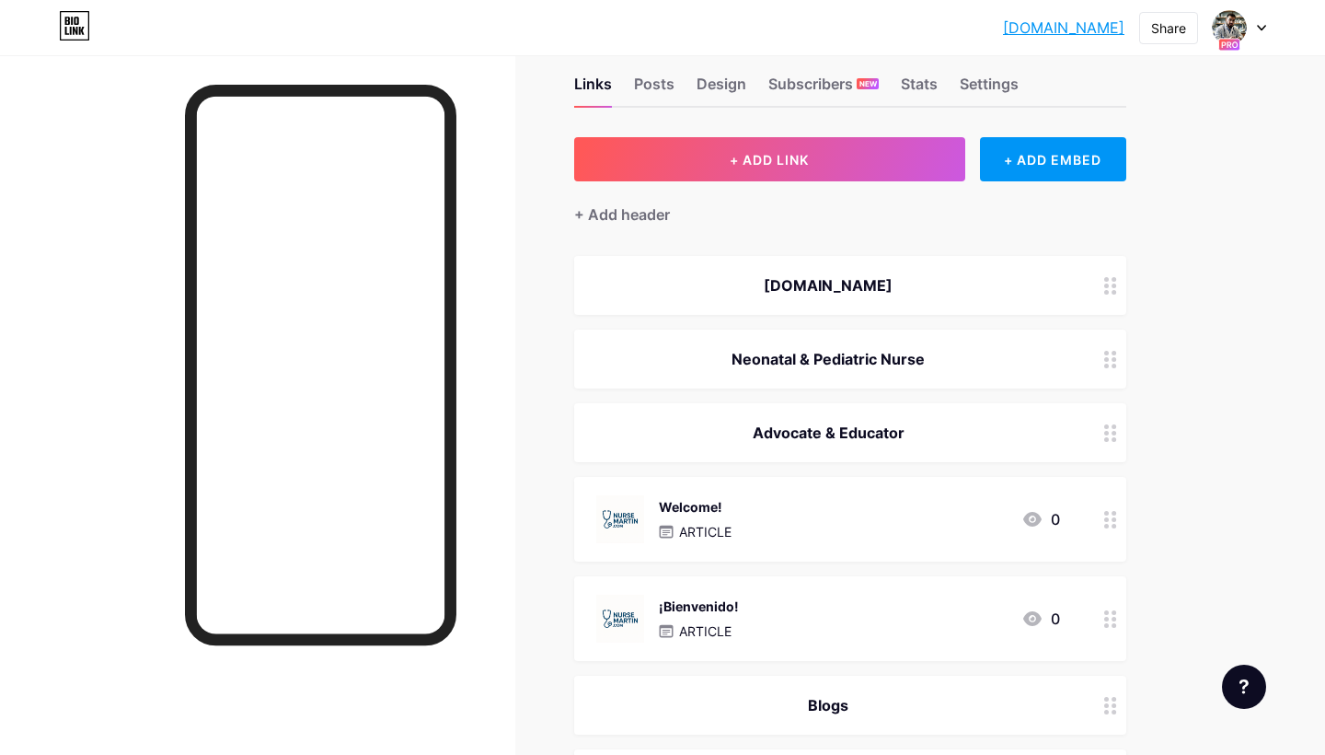
scroll to position [117, 0]
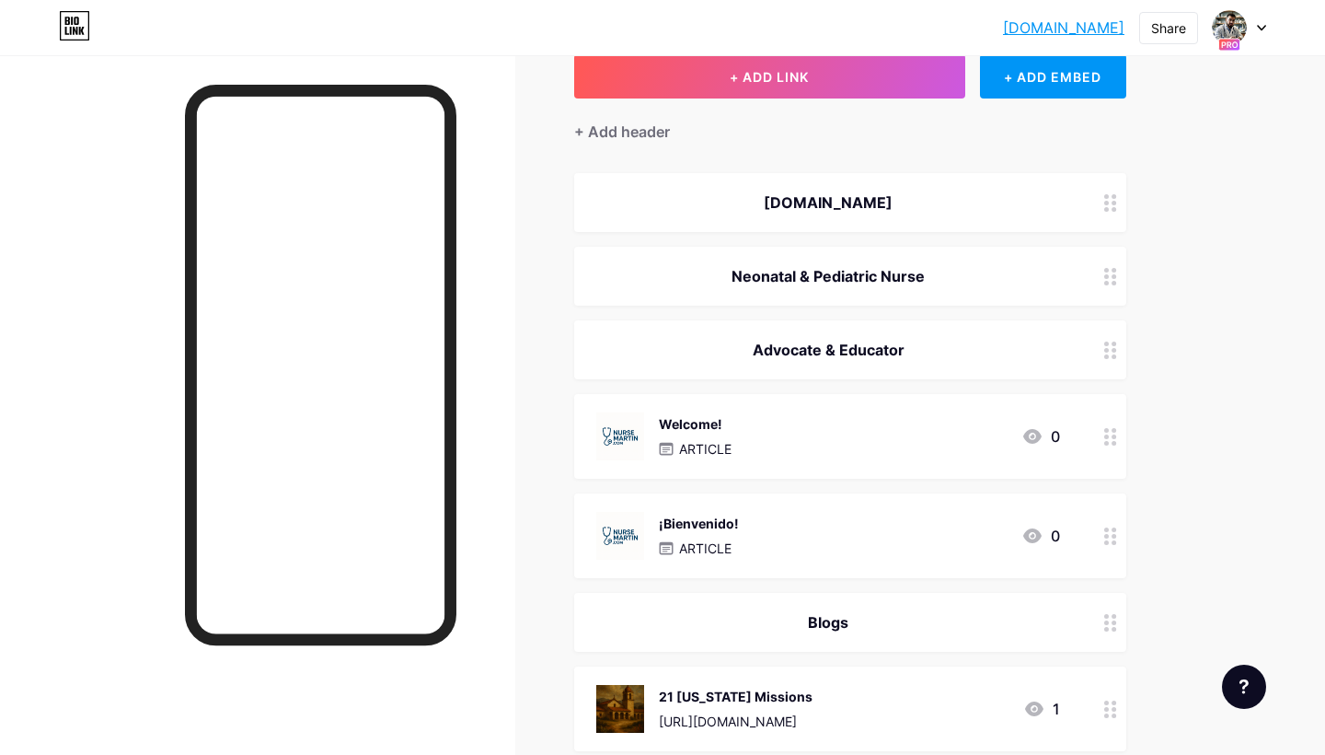
click at [1110, 441] on icon at bounding box center [1110, 436] width 13 height 17
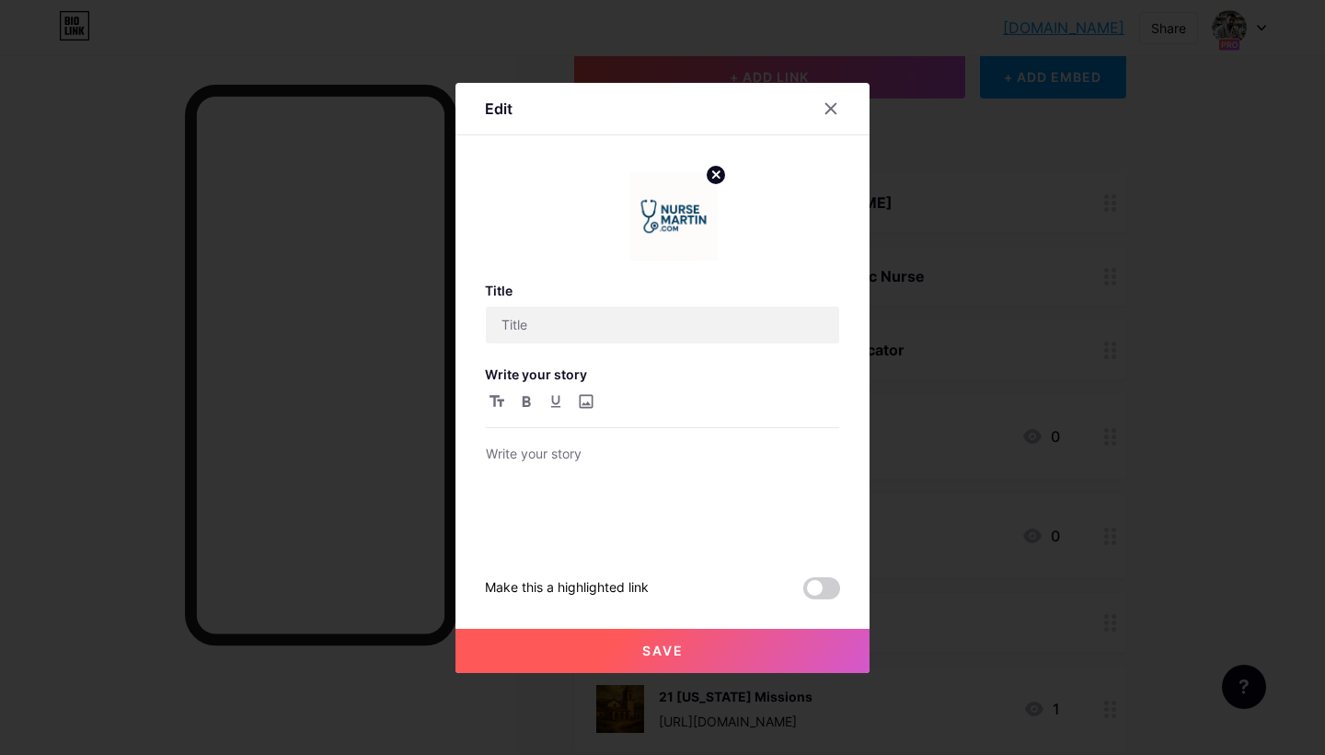
type input "Welcome!"
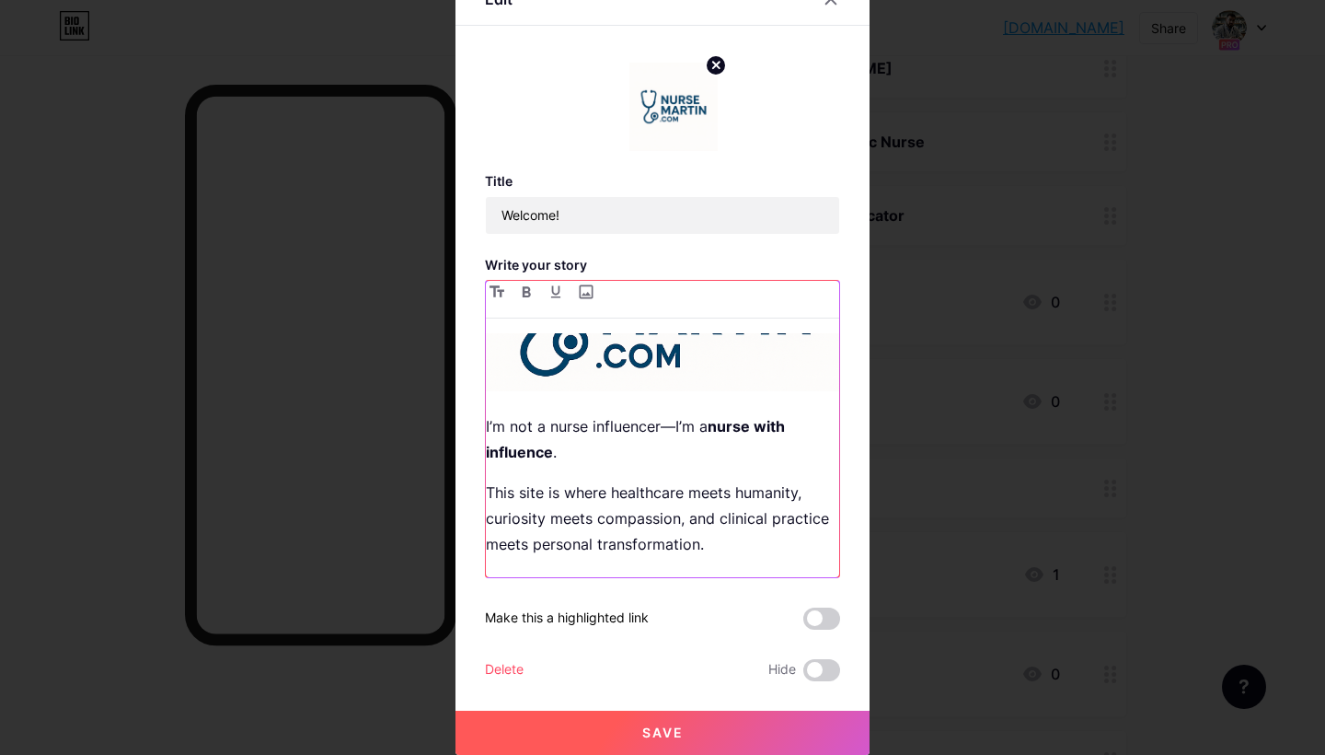
scroll to position [78, 0]
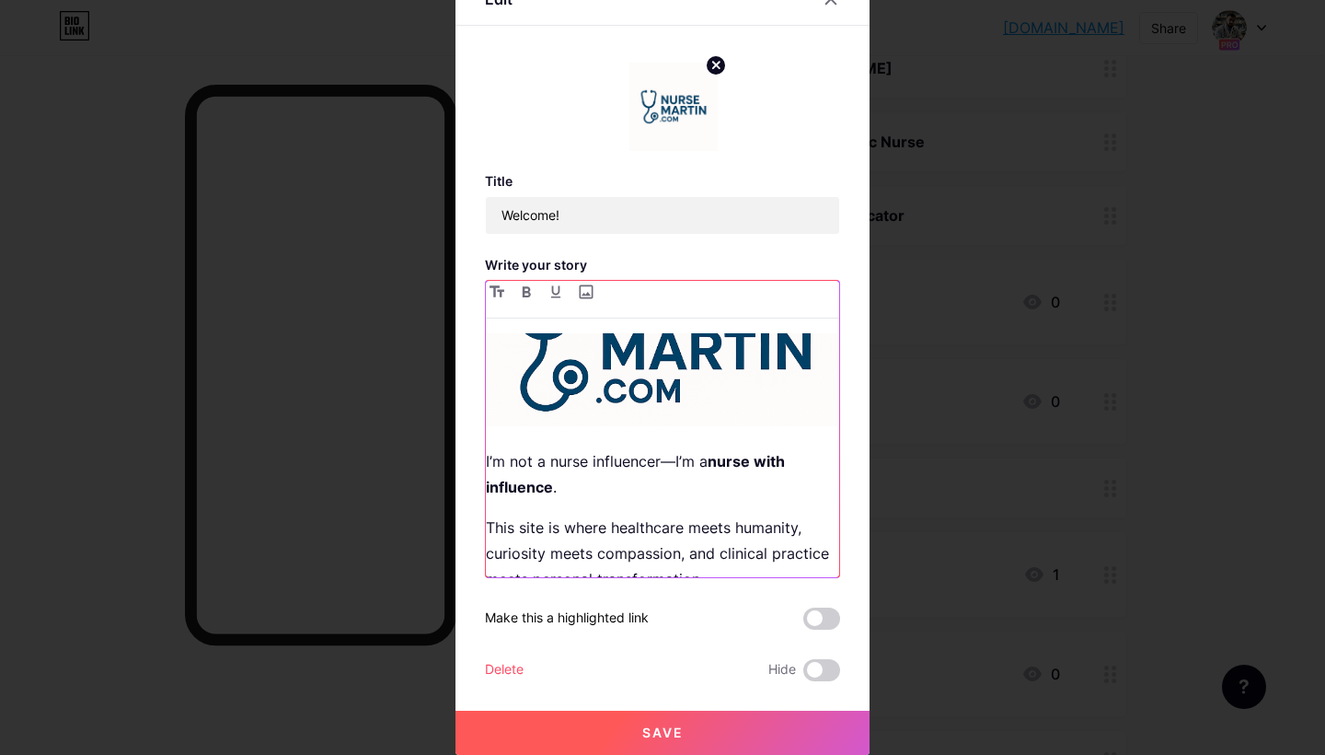
drag, startPoint x: 486, startPoint y: 416, endPoint x: 480, endPoint y: 317, distance: 99.6
click at [480, 317] on div "Edit Title Welcome! Write your story I’m not a nurse influencer—I’m a nurse wit…" at bounding box center [663, 363] width 414 height 781
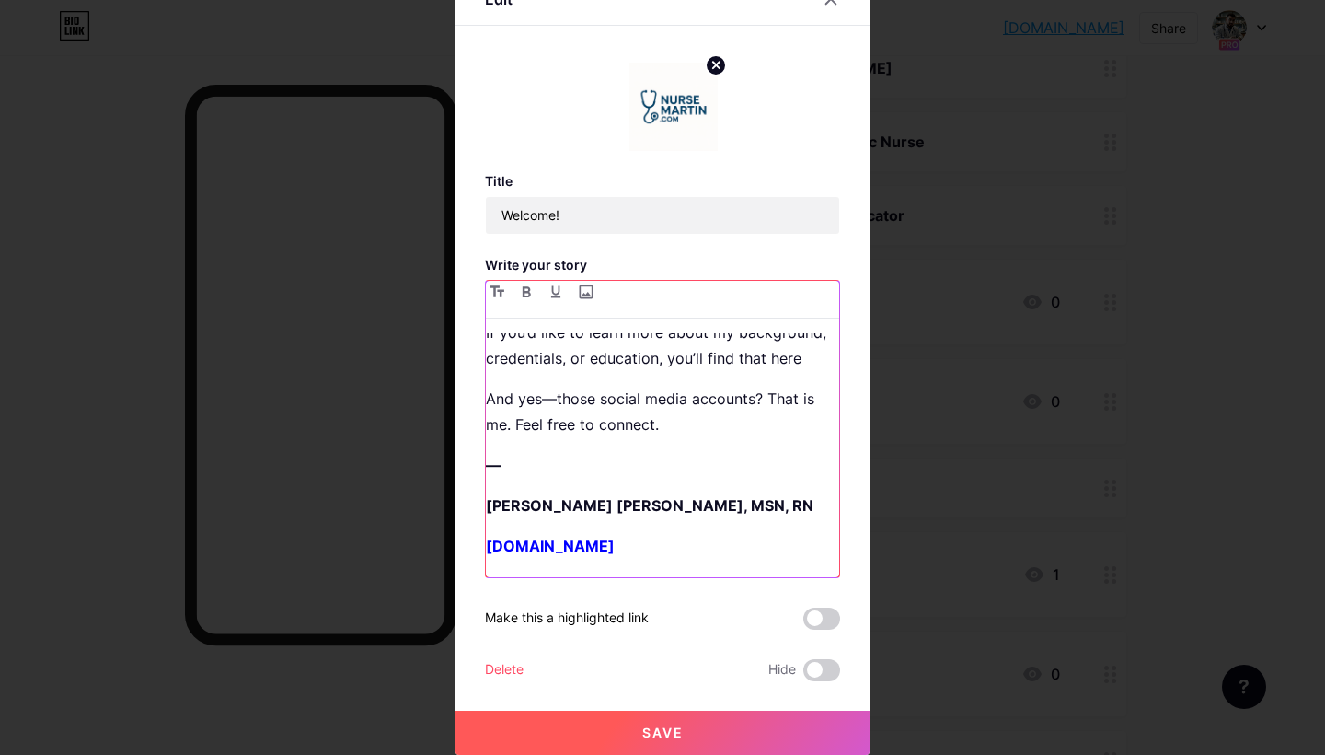
scroll to position [200, 0]
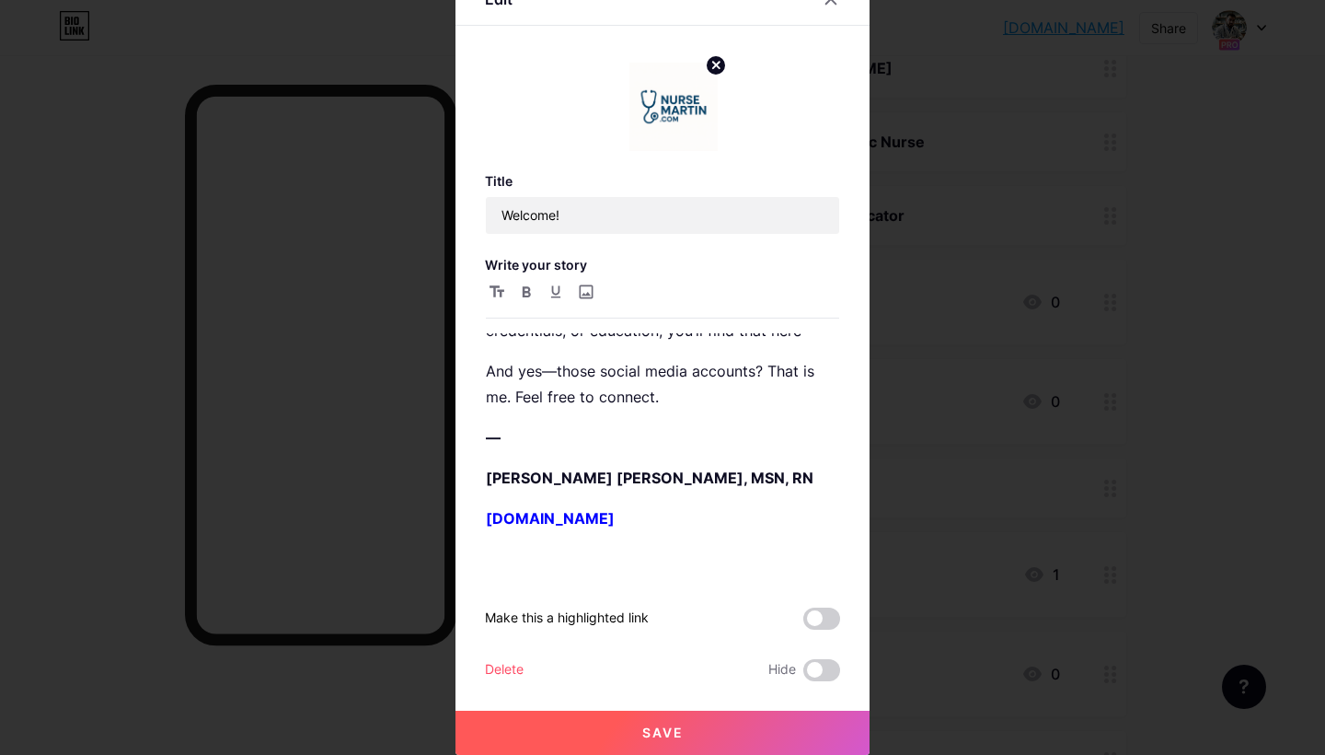
click at [632, 729] on button "Save" at bounding box center [663, 733] width 414 height 44
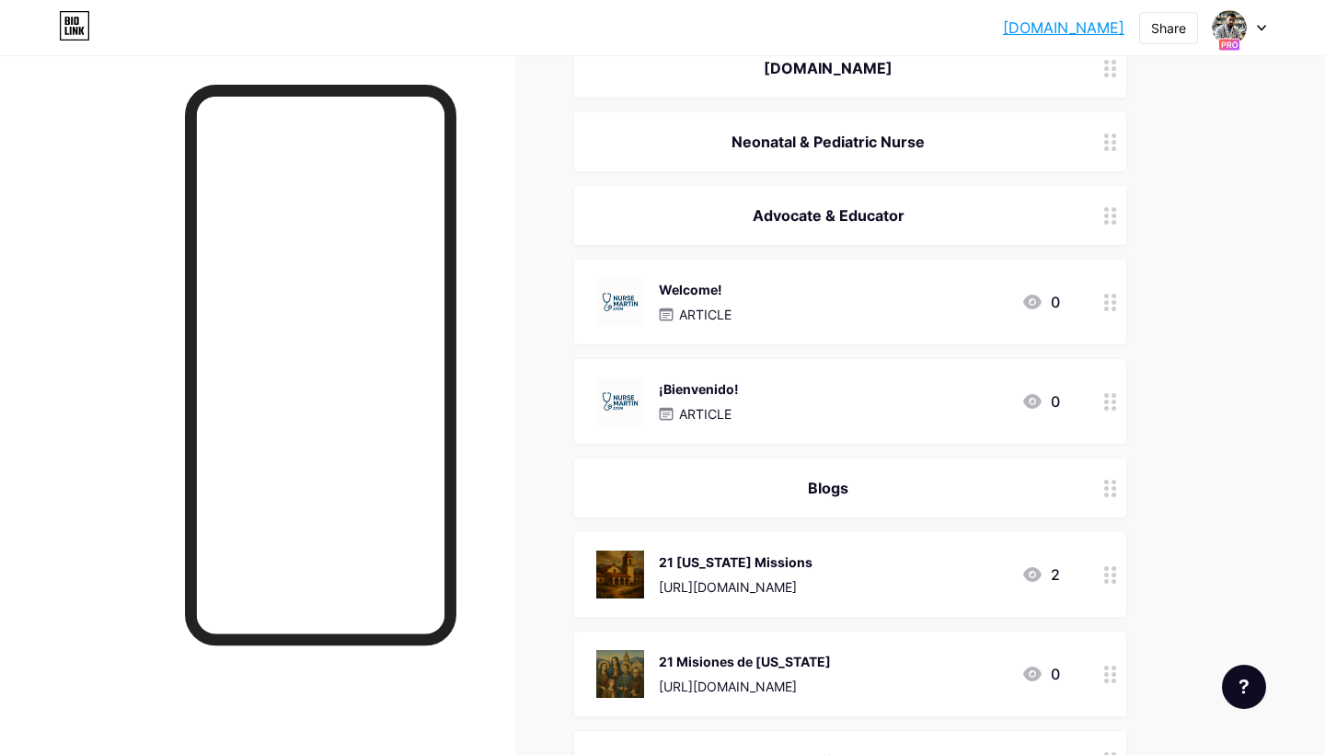
click at [1109, 401] on icon at bounding box center [1110, 401] width 13 height 17
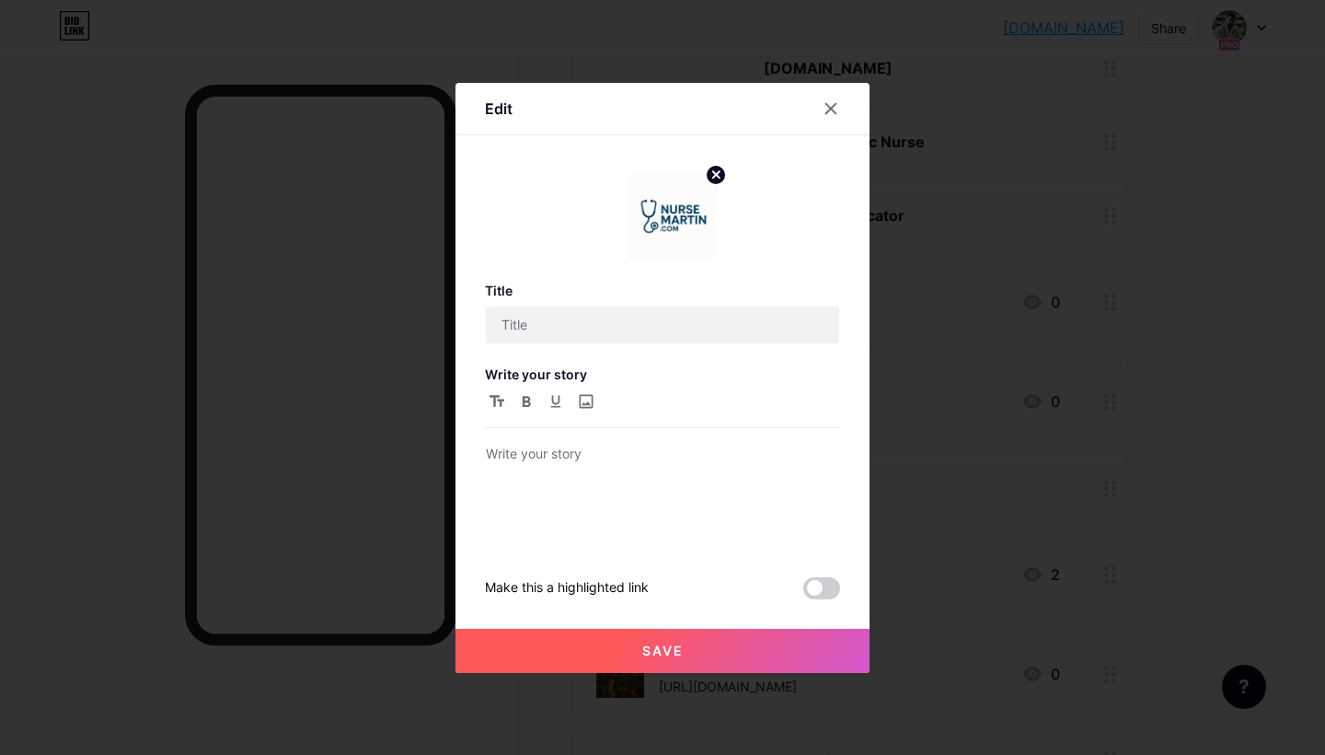
type input "¡Bienvenido!"
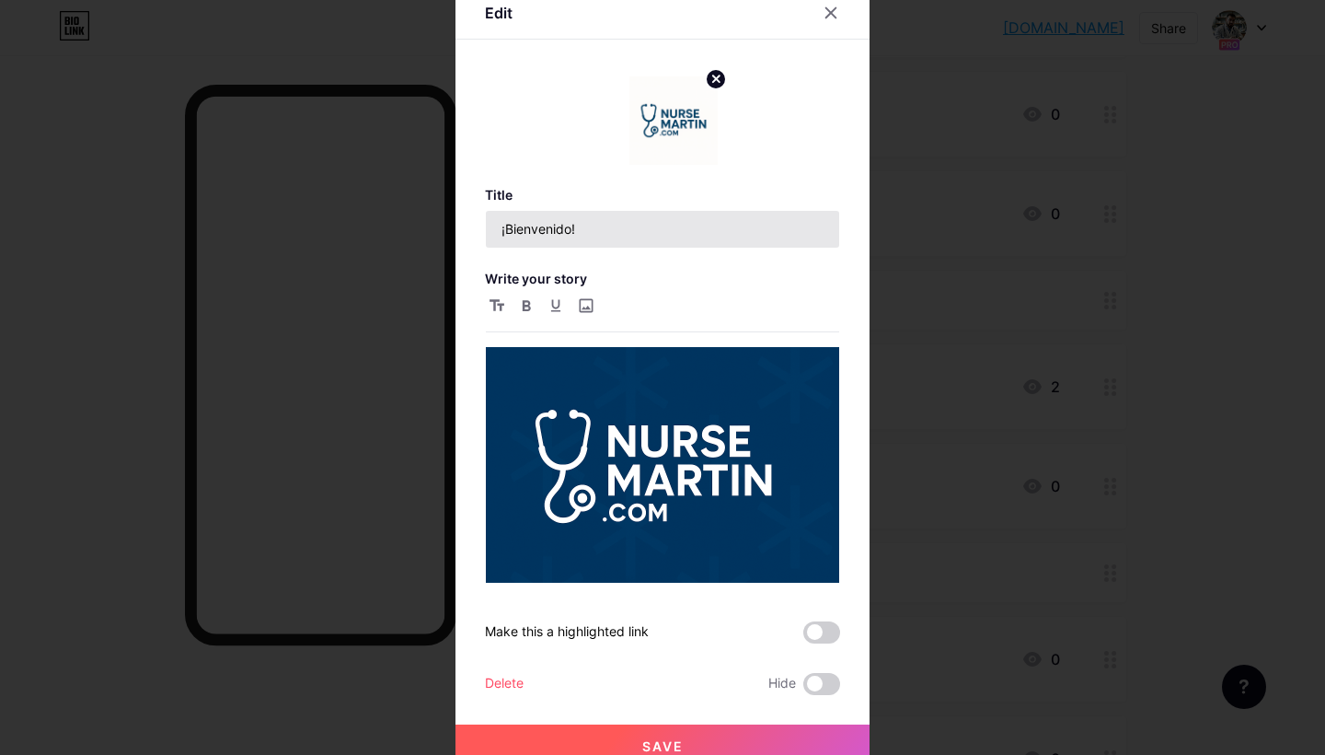
scroll to position [14, 0]
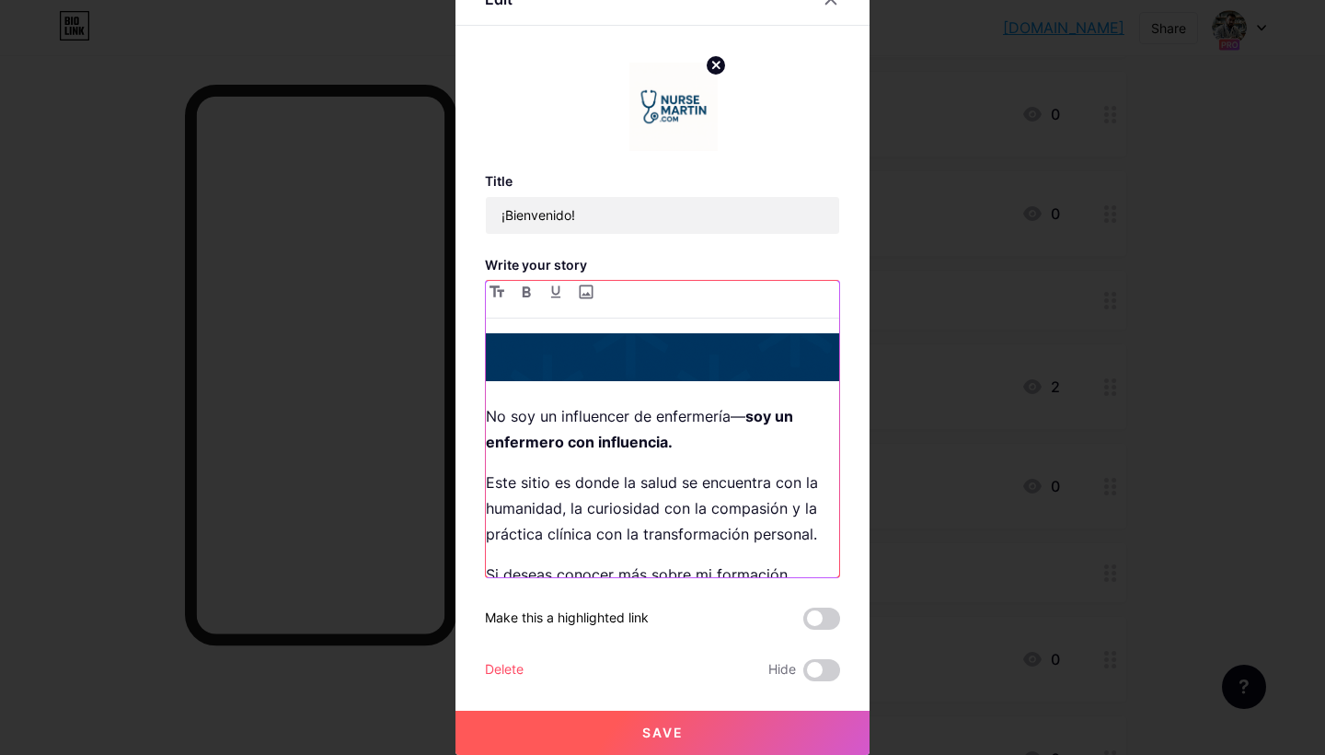
click at [619, 391] on div "No soy un influencer de enfermería— soy un enfermero con influencia. Este sitio…" at bounding box center [662, 455] width 353 height 244
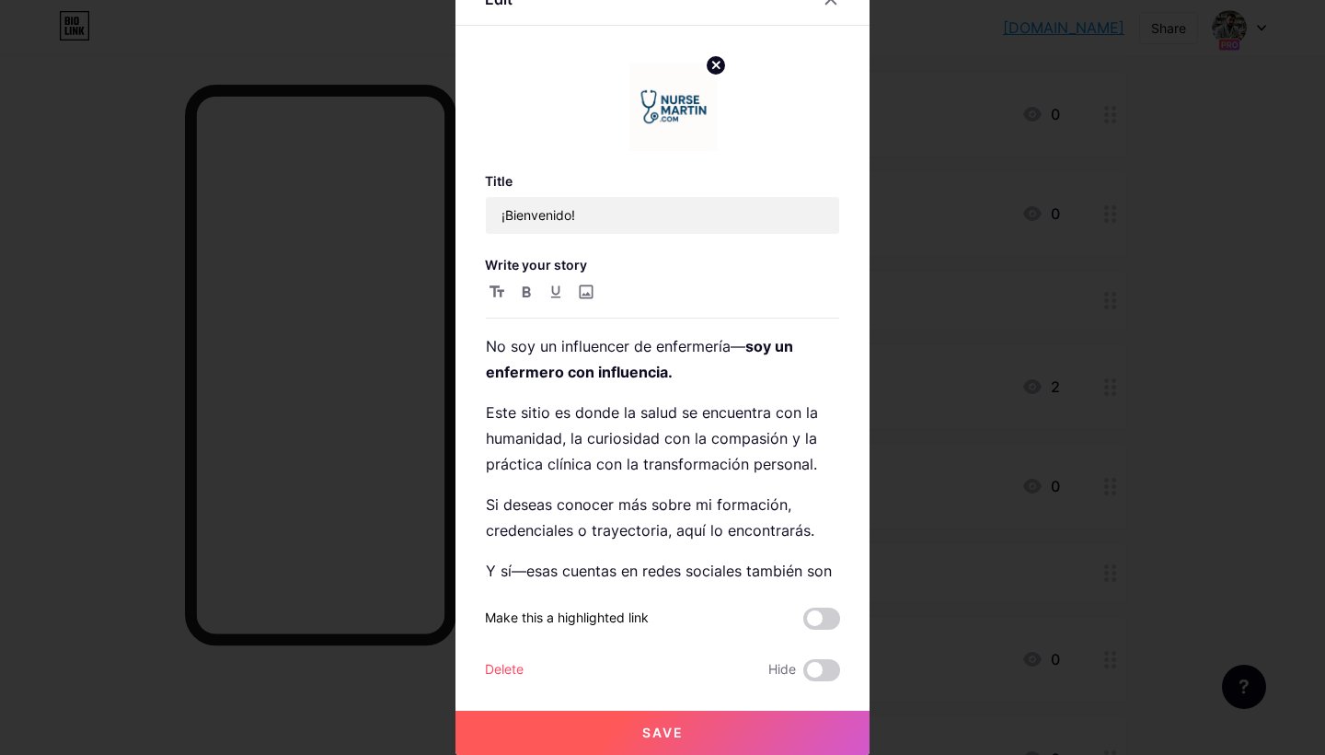
click at [685, 727] on button "Save" at bounding box center [663, 733] width 414 height 44
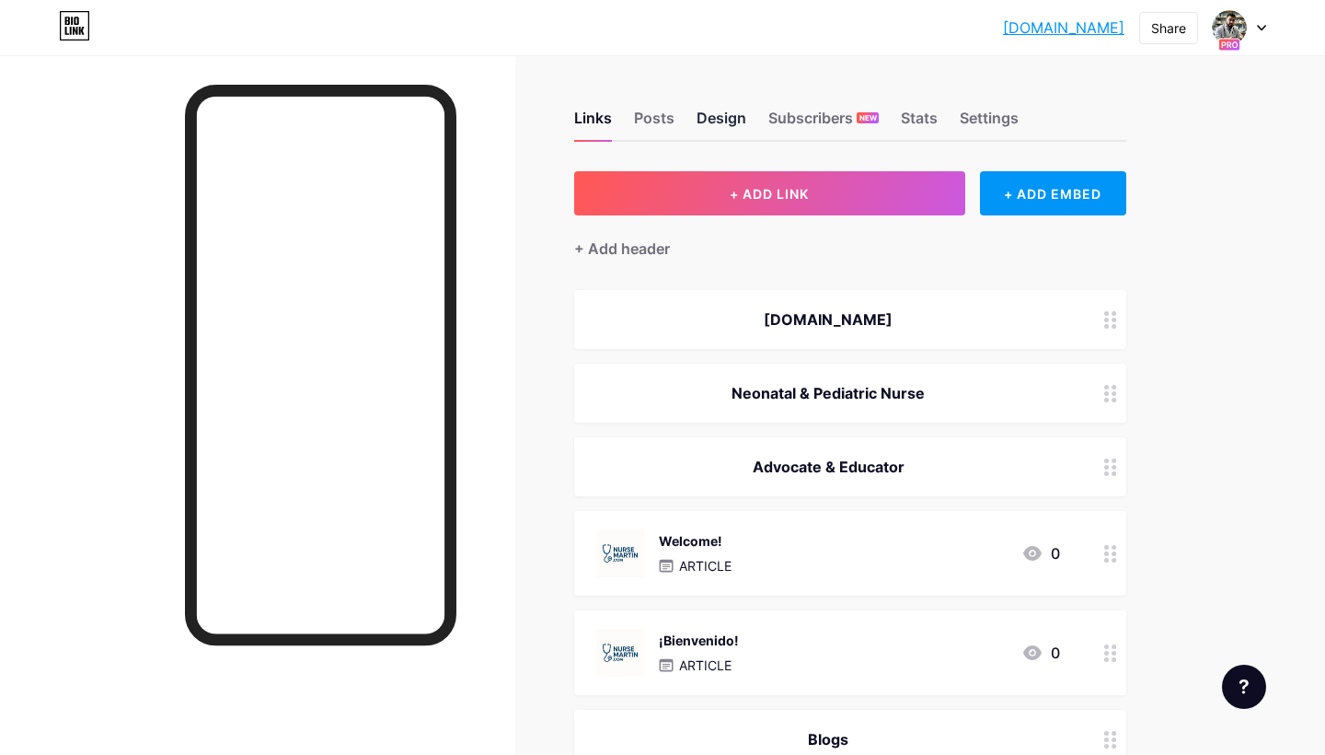
click at [726, 116] on div "Design" at bounding box center [722, 123] width 50 height 33
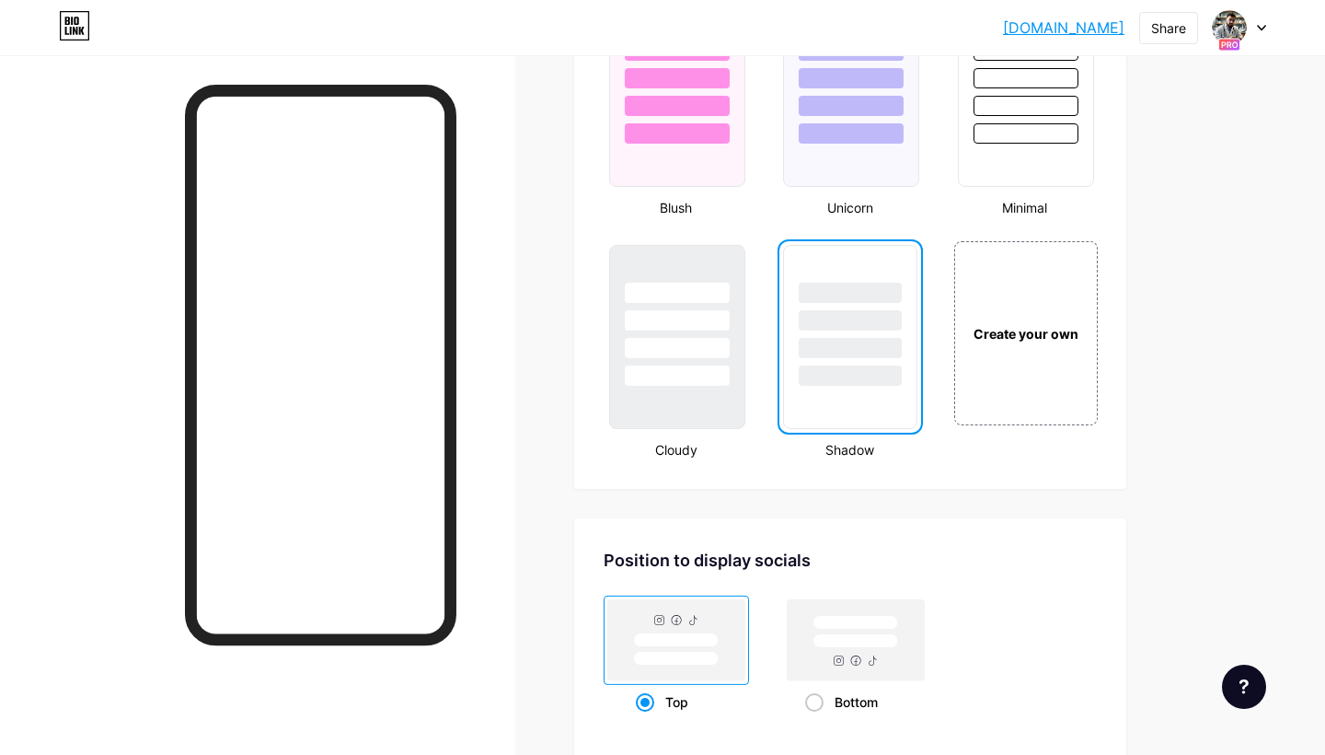
scroll to position [2011, 0]
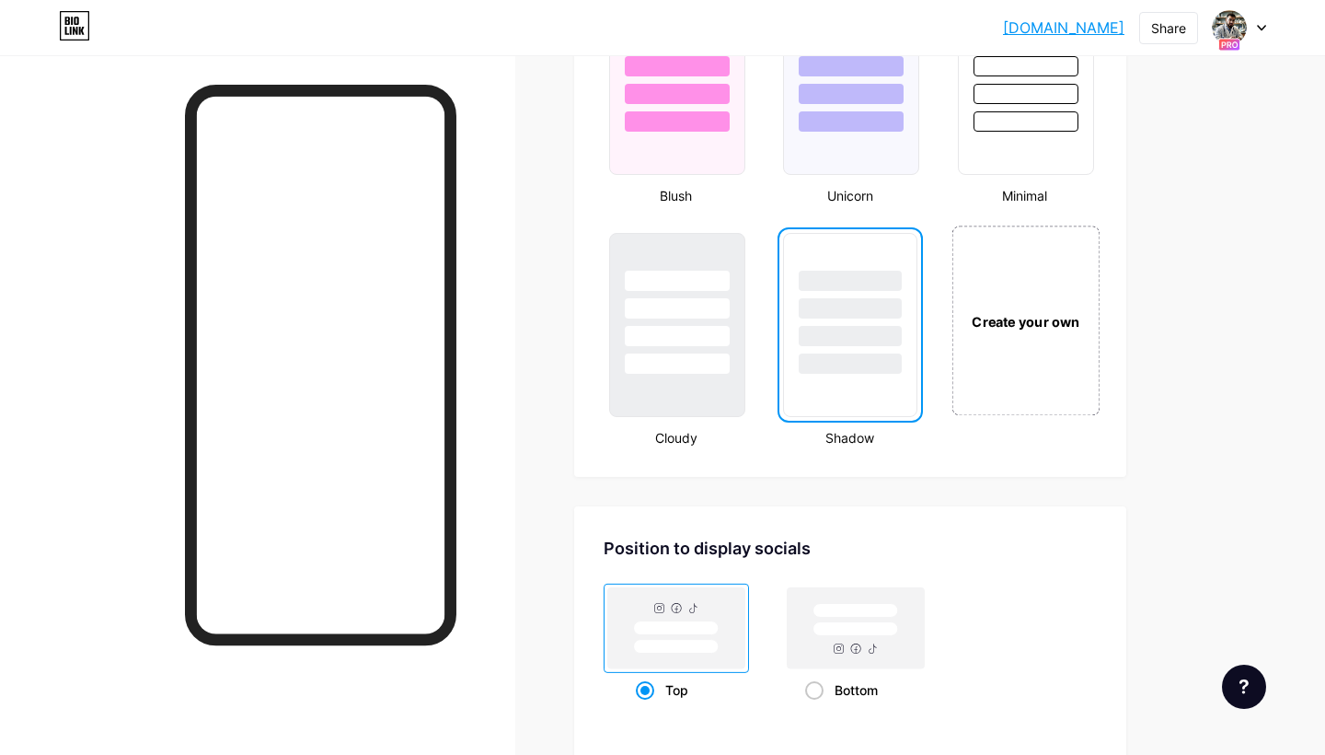
click at [990, 337] on div "Create your own" at bounding box center [1026, 320] width 148 height 190
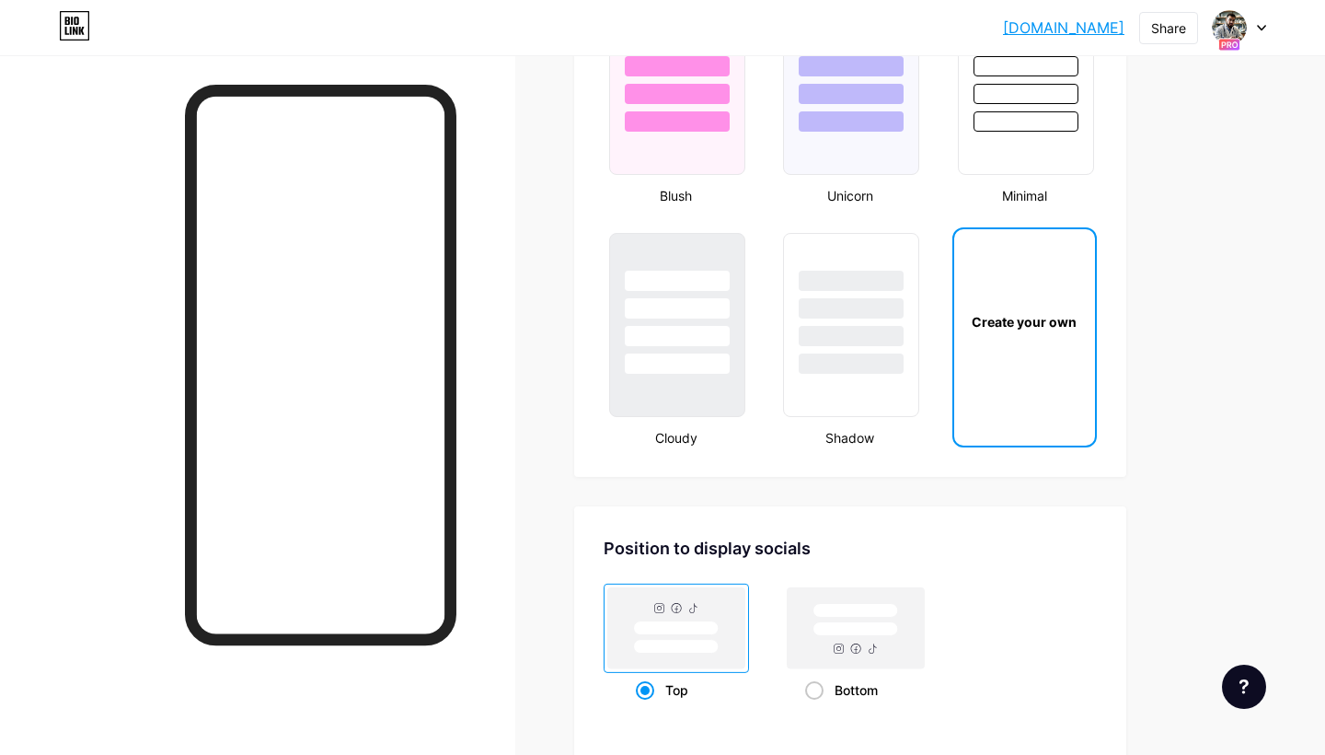
click at [1022, 328] on div "Create your own" at bounding box center [1024, 321] width 134 height 19
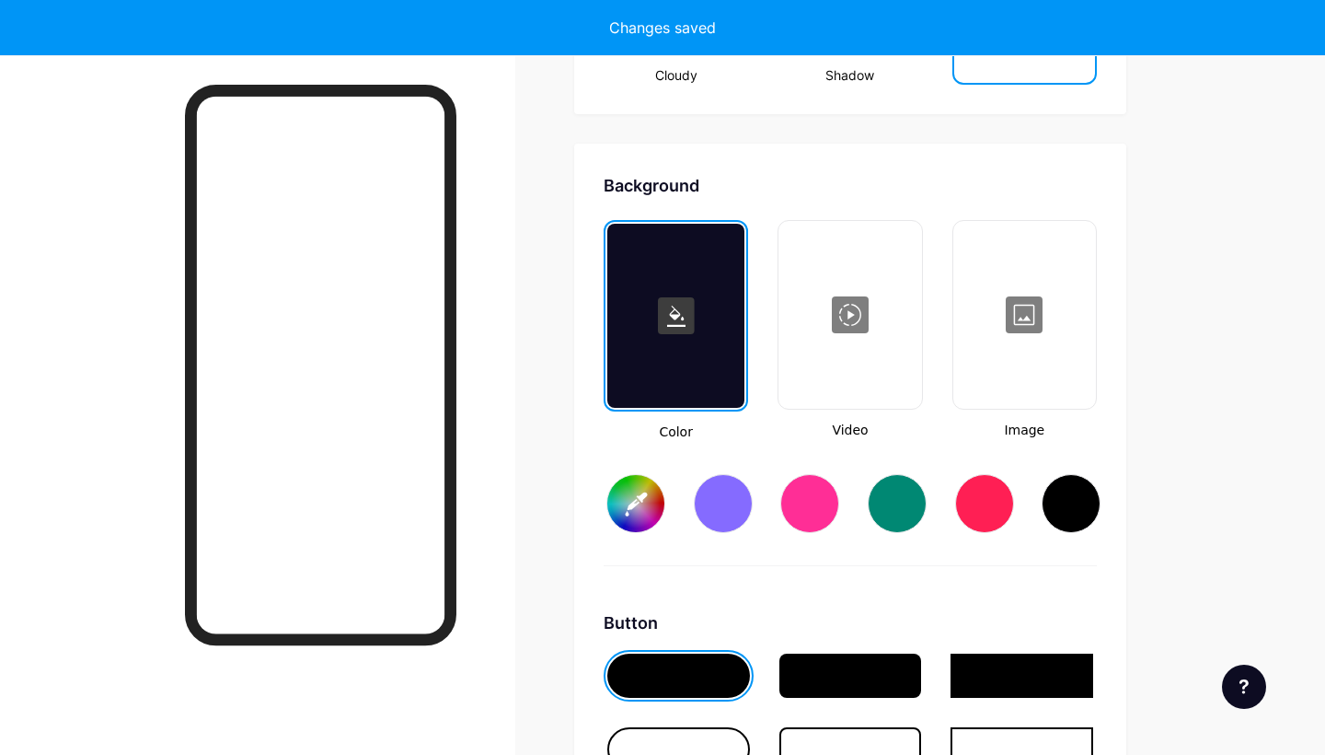
scroll to position [2444, 0]
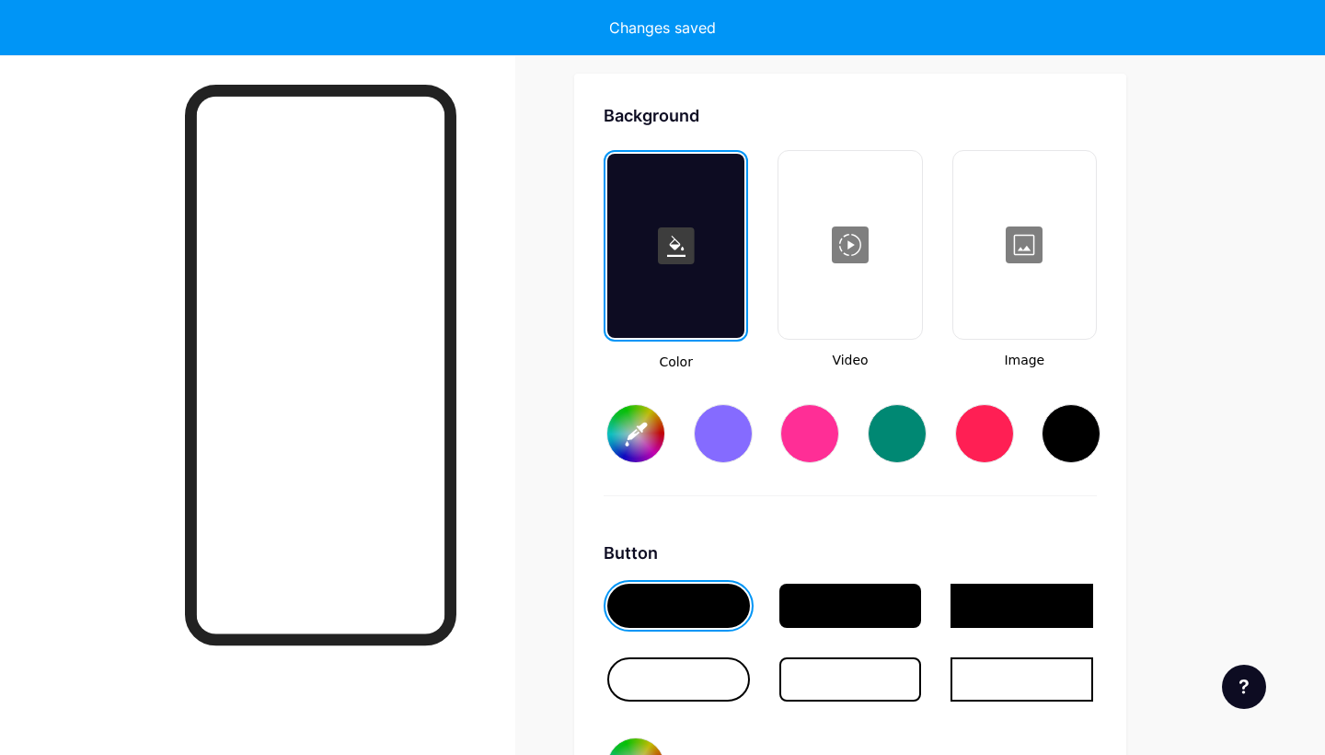
type input "#ffffff"
type input "#000000"
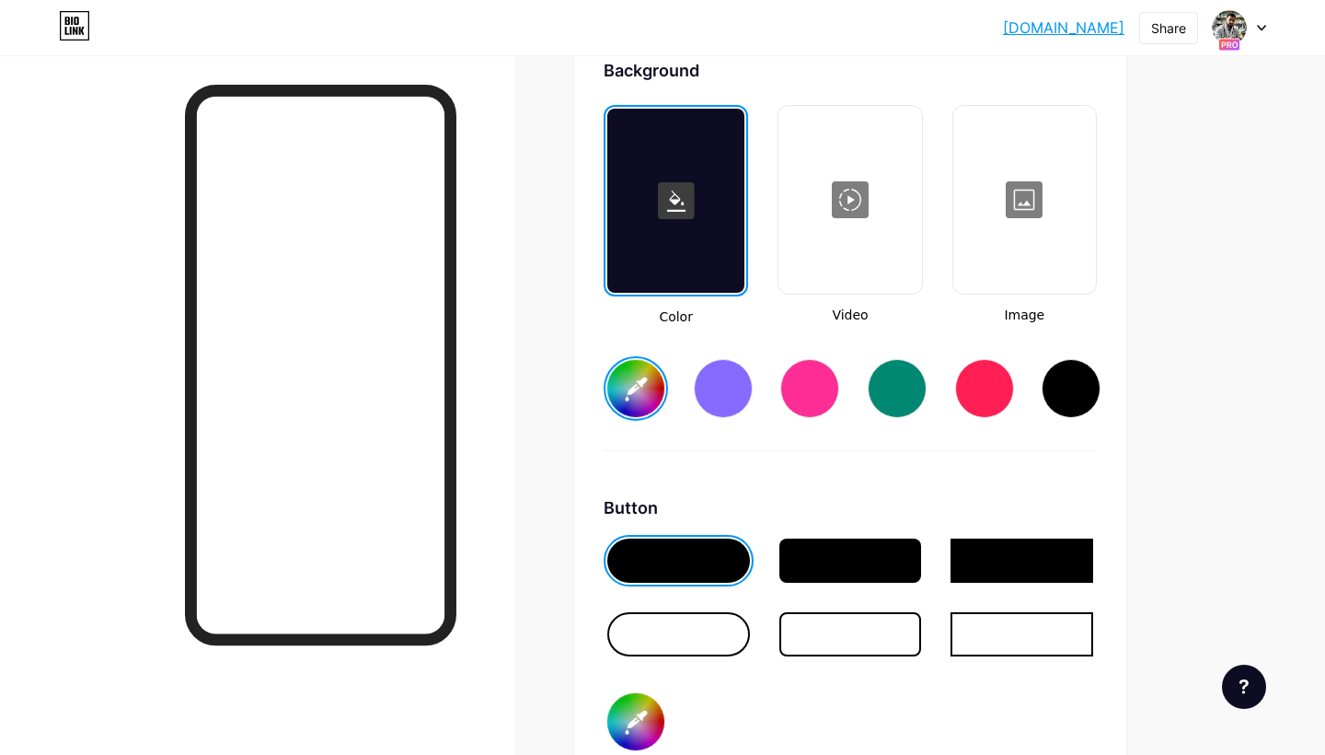
scroll to position [2492, 0]
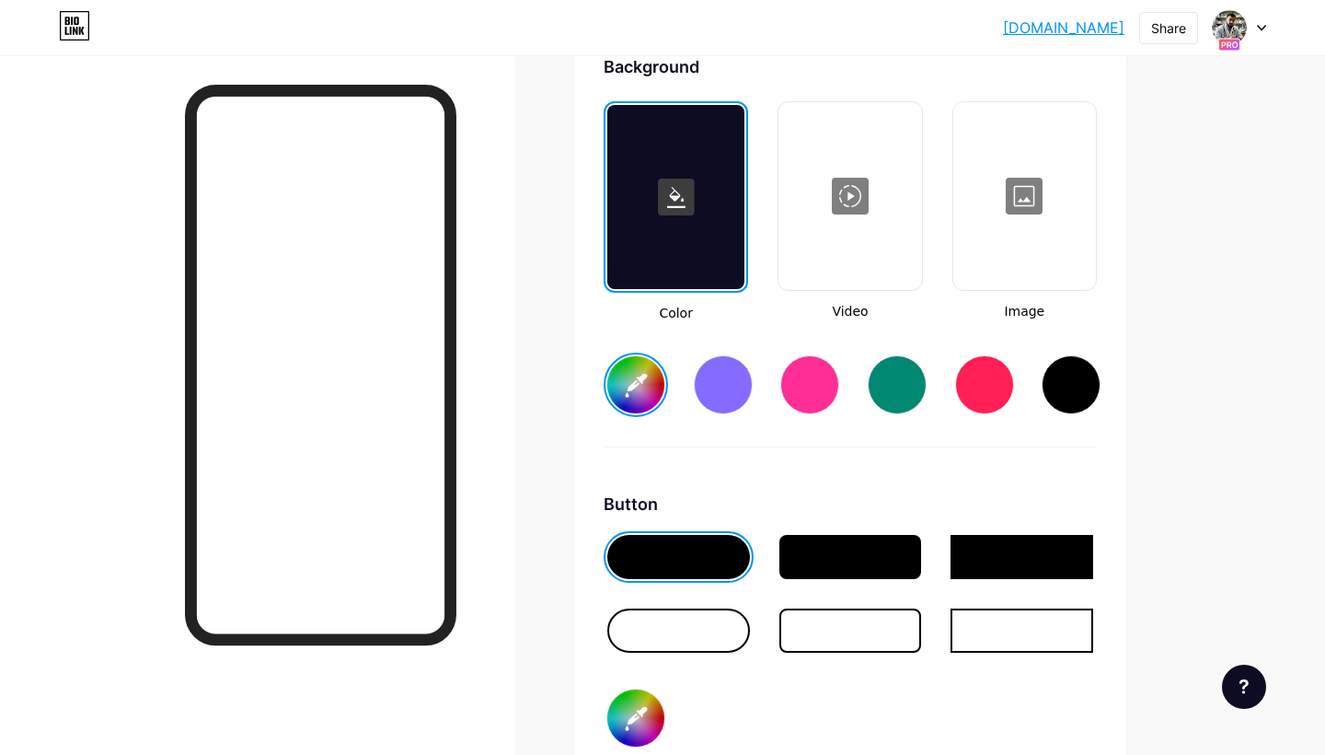
click at [1036, 194] on div at bounding box center [1024, 196] width 139 height 184
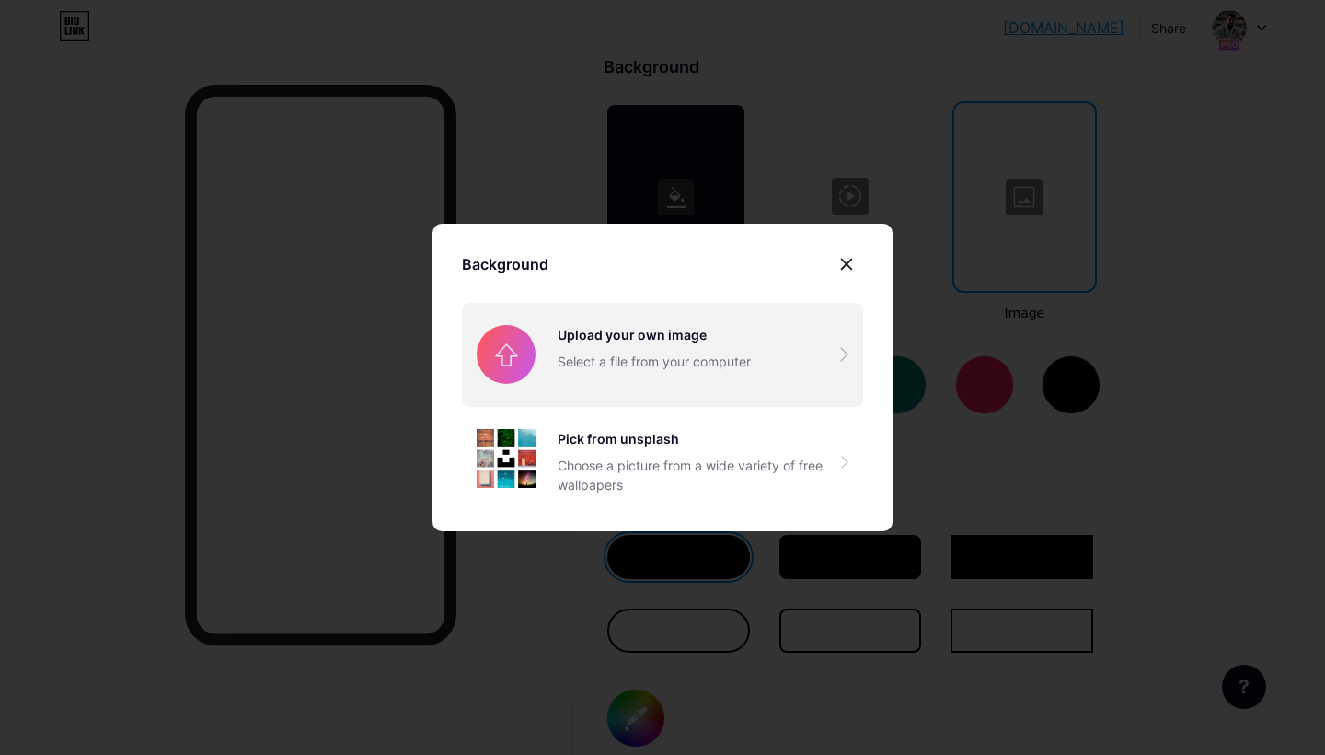
click at [713, 352] on input "file" at bounding box center [662, 354] width 401 height 103
type input "#ffffff"
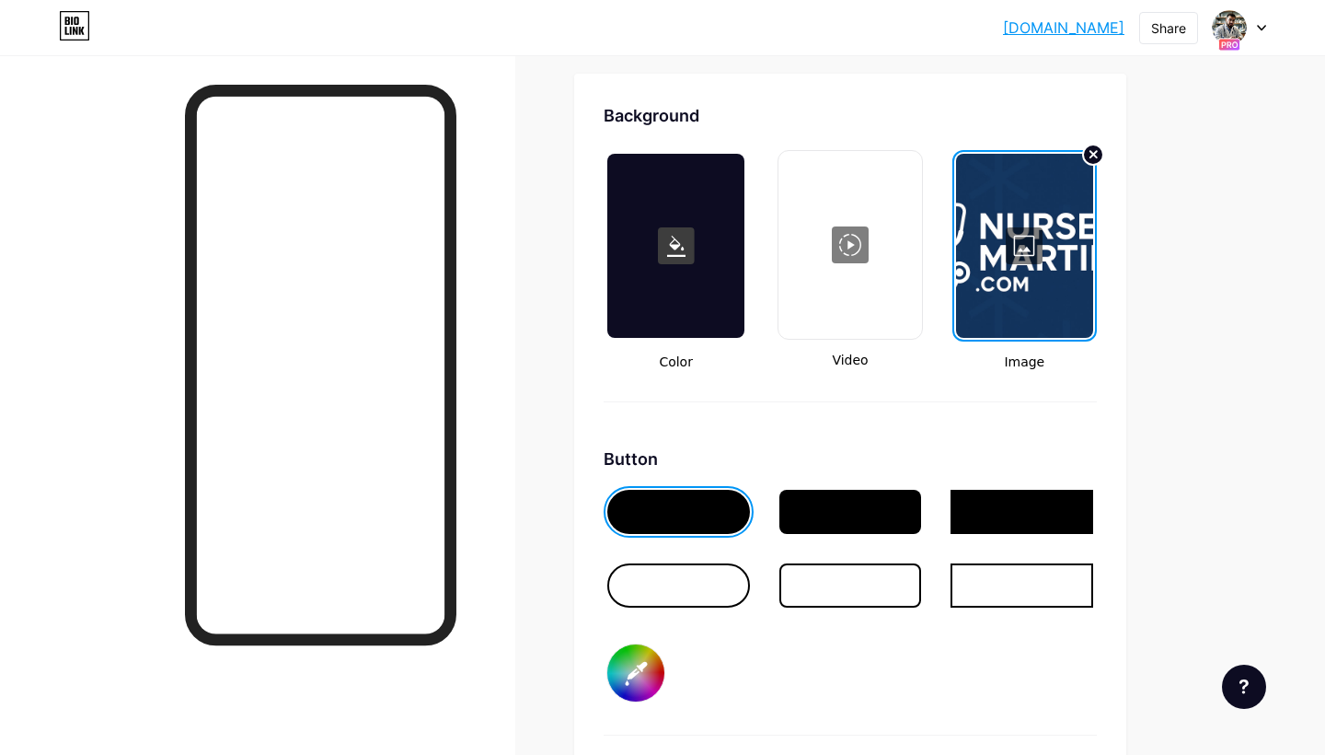
click at [650, 671] on input "#000000" at bounding box center [635, 672] width 57 height 57
type input "#12335c"
click at [781, 689] on div "Button #12335c" at bounding box center [850, 590] width 493 height 289
click at [707, 272] on div at bounding box center [675, 246] width 137 height 184
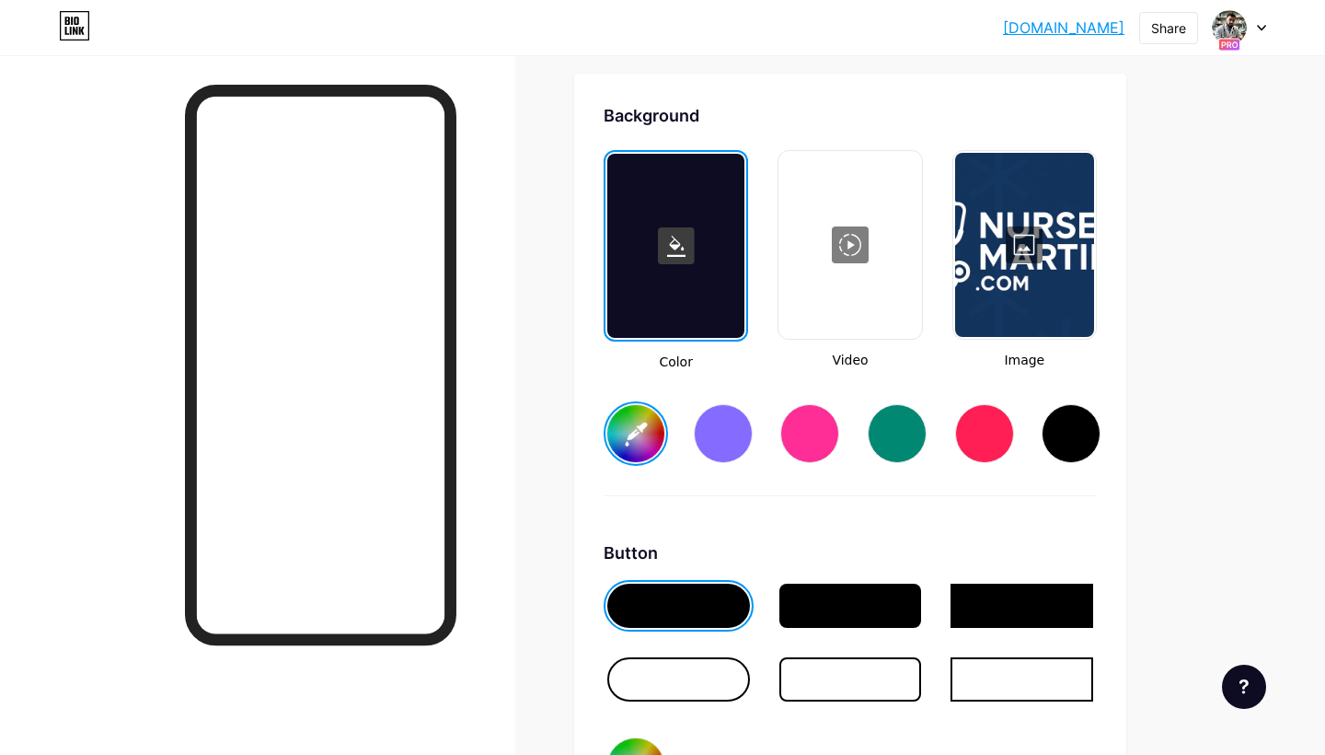
click at [650, 412] on input "#ffffff" at bounding box center [635, 433] width 57 height 57
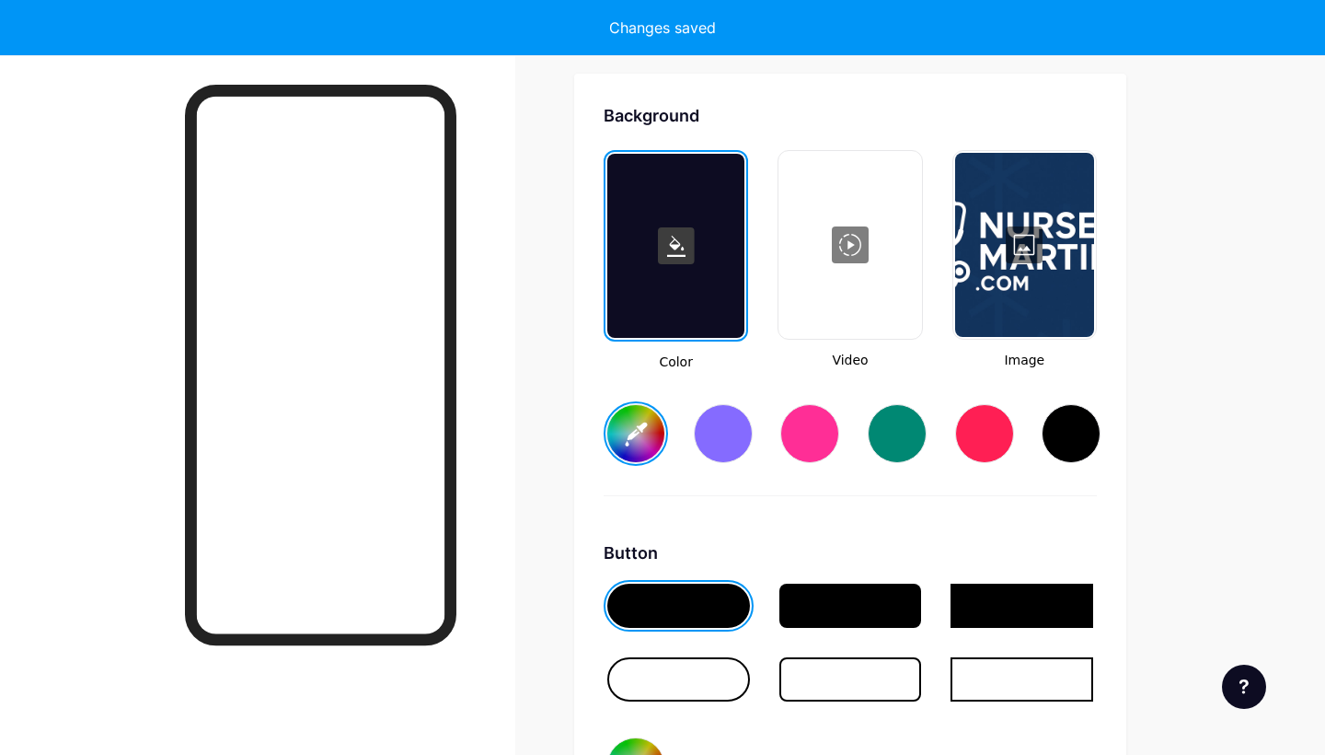
click at [698, 292] on div at bounding box center [675, 246] width 137 height 184
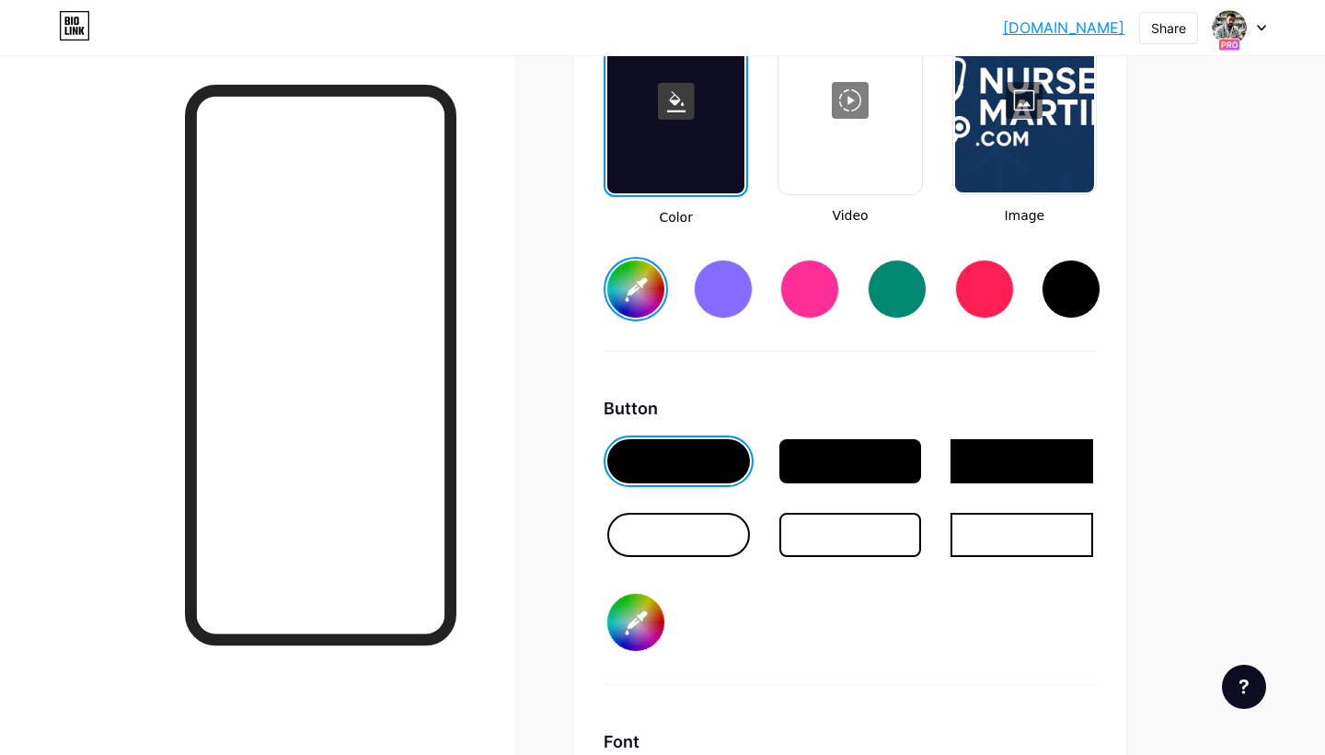
scroll to position [2595, 0]
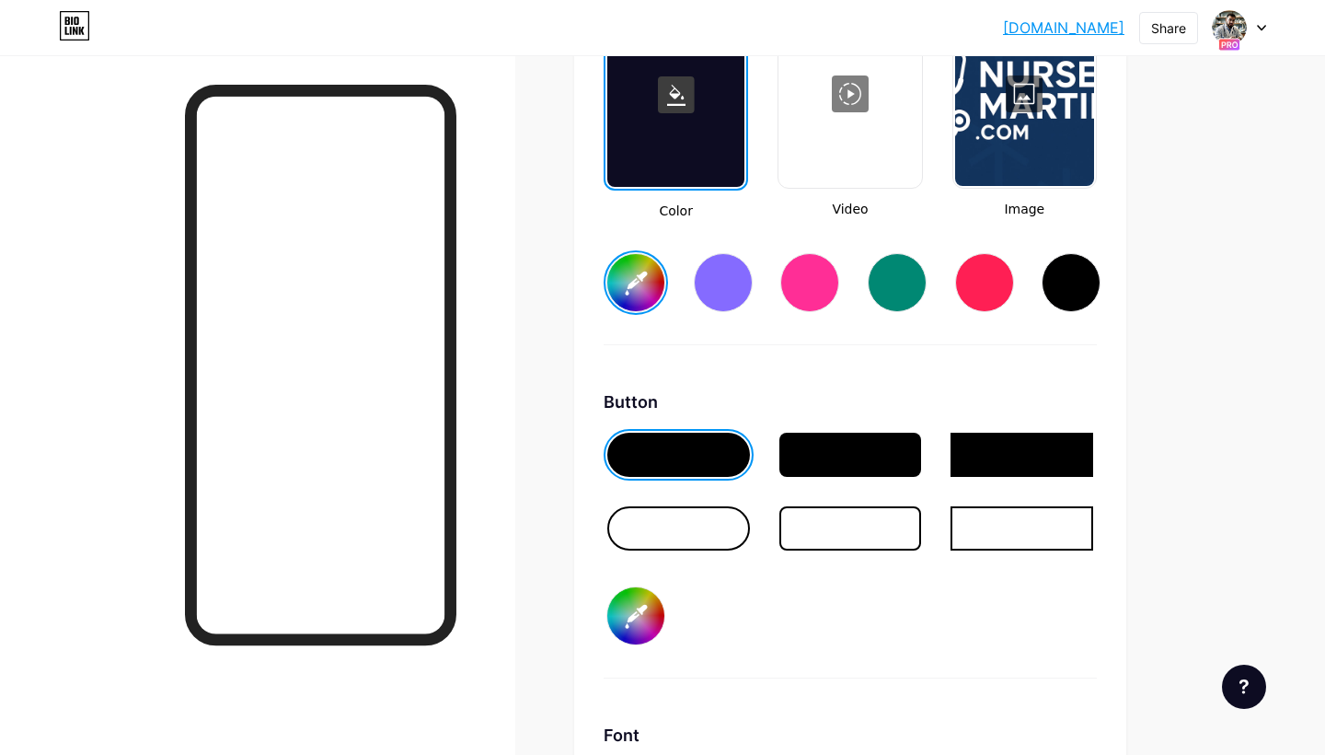
click at [721, 531] on div at bounding box center [678, 528] width 143 height 44
click at [725, 518] on div at bounding box center [678, 528] width 143 height 44
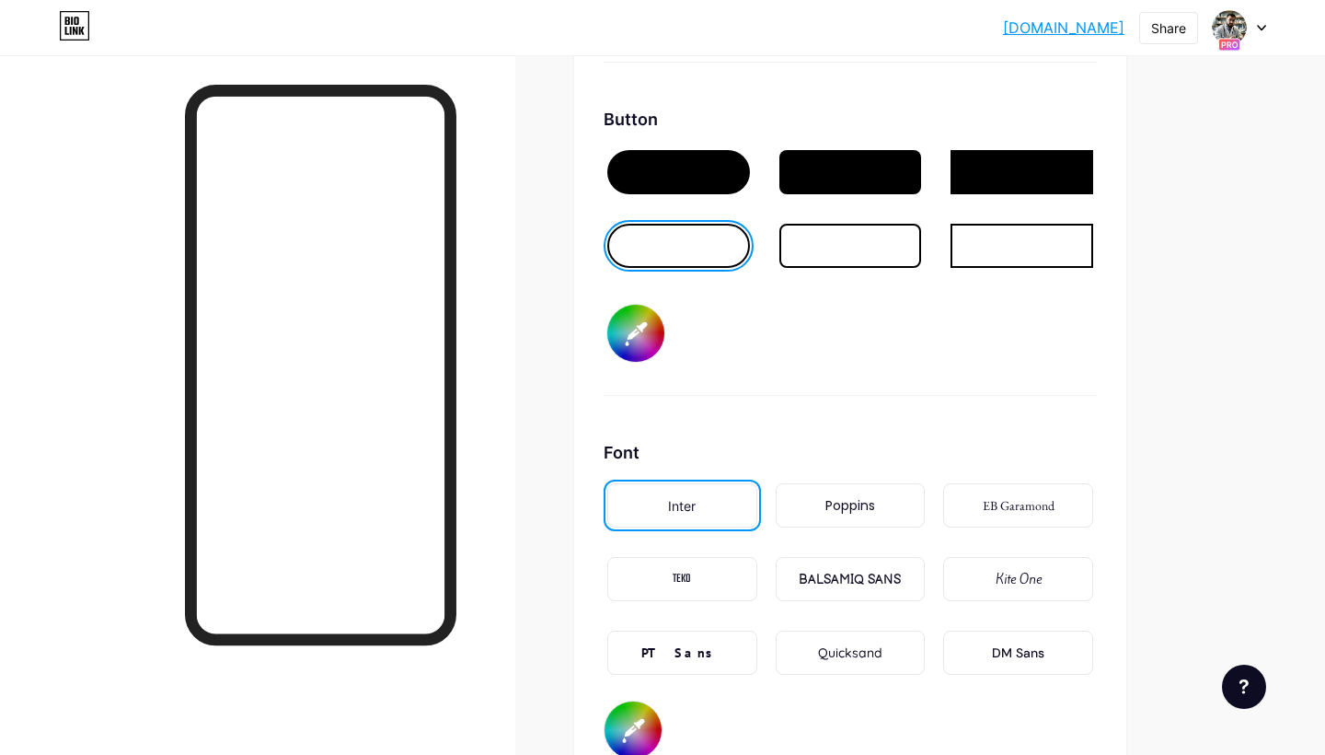
scroll to position [2876, 0]
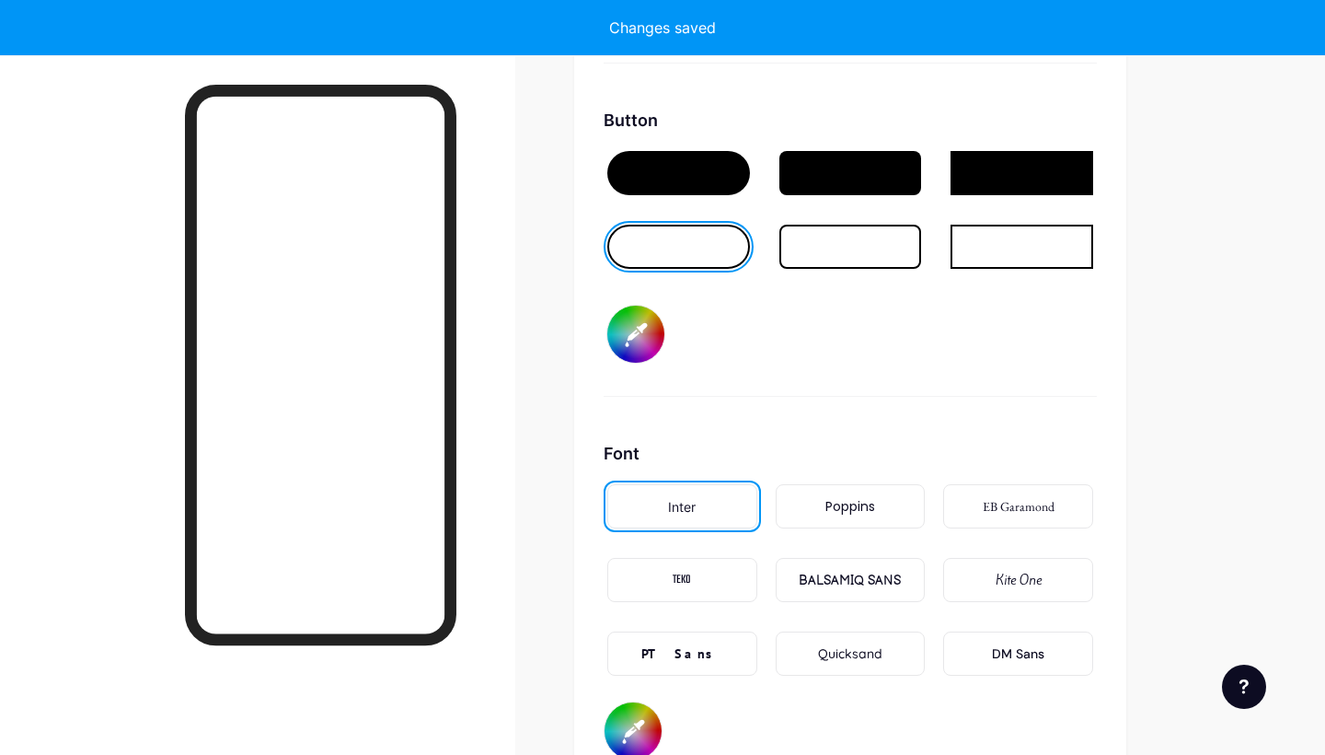
click at [719, 243] on div at bounding box center [678, 247] width 143 height 44
type input "#12335c"
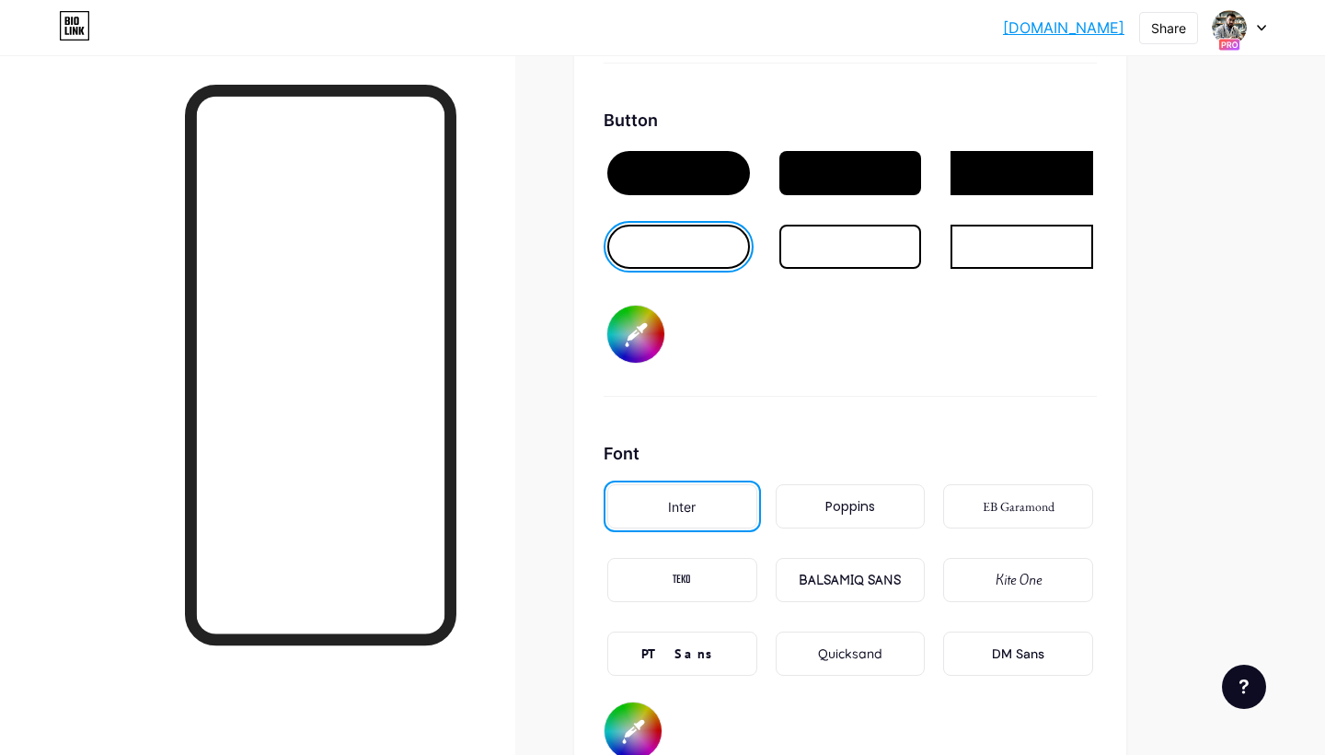
click at [651, 335] on input "#12335c" at bounding box center [635, 334] width 57 height 57
type input "#ffffff"
click at [656, 325] on input "#ffffff" at bounding box center [635, 334] width 57 height 57
click at [716, 382] on div "Button #ffffff" at bounding box center [850, 252] width 493 height 289
click at [835, 510] on div "Poppins" at bounding box center [851, 506] width 50 height 19
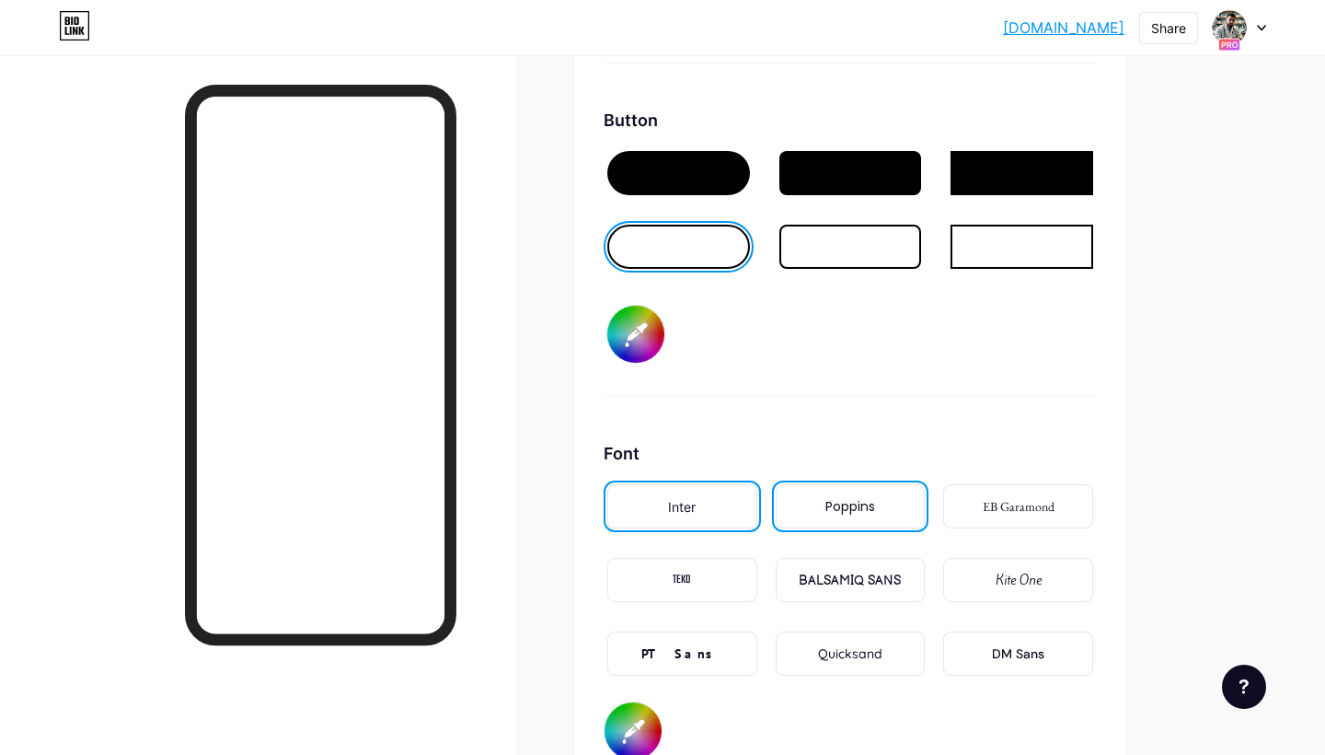
click at [712, 516] on div "Inter" at bounding box center [682, 506] width 150 height 44
click at [1020, 248] on div at bounding box center [1022, 247] width 143 height 44
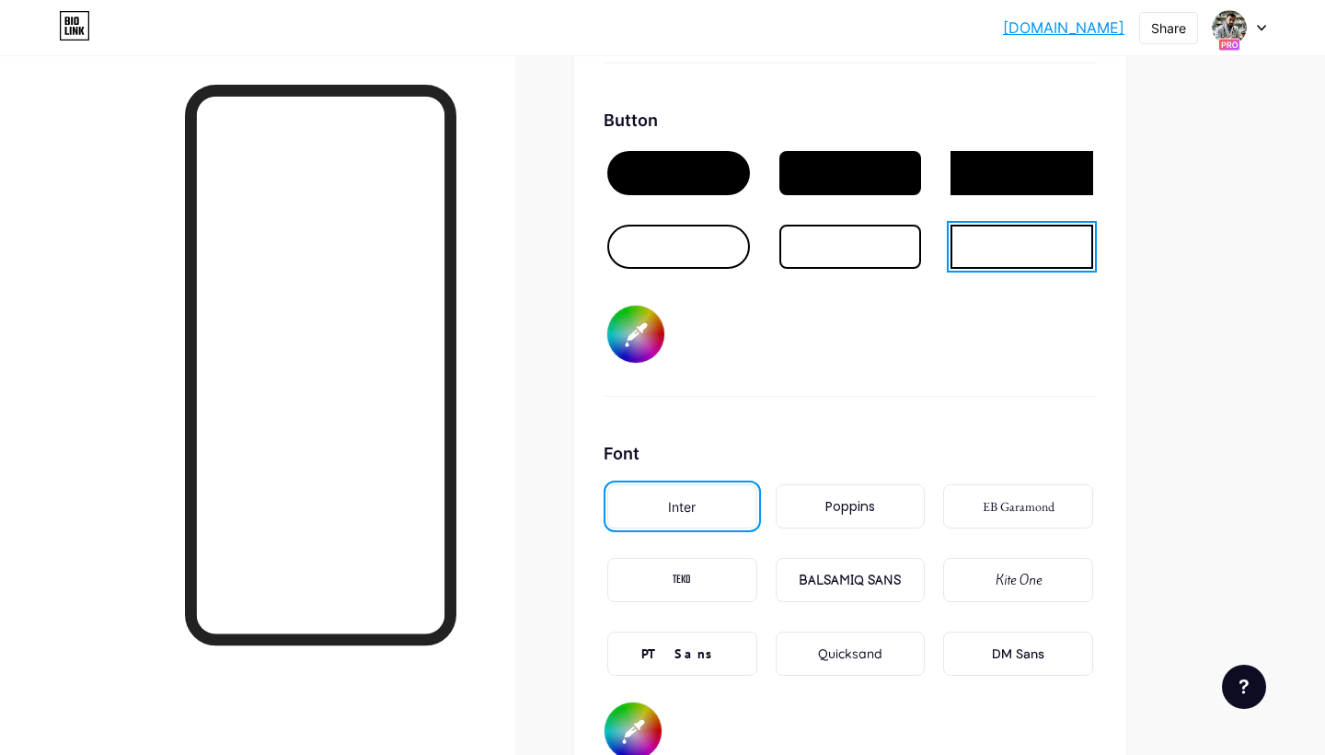
click at [881, 254] on div at bounding box center [851, 247] width 143 height 44
click at [727, 254] on div at bounding box center [678, 247] width 143 height 44
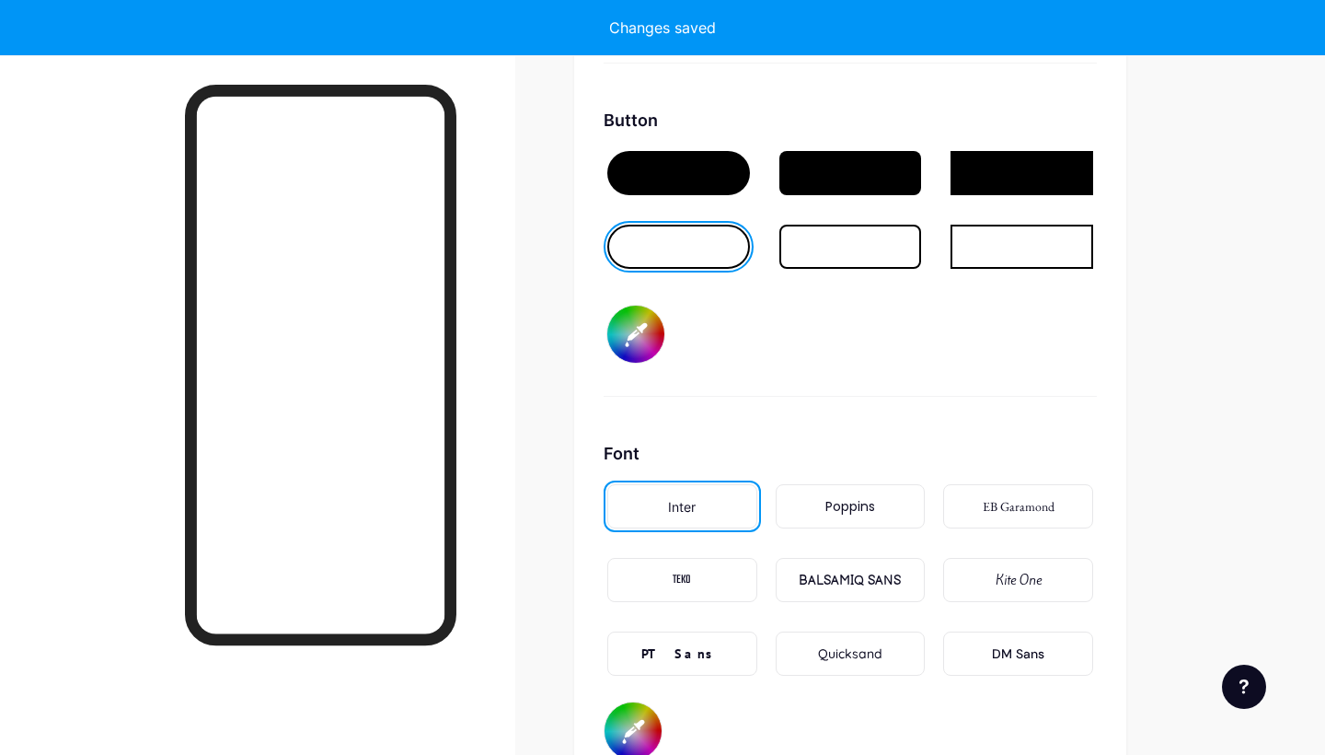
click at [643, 319] on input "#ffffff" at bounding box center [635, 334] width 57 height 57
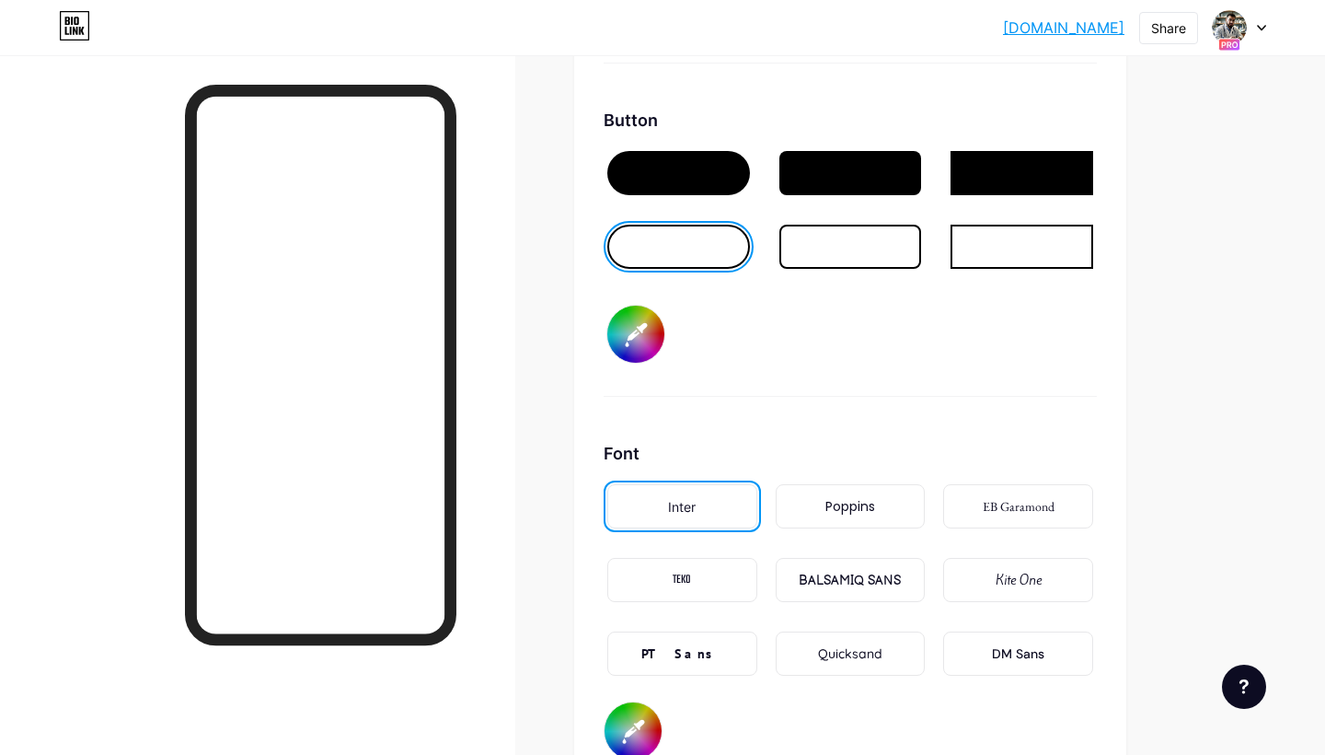
click at [632, 357] on input "#ffffff" at bounding box center [635, 334] width 57 height 57
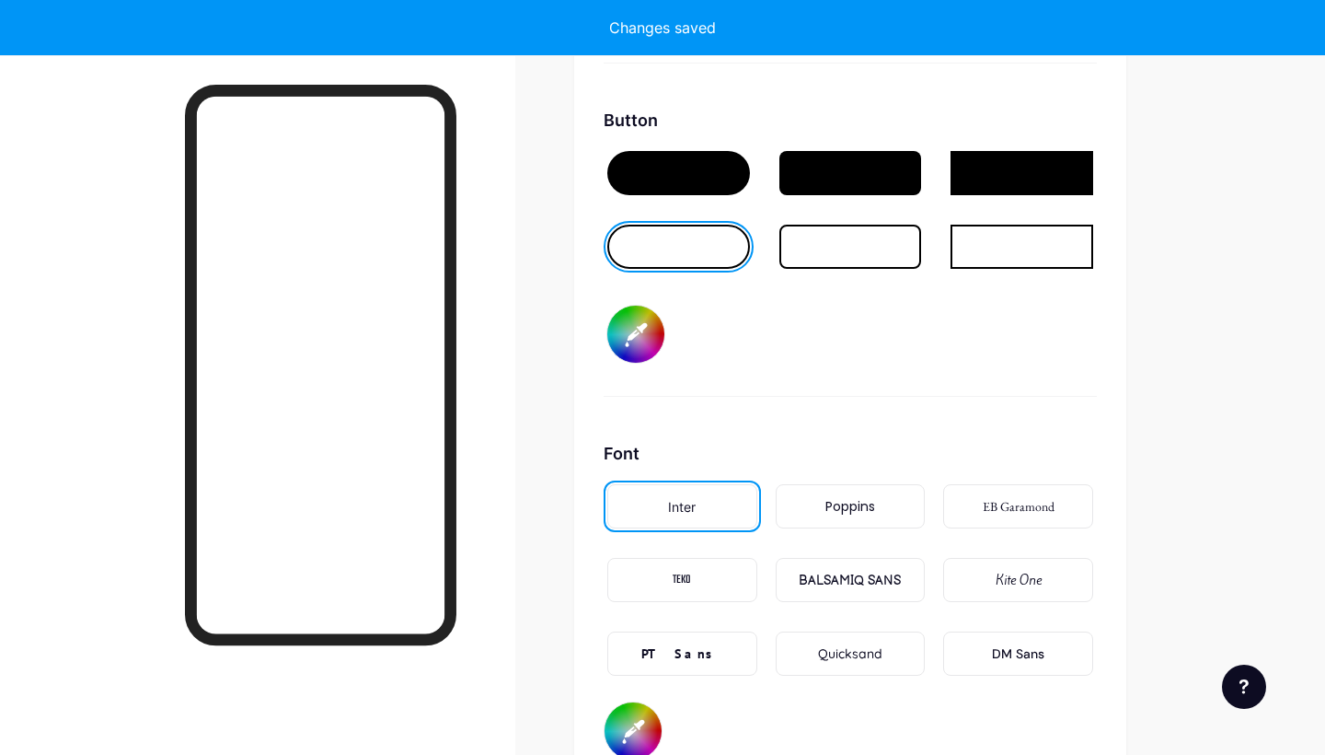
type input "#12335c"
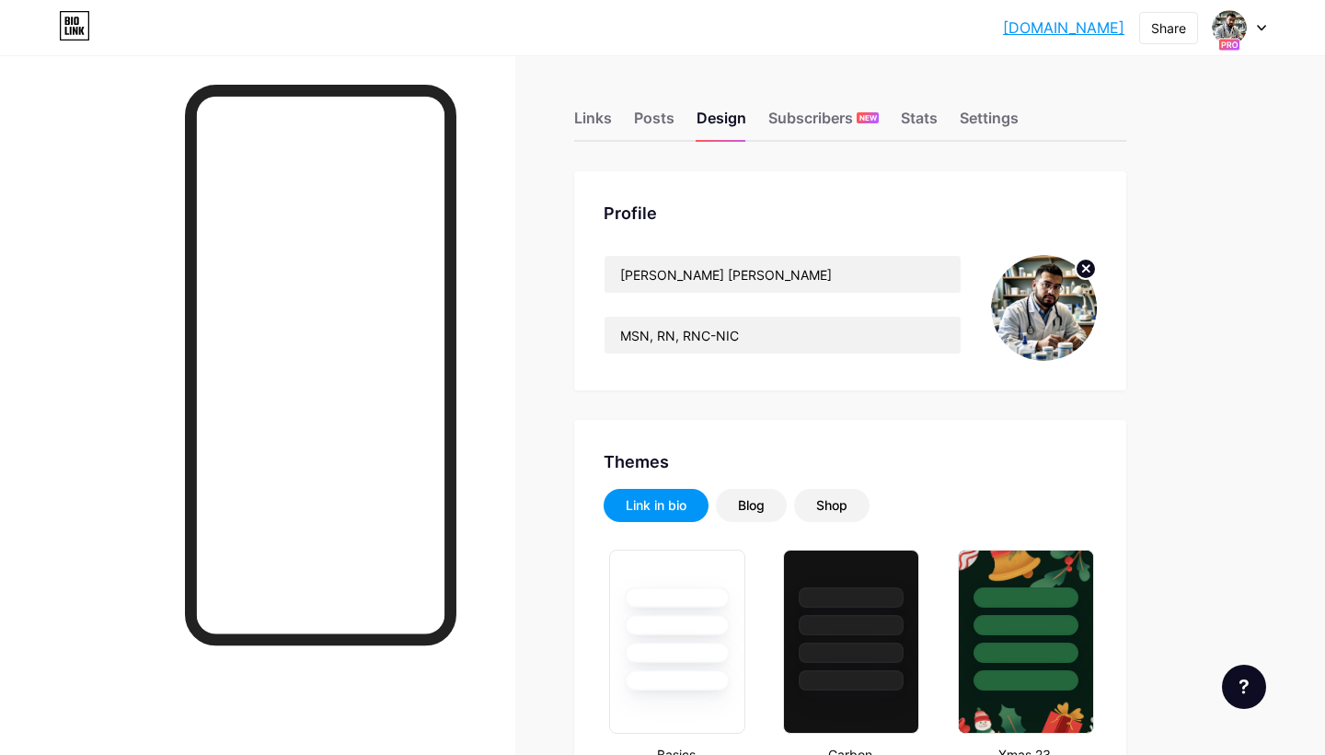
scroll to position [0, 0]
click at [653, 117] on div "Posts" at bounding box center [654, 123] width 40 height 33
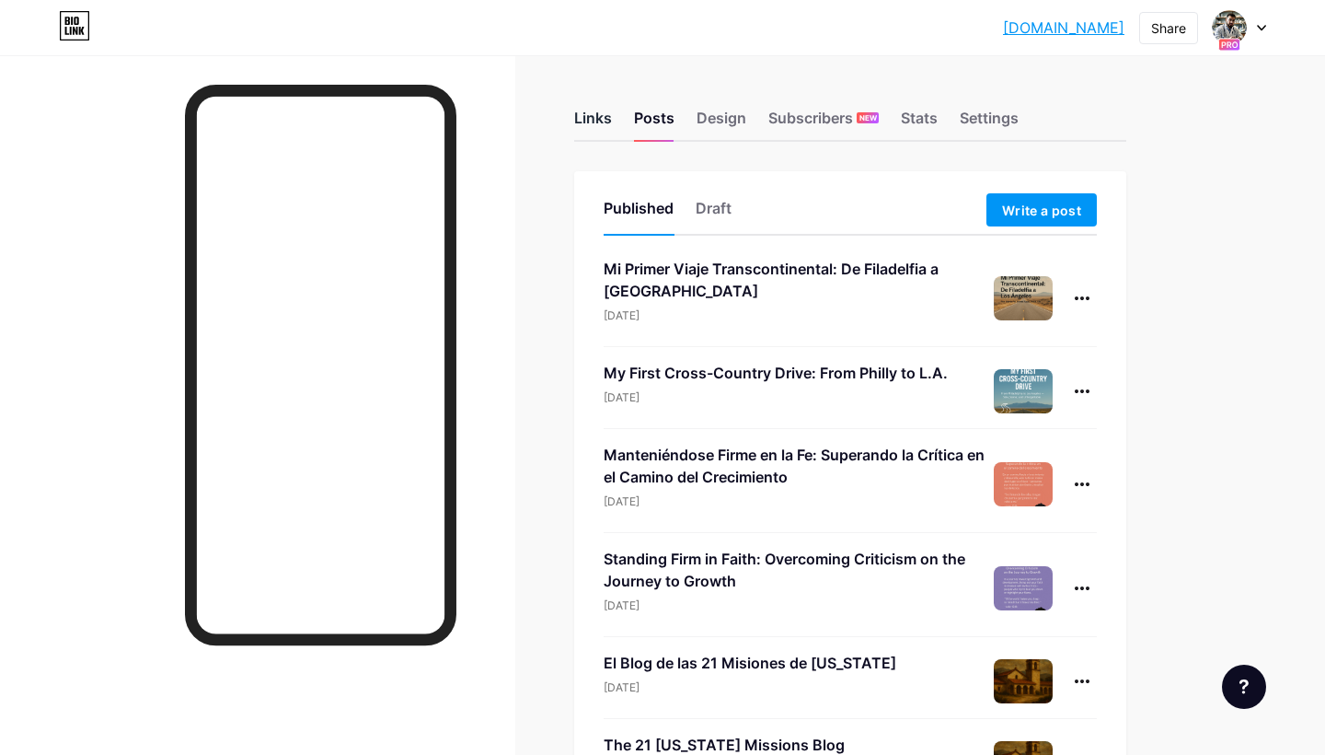
click at [595, 120] on div "Links" at bounding box center [593, 123] width 38 height 33
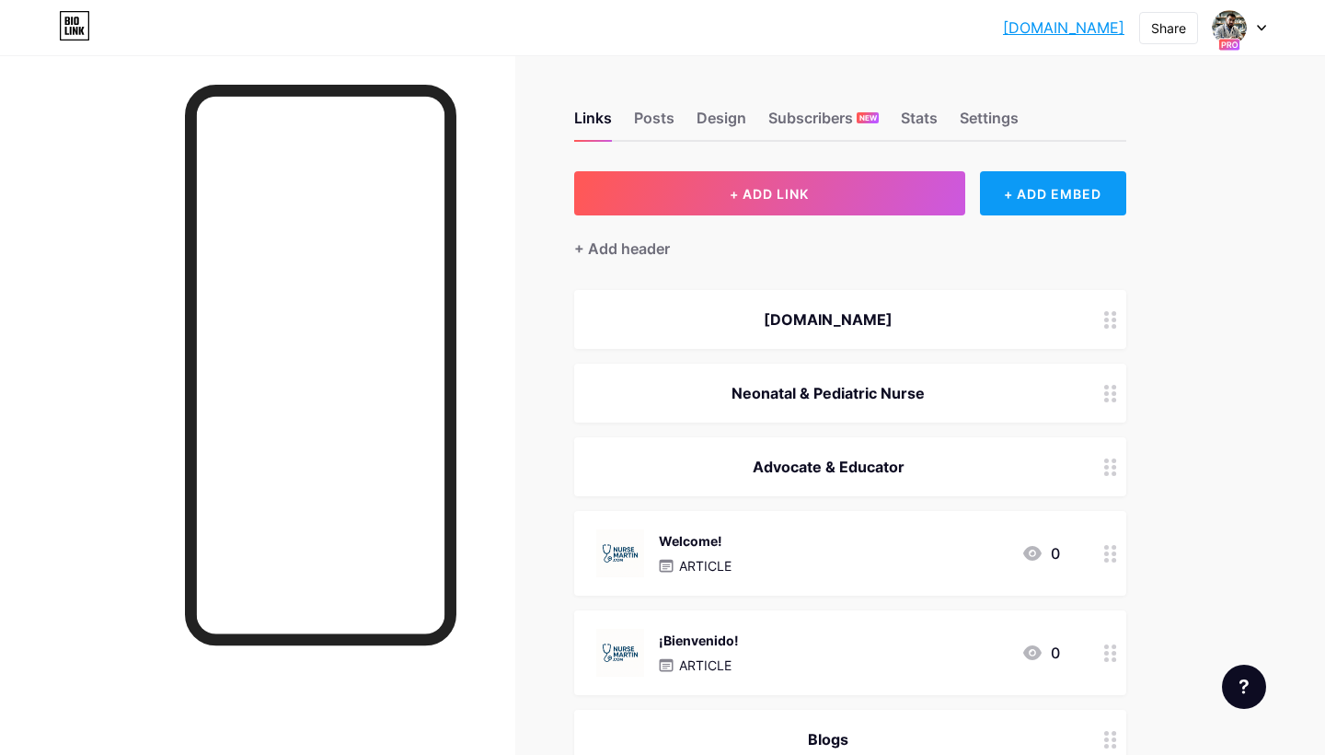
click at [1052, 193] on div "+ ADD EMBED" at bounding box center [1053, 193] width 146 height 44
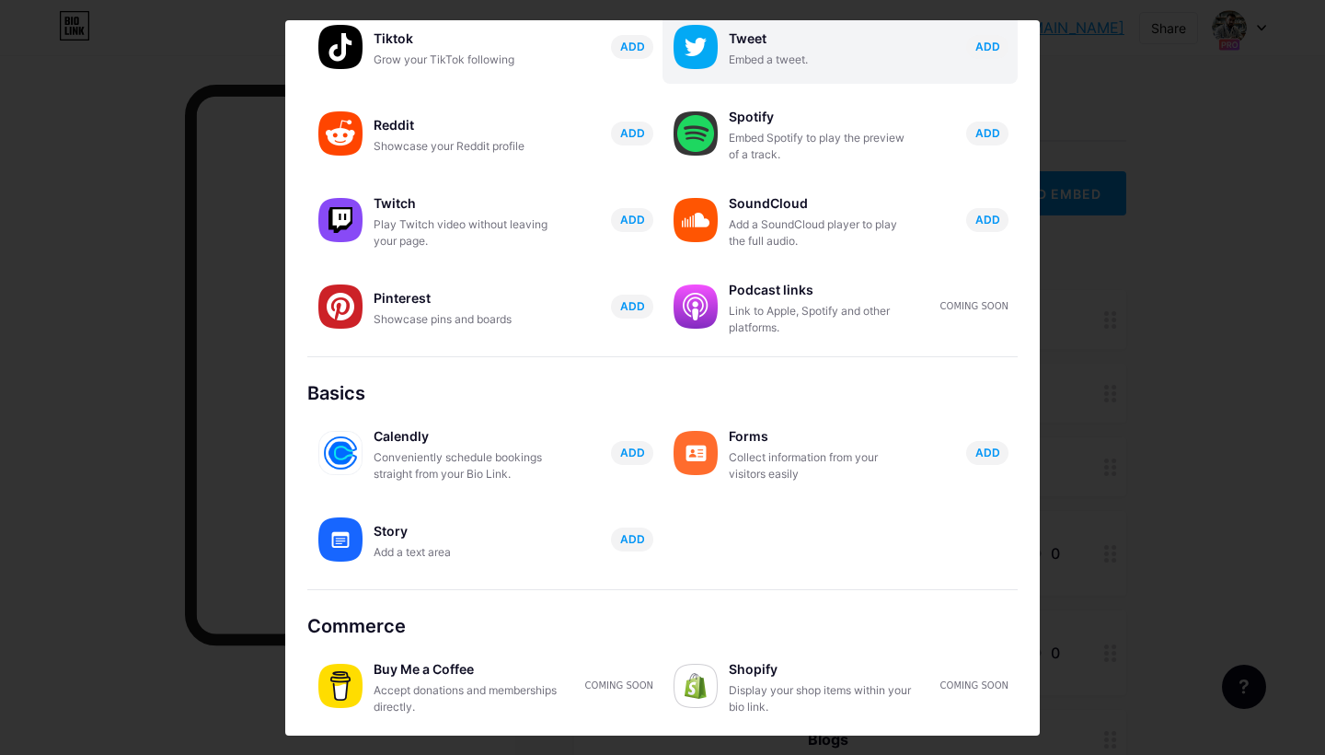
scroll to position [223, 0]
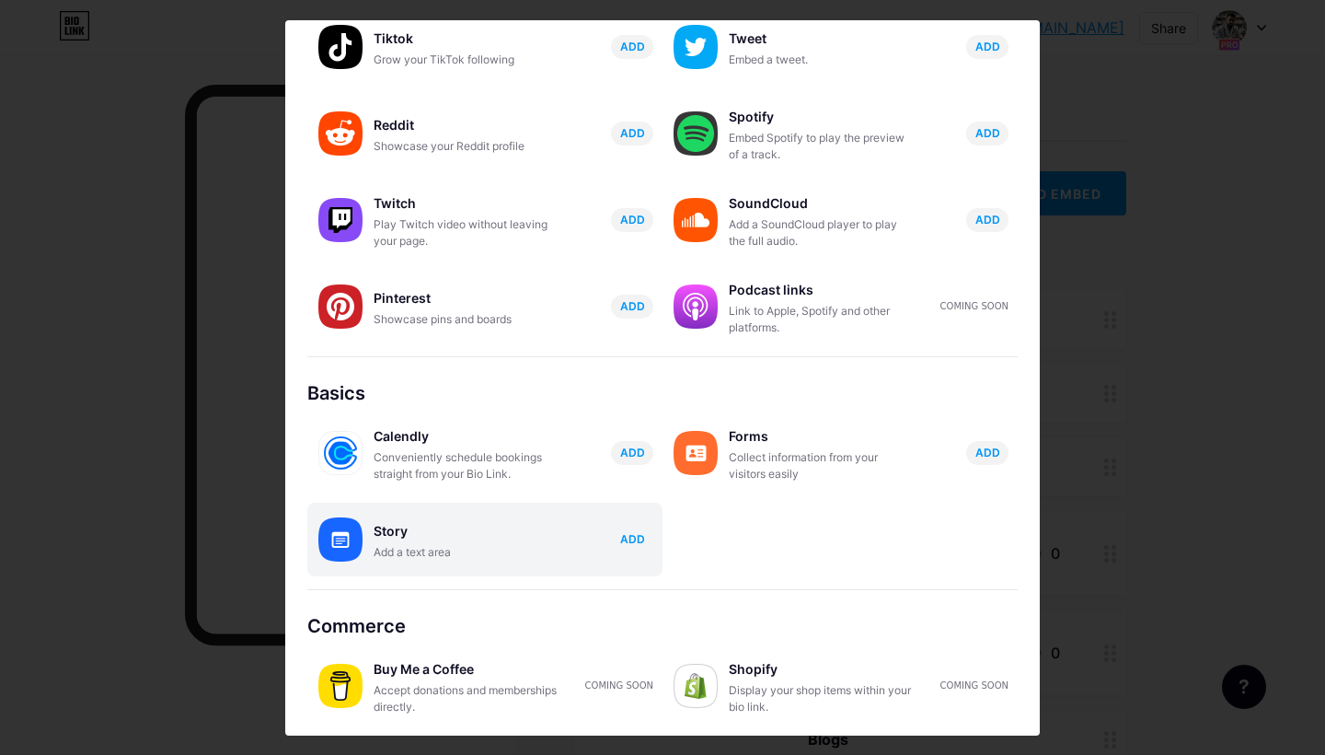
click at [636, 536] on span "ADD" at bounding box center [632, 539] width 25 height 16
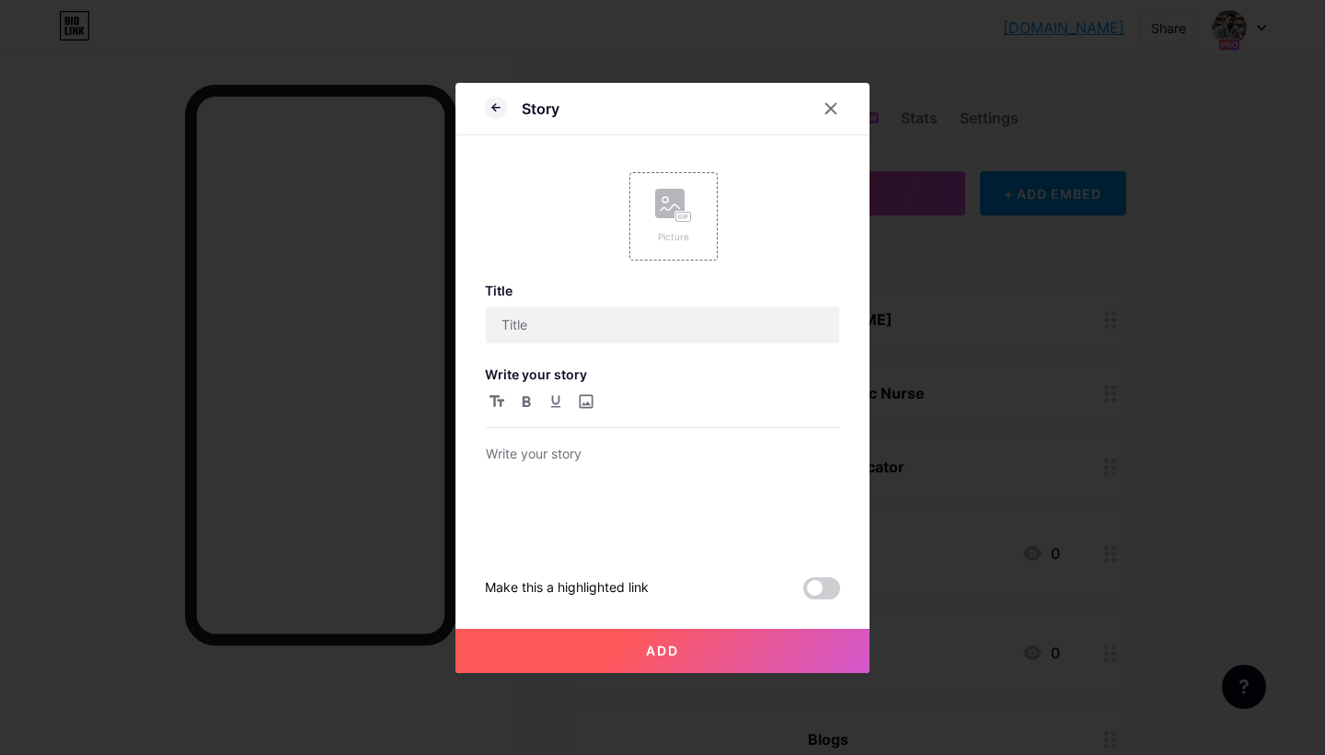
scroll to position [0, 0]
click at [649, 317] on input "text" at bounding box center [662, 324] width 353 height 37
click at [584, 407] on input "file" at bounding box center [585, 401] width 22 height 22
type input "C:\fakepath\DOC.png"
click at [832, 106] on icon at bounding box center [831, 108] width 15 height 15
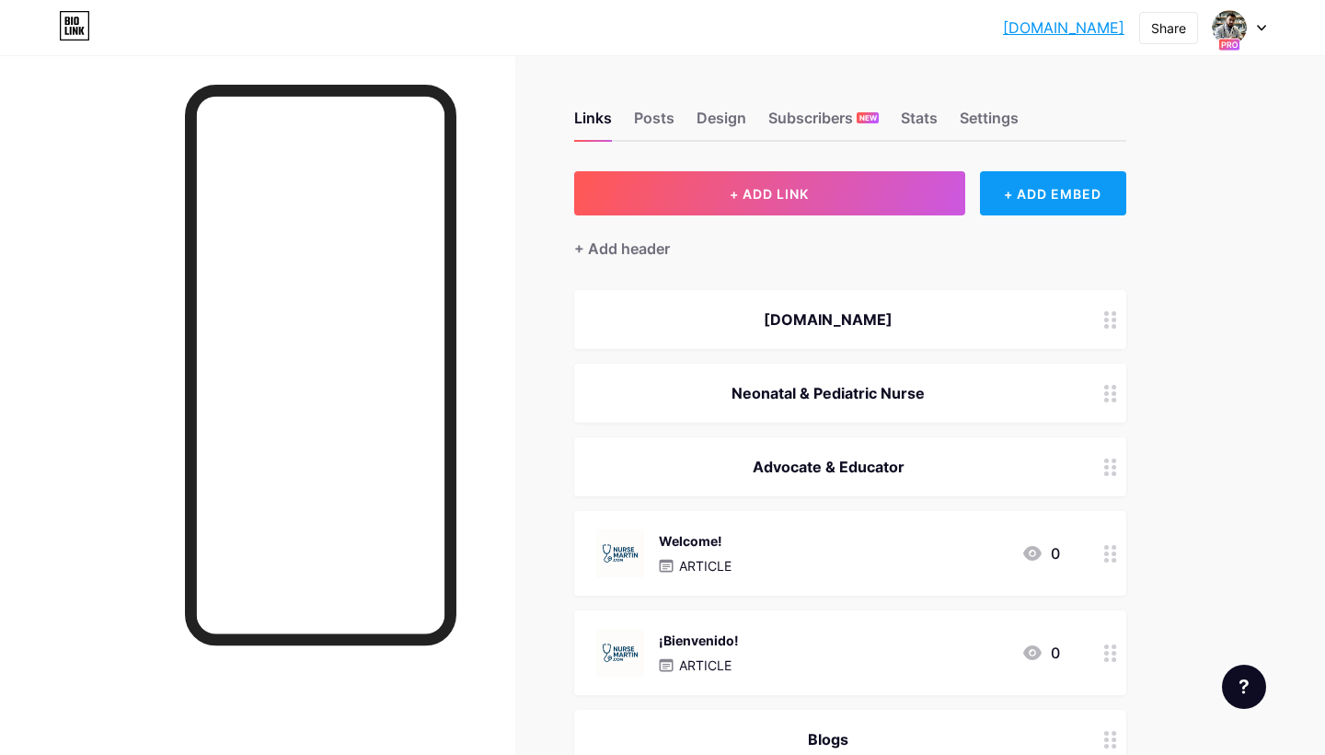
click at [1035, 191] on div "+ ADD EMBED" at bounding box center [1053, 193] width 146 height 44
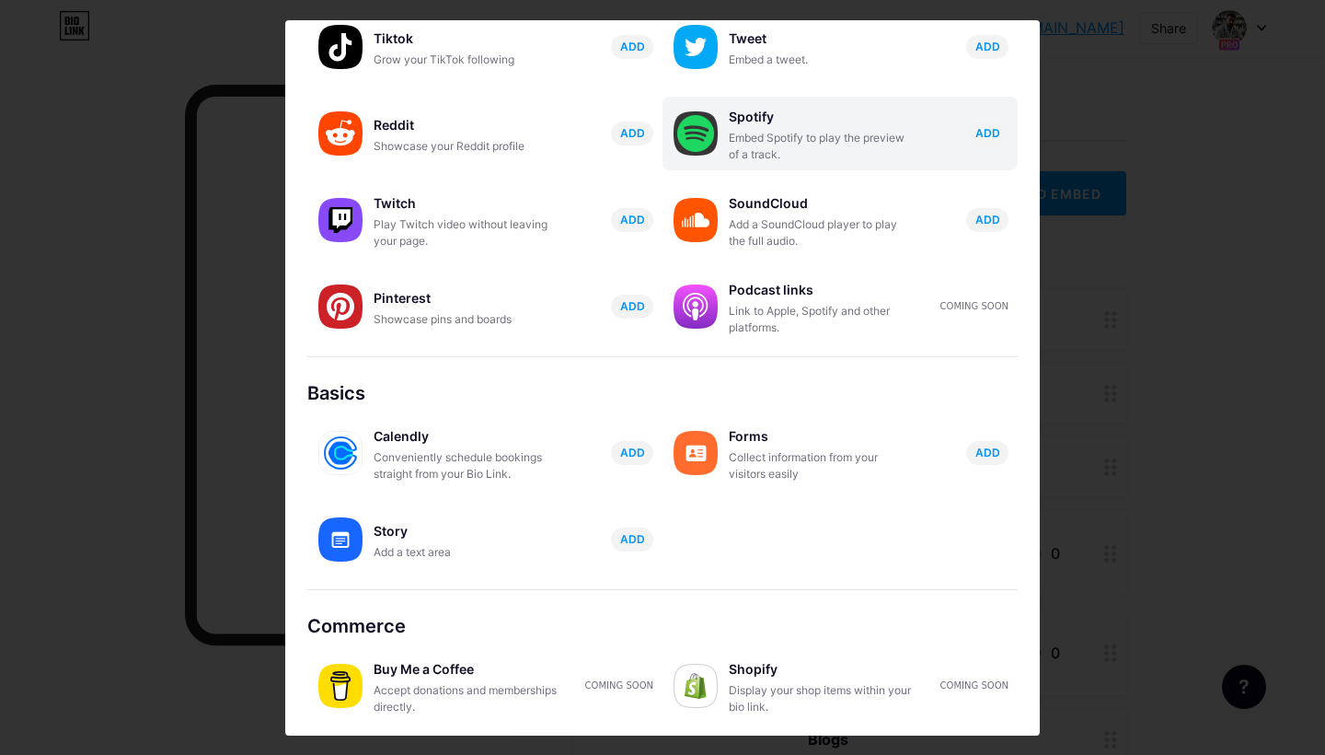
scroll to position [223, 0]
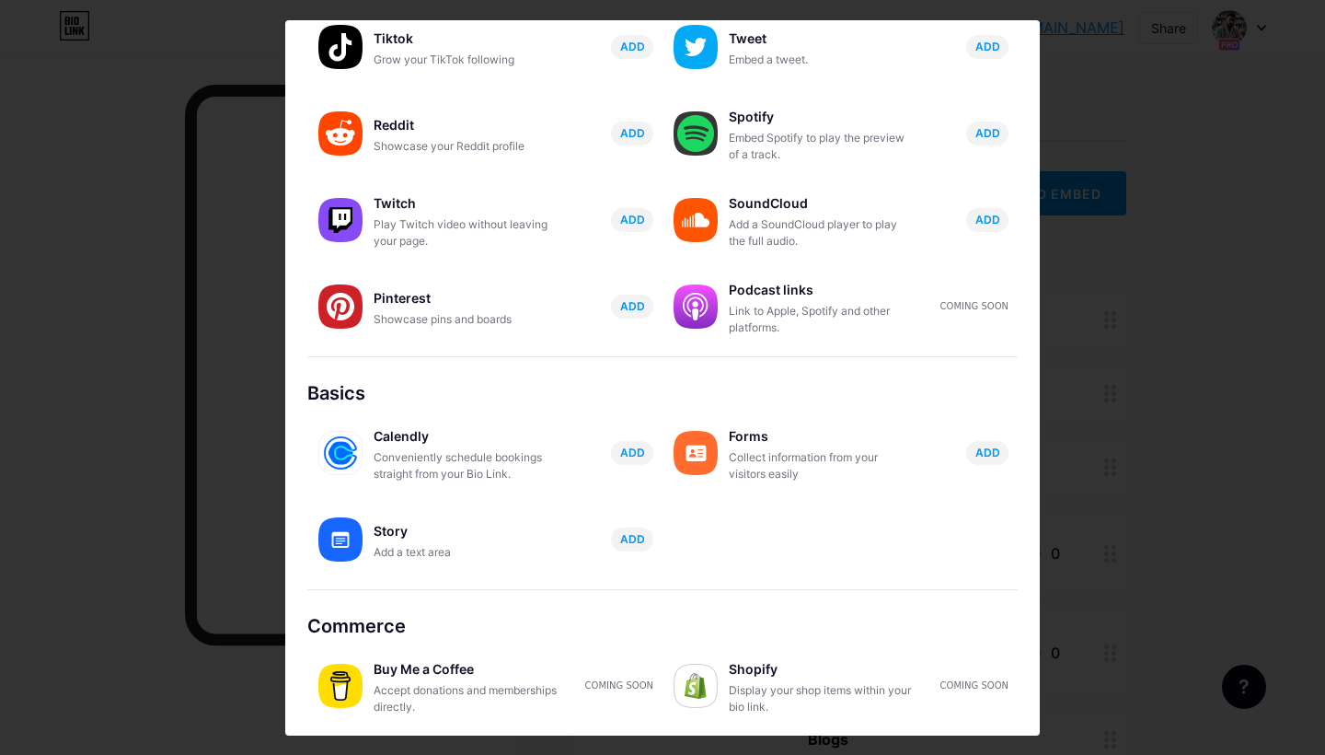
click at [1124, 273] on div at bounding box center [662, 377] width 1325 height 755
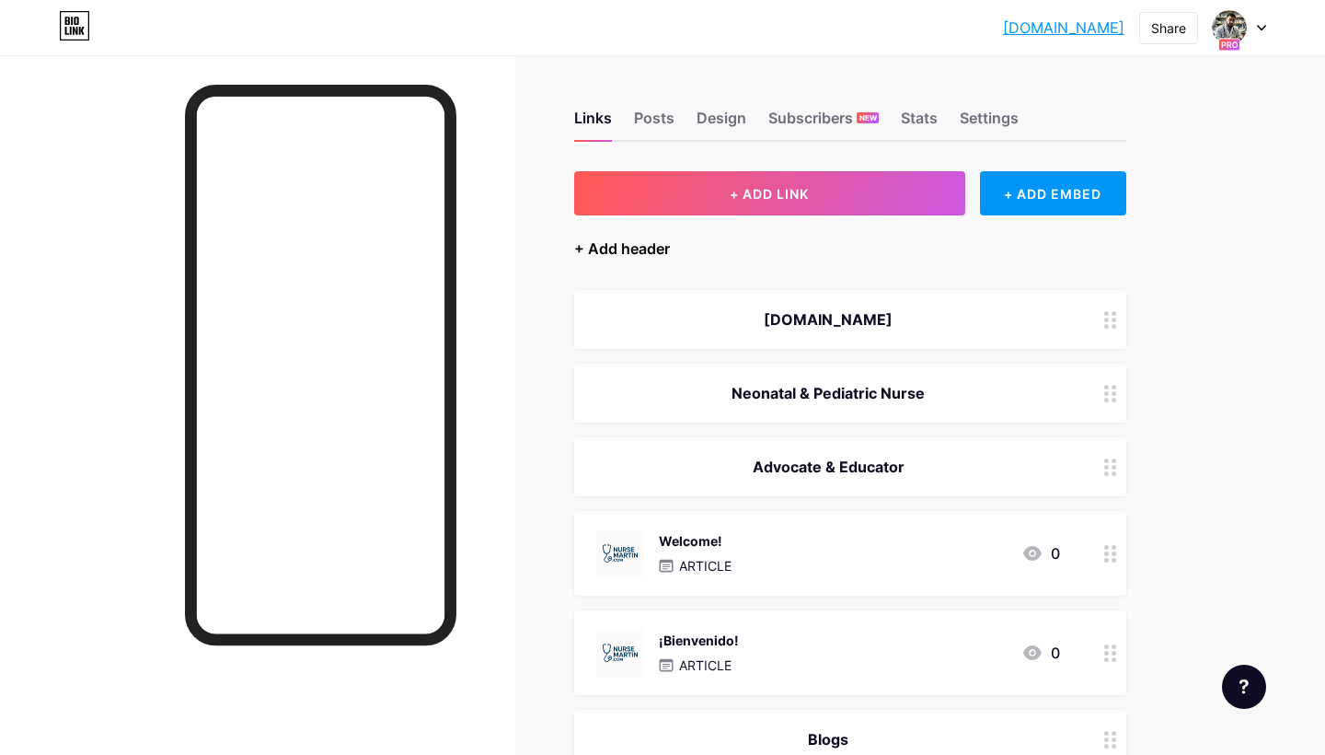
click at [651, 249] on div "+ Add header" at bounding box center [622, 248] width 96 height 22
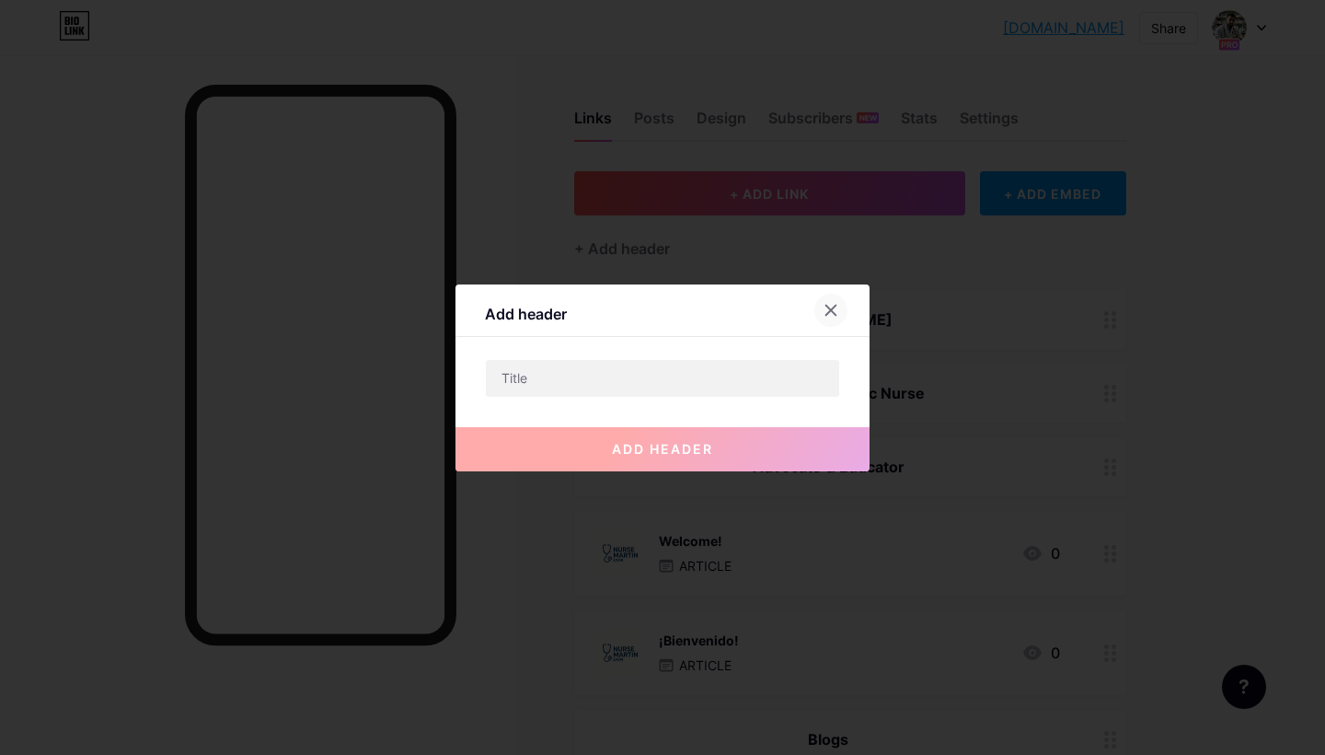
click at [827, 306] on icon at bounding box center [832, 310] width 10 height 10
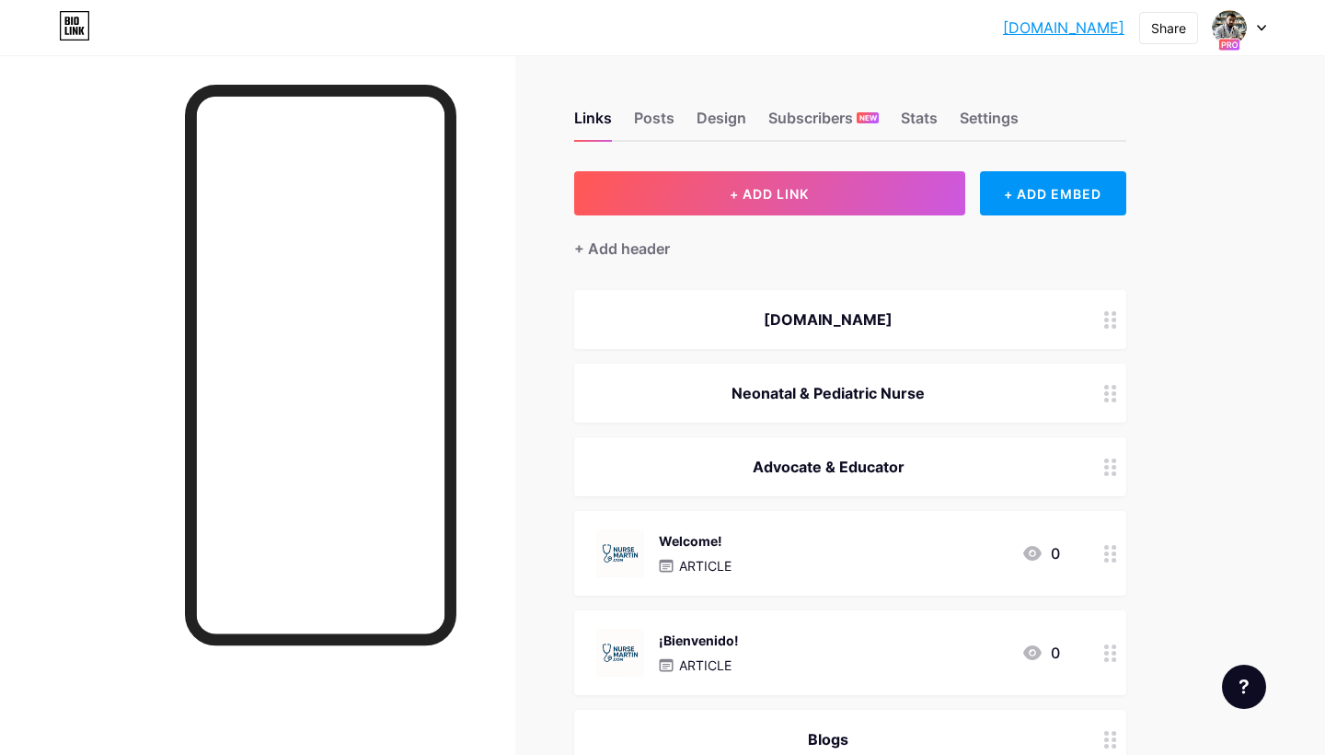
scroll to position [0, 0]
click at [729, 113] on div "Design" at bounding box center [722, 123] width 50 height 33
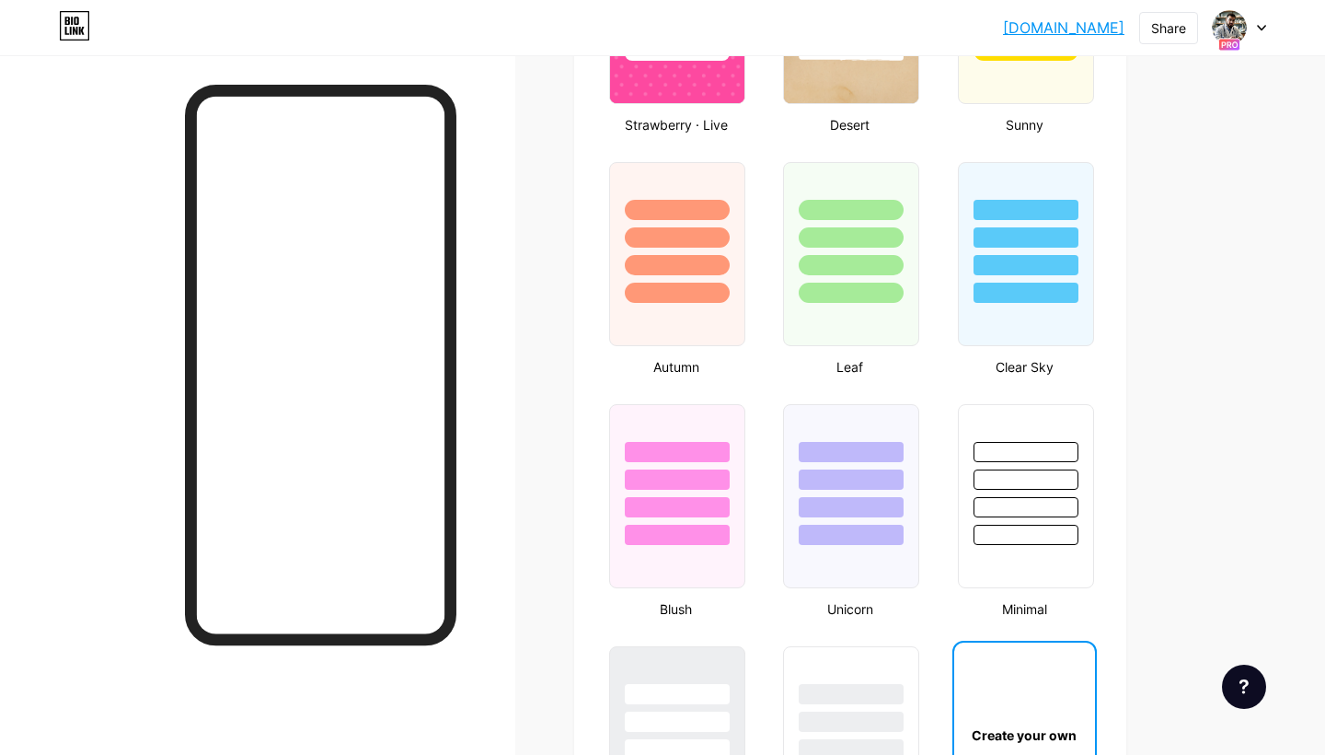
type input "#12335c"
type input "#000000"
type input "#ffffff"
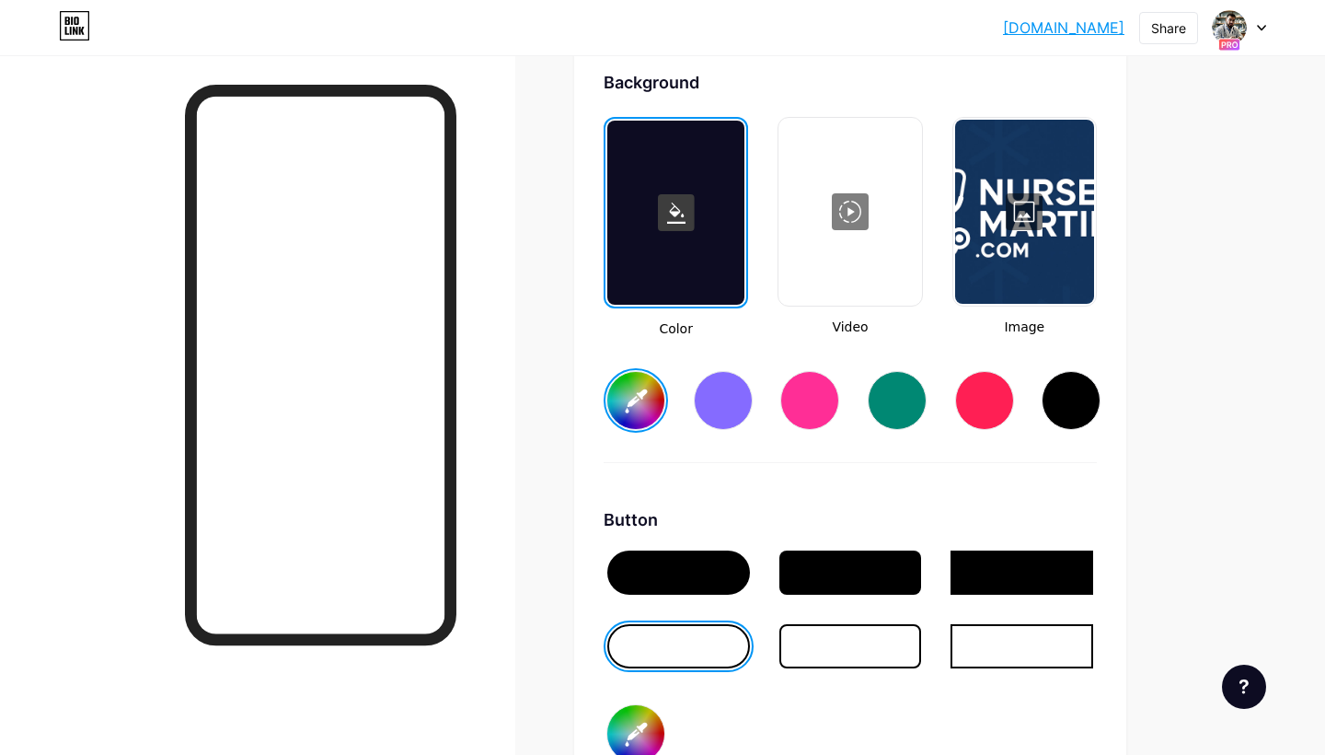
scroll to position [2469, 0]
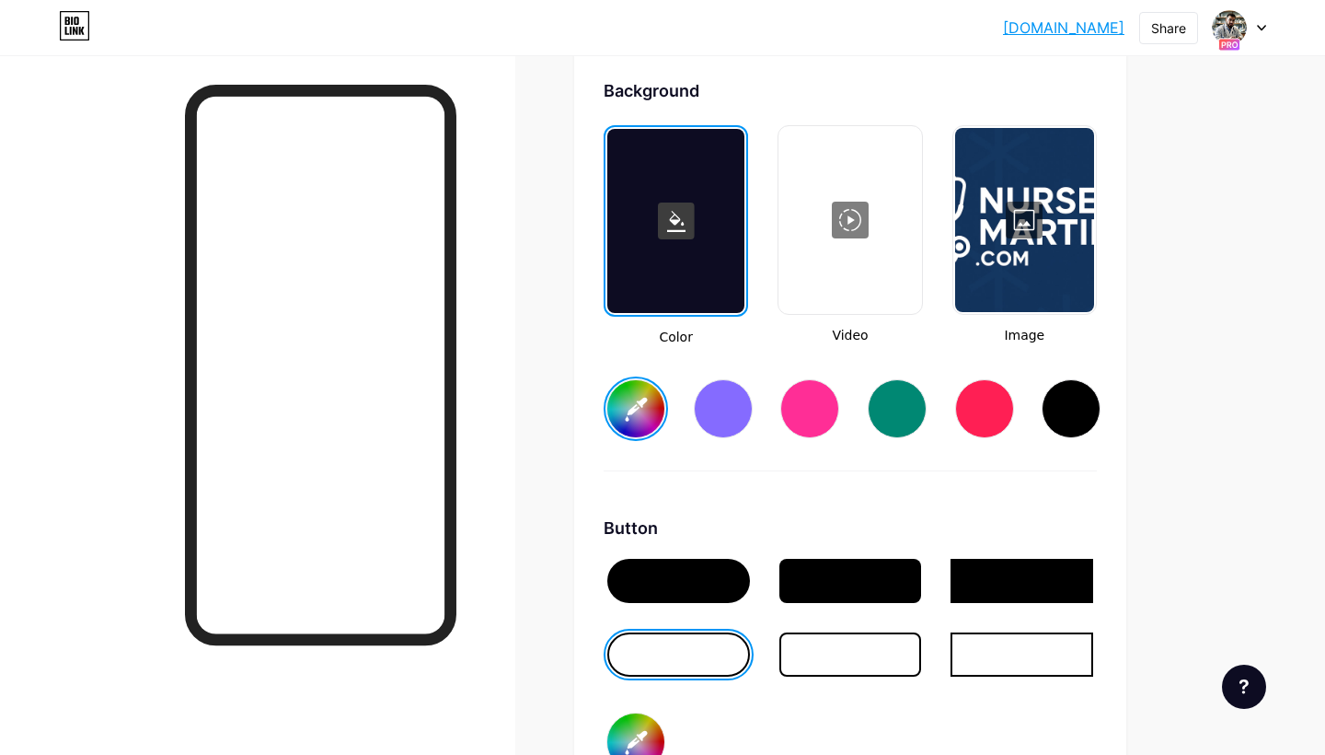
click at [732, 272] on div at bounding box center [675, 221] width 137 height 184
click at [677, 222] on icon at bounding box center [676, 221] width 18 height 21
click at [1037, 222] on div at bounding box center [1024, 220] width 139 height 184
type input "#000000"
type input "#ffffff"
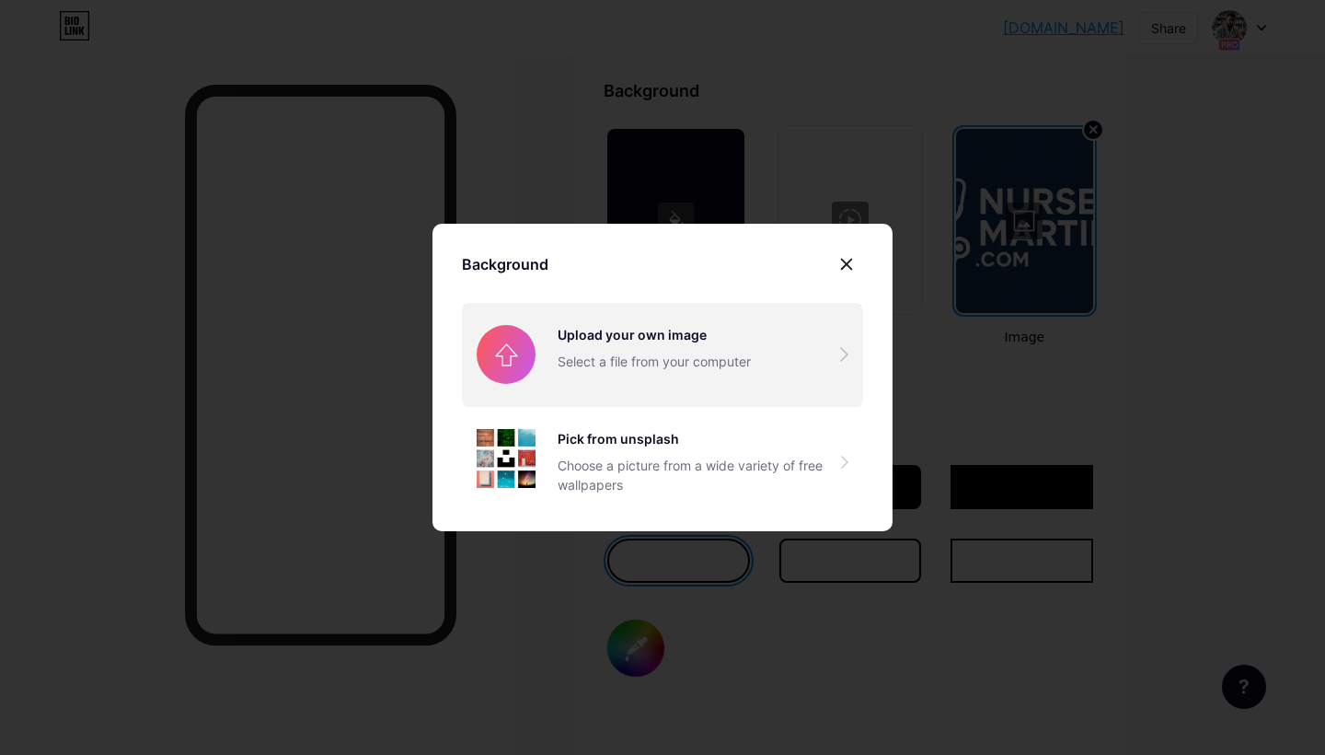
click at [769, 333] on input "file" at bounding box center [662, 354] width 401 height 103
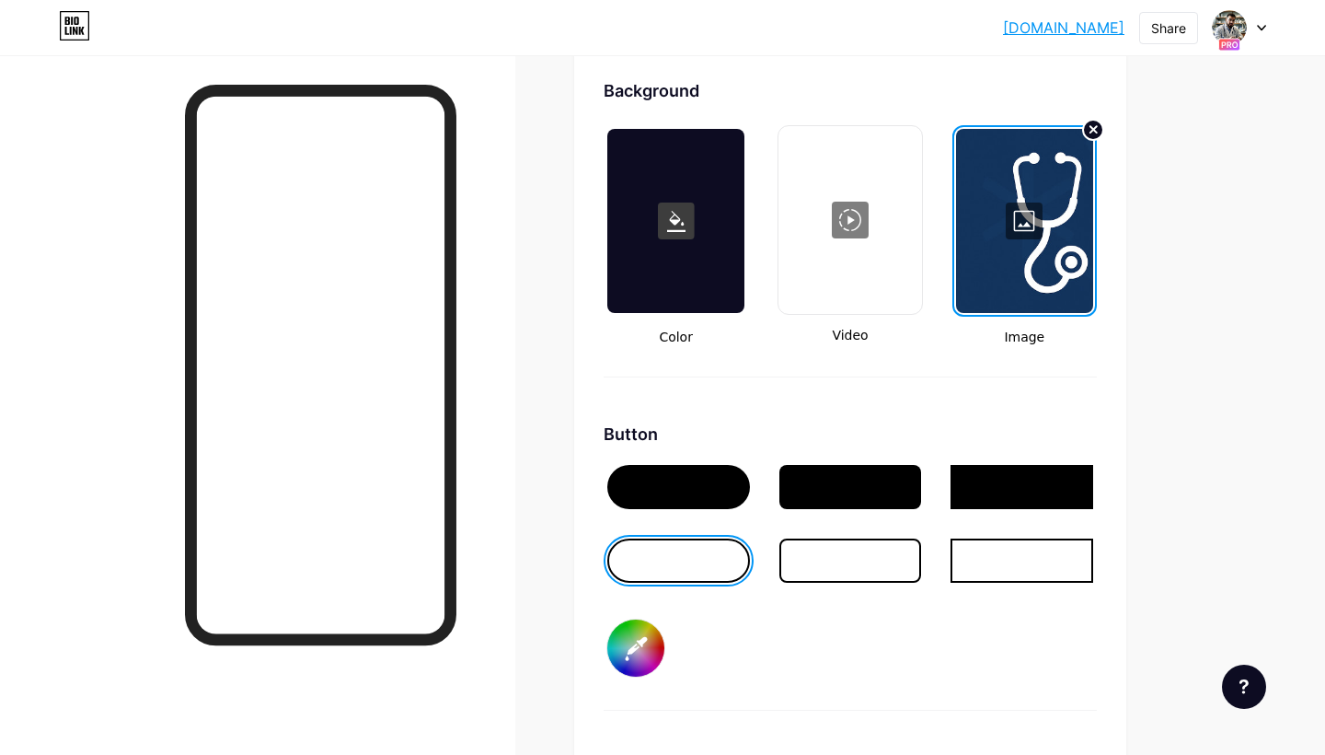
type input "#000000"
type input "#ffffff"
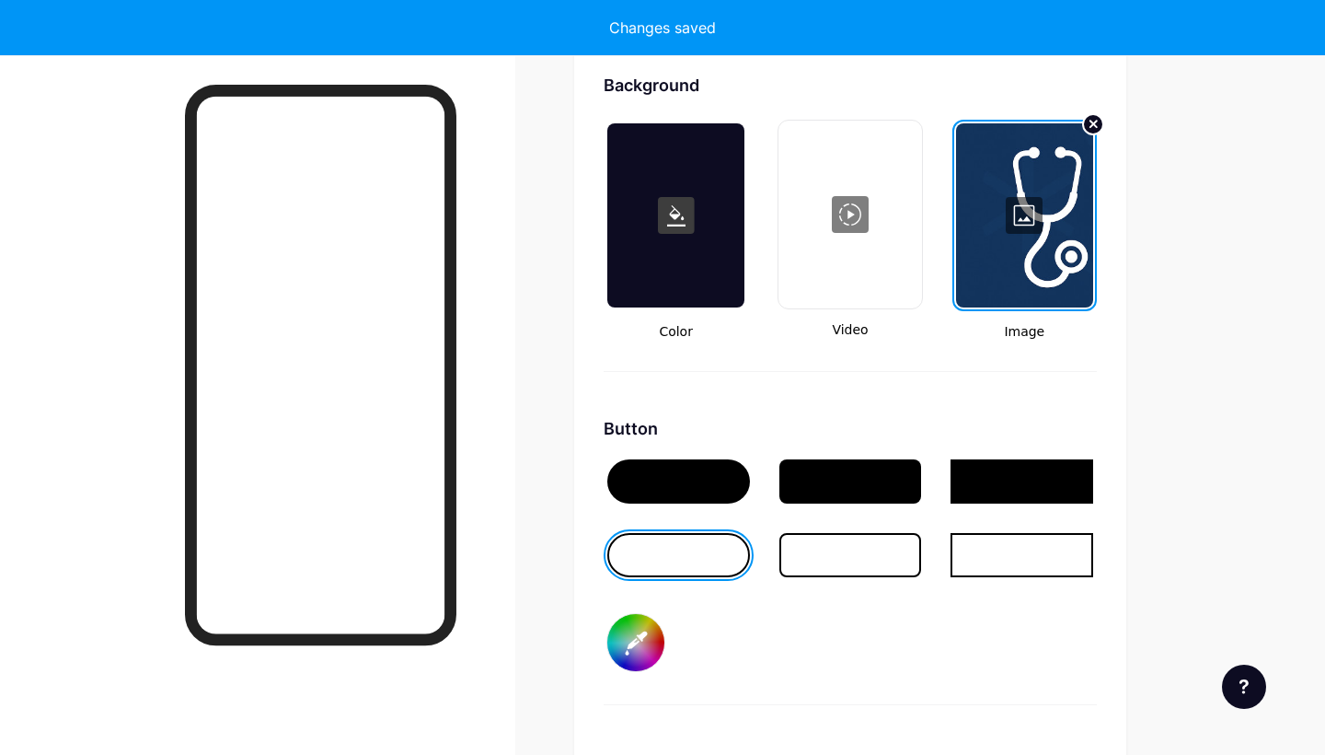
type input "#000000"
type input "#ffffff"
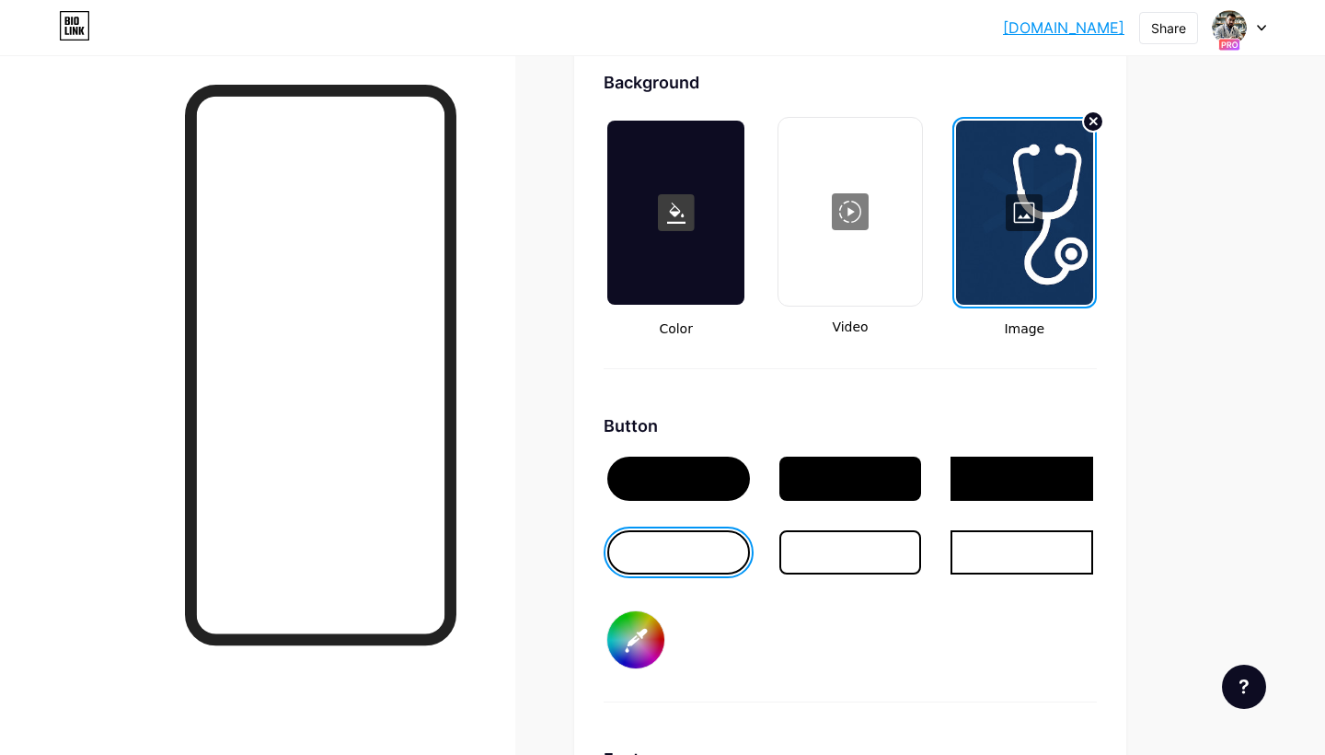
type input "#000000"
type input "#ffffff"
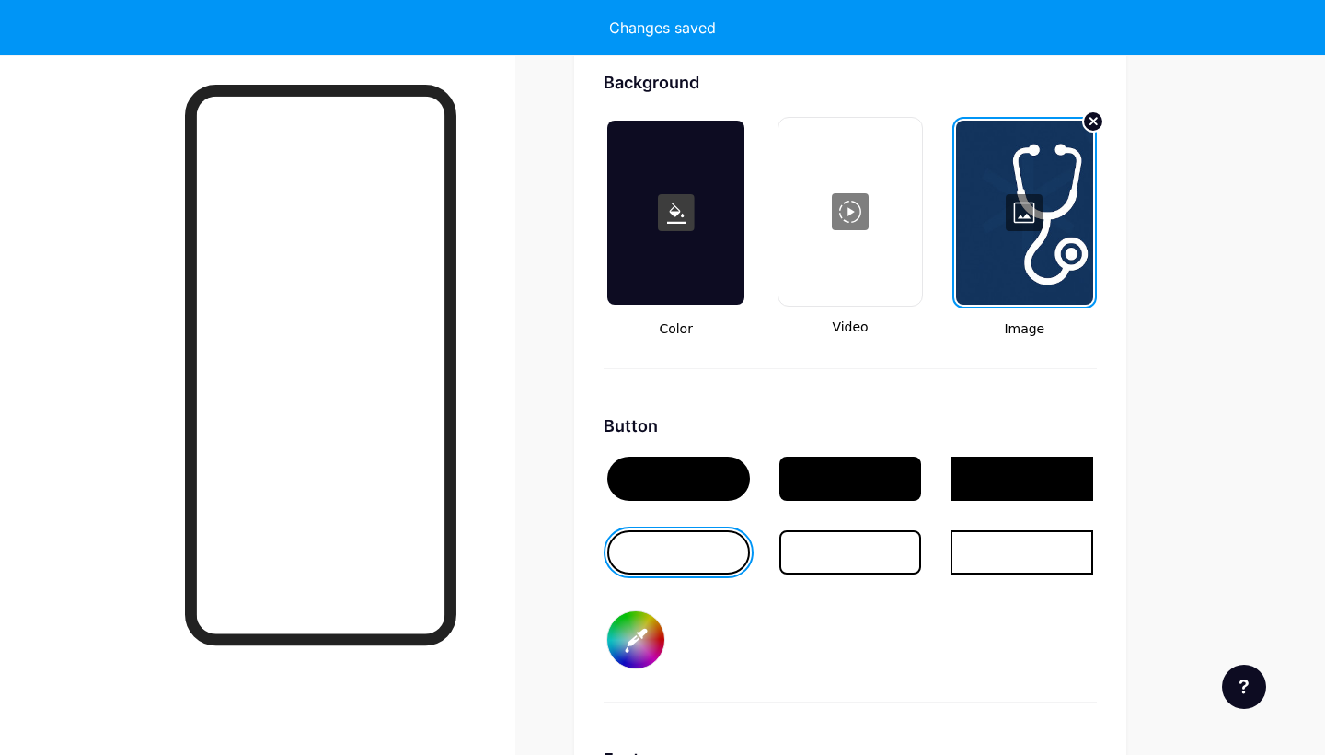
type input "#000000"
type input "#ffffff"
type input "#000000"
type input "#ffffff"
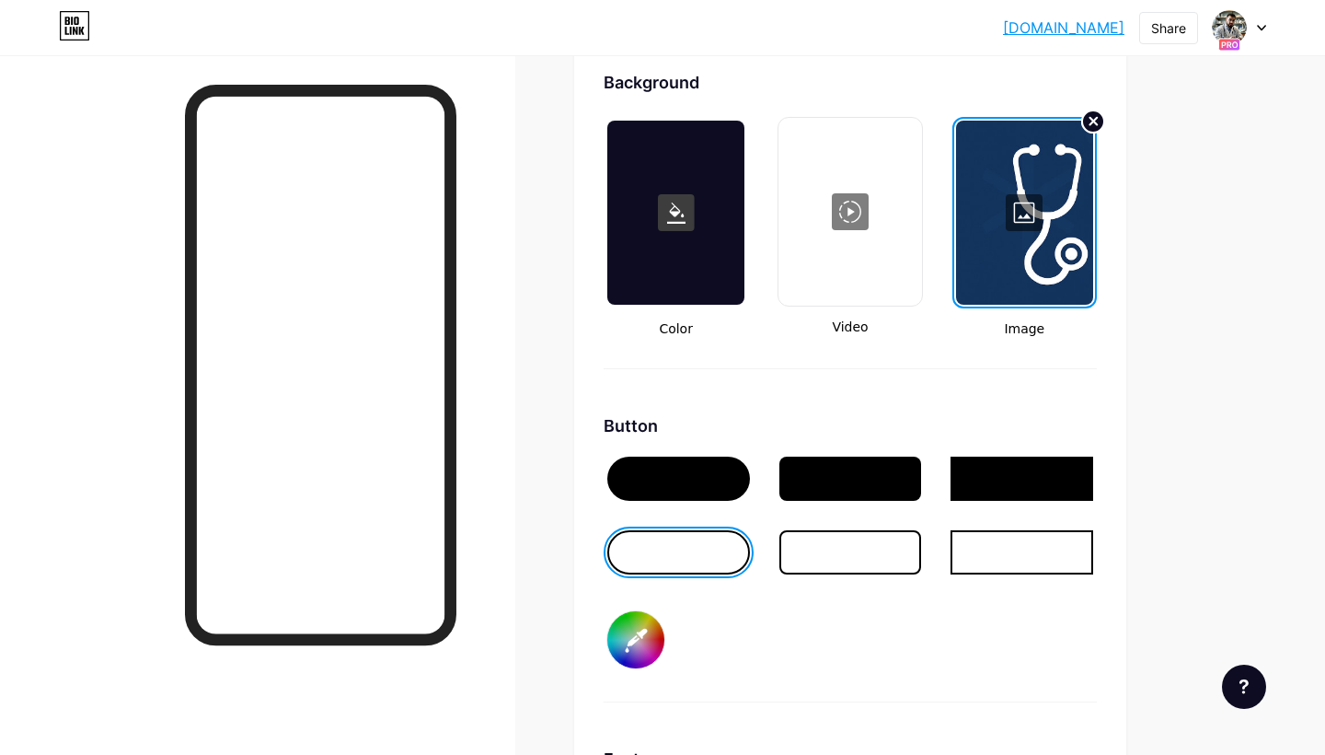
click at [1091, 121] on circle at bounding box center [1093, 121] width 22 height 22
type input "#000000"
type input "#ffffff"
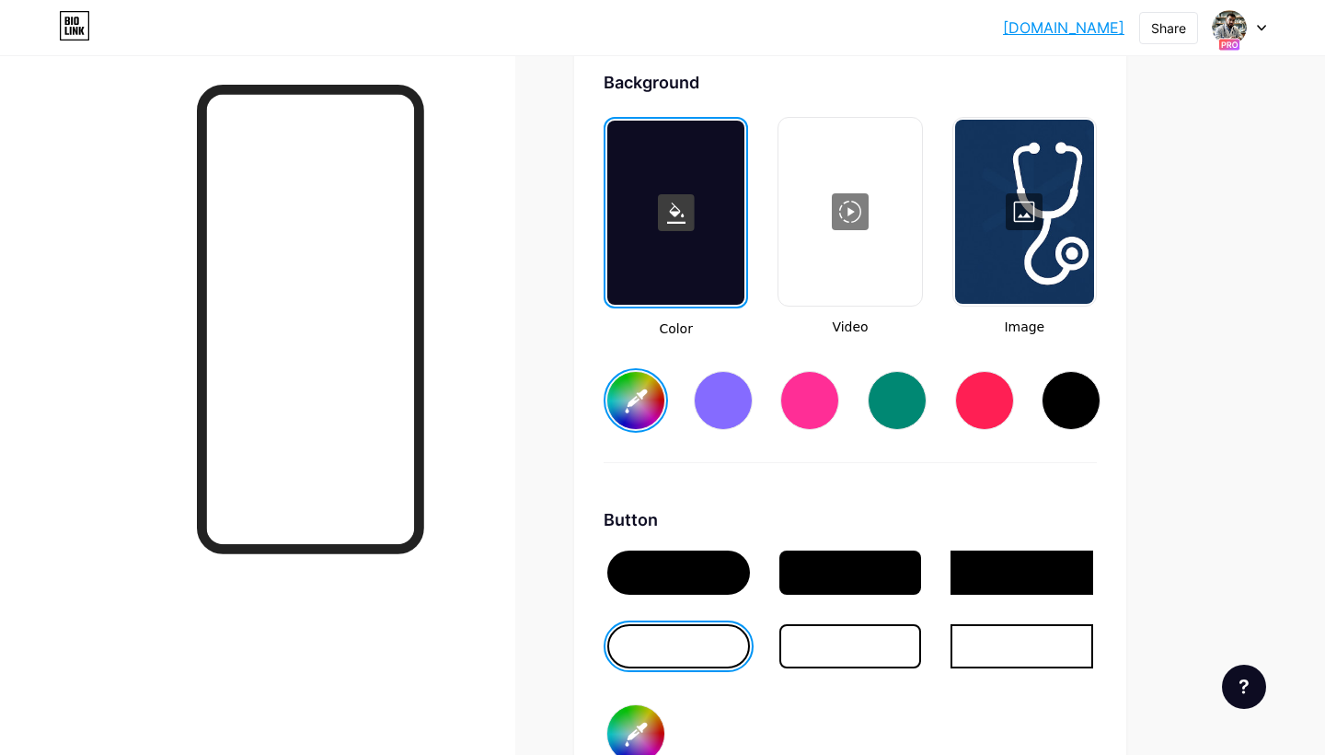
scroll to position [2478, 0]
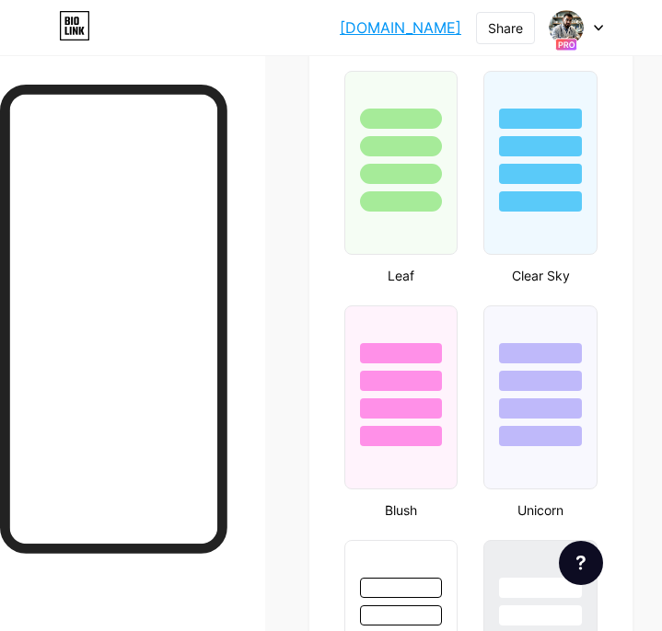
type input "#000000"
type input "#ffffff"
type input "#12335c"
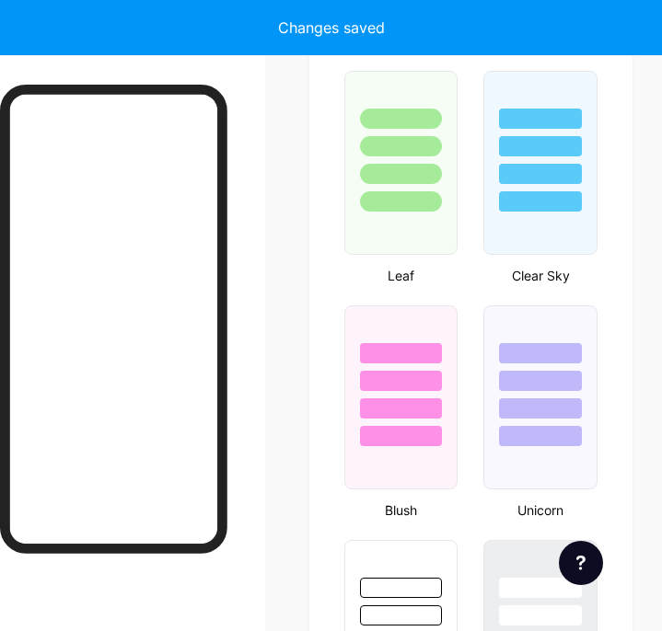
type input "#000000"
type input "#ffffff"
type input "#12335c"
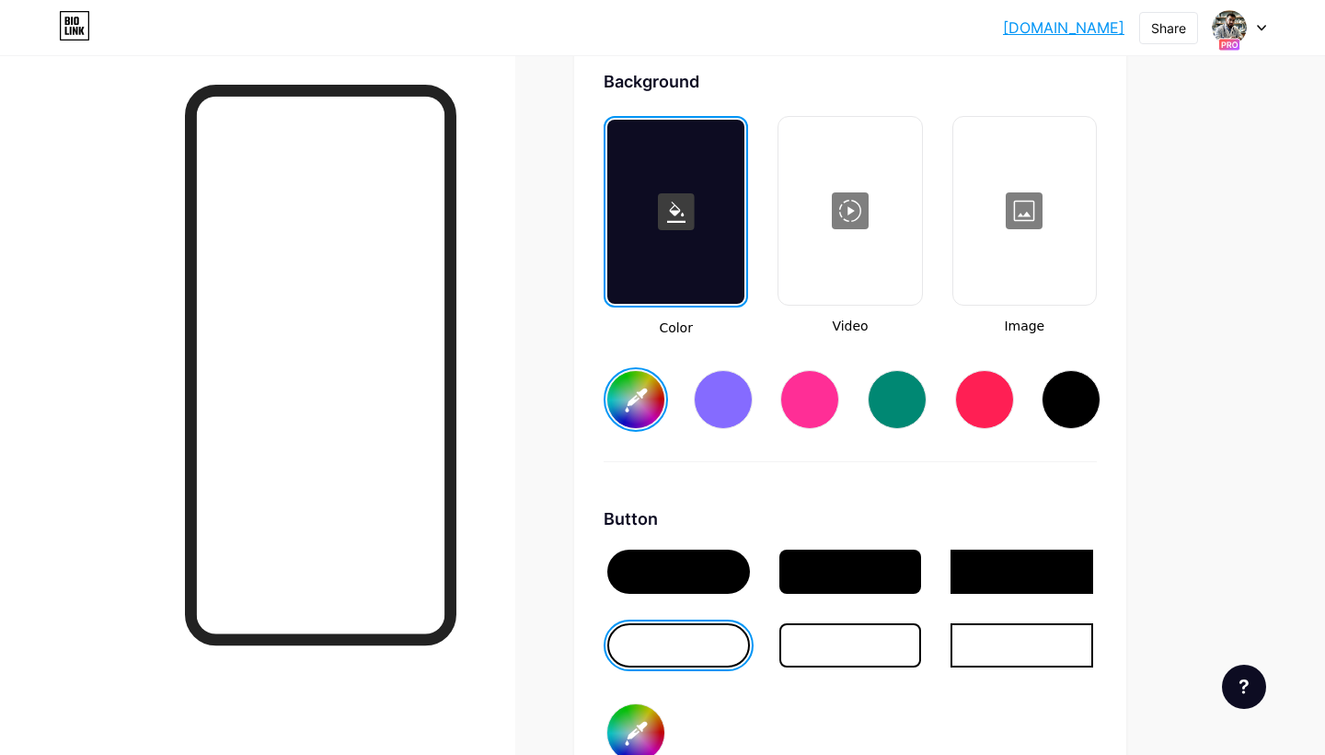
click at [674, 227] on rect at bounding box center [676, 211] width 37 height 37
click at [680, 253] on div at bounding box center [675, 212] width 137 height 184
click at [1046, 225] on div at bounding box center [1024, 211] width 139 height 184
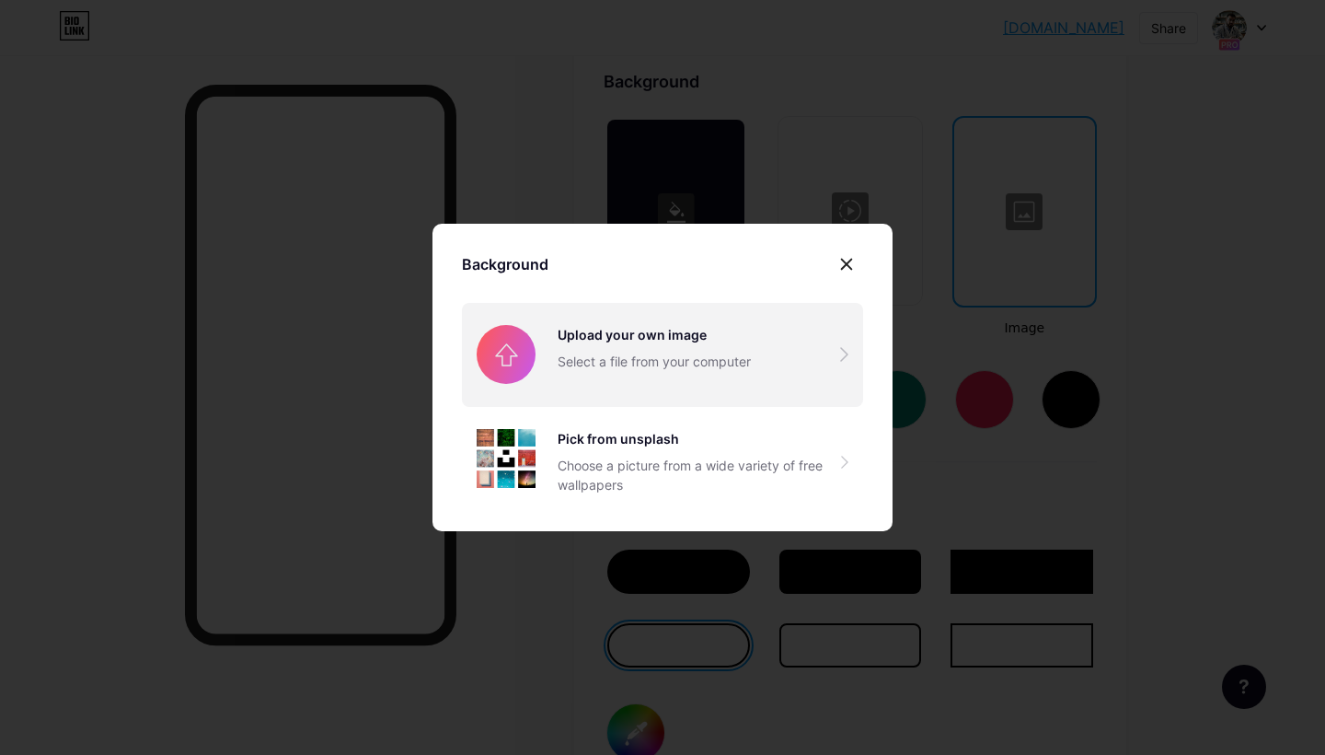
click at [746, 325] on input "file" at bounding box center [662, 354] width 401 height 103
type input "#000000"
type input "#ffffff"
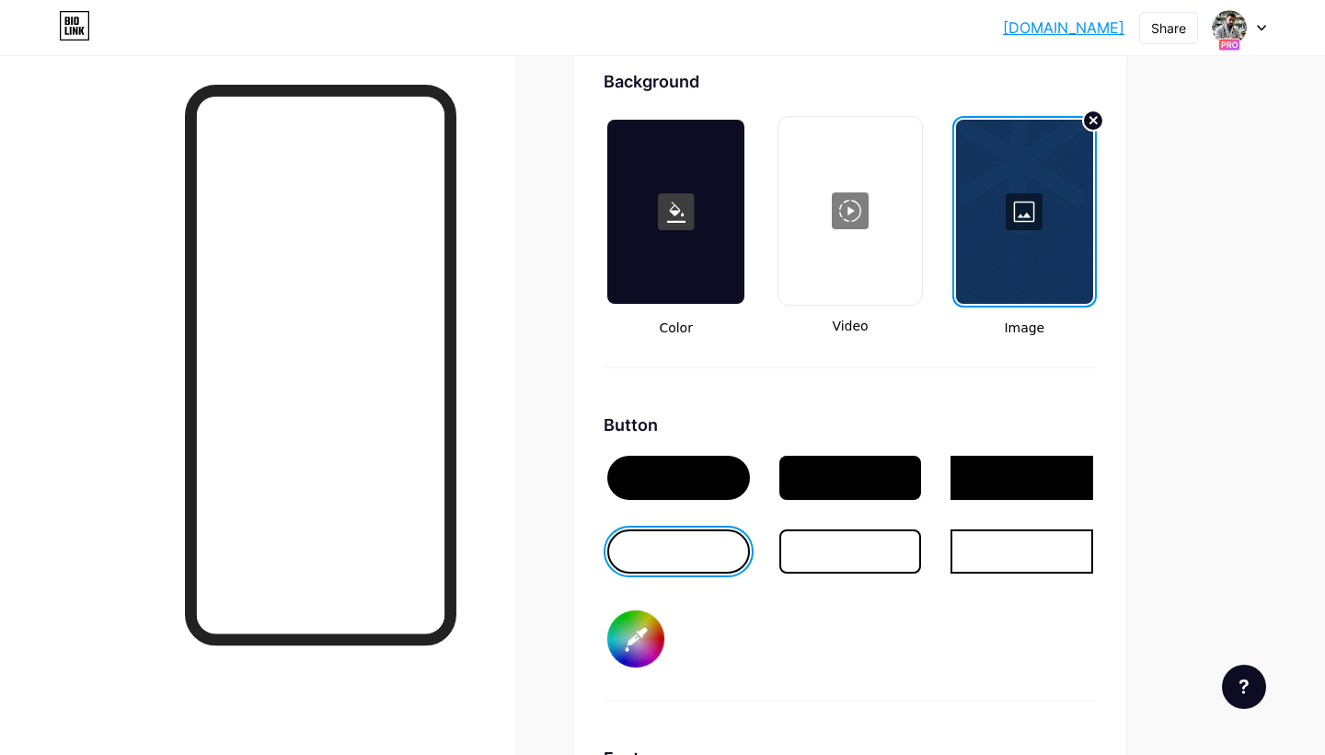
type input "#000000"
type input "#ffffff"
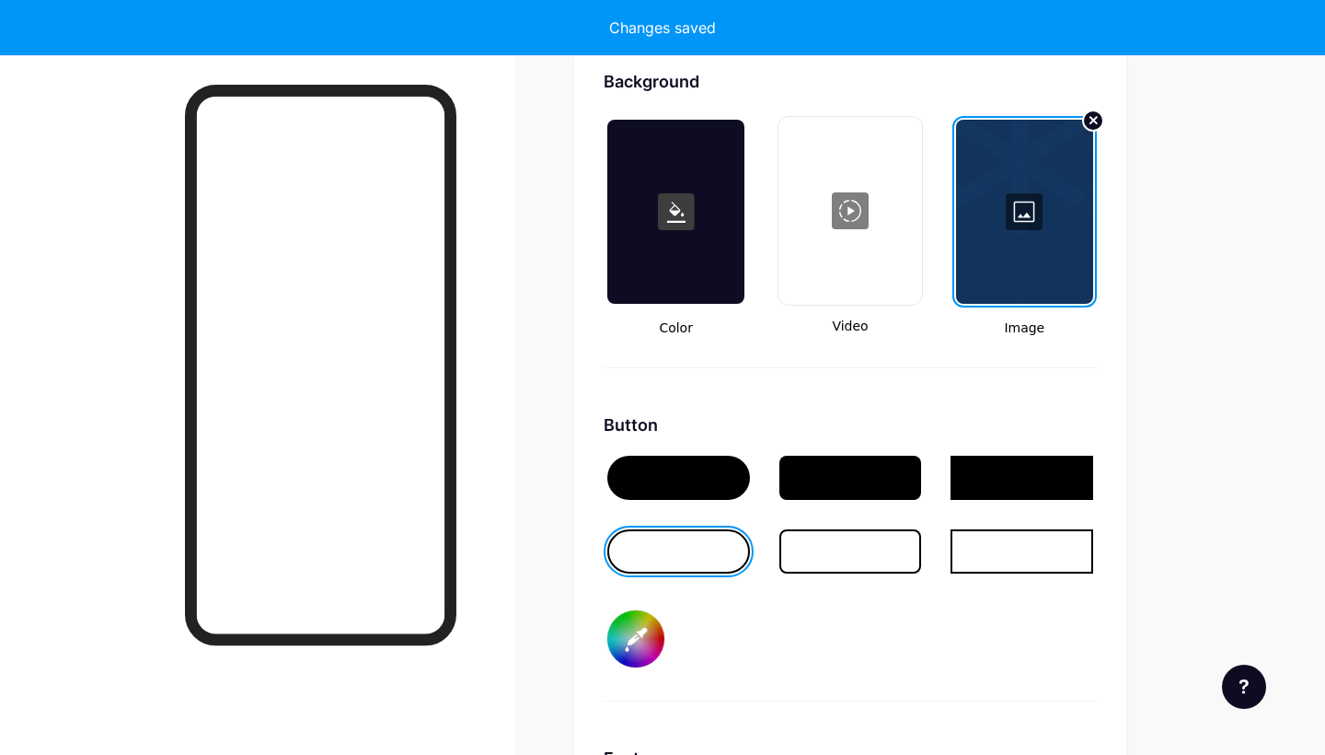
type input "#000000"
type input "#ffffff"
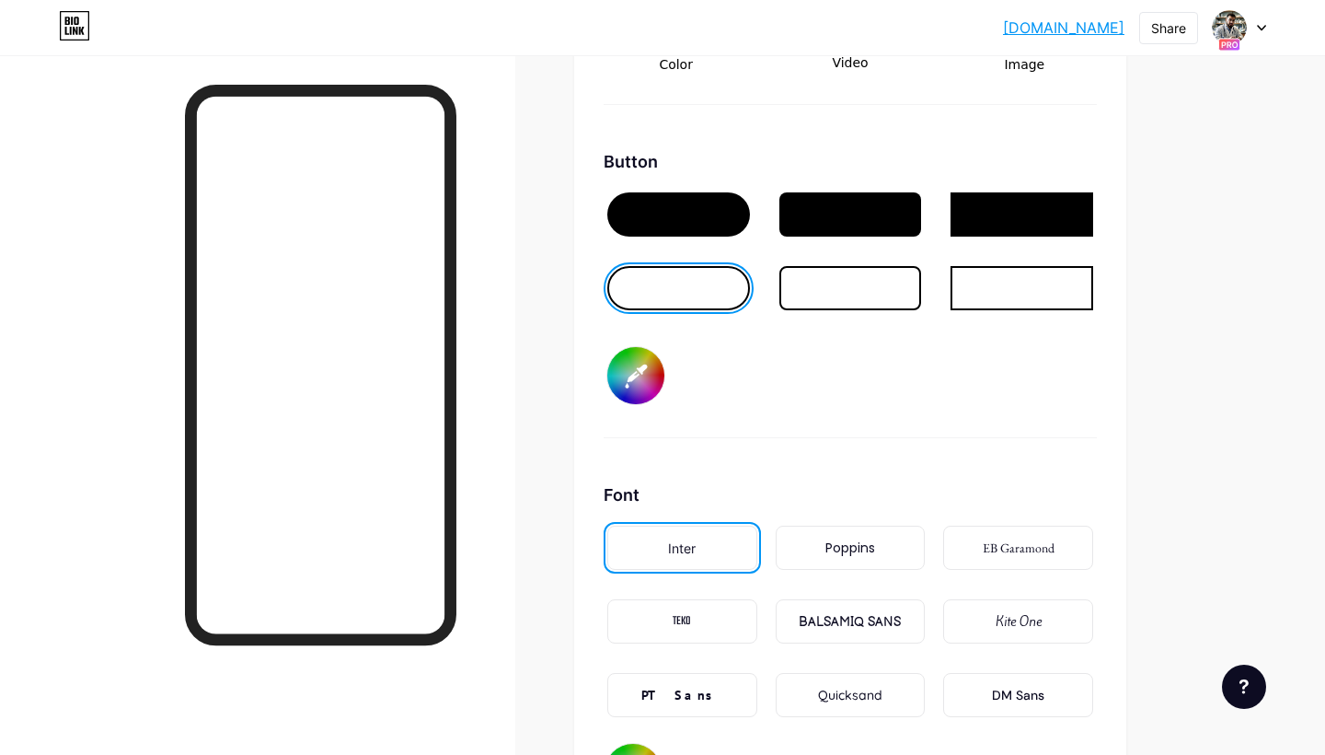
scroll to position [2758, 0]
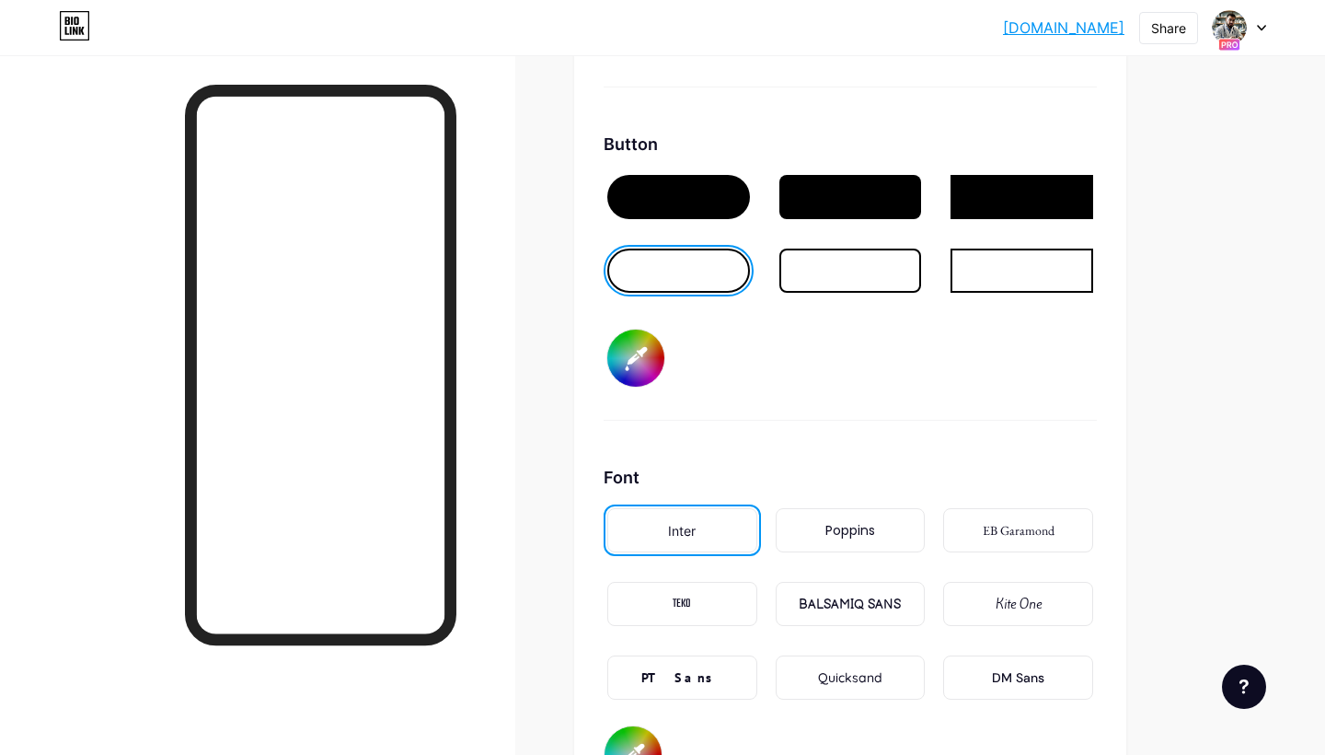
click at [626, 361] on input "#000000" at bounding box center [635, 358] width 57 height 57
type input "#7a4a00"
type input "#ffffff"
click at [642, 368] on input "#7a4a00" at bounding box center [635, 358] width 57 height 57
type input "#ffffff"
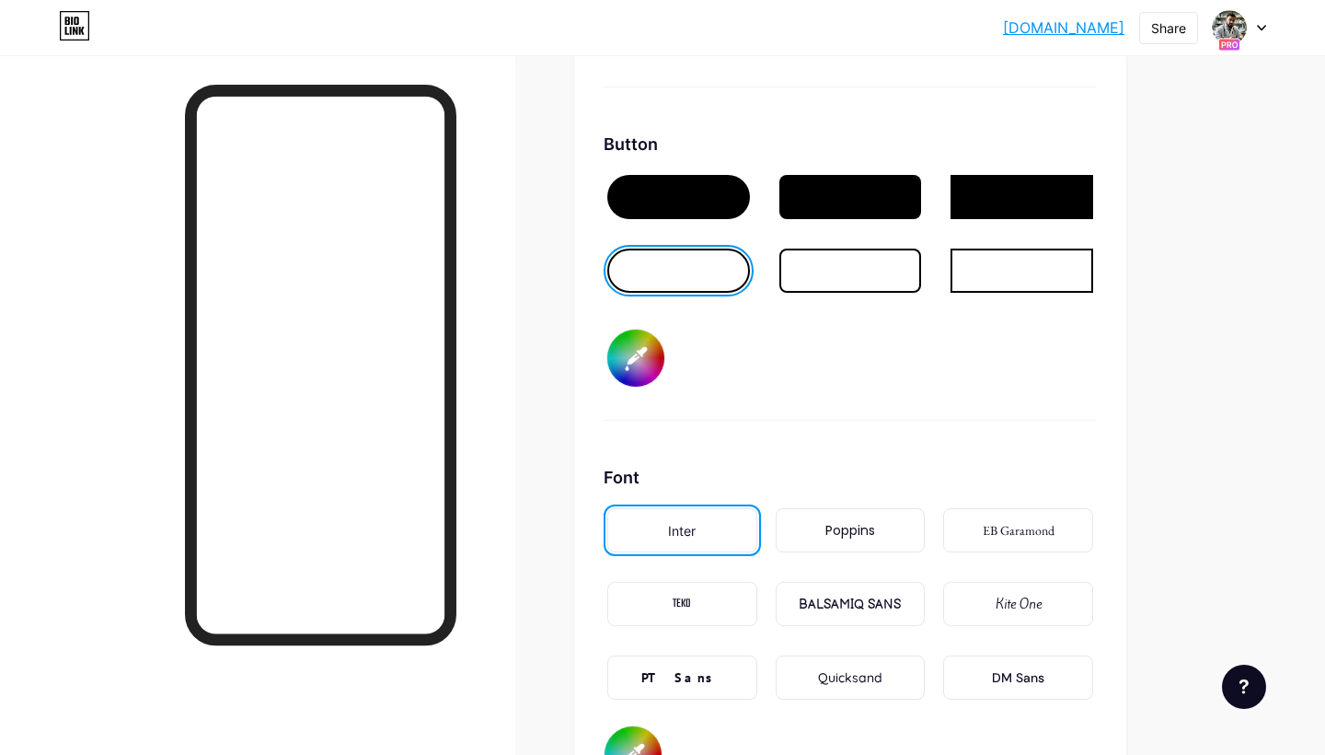
click at [630, 367] on input "#ffffff" at bounding box center [635, 358] width 57 height 57
click at [655, 361] on input "#ffffff" at bounding box center [635, 358] width 57 height 57
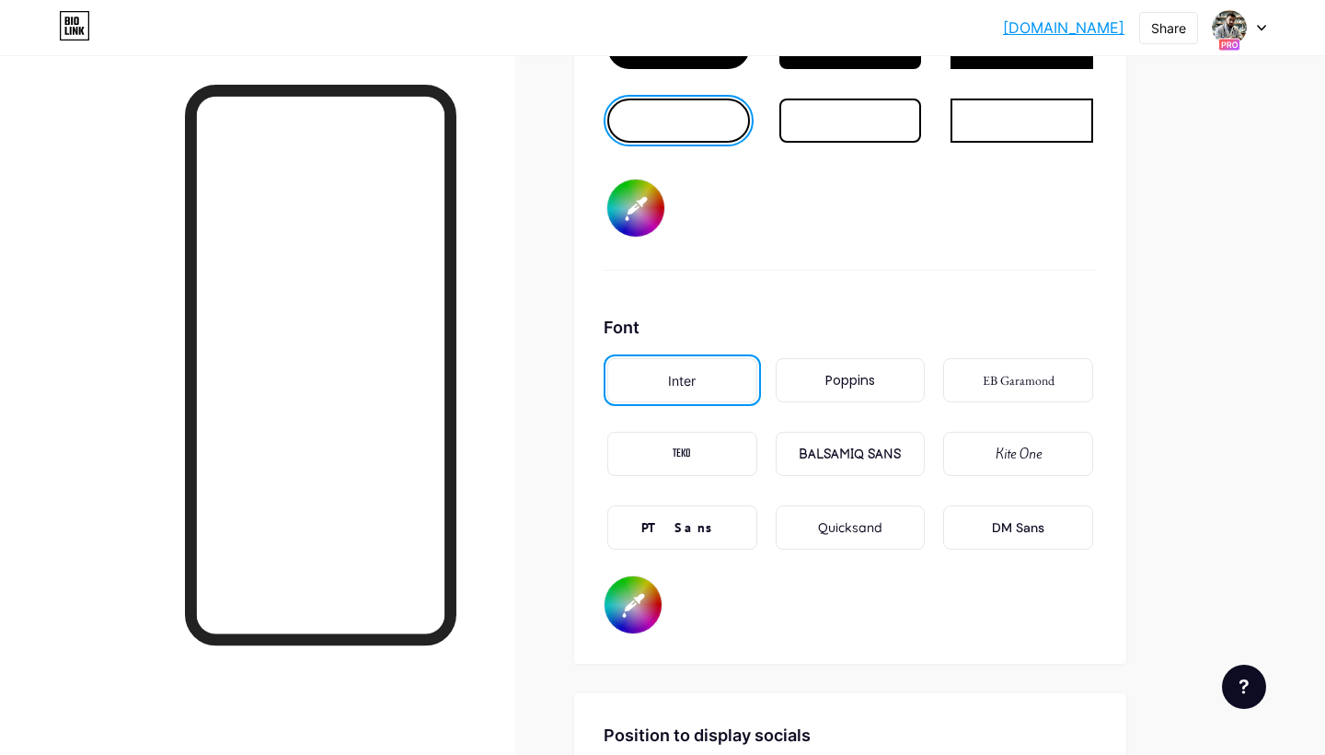
scroll to position [2910, 0]
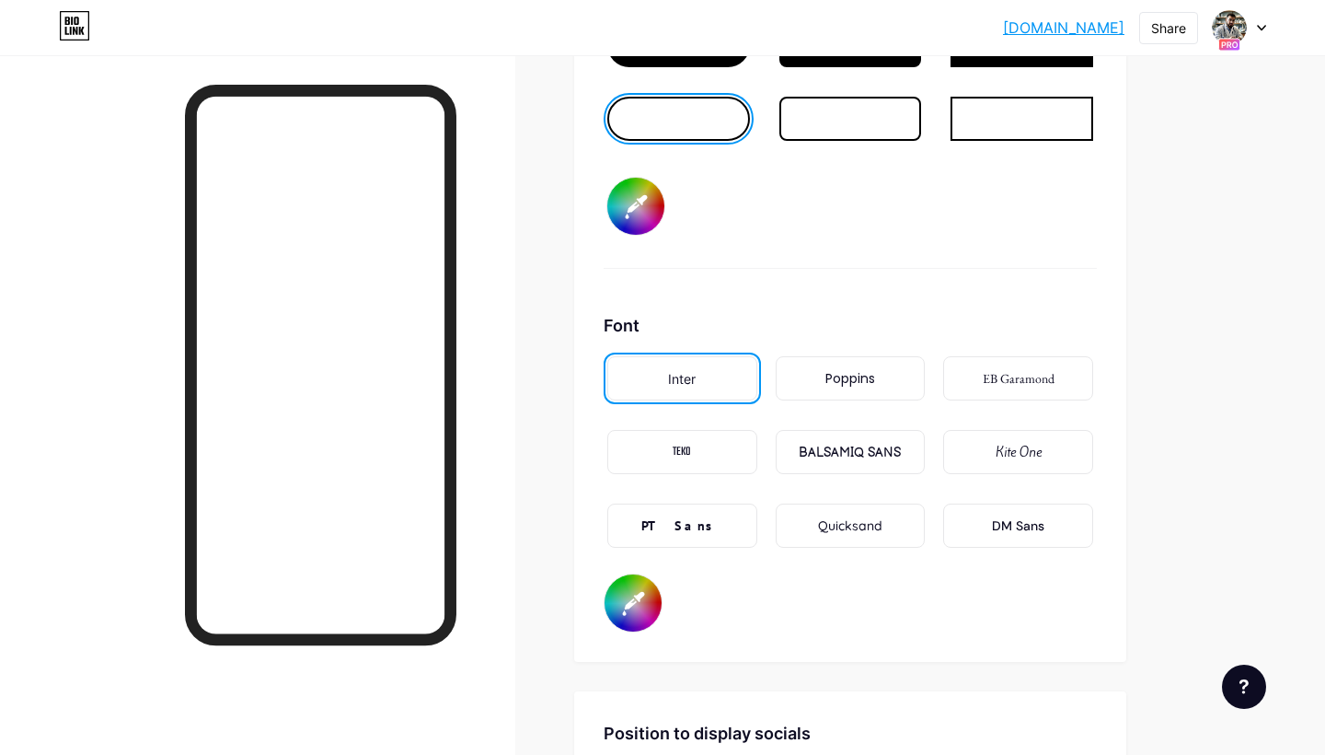
click at [826, 387] on div "Poppins" at bounding box center [851, 378] width 50 height 19
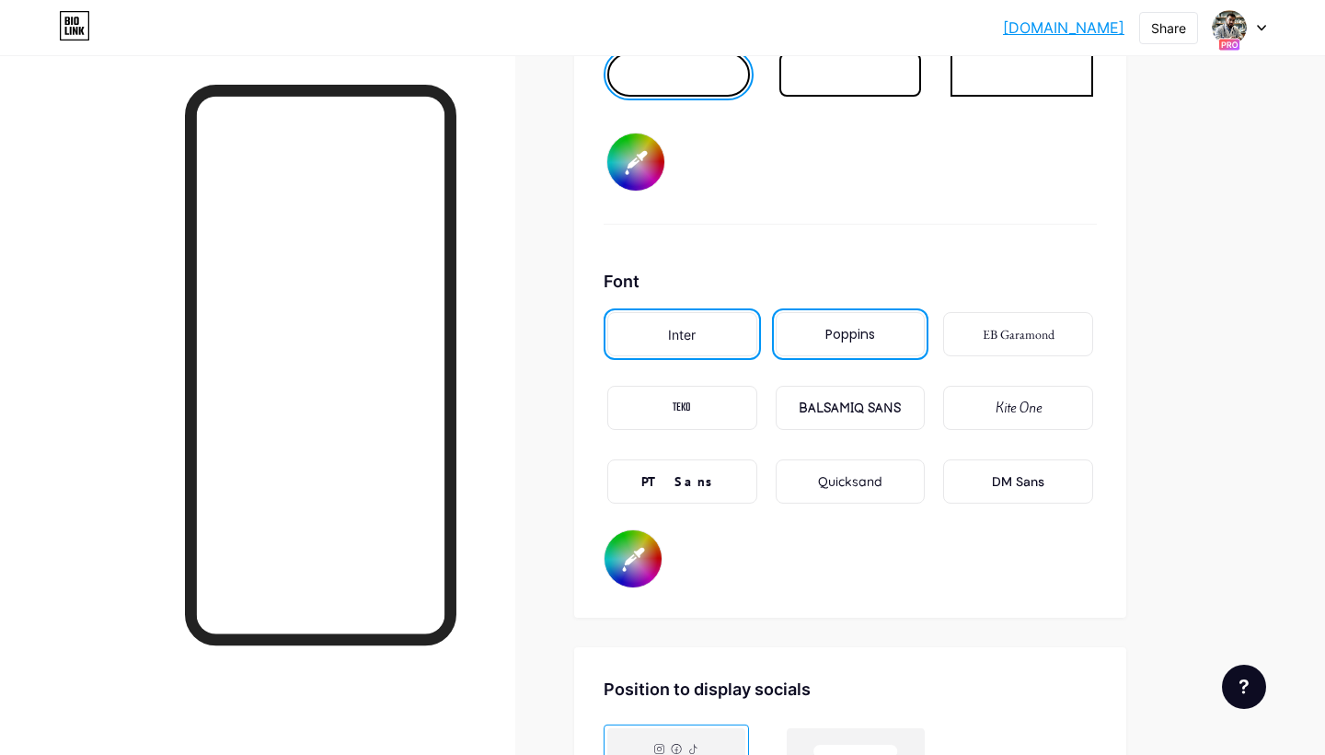
scroll to position [2963, 0]
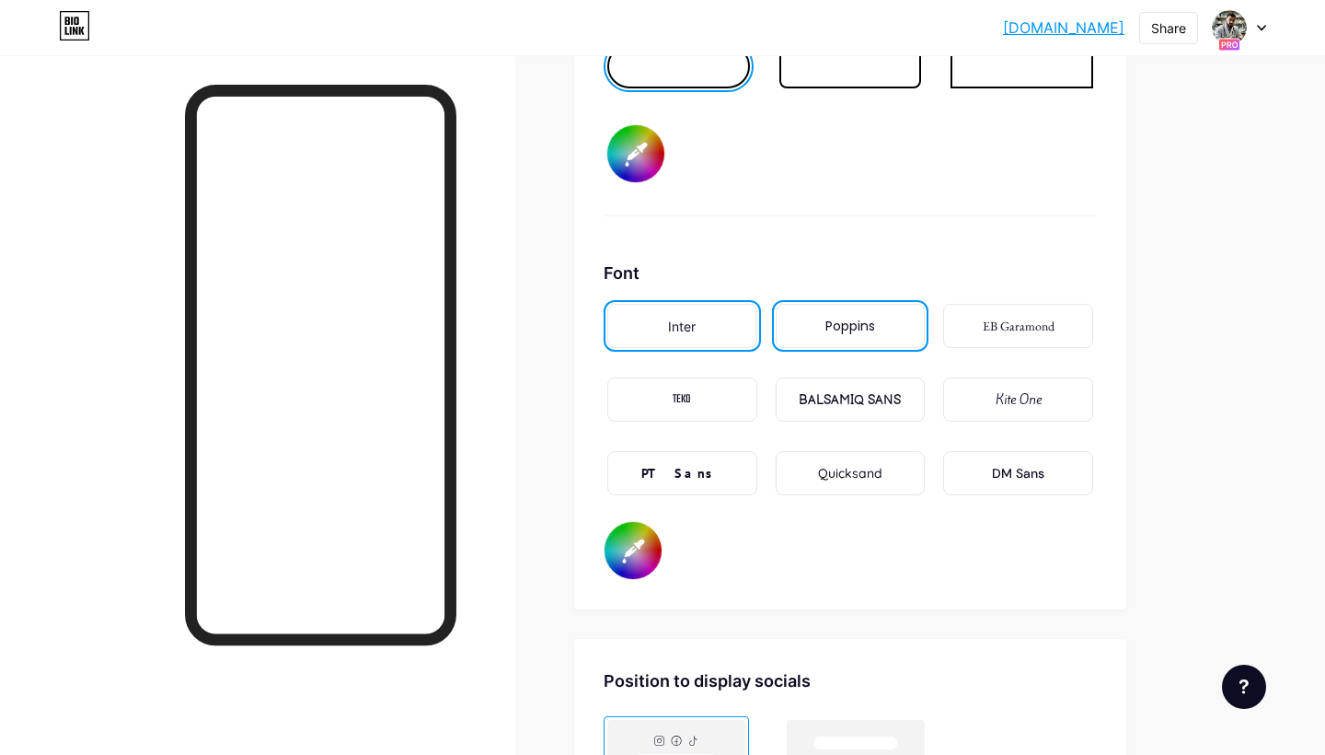
click at [812, 399] on div "BALSAMIQ SANS" at bounding box center [850, 399] width 102 height 19
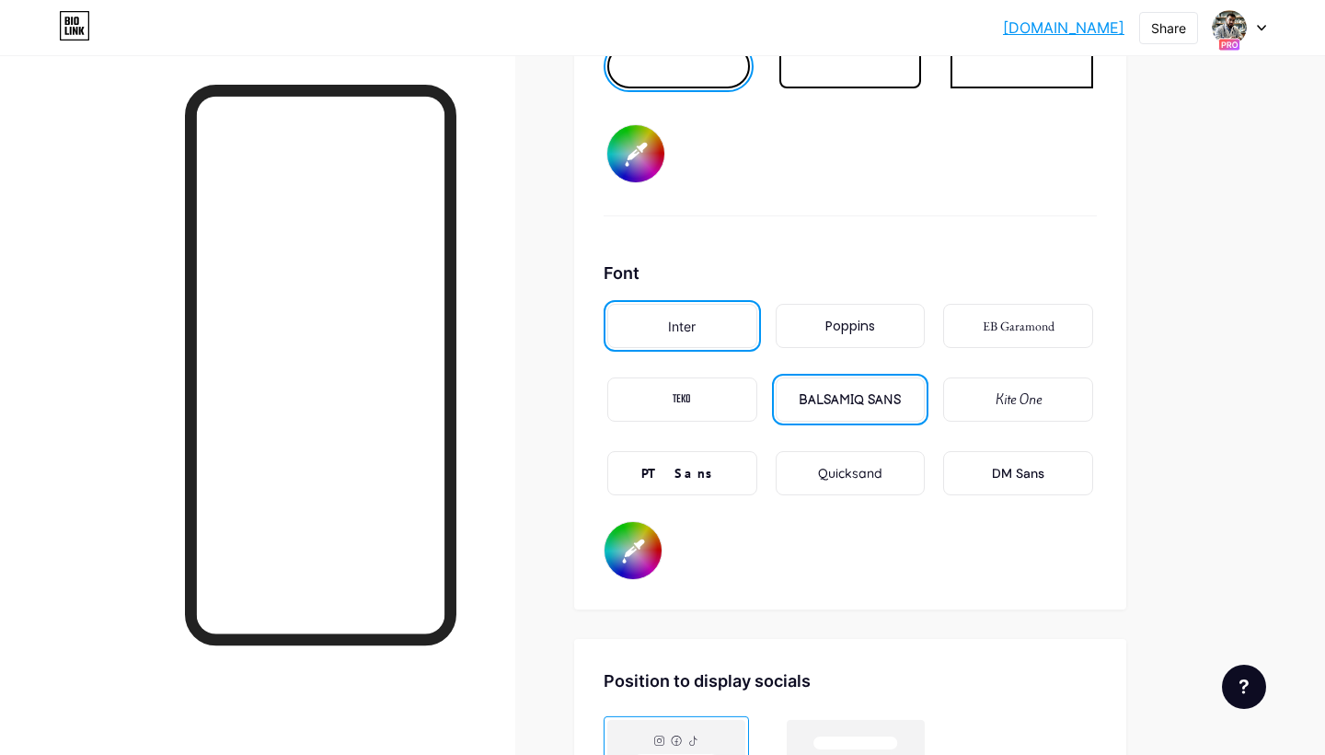
click at [849, 401] on div "BALSAMIQ SANS" at bounding box center [850, 399] width 102 height 19
click at [839, 404] on div "BALSAMIQ SANS" at bounding box center [850, 399] width 102 height 19
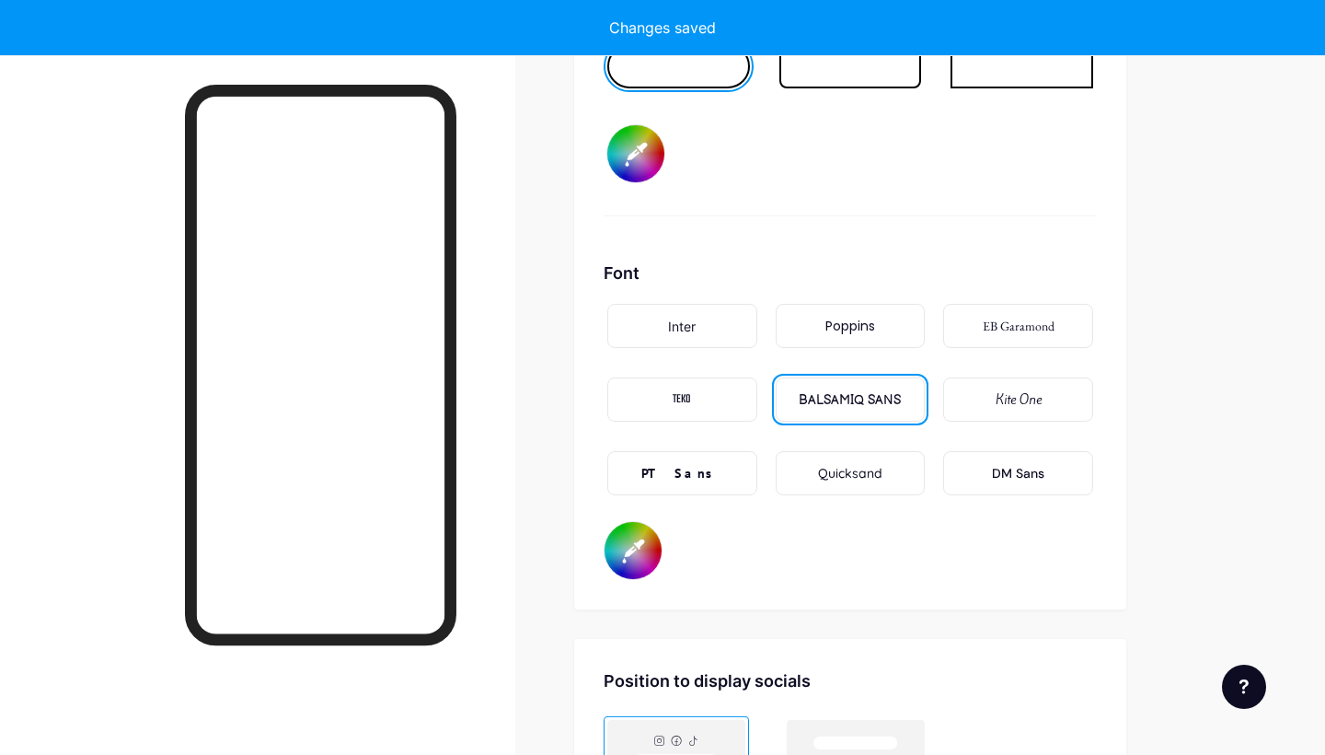
click at [694, 334] on div "Inter" at bounding box center [682, 326] width 28 height 19
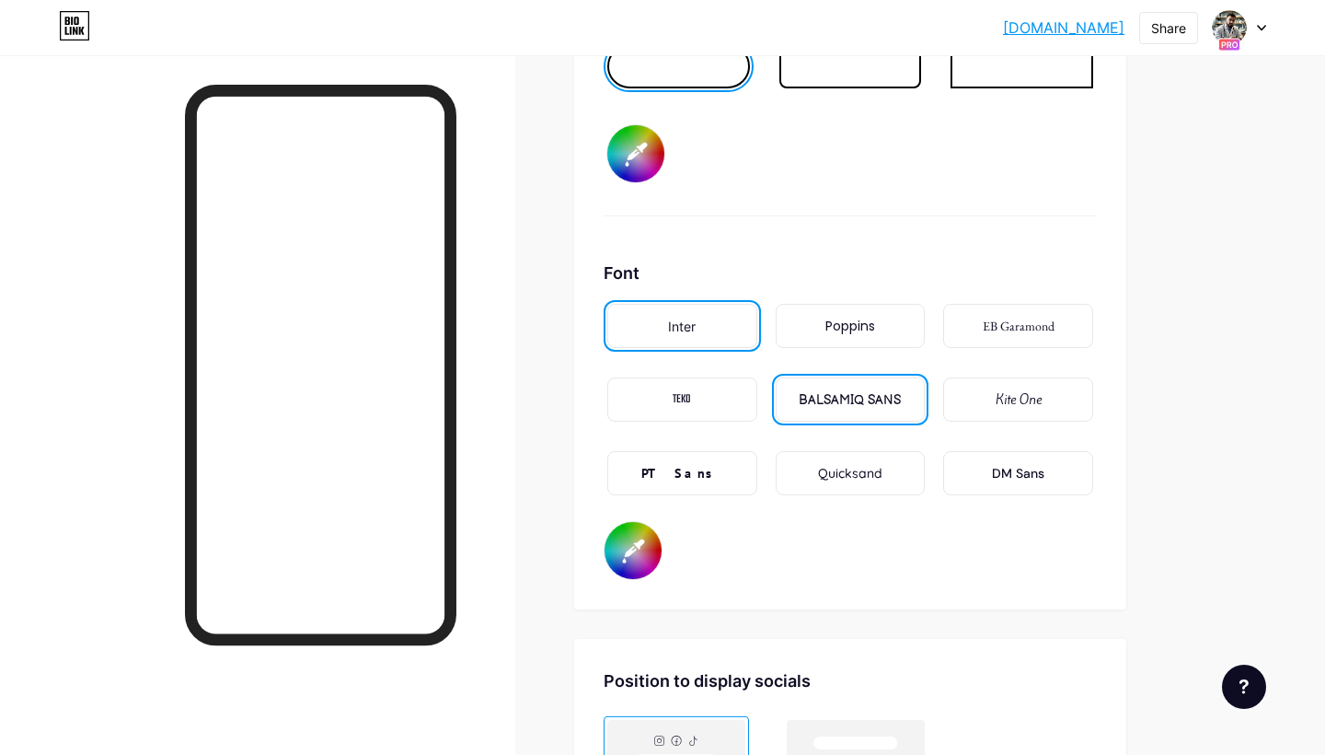
click at [681, 323] on div "Inter" at bounding box center [682, 326] width 28 height 19
click at [635, 540] on input "#ffffff" at bounding box center [633, 550] width 57 height 57
click at [639, 542] on input "#002e7a" at bounding box center [633, 550] width 57 height 57
click at [638, 536] on input "#669c35" at bounding box center [633, 550] width 57 height 57
click at [643, 562] on input "#b1dd8c" at bounding box center [633, 550] width 57 height 57
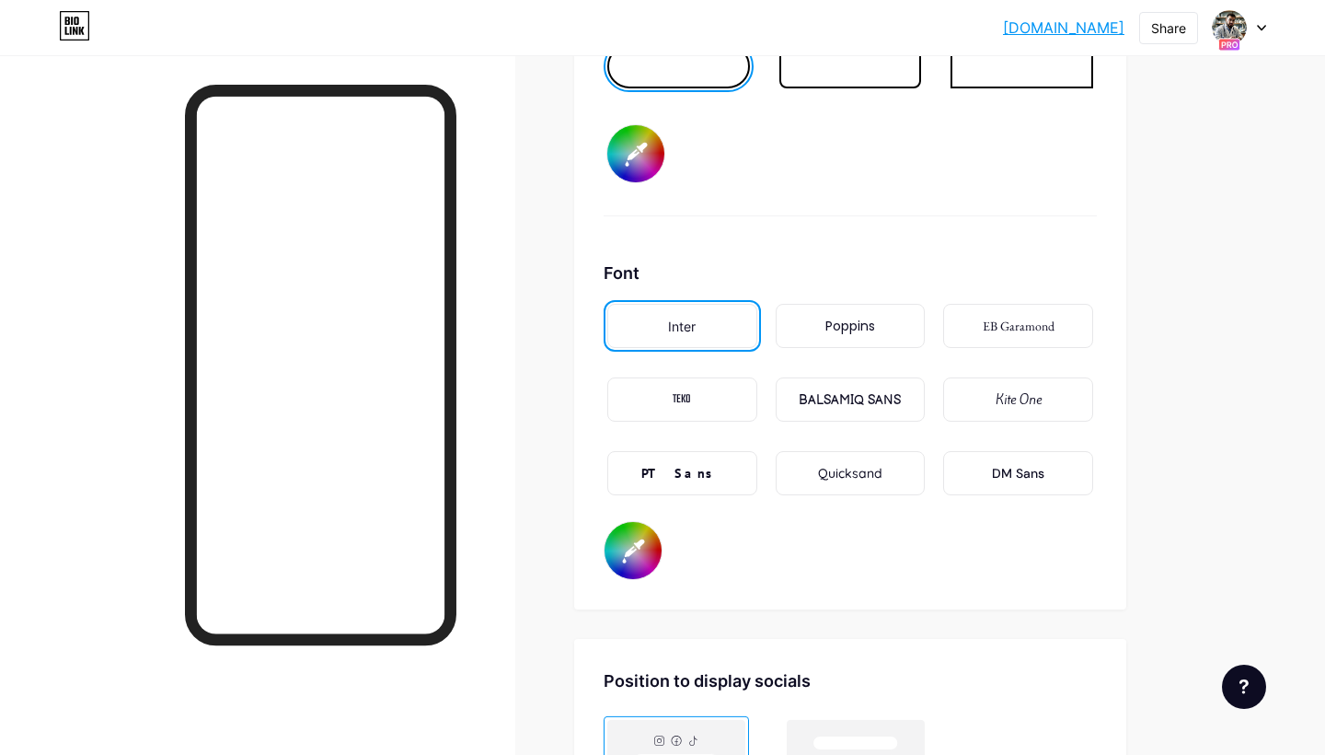
click at [640, 546] on input "#fffbb9" at bounding box center [633, 550] width 57 height 57
click at [633, 547] on input "#fec700" at bounding box center [633, 550] width 57 height 57
click at [634, 540] on input "#fffc41" at bounding box center [633, 550] width 57 height 57
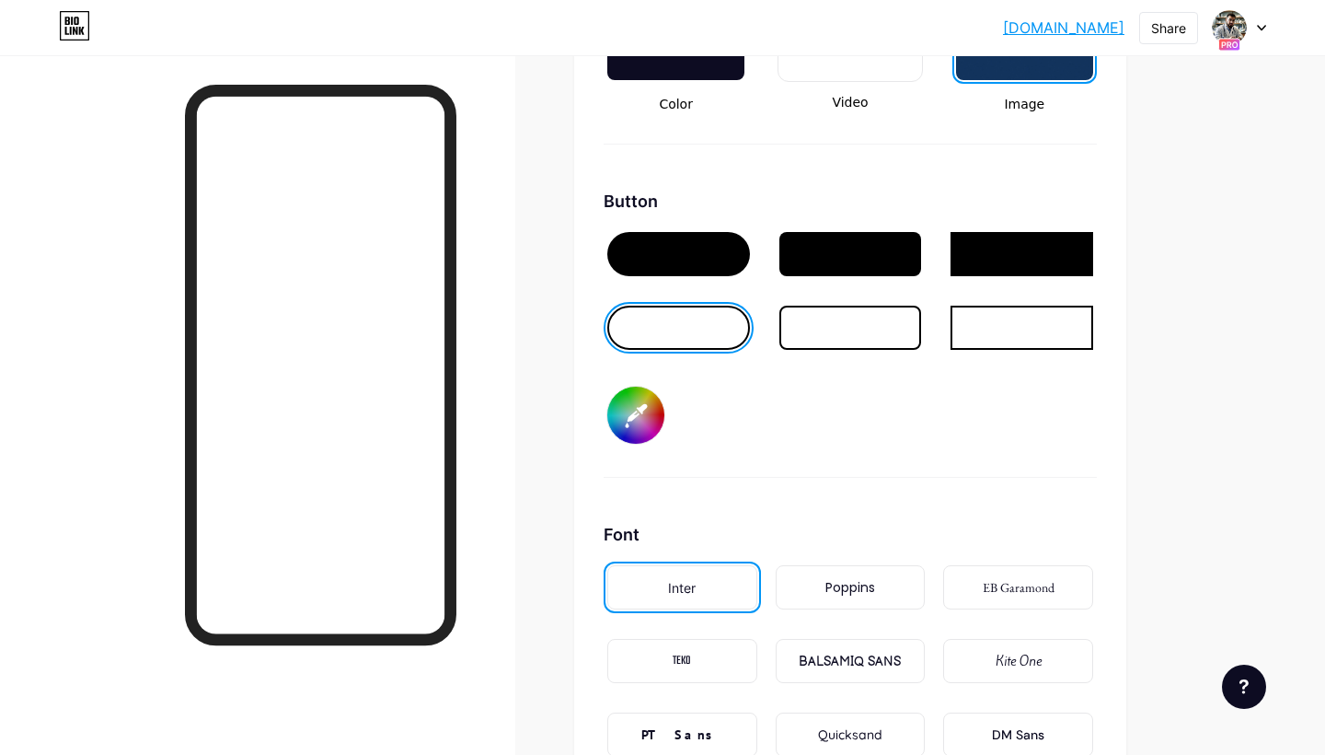
scroll to position [2676, 0]
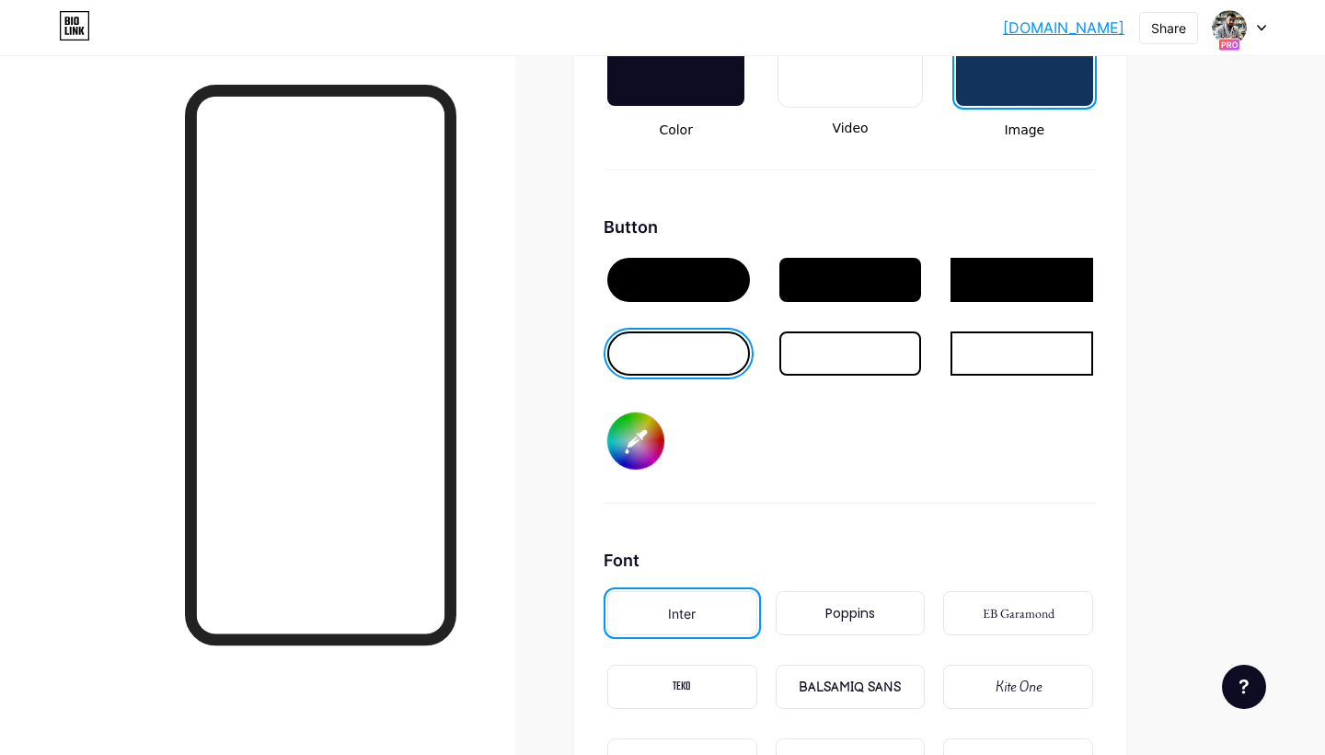
click at [884, 348] on div at bounding box center [851, 353] width 143 height 44
click at [718, 362] on div at bounding box center [678, 353] width 143 height 44
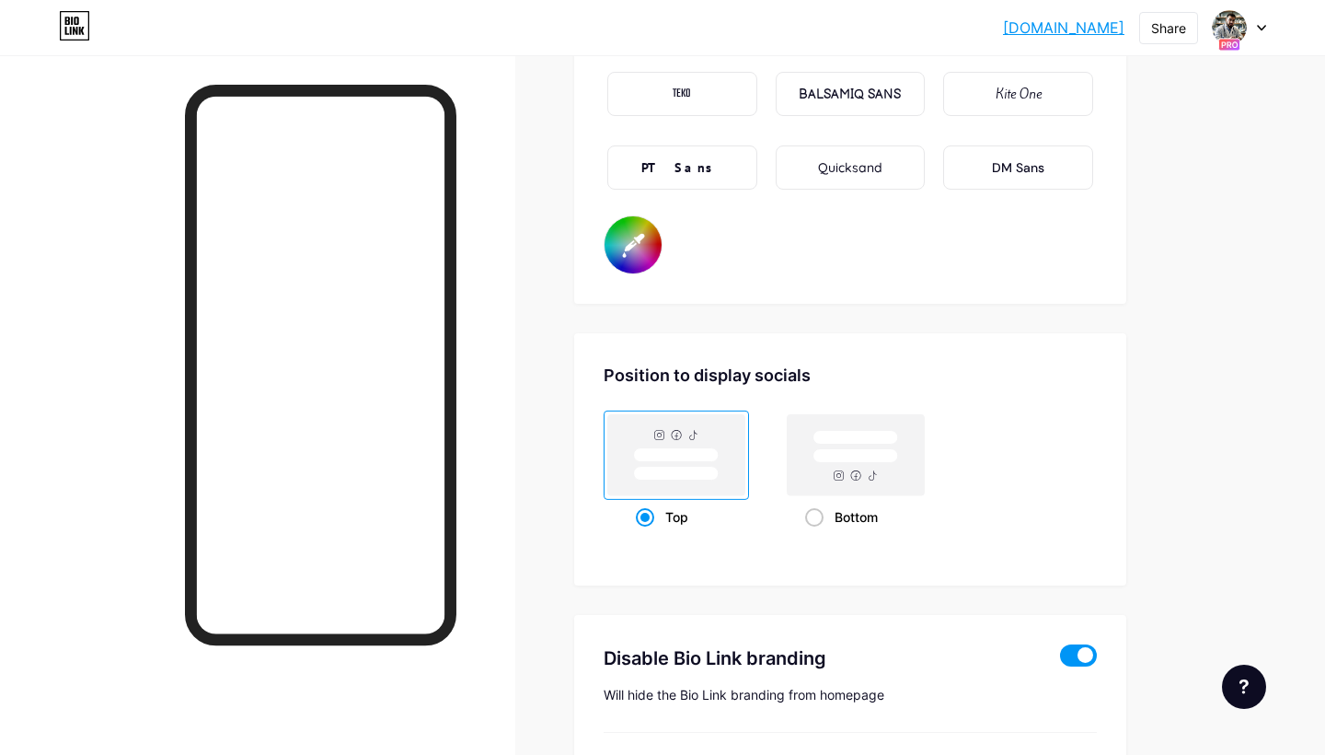
scroll to position [3270, 0]
click at [639, 241] on input "#000000" at bounding box center [633, 242] width 57 height 57
type input "#ffffff"
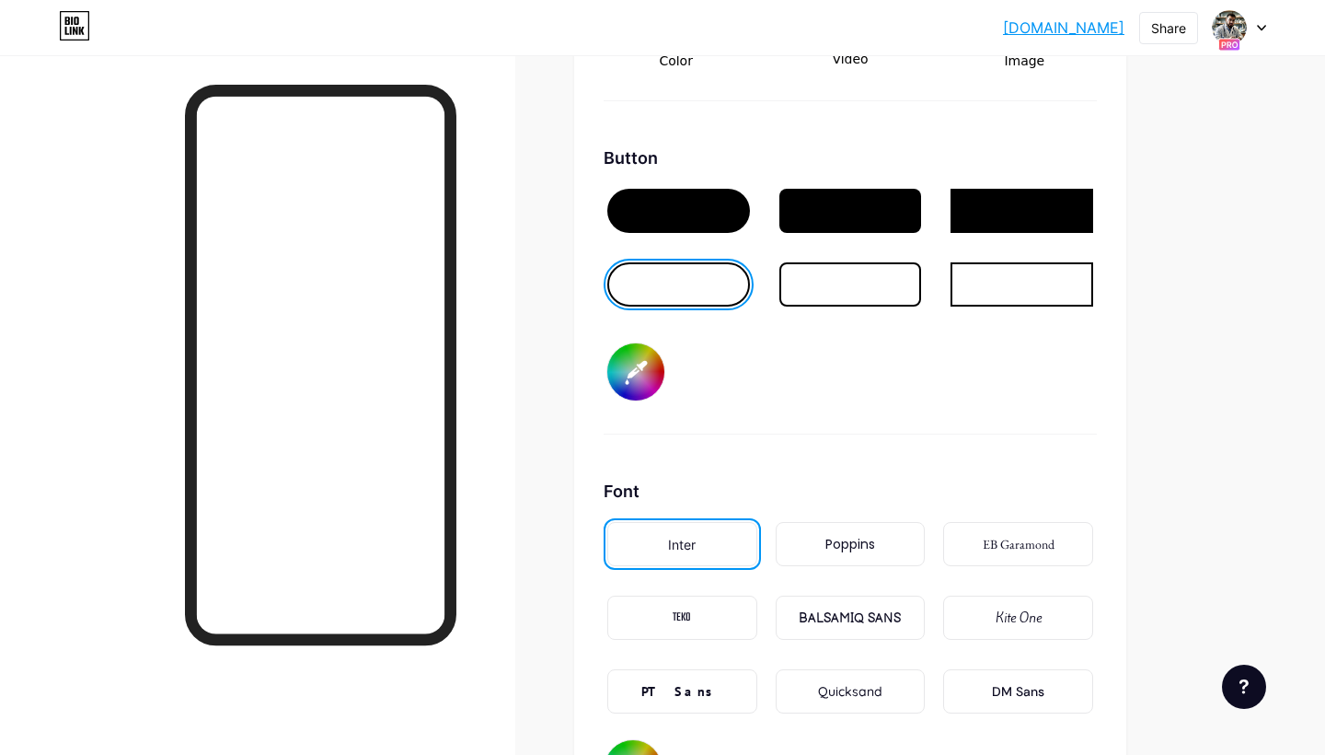
scroll to position [2733, 0]
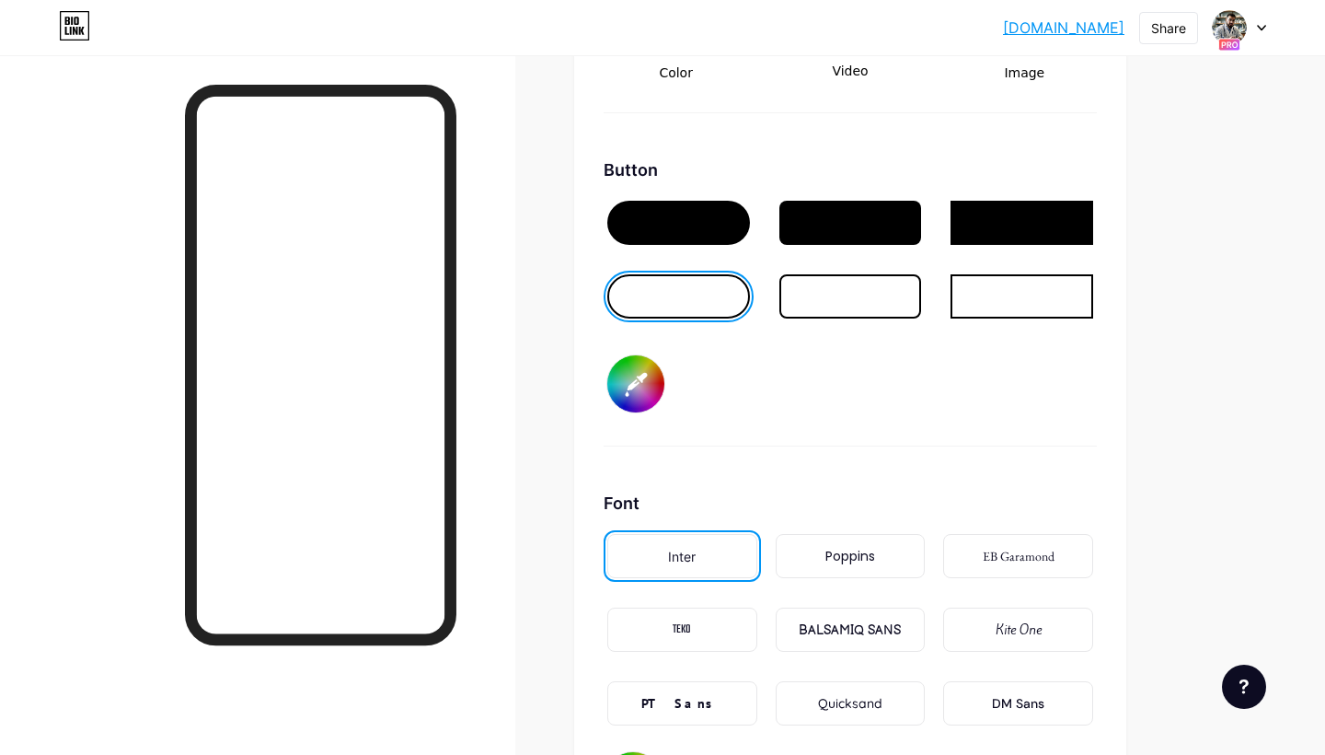
click at [650, 379] on input "#ffffff" at bounding box center [635, 383] width 57 height 57
click at [977, 304] on div at bounding box center [1022, 296] width 143 height 44
click at [625, 391] on input "#ffffff" at bounding box center [635, 383] width 57 height 57
click at [672, 304] on div at bounding box center [678, 296] width 143 height 44
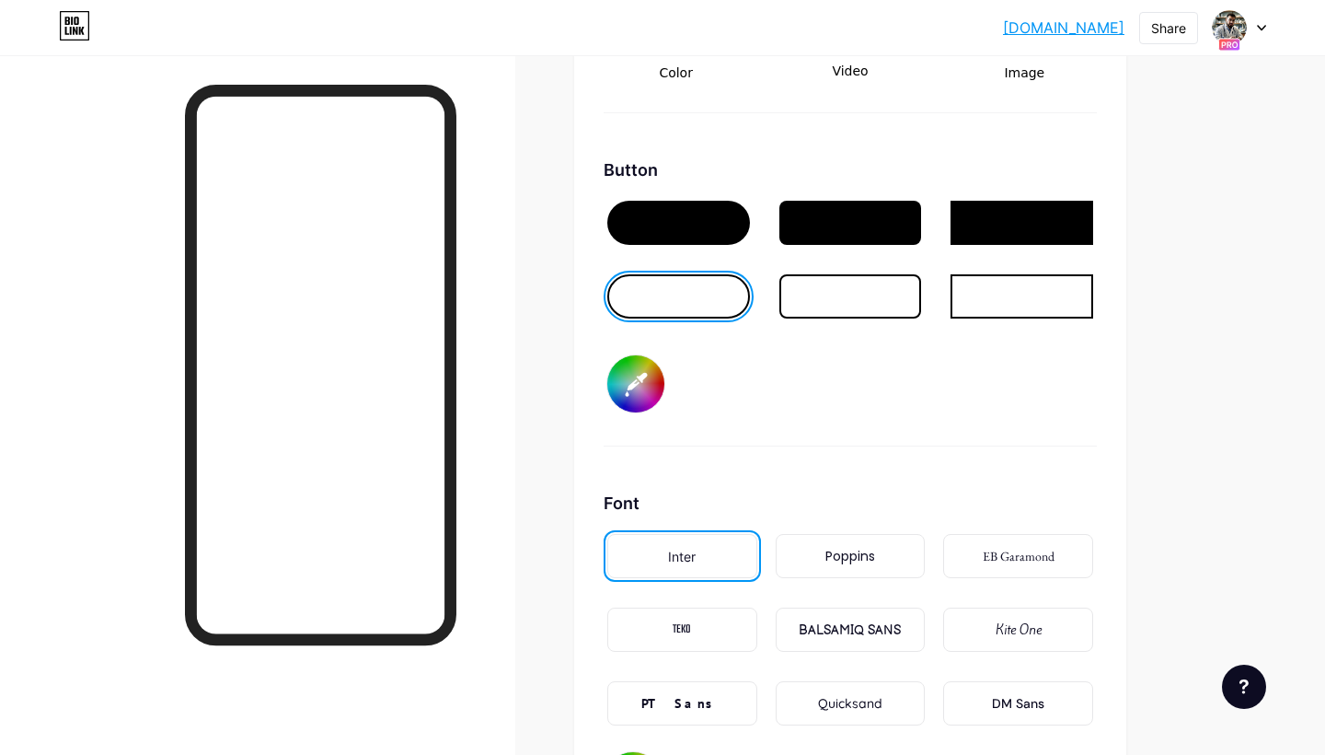
click at [702, 220] on div at bounding box center [678, 223] width 143 height 44
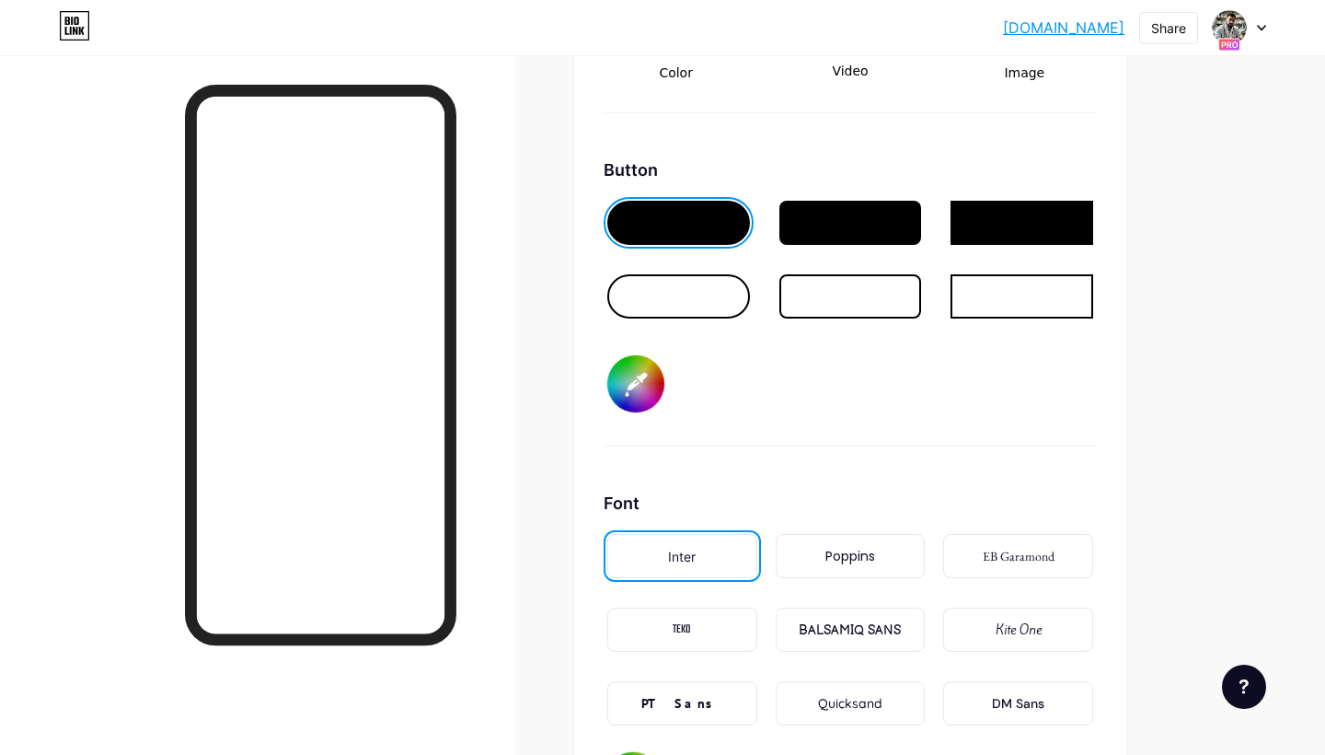
click at [630, 382] on input "#ffffff" at bounding box center [635, 383] width 57 height 57
click at [806, 362] on div "Button #ffffff" at bounding box center [850, 301] width 493 height 289
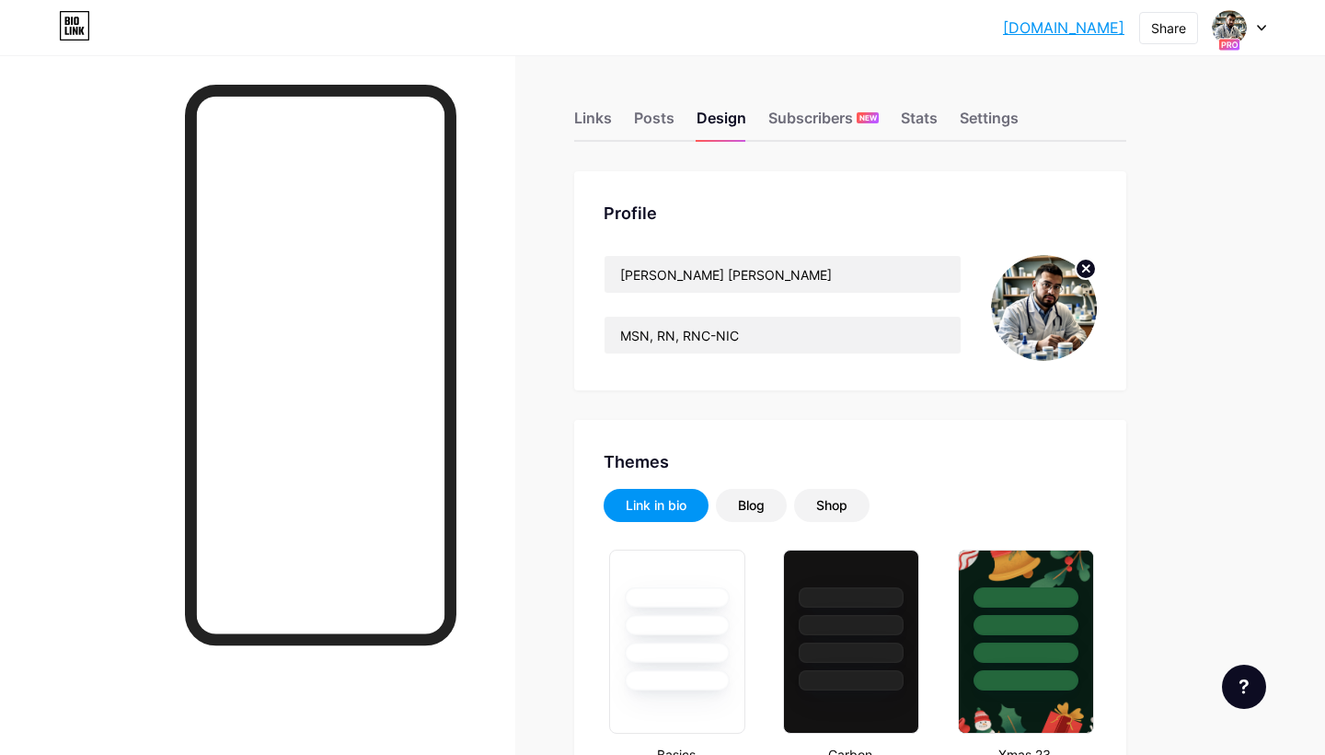
scroll to position [0, 0]
click at [790, 121] on div "Subscribers NEW" at bounding box center [824, 123] width 110 height 33
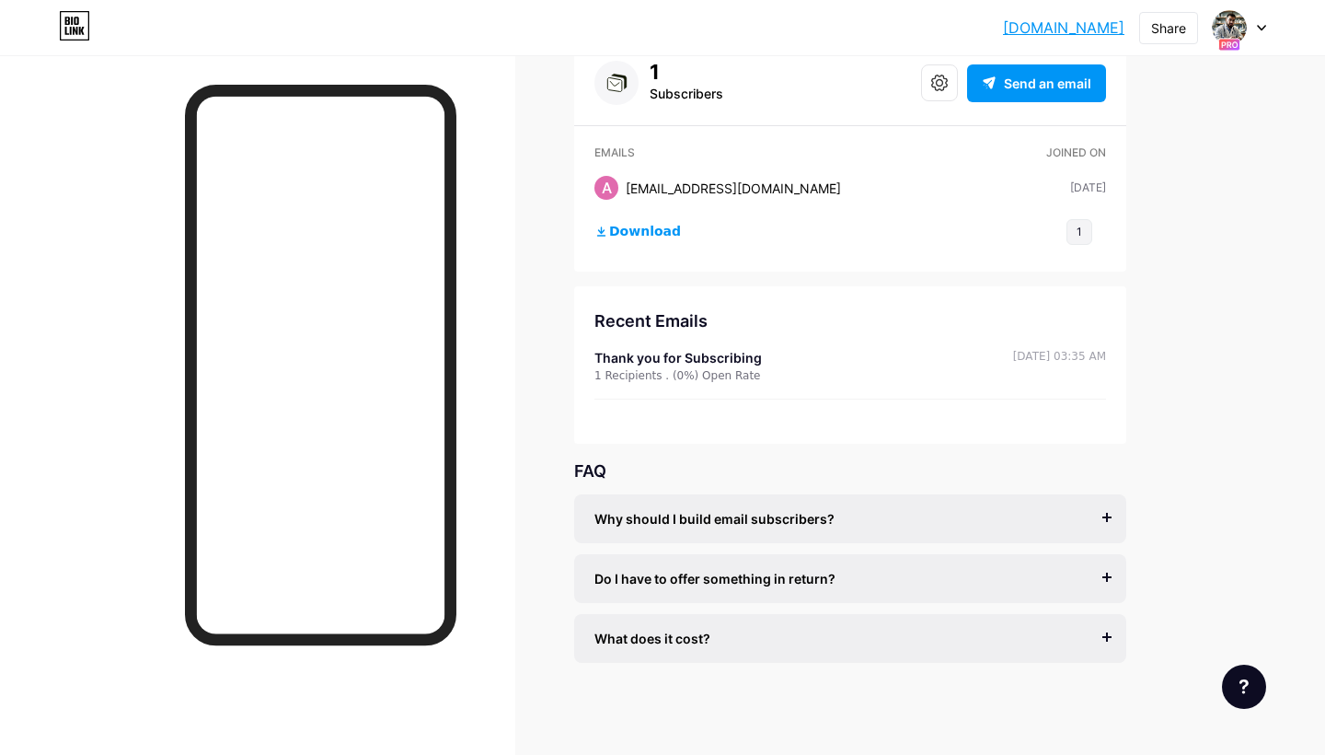
scroll to position [131, 0]
click at [757, 516] on span "Why should I build email subscribers?" at bounding box center [715, 518] width 240 height 19
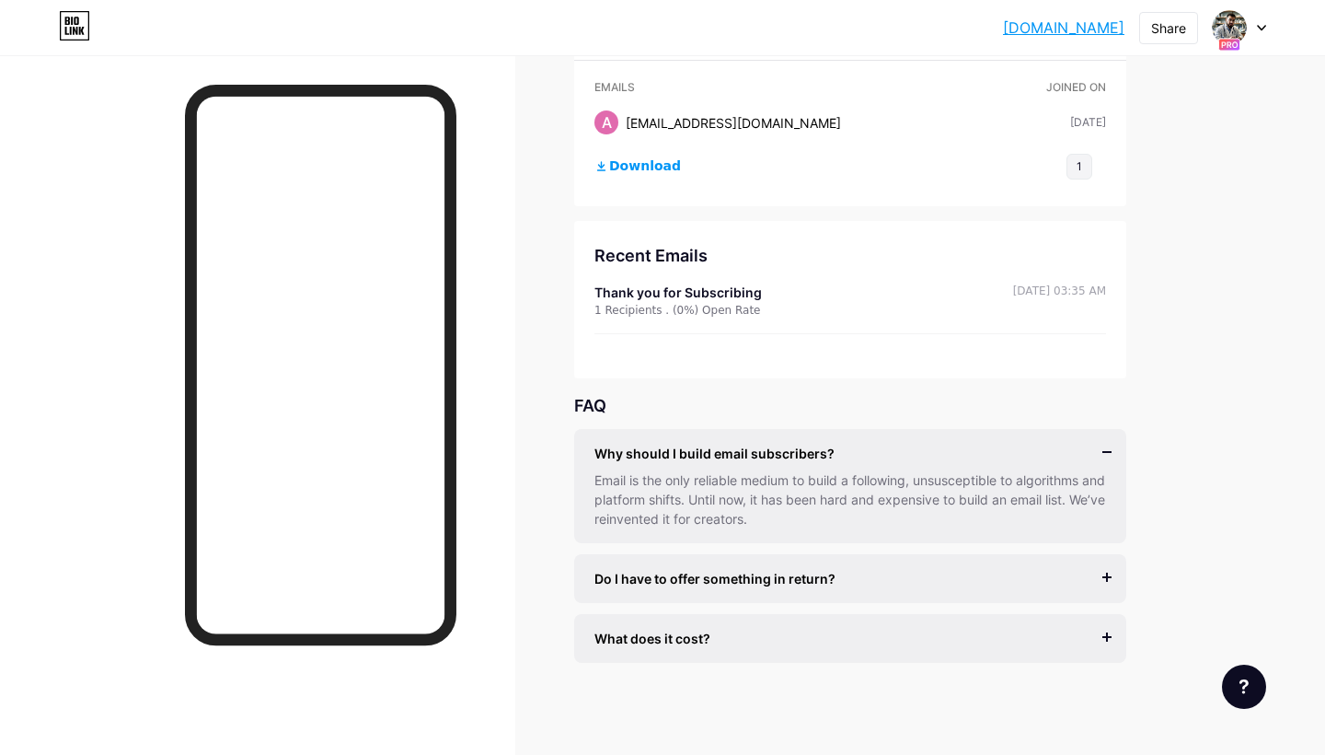
scroll to position [196, 0]
click at [734, 562] on div "Do I have to offer something in return? It’s better if you do, but most creator…" at bounding box center [850, 578] width 552 height 49
click at [725, 582] on span "Do I have to offer something in return?" at bounding box center [715, 578] width 241 height 19
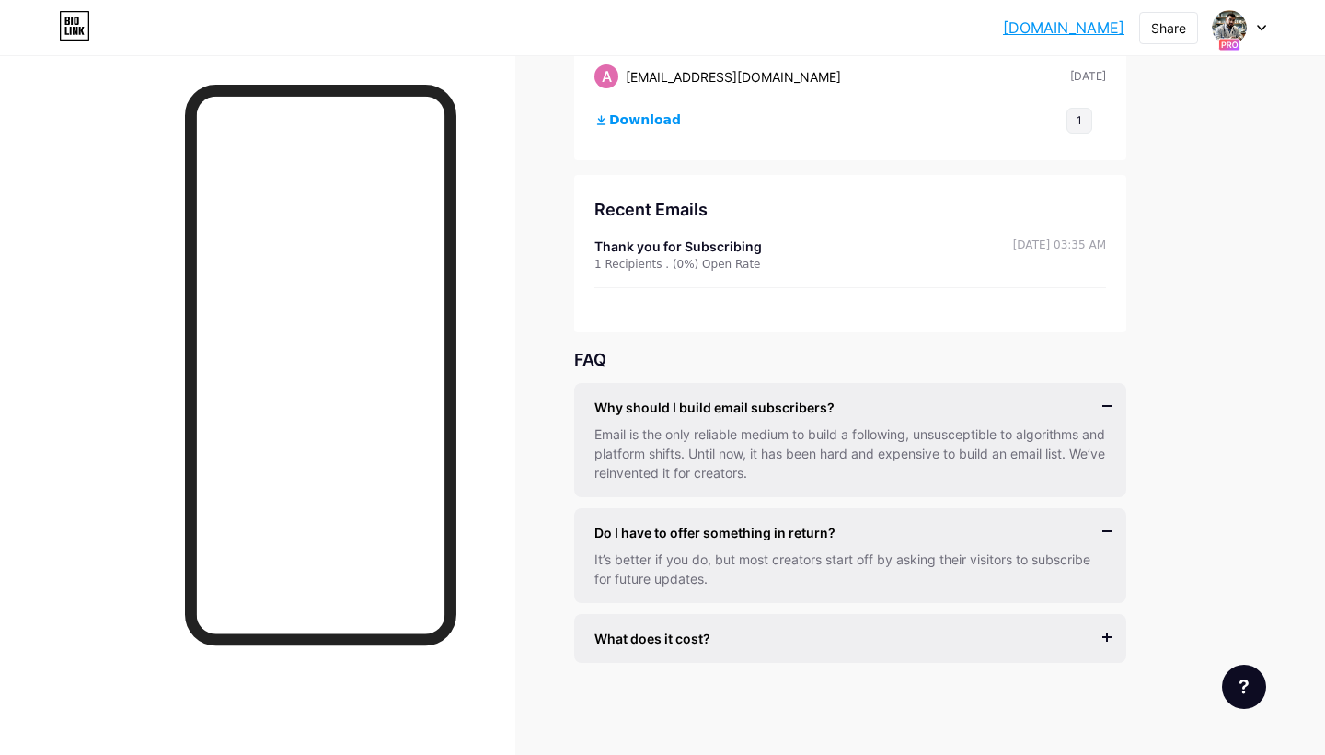
scroll to position [242, 0]
click at [700, 630] on span "What does it cost?" at bounding box center [653, 638] width 116 height 19
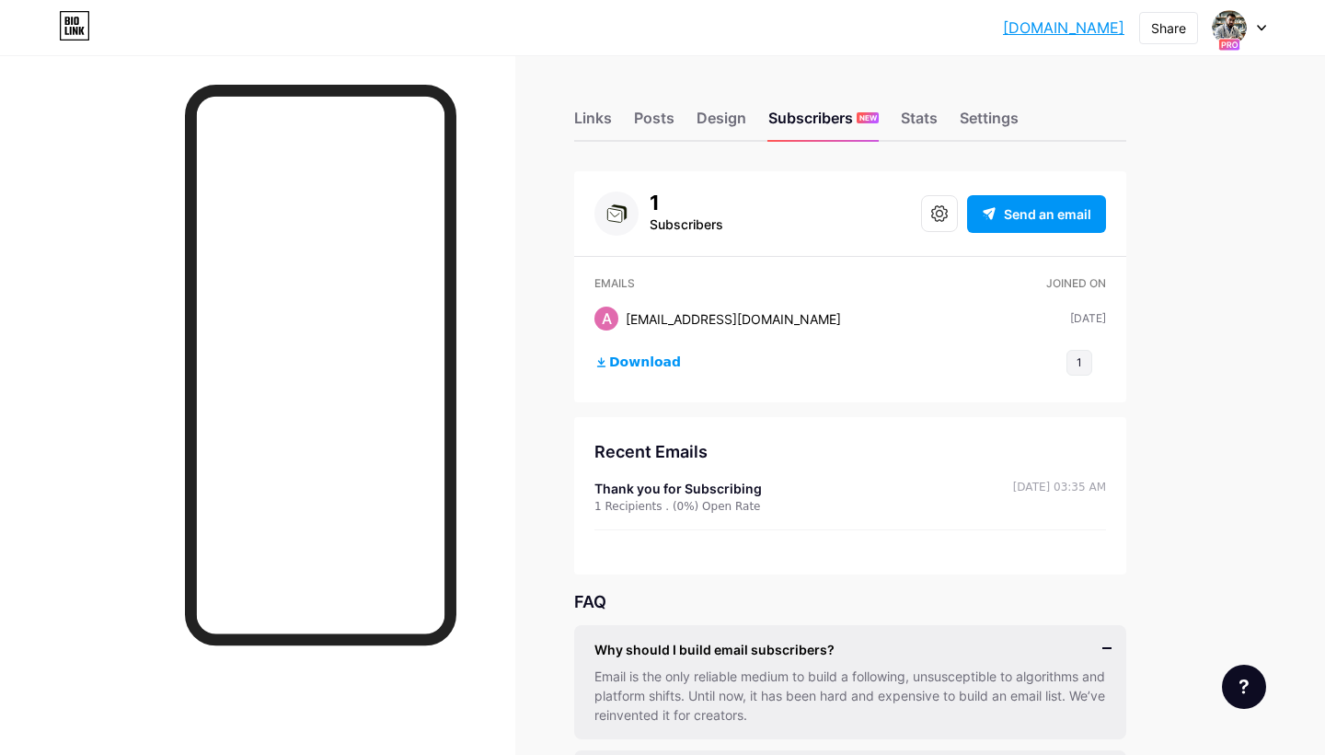
scroll to position [0, 0]
click at [908, 115] on div "Stats" at bounding box center [919, 123] width 37 height 33
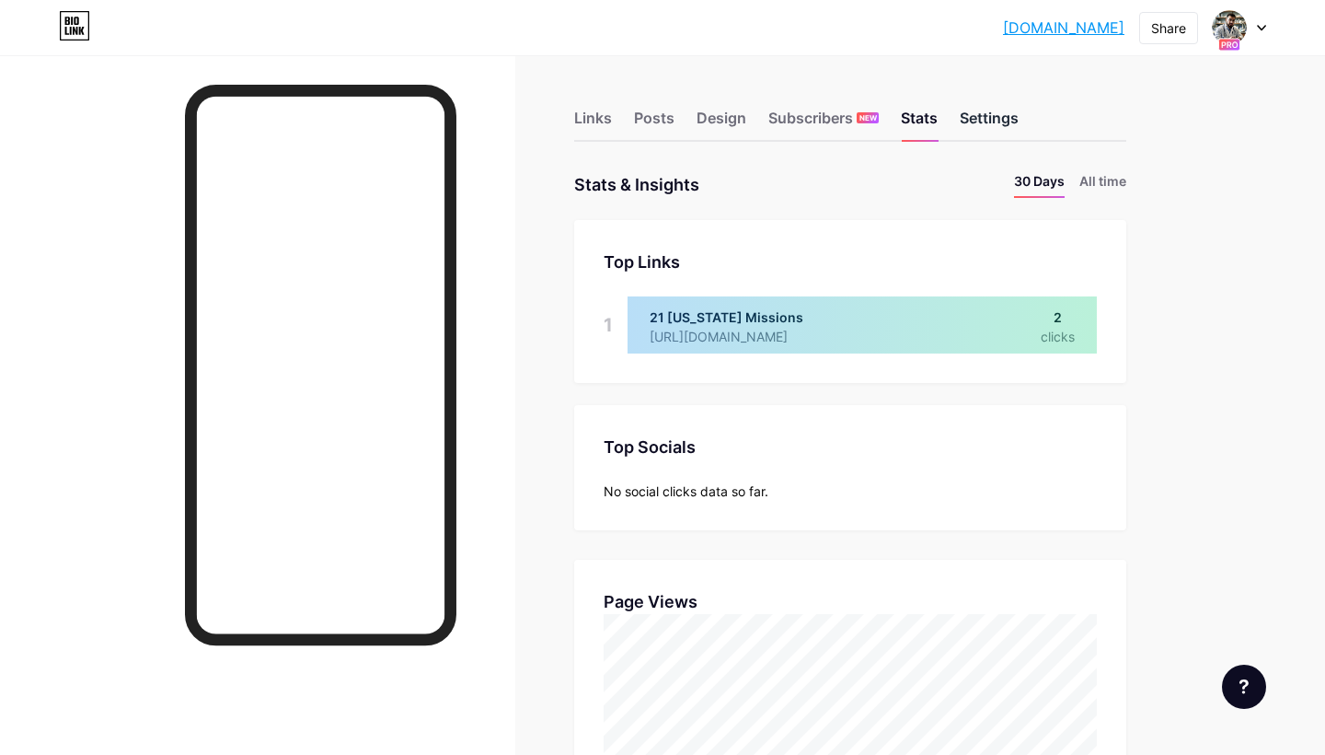
click at [988, 115] on div "Settings" at bounding box center [989, 123] width 59 height 33
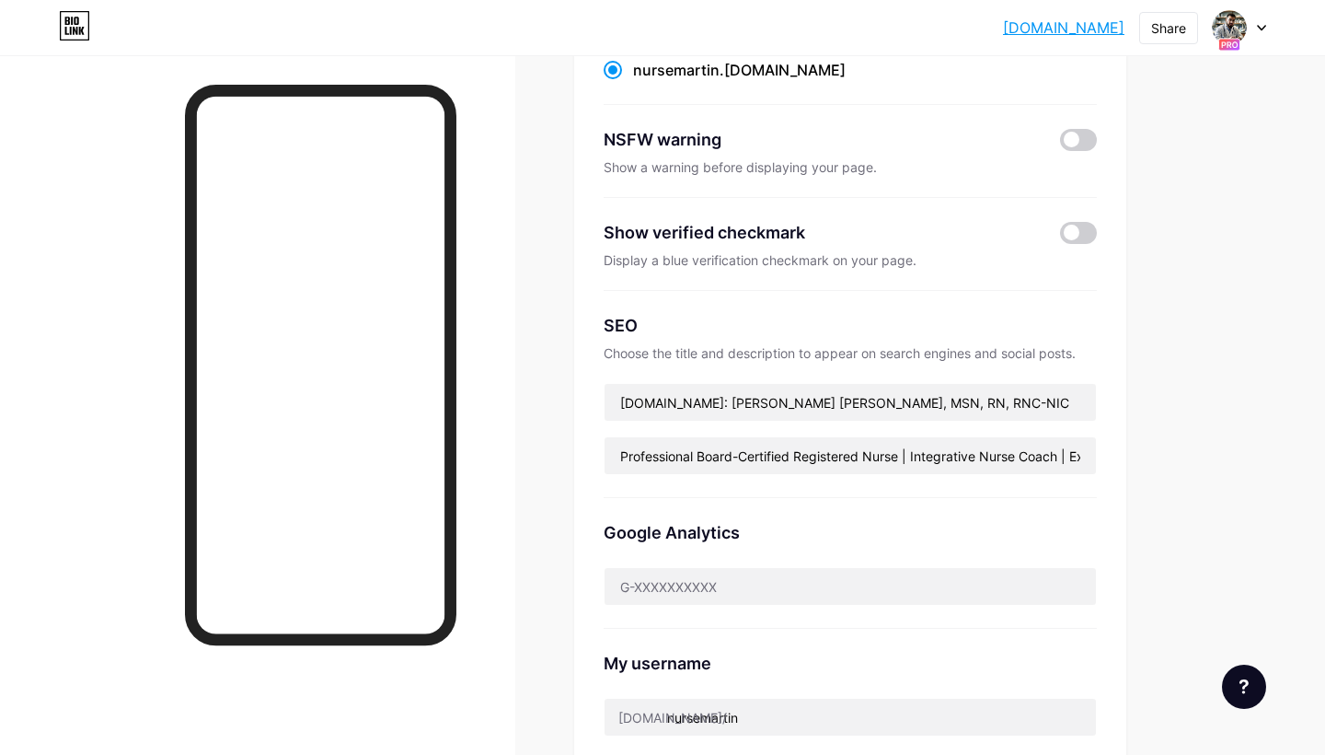
scroll to position [255, 0]
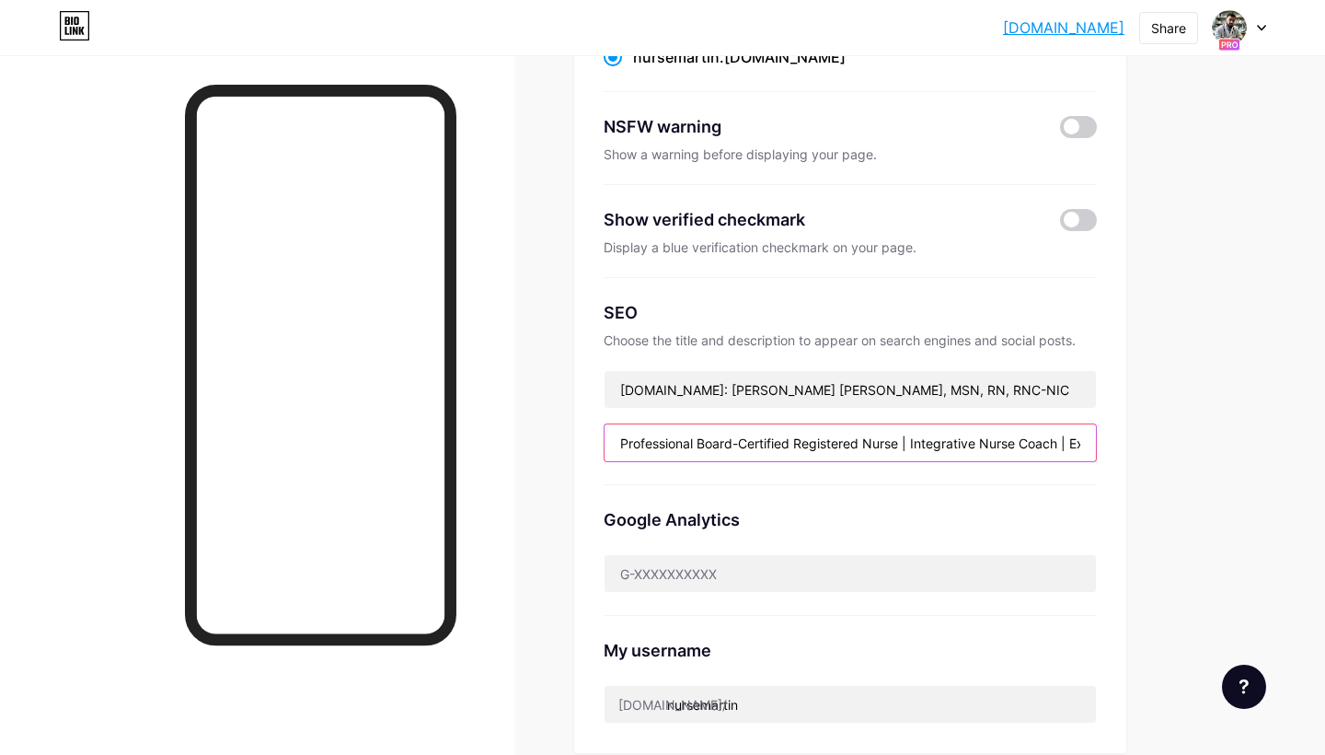
drag, startPoint x: 717, startPoint y: 444, endPoint x: 1051, endPoint y: 443, distance: 334.1
click at [1051, 443] on input "Professional Board-Certified Registered Nurse | Integrative Nurse Coach | Exper…" at bounding box center [850, 442] width 491 height 37
click at [976, 457] on input "Professional Board-Certified Registered Nurse | Integrative Nurse Coach | Exper…" at bounding box center [850, 442] width 491 height 37
drag, startPoint x: 927, startPoint y: 445, endPoint x: 1154, endPoint y: 454, distance: 227.5
click at [1154, 455] on div "Links Posts Design Subscribers NEW Stats Settings Preferred link This is an aes…" at bounding box center [602, 543] width 1204 height 1486
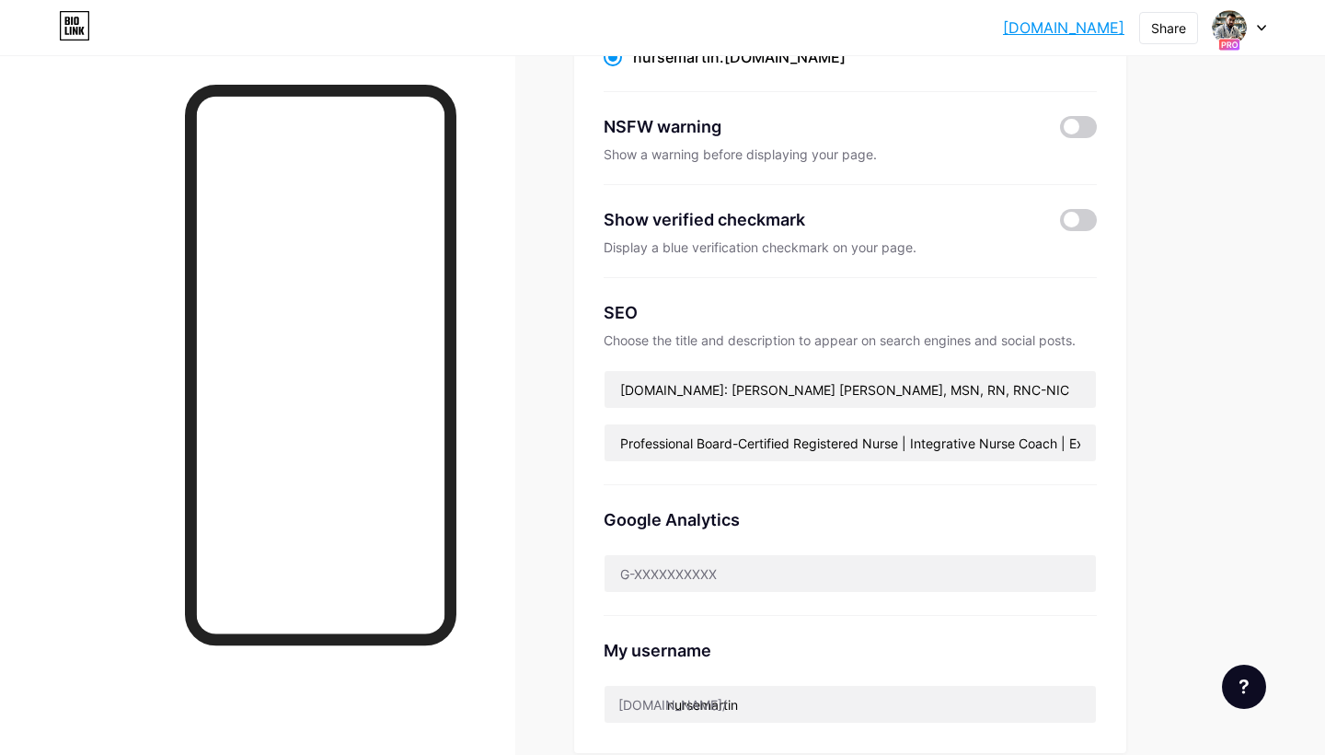
click at [1035, 507] on div "Google Analytics" at bounding box center [850, 519] width 493 height 25
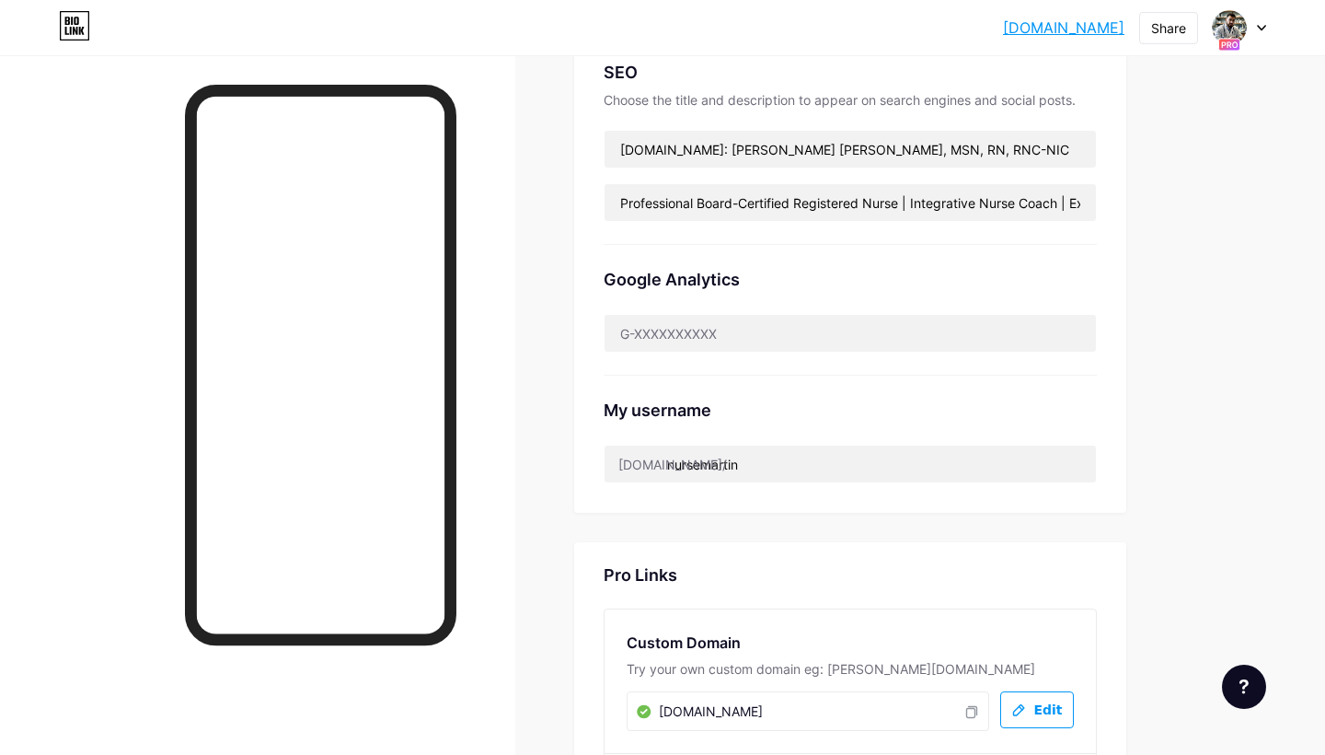
scroll to position [497, 0]
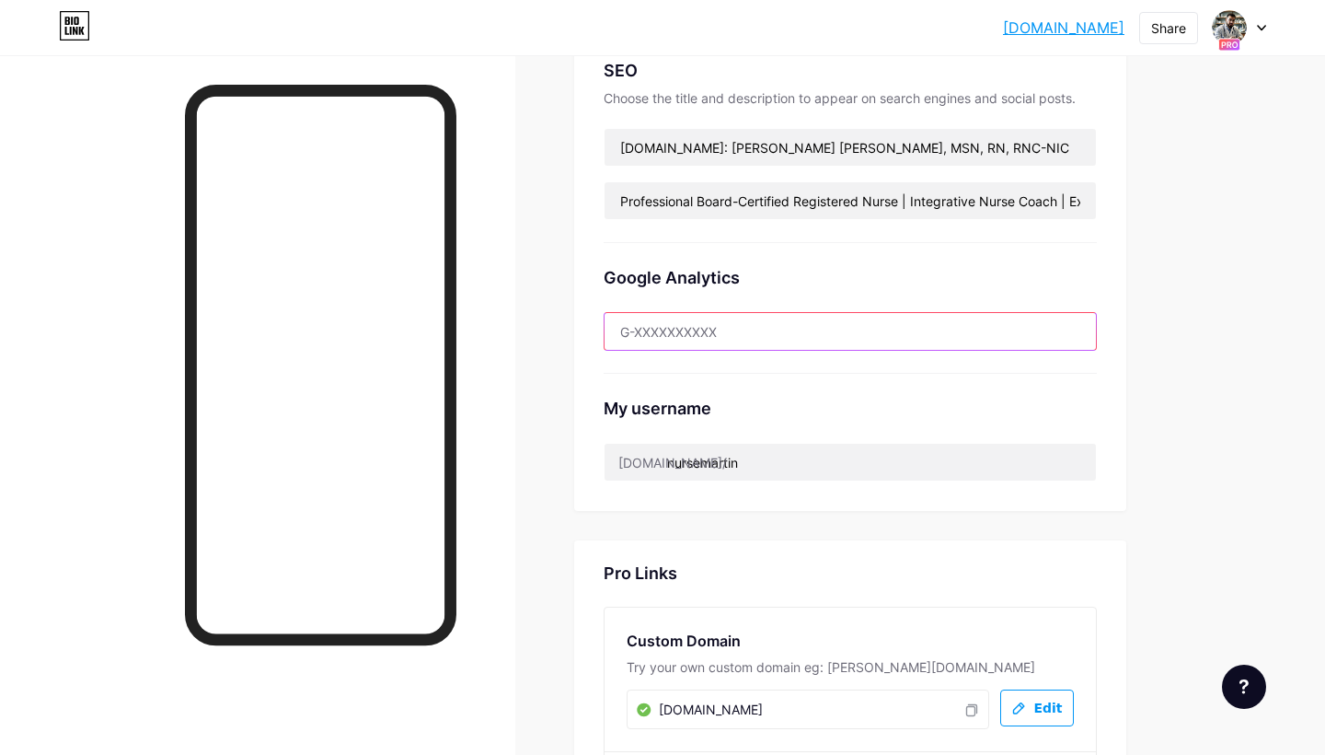
click at [859, 339] on input "text" at bounding box center [850, 331] width 491 height 37
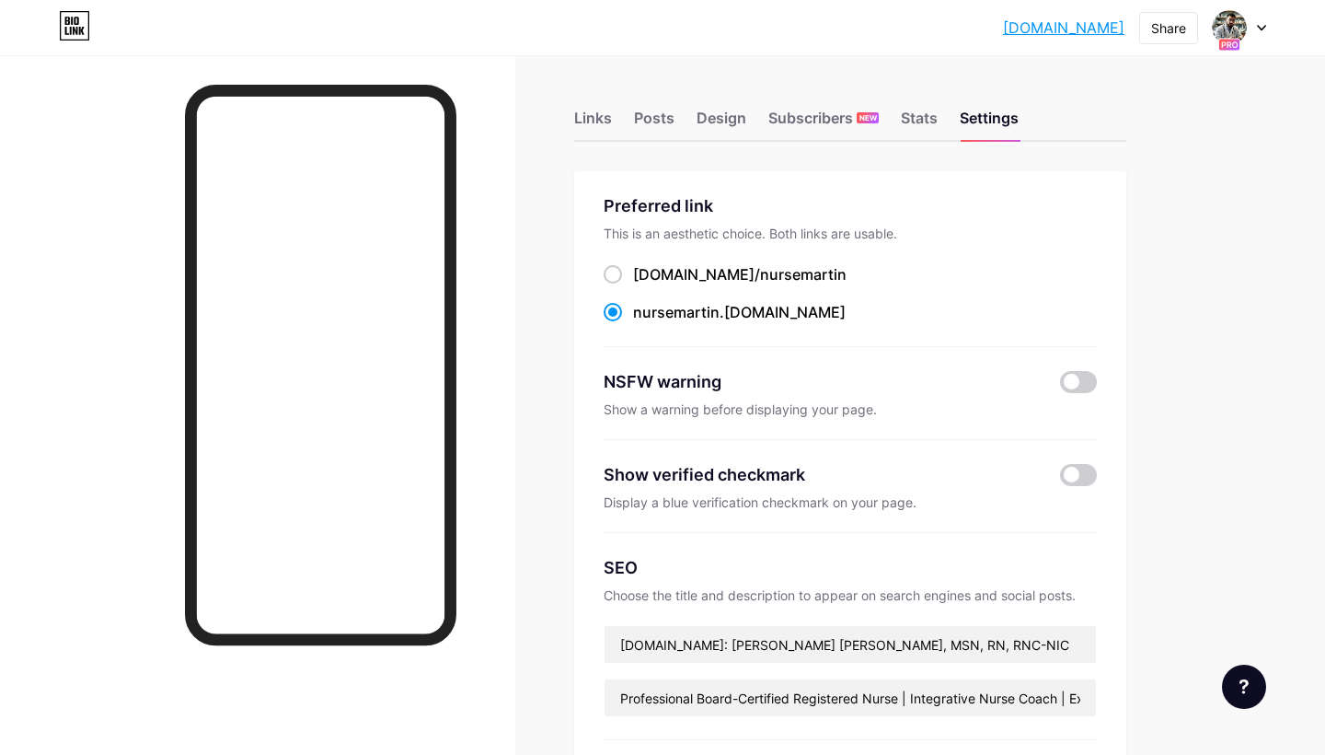
scroll to position [0, 0]
click at [647, 113] on div "Posts" at bounding box center [654, 123] width 40 height 33
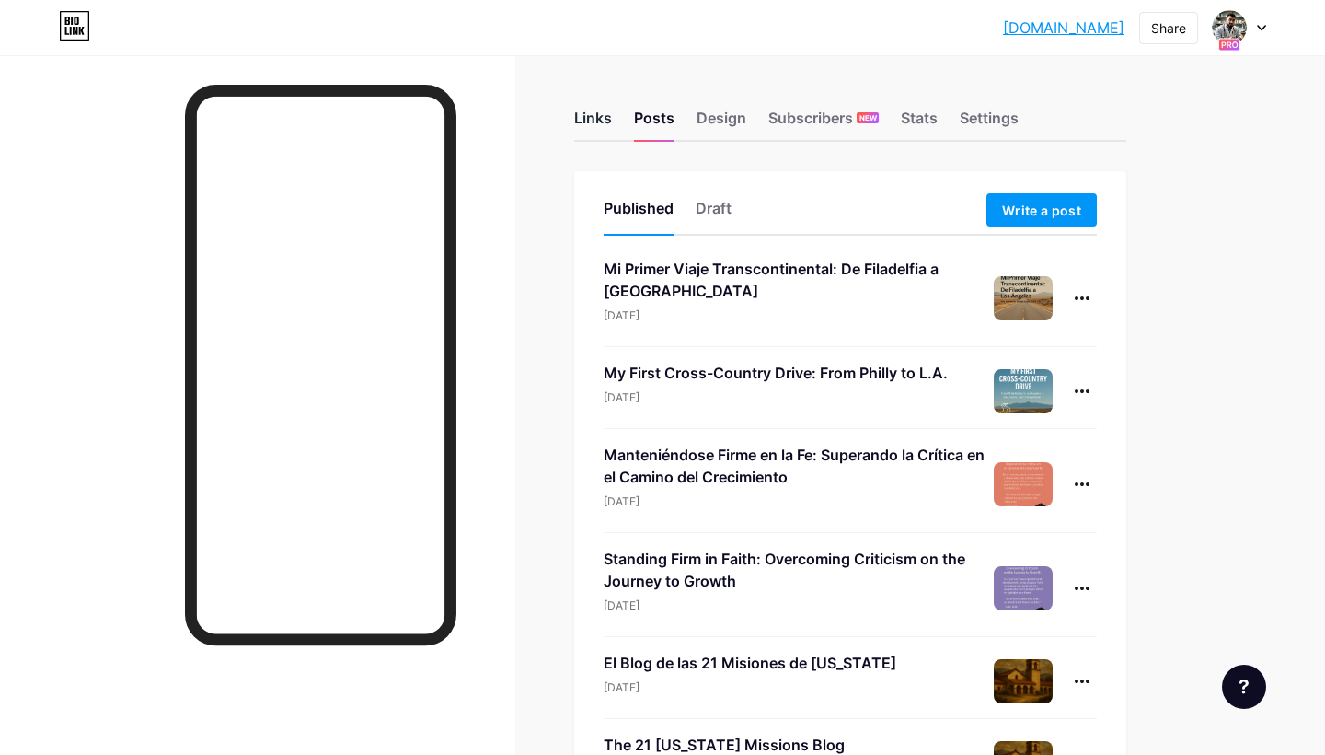
click at [594, 119] on div "Links" at bounding box center [593, 123] width 38 height 33
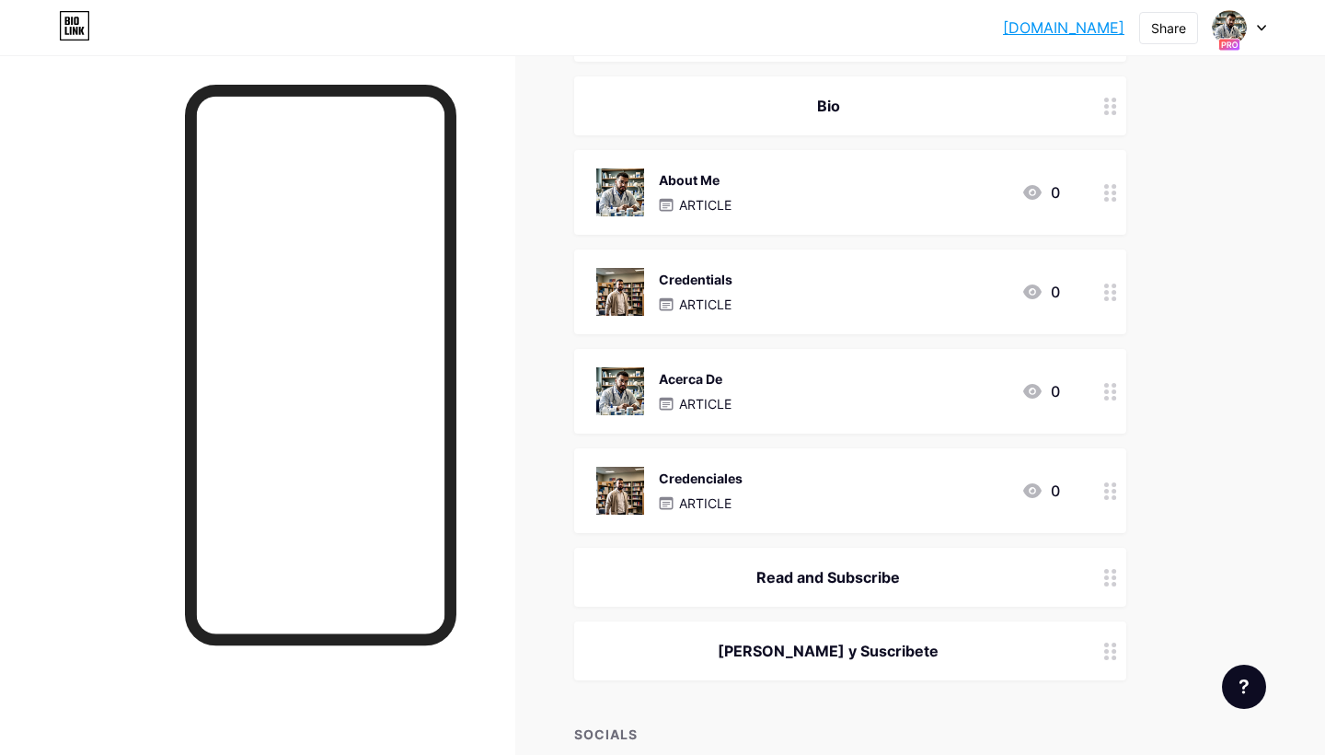
scroll to position [920, 0]
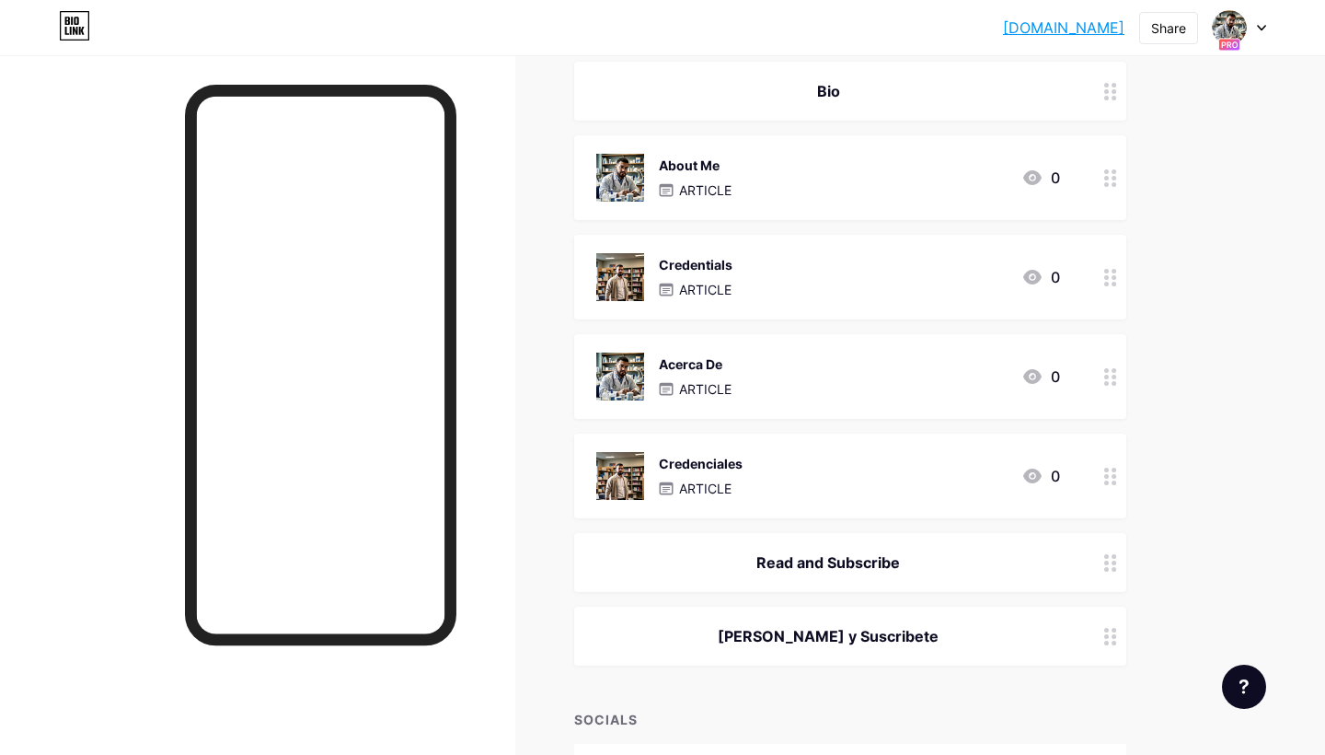
click at [1114, 175] on icon at bounding box center [1110, 177] width 13 height 17
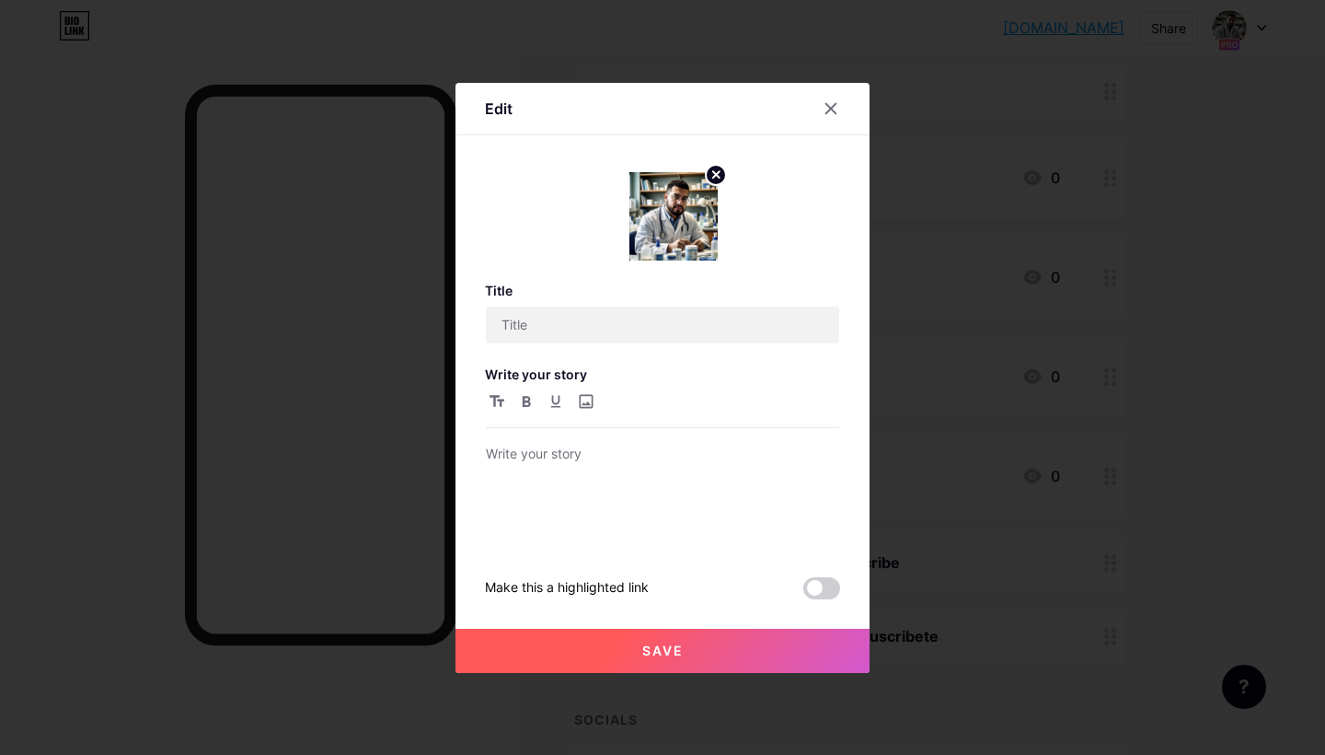
scroll to position [1216, 0]
type input "About Me"
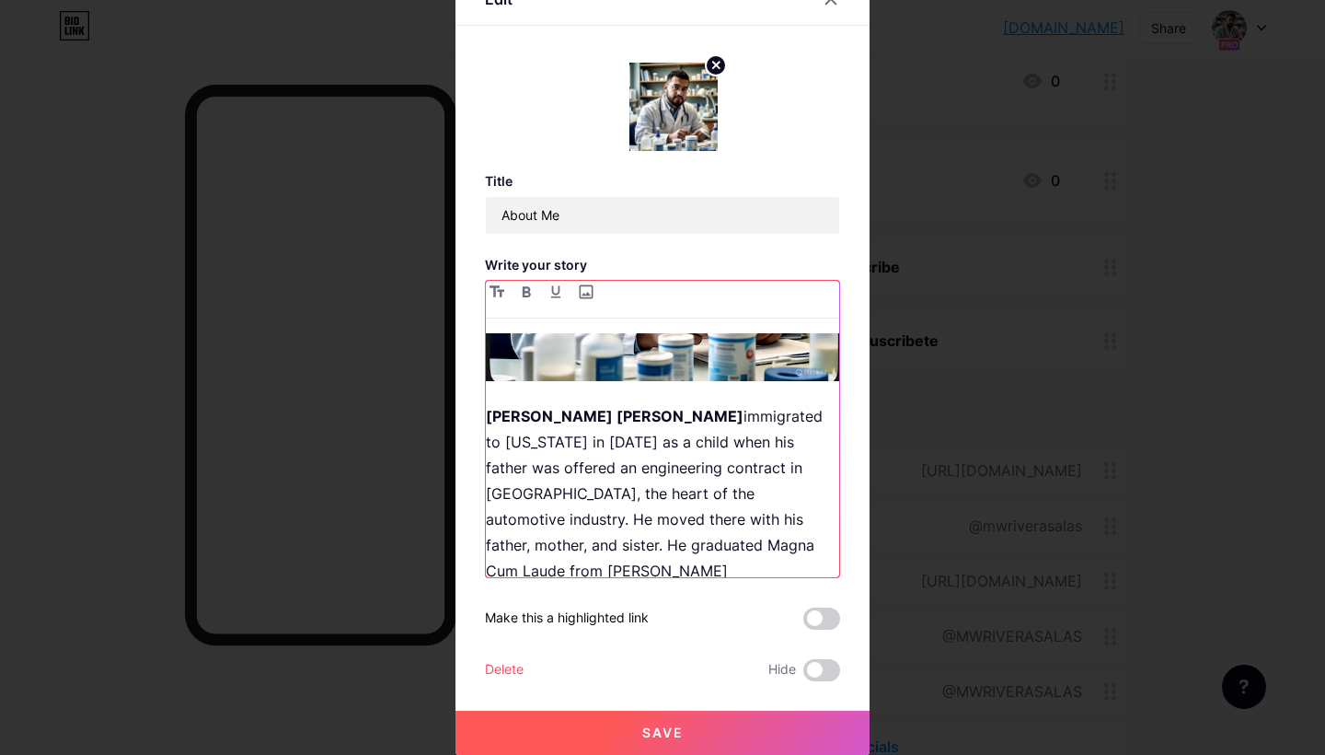
click at [491, 410] on strong "[PERSON_NAME] [PERSON_NAME]" at bounding box center [615, 416] width 258 height 18
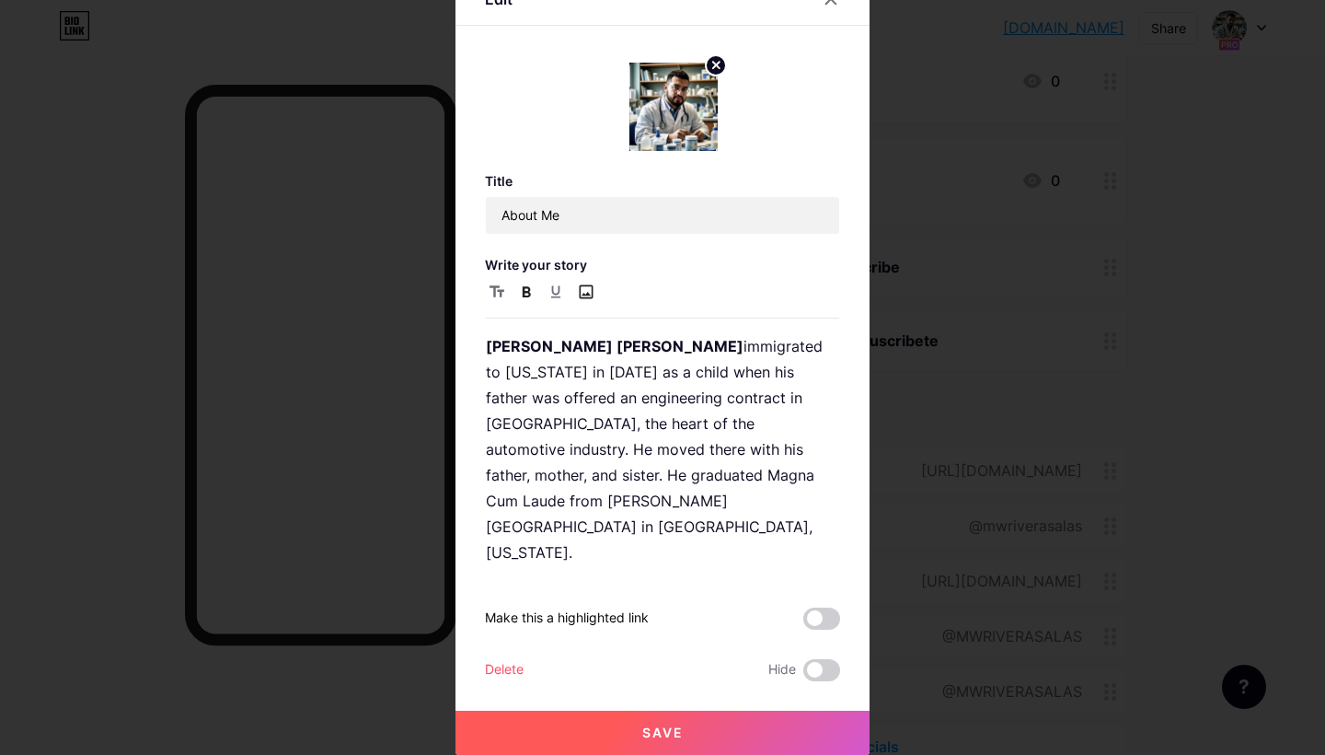
click at [586, 290] on input "file" at bounding box center [585, 292] width 22 height 22
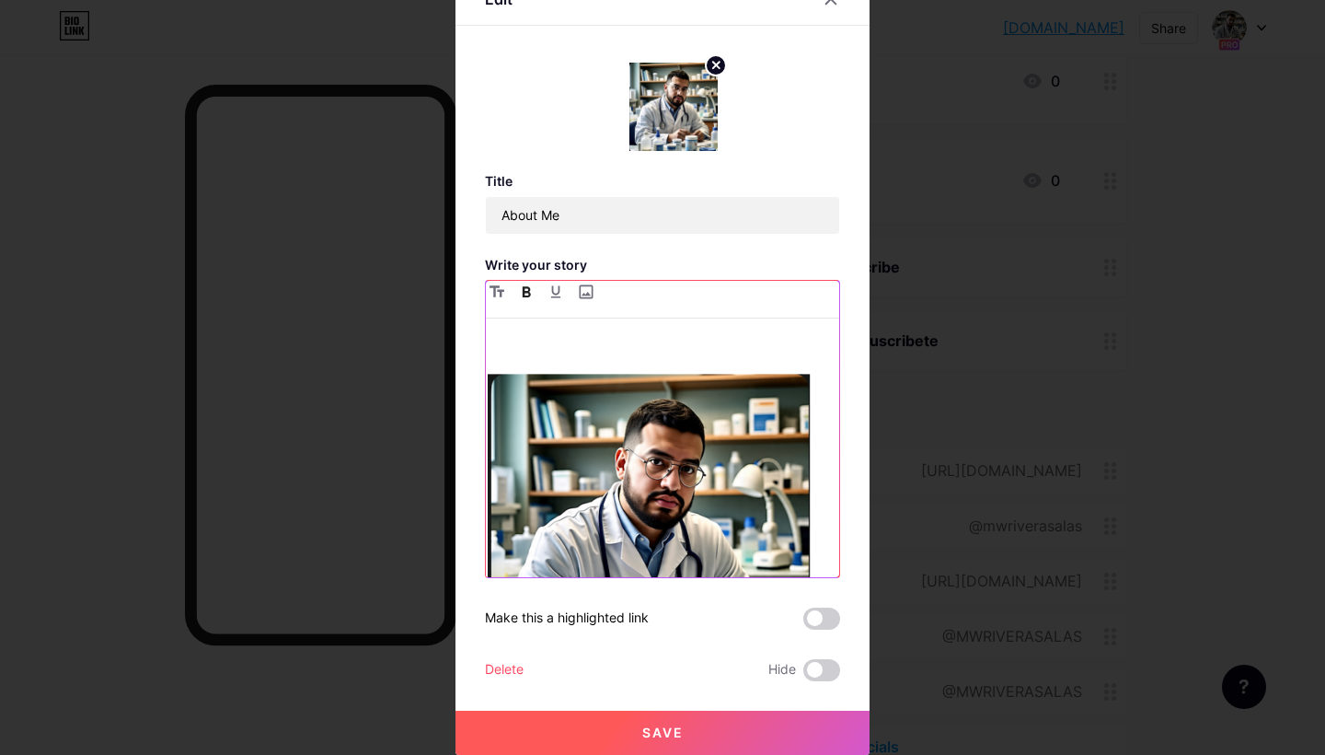
scroll to position [11, 0]
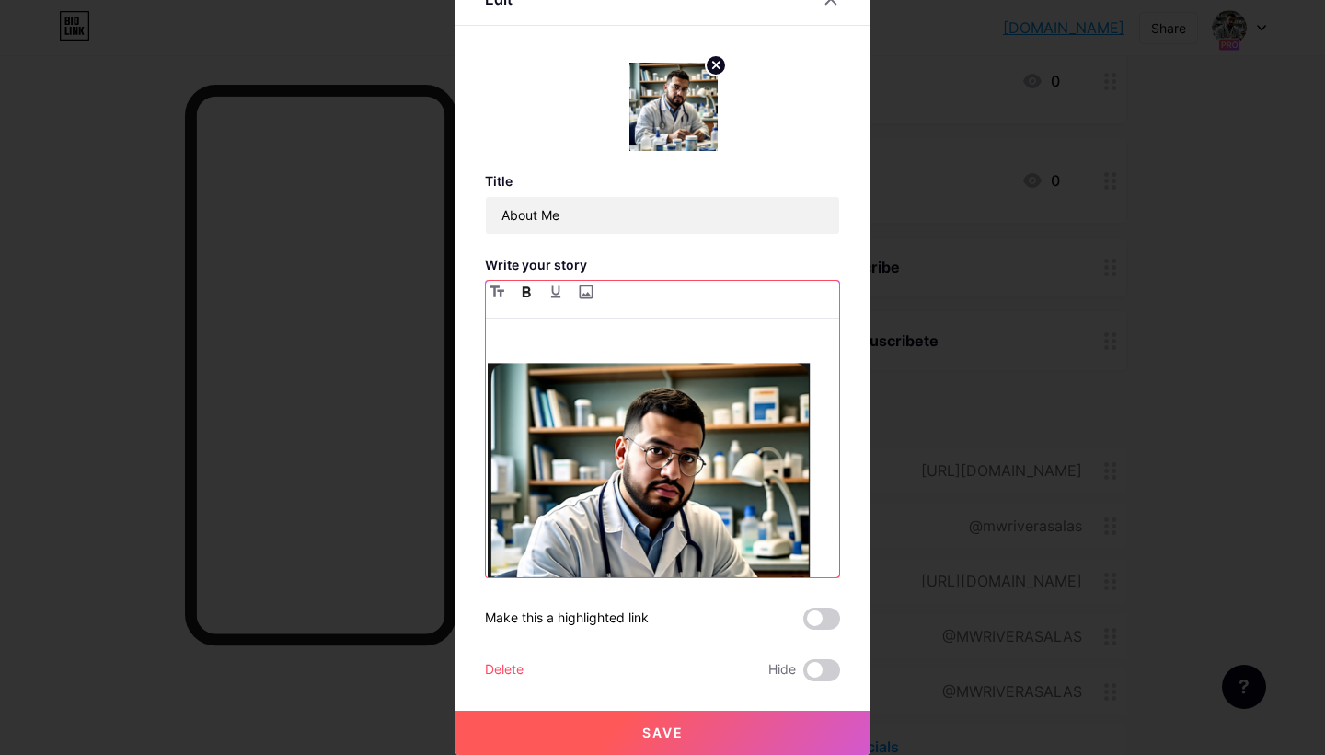
click at [573, 339] on p at bounding box center [662, 335] width 353 height 26
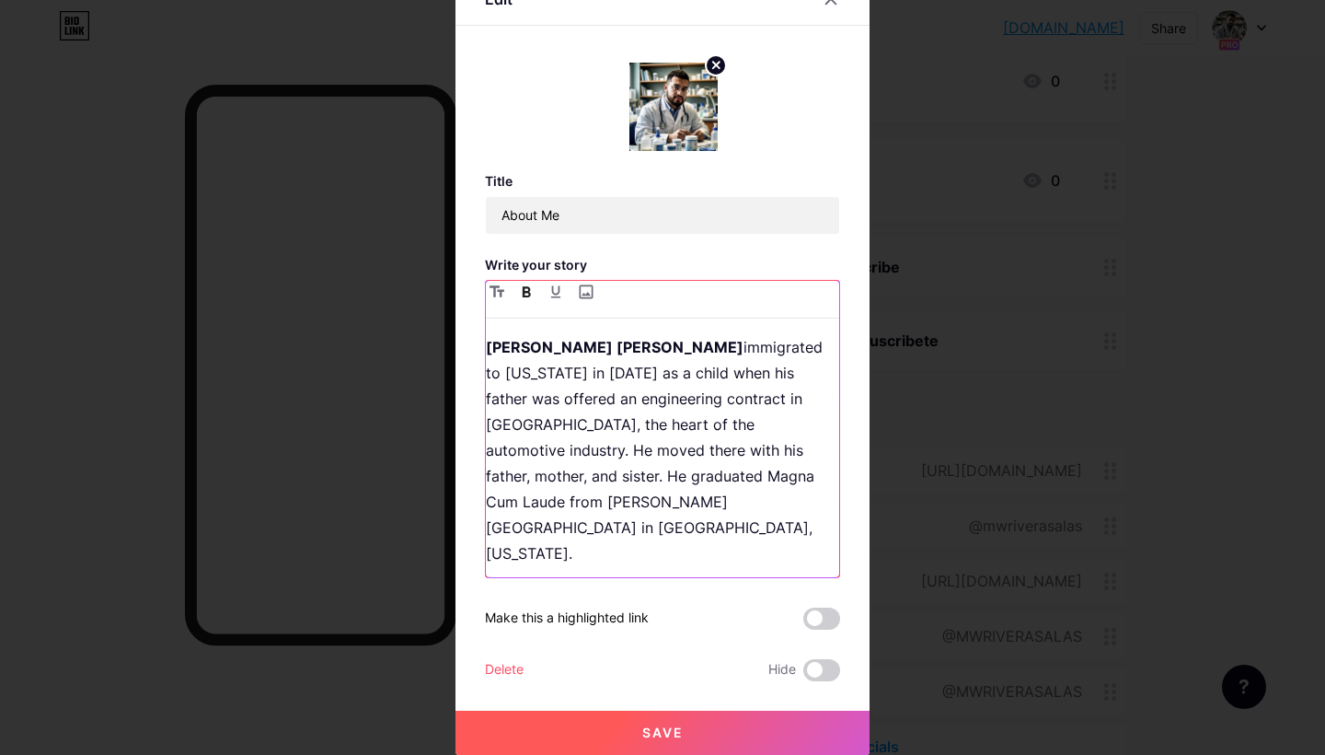
scroll to position [0, 0]
click at [587, 294] on input "file" at bounding box center [585, 292] width 22 height 22
type input "C:\fakepath\Screenshot 2025-08-10 at 6.54.07 AM.png"
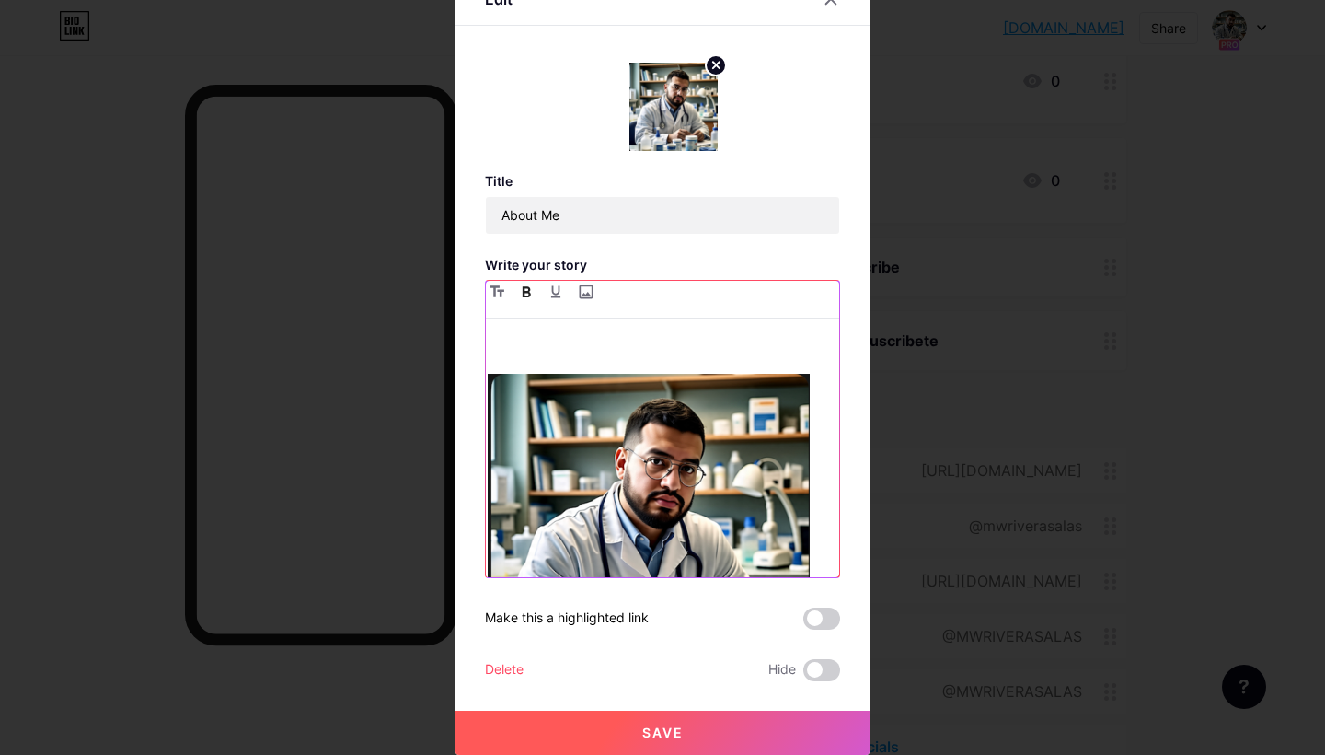
click at [572, 348] on p at bounding box center [662, 346] width 353 height 26
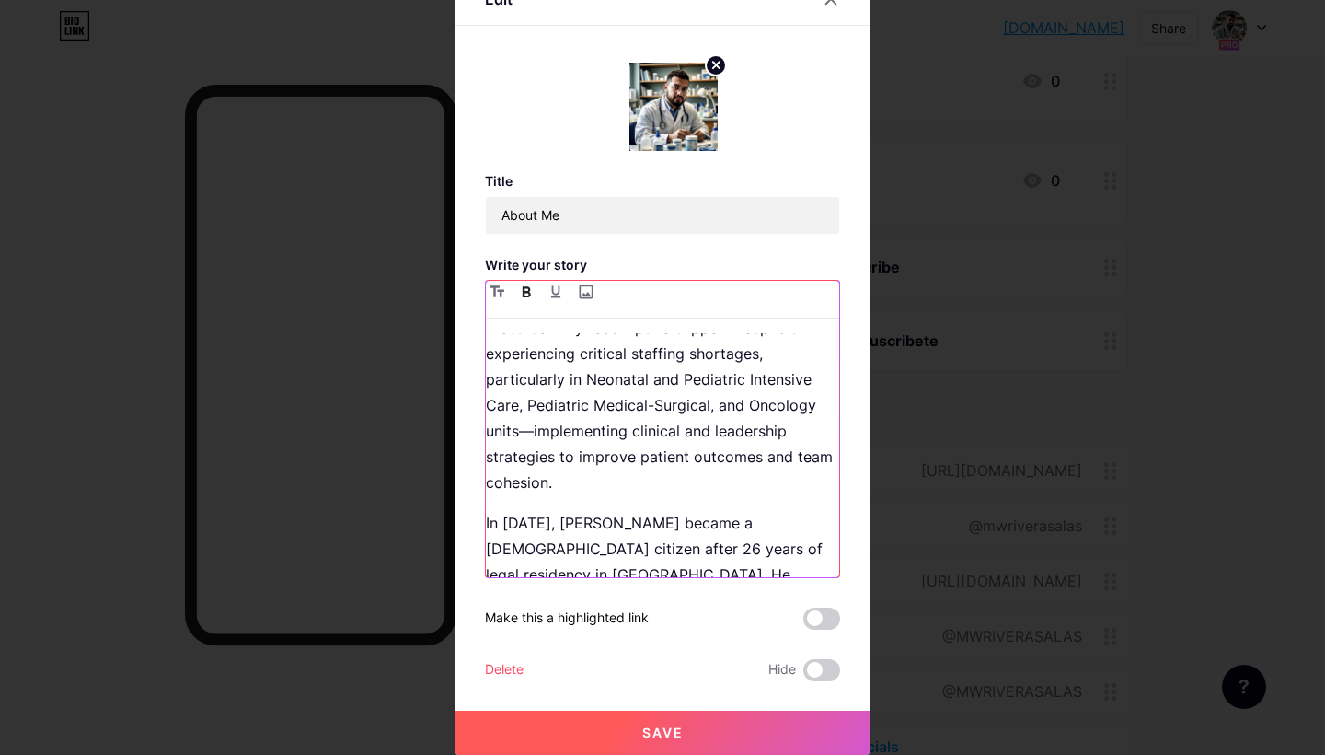
scroll to position [1667, 0]
click at [662, 732] on span "Save" at bounding box center [662, 732] width 41 height 16
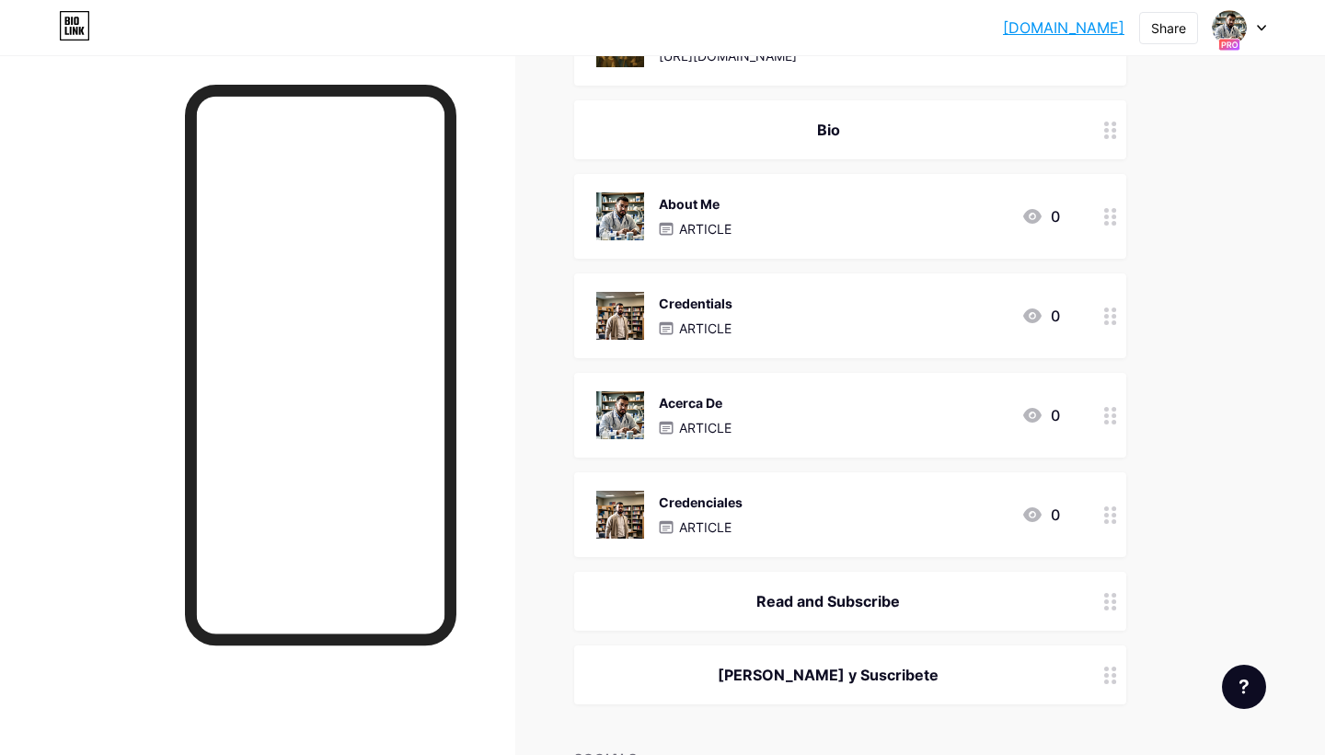
scroll to position [913, 0]
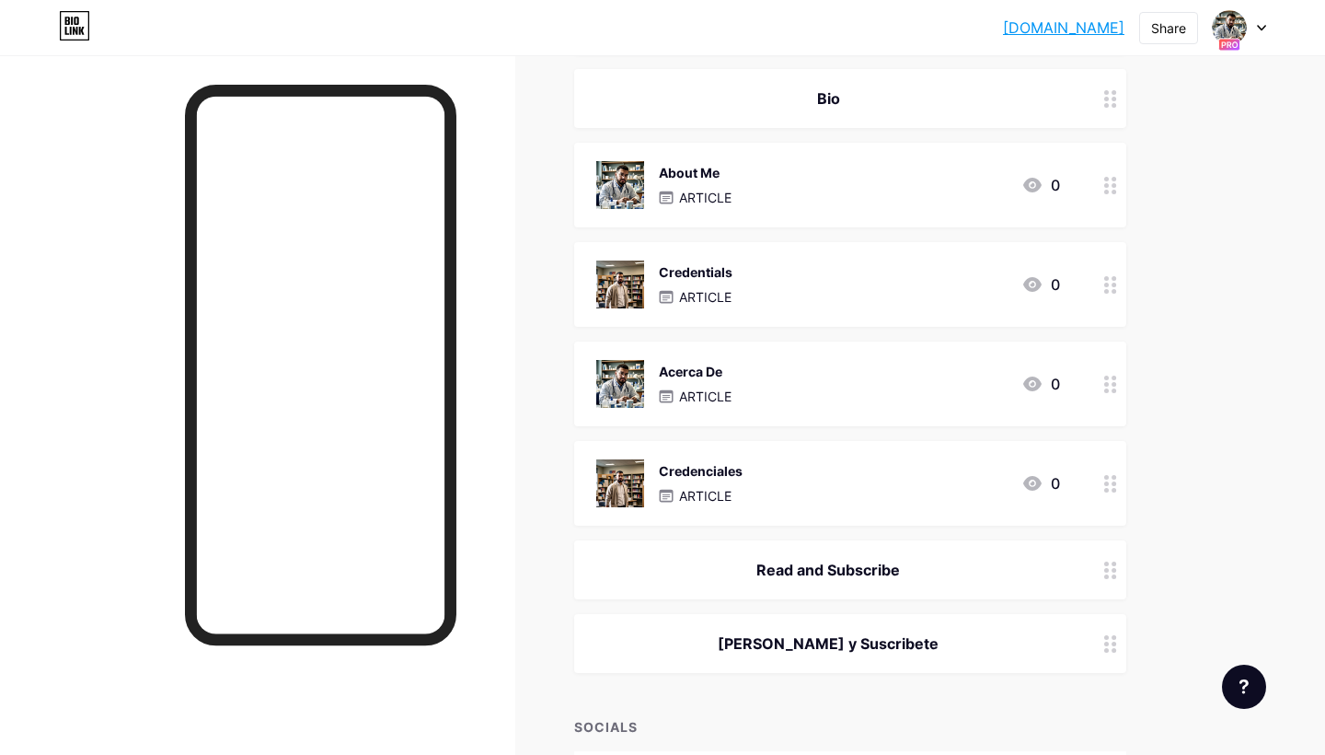
click at [965, 209] on div "About Me ARTICLE 0" at bounding box center [850, 185] width 552 height 85
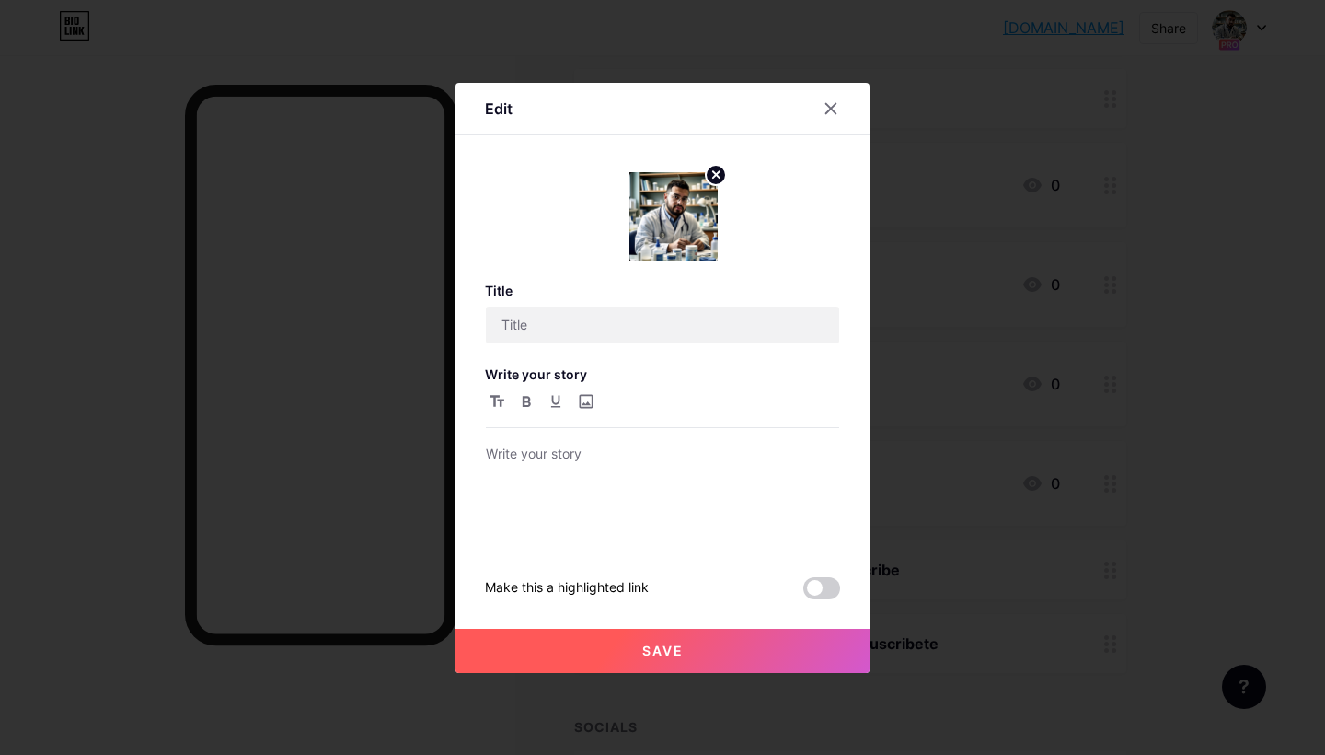
type input "About Me"
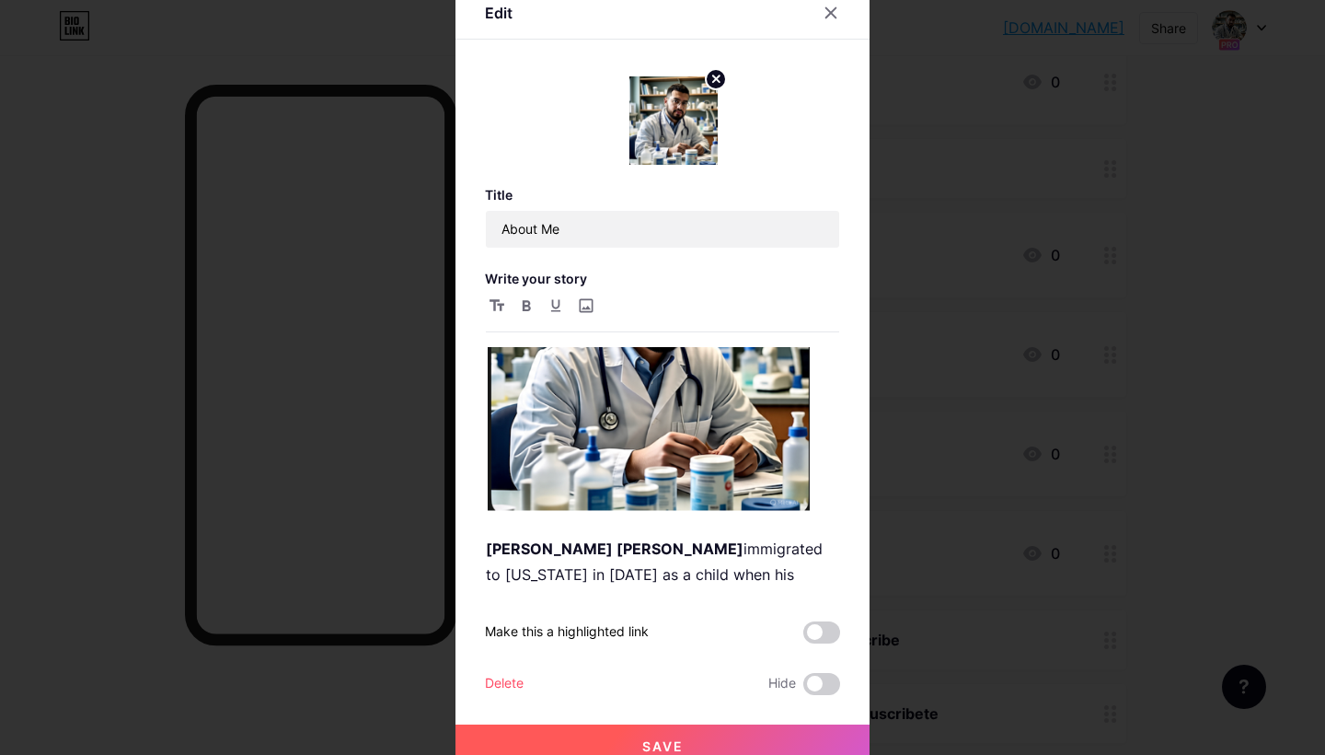
scroll to position [187, 0]
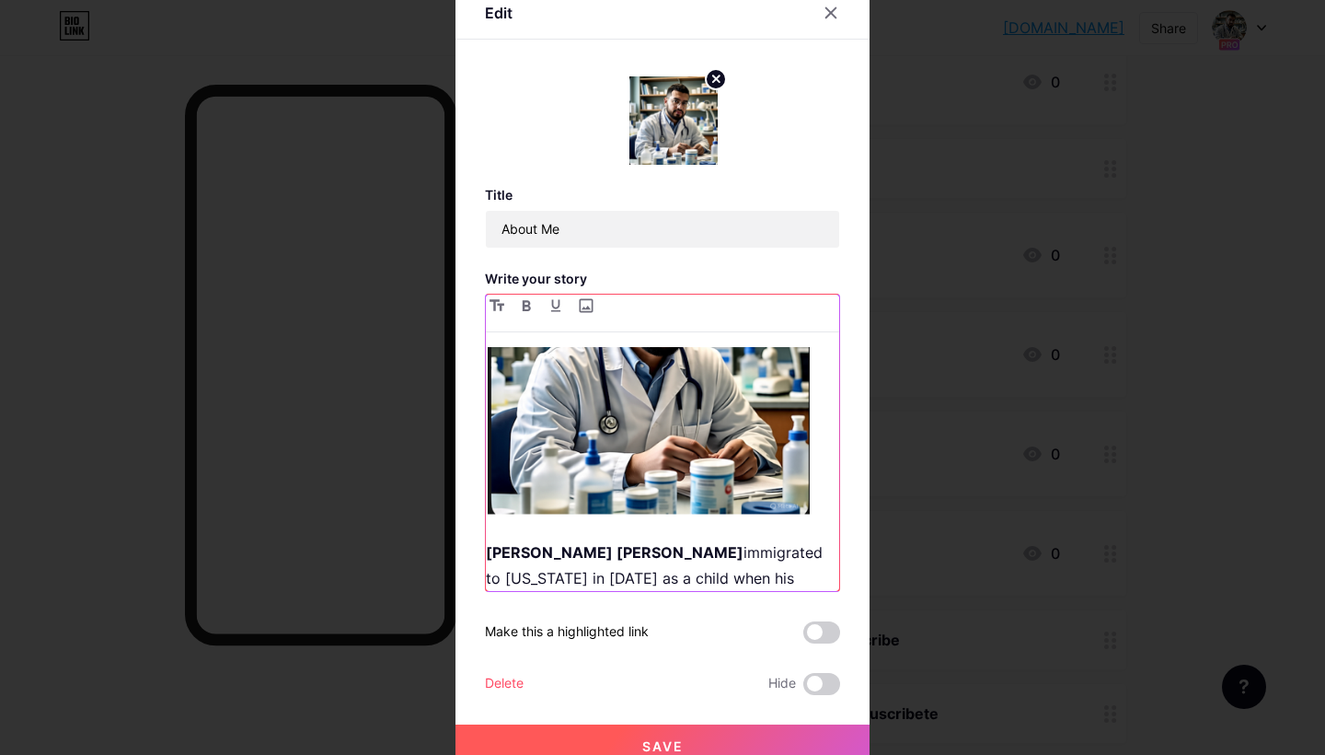
click at [818, 496] on div "Martin W. Rivera Salas immigrated to Michigan in 1997 as a child when his fathe…" at bounding box center [662, 469] width 353 height 244
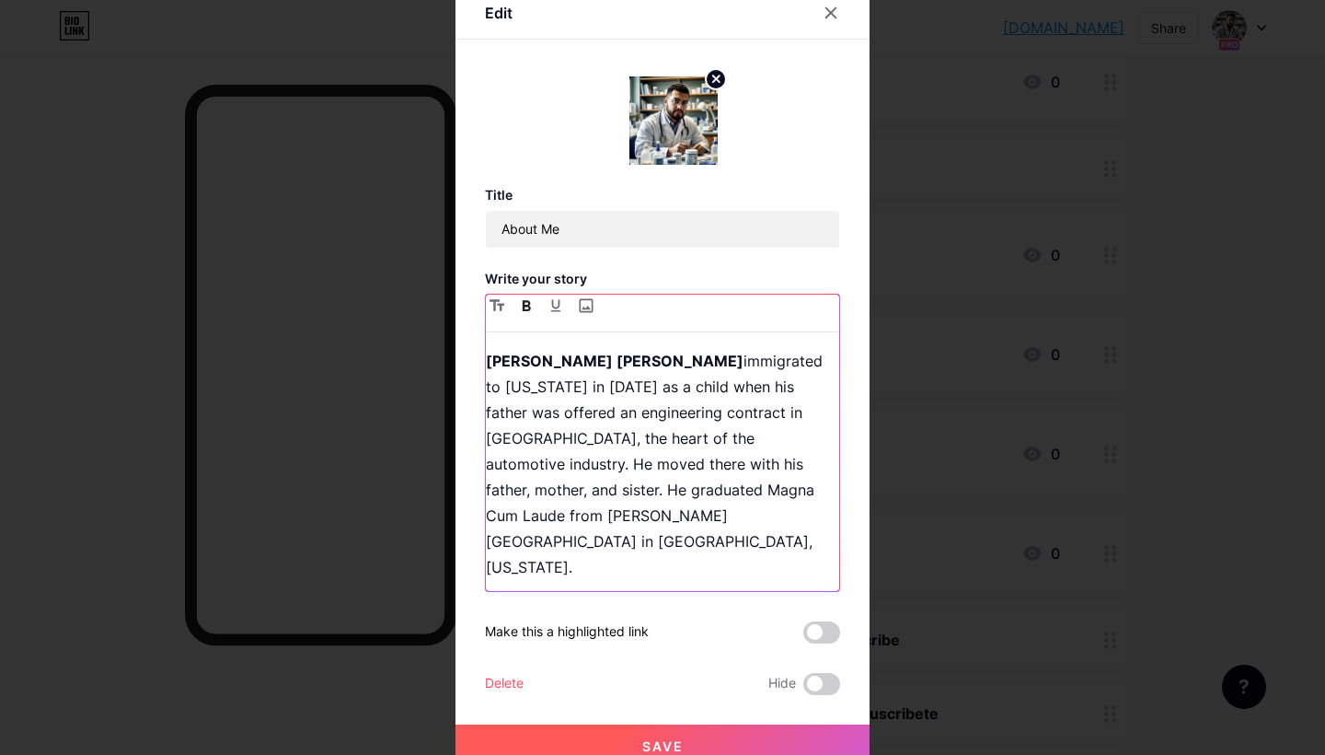
scroll to position [0, 0]
click at [587, 308] on input "file" at bounding box center [585, 306] width 22 height 22
type input "C:\fakepath\Screenshot 2025-08-10 at 6.54.07 AM.png"
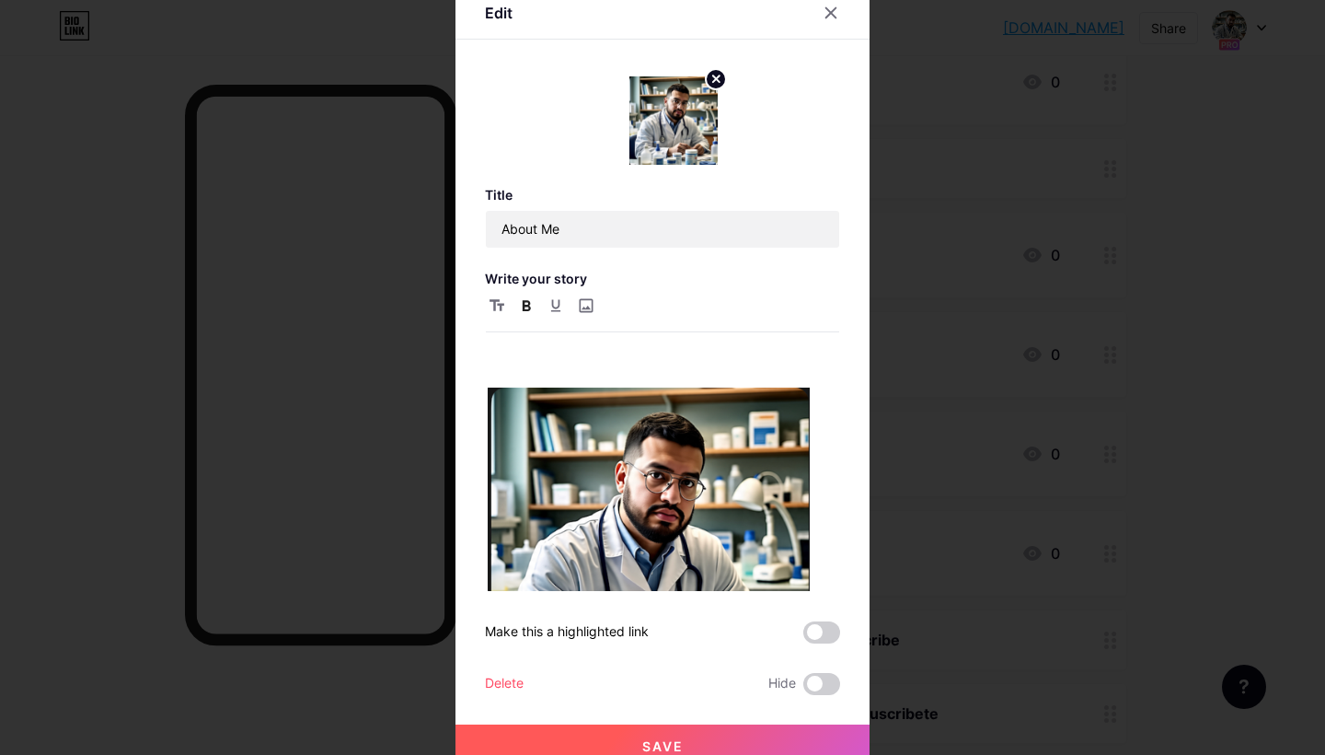
click at [672, 737] on button "Save" at bounding box center [663, 746] width 414 height 44
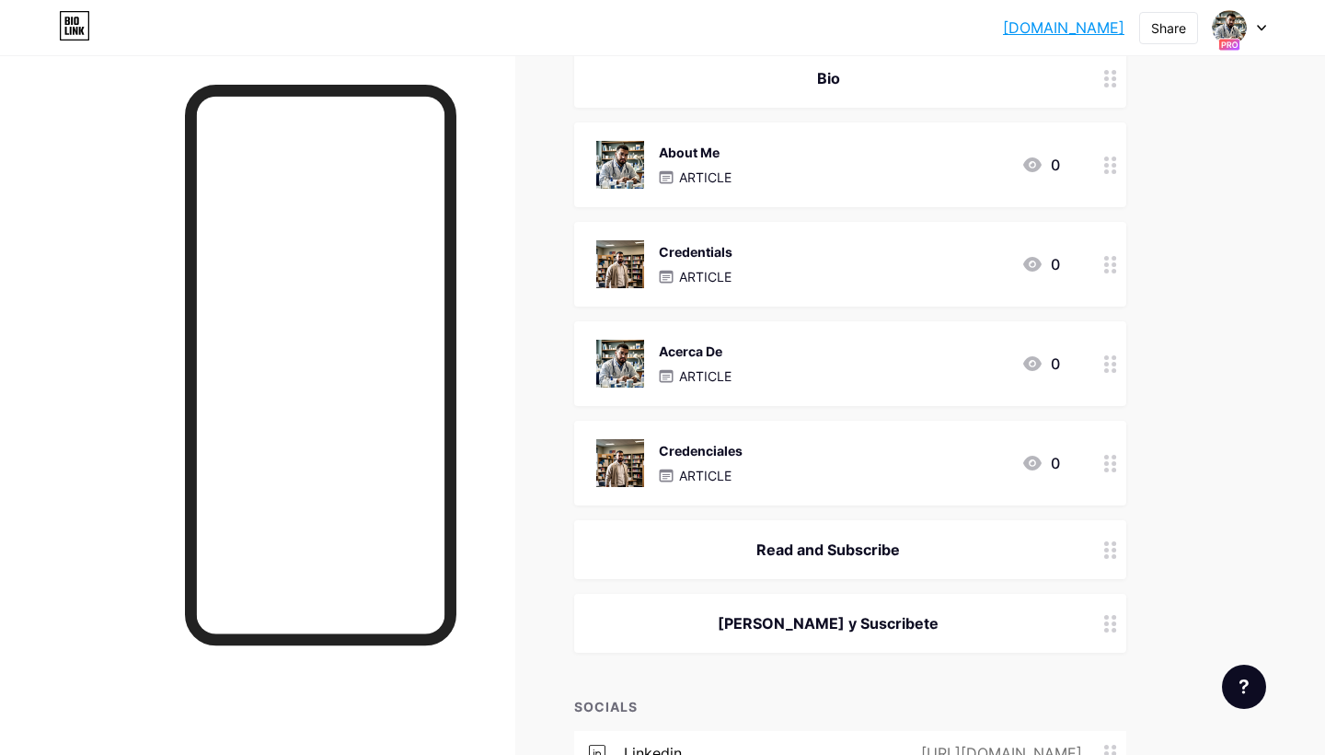
scroll to position [935, 0]
click at [1108, 357] on icon at bounding box center [1110, 361] width 13 height 17
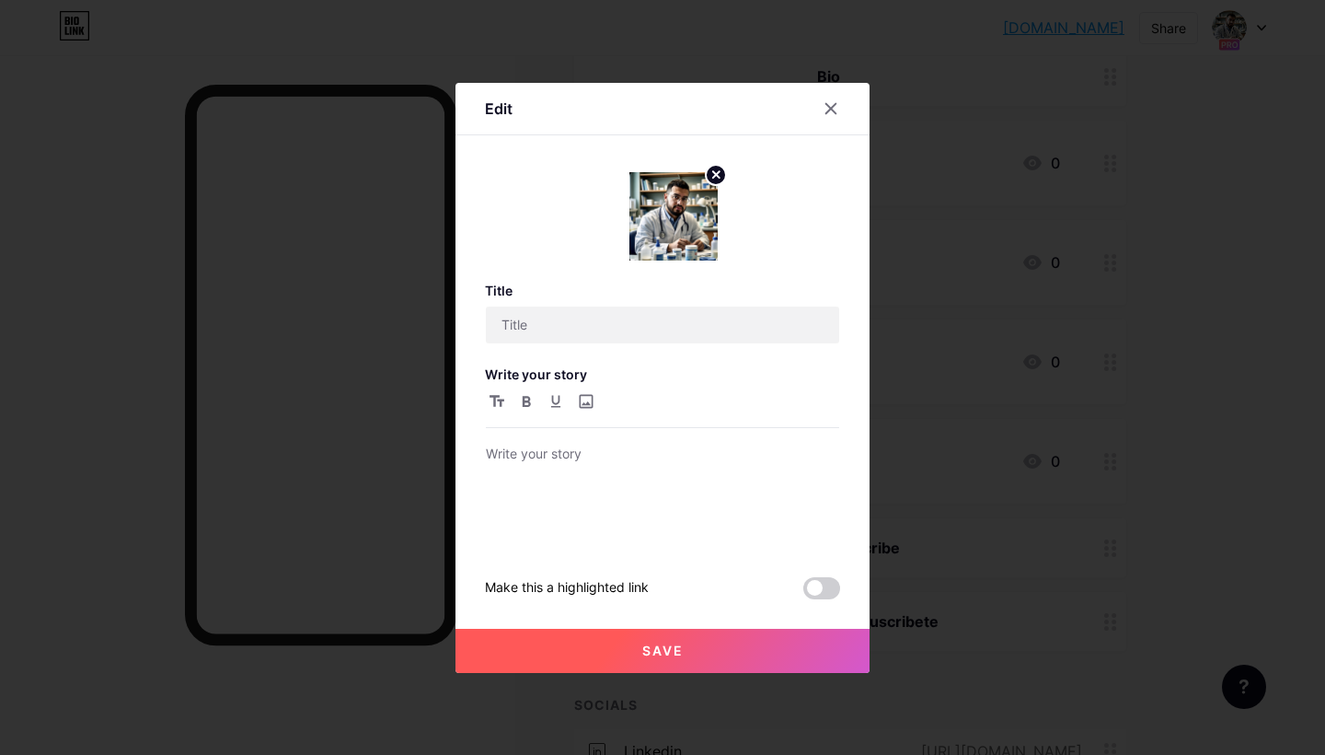
type input "Acerca De"
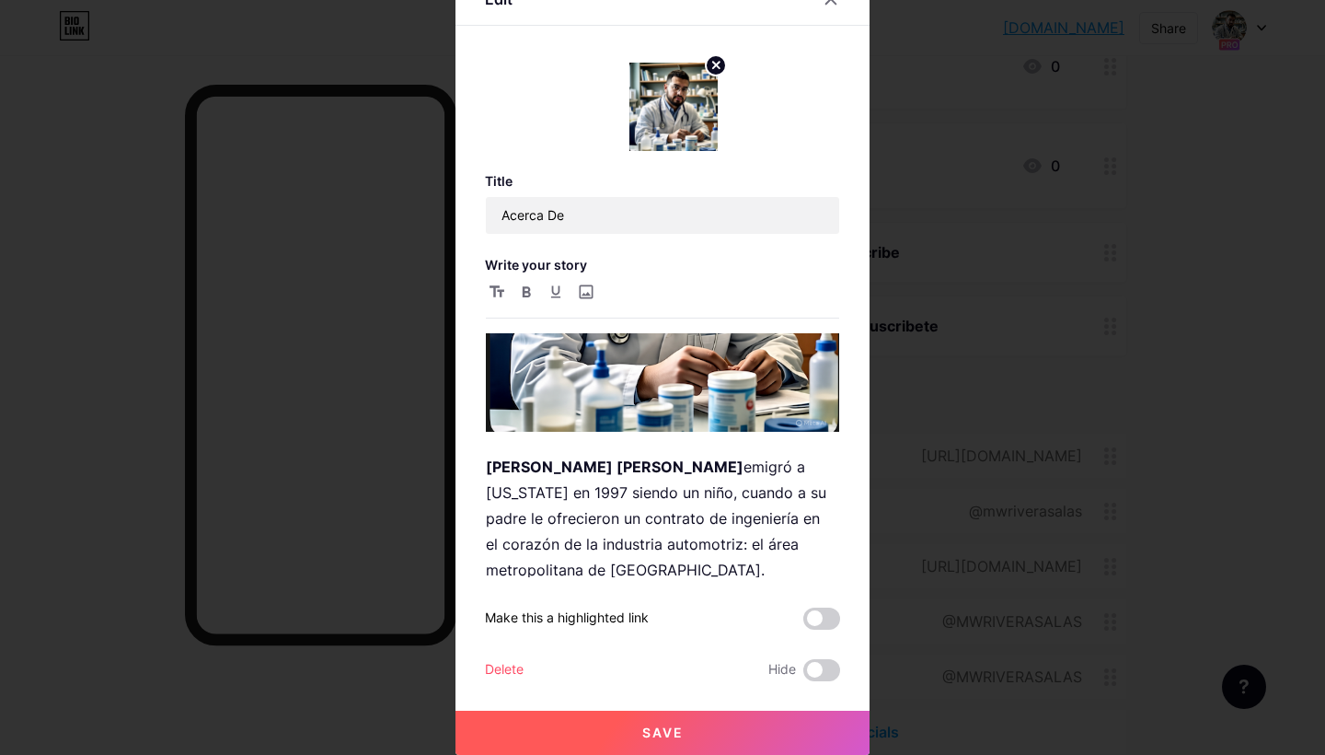
scroll to position [246, 0]
click at [482, 443] on div "Edit Title Acerca De Write your story Martin W. Rivera Salas emigró a Michigan …" at bounding box center [663, 363] width 414 height 781
click at [489, 443] on div "Martin W. Rivera Salas emigró a Michigan en 1997 siendo un niño, cuando a su pa…" at bounding box center [662, 455] width 353 height 244
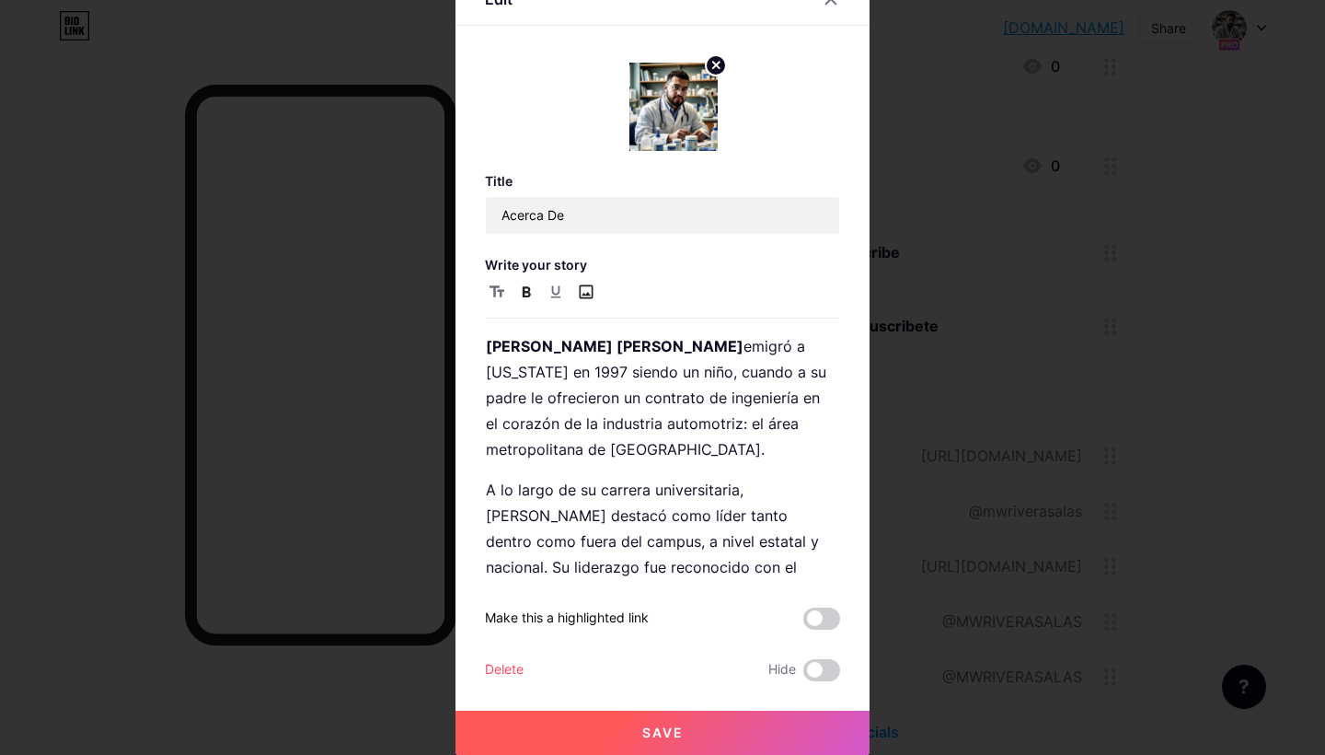
click at [583, 287] on input "file" at bounding box center [585, 292] width 22 height 22
type input "C:\fakepath\Screenshot 2025-08-10 at 6.54.07 AM.png"
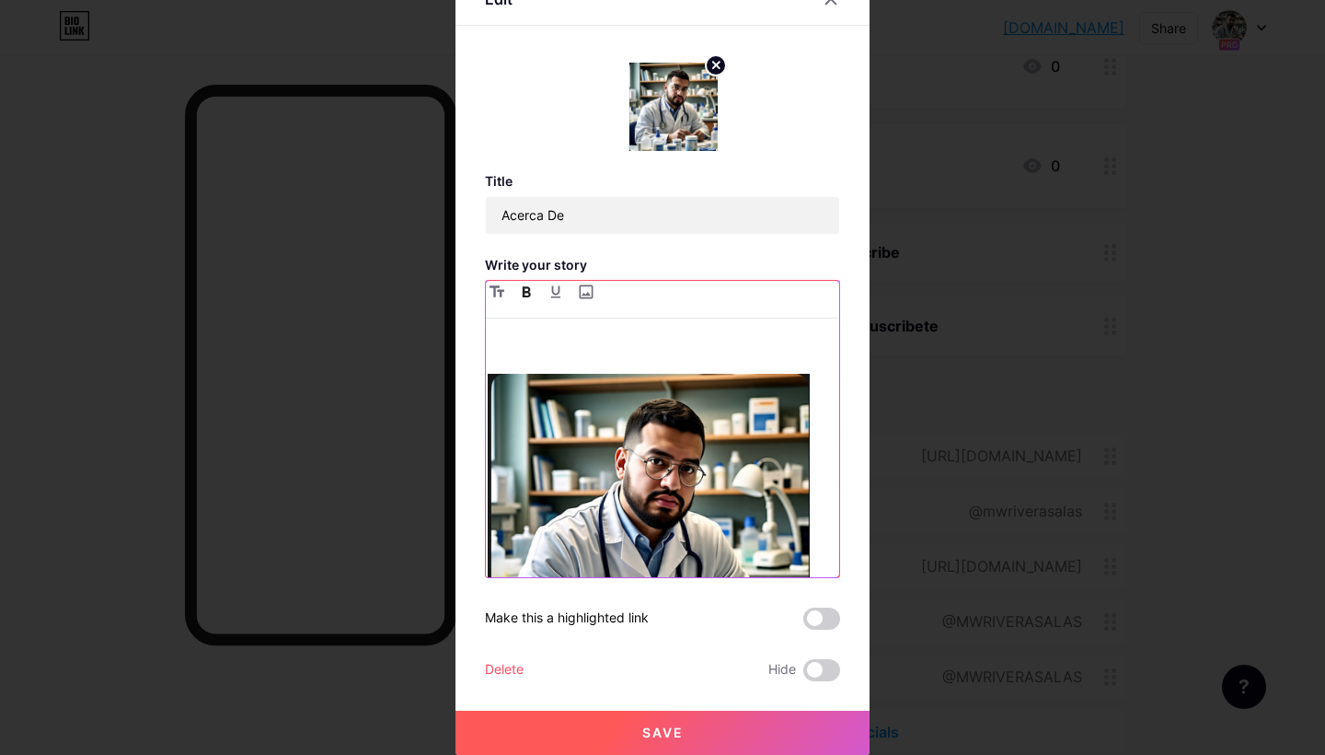
click at [570, 348] on p at bounding box center [662, 346] width 353 height 26
click at [580, 727] on button "Save" at bounding box center [663, 733] width 414 height 44
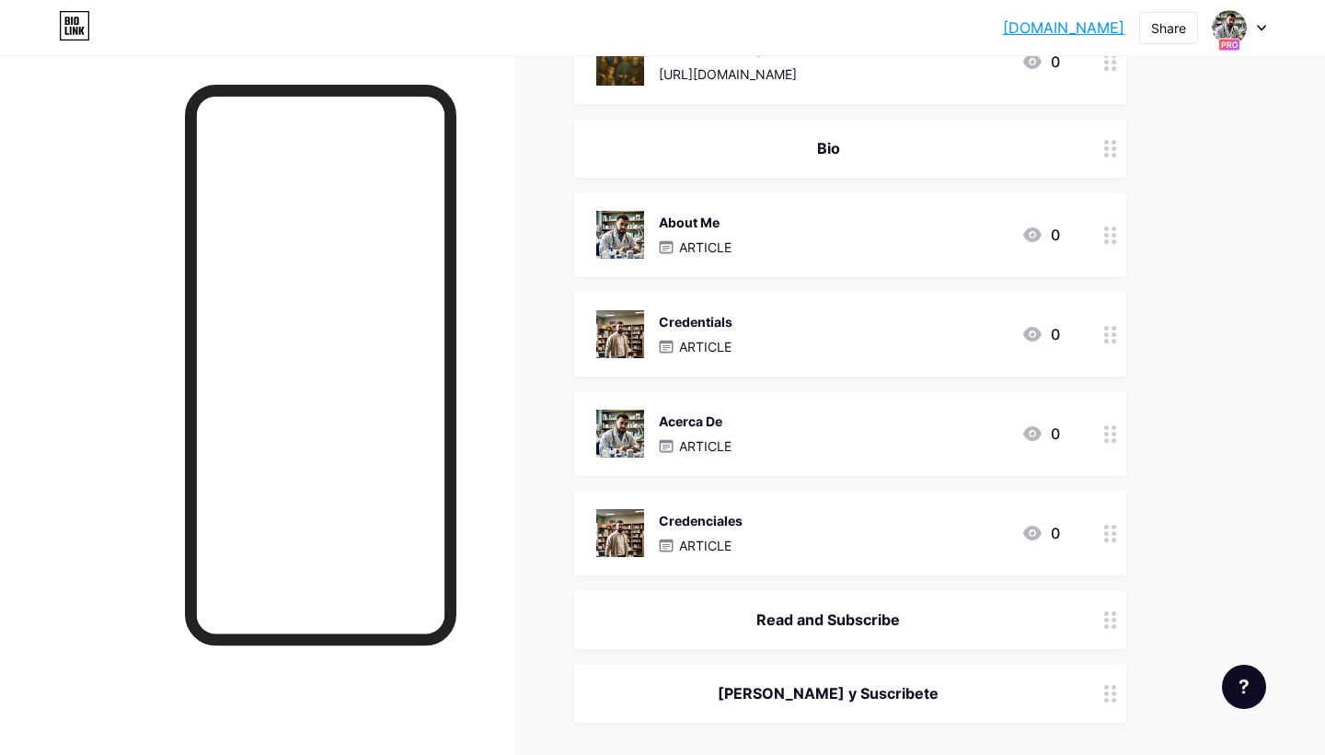
scroll to position [858, 0]
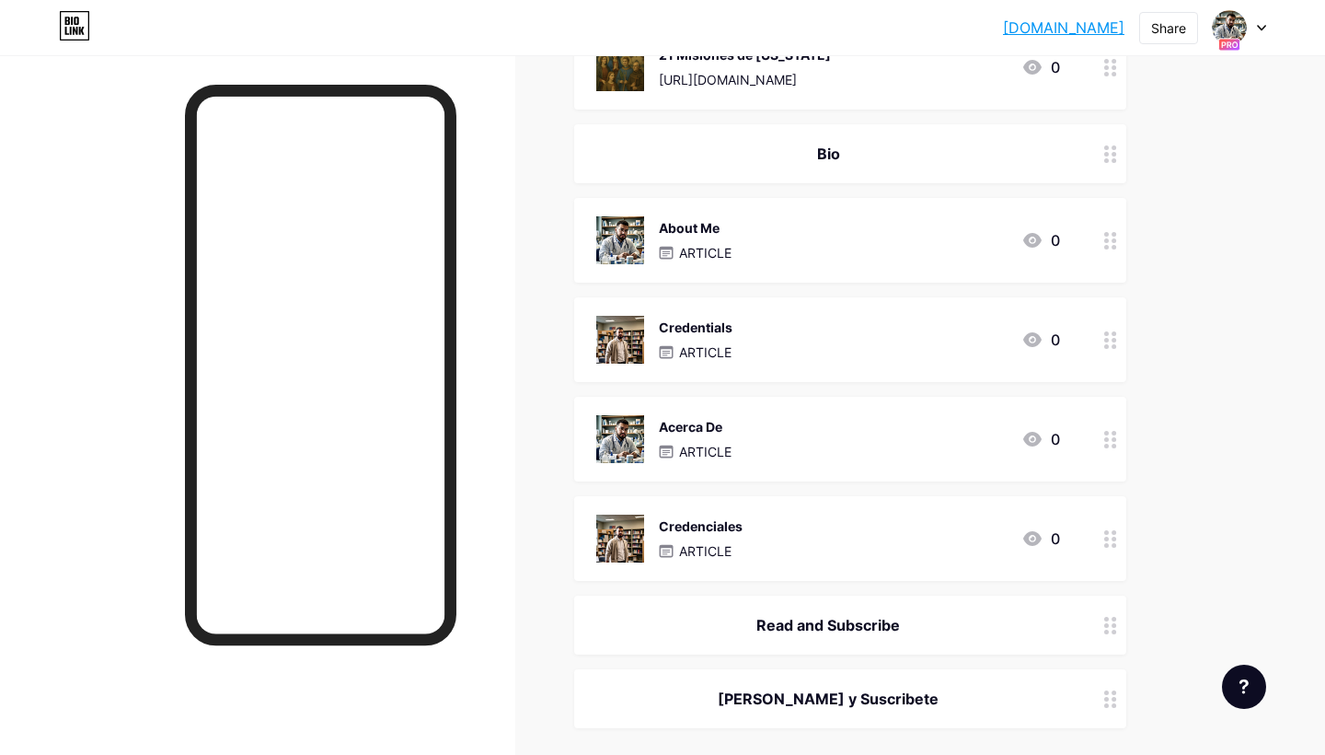
click at [850, 246] on div "About Me ARTICLE 0" at bounding box center [828, 240] width 464 height 48
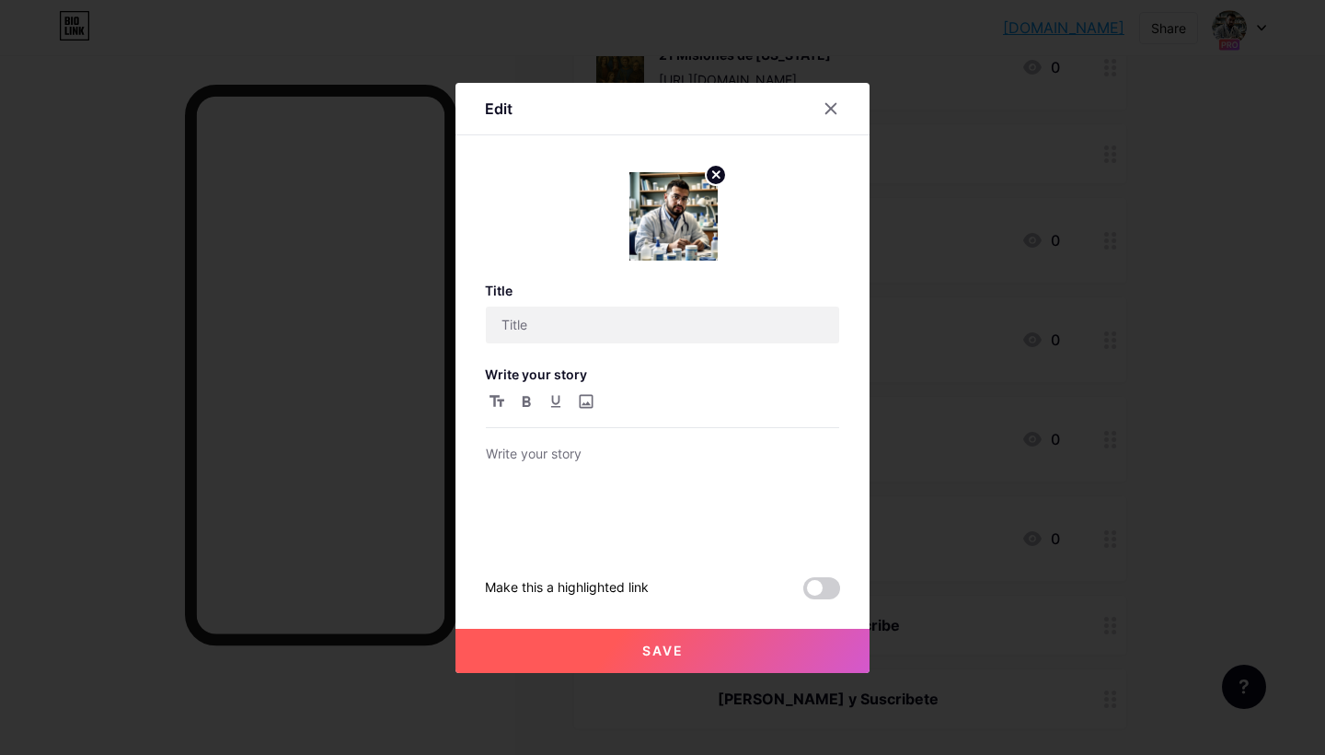
type input "About Me"
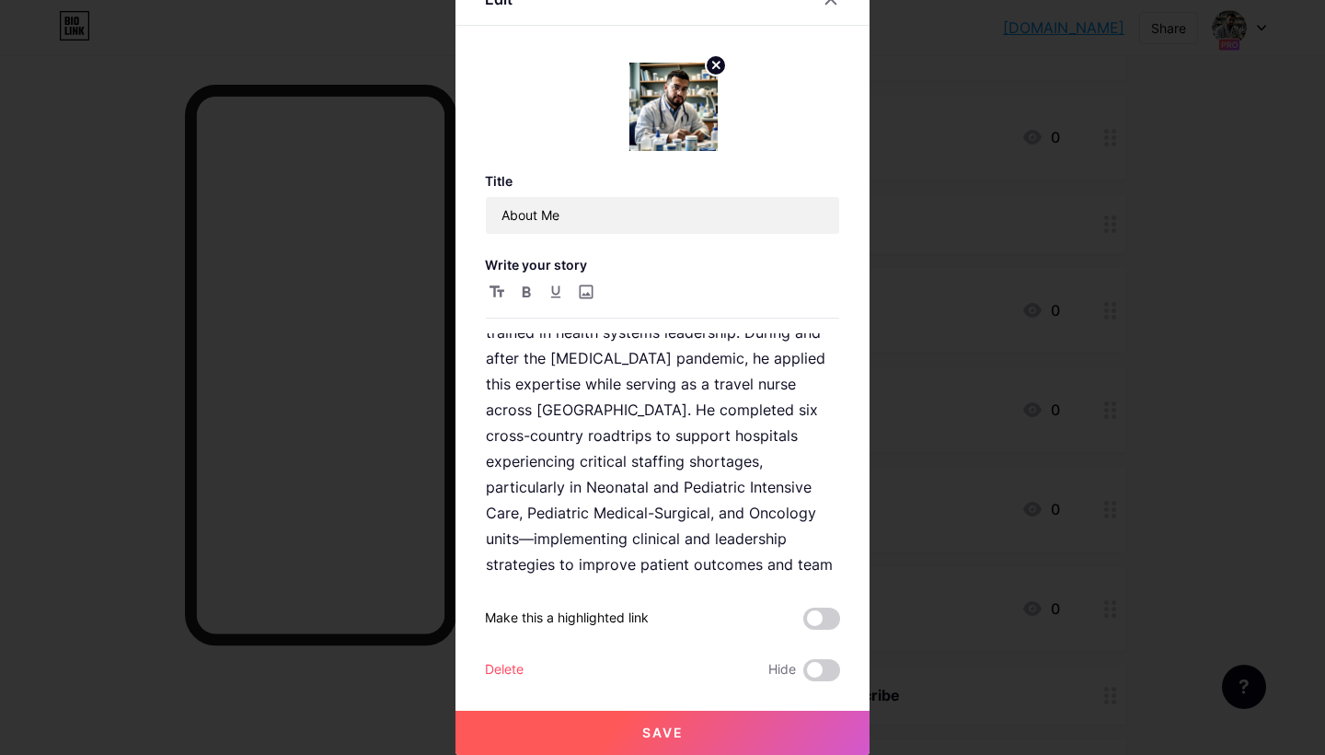
scroll to position [1574, 0]
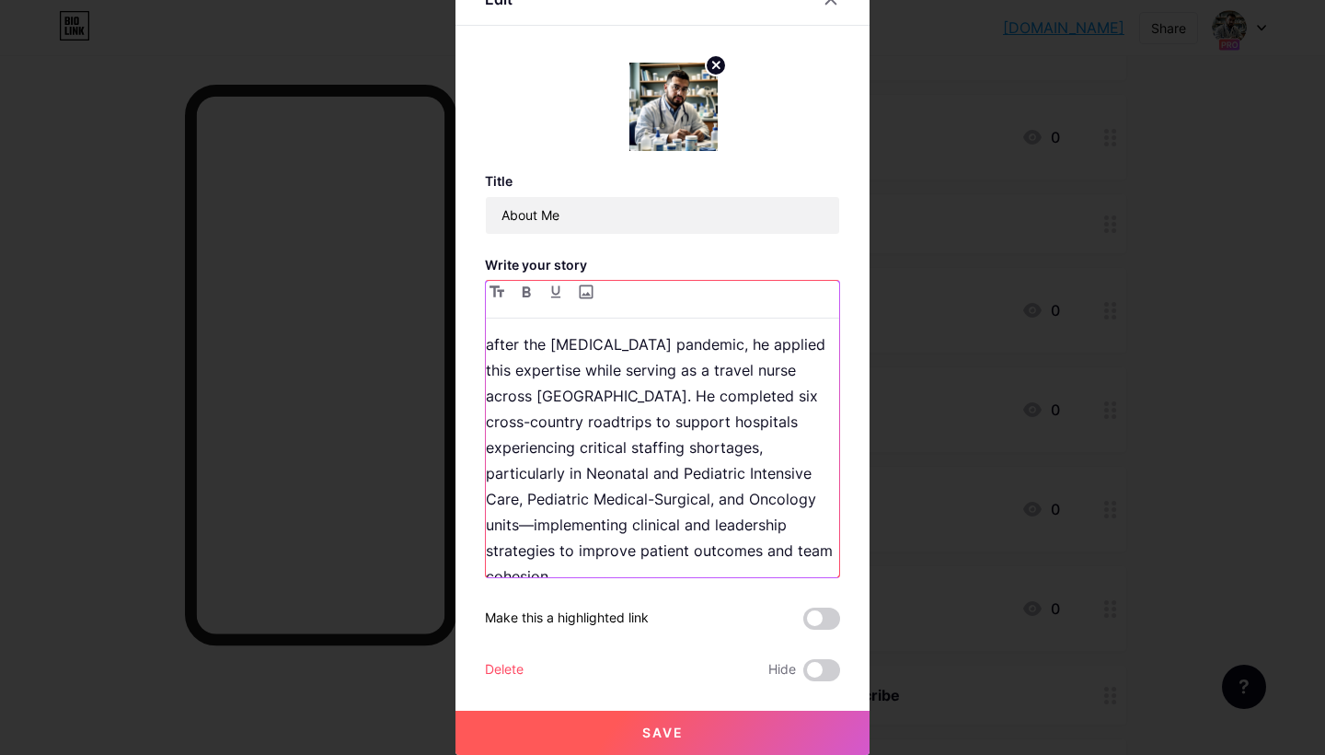
click at [619, 476] on p "Martin later earned his Master of Science in Nursing from Johns Hopkins Univers…" at bounding box center [662, 408] width 353 height 361
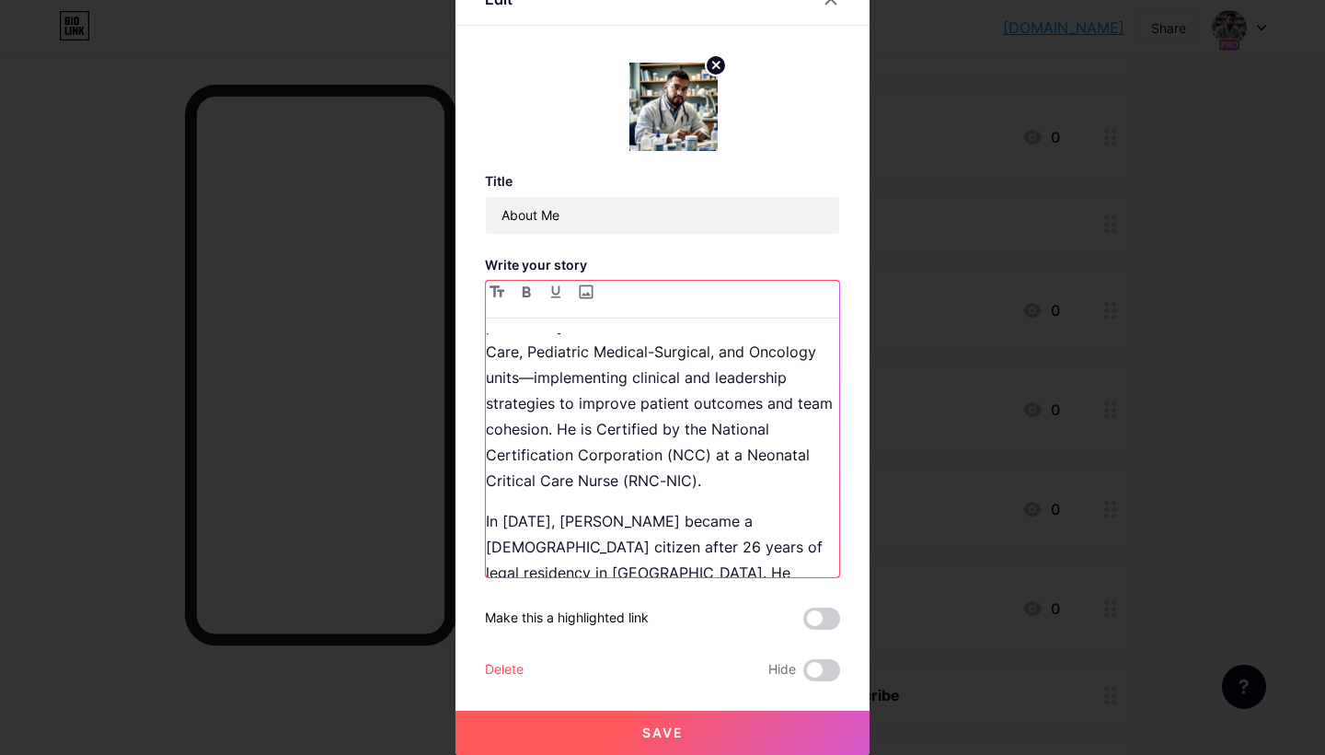
scroll to position [1718, 0]
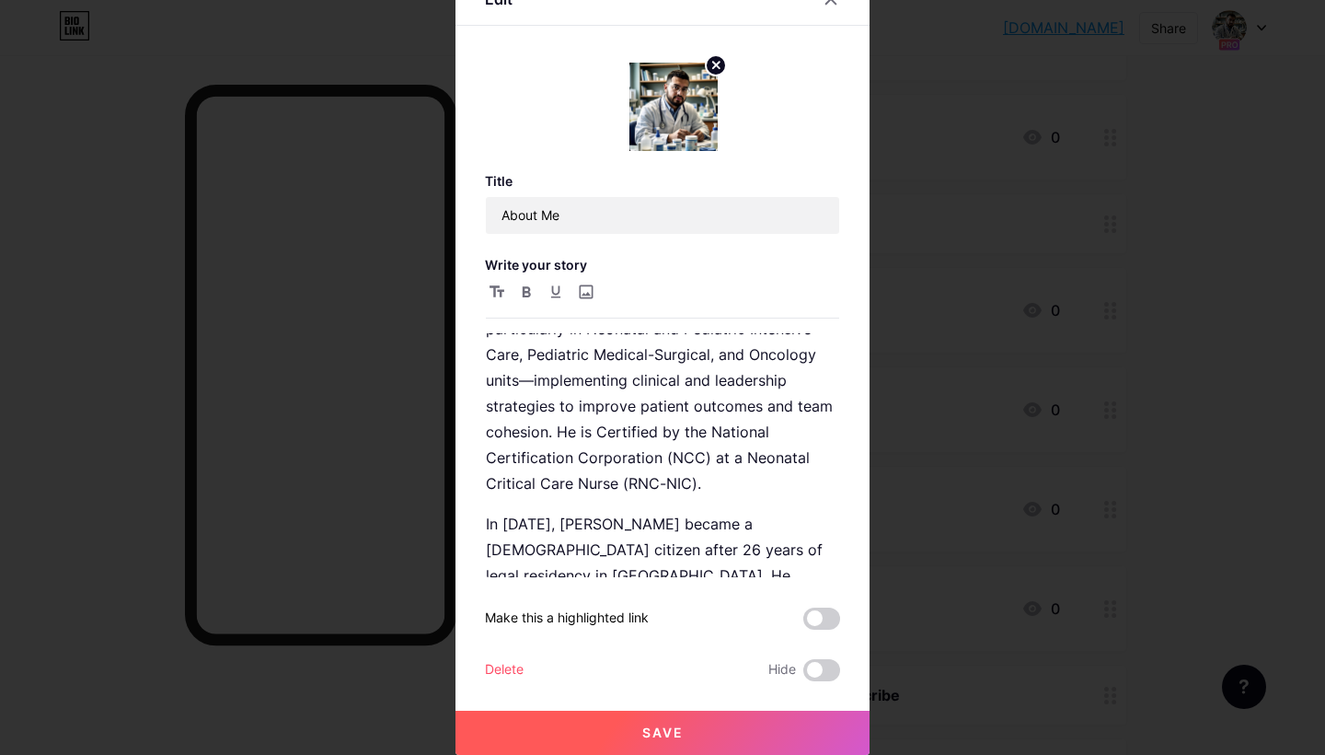
click at [641, 736] on button "Save" at bounding box center [663, 733] width 414 height 44
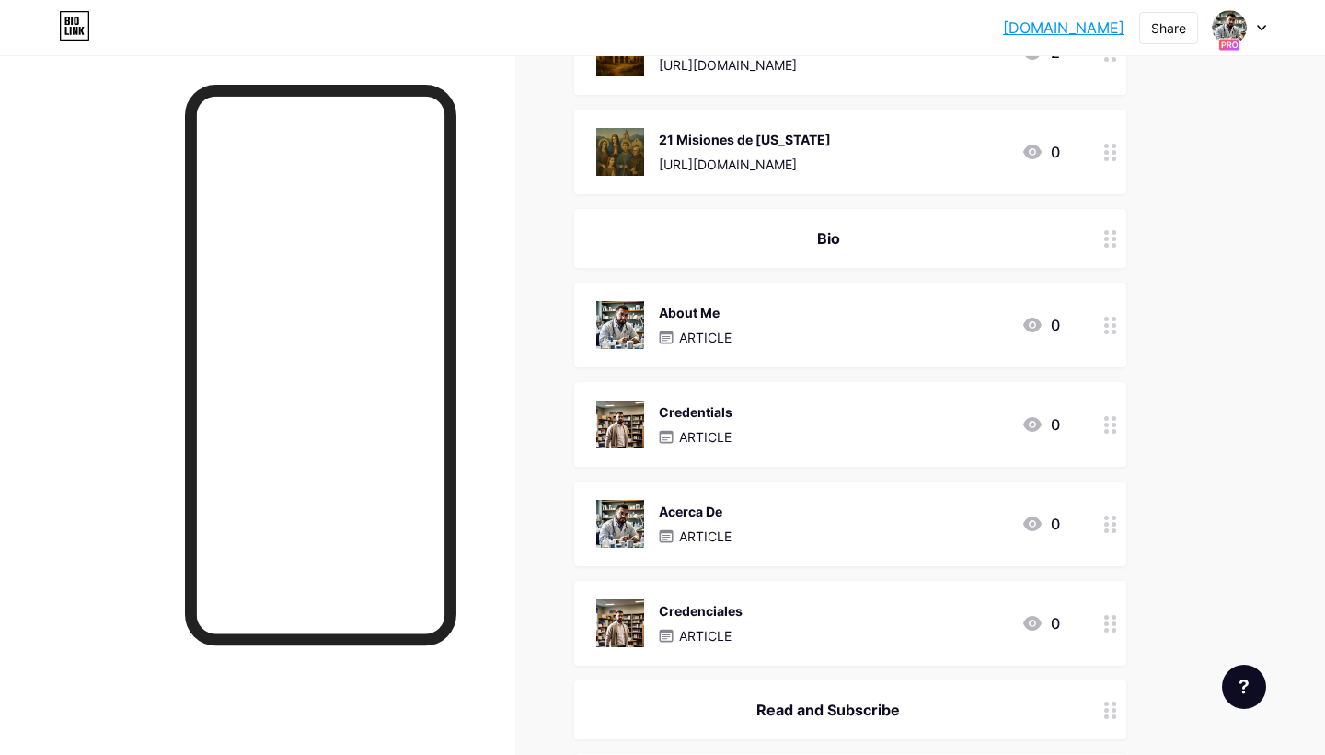
scroll to position [838, 0]
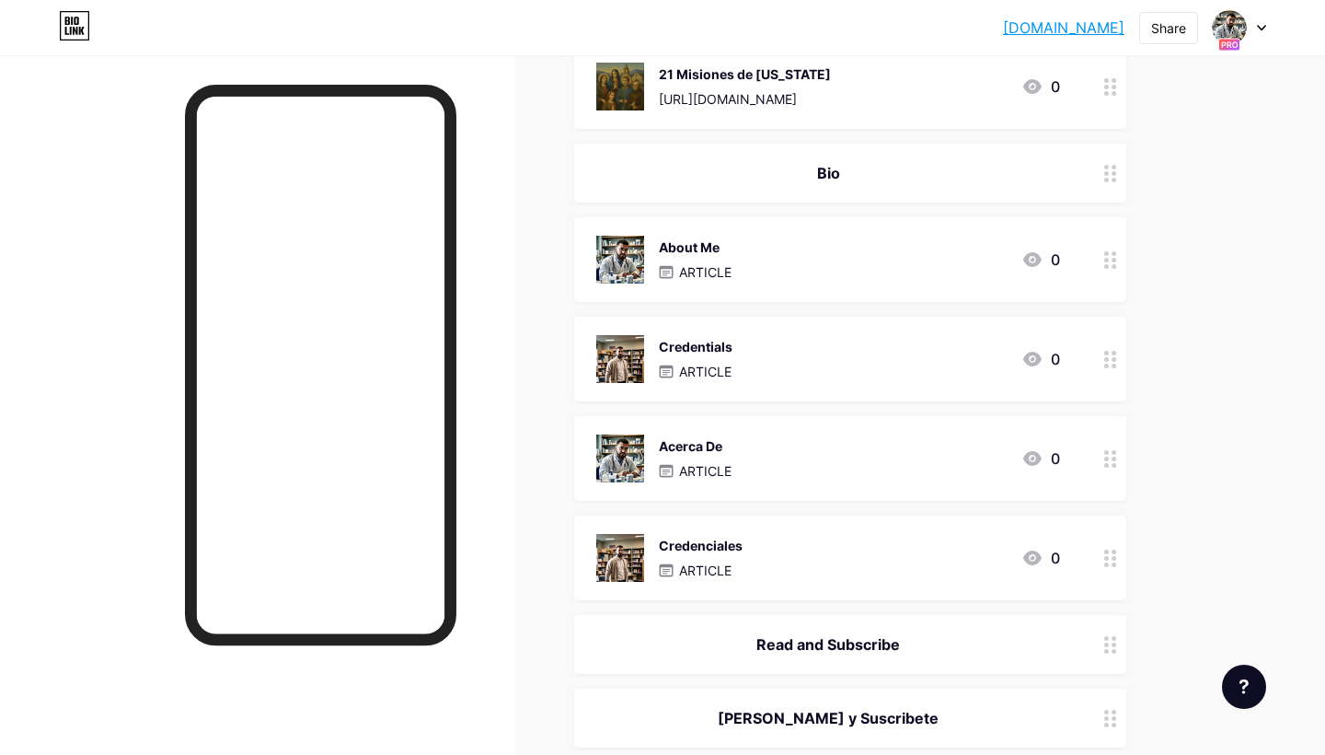
click at [1117, 356] on div at bounding box center [1110, 359] width 31 height 85
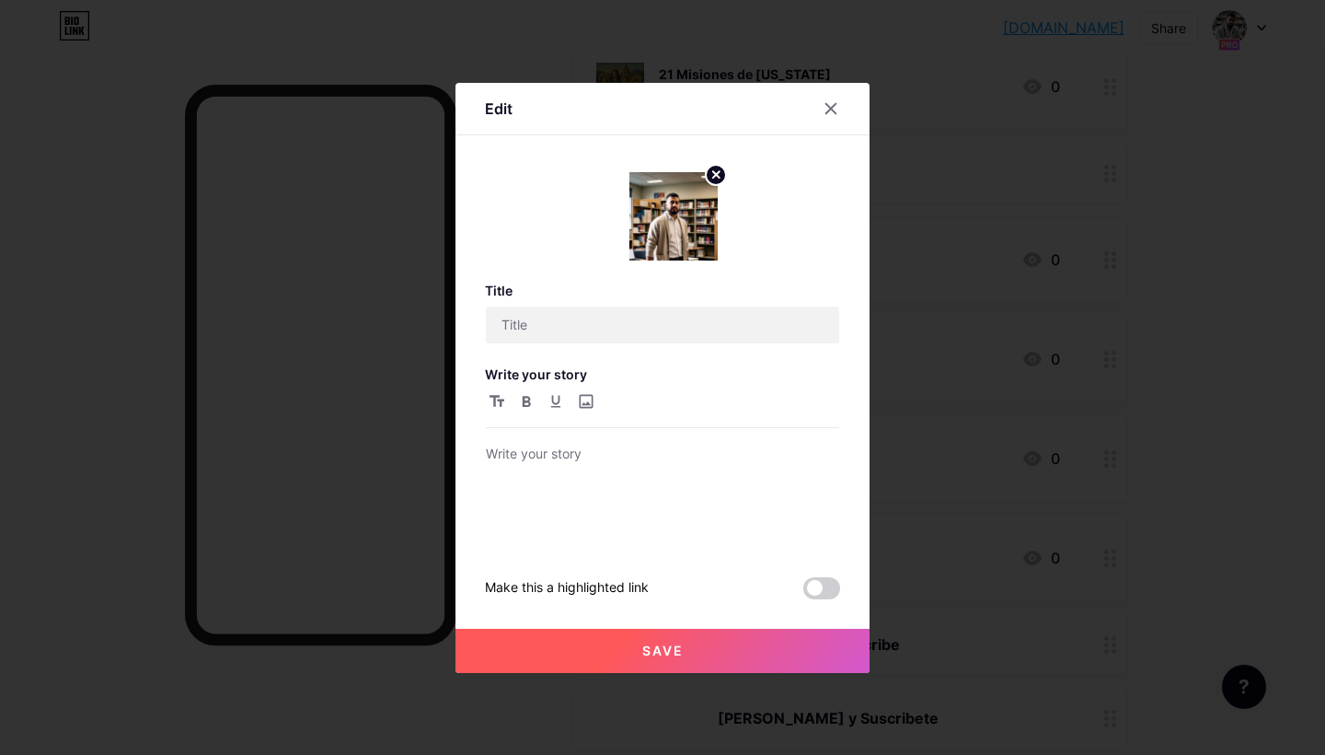
type input "Credentials"
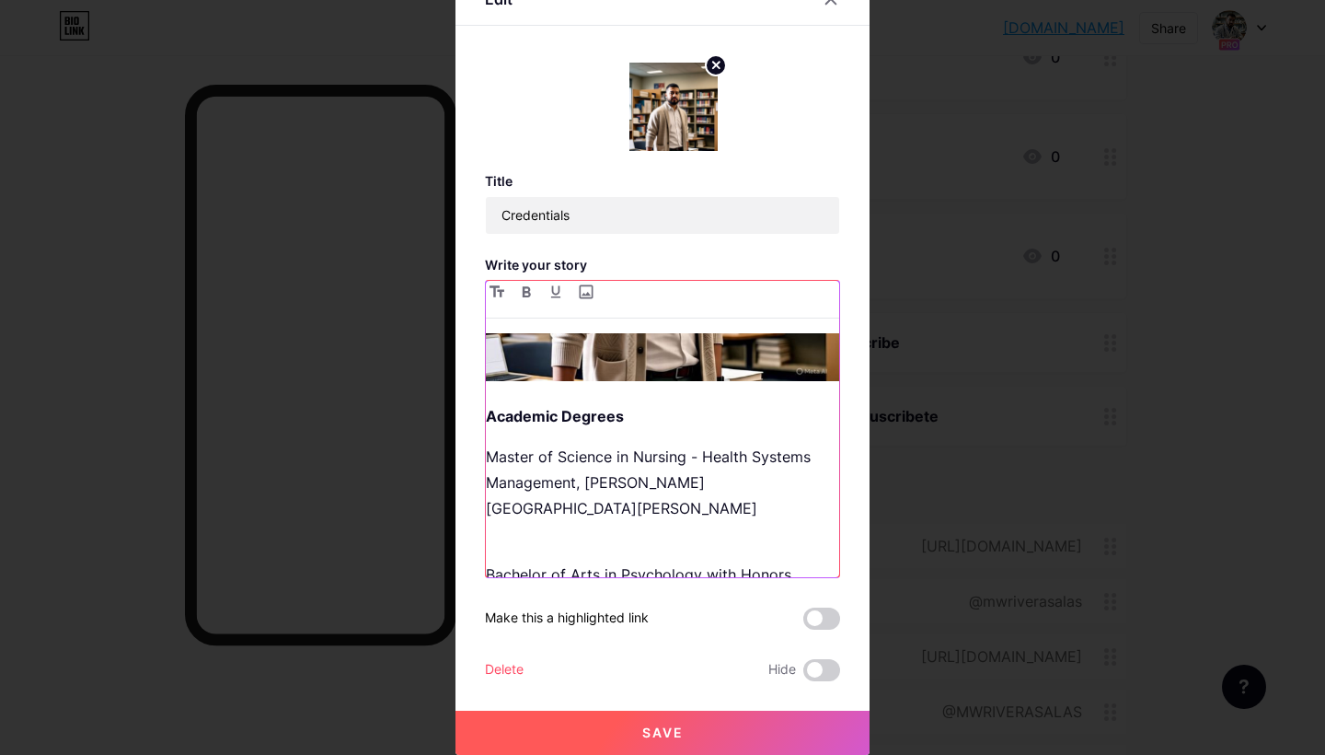
click at [593, 390] on div "Academic Degrees Master of Science in Nursing - Health Systems Management, John…" at bounding box center [662, 455] width 353 height 244
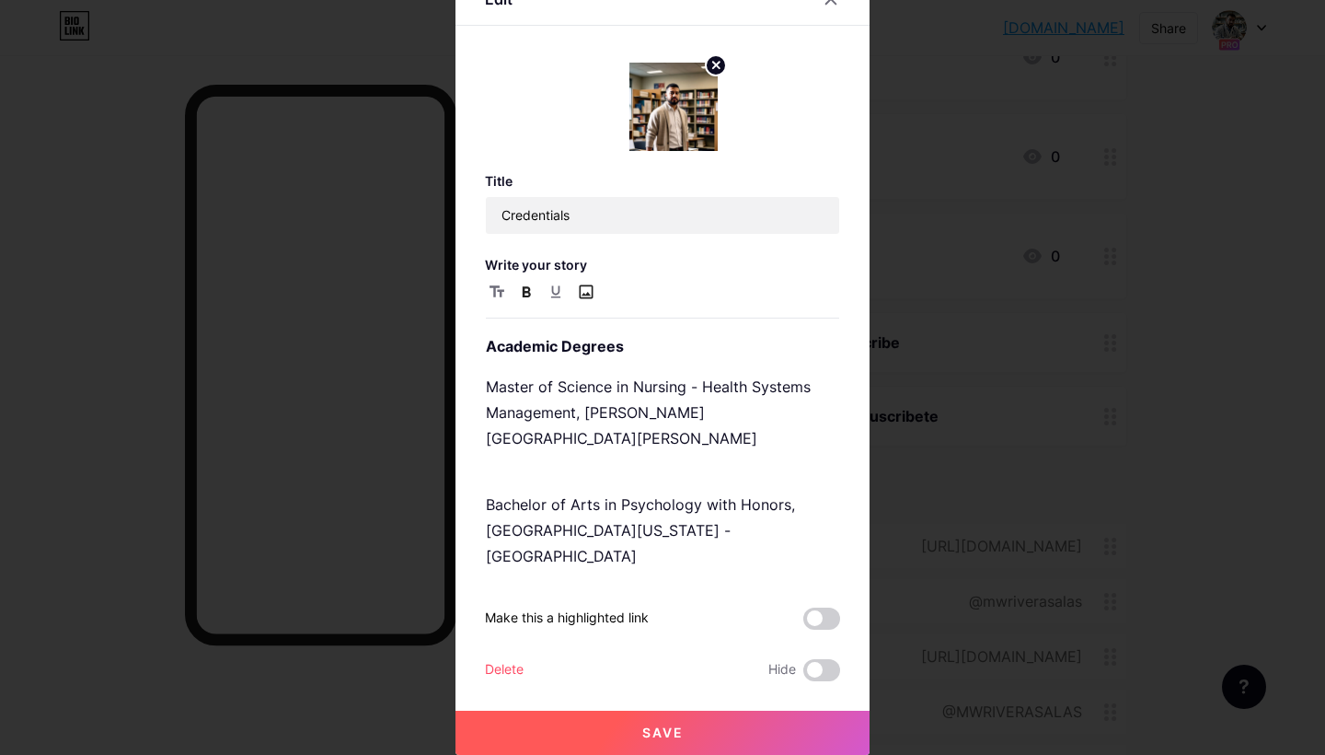
click at [592, 292] on input "file" at bounding box center [585, 292] width 22 height 22
type input "C:\fakepath\Screenshot 2025-07-26 at 10.38.00 AM.png"
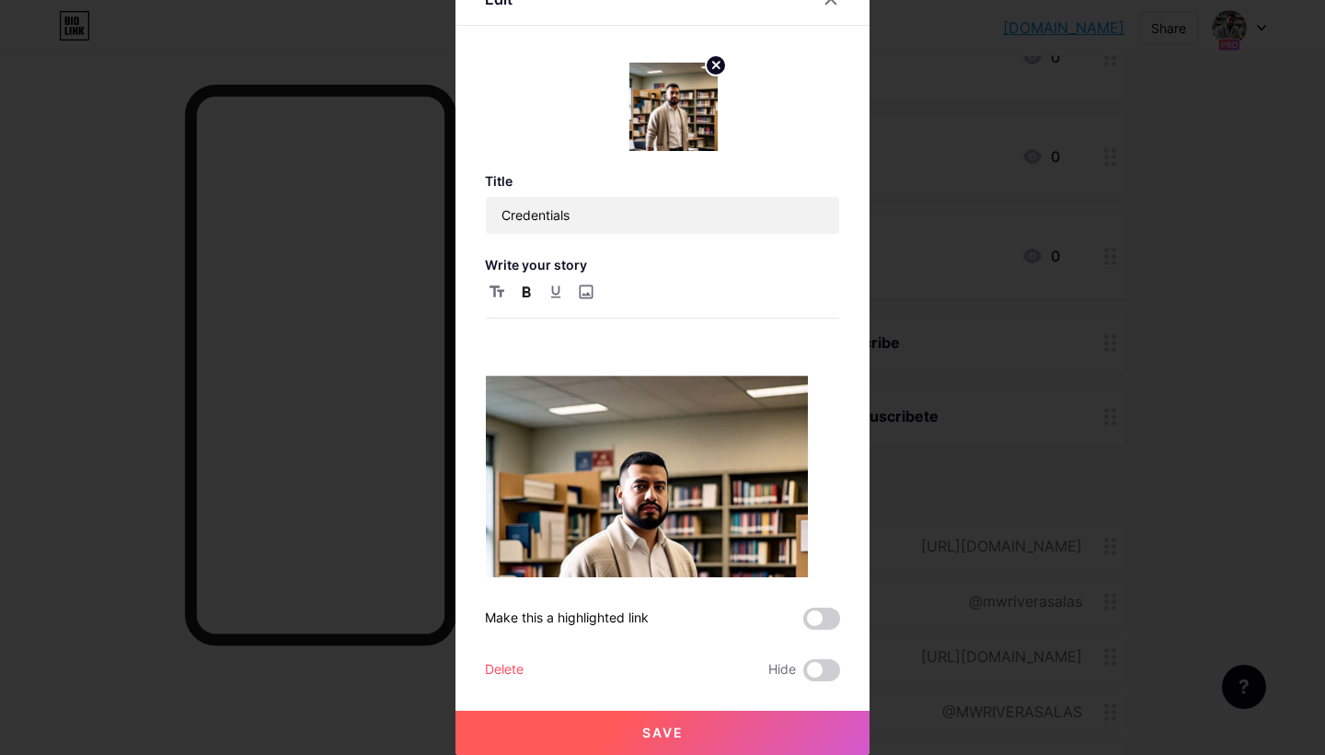
click at [660, 726] on span "Save" at bounding box center [662, 732] width 41 height 16
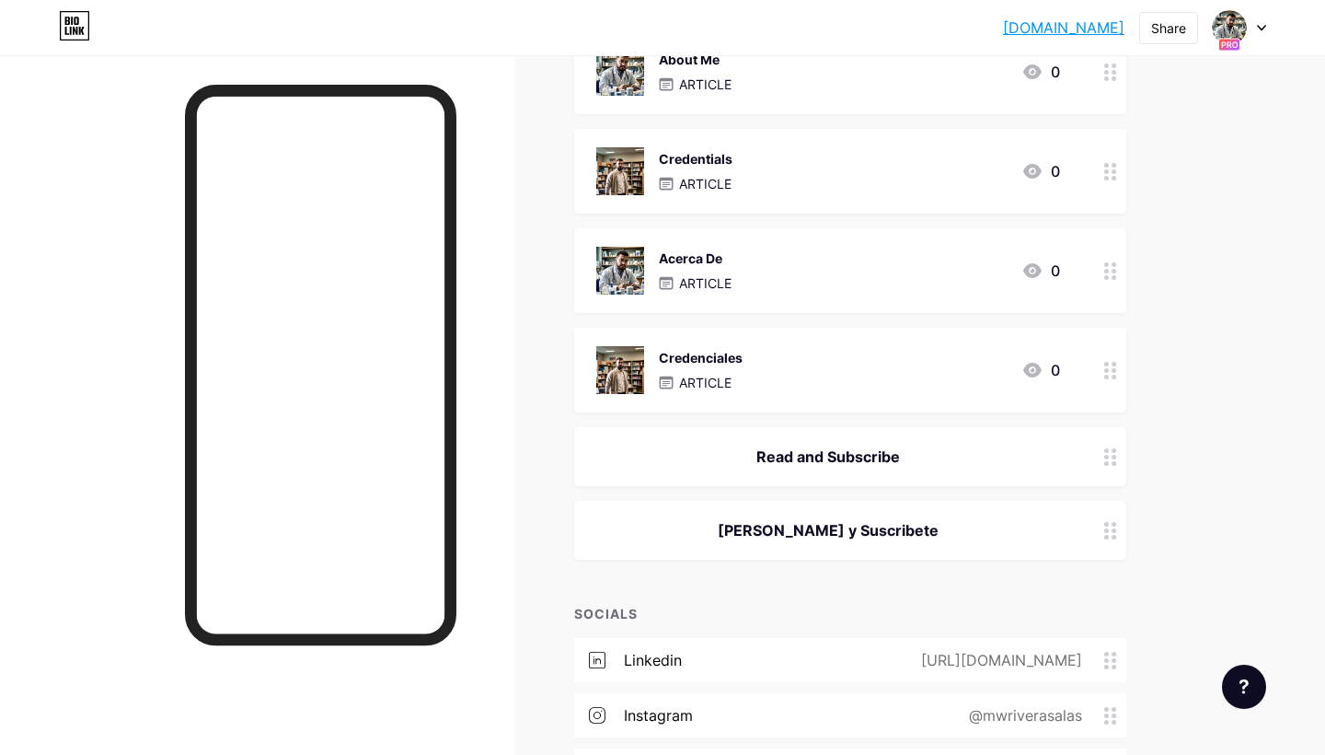
scroll to position [1026, 0]
click at [1108, 375] on circle at bounding box center [1106, 377] width 5 height 5
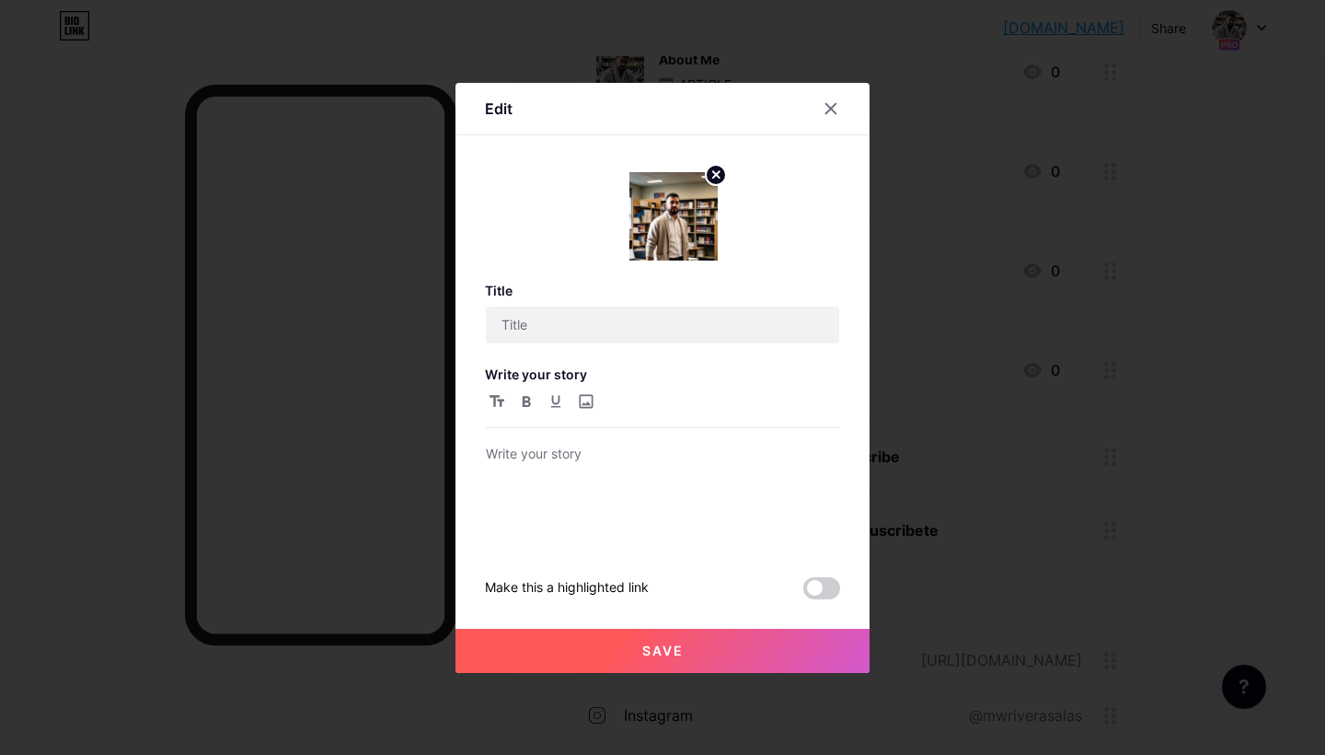
type input "Credenciales"
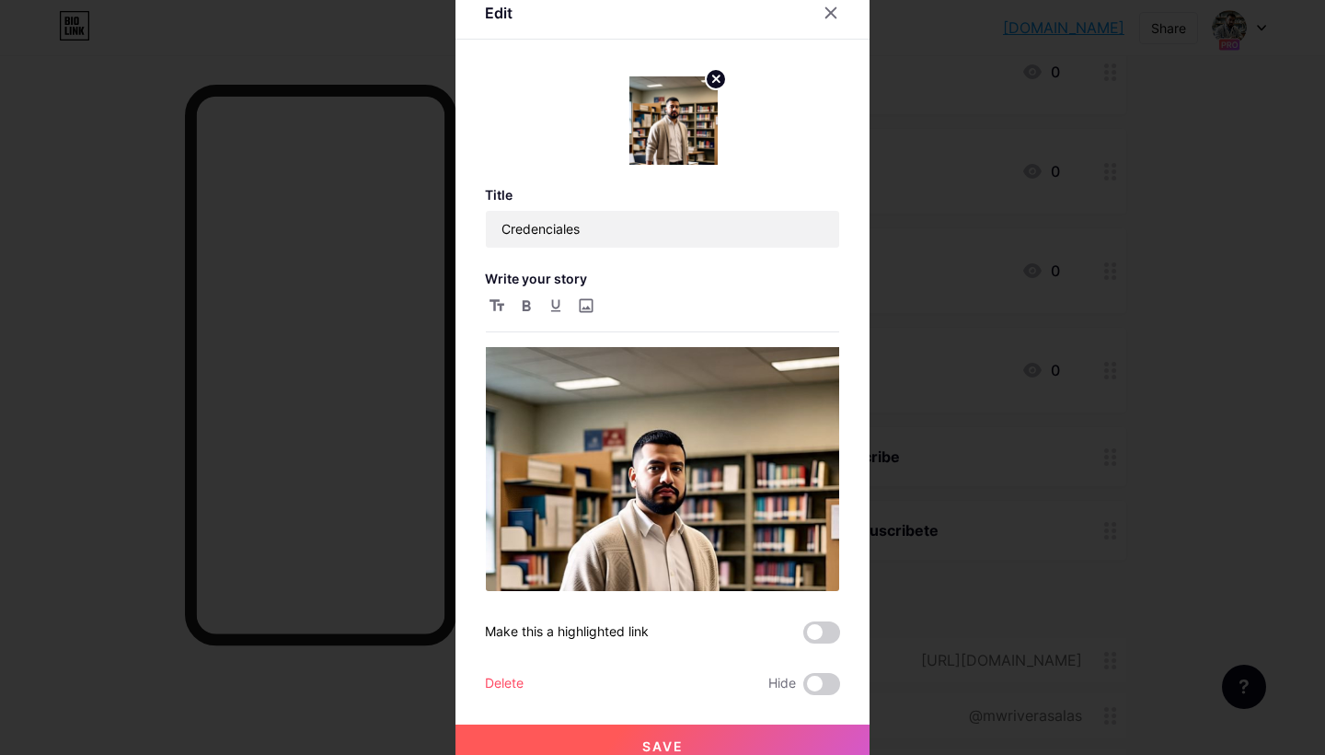
scroll to position [14, 0]
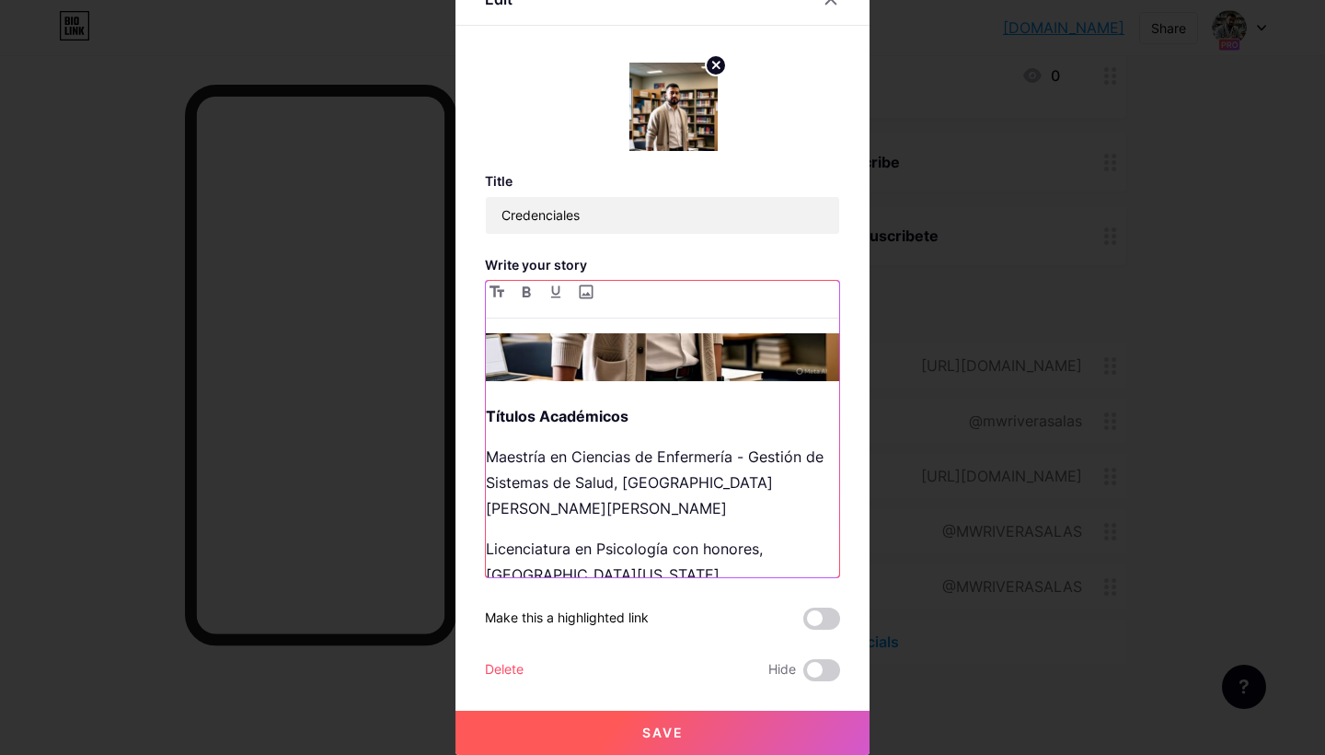
click at [568, 387] on div "Títulos Académicos Maestría en Ciencias de Enfermería - Gestión de Sistemas de …" at bounding box center [662, 455] width 353 height 244
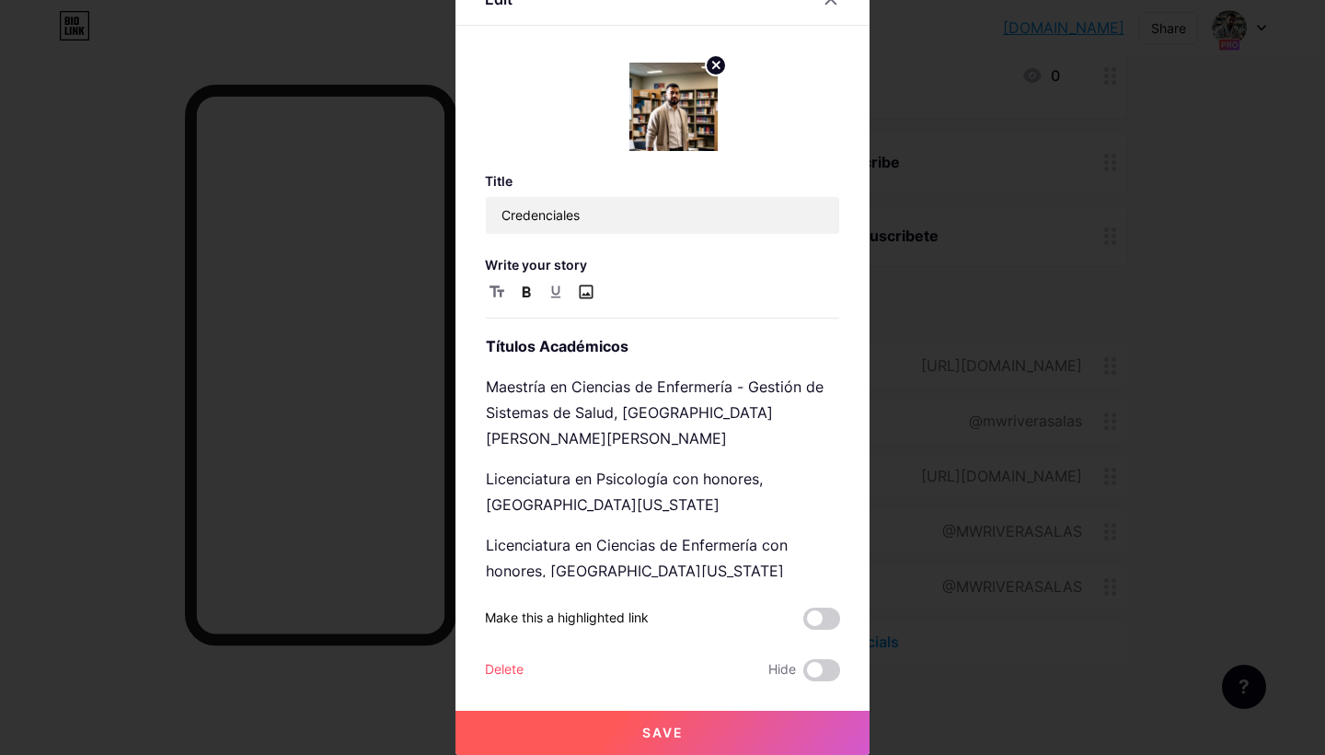
click at [585, 283] on input "file" at bounding box center [585, 292] width 22 height 22
type input "C:\fakepath\Screenshot 2025-07-26 at 10.38.00 AM.png"
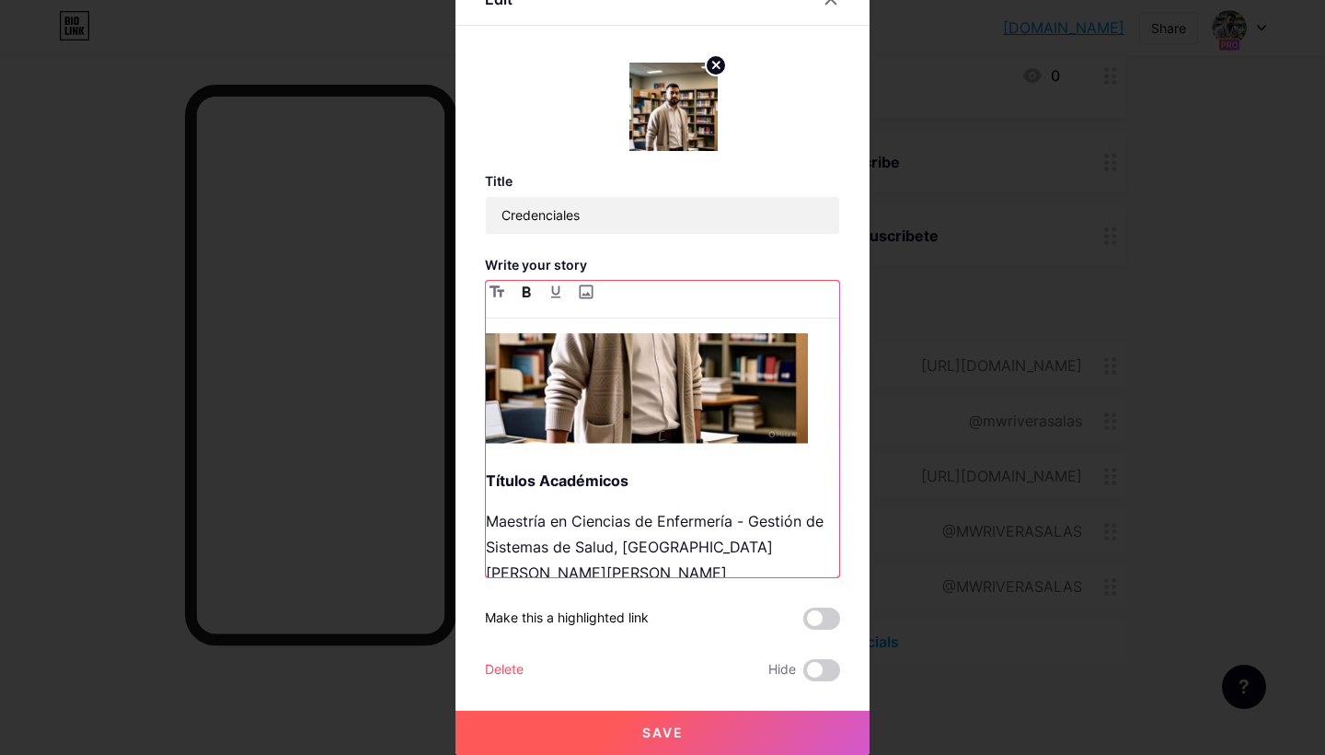
scroll to position [228, 0]
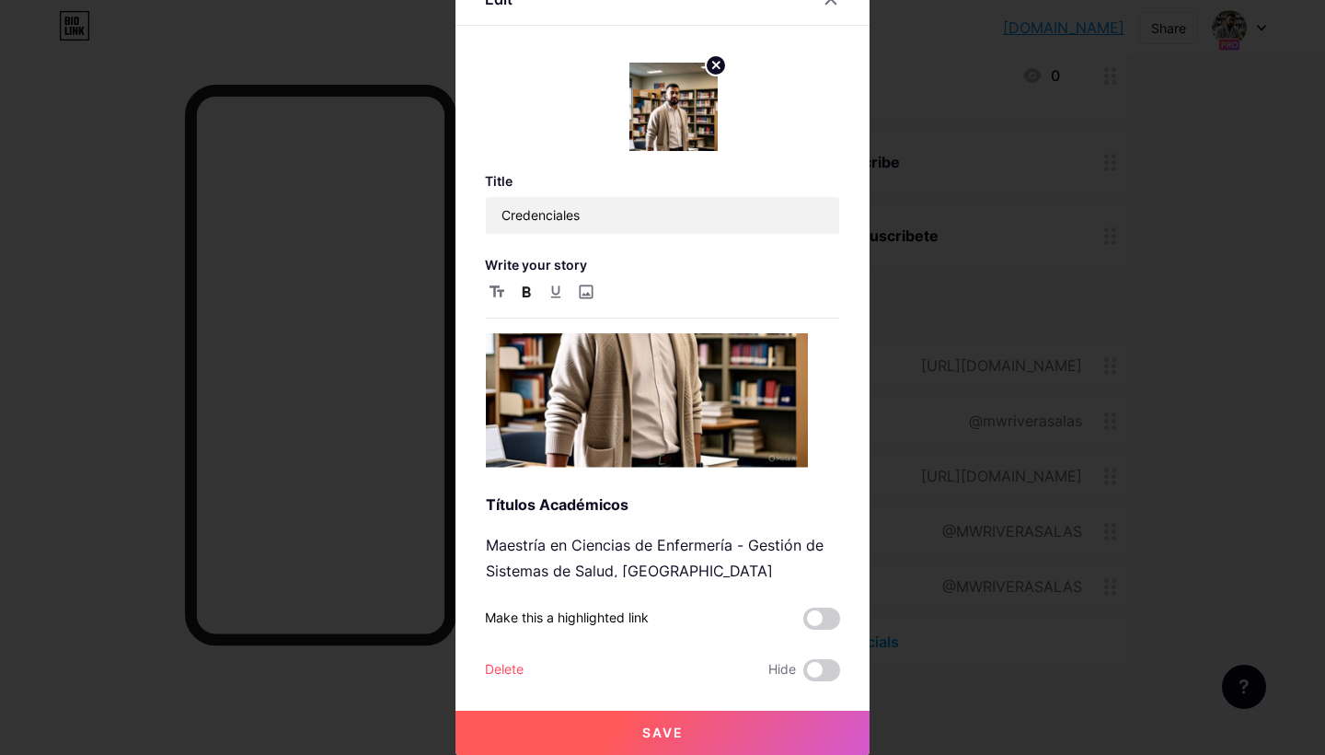
click at [702, 736] on button "Save" at bounding box center [663, 733] width 414 height 44
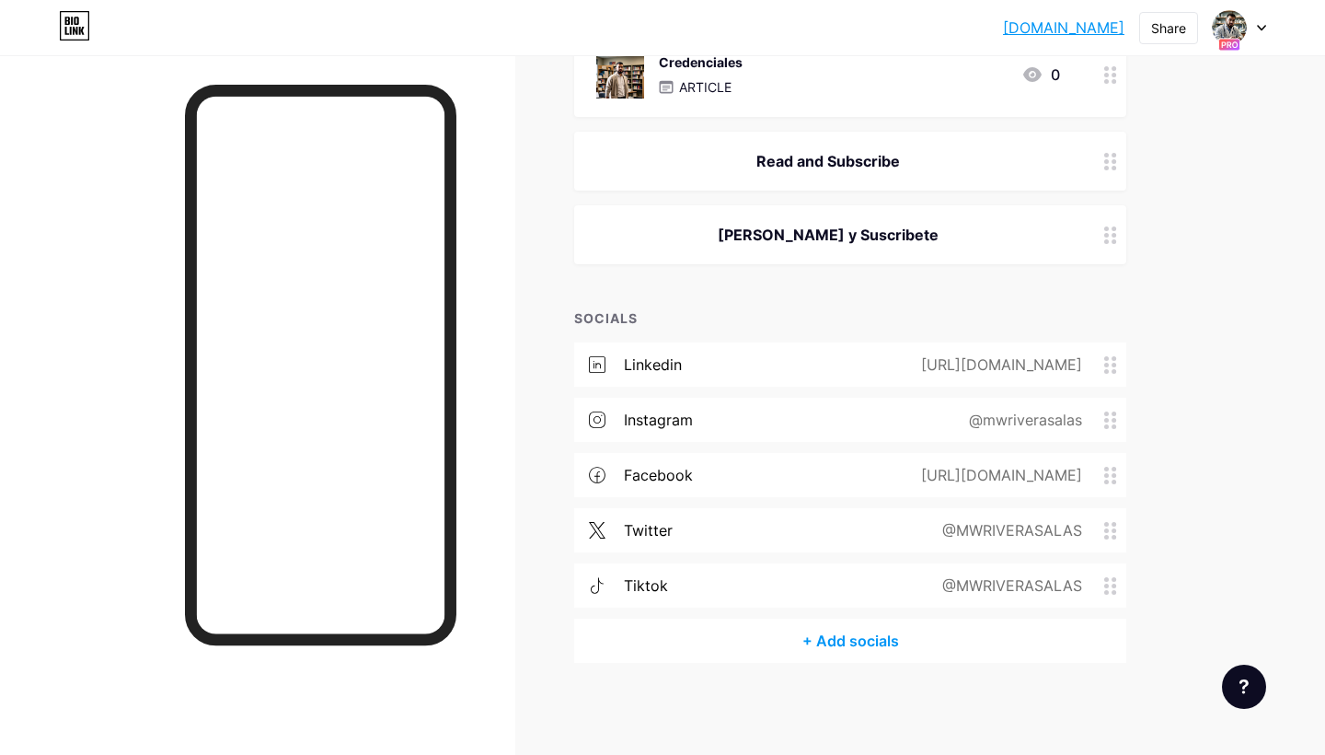
scroll to position [1321, 0]
click at [708, 634] on div "+ Add socials" at bounding box center [850, 641] width 552 height 44
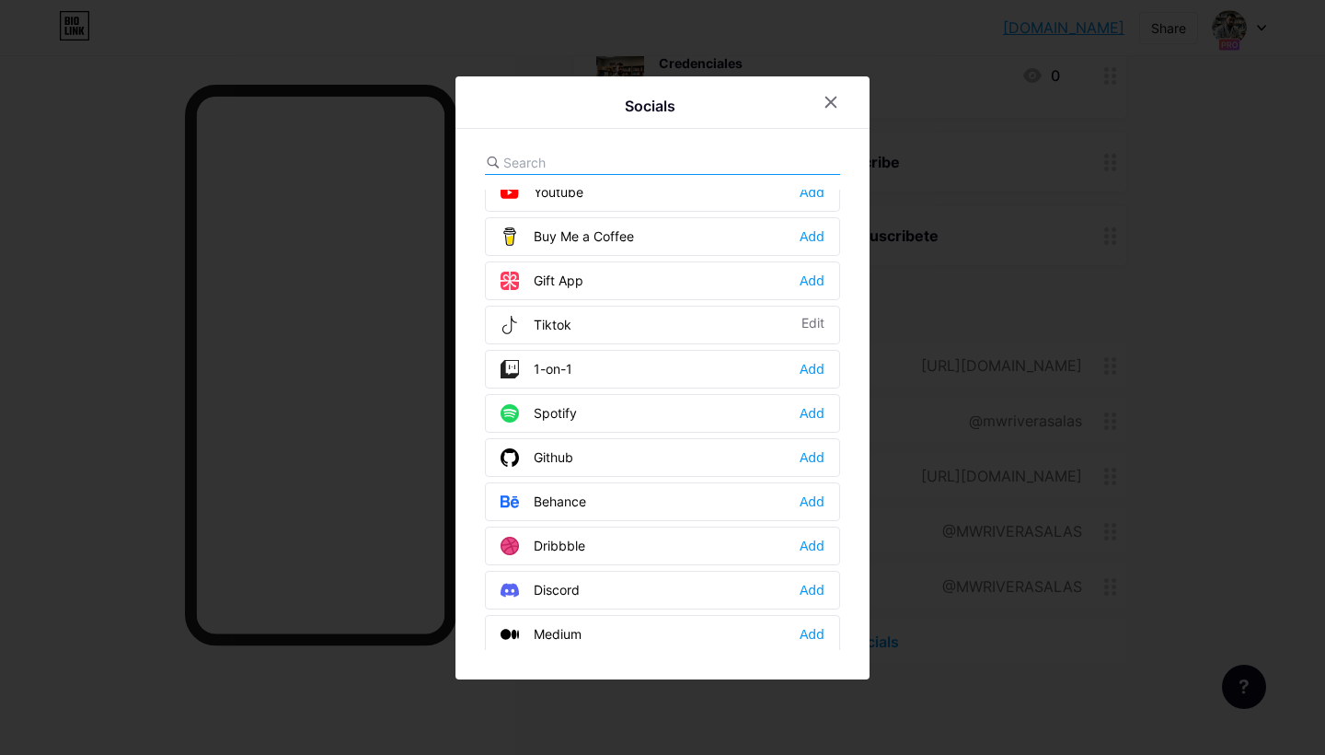
scroll to position [201, 0]
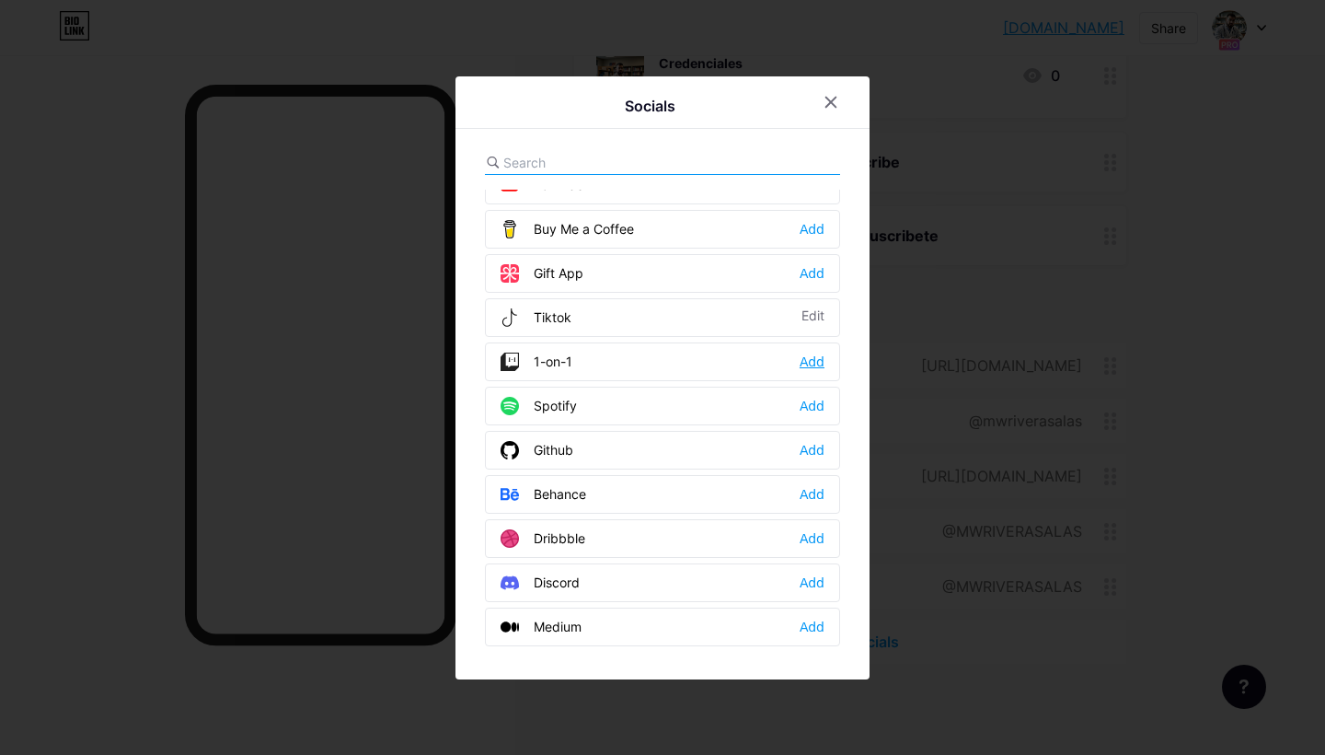
click at [811, 366] on div "Add" at bounding box center [812, 362] width 25 height 18
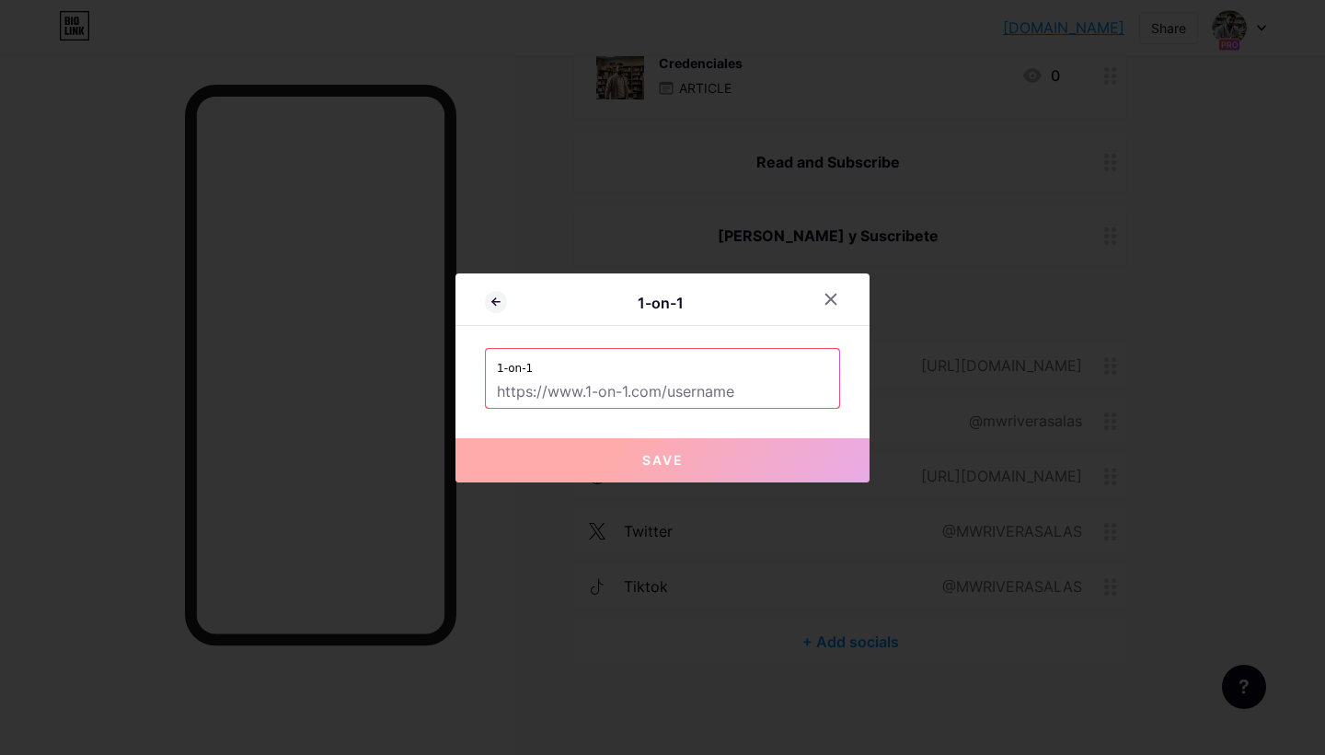
type input "J"
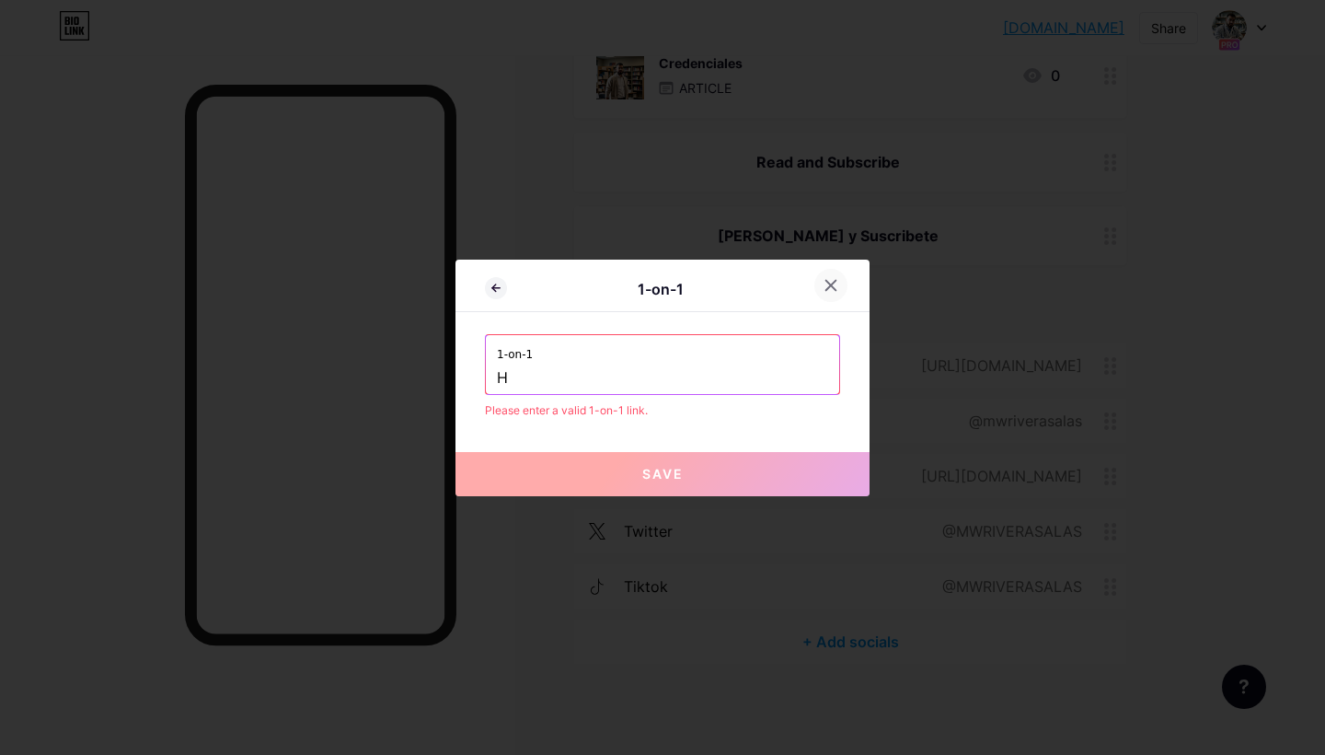
type input "H"
click at [828, 278] on icon at bounding box center [831, 285] width 15 height 15
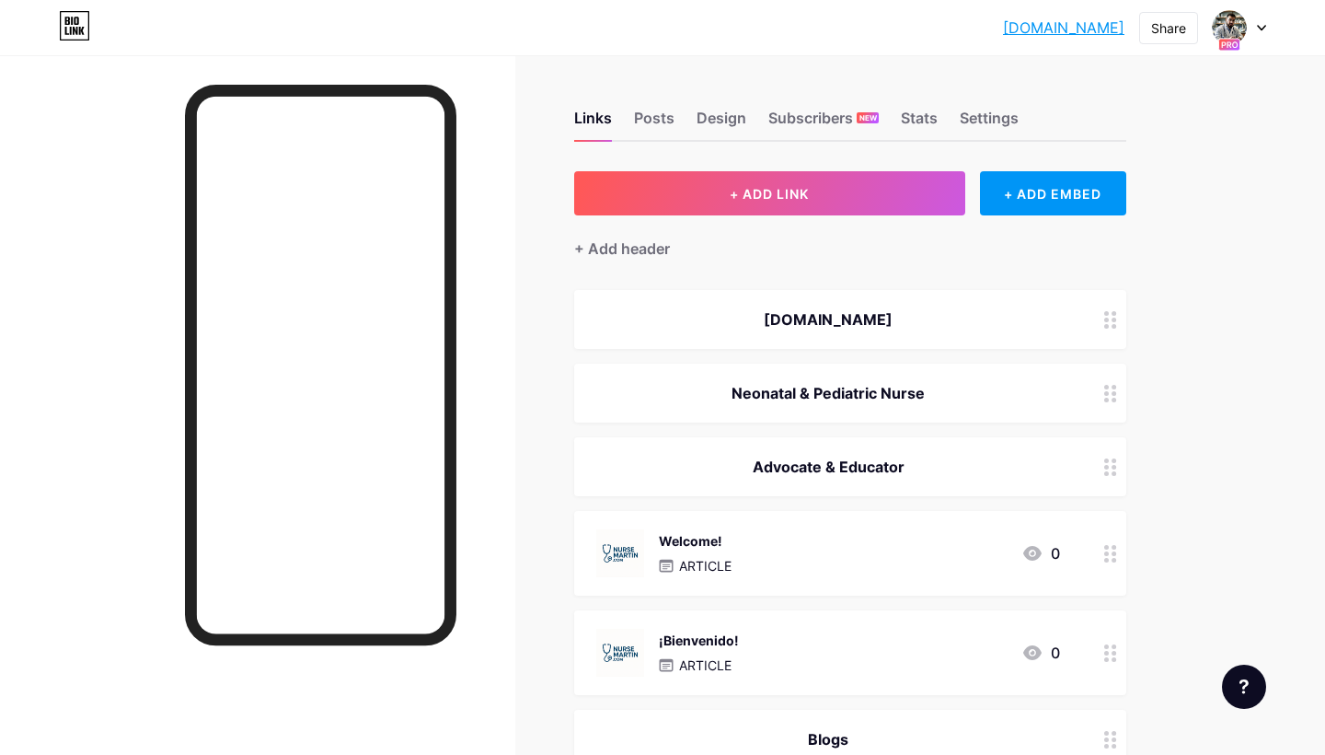
scroll to position [0, 0]
click at [719, 122] on div "Design" at bounding box center [722, 123] width 50 height 33
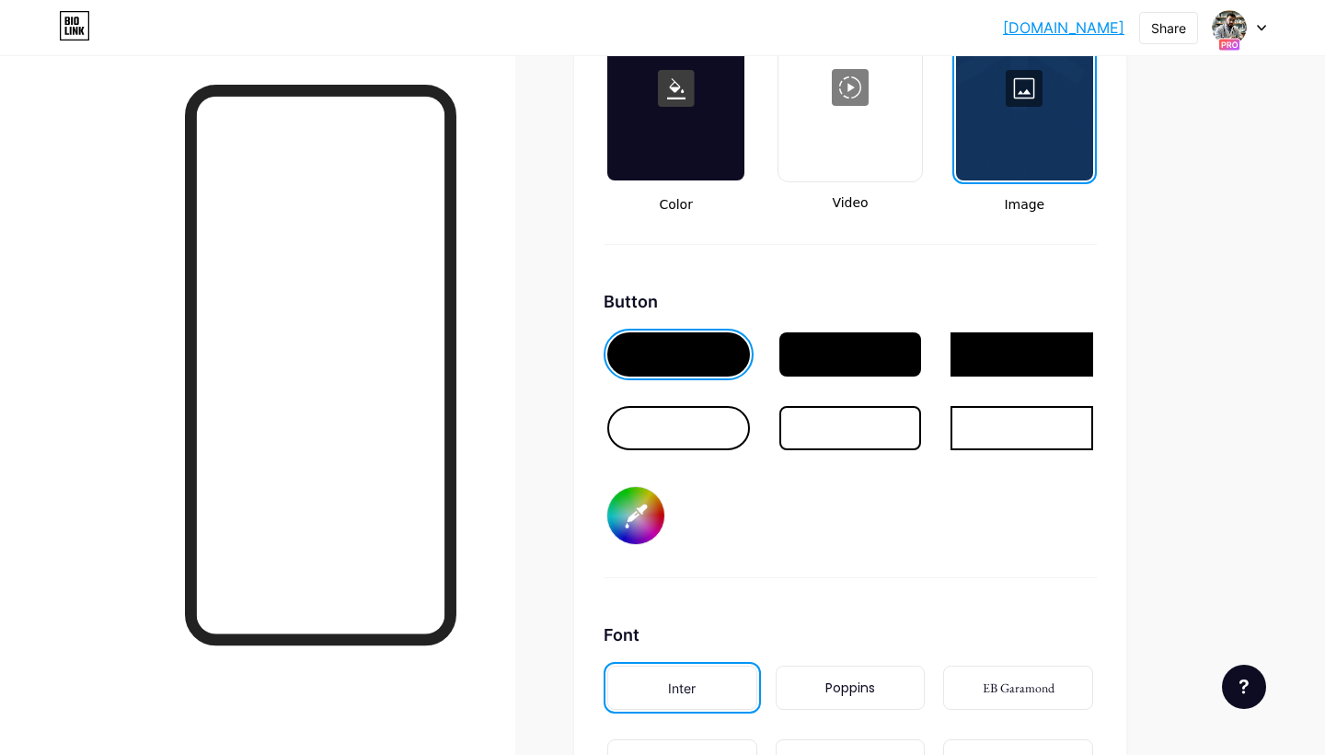
scroll to position [2609, 0]
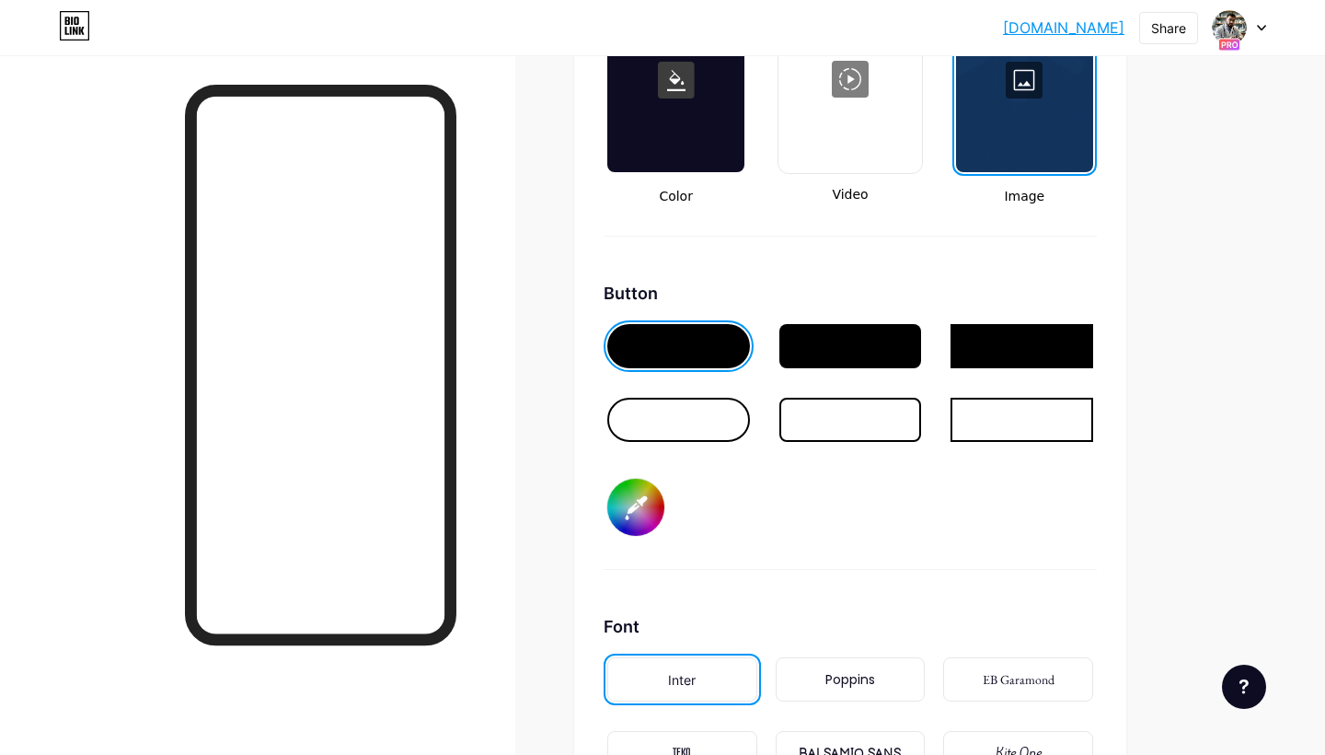
click at [648, 504] on input "#ffffff" at bounding box center [635, 507] width 57 height 57
click at [643, 514] on input "#fffbb9" at bounding box center [635, 507] width 57 height 57
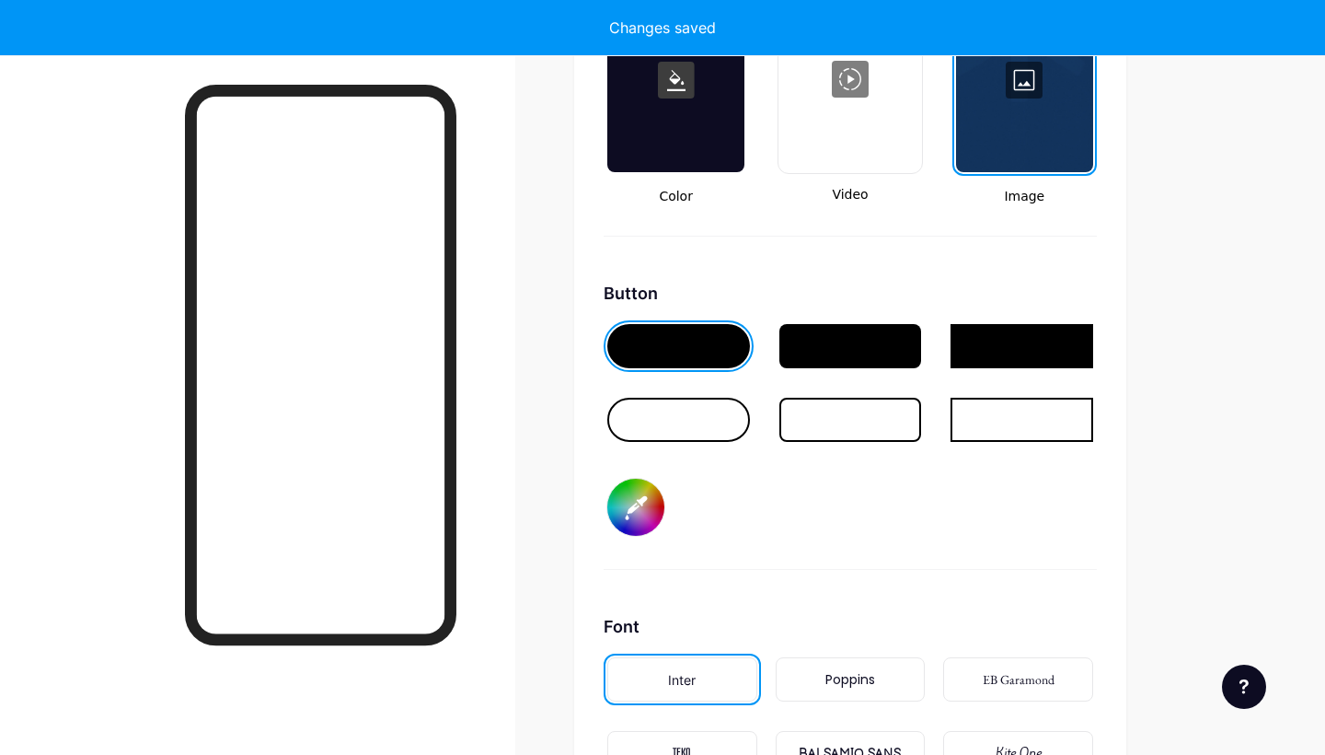
type input "#f9fef8"
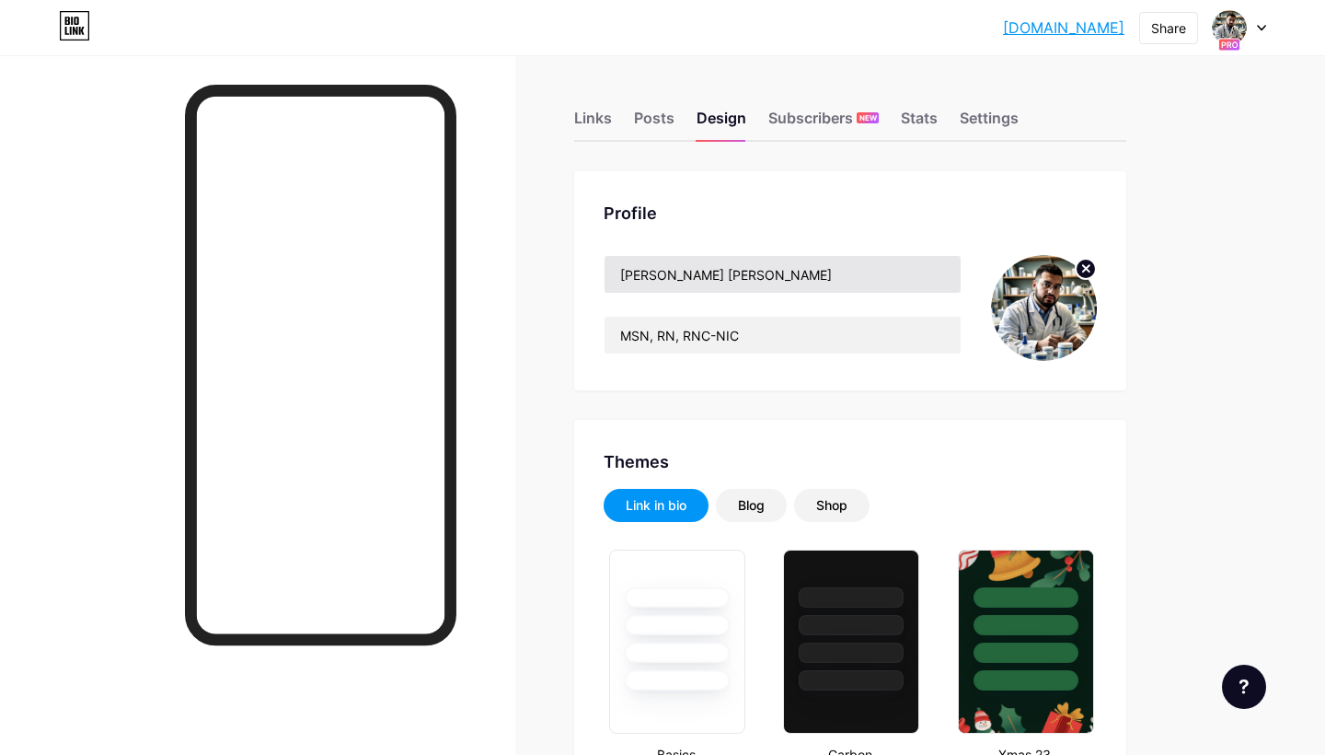
scroll to position [0, 0]
click at [646, 122] on div "Posts" at bounding box center [654, 123] width 40 height 33
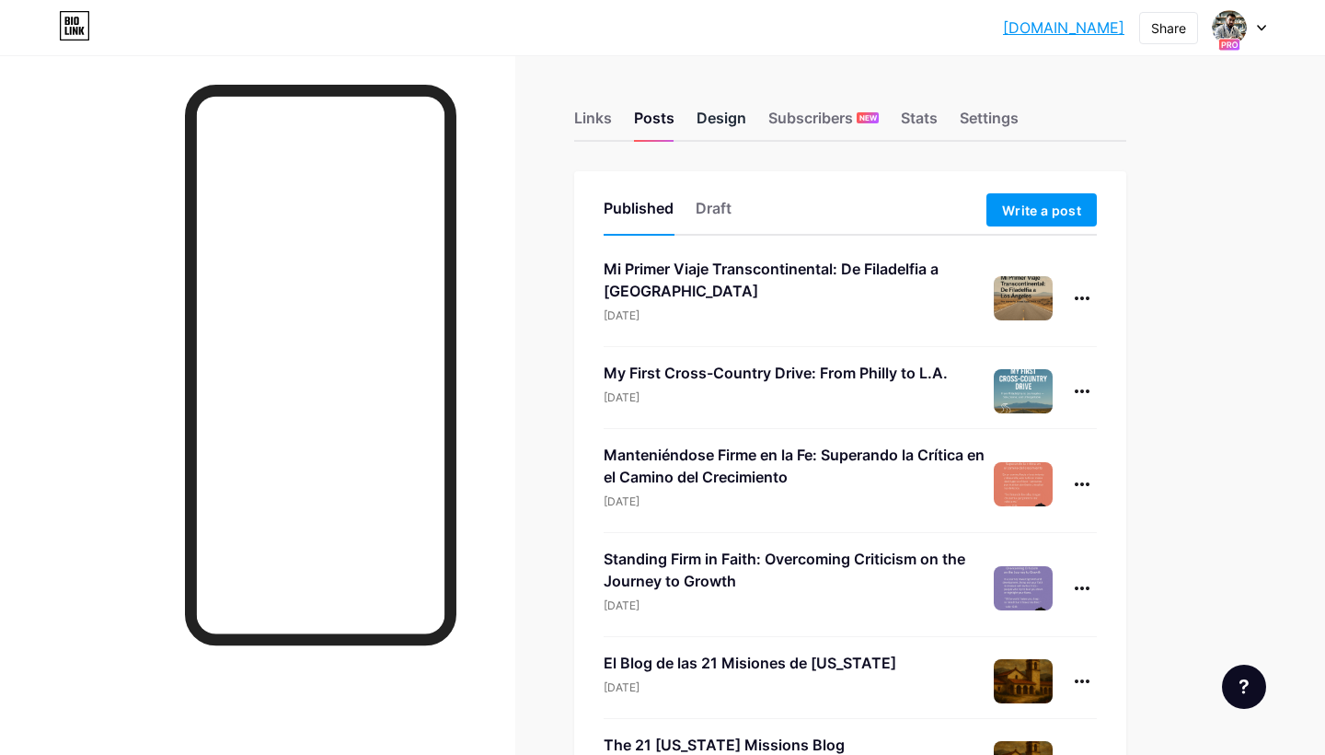
click at [734, 118] on div "Design" at bounding box center [722, 123] width 50 height 33
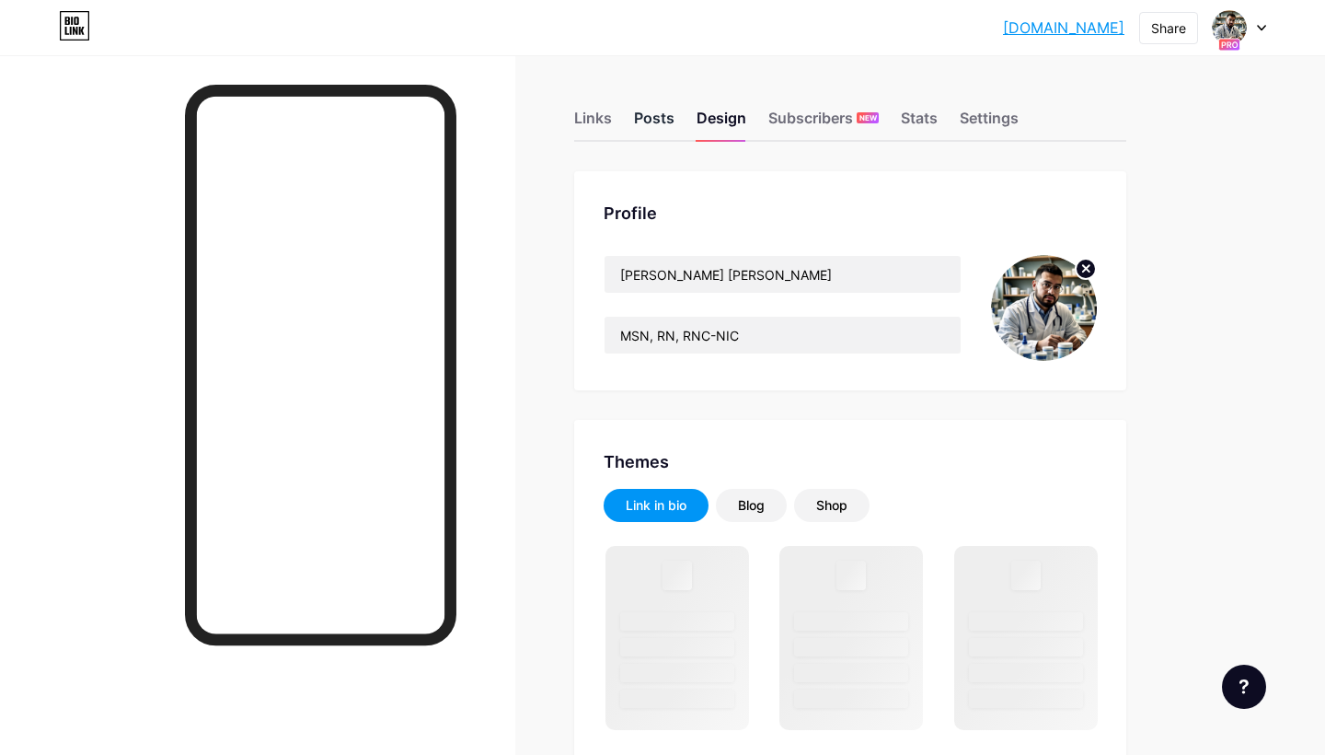
click at [648, 121] on div "Posts" at bounding box center [654, 123] width 40 height 33
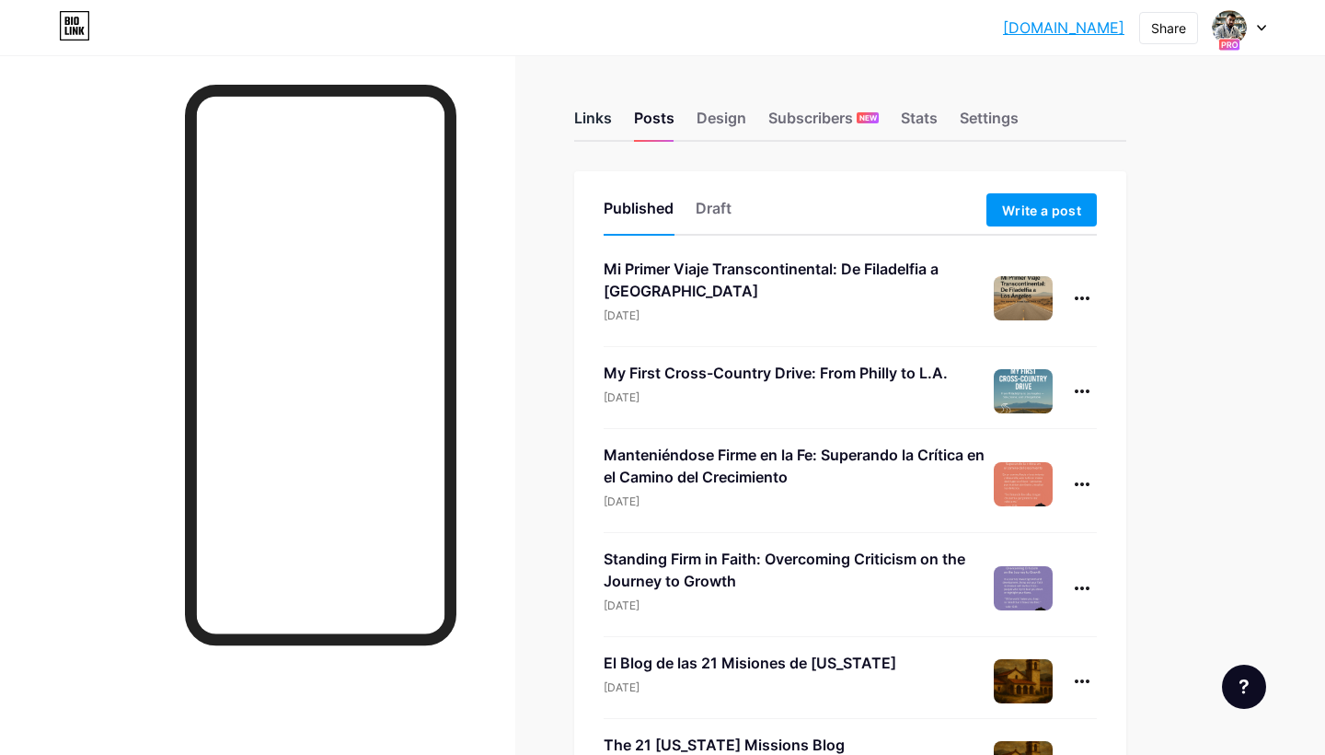
click at [593, 121] on div "Links" at bounding box center [593, 123] width 38 height 33
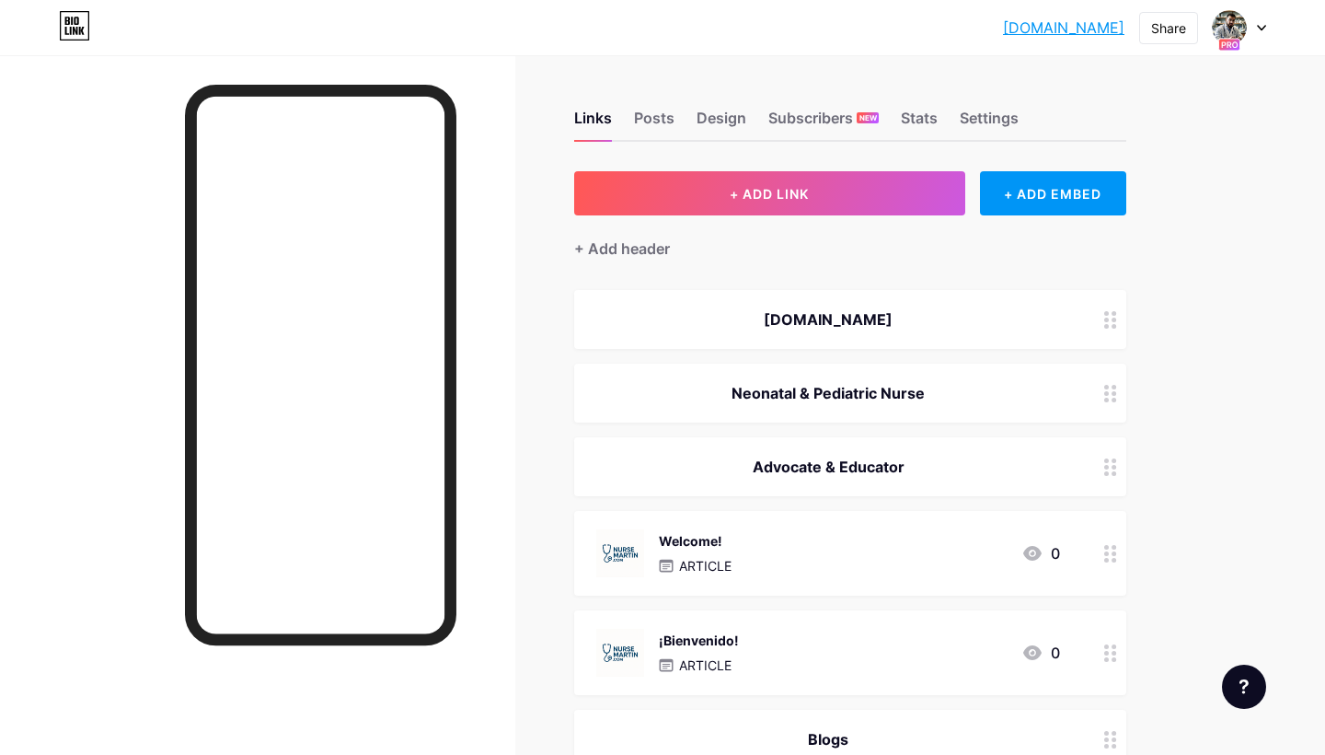
drag, startPoint x: 1008, startPoint y: 322, endPoint x: 1006, endPoint y: 468, distance: 146.4
drag, startPoint x: 1110, startPoint y: 467, endPoint x: 1116, endPoint y: 327, distance: 140.0
click at [1075, 192] on div "+ ADD EMBED" at bounding box center [1053, 193] width 146 height 44
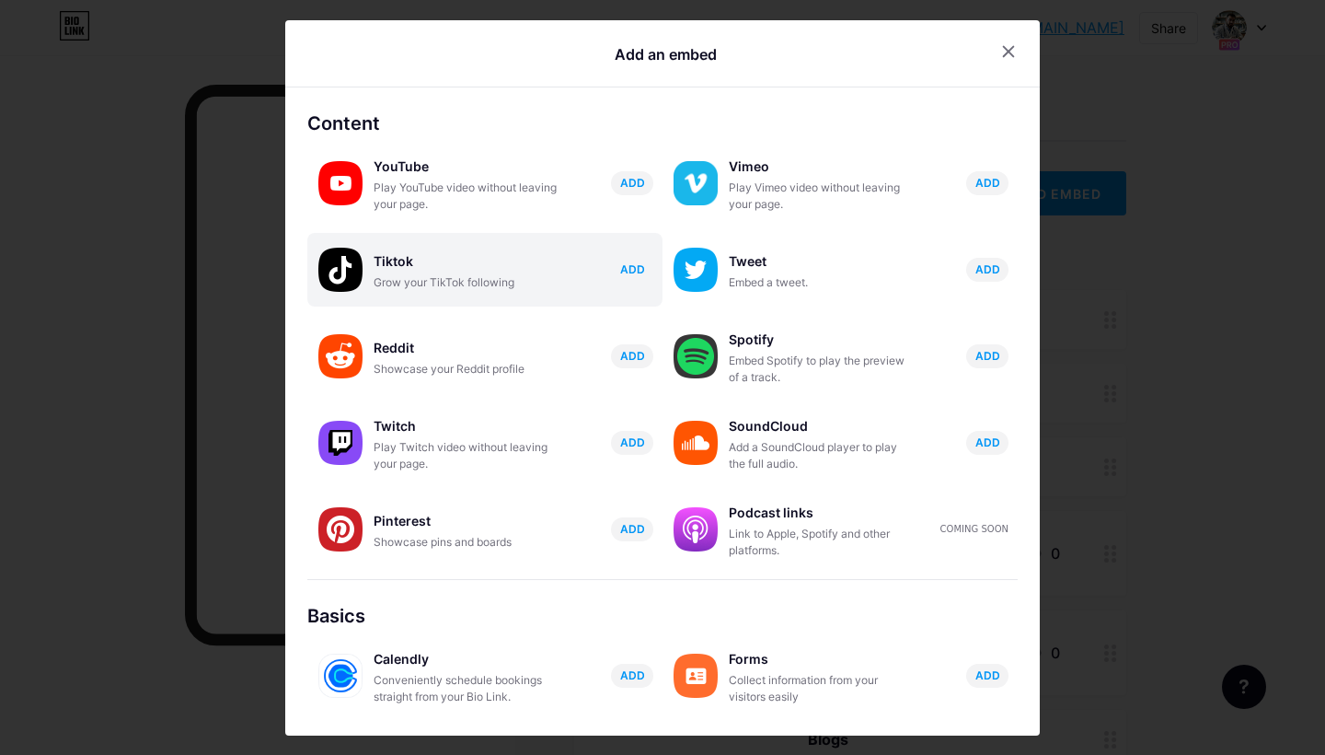
click at [637, 264] on span "ADD" at bounding box center [632, 269] width 25 height 16
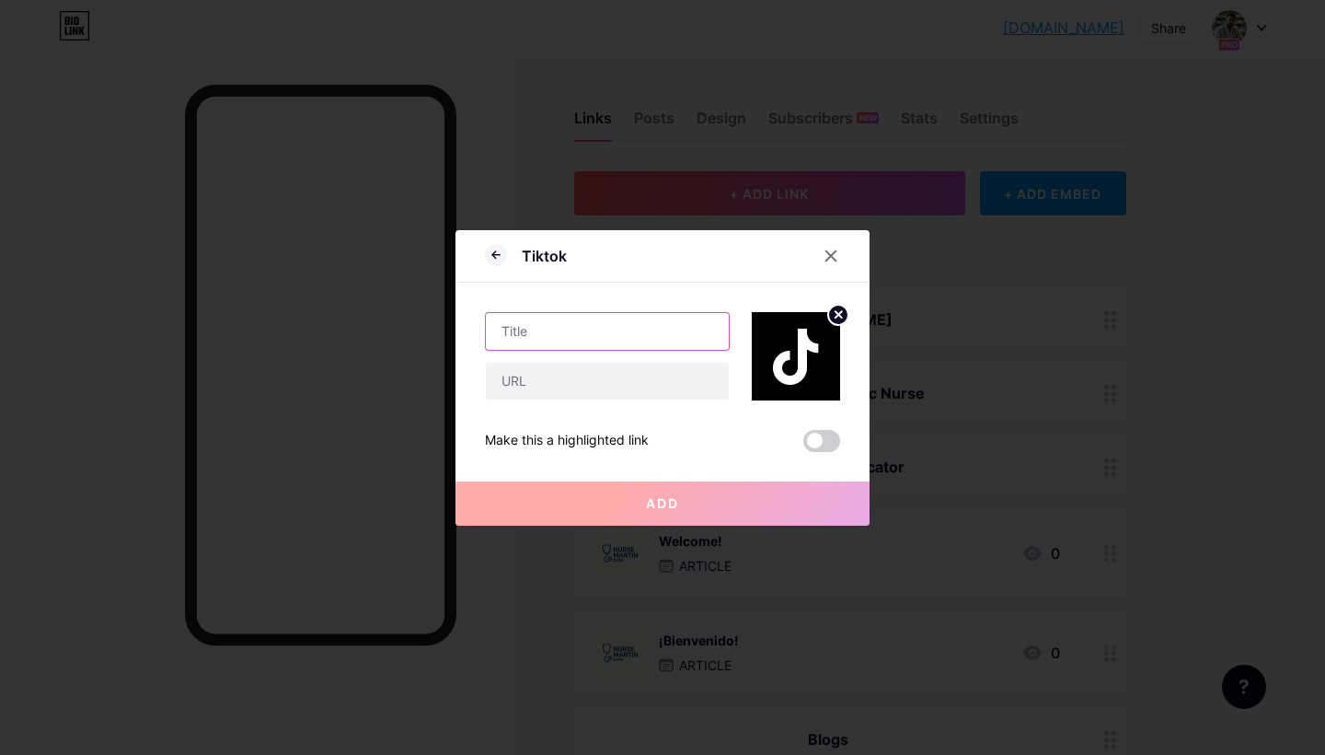
click at [583, 337] on input "text" at bounding box center [607, 331] width 243 height 37
click at [526, 381] on input "text" at bounding box center [607, 381] width 243 height 37
paste input "[URL][DOMAIN_NAME]"
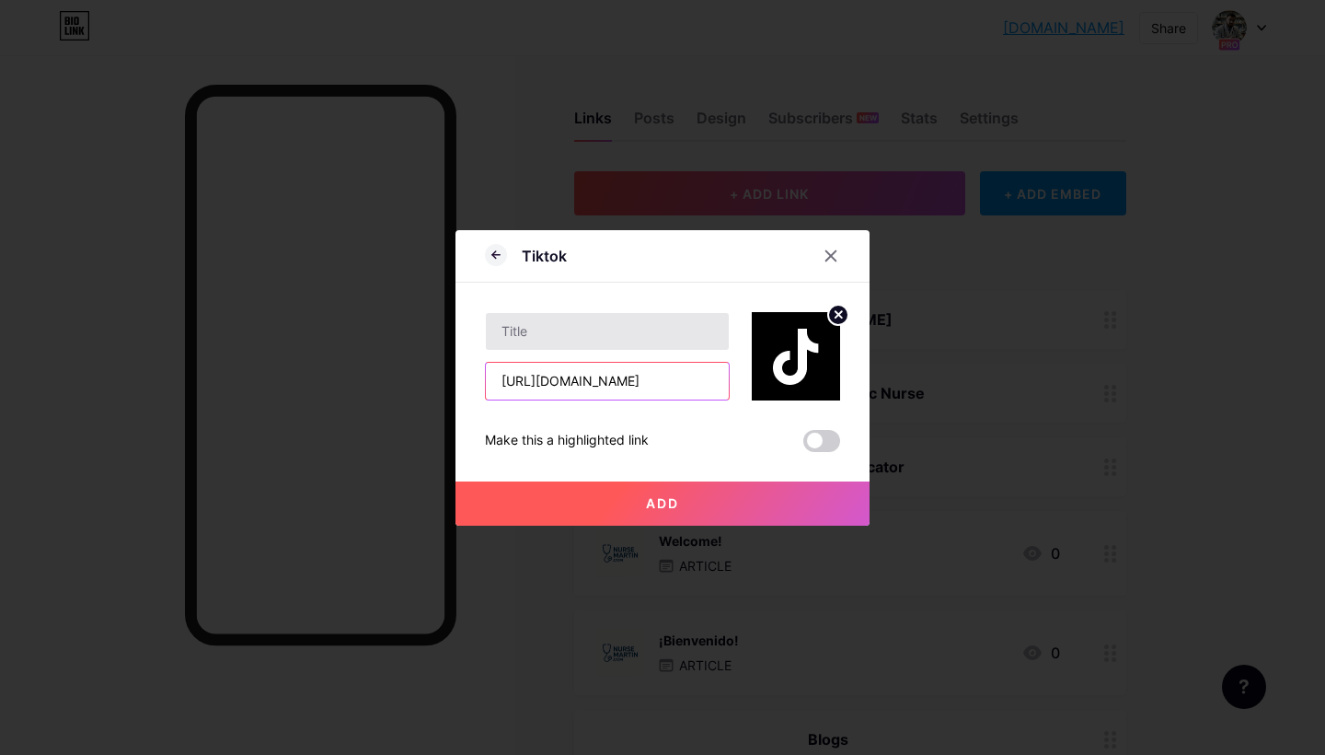
type input "[URL][DOMAIN_NAME]"
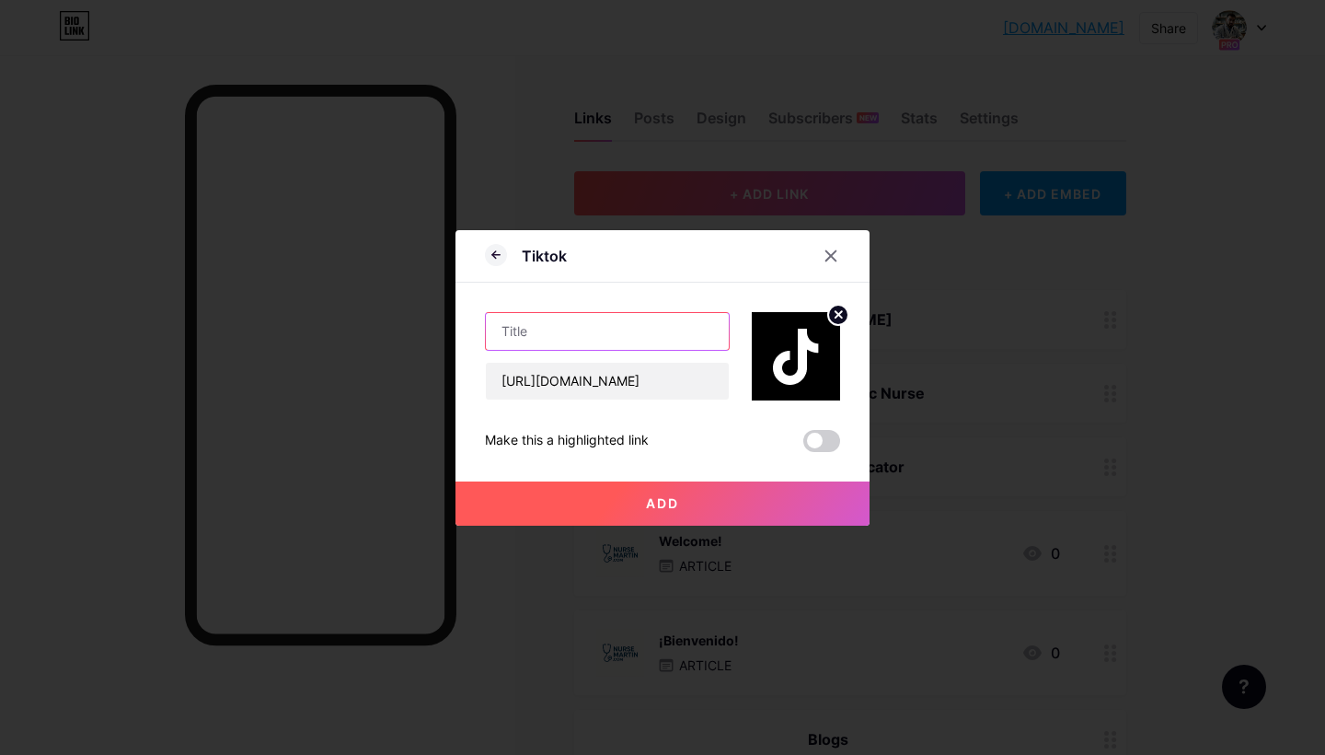
click at [529, 320] on input "text" at bounding box center [607, 331] width 243 height 37
type input "t"
type input "j"
drag, startPoint x: 528, startPoint y: 329, endPoint x: 480, endPoint y: 329, distance: 48.8
click at [480, 329] on div "Tiktok Join My Journey Live! https://www.tiktok.com/@mwriverasalas/video/753373…" at bounding box center [663, 377] width 414 height 295
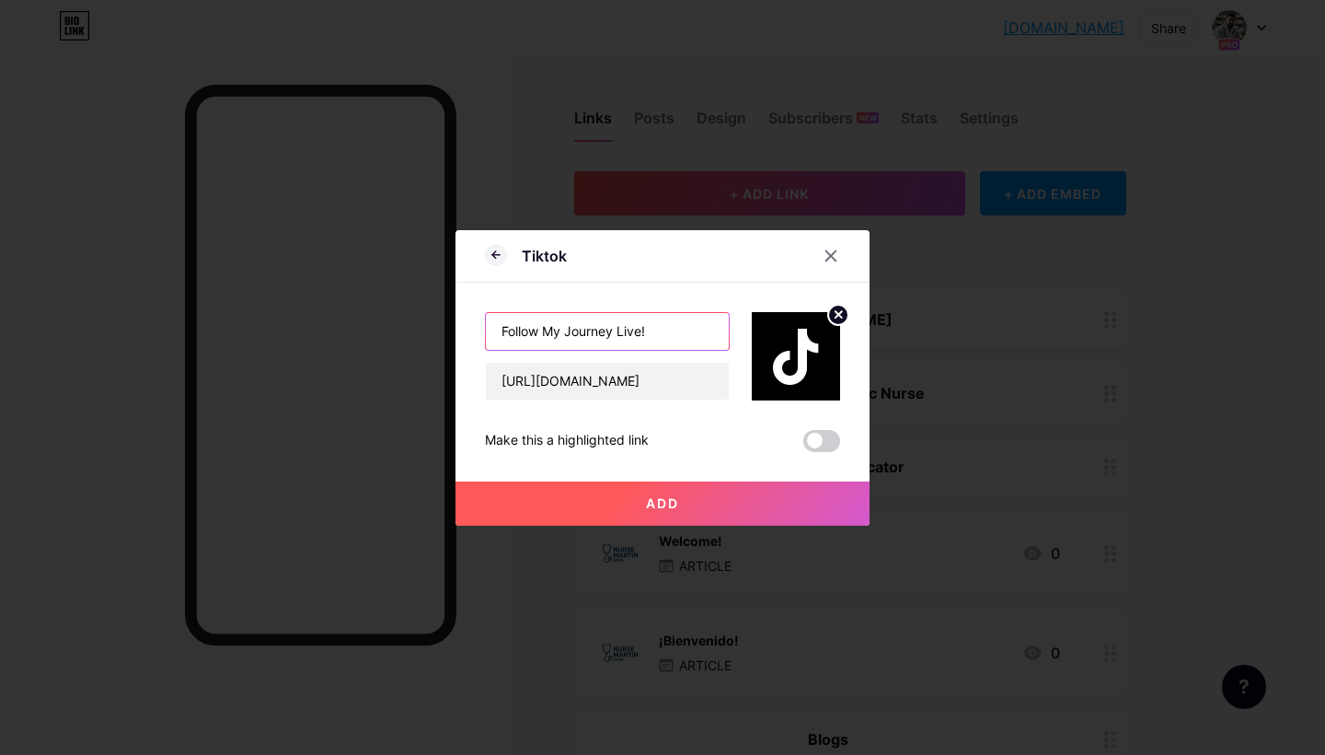
drag, startPoint x: 547, startPoint y: 327, endPoint x: 460, endPoint y: 326, distance: 86.5
click at [460, 326] on div "Tiktok Follow My Journey Live! https://www.tiktok.com/@mwriverasalas/video/7533…" at bounding box center [663, 377] width 414 height 295
type input "My Journey Live!"
click at [587, 501] on button "Add" at bounding box center [663, 503] width 414 height 44
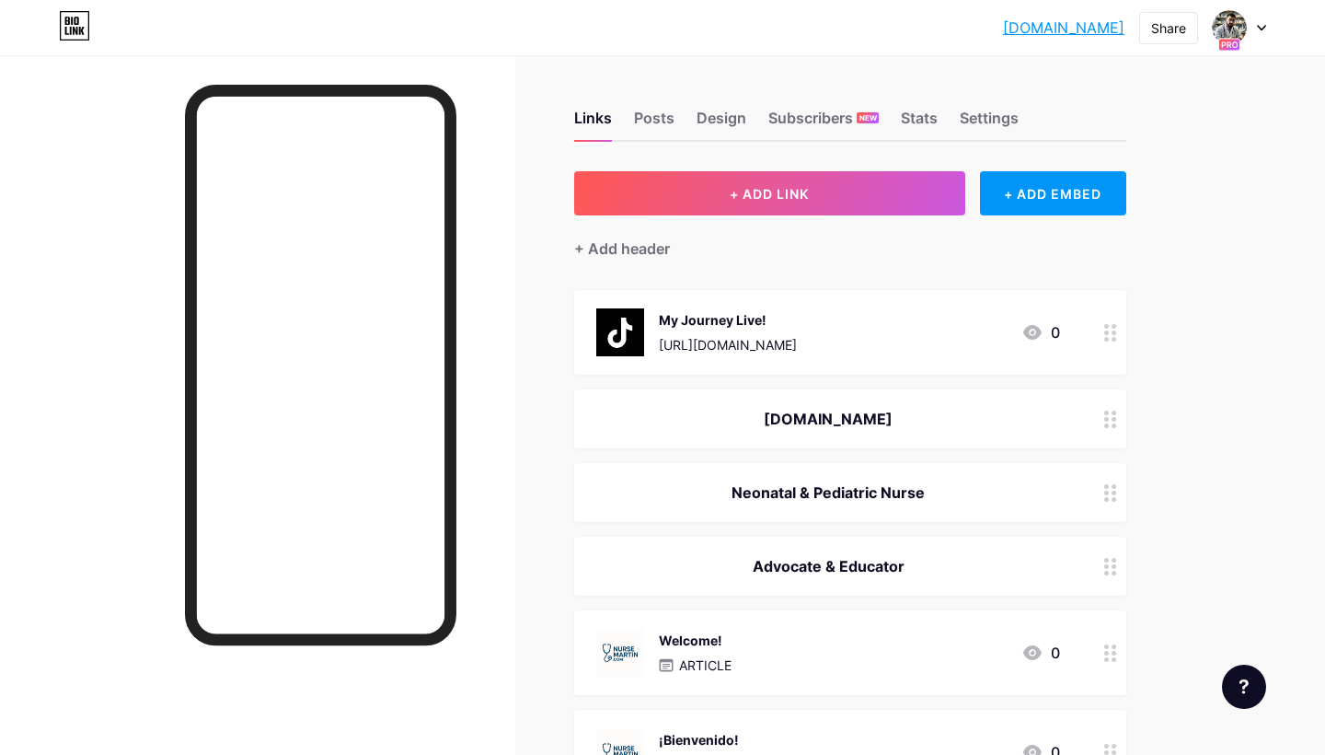
drag, startPoint x: 836, startPoint y: 336, endPoint x: 837, endPoint y: 418, distance: 81.9
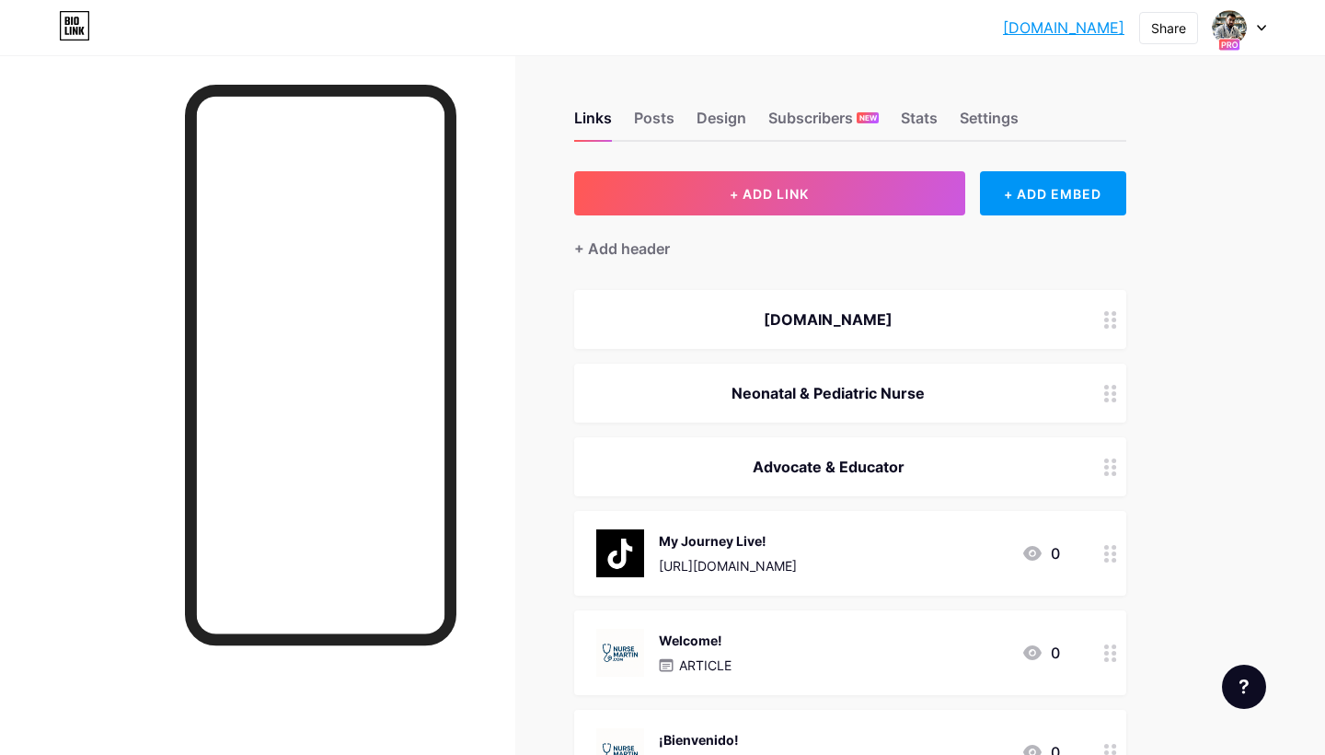
drag, startPoint x: 1106, startPoint y: 560, endPoint x: 1103, endPoint y: 405, distance: 154.7
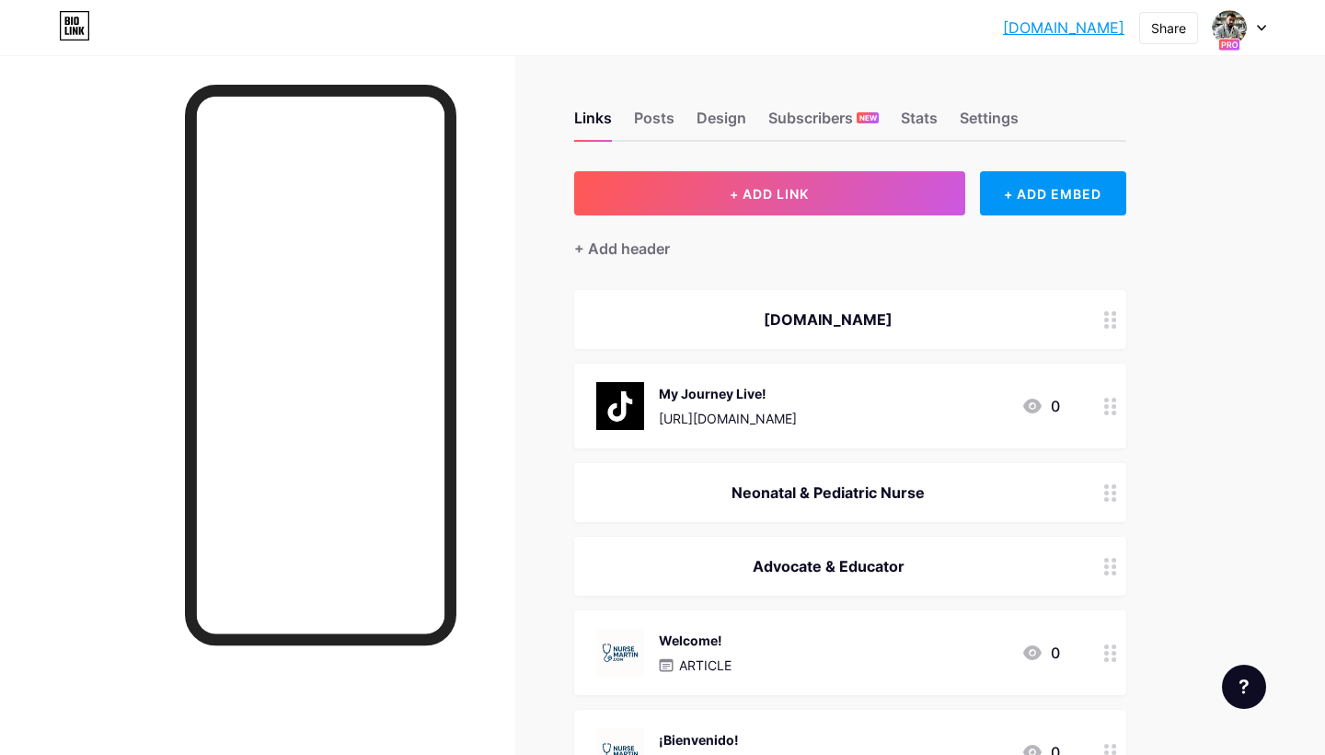
drag, startPoint x: 1110, startPoint y: 410, endPoint x: 1113, endPoint y: 335, distance: 75.5
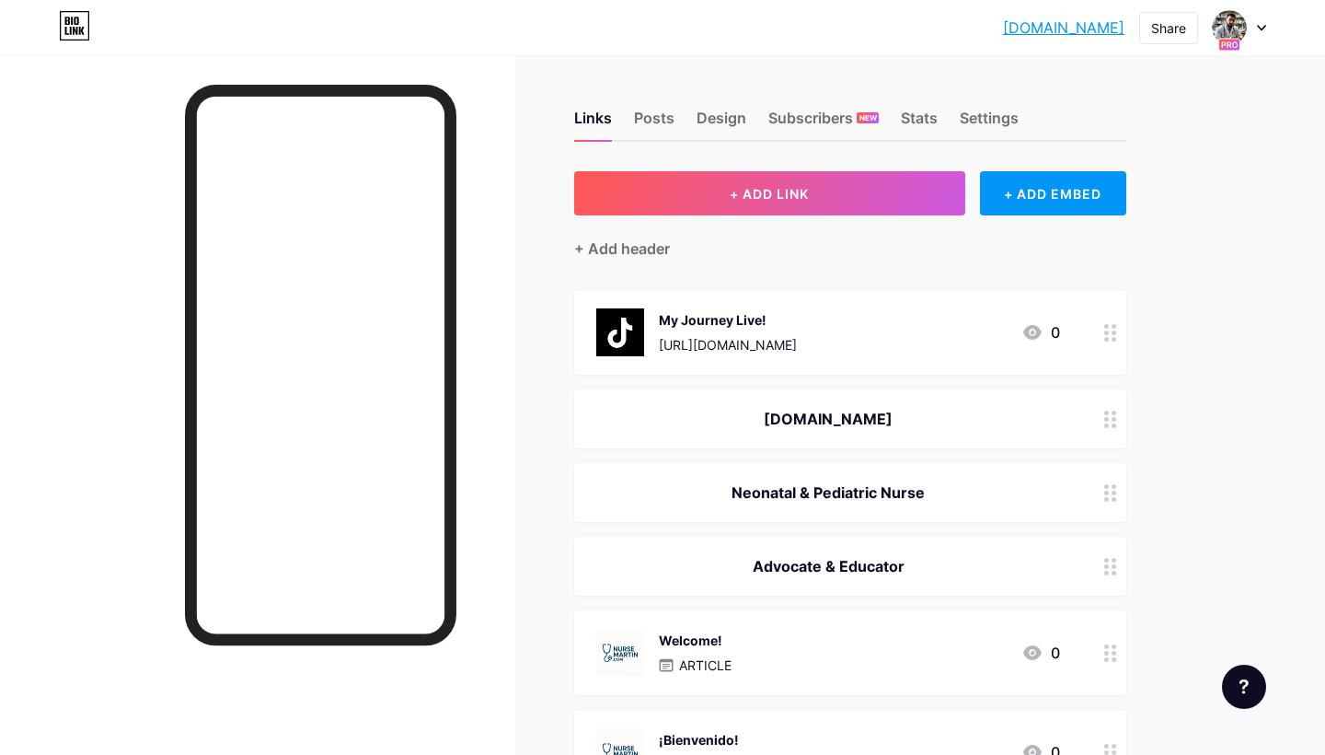
click at [1104, 333] on icon at bounding box center [1110, 332] width 13 height 17
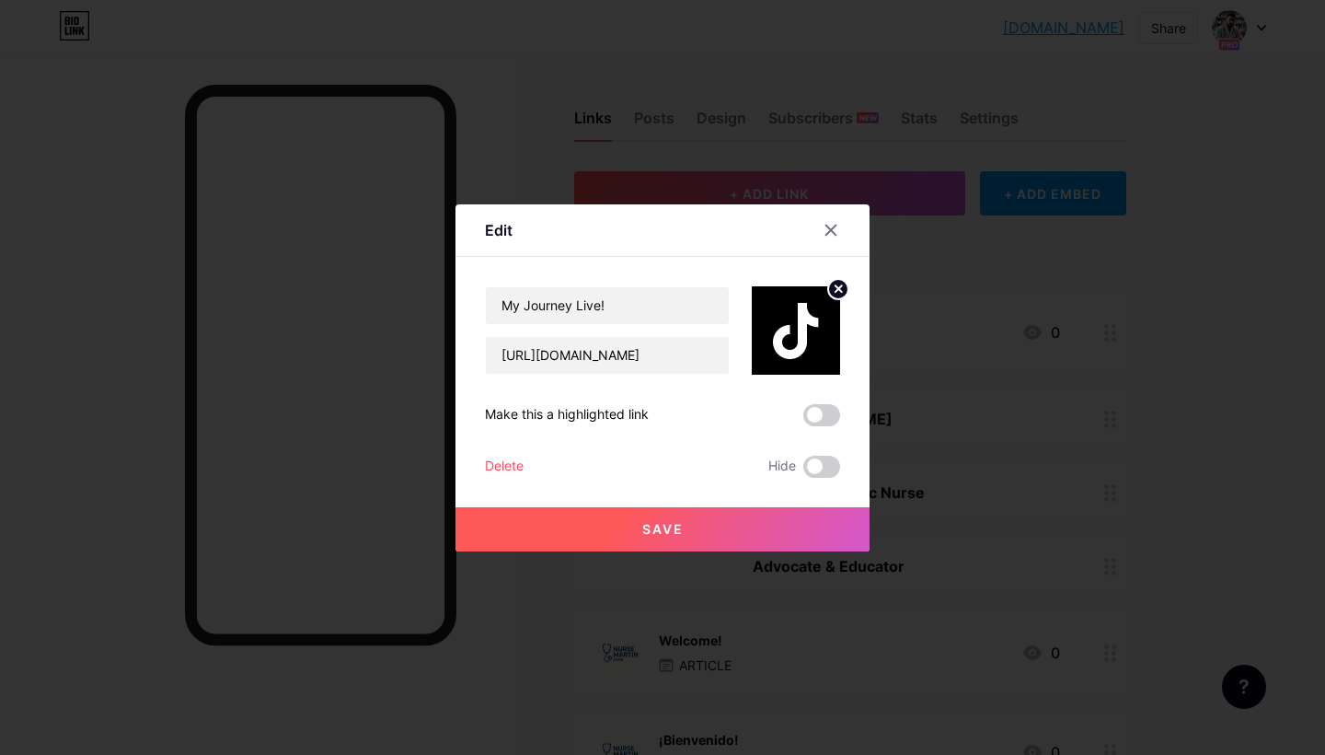
click at [837, 286] on icon at bounding box center [839, 288] width 6 height 6
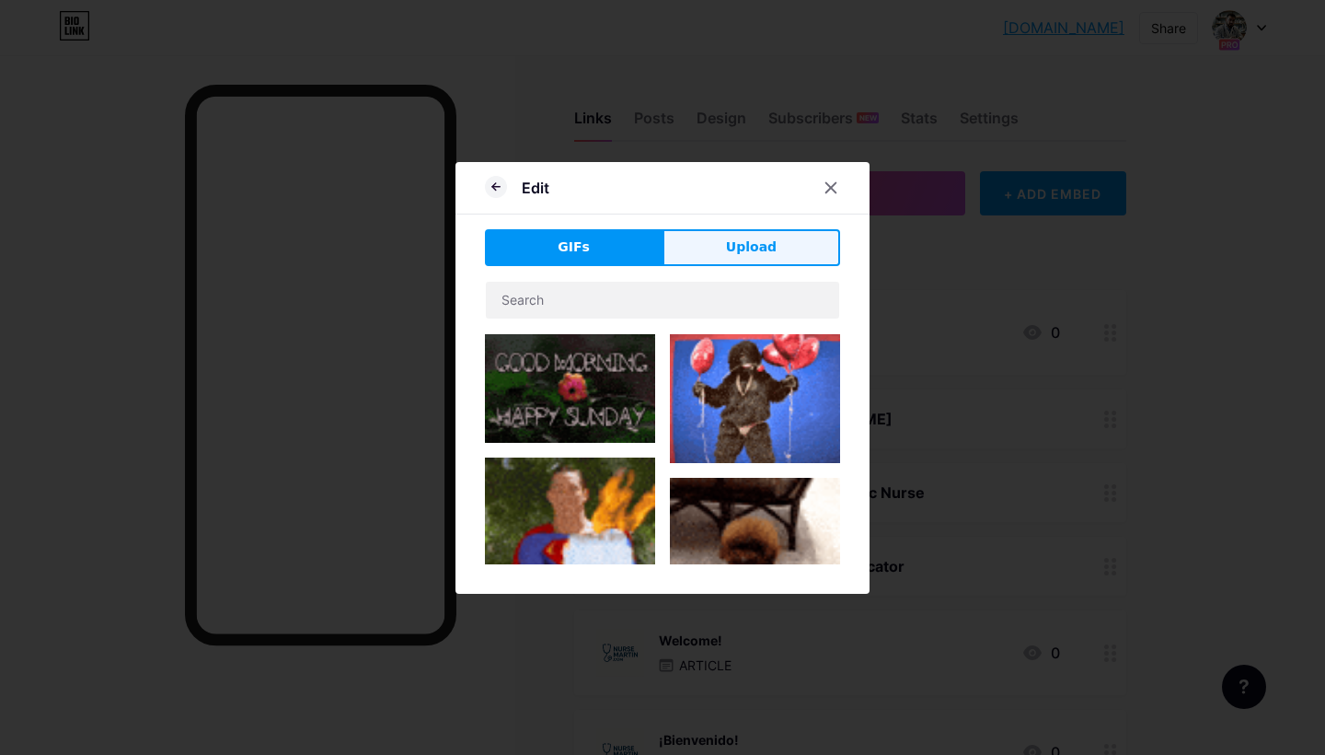
click at [759, 246] on span "Upload" at bounding box center [751, 246] width 51 height 19
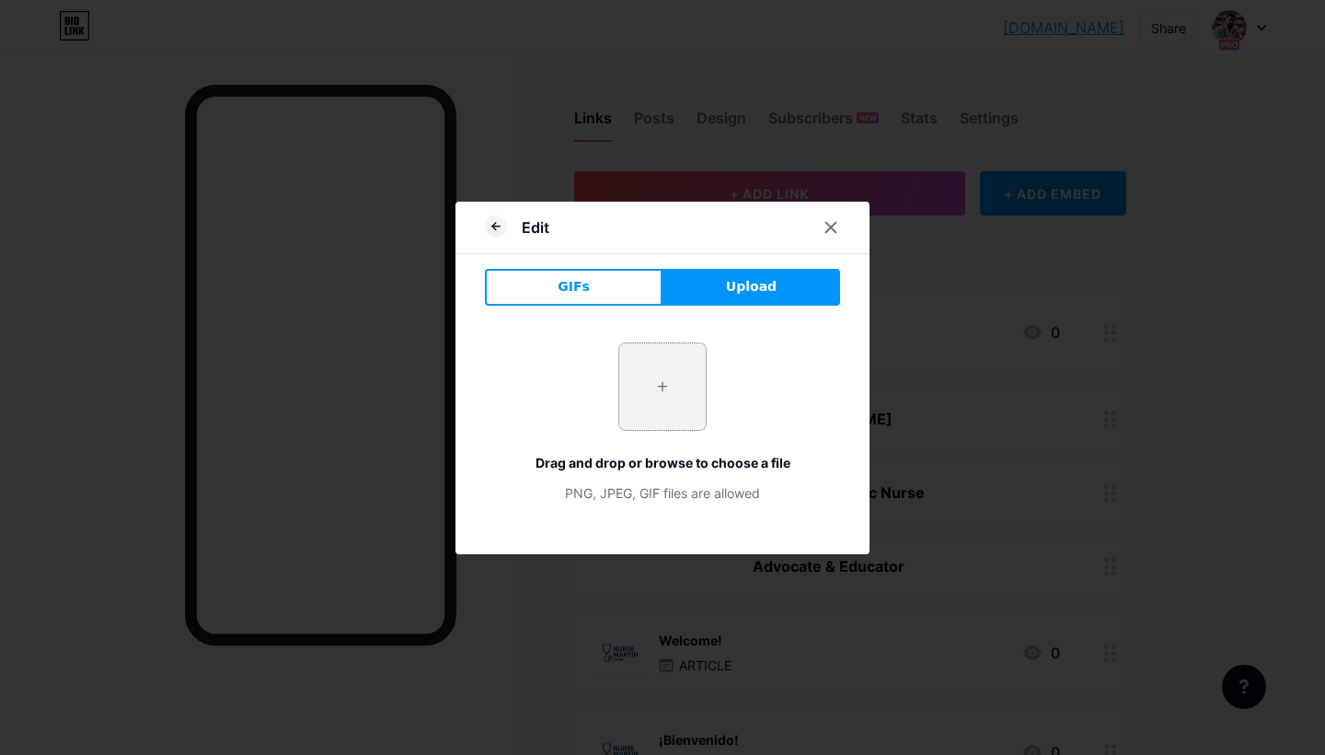
click at [670, 405] on input "file" at bounding box center [662, 386] width 87 height 87
type input "C:\fakepath\DOC.png"
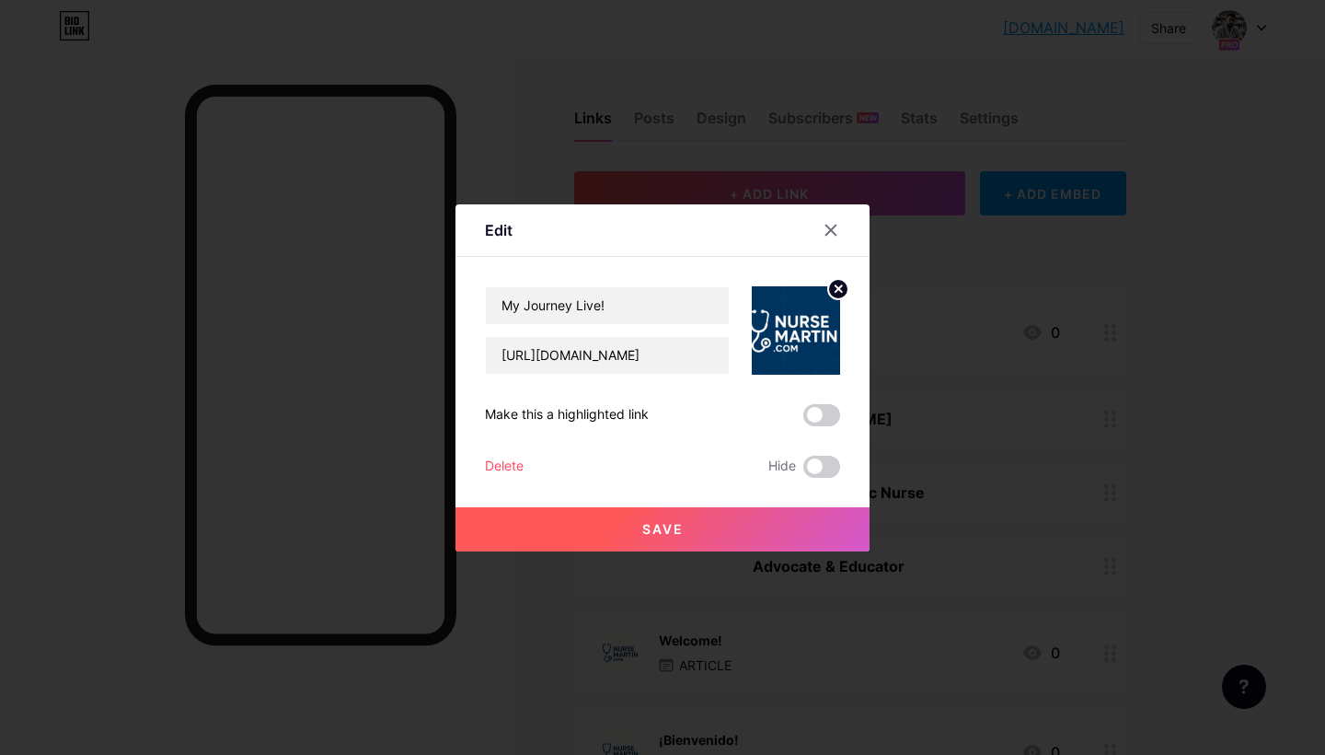
click at [672, 526] on span "Save" at bounding box center [662, 529] width 41 height 16
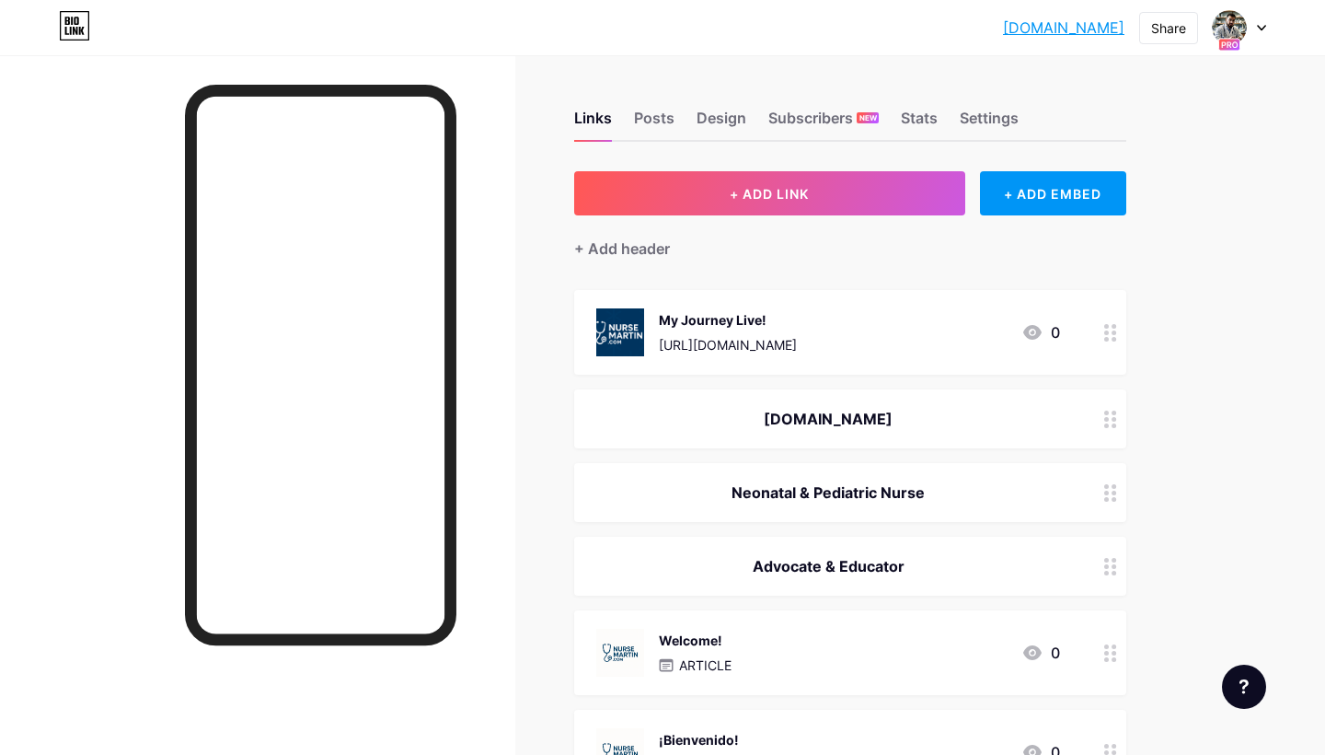
click at [1111, 338] on icon at bounding box center [1110, 332] width 13 height 17
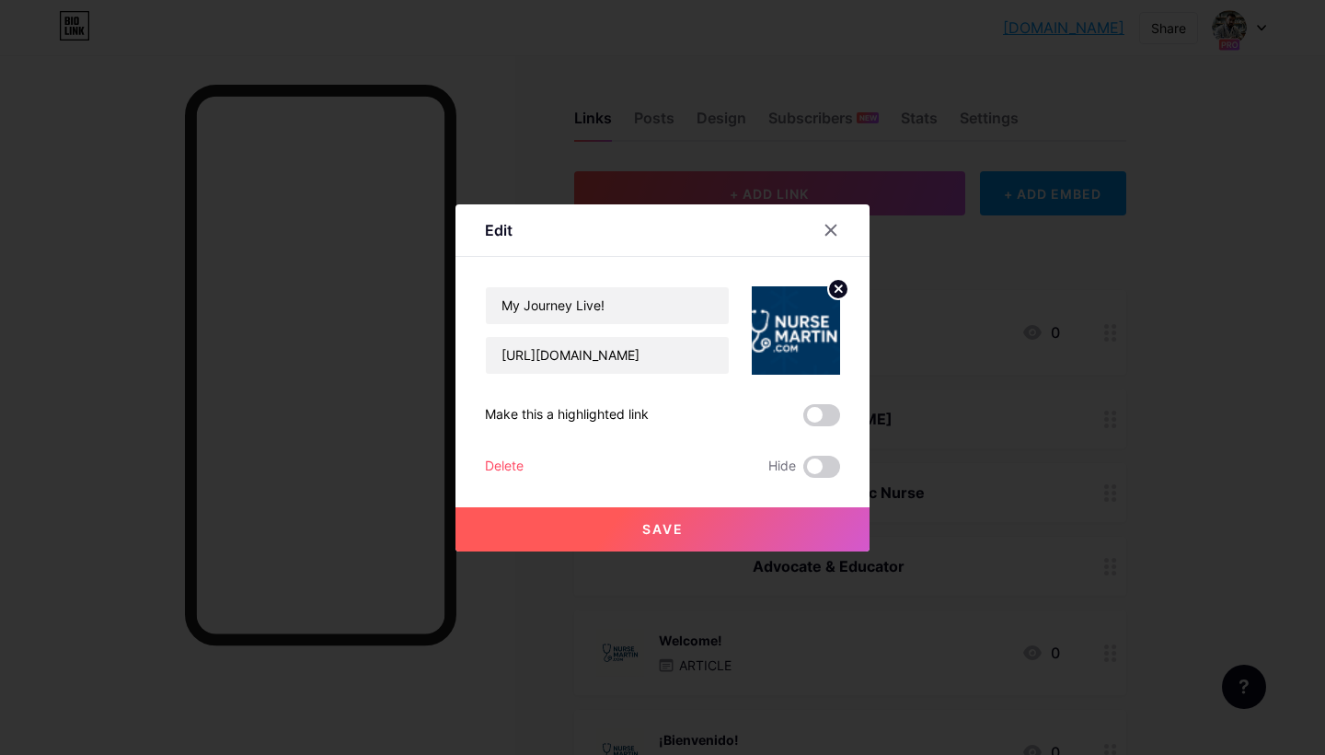
click at [836, 286] on icon at bounding box center [839, 288] width 6 height 6
click at [810, 311] on icon at bounding box center [796, 320] width 37 height 34
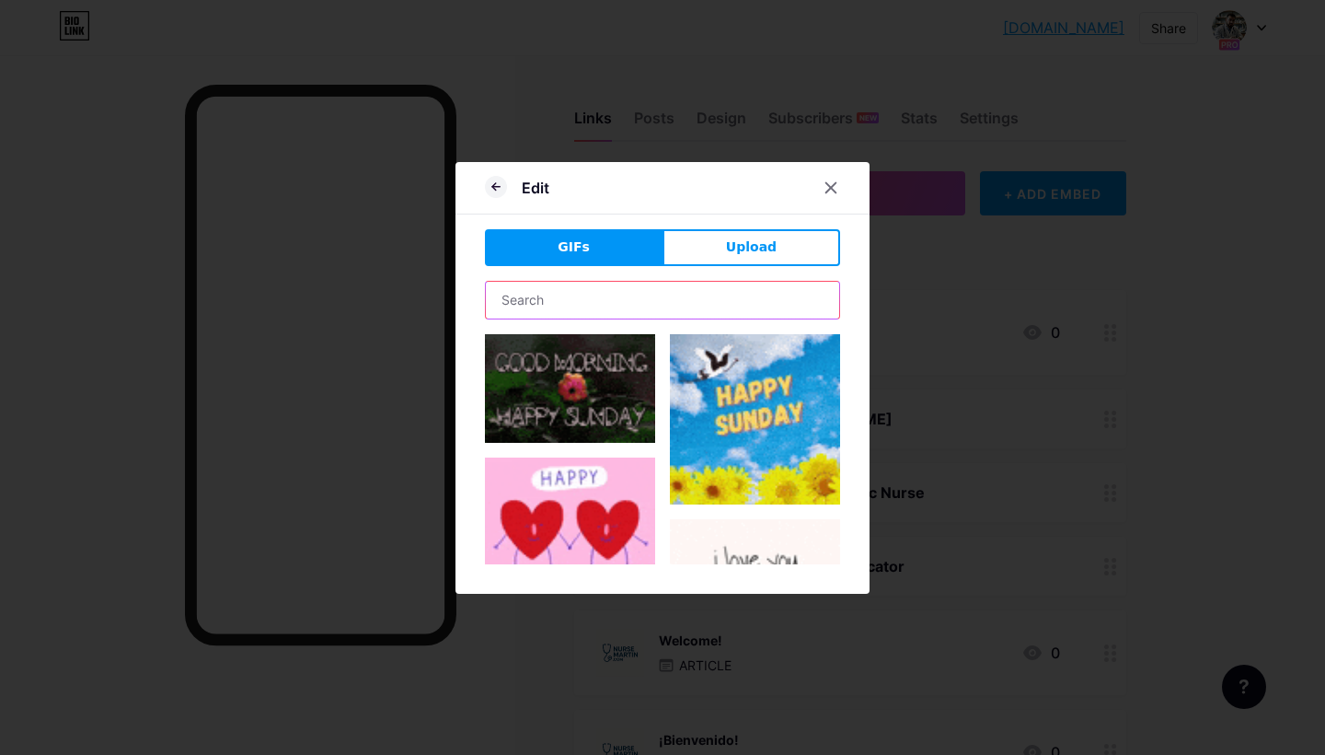
click at [659, 294] on input "text" at bounding box center [662, 300] width 353 height 37
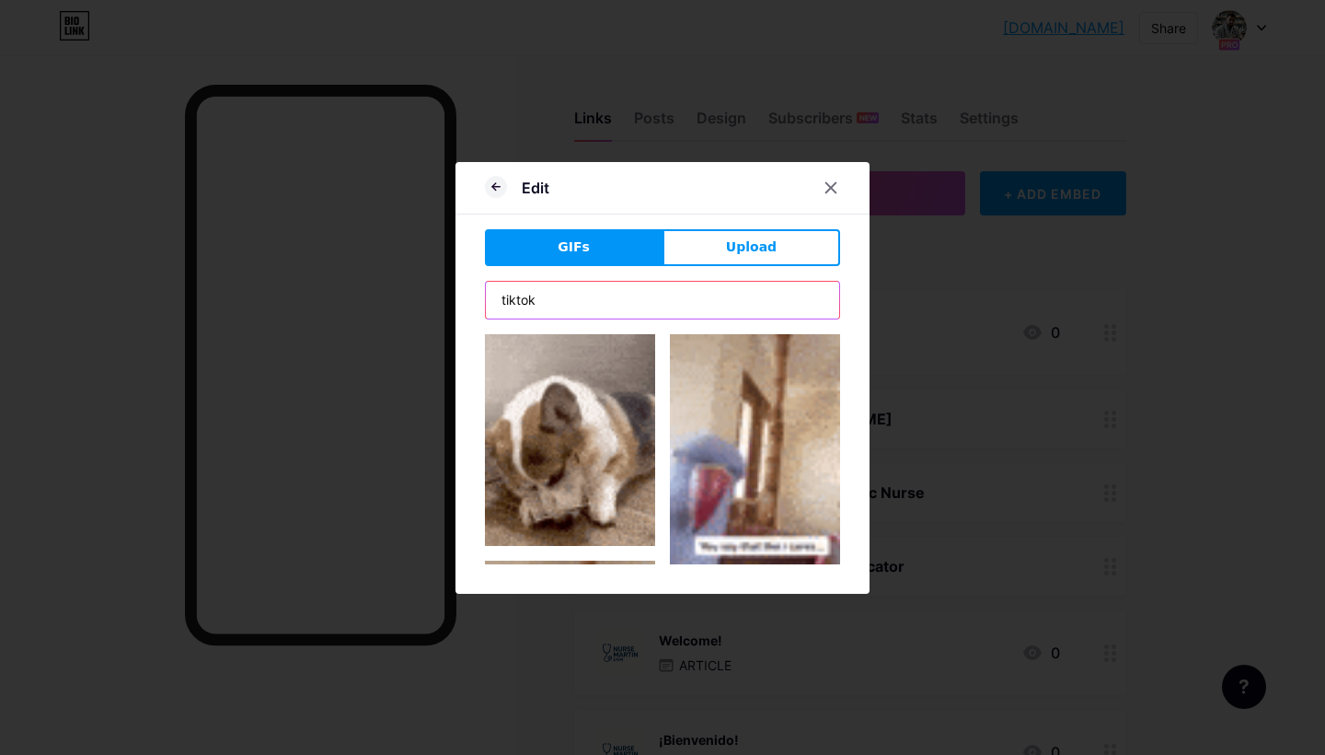
scroll to position [837, 0]
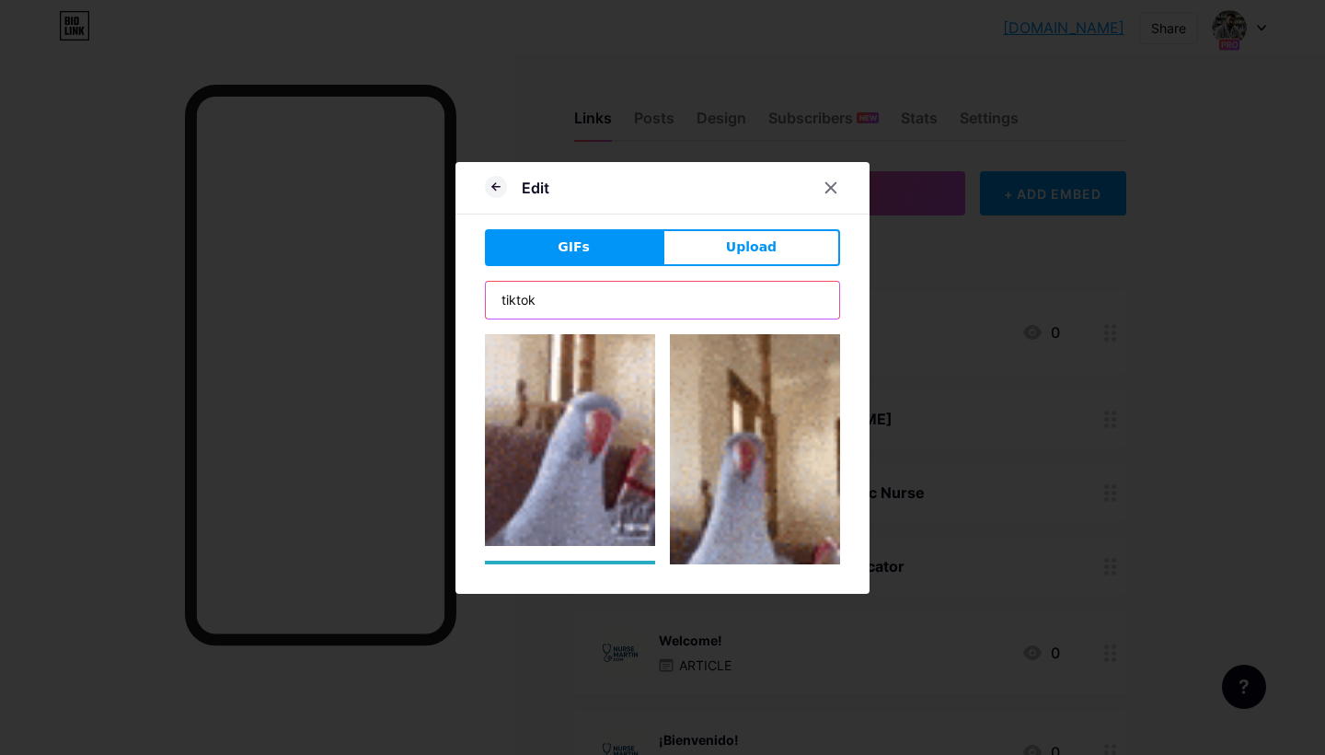
drag, startPoint x: 694, startPoint y: 315, endPoint x: 437, endPoint y: 292, distance: 257.8
click at [437, 292] on div "Edit GIFs Upload tiktok Make this a highlighted link" at bounding box center [662, 377] width 1325 height 755
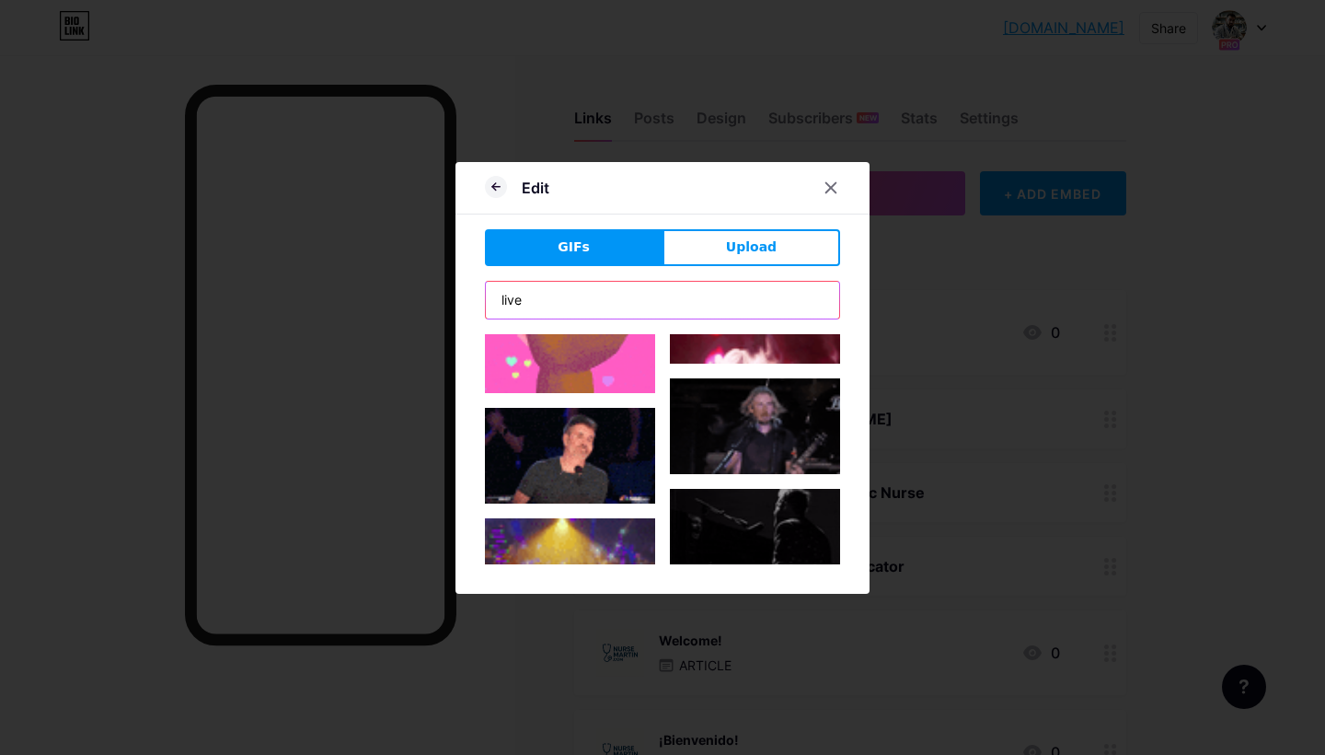
scroll to position [3219, 0]
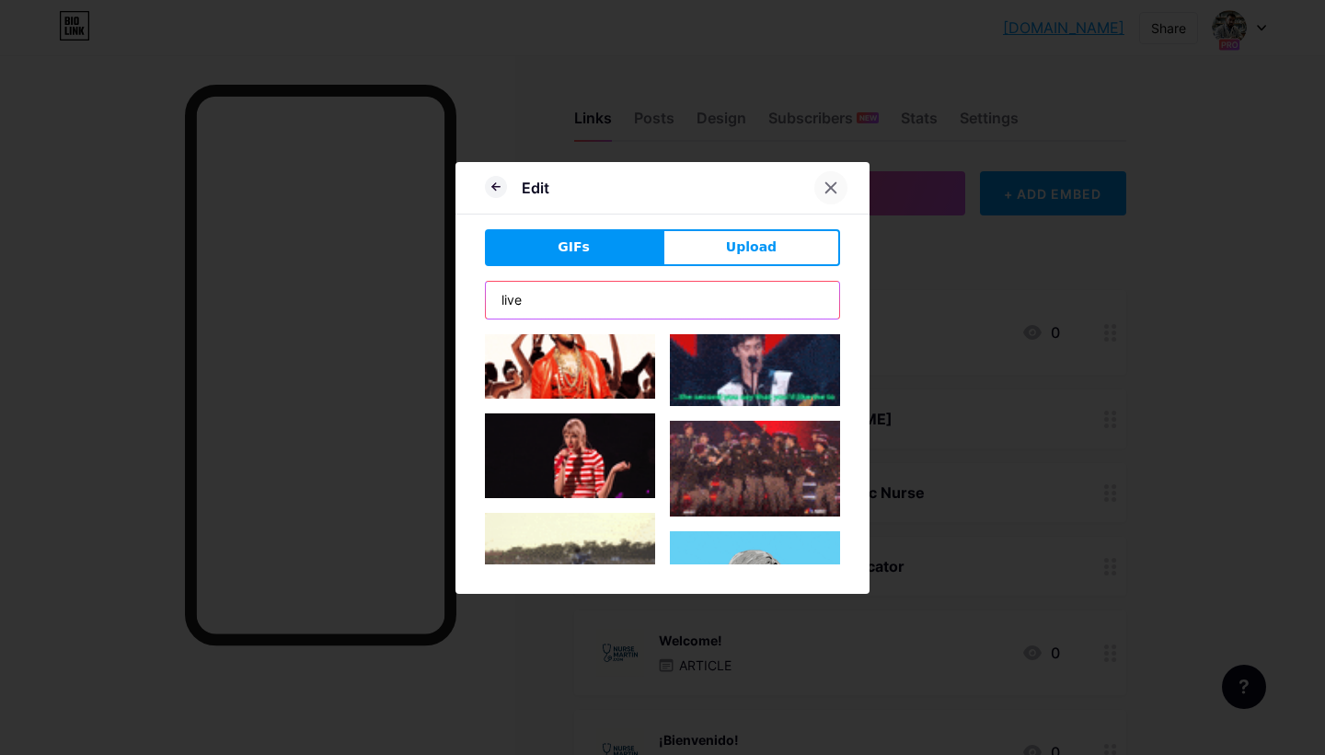
type input "live"
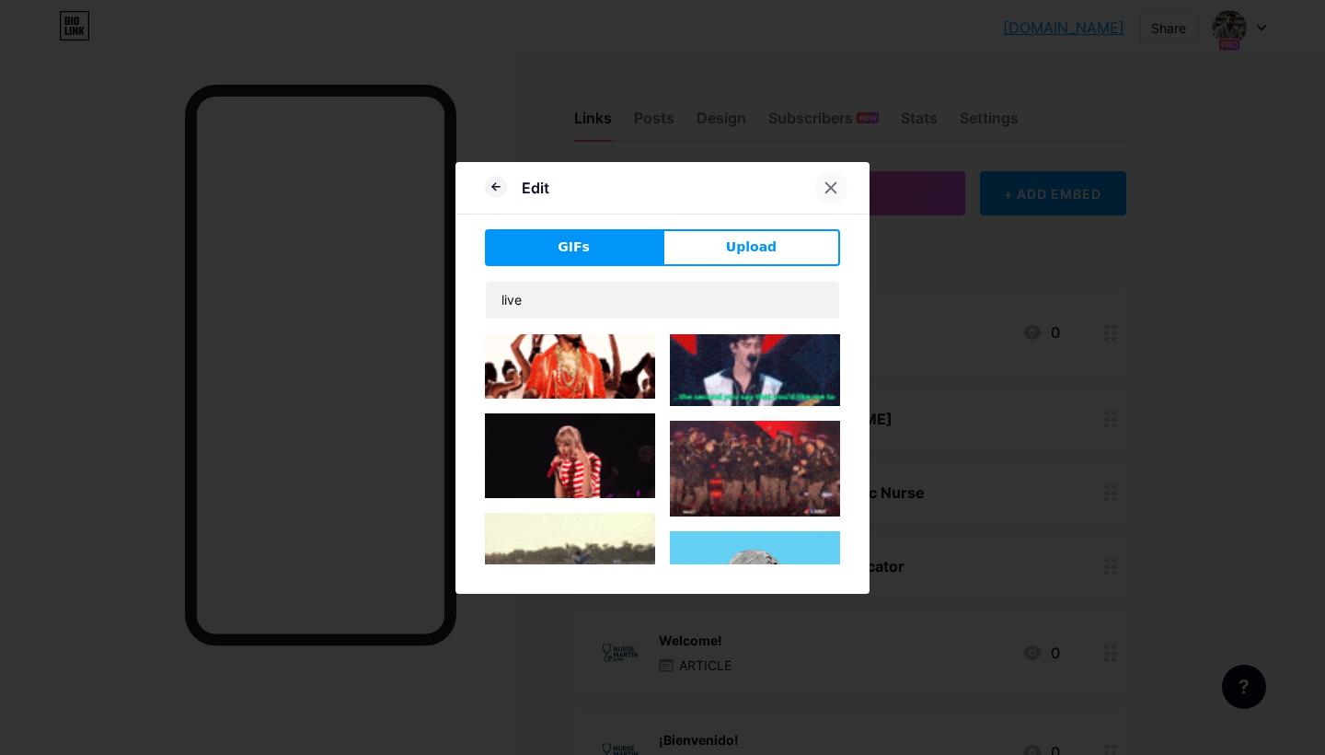
click at [832, 188] on icon at bounding box center [831, 187] width 15 height 15
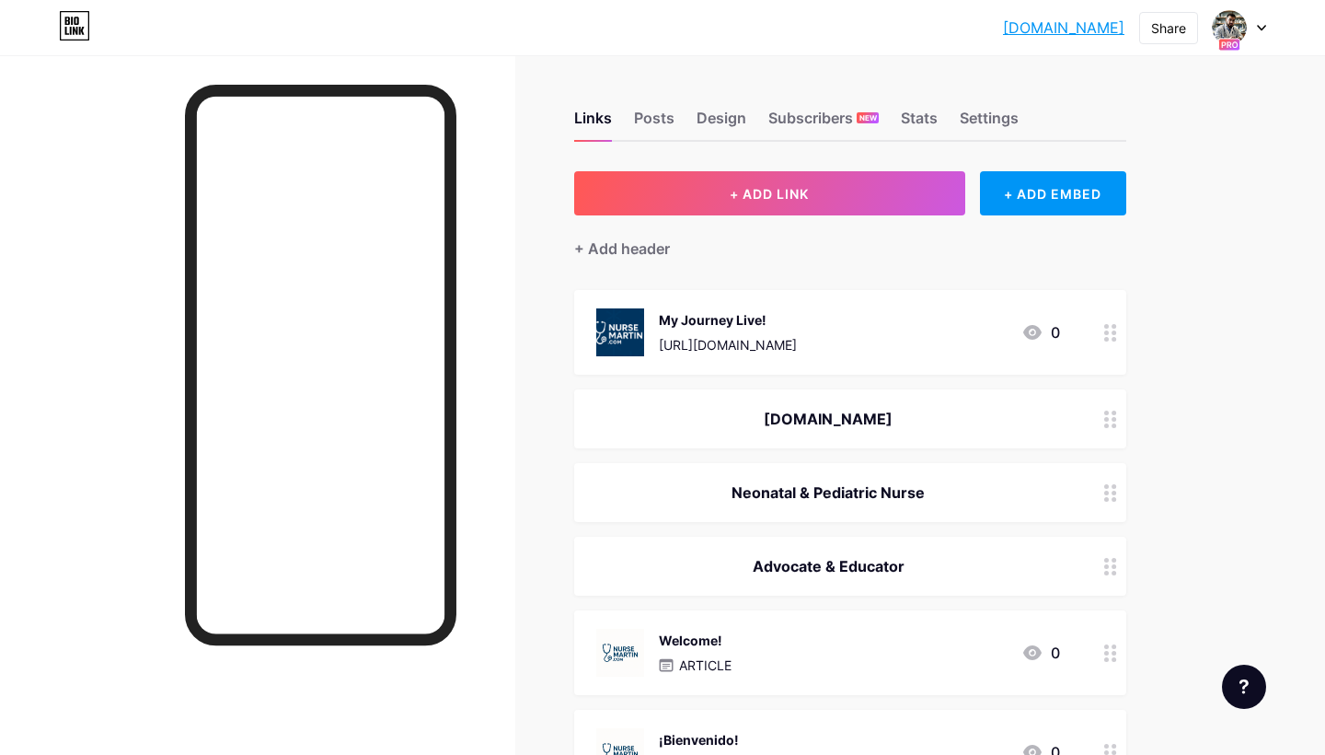
click at [797, 330] on div "My Journey Live! https://www.tiktok.com/@mwriverasalas/video/7533738564295609613" at bounding box center [728, 332] width 138 height 48
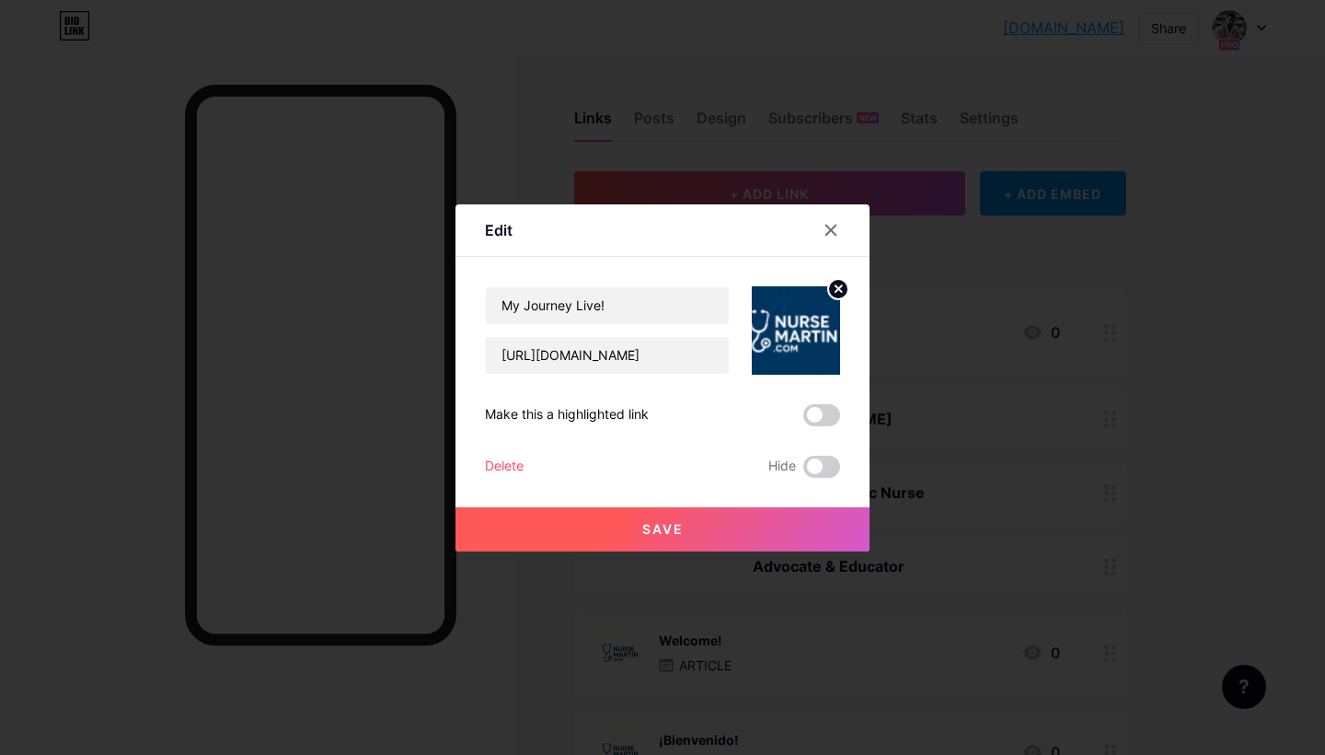
click at [838, 287] on icon at bounding box center [839, 288] width 6 height 6
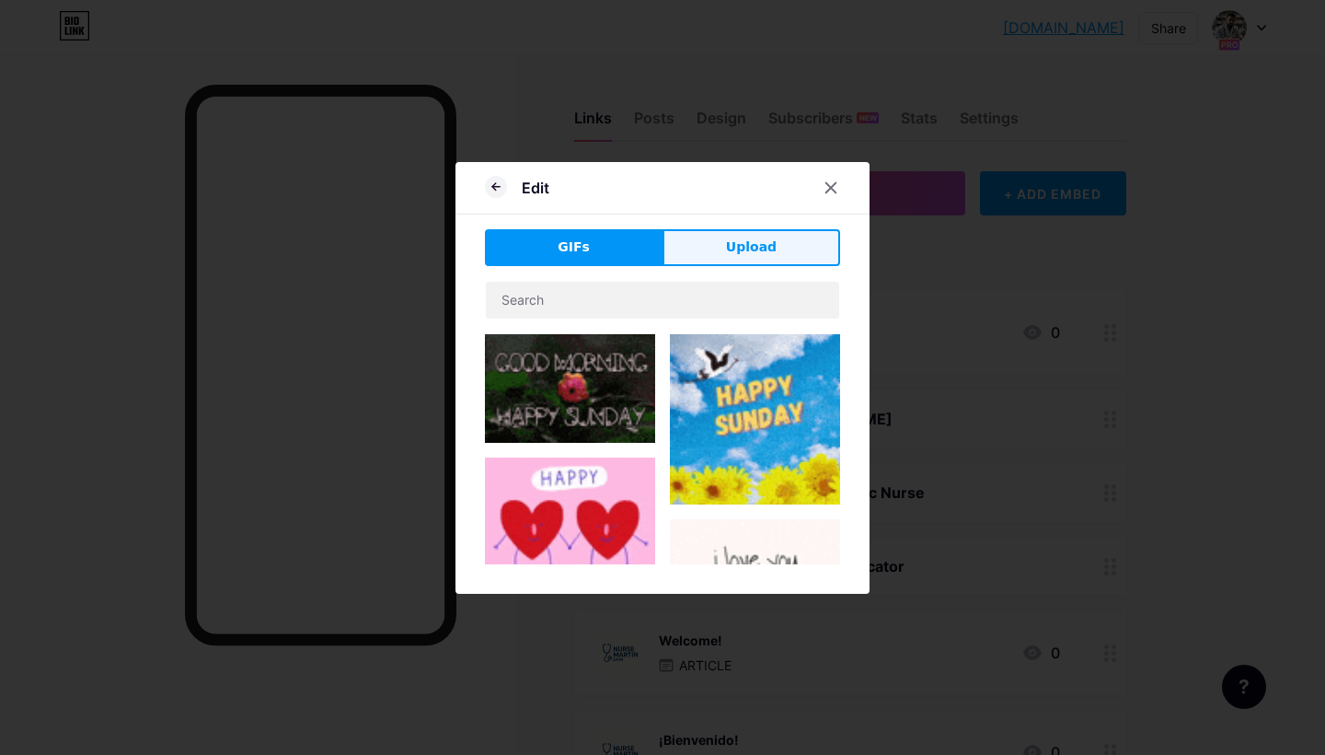
click at [771, 256] on span "Upload" at bounding box center [751, 246] width 51 height 19
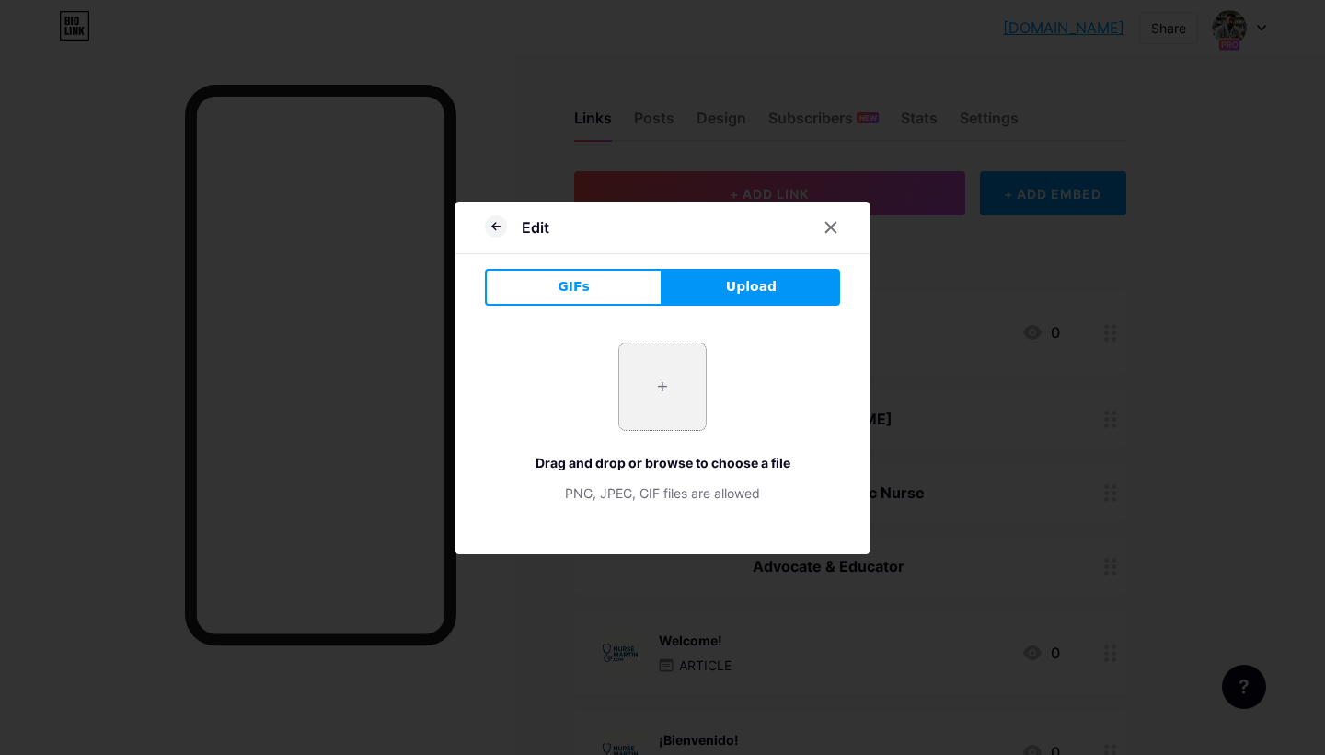
click at [669, 399] on input "file" at bounding box center [662, 386] width 87 height 87
type input "C:\fakepath\Screenshot 2025-08-10 at 7.33.06 AM.png"
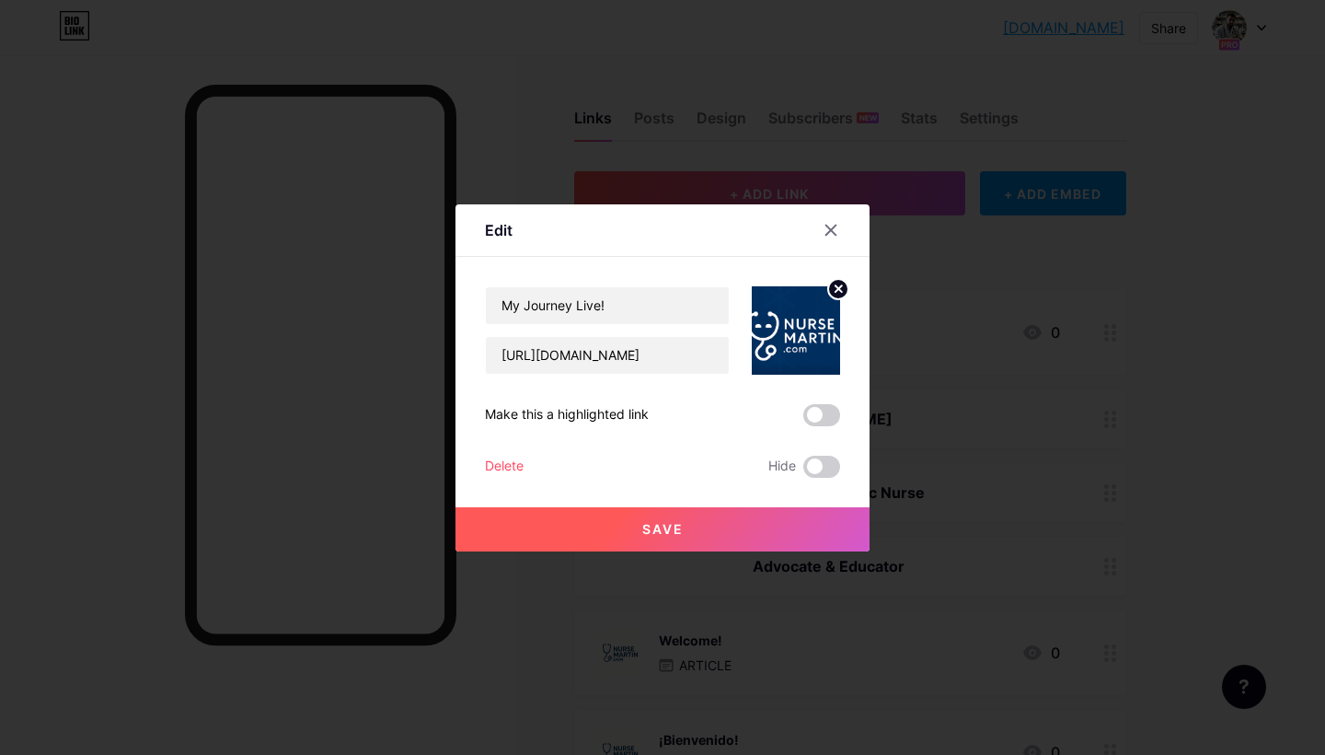
click at [739, 519] on button "Save" at bounding box center [663, 529] width 414 height 44
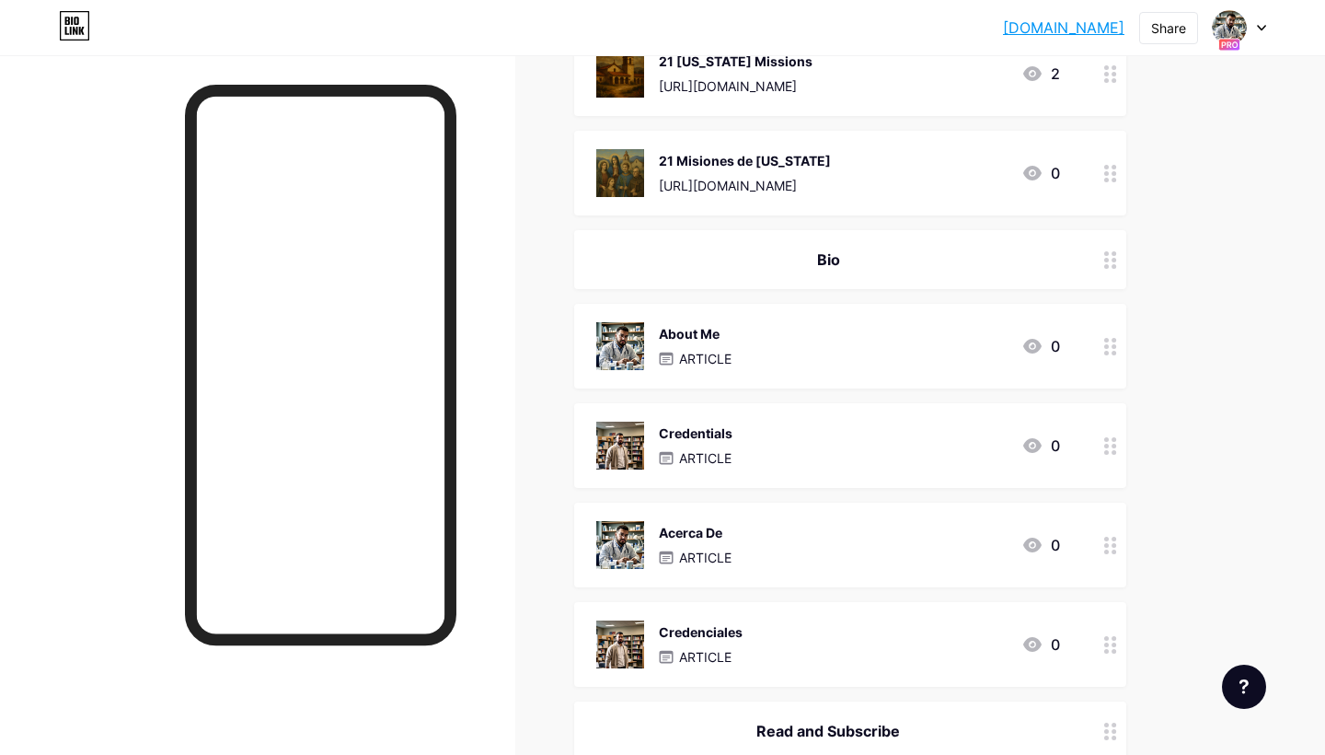
scroll to position [872, 0]
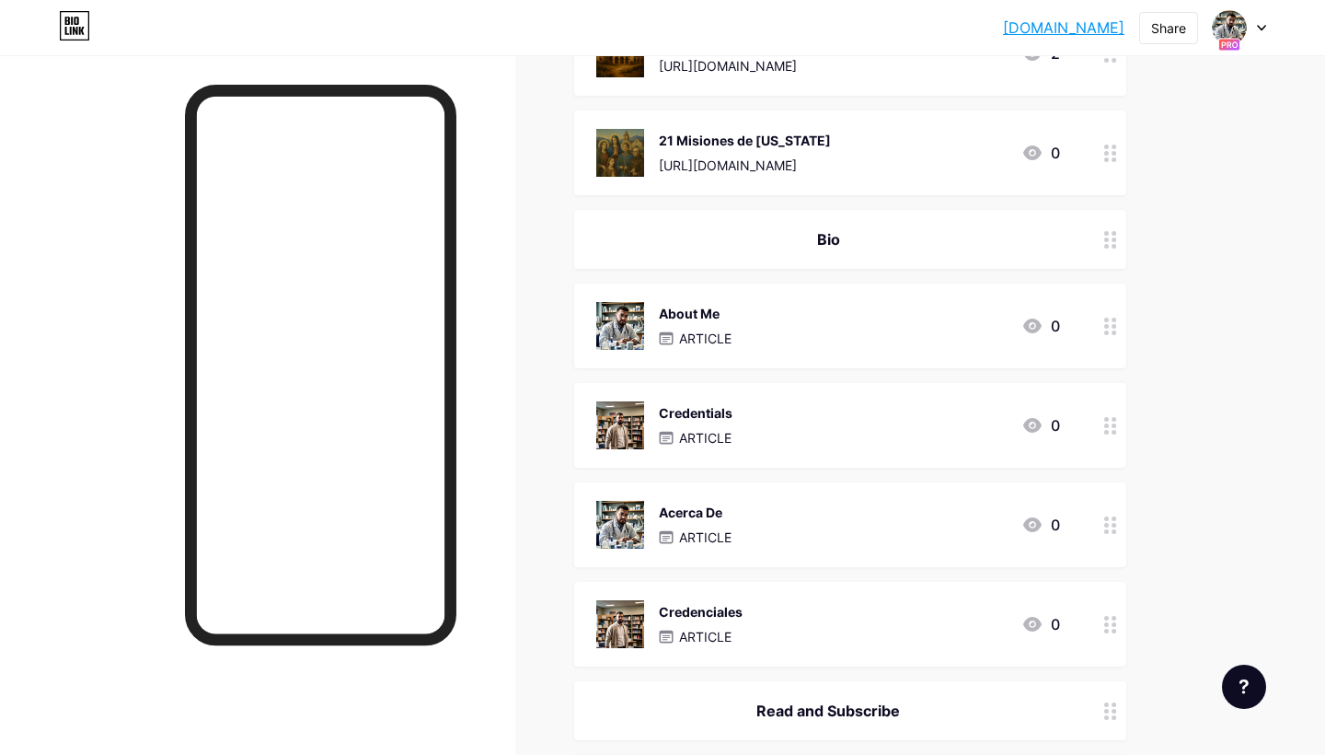
drag, startPoint x: 903, startPoint y: 524, endPoint x: 902, endPoint y: 415, distance: 108.6
click at [902, 416] on span "My Journey Live! https://www.tiktok.com/@mwriverasalas/video/753373856429560961…" at bounding box center [850, 115] width 552 height 1395
click at [1197, 495] on div "Links Posts Design Subscribers NEW Stats Settings + ADD LINK + ADD EMBED + Add …" at bounding box center [602, 244] width 1204 height 2121
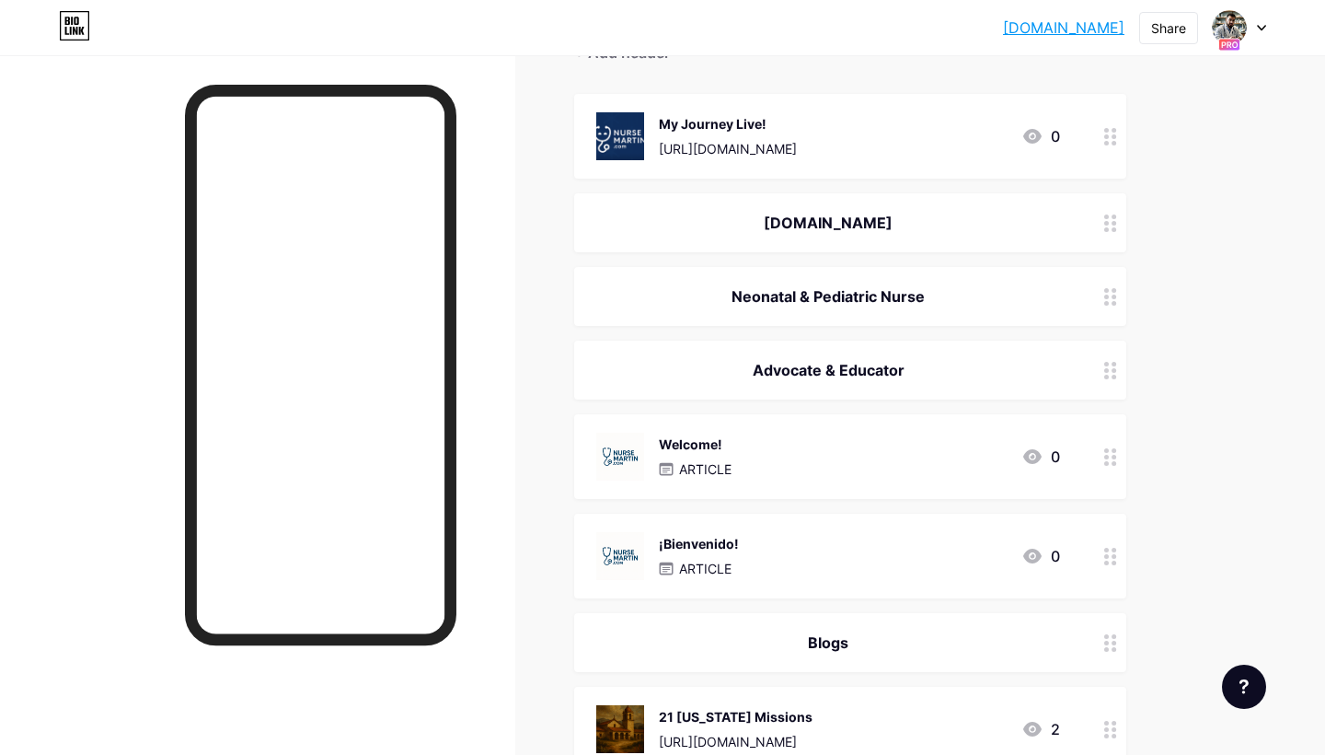
scroll to position [201, 0]
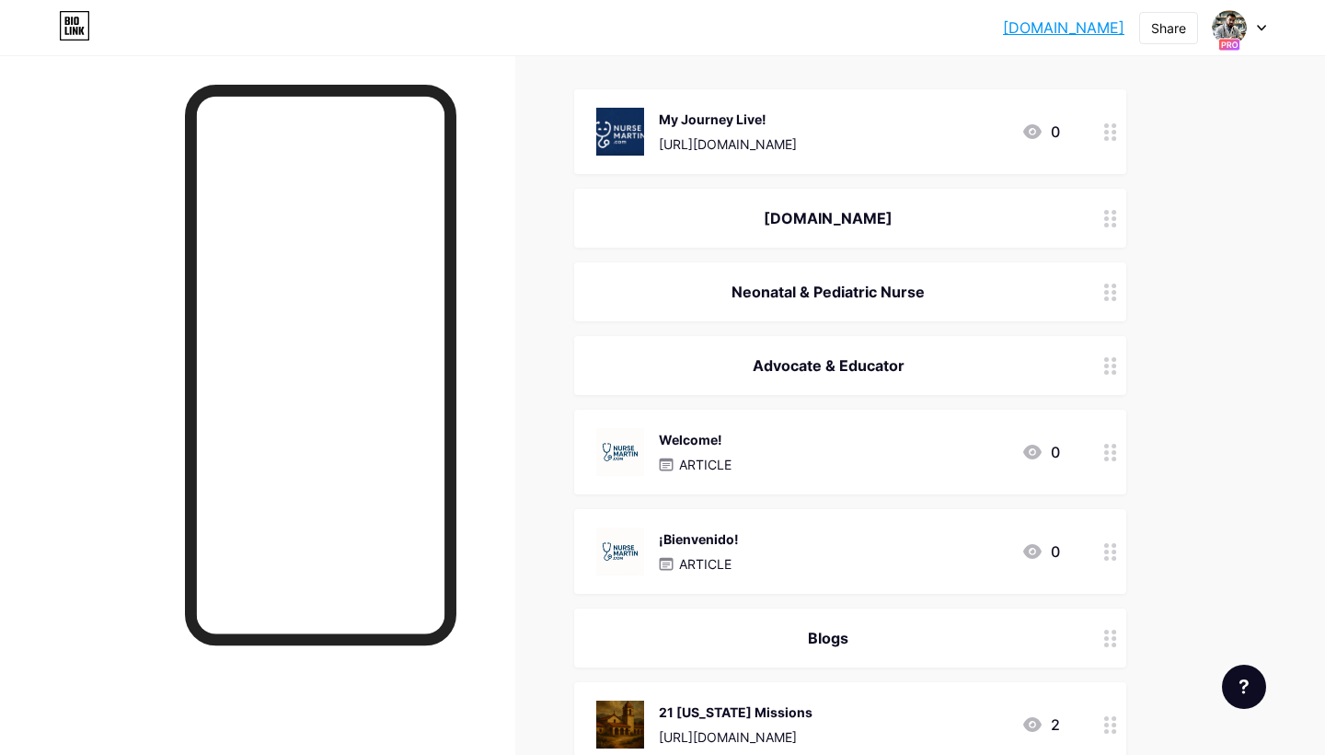
drag, startPoint x: 1113, startPoint y: 550, endPoint x: 1113, endPoint y: 480, distance: 70.0
click at [1107, 134] on icon at bounding box center [1110, 131] width 13 height 17
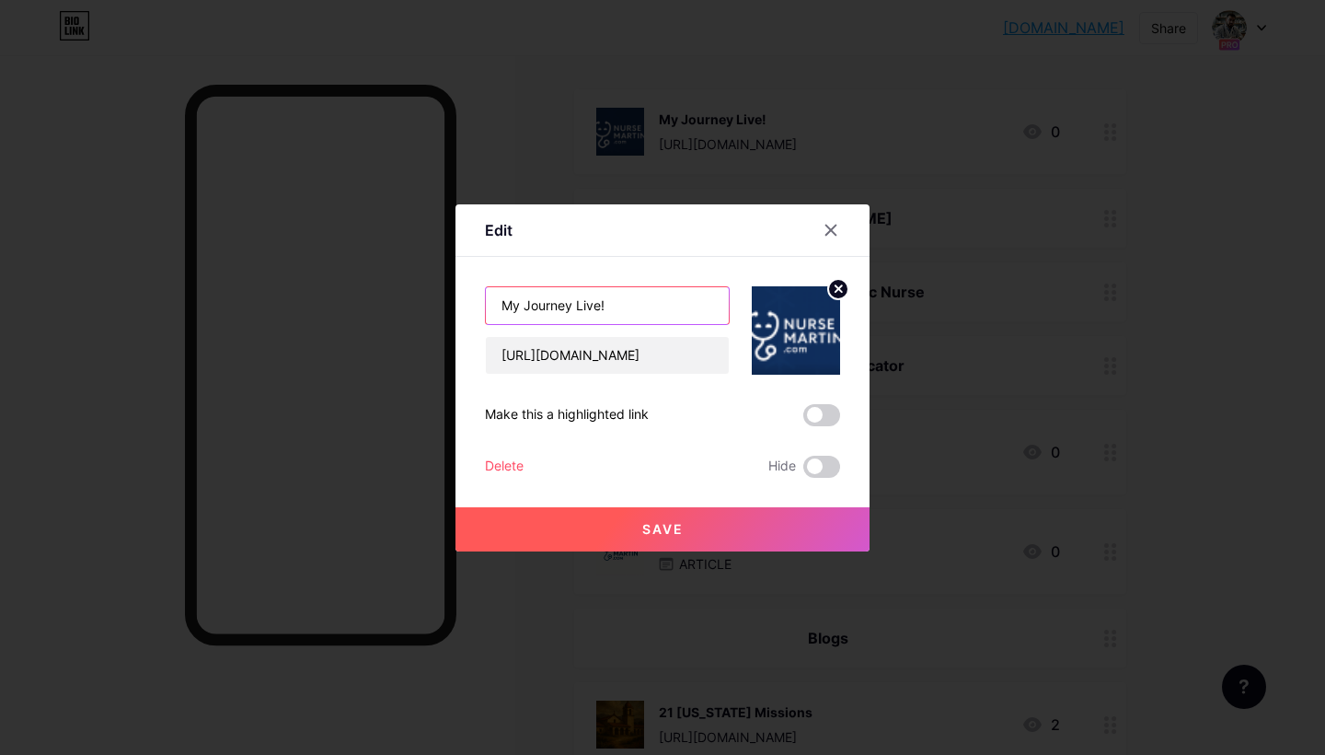
click at [619, 305] on input "My Journey Live!" at bounding box center [607, 305] width 243 height 37
type input "My Journey Live! Mi Camnio en Vivo!"
click at [1106, 137] on div at bounding box center [662, 377] width 1325 height 755
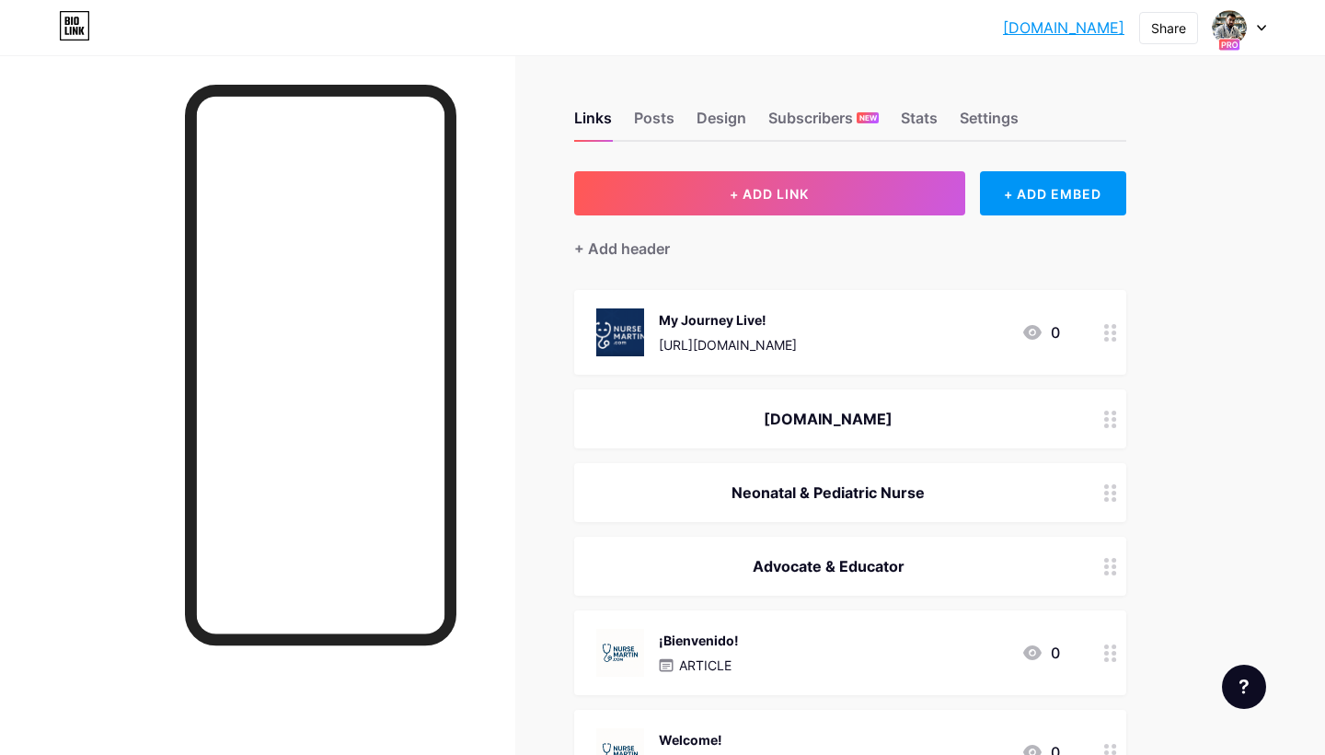
click at [1105, 327] on circle at bounding box center [1106, 326] width 5 height 5
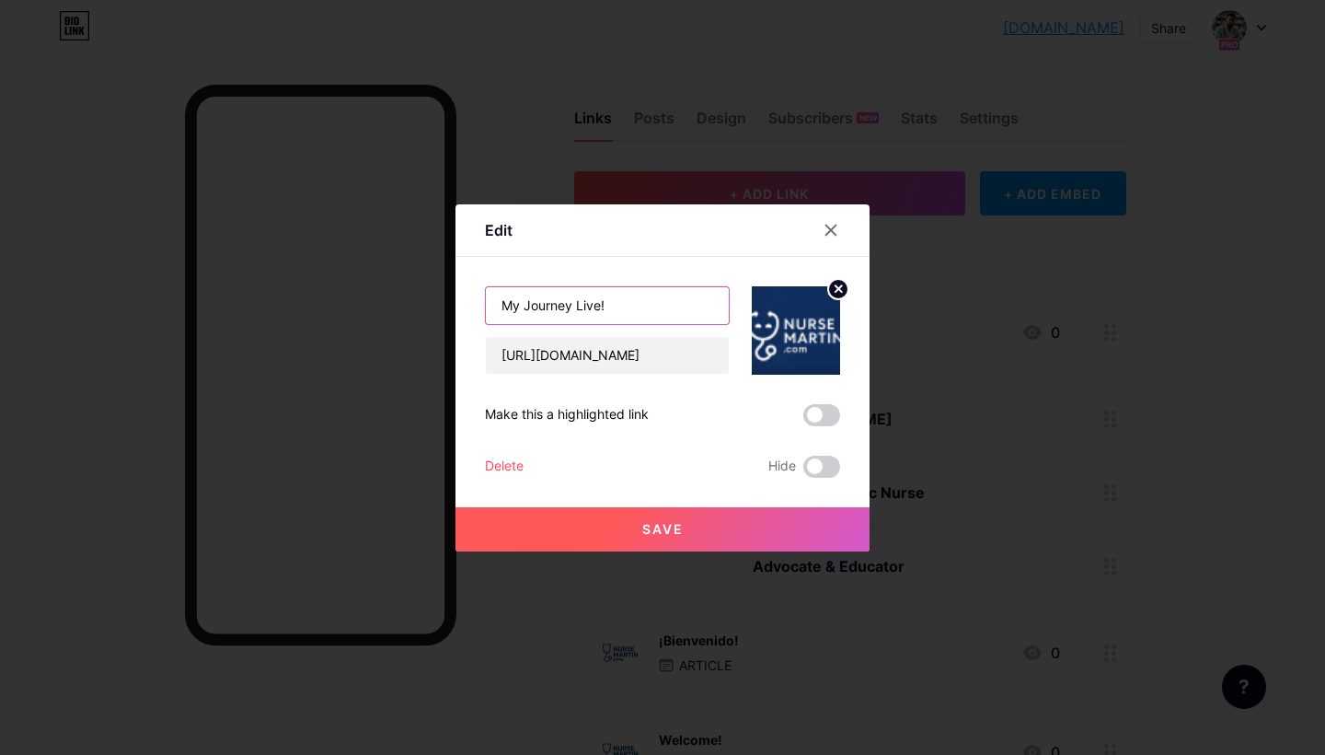
click at [635, 311] on input "My Journey Live!" at bounding box center [607, 305] width 243 height 37
drag, startPoint x: 547, startPoint y: 307, endPoint x: 401, endPoint y: 297, distance: 145.8
click at [401, 297] on div "Edit My Journey Live! Mi Camino en Vivo! https://www.tiktok.com/@mwriverasalas/…" at bounding box center [662, 377] width 1325 height 755
click at [504, 306] on input "My Journey Live! Mi Camino en Vivo!" at bounding box center [607, 305] width 243 height 37
click at [608, 302] on input "My Journey Live! Mi Camino en Vivo!" at bounding box center [607, 305] width 243 height 37
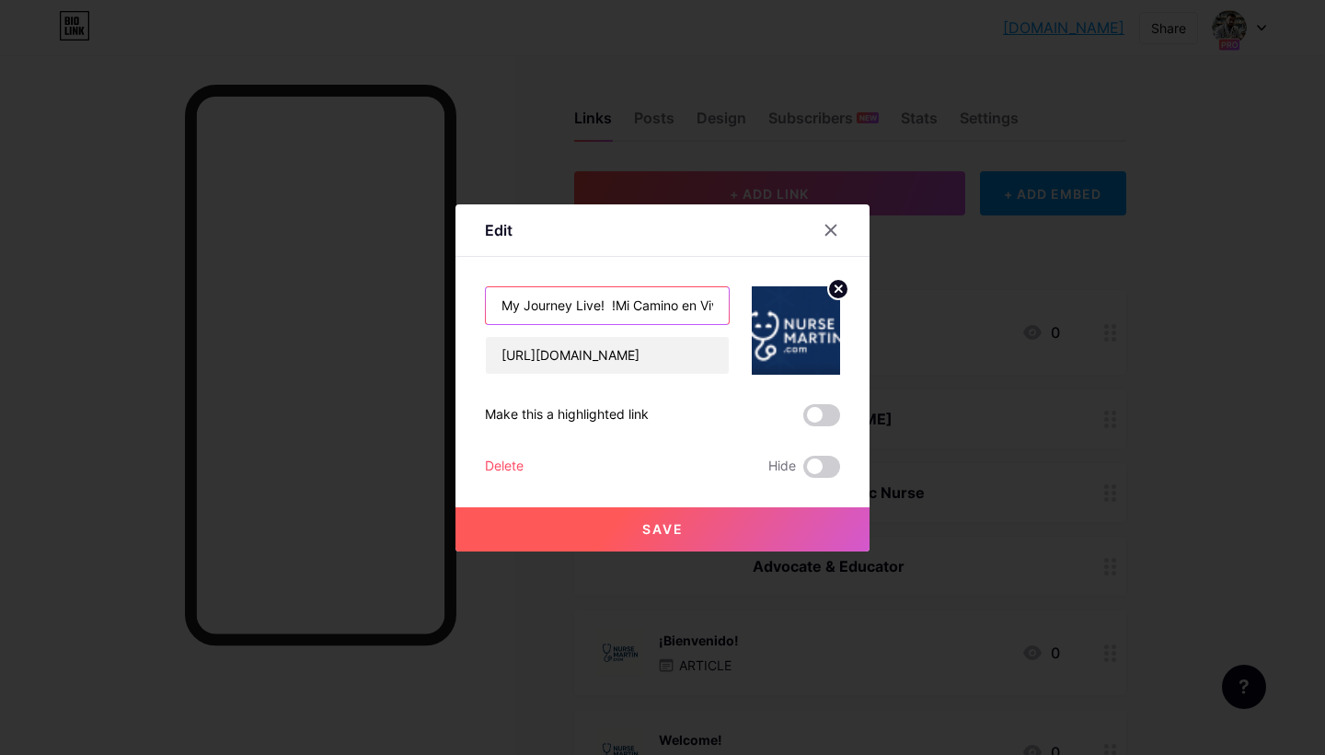
type input "My Journey Live! !Mi Camino en Vivo!"
click at [635, 525] on button "Save" at bounding box center [663, 529] width 414 height 44
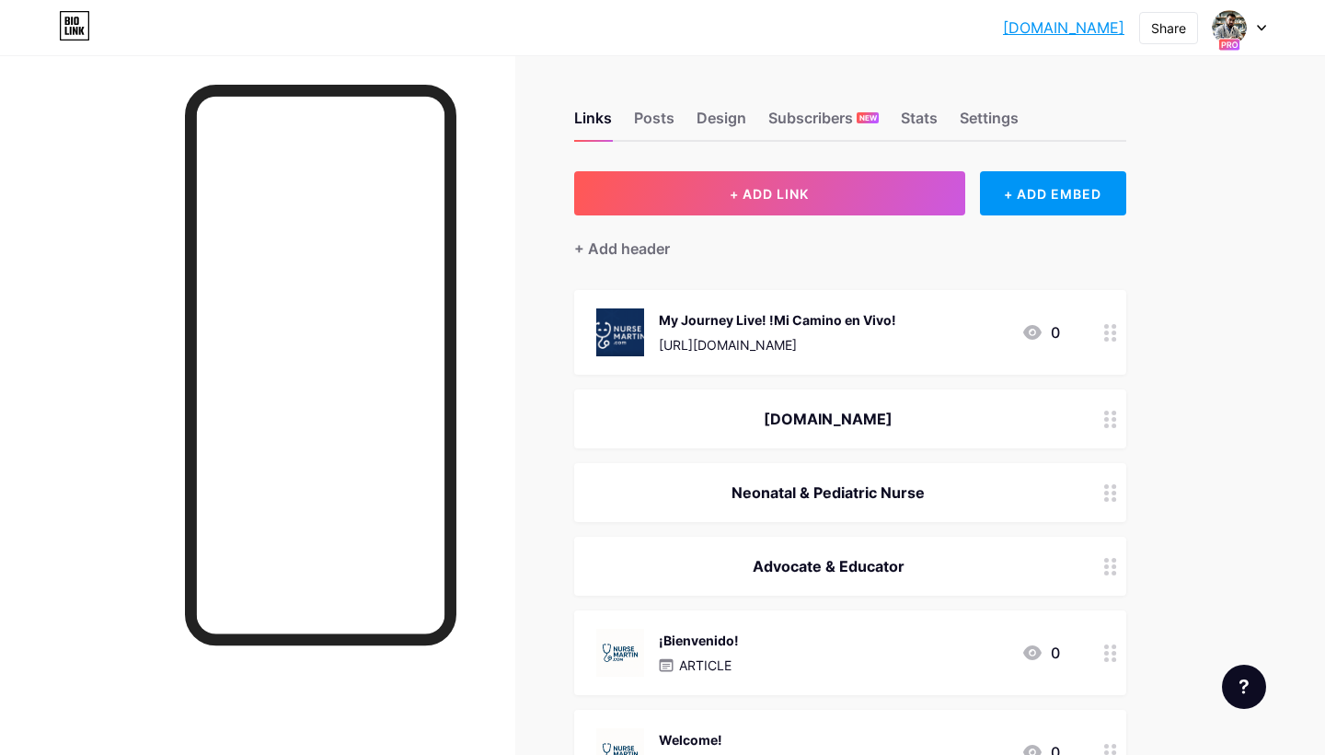
click at [1112, 327] on icon at bounding box center [1110, 332] width 13 height 17
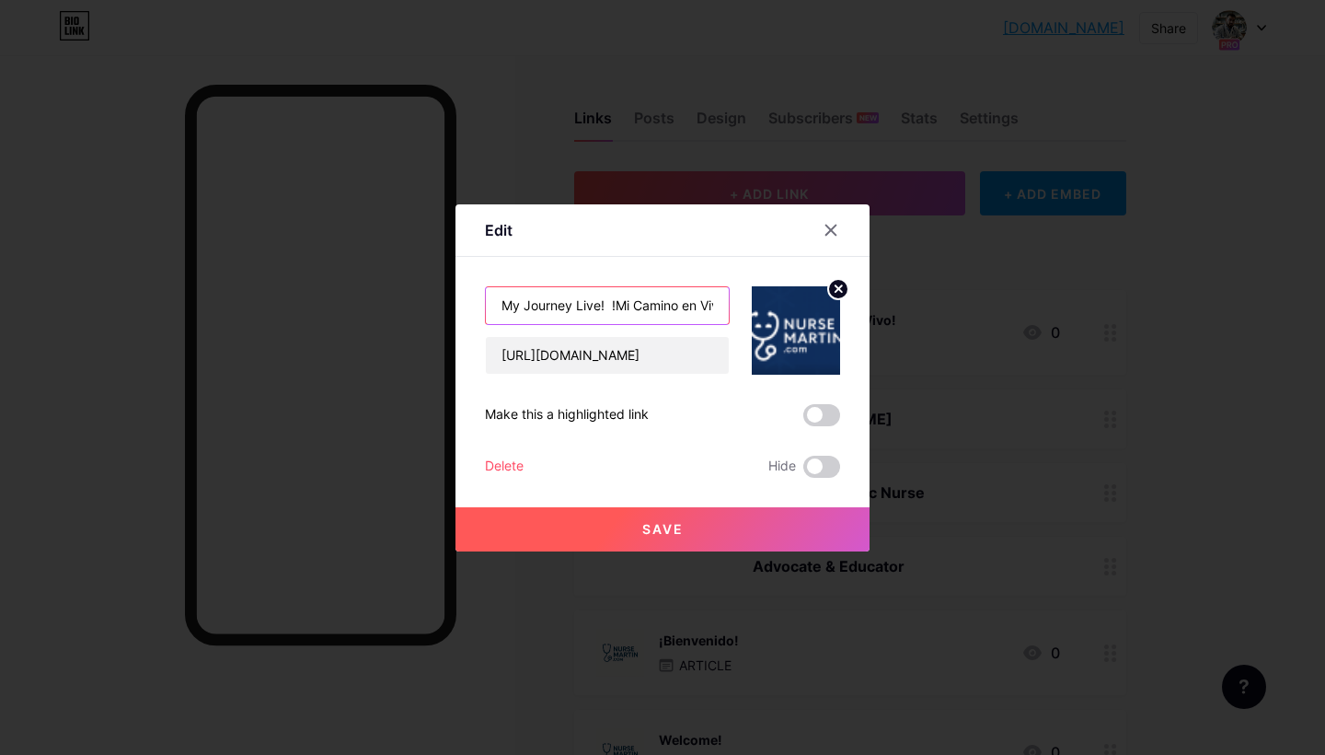
click at [619, 301] on input "My Journey Live! !Mi Camino en Vivo!" at bounding box center [607, 305] width 243 height 37
paste input "¡"
type input "My Journey Live! ¡Mi Camino en Vivo!"
click at [627, 262] on div "My Journey Live! ¡Mi Camino en Vivo! https://www.tiktok.com/@mwriverasalas/vide…" at bounding box center [662, 316] width 355 height 118
click at [605, 272] on div "My Journey Live! ¡Mi Camino en Vivo! https://www.tiktok.com/@mwriverasalas/vide…" at bounding box center [662, 316] width 355 height 118
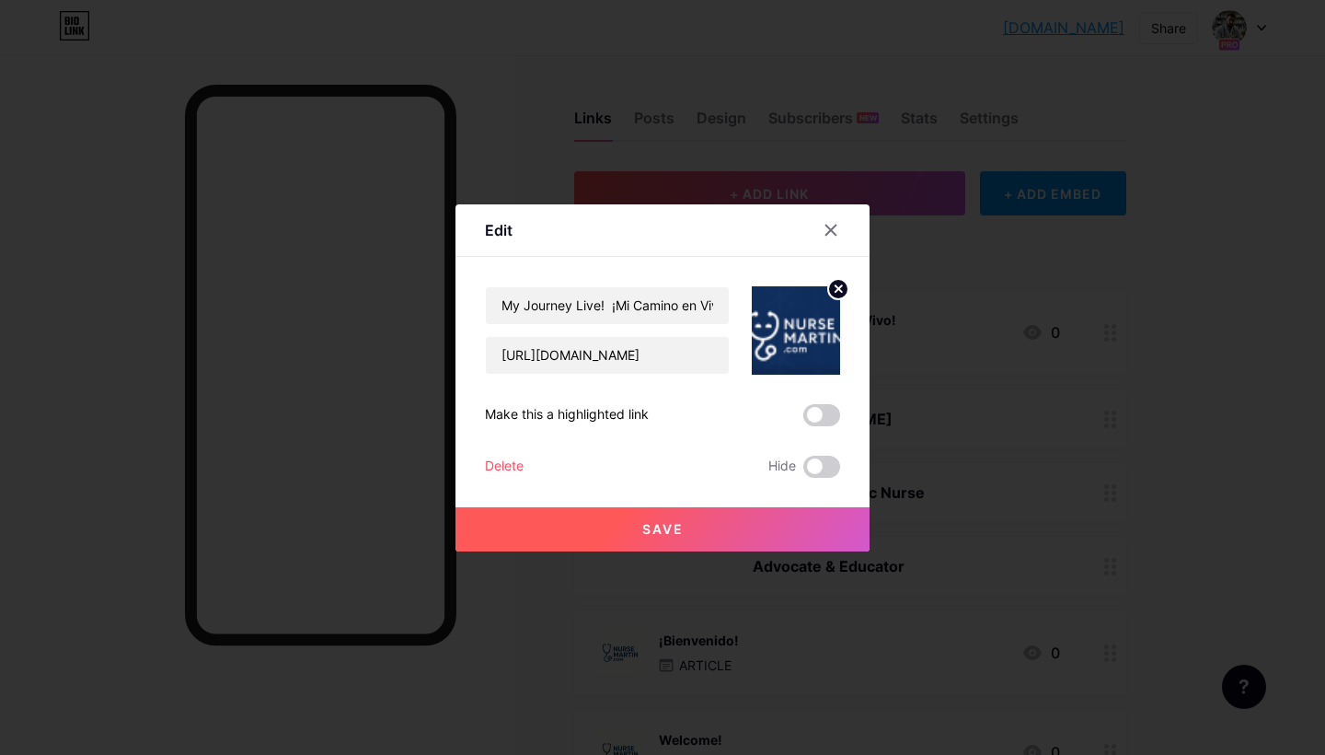
click at [573, 272] on div "My Journey Live! ¡Mi Camino en Vivo! https://www.tiktok.com/@mwriverasalas/vide…" at bounding box center [662, 316] width 355 height 118
click at [575, 260] on div "My Journey Live! ¡Mi Camino en Vivo! https://www.tiktok.com/@mwriverasalas/vide…" at bounding box center [662, 316] width 355 height 118
click at [645, 527] on span "Save" at bounding box center [662, 529] width 41 height 16
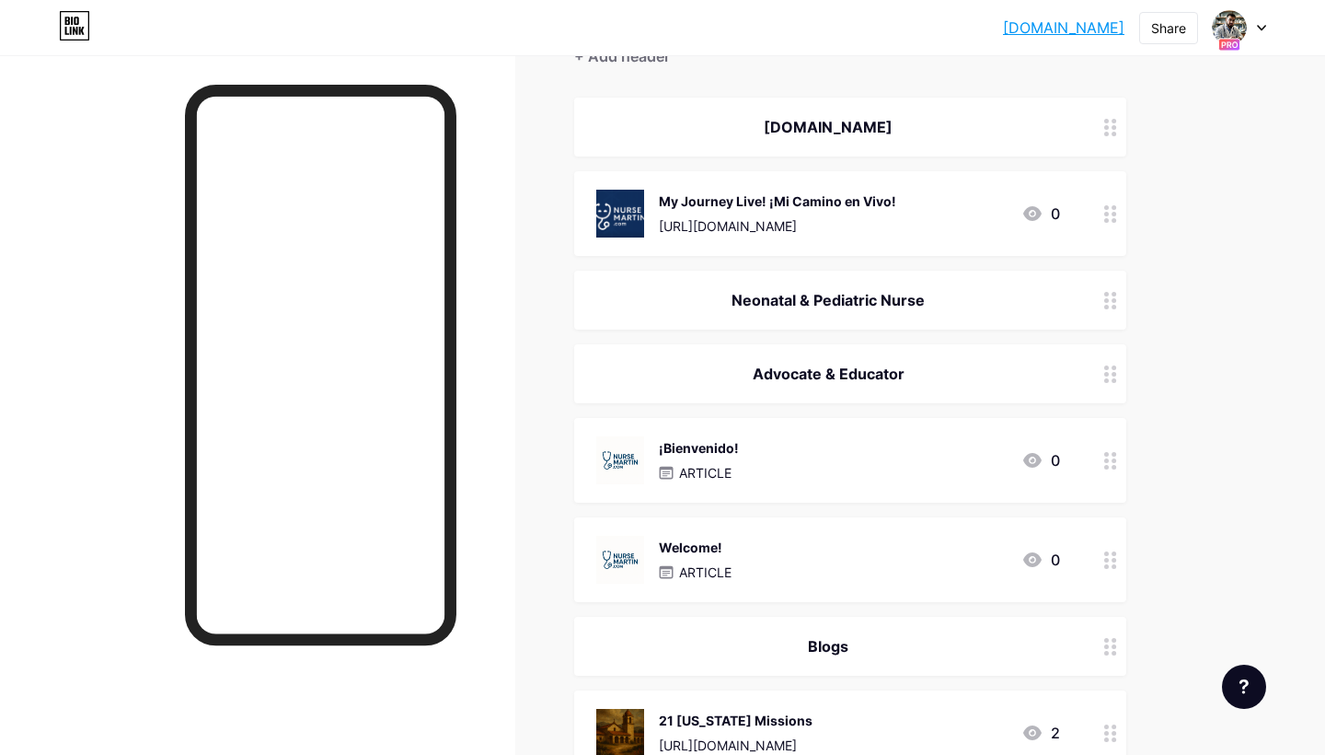
scroll to position [220, 0]
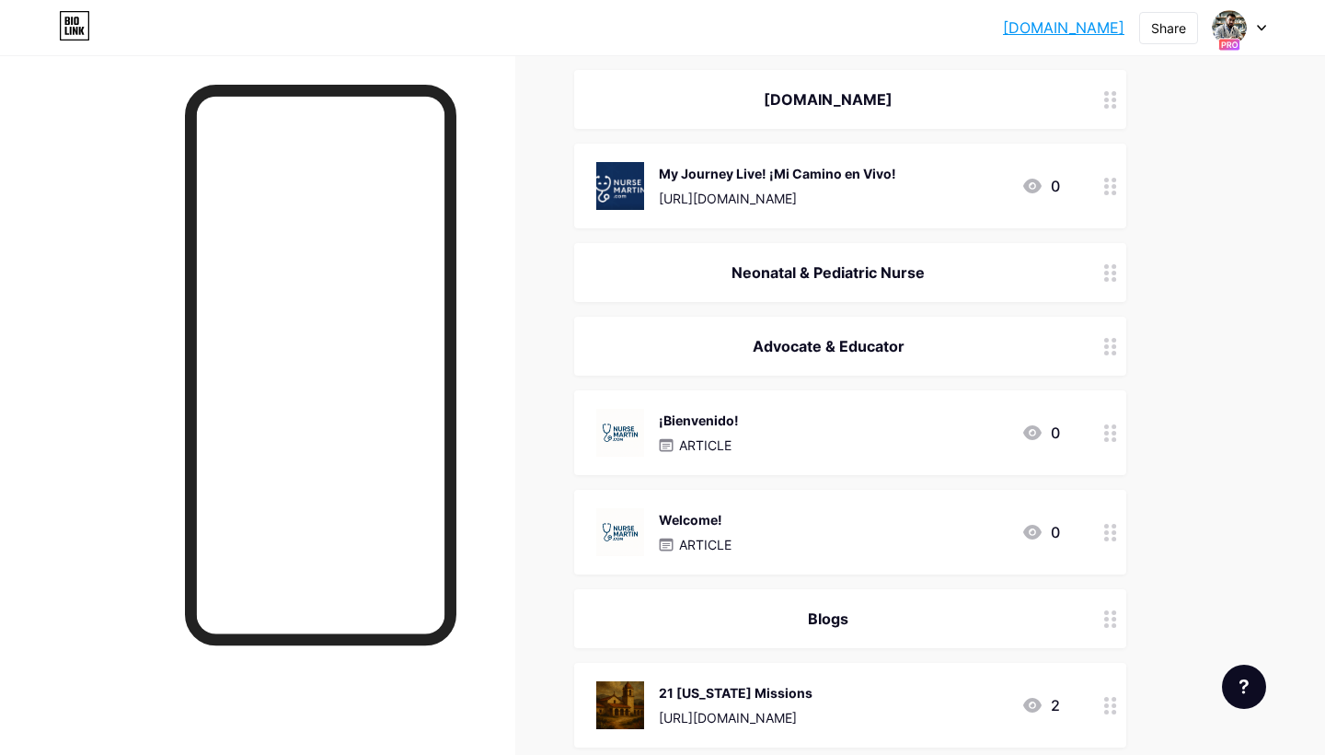
click at [1105, 344] on circle at bounding box center [1106, 346] width 5 height 5
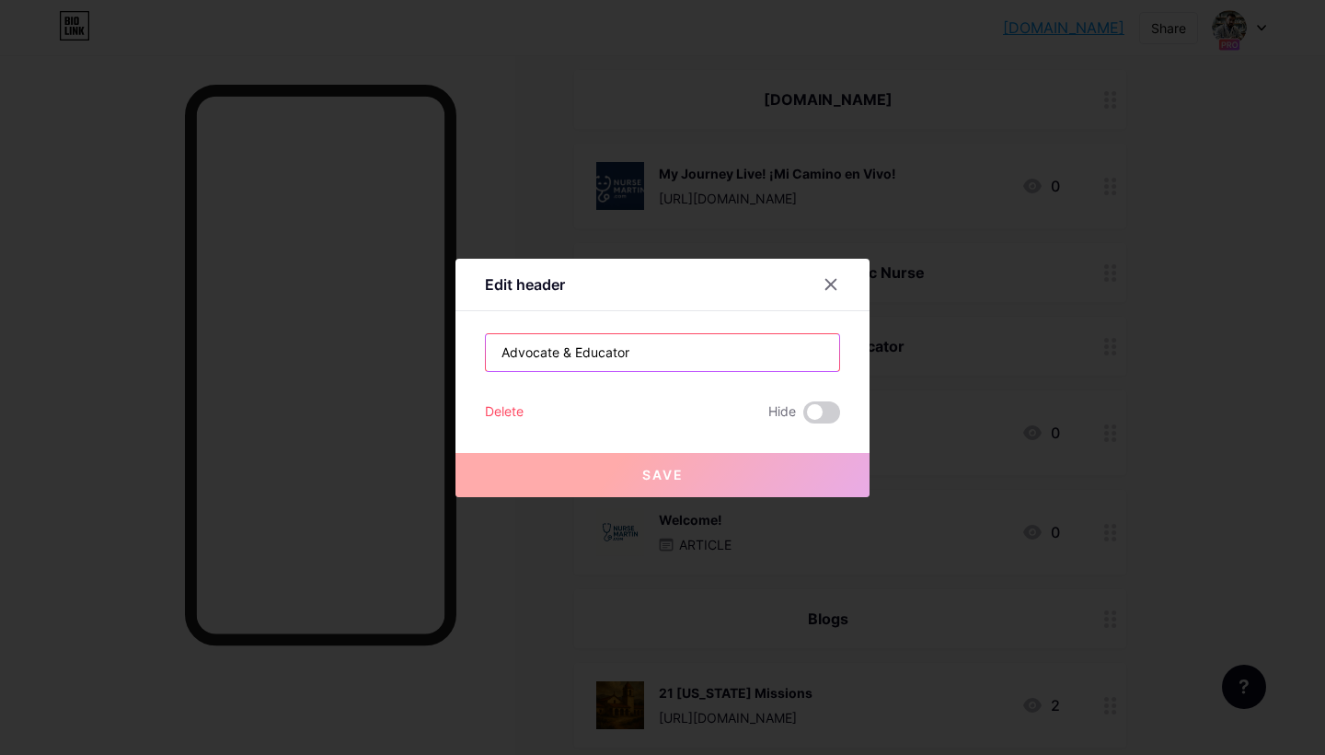
drag, startPoint x: 649, startPoint y: 352, endPoint x: 457, endPoint y: 341, distance: 191.7
click at [457, 341] on div "Edit header Advocate & Educator Delete Hide Save" at bounding box center [663, 378] width 414 height 238
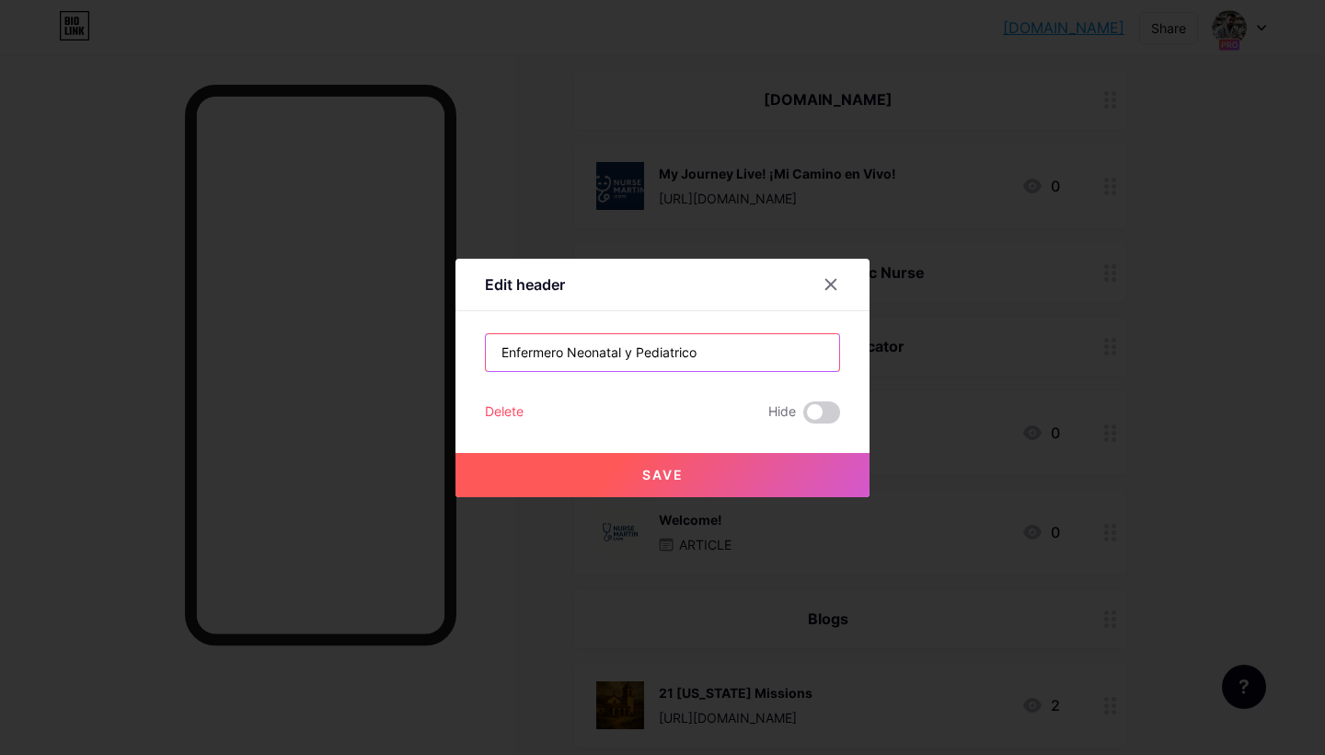
type input "Enfermero Neonatal y Pediatrico"
click at [566, 464] on button "Save" at bounding box center [663, 475] width 414 height 44
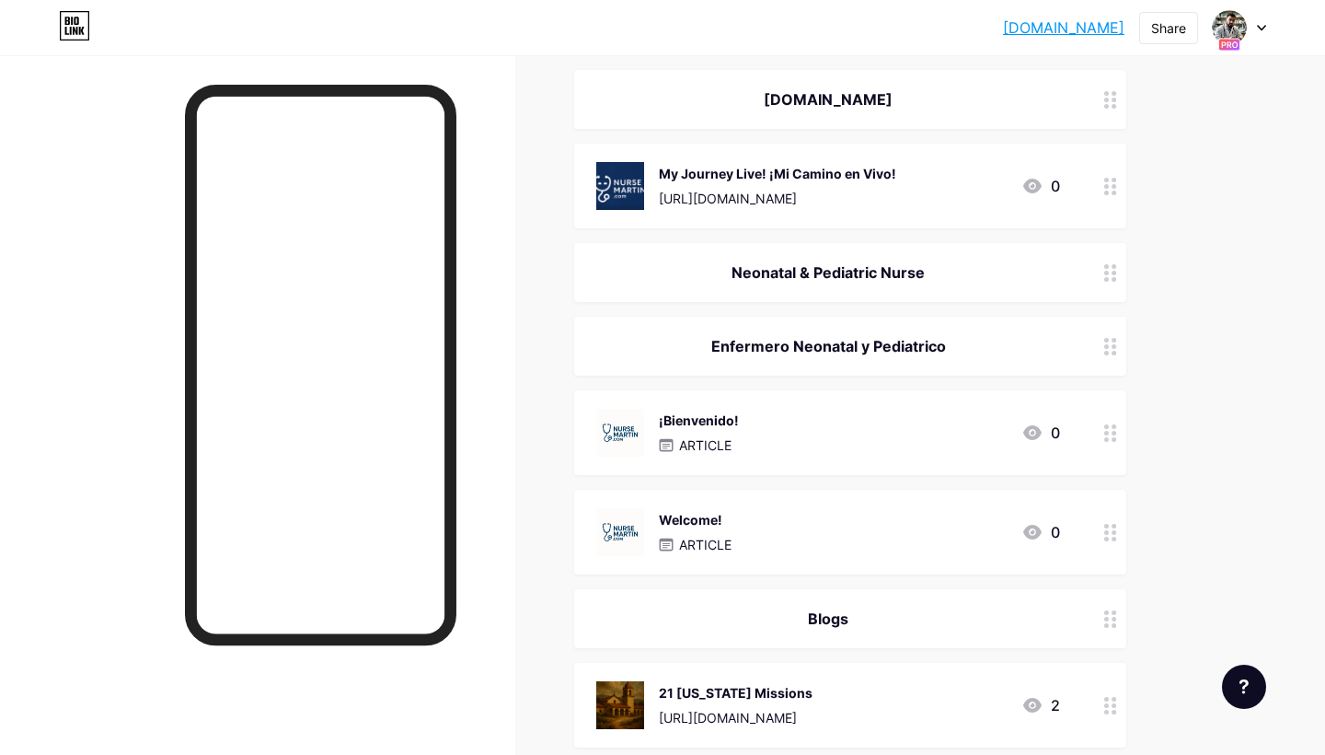
drag, startPoint x: 963, startPoint y: 343, endPoint x: 884, endPoint y: 347, distance: 79.2
click at [884, 347] on div "Enfermero Neonatal y Pediatrico" at bounding box center [828, 346] width 464 height 22
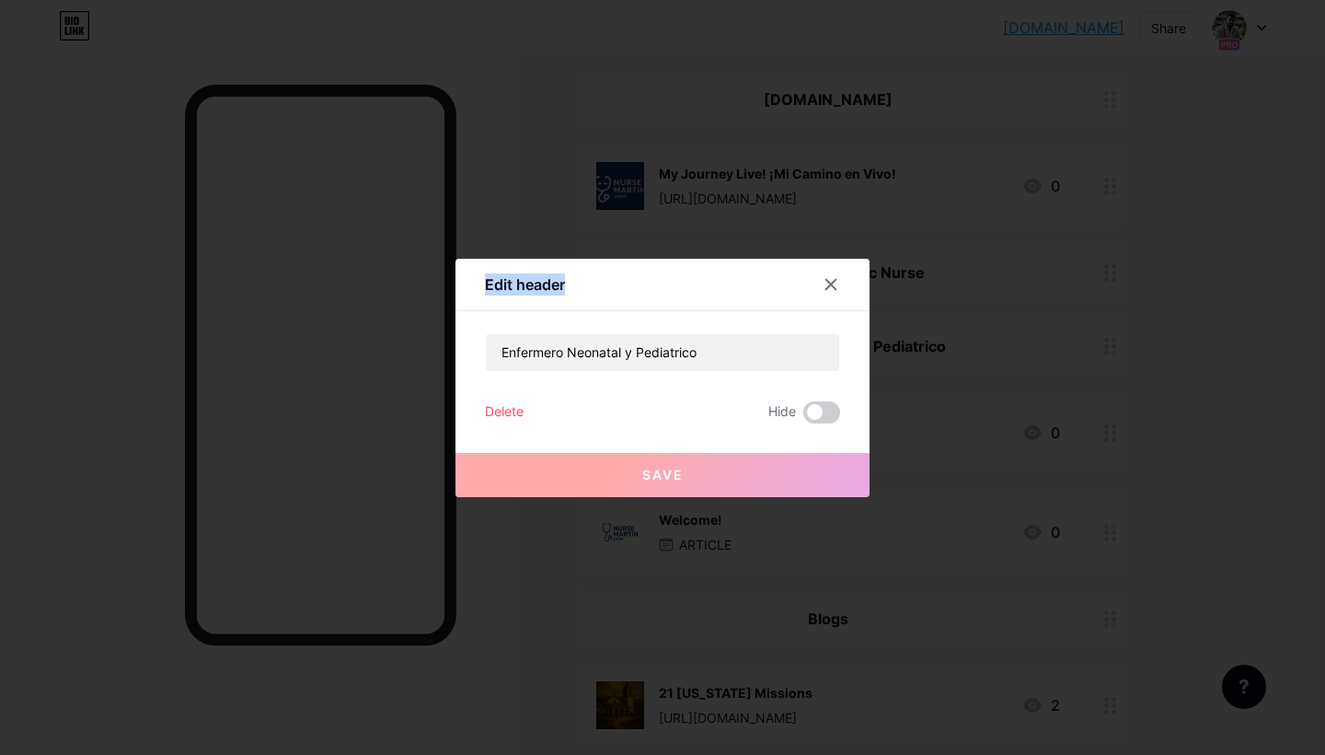
drag, startPoint x: 875, startPoint y: 347, endPoint x: 865, endPoint y: 347, distance: 10.1
click at [865, 347] on div "Edit header Enfermero Neonatal y Pediatrico Delete Hide Save" at bounding box center [662, 377] width 1325 height 755
click at [834, 280] on icon at bounding box center [831, 284] width 15 height 15
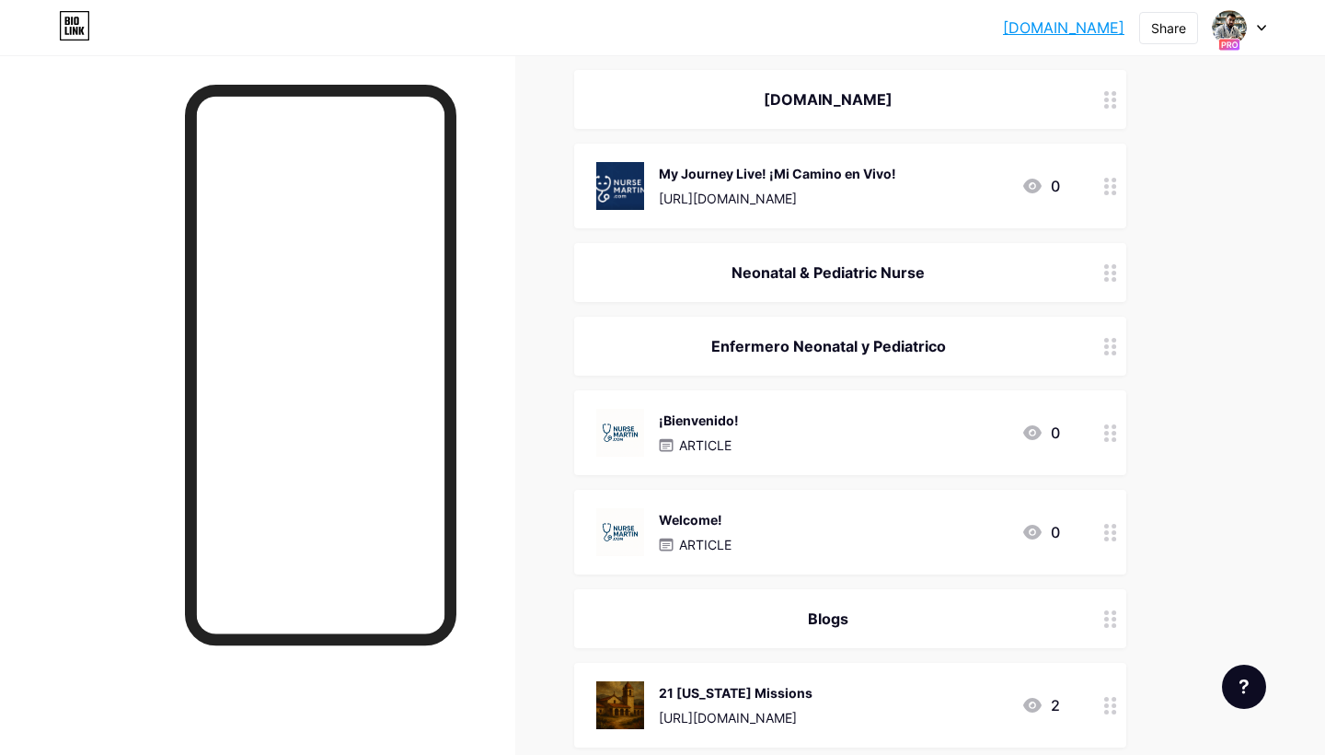
drag, startPoint x: 965, startPoint y: 341, endPoint x: 696, endPoint y: 335, distance: 268.8
click at [696, 335] on div "Enfermero Neonatal y Pediatrico" at bounding box center [828, 346] width 464 height 22
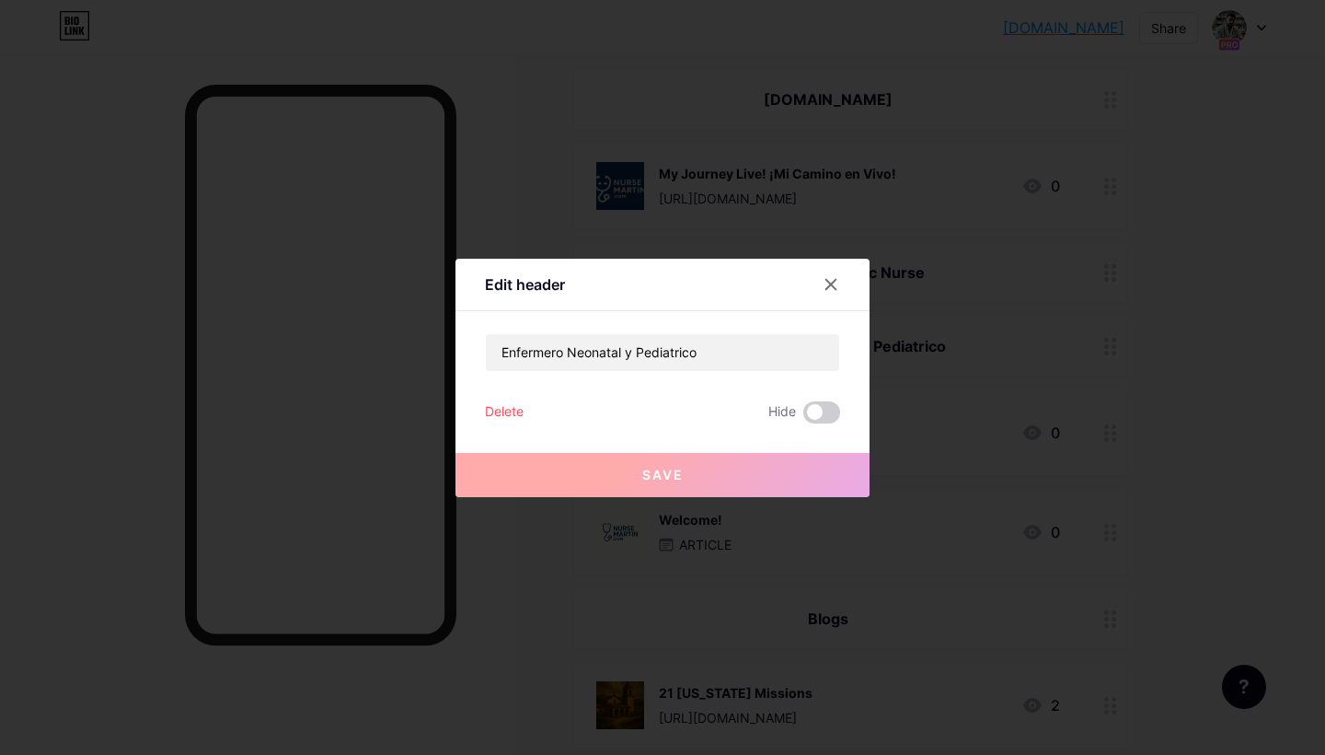
copy div "Enfermero Neonatal y Pediatrico"
click at [684, 355] on input "Enfermero Neonatal y Pediatrico" at bounding box center [662, 352] width 353 height 37
click at [835, 289] on icon at bounding box center [831, 284] width 15 height 15
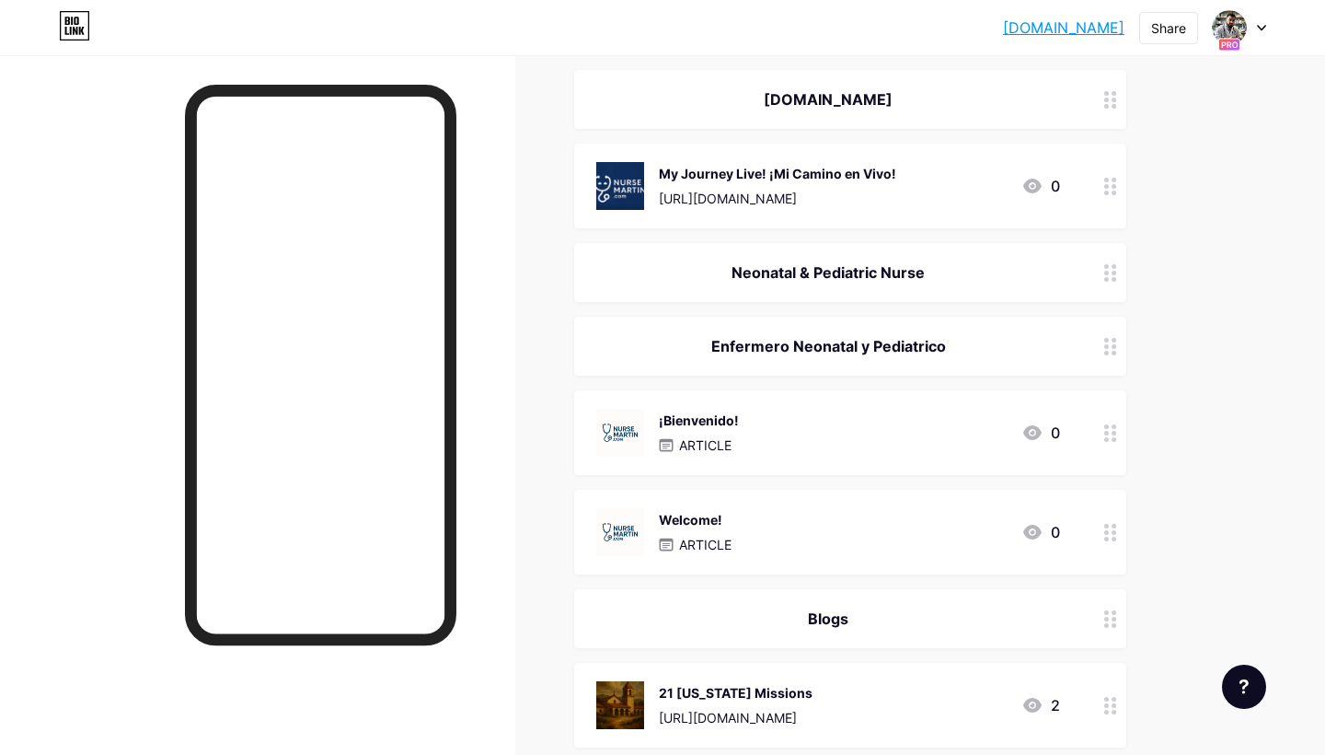
click at [1110, 340] on icon at bounding box center [1110, 346] width 13 height 17
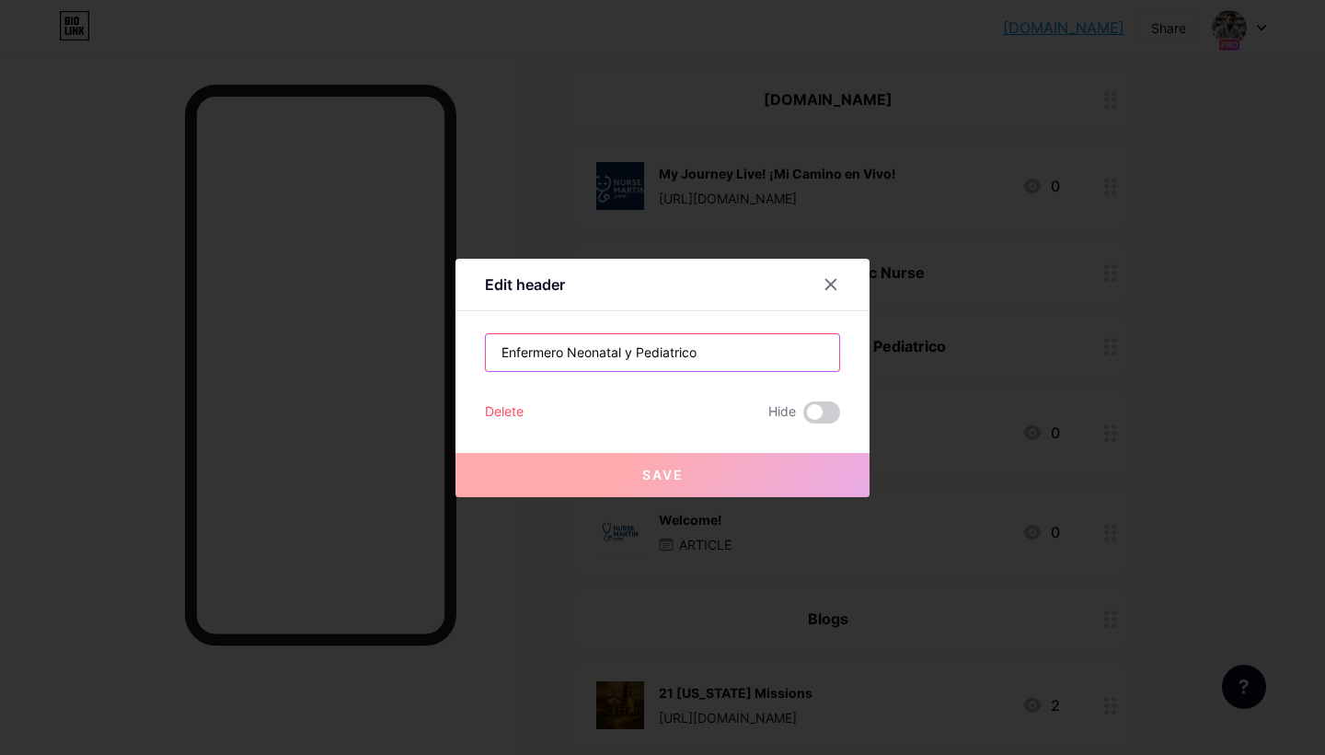
drag, startPoint x: 713, startPoint y: 360, endPoint x: 455, endPoint y: 335, distance: 259.8
click at [455, 335] on div "Edit header Enfermero Neonatal y Pediatrico Delete Hide Save" at bounding box center [662, 377] width 1325 height 755
paste input "neonatal y pediá"
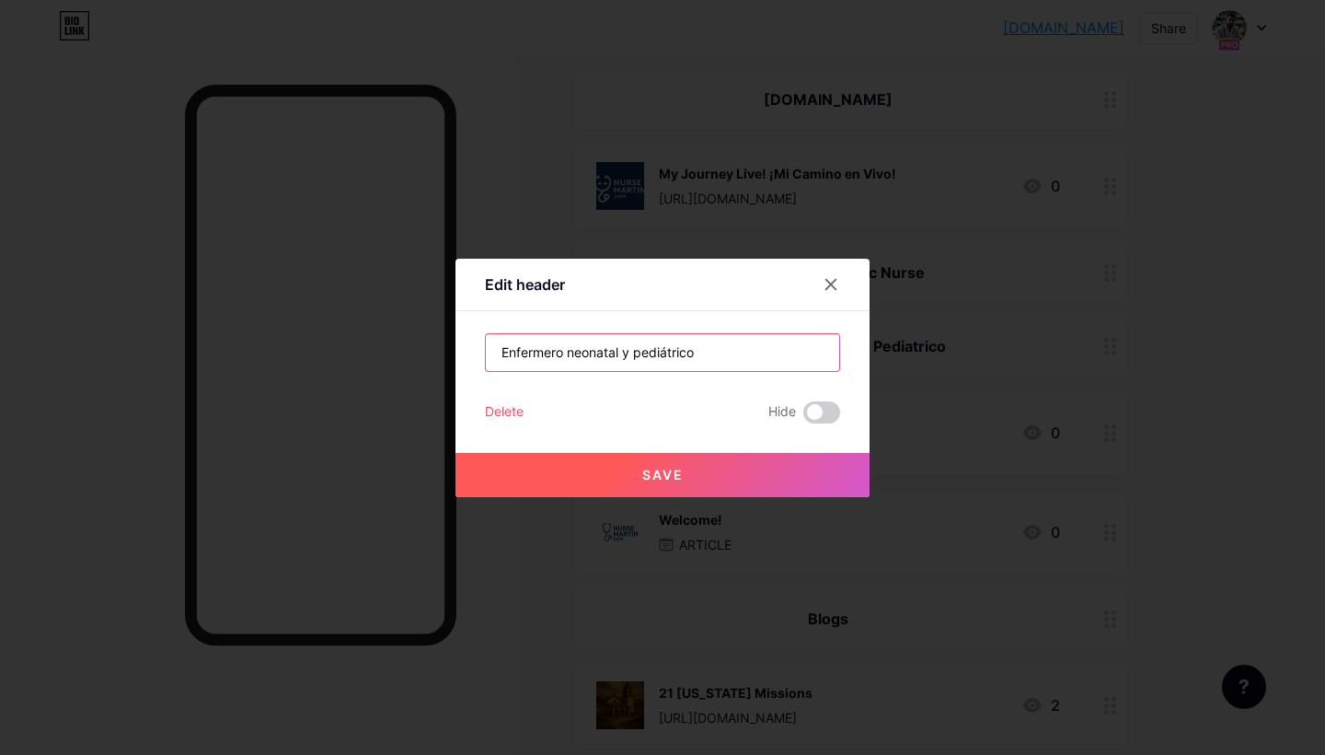
click at [639, 351] on input "Enfermero neonatal y pediátrico" at bounding box center [662, 352] width 353 height 37
type input "Enfermero Neonatal y Pediátrico"
click at [651, 458] on button "Save" at bounding box center [663, 475] width 414 height 44
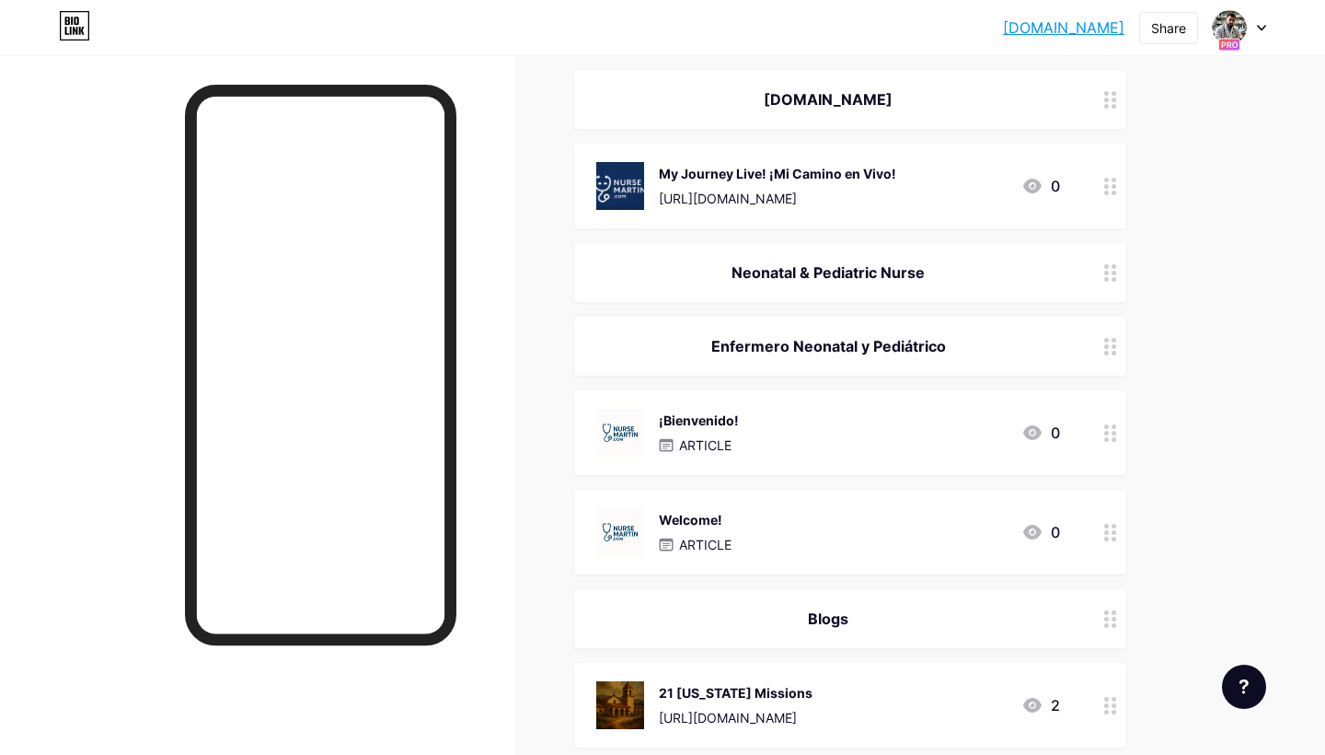
drag, startPoint x: 1041, startPoint y: 344, endPoint x: 1042, endPoint y: 261, distance: 82.8
click at [1042, 261] on span "NurseMartin.com My Journey Live! ¡Mi Camino en Vivo! https://www.tiktok.com/@mw…" at bounding box center [850, 767] width 552 height 1395
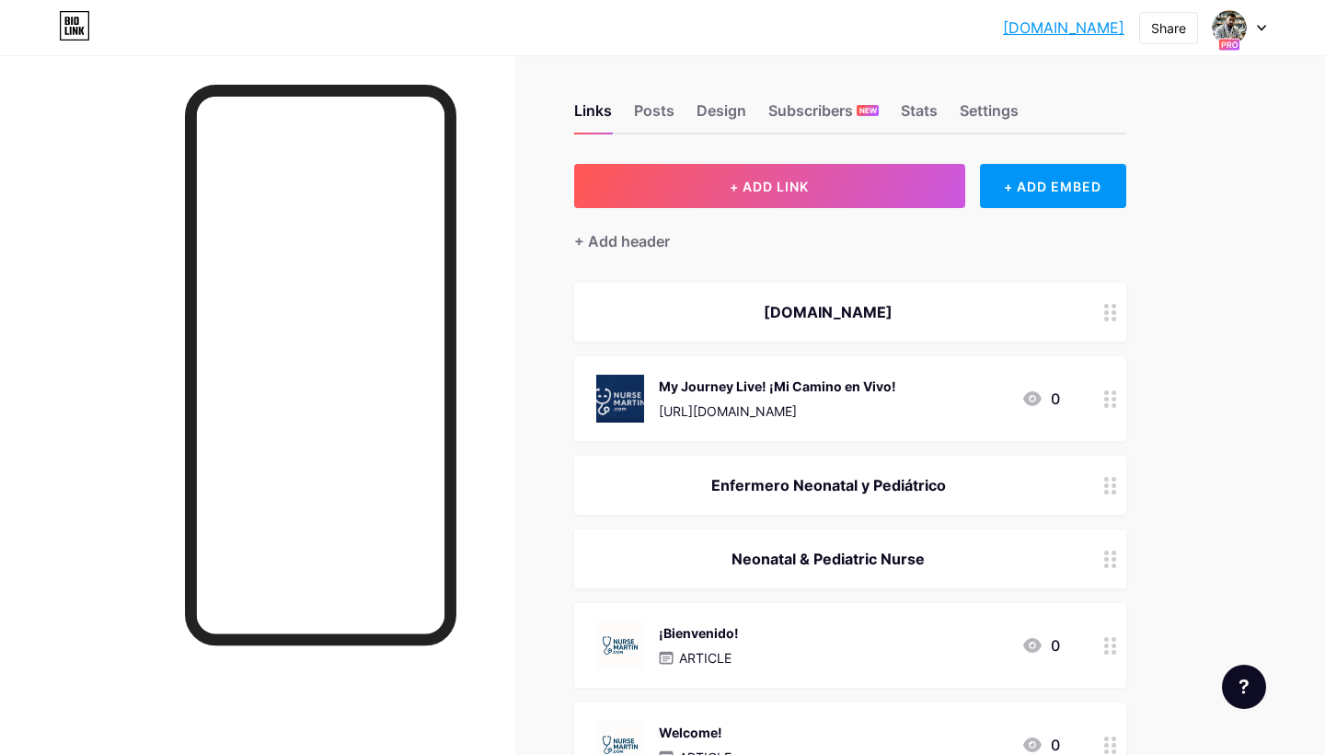
scroll to position [8, 0]
click at [1101, 382] on div at bounding box center [1110, 397] width 31 height 85
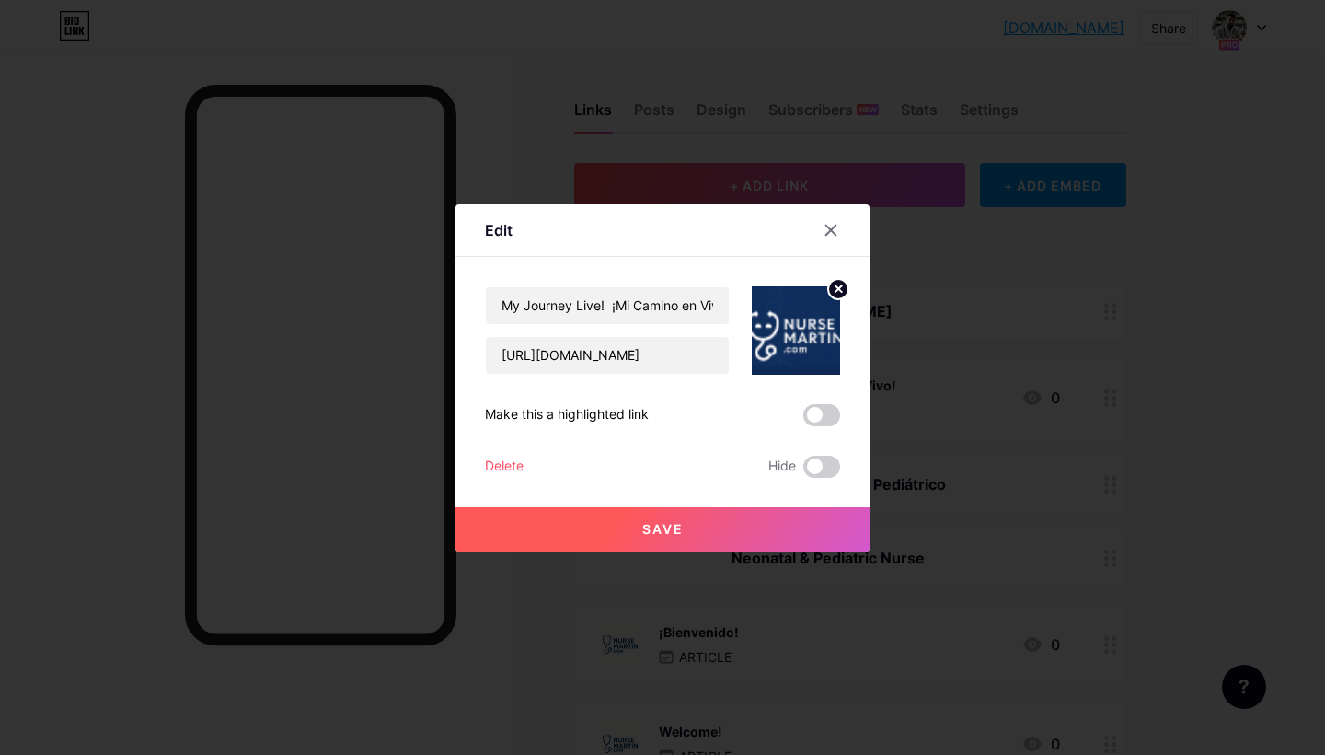
click at [839, 284] on circle at bounding box center [838, 289] width 20 height 20
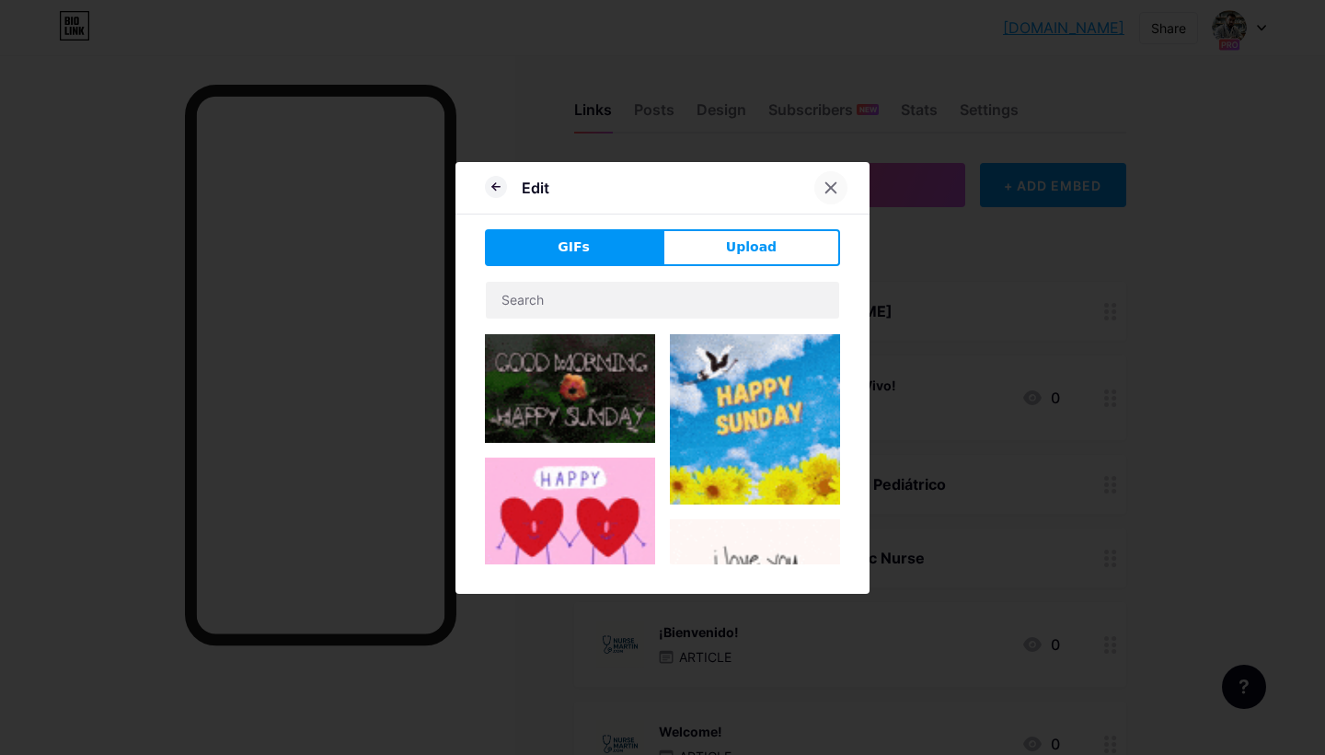
click at [827, 192] on icon at bounding box center [831, 187] width 15 height 15
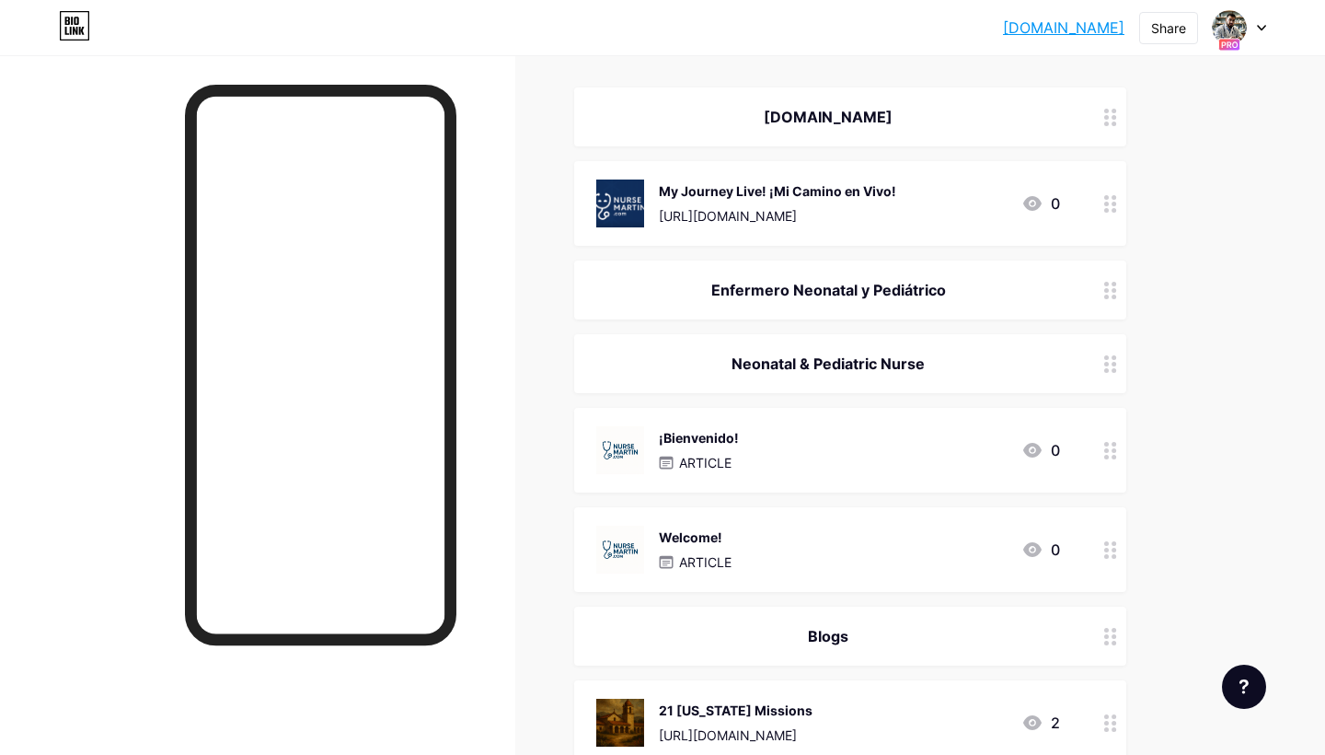
scroll to position [224, 0]
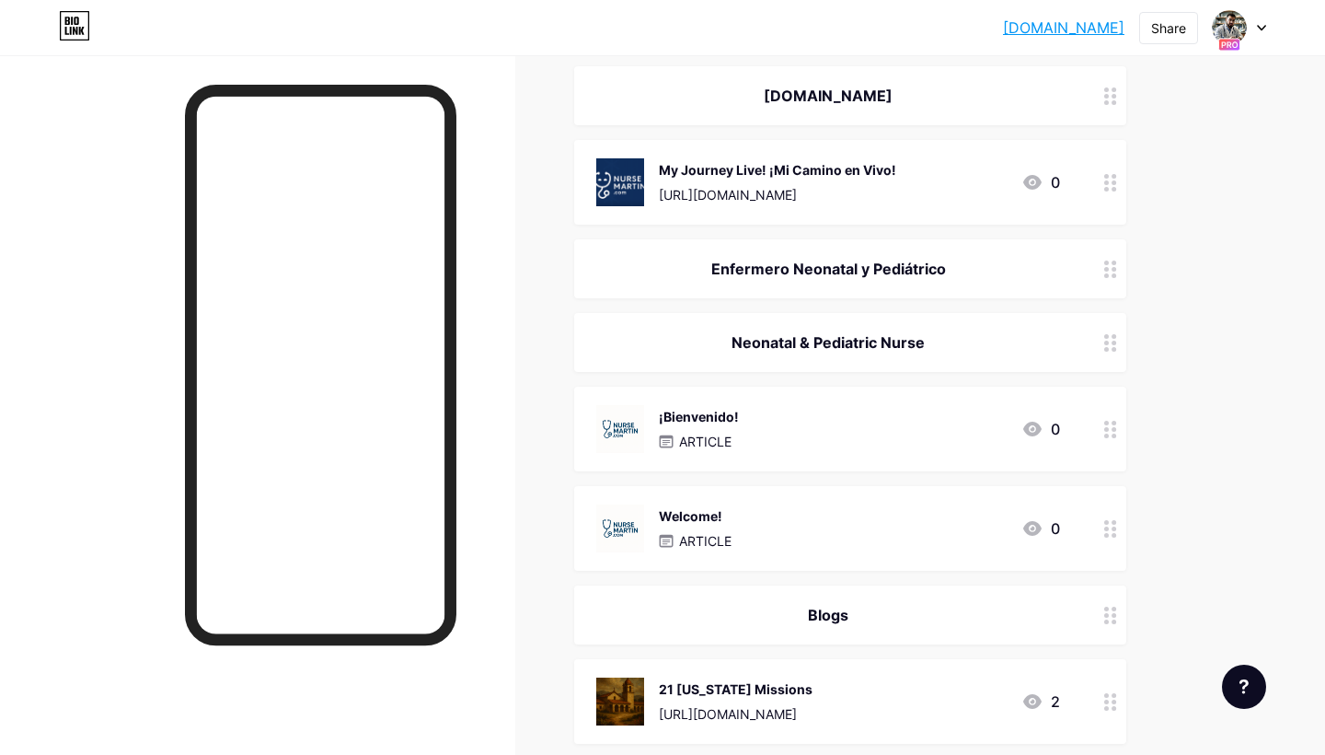
click at [1112, 425] on icon at bounding box center [1110, 429] width 13 height 17
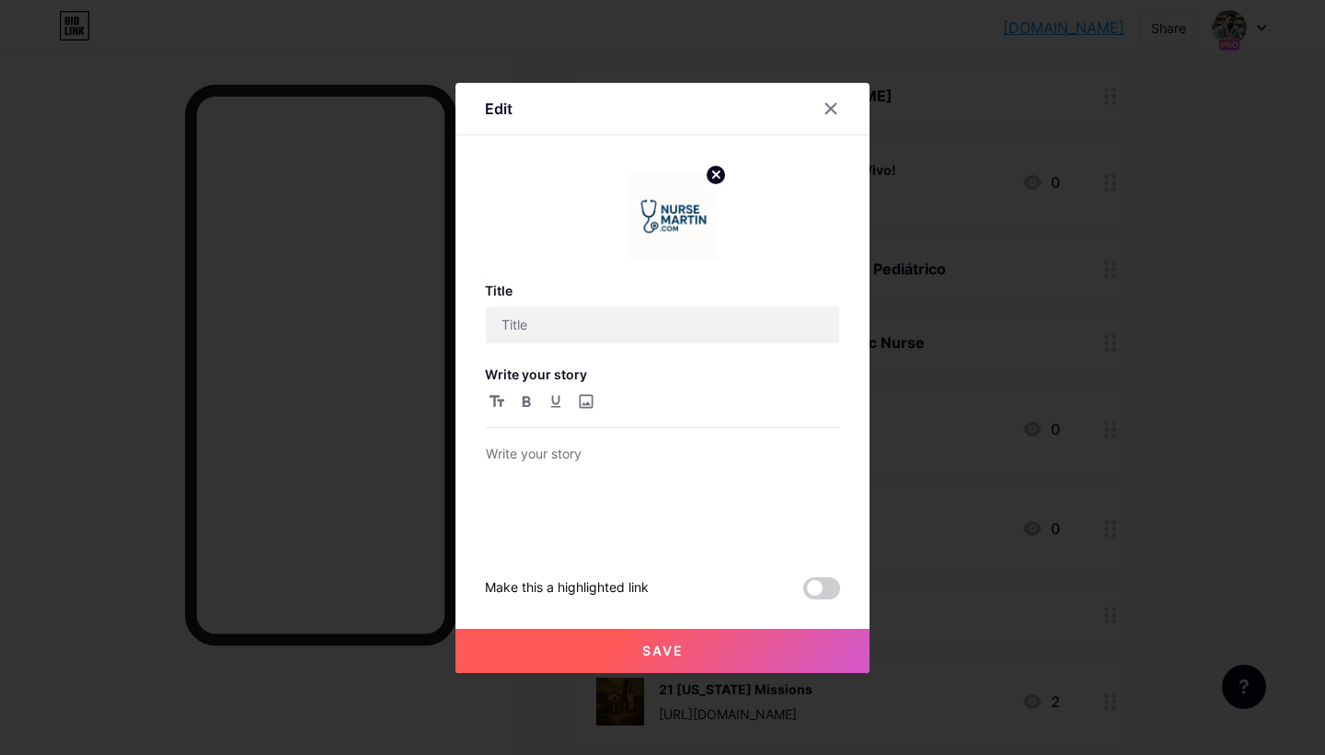
type input "¡Bienvenido!"
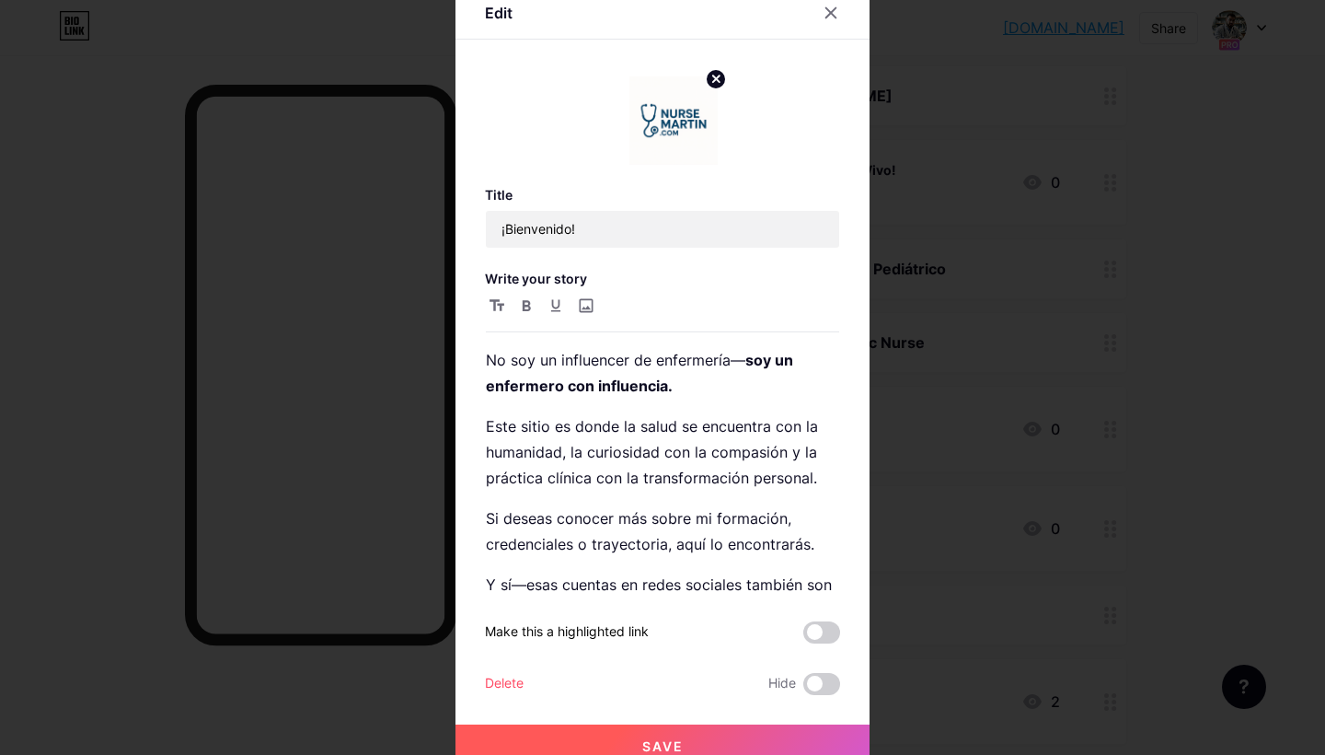
scroll to position [154, 0]
click at [713, 78] on circle at bounding box center [716, 79] width 20 height 20
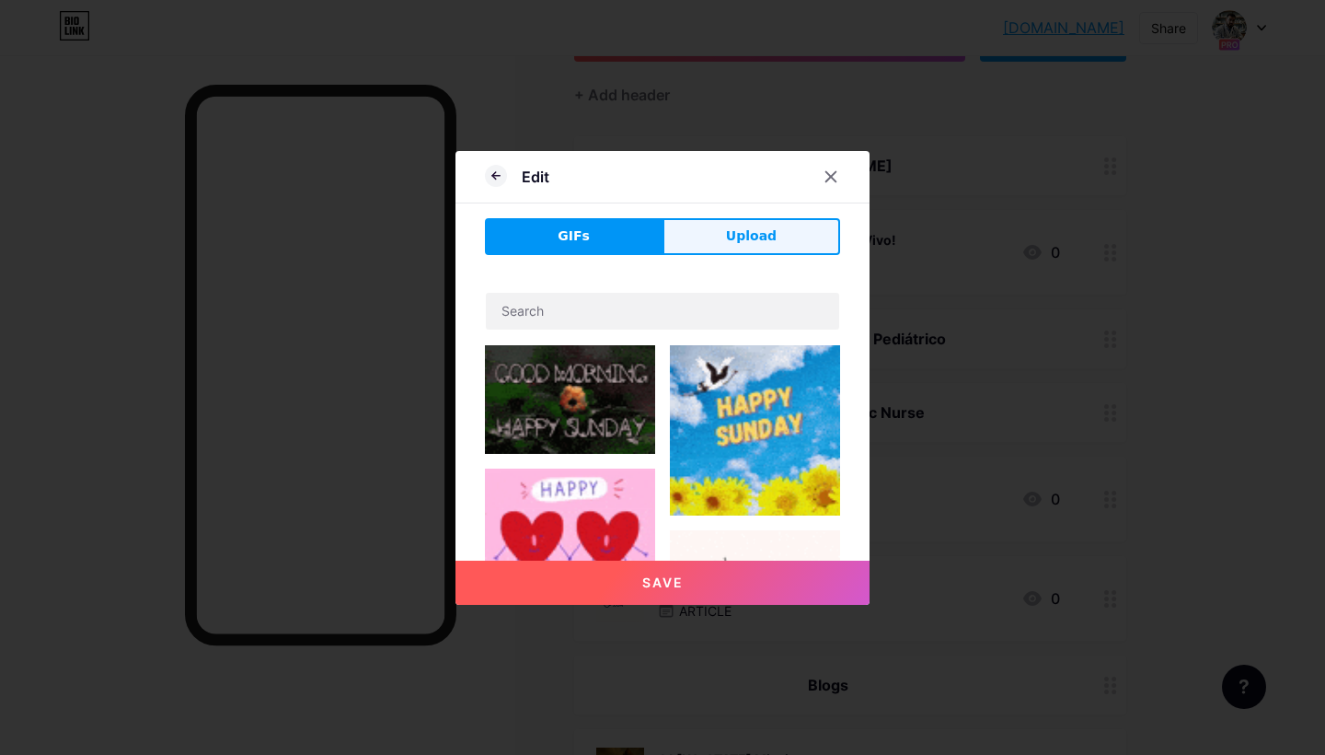
click at [736, 225] on button "Upload" at bounding box center [752, 236] width 178 height 37
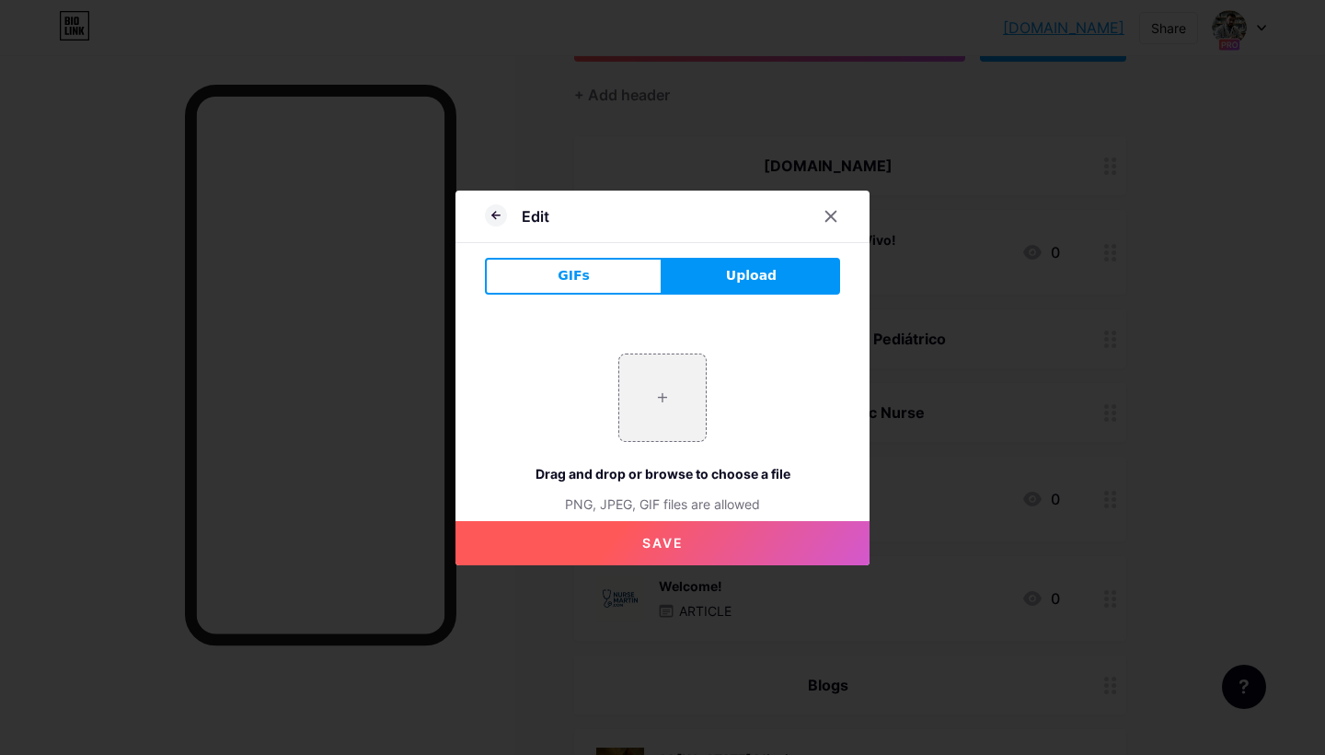
click at [717, 277] on button "Upload" at bounding box center [752, 276] width 178 height 37
click at [666, 382] on input "file" at bounding box center [662, 397] width 87 height 87
type input "C:\fakepath\Screenshot 2025-08-10 at 7.36.08 AM.png"
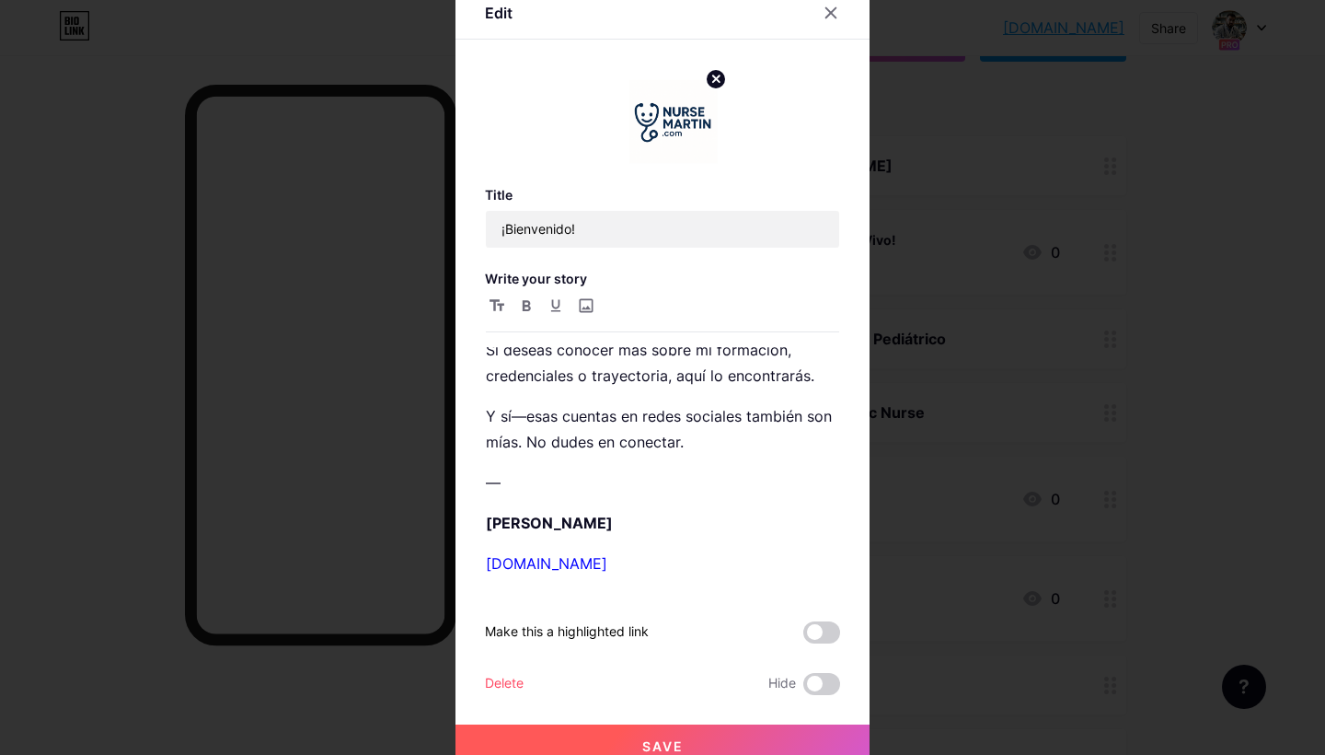
scroll to position [168, 0]
click at [491, 562] on link "[DOMAIN_NAME]" at bounding box center [546, 563] width 121 height 18
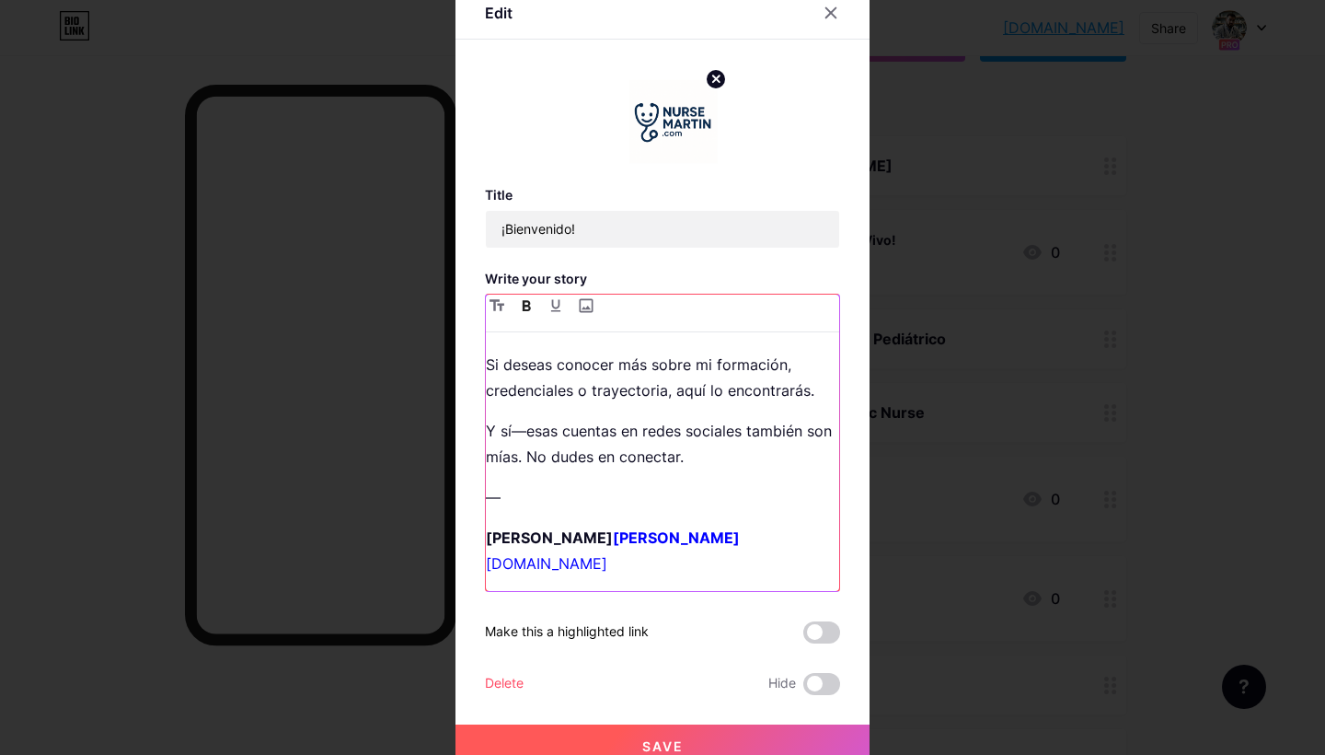
scroll to position [128, 0]
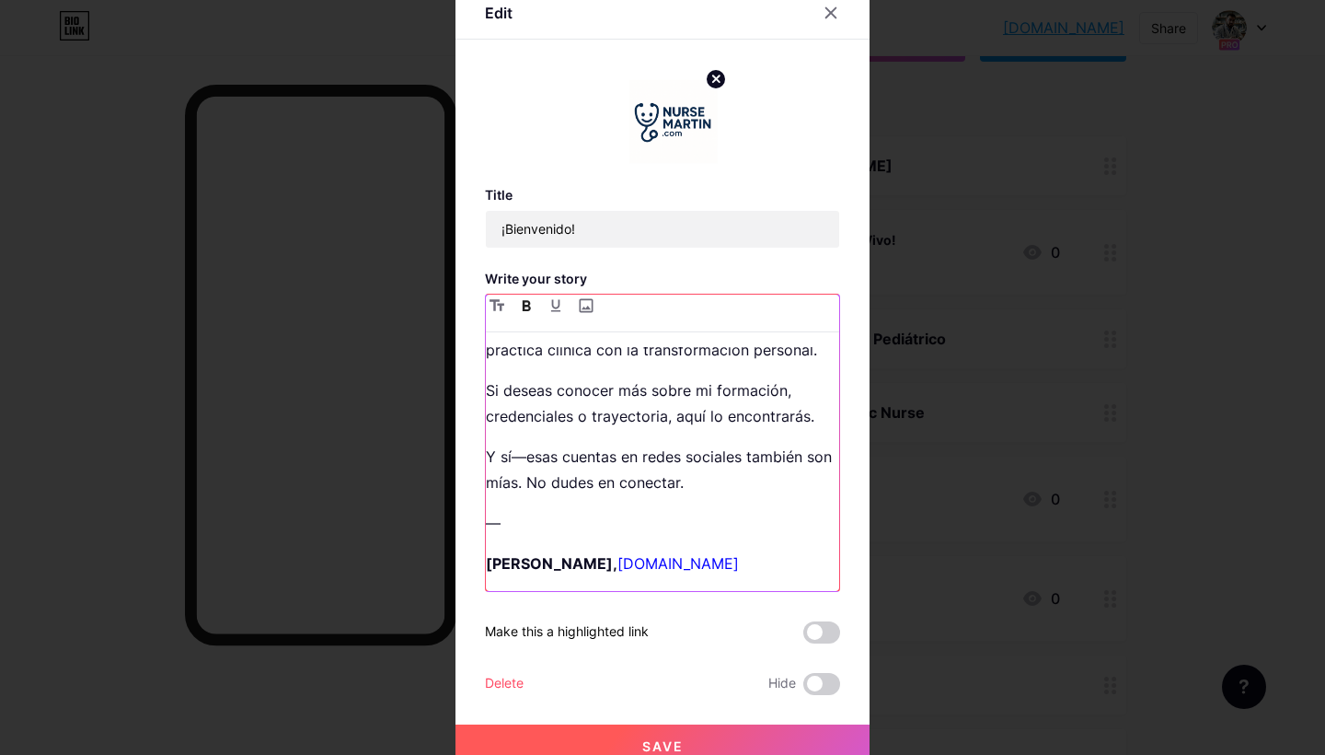
click at [583, 514] on p "—" at bounding box center [662, 523] width 353 height 26
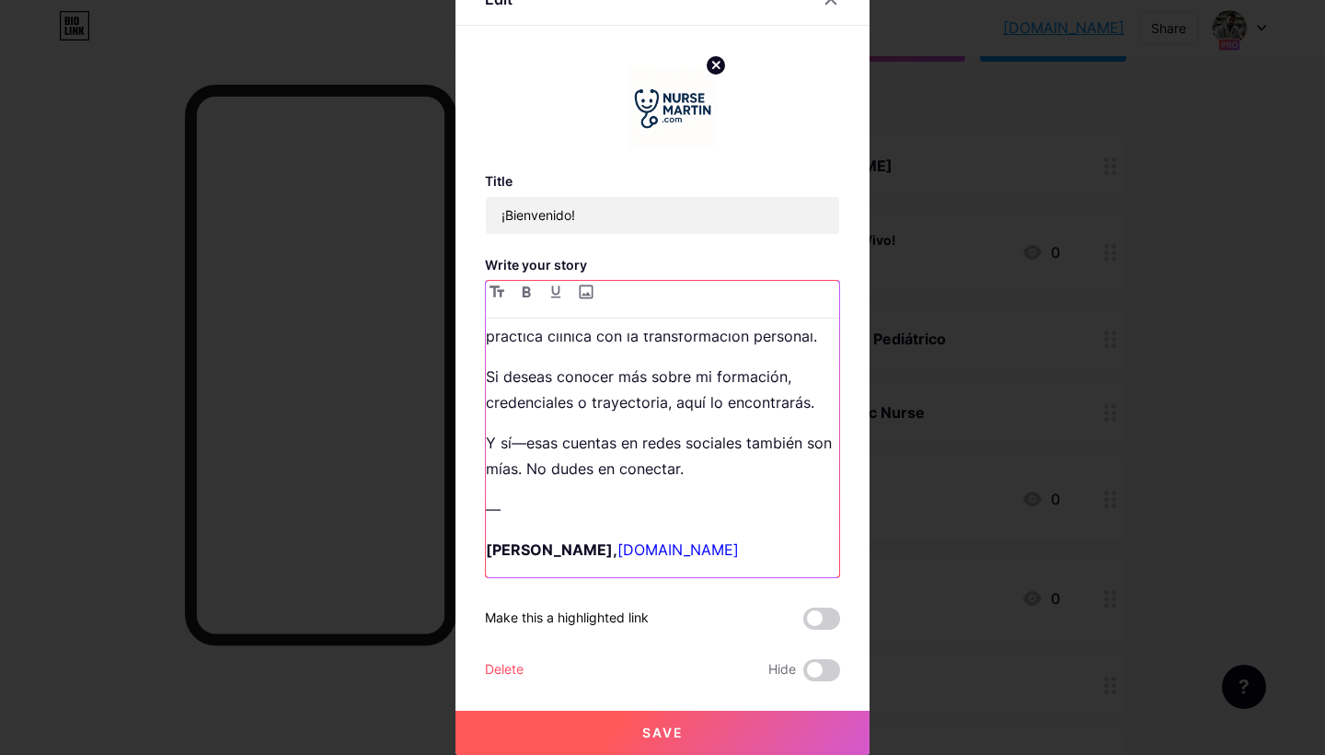
scroll to position [14, 0]
drag, startPoint x: 779, startPoint y: 547, endPoint x: 649, endPoint y: 548, distance: 129.8
click at [649, 548] on p "Martin W. Rivera Salas, NurseMartin.com" at bounding box center [662, 550] width 353 height 26
drag, startPoint x: 667, startPoint y: 545, endPoint x: 468, endPoint y: 539, distance: 198.9
click at [468, 539] on div "Edit Title ¡Bienvenido! Write your story No soy un influencer de enfermería— so…" at bounding box center [663, 363] width 414 height 781
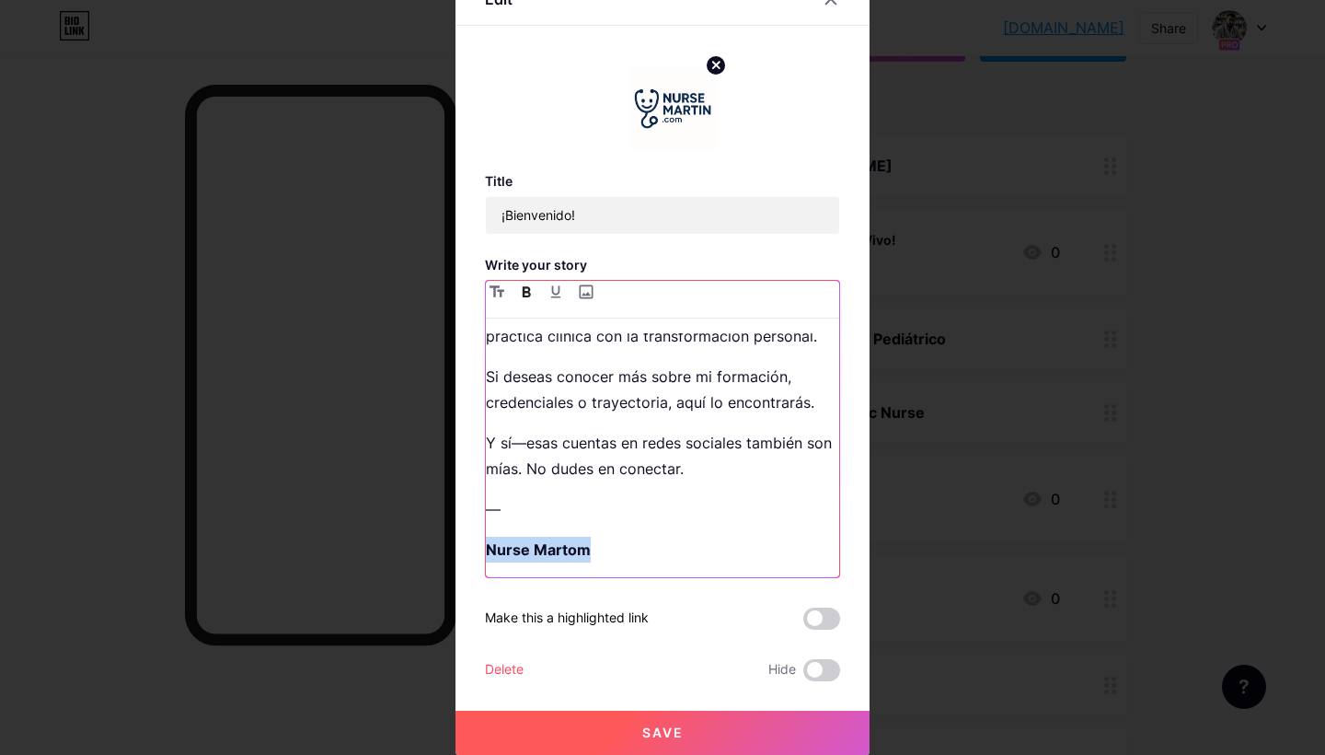
drag, startPoint x: 610, startPoint y: 546, endPoint x: 475, endPoint y: 546, distance: 135.3
click at [475, 546] on div "Edit Title ¡Bienvenido! Write your story No soy un influencer de enfermería— so…" at bounding box center [663, 363] width 414 height 781
click at [592, 443] on p "Y sí—esas cuentas en redes sociales también son mías. No dudes en conectar." at bounding box center [662, 456] width 353 height 52
click at [647, 547] on strong "Martin W. Rivera Salas, MSN, RN, RNC-NIC" at bounding box center [621, 549] width 270 height 18
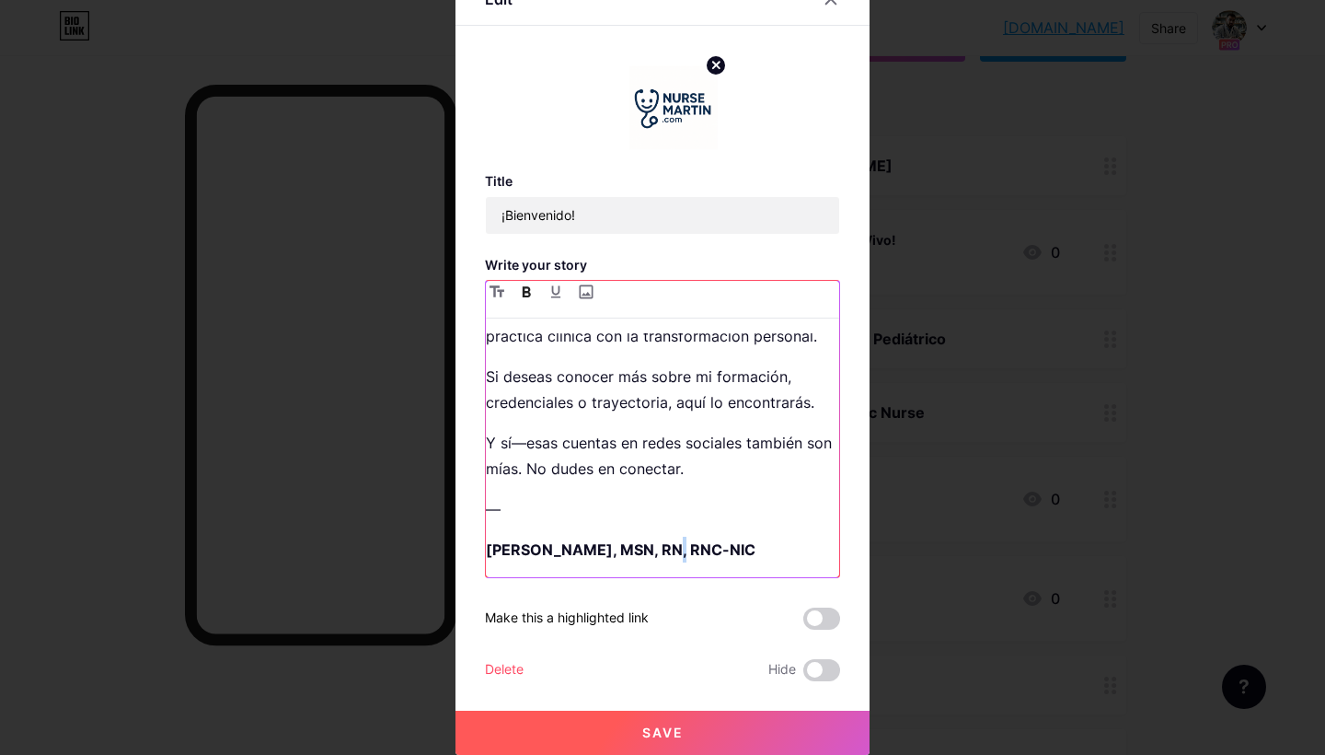
click at [647, 547] on strong "Martin W. Rivera Salas, MSN, RN, RNC-NIC" at bounding box center [621, 549] width 270 height 18
copy strong "Martin W. Rivera Salas, MSN, RN, RNC-NIC"
click at [681, 723] on button "Save" at bounding box center [663, 733] width 414 height 44
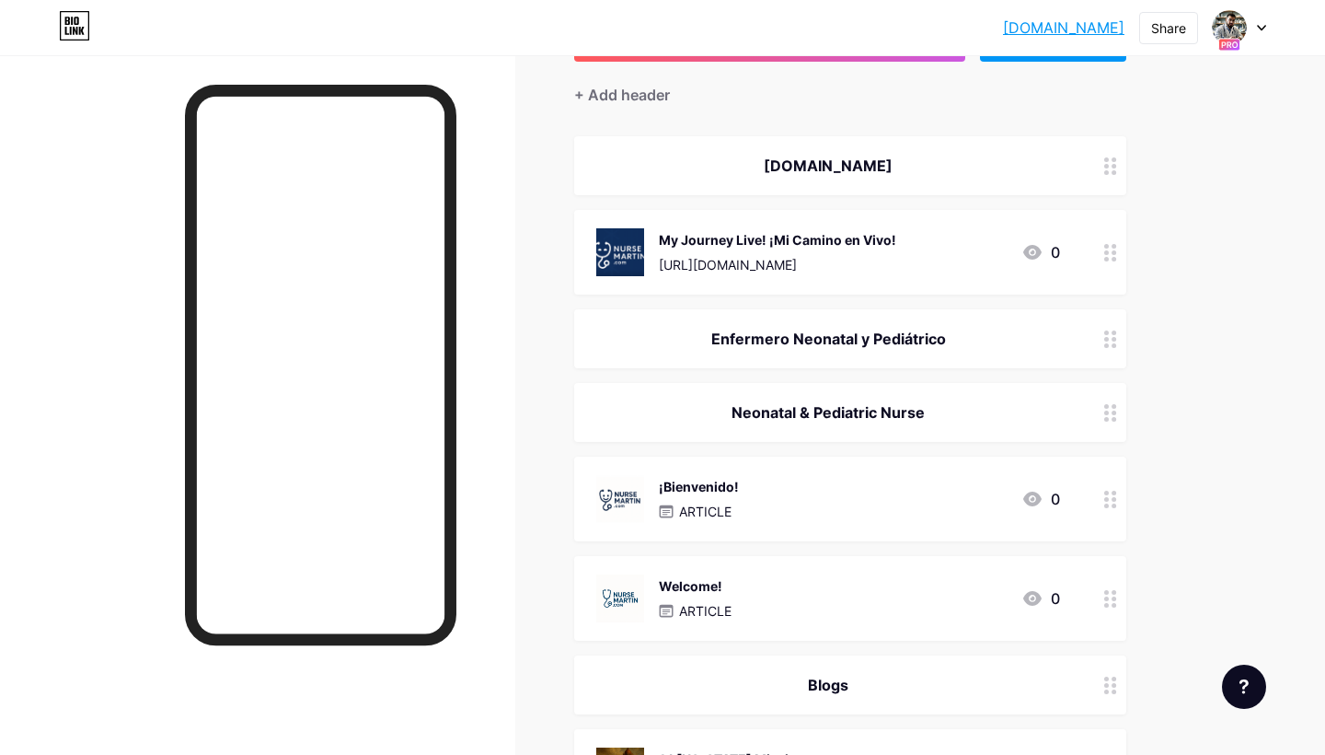
click at [1101, 252] on div at bounding box center [1110, 252] width 31 height 85
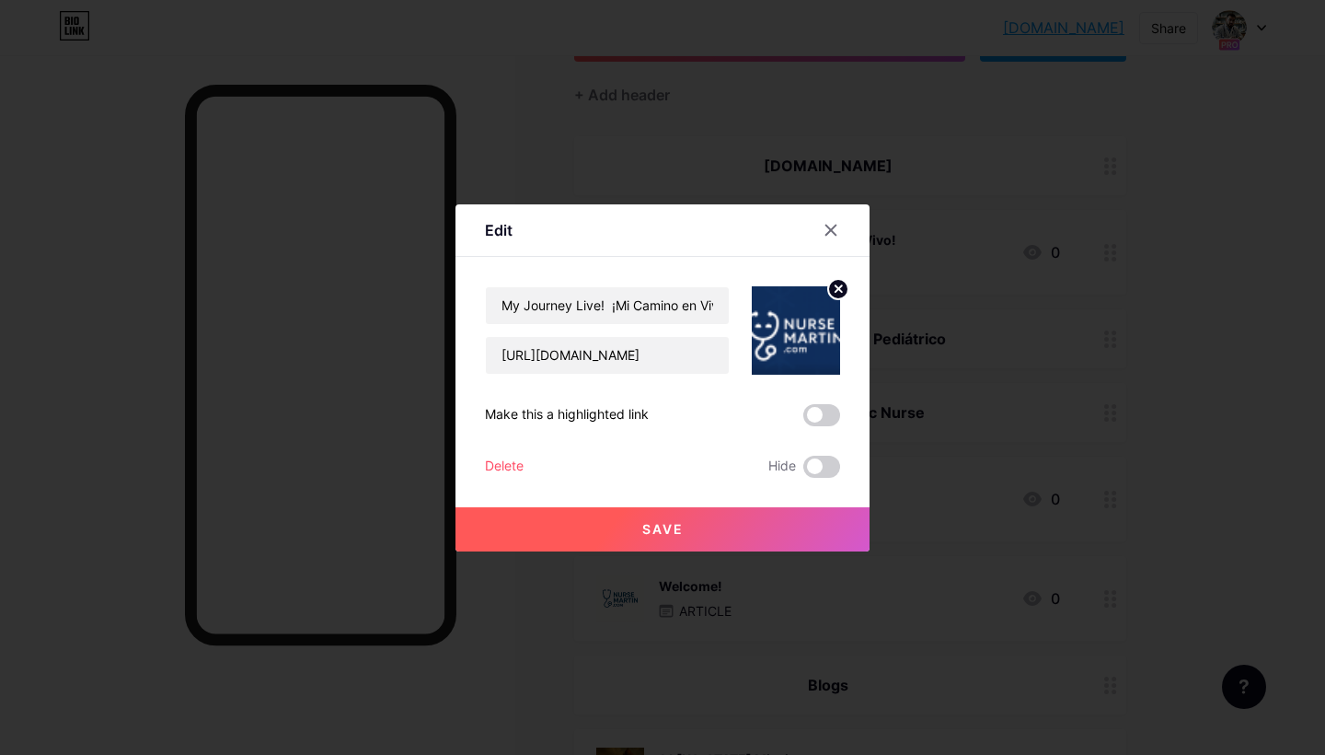
click at [836, 288] on circle at bounding box center [838, 289] width 20 height 20
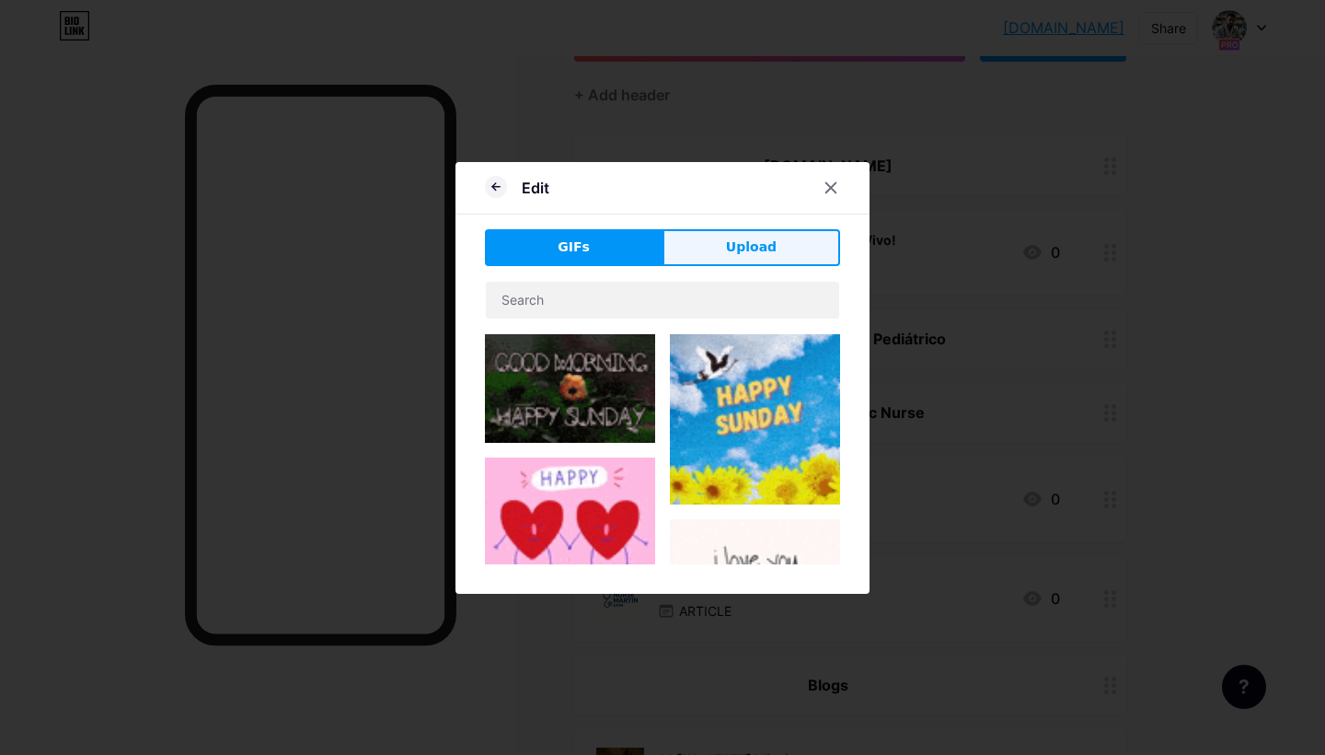
click at [779, 239] on button "Upload" at bounding box center [752, 247] width 178 height 37
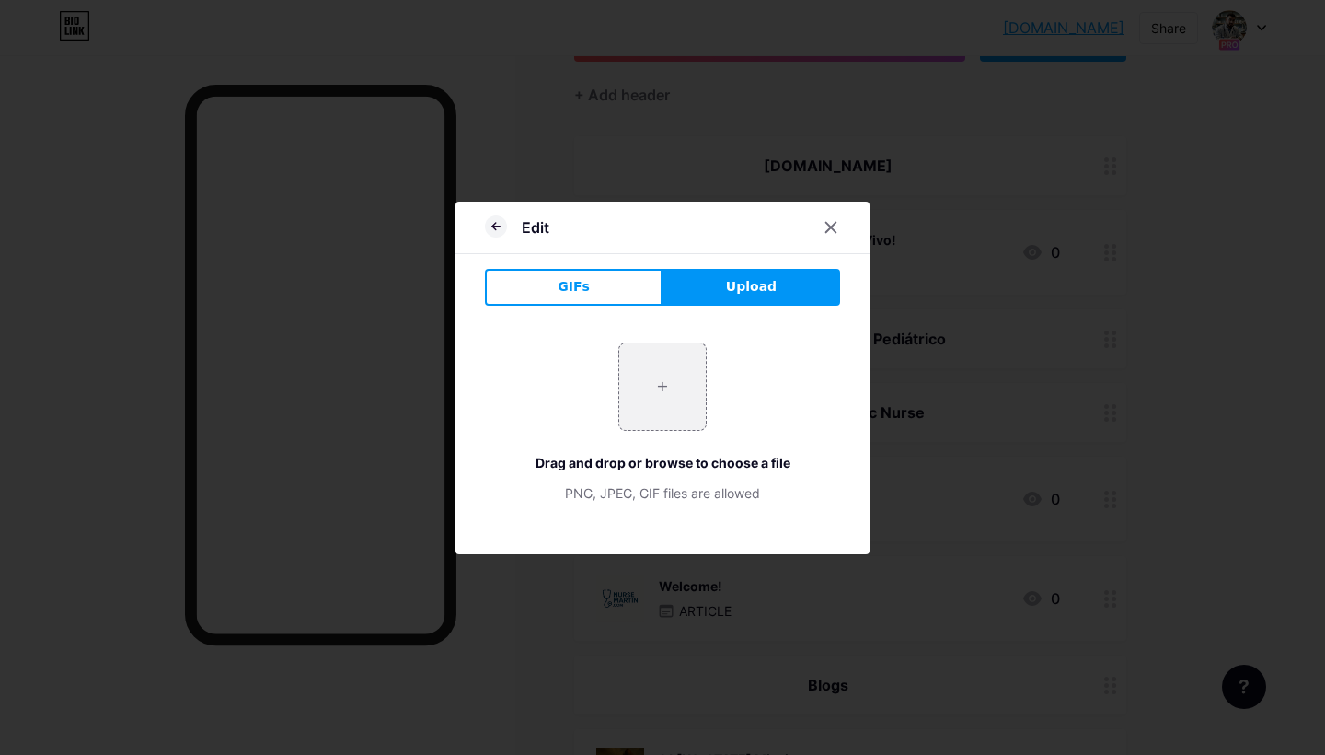
click at [722, 285] on button "Upload" at bounding box center [752, 287] width 178 height 37
click at [665, 373] on input "file" at bounding box center [662, 386] width 87 height 87
click at [830, 229] on icon at bounding box center [831, 227] width 15 height 15
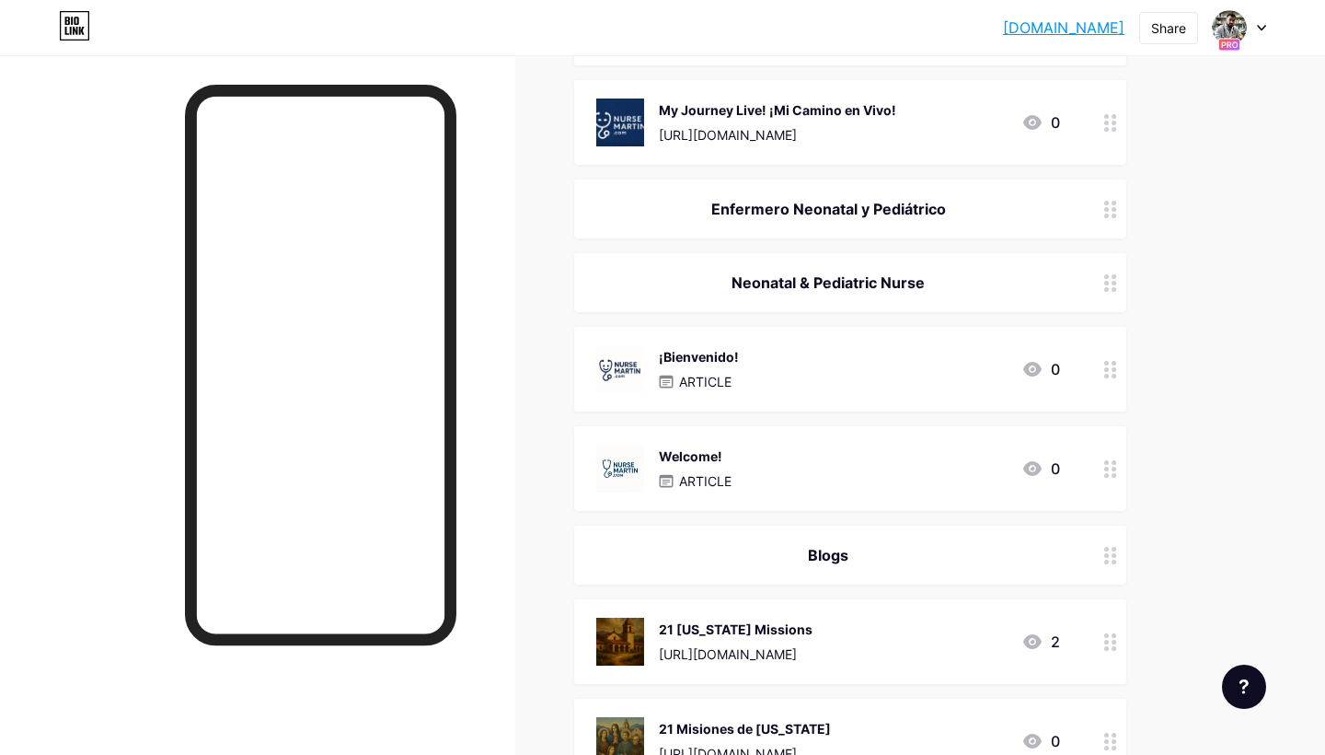
scroll to position [286, 0]
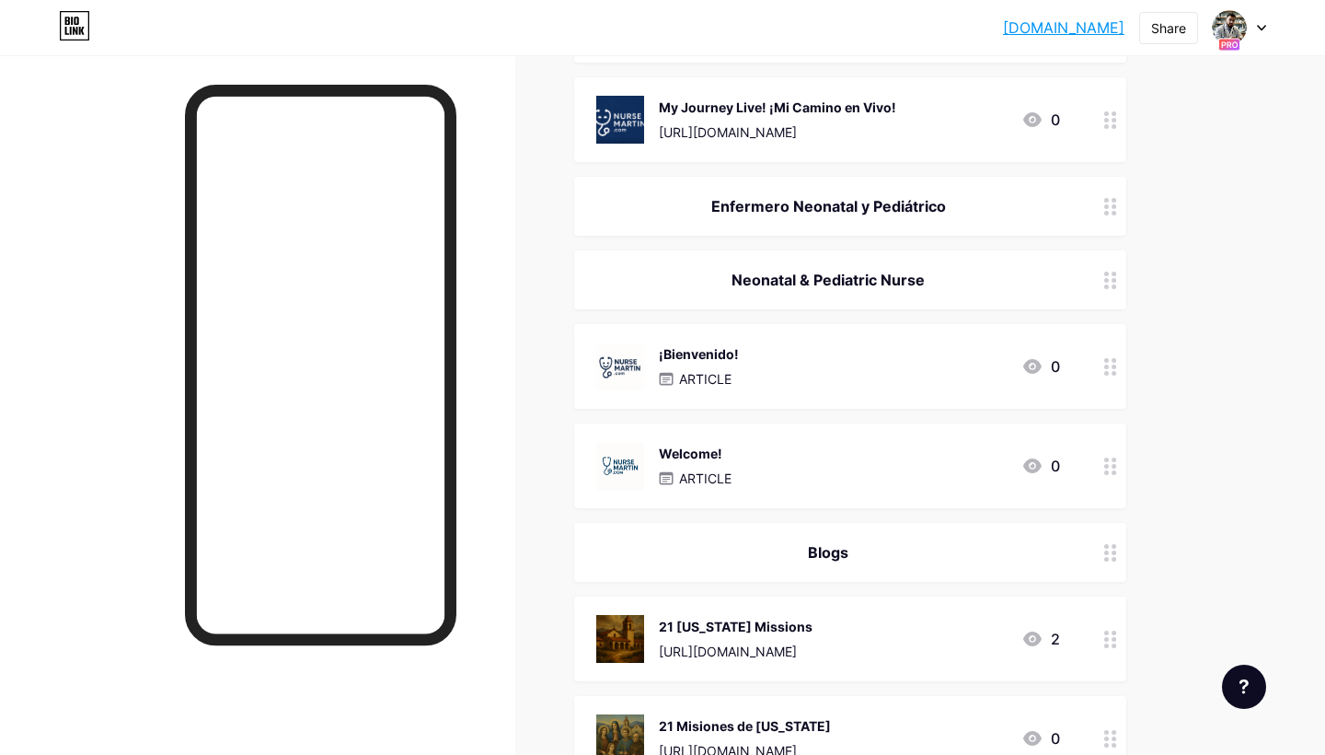
click at [1120, 467] on div at bounding box center [1110, 465] width 31 height 85
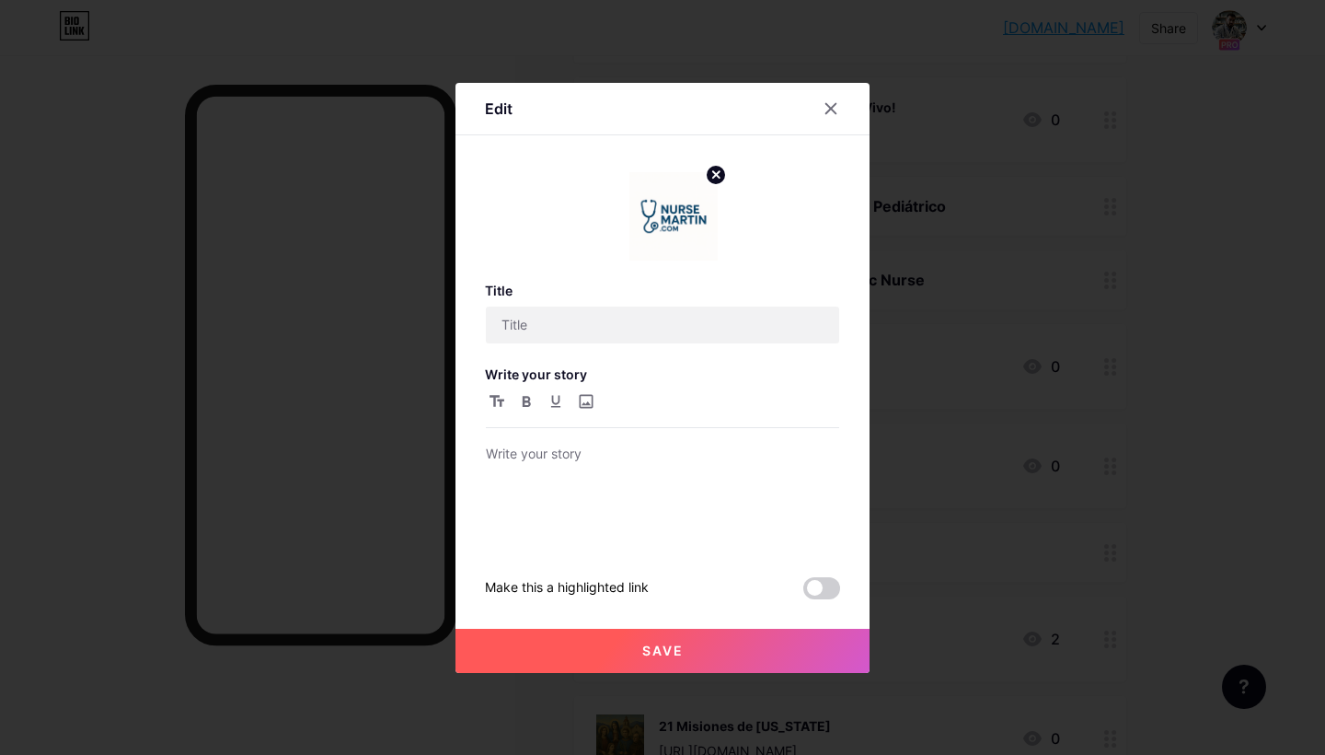
type input "Welcome!"
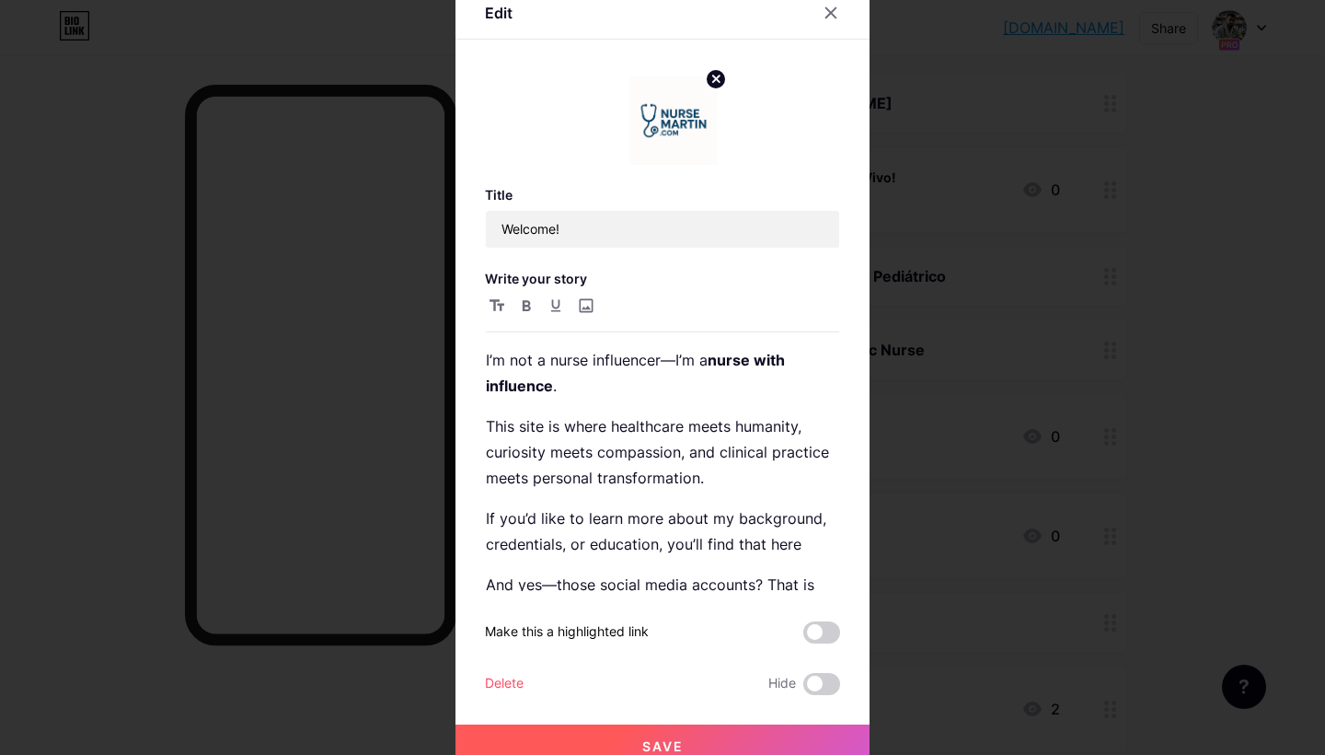
click at [711, 72] on circle at bounding box center [716, 79] width 20 height 20
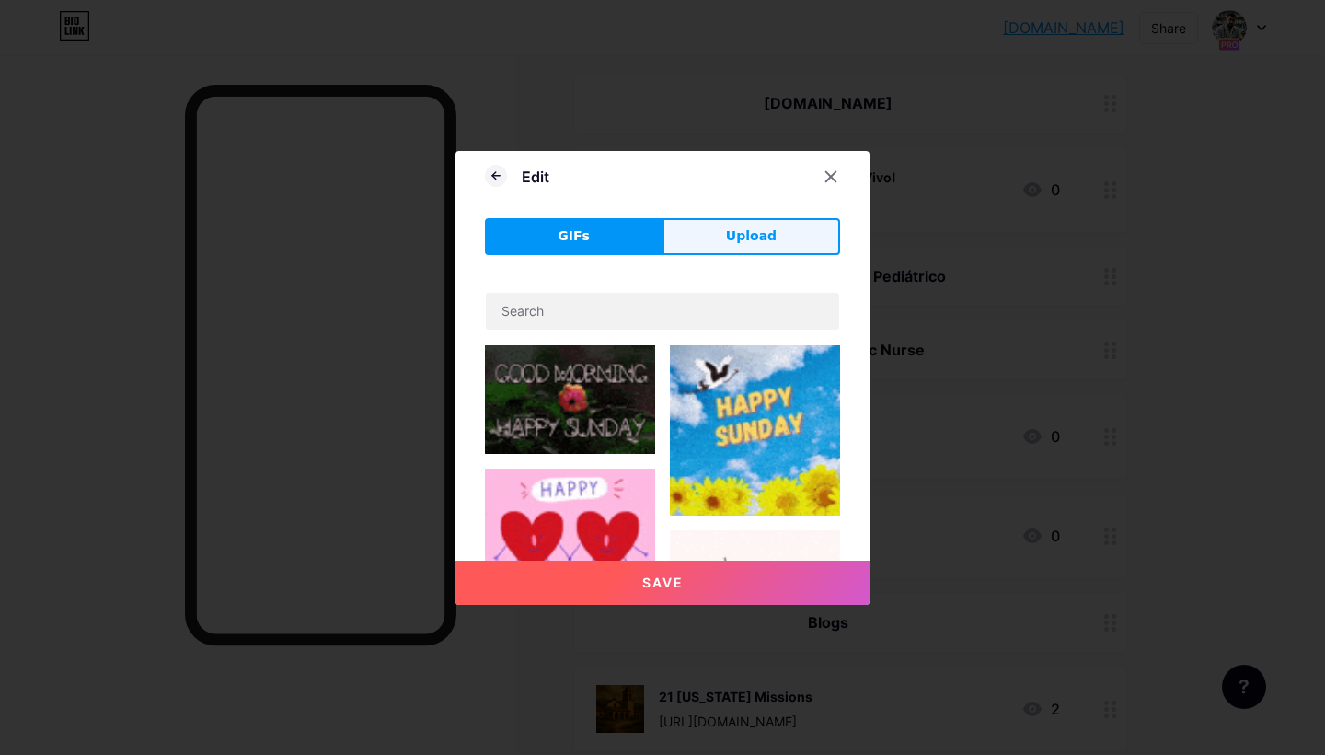
click at [730, 236] on span "Upload" at bounding box center [751, 235] width 51 height 19
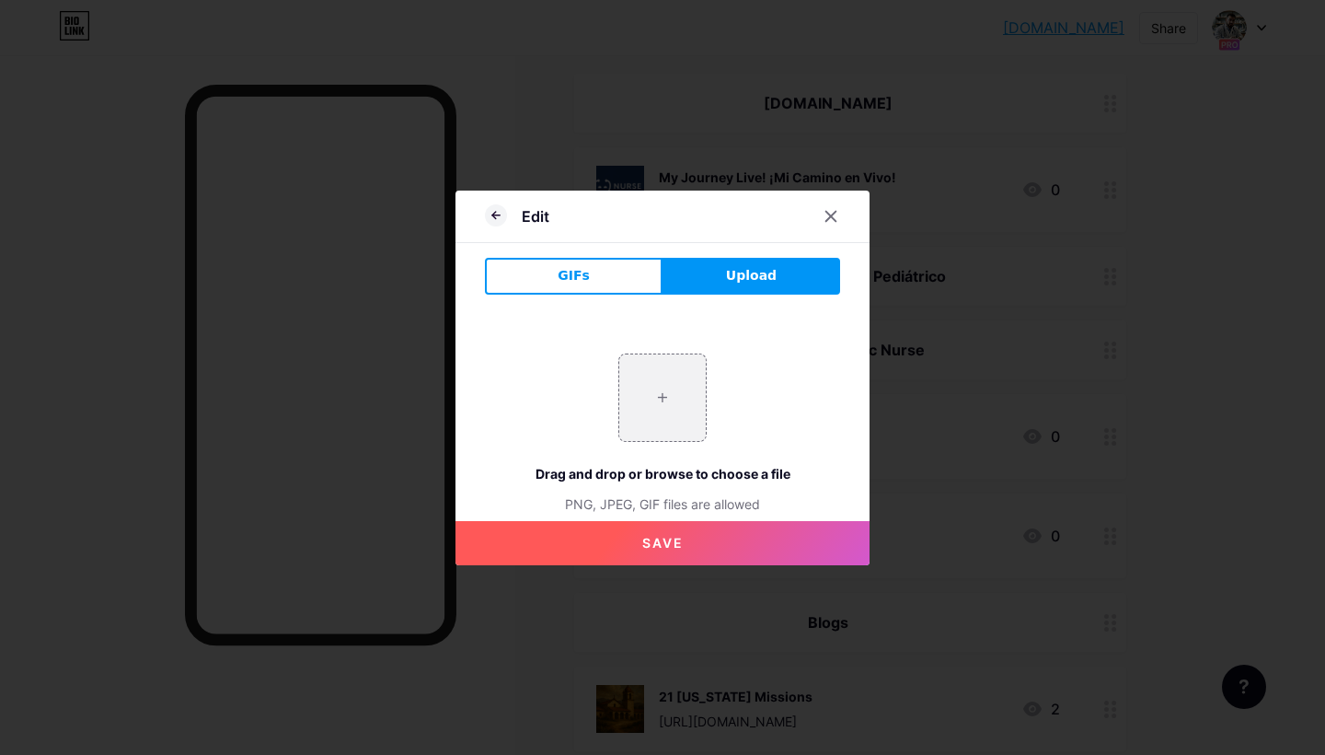
click at [753, 279] on span "Upload" at bounding box center [751, 275] width 51 height 19
click at [663, 403] on input "file" at bounding box center [662, 397] width 87 height 87
type input "C:\fakepath\Screenshot 2025-08-10 at 7.36.08 AM.png"
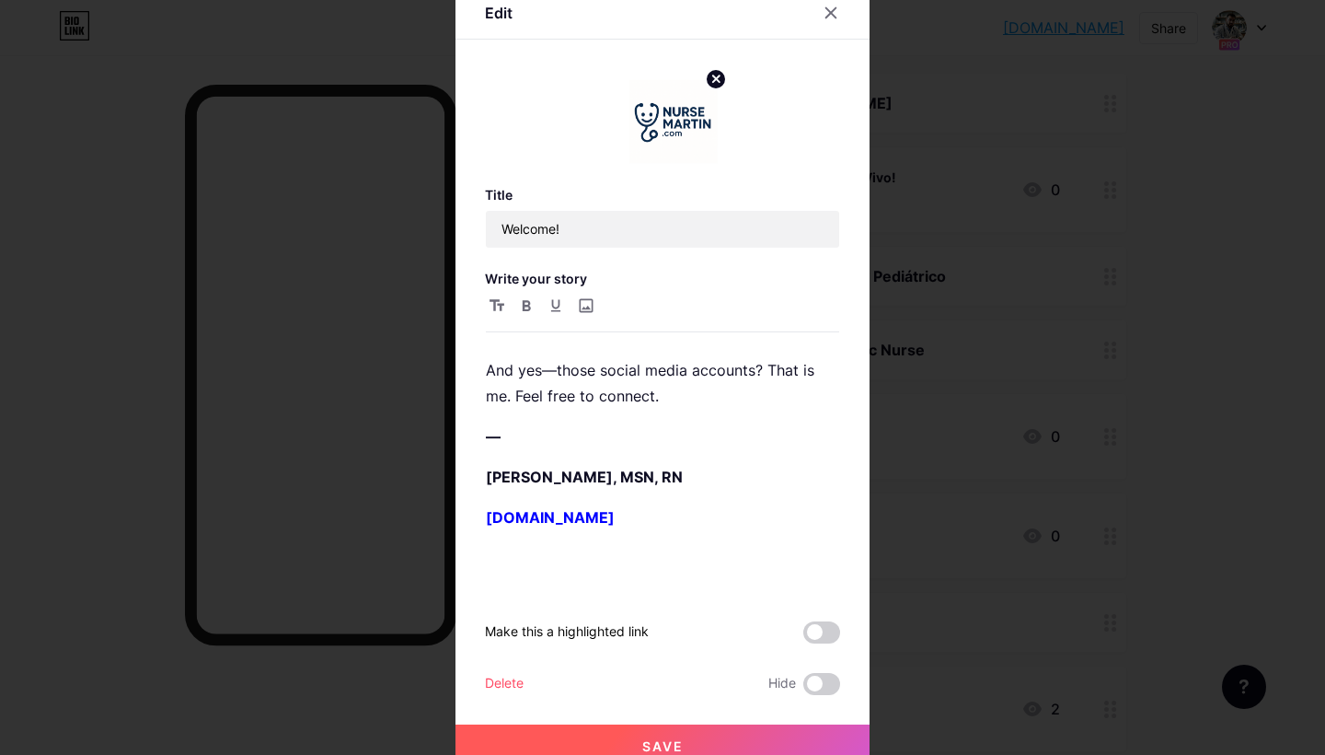
scroll to position [209, 0]
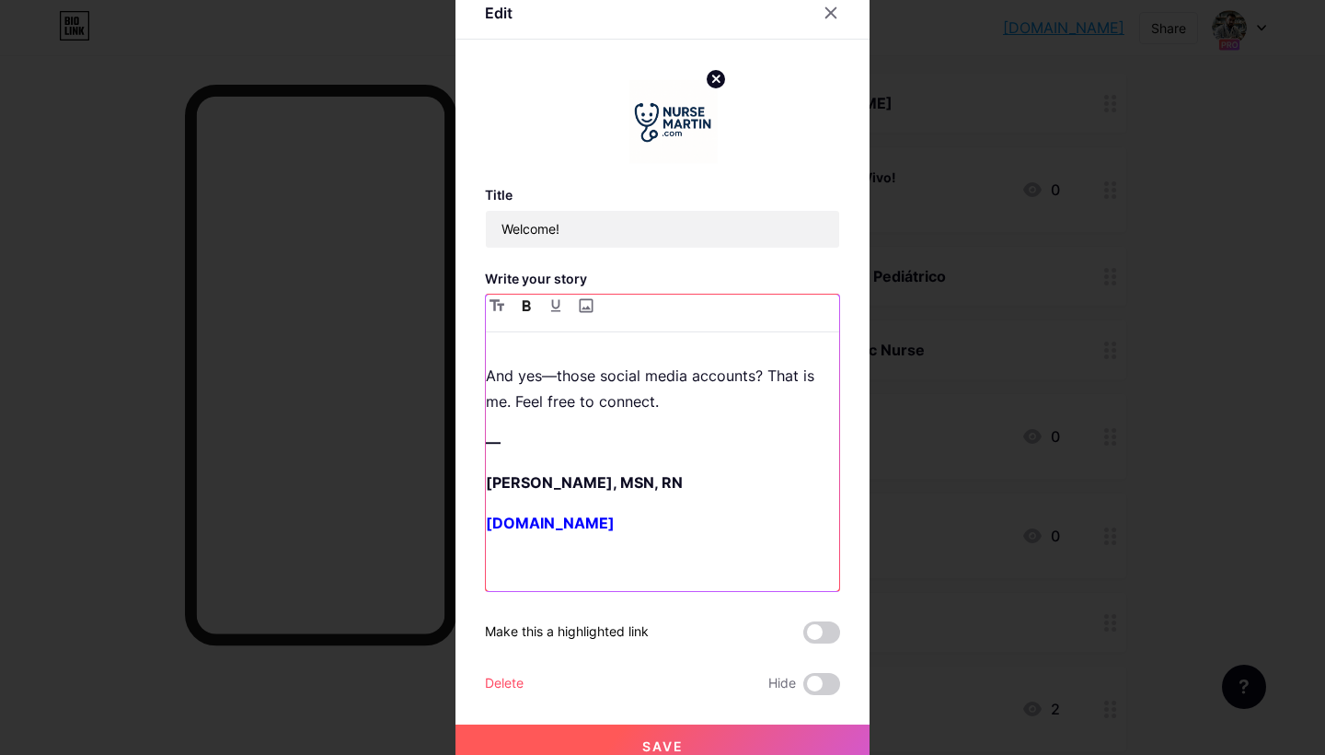
drag, startPoint x: 635, startPoint y: 522, endPoint x: 469, endPoint y: 471, distance: 173.2
click at [469, 471] on div "Edit Title Welcome! Write your story I’m not a nurse influencer—I’m a nurse wit…" at bounding box center [663, 377] width 414 height 781
click at [631, 754] on button "Save" at bounding box center [663, 746] width 414 height 44
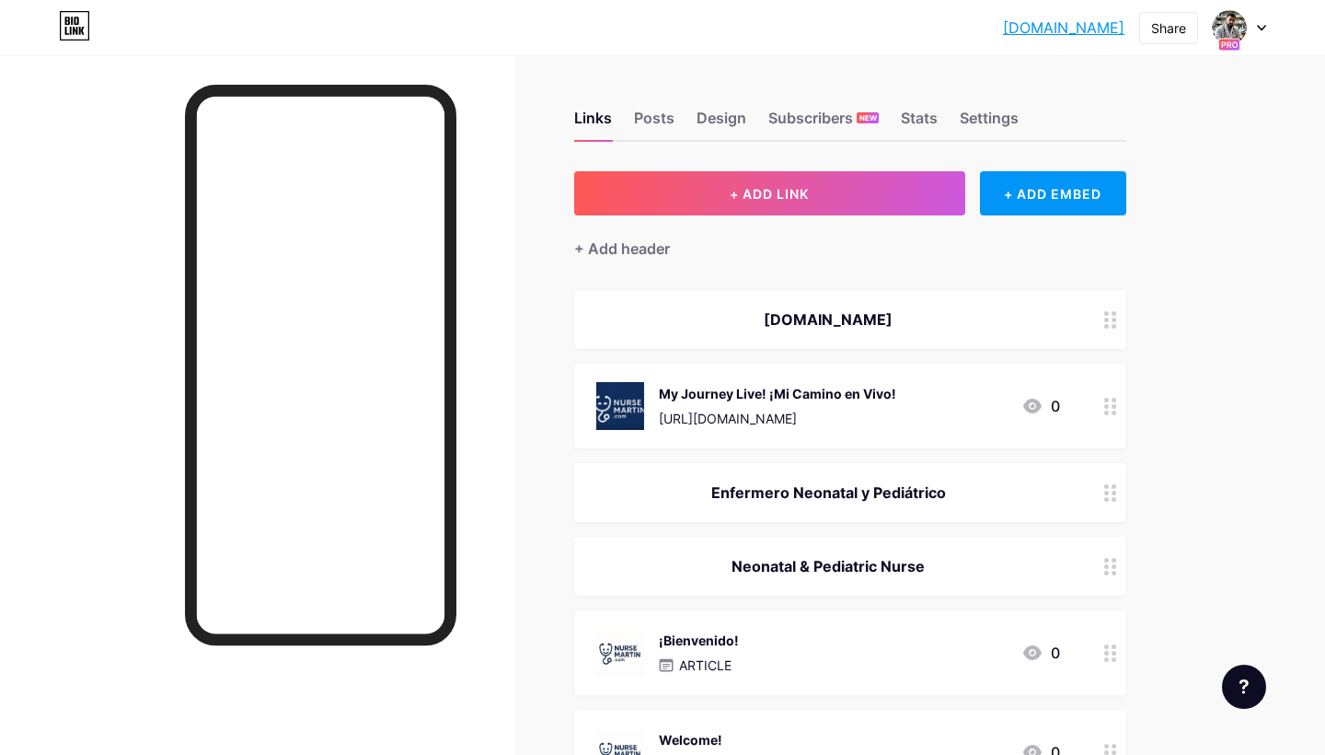
scroll to position [0, 0]
click at [662, 110] on div "Posts" at bounding box center [654, 123] width 40 height 33
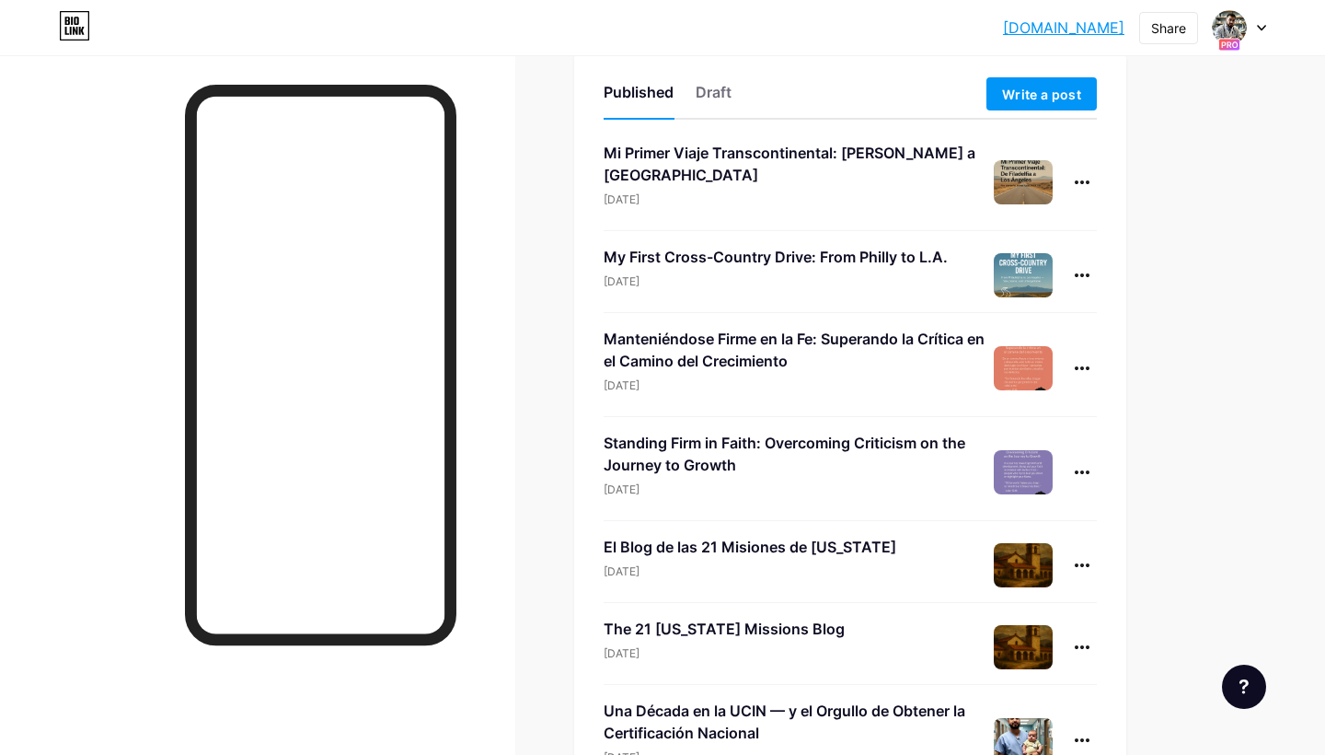
scroll to position [117, 0]
click at [1080, 180] on icon at bounding box center [1082, 181] width 15 height 4
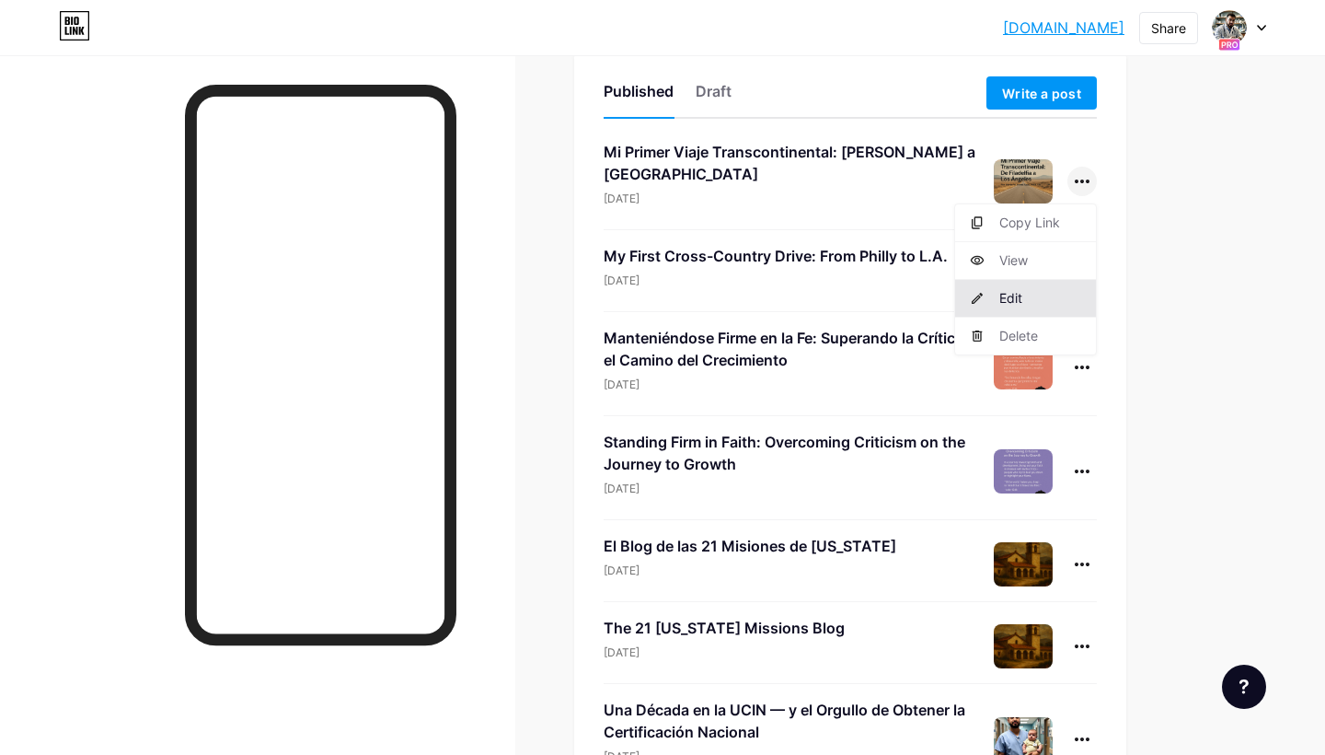
click at [1007, 293] on li "Edit" at bounding box center [1025, 299] width 141 height 38
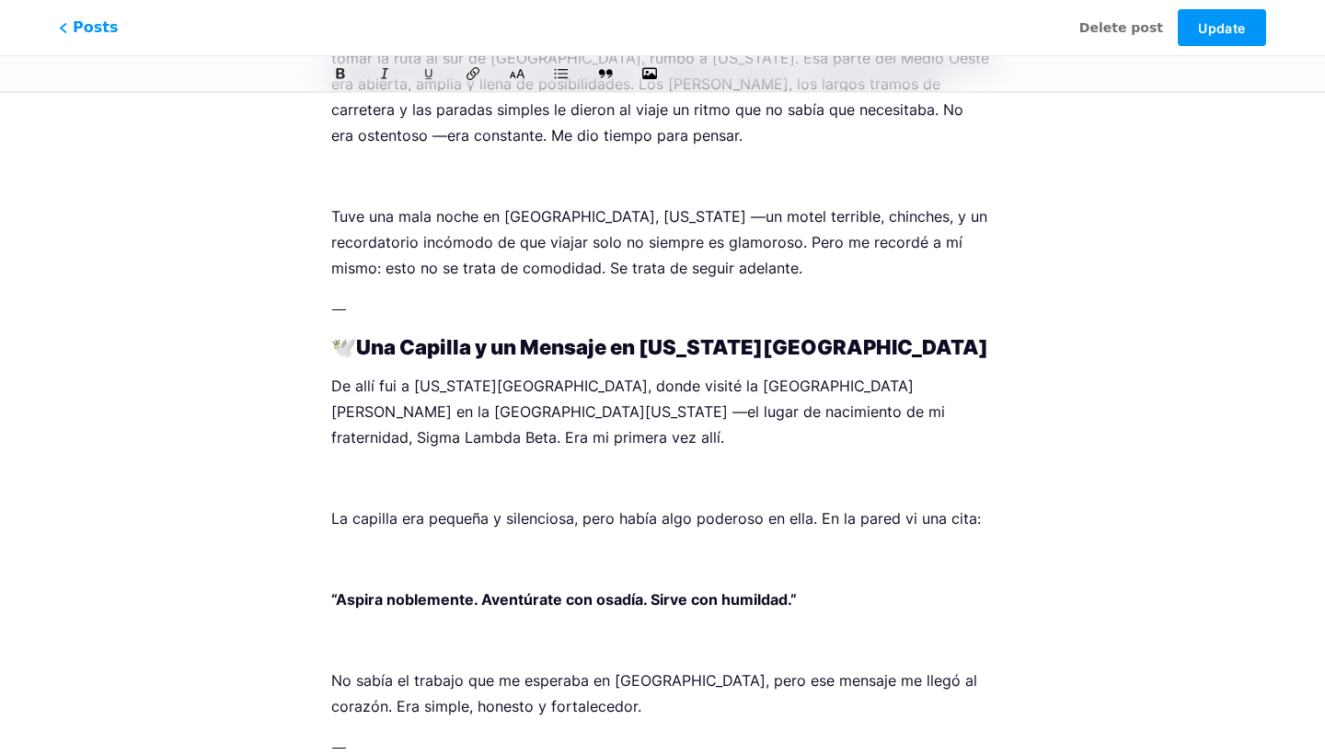
scroll to position [1410, 0]
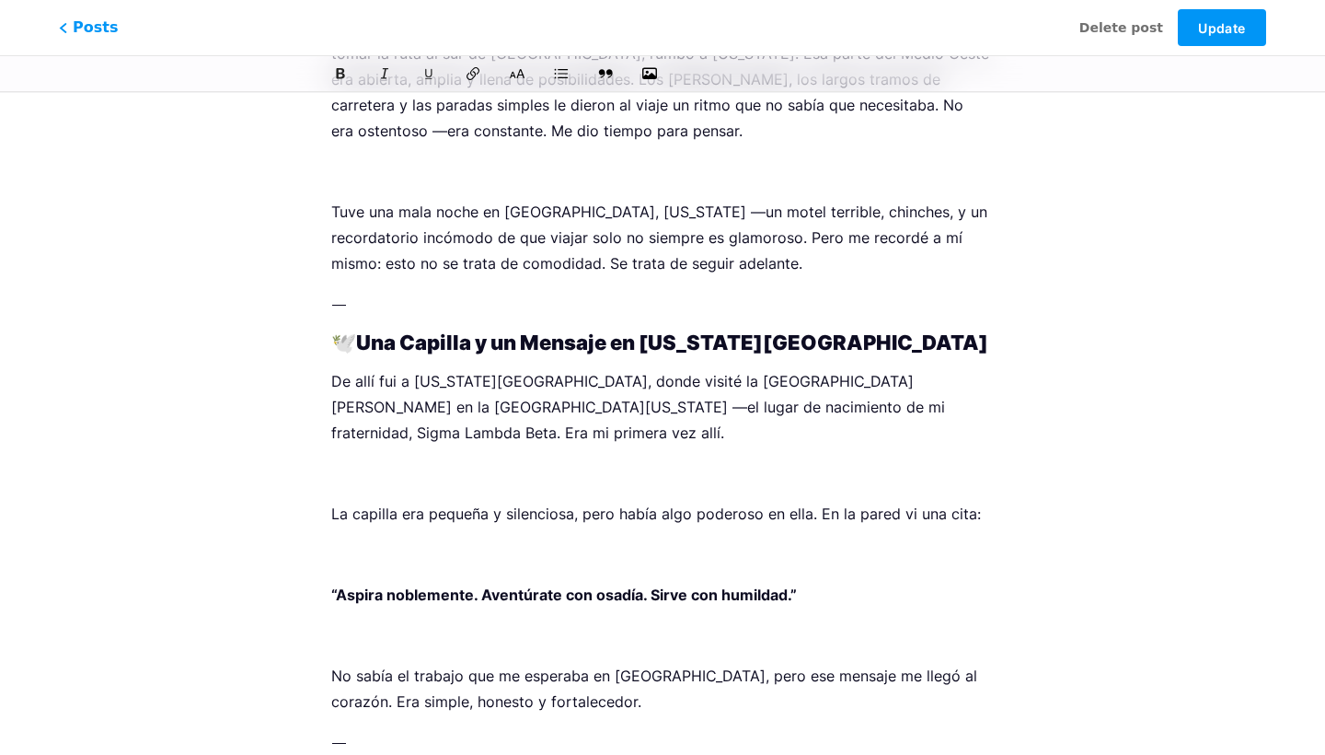
click at [532, 541] on p at bounding box center [662, 554] width 663 height 26
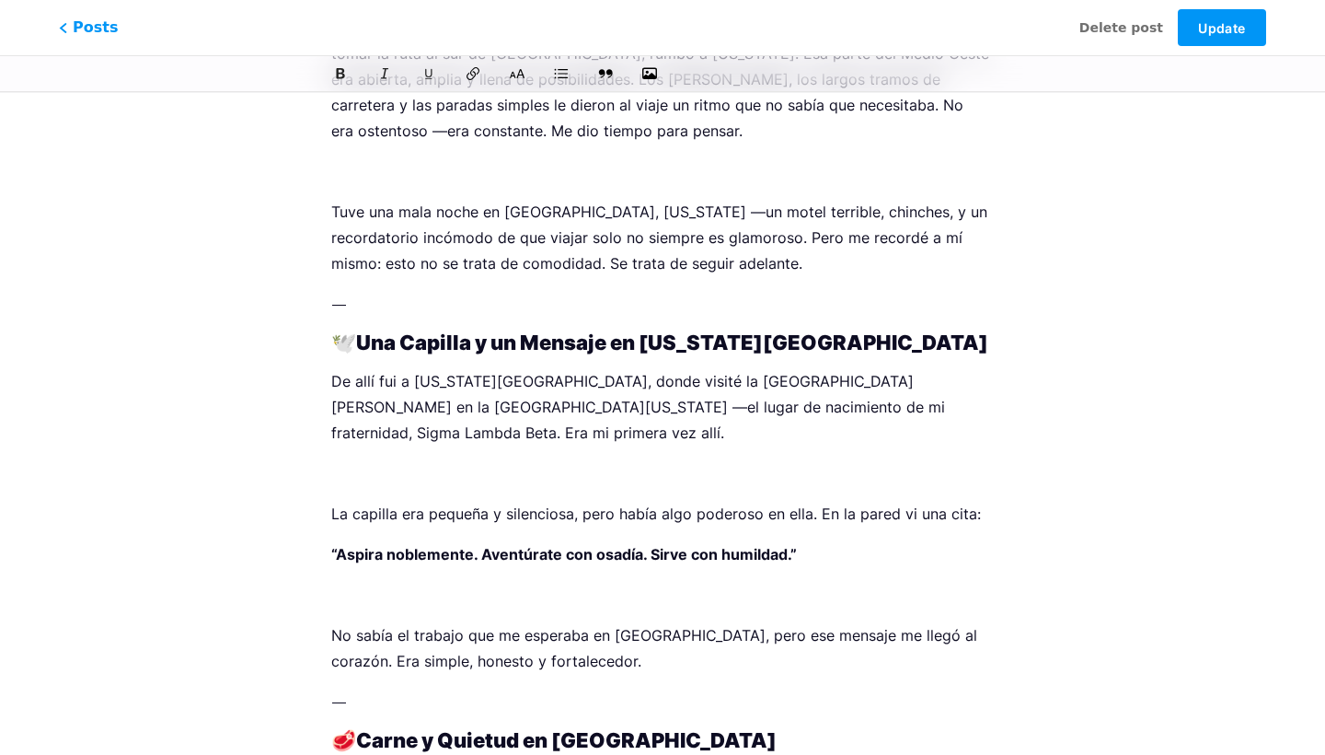
click at [447, 582] on p at bounding box center [662, 595] width 663 height 26
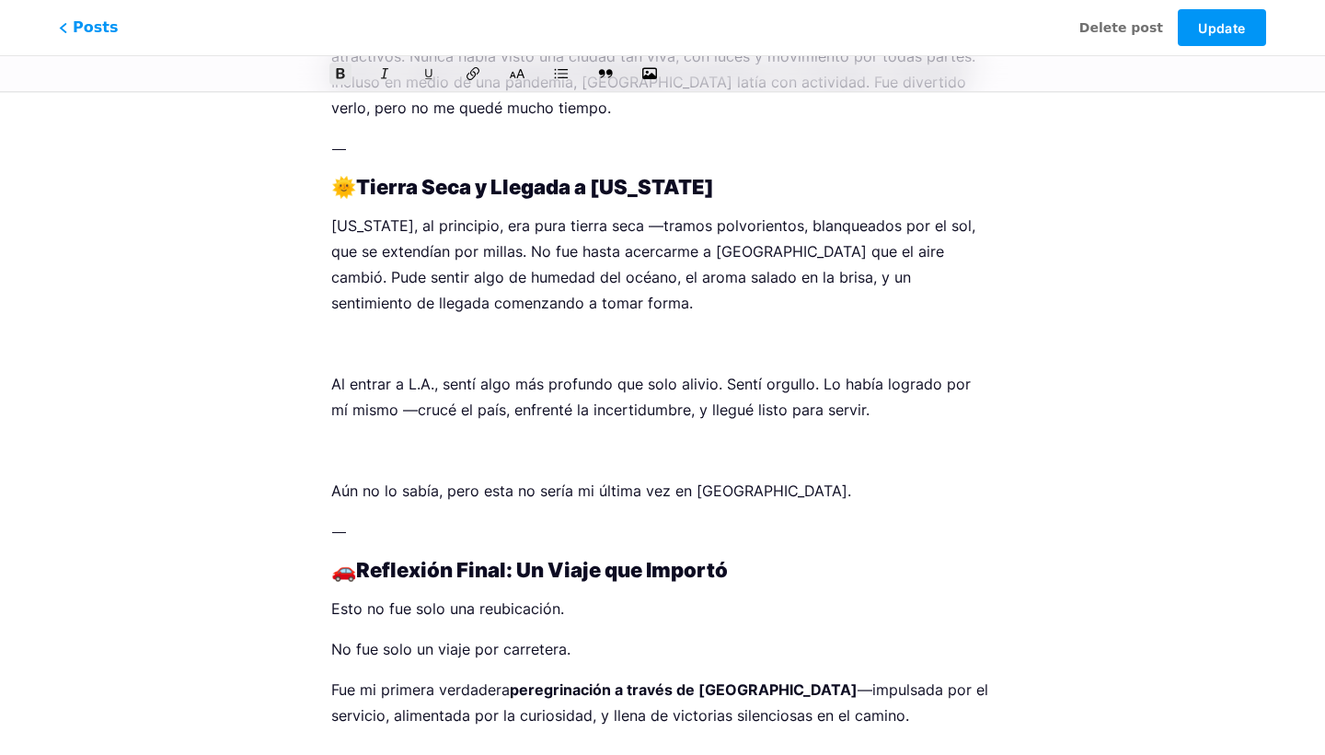
scroll to position [2833, 0]
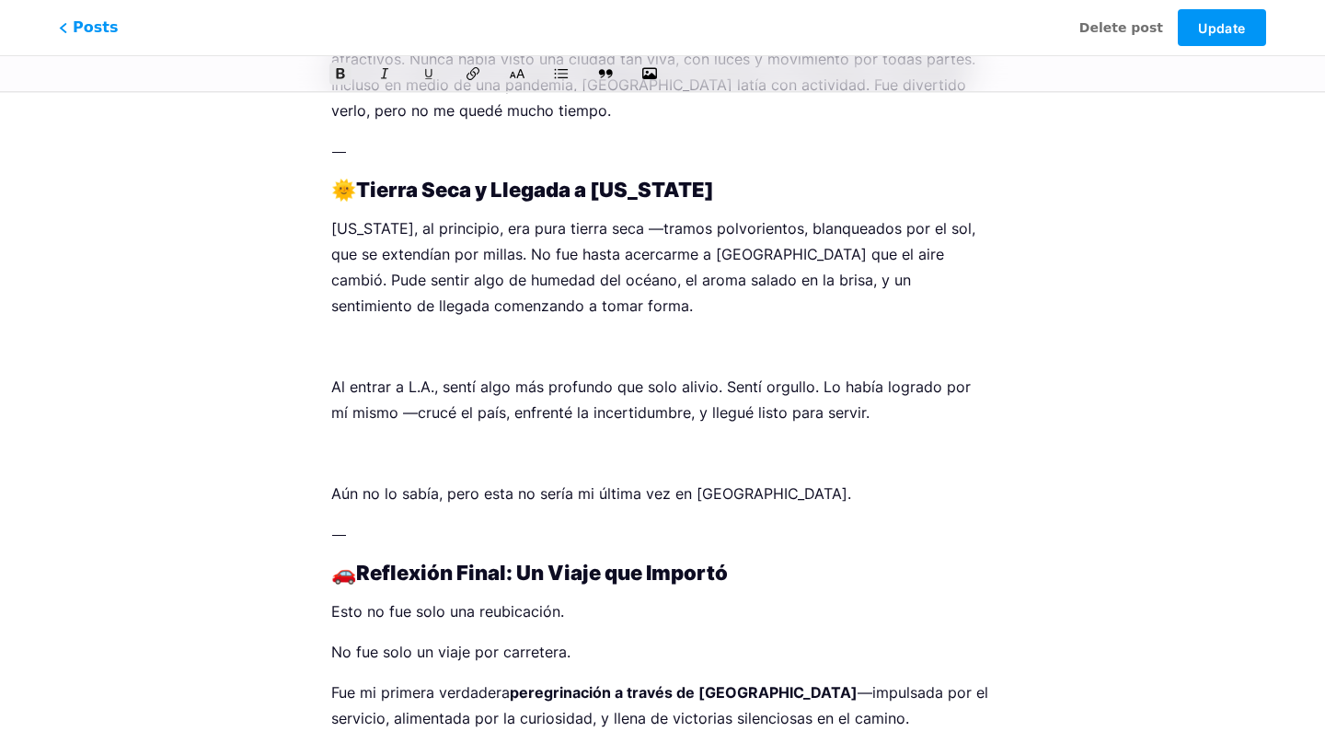
click at [457, 333] on p at bounding box center [662, 346] width 663 height 26
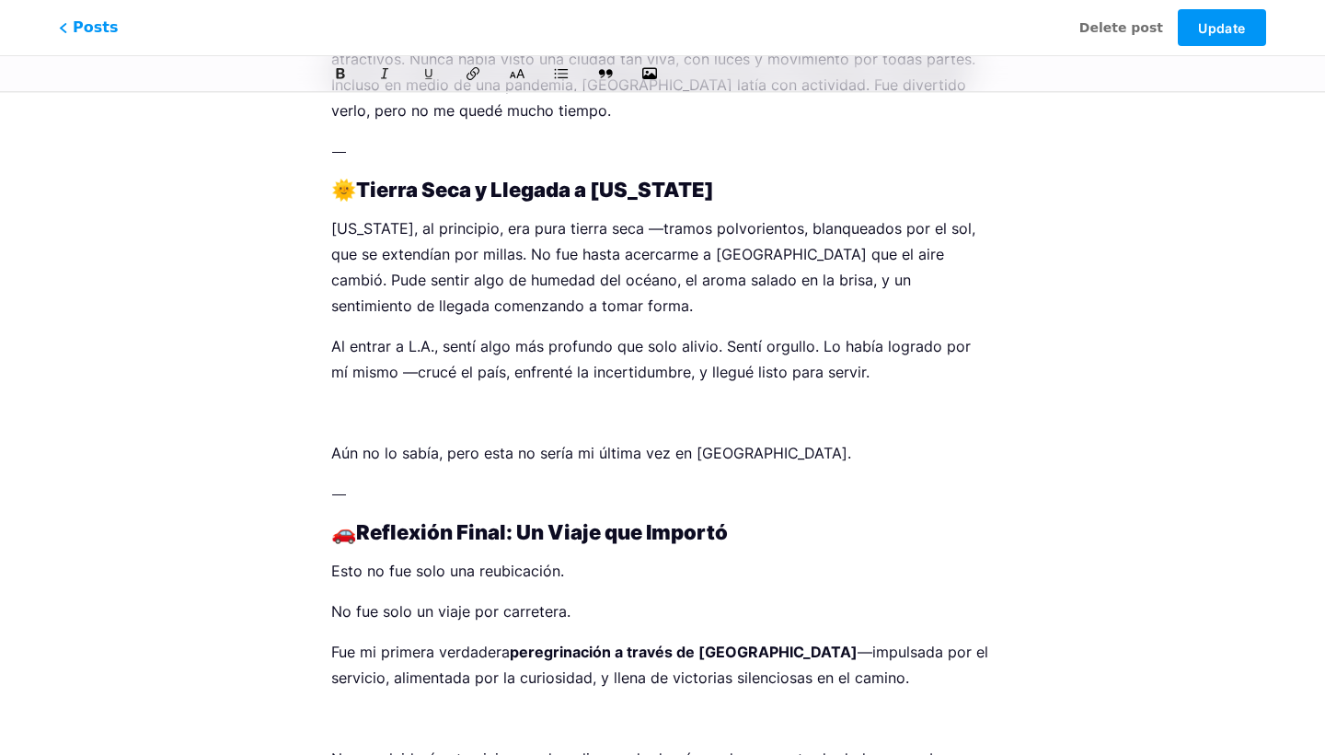
click at [375, 399] on p at bounding box center [662, 412] width 663 height 26
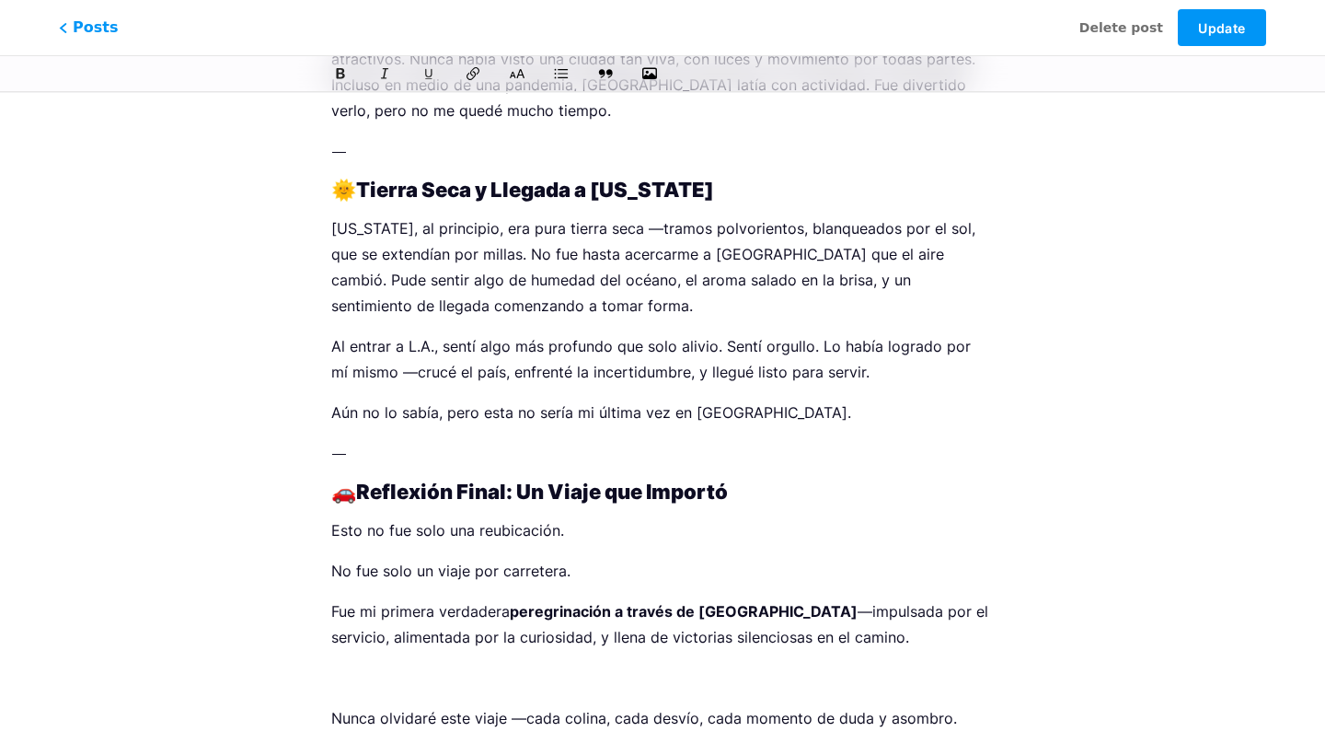
click at [346, 665] on p at bounding box center [662, 678] width 663 height 26
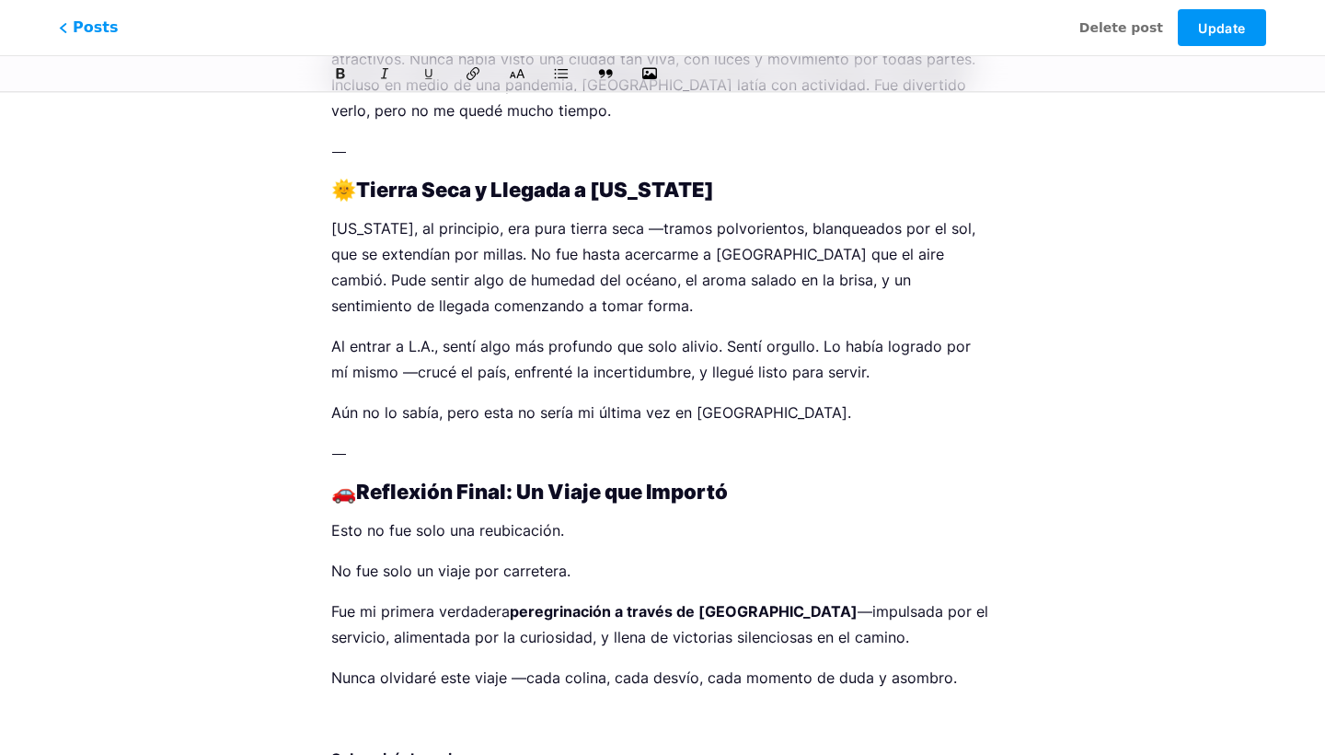
click at [363, 705] on p at bounding box center [662, 718] width 663 height 26
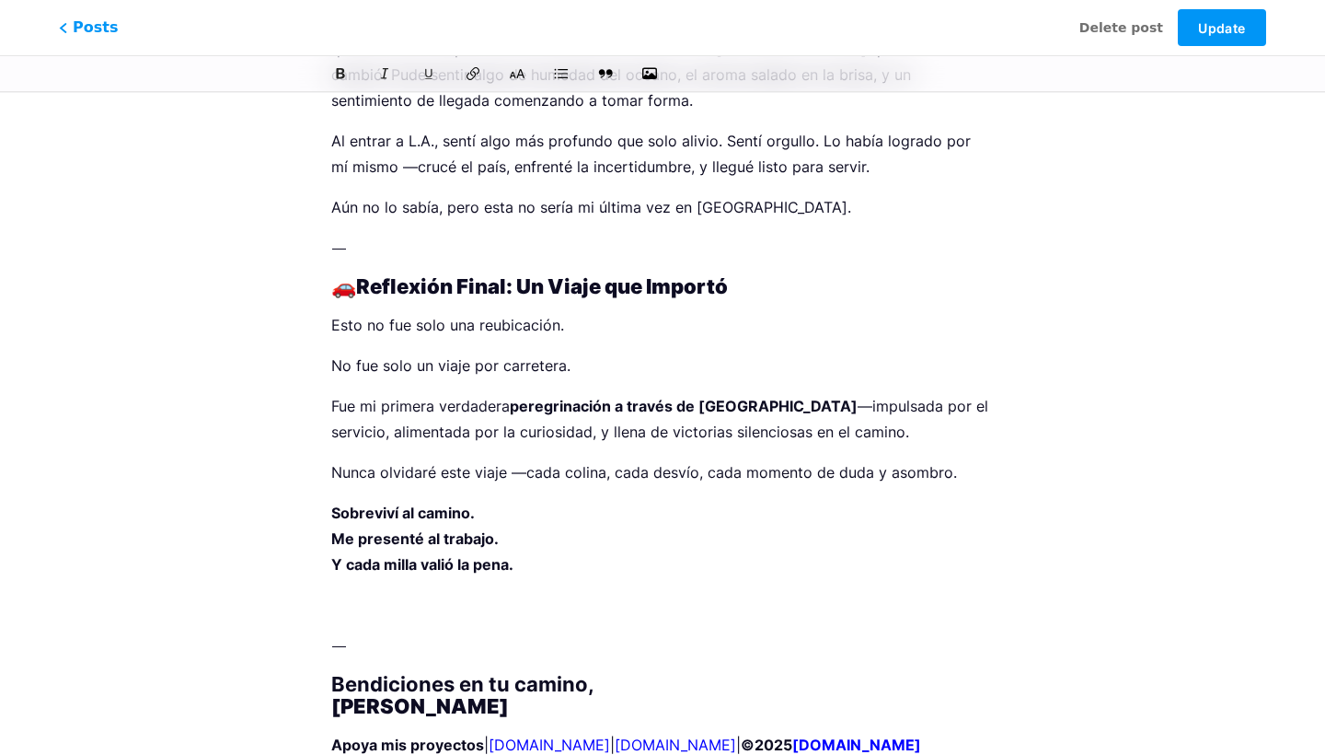
scroll to position [3037, 0]
click at [372, 593] on p at bounding box center [662, 606] width 663 height 26
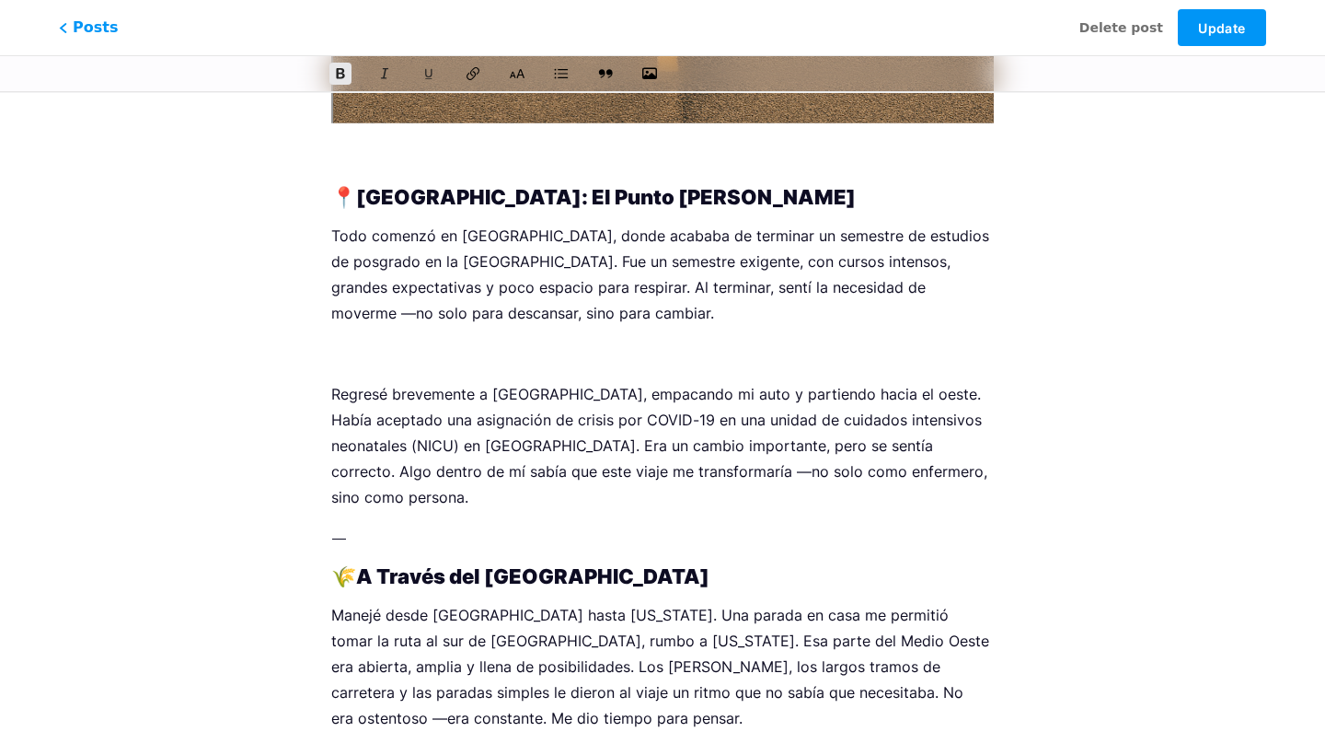
scroll to position [830, 0]
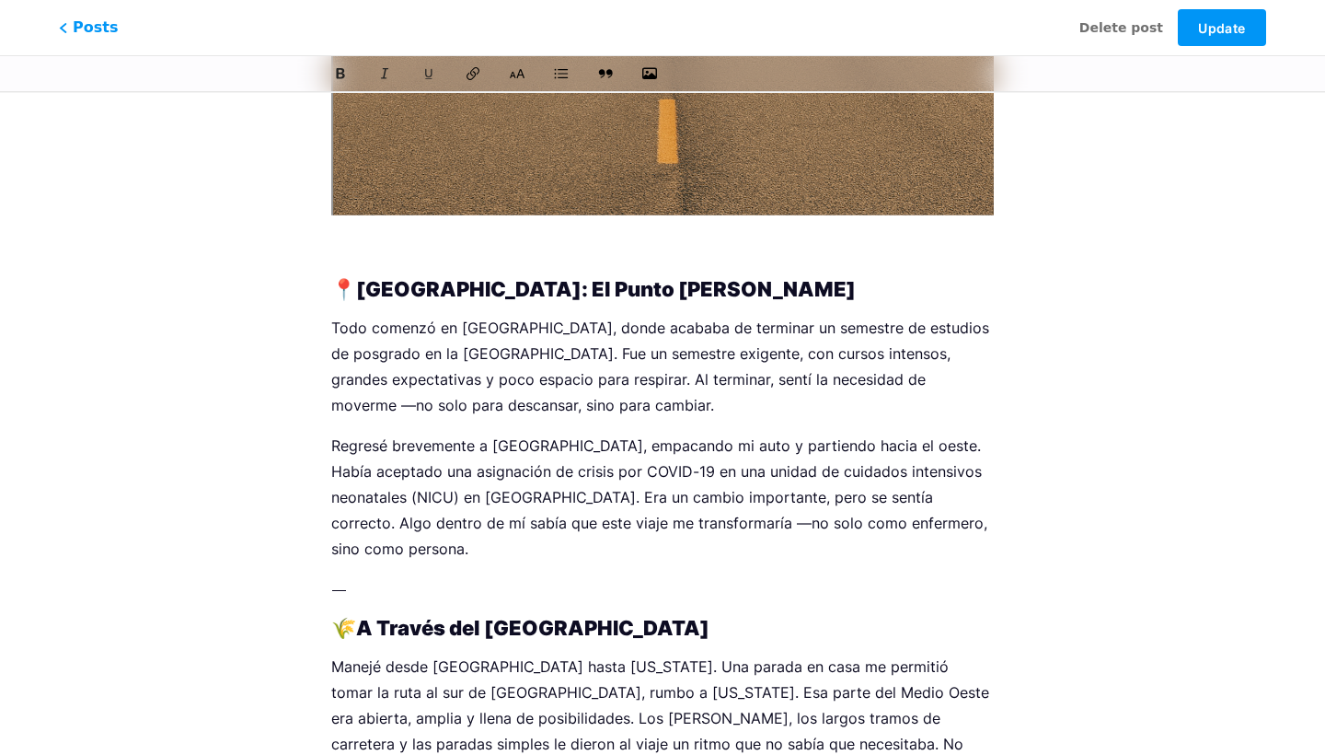
scroll to position [686, 0]
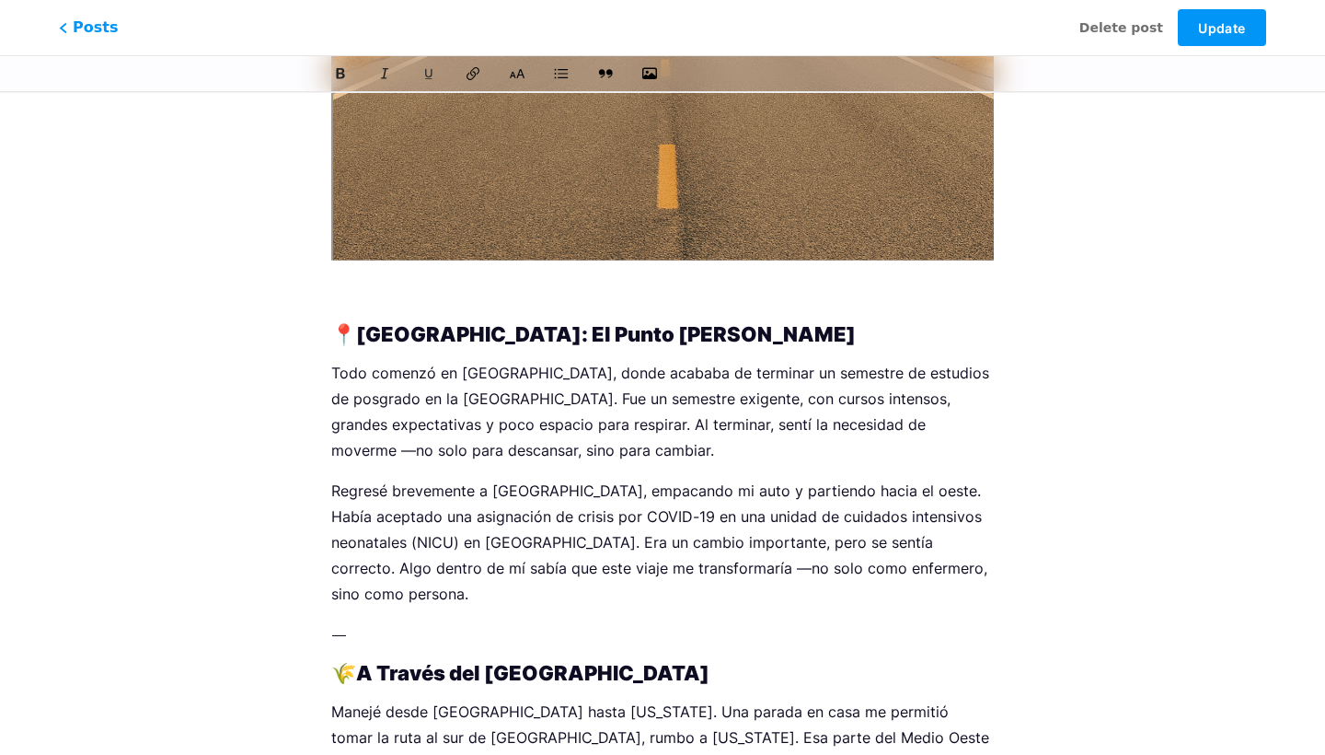
click at [349, 291] on p at bounding box center [662, 296] width 663 height 26
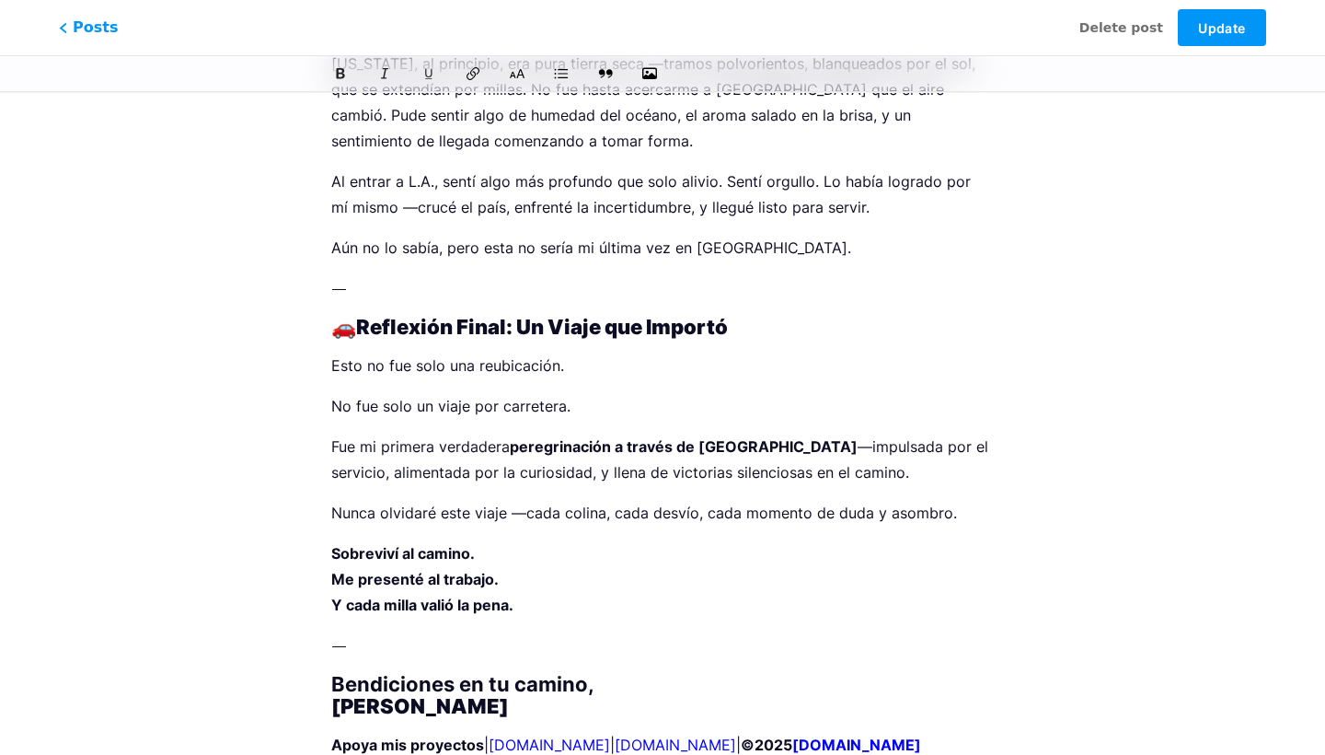
scroll to position [2916, 0]
click at [565, 674] on h2 "Bendiciones en tu camino, Martin W. Rivera Salas" at bounding box center [662, 696] width 663 height 44
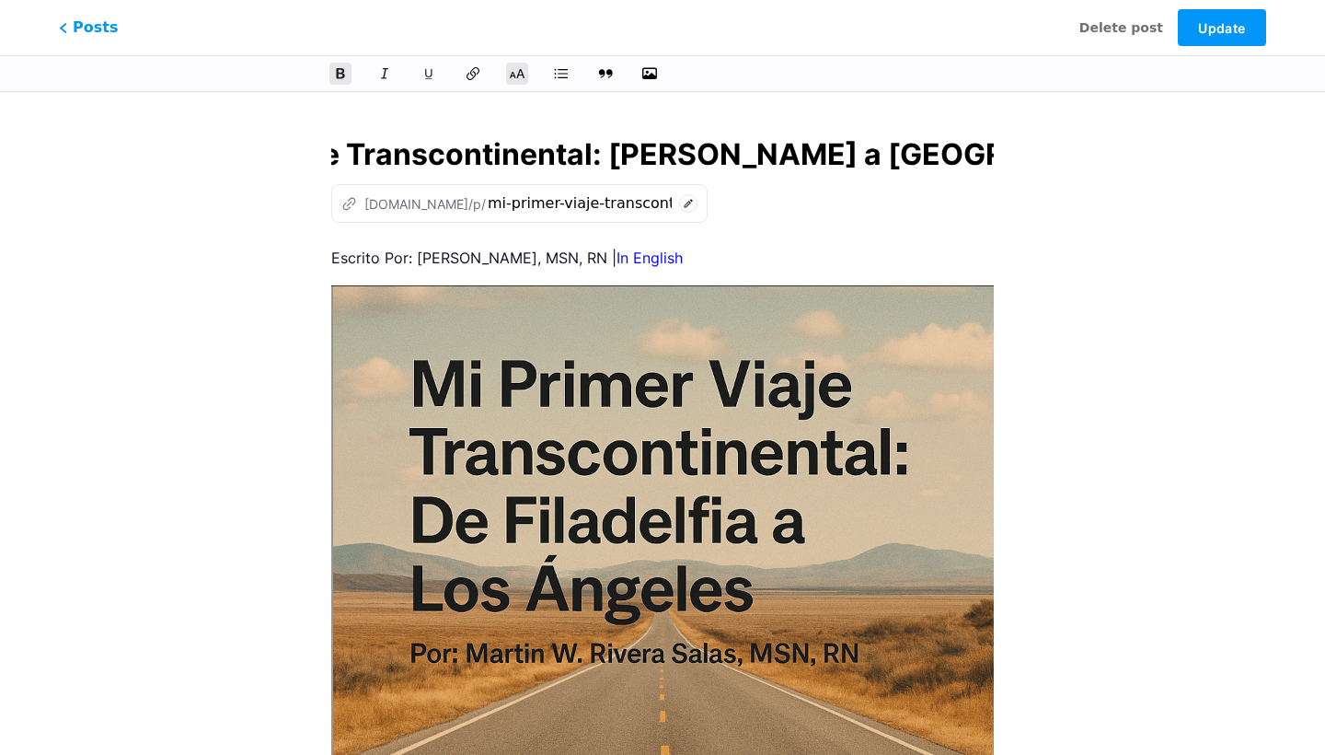
scroll to position [0, 0]
click at [1214, 25] on span "Update" at bounding box center [1221, 28] width 47 height 16
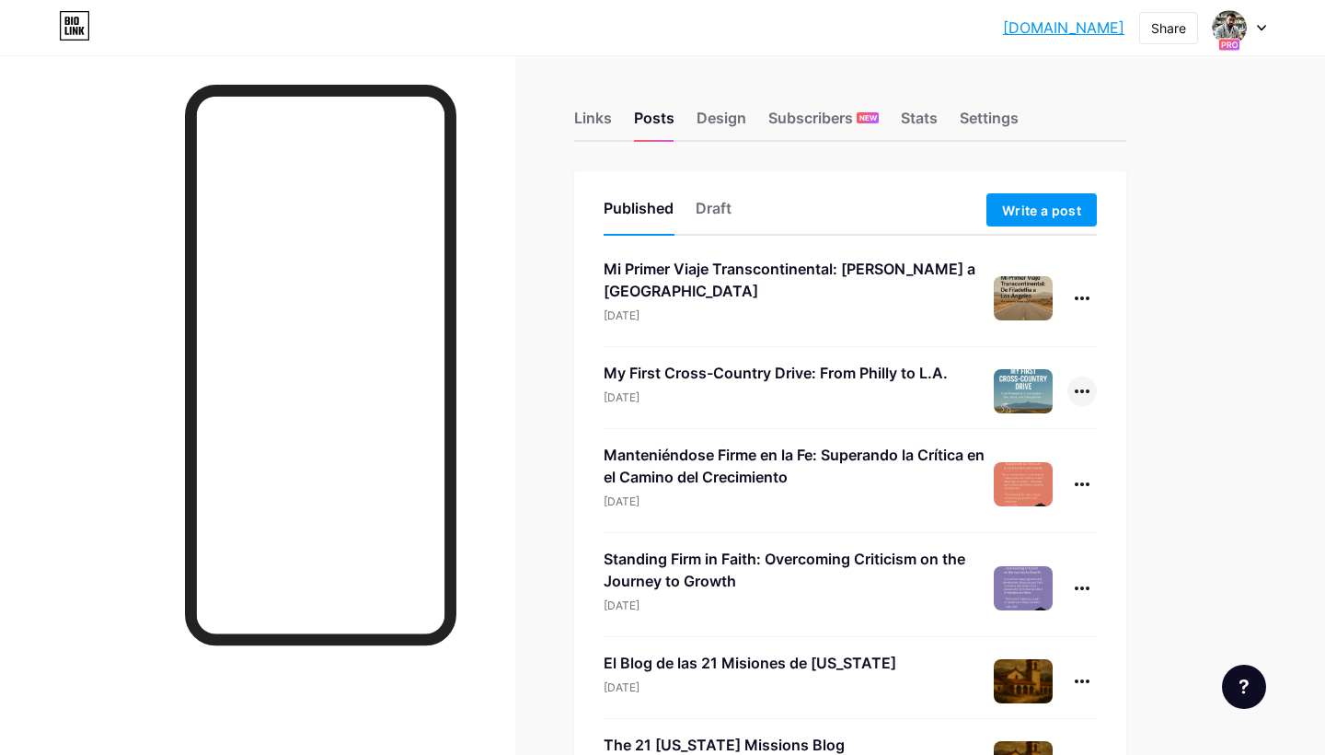
click at [1083, 393] on div at bounding box center [1082, 390] width 29 height 29
click at [1018, 504] on li "Edit" at bounding box center [1025, 509] width 141 height 38
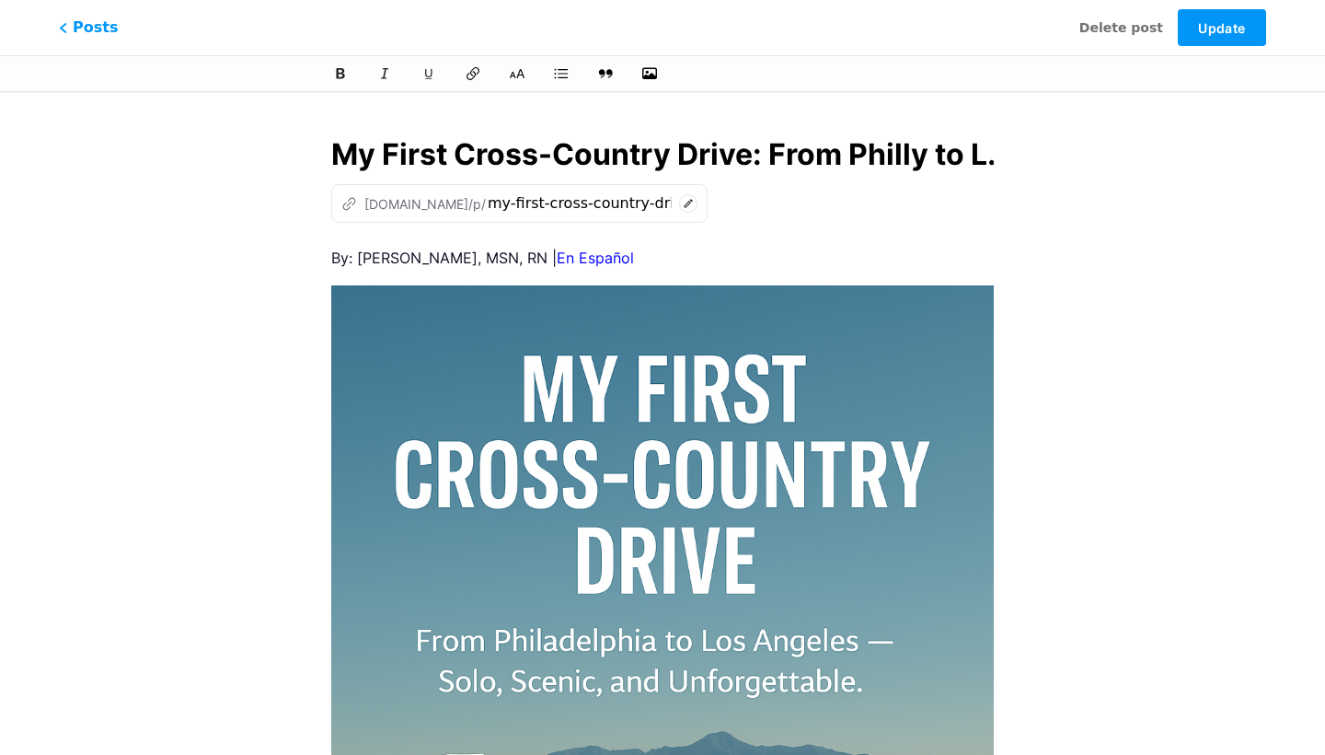
scroll to position [0, 35]
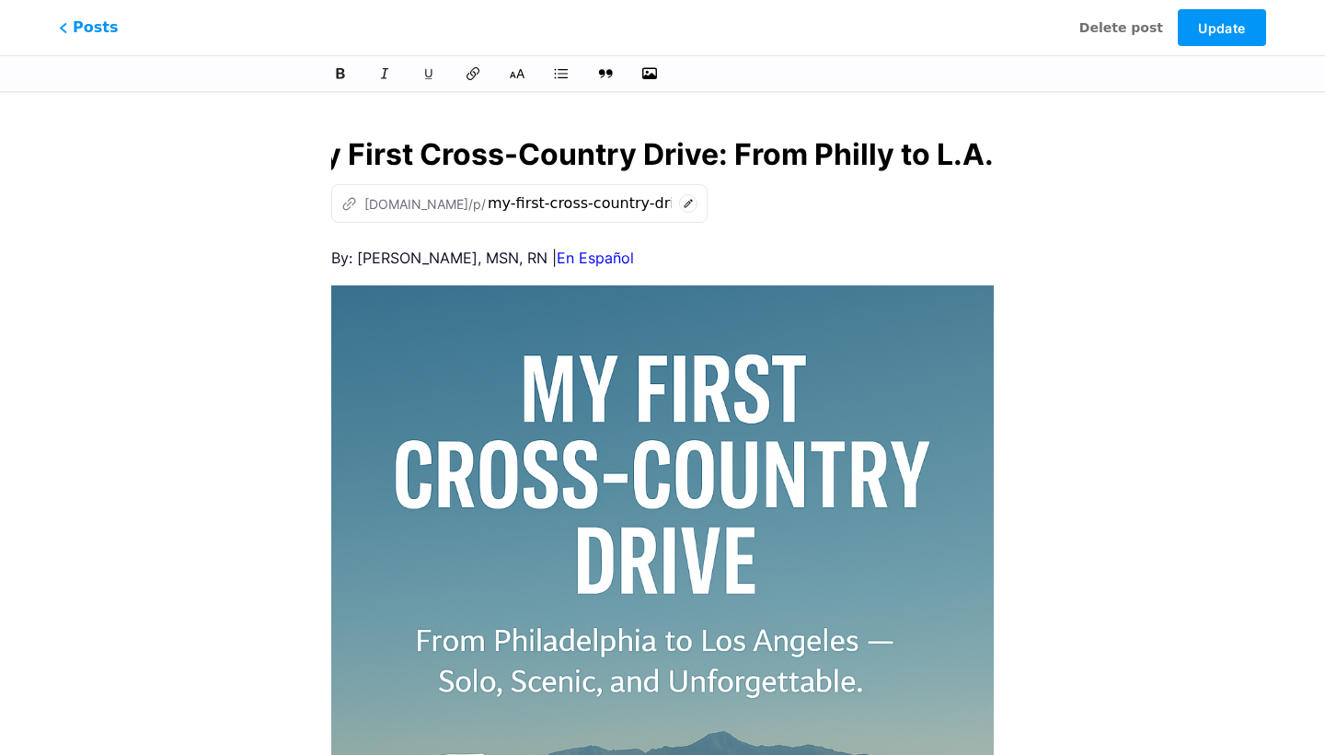
click at [425, 297] on img at bounding box center [662, 616] width 663 height 663
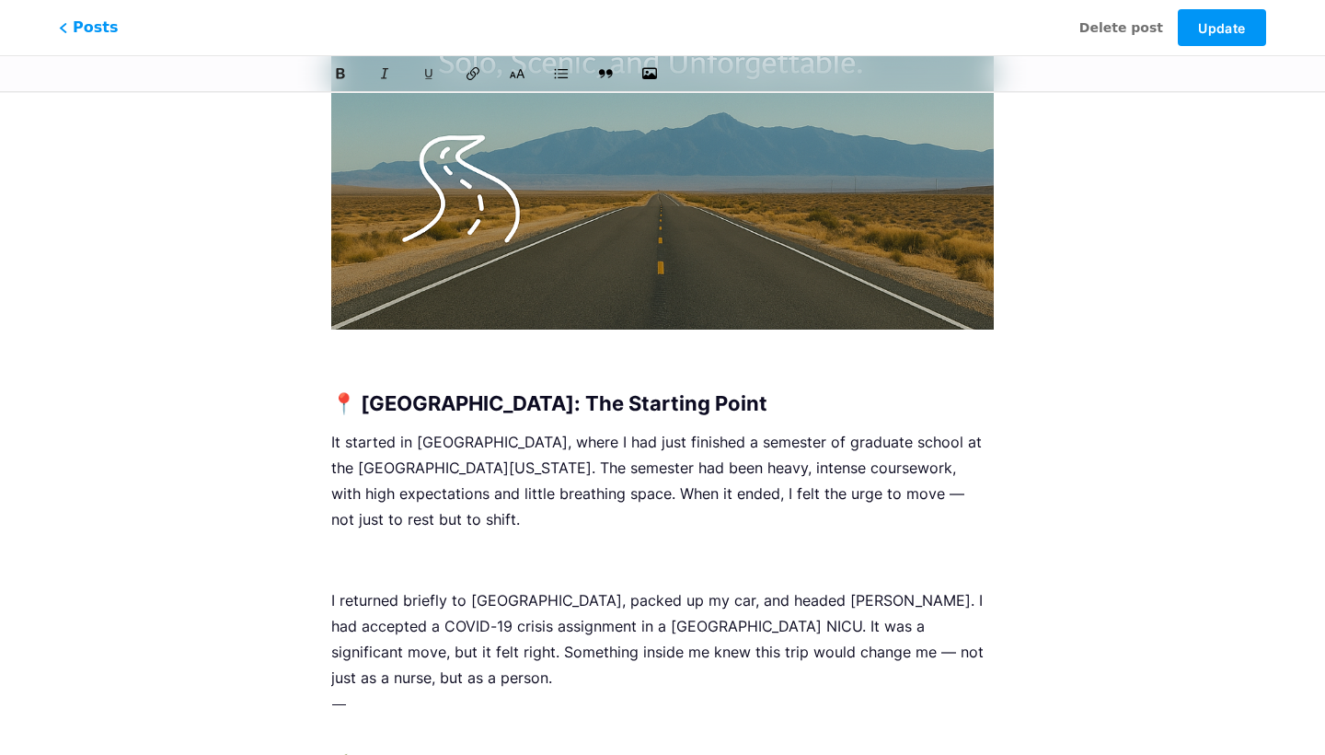
scroll to position [620, 0]
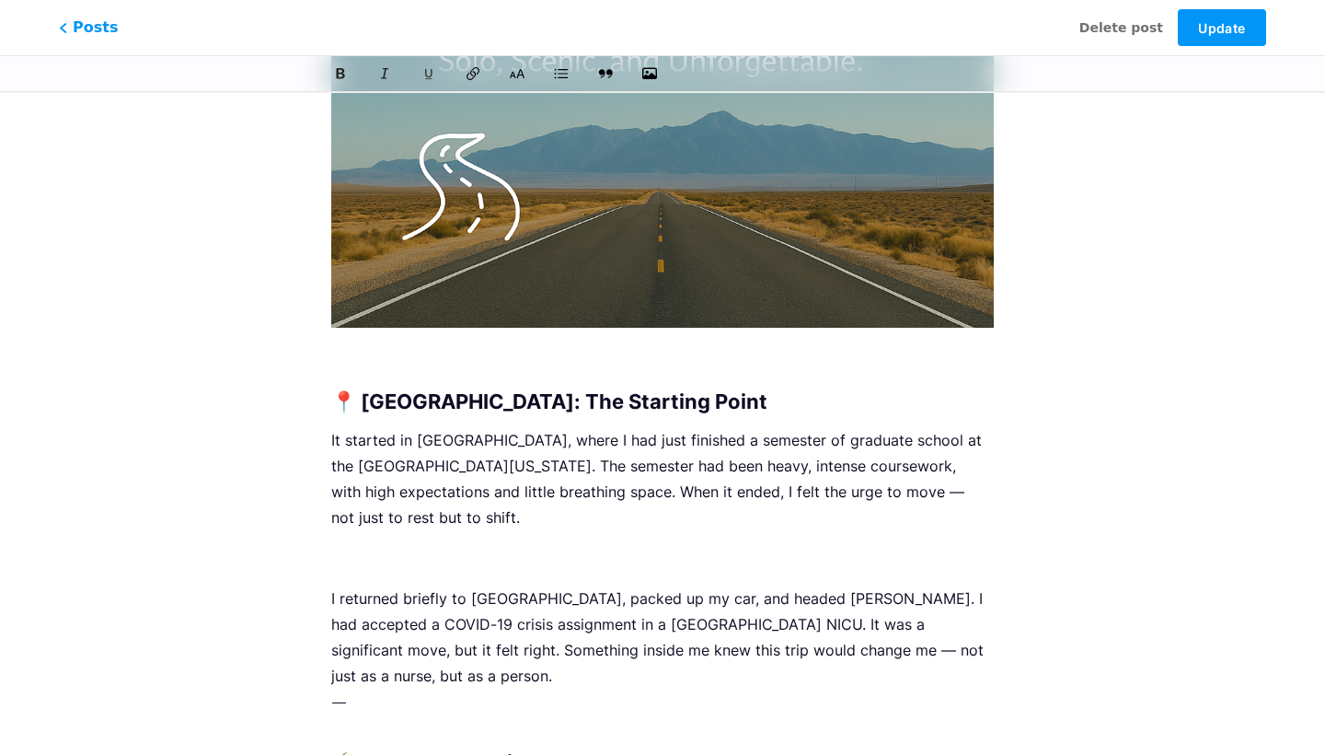
click at [422, 556] on p at bounding box center [662, 558] width 663 height 26
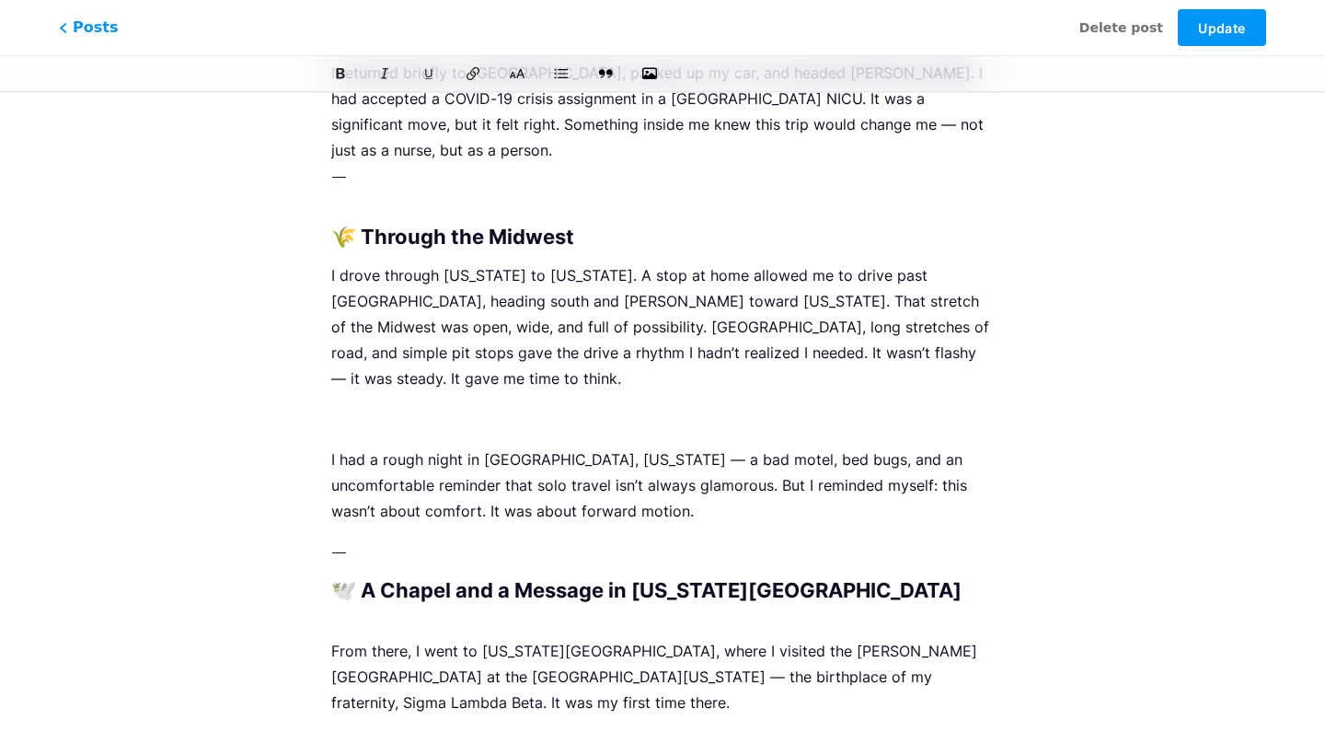
scroll to position [1095, 0]
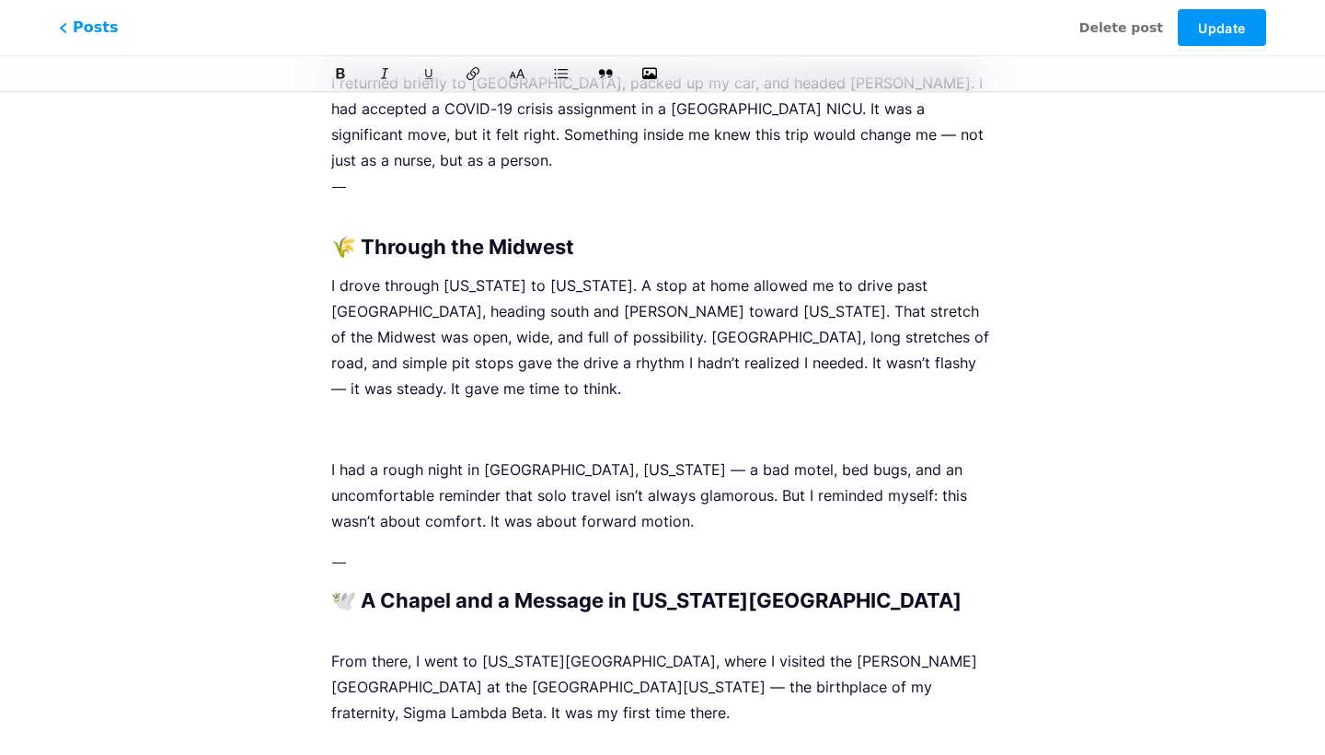
click at [396, 416] on p at bounding box center [662, 429] width 663 height 26
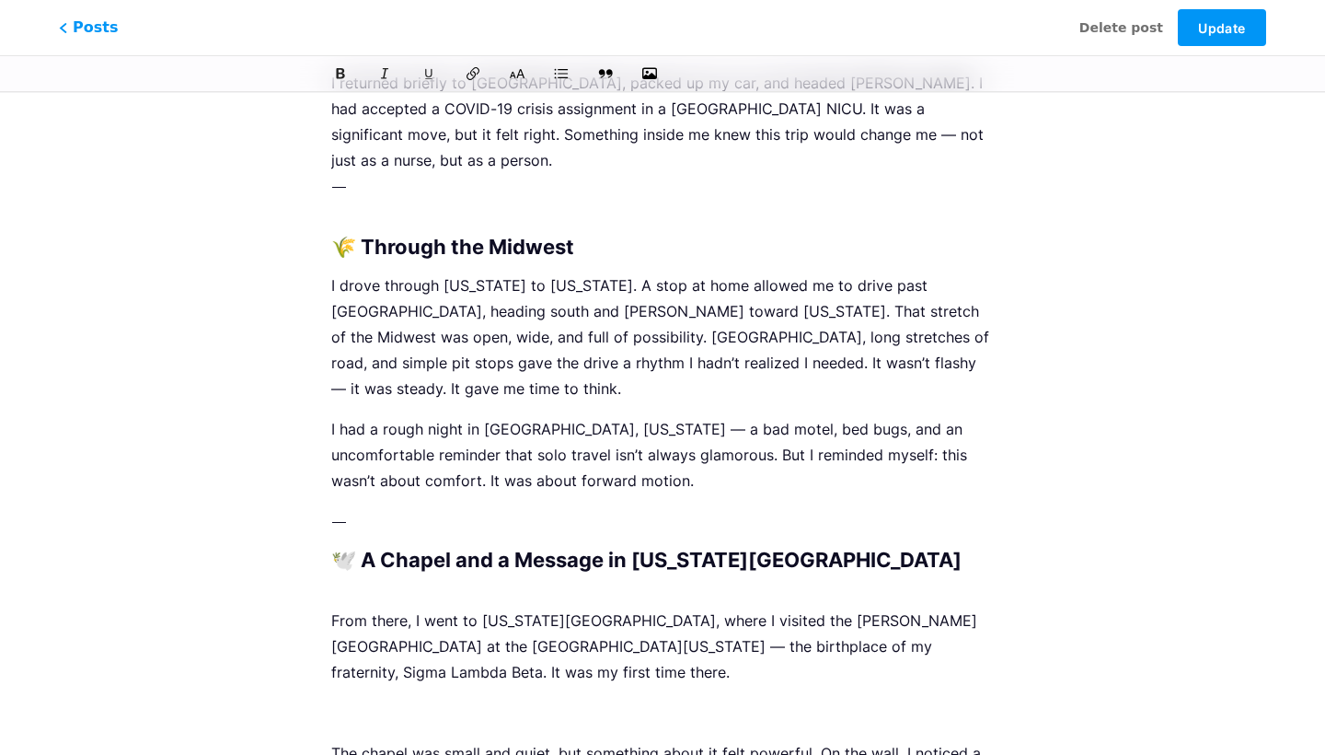
click at [362, 700] on p at bounding box center [662, 713] width 663 height 26
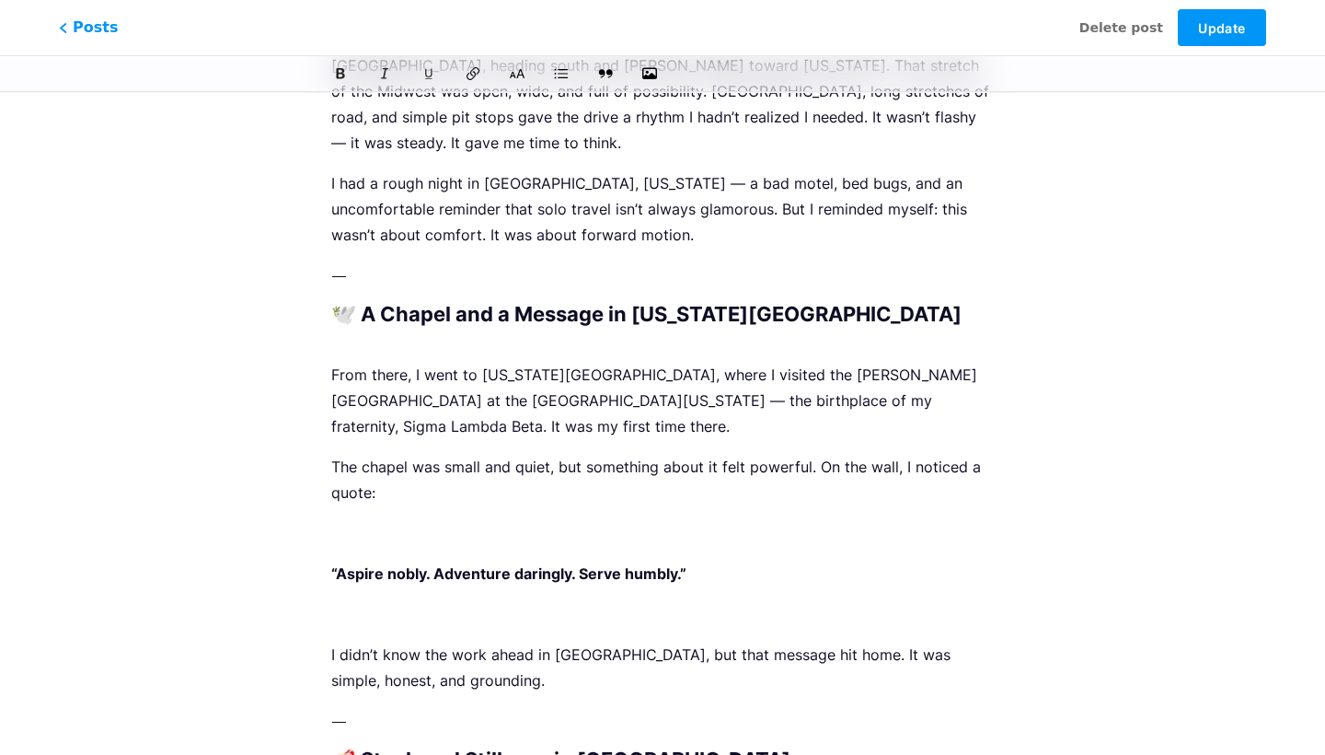
scroll to position [1349, 0]
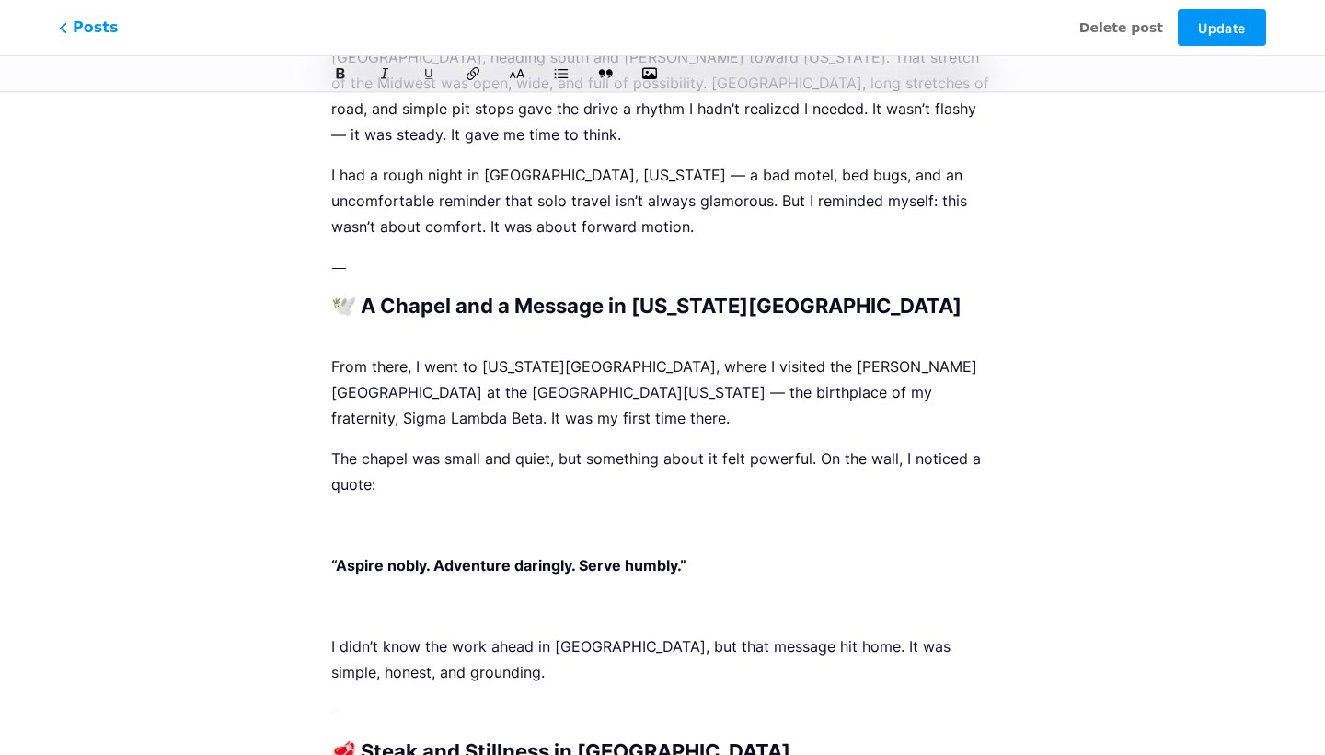
click at [338, 512] on p at bounding box center [662, 525] width 663 height 26
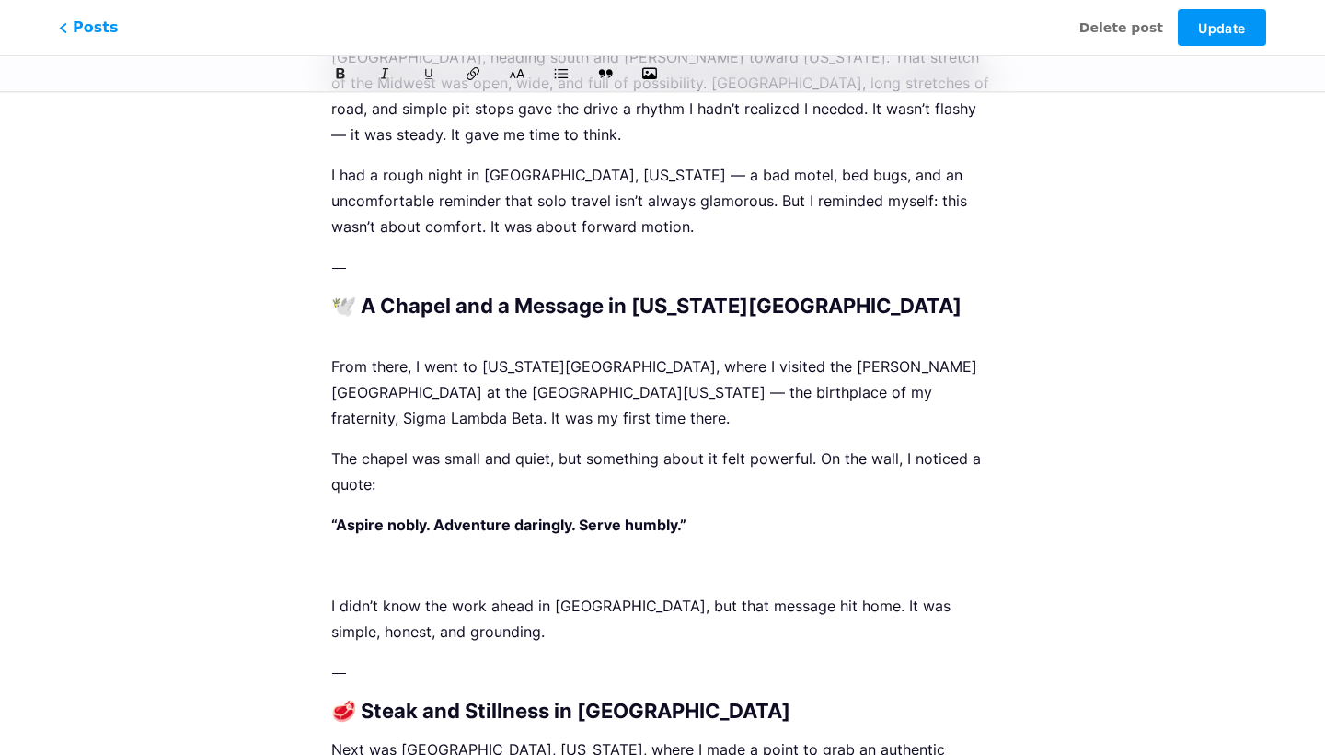
click at [321, 489] on div "My First Cross-Country Drive: From Philly to L.A. z nursemartin.bio.link/p/ my-…" at bounding box center [663, 649] width 714 height 3776
click at [345, 552] on p at bounding box center [662, 565] width 663 height 26
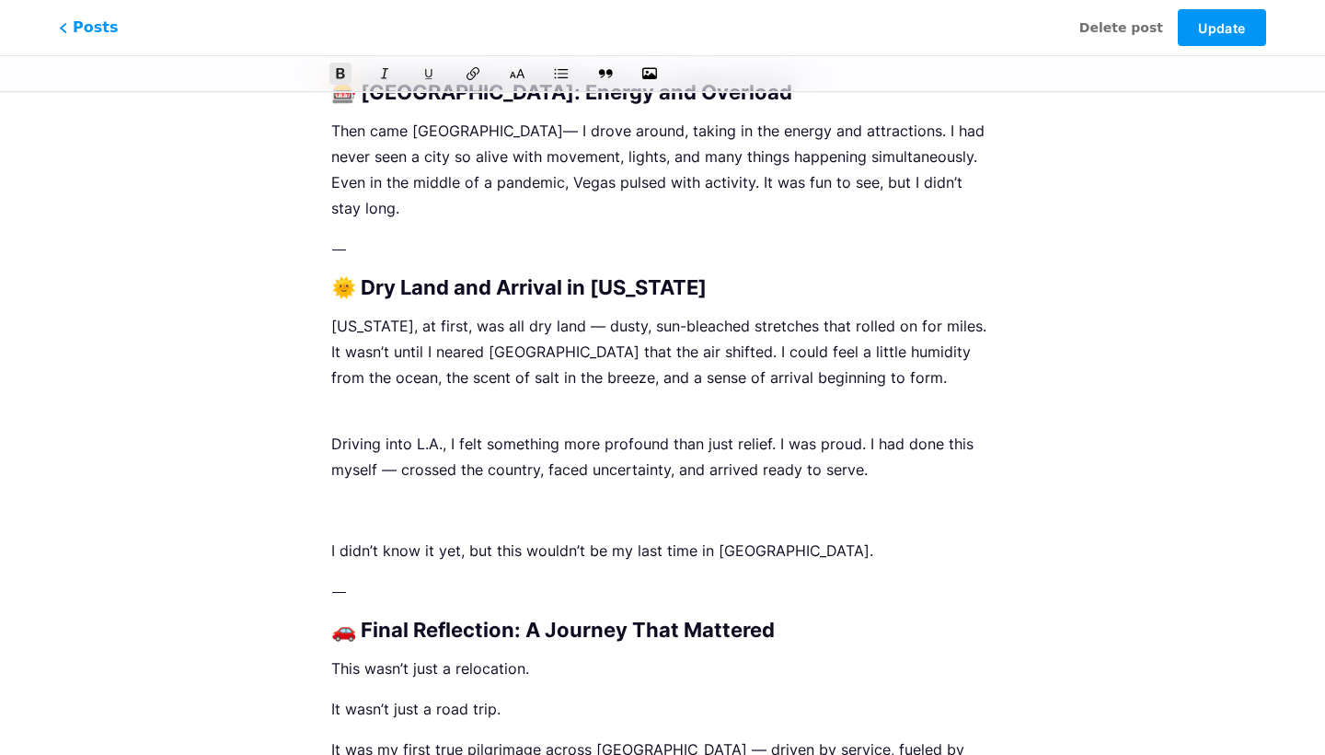
scroll to position [2627, 0]
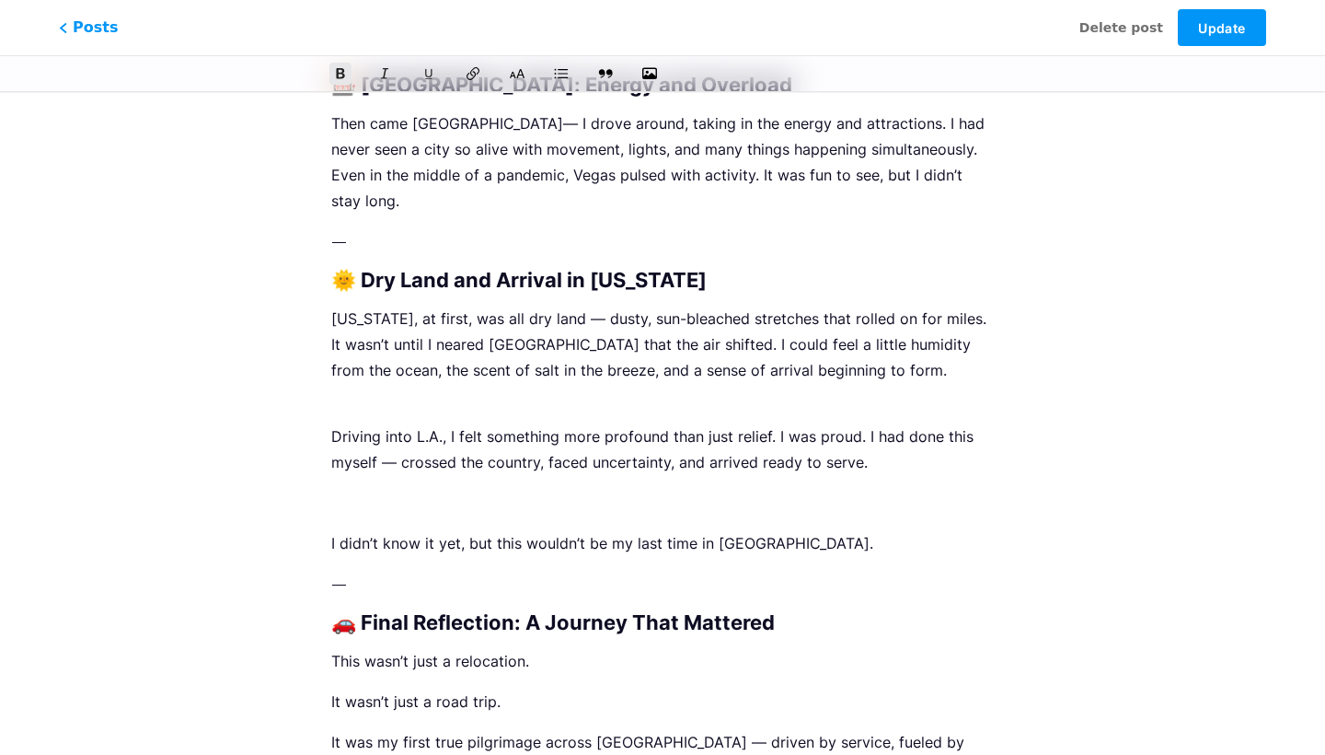
click at [356, 490] on p at bounding box center [662, 503] width 663 height 26
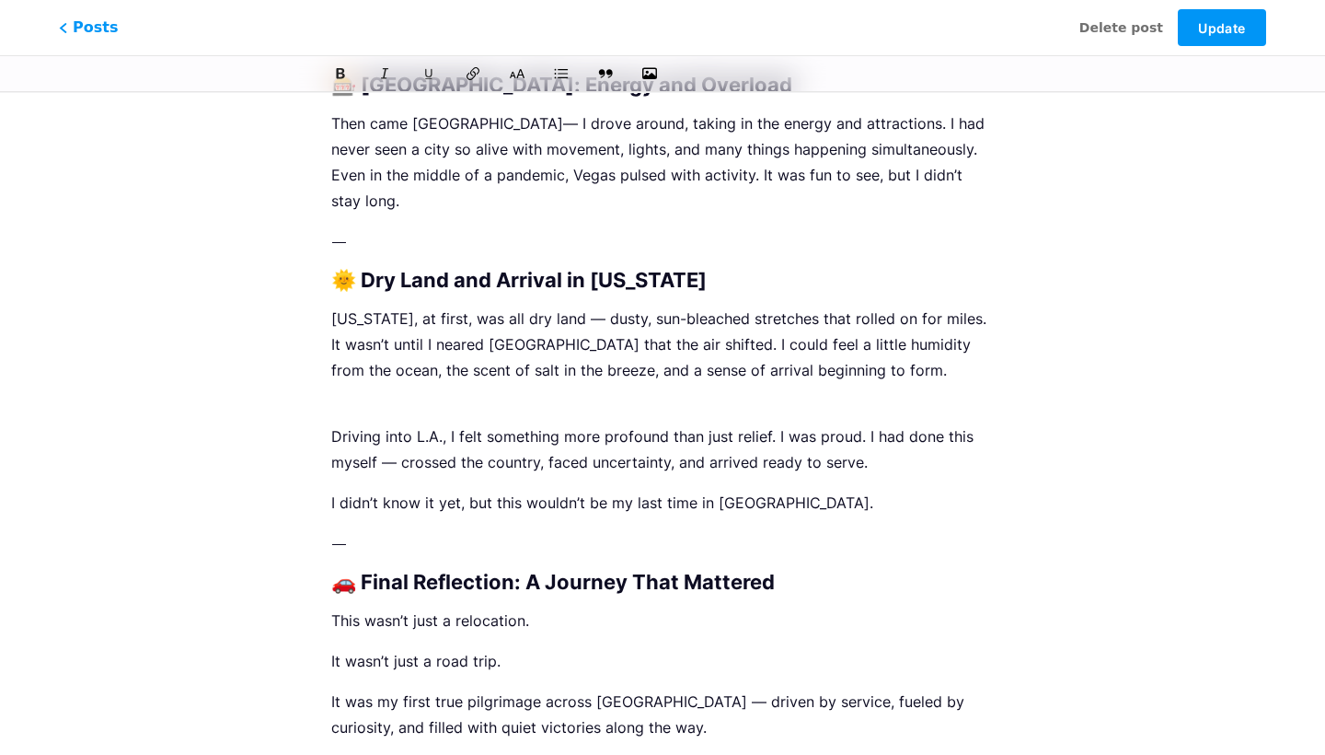
click at [353, 398] on p "Driving into L.A., I felt something more profound than just relief. I was proud…" at bounding box center [662, 436] width 663 height 77
click at [882, 398] on p "Driving into L.A., I felt something more profound than just relief. I was proud…" at bounding box center [662, 436] width 663 height 77
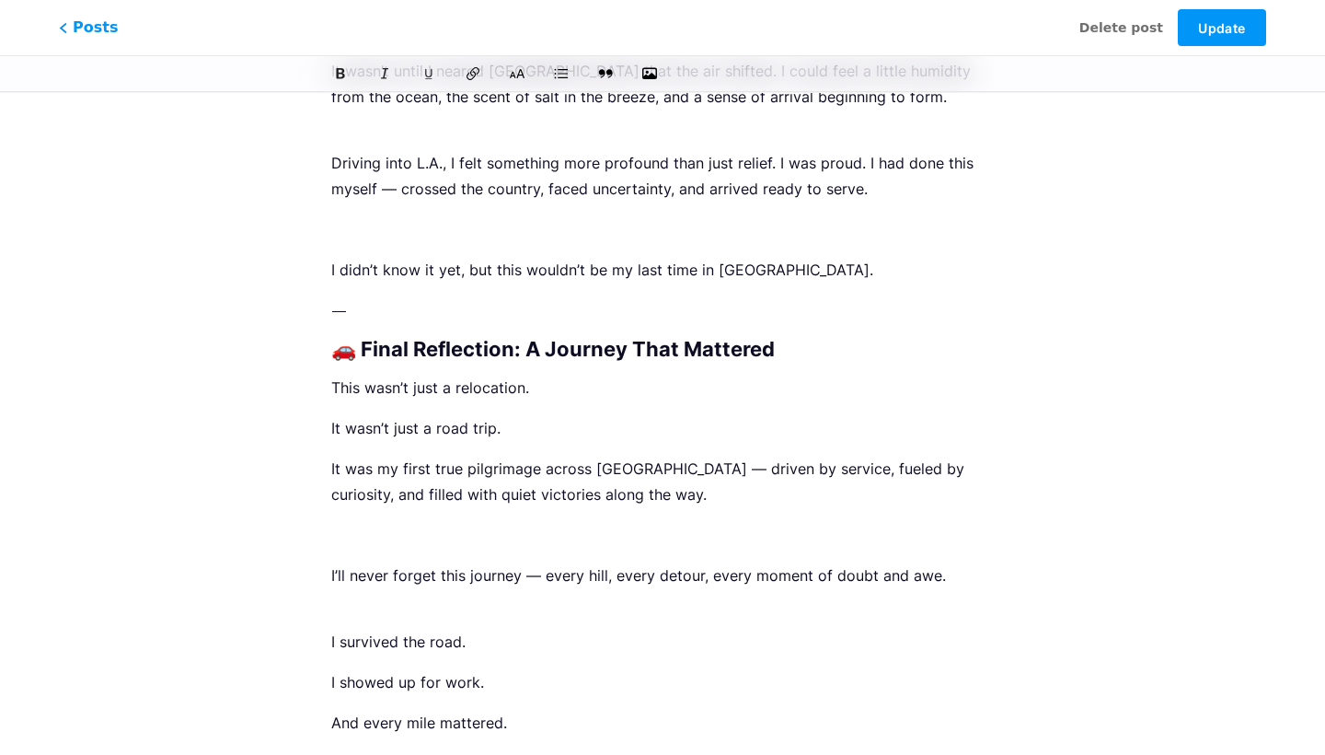
scroll to position [2942, 0]
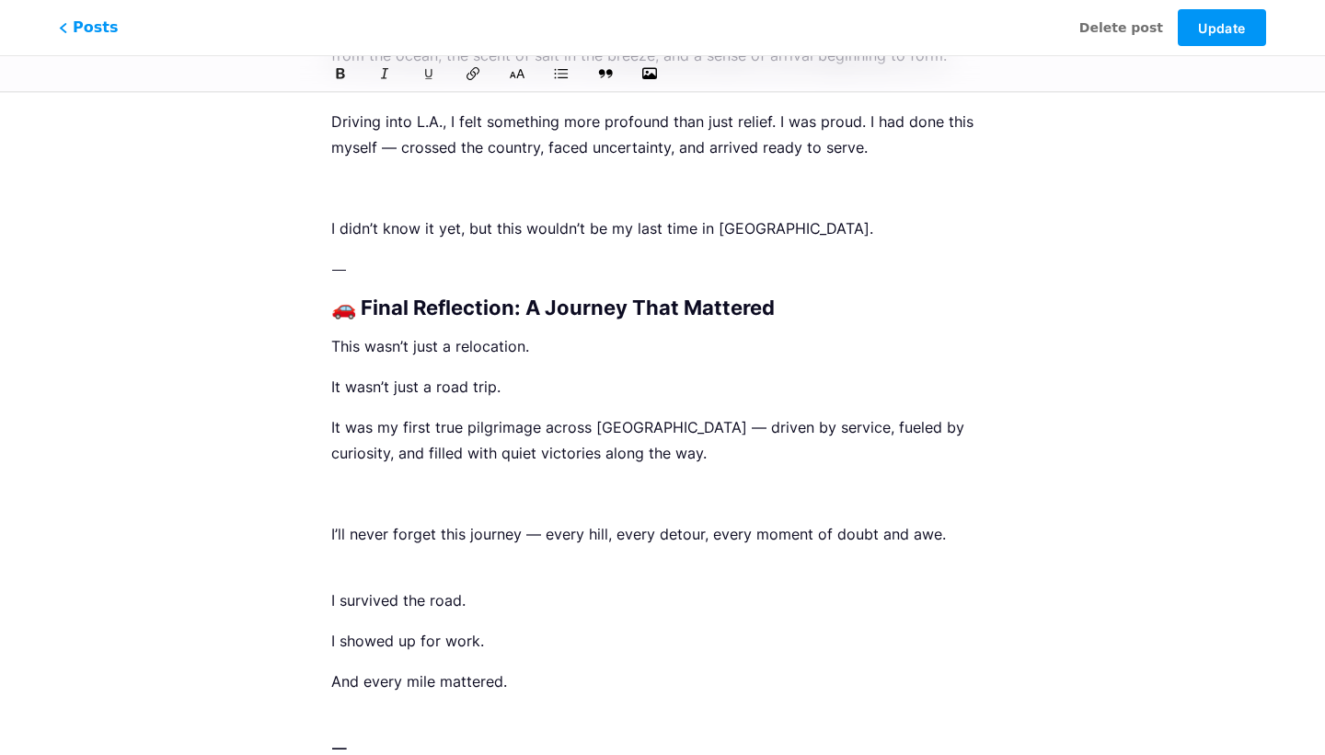
click at [459, 480] on p at bounding box center [662, 493] width 663 height 26
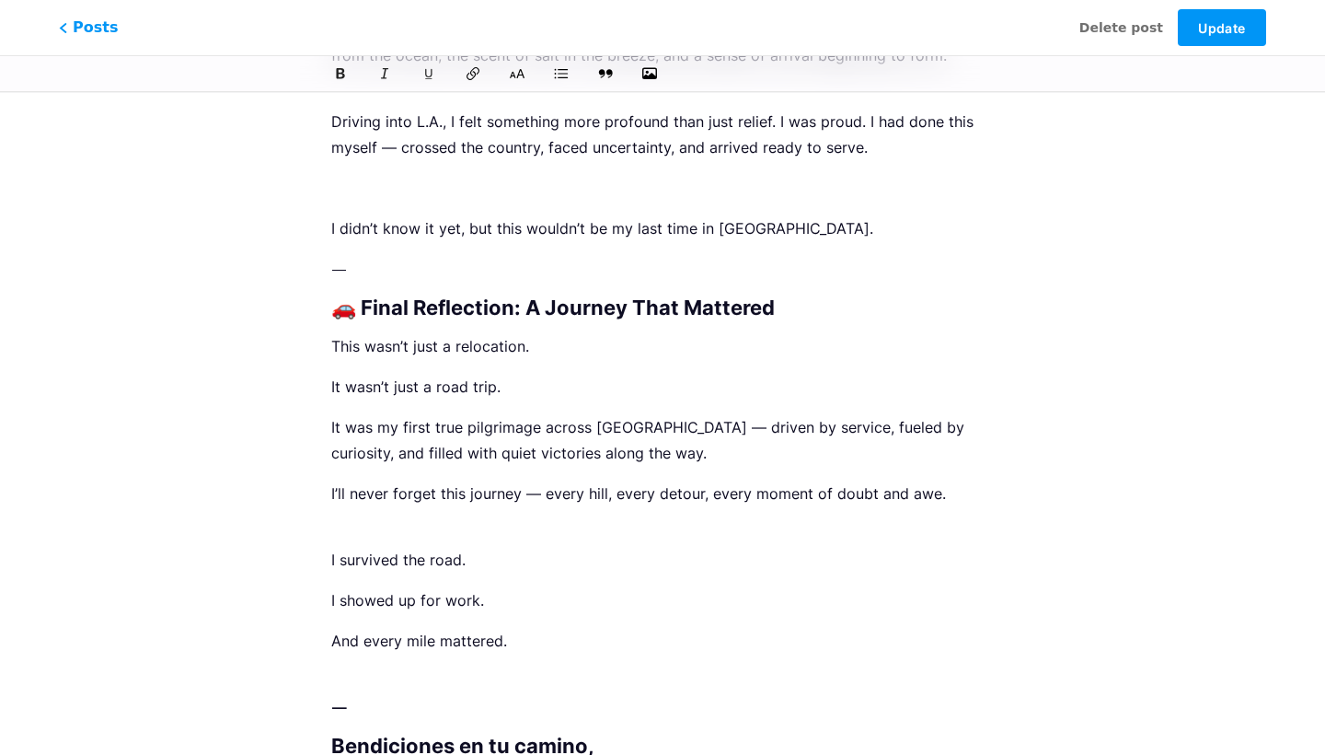
click at [383, 521] on p "I survived the road." at bounding box center [662, 547] width 663 height 52
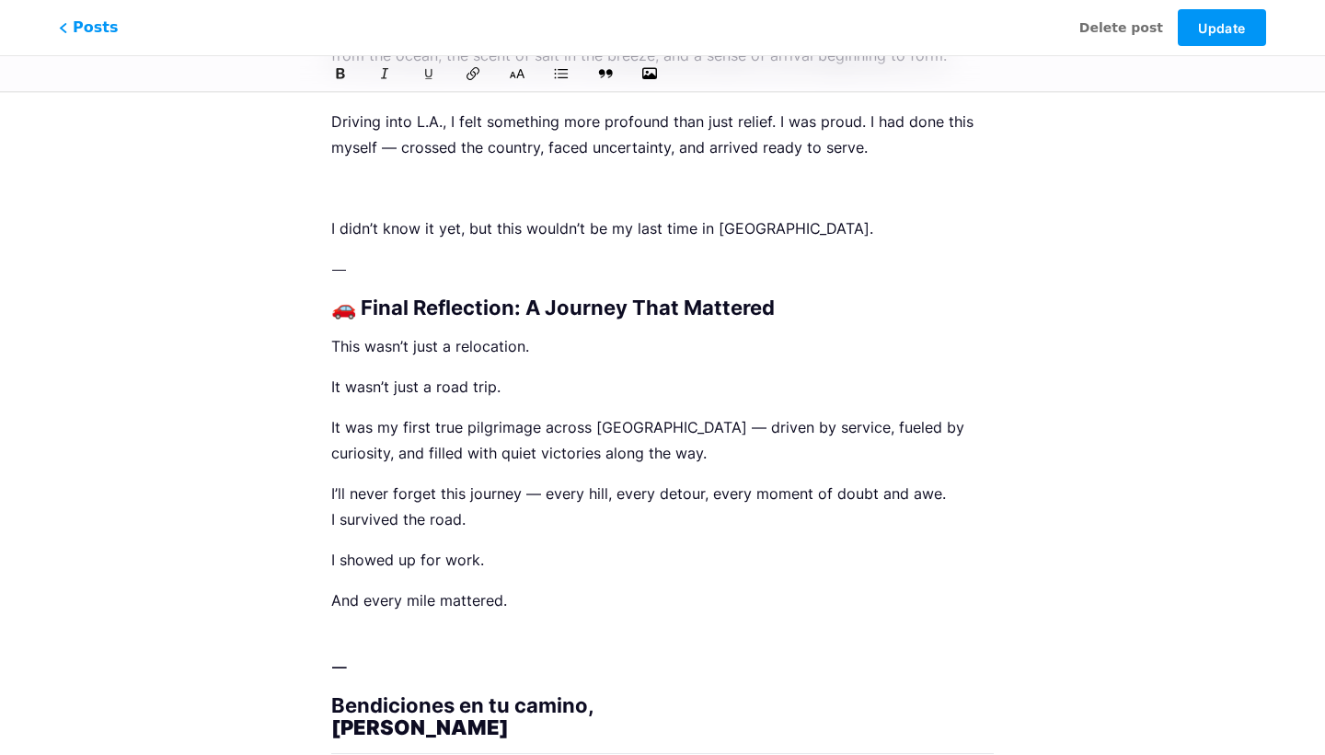
scroll to position [2911, 0]
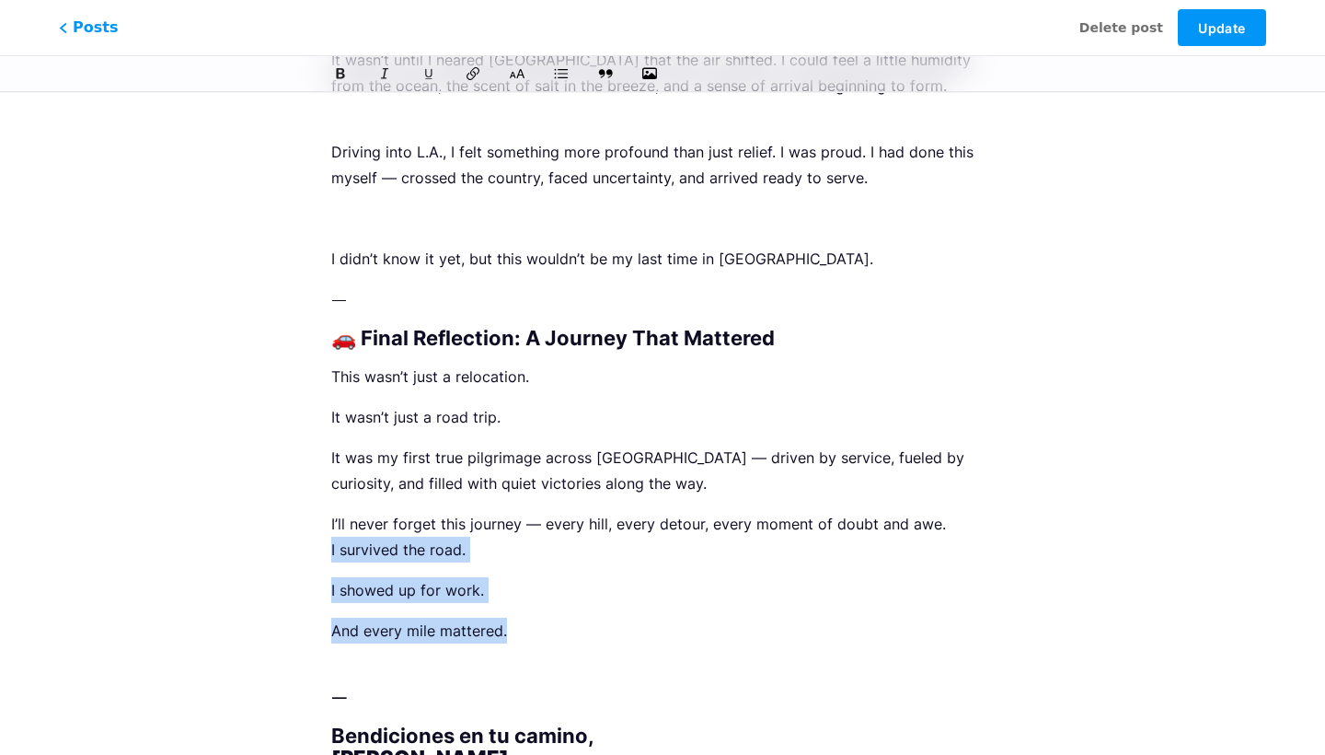
drag, startPoint x: 512, startPoint y: 503, endPoint x: 316, endPoint y: 422, distance: 212.1
click at [343, 73] on icon at bounding box center [341, 73] width 11 height 13
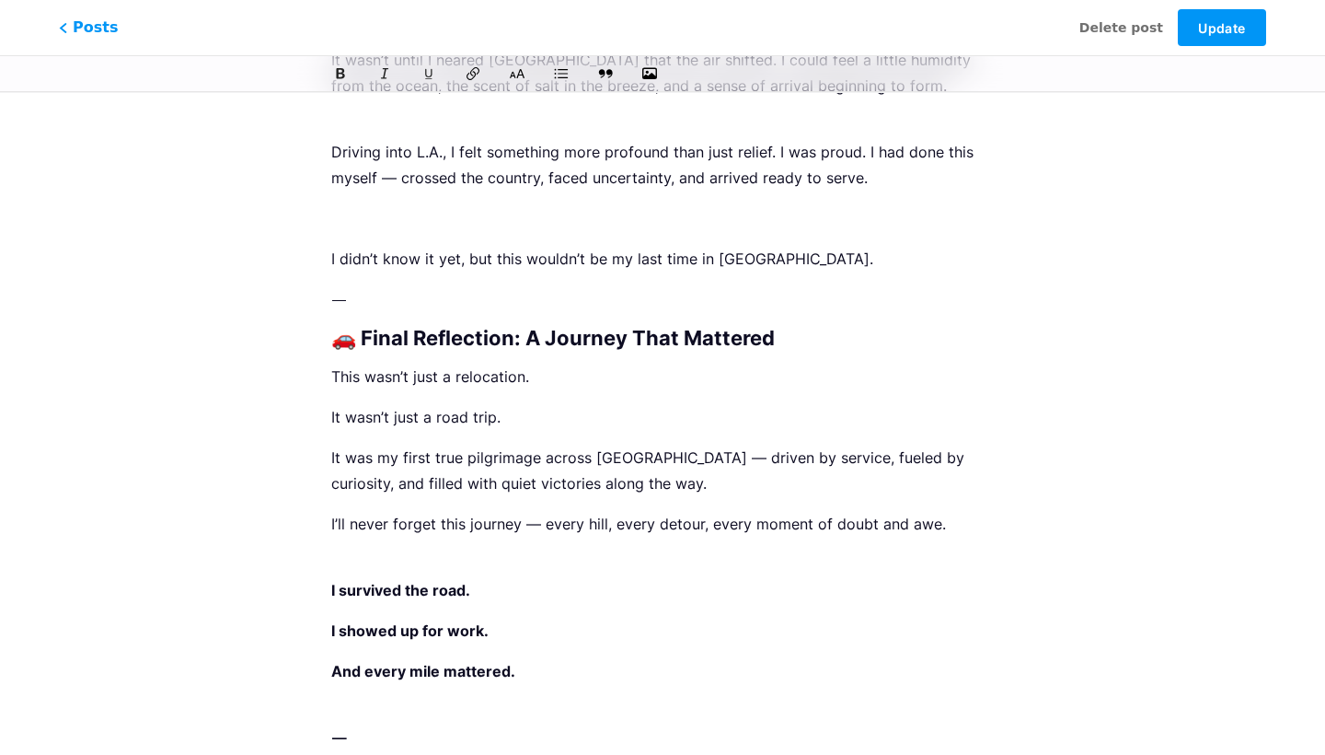
click at [466, 445] on p "It was my first true pilgrimage across America — driven by service, fueled by c…" at bounding box center [662, 471] width 663 height 52
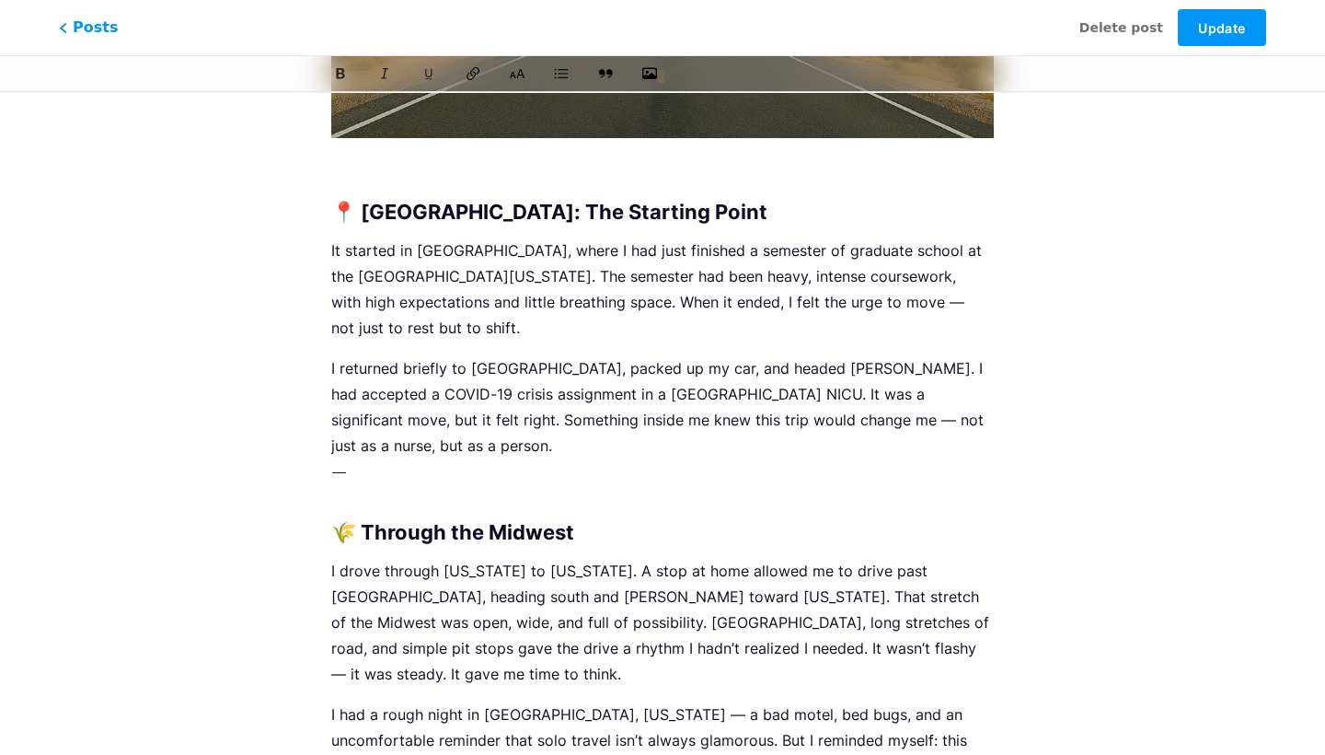
scroll to position [807, 0]
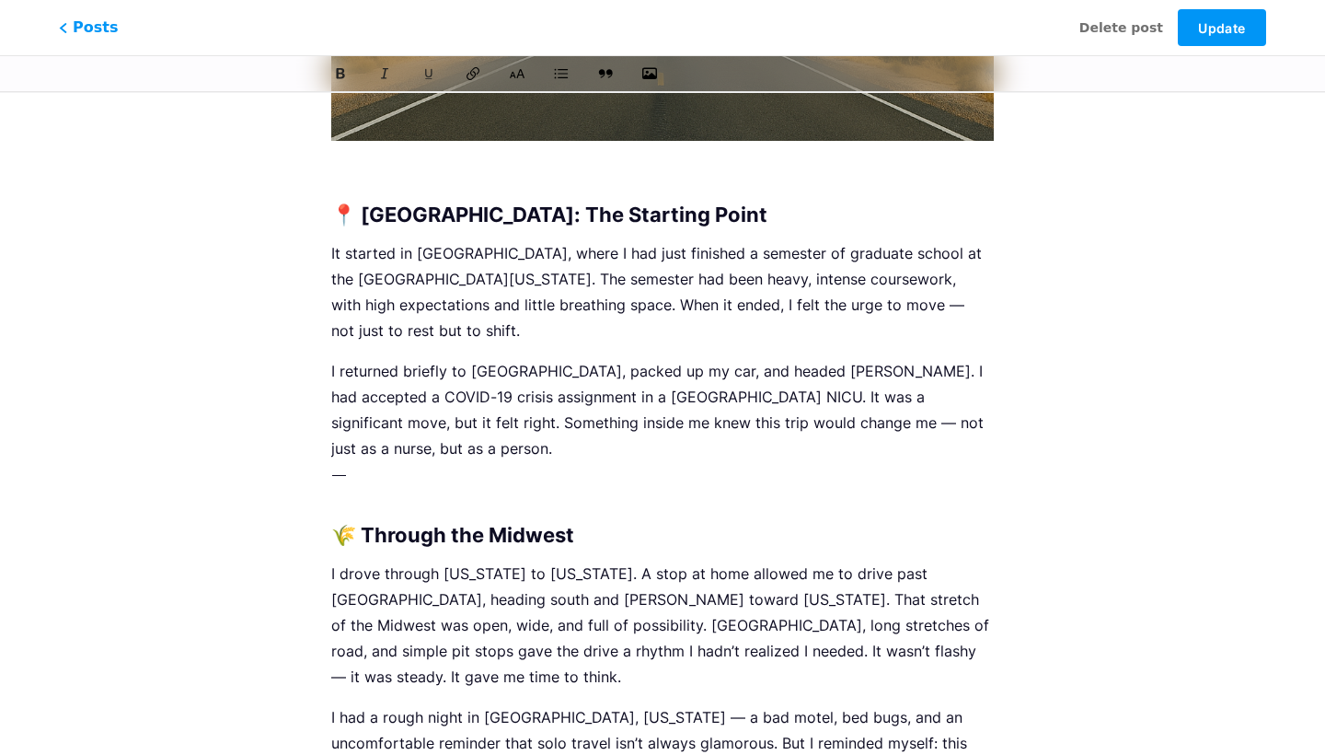
click at [411, 168] on p at bounding box center [662, 176] width 663 height 26
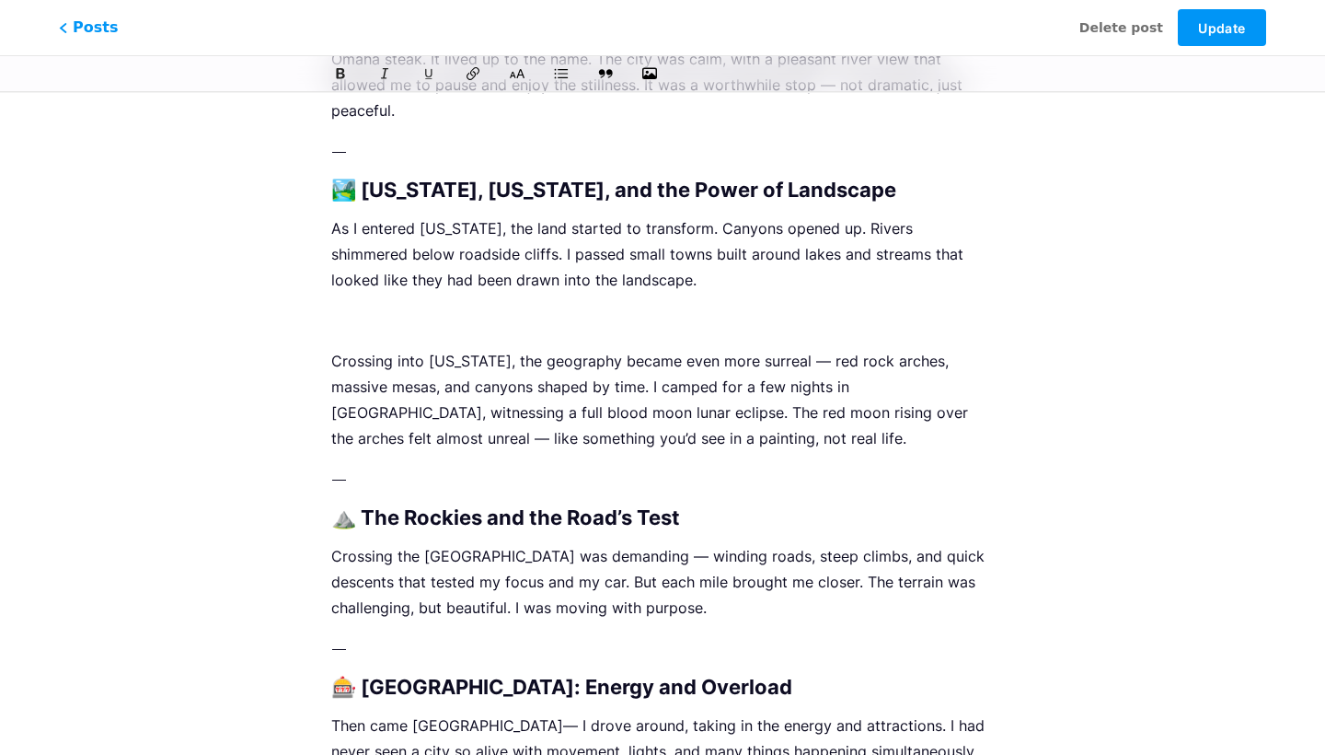
scroll to position [1974, 0]
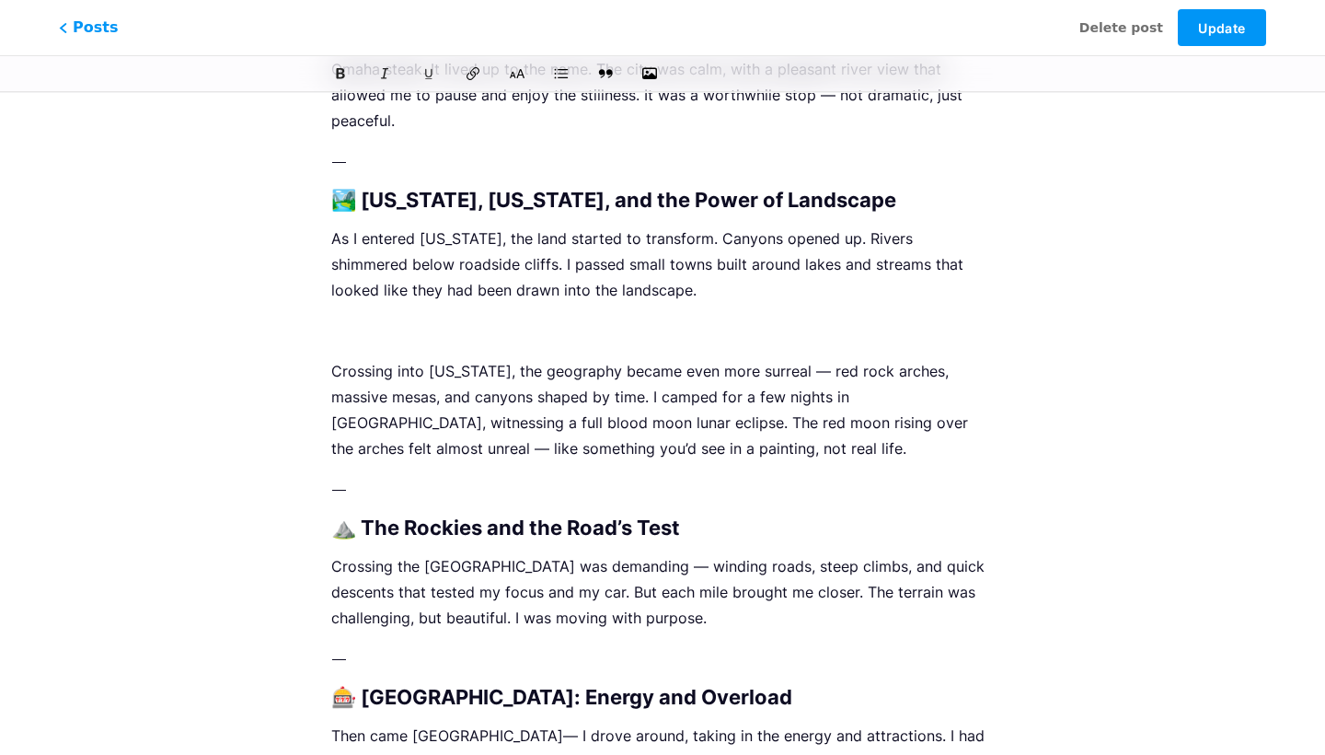
click at [510, 318] on p at bounding box center [662, 331] width 663 height 26
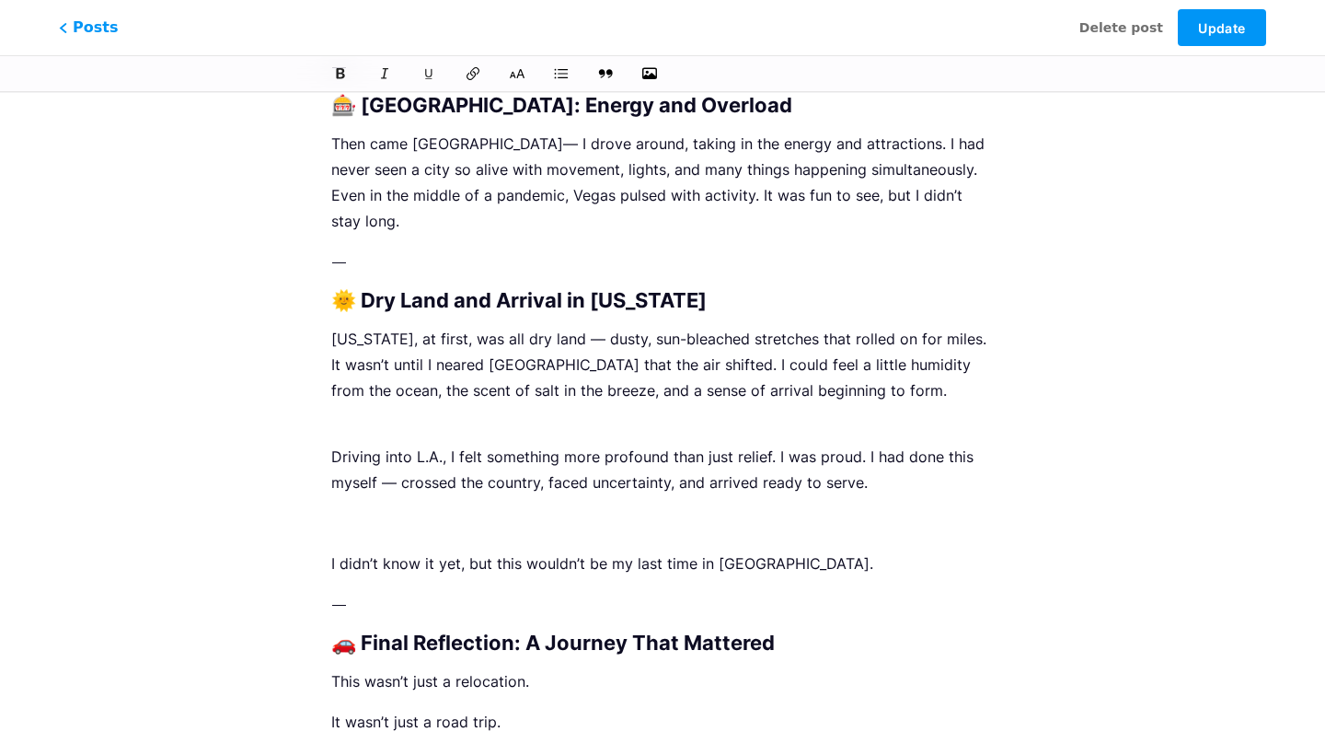
scroll to position [2541, 0]
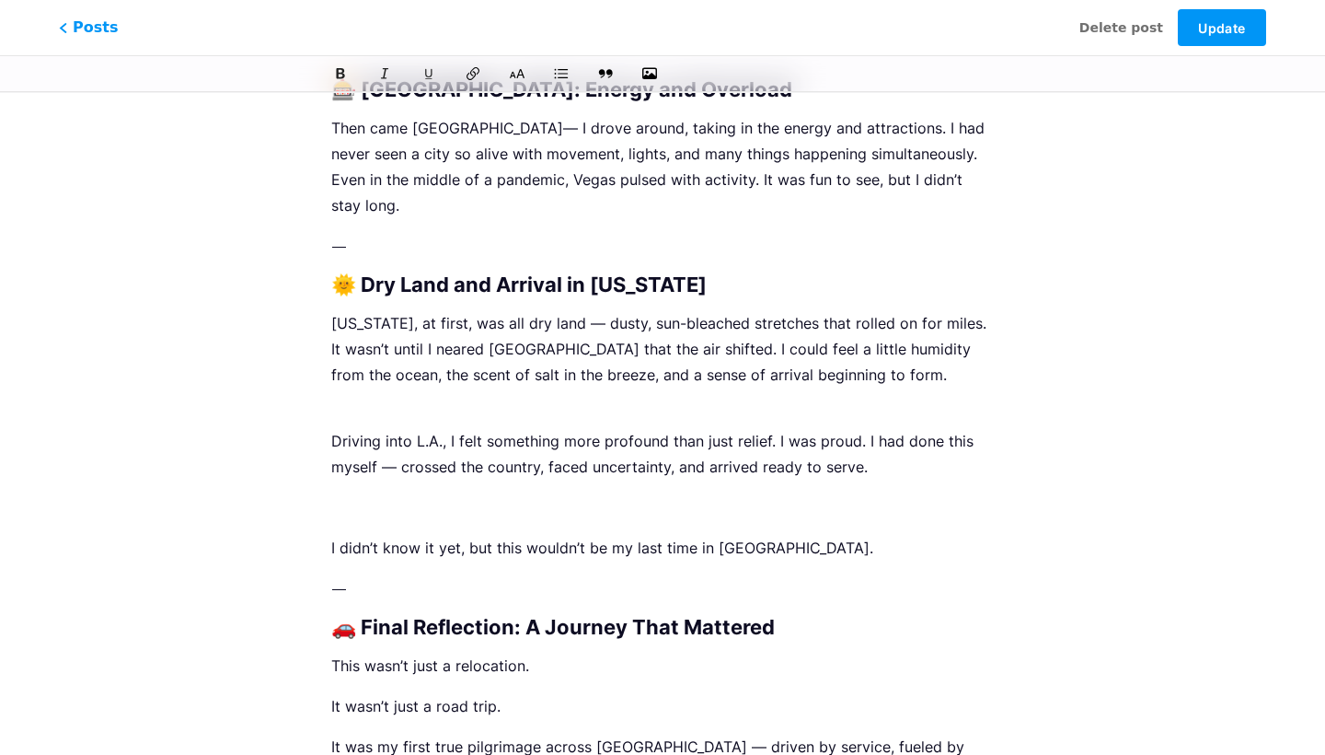
click at [406, 402] on p "Driving into L.A., I felt something more profound than just relief. I was proud…" at bounding box center [662, 440] width 663 height 77
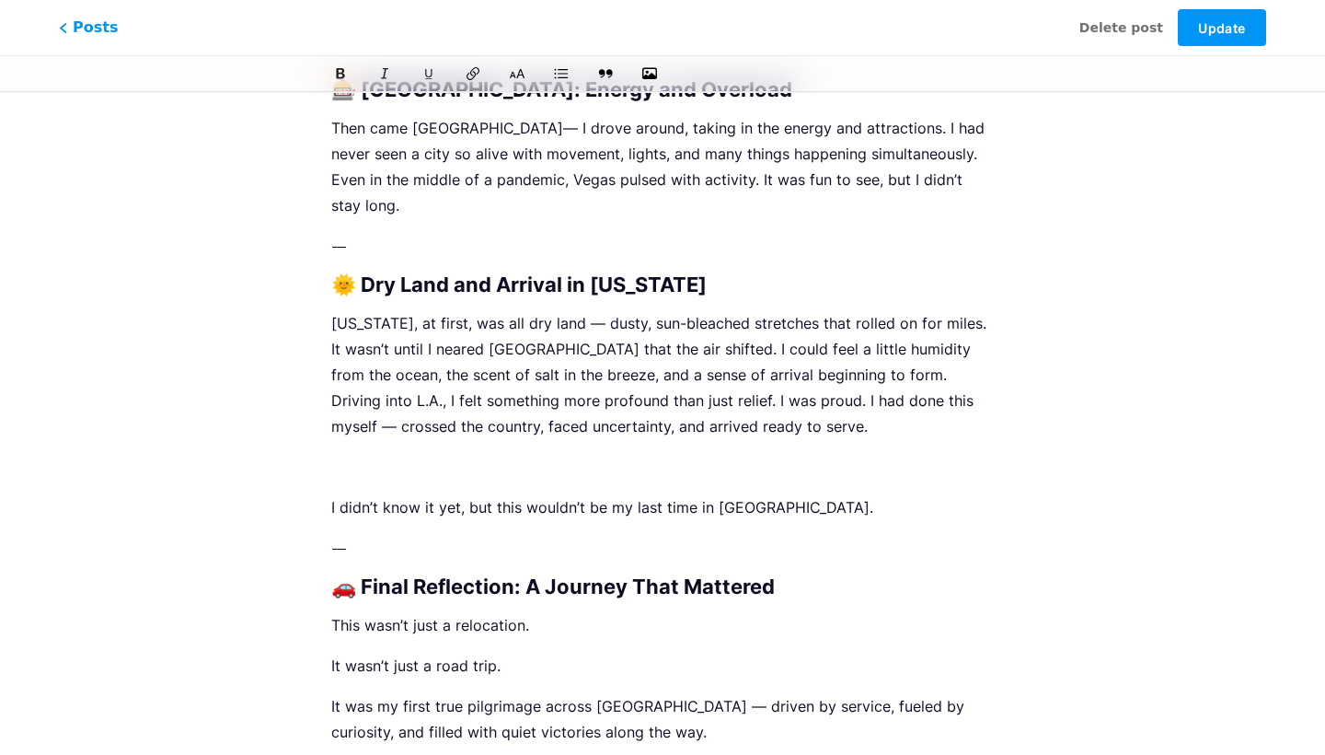
click at [366, 454] on p at bounding box center [662, 467] width 663 height 26
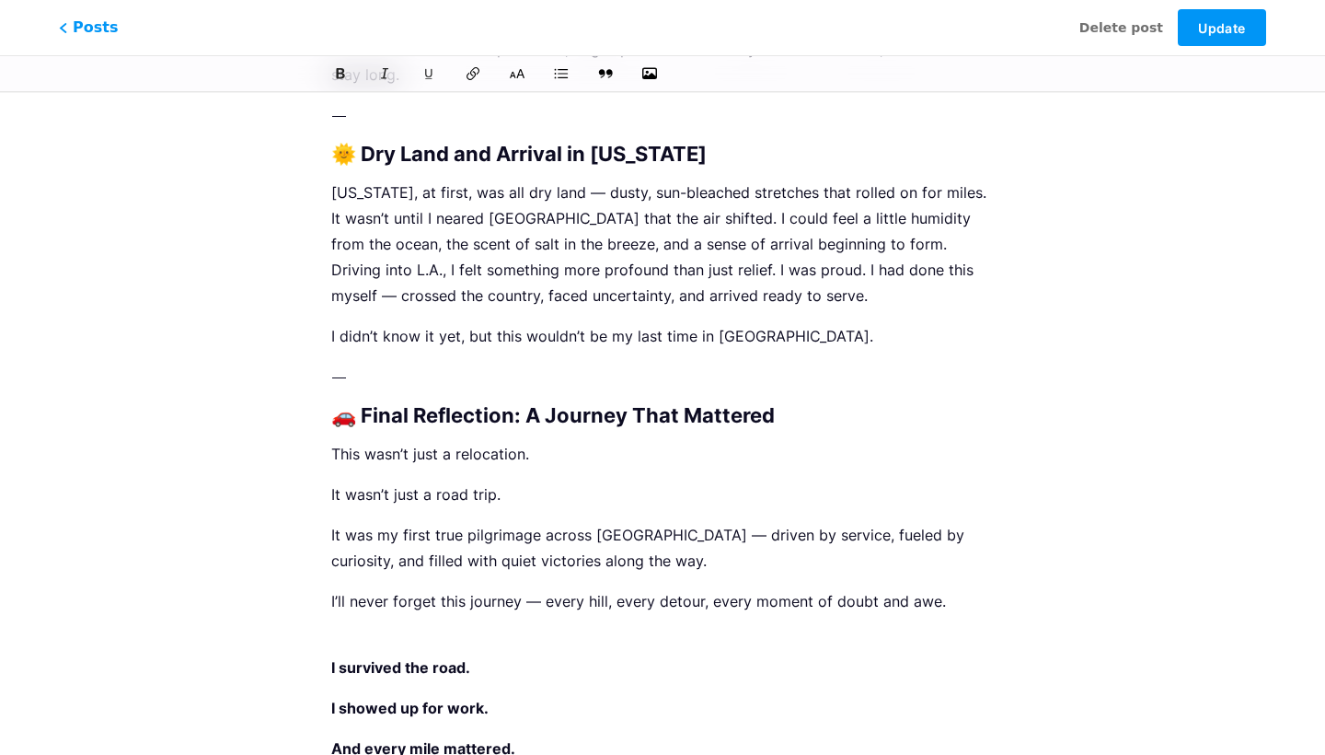
scroll to position [2707, 0]
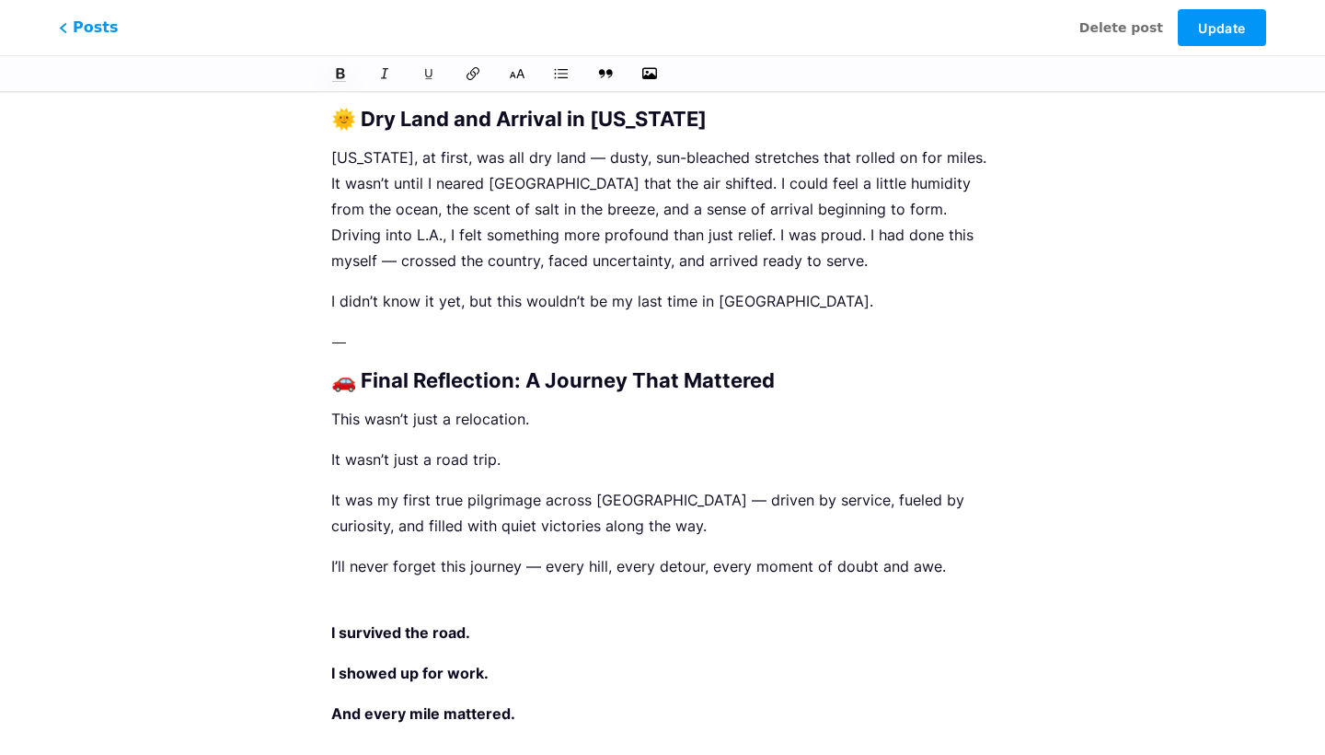
click at [399, 553] on p "I’ll never forget this journey — every hill, every detour, every moment of doub…" at bounding box center [662, 579] width 663 height 52
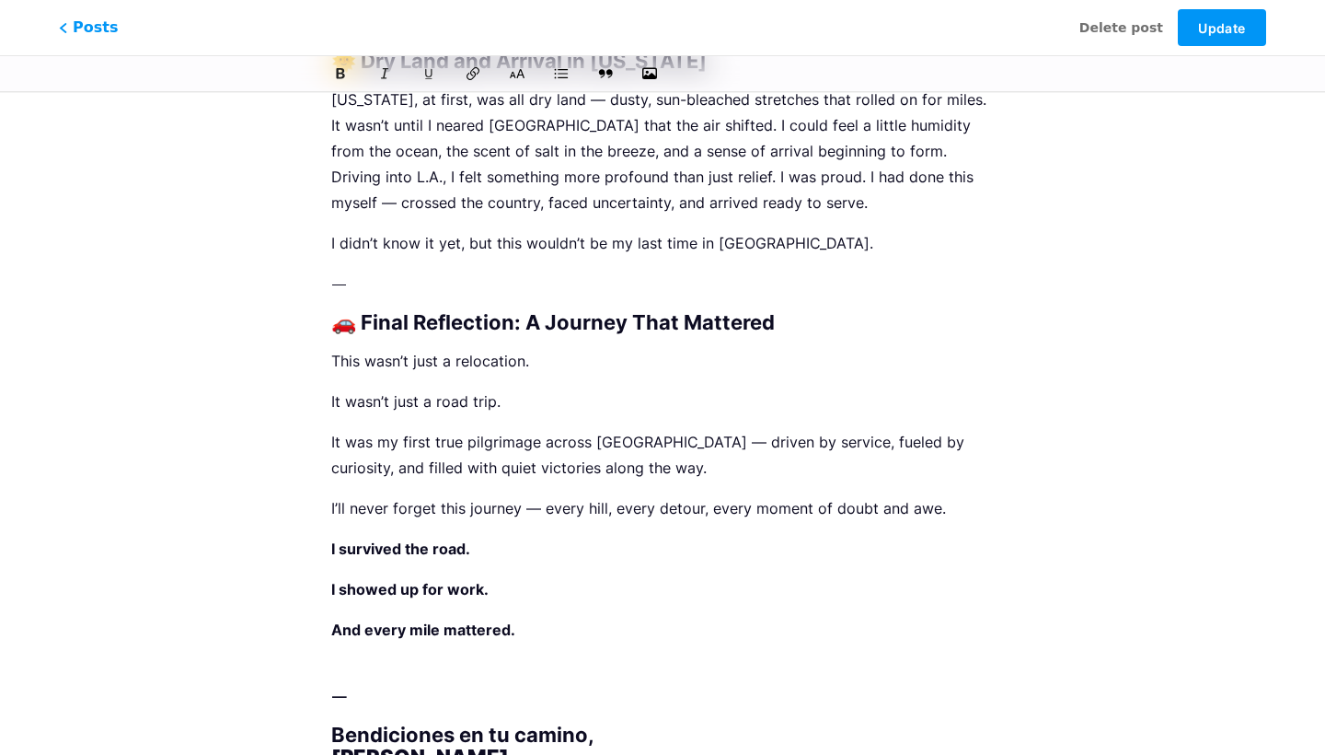
scroll to position [2764, 0]
click at [1224, 22] on span "Update" at bounding box center [1221, 28] width 47 height 16
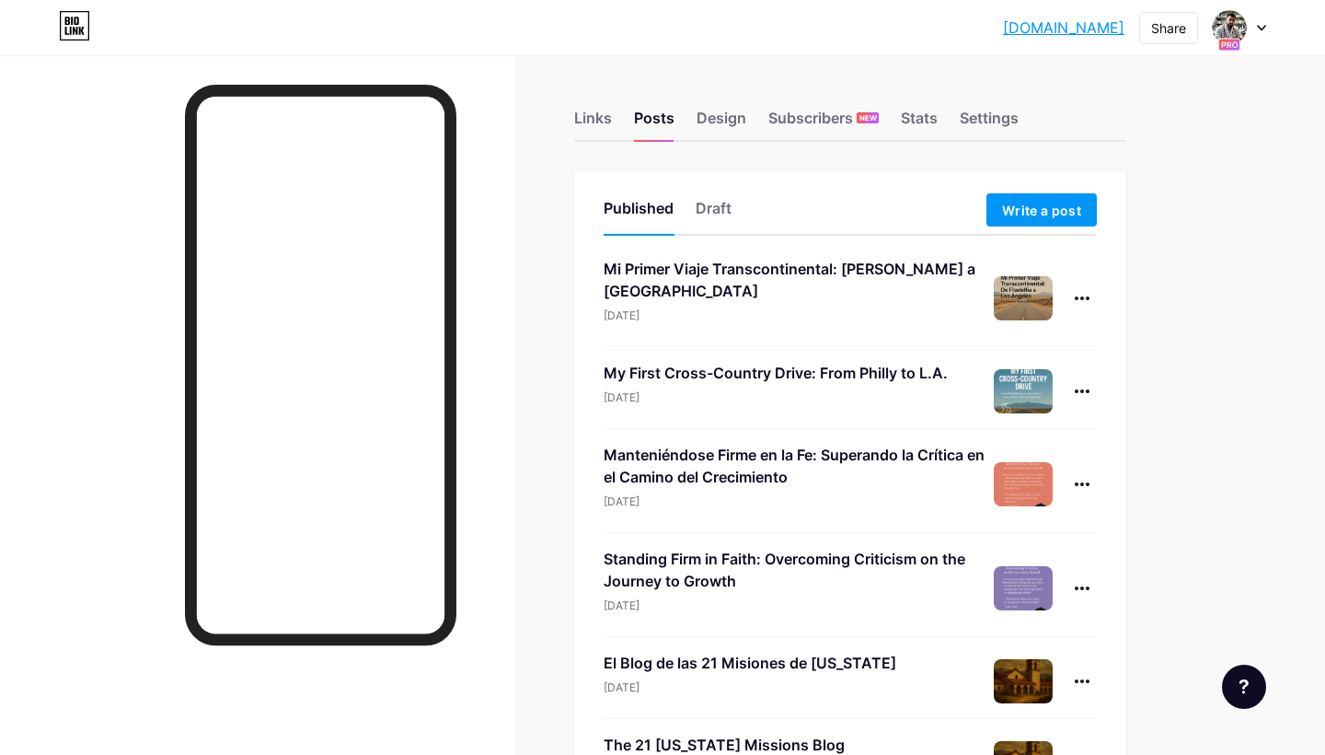
click at [722, 467] on div "Manteniéndose Firme en la Fe: Superando la Crítica en el Camino del Crecimiento" at bounding box center [799, 466] width 390 height 44
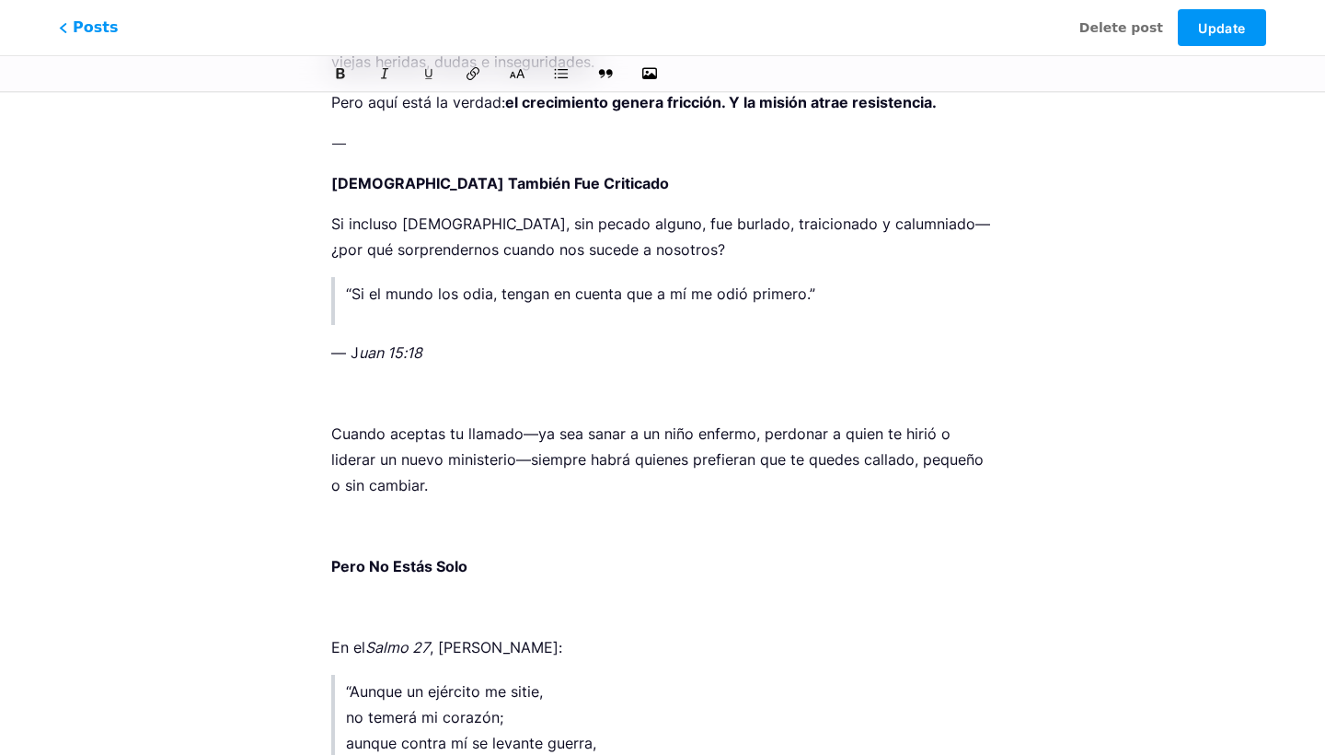
scroll to position [1436, 0]
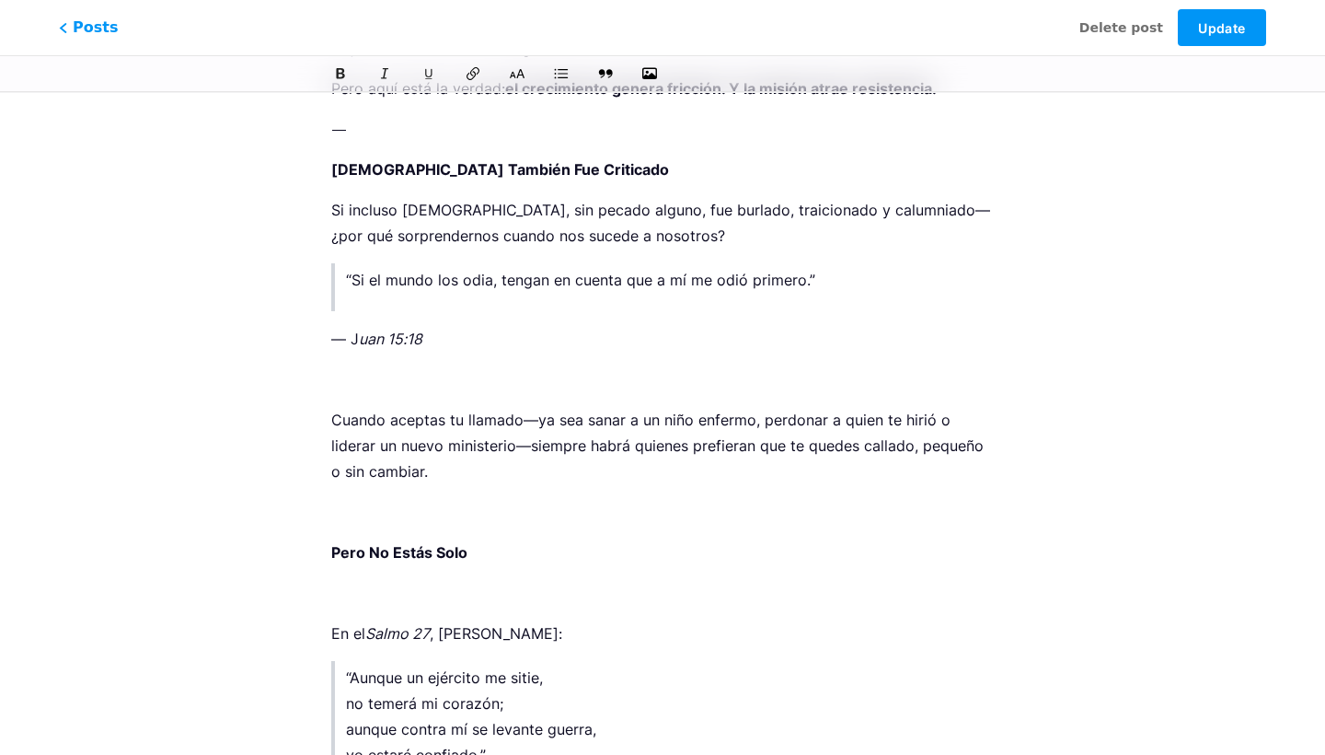
click at [611, 377] on p at bounding box center [662, 379] width 663 height 26
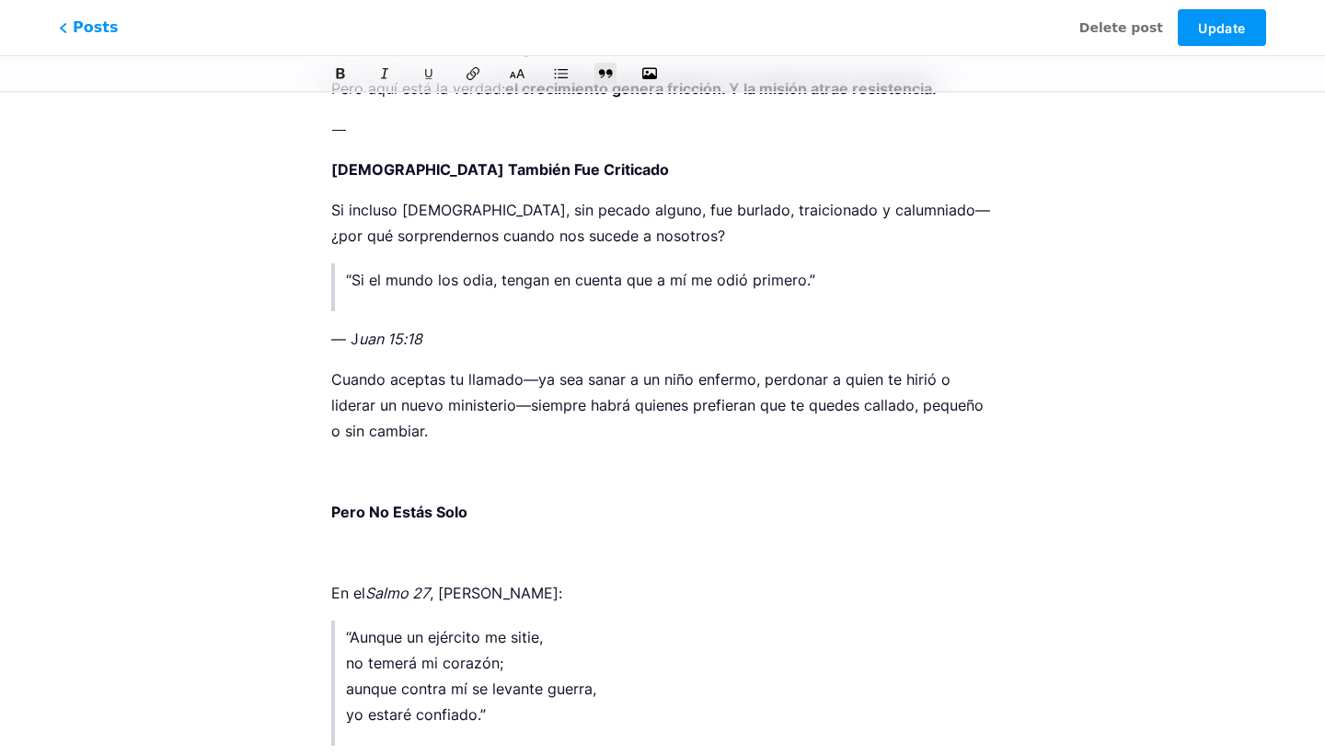
click at [412, 310] on blockquote "“Si el mundo los odia, tengan en cuenta que a mí me odió primero.”" at bounding box center [662, 287] width 663 height 48
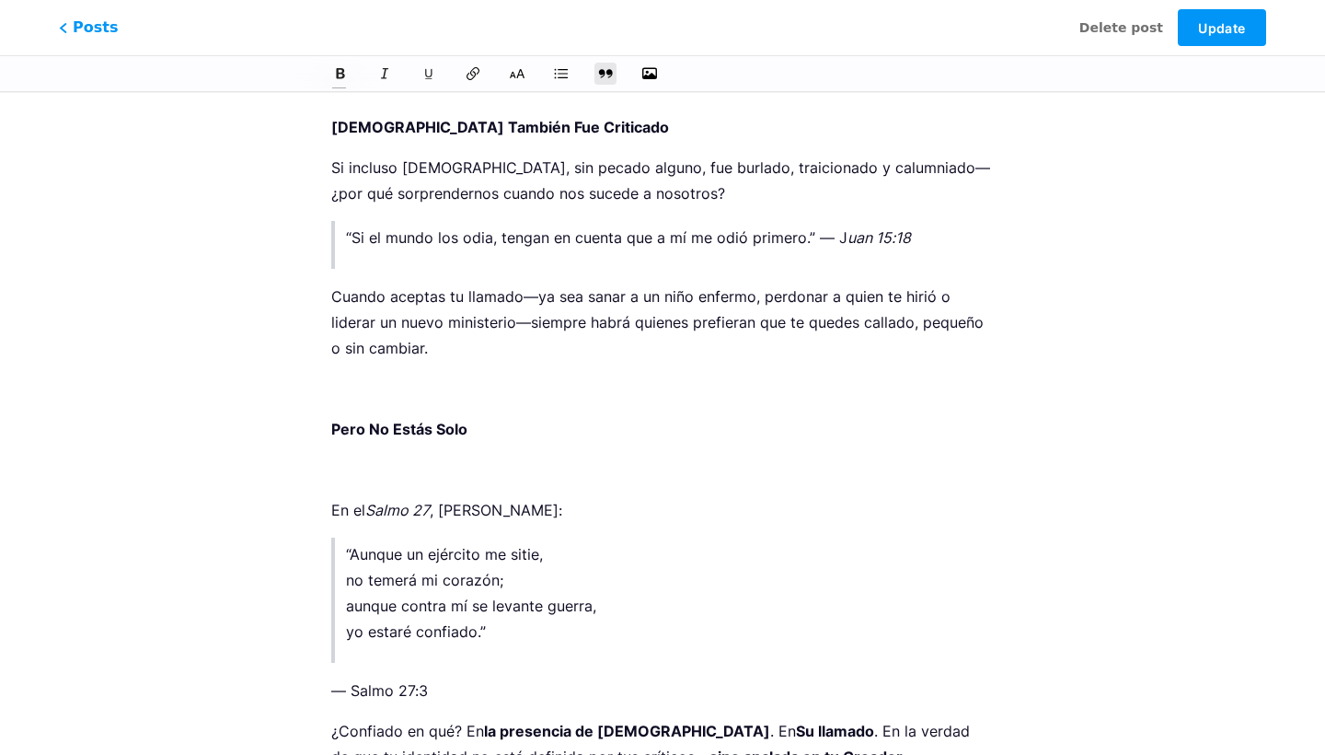
scroll to position [1480, 0]
click at [370, 389] on p at bounding box center [662, 387] width 663 height 26
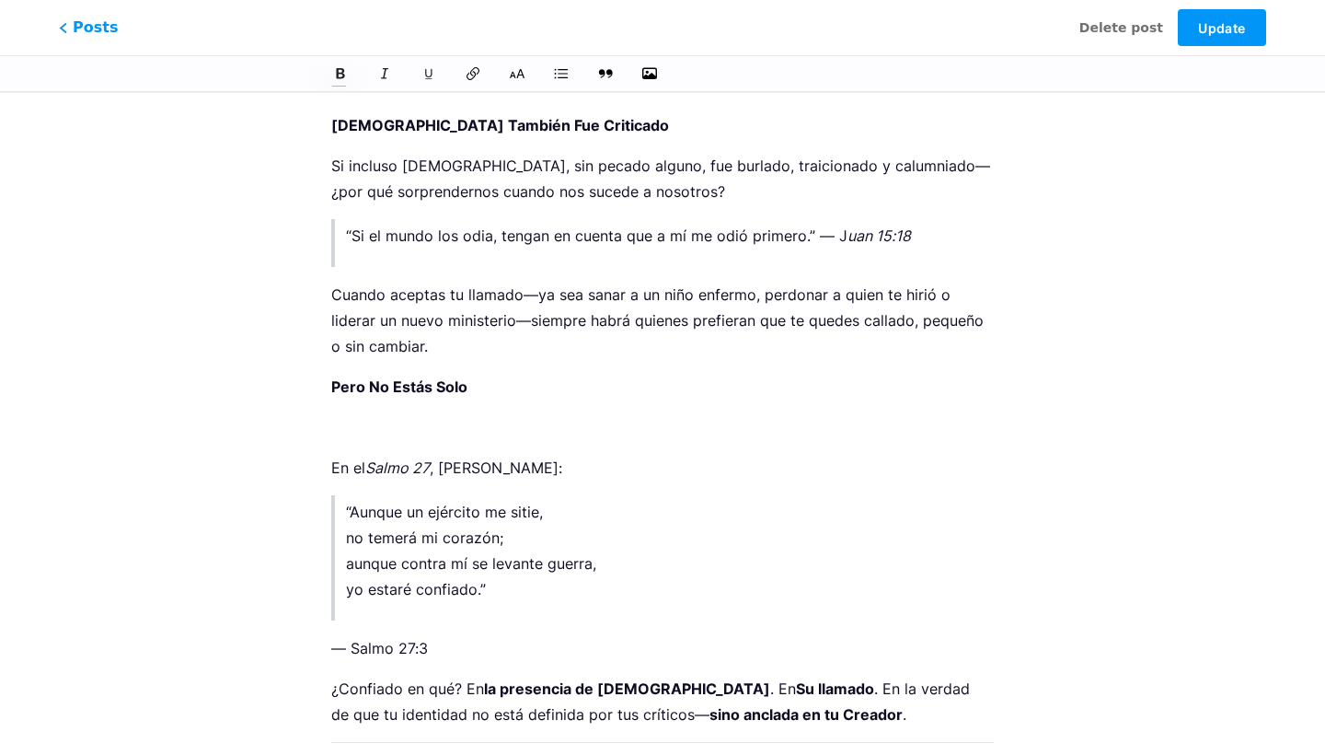
click at [358, 424] on p at bounding box center [662, 427] width 663 height 26
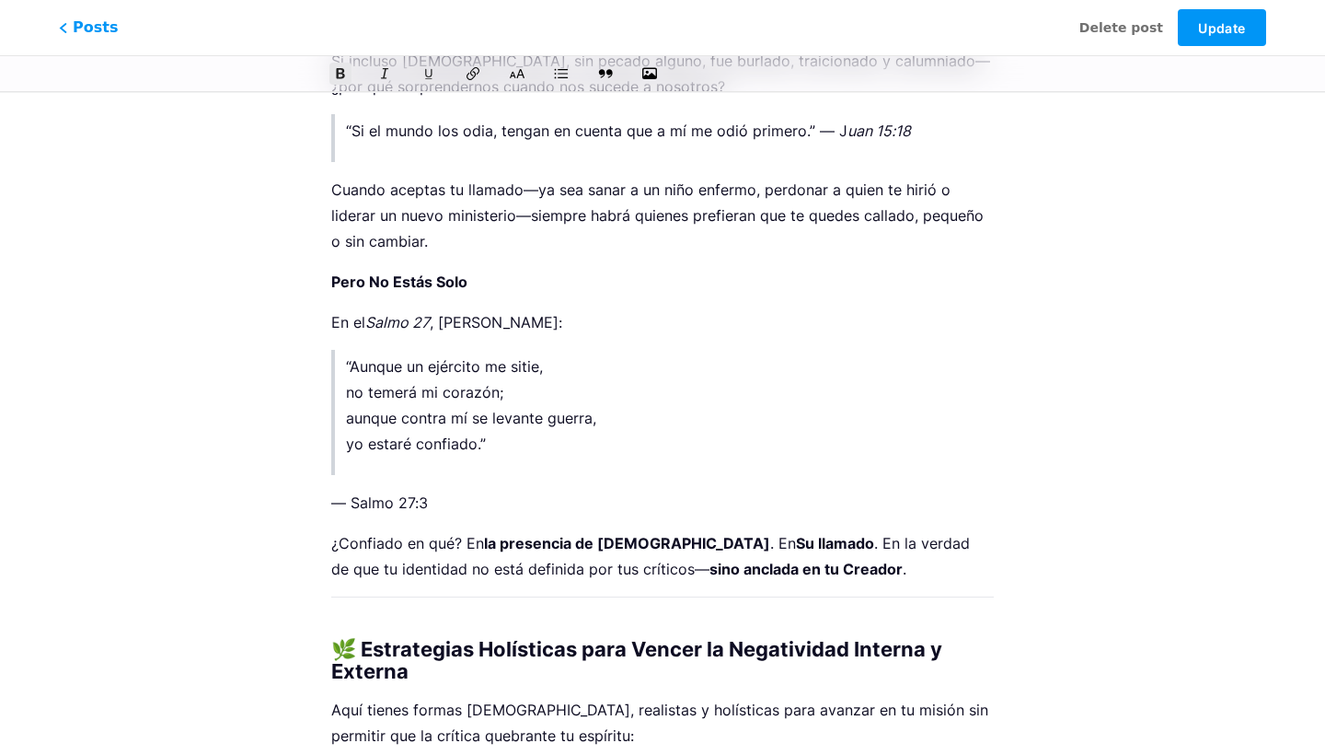
scroll to position [1586, 0]
click at [333, 500] on p "— Salmo 27:3" at bounding box center [662, 502] width 663 height 26
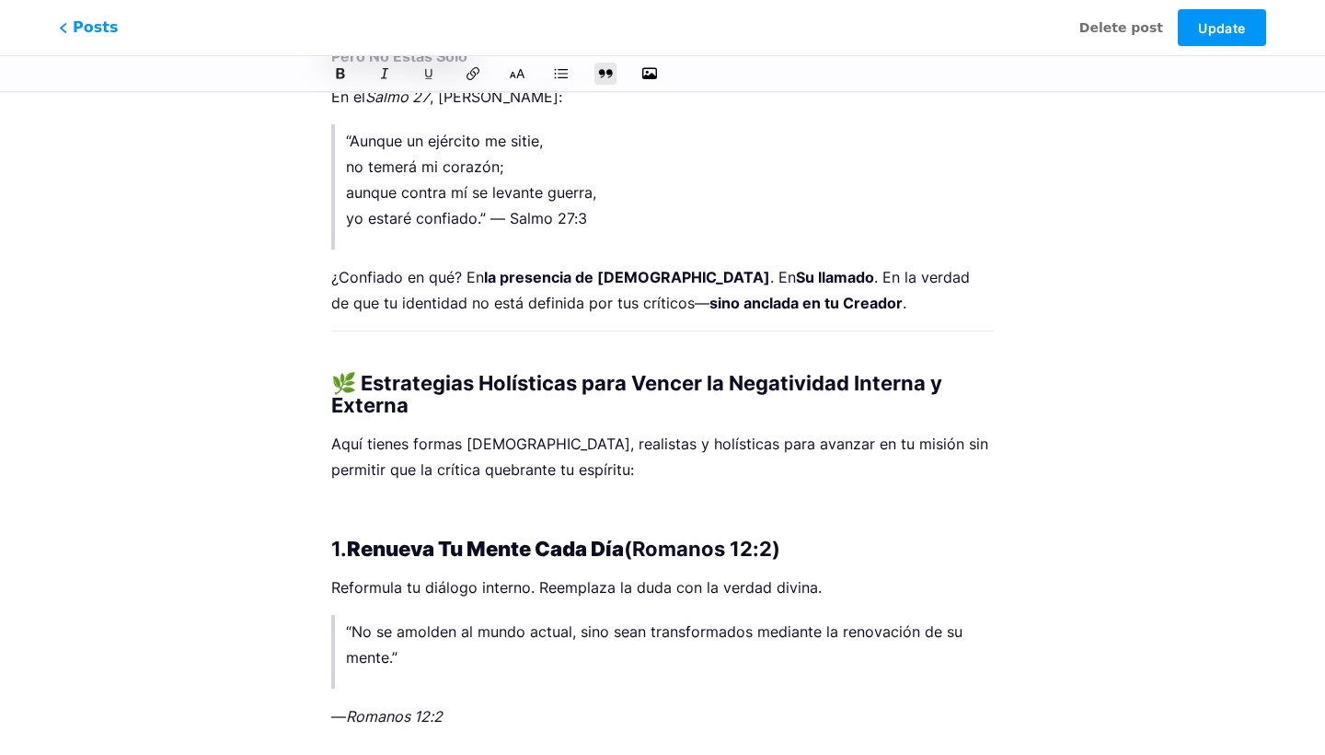
scroll to position [1812, 0]
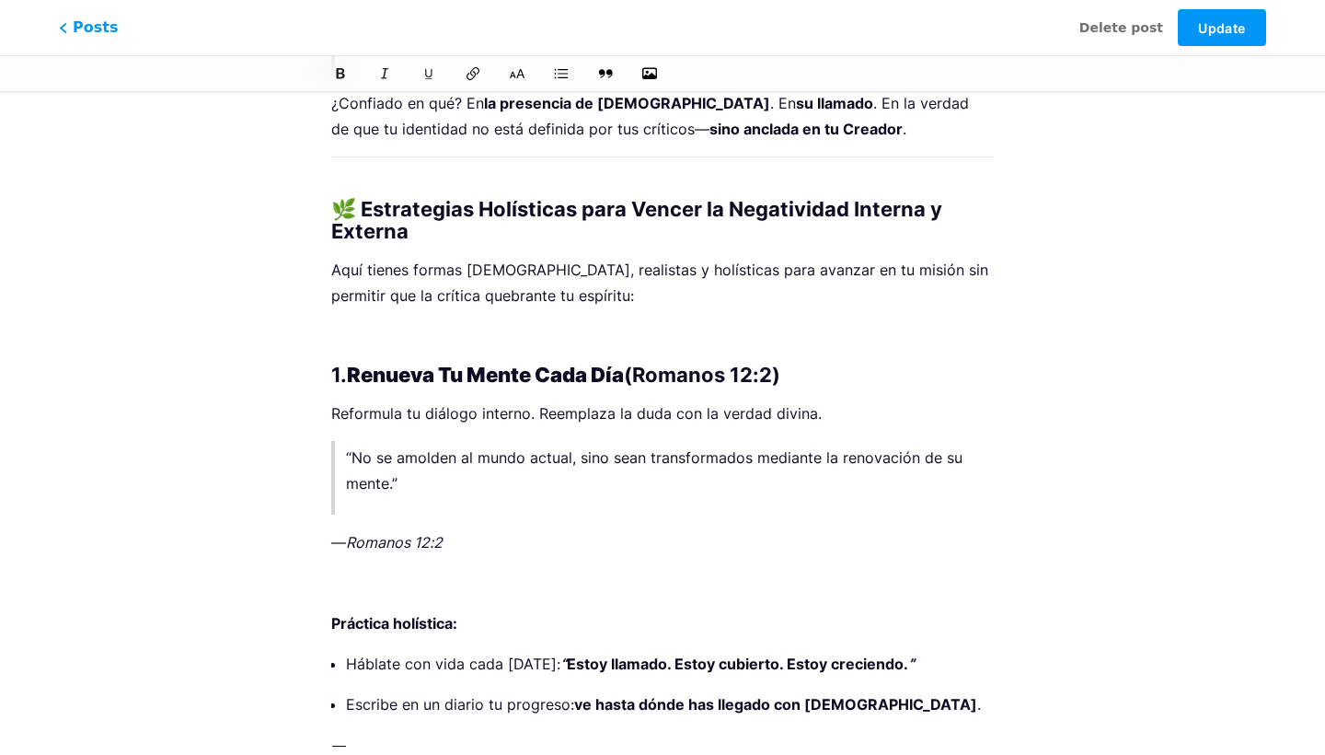
scroll to position [1986, 0]
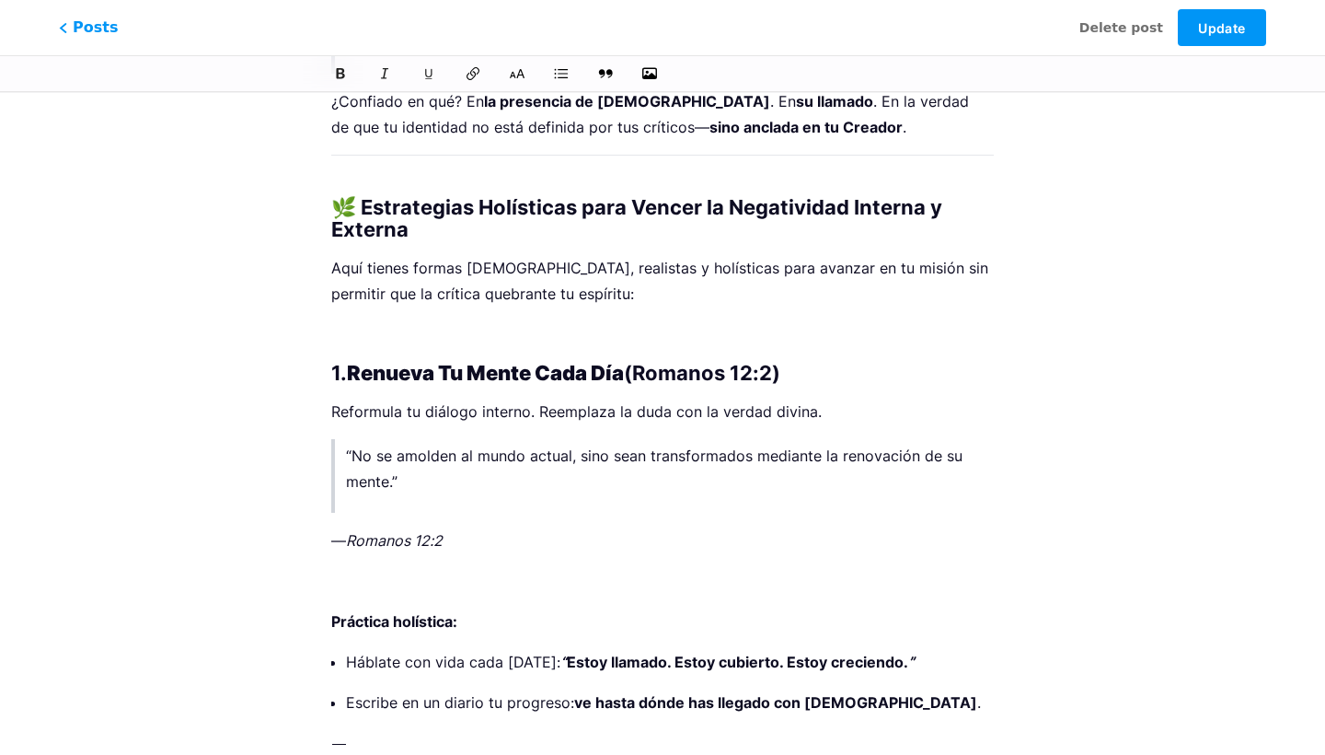
click at [573, 420] on p "Reformula tu diálogo interno. Reemplaza la duda con la verdad divina." at bounding box center [662, 412] width 663 height 26
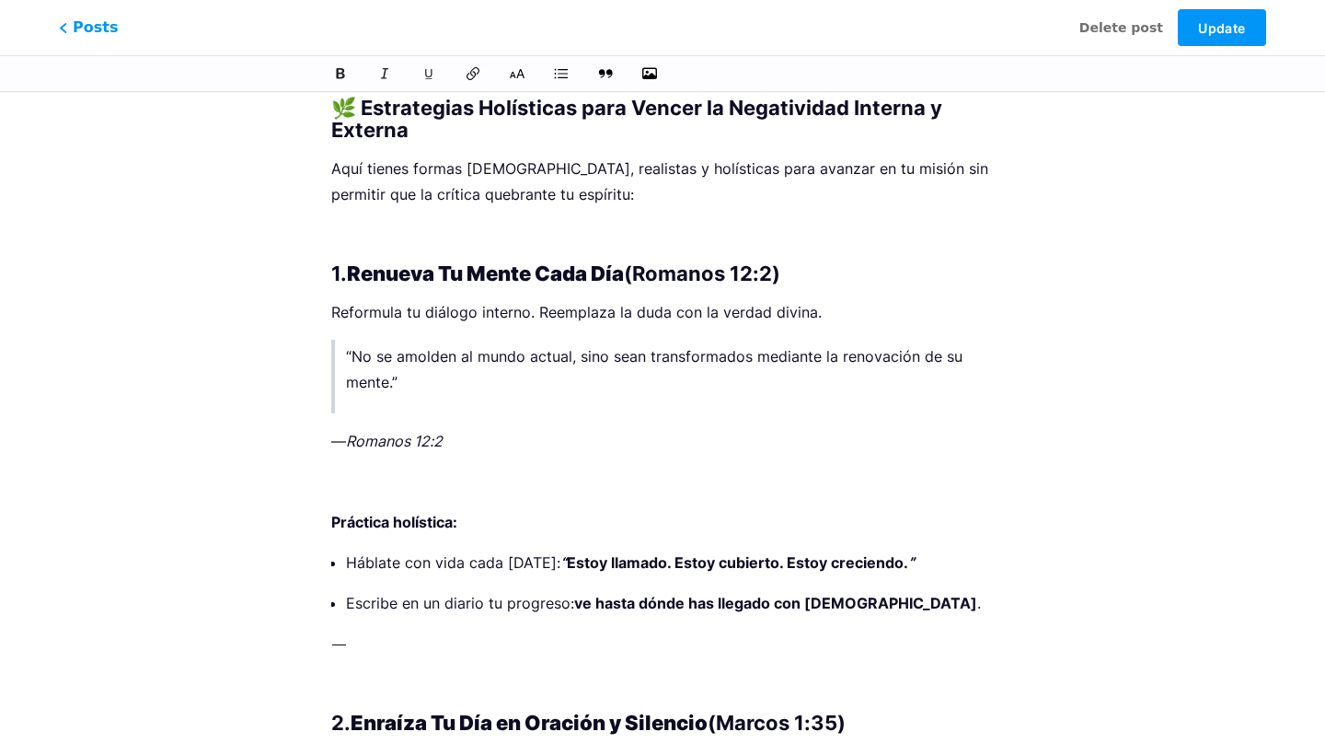
click at [331, 438] on p "— Romanos 12:2" at bounding box center [662, 441] width 663 height 26
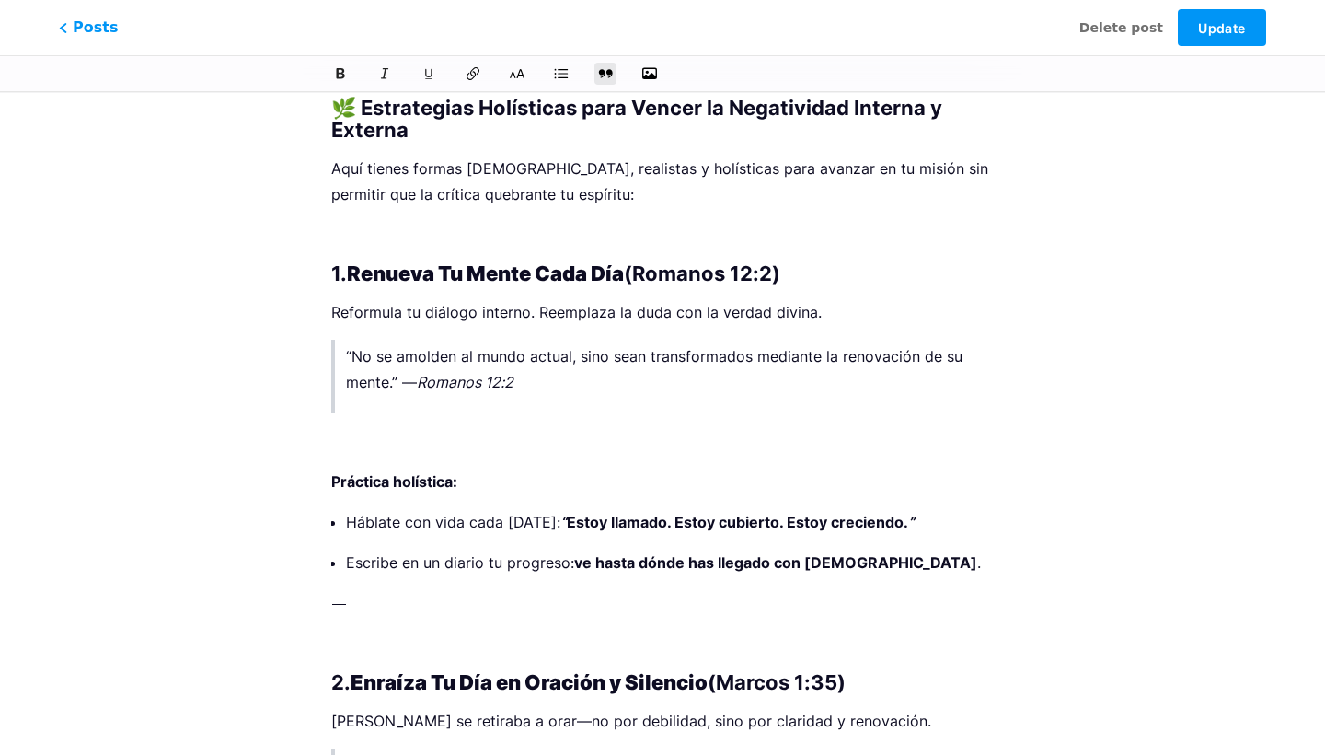
click at [375, 451] on p at bounding box center [662, 441] width 663 height 26
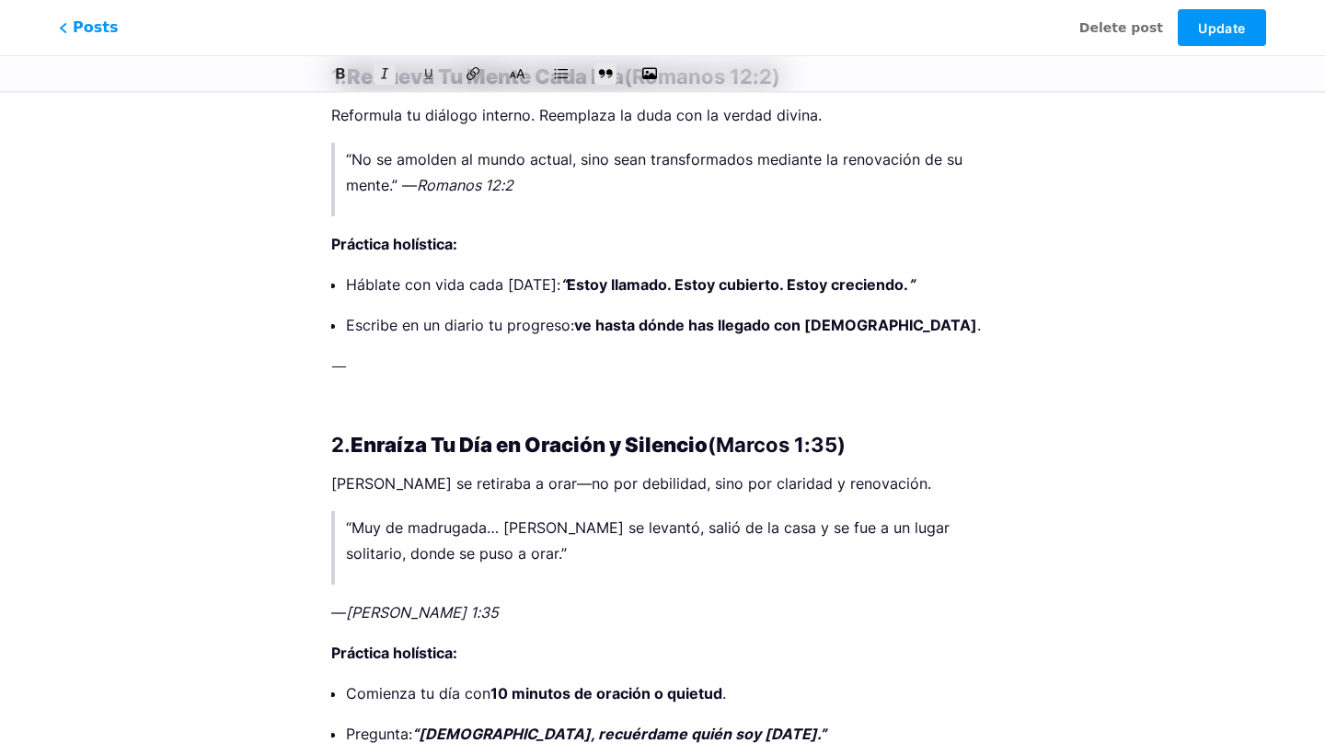
scroll to position [2286, 0]
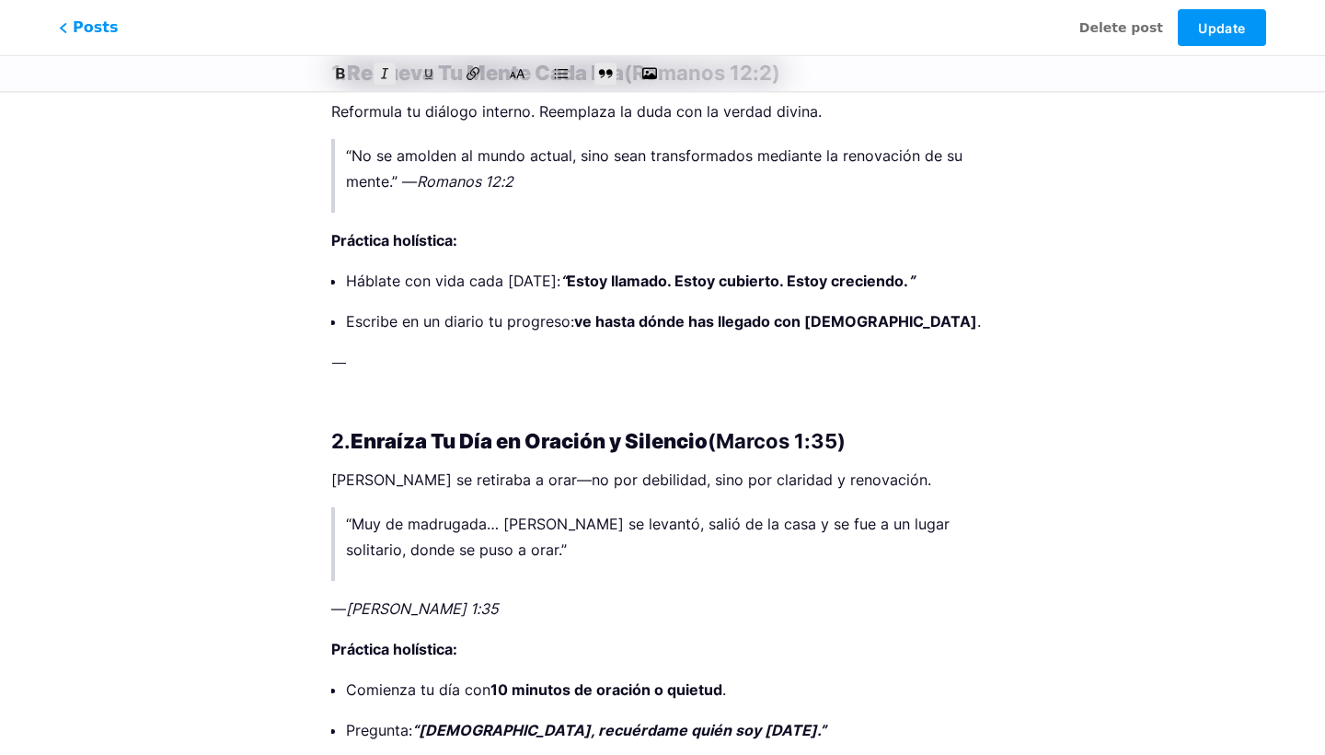
click at [333, 399] on p at bounding box center [662, 402] width 663 height 26
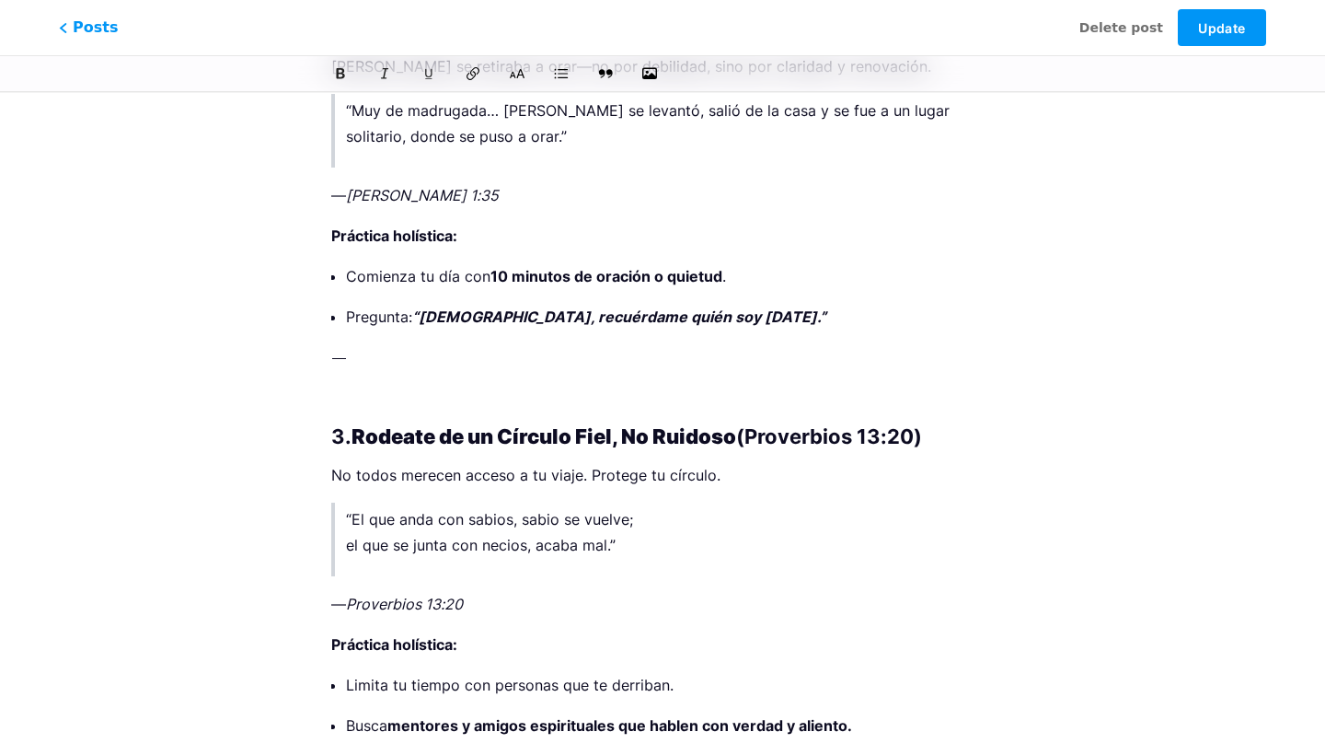
scroll to position [2661, 0]
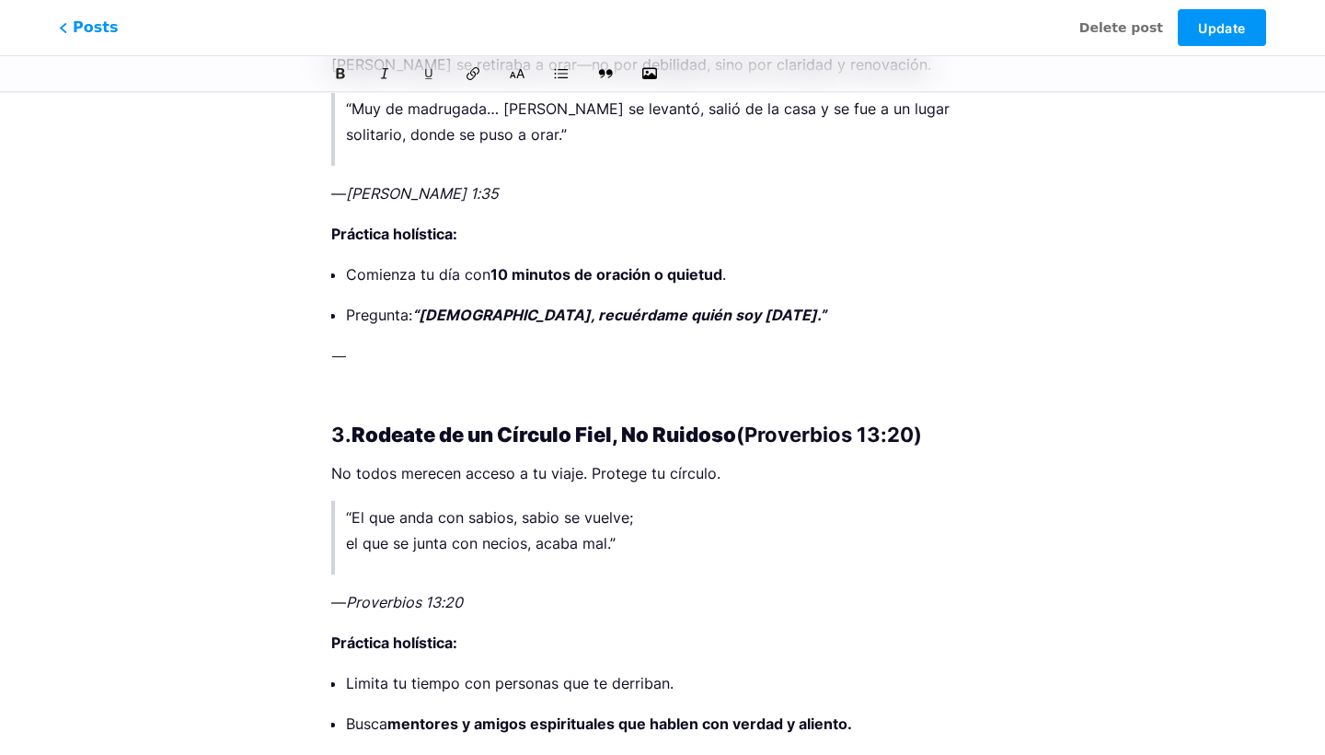
click at [330, 398] on div "Manteniéndose Firme en la Fe: Superando la Crítica en el Camino del Crecimiento…" at bounding box center [663, 147] width 714 height 5394
click at [353, 389] on p at bounding box center [662, 396] width 663 height 26
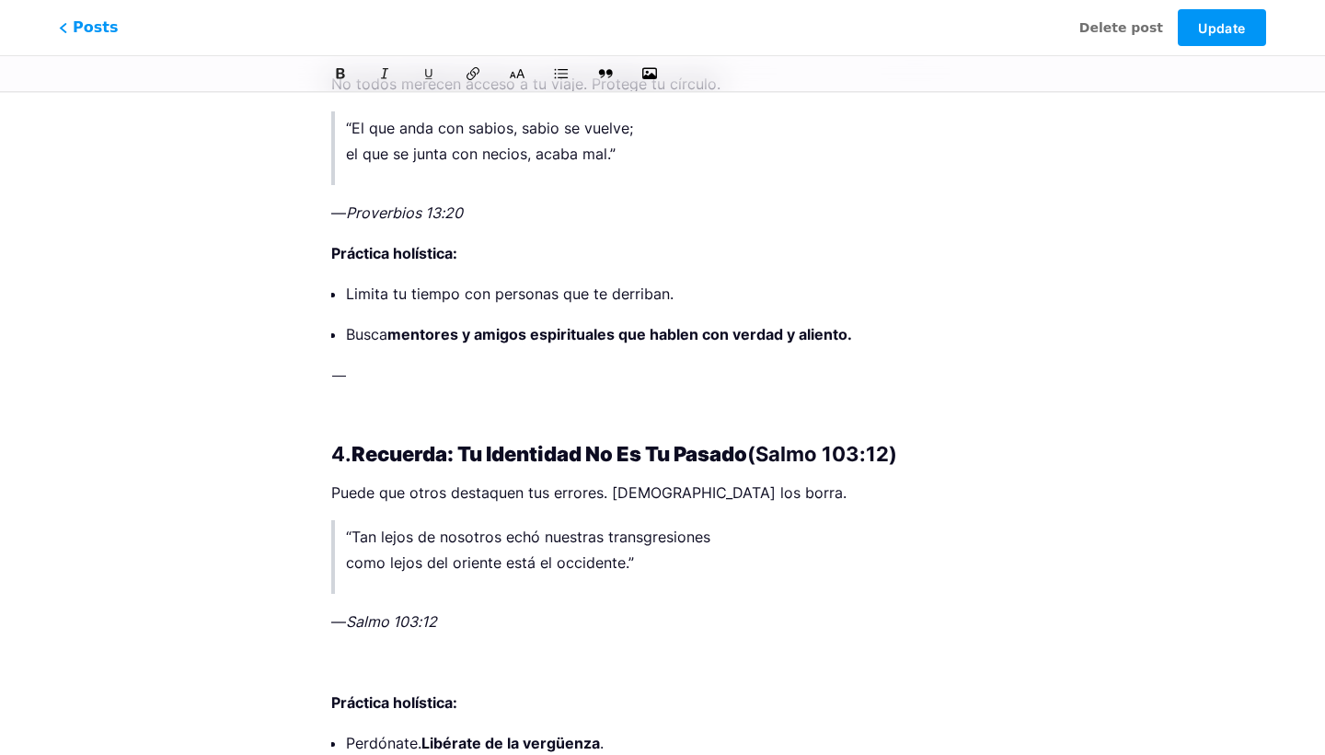
scroll to position [3068, 0]
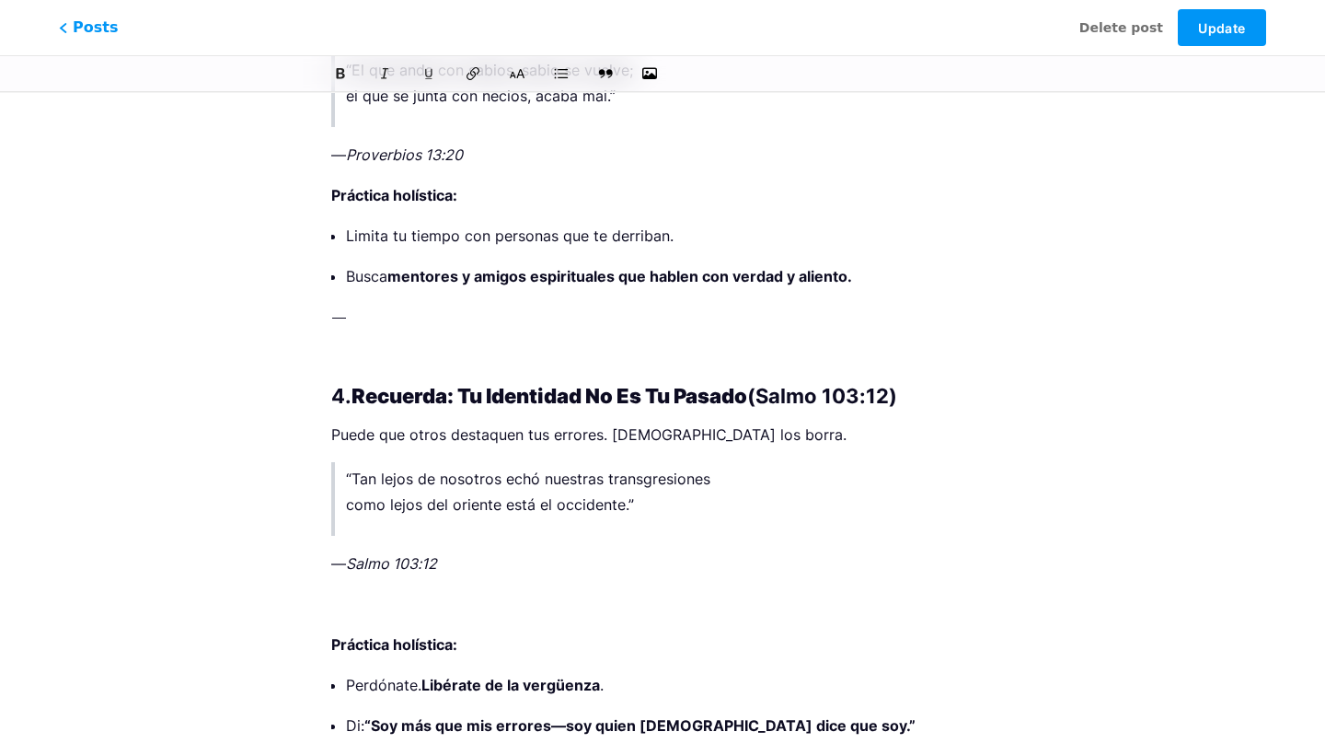
click at [359, 358] on p at bounding box center [662, 357] width 663 height 26
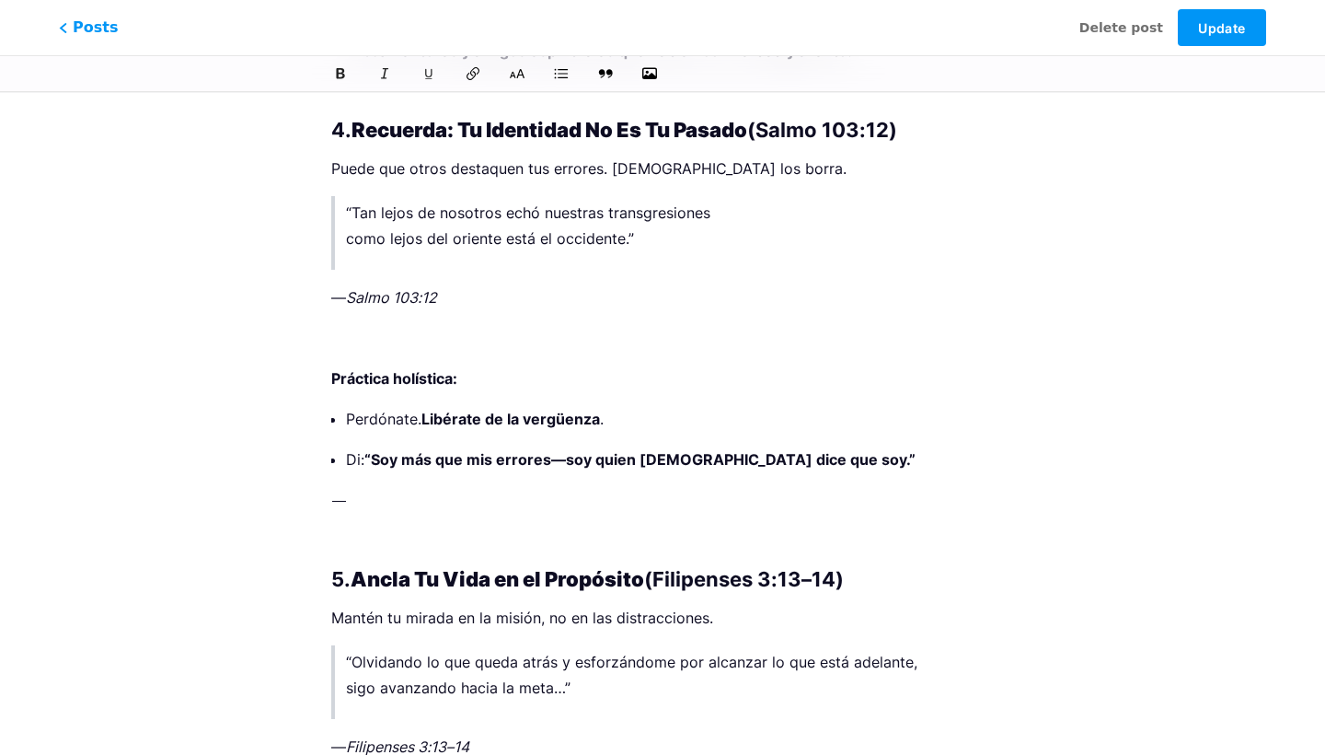
scroll to position [3296, 0]
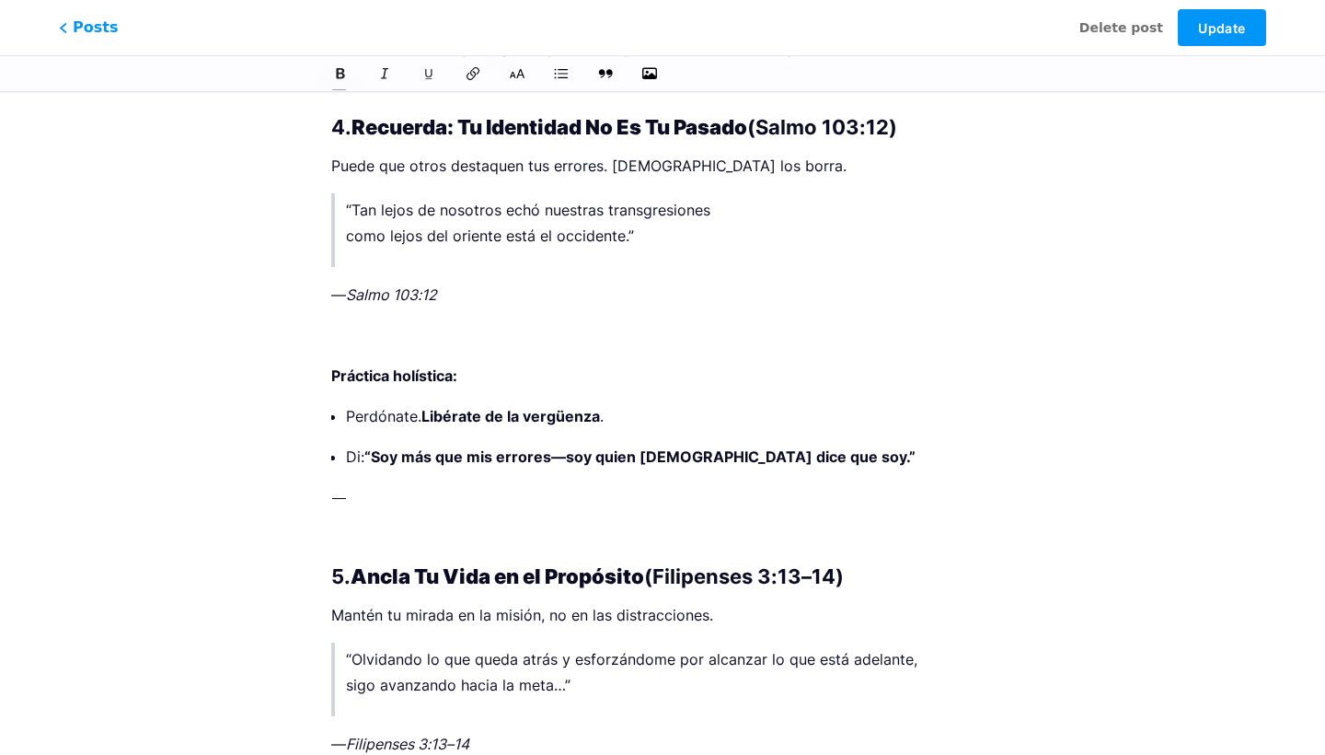
click at [339, 346] on p at bounding box center [662, 335] width 663 height 26
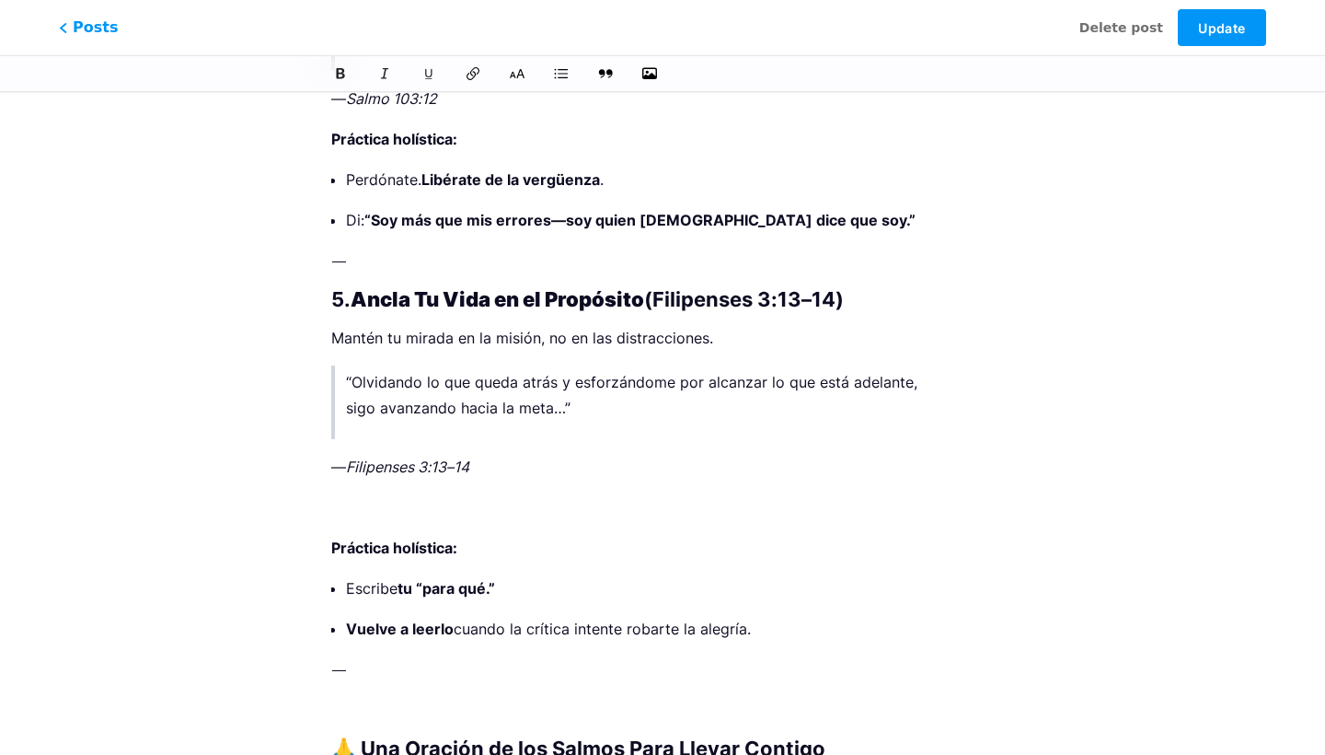
scroll to position [3571, 0]
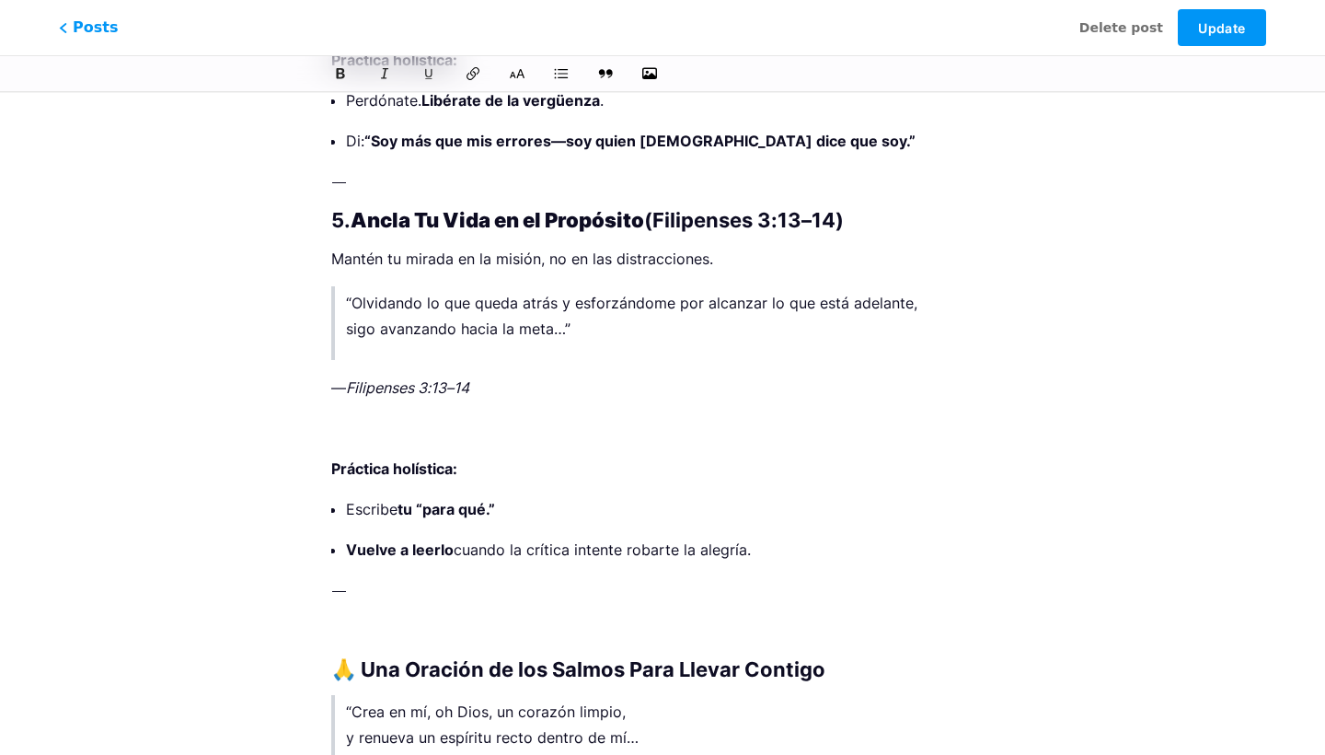
click at [340, 434] on p at bounding box center [662, 428] width 663 height 26
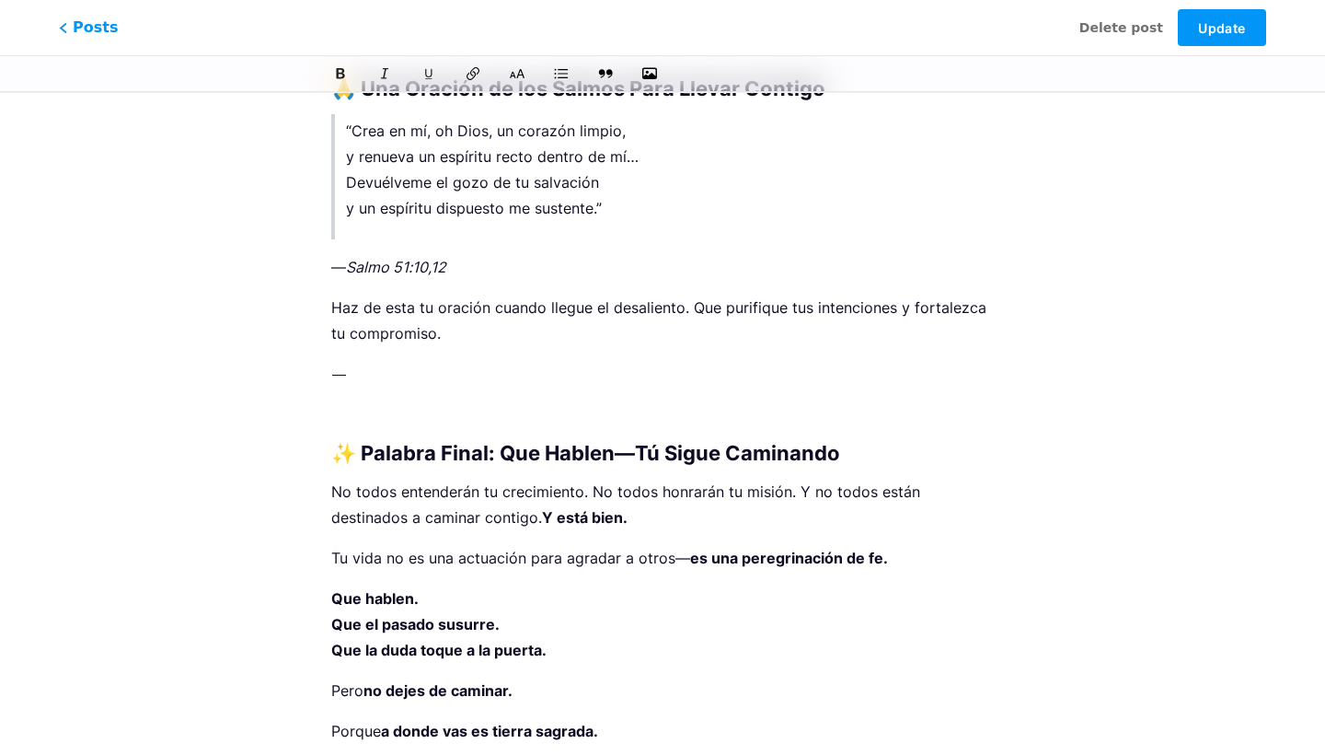
scroll to position [4081, 0]
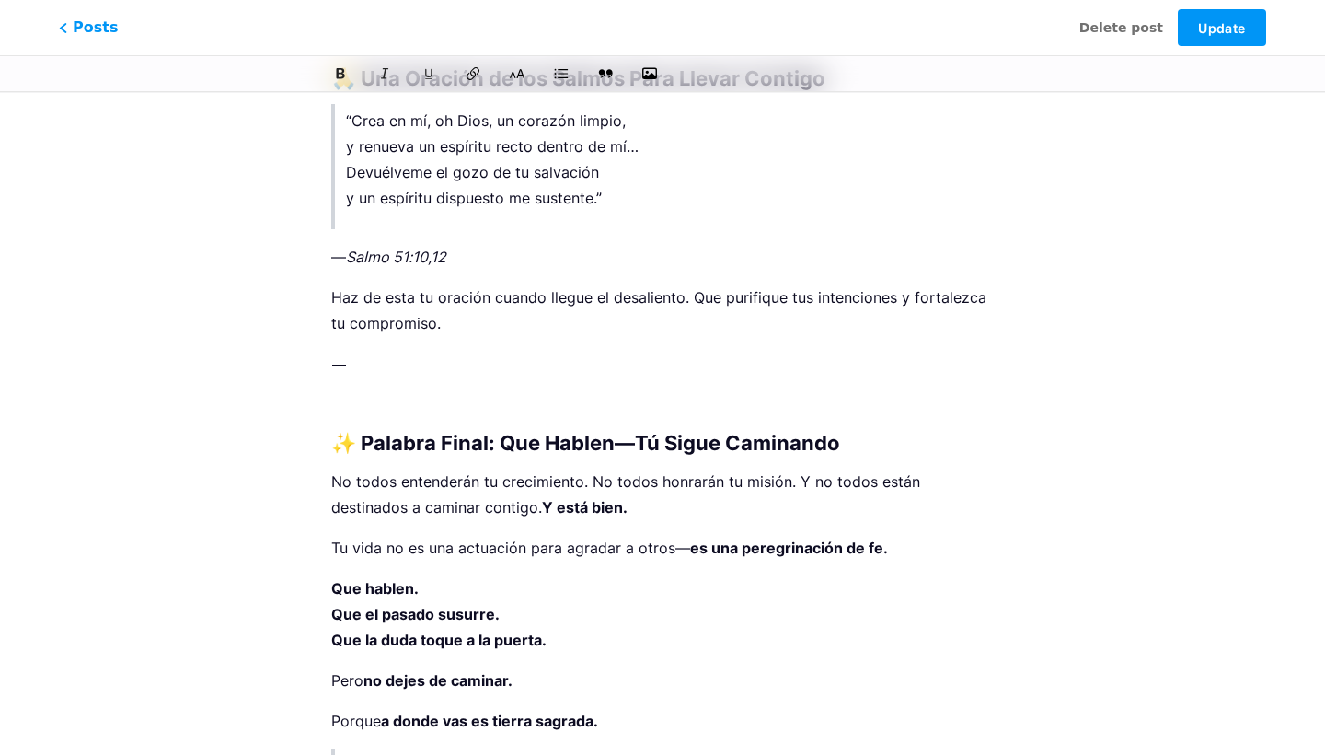
click at [362, 399] on p at bounding box center [662, 404] width 663 height 26
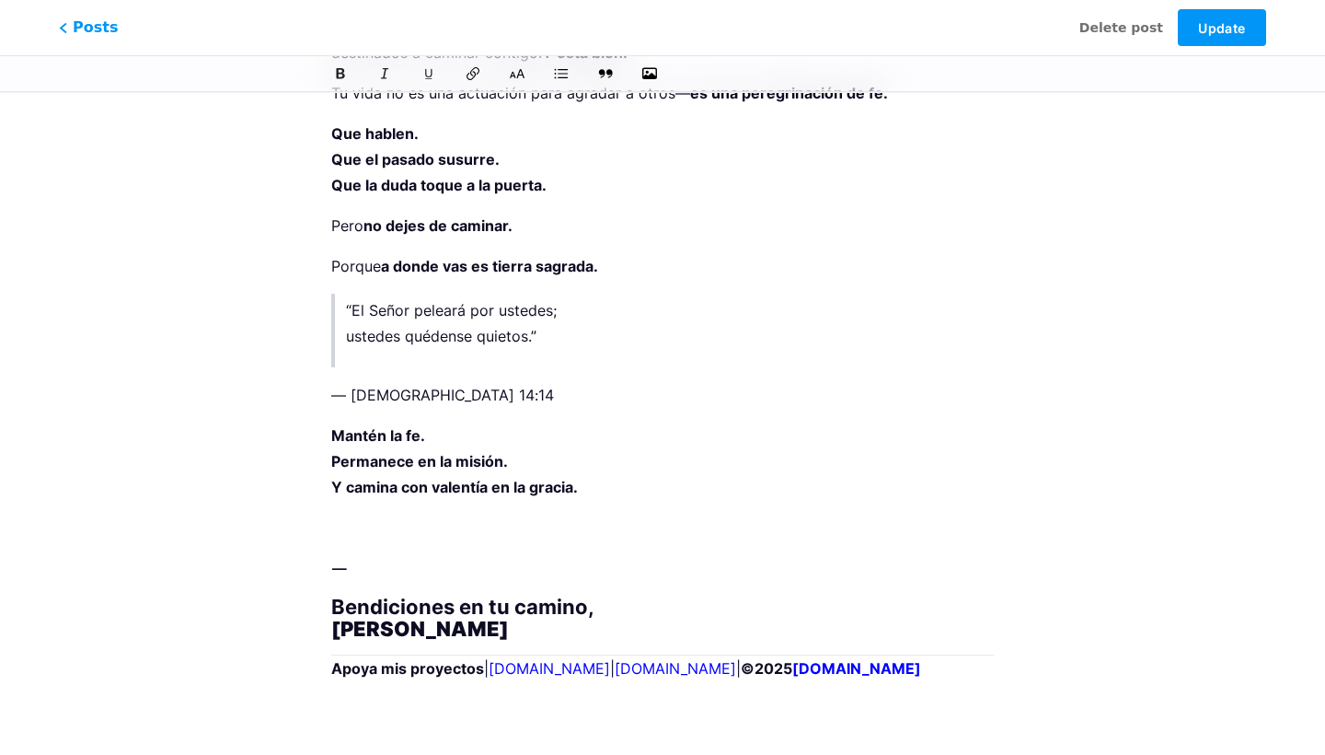
scroll to position [4495, 0]
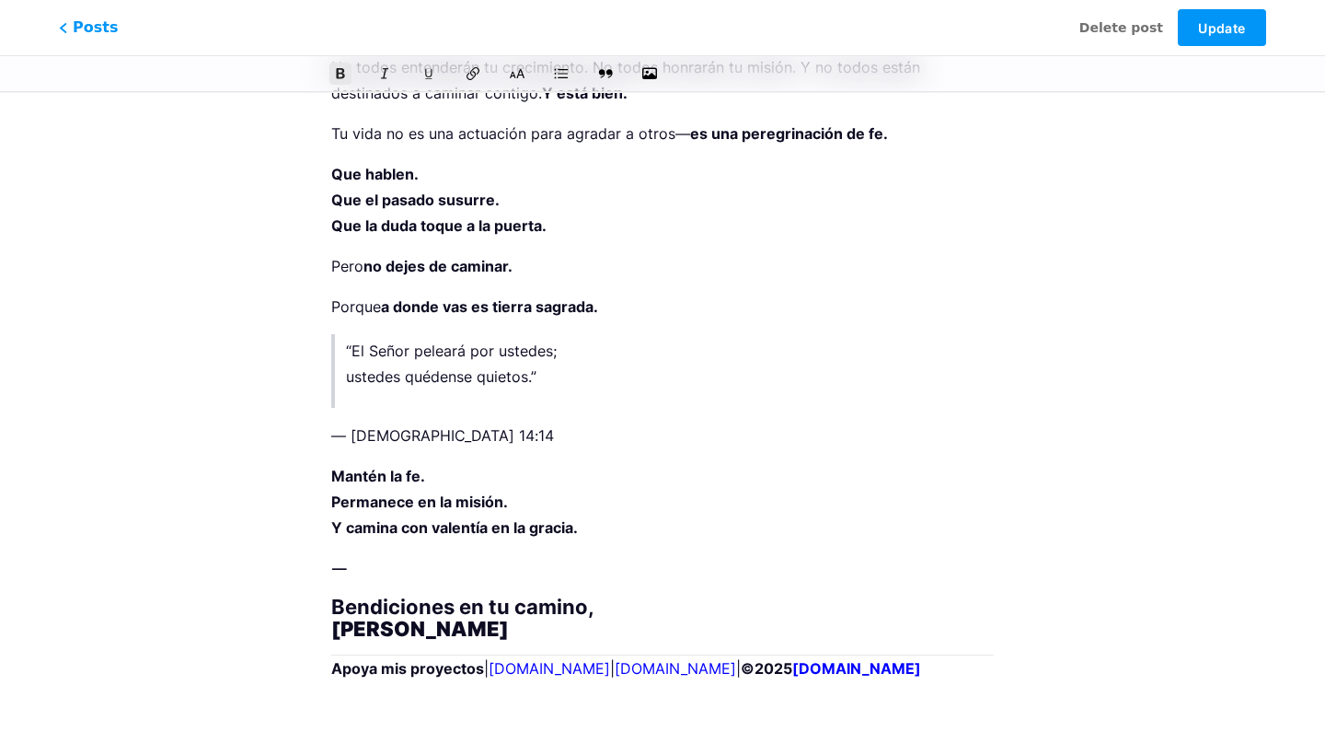
scroll to position [4455, 0]
click at [1234, 30] on span "Update" at bounding box center [1221, 28] width 47 height 16
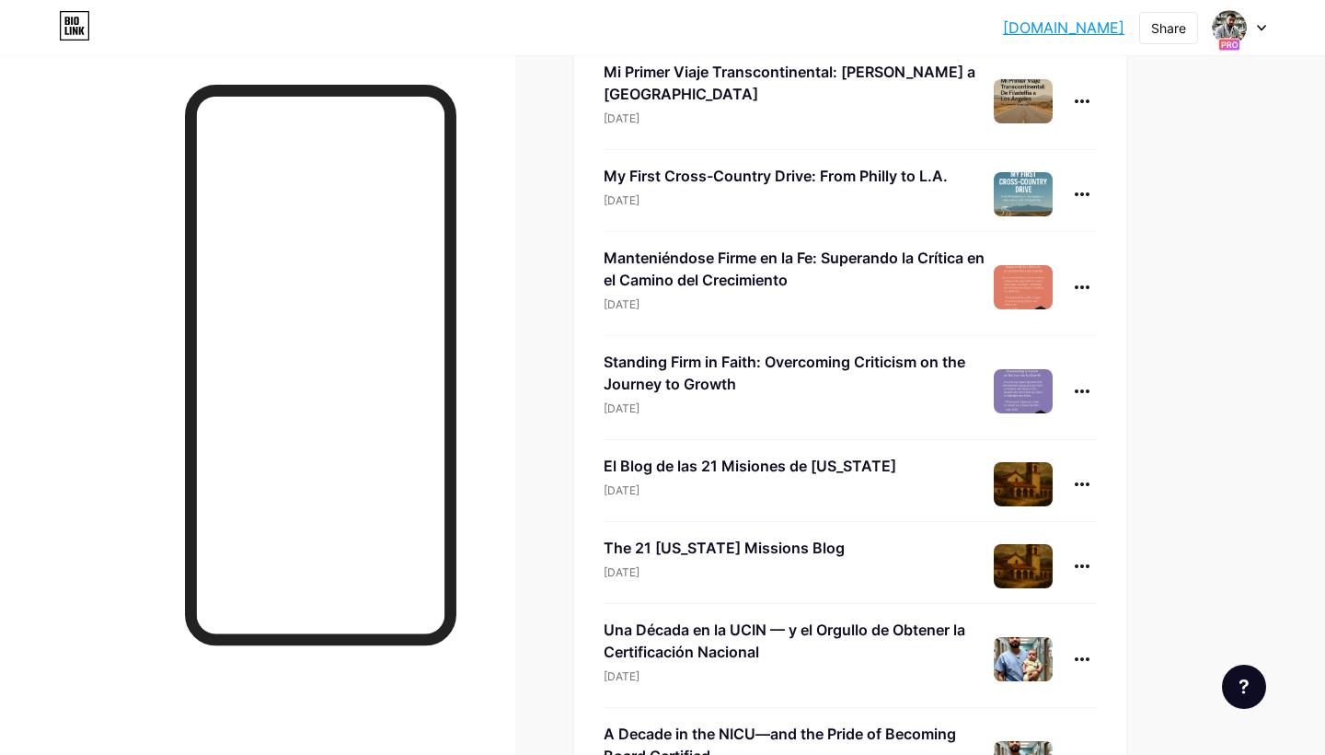
scroll to position [199, 0]
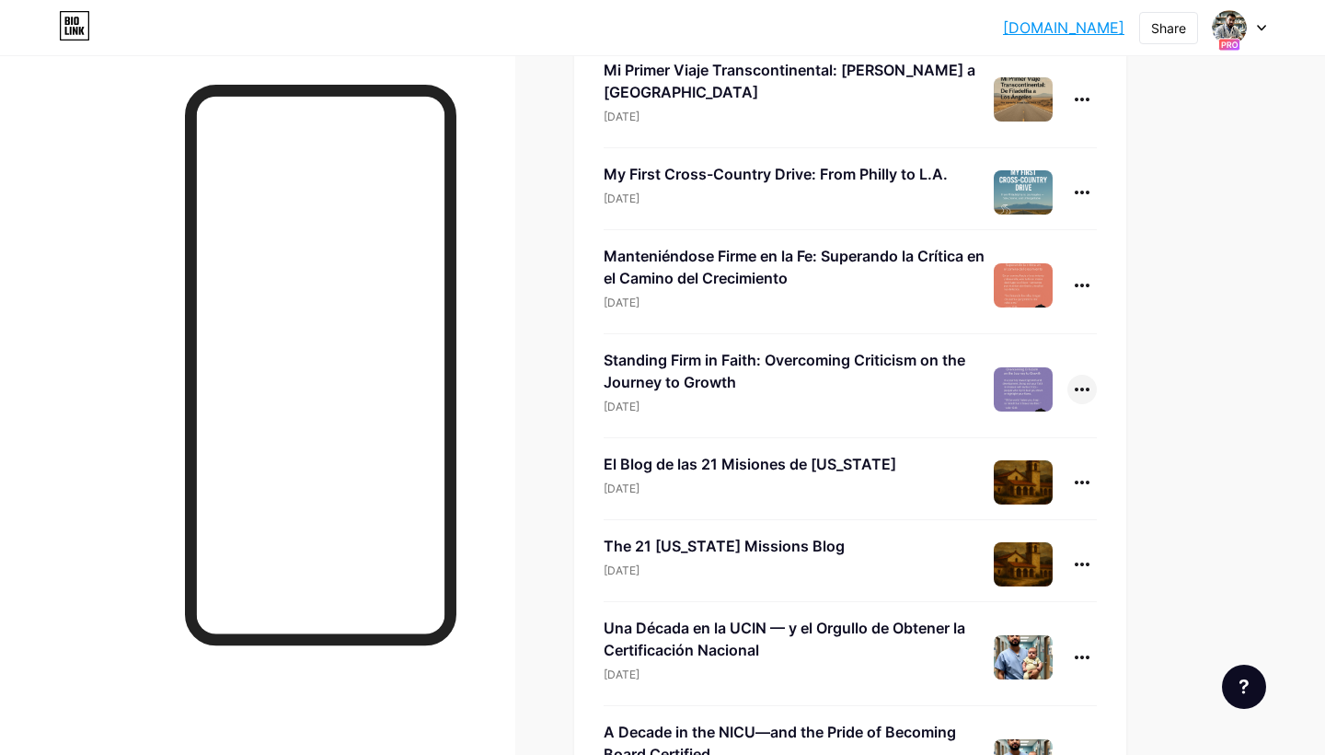
click at [1081, 387] on div at bounding box center [1082, 389] width 29 height 29
click at [1025, 508] on li "Edit" at bounding box center [1025, 507] width 141 height 38
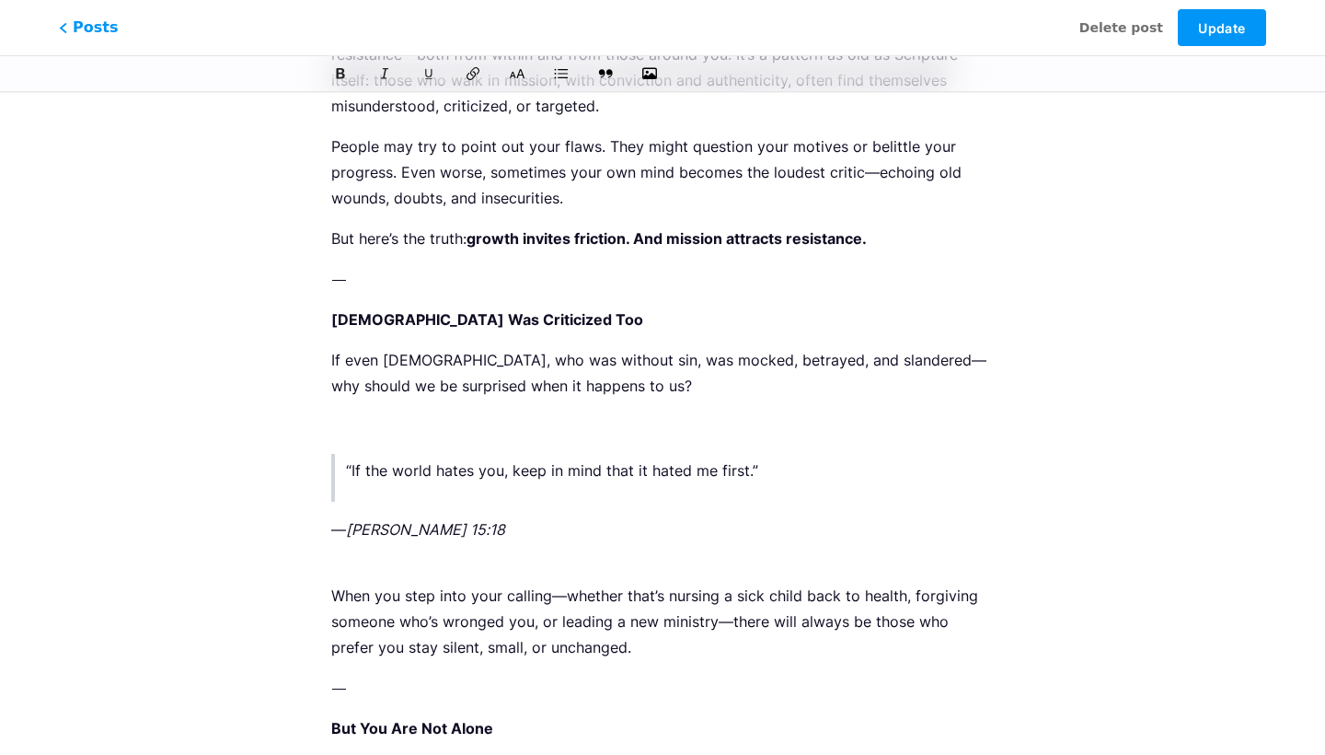
scroll to position [1289, 0]
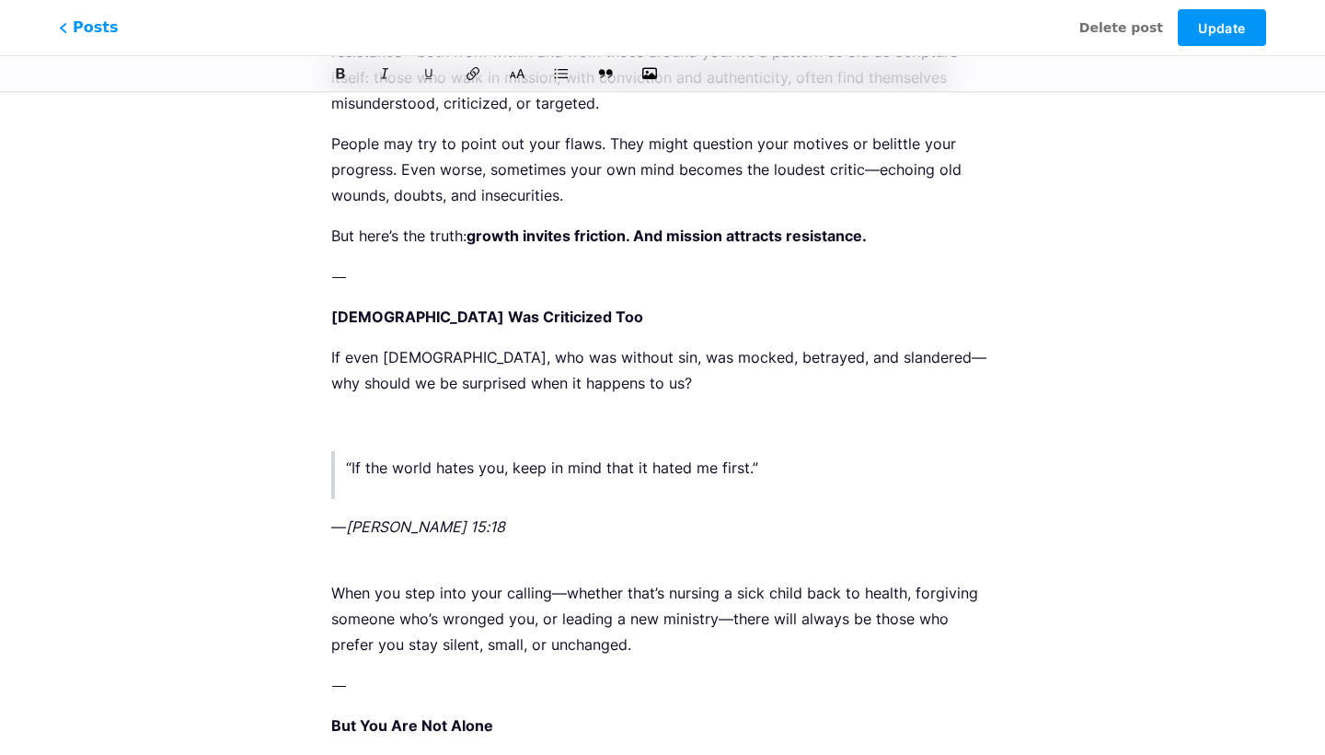
click at [433, 429] on p at bounding box center [662, 423] width 663 height 26
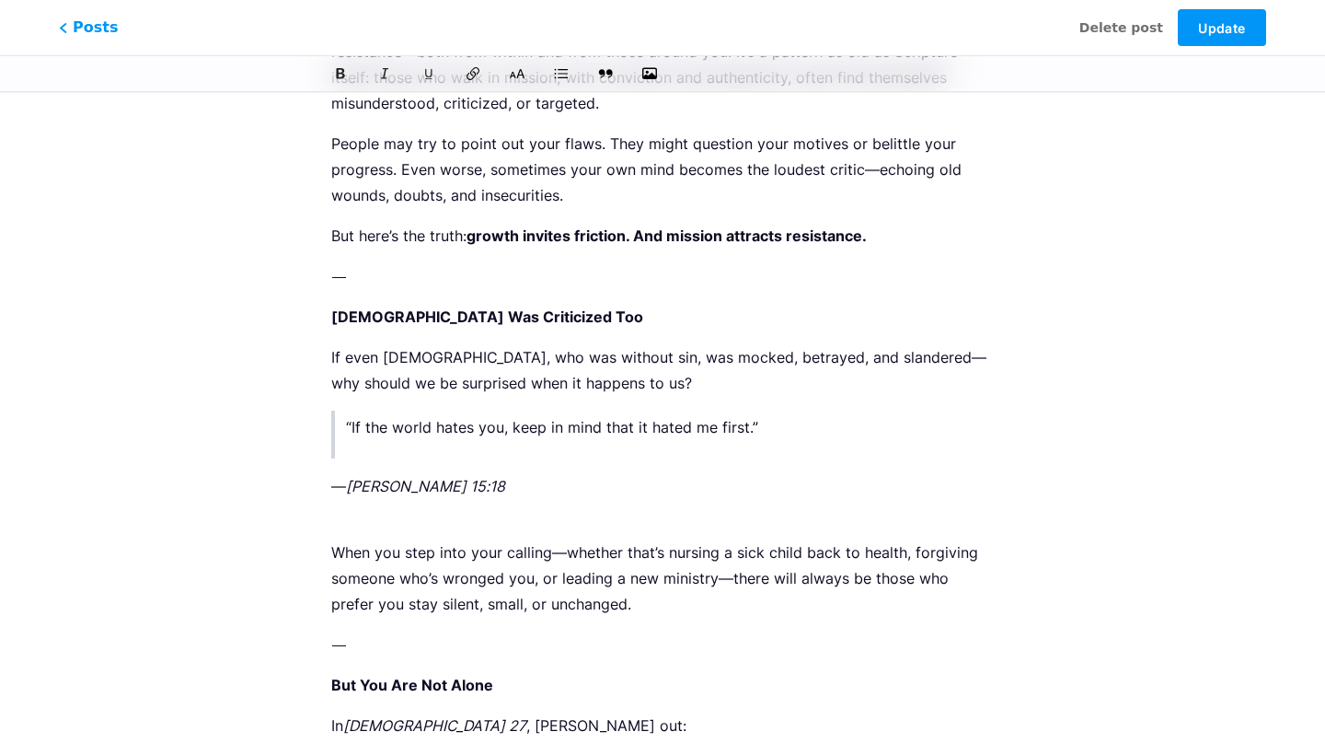
click at [334, 484] on p "— John 15:18" at bounding box center [662, 486] width 663 height 26
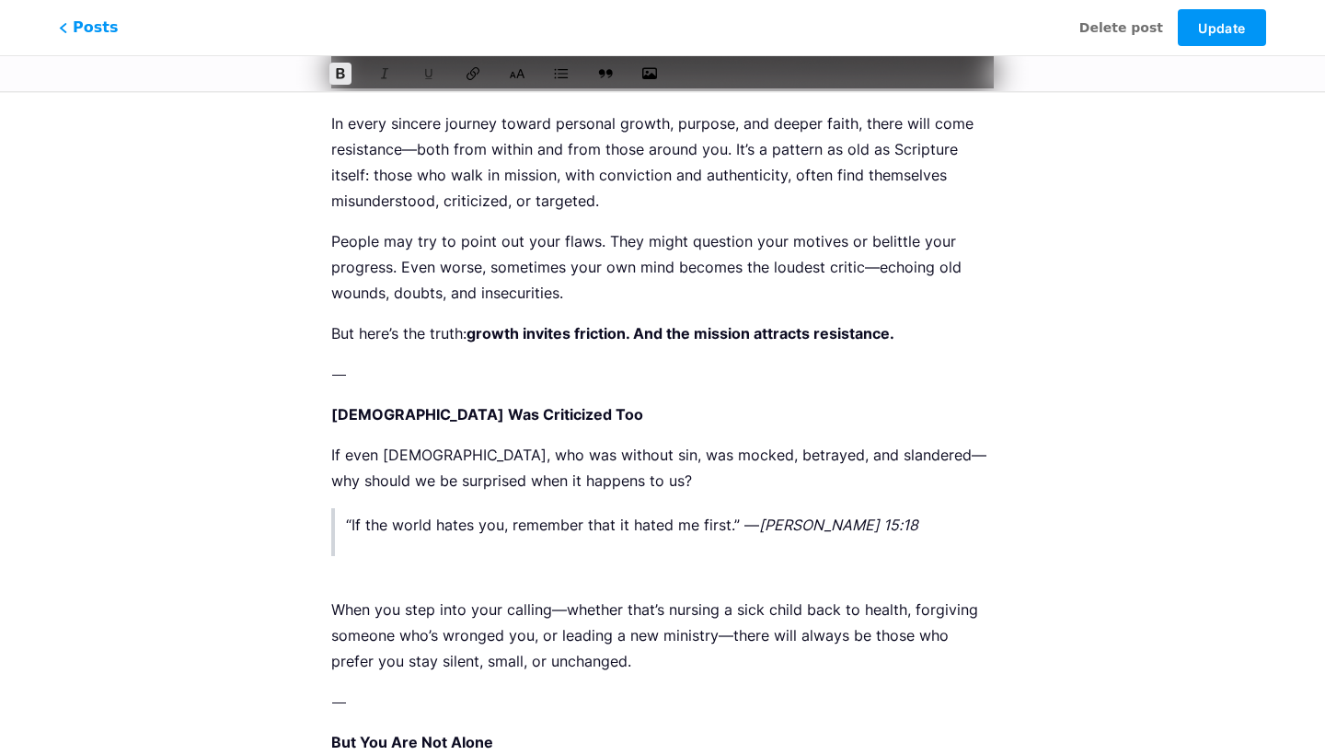
scroll to position [1190, 0]
click at [807, 271] on p "People may try to point out your flaws. They might question your motives or bel…" at bounding box center [662, 267] width 663 height 77
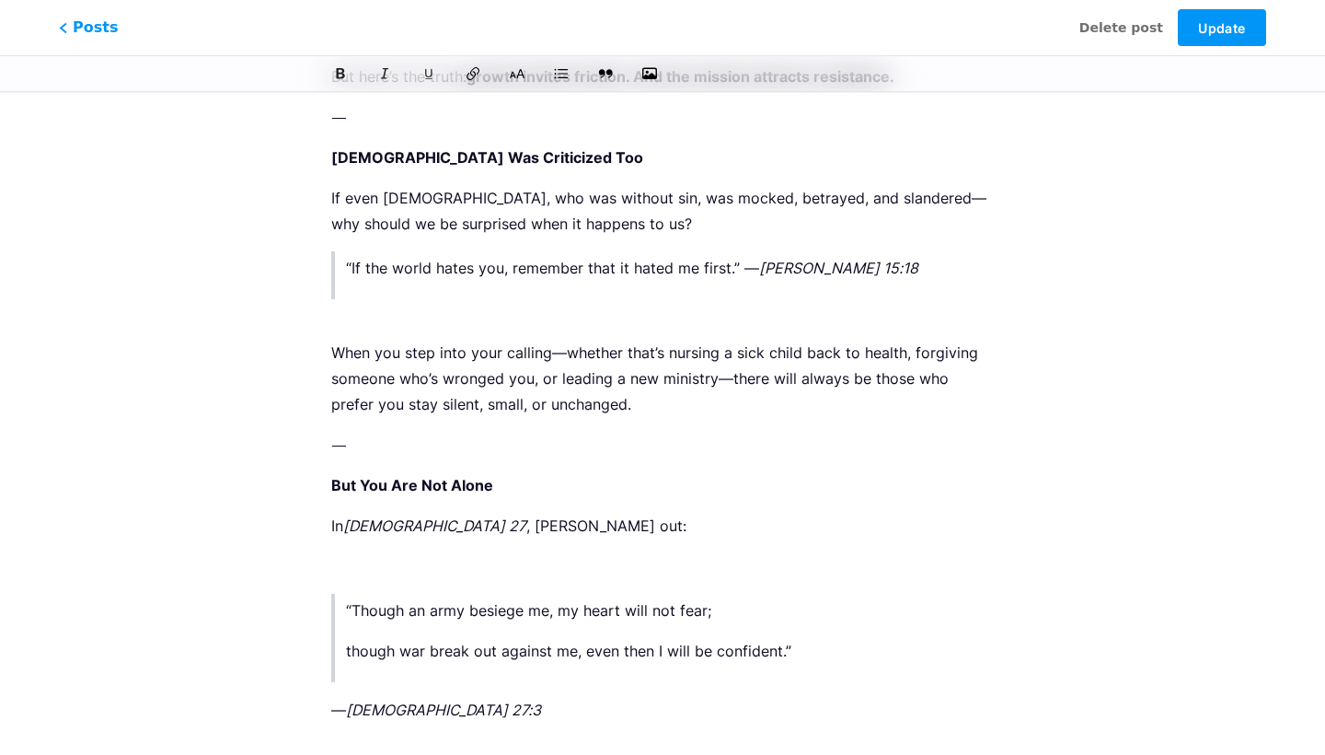
scroll to position [1463, 0]
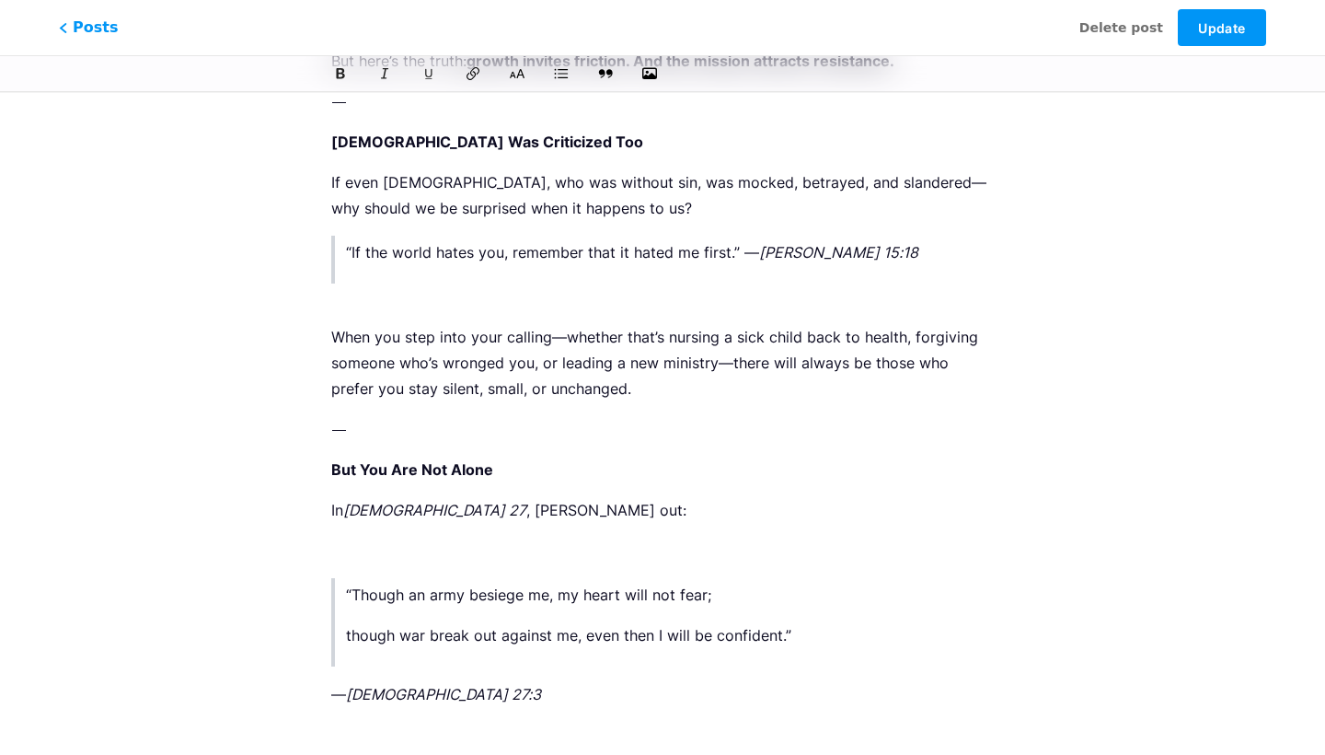
click at [696, 373] on p "When you step into your calling—whether that’s nursing a sick child back to hea…" at bounding box center [662, 349] width 663 height 103
click at [467, 306] on p "When you step into your calling—whether that’s nursing a sick child back to hea…" at bounding box center [662, 349] width 663 height 103
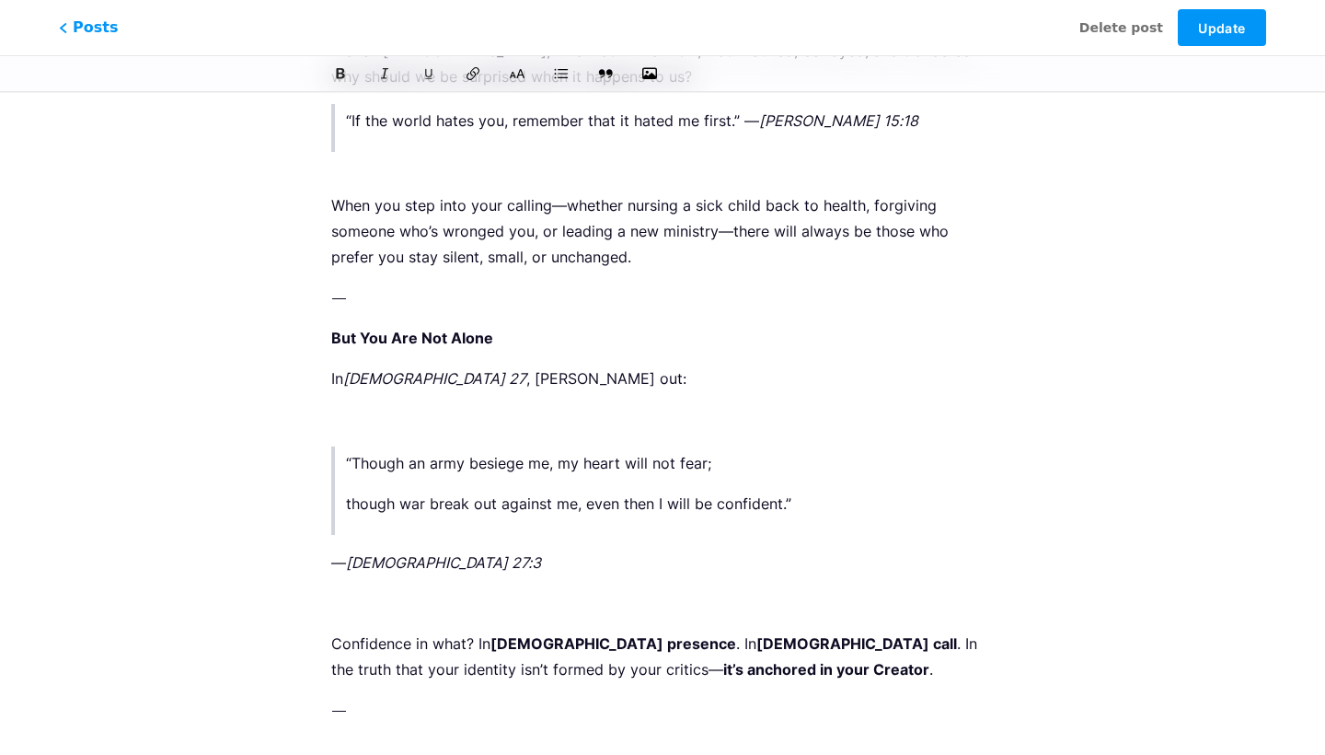
scroll to position [1607, 0]
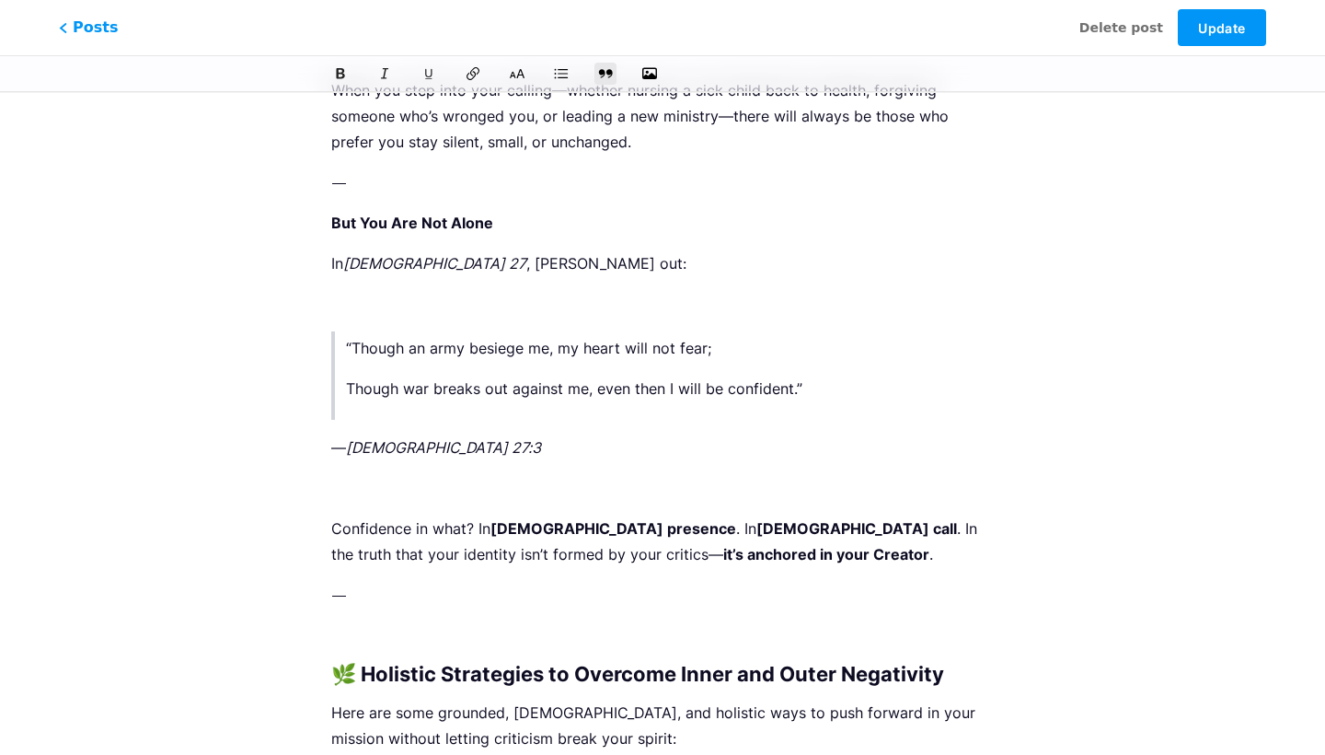
scroll to position [1712, 0]
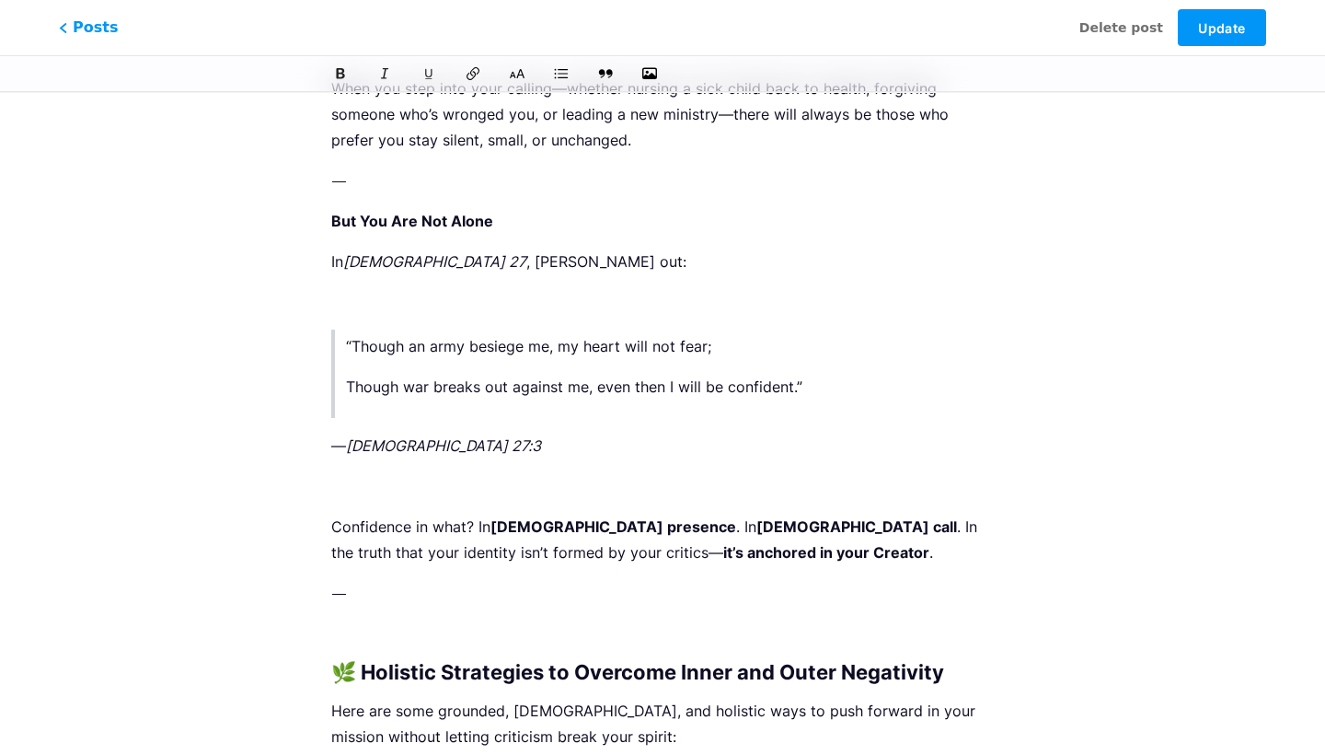
click at [337, 445] on p "— Psalm 27:3" at bounding box center [662, 446] width 663 height 26
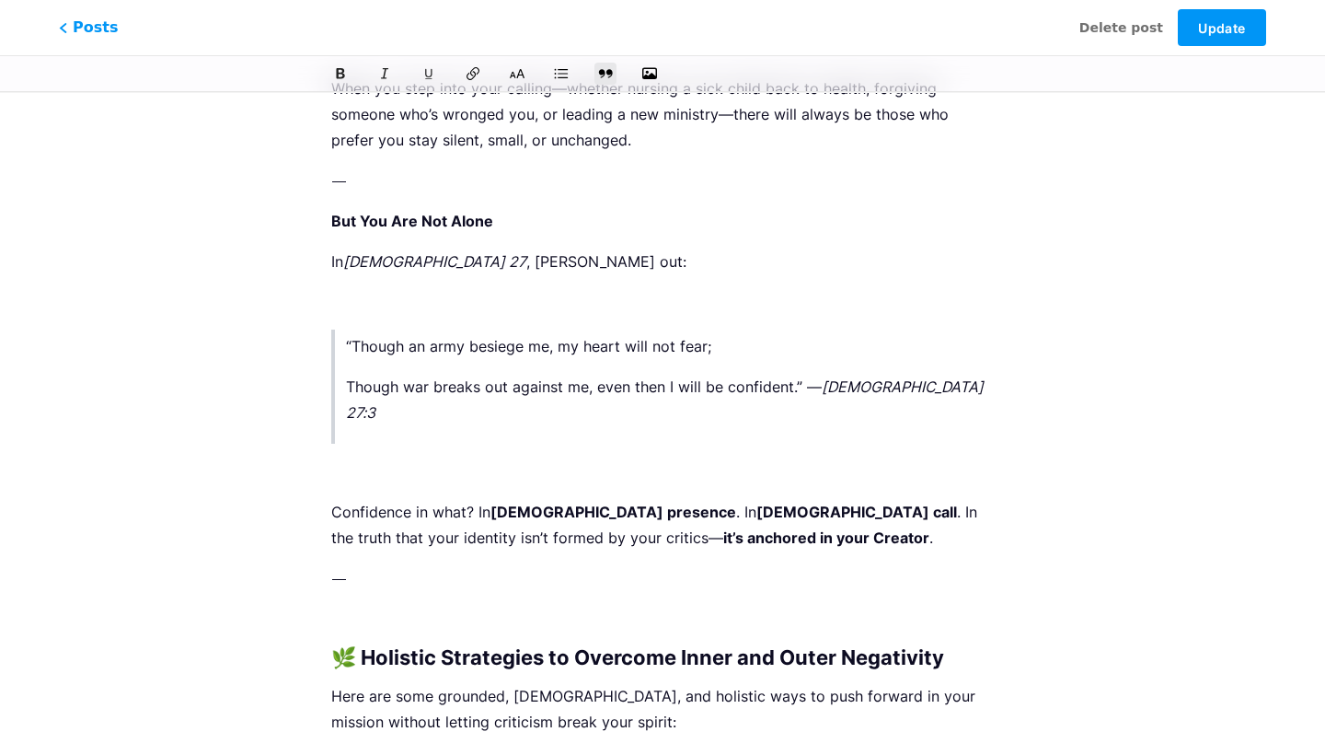
click at [437, 505] on p "Confidence in what? In God’s presence . In God’s call . In the truth that your …" at bounding box center [662, 525] width 663 height 52
click at [419, 389] on p "Though war breaks out against me, even then I will be confident.” — Psalm 27:3" at bounding box center [668, 400] width 644 height 52
click at [458, 301] on p at bounding box center [662, 302] width 663 height 26
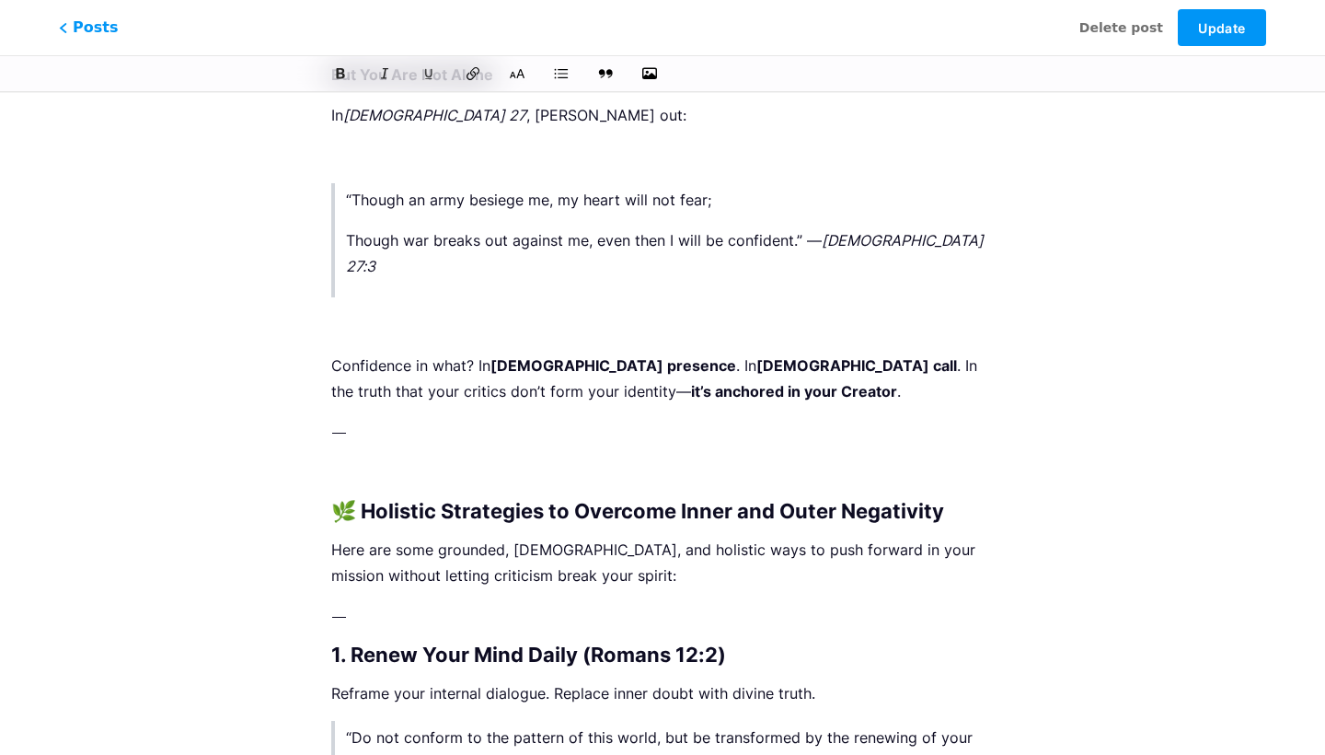
scroll to position [1865, 0]
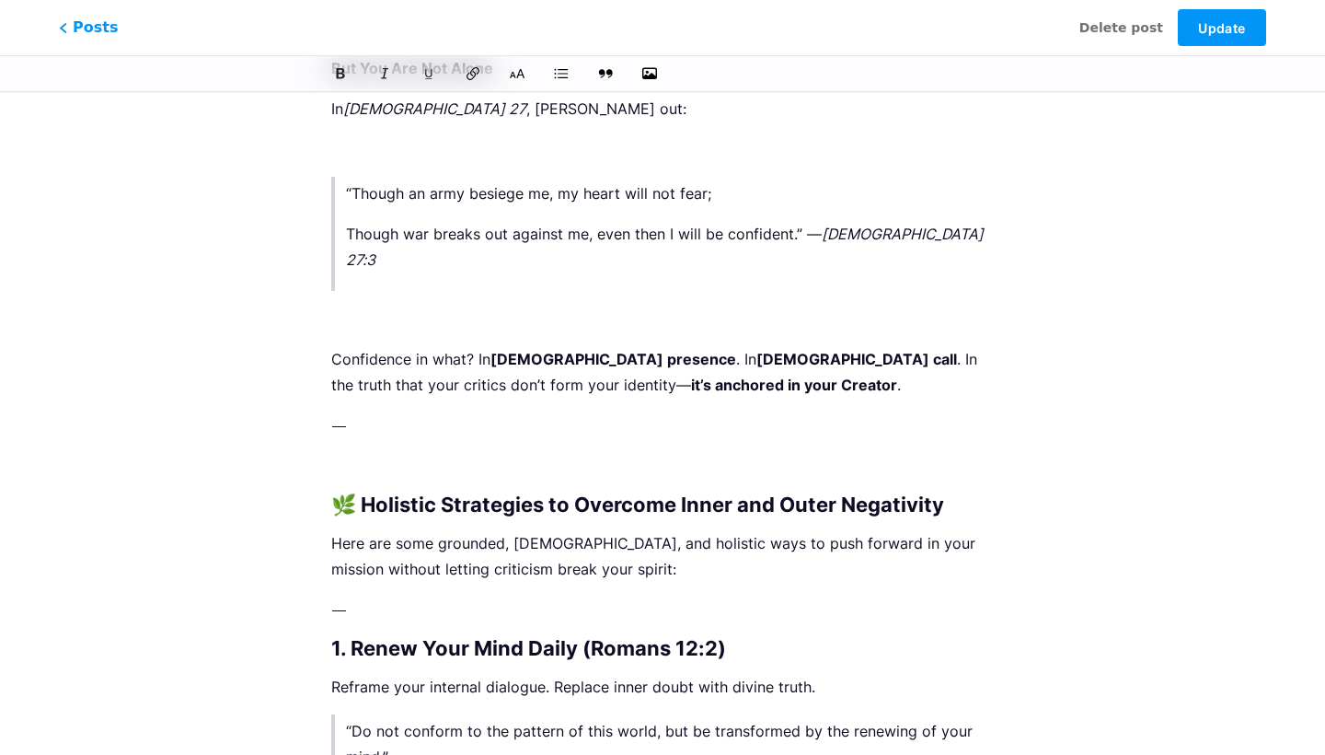
click at [447, 530] on p "Here are some grounded, biblical, and holistic ways to push forward in your mis…" at bounding box center [662, 556] width 663 height 52
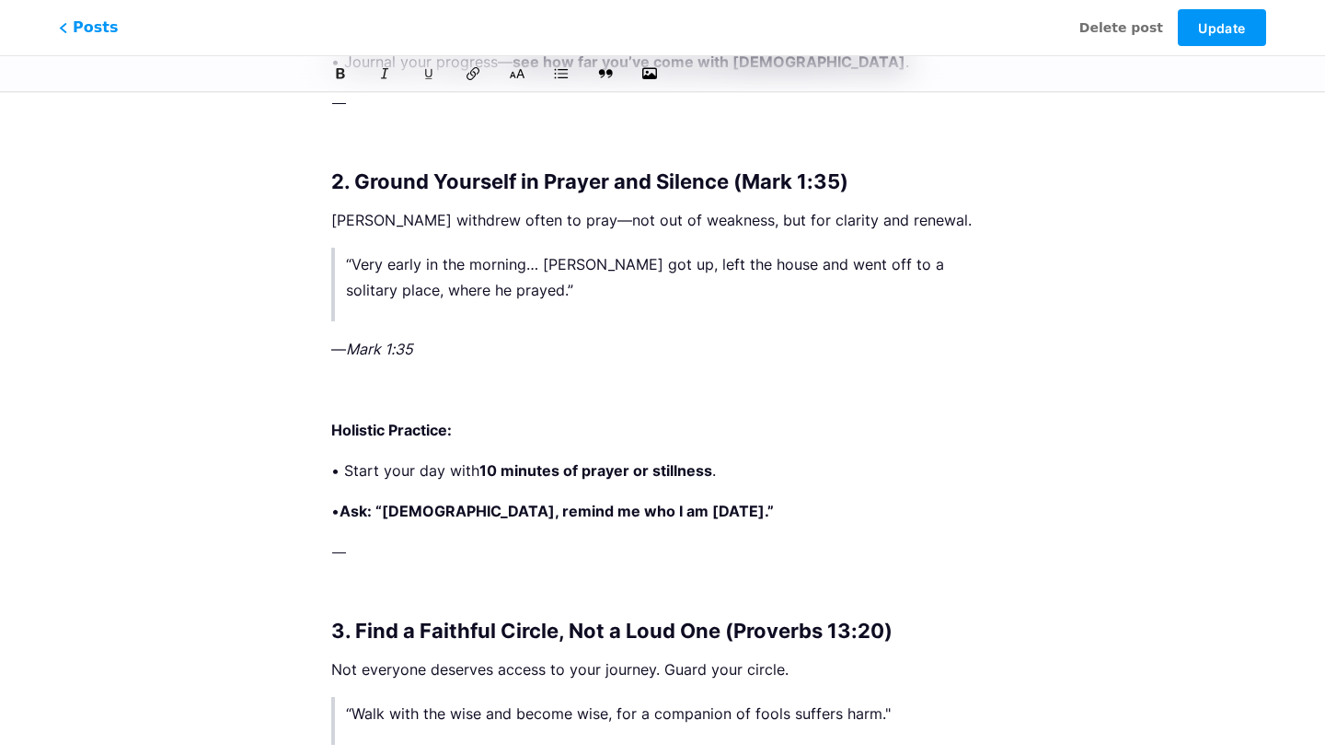
scroll to position [2779, 0]
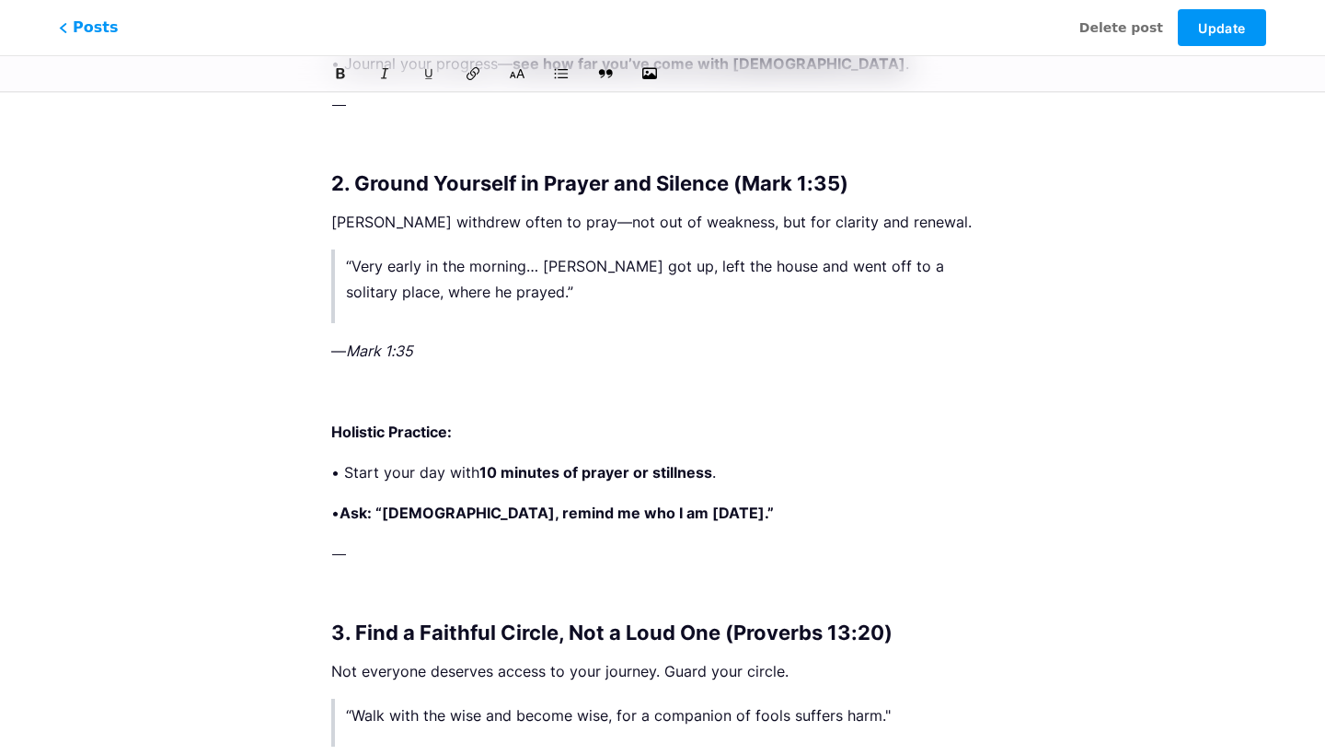
click at [447, 540] on p "⸻" at bounding box center [662, 553] width 663 height 26
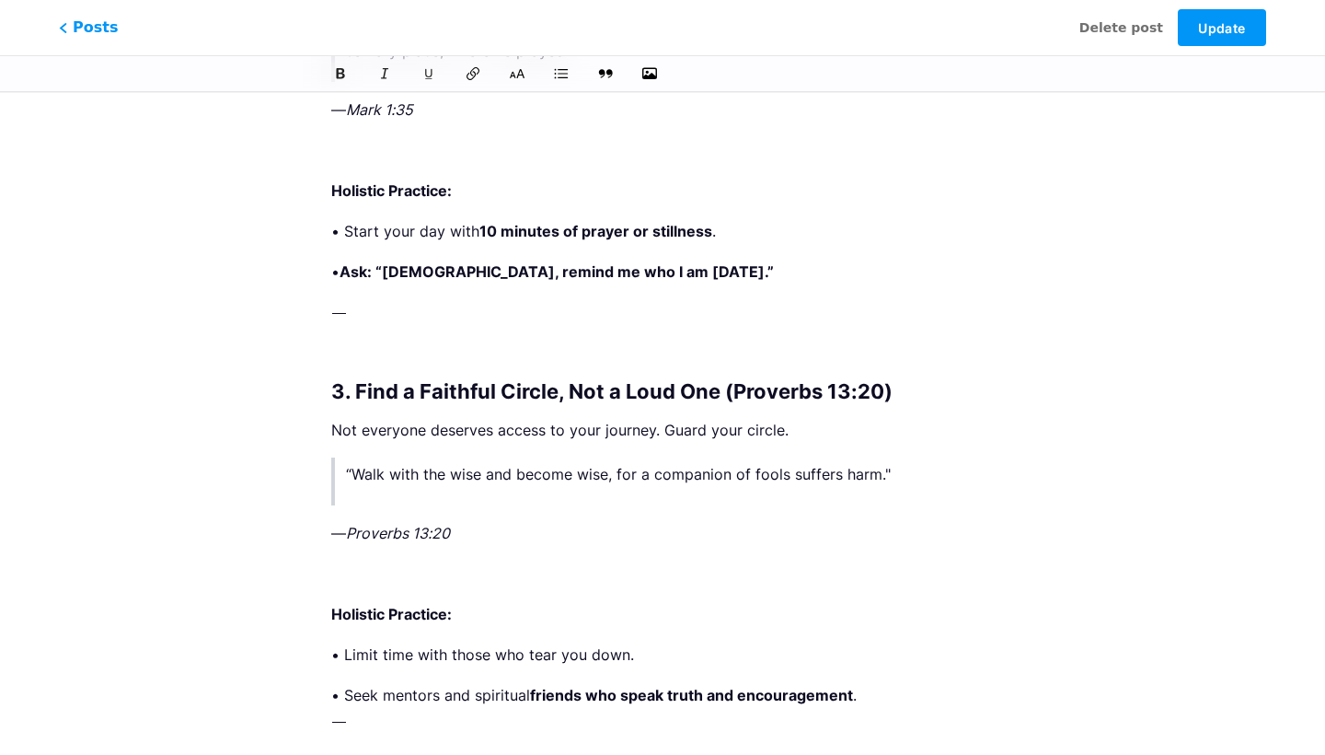
scroll to position [3037, 0]
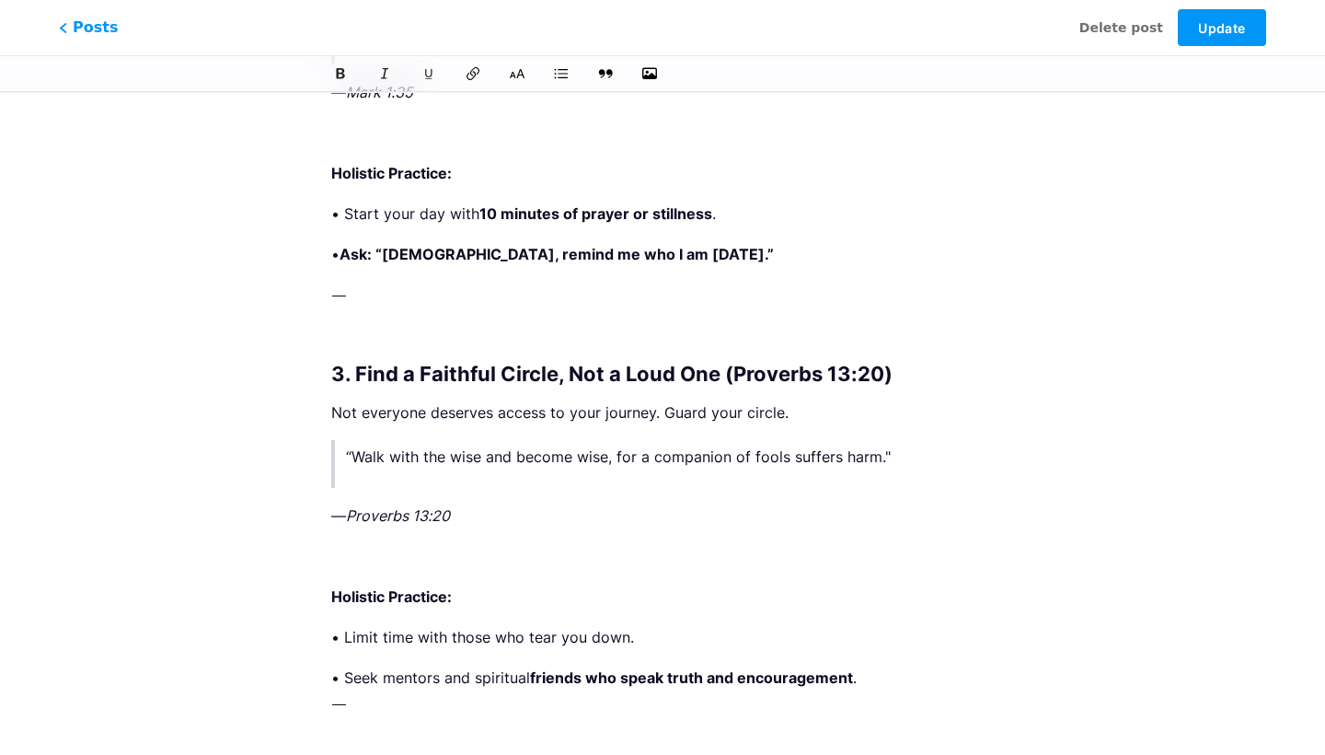
click at [543, 451] on blockquote "“Walk with the wise and become wise, for a companion of fools suffers harm."" at bounding box center [662, 464] width 663 height 48
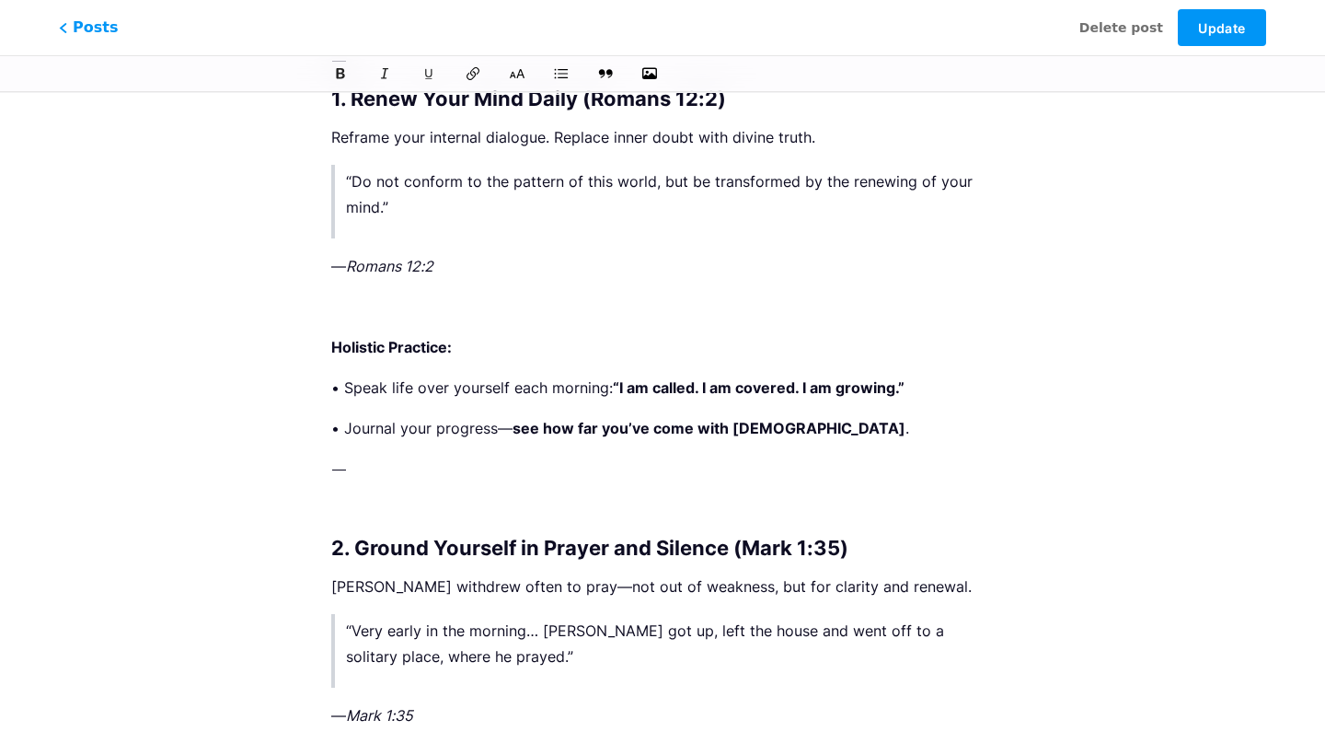
click at [574, 387] on div "By: Martin W. Rivera Salas, MSN, RN | En Español In every sincere journey towar…" at bounding box center [662, 745] width 663 height 5829
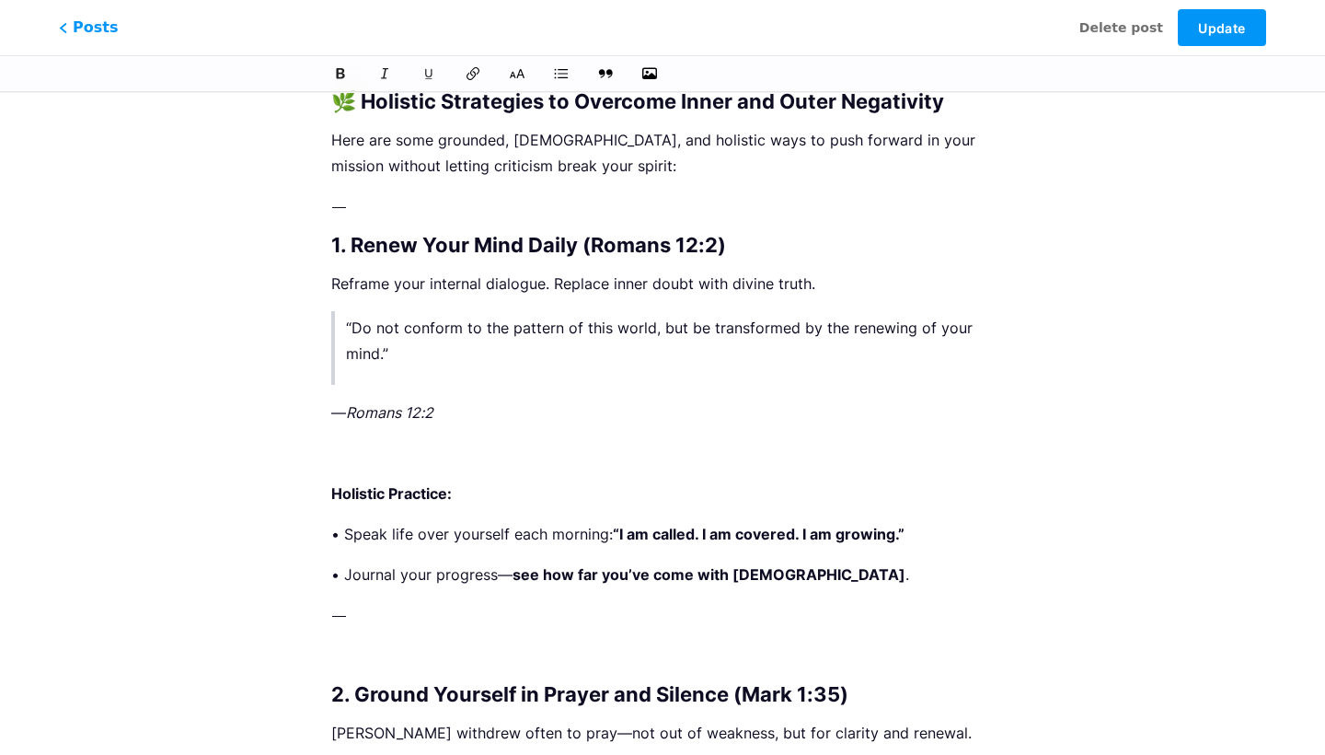
scroll to position [2249, 0]
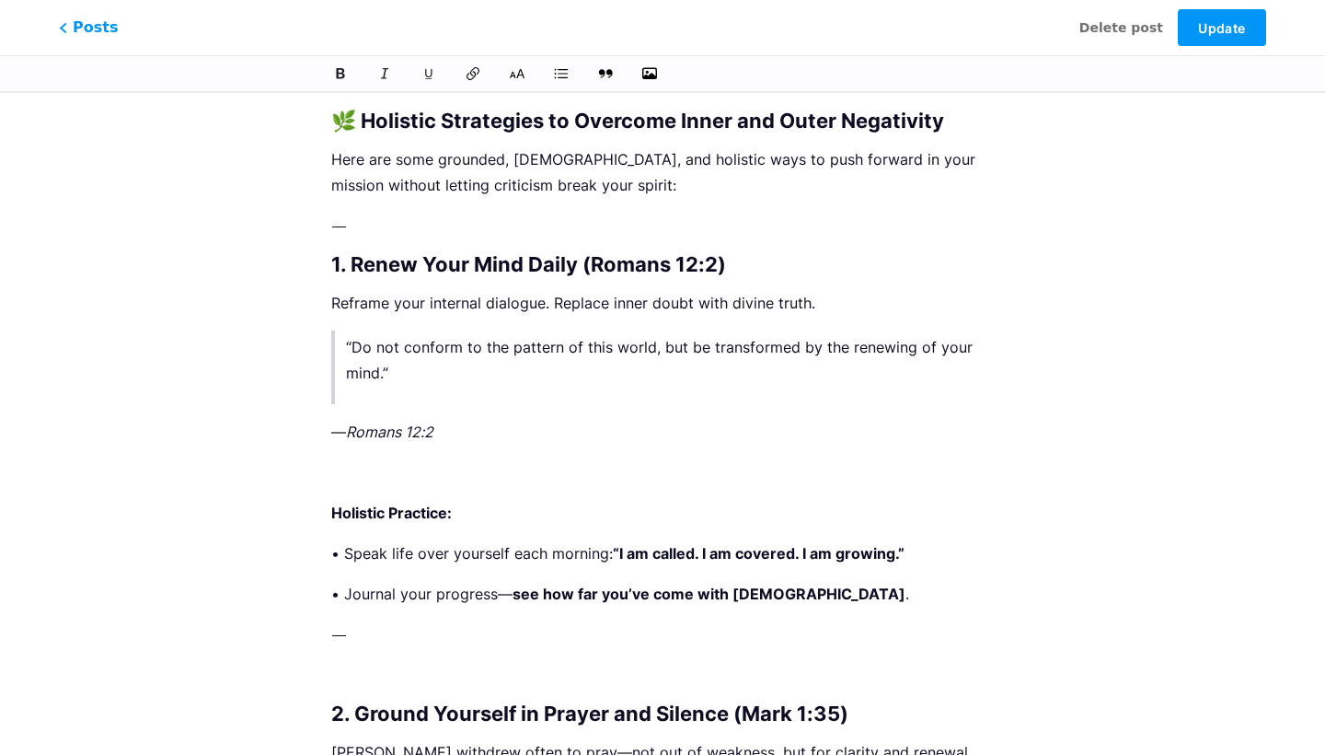
click at [335, 419] on p "— Romans 12:2" at bounding box center [662, 432] width 663 height 26
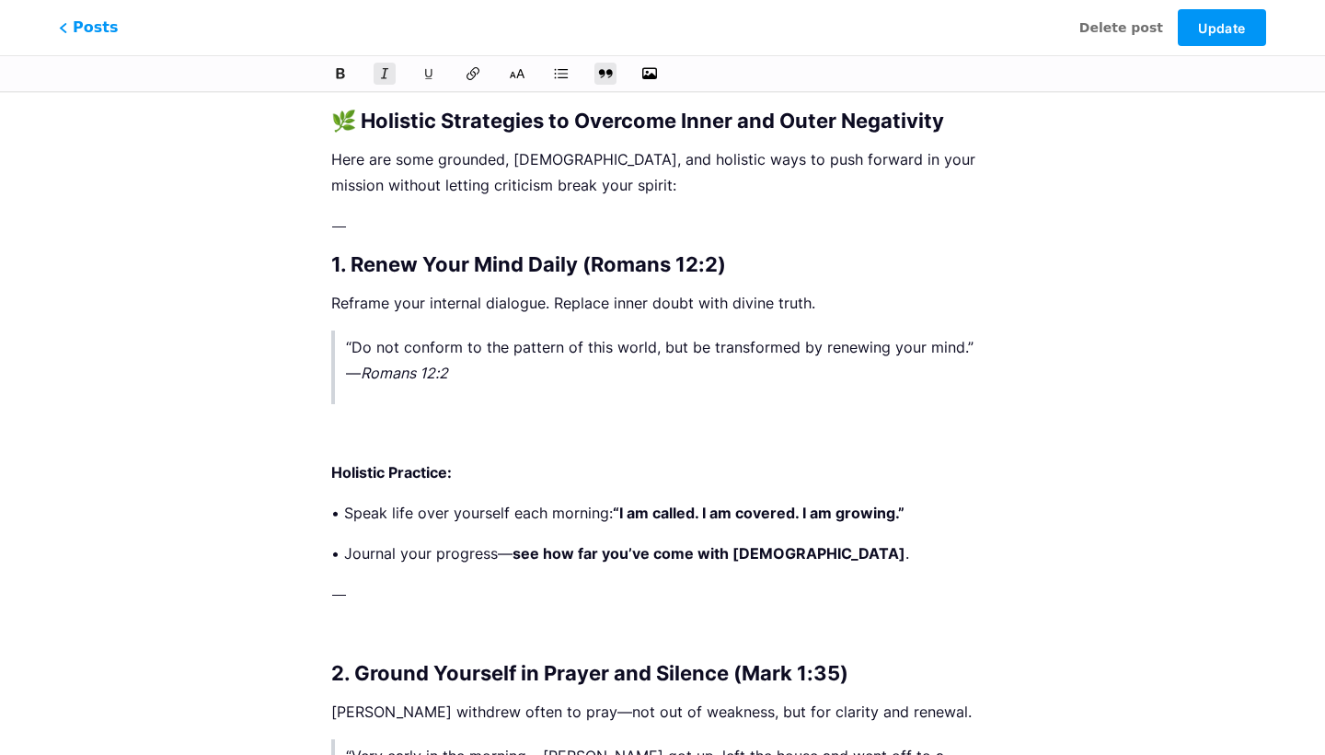
click at [361, 364] on em "Romans 12:2" at bounding box center [404, 373] width 87 height 18
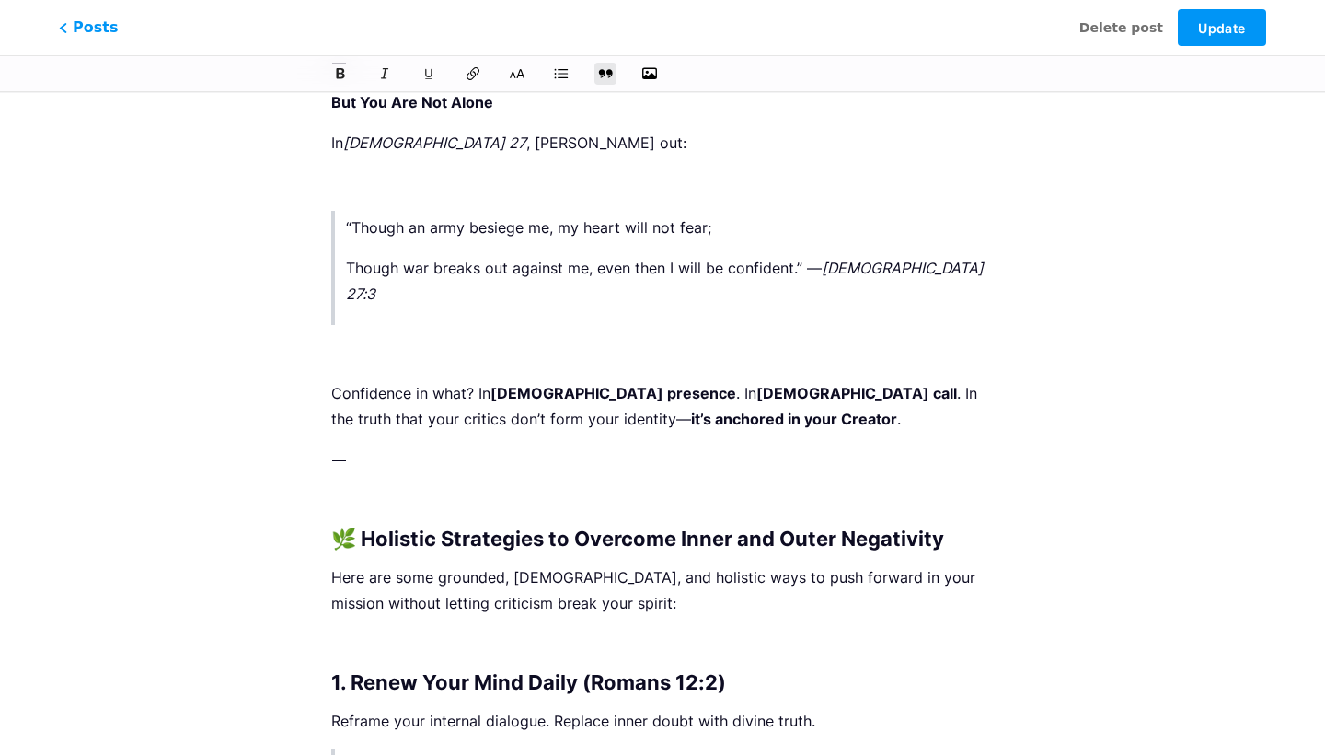
scroll to position [1813, 0]
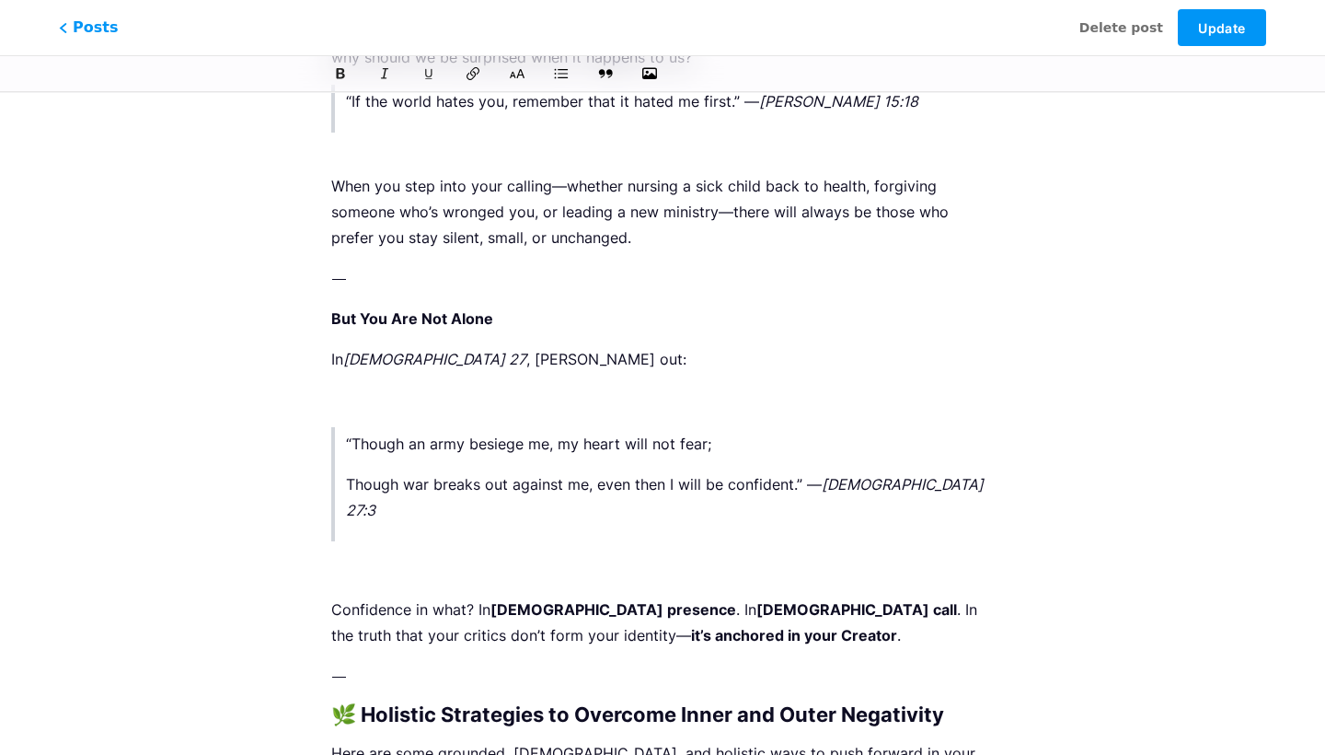
scroll to position [1586, 0]
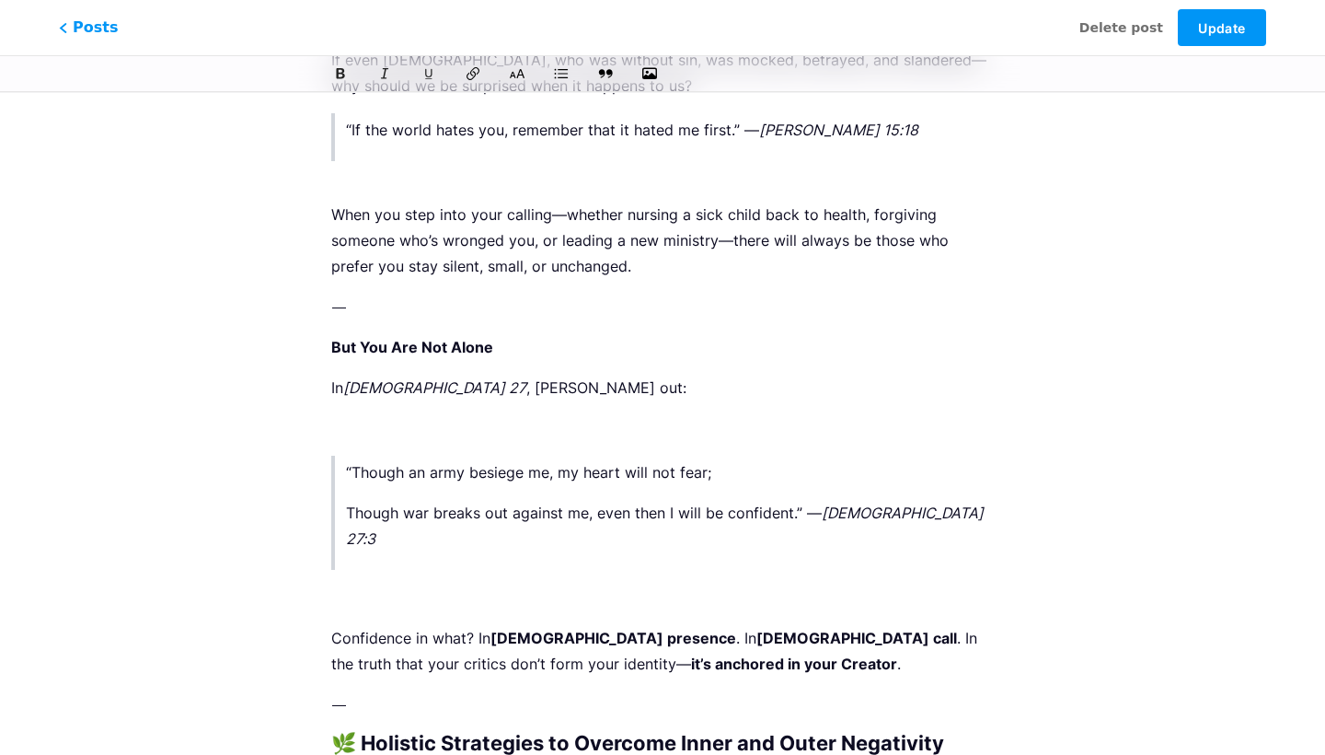
click at [357, 432] on p at bounding box center [662, 428] width 663 height 26
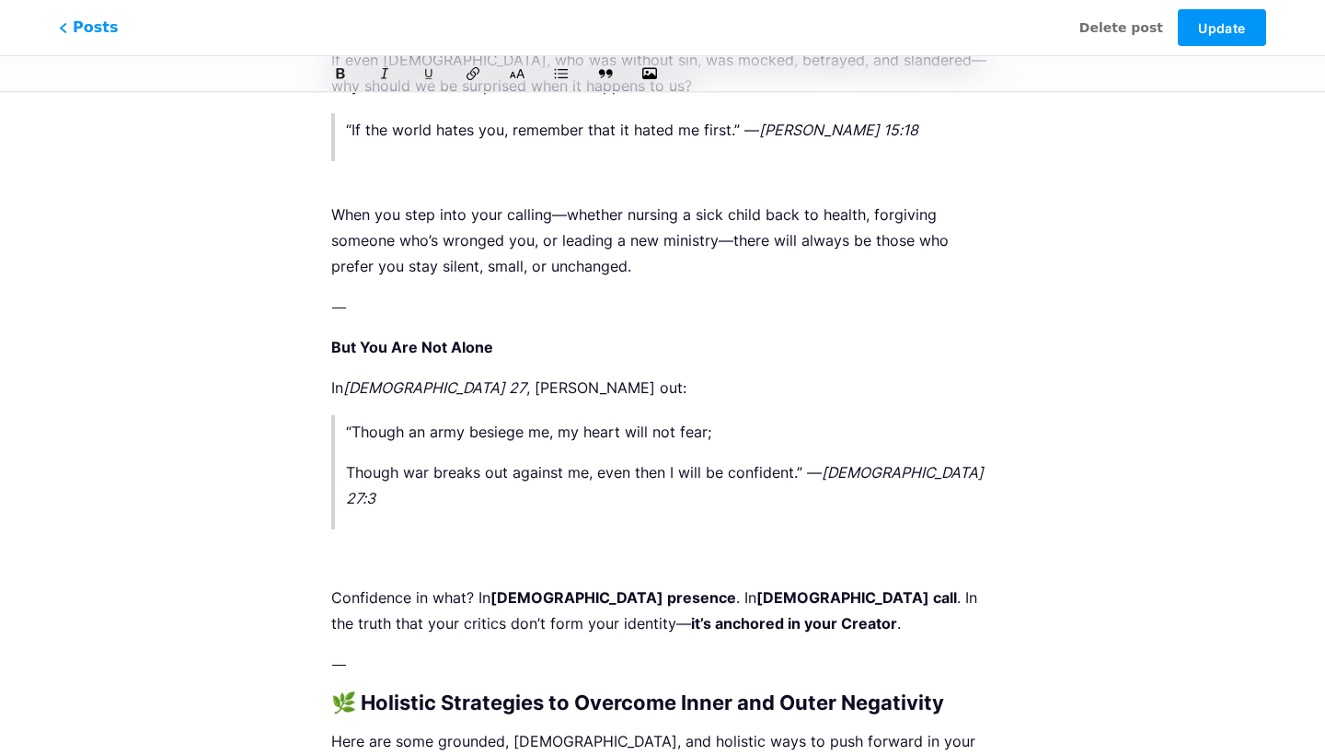
click at [355, 544] on p at bounding box center [662, 557] width 663 height 26
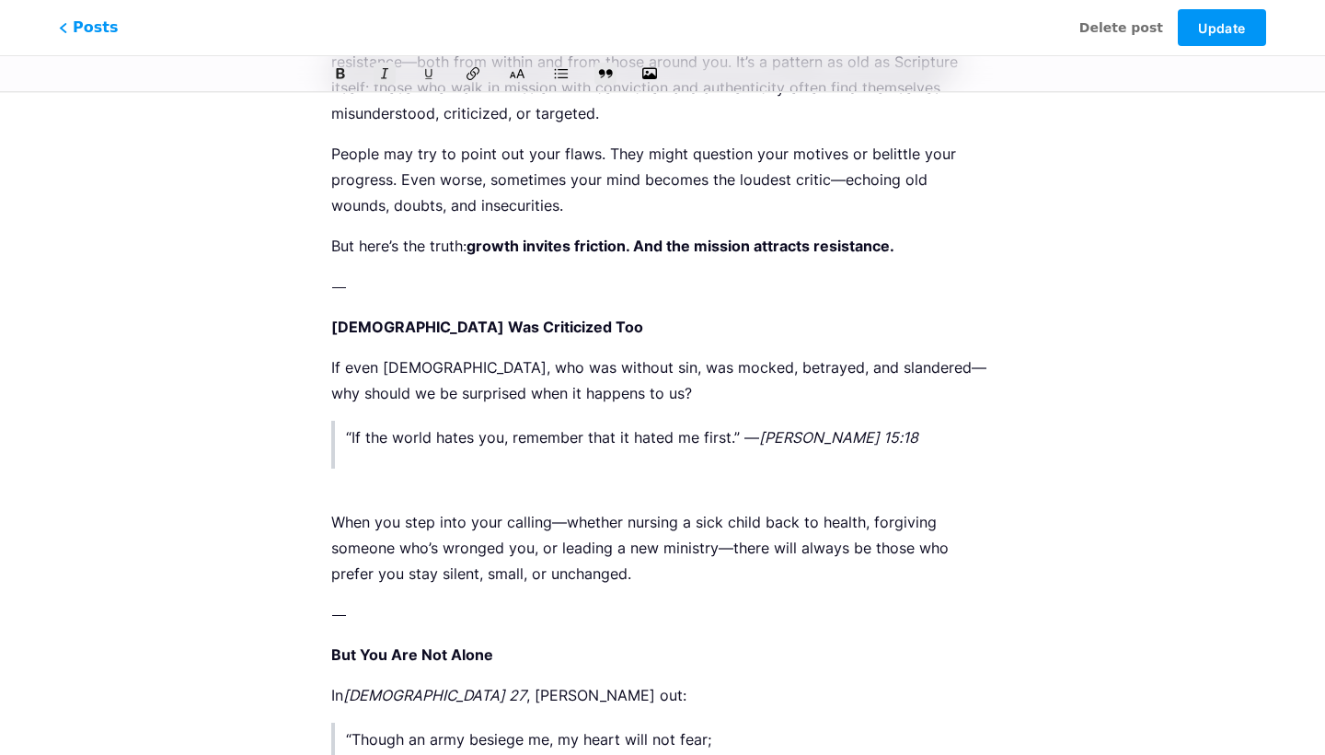
scroll to position [1251, 0]
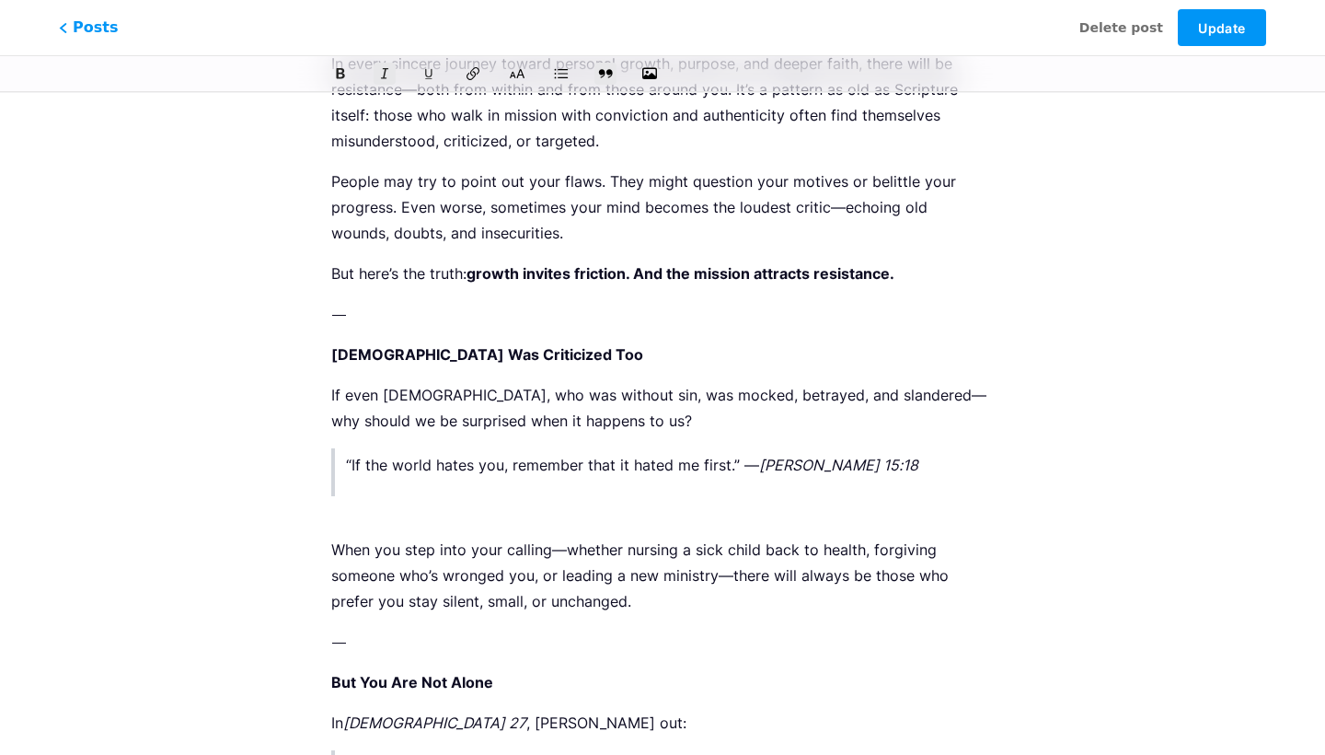
click at [342, 519] on p "When you step into your calling—whether nursing a sick child back to health, fo…" at bounding box center [662, 562] width 663 height 103
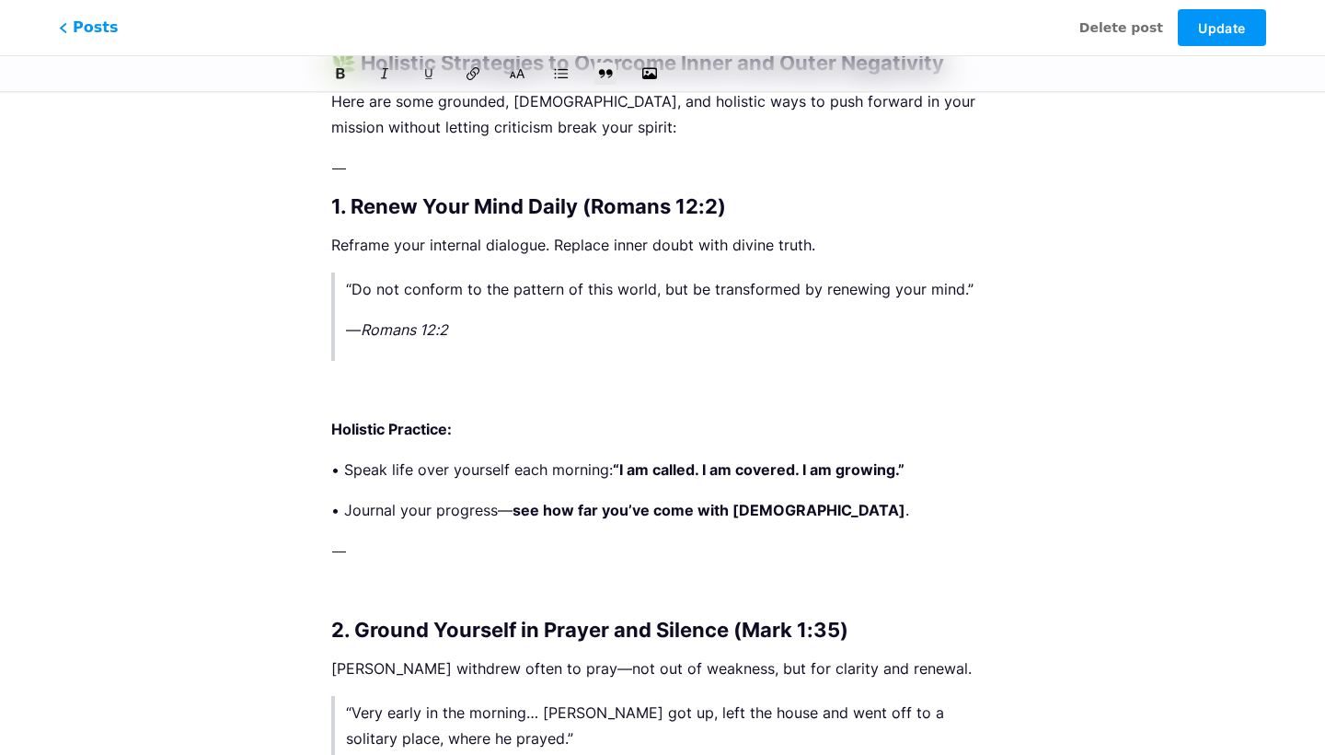
scroll to position [2203, 0]
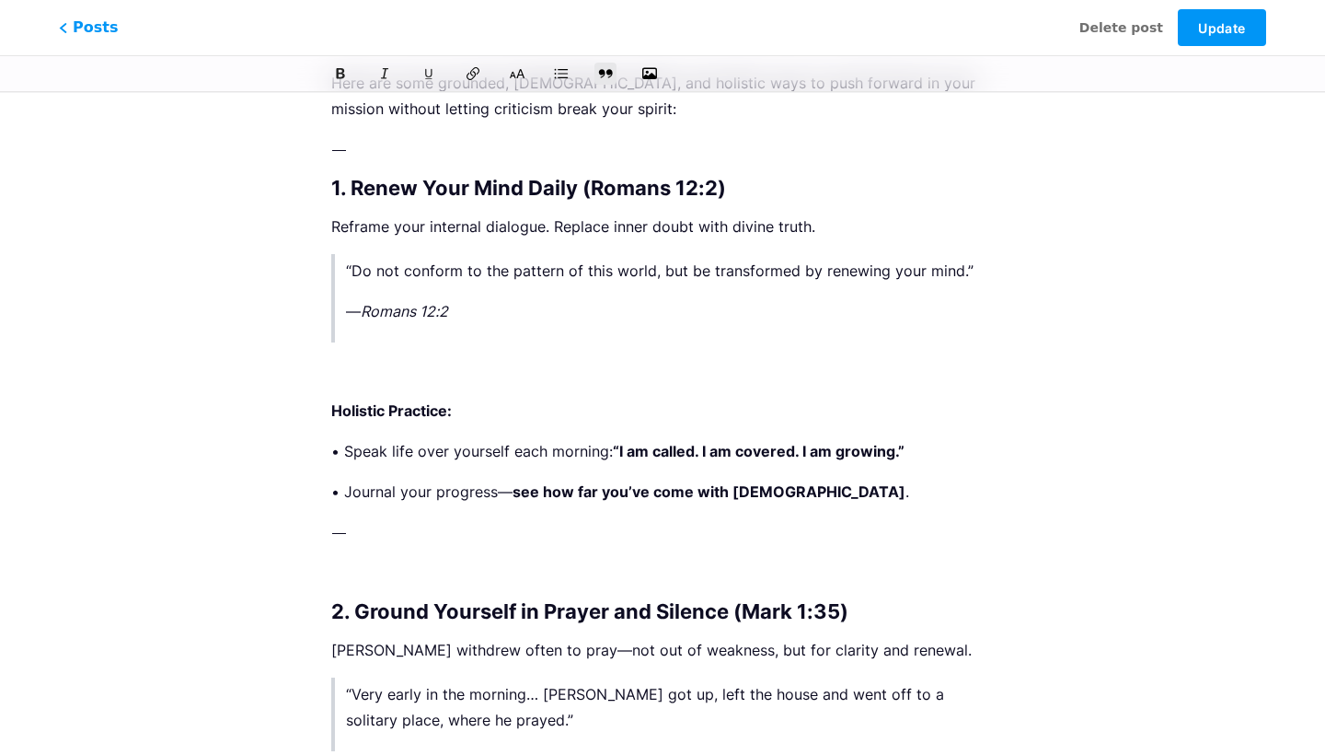
click at [356, 357] on p at bounding box center [662, 370] width 663 height 26
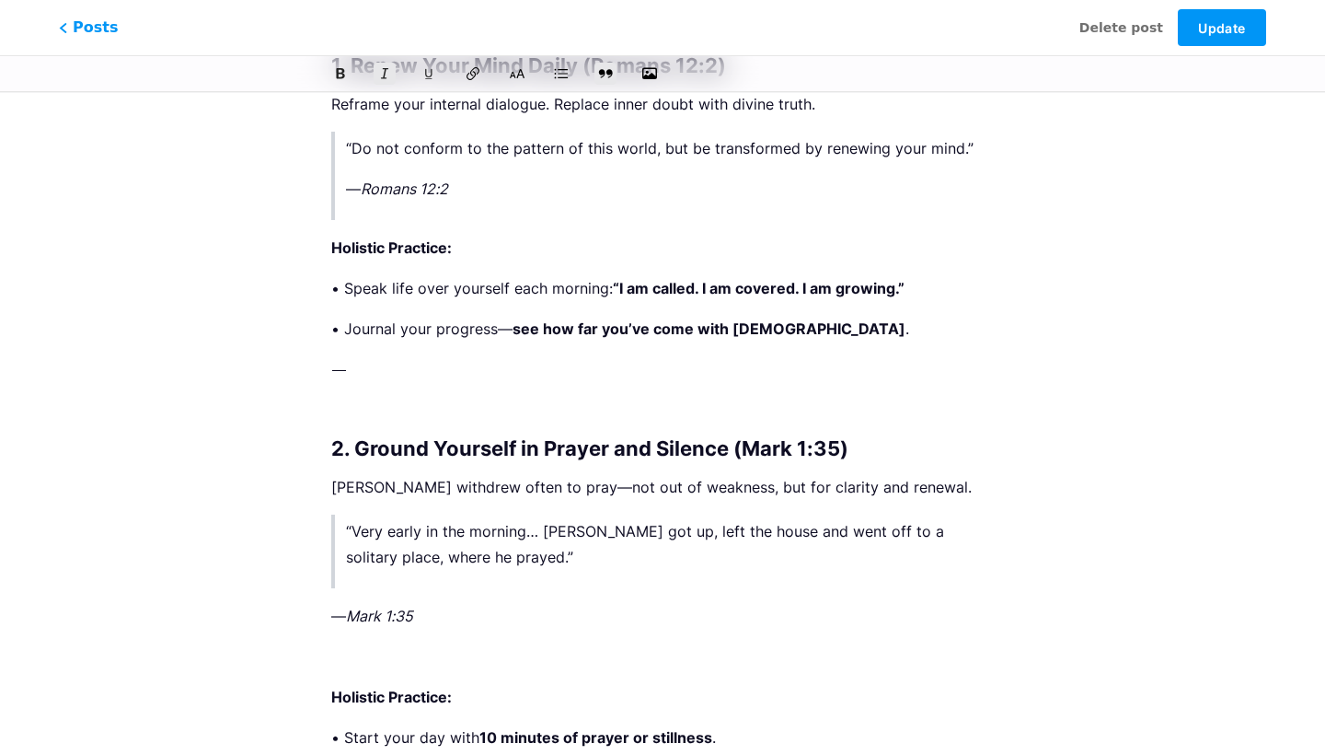
scroll to position [2330, 0]
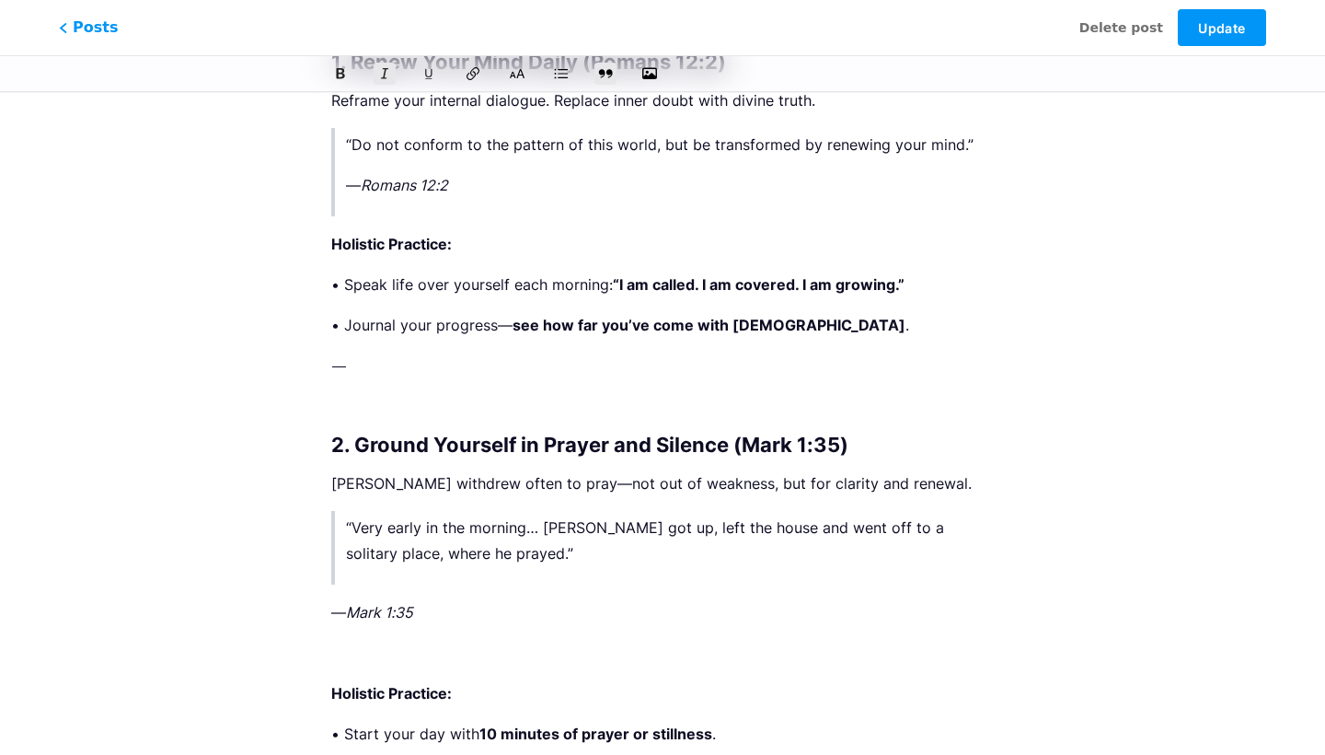
click at [346, 393] on p at bounding box center [662, 406] width 663 height 26
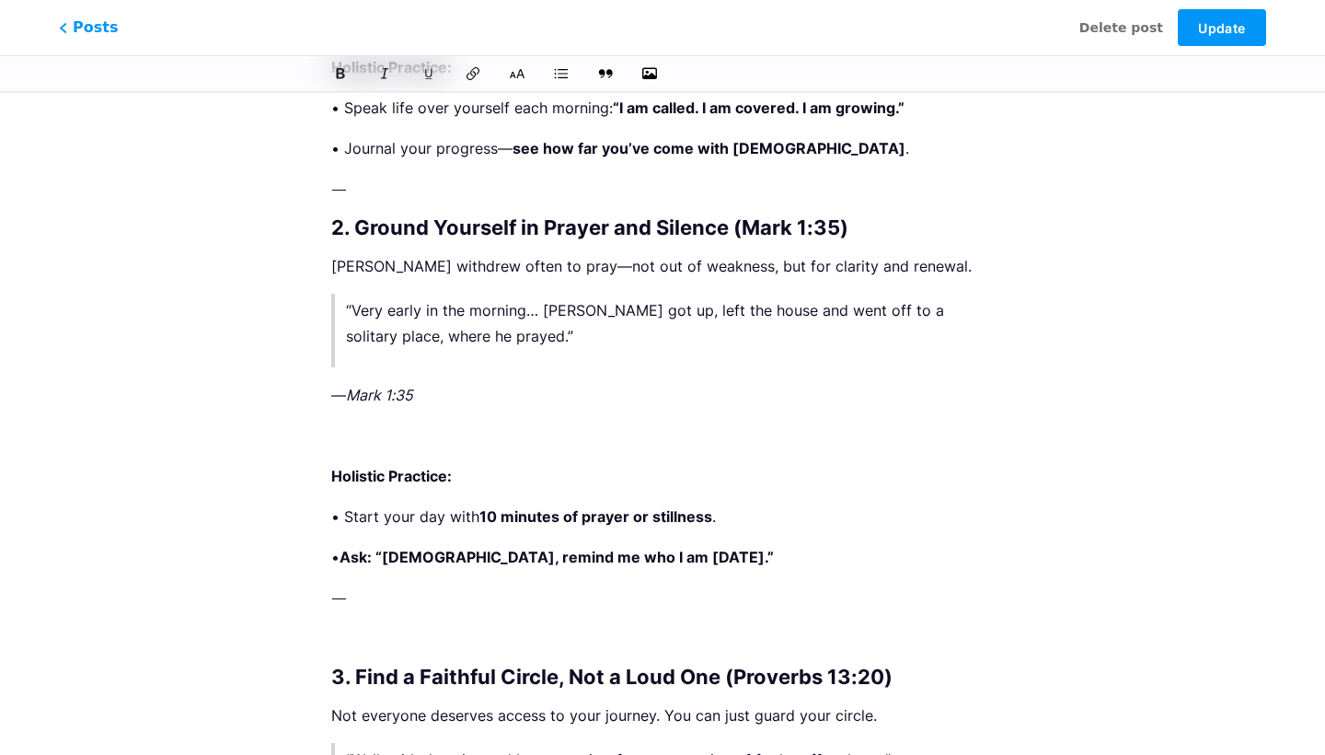
scroll to position [2509, 0]
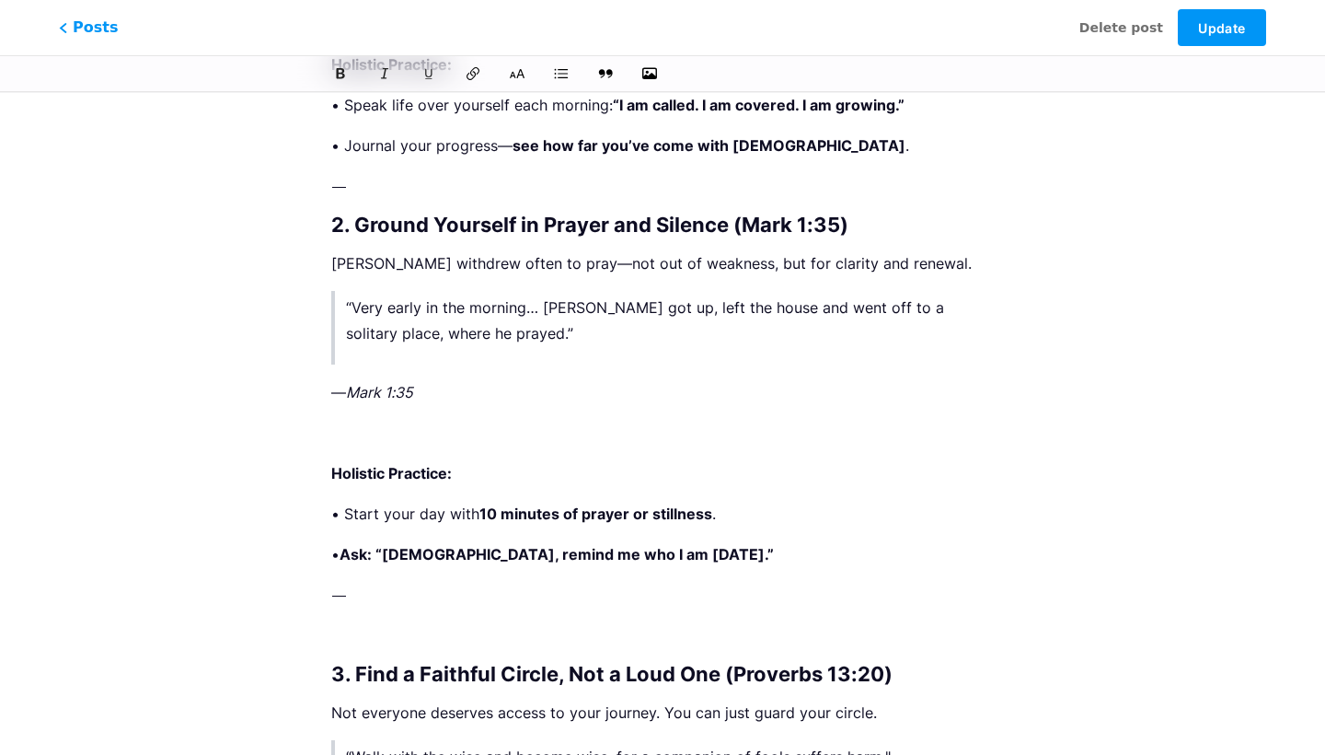
click at [478, 301] on p "“Very early in the morning… Jesus got up, left the house and went off to a soli…" at bounding box center [668, 321] width 644 height 52
click at [545, 389] on div "By: Martin W. Rivera Salas, MSN, RN | En Español In every sincere journey towar…" at bounding box center [662, 536] width 663 height 5601
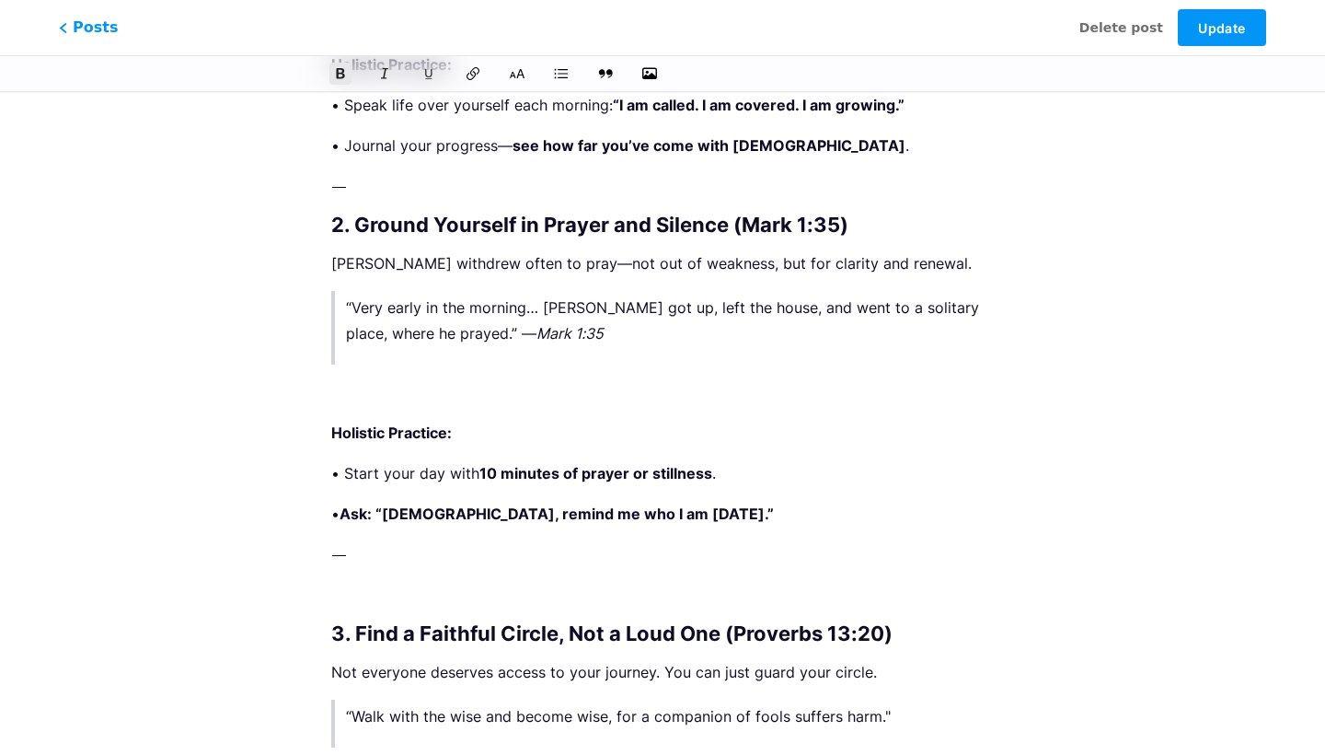
click at [404, 379] on div "By: Martin W. Rivera Salas, MSN, RN | En Español In every sincere journey towar…" at bounding box center [662, 516] width 663 height 5560
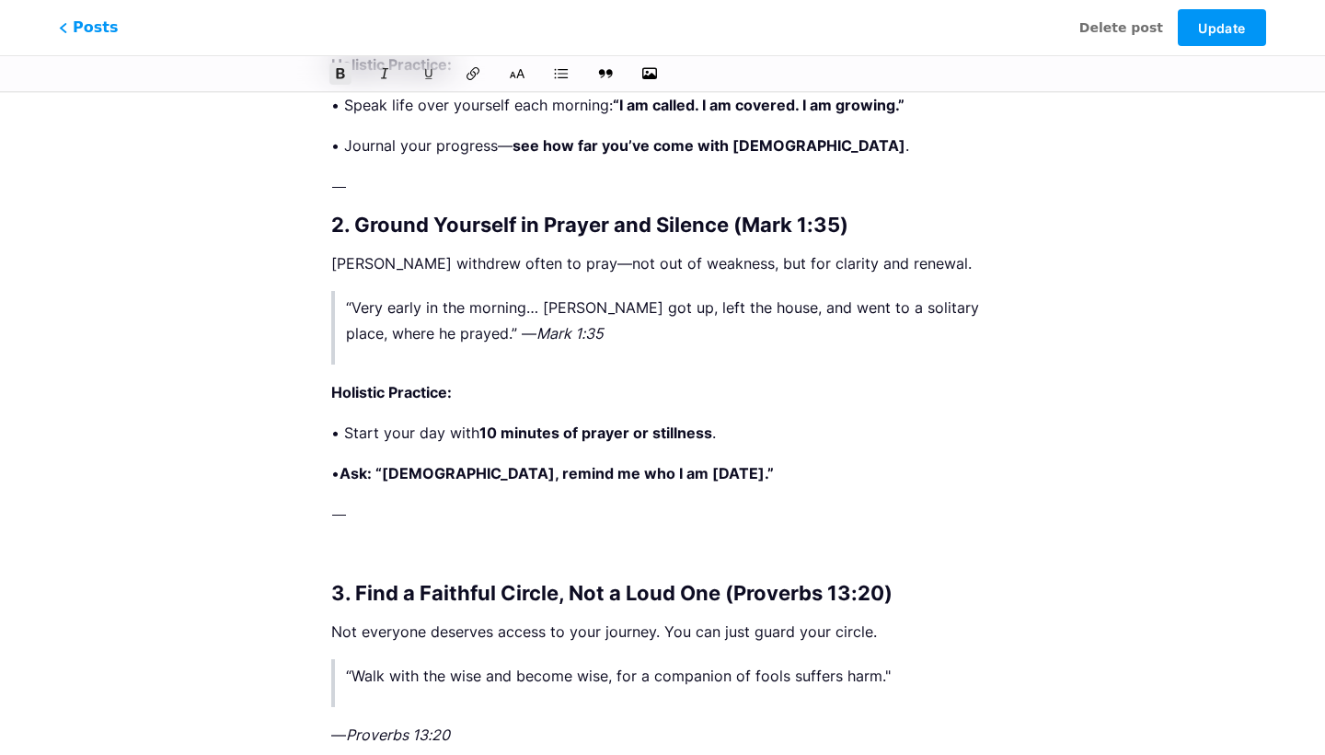
click at [369, 541] on p at bounding box center [662, 554] width 663 height 26
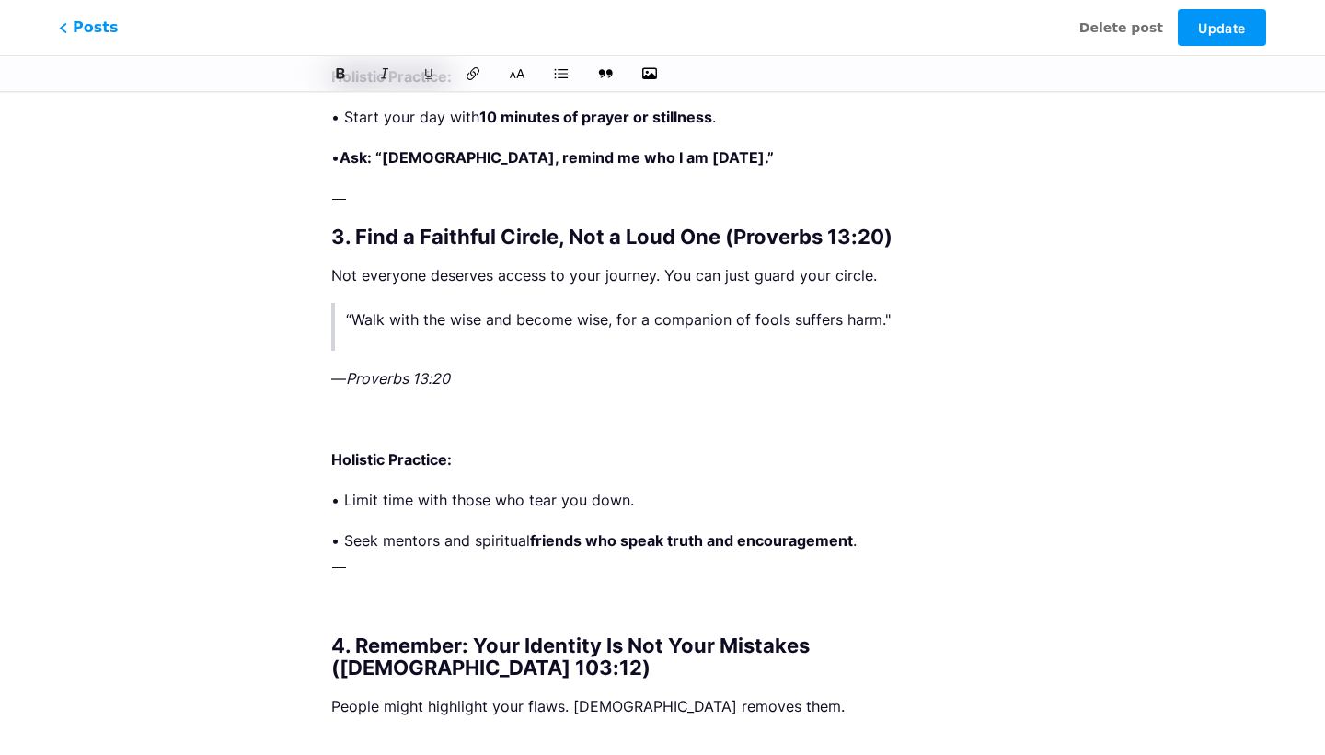
scroll to position [2823, 0]
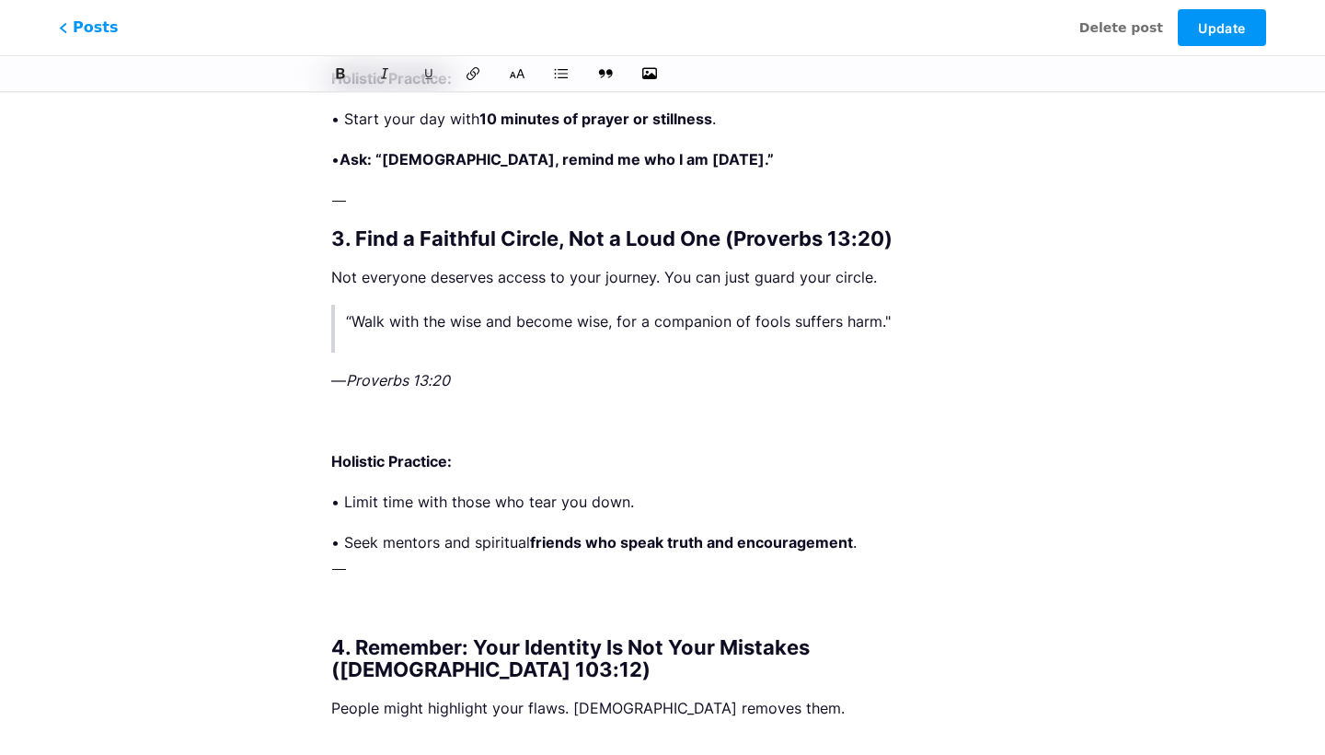
click at [345, 408] on p at bounding box center [662, 421] width 663 height 26
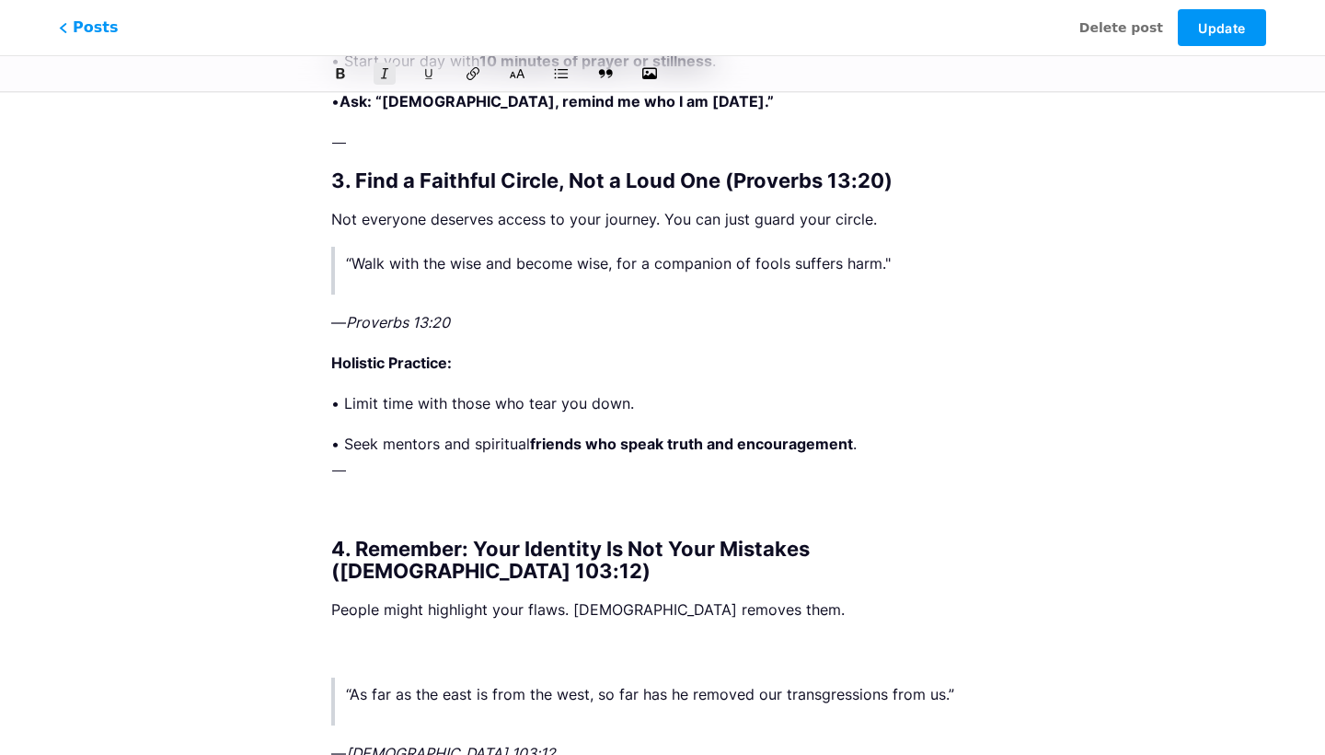
scroll to position [2887, 0]
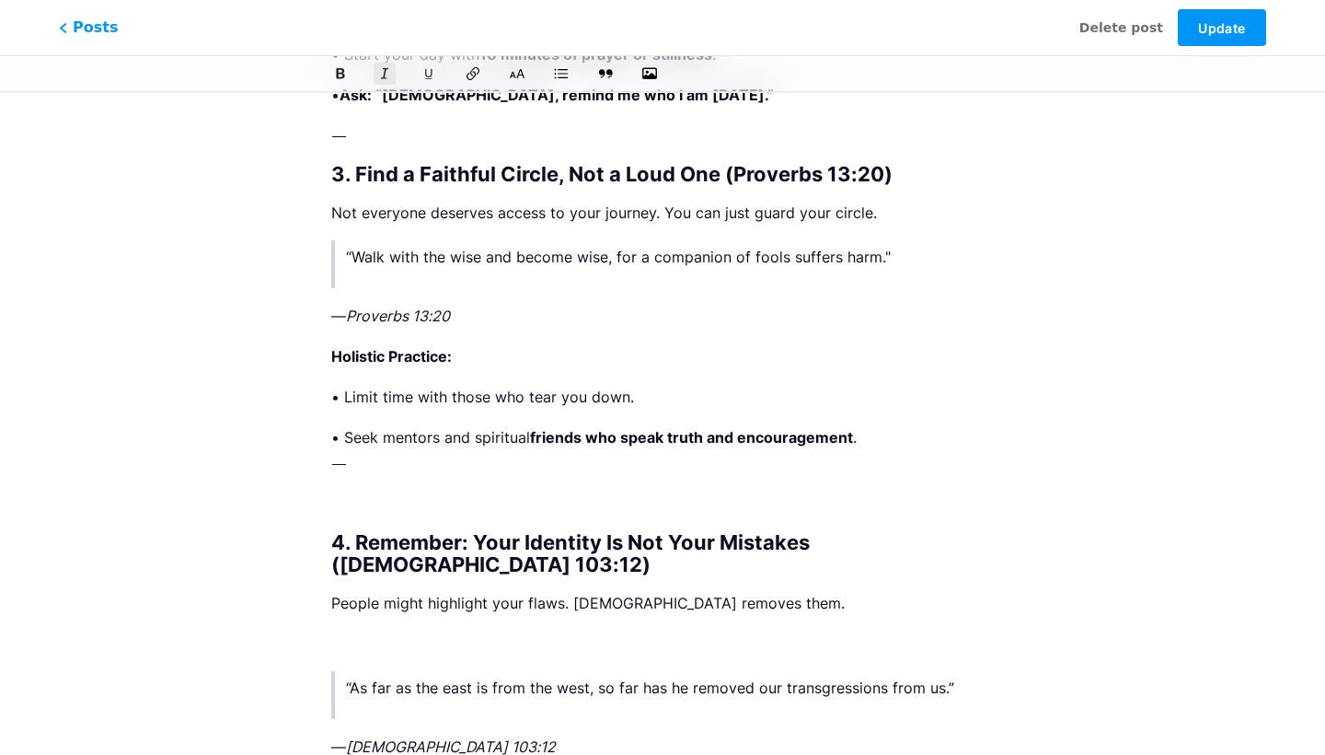
click at [328, 293] on div "Standing Firm in Faith: Overcoming Criticism on the Journey to Growth z nursema…" at bounding box center [663, 24] width 714 height 5602
click at [333, 303] on p "— Proverbs 13:20" at bounding box center [662, 316] width 663 height 26
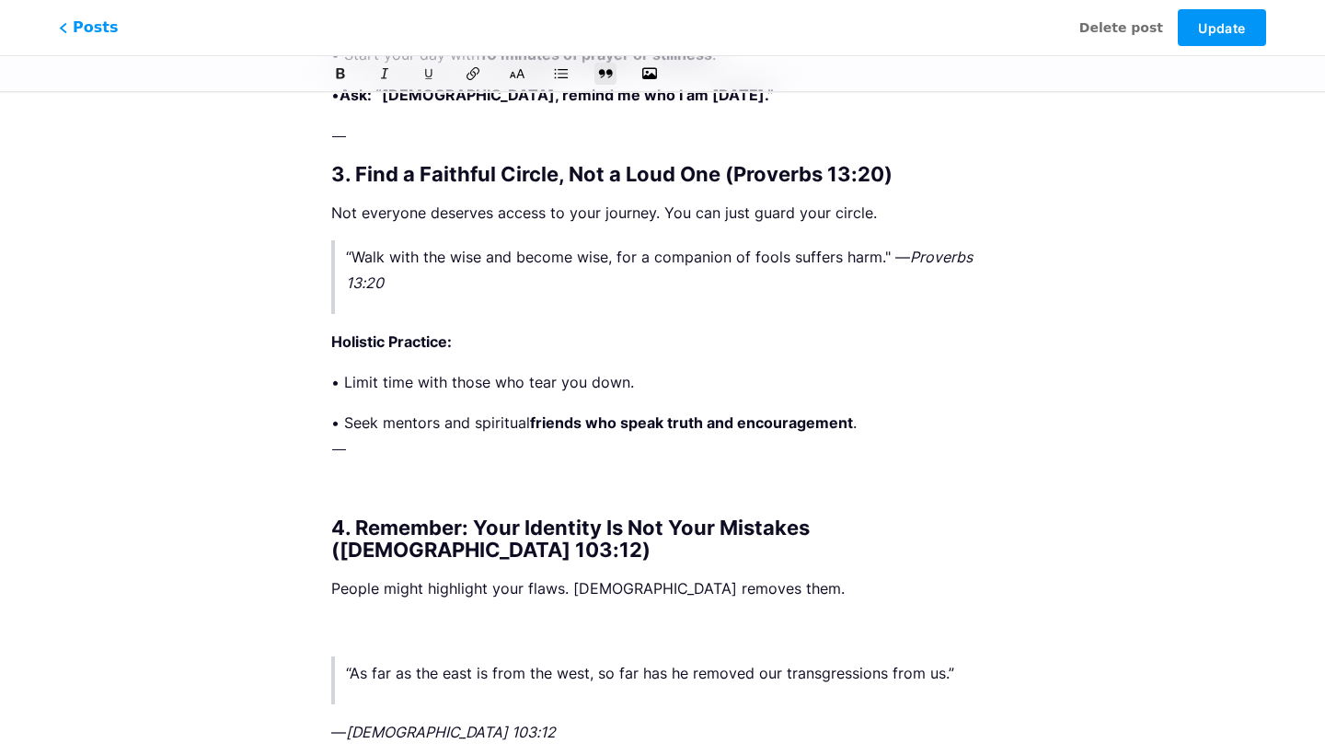
click at [329, 392] on div "Standing Firm in Faith: Overcoming Criticism on the Journey to Growth z nursema…" at bounding box center [663, 17] width 714 height 5588
click at [371, 476] on p at bounding box center [662, 489] width 663 height 26
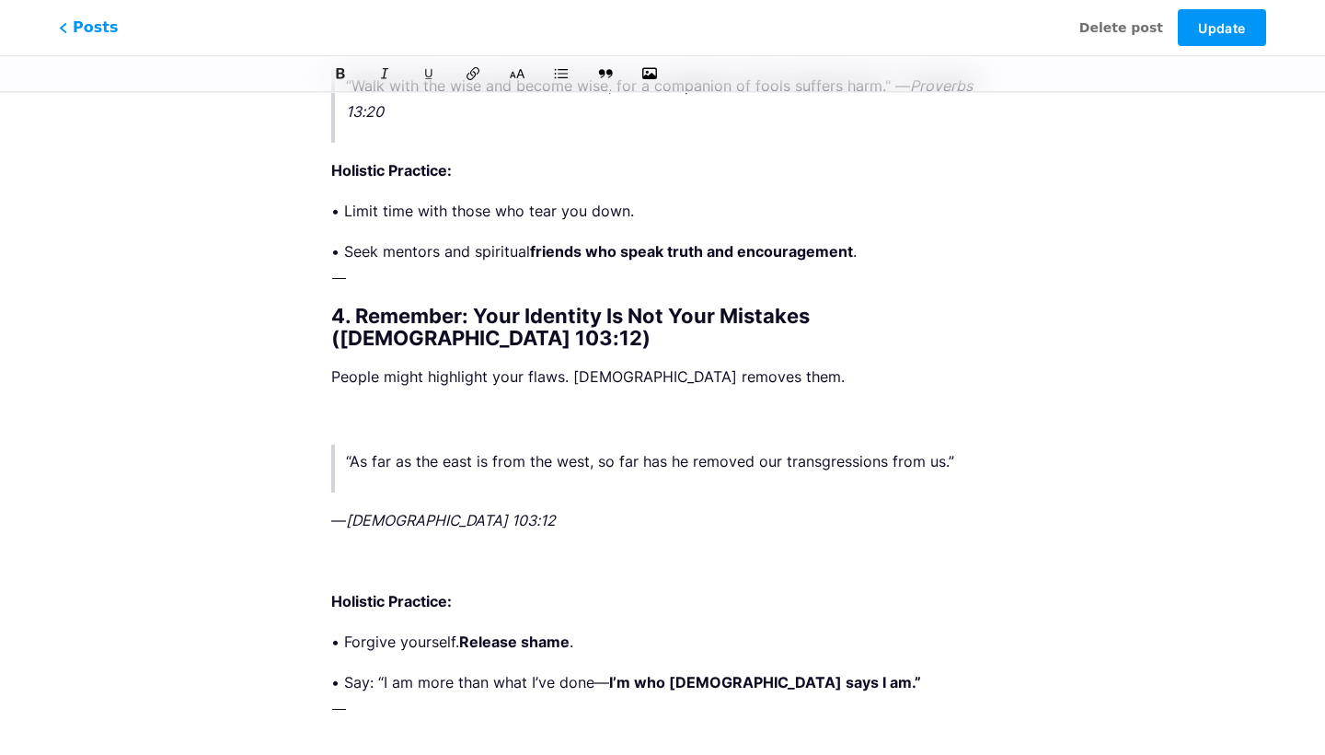
scroll to position [3060, 0]
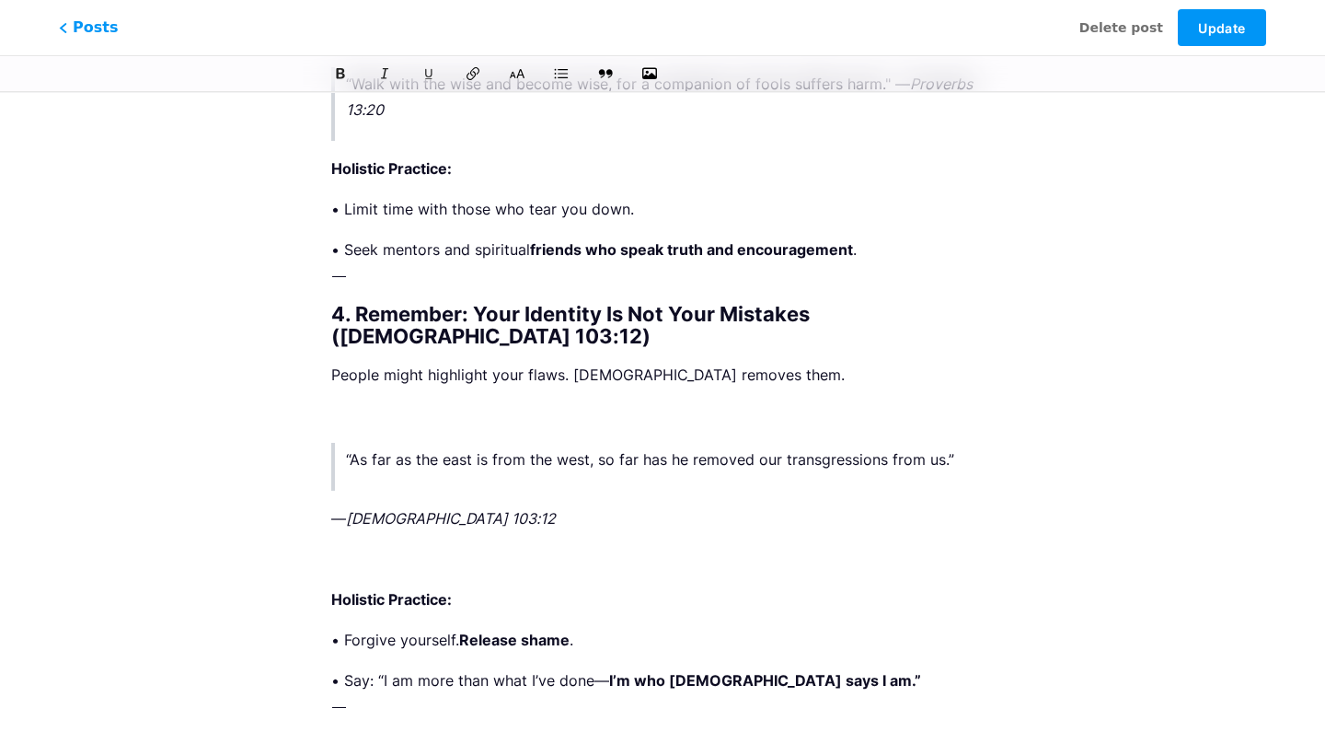
click at [354, 402] on p at bounding box center [662, 415] width 663 height 26
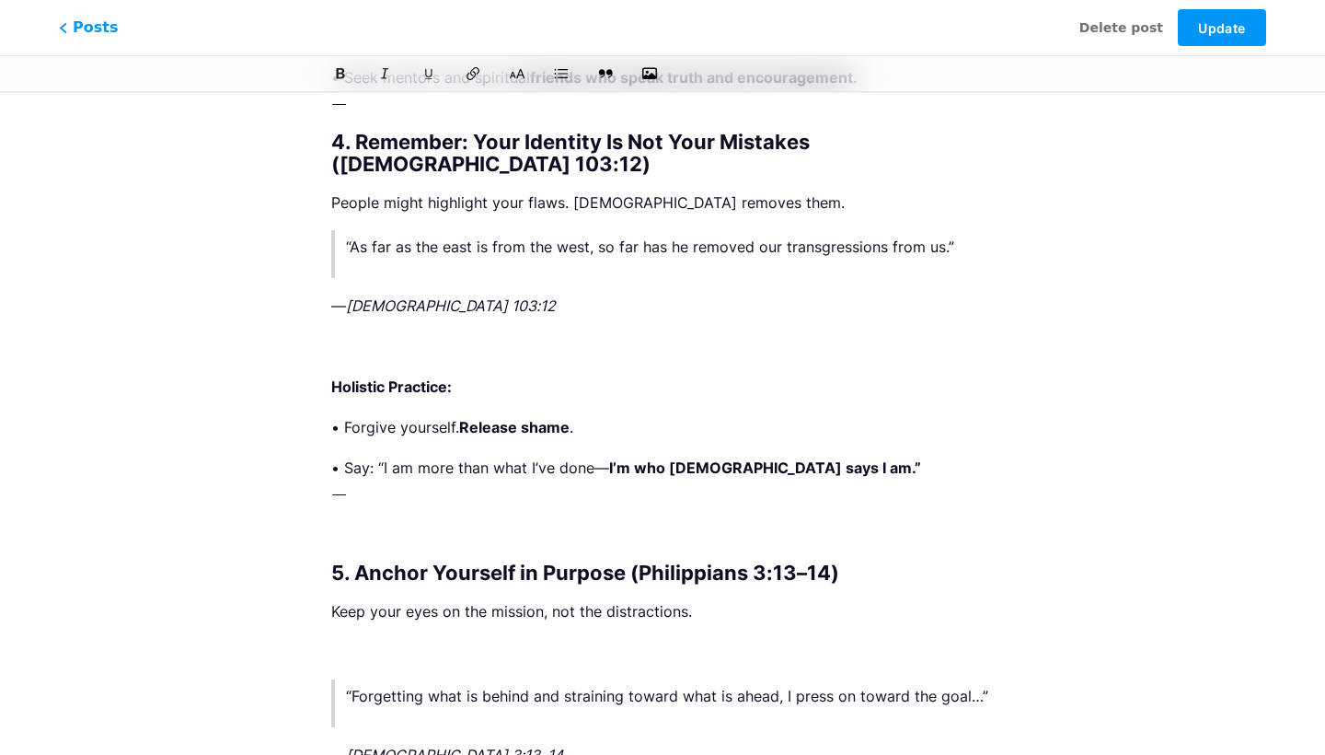
scroll to position [3233, 0]
click at [364, 332] on p at bounding box center [662, 345] width 663 height 26
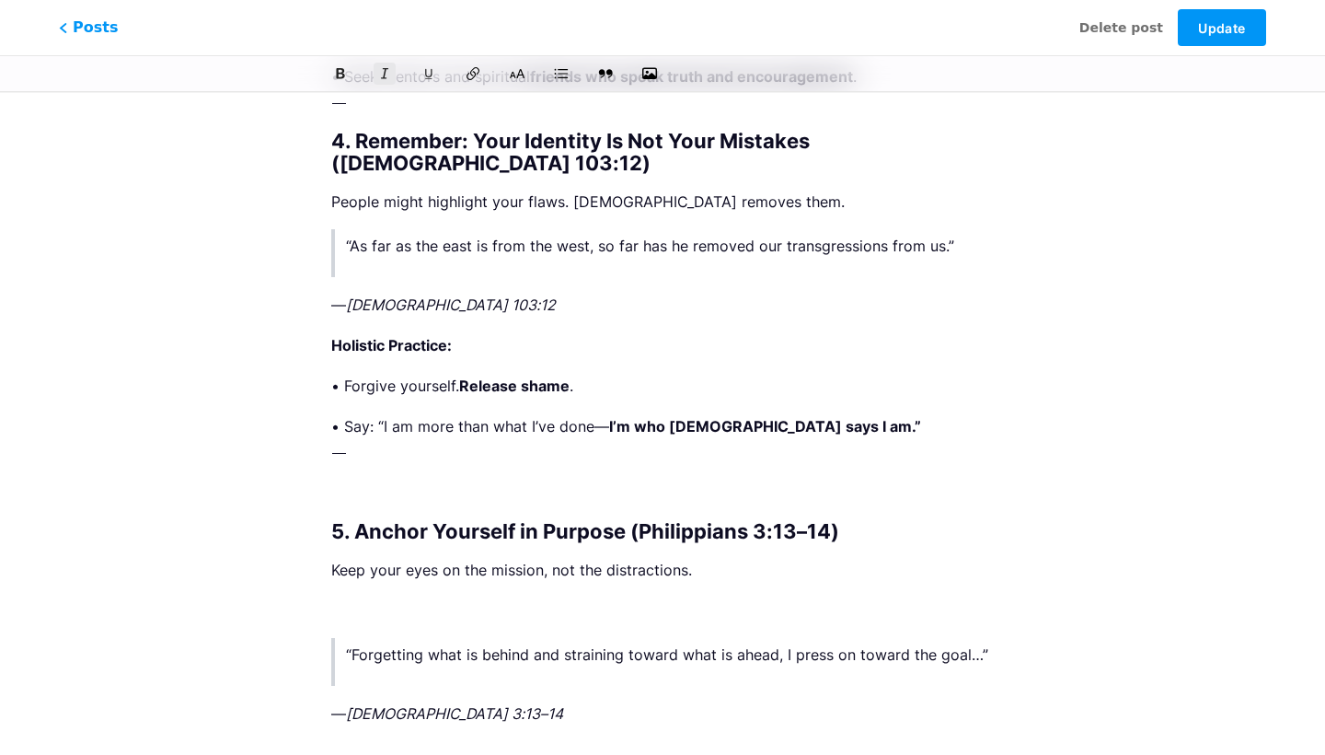
click at [367, 480] on p at bounding box center [662, 493] width 663 height 26
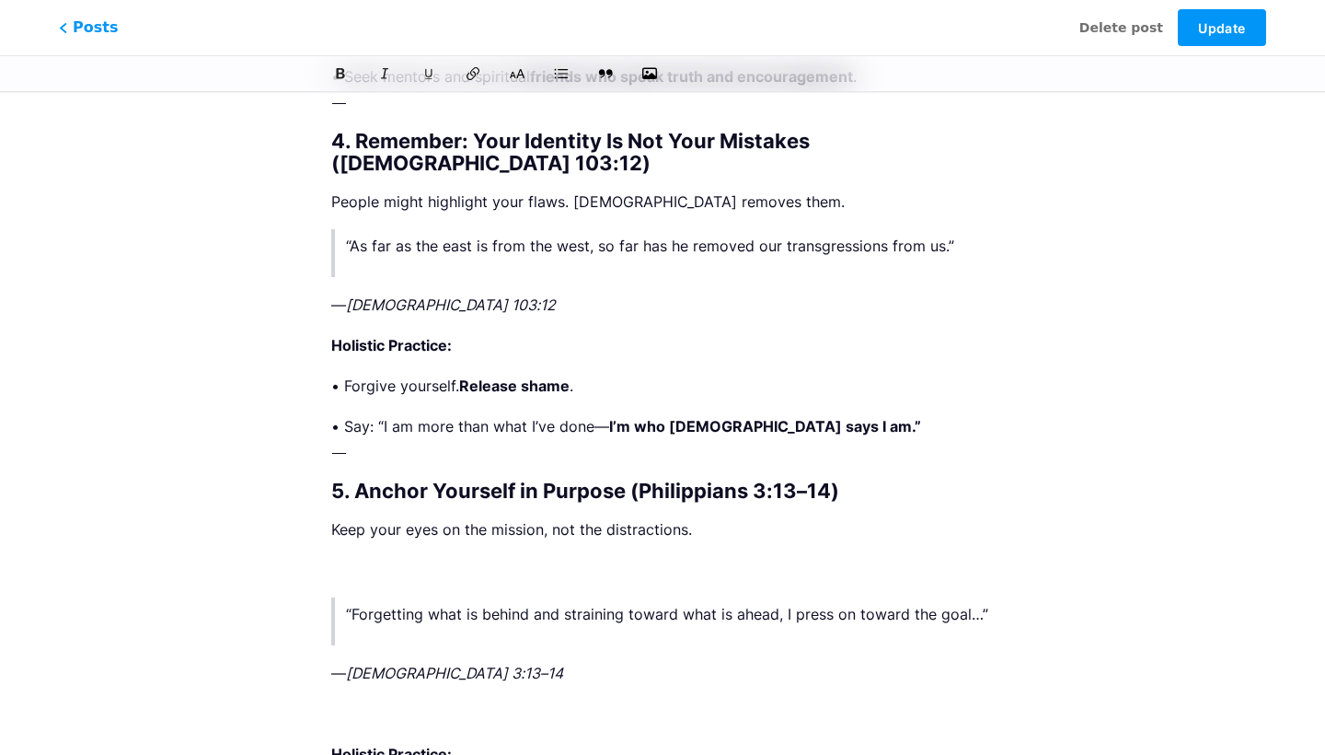
click at [337, 292] on p "— Psalm 103:12" at bounding box center [662, 305] width 663 height 26
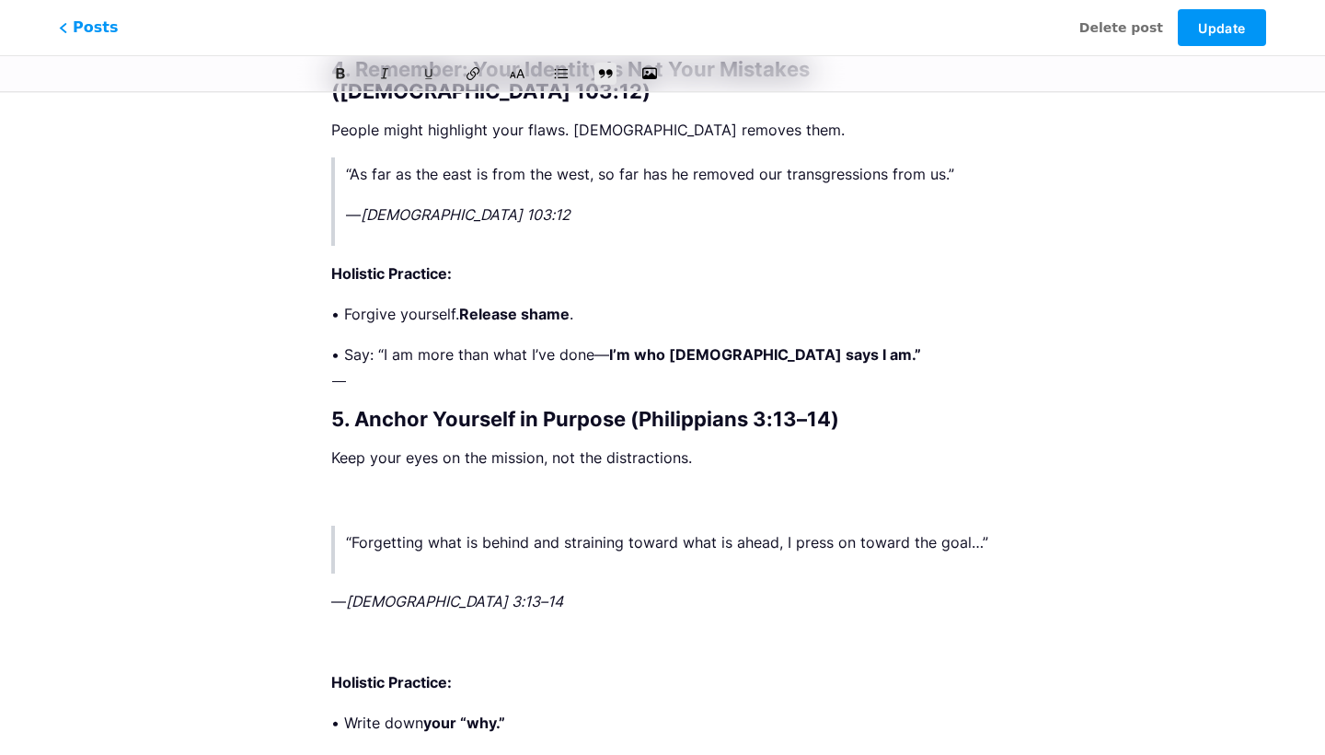
scroll to position [3325, 0]
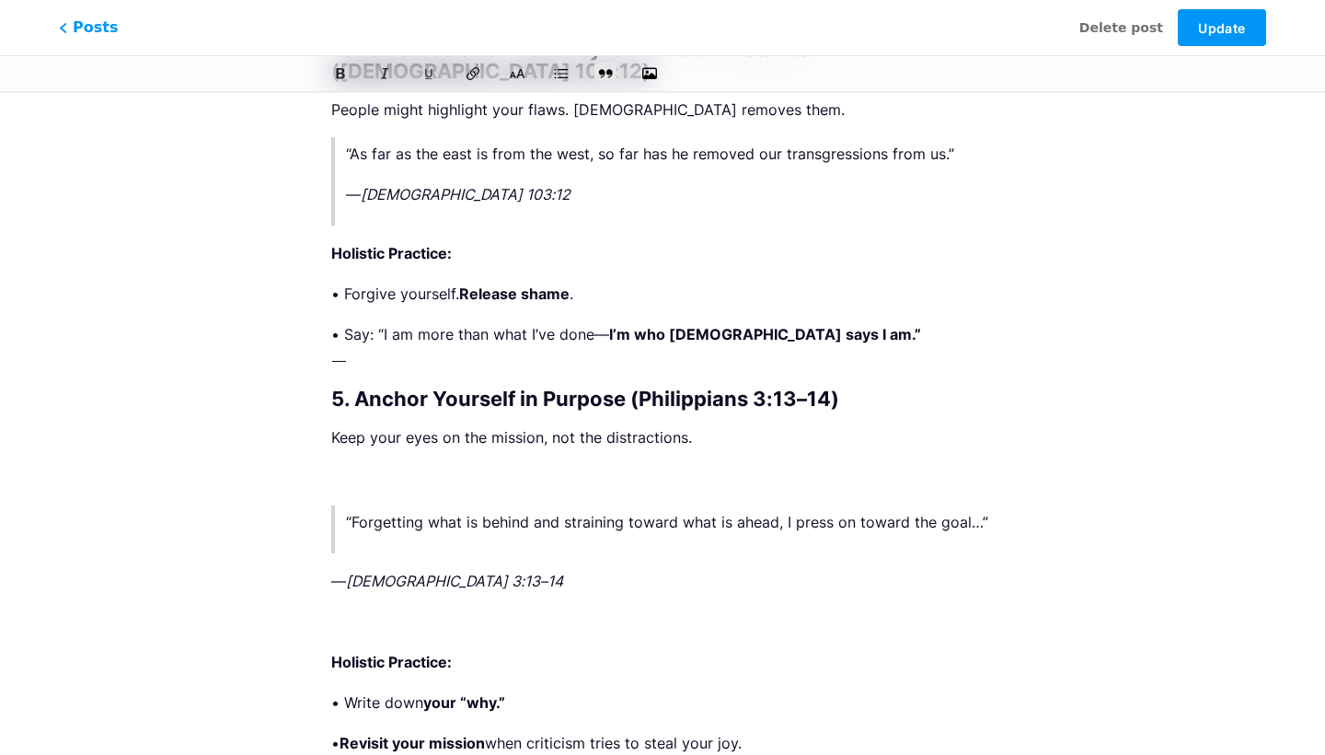
click at [383, 465] on p at bounding box center [662, 478] width 663 height 26
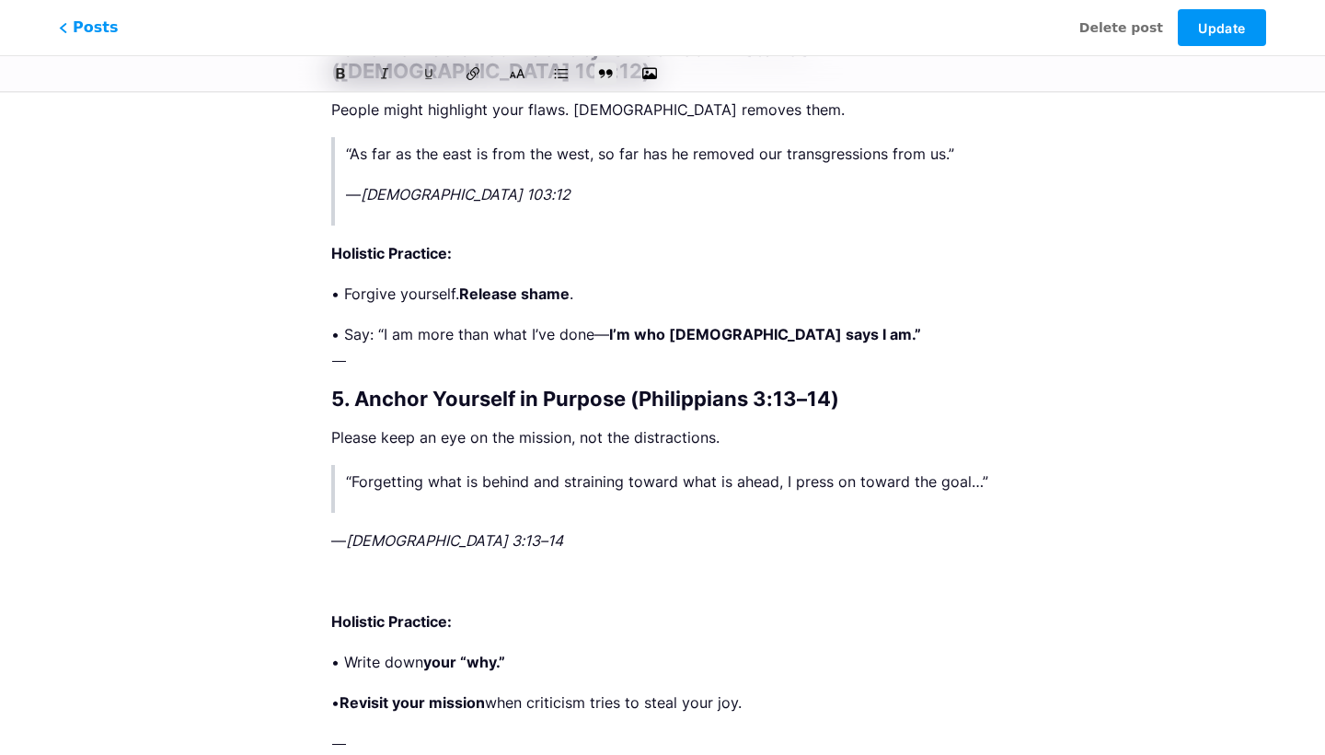
click at [518, 465] on blockquote "“Forgetting what is behind and straining toward what is ahead, I press on towar…" at bounding box center [662, 489] width 663 height 48
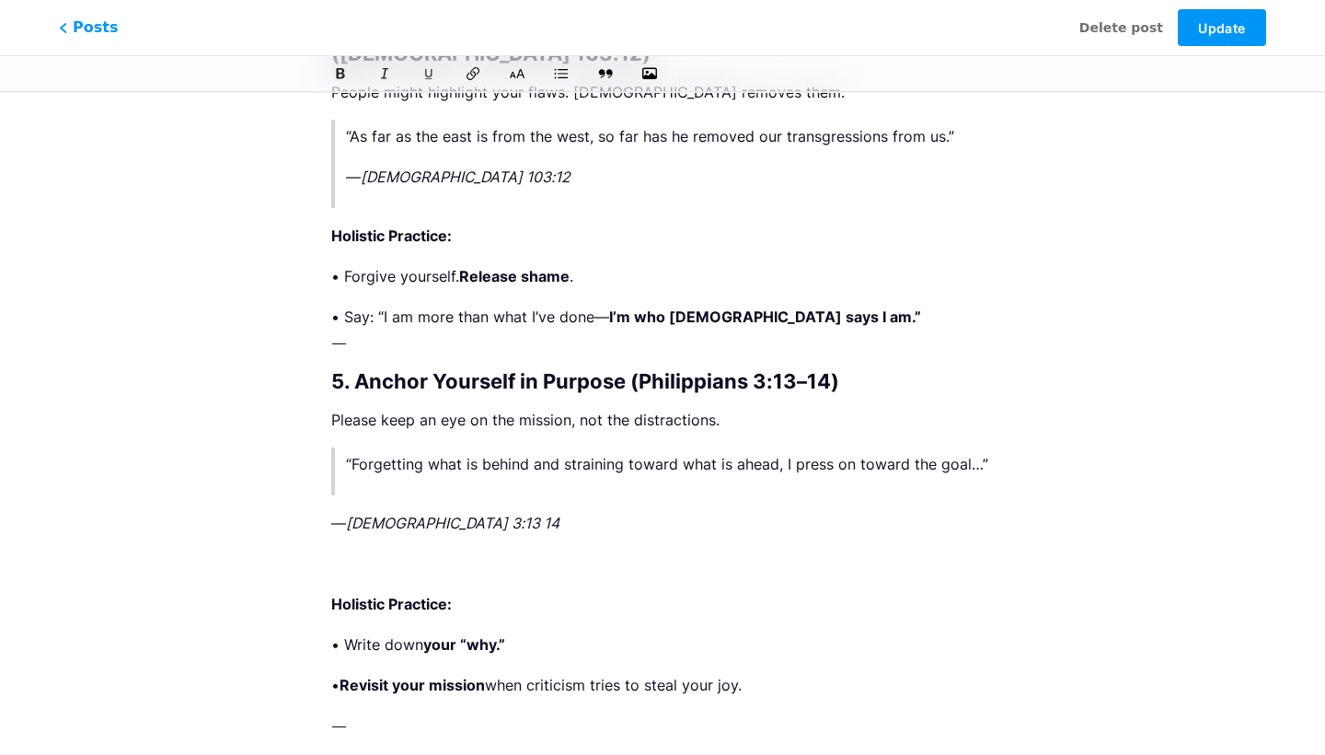
click at [438, 550] on p at bounding box center [662, 563] width 663 height 26
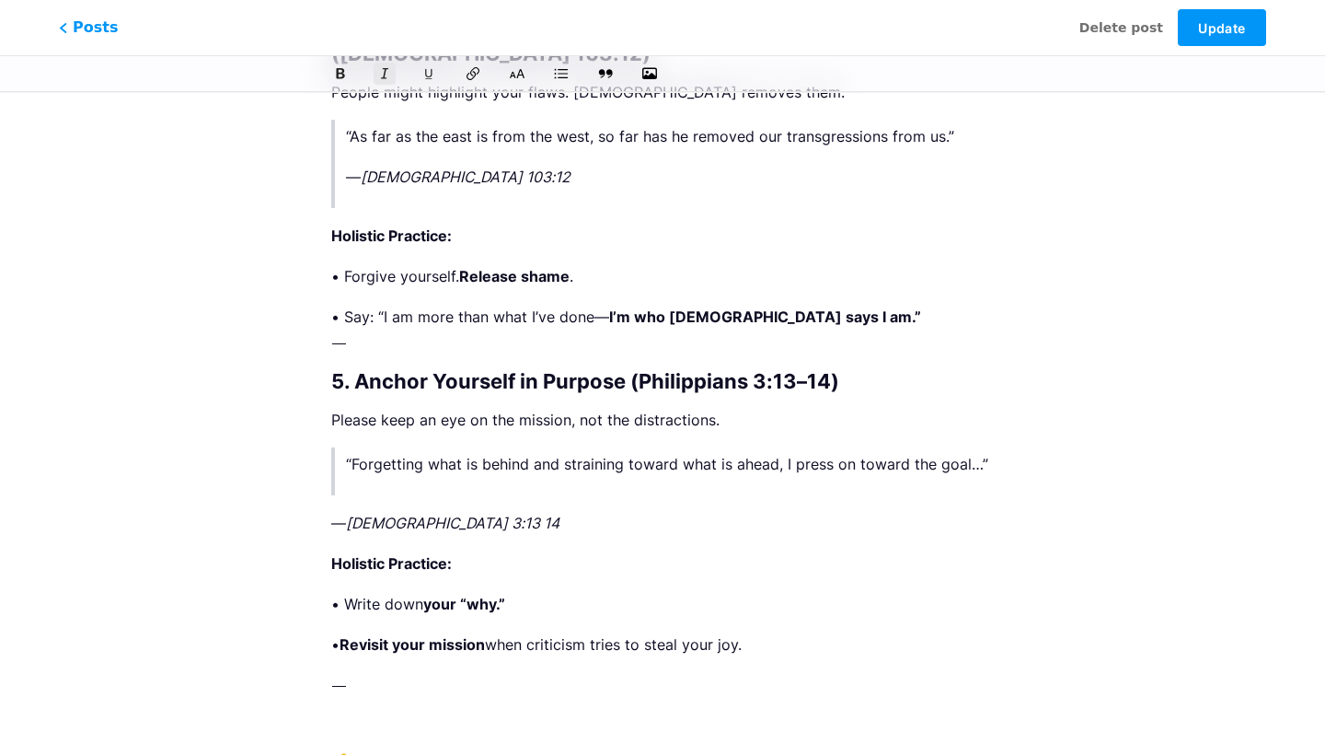
click at [335, 510] on p "— Philippians 3:13 14" at bounding box center [662, 523] width 663 height 26
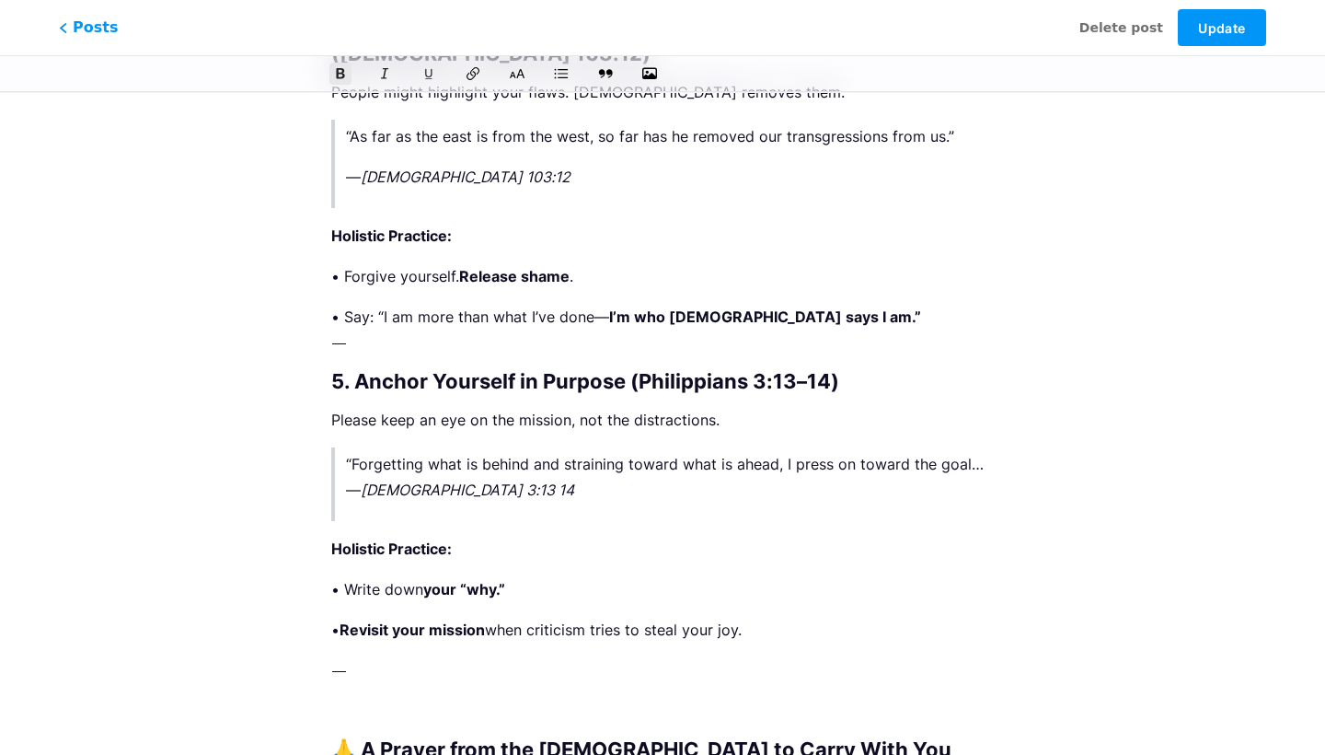
click at [413, 536] on p "Holistic Practice:" at bounding box center [662, 549] width 663 height 26
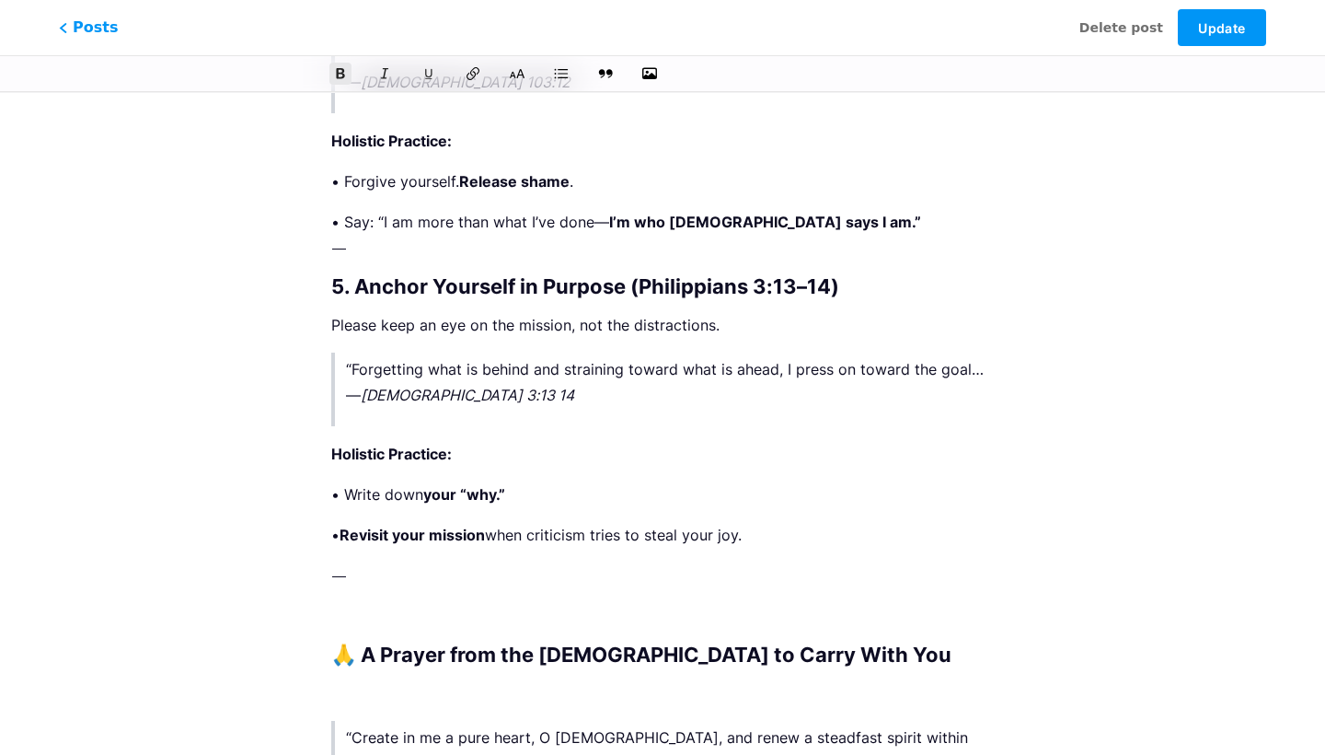
scroll to position [3491, 0]
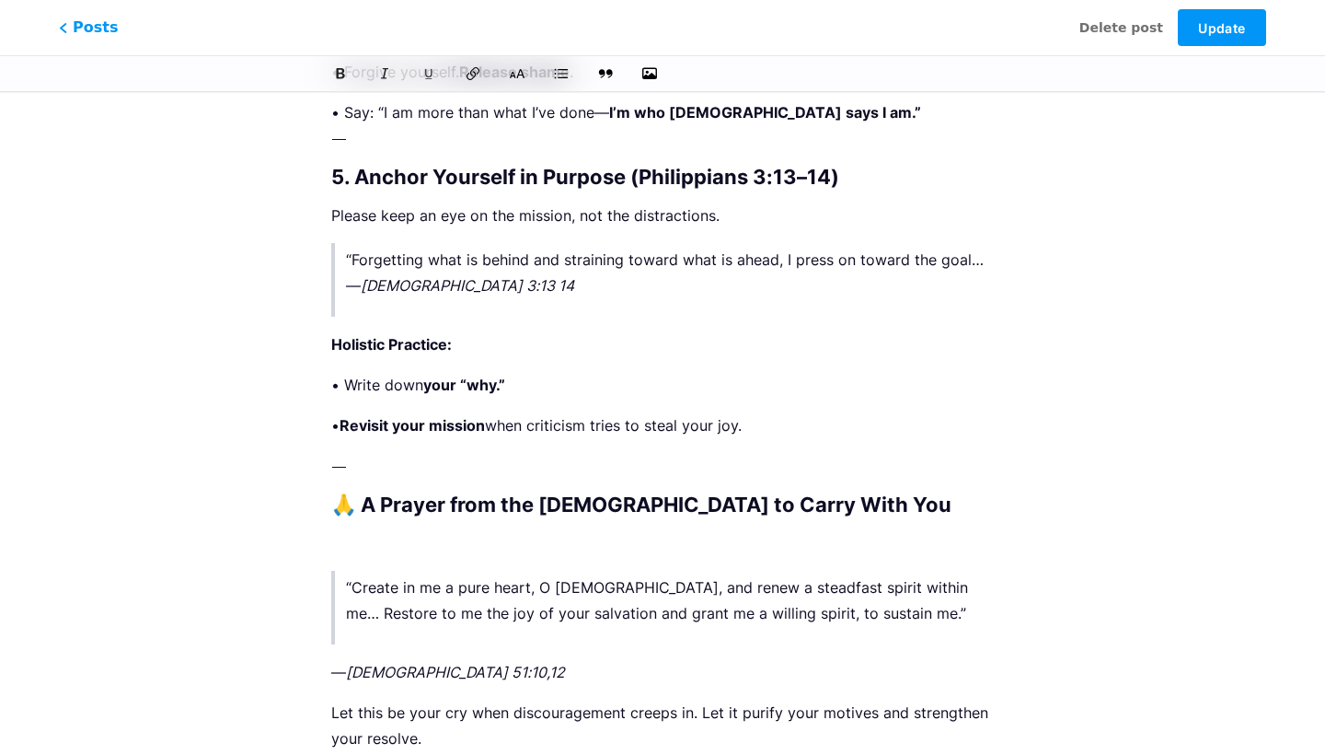
scroll to position [3589, 0]
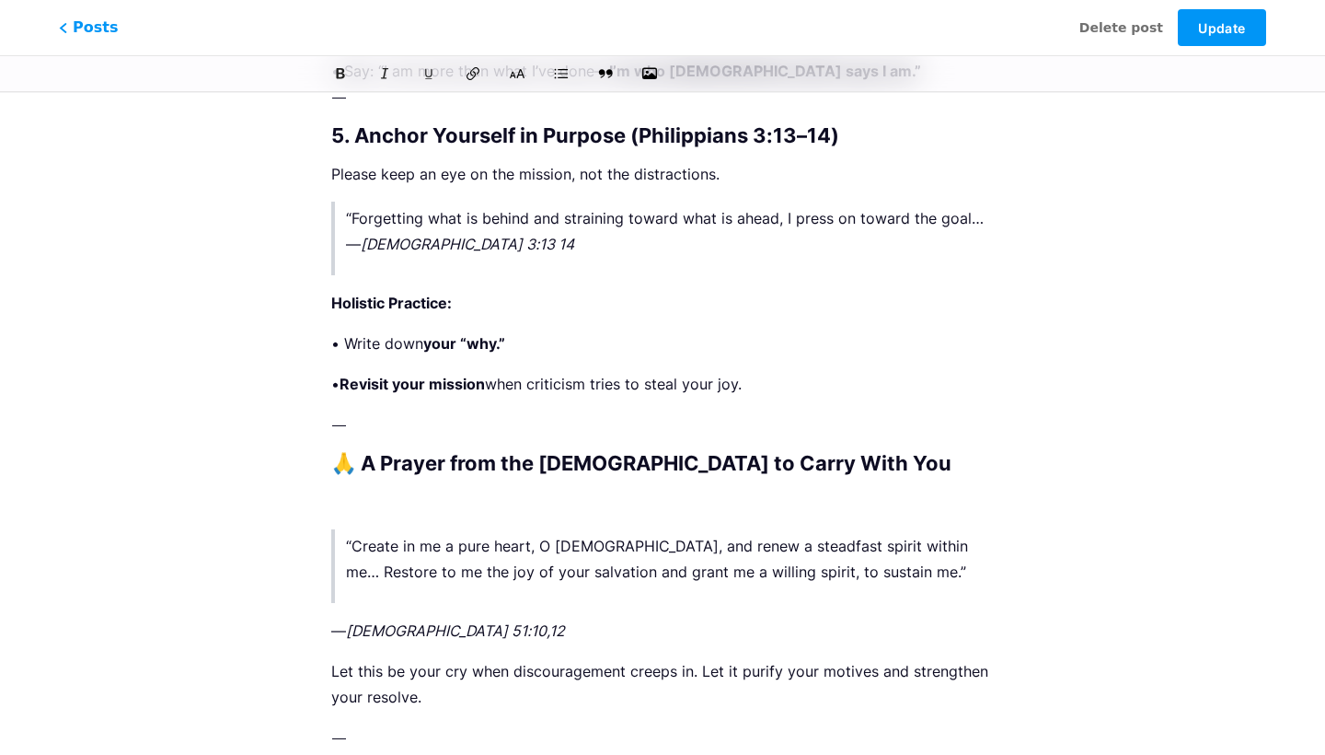
click at [371, 489] on p at bounding box center [662, 502] width 663 height 26
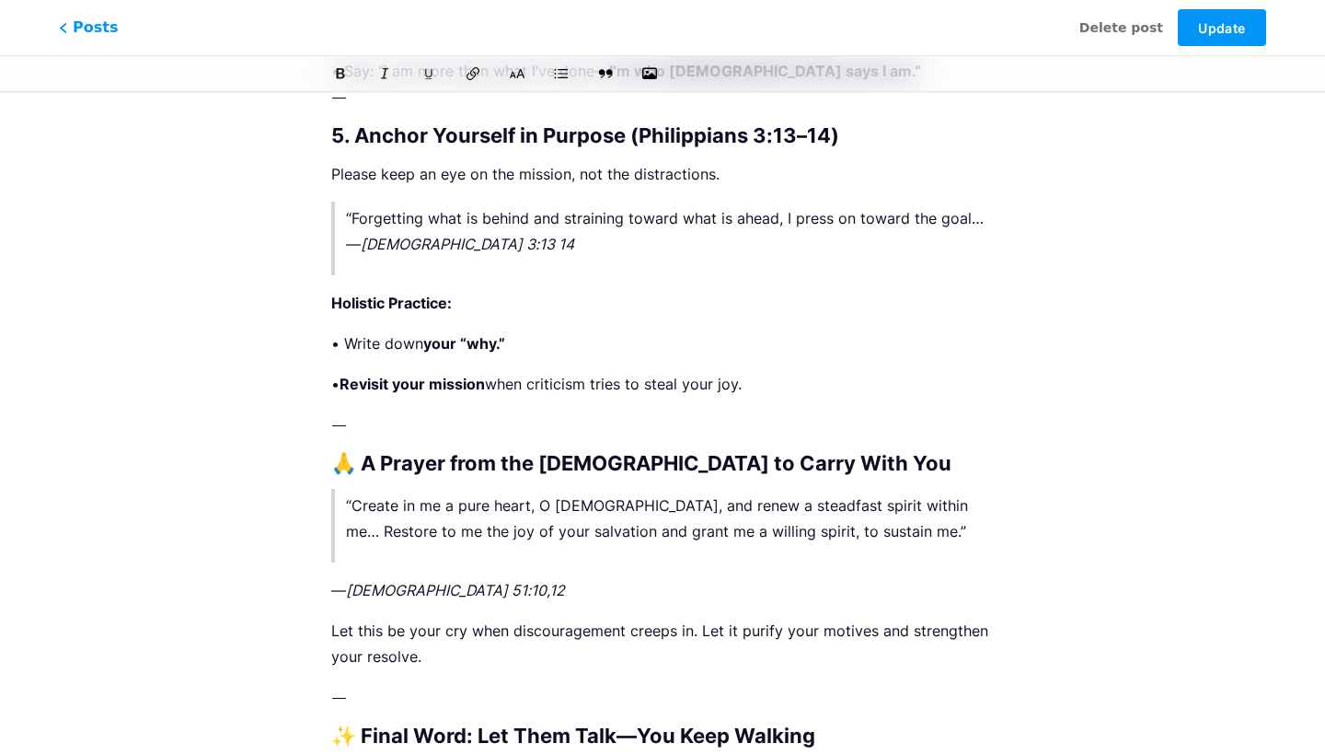
click at [335, 577] on p "— Psalm 51:10,12" at bounding box center [662, 590] width 663 height 26
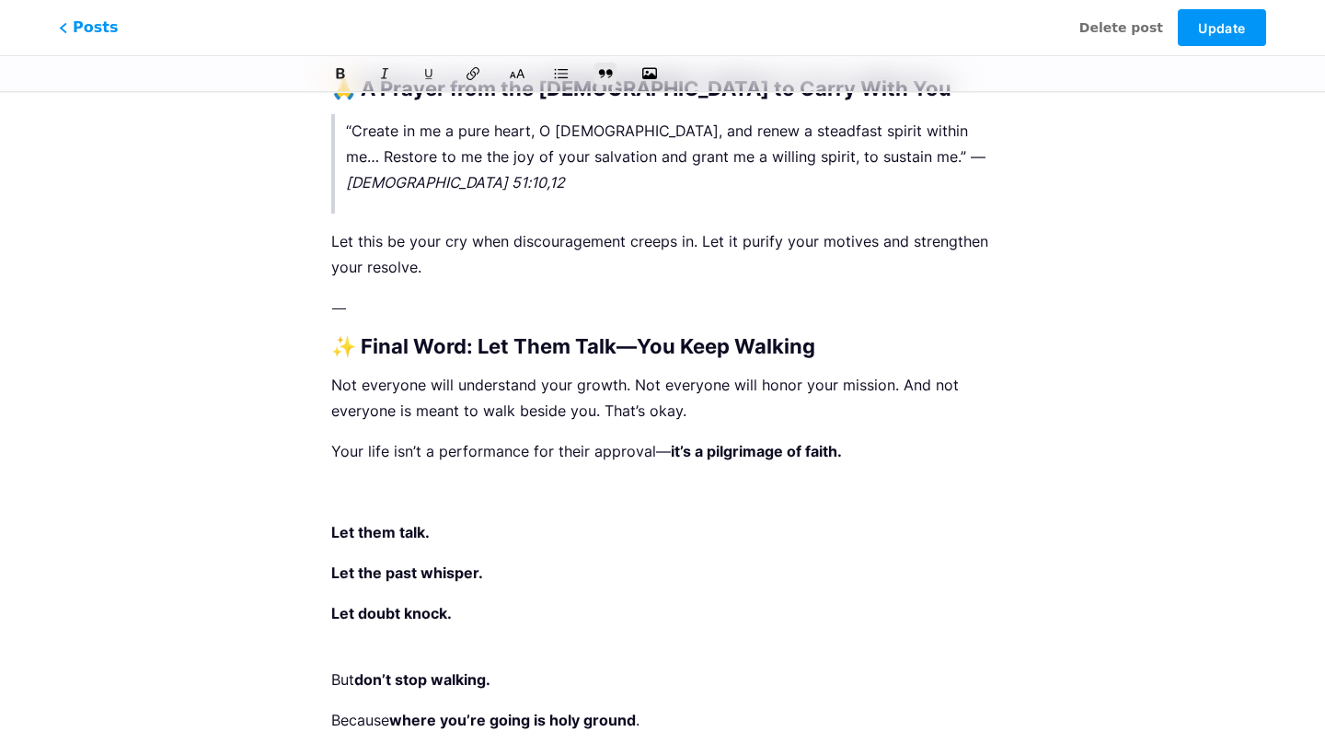
scroll to position [3993, 0]
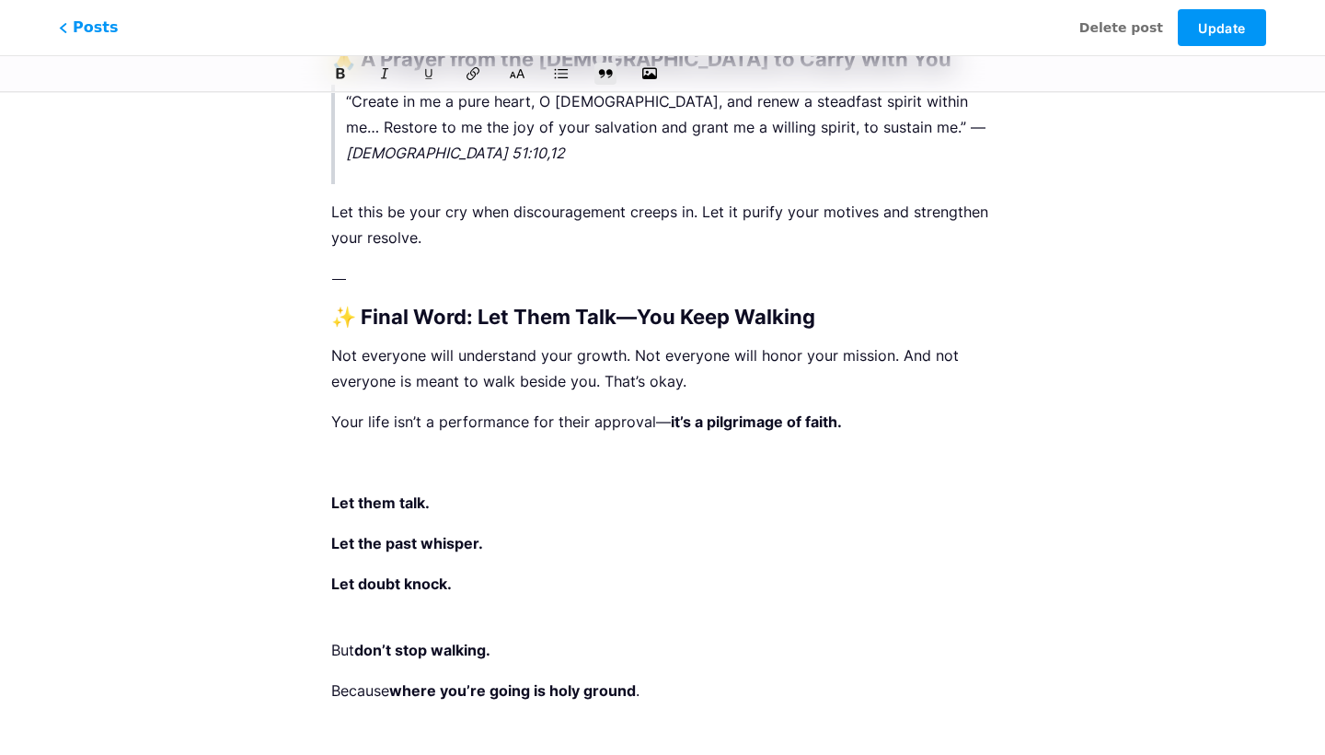
click at [362, 449] on p at bounding box center [662, 462] width 663 height 26
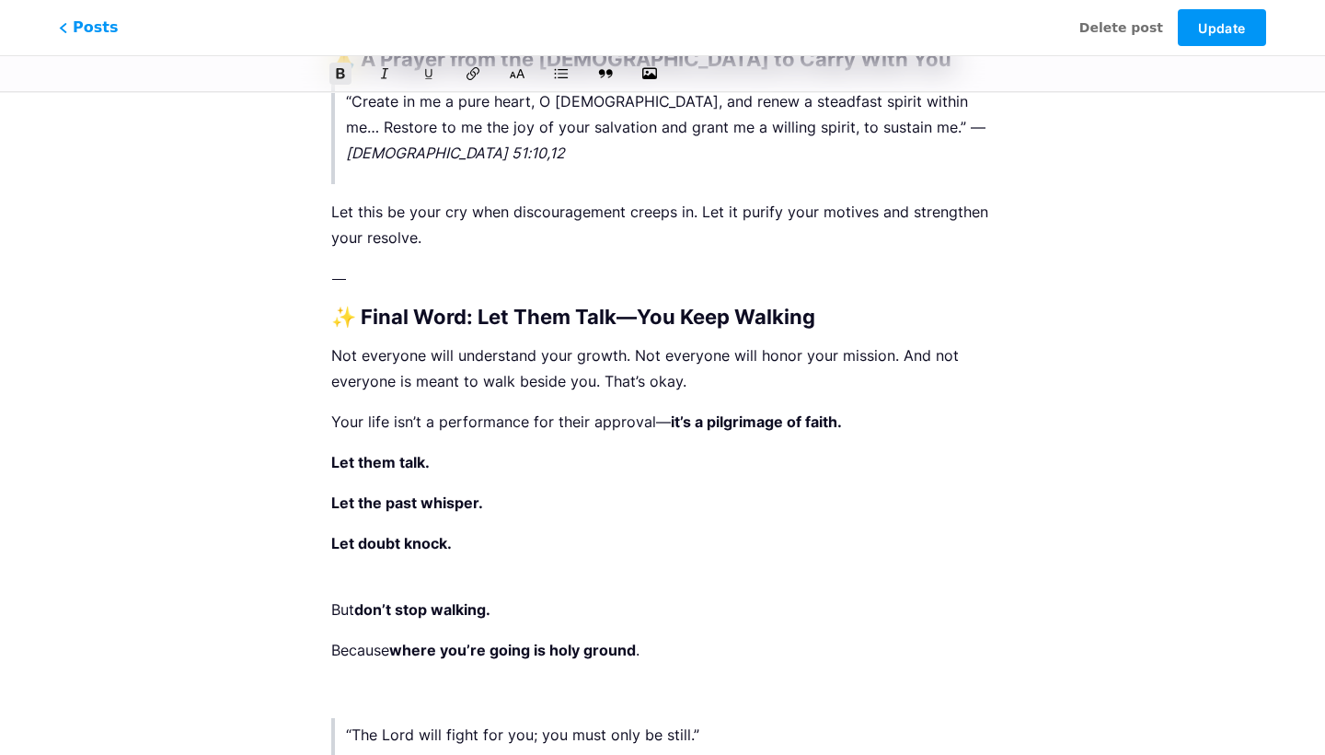
click at [345, 530] on p "Let doubt knock." at bounding box center [662, 556] width 663 height 52
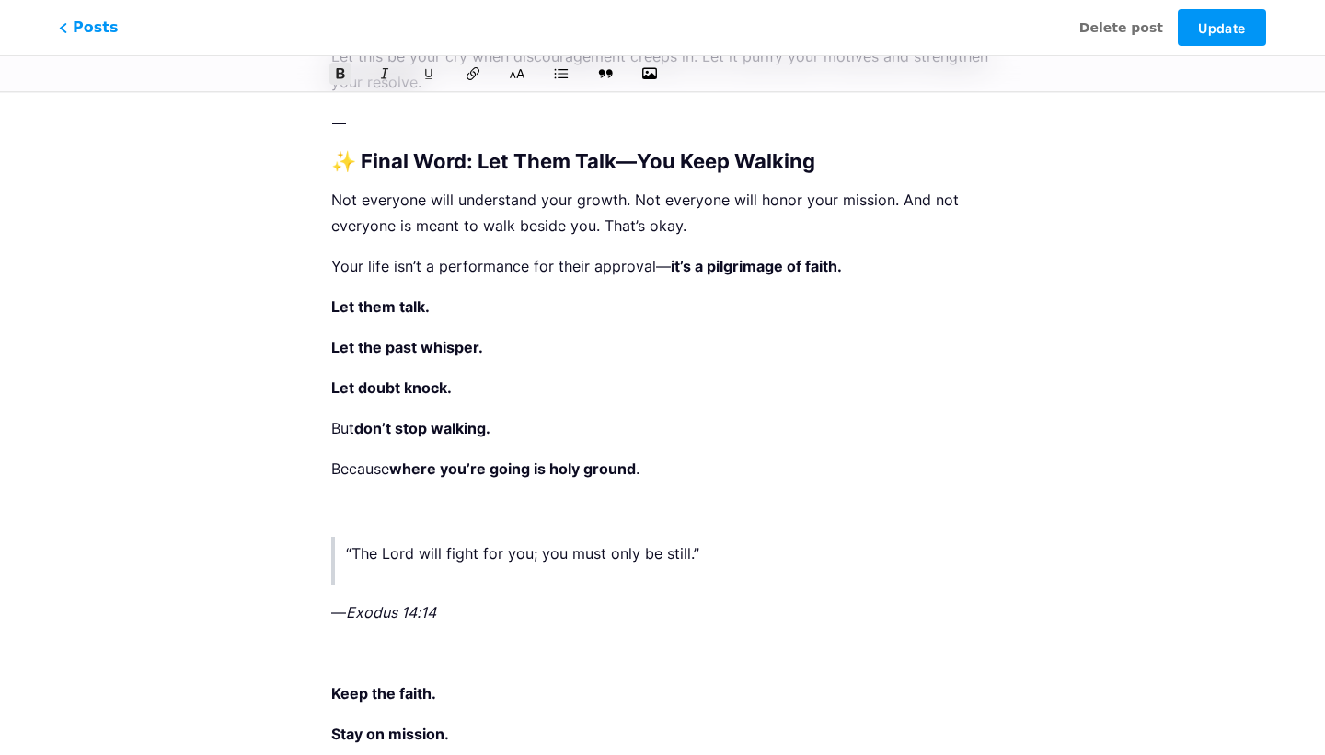
scroll to position [4151, 0]
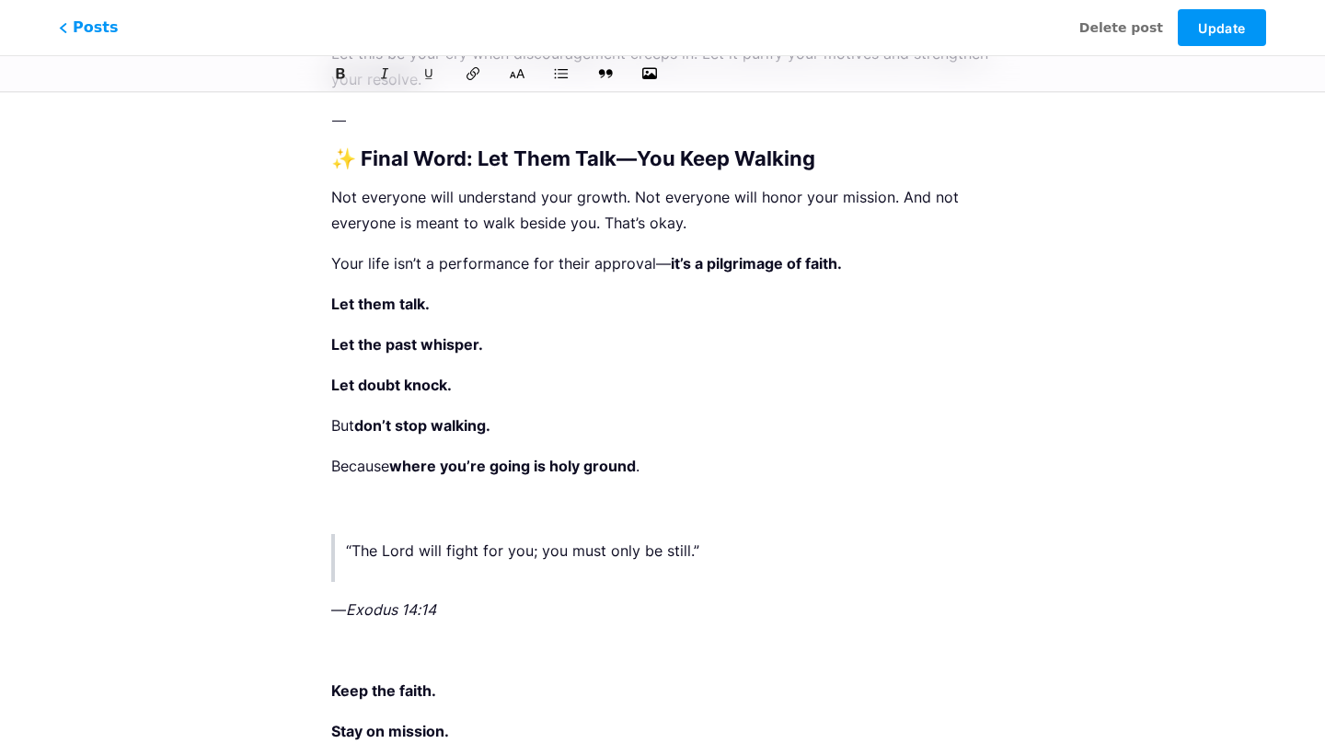
click at [353, 493] on p at bounding box center [662, 506] width 663 height 26
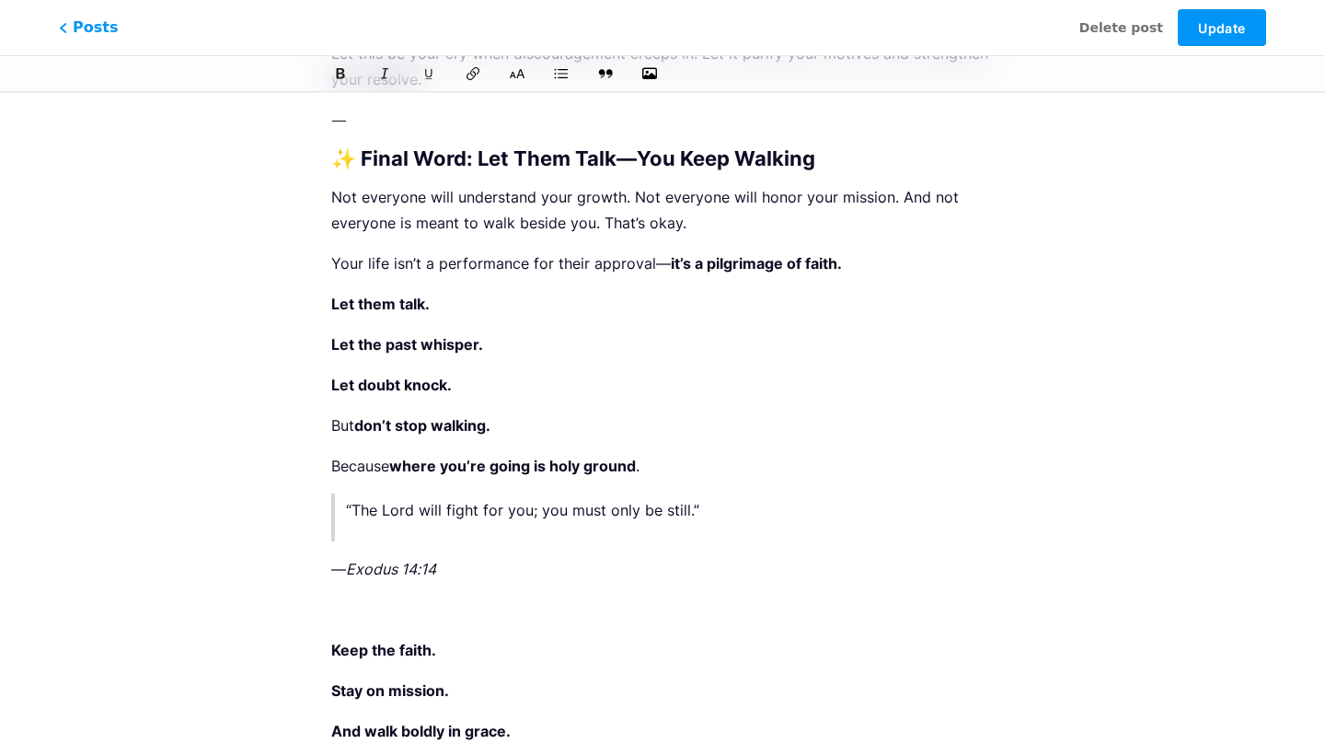
click at [332, 556] on p "— Exodus 14:14" at bounding box center [662, 569] width 663 height 26
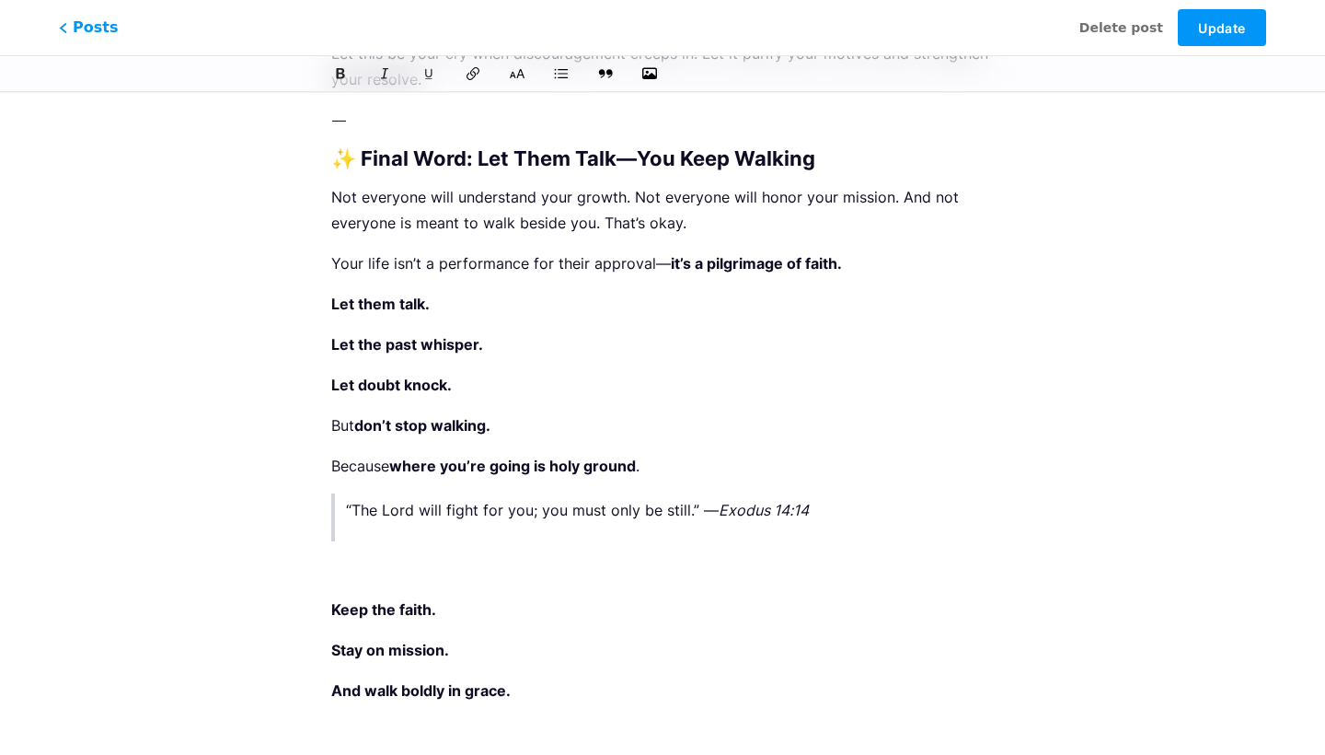
click at [343, 556] on p at bounding box center [662, 569] width 663 height 26
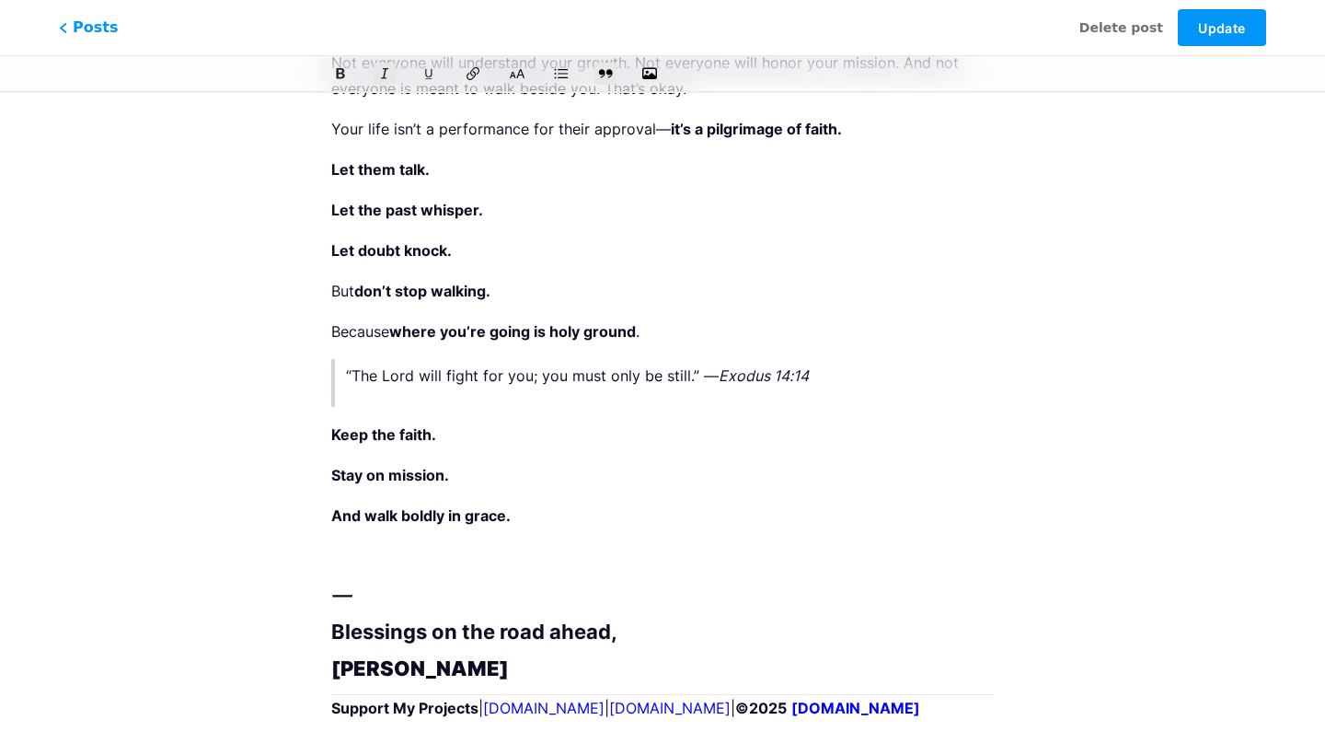
scroll to position [4297, 0]
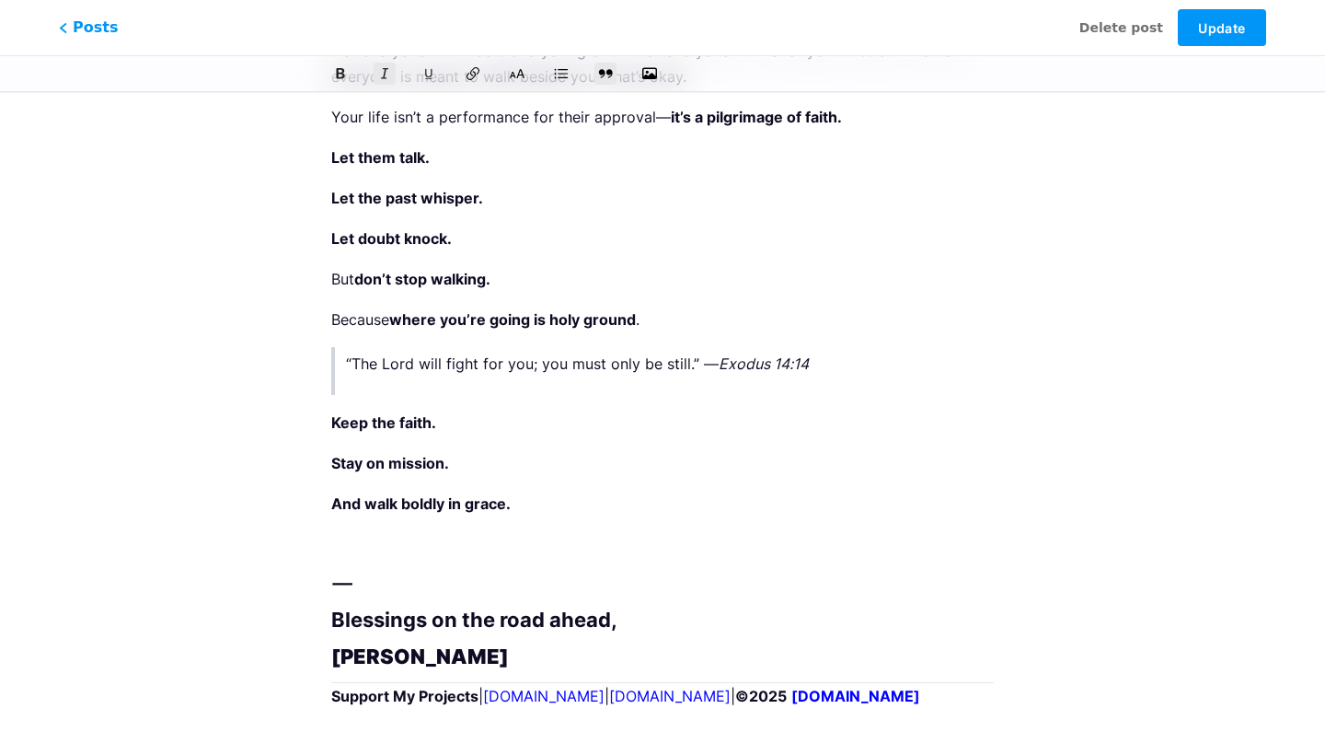
click at [363, 531] on p at bounding box center [662, 544] width 663 height 26
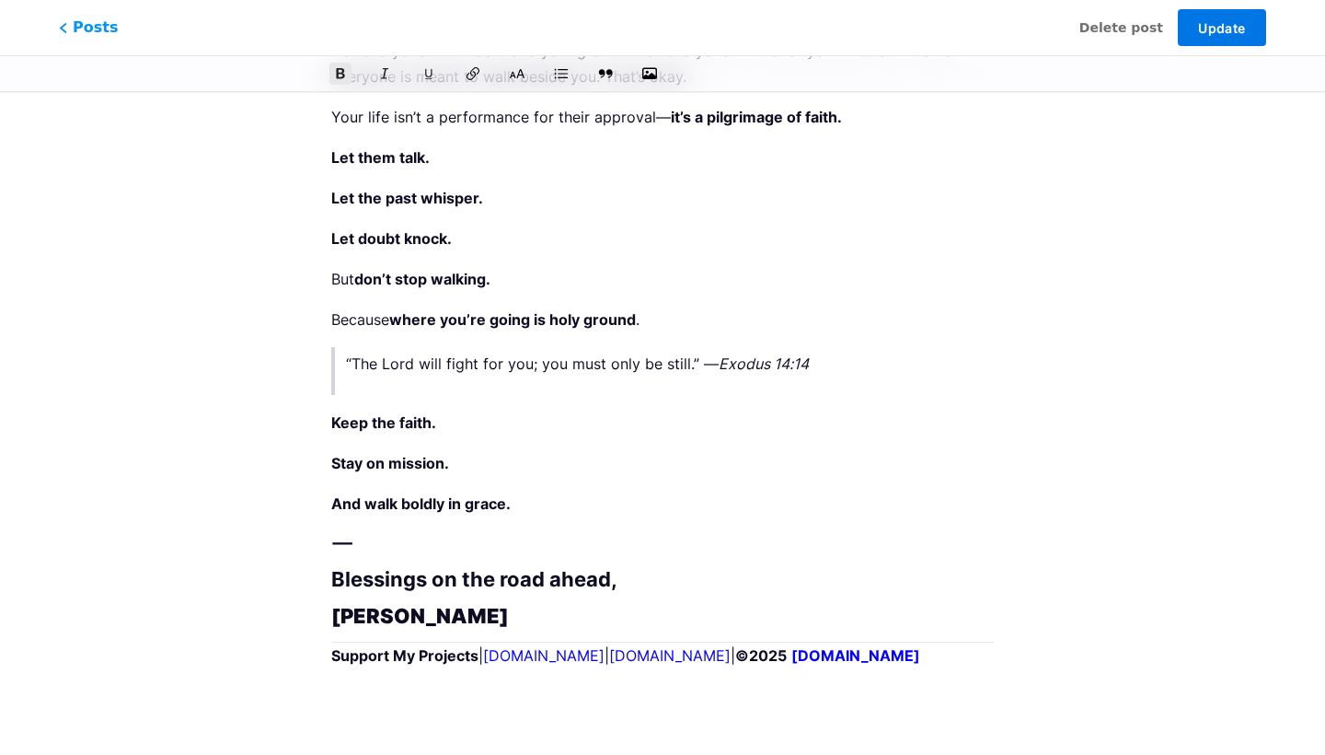
click at [1208, 33] on span "Update" at bounding box center [1221, 28] width 47 height 16
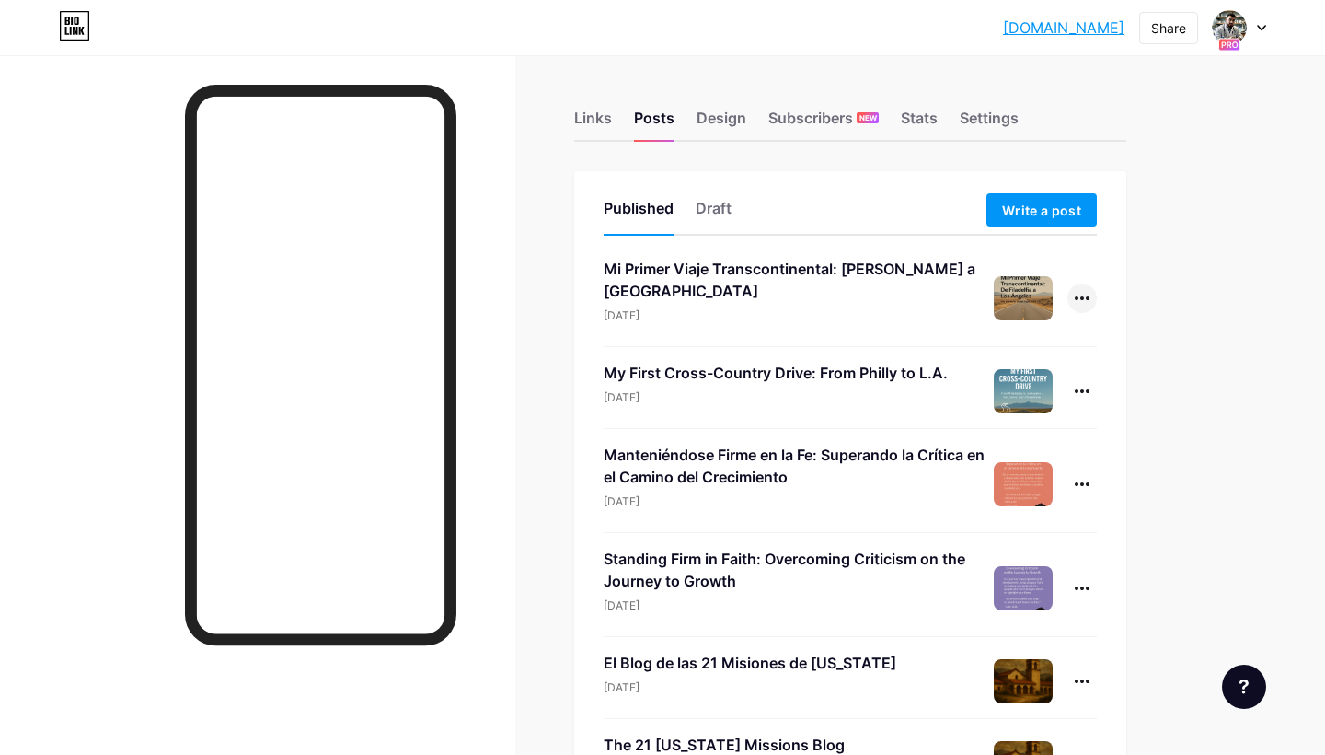
click at [1072, 292] on div at bounding box center [1082, 297] width 29 height 29
click at [1029, 416] on li "Edit" at bounding box center [1025, 416] width 141 height 38
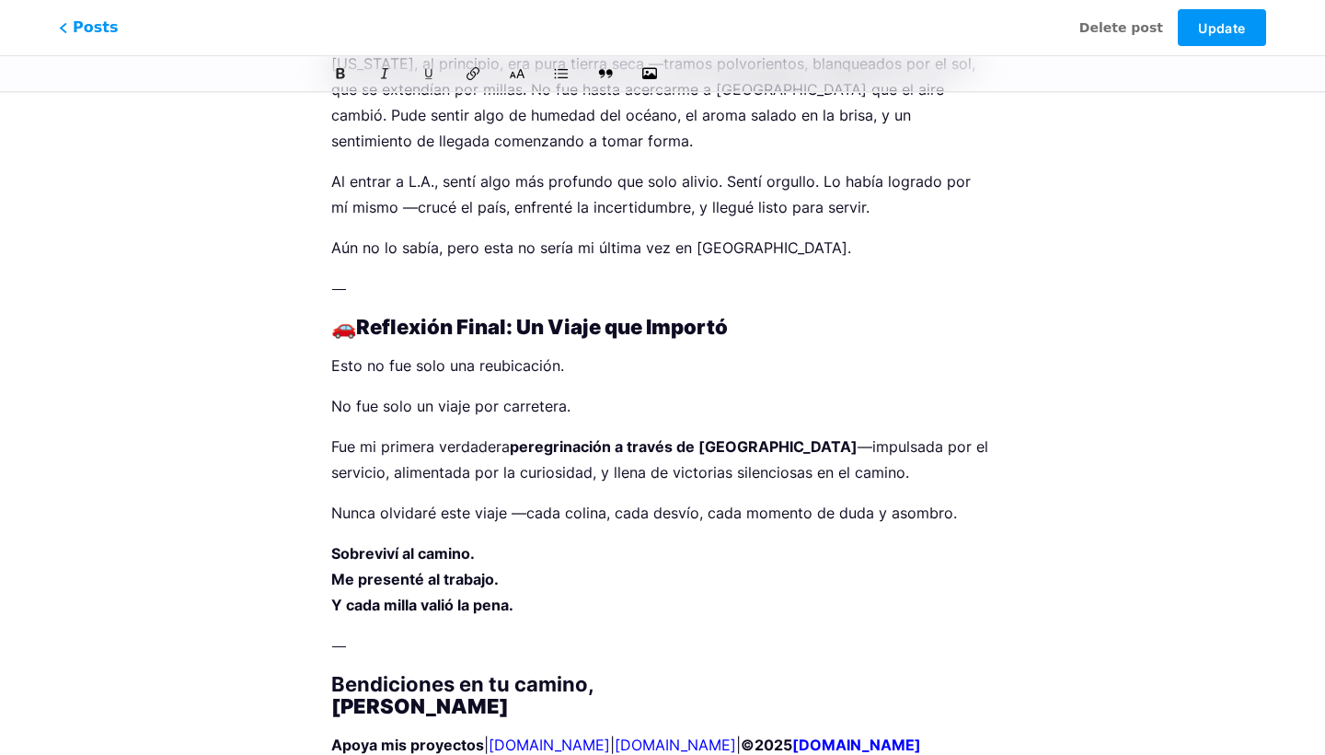
scroll to position [2916, 0]
click at [1224, 17] on button "Update" at bounding box center [1222, 27] width 88 height 37
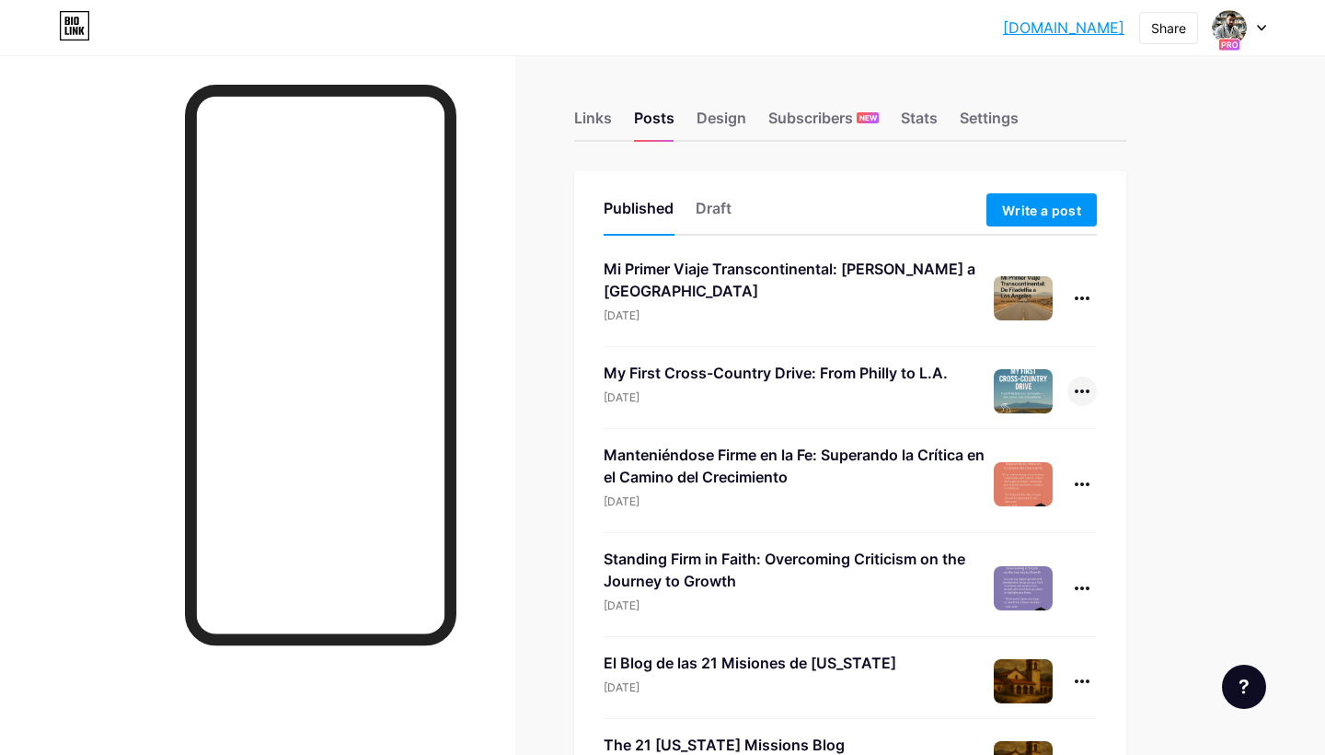
click at [1079, 392] on icon at bounding box center [1082, 391] width 15 height 4
click at [1009, 495] on li "Edit" at bounding box center [1025, 509] width 141 height 38
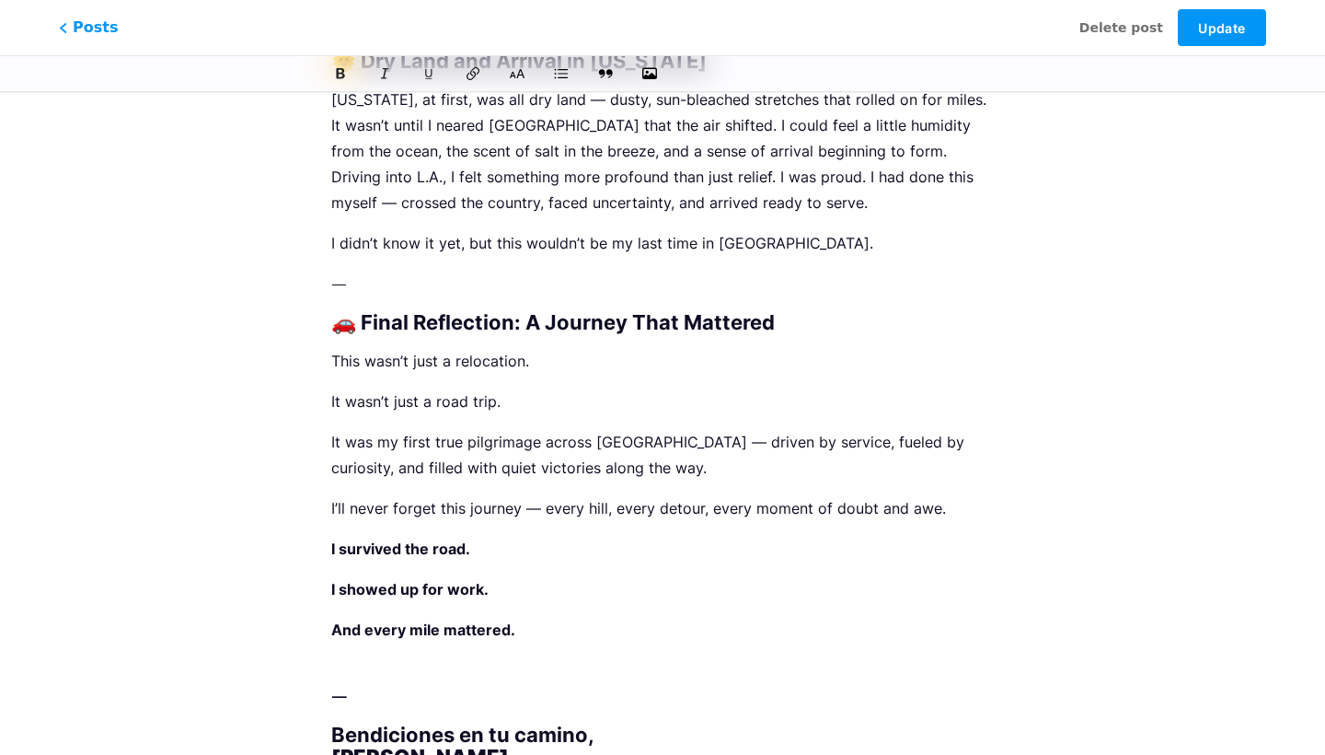
scroll to position [2764, 0]
click at [468, 618] on p "And every mile mattered." at bounding box center [662, 644] width 663 height 52
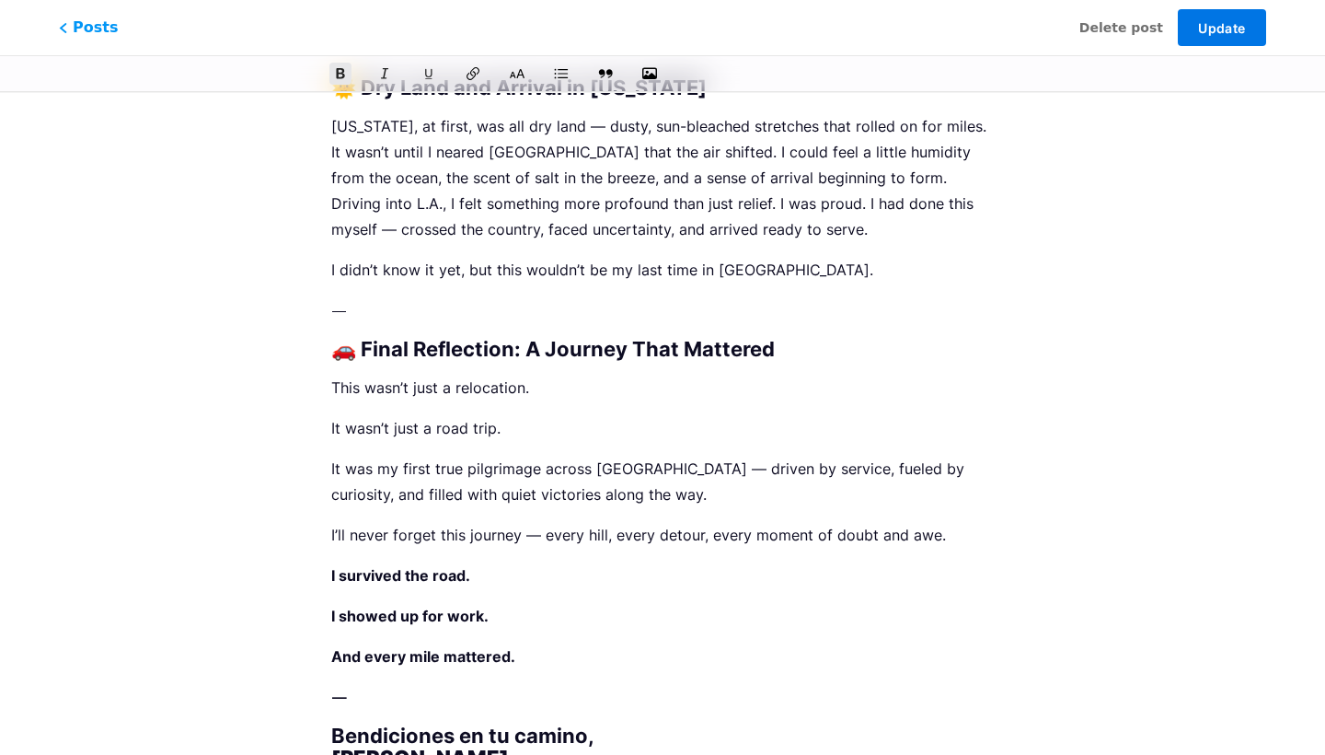
click at [1215, 40] on button "Update" at bounding box center [1222, 27] width 88 height 37
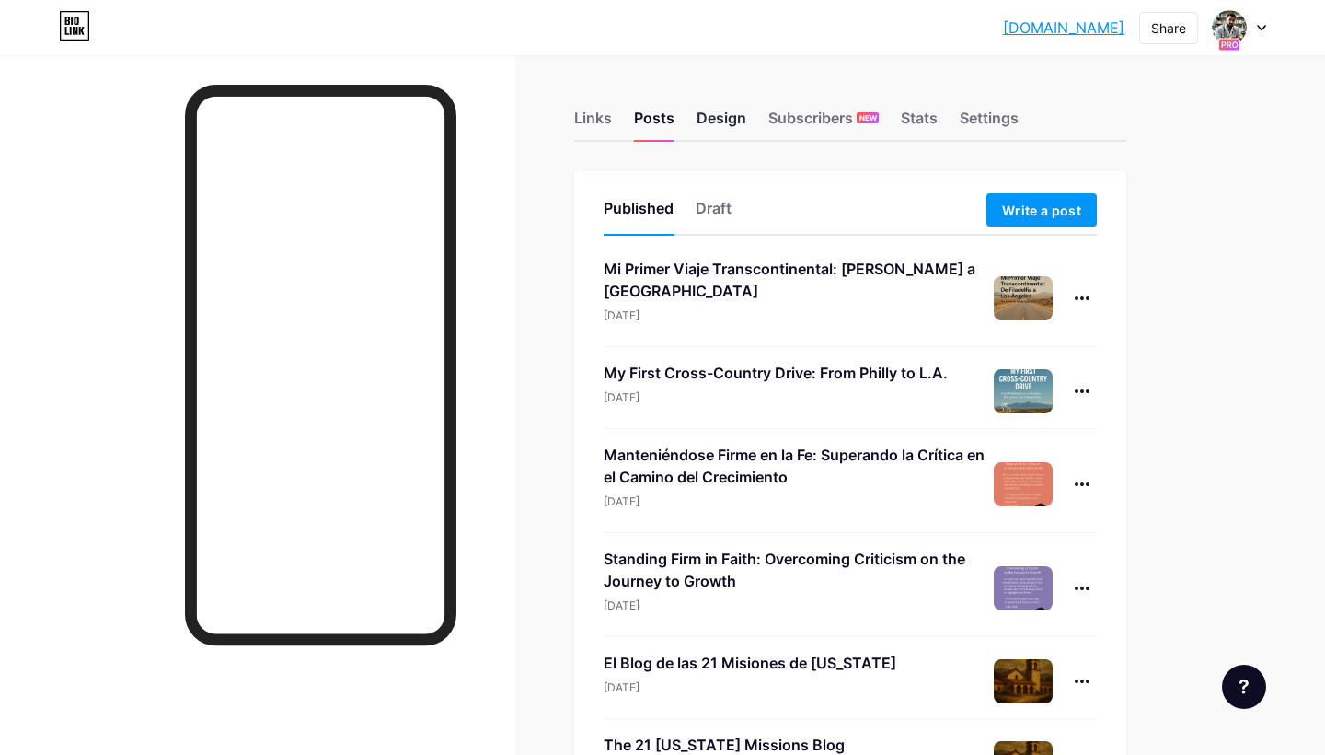
click at [720, 121] on div "Design" at bounding box center [722, 123] width 50 height 33
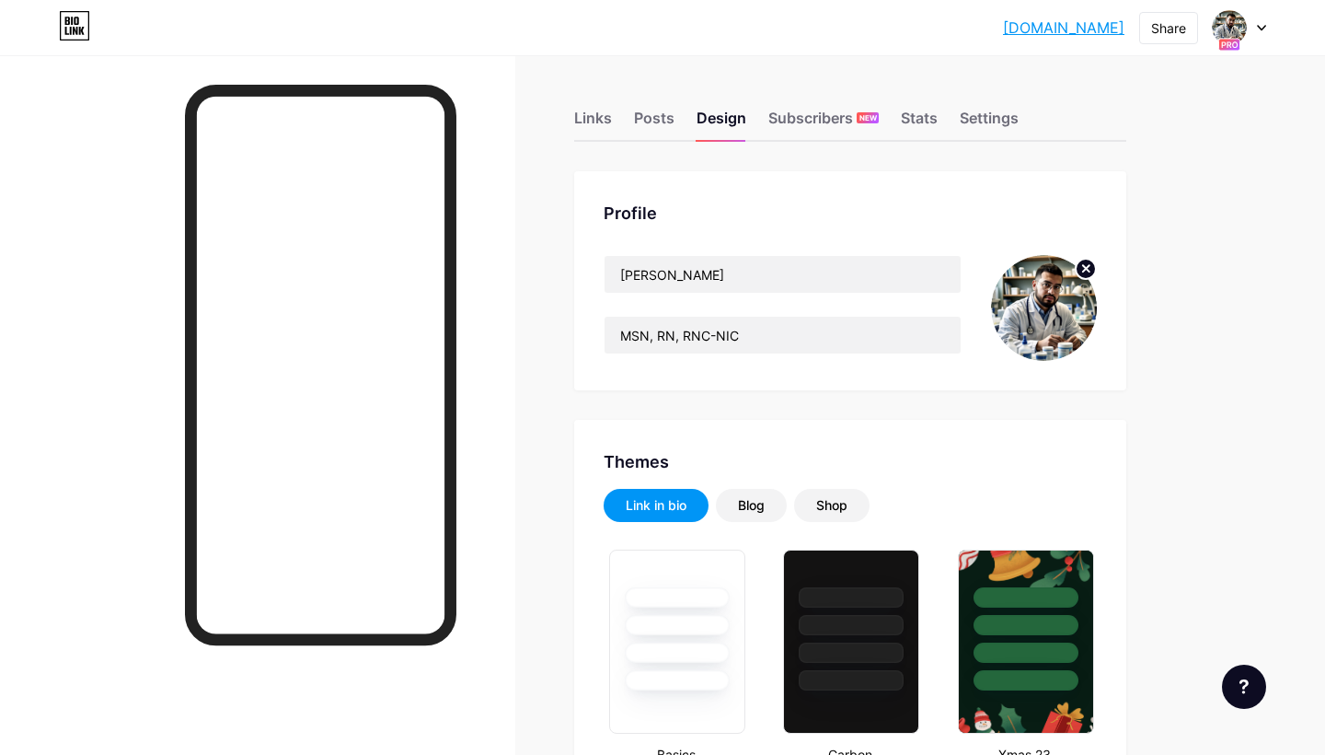
scroll to position [-1, 0]
type input "#f9fef8"
click at [990, 117] on div "Settings" at bounding box center [989, 123] width 59 height 33
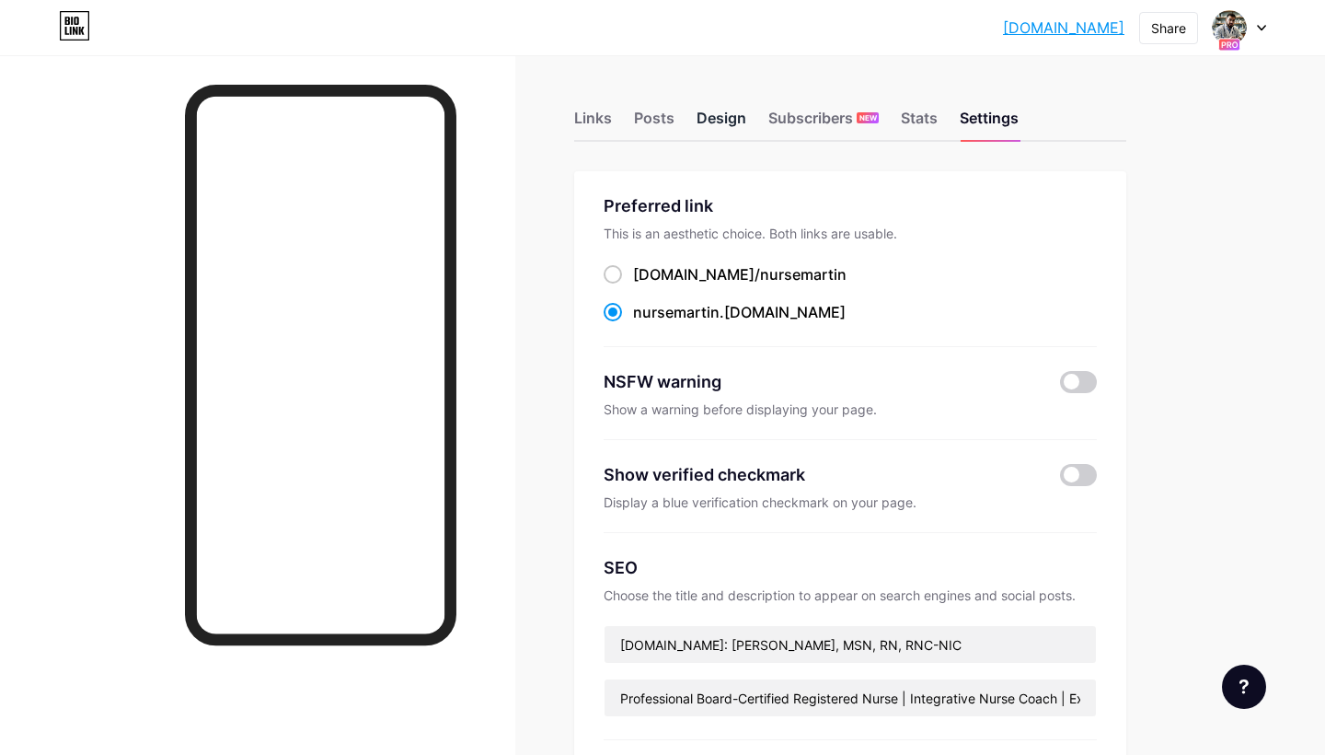
click at [728, 112] on div "Design" at bounding box center [722, 123] width 50 height 33
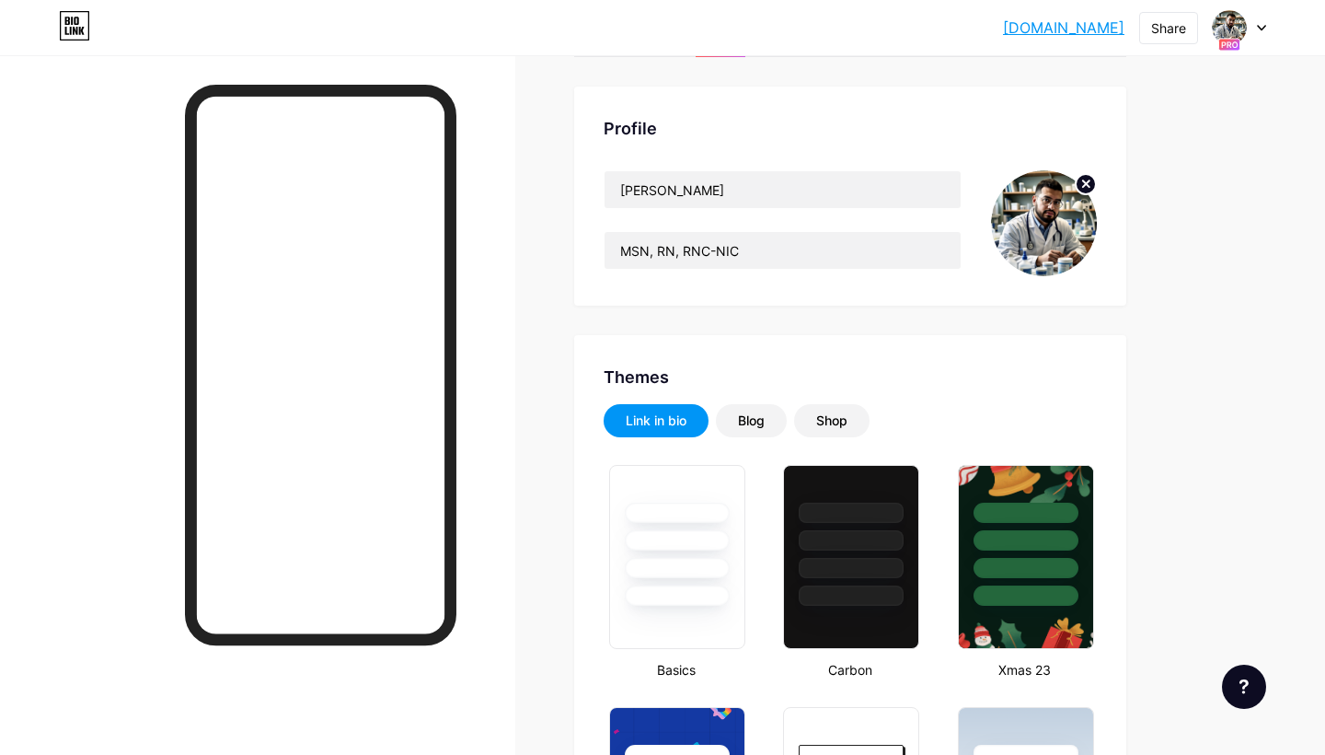
type input "#f9fef8"
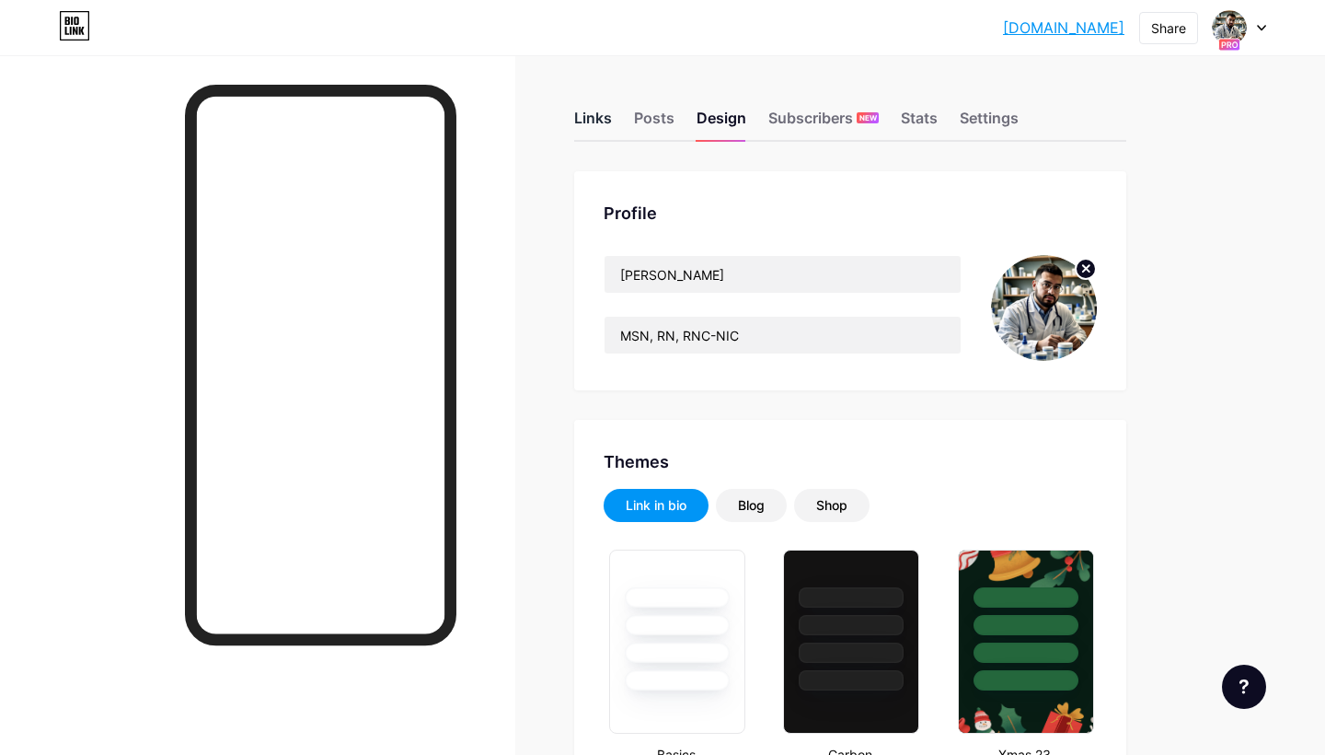
click at [584, 116] on div "Links" at bounding box center [593, 123] width 38 height 33
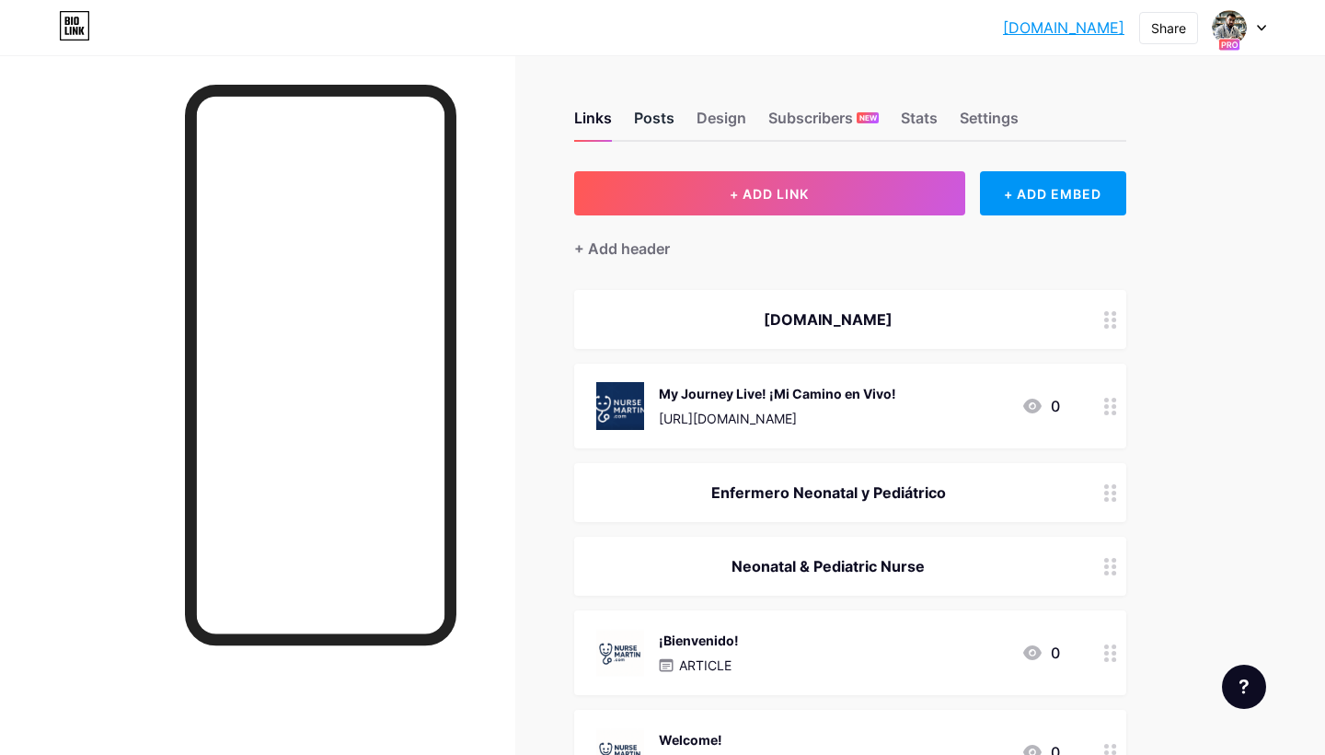
click at [658, 121] on div "Posts" at bounding box center [654, 123] width 40 height 33
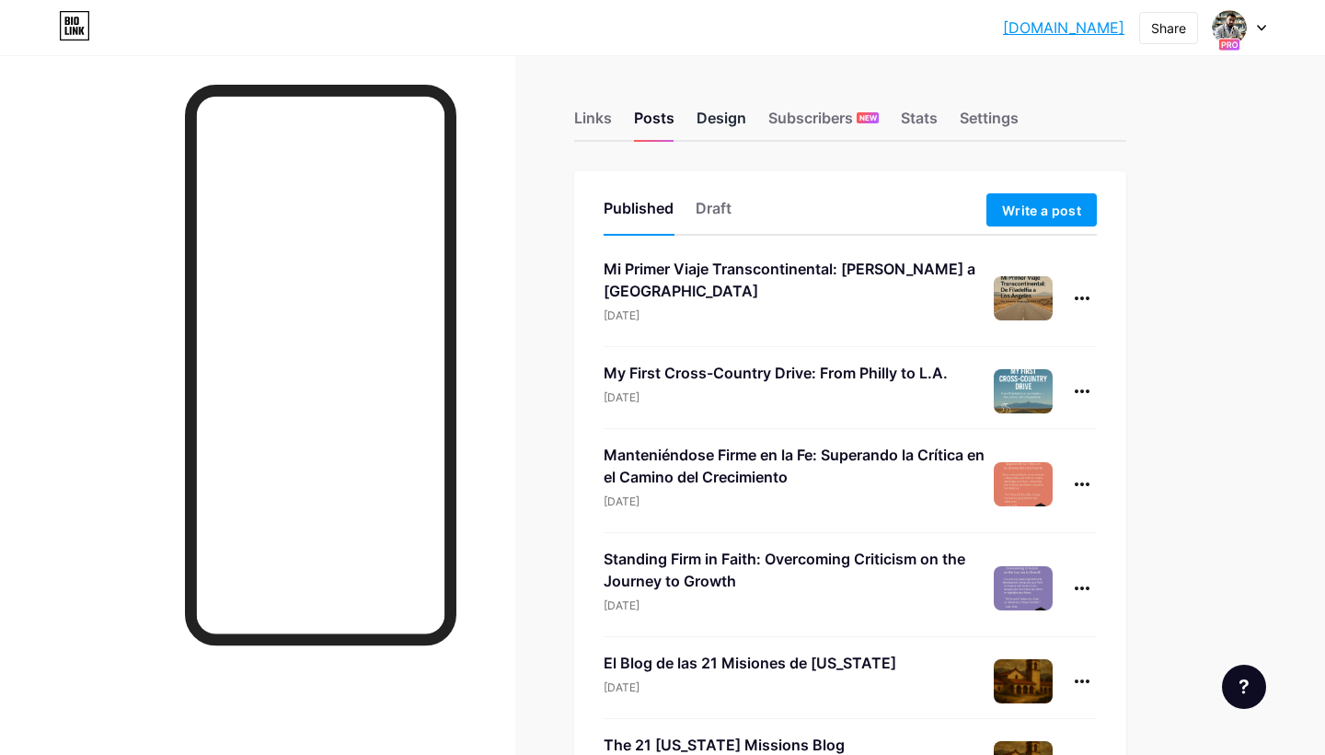
click at [721, 119] on div "Design" at bounding box center [722, 123] width 50 height 33
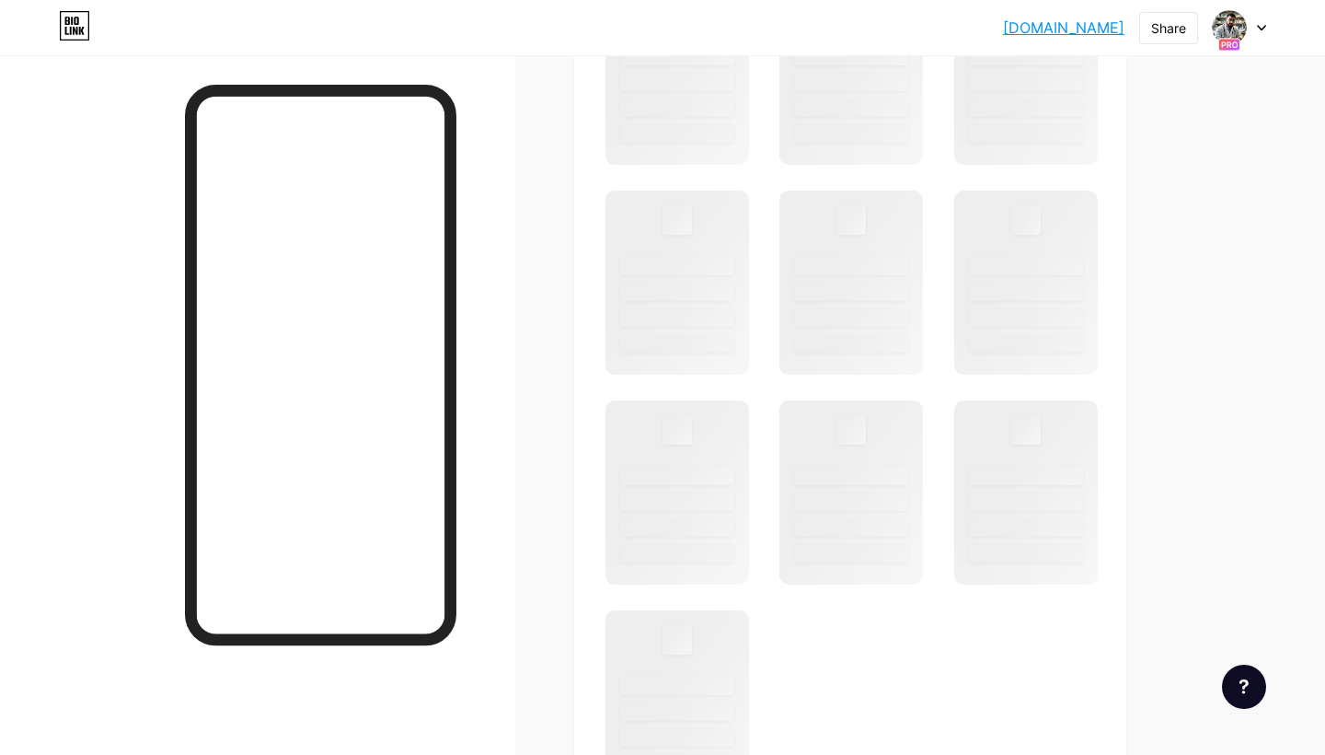
scroll to position [776, 0]
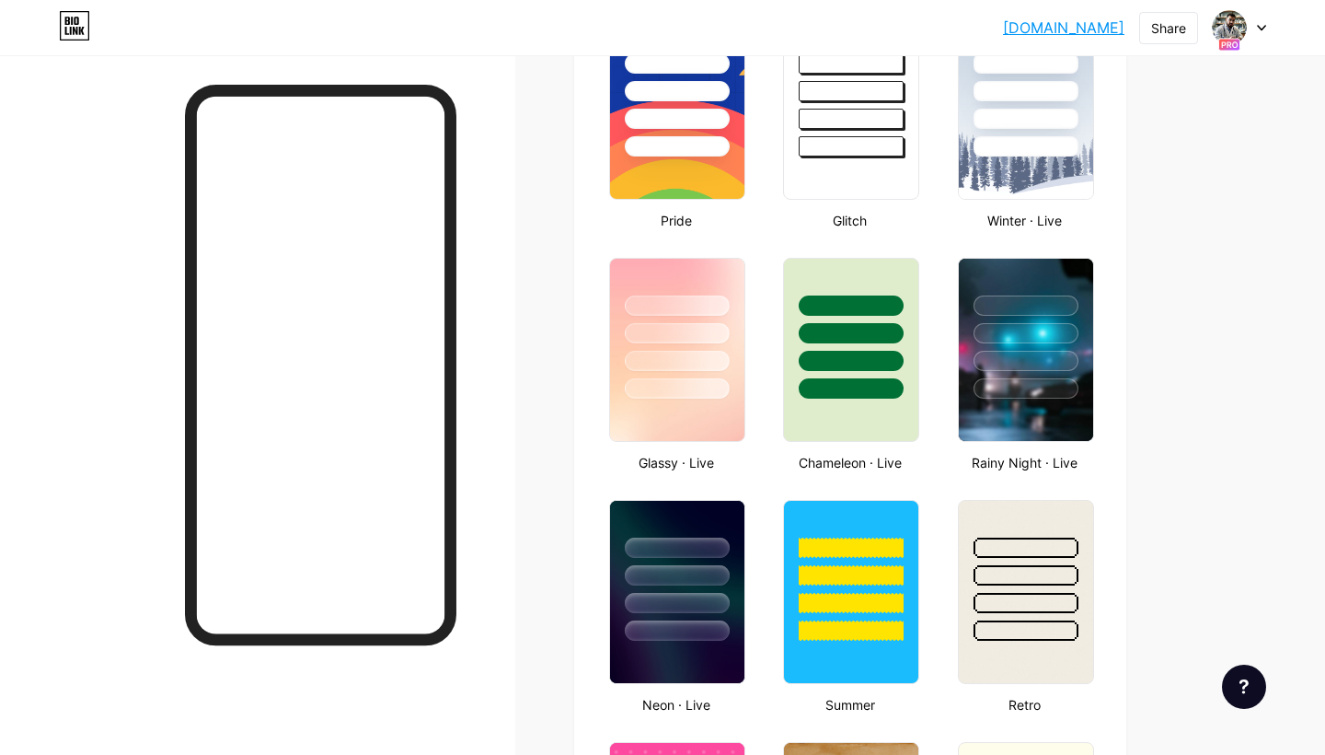
type input "#f9fef8"
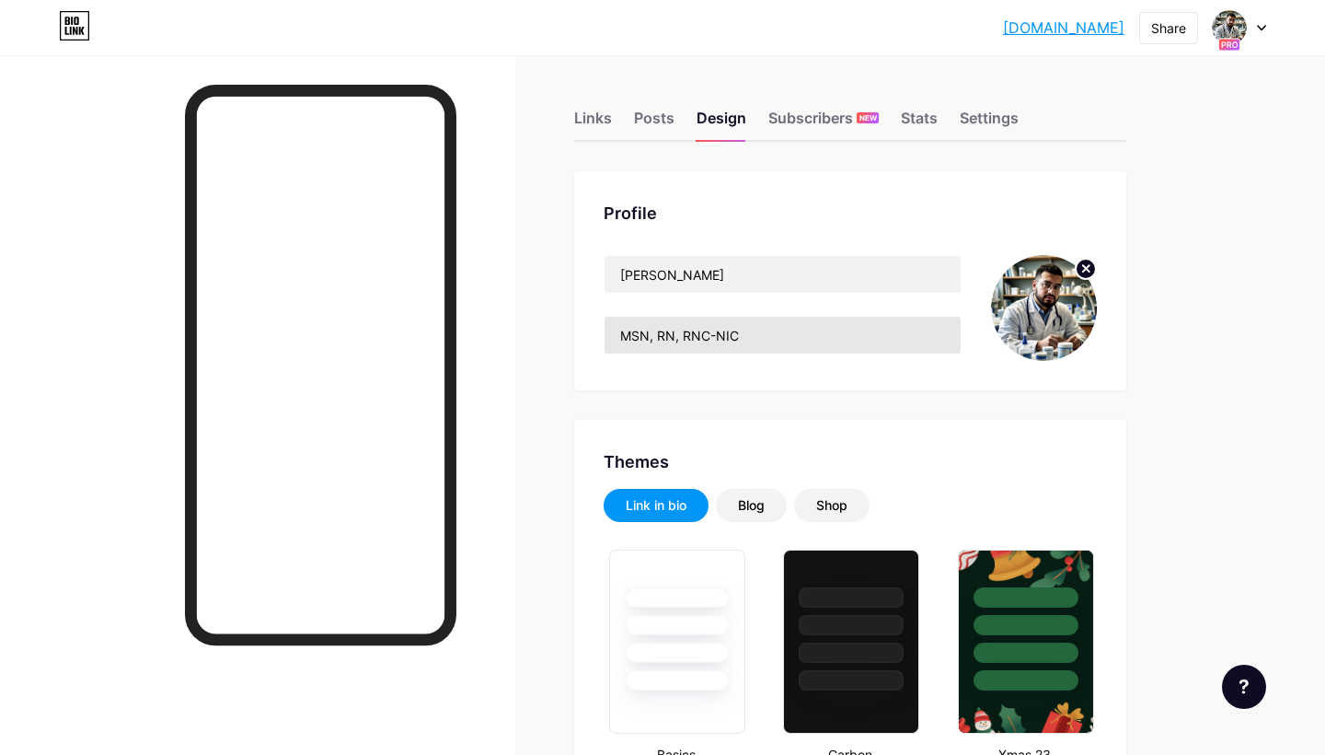
scroll to position [0, 0]
click at [589, 119] on div "Links" at bounding box center [593, 123] width 38 height 33
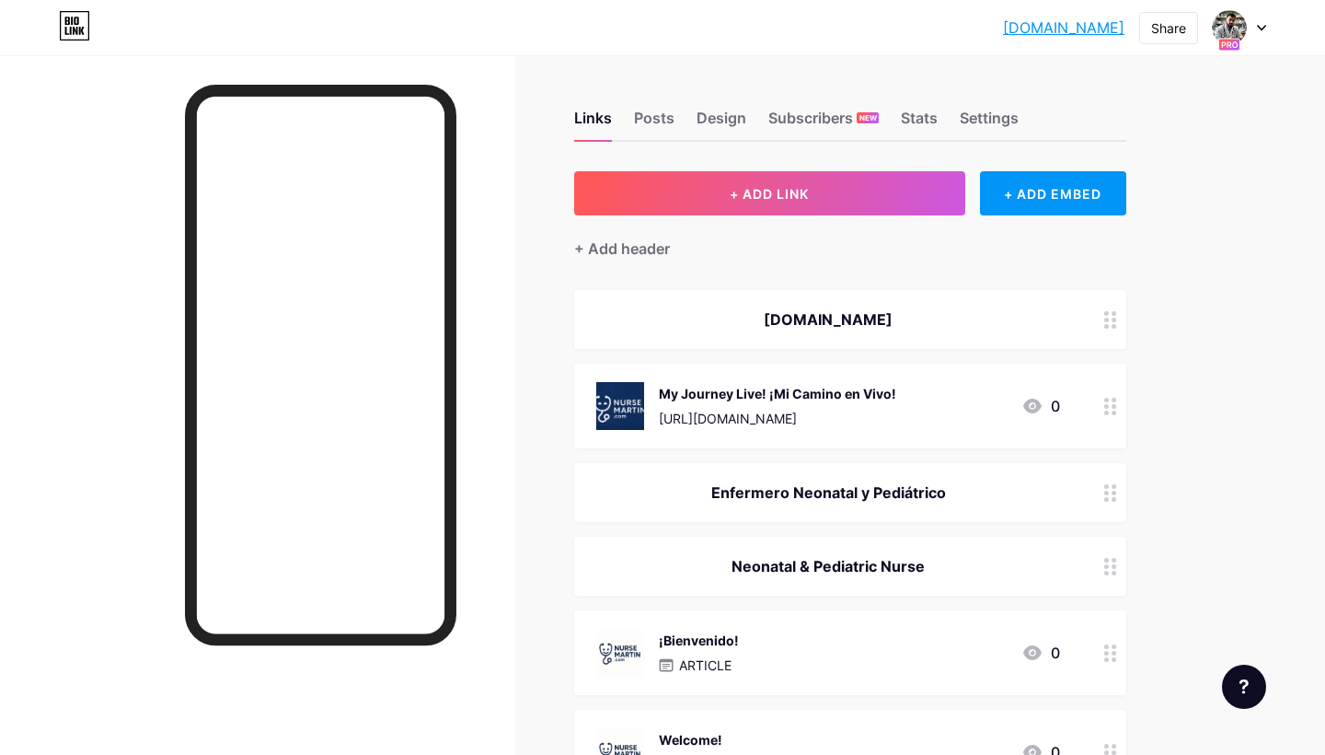
click at [1101, 400] on div at bounding box center [1110, 406] width 31 height 85
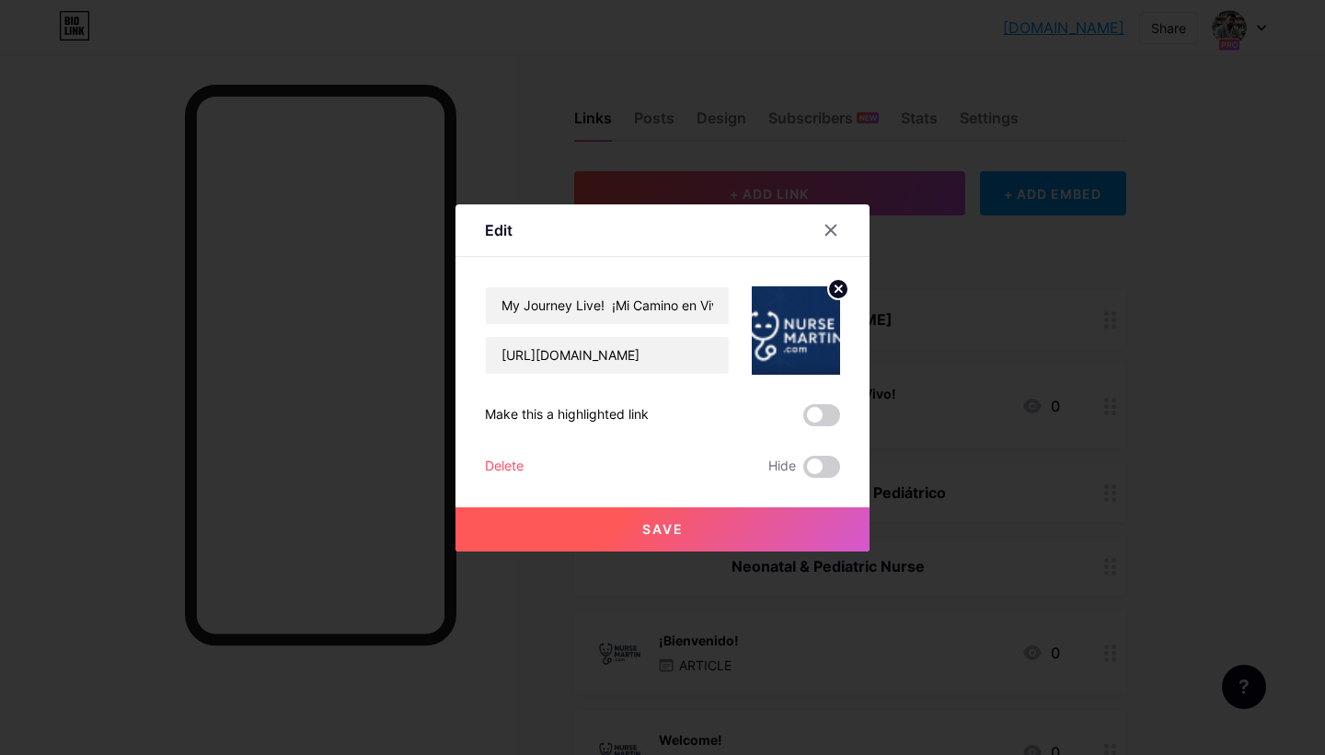
click at [837, 296] on circle at bounding box center [838, 289] width 20 height 20
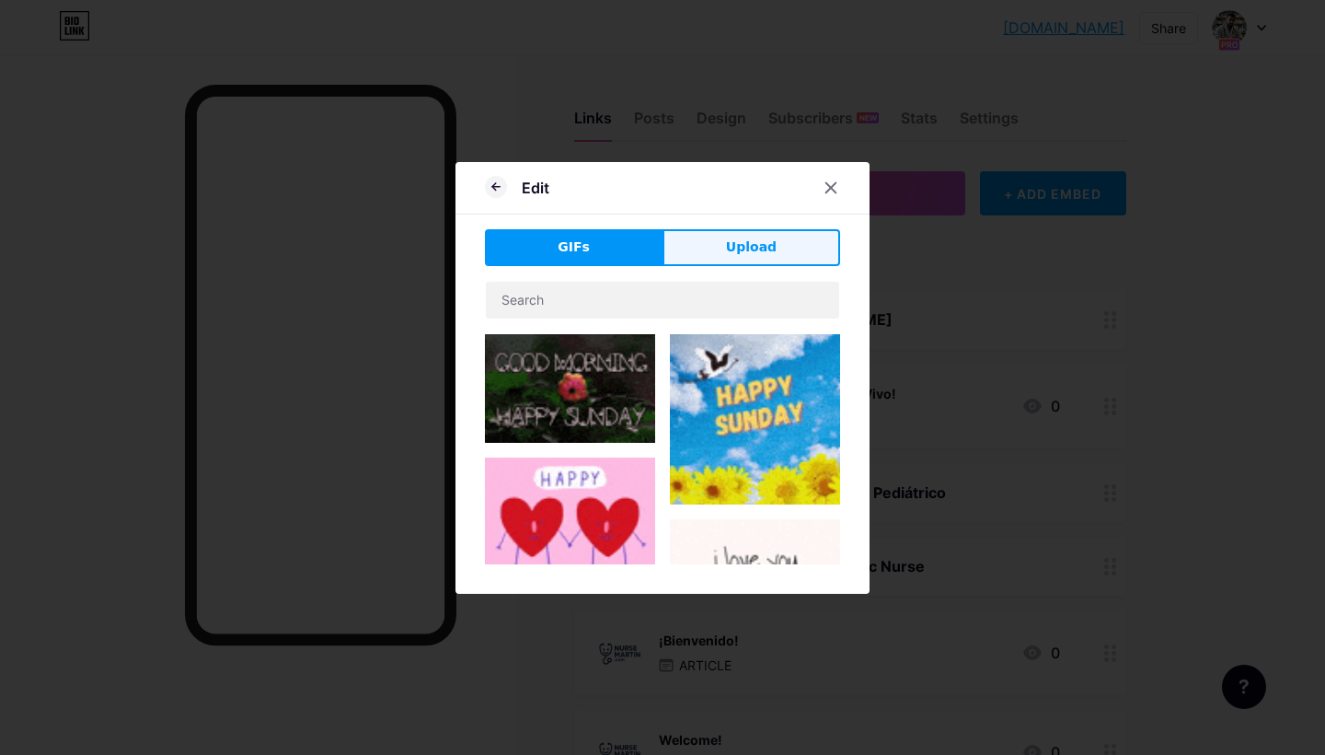
click at [753, 240] on span "Upload" at bounding box center [751, 246] width 51 height 19
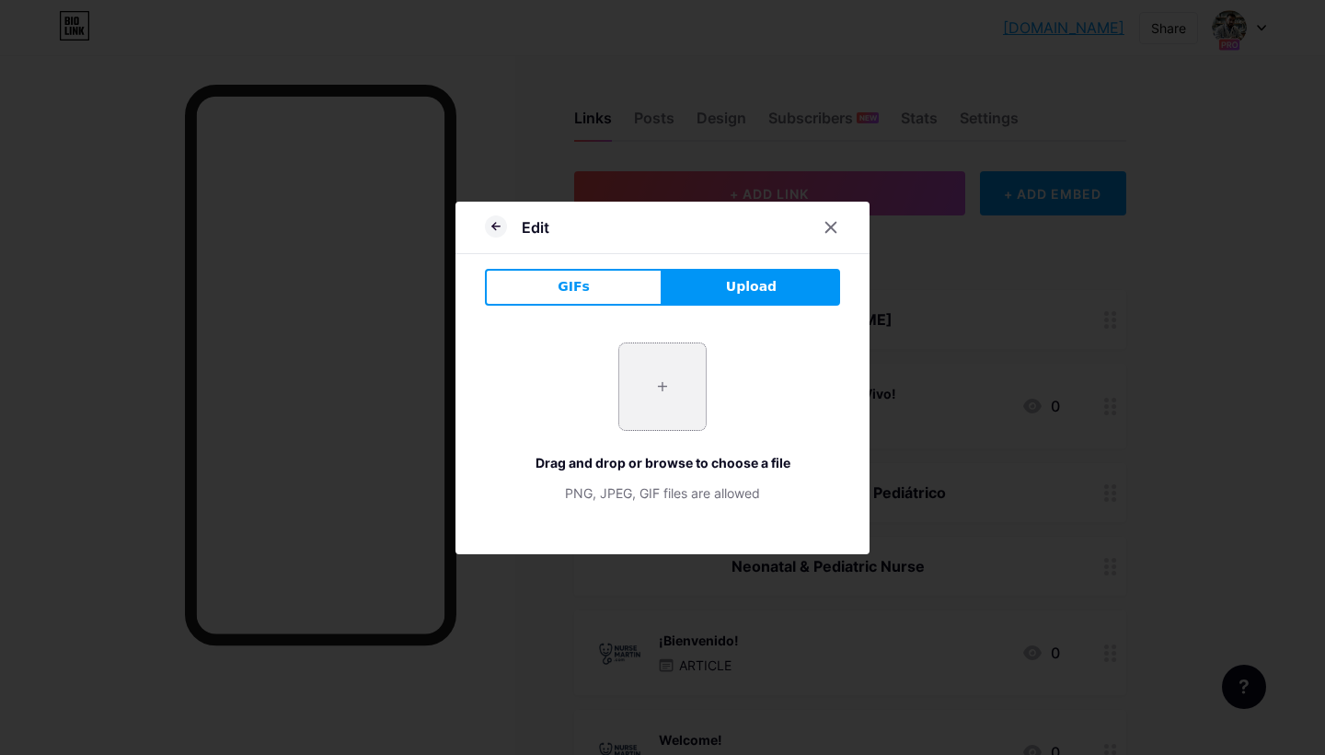
click at [674, 373] on input "file" at bounding box center [662, 386] width 87 height 87
click at [711, 418] on div "+ Drag and drop or browse to choose a file PNG, JPEG, GIF files are allowed" at bounding box center [662, 422] width 355 height 160
click at [675, 397] on input "file" at bounding box center [662, 386] width 87 height 87
type input "C:\fakepath\Nurse Martin Logo Design-2.png"
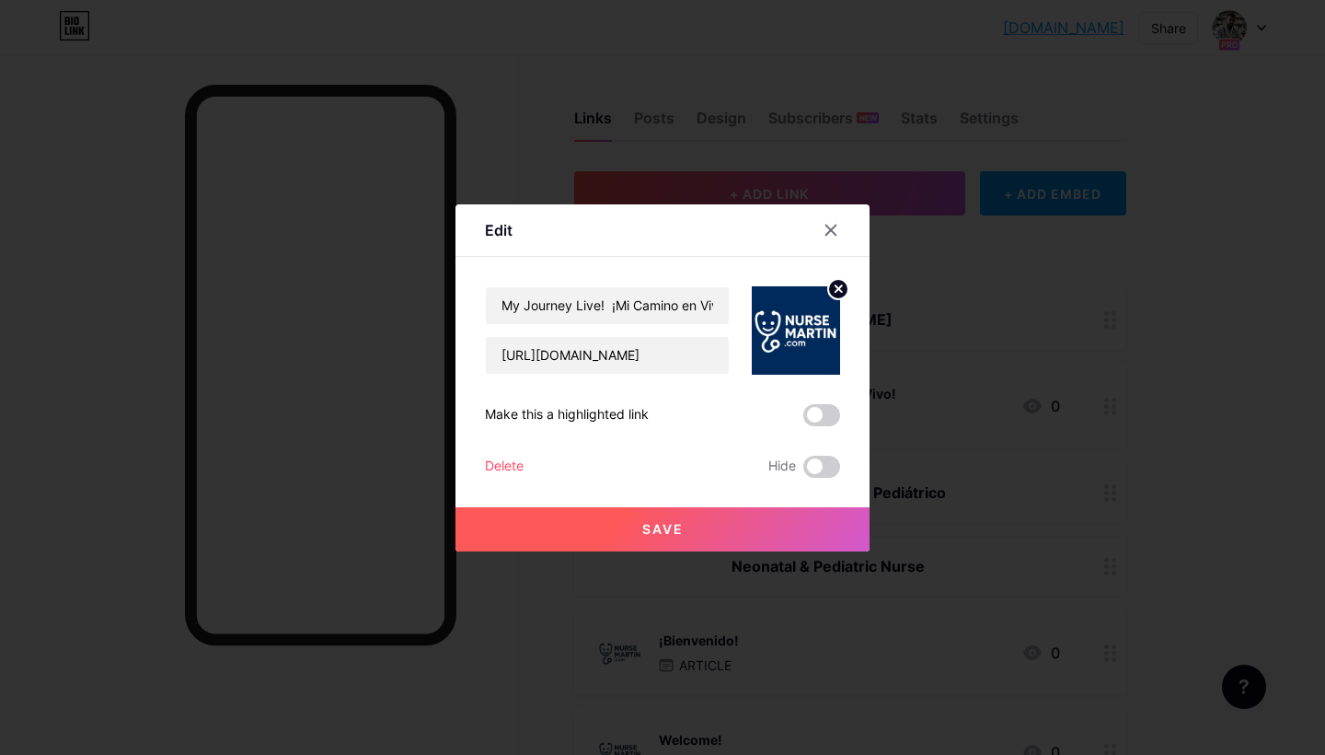
click at [672, 526] on span "Save" at bounding box center [662, 529] width 41 height 16
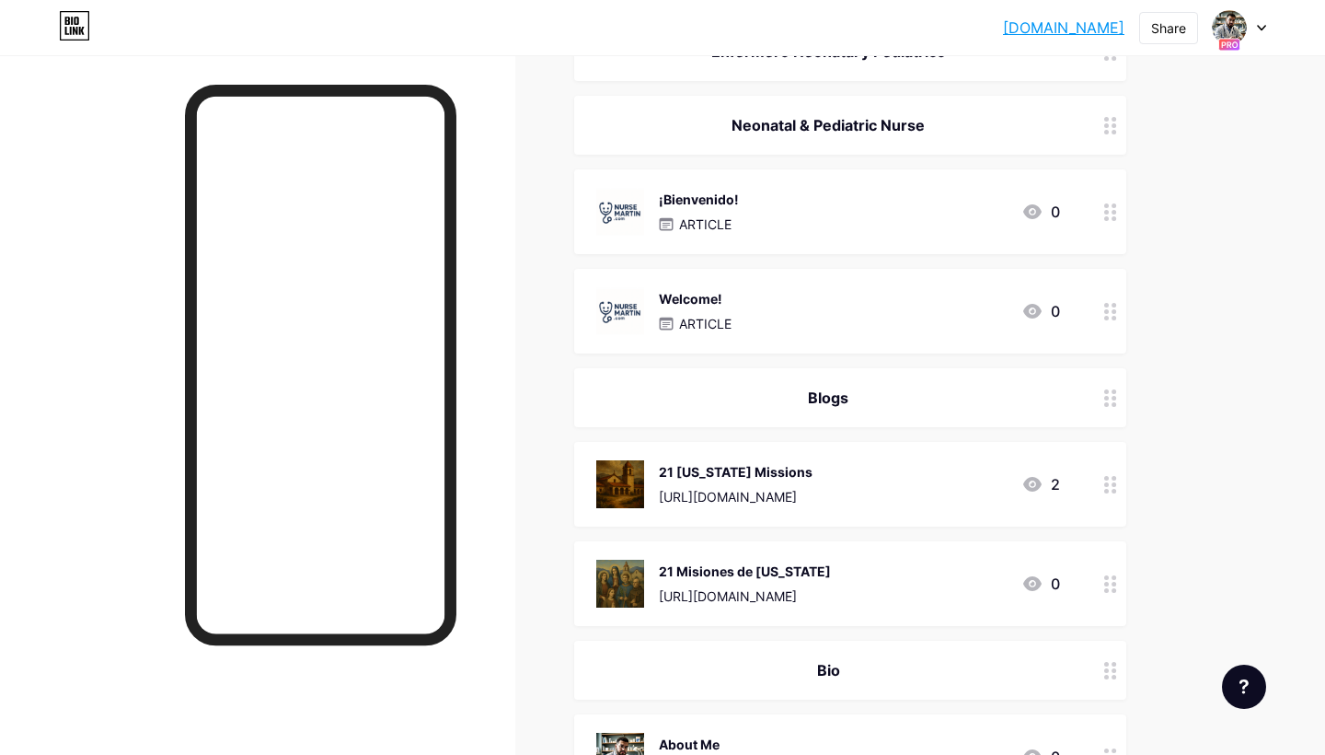
scroll to position [503, 0]
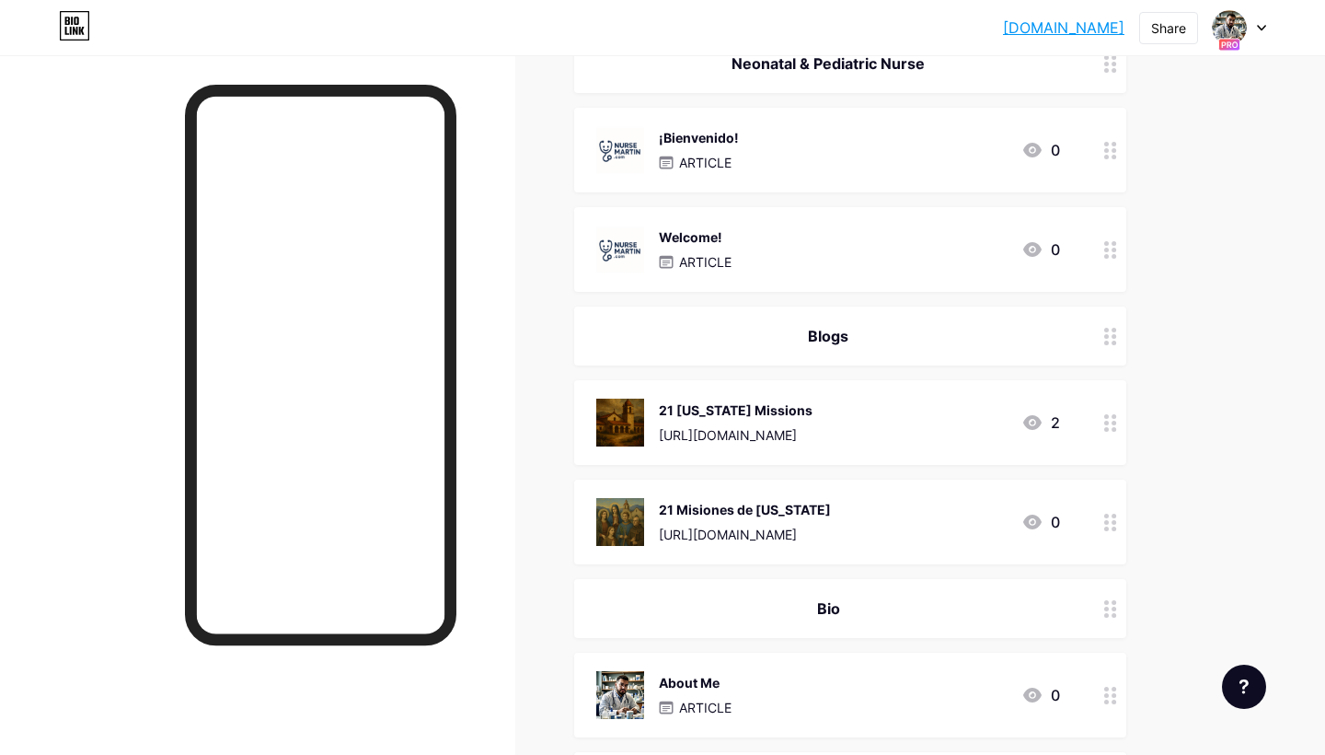
click at [756, 156] on div "¡Bienvenido! ARTICLE 0" at bounding box center [828, 150] width 464 height 48
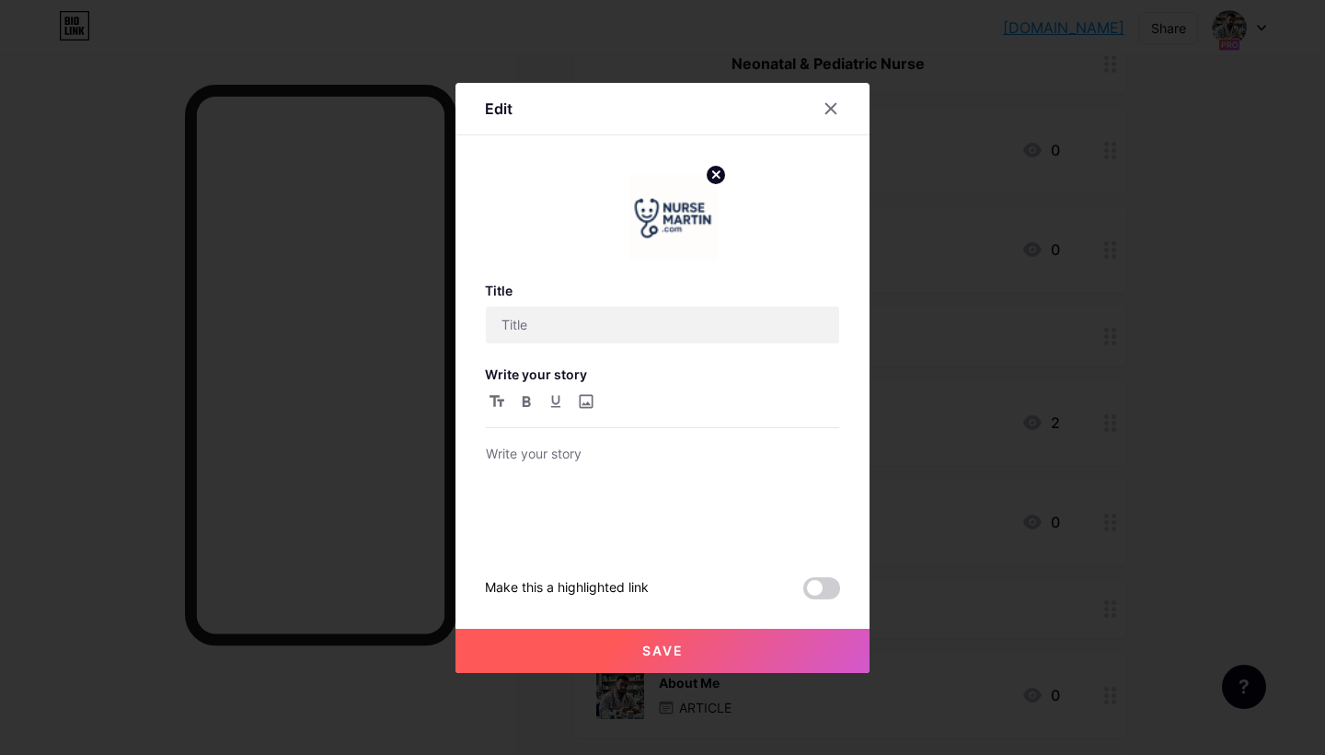
type input "¡Bienvenido!"
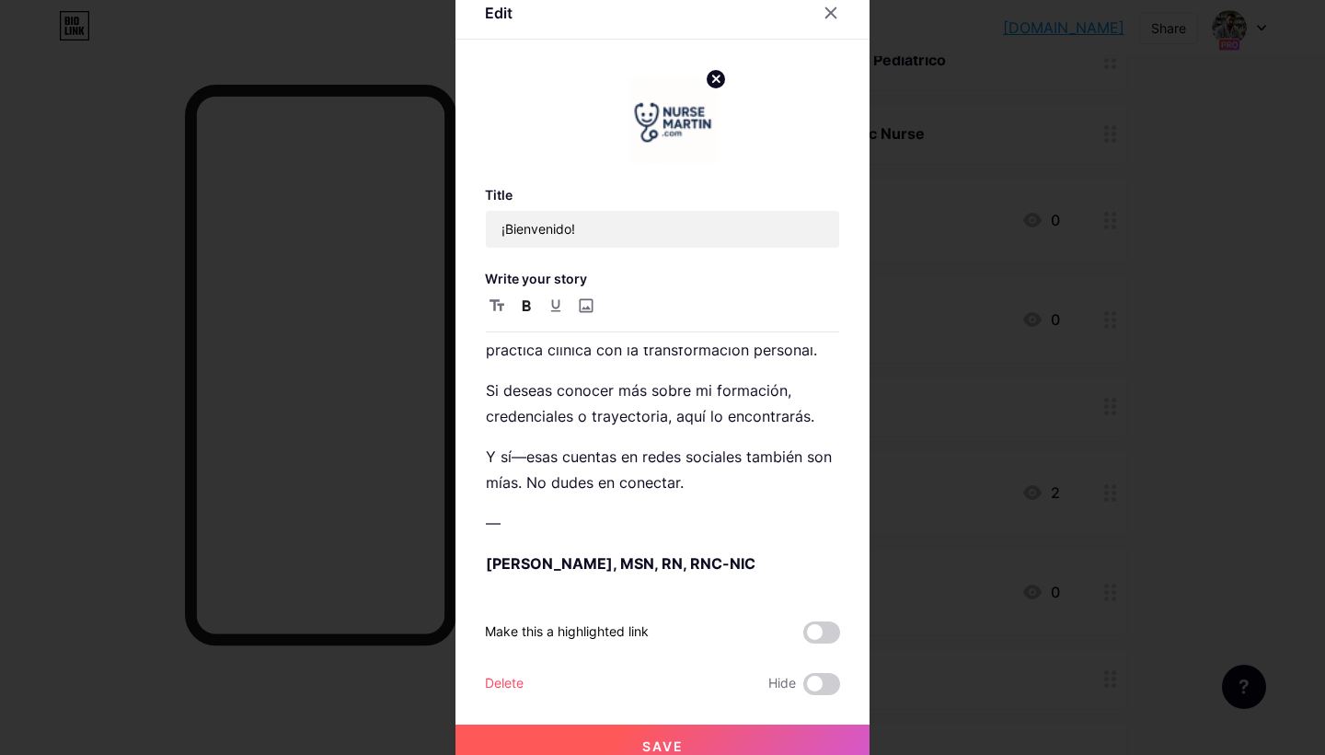
scroll to position [128, 0]
click at [835, 5] on div at bounding box center [831, 12] width 33 height 33
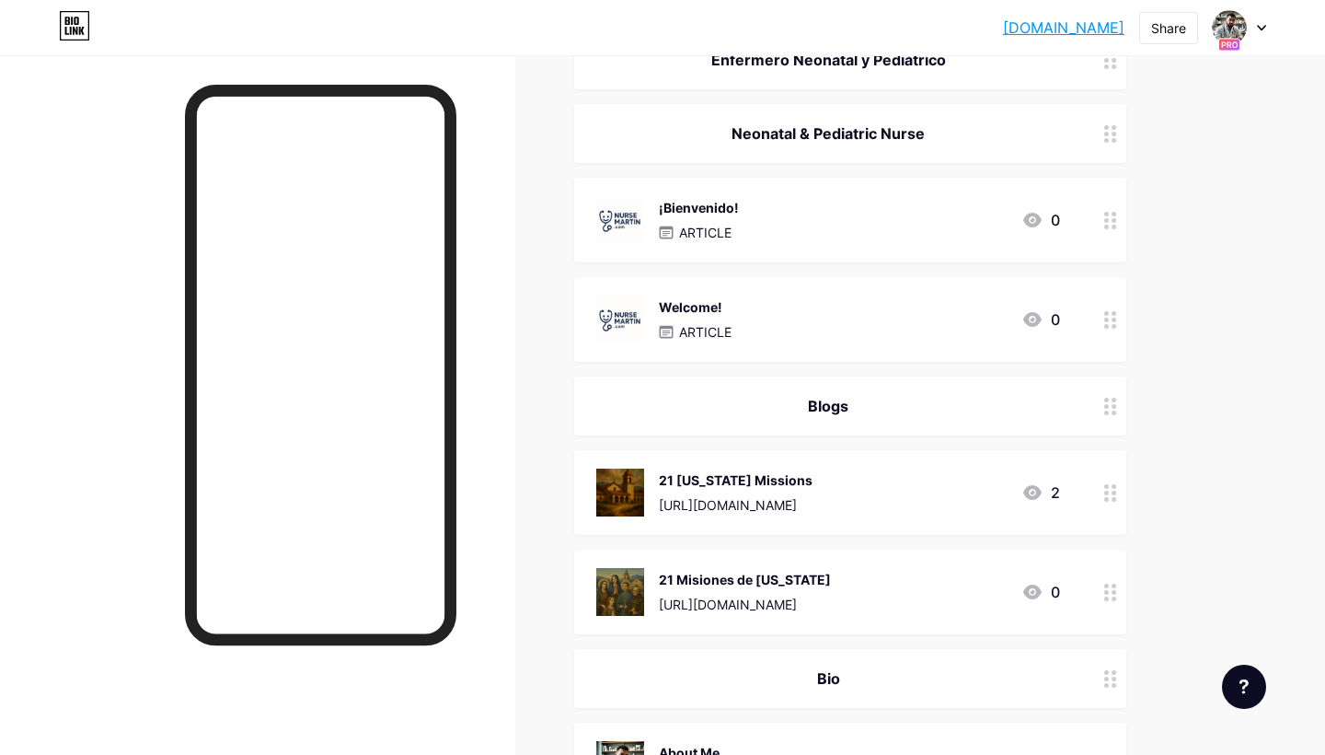
click at [801, 323] on div "Welcome! ARTICLE 0" at bounding box center [828, 319] width 464 height 48
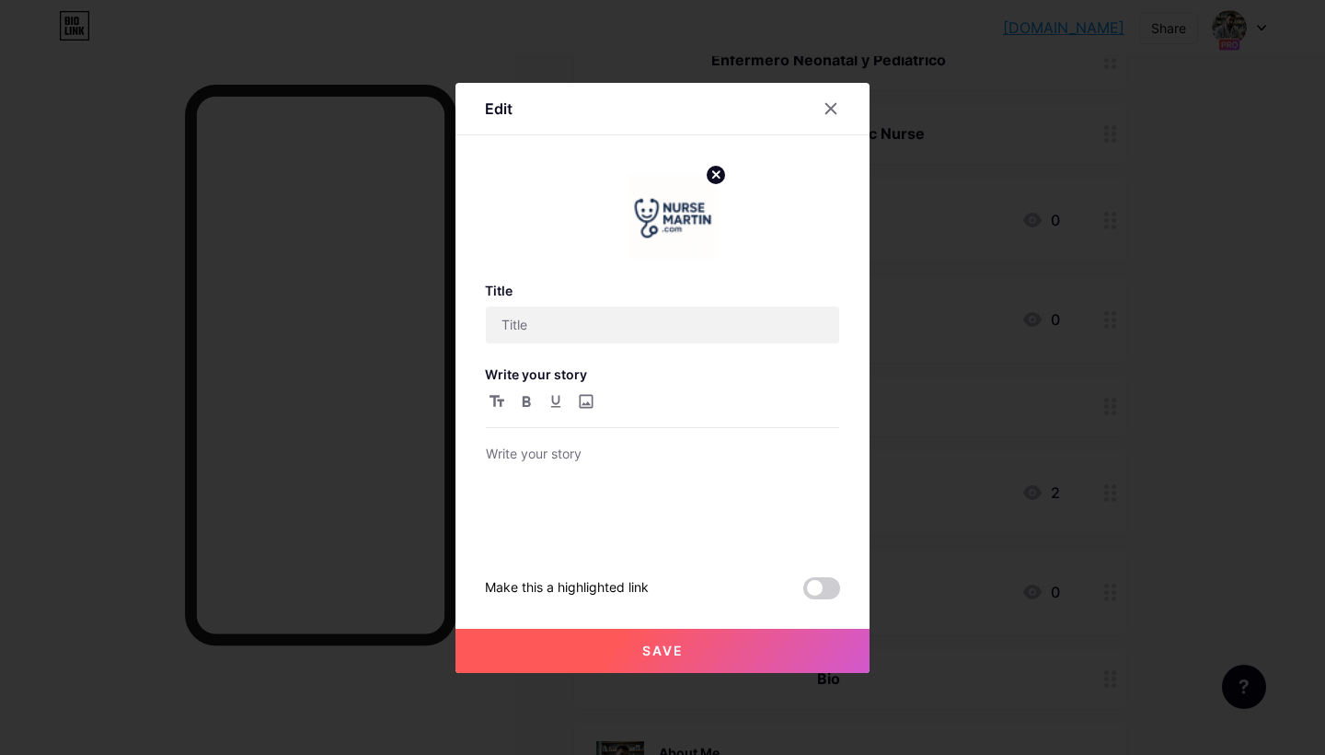
type input "Welcome!"
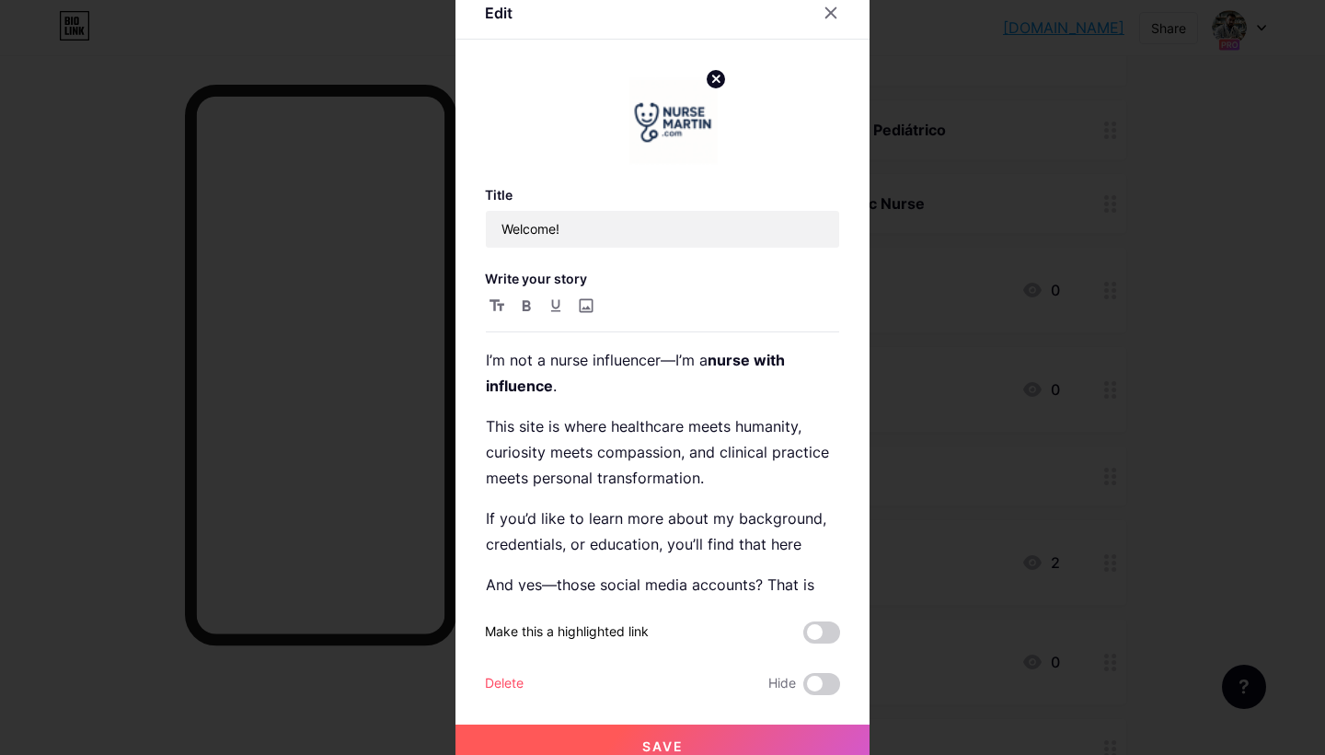
scroll to position [0, 0]
click at [836, 7] on icon at bounding box center [832, 12] width 10 height 10
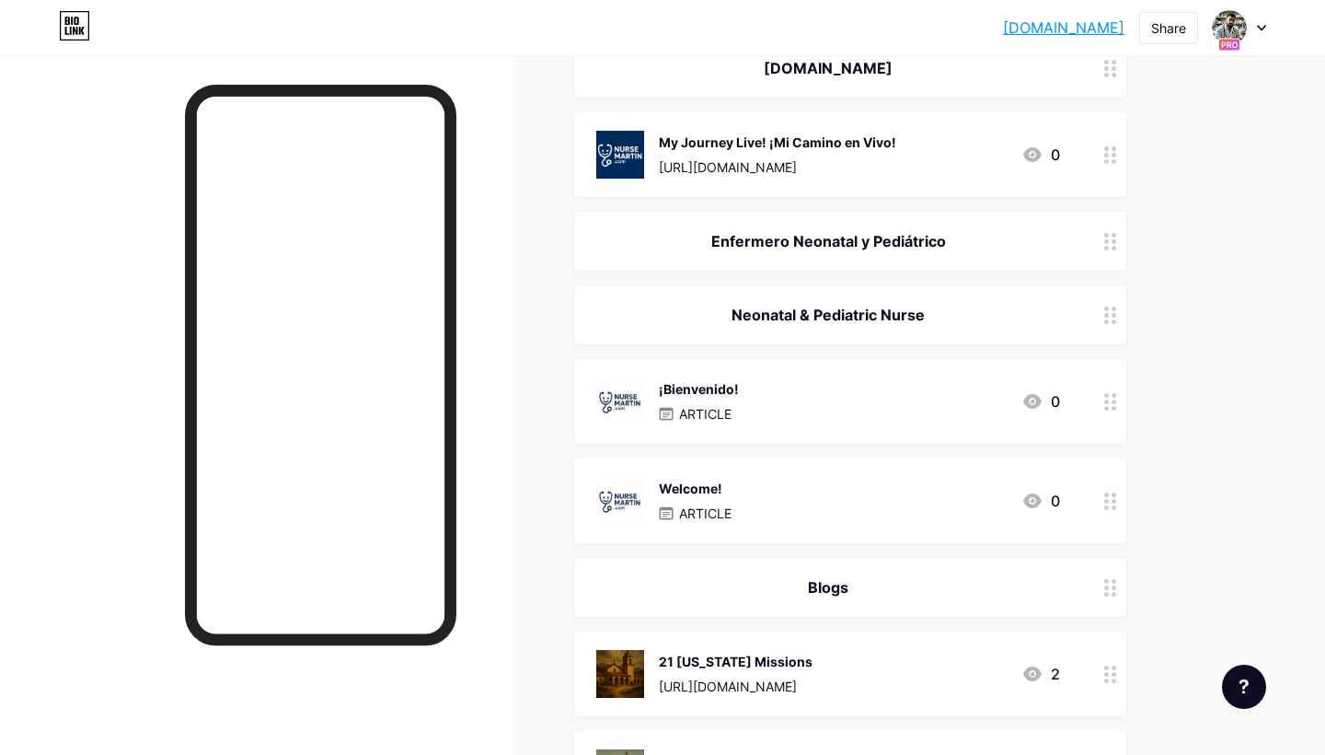
scroll to position [250, 0]
click at [796, 146] on div "My Journey Live! ¡Mi Camino en Vivo!" at bounding box center [777, 142] width 237 height 19
click at [665, 539] on button "Save" at bounding box center [663, 529] width 414 height 44
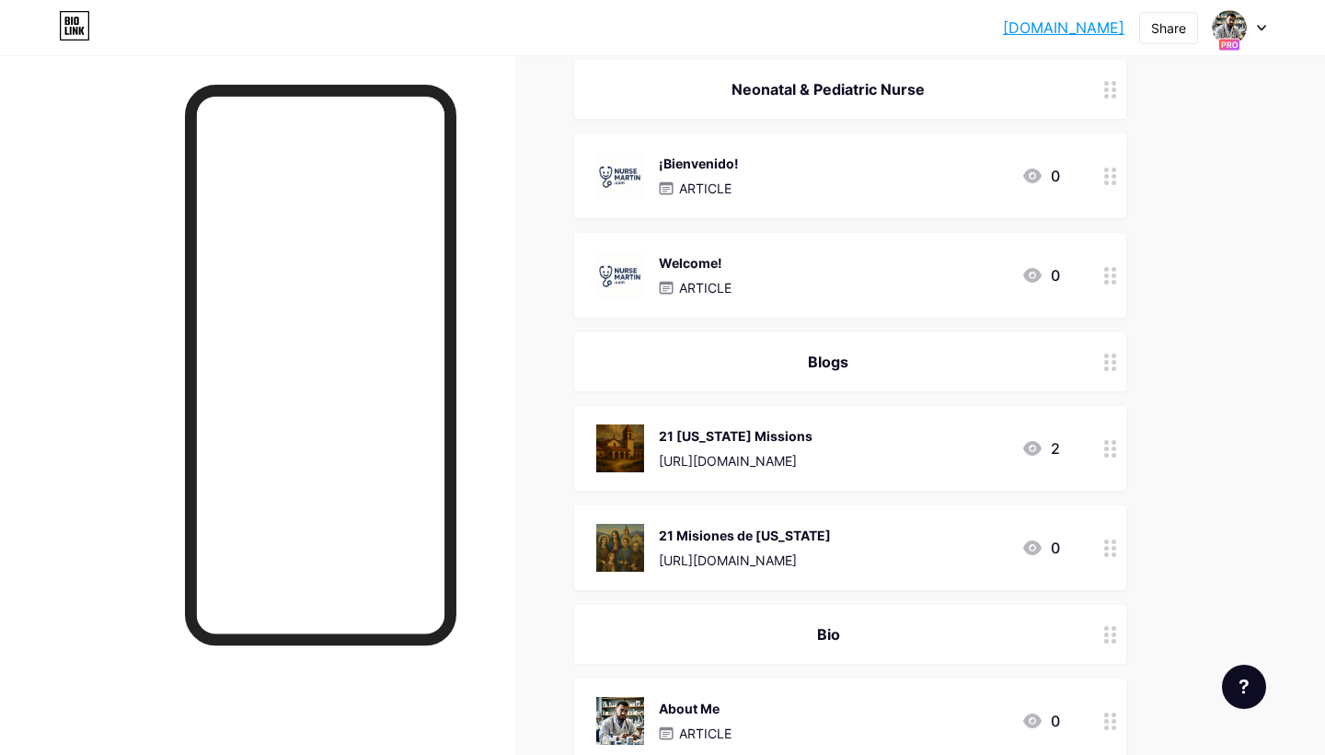
scroll to position [638, 0]
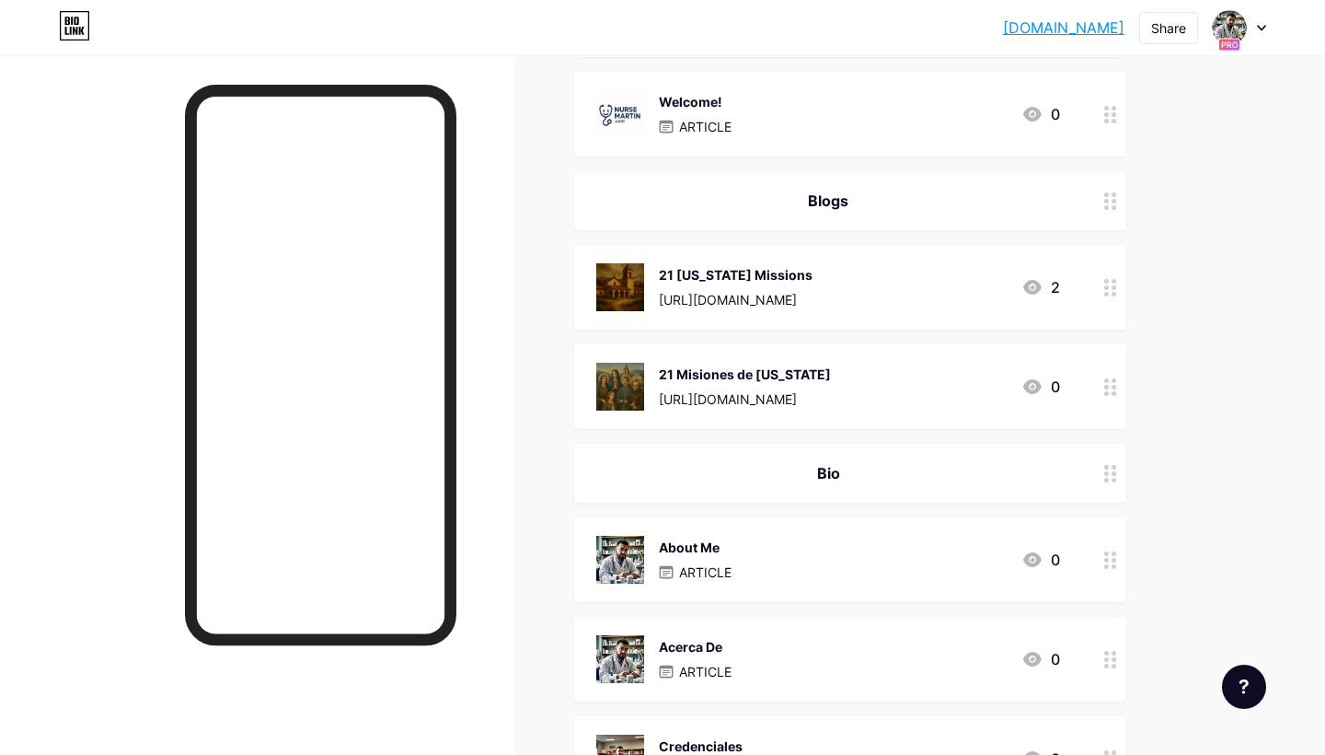
click at [857, 291] on div "21 California Missions https://calimissions.com 2" at bounding box center [828, 287] width 464 height 48
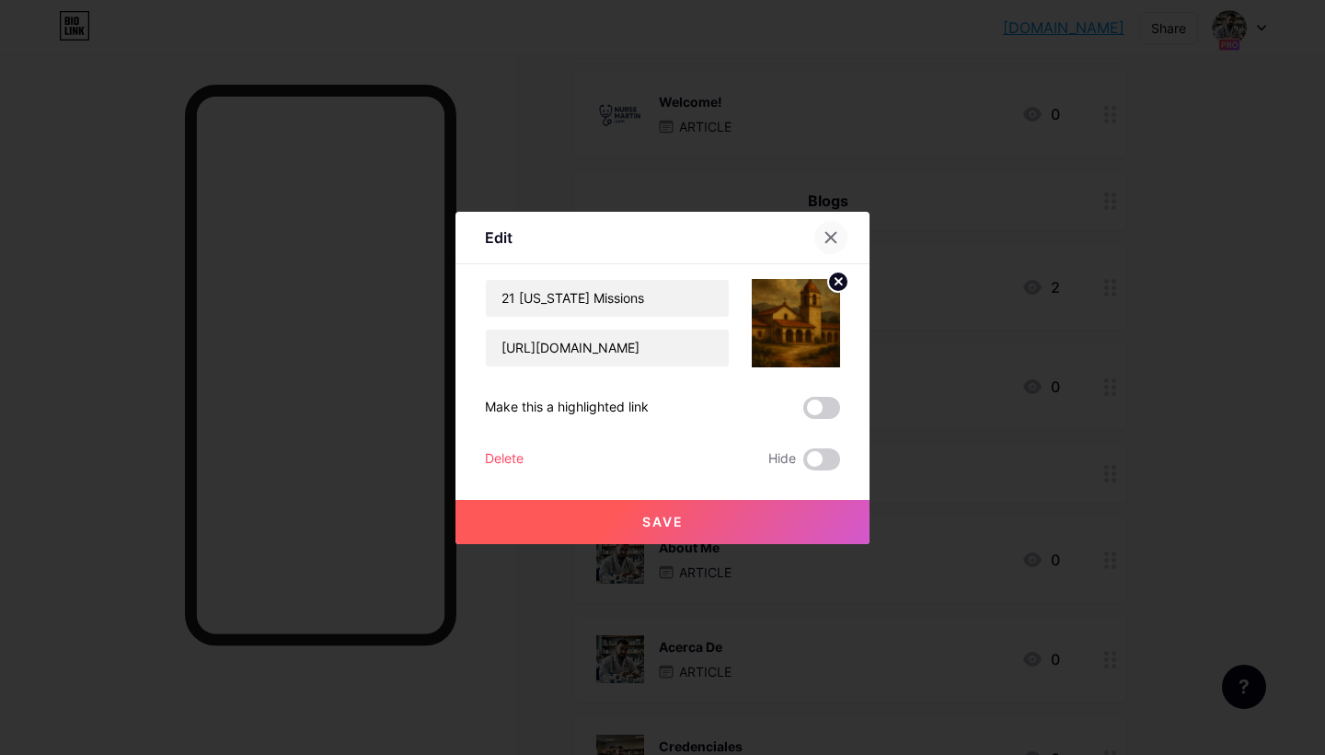
click at [833, 239] on icon at bounding box center [832, 237] width 10 height 10
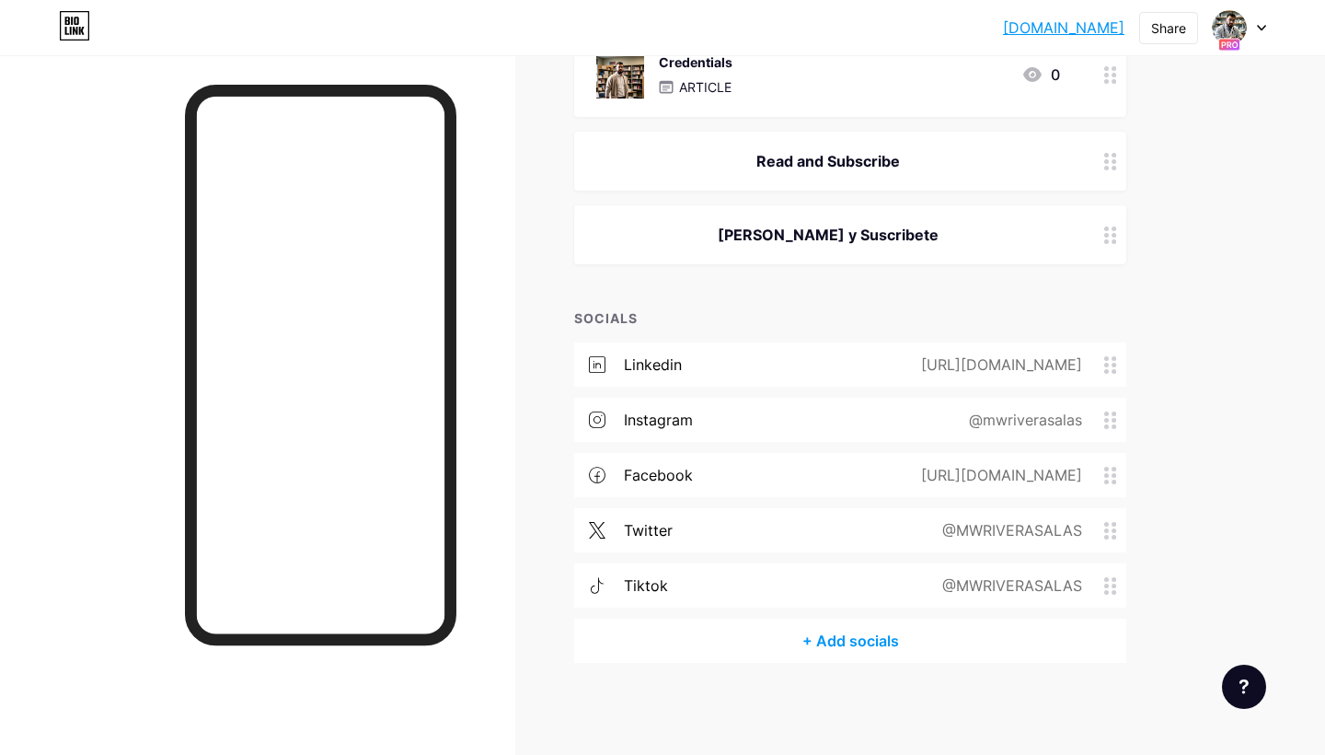
scroll to position [1420, 0]
click at [1249, 26] on div at bounding box center [1239, 27] width 53 height 33
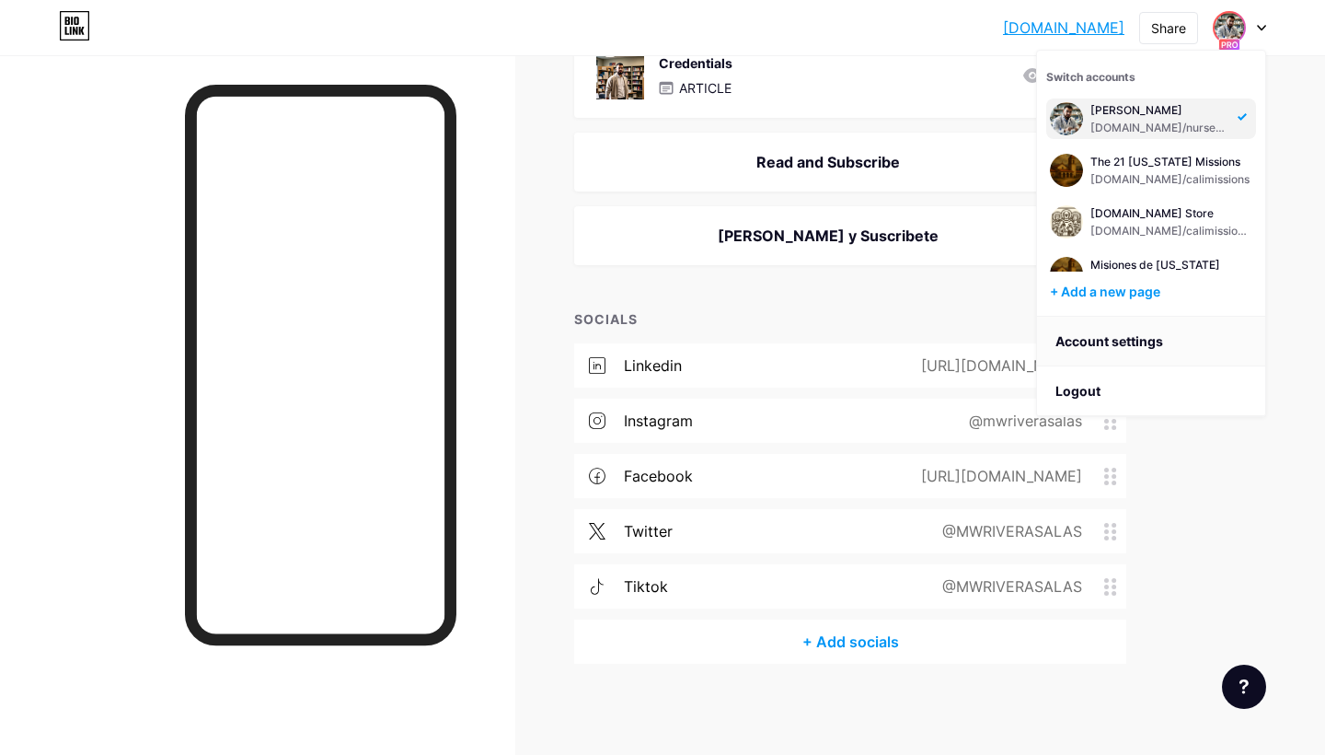
click at [1126, 334] on link "Account settings" at bounding box center [1151, 342] width 228 height 50
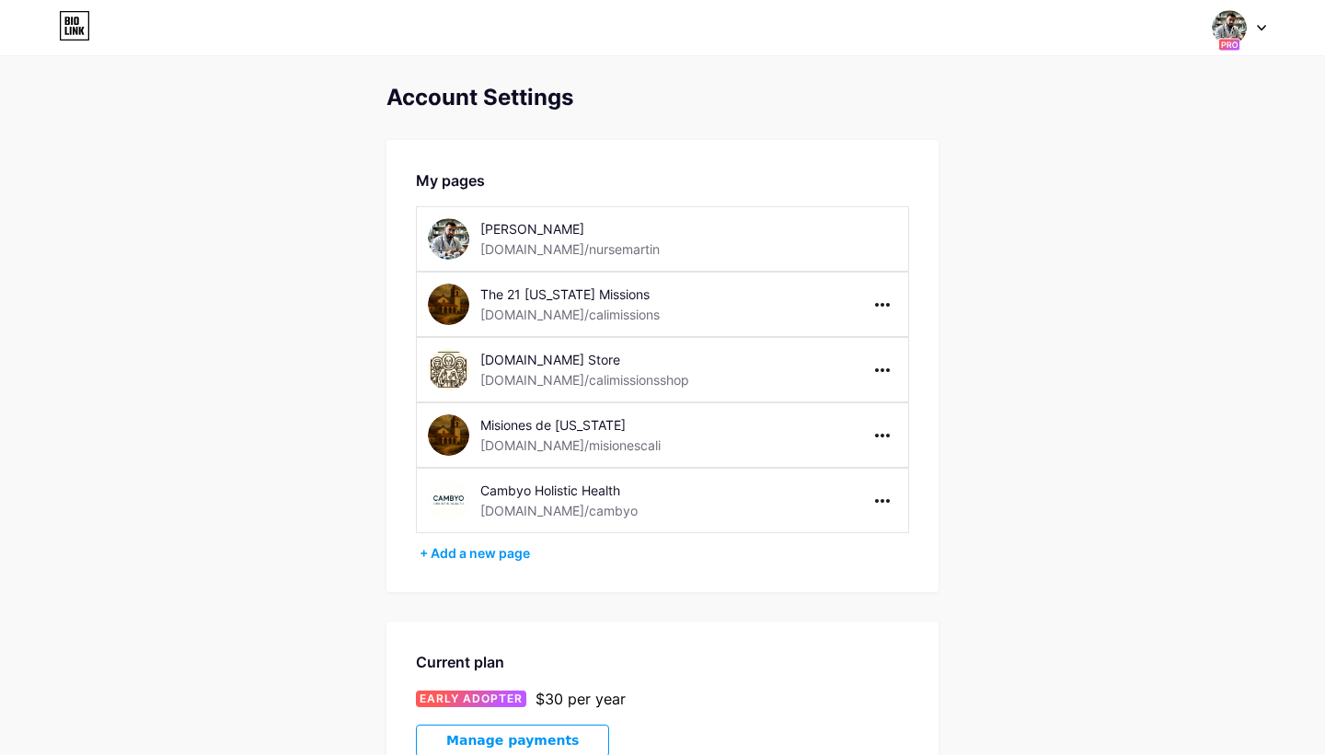
scroll to position [1, 0]
click at [1258, 20] on div at bounding box center [1239, 27] width 53 height 33
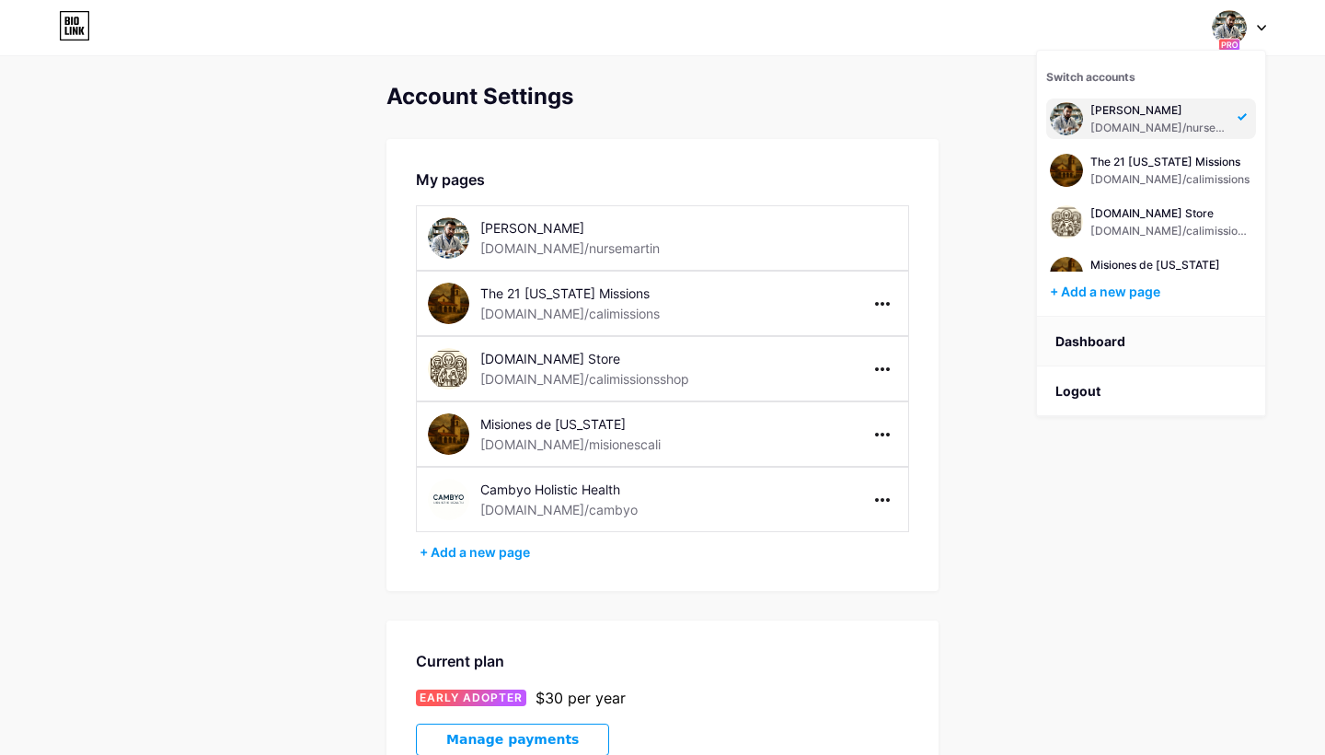
click at [1101, 335] on link "Dashboard" at bounding box center [1151, 342] width 228 height 50
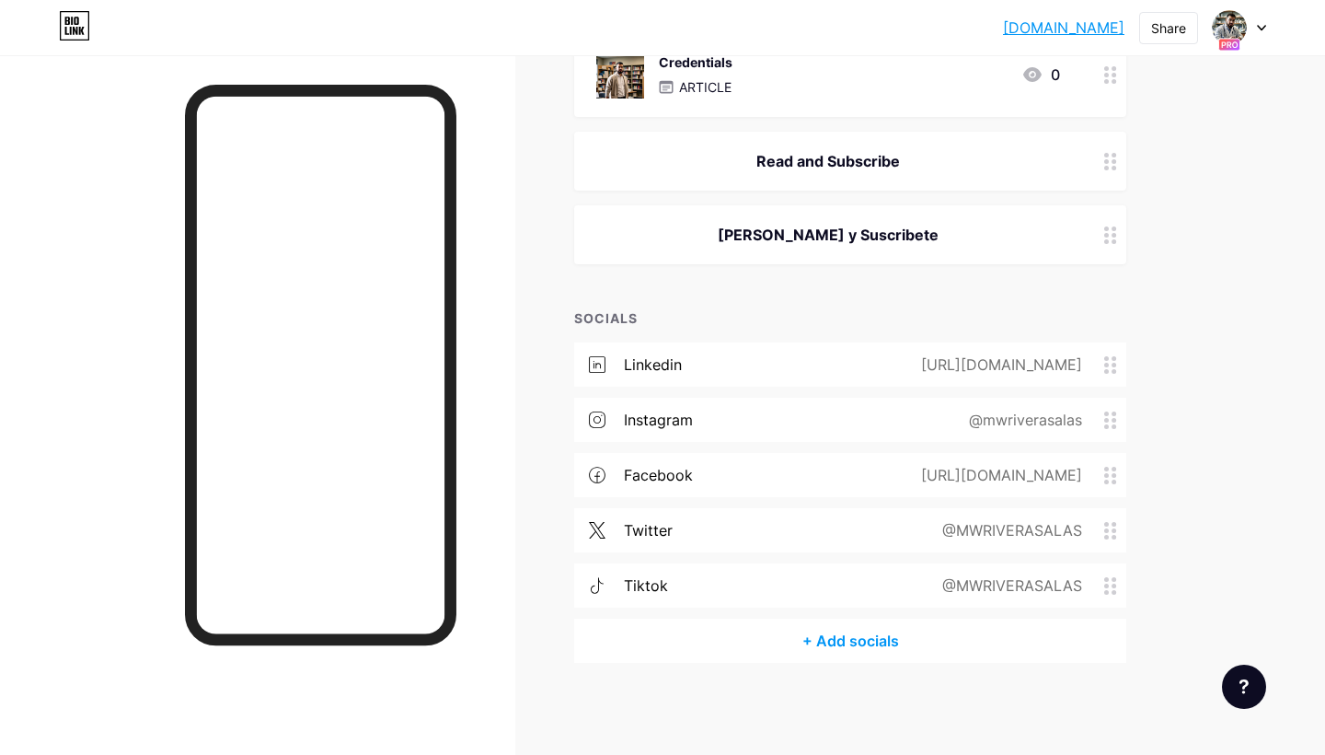
scroll to position [1420, 0]
click at [1248, 28] on div at bounding box center [1239, 27] width 53 height 33
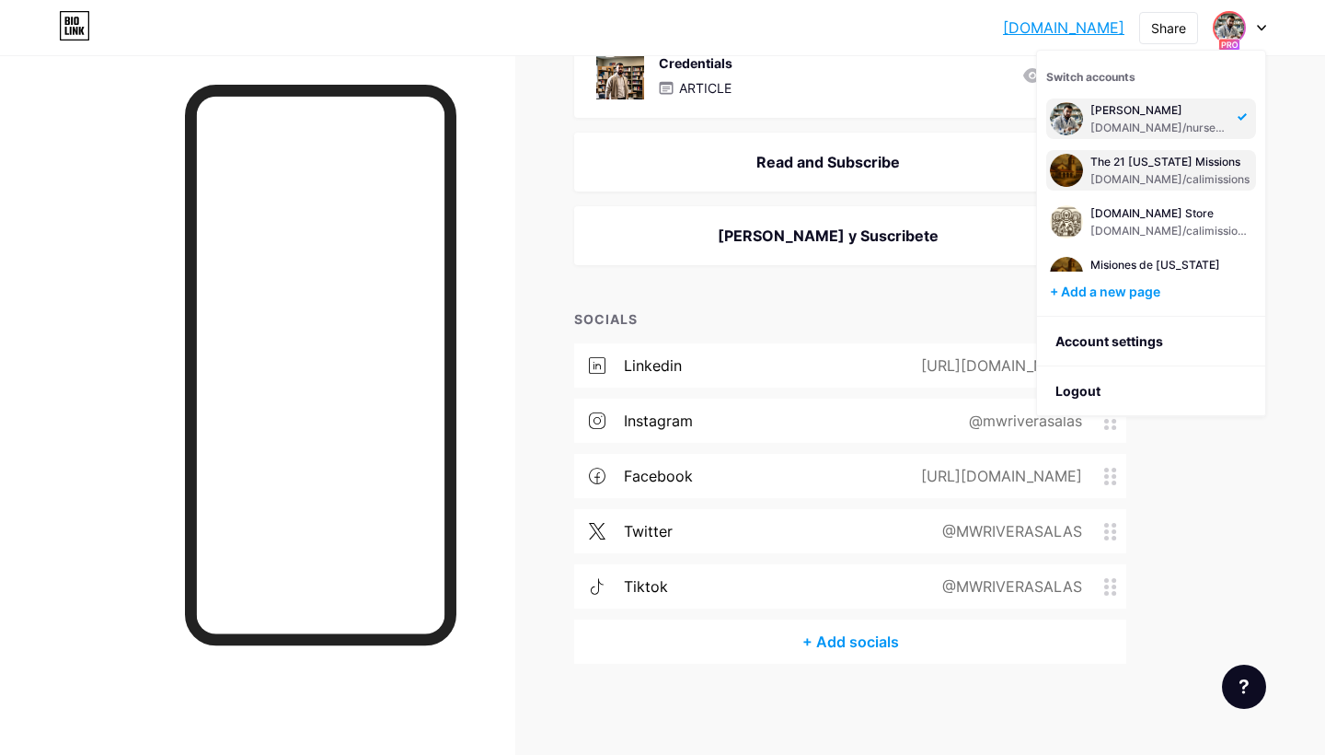
click at [1150, 168] on div "The 21 [US_STATE] Missions" at bounding box center [1170, 162] width 159 height 15
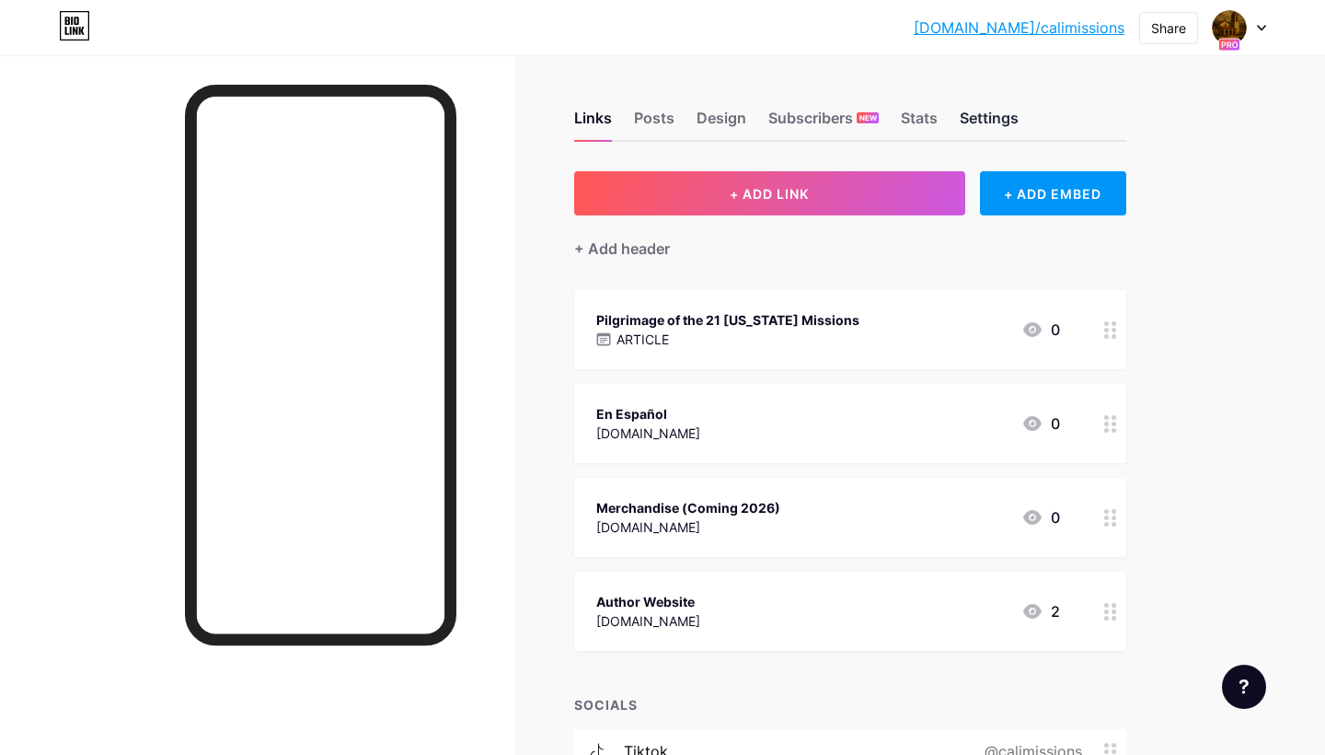
click at [993, 113] on div "Settings" at bounding box center [989, 123] width 59 height 33
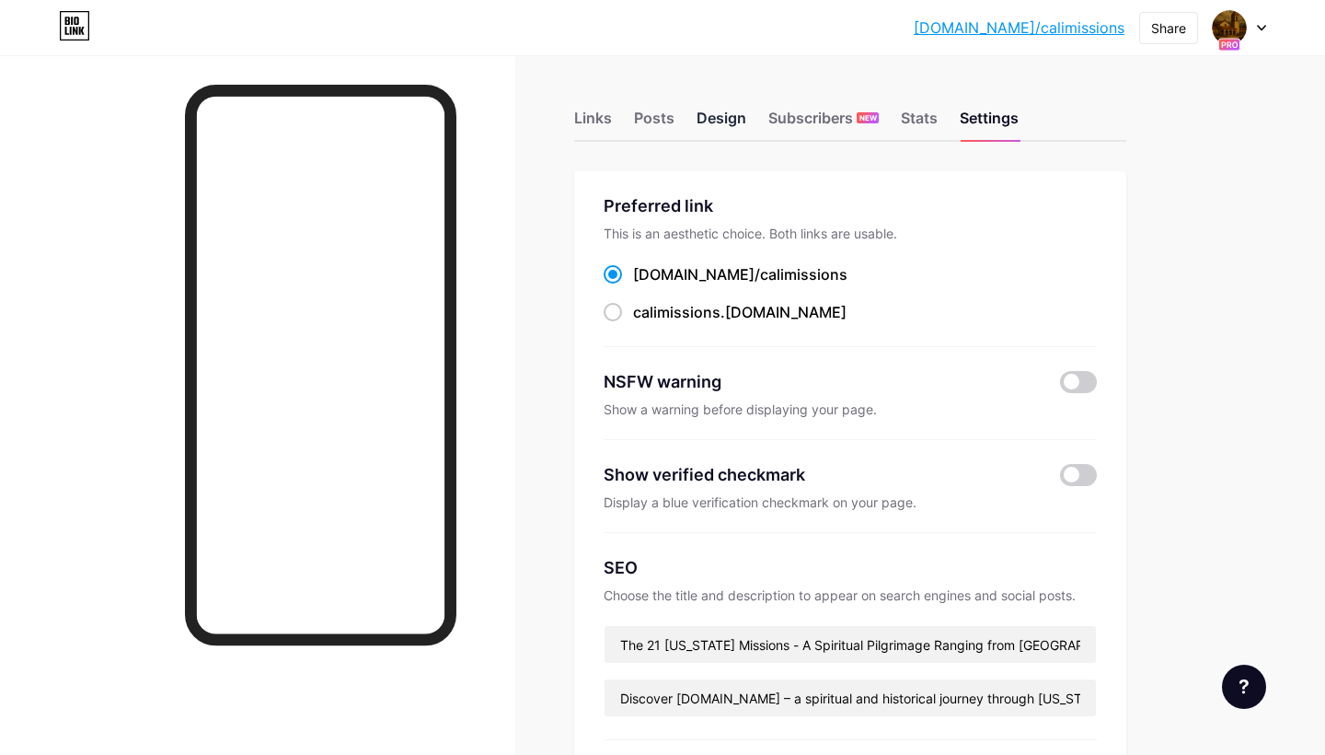
click at [712, 125] on div "Design" at bounding box center [722, 123] width 50 height 33
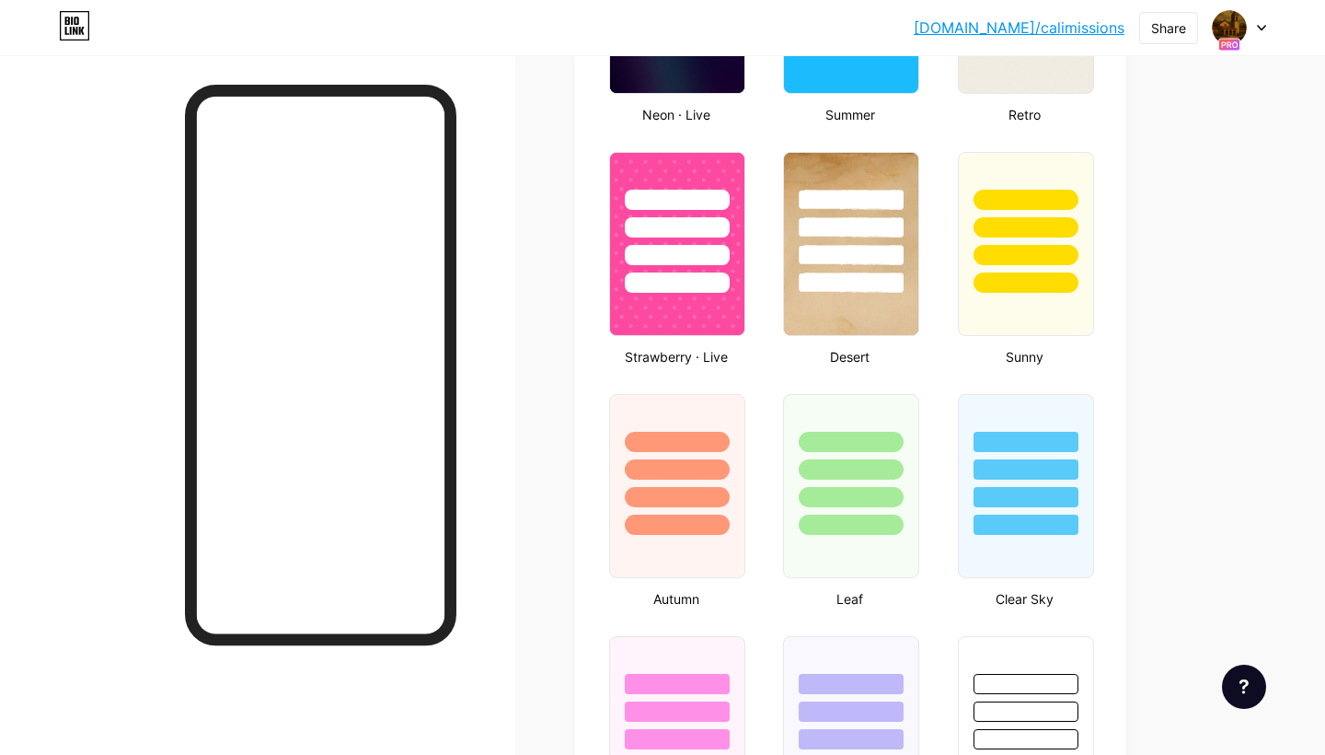
type input "#f8fadb"
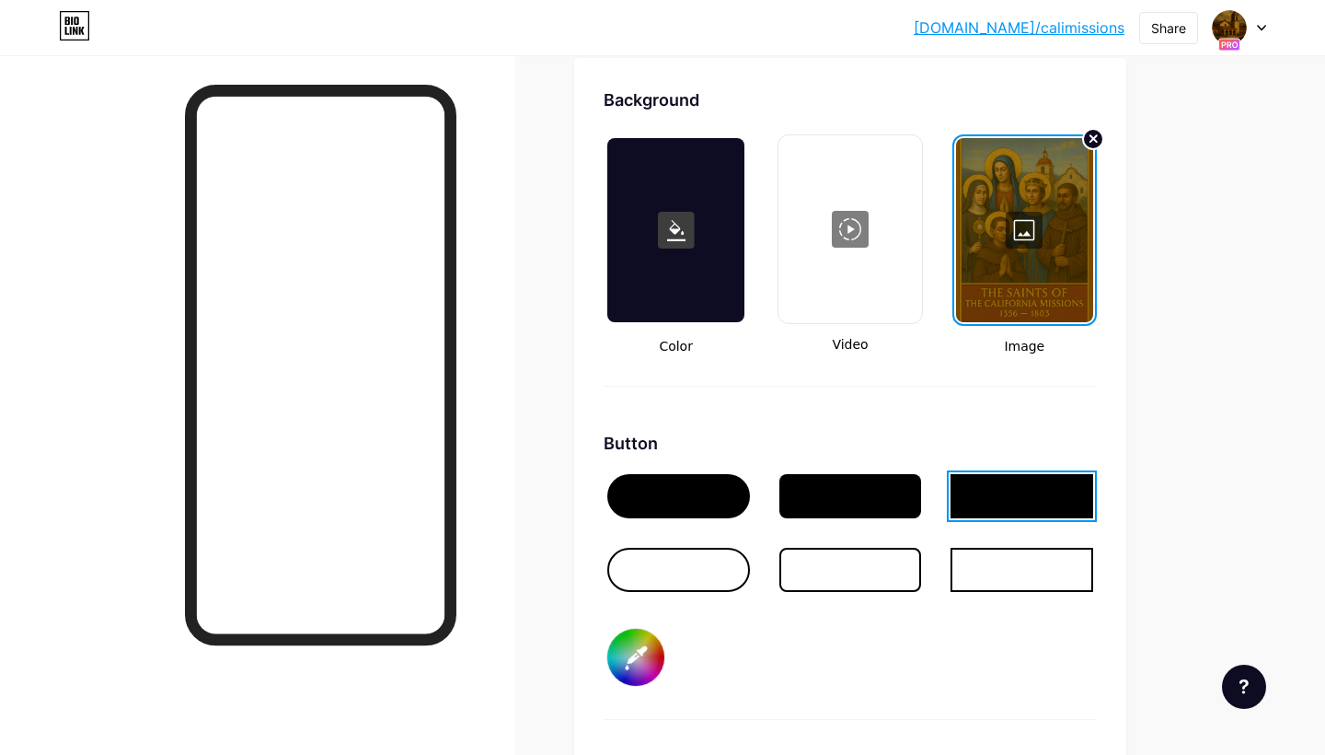
scroll to position [2368, 0]
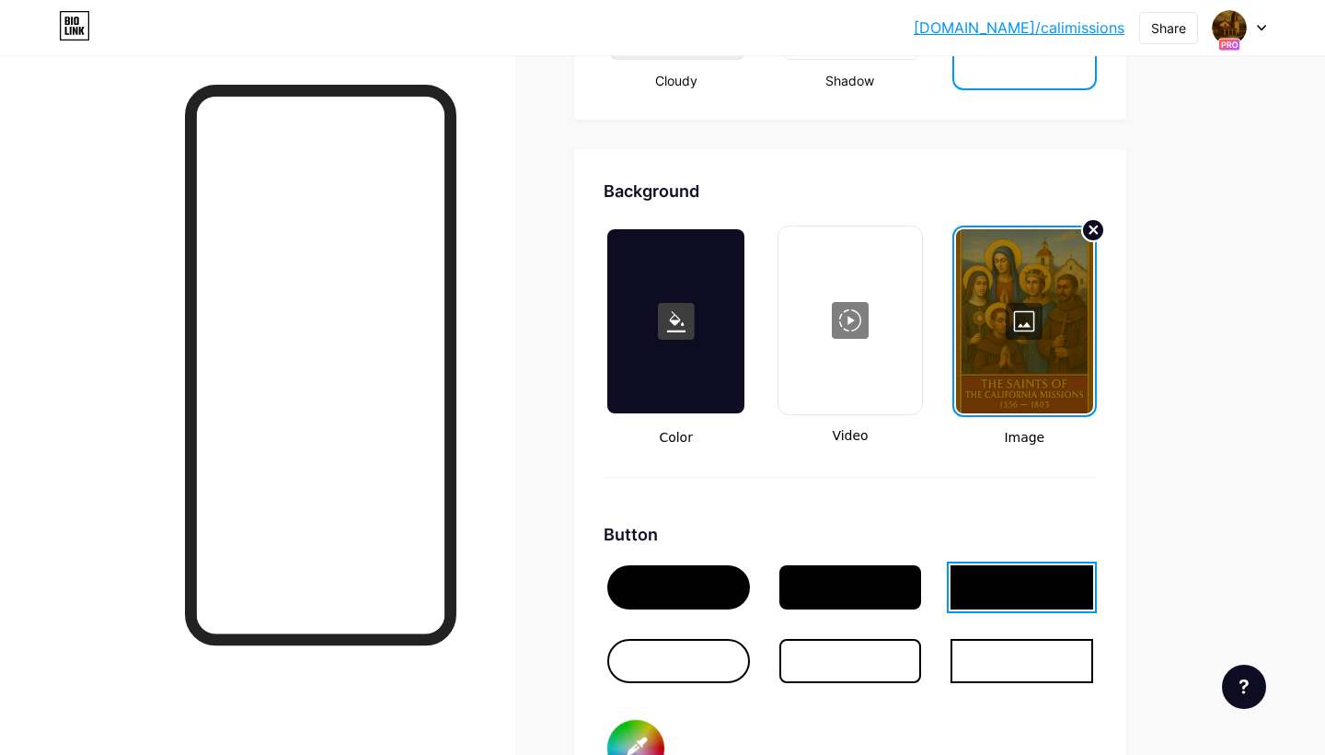
click at [1096, 228] on icon at bounding box center [1094, 229] width 7 height 7
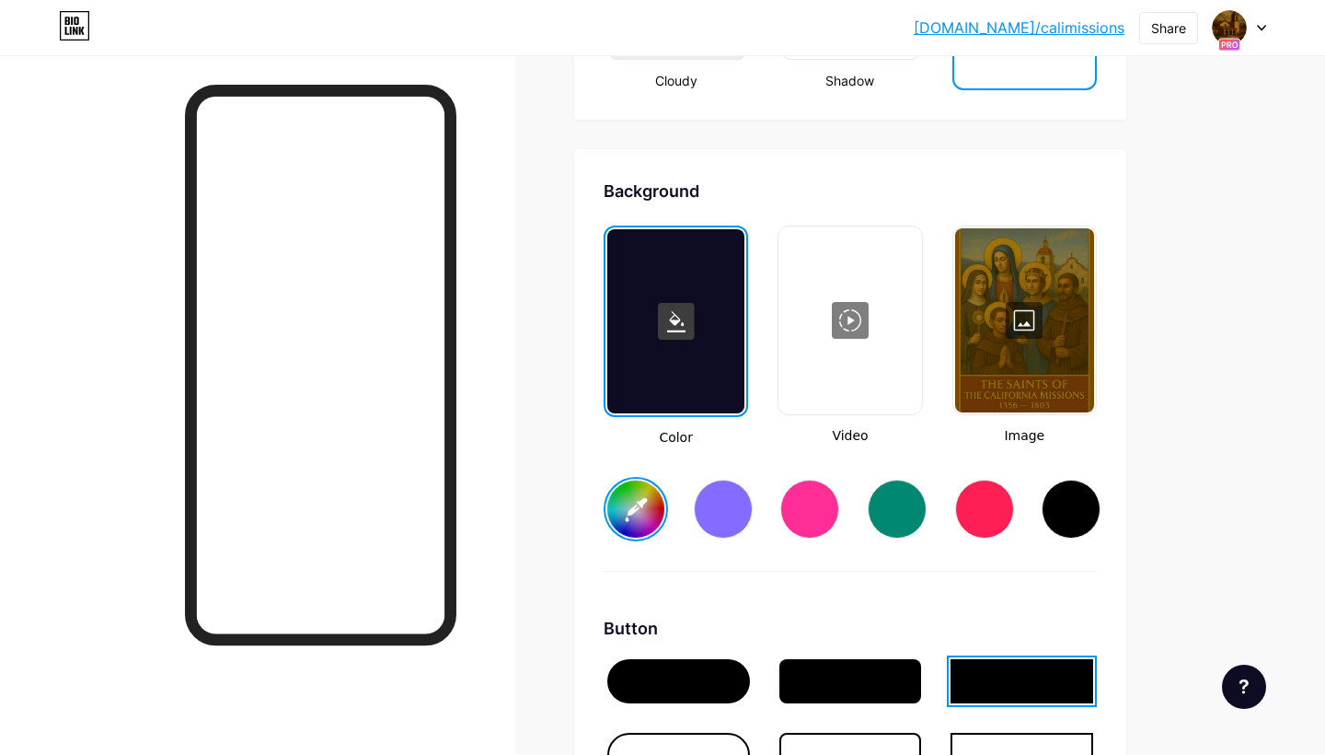
click at [1022, 327] on div at bounding box center [1024, 320] width 139 height 184
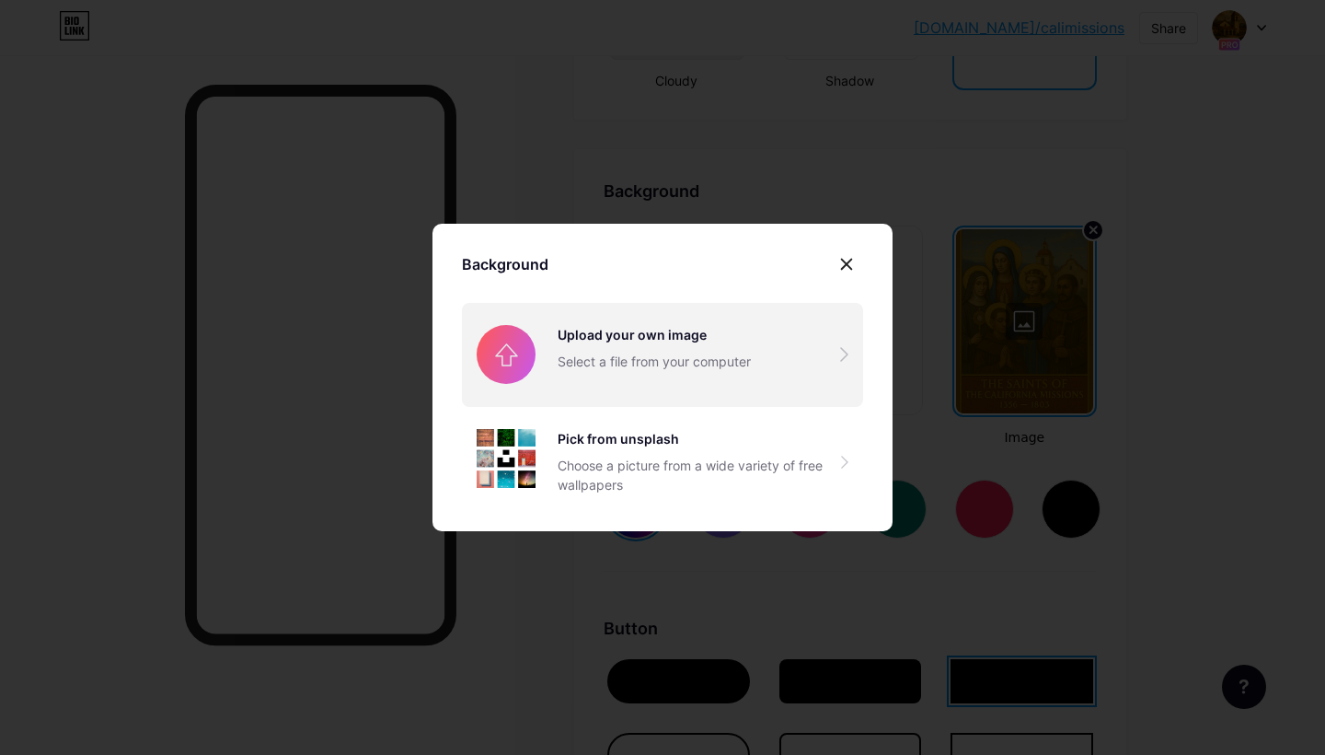
type input "#ffffff"
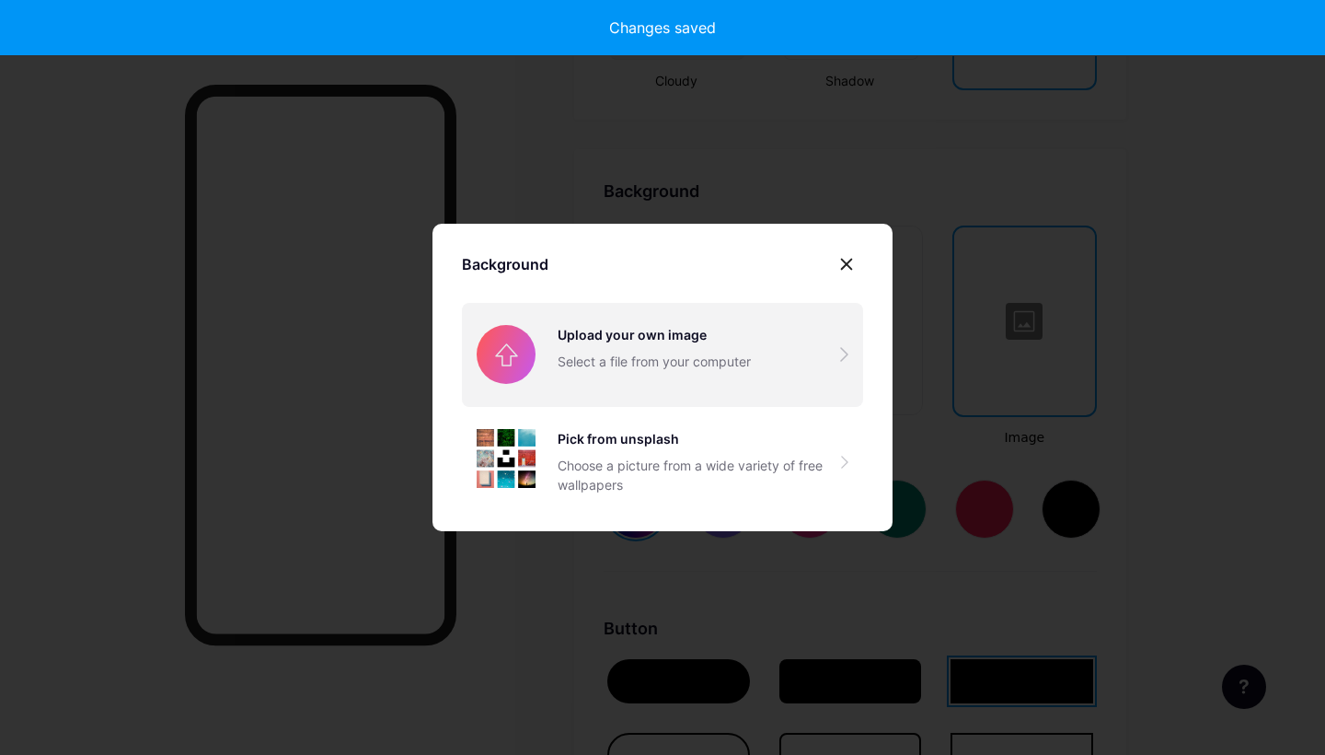
click at [740, 332] on input "file" at bounding box center [662, 354] width 401 height 103
type input "#ffffff"
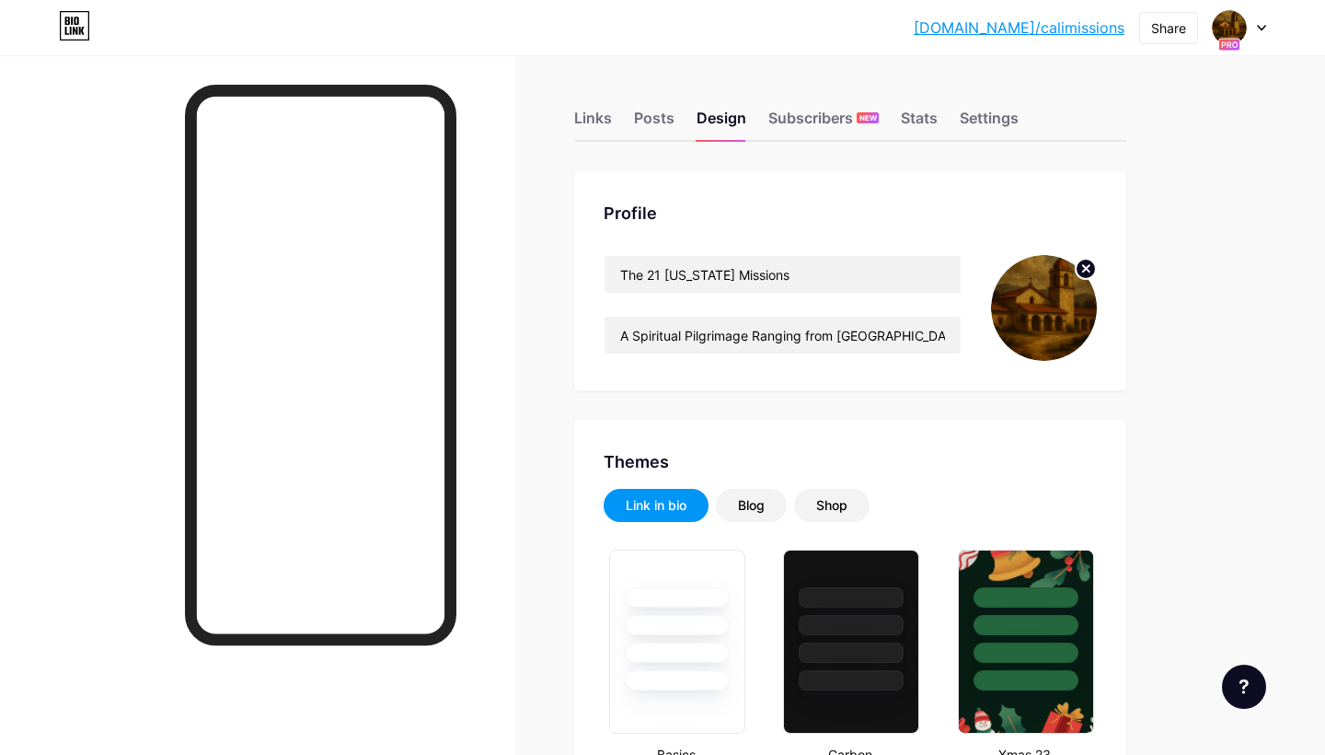
scroll to position [0, 0]
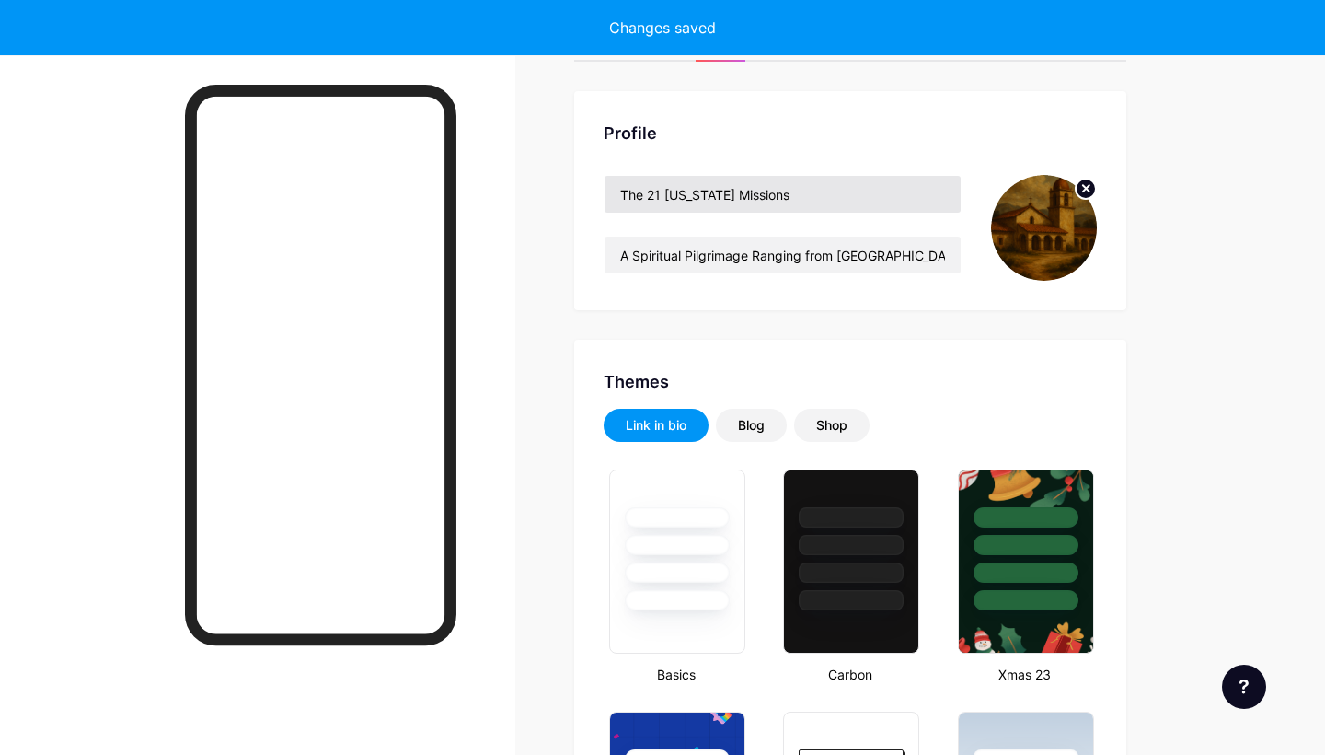
type input "#ffffff"
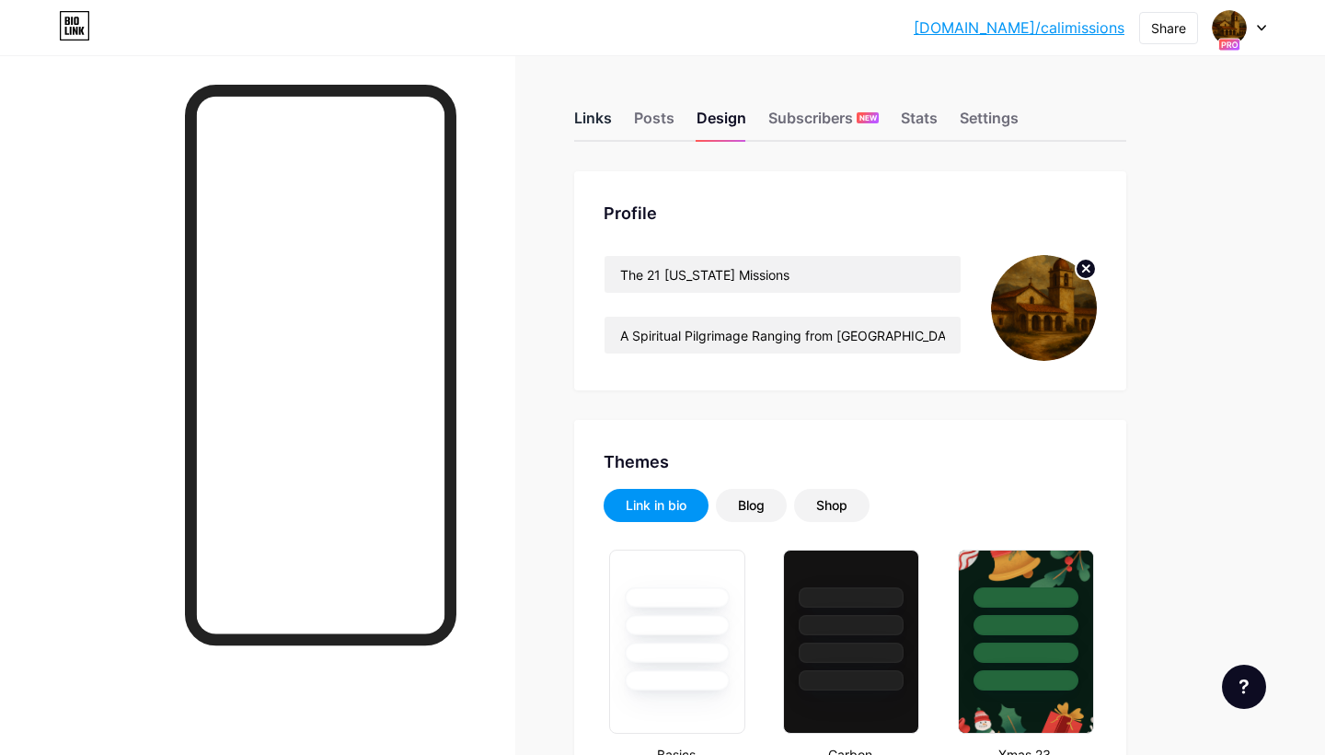
click at [599, 124] on div "Links" at bounding box center [593, 123] width 38 height 33
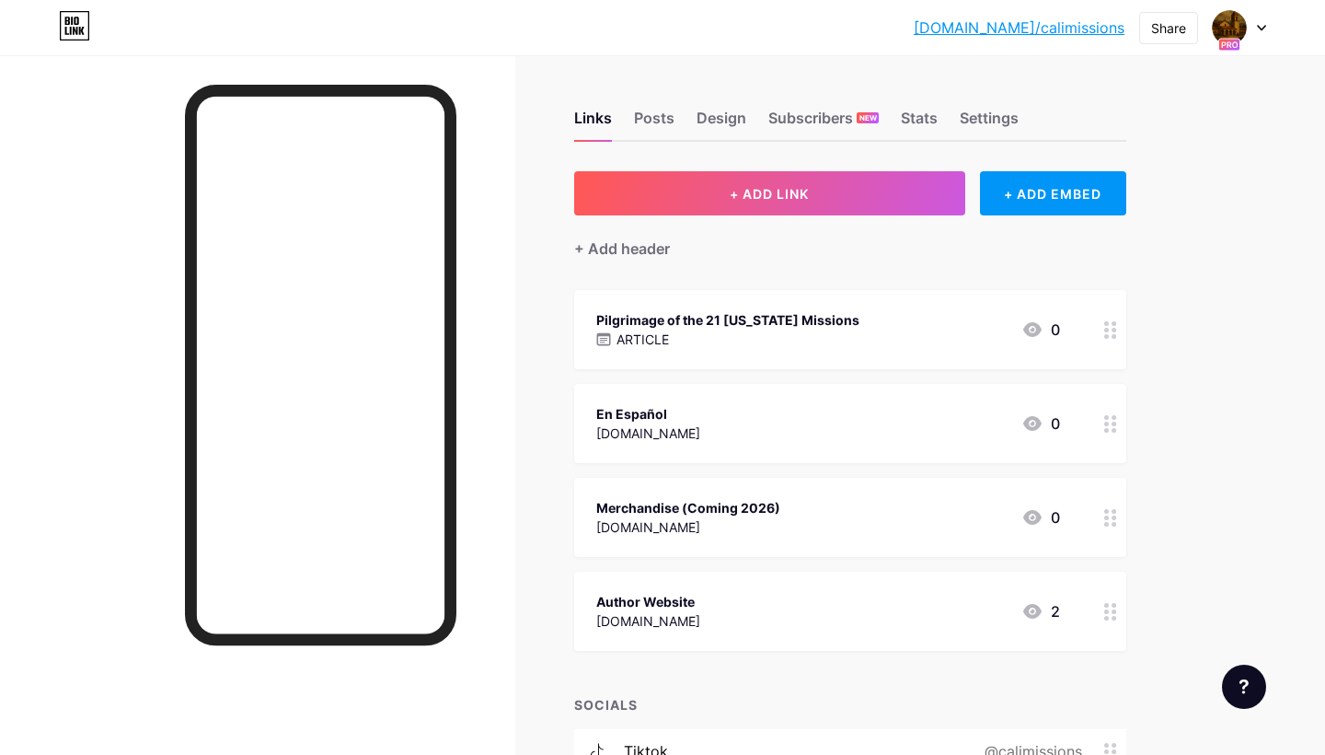
click at [1109, 498] on div at bounding box center [1110, 517] width 31 height 79
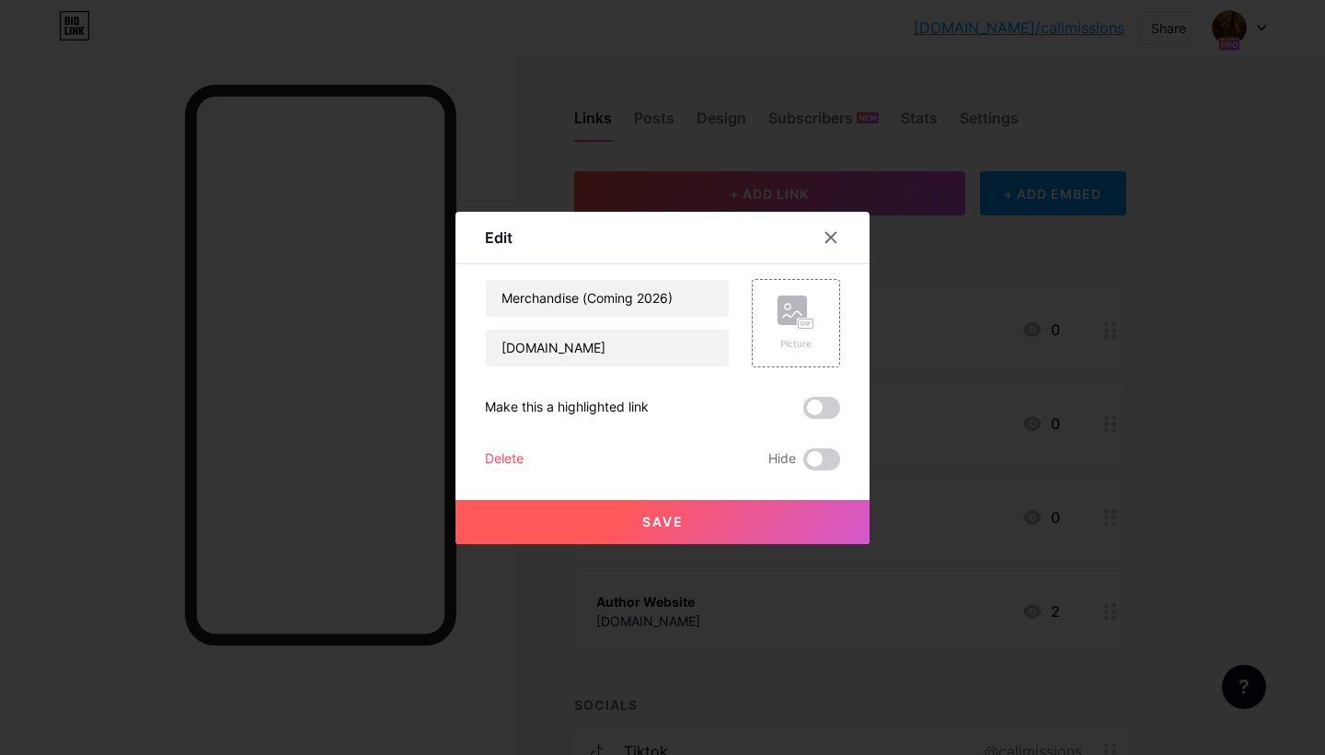
click at [515, 453] on div "Delete" at bounding box center [504, 459] width 39 height 22
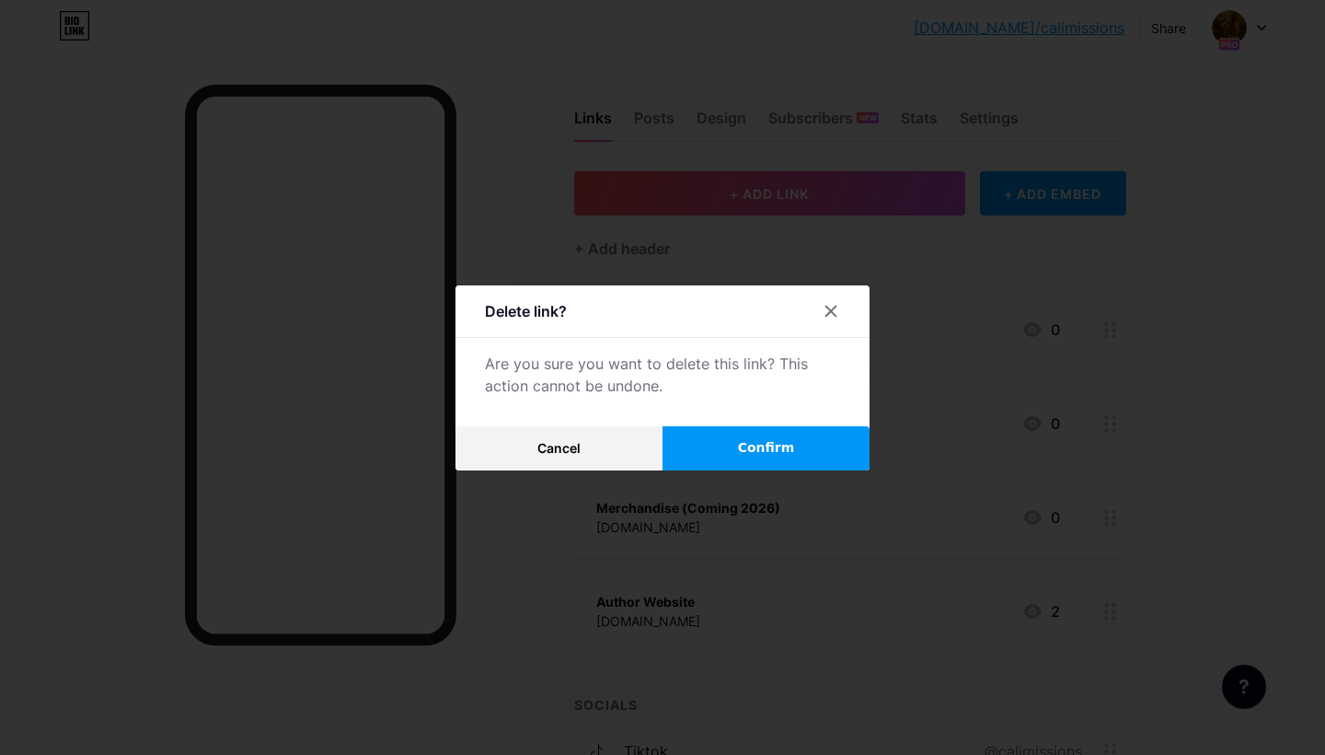
click at [731, 442] on button "Confirm" at bounding box center [766, 448] width 207 height 44
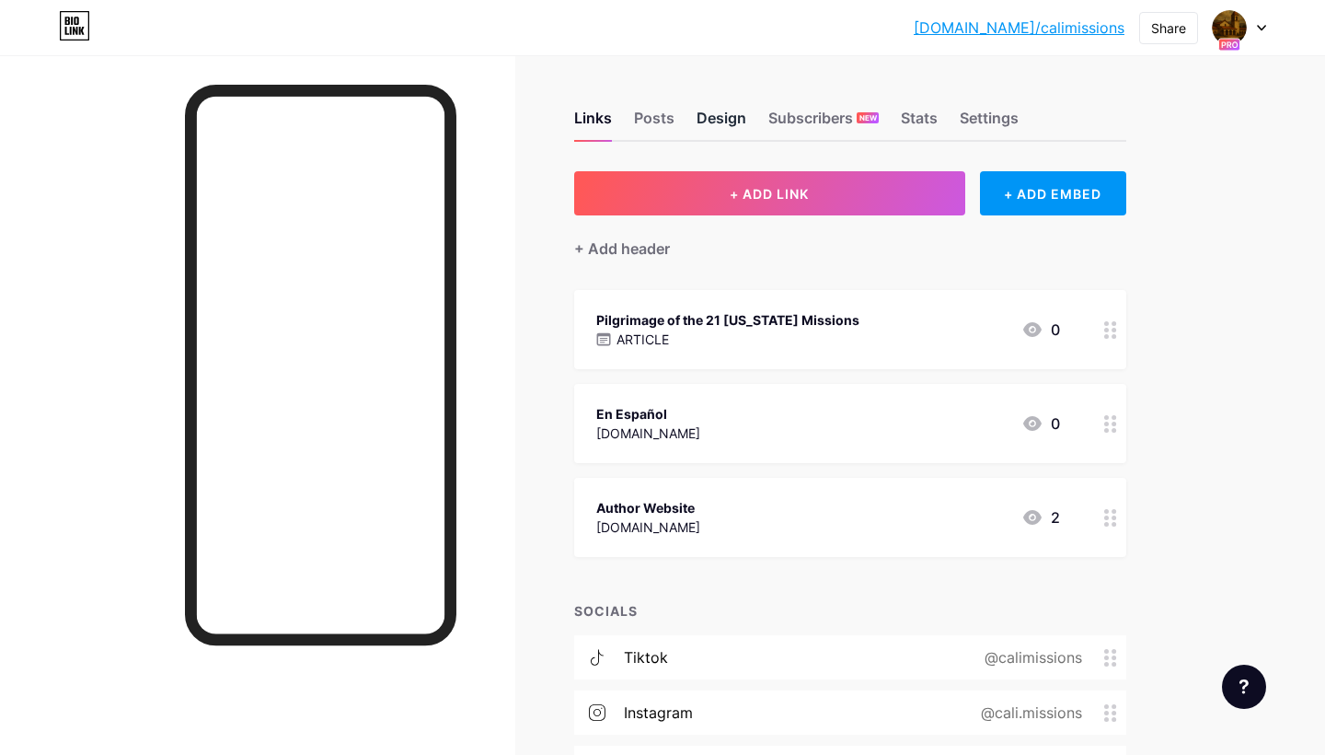
click at [716, 117] on div "Design" at bounding box center [722, 123] width 50 height 33
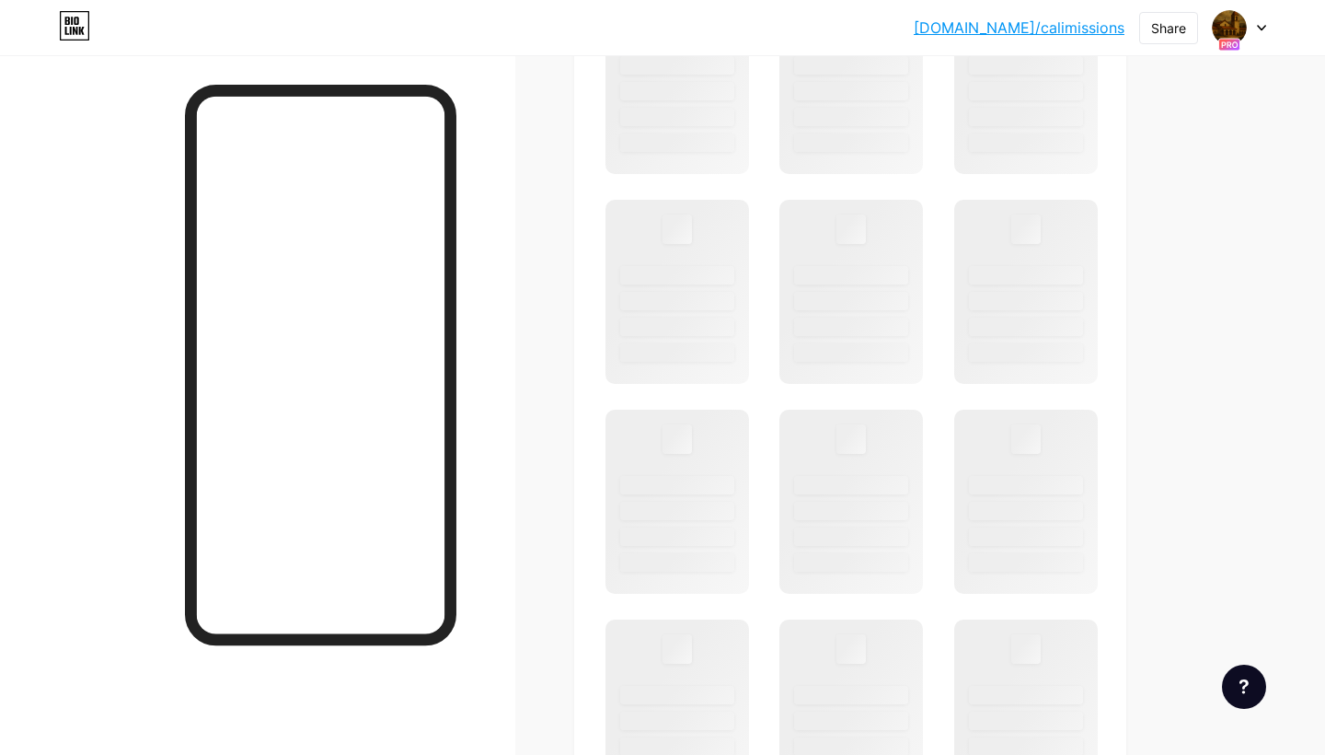
scroll to position [561, 0]
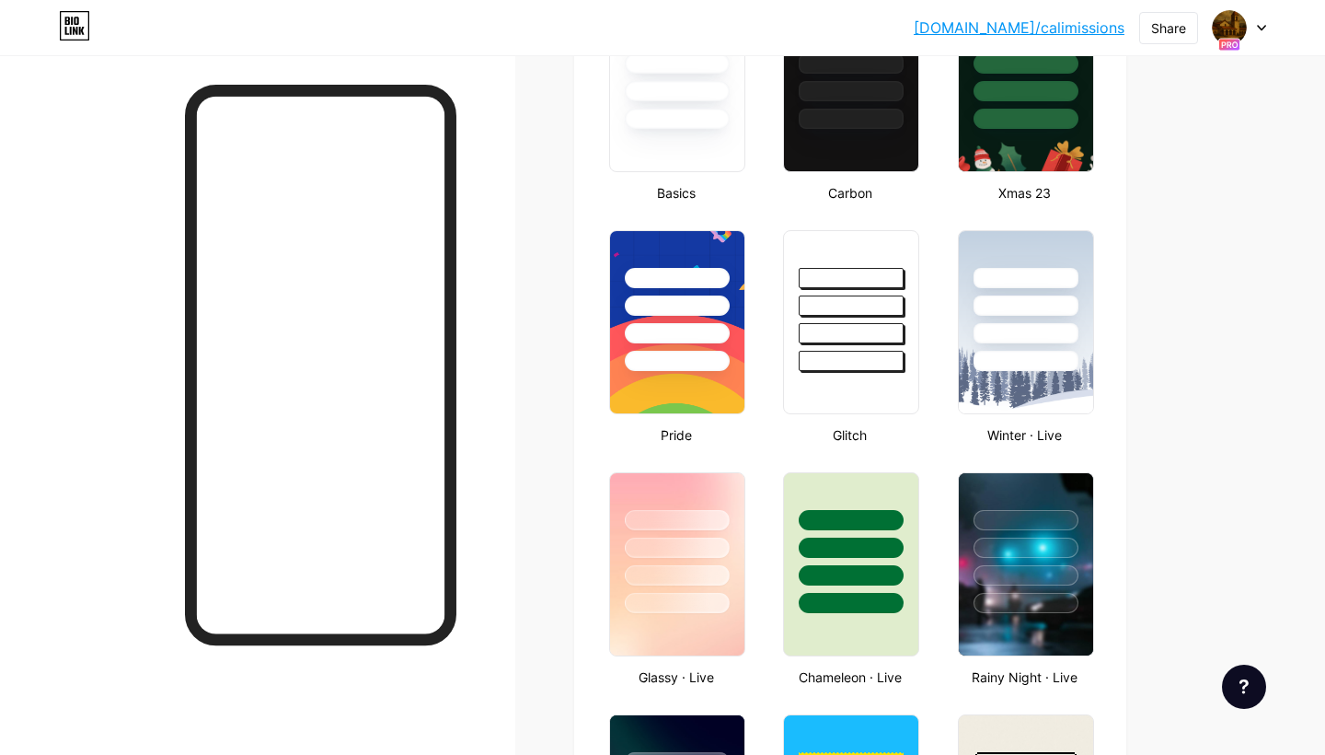
type input "#f8fadb"
type input "#ffffff"
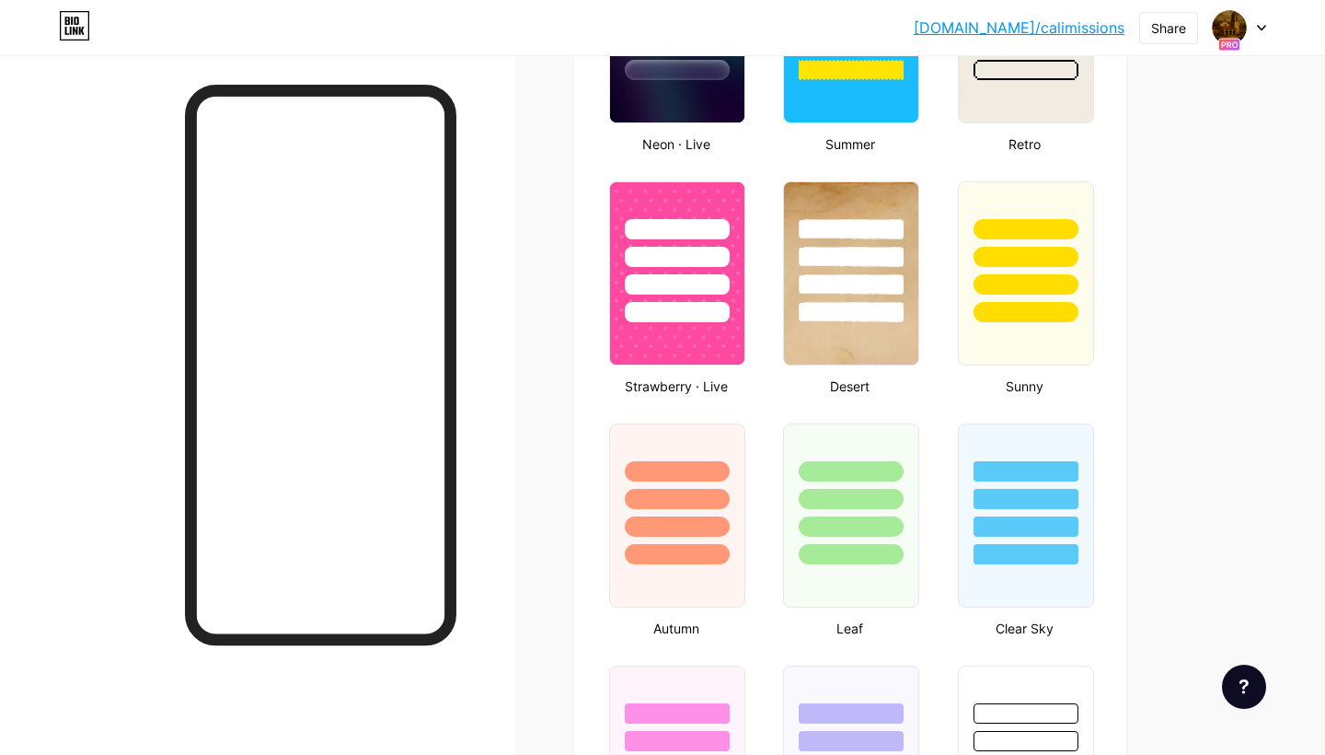
scroll to position [1071, 0]
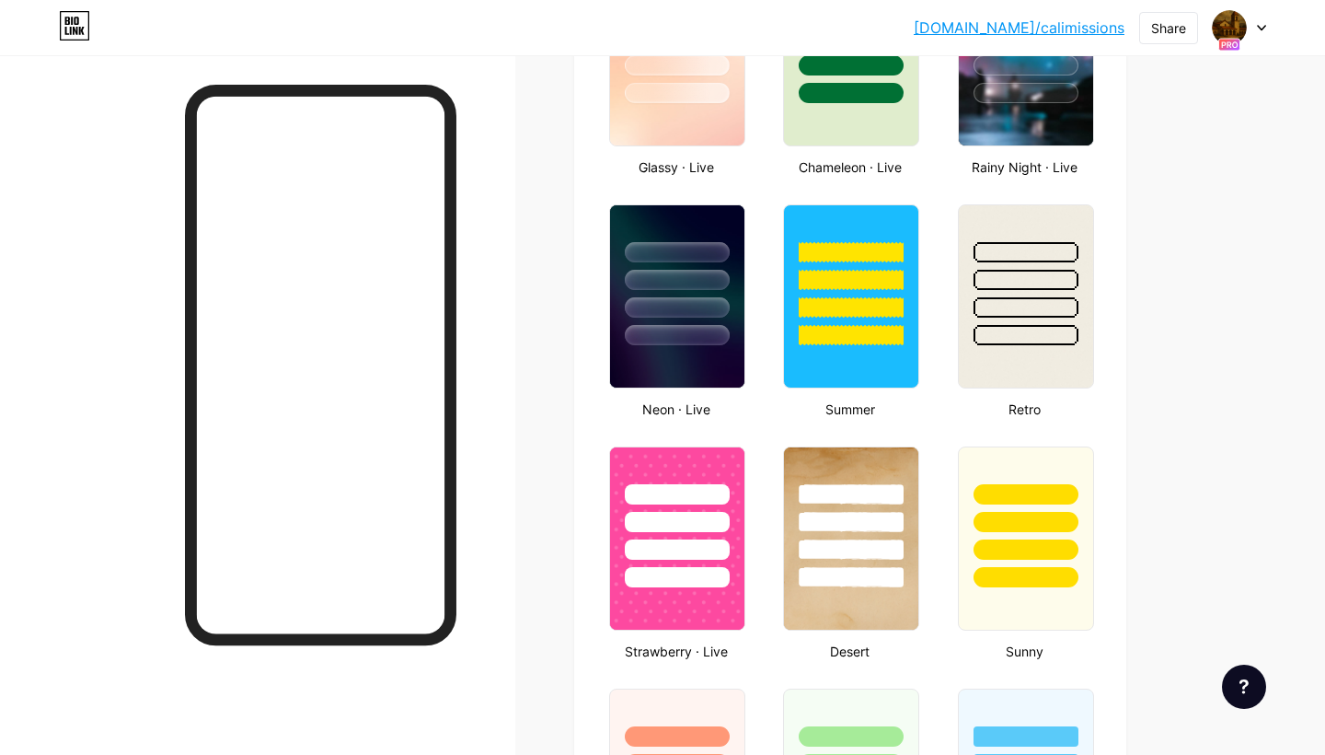
click at [1256, 25] on div at bounding box center [1239, 27] width 53 height 33
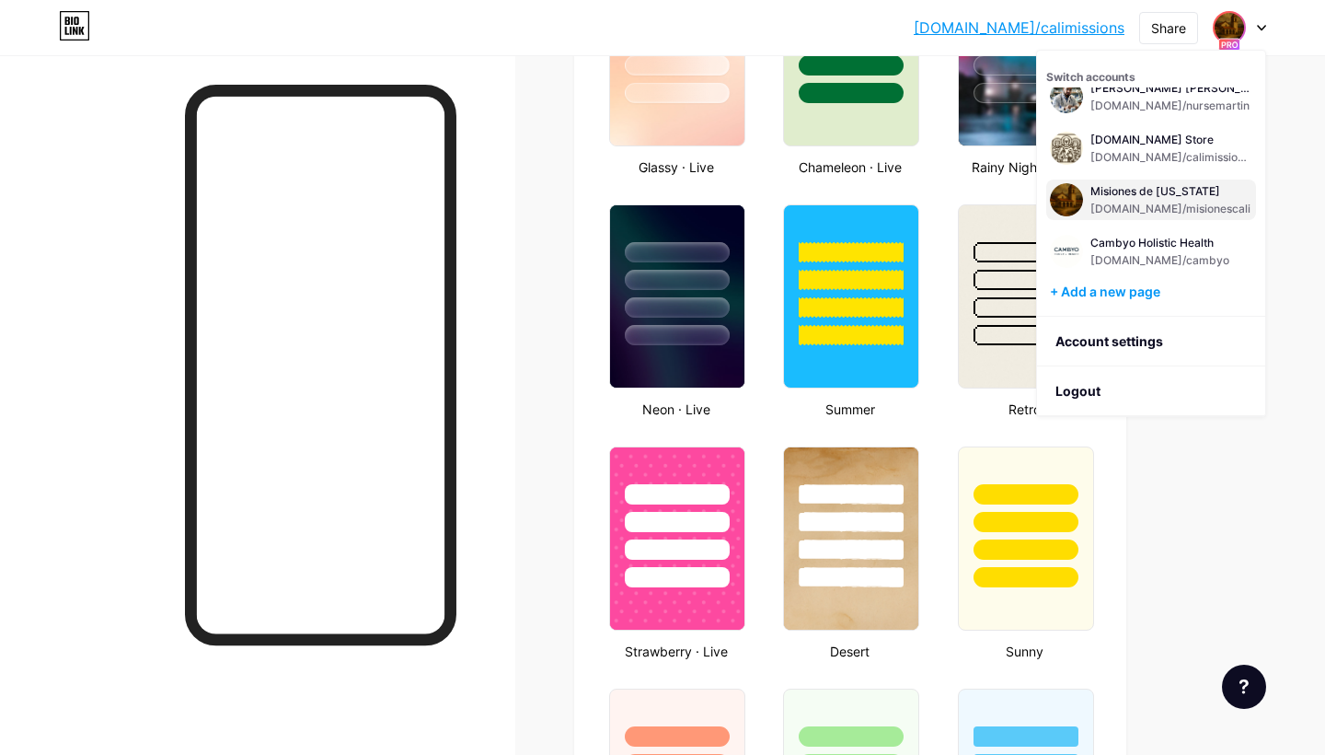
scroll to position [74, 0]
click at [1164, 203] on div "[DOMAIN_NAME]/misionescali" at bounding box center [1171, 209] width 160 height 15
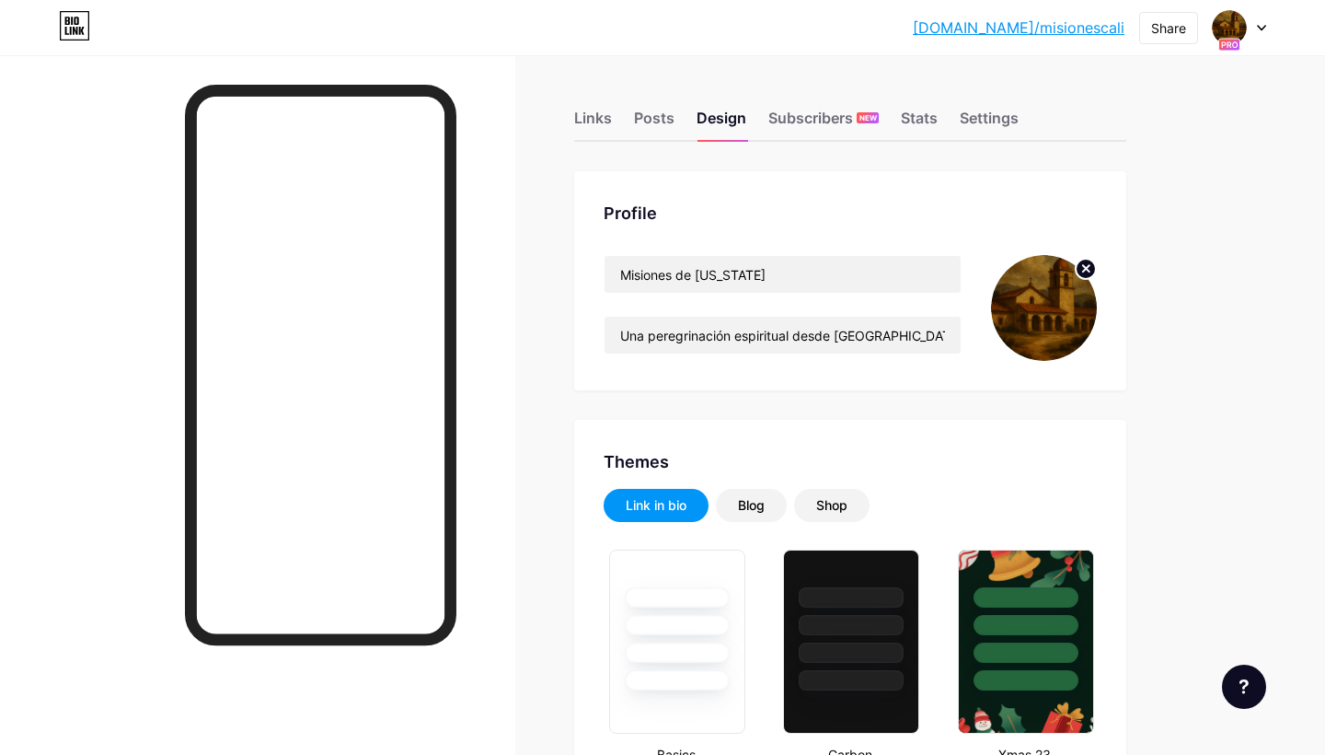
type input "#f8fadb"
click at [586, 116] on div "Links" at bounding box center [593, 123] width 38 height 33
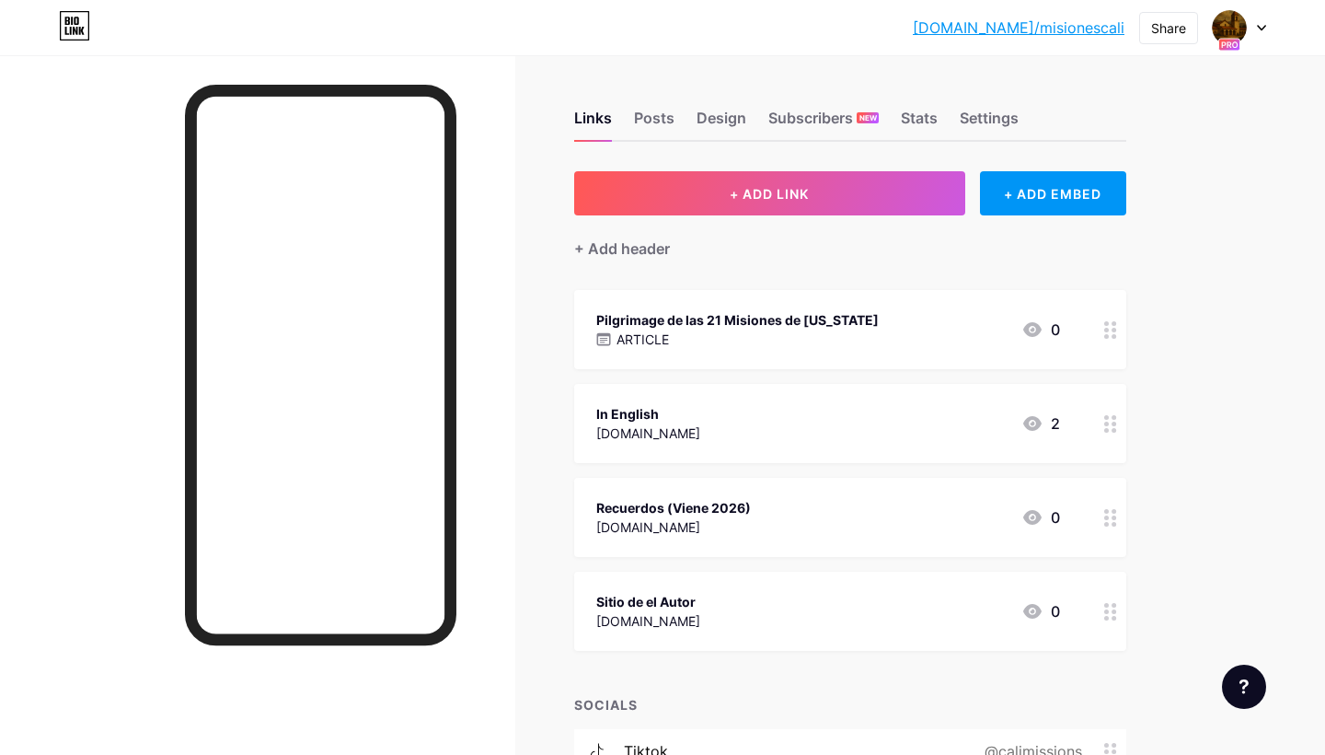
click at [1112, 519] on icon at bounding box center [1110, 517] width 13 height 17
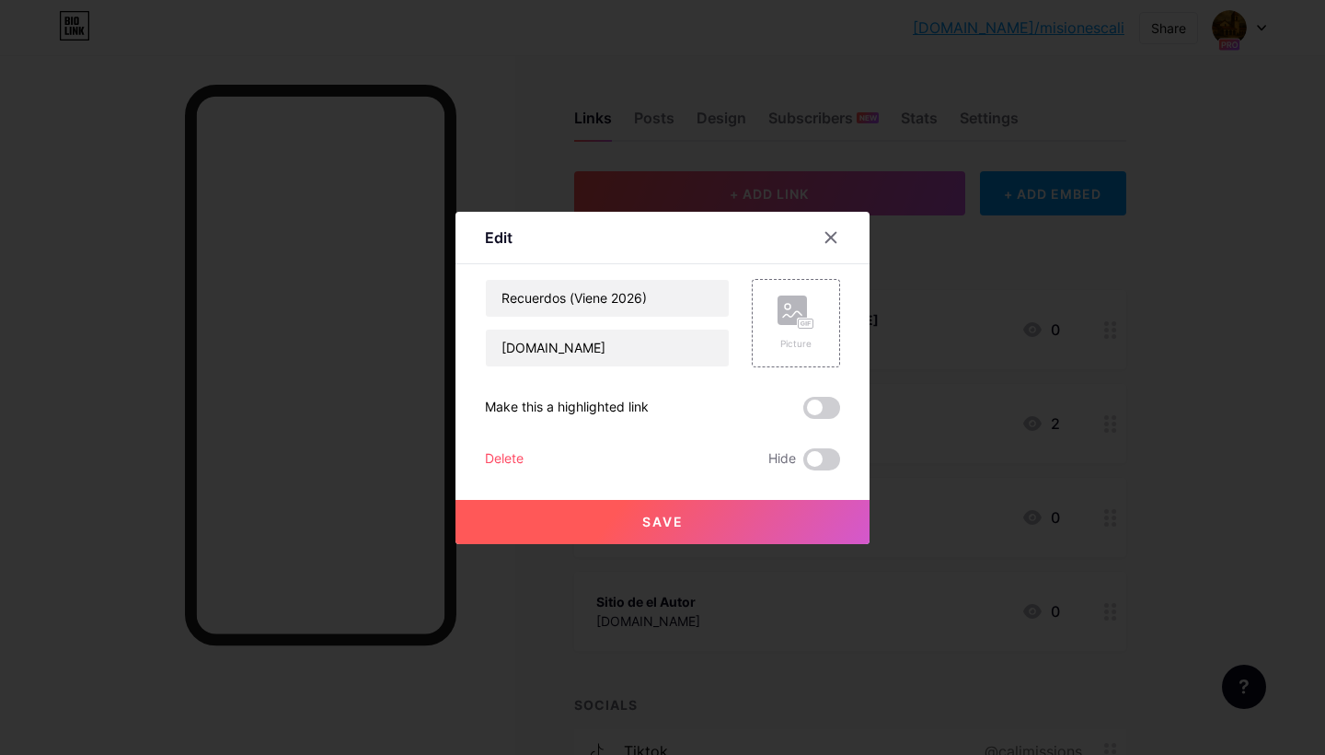
click at [513, 452] on div "Delete" at bounding box center [504, 459] width 39 height 22
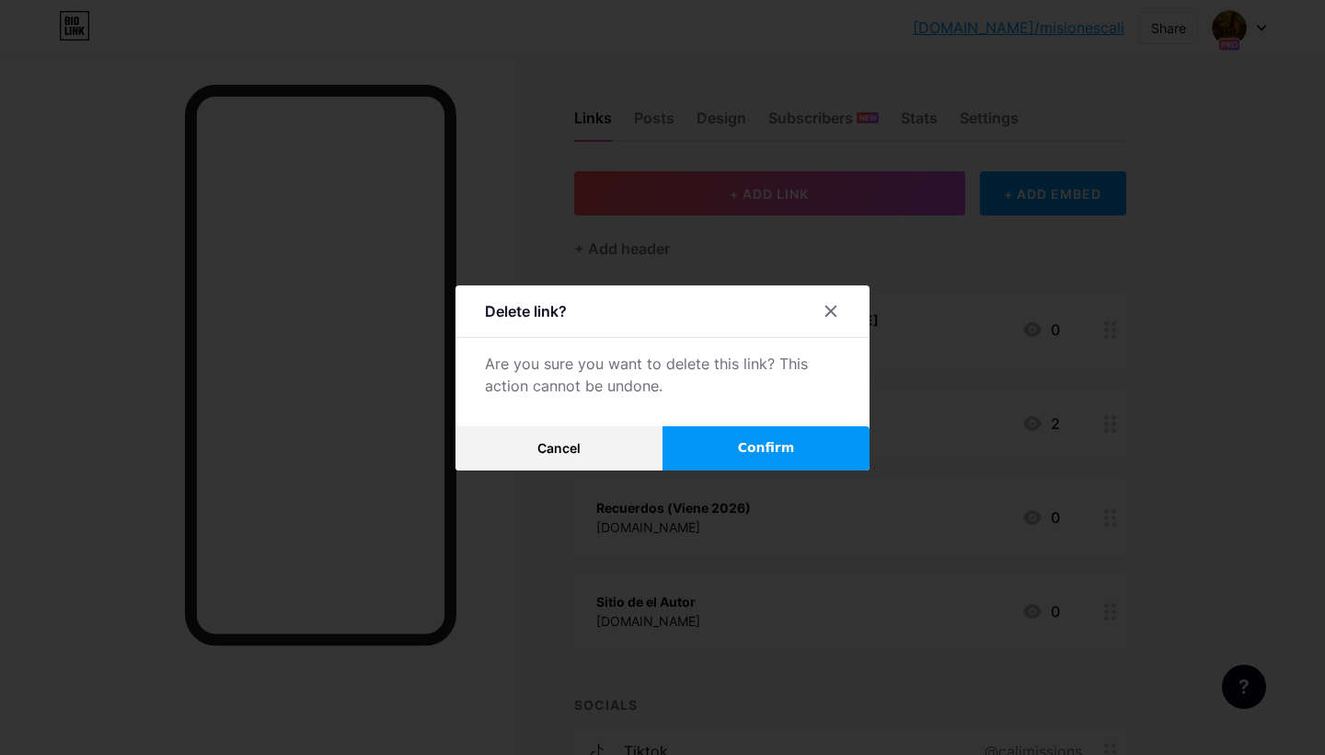
click at [735, 457] on button "Confirm" at bounding box center [766, 448] width 207 height 44
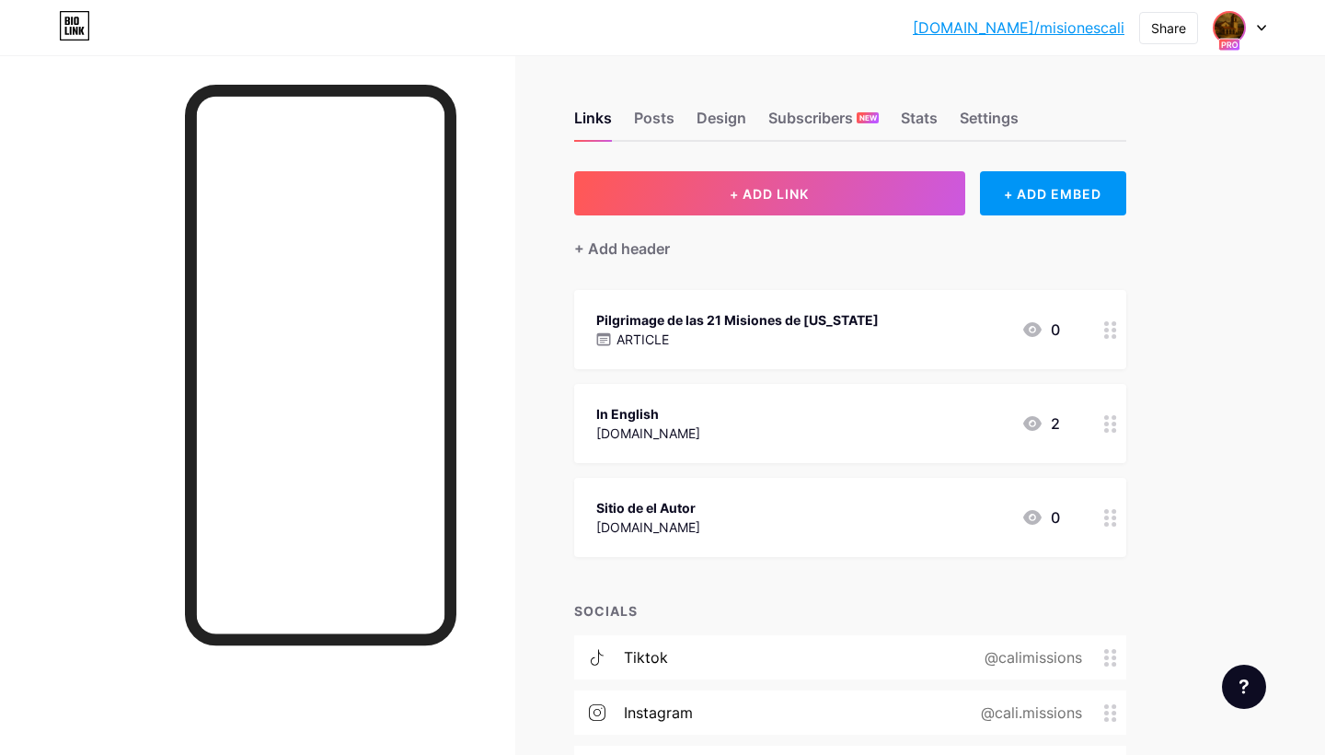
click at [1235, 26] on img at bounding box center [1229, 27] width 29 height 29
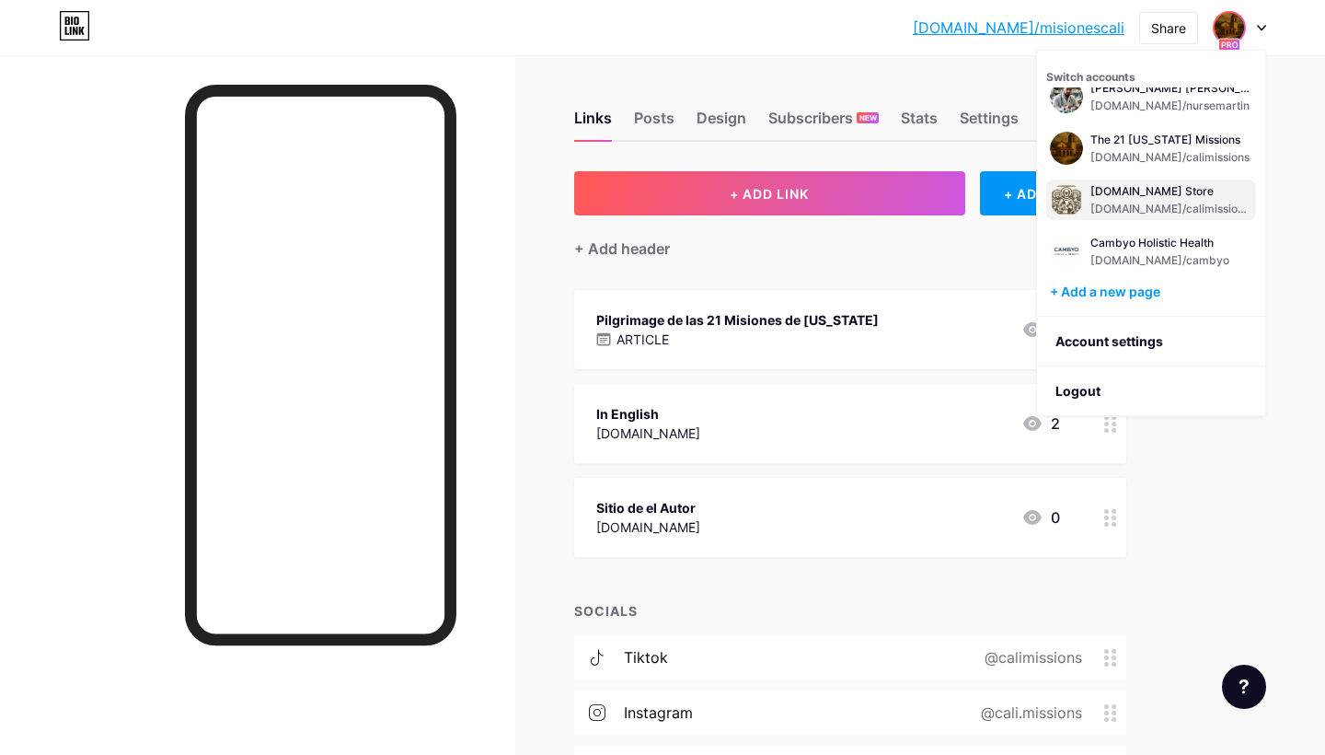
scroll to position [74, 0]
click at [1150, 188] on div "[DOMAIN_NAME] Store" at bounding box center [1172, 191] width 162 height 15
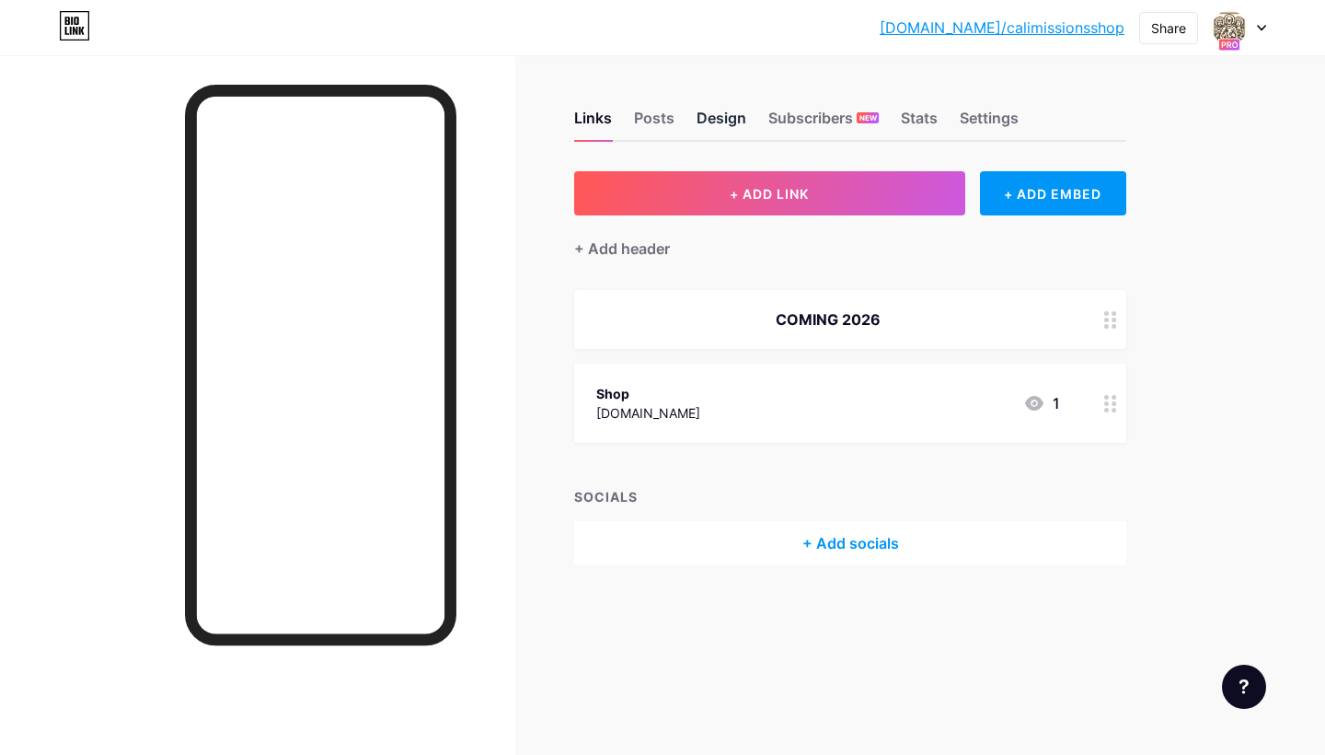
click at [702, 117] on div "Design" at bounding box center [722, 123] width 50 height 33
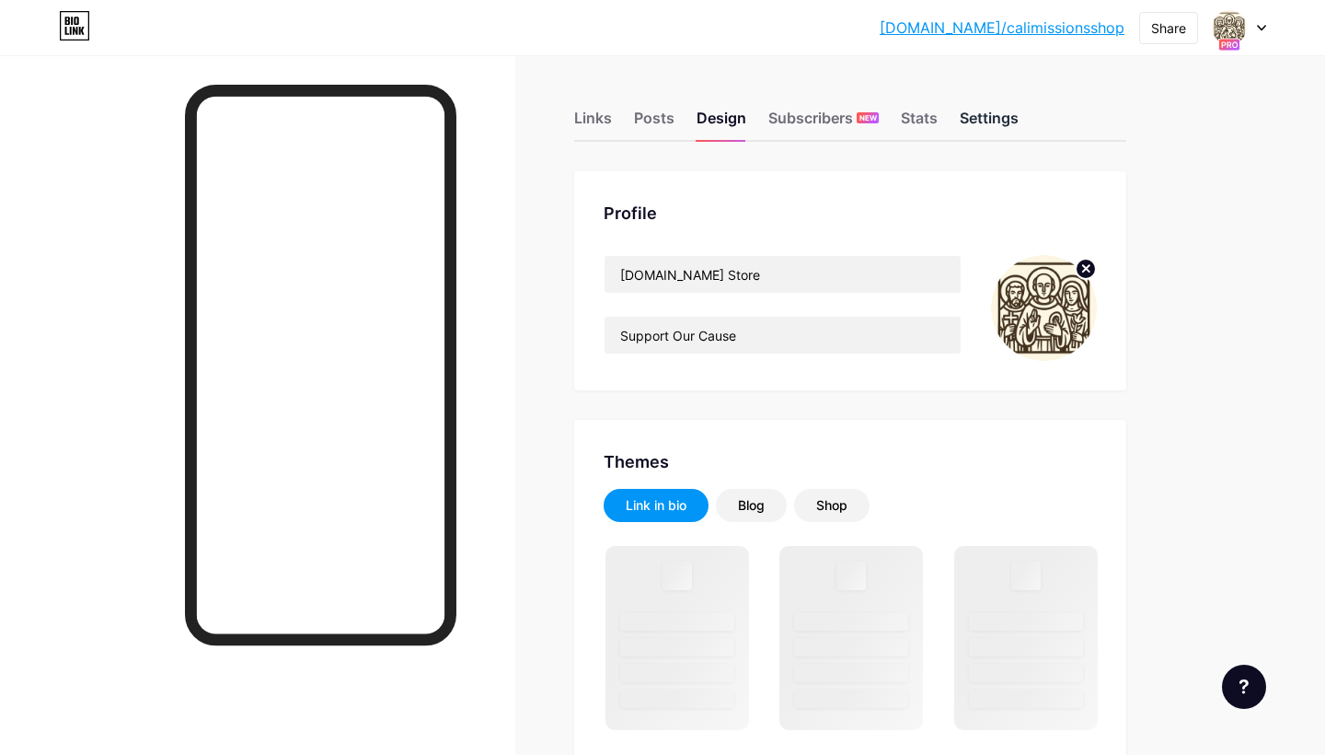
click at [982, 122] on div "Settings" at bounding box center [989, 123] width 59 height 33
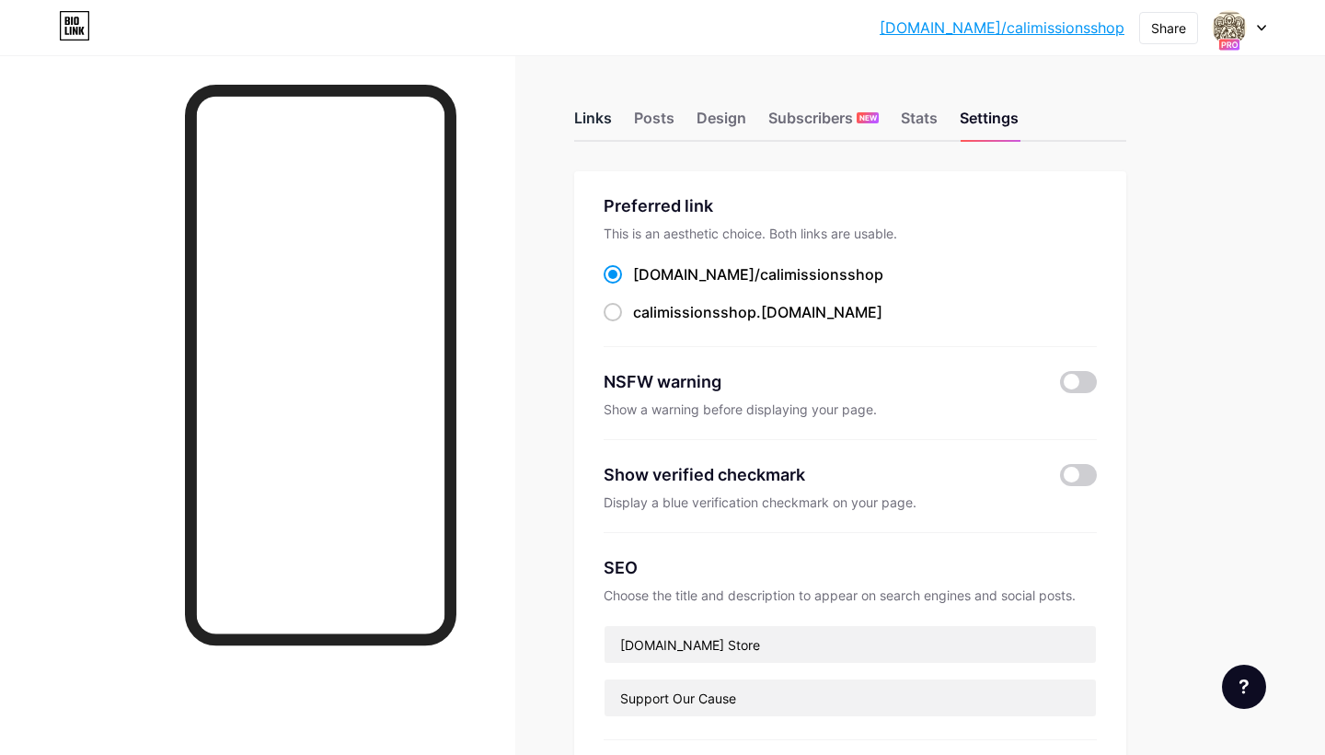
click at [594, 113] on div "Links" at bounding box center [593, 123] width 38 height 33
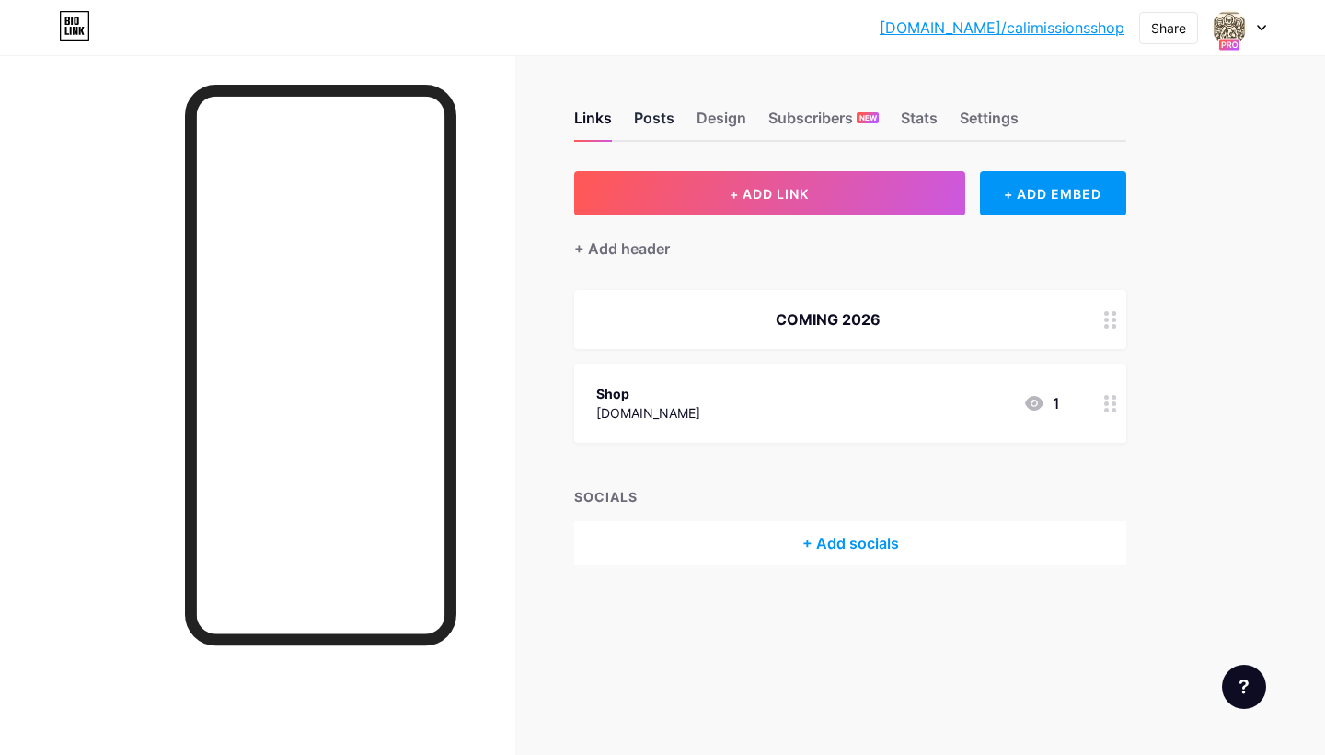
click at [663, 110] on div "Posts" at bounding box center [654, 123] width 40 height 33
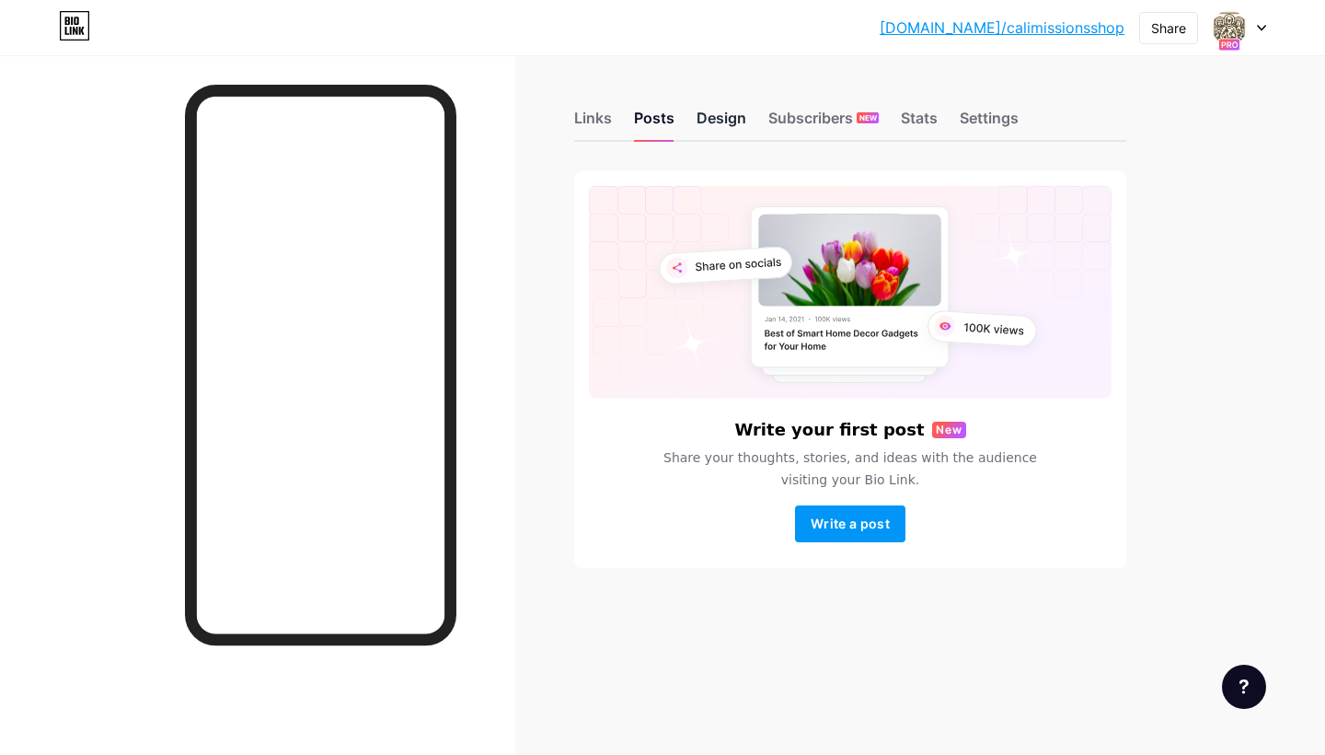
click at [726, 118] on div "Design" at bounding box center [722, 123] width 50 height 33
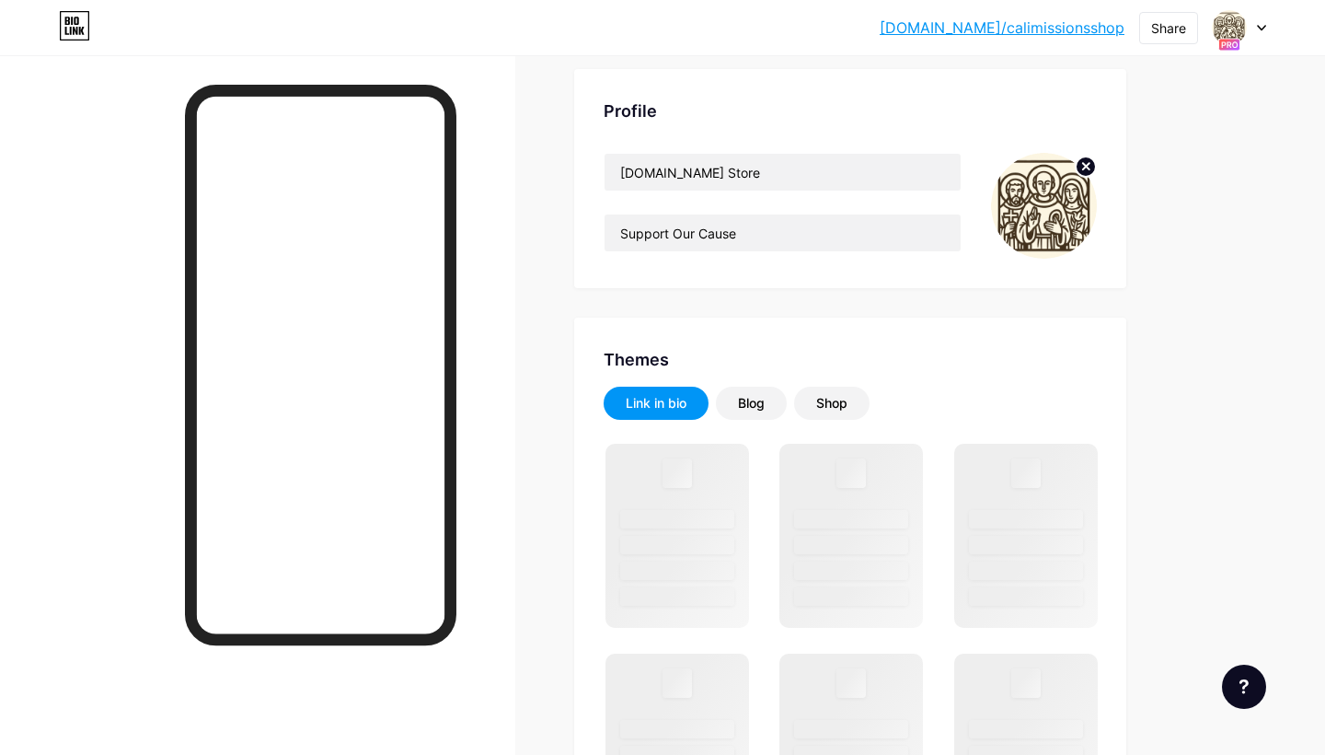
scroll to position [130, 0]
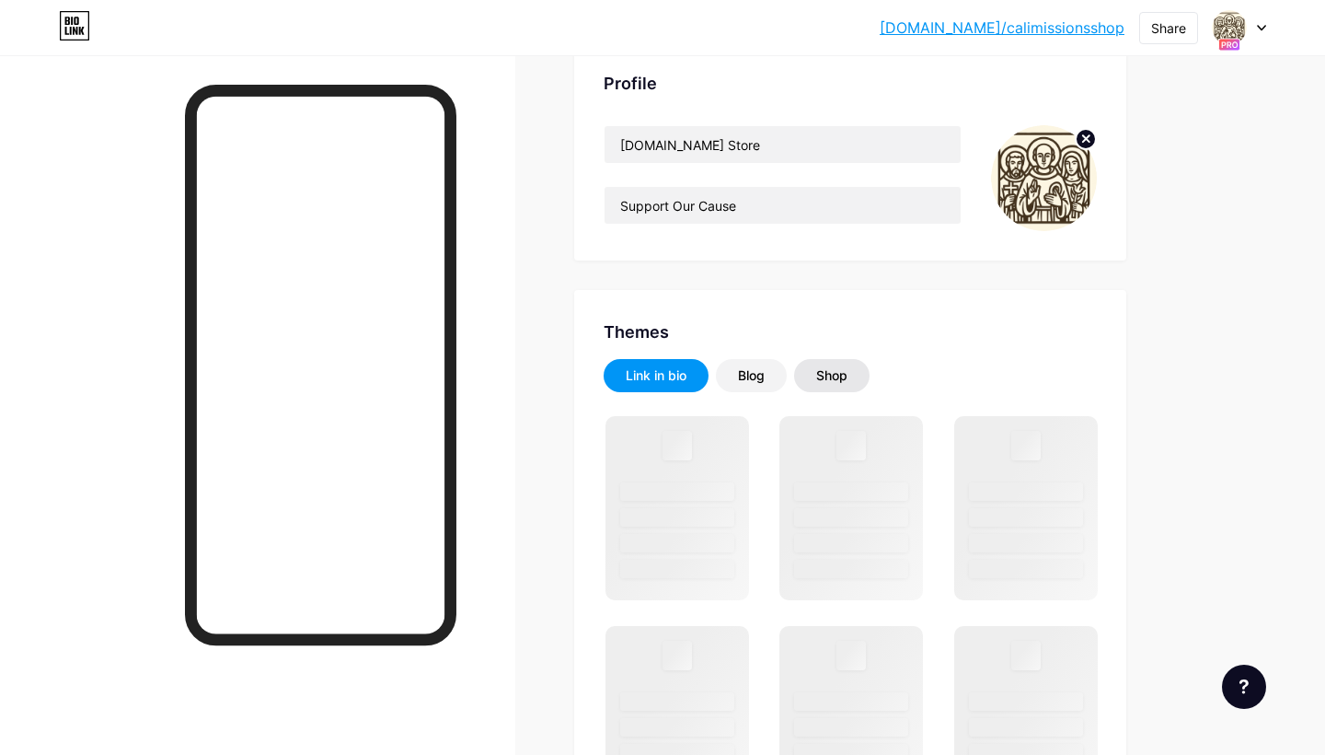
click at [815, 375] on div "Shop" at bounding box center [831, 375] width 75 height 33
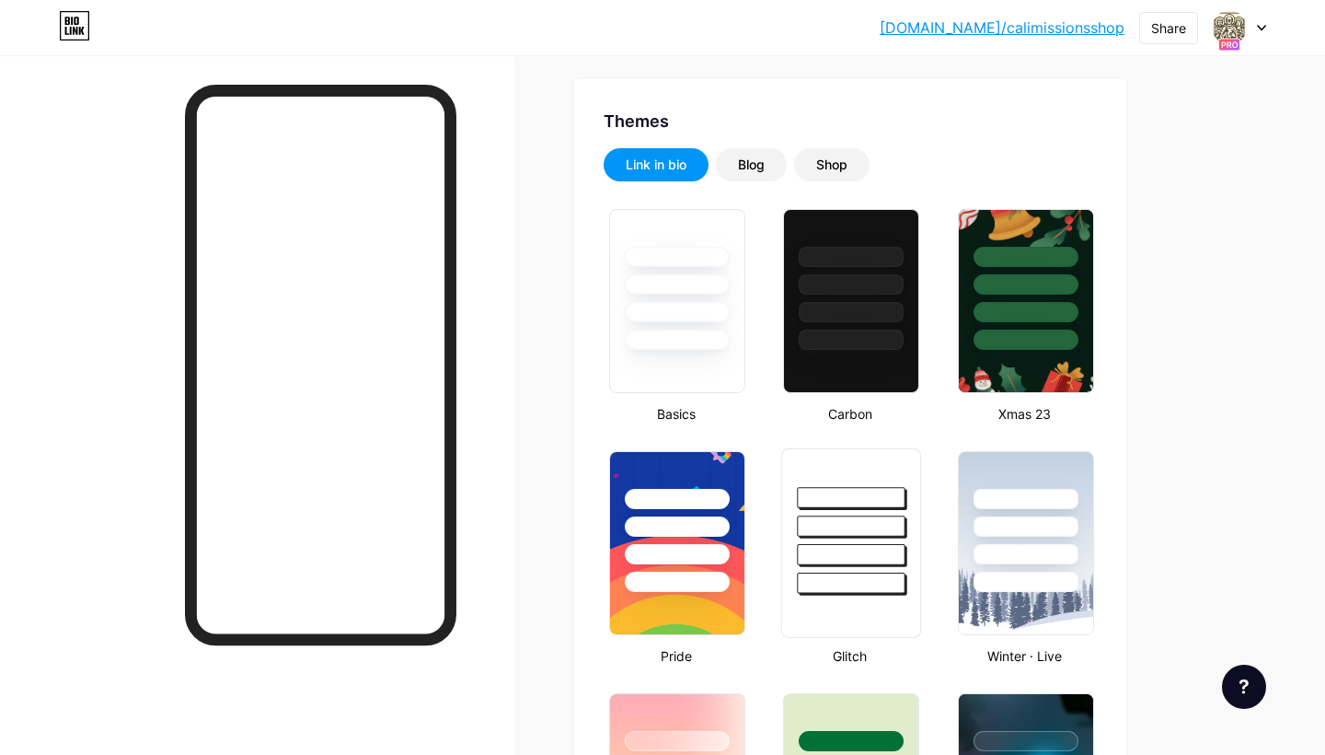
scroll to position [155, 0]
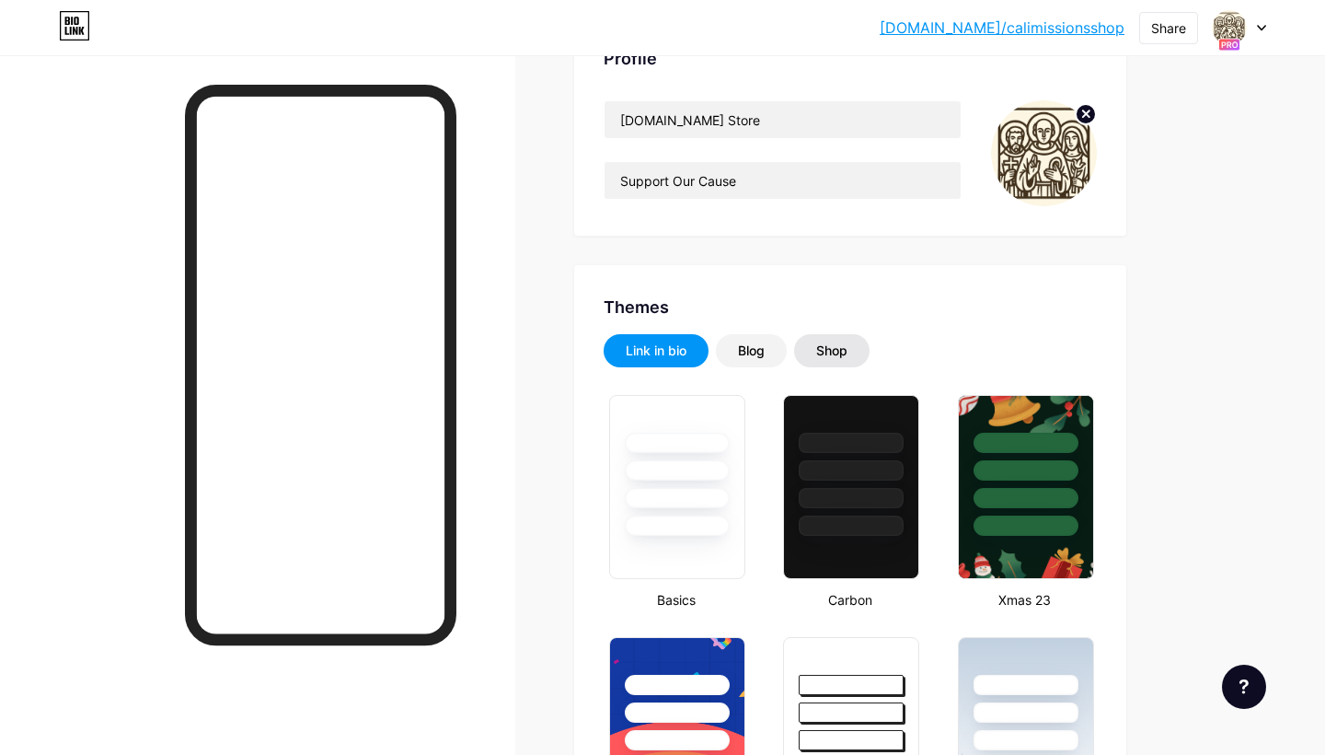
click at [826, 337] on div "Shop" at bounding box center [831, 350] width 75 height 33
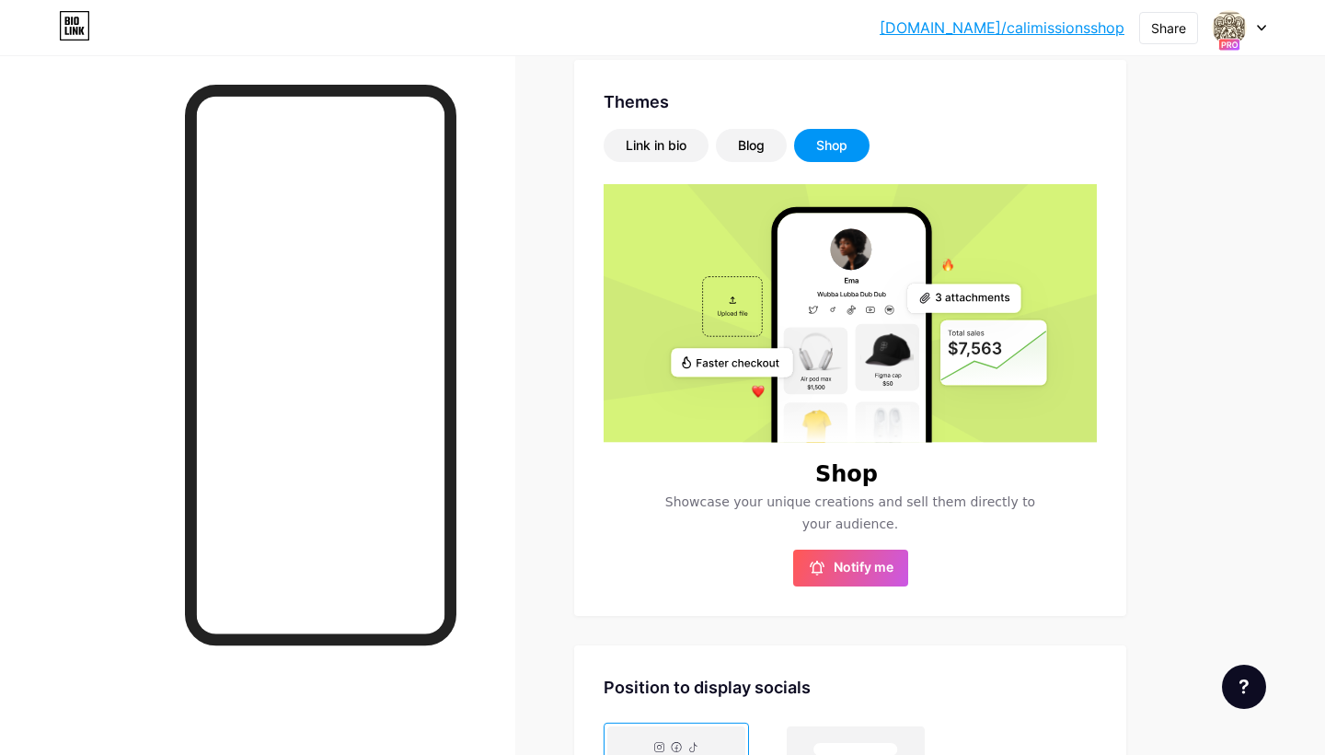
scroll to position [341, 0]
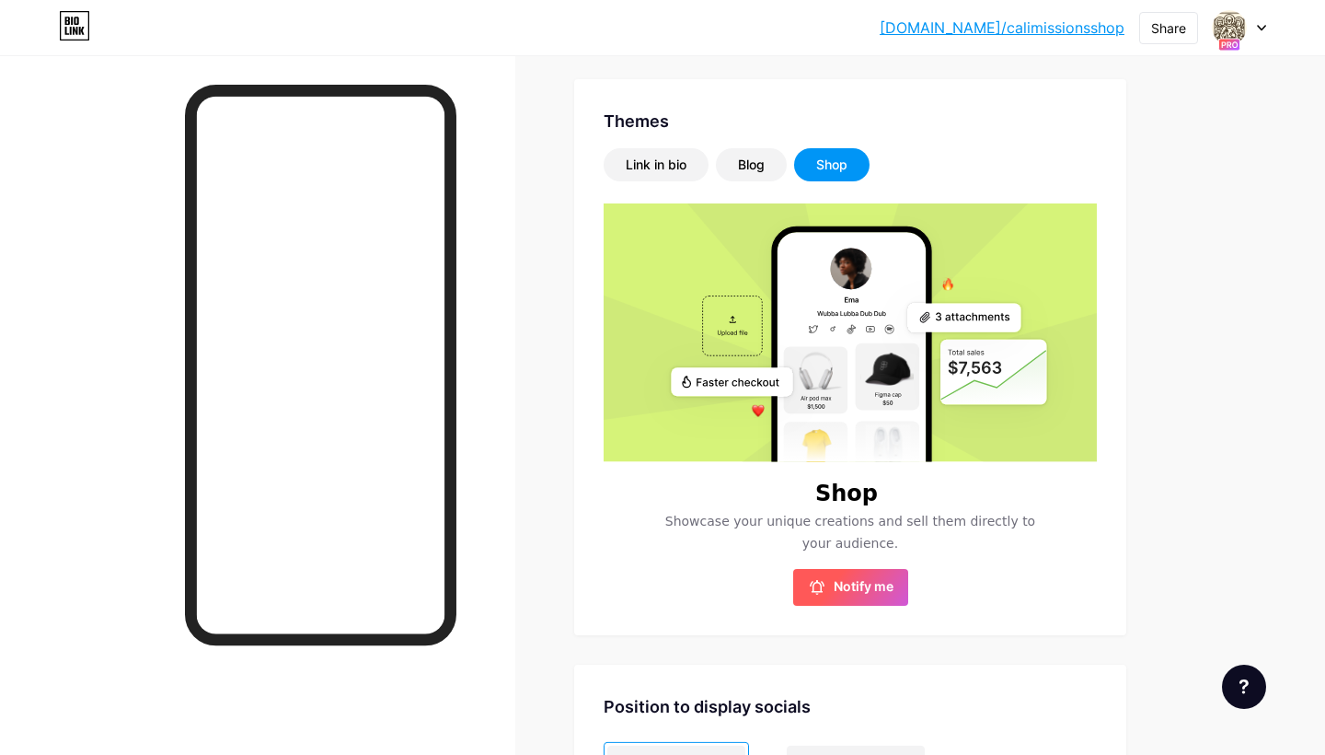
click at [854, 570] on button "Notify me" at bounding box center [850, 587] width 115 height 37
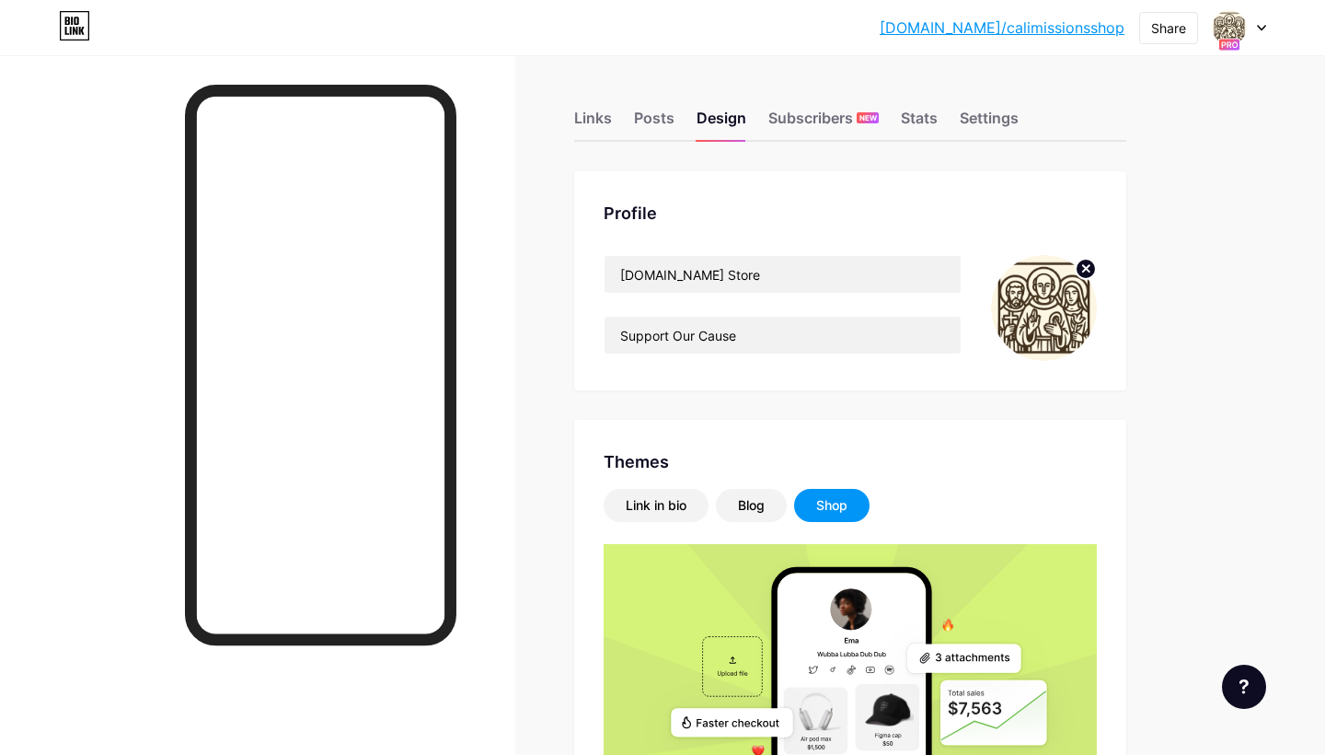
scroll to position [0, 0]
drag, startPoint x: 791, startPoint y: 273, endPoint x: 581, endPoint y: 255, distance: 210.7
click at [581, 255] on div "Profile [DOMAIN_NAME] Store Support Our Cause" at bounding box center [850, 280] width 552 height 219
click at [1257, 29] on icon at bounding box center [1261, 28] width 9 height 6
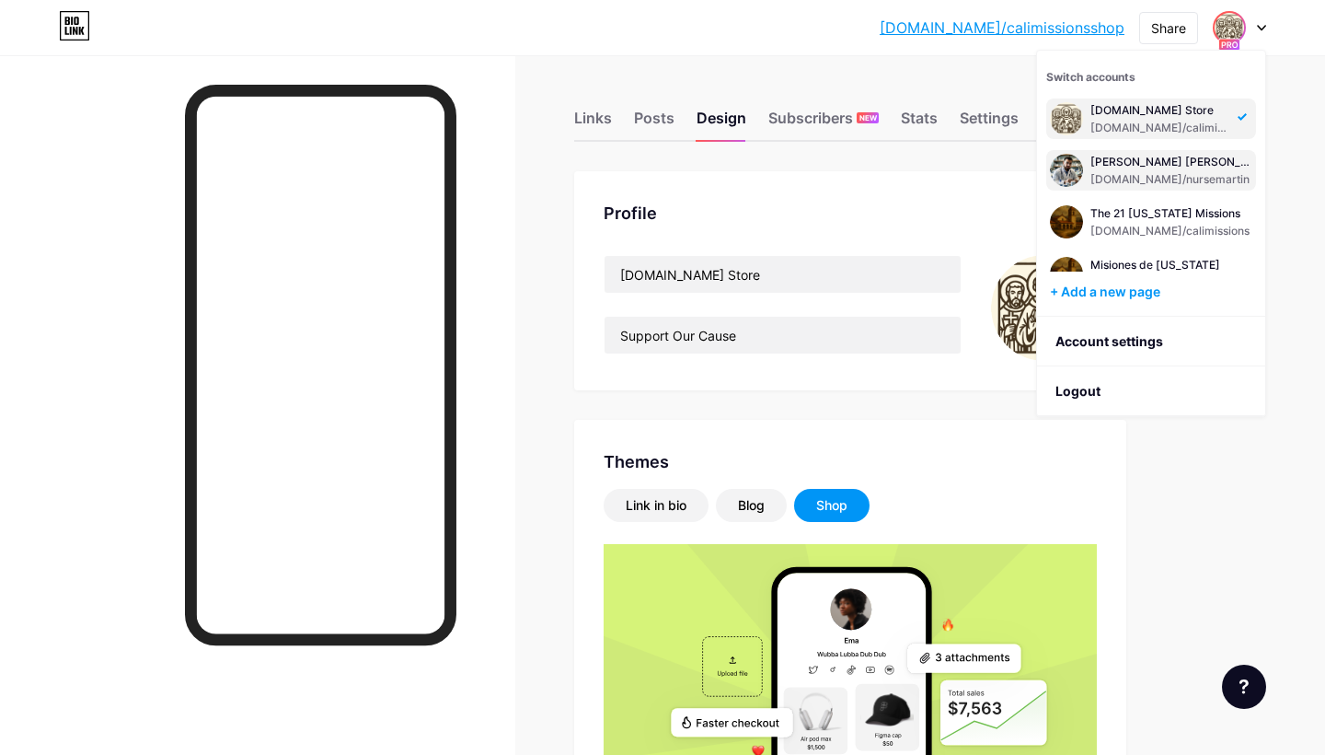
click at [1174, 176] on div "[DOMAIN_NAME]/nursemartin" at bounding box center [1172, 179] width 162 height 15
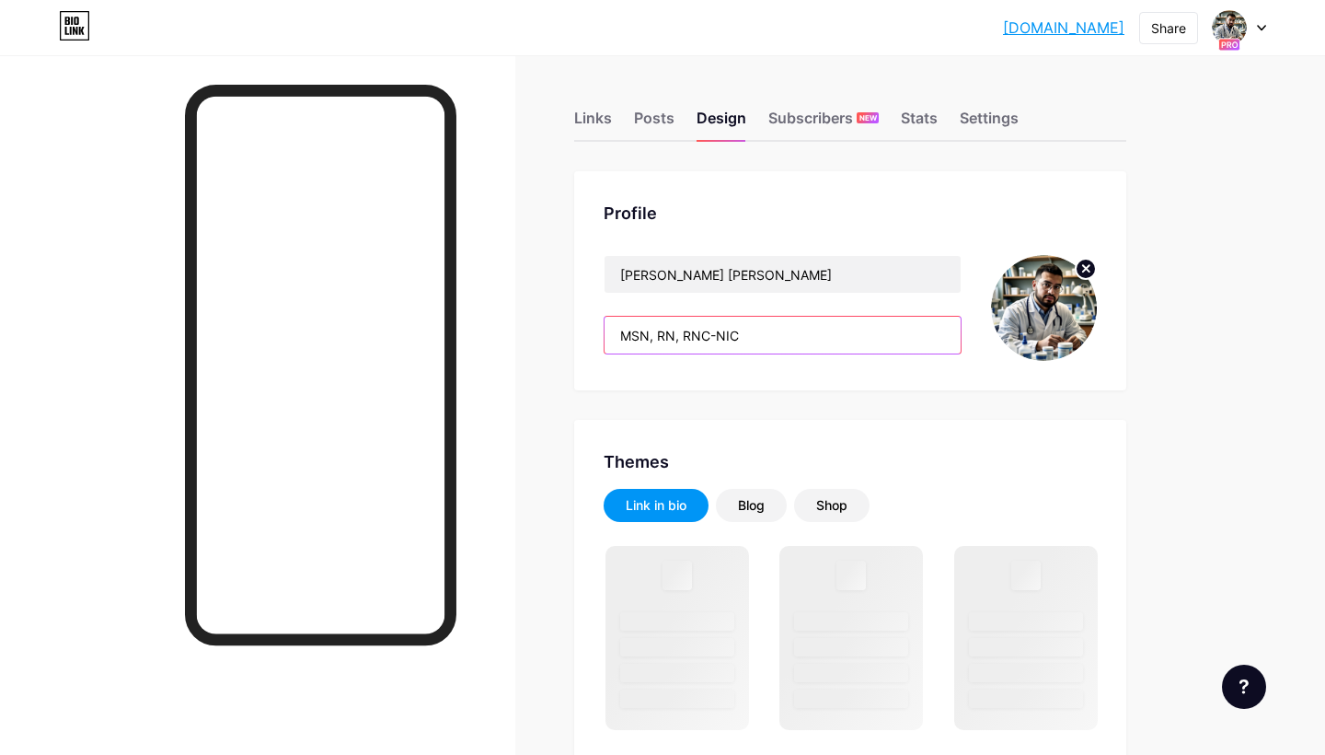
drag, startPoint x: 757, startPoint y: 331, endPoint x: 586, endPoint y: 327, distance: 170.3
click at [586, 327] on div "Profile Martin W. Rivera Salas MSN, RN, RNC-NIC" at bounding box center [850, 280] width 552 height 219
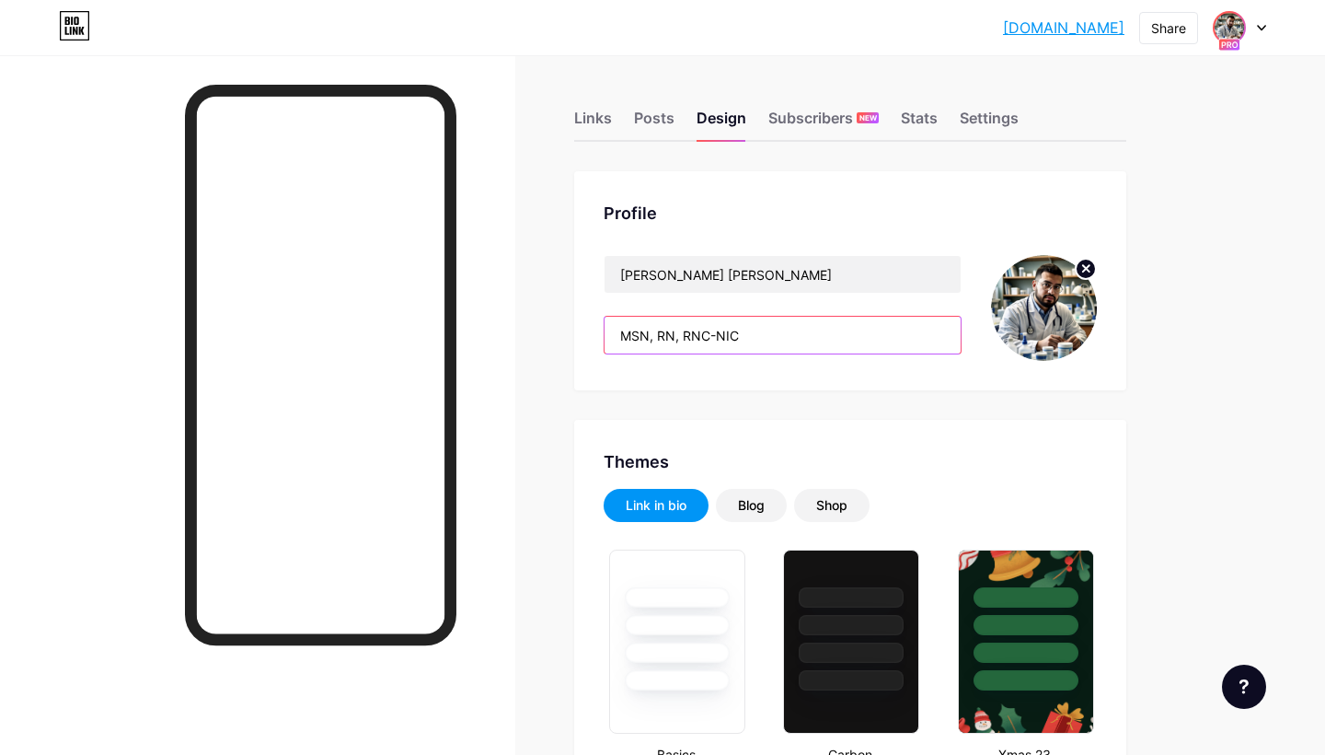
type input "#f9fef8"
click at [1231, 23] on img at bounding box center [1229, 27] width 29 height 29
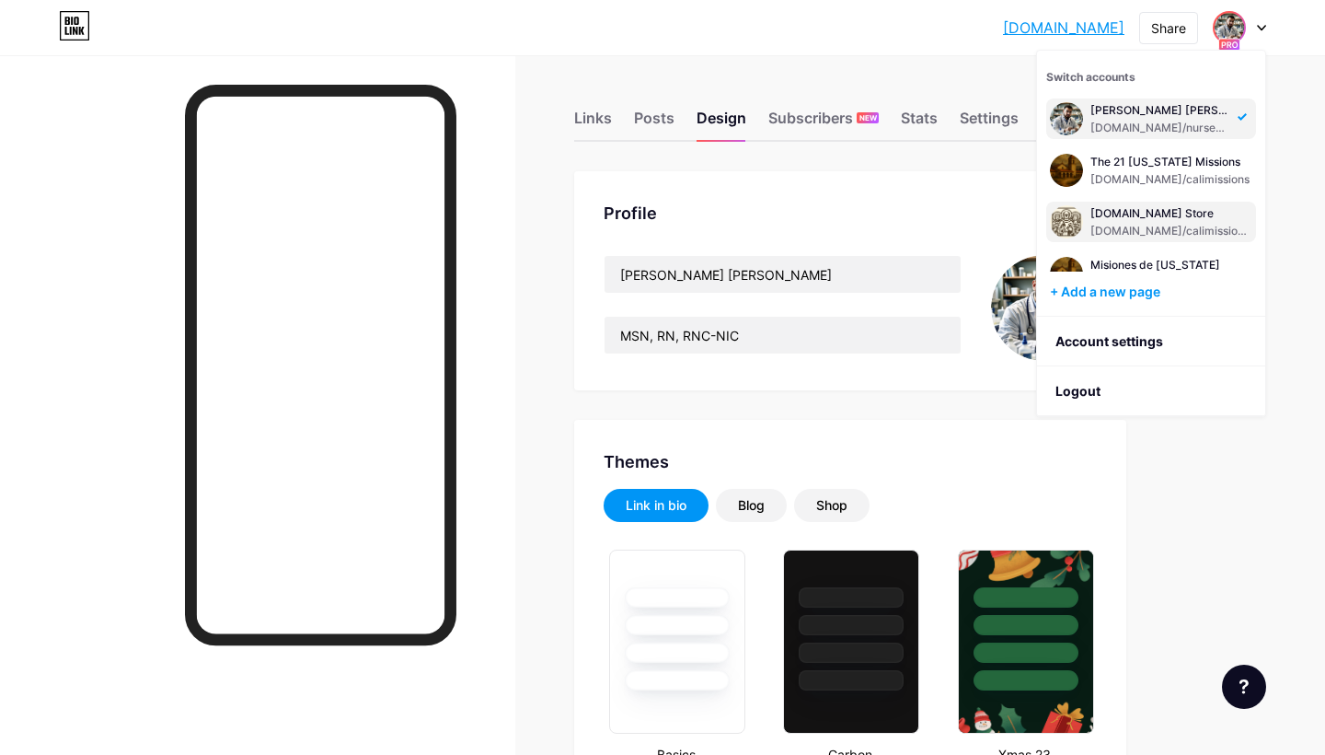
click at [1184, 222] on div "CaliMissions.com Store bio.link/calimissionsshop" at bounding box center [1172, 221] width 162 height 33
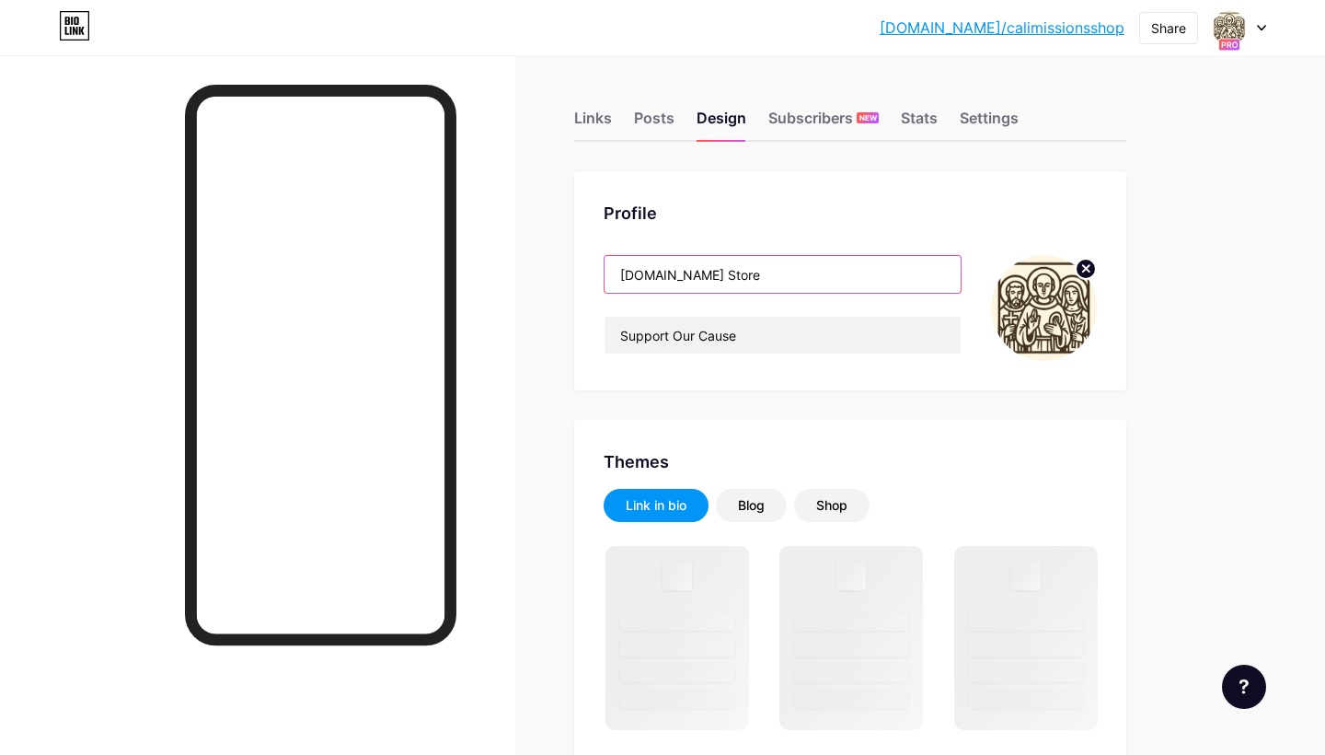
drag, startPoint x: 787, startPoint y: 278, endPoint x: 528, endPoint y: 262, distance: 259.1
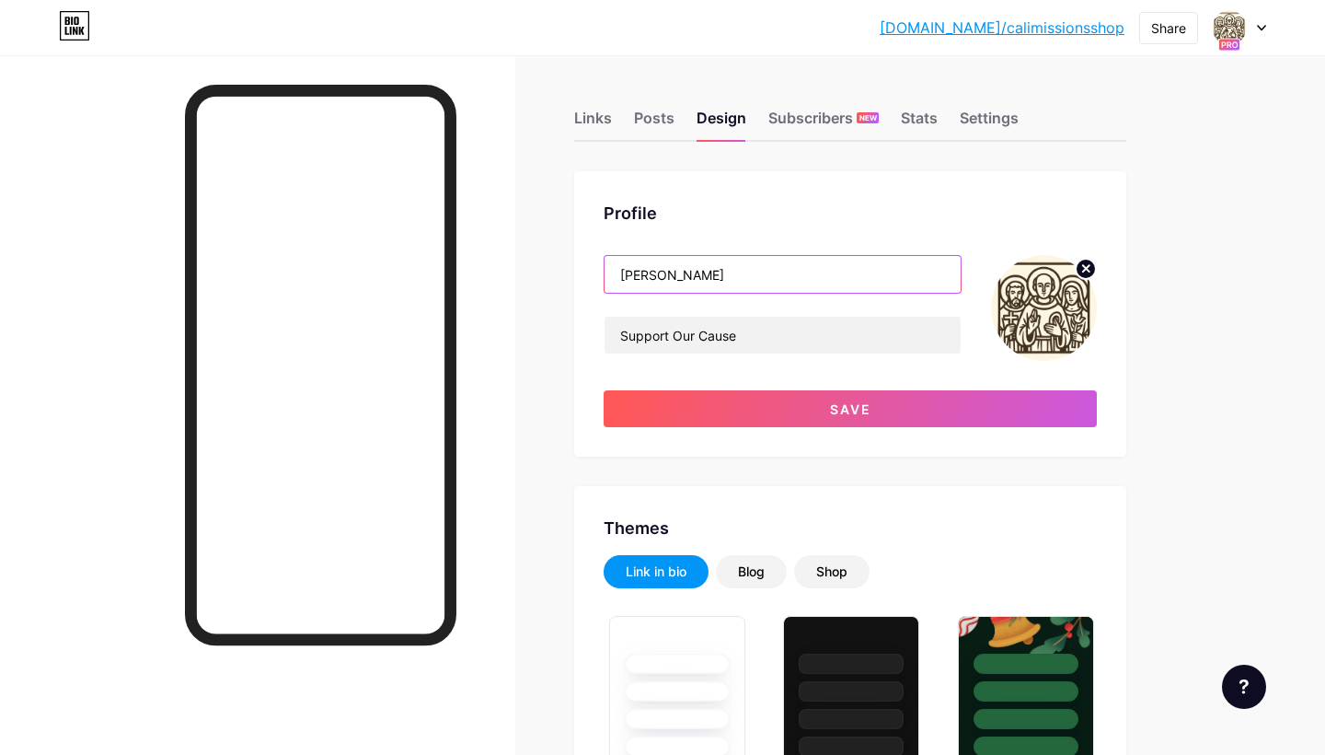
type input "[PERSON_NAME]"
type input "#000000"
type input "#ffffff"
type input "m"
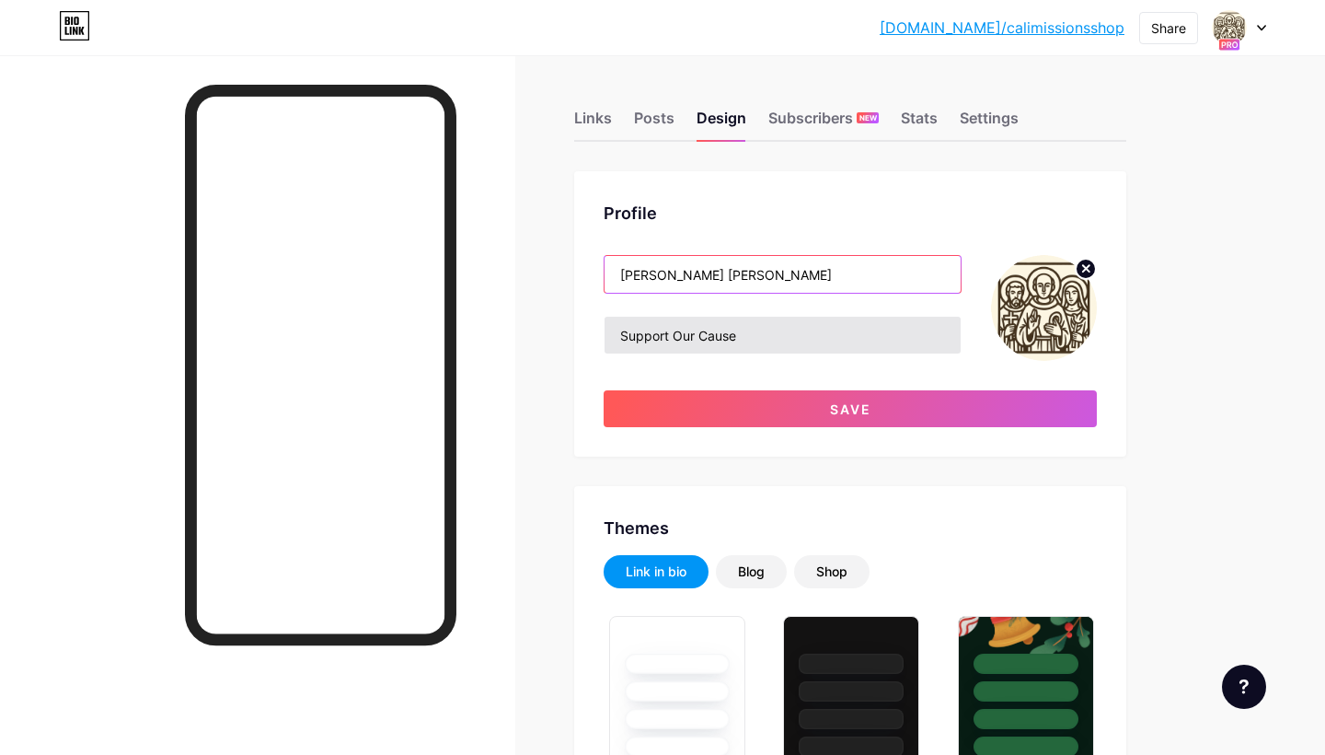
type input "[PERSON_NAME] [PERSON_NAME]"
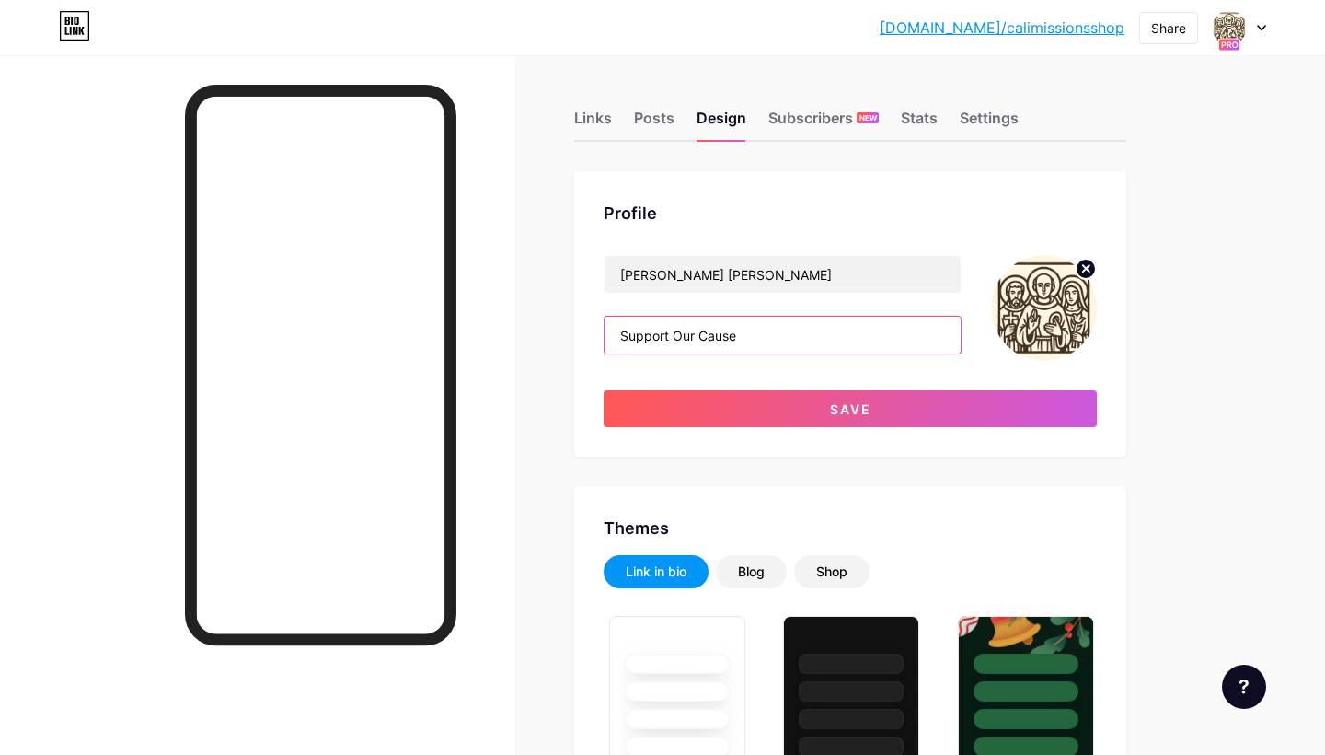
drag, startPoint x: 769, startPoint y: 326, endPoint x: 529, endPoint y: 311, distance: 240.7
drag, startPoint x: 802, startPoint y: 339, endPoint x: 572, endPoint y: 323, distance: 229.7
paste input "MSN, RN, RNC-NIC"
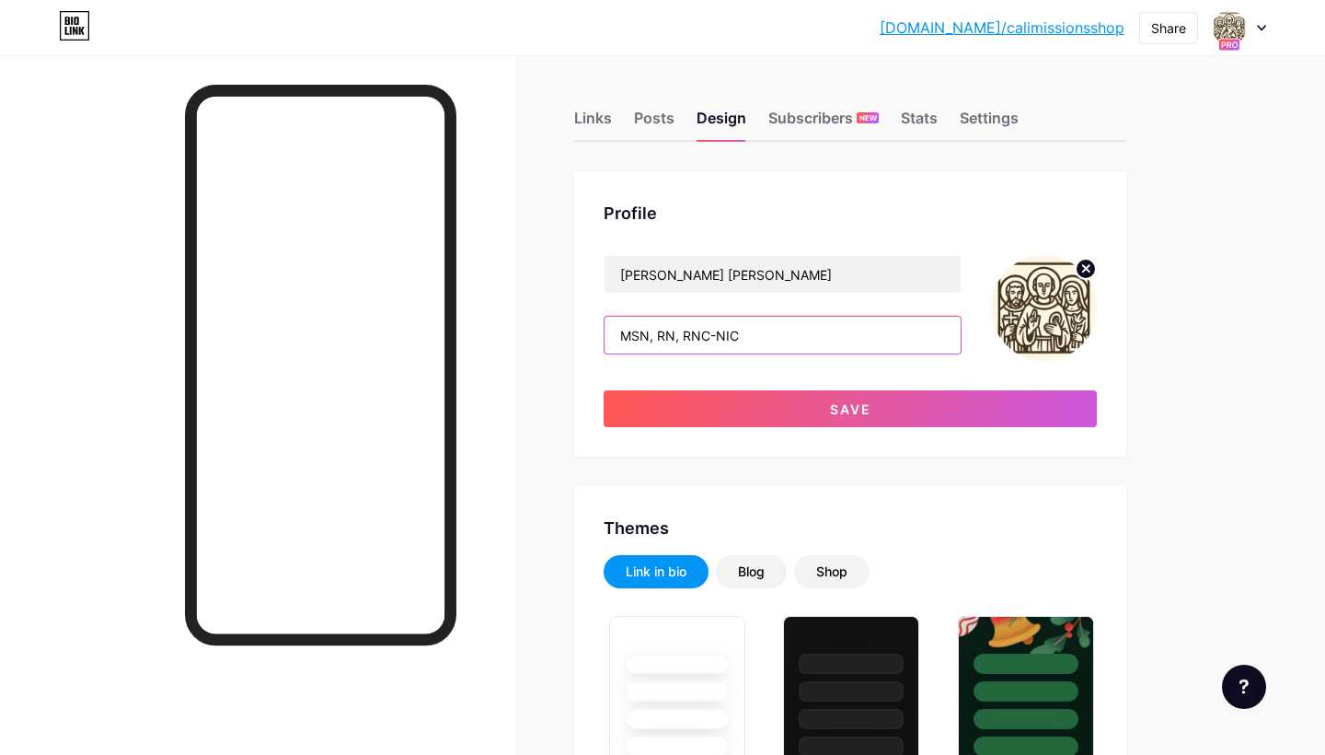
type input "MSN, RN, RNC-NIC"
click at [1084, 264] on circle at bounding box center [1086, 269] width 20 height 20
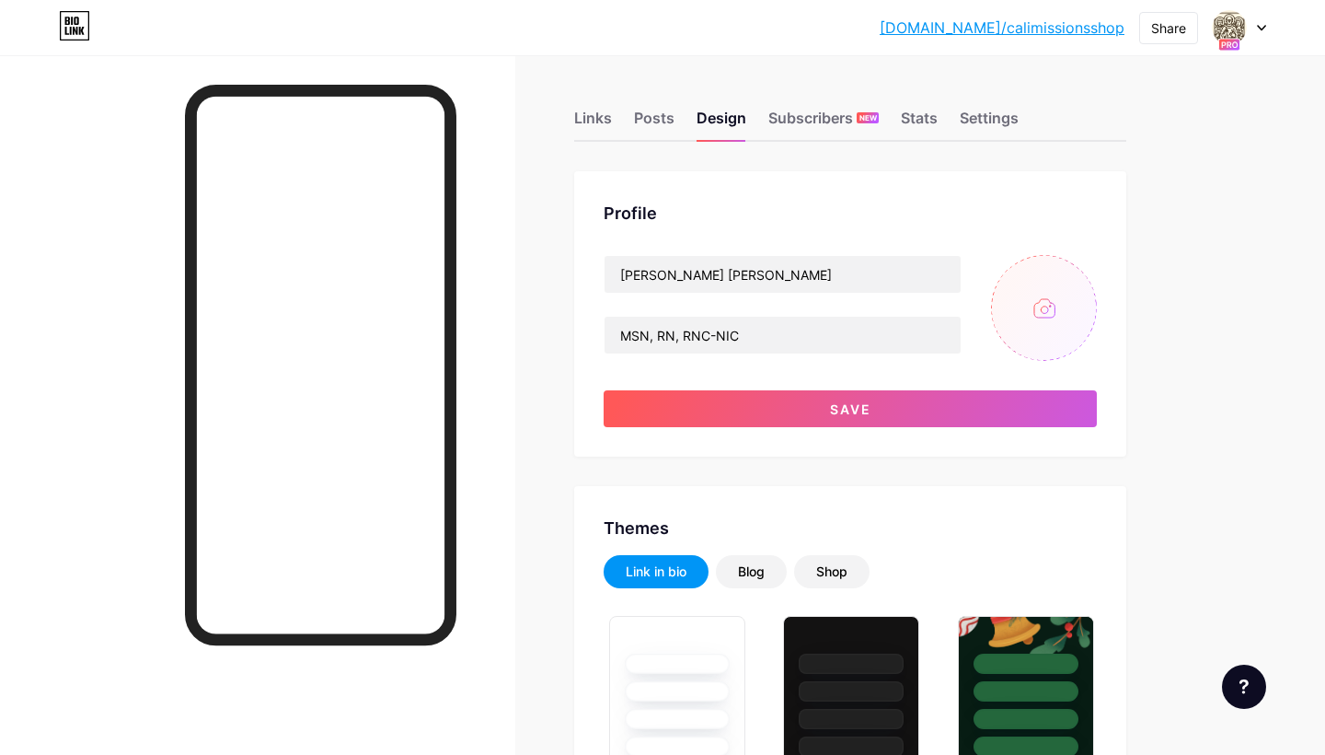
click at [1046, 306] on input "file" at bounding box center [1044, 308] width 106 height 106
type input "C:\fakepath\Screenshot [DATE] 6.54.07 AM.png"
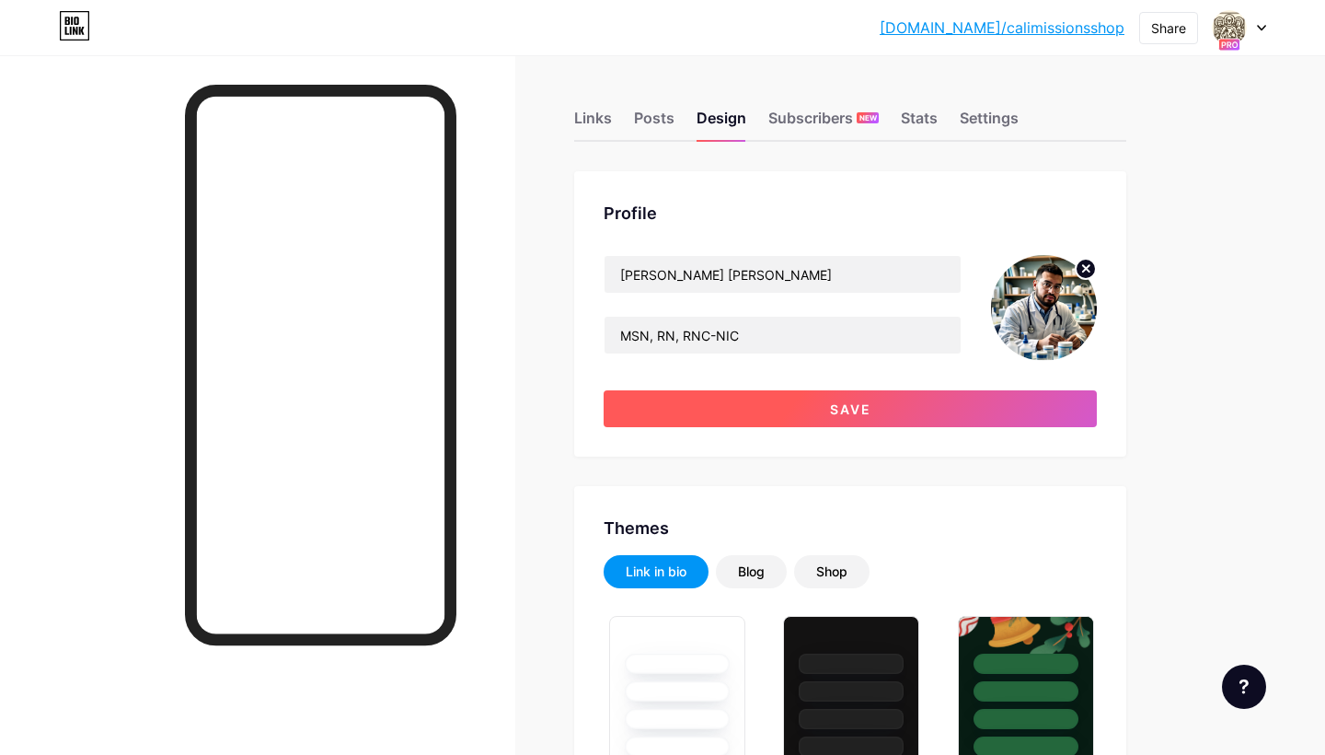
click at [899, 408] on button "Save" at bounding box center [850, 408] width 493 height 37
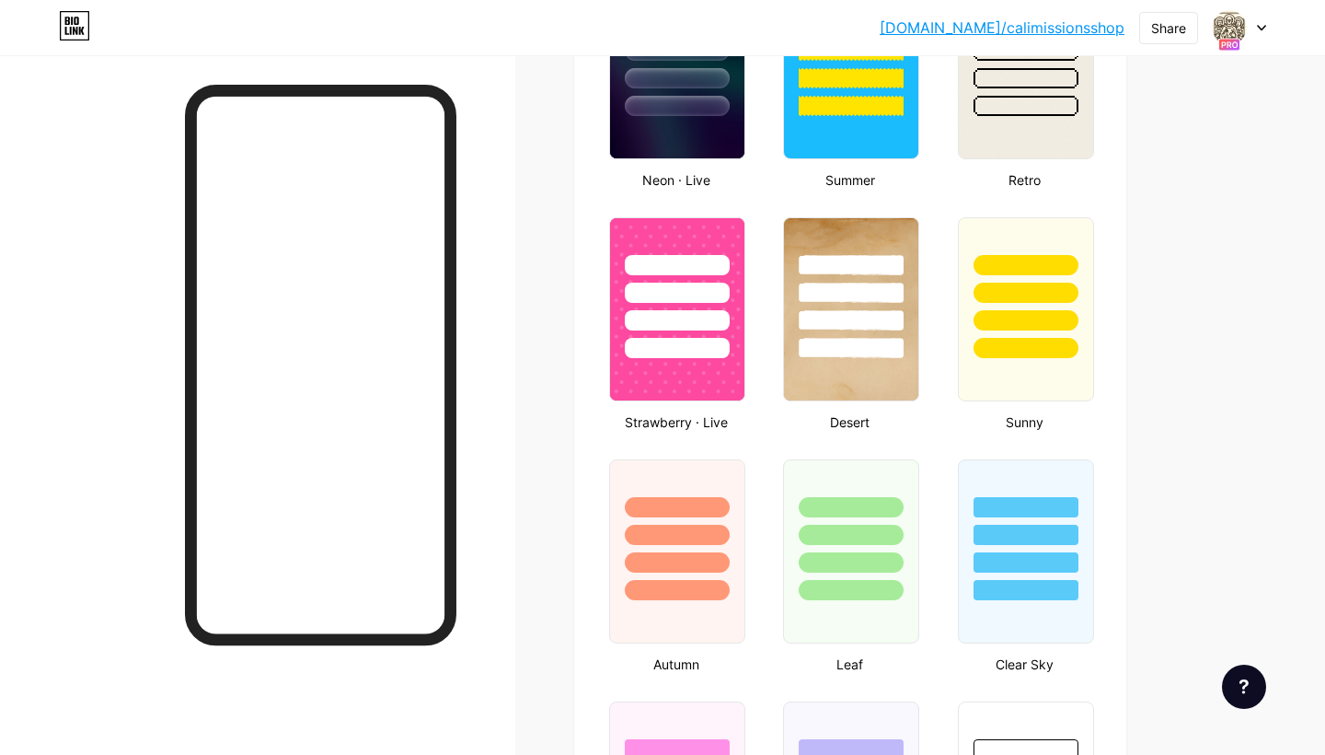
type input "#000000"
type input "#ffffff"
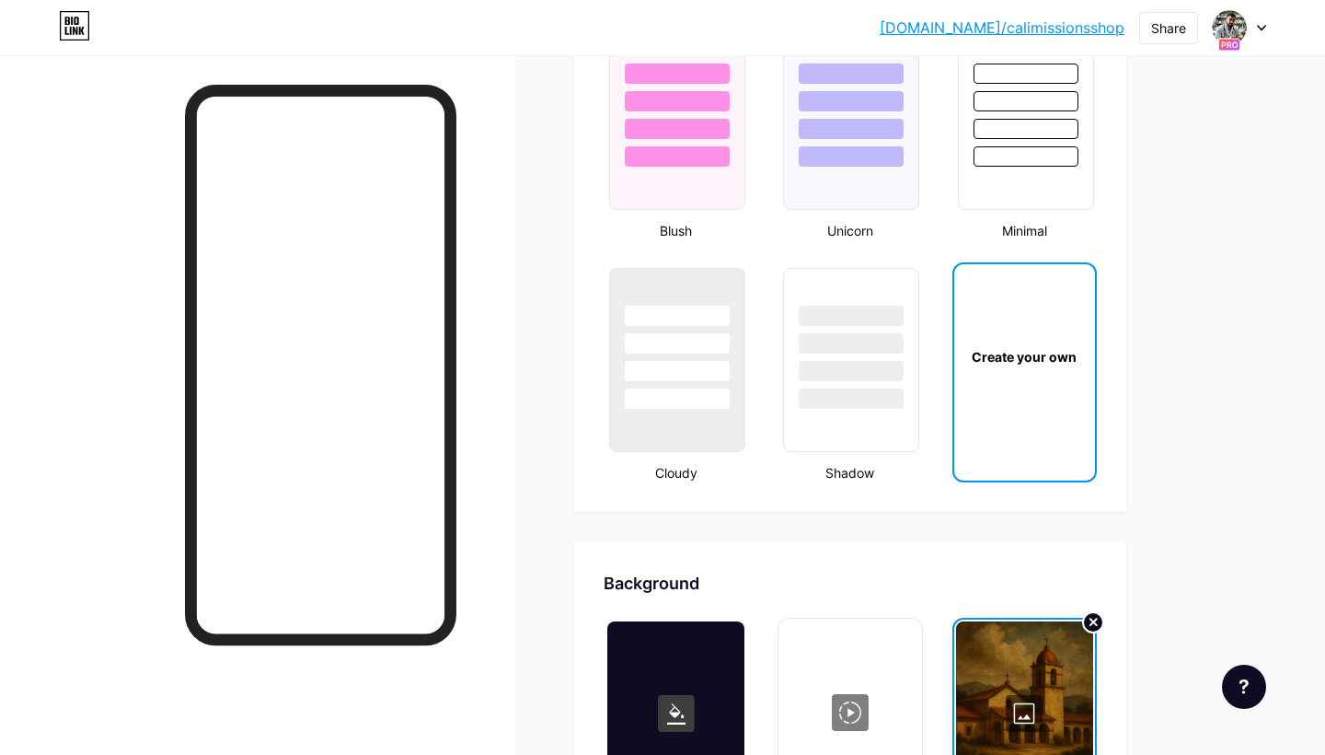
scroll to position [1976, 0]
click at [1030, 376] on div "Create your own" at bounding box center [1024, 356] width 141 height 184
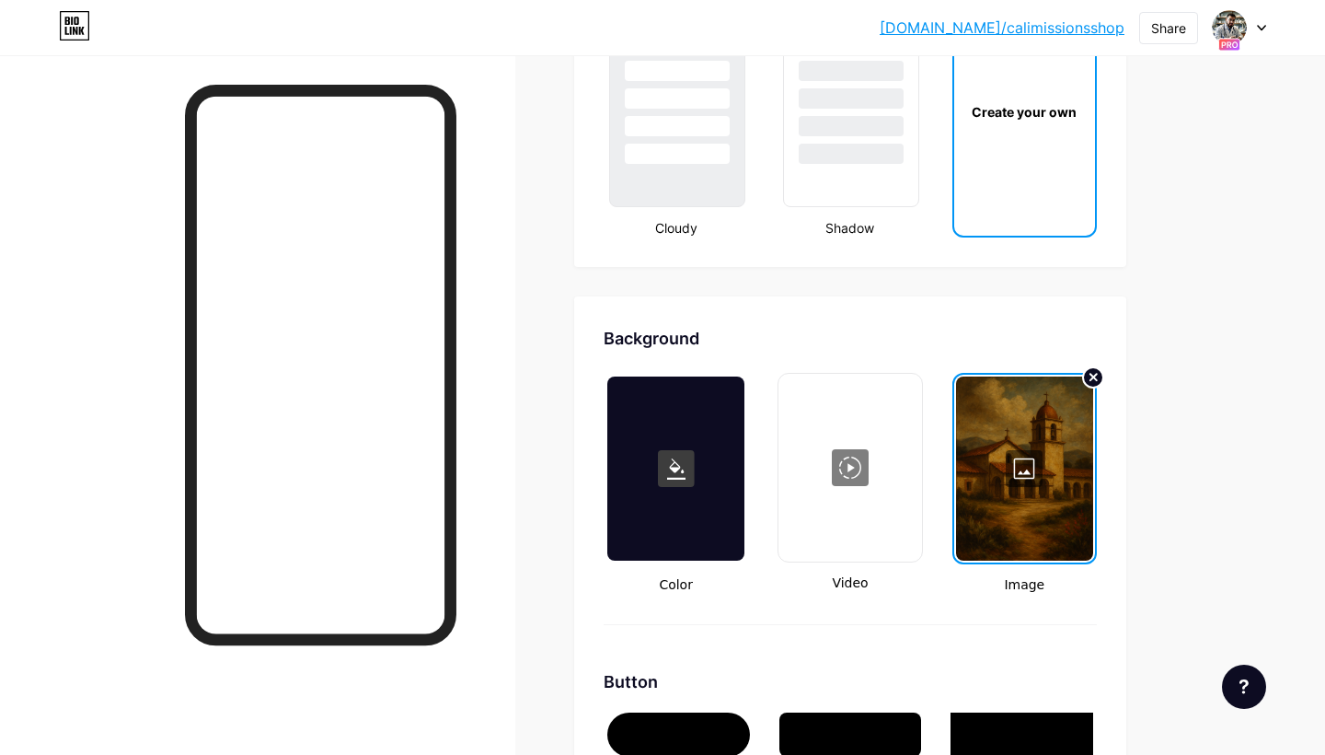
scroll to position [2417, 0]
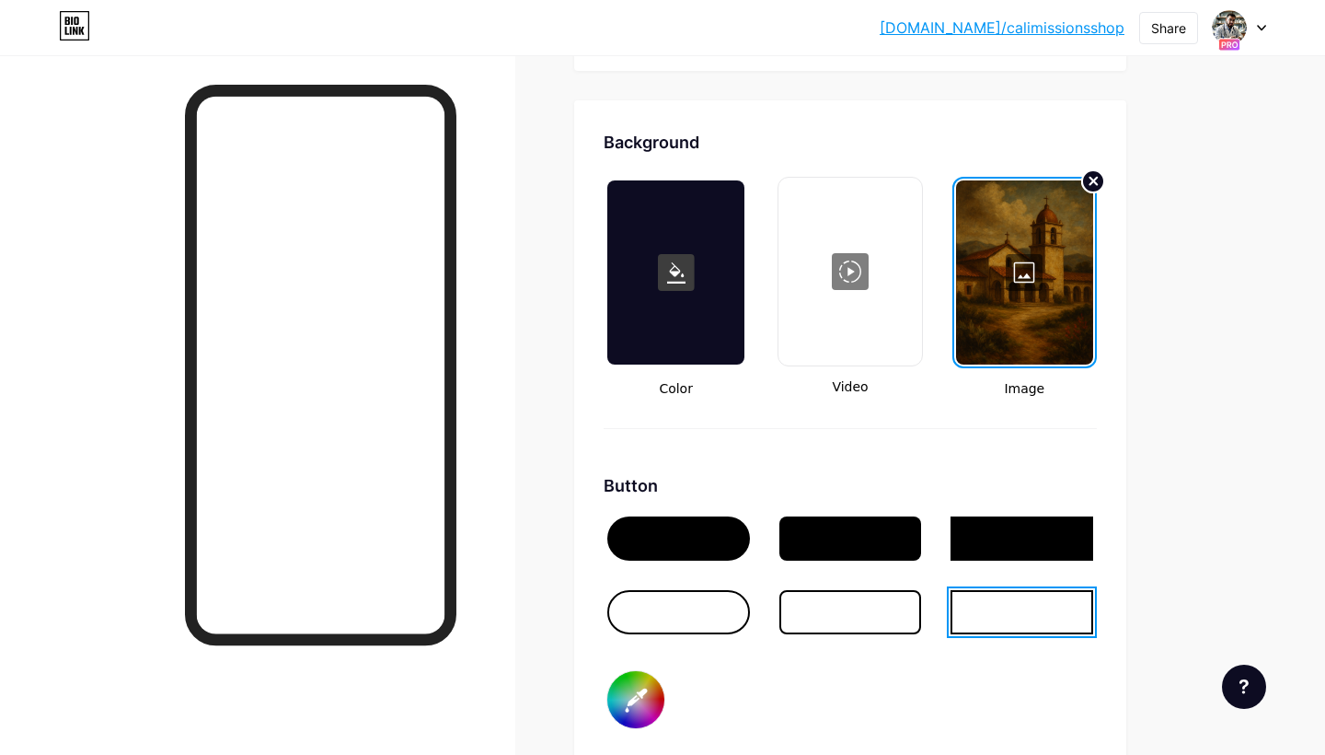
click at [1097, 181] on circle at bounding box center [1093, 181] width 22 height 22
type input "#000000"
type input "#ffffff"
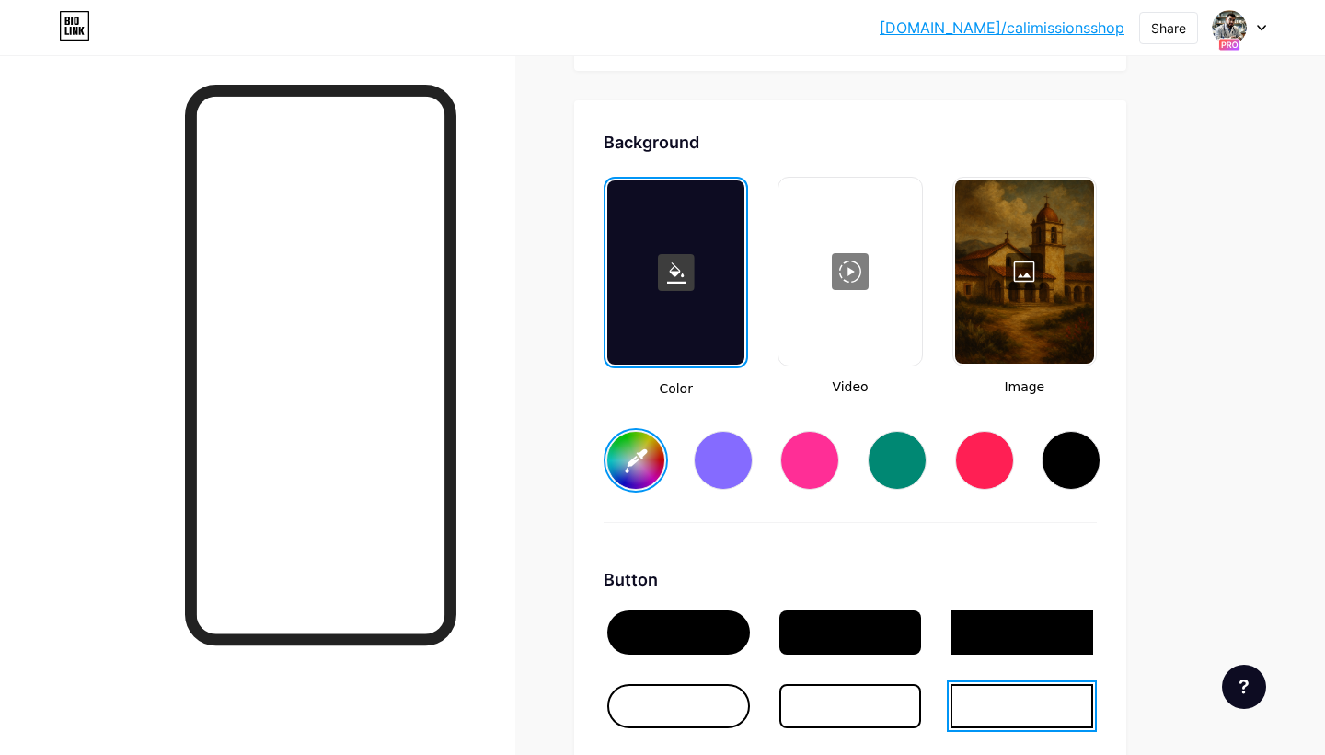
type input "#000000"
type input "#ffffff"
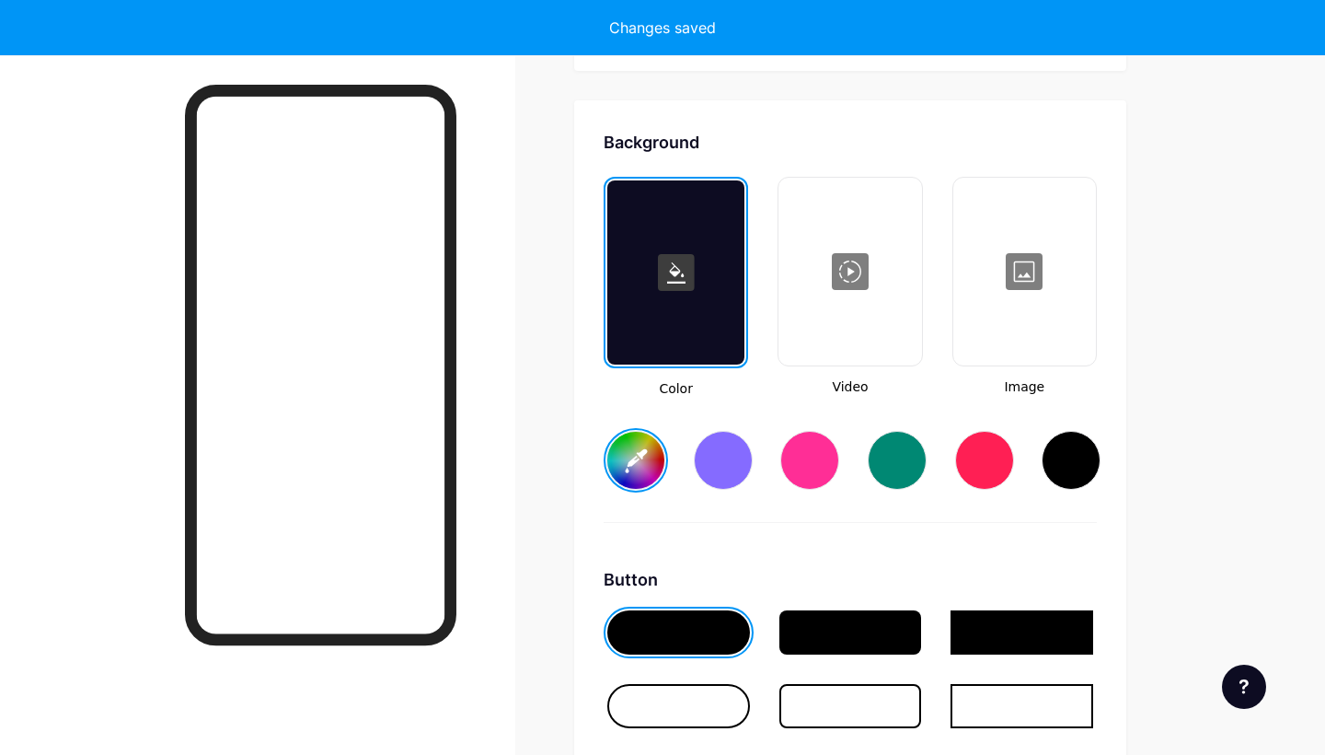
scroll to position [2444, 0]
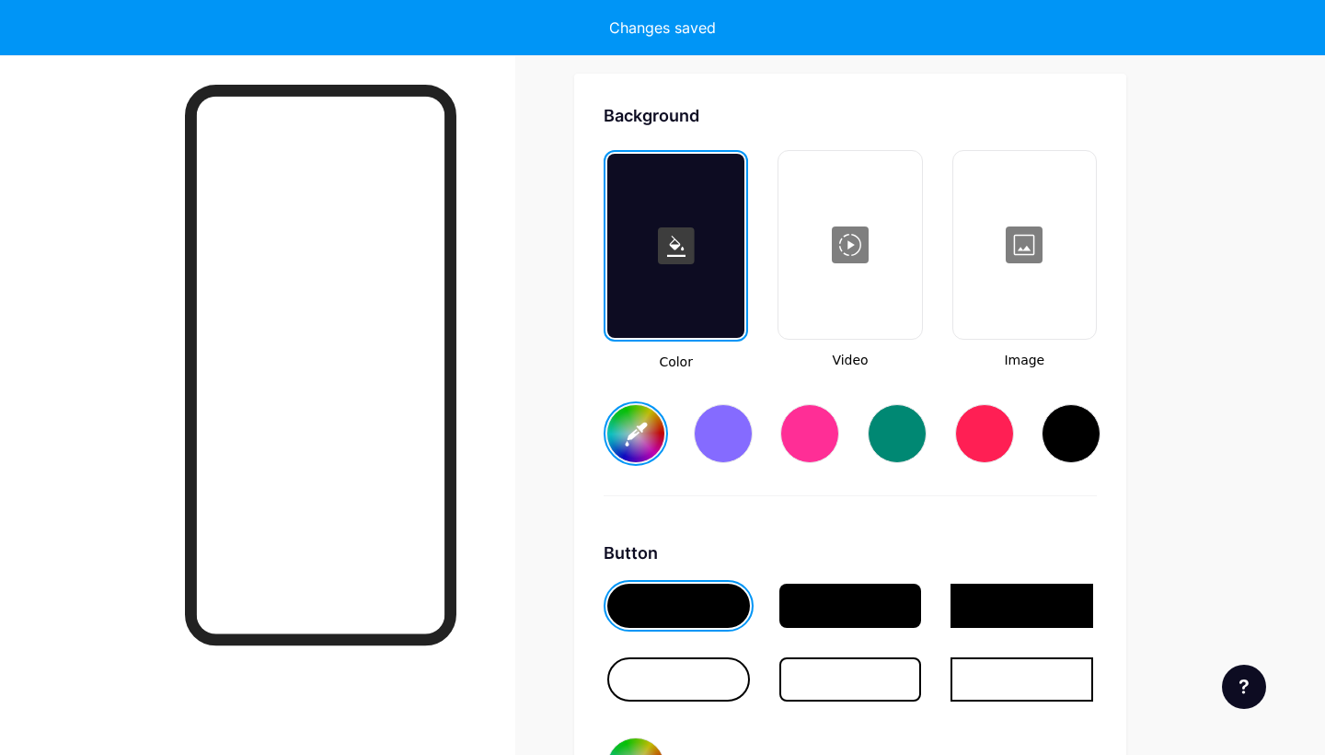
click at [1023, 260] on div at bounding box center [1024, 245] width 139 height 184
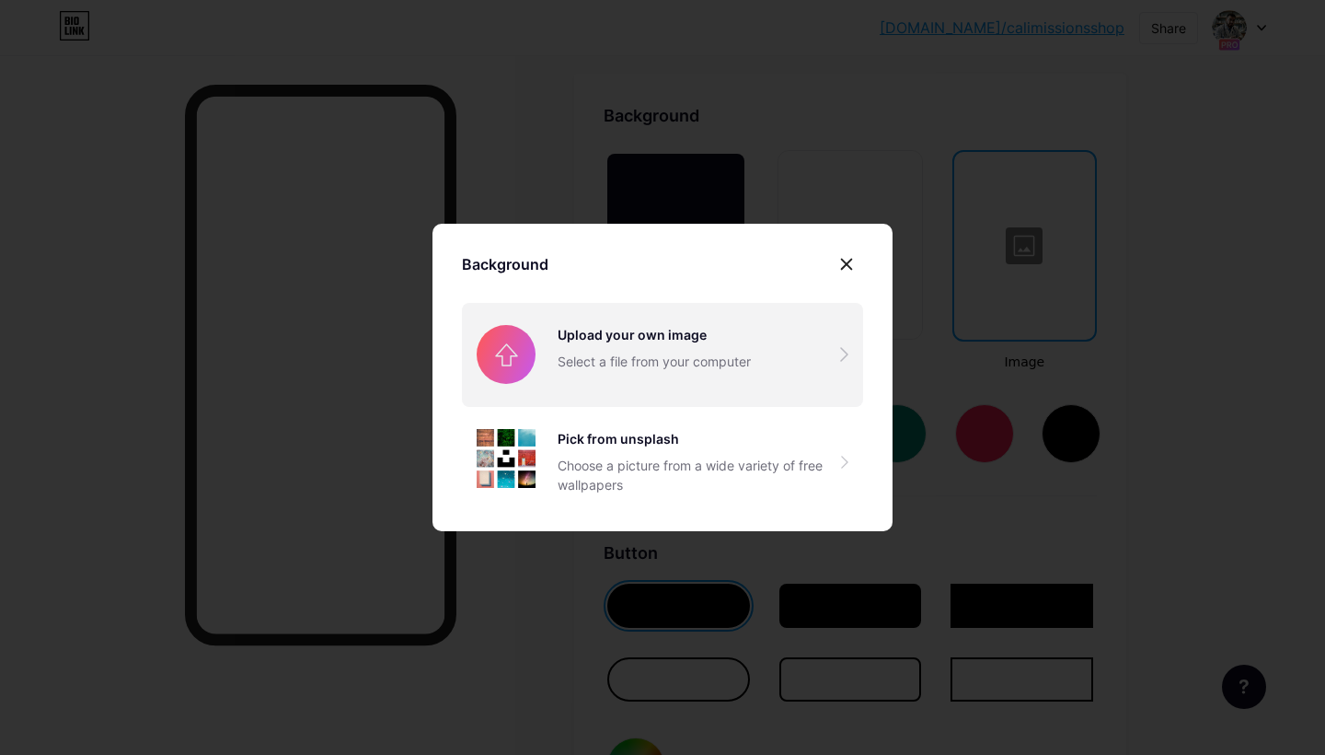
click at [751, 348] on input "file" at bounding box center [662, 354] width 401 height 103
type input "#000000"
type input "#ffffff"
type input "#000000"
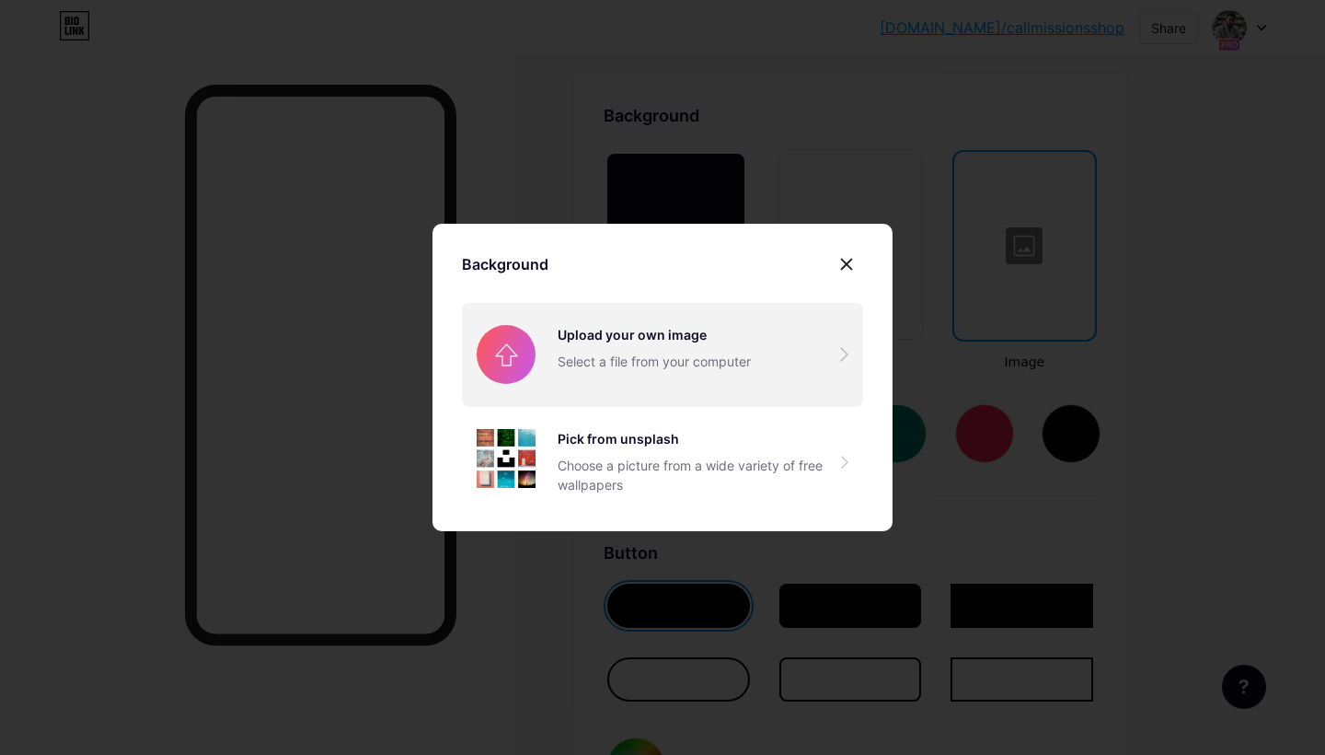
type input "#ffffff"
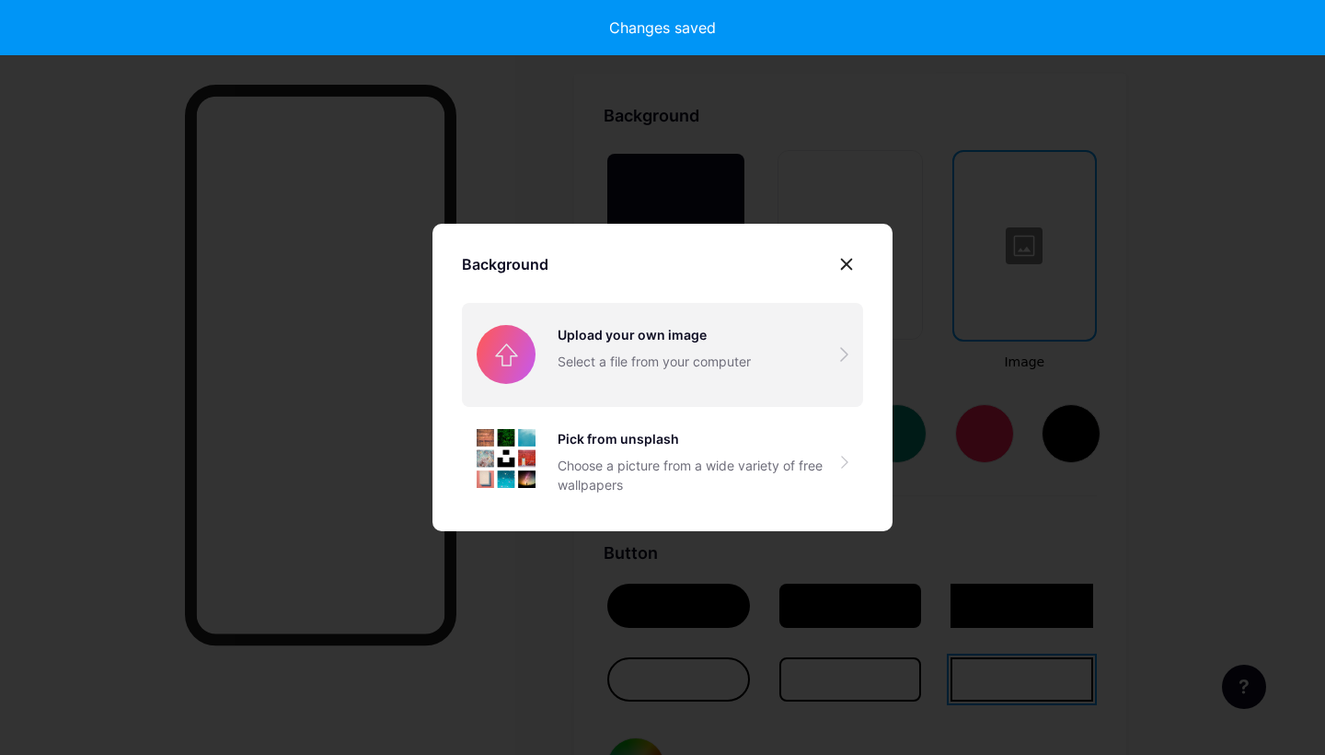
type input "#000000"
type input "#ffffff"
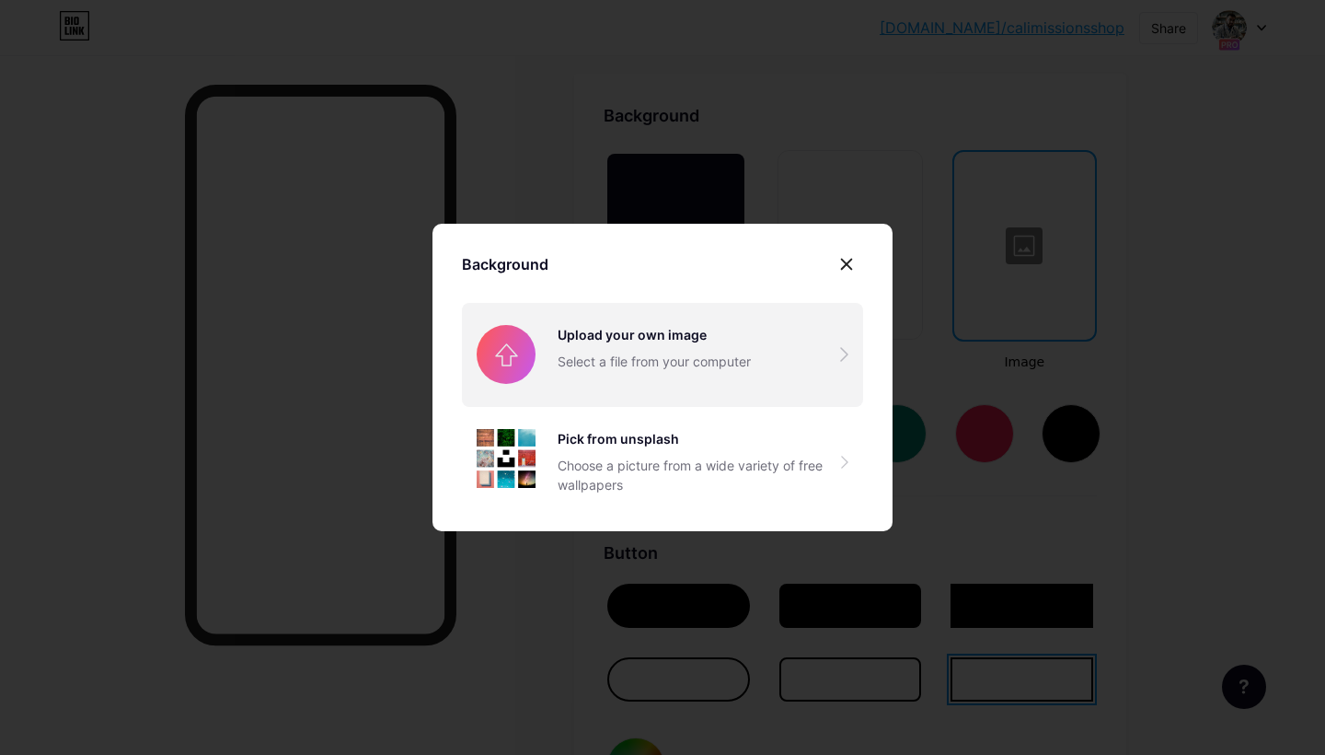
type input "#000000"
type input "#ffffff"
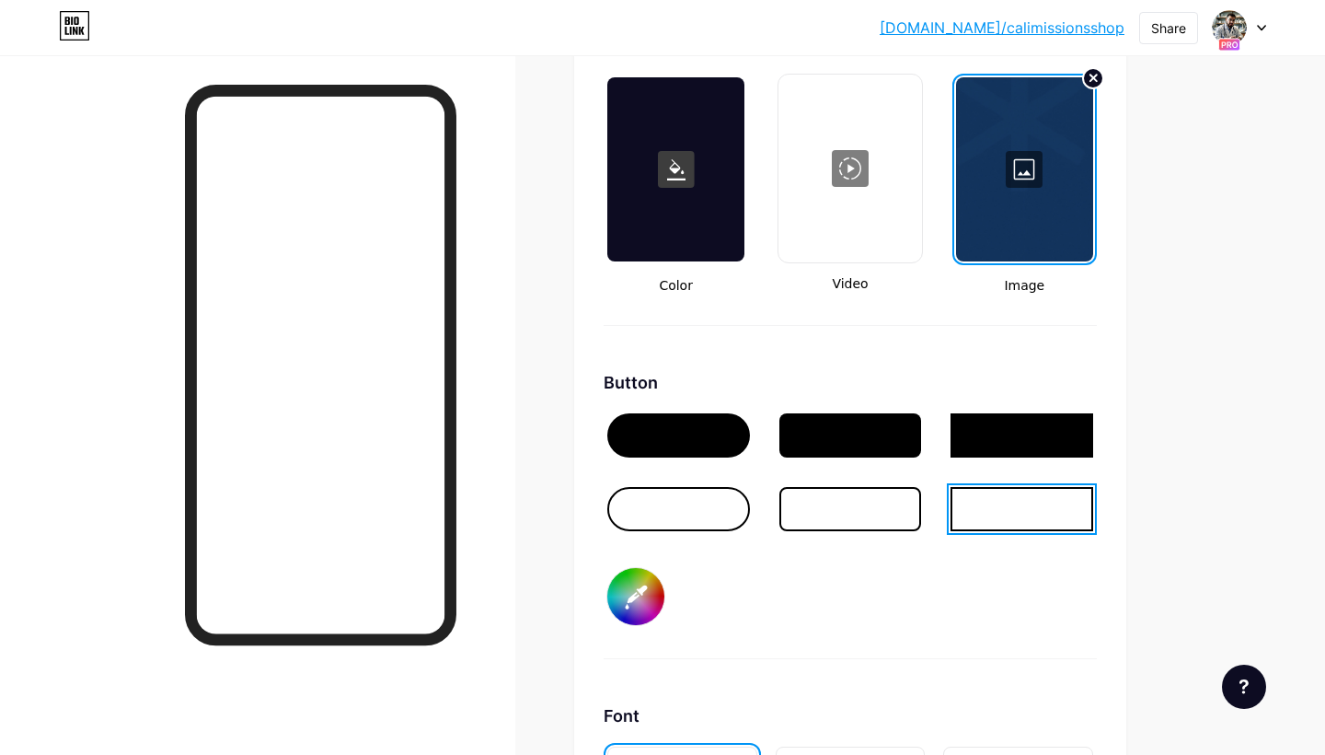
scroll to position [2524, 0]
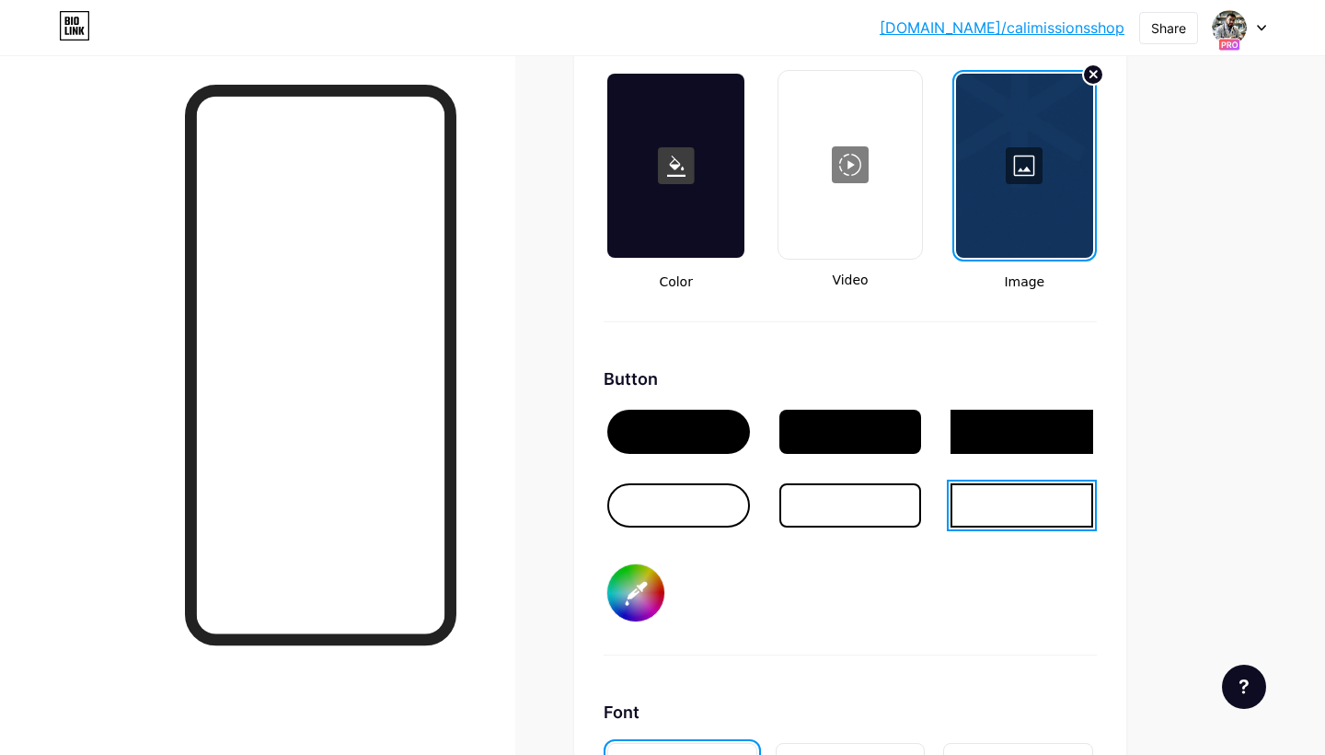
type input "#000000"
type input "#ffffff"
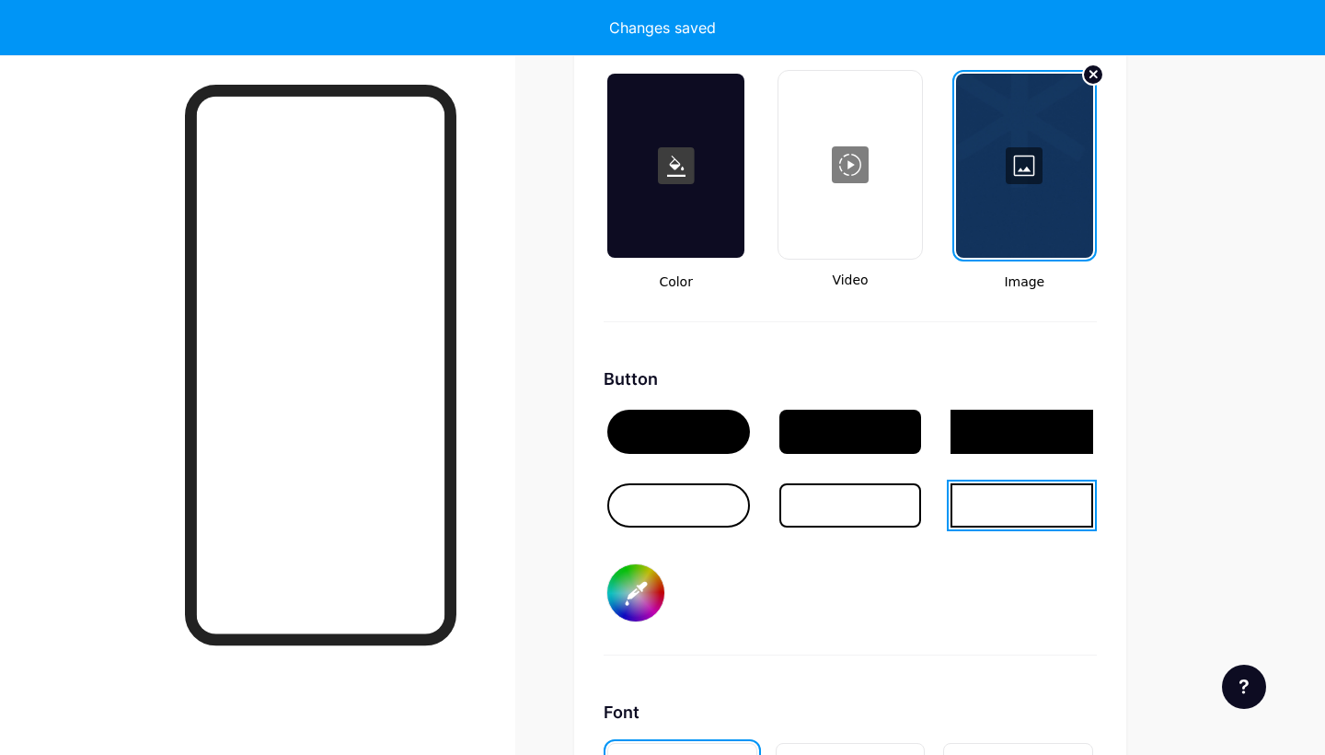
click at [639, 499] on div at bounding box center [678, 505] width 143 height 44
type input "#000000"
type input "#ffffff"
type input "#000000"
type input "#ffffff"
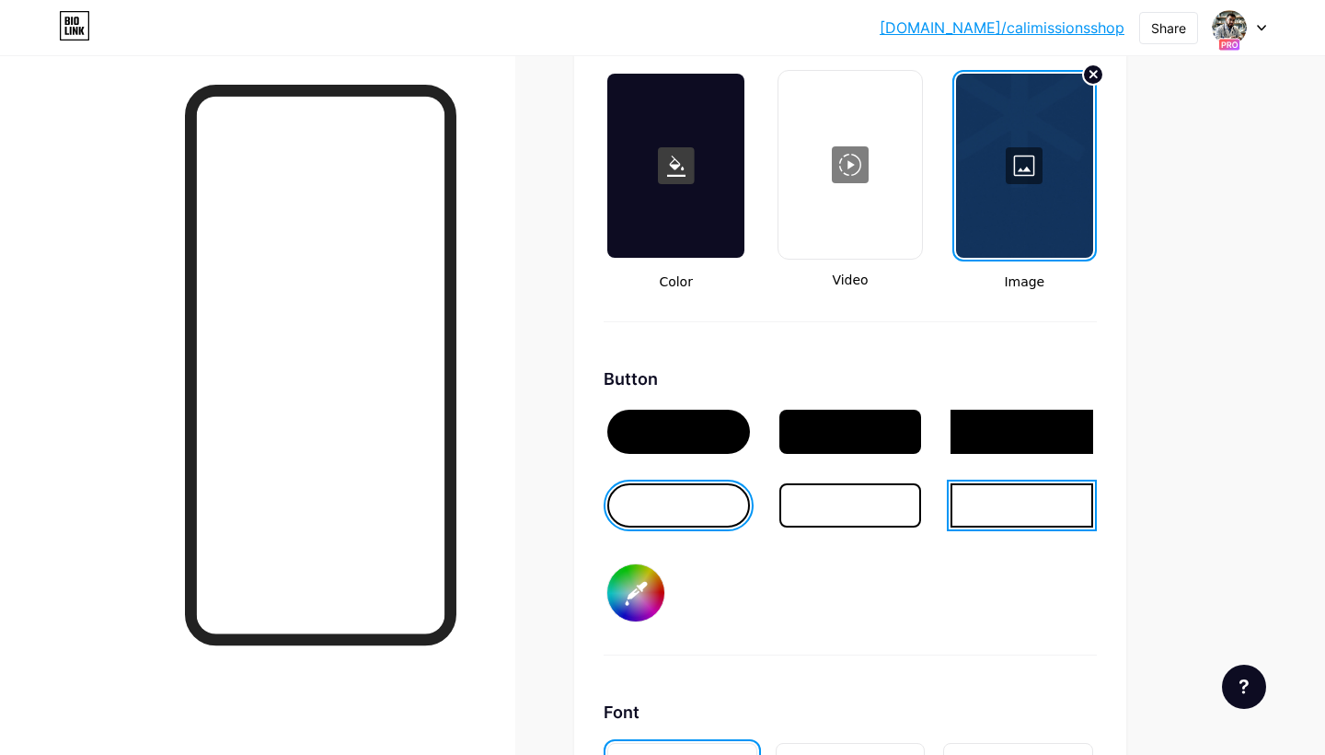
type input "#000000"
type input "#ffffff"
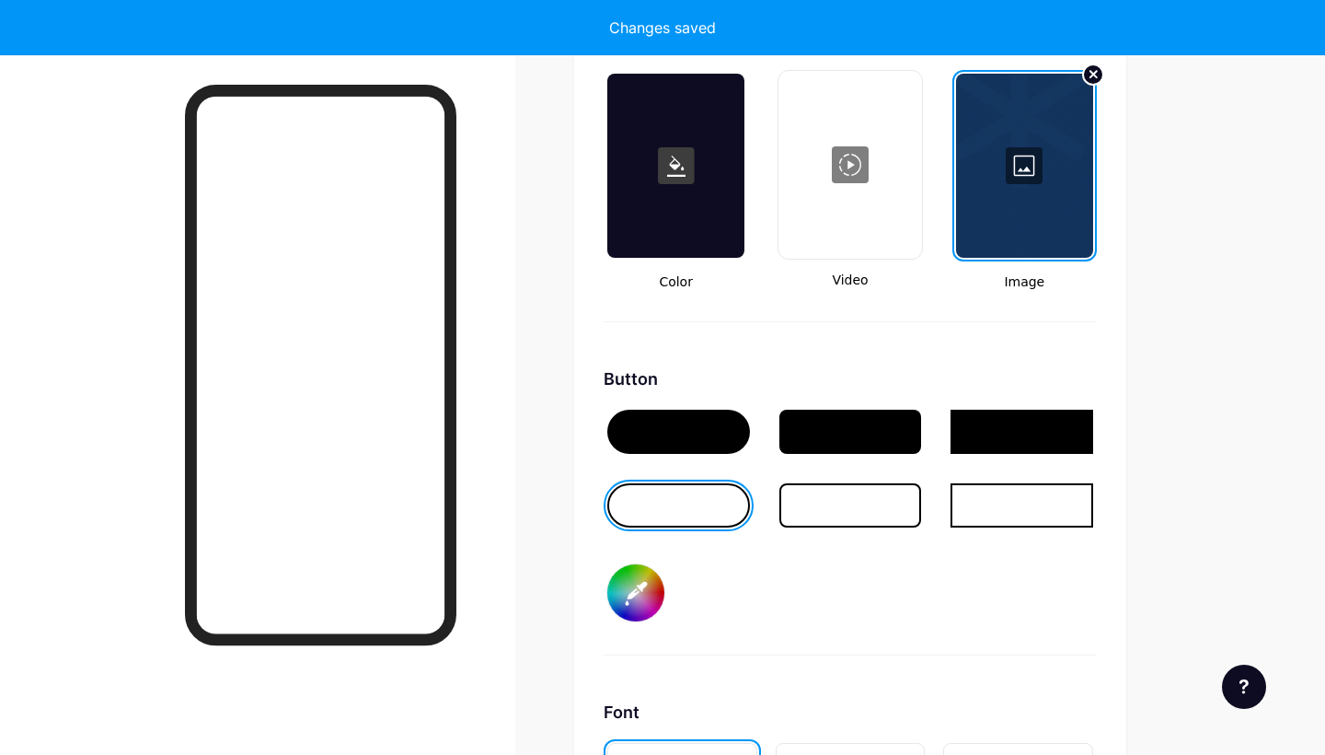
type input "#000000"
type input "#ffffff"
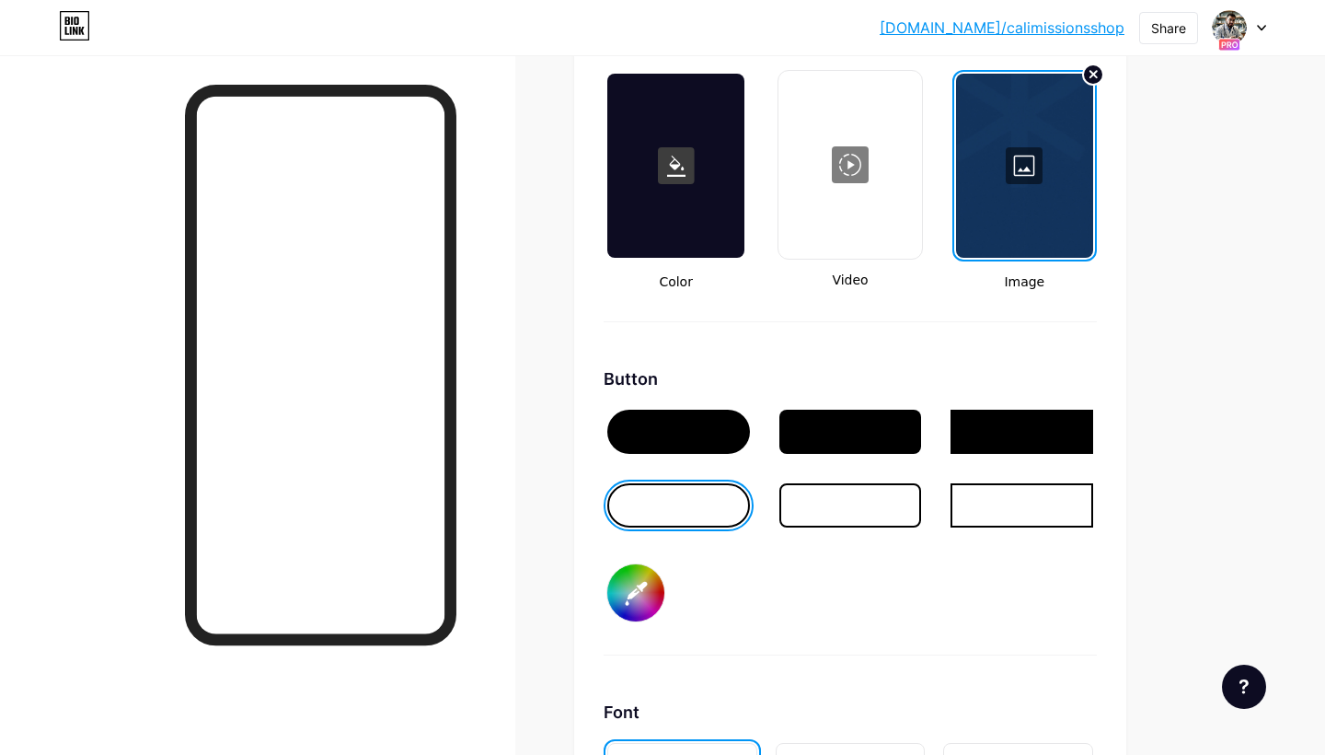
click at [651, 599] on input "#000000" at bounding box center [635, 592] width 57 height 57
type input "#ffffff"
click at [686, 438] on div at bounding box center [678, 432] width 143 height 44
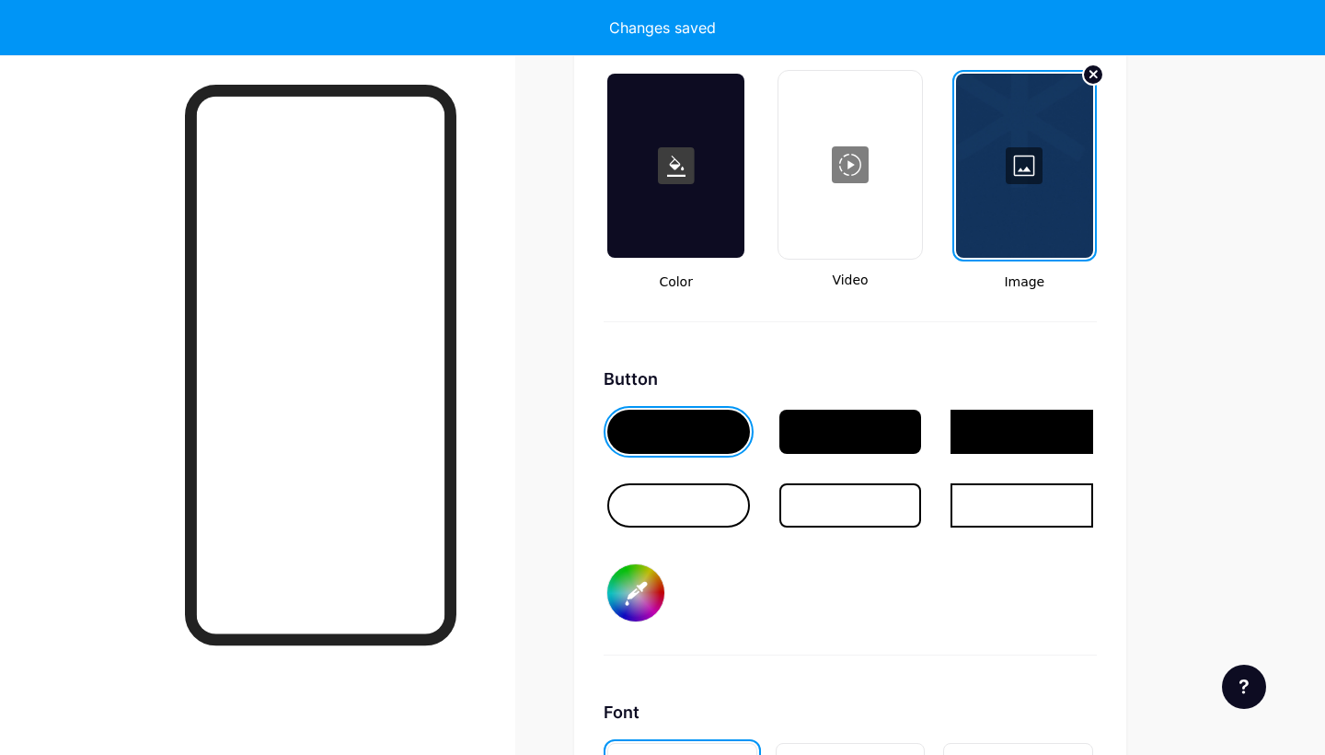
type input "#ffffff"
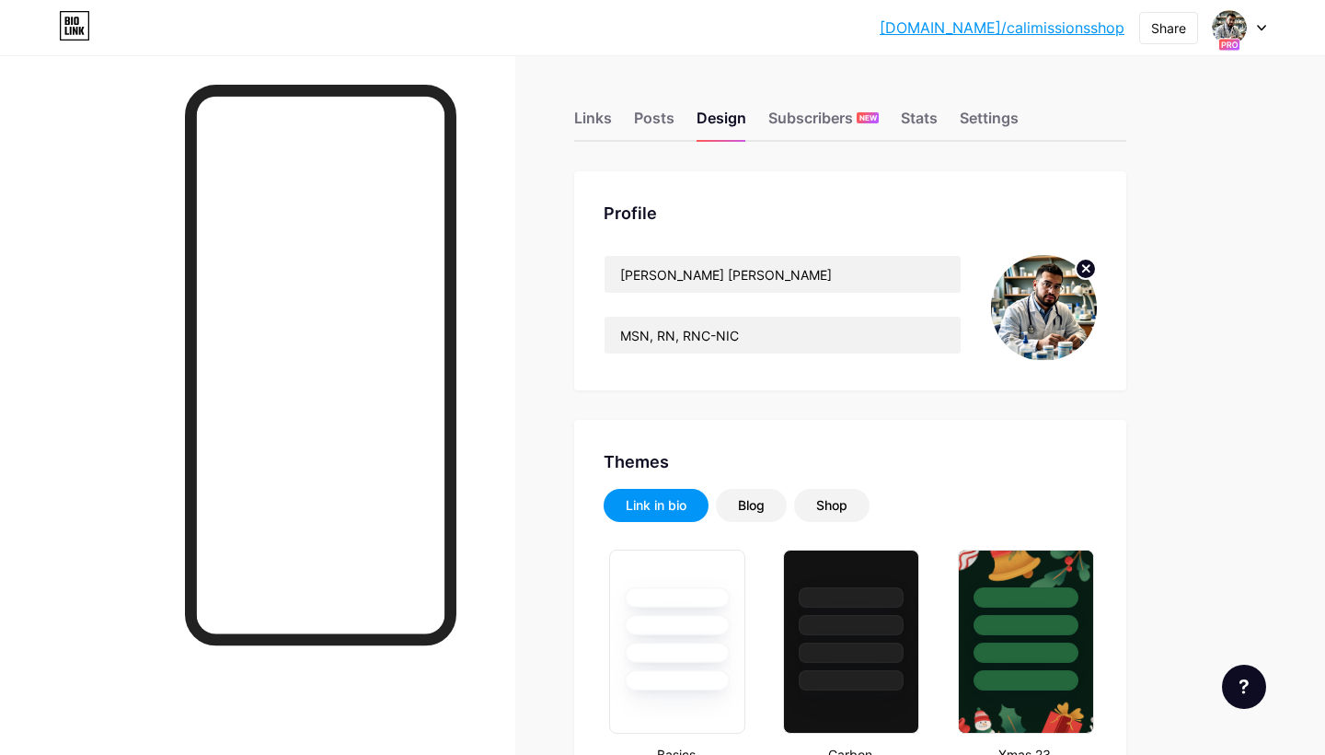
scroll to position [0, 0]
click at [589, 120] on div "Links" at bounding box center [593, 123] width 38 height 33
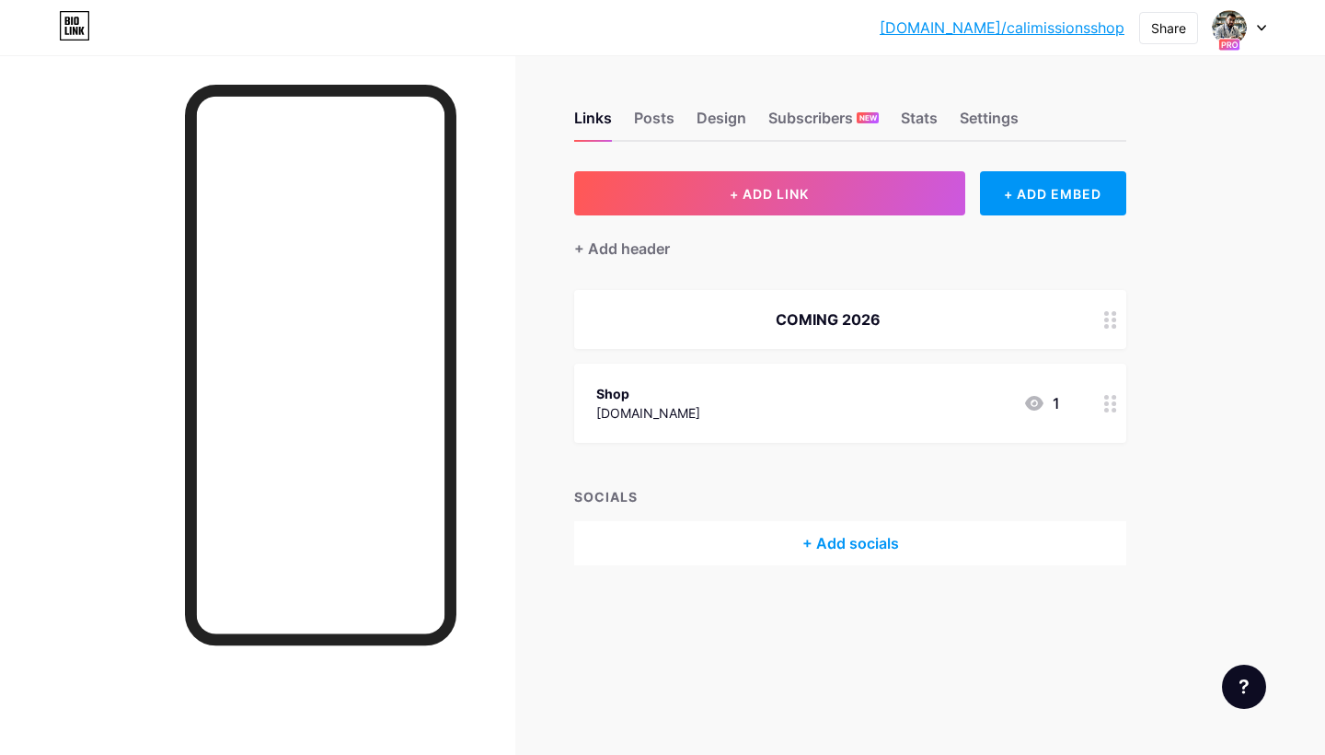
click at [919, 403] on div "Shop shop.calimissions.com 1" at bounding box center [828, 403] width 464 height 42
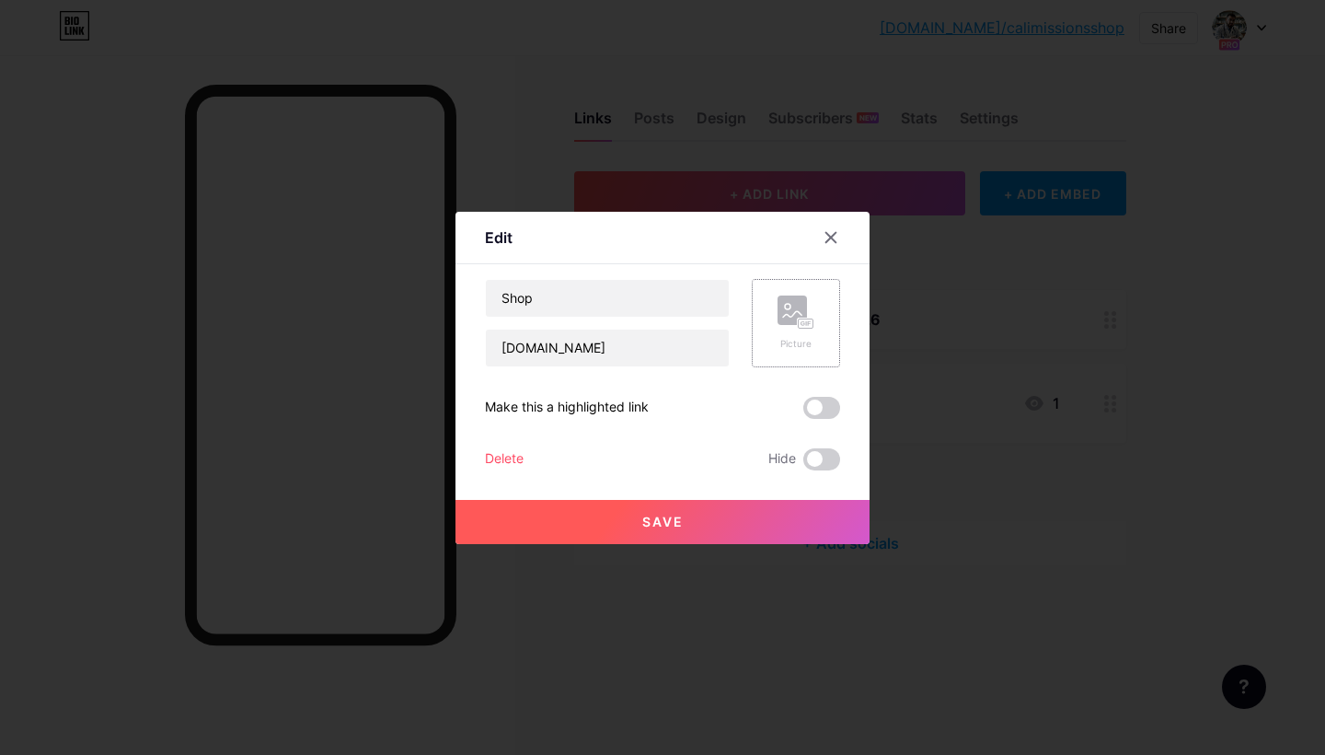
click at [799, 300] on rect at bounding box center [792, 309] width 29 height 29
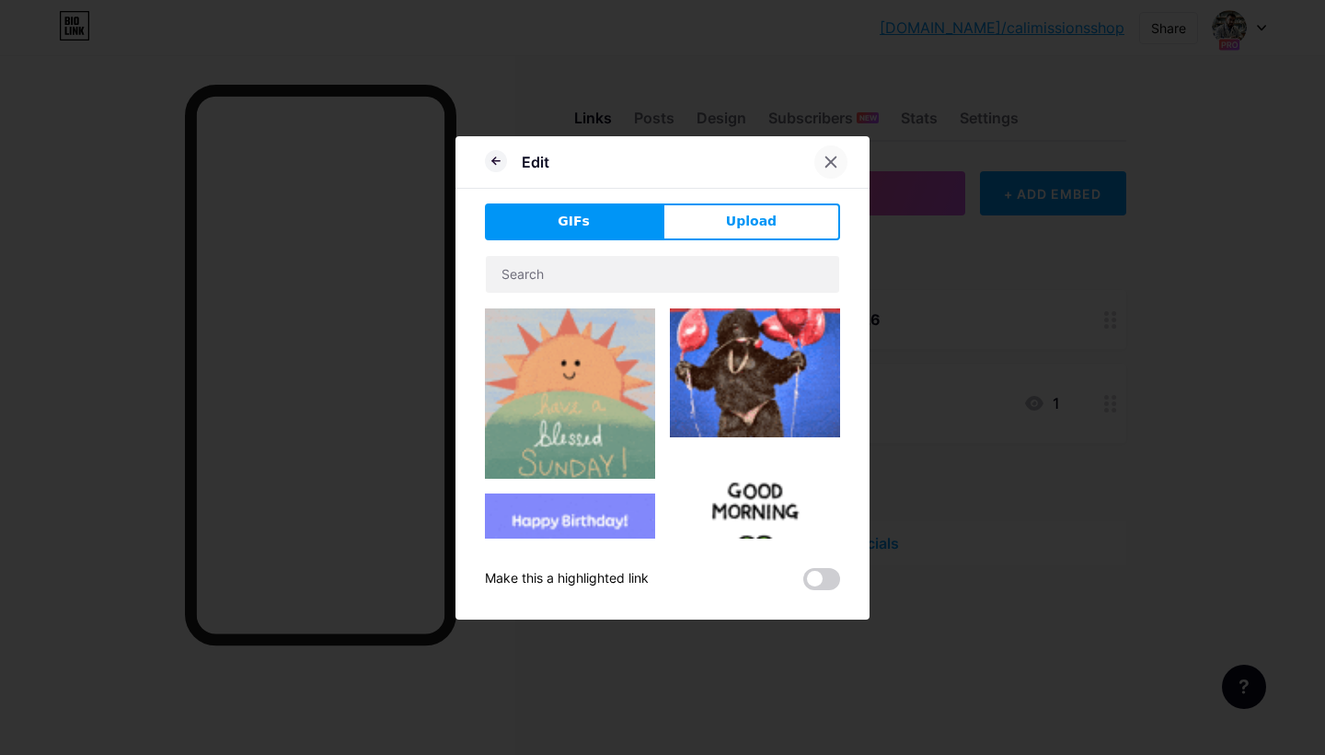
click at [833, 163] on icon at bounding box center [832, 161] width 10 height 10
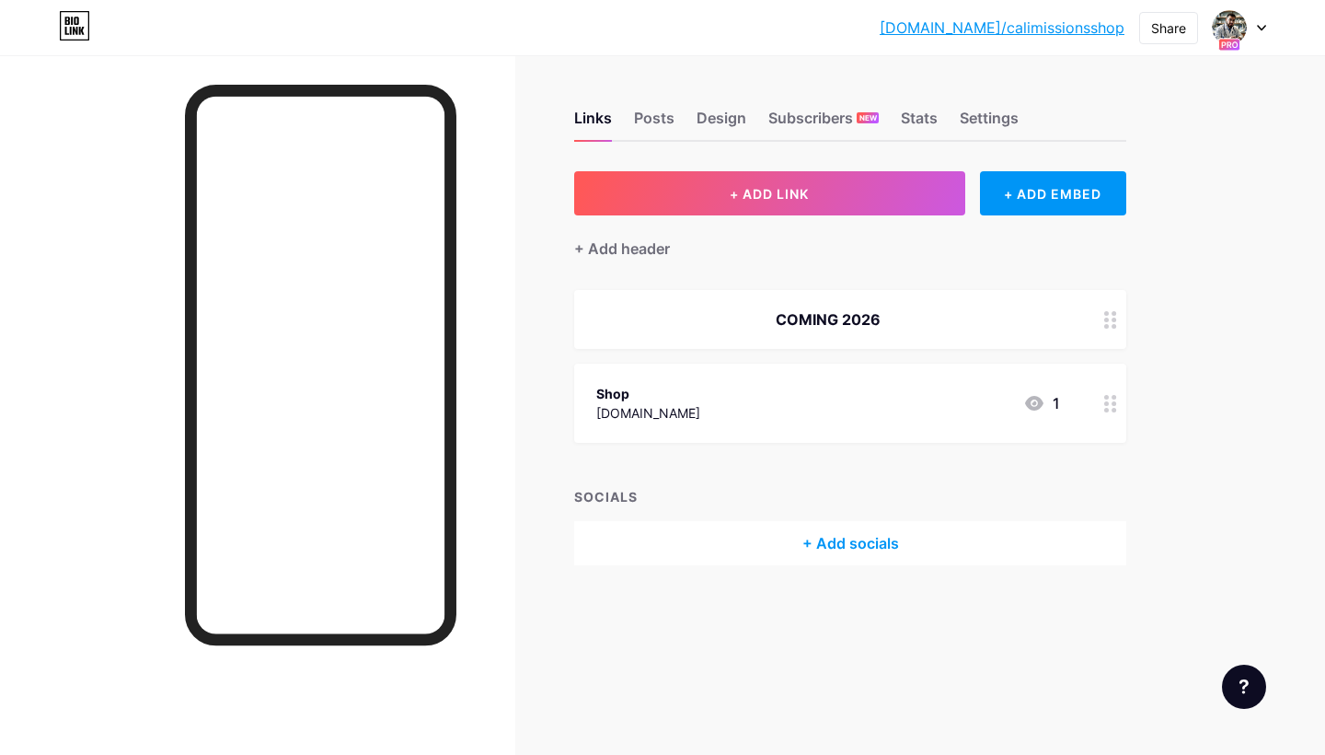
click at [1096, 314] on div at bounding box center [1110, 319] width 31 height 59
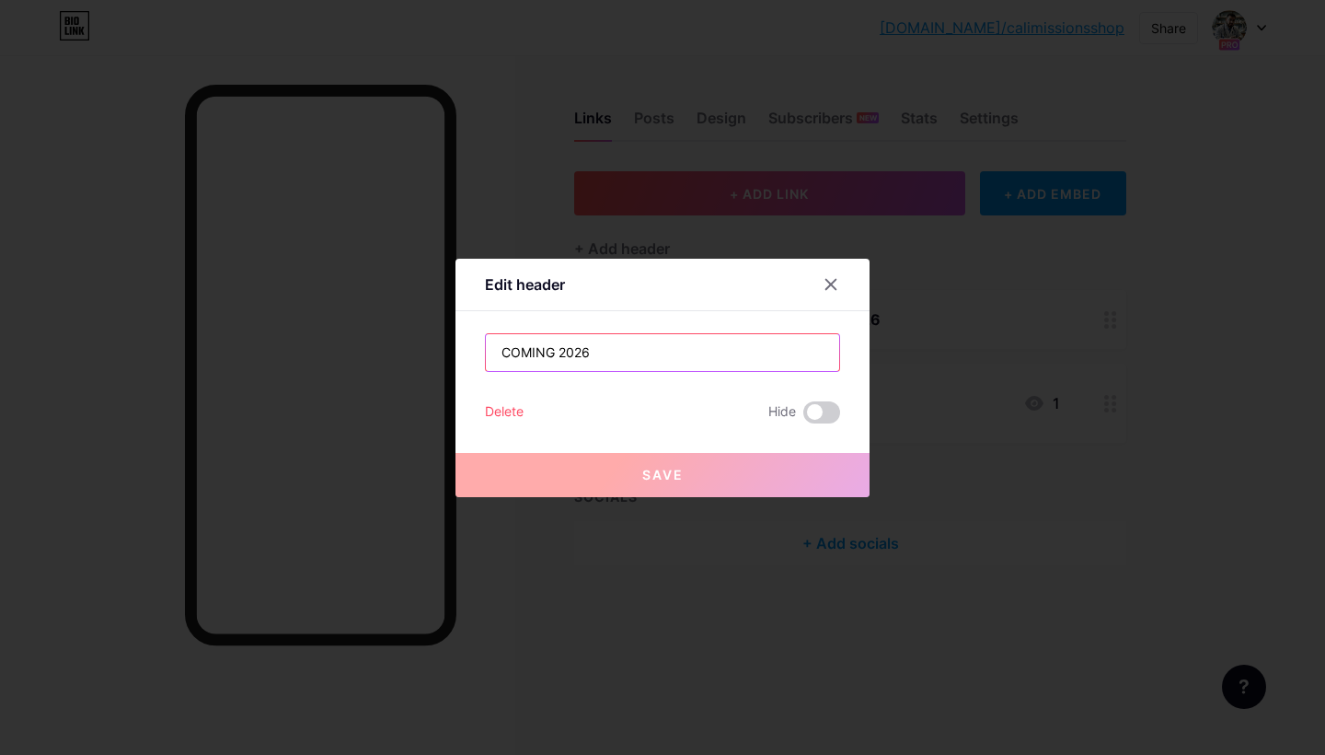
drag, startPoint x: 633, startPoint y: 346, endPoint x: 384, endPoint y: 330, distance: 250.0
click at [384, 330] on div "Edit header COMING 2026 Delete Hide Save" at bounding box center [662, 377] width 1325 height 755
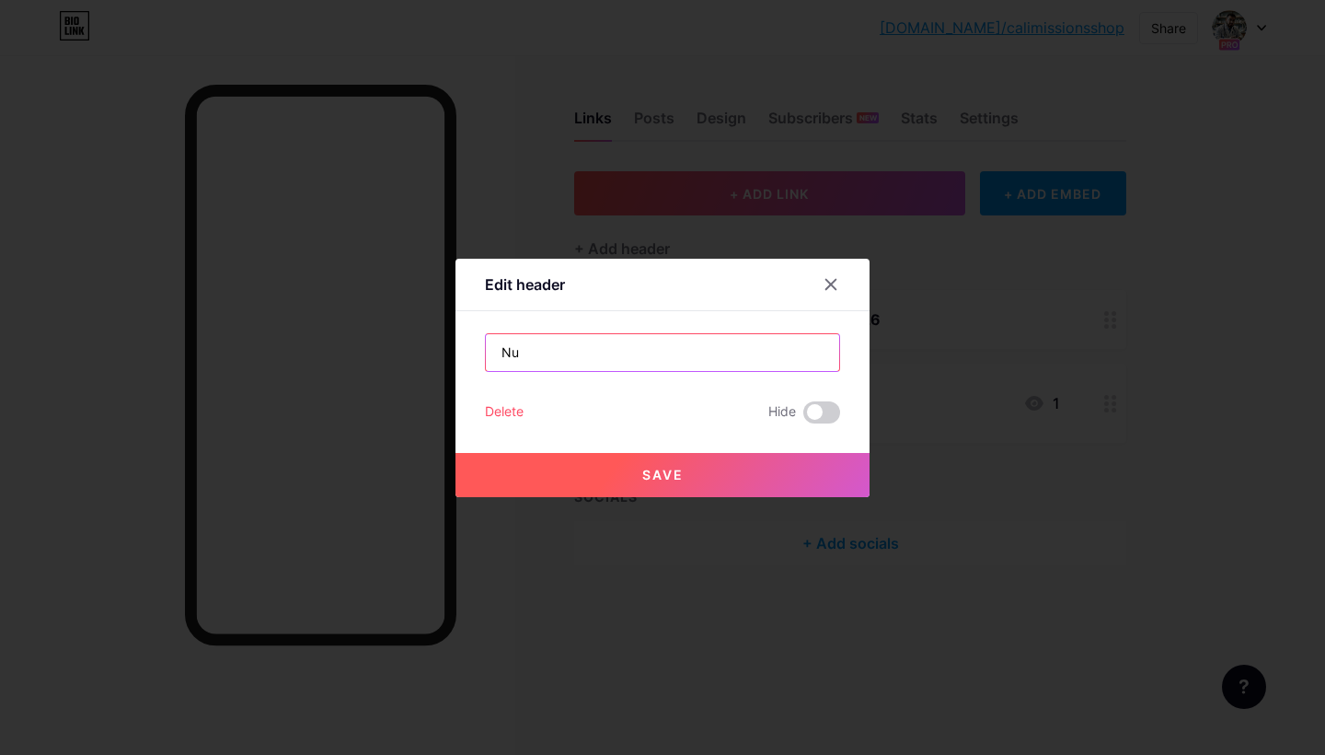
type input "N"
type input "Enfermero"
click at [830, 275] on div at bounding box center [831, 284] width 33 height 33
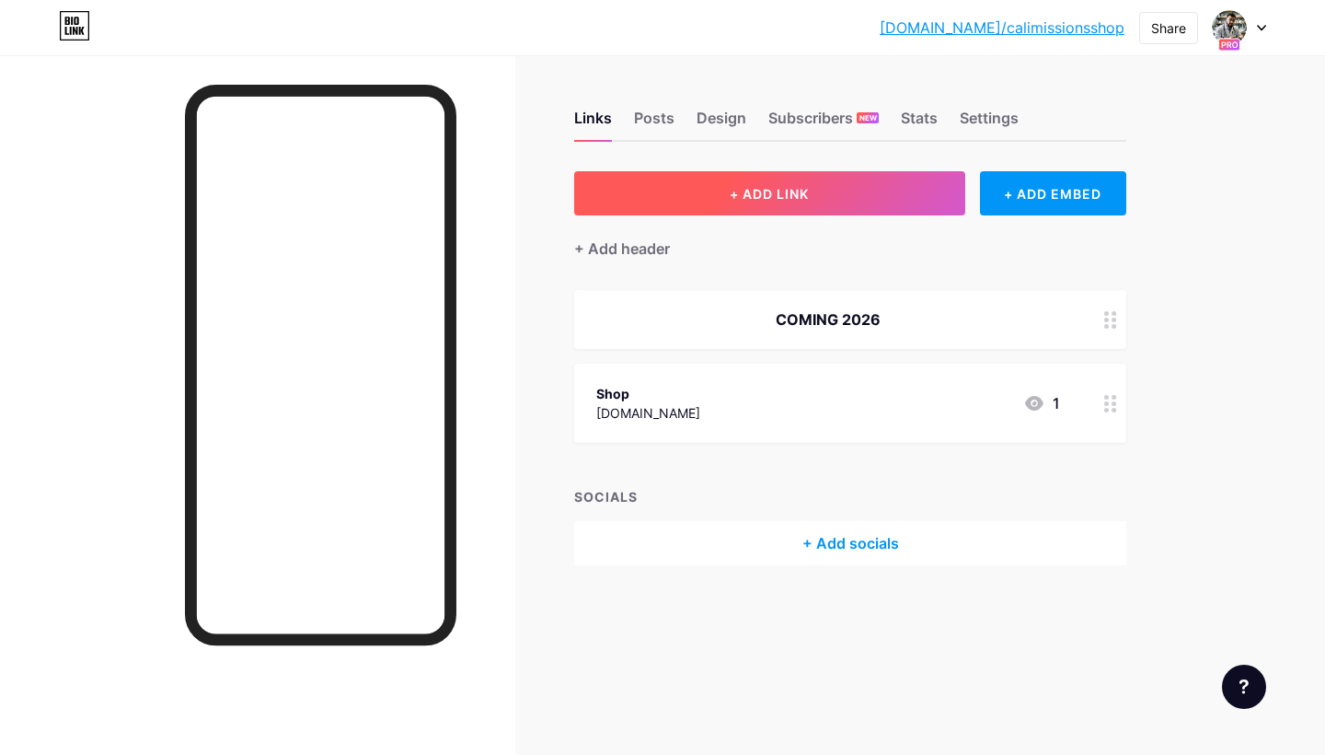
click at [707, 209] on button "+ ADD LINK" at bounding box center [769, 193] width 391 height 44
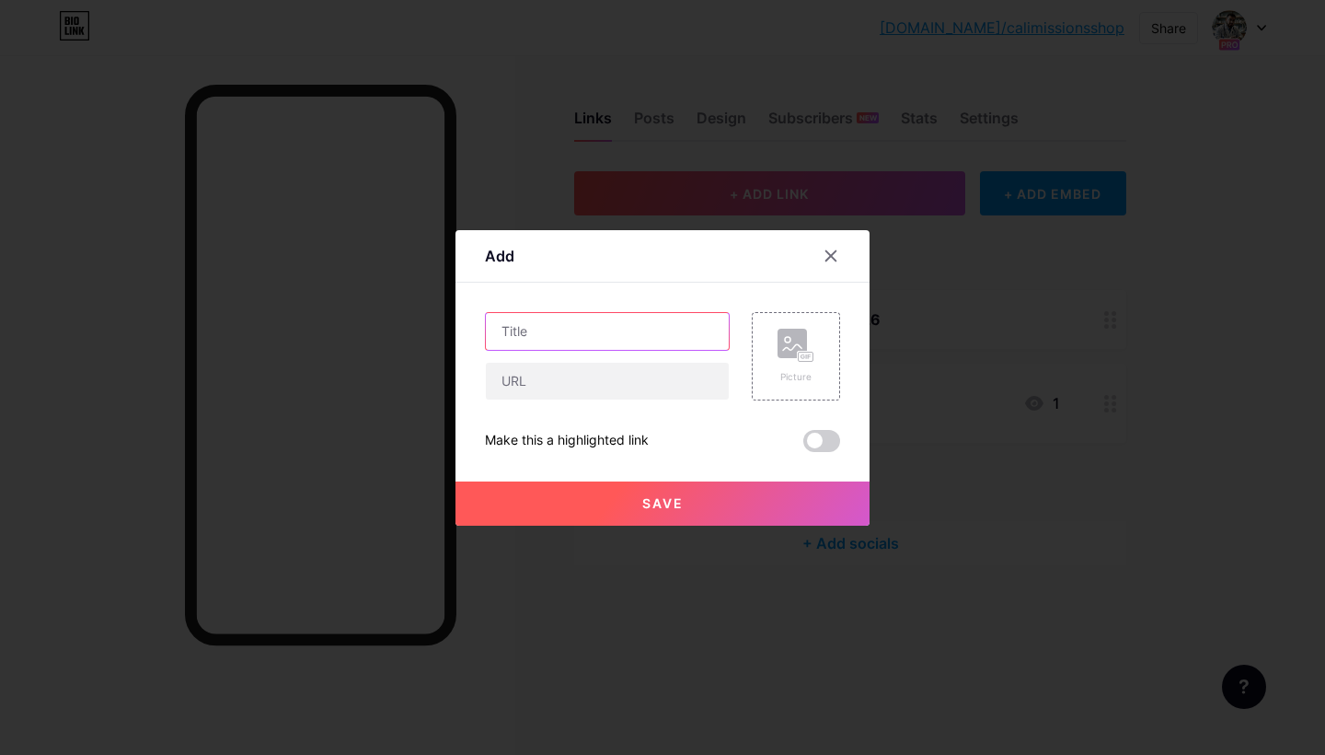
click at [615, 337] on input "text" at bounding box center [607, 331] width 243 height 37
type input "n"
type input "Nurse Martin"
click at [572, 390] on input "text" at bounding box center [607, 381] width 243 height 37
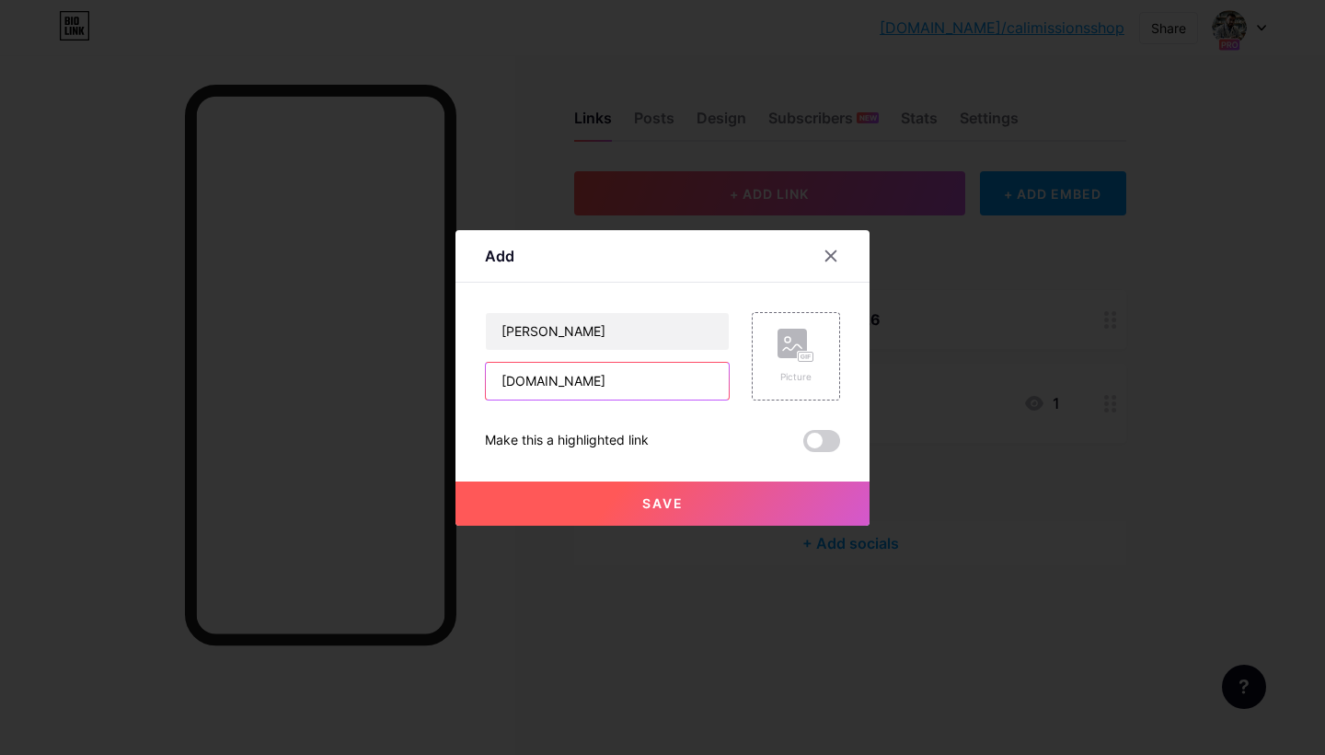
type input "nursemartin.com"
click at [625, 503] on button "Save" at bounding box center [663, 503] width 414 height 44
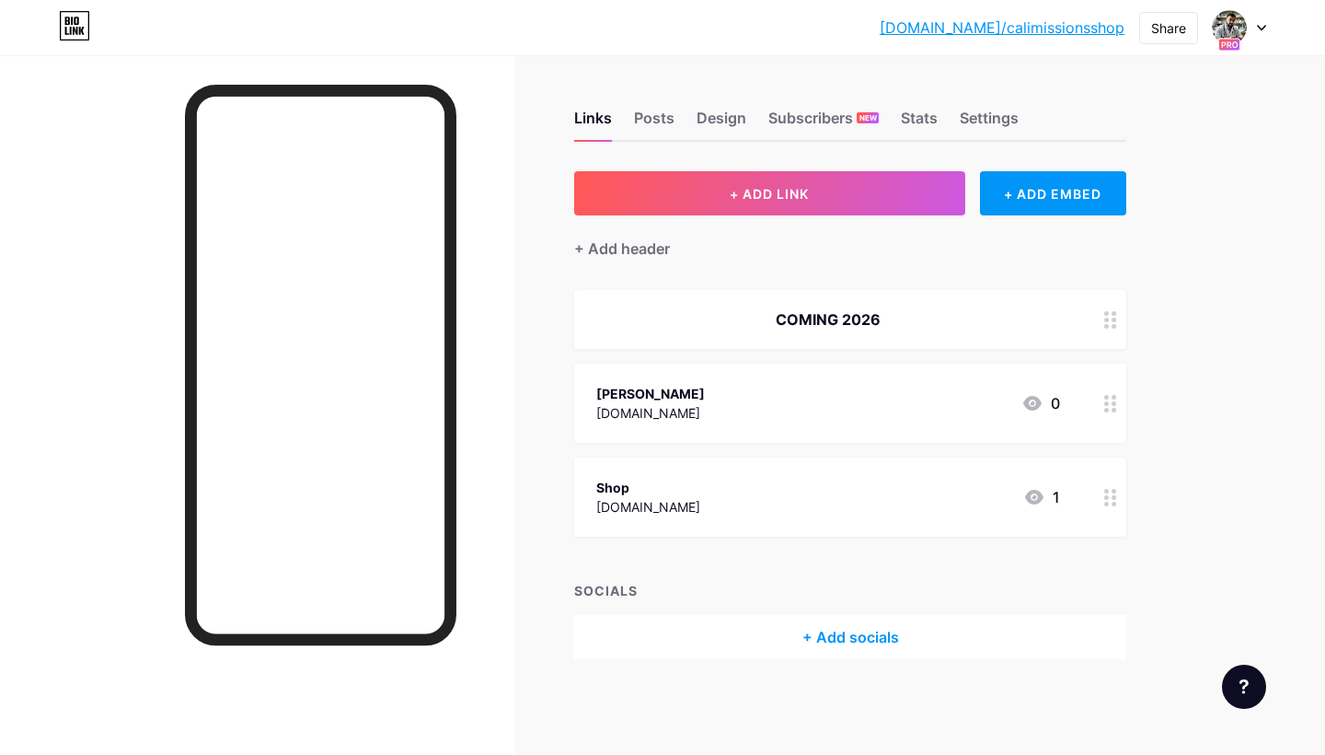
click at [850, 493] on div "Shop shop.calimissions.com 1" at bounding box center [828, 497] width 464 height 42
click at [502, 462] on div "Delete" at bounding box center [504, 459] width 39 height 22
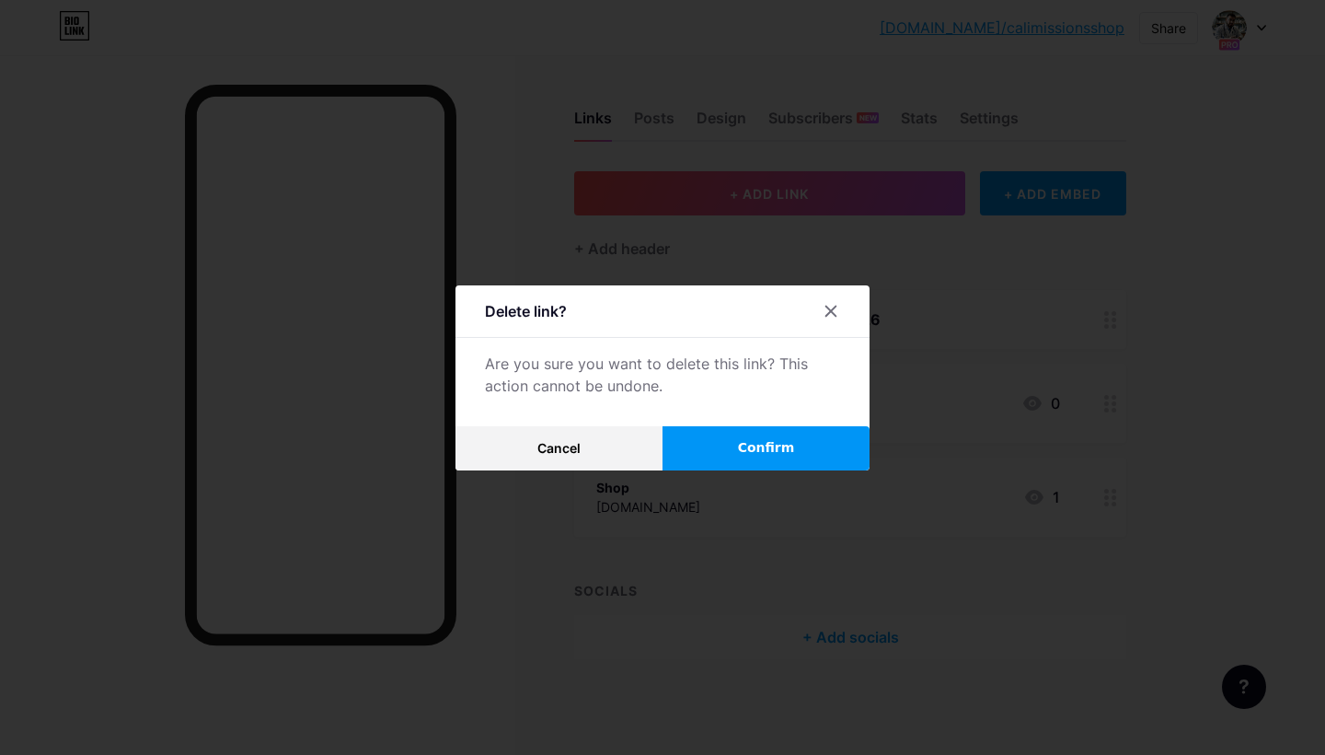
click at [781, 457] on button "Confirm" at bounding box center [766, 448] width 207 height 44
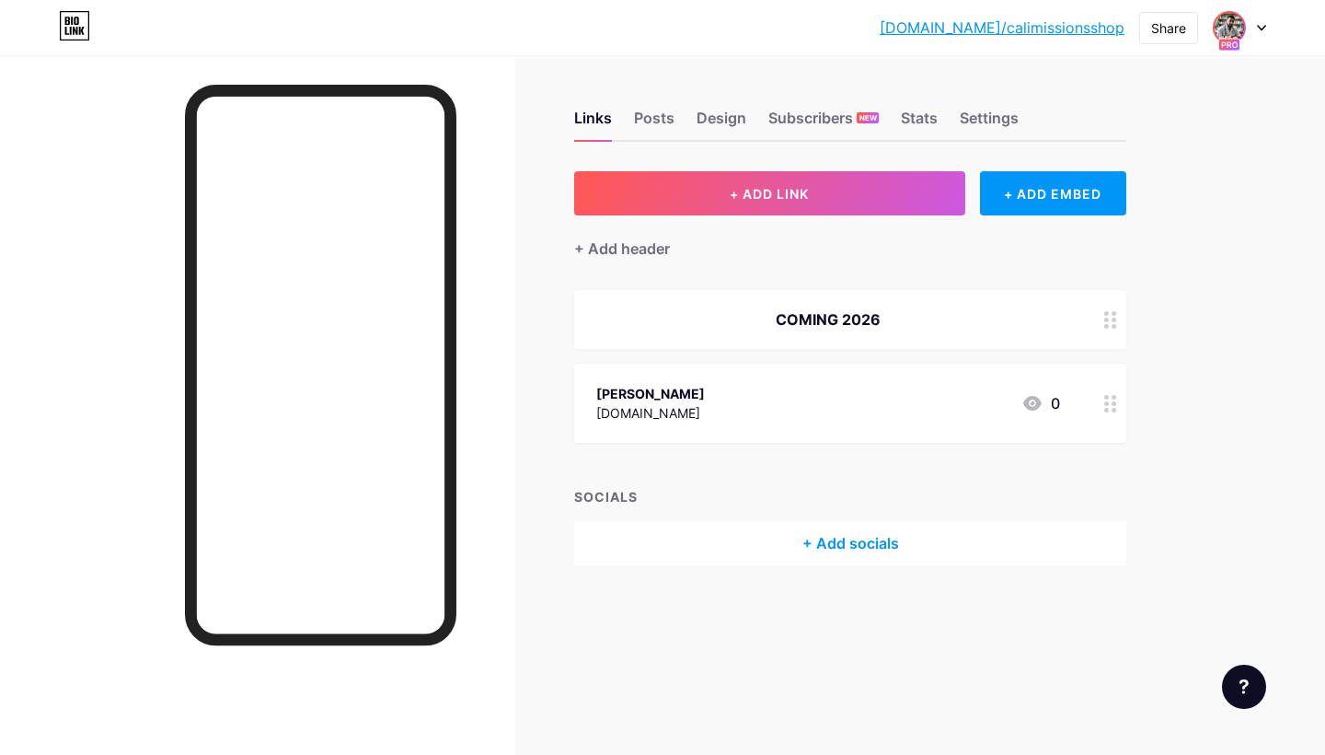
click at [1238, 23] on img at bounding box center [1229, 27] width 29 height 29
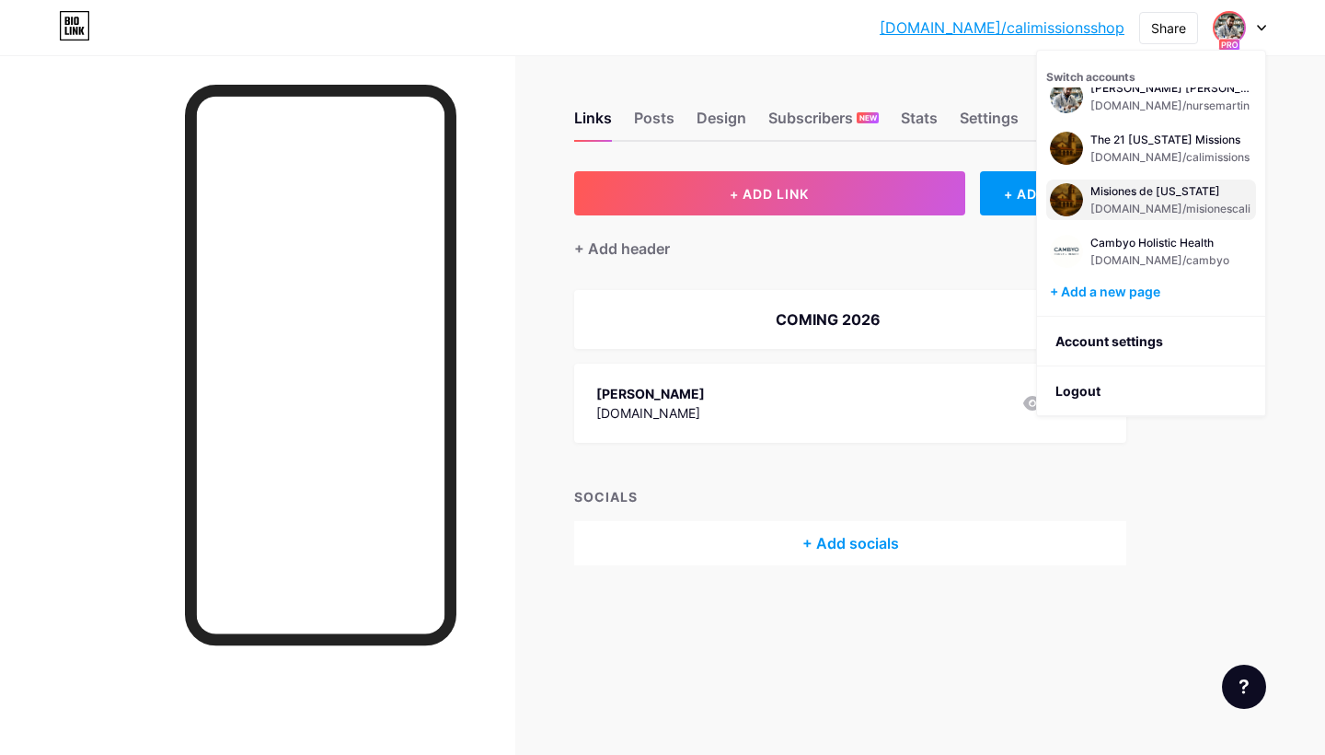
scroll to position [74, 0]
click at [1154, 197] on div "Misiones de [US_STATE]" at bounding box center [1171, 191] width 160 height 15
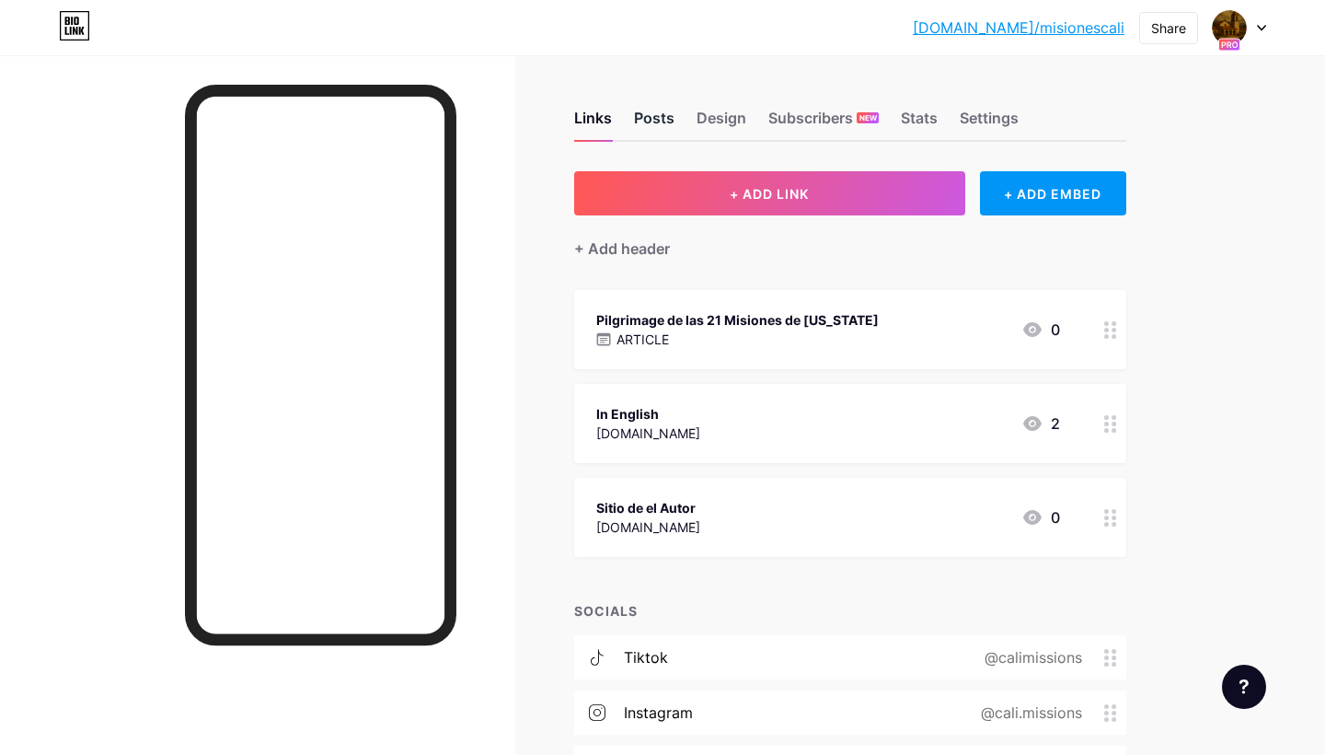
click at [661, 111] on div "Posts" at bounding box center [654, 123] width 40 height 33
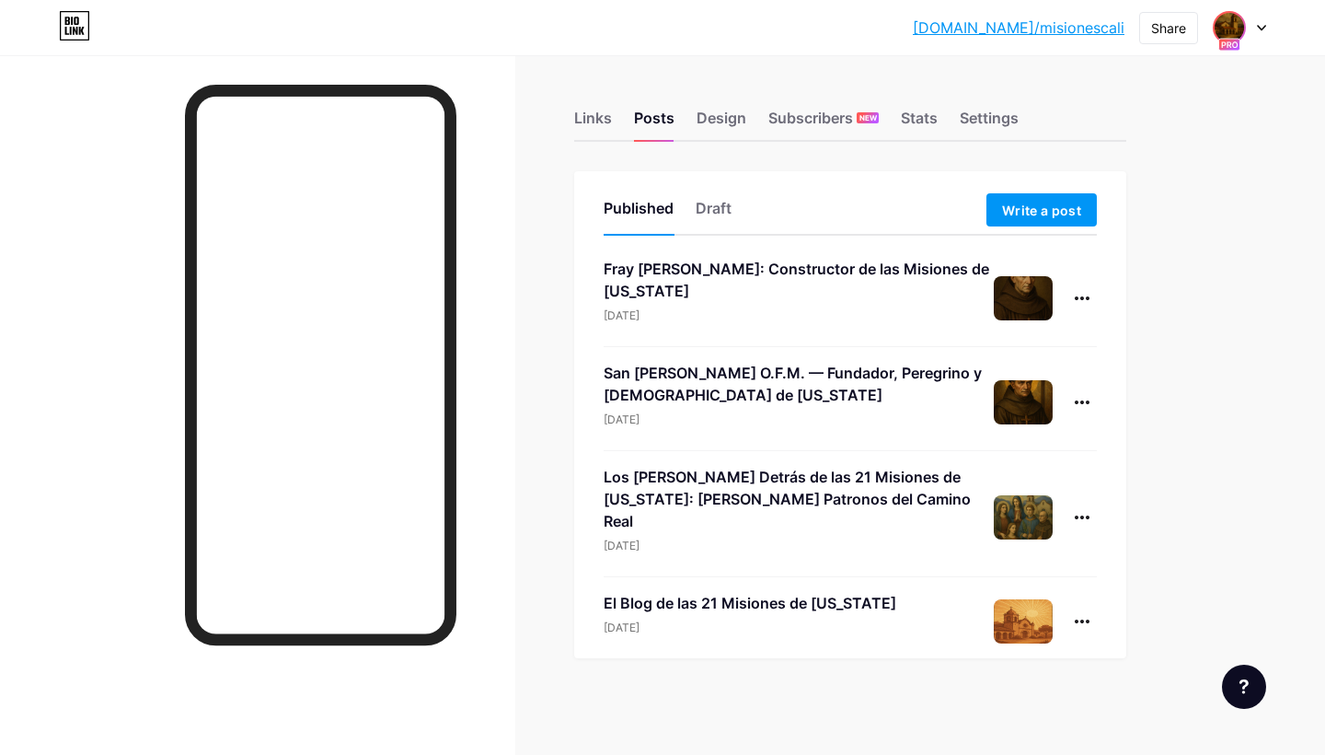
click at [1224, 21] on img at bounding box center [1229, 27] width 29 height 29
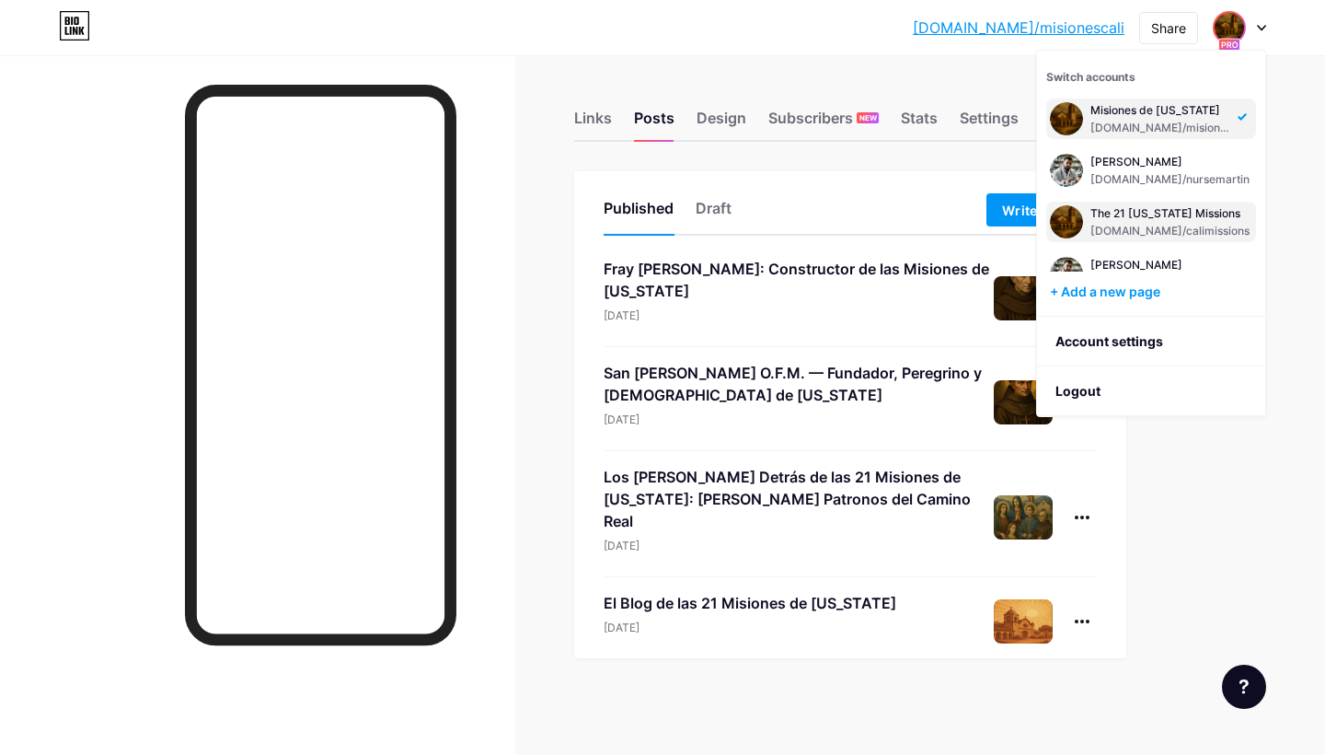
click at [1147, 225] on div "[DOMAIN_NAME]/calimissions" at bounding box center [1170, 231] width 159 height 15
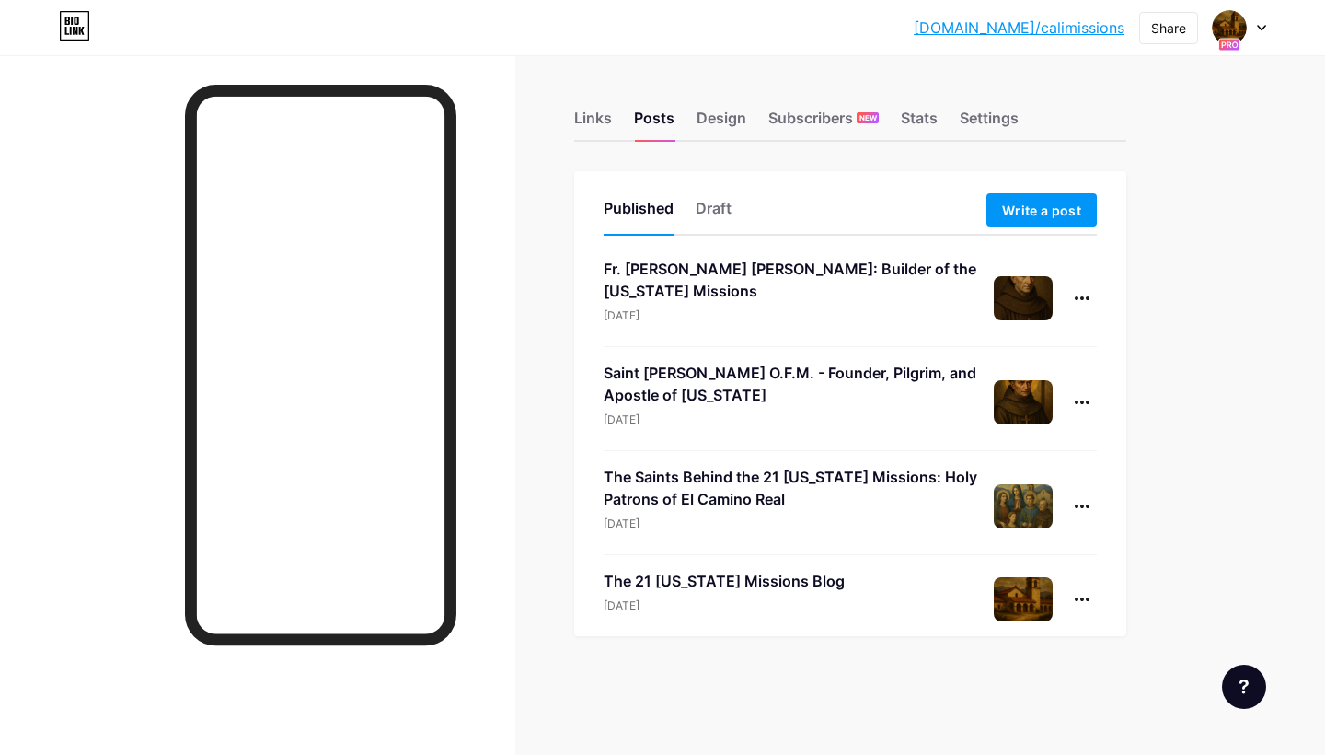
click at [1250, 25] on div at bounding box center [1239, 27] width 53 height 33
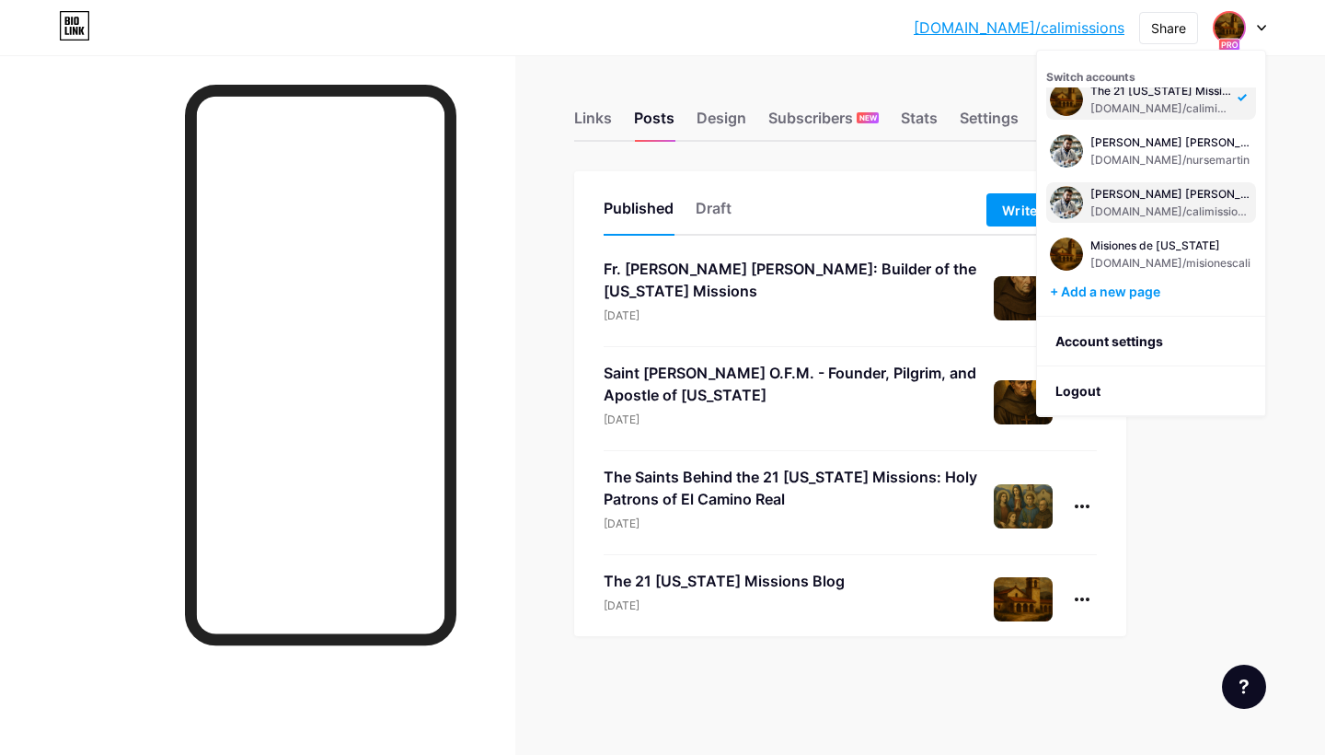
scroll to position [21, 0]
click at [1126, 155] on div "[DOMAIN_NAME]/nursemartin" at bounding box center [1172, 158] width 162 height 15
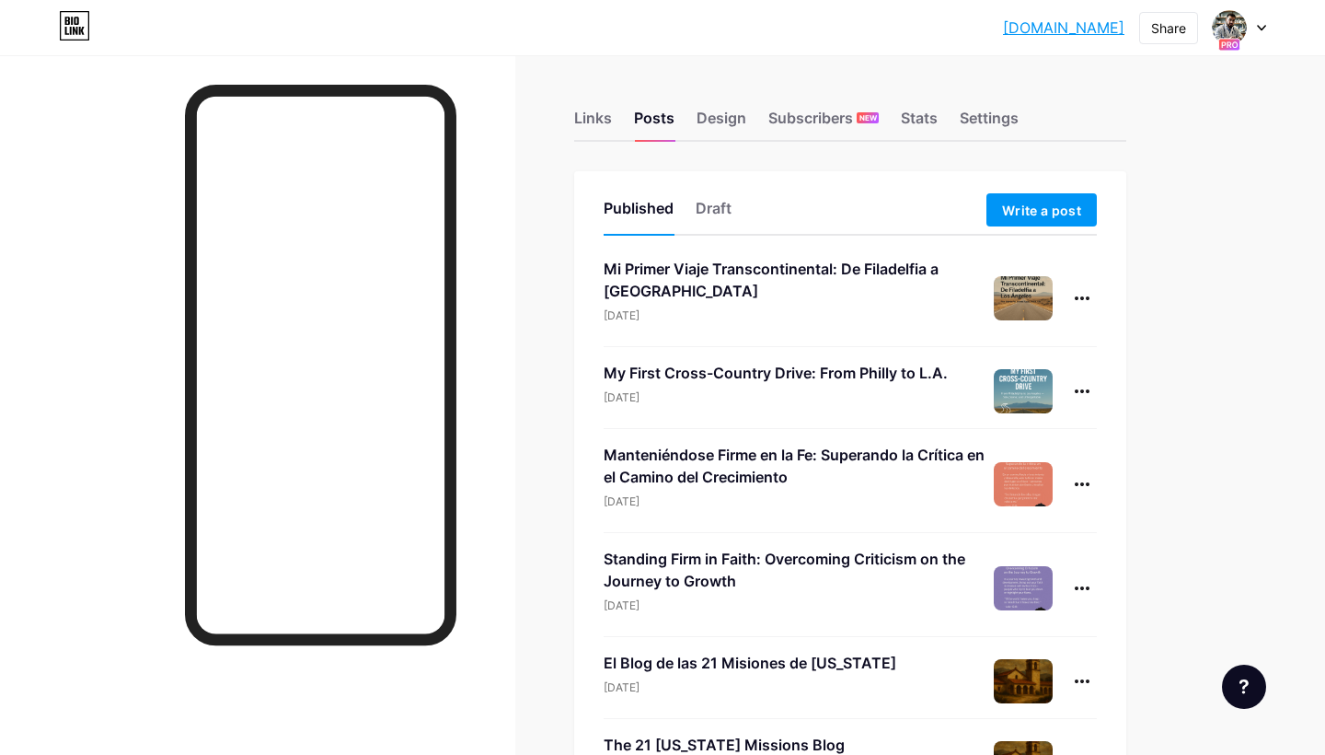
click at [1259, 26] on icon at bounding box center [1261, 28] width 7 height 5
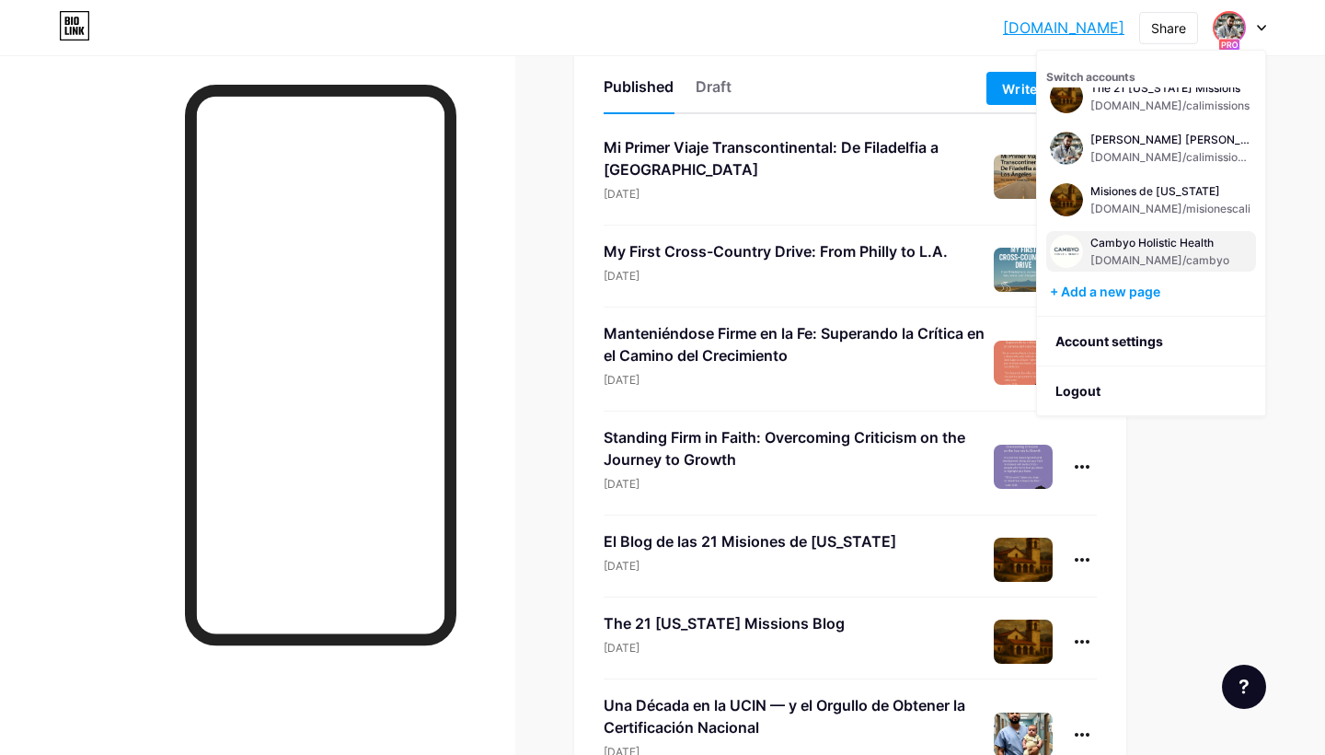
scroll to position [147, 0]
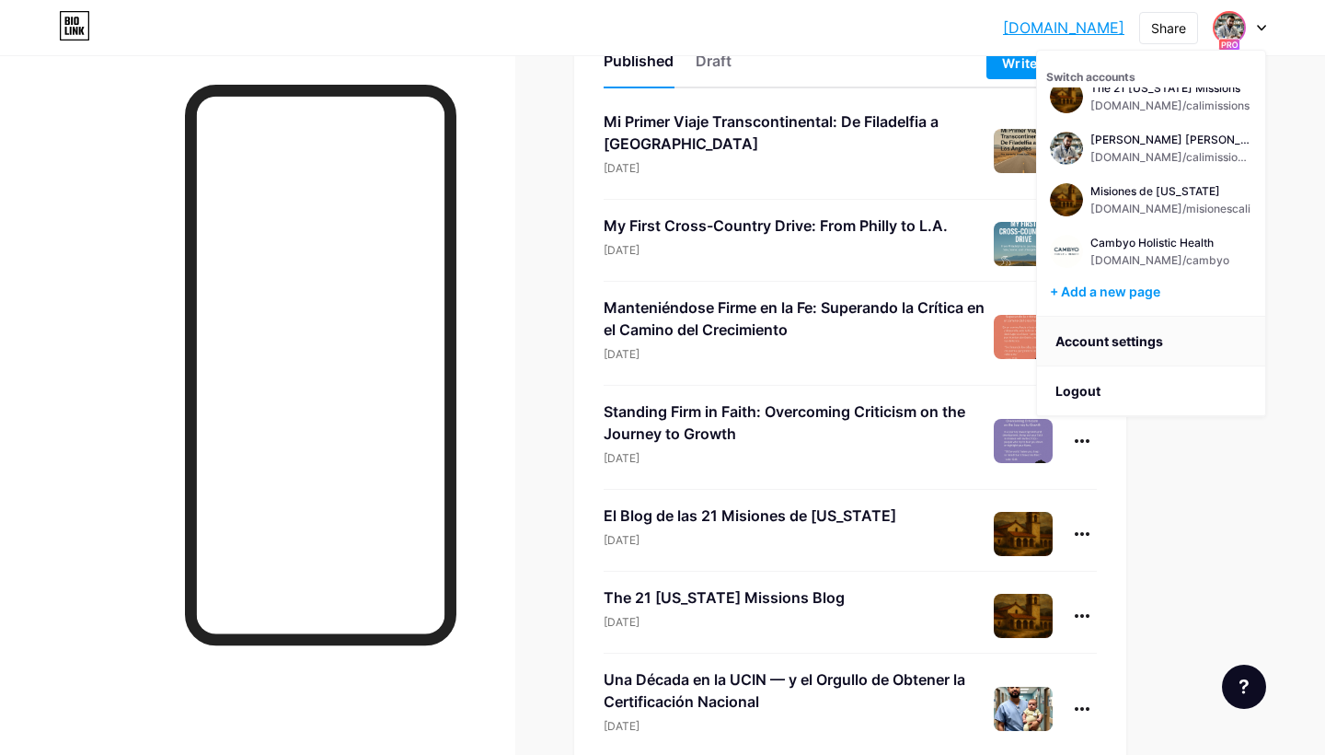
click at [1111, 332] on link "Account settings" at bounding box center [1151, 342] width 228 height 50
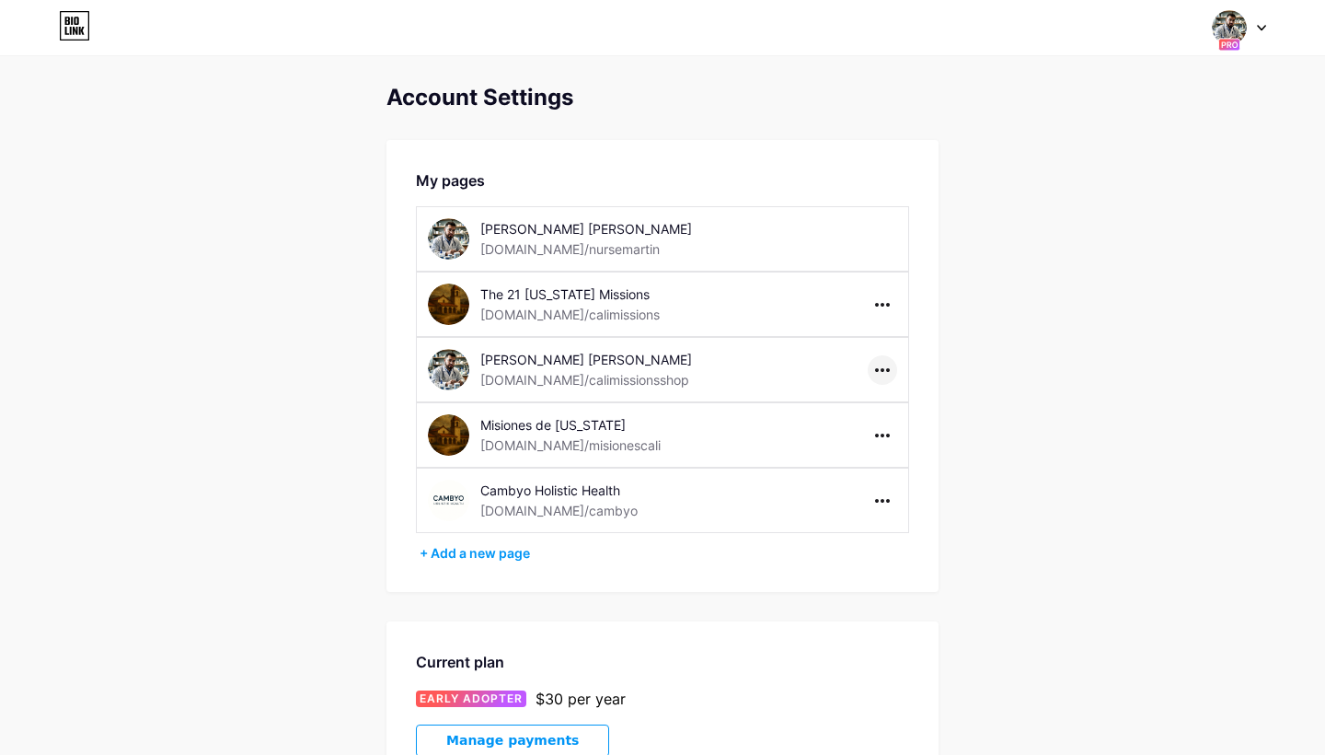
click at [881, 370] on icon at bounding box center [882, 370] width 15 height 4
click at [901, 432] on li "Delete page" at bounding box center [939, 442] width 141 height 34
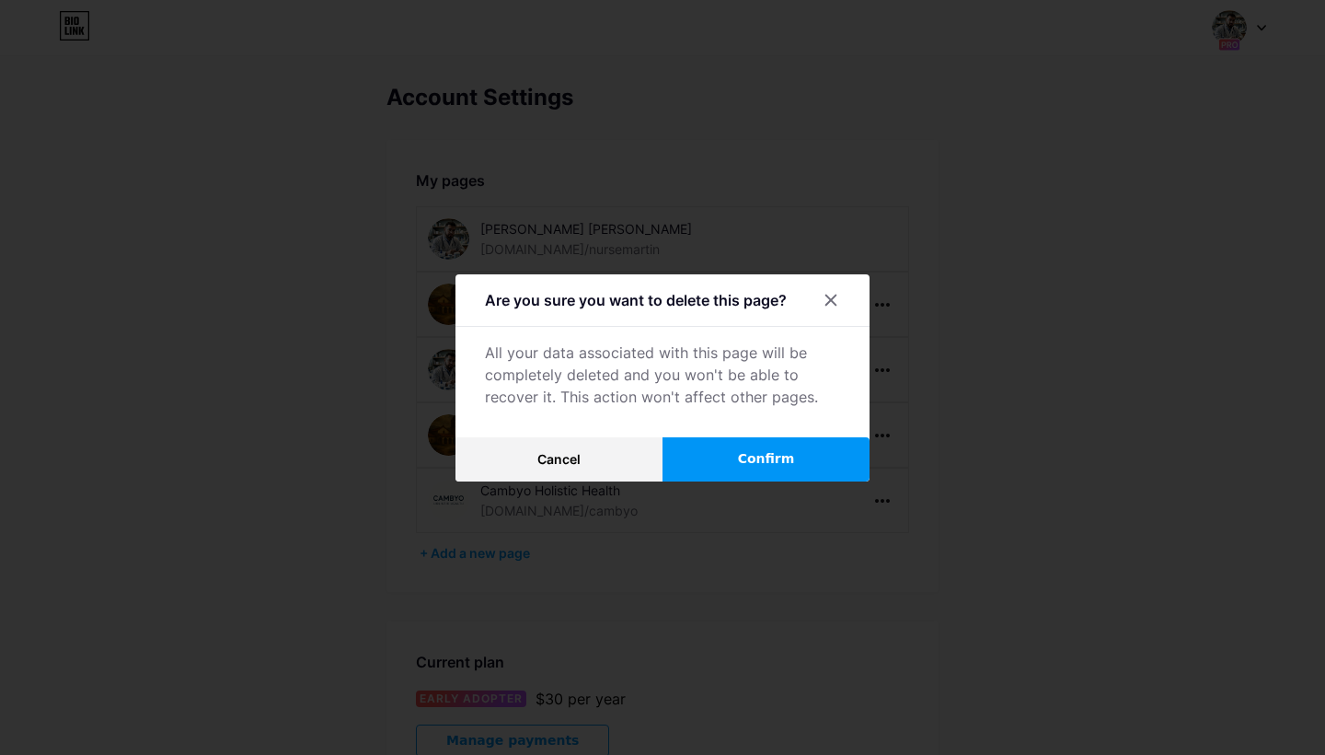
click at [769, 468] on button "Confirm" at bounding box center [766, 459] width 207 height 44
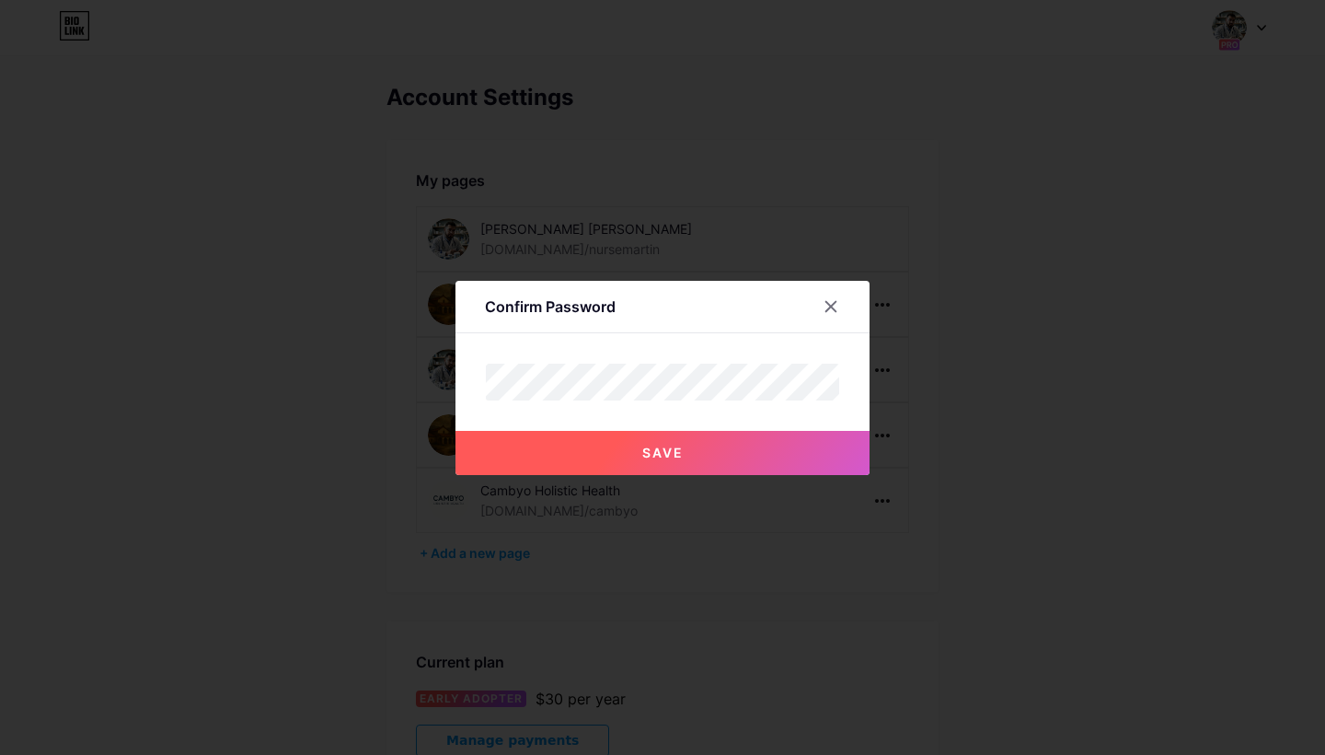
click at [745, 461] on button "Save" at bounding box center [663, 453] width 414 height 44
click at [834, 304] on icon at bounding box center [832, 306] width 10 height 10
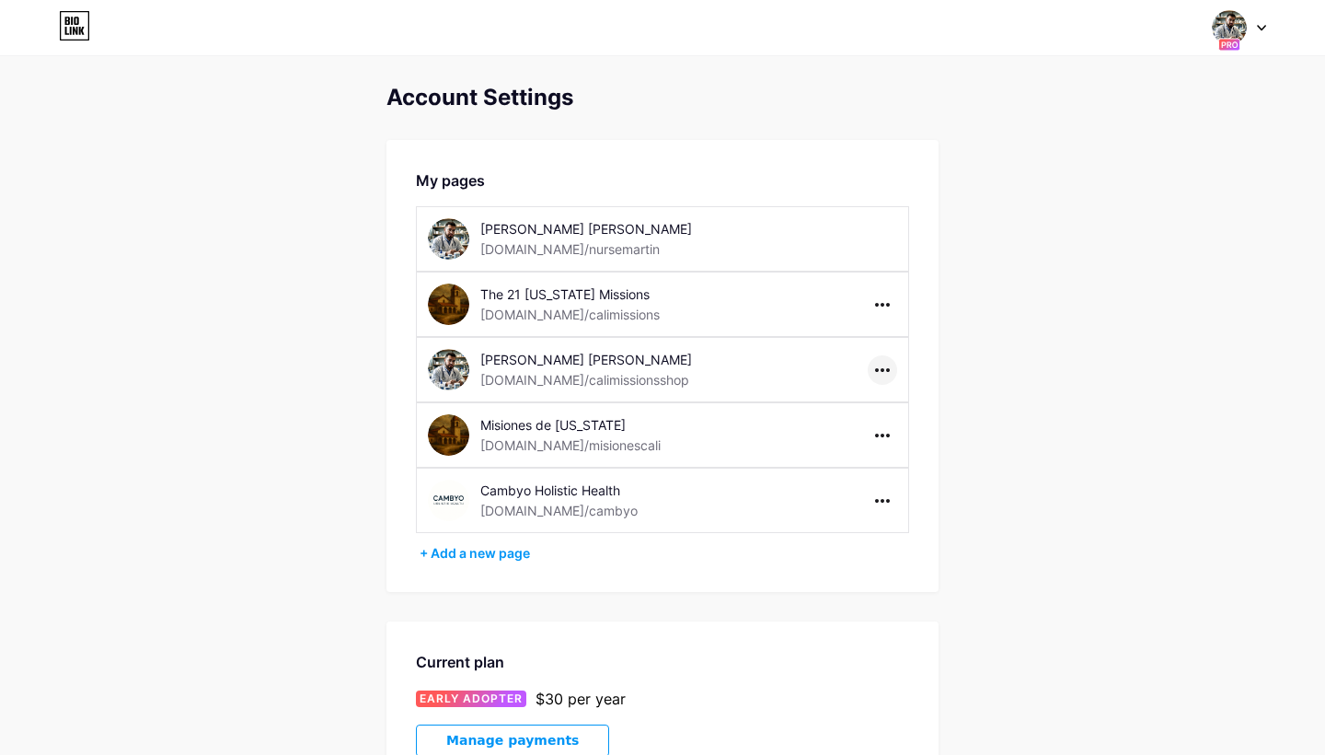
click at [882, 368] on icon at bounding box center [882, 370] width 15 height 4
click at [900, 432] on li "Delete page" at bounding box center [939, 442] width 141 height 34
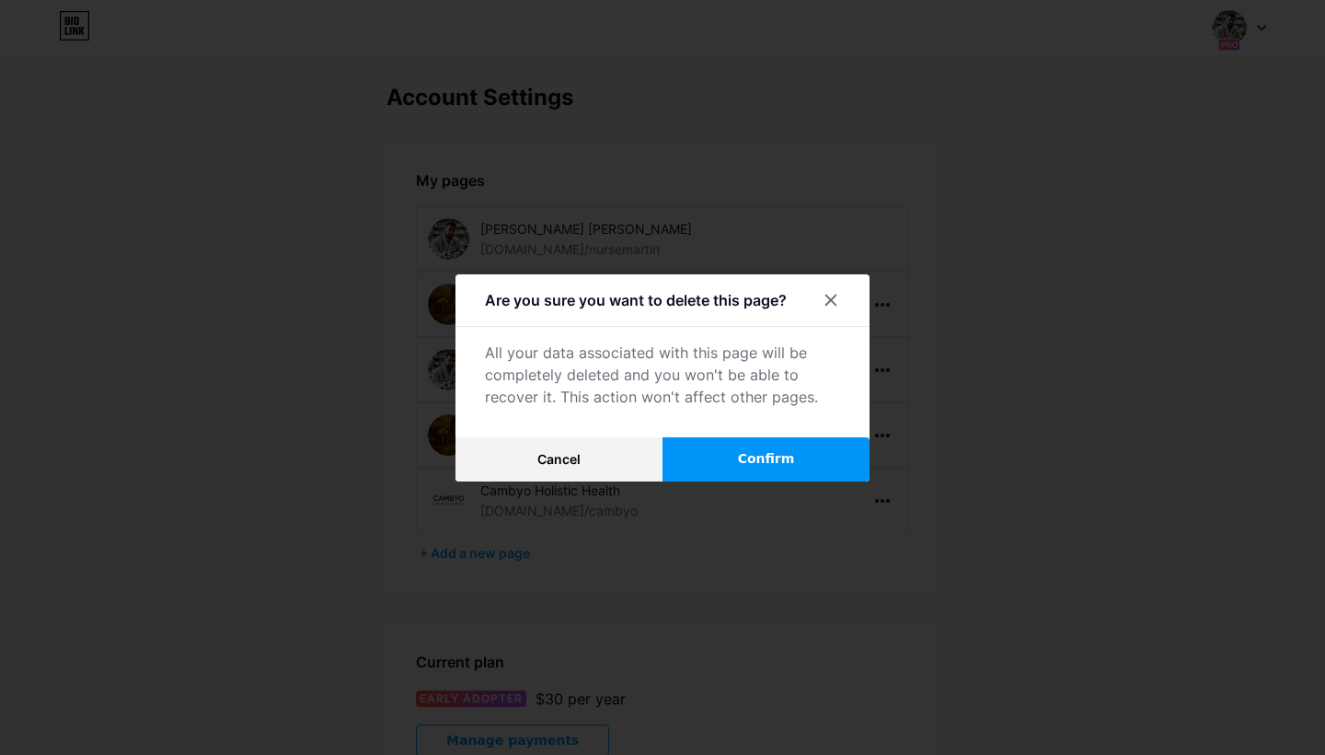
click at [783, 457] on span "Confirm" at bounding box center [766, 458] width 57 height 19
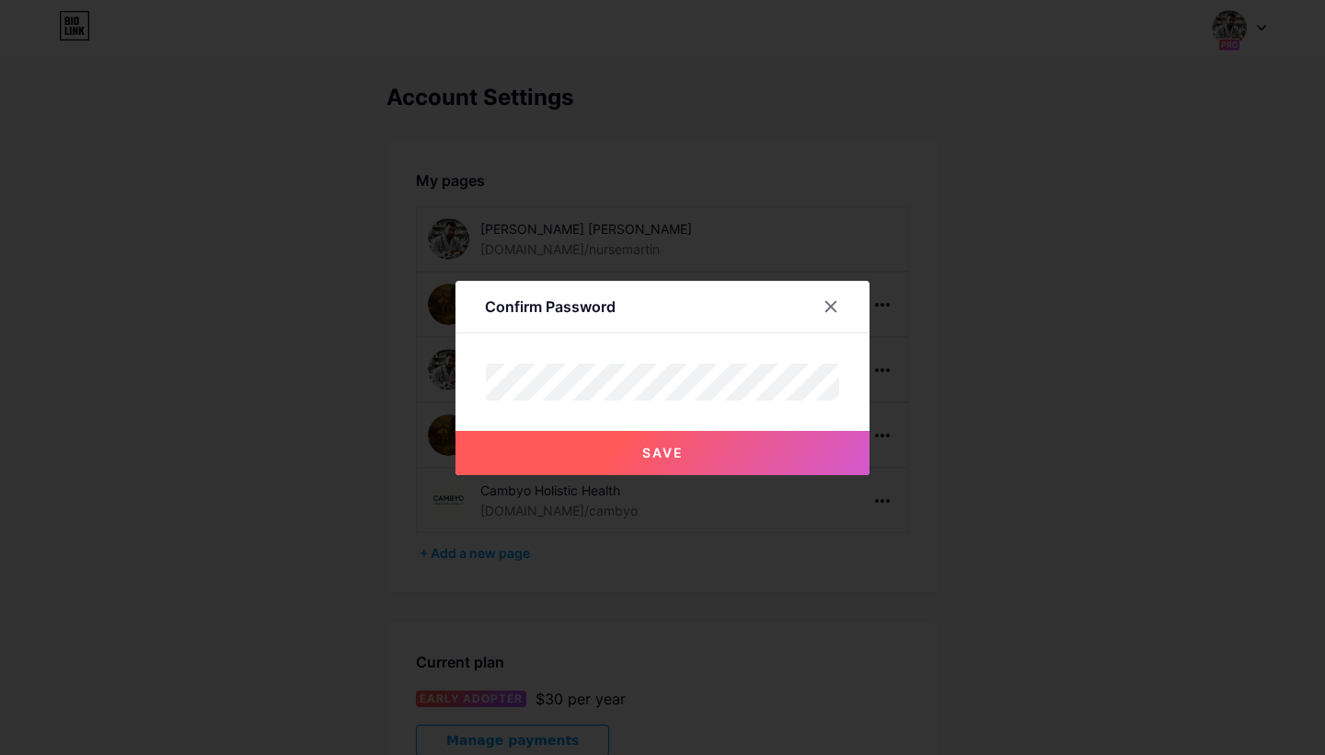
click at [708, 449] on button "Save" at bounding box center [663, 453] width 414 height 44
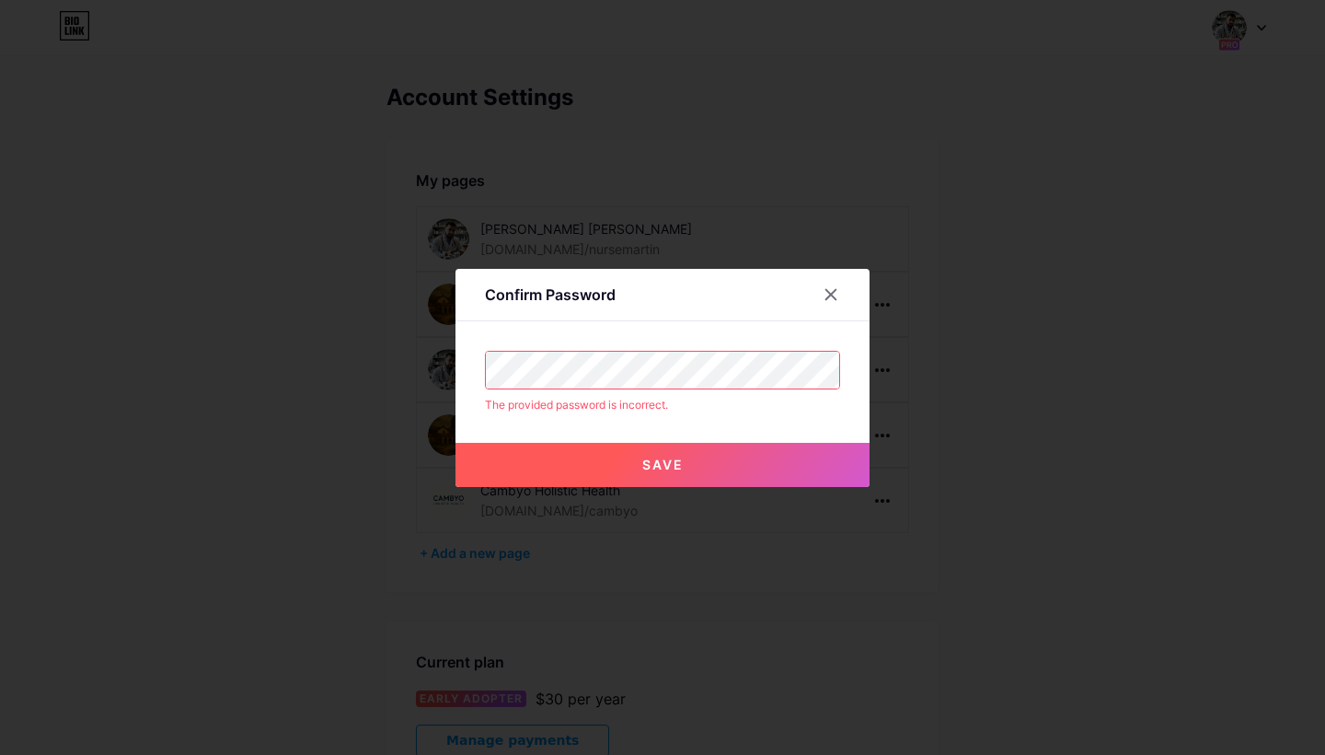
click at [606, 465] on button "Save" at bounding box center [663, 465] width 414 height 44
click at [678, 458] on span "Save" at bounding box center [662, 465] width 41 height 16
click at [836, 291] on icon at bounding box center [831, 294] width 15 height 15
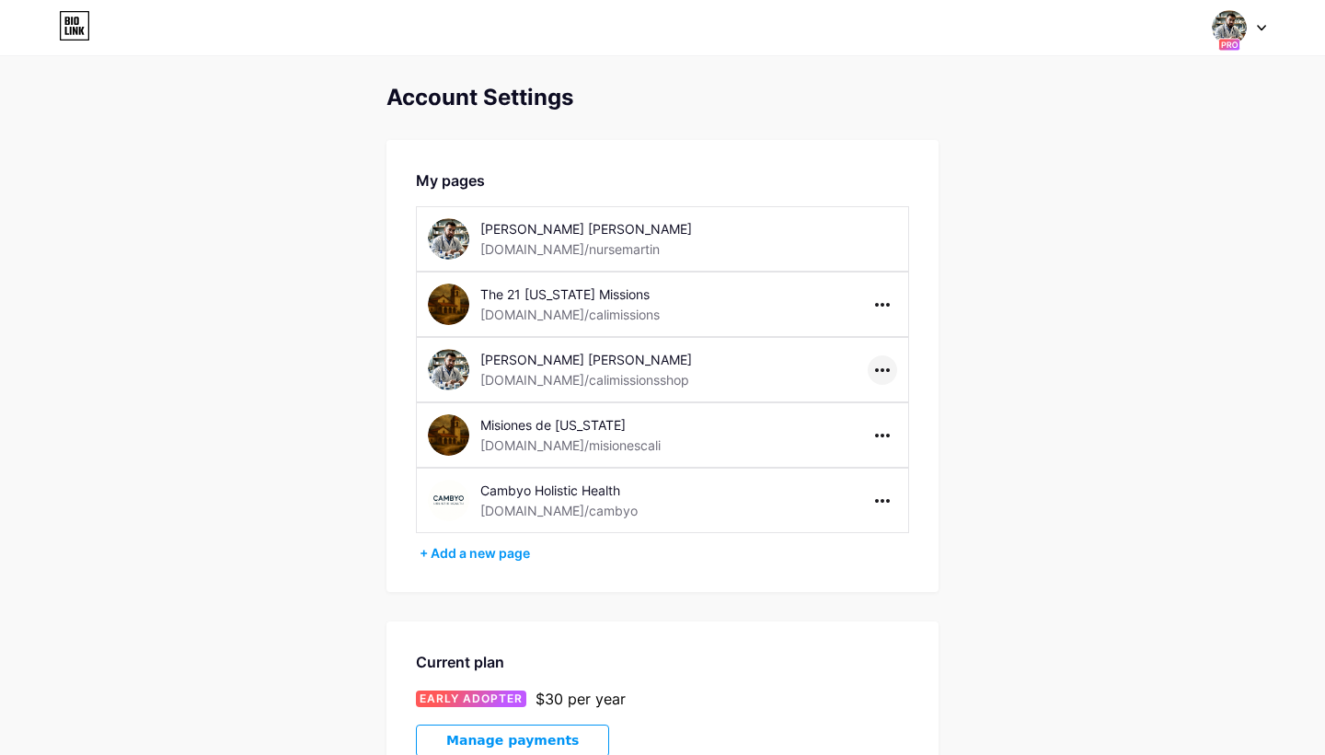
click at [881, 370] on icon at bounding box center [882, 370] width 15 height 4
click at [901, 400] on li "Unpublish" at bounding box center [939, 408] width 141 height 34
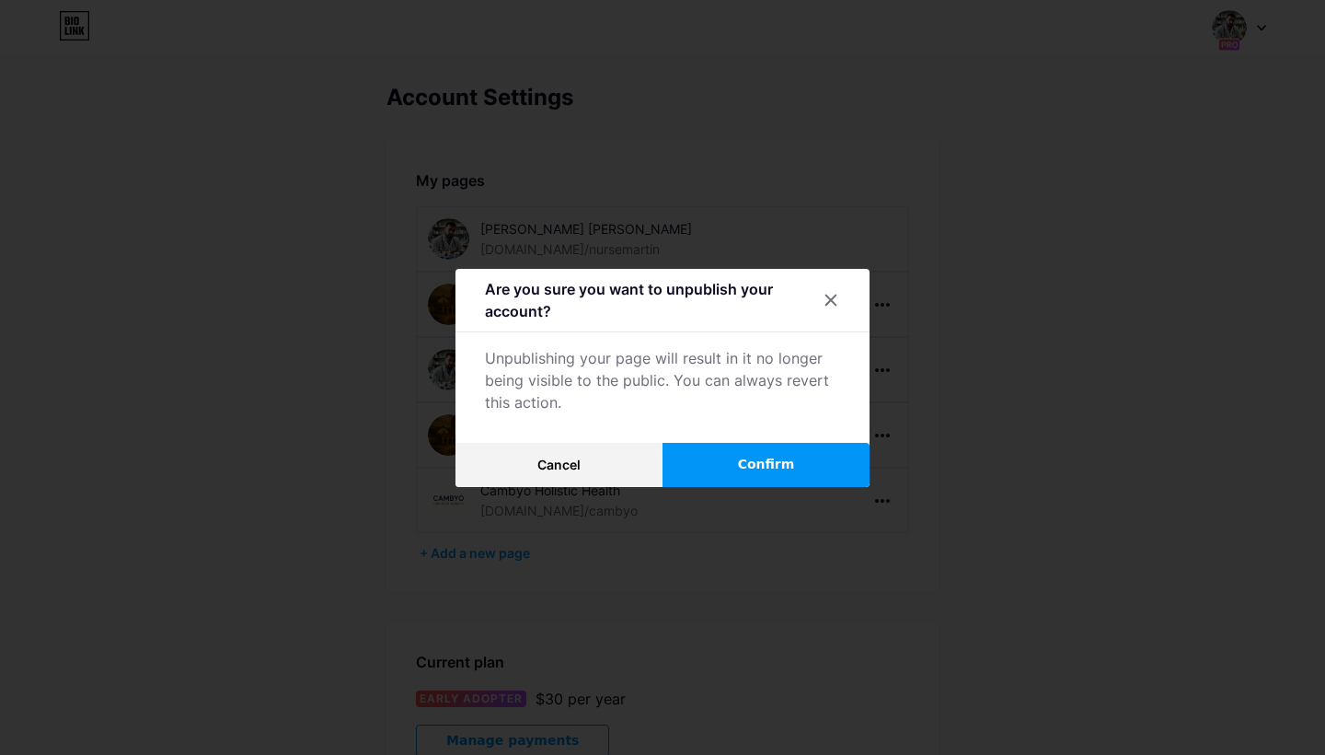
click at [777, 468] on span "Confirm" at bounding box center [766, 464] width 57 height 19
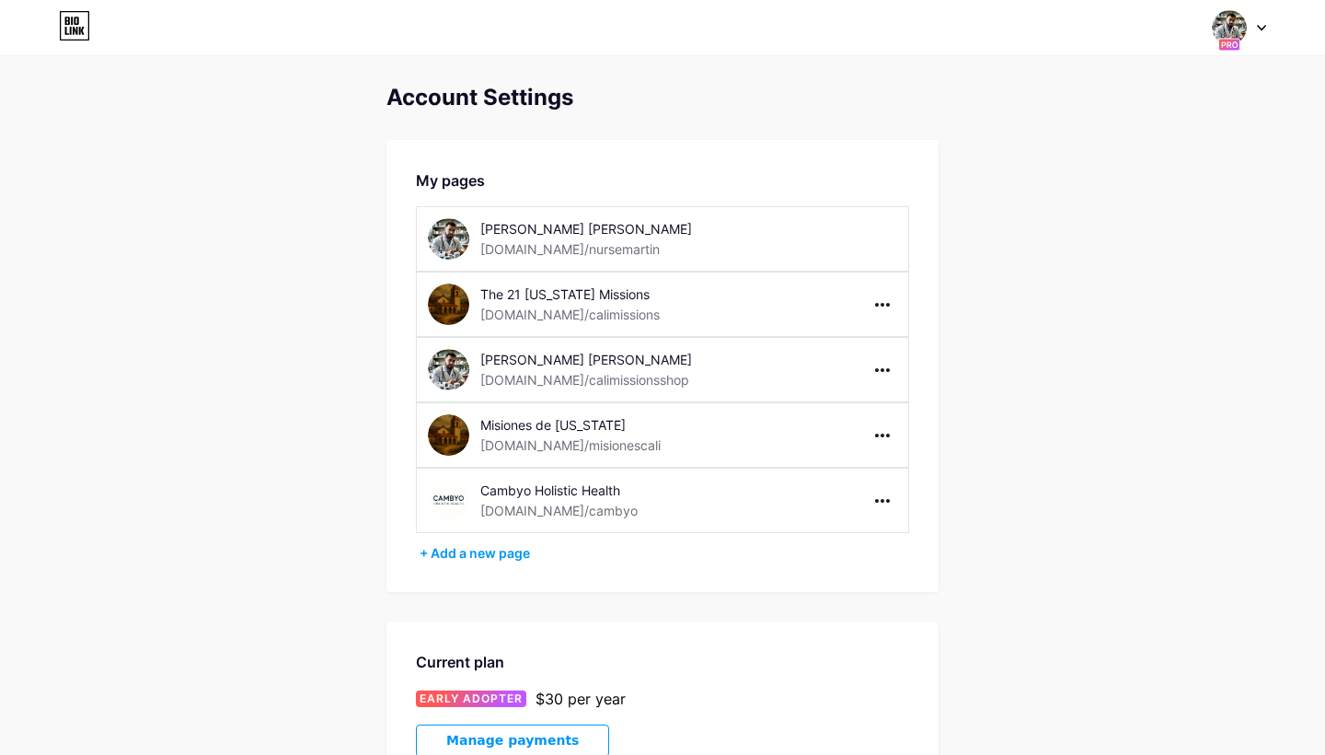
click at [82, 25] on icon at bounding box center [74, 25] width 31 height 29
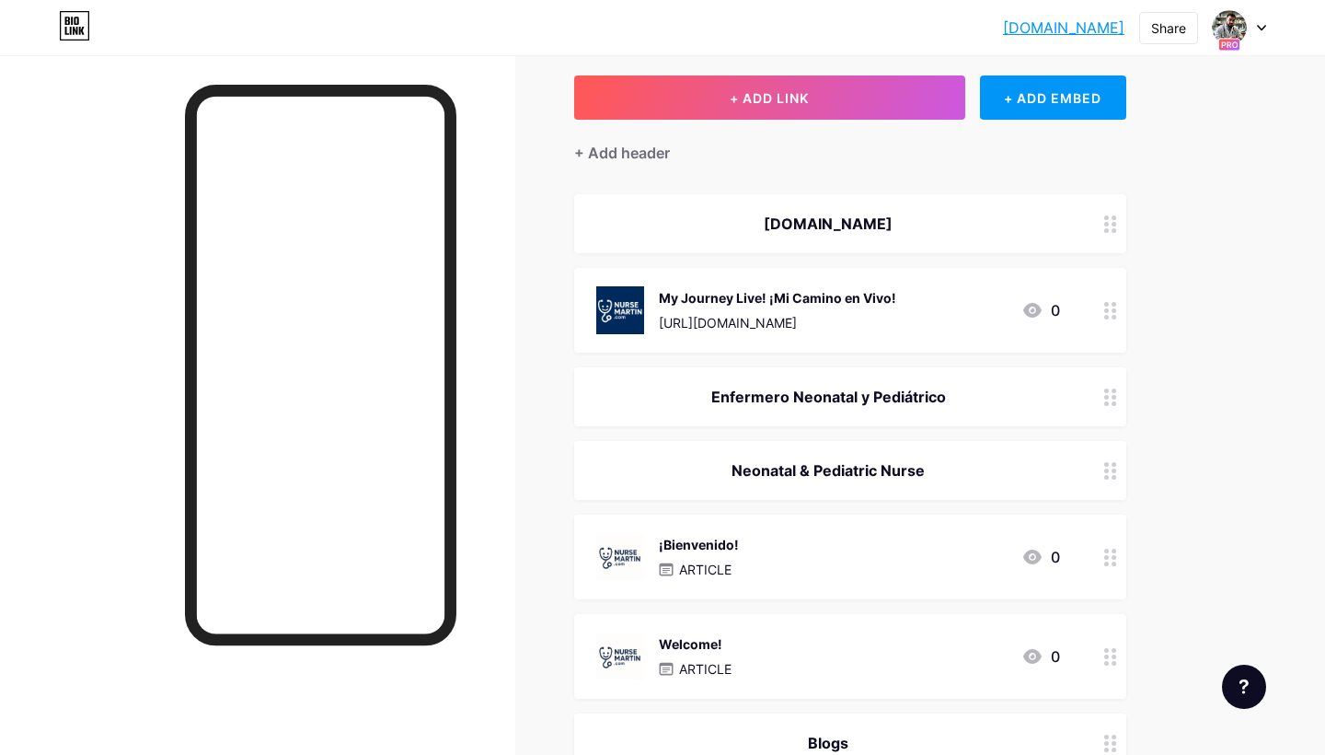
scroll to position [101, 0]
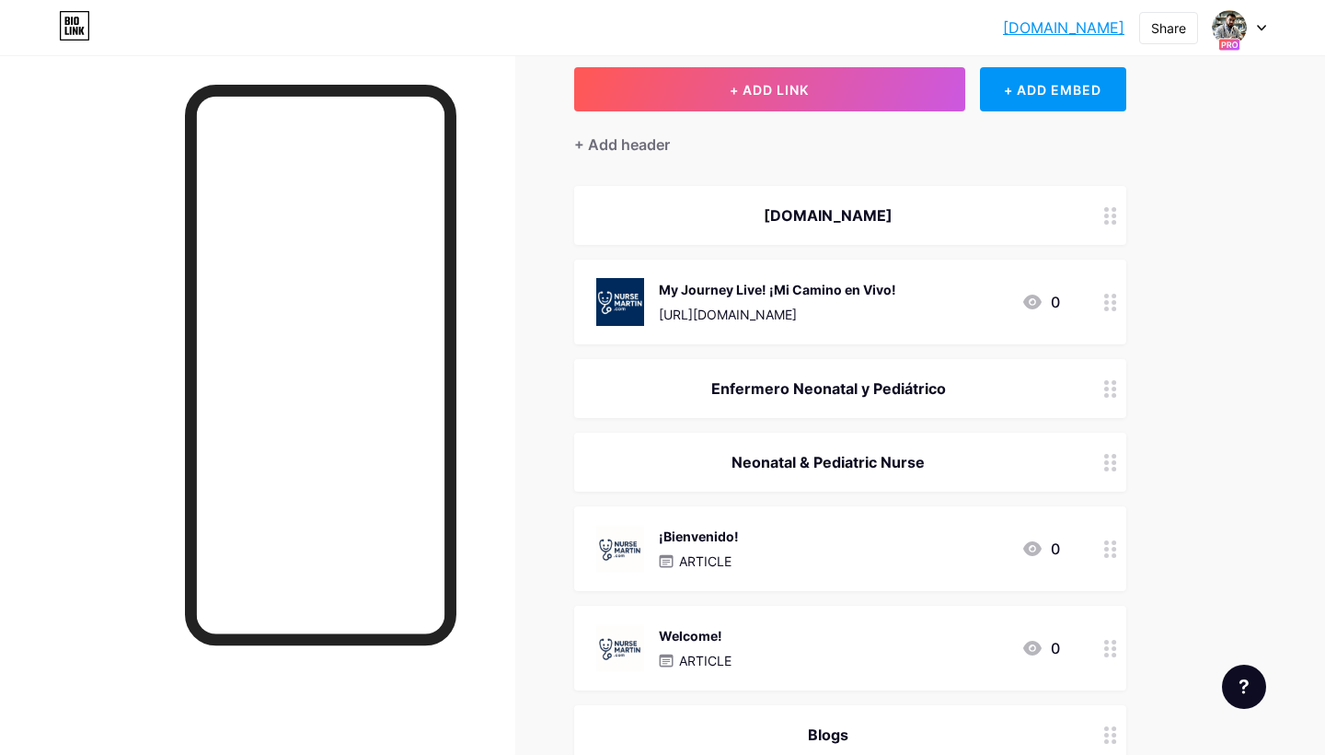
scroll to position [110, 0]
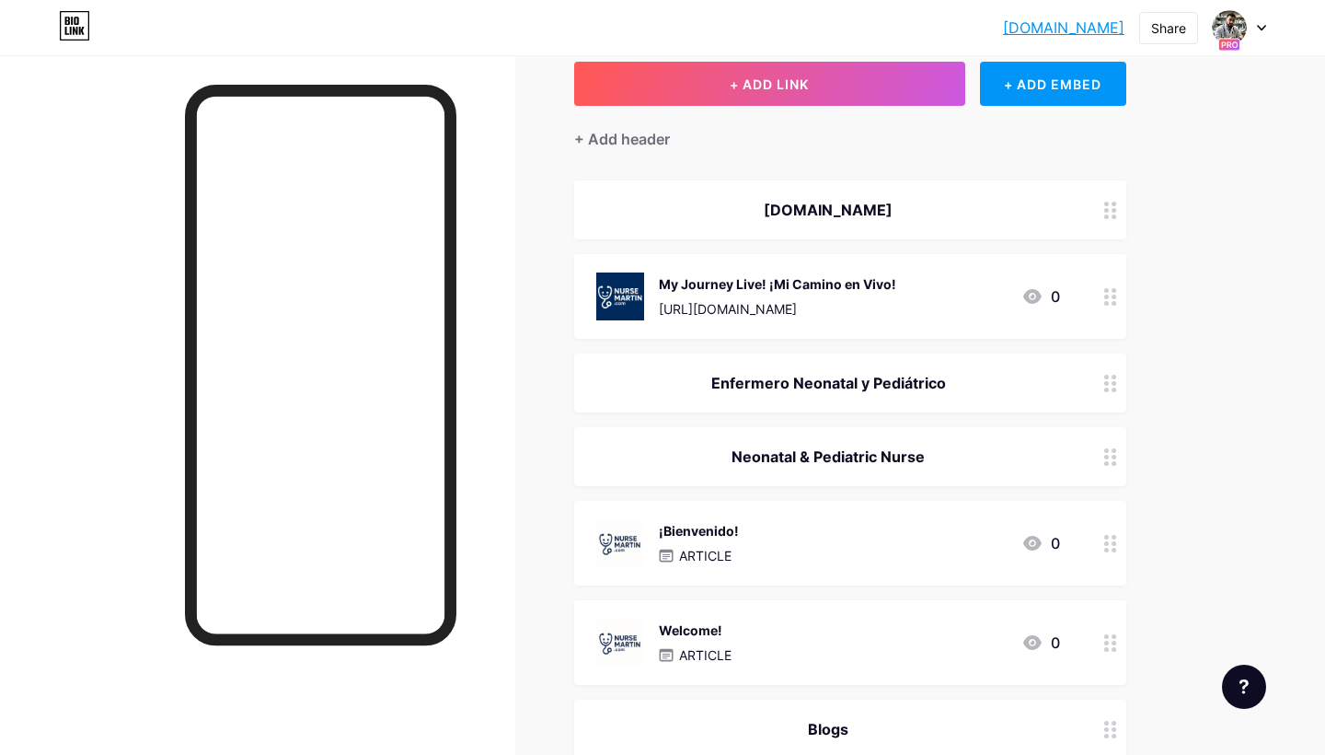
click at [1107, 390] on circle at bounding box center [1106, 389] width 5 height 5
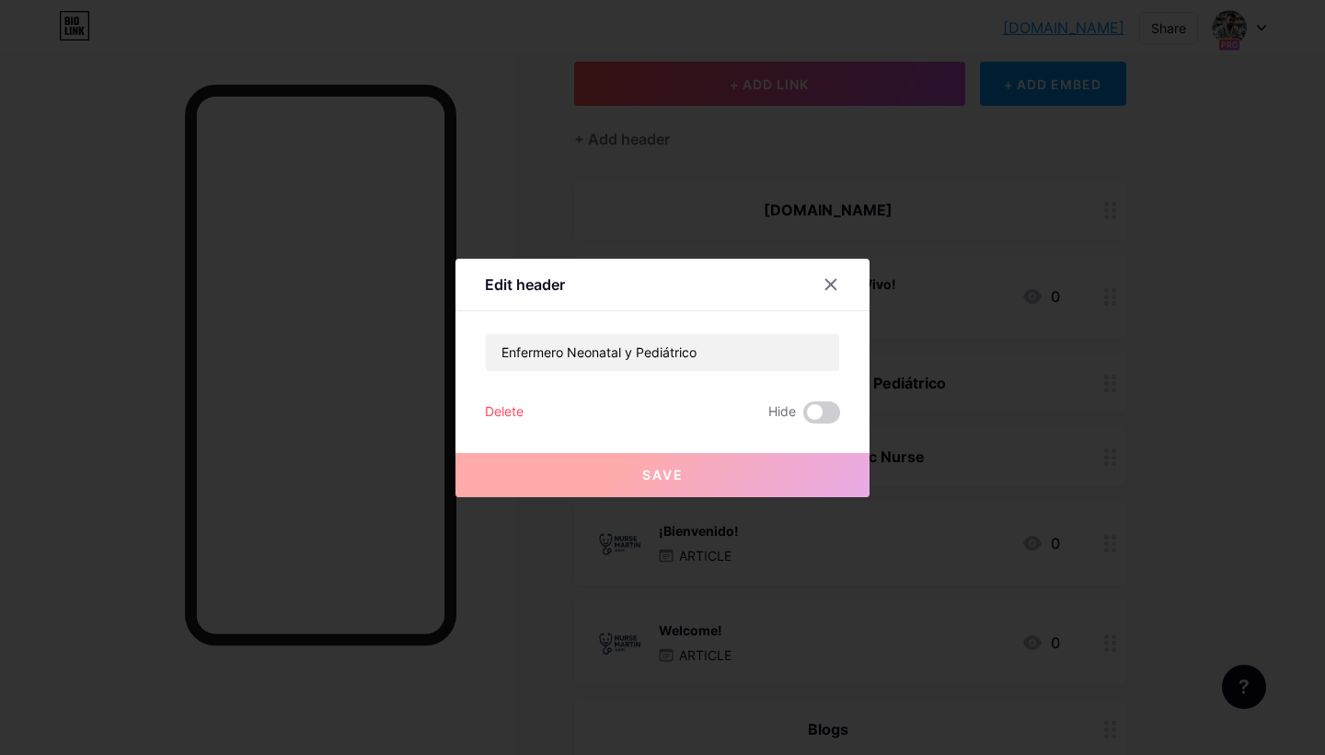
click at [507, 404] on div "Delete" at bounding box center [504, 412] width 39 height 22
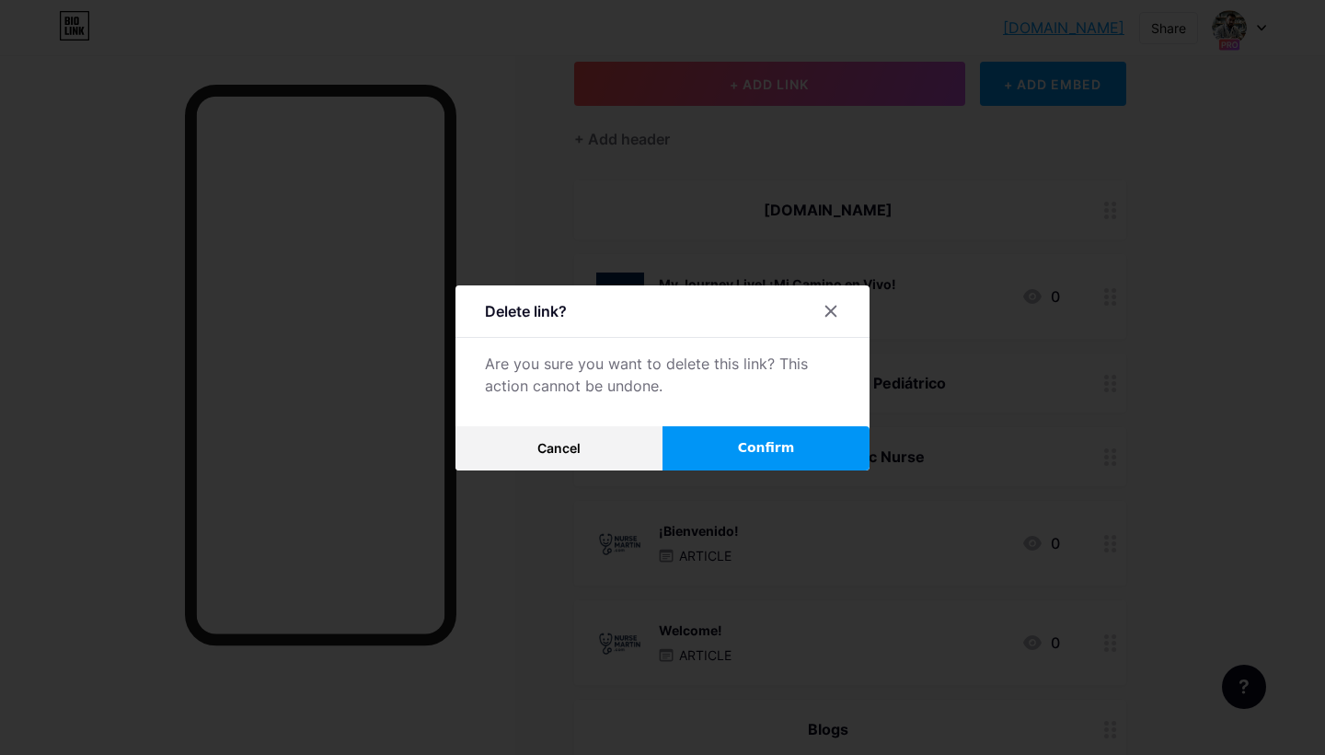
click at [701, 448] on button "Confirm" at bounding box center [766, 448] width 207 height 44
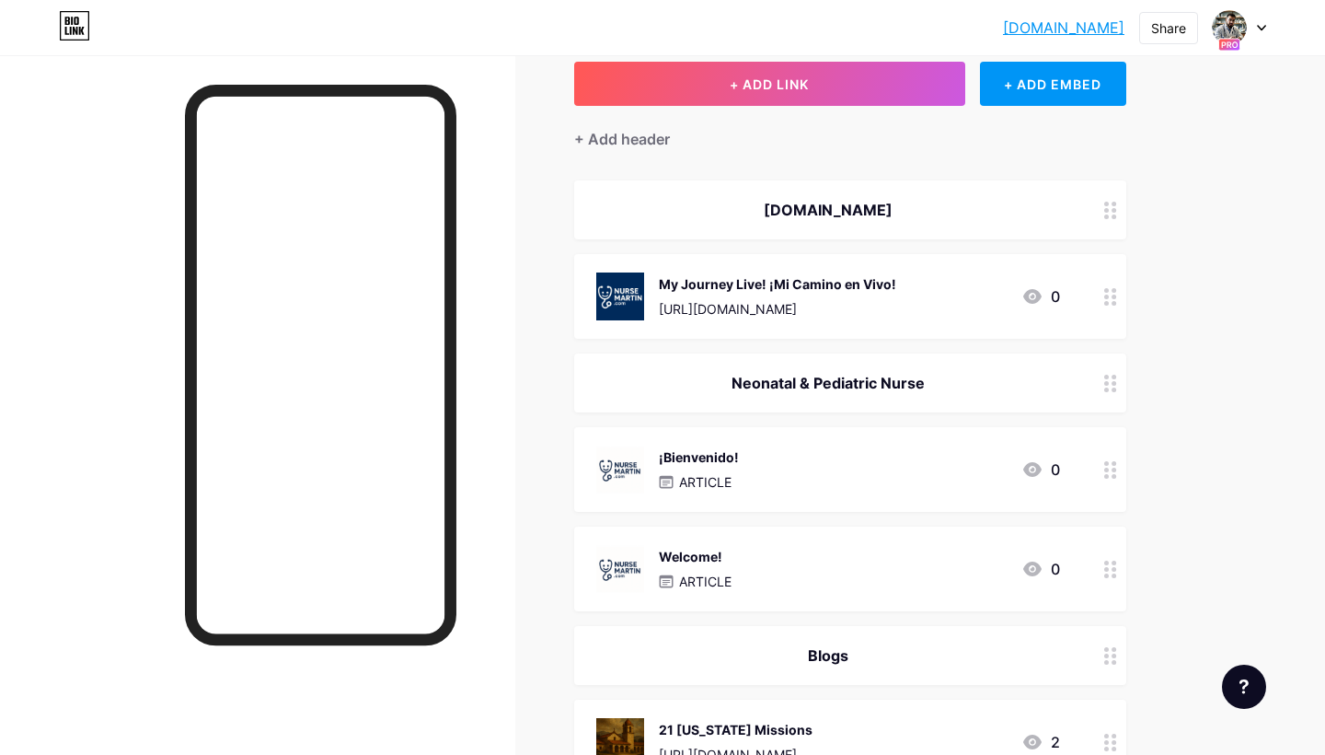
click at [1111, 387] on icon at bounding box center [1110, 383] width 13 height 17
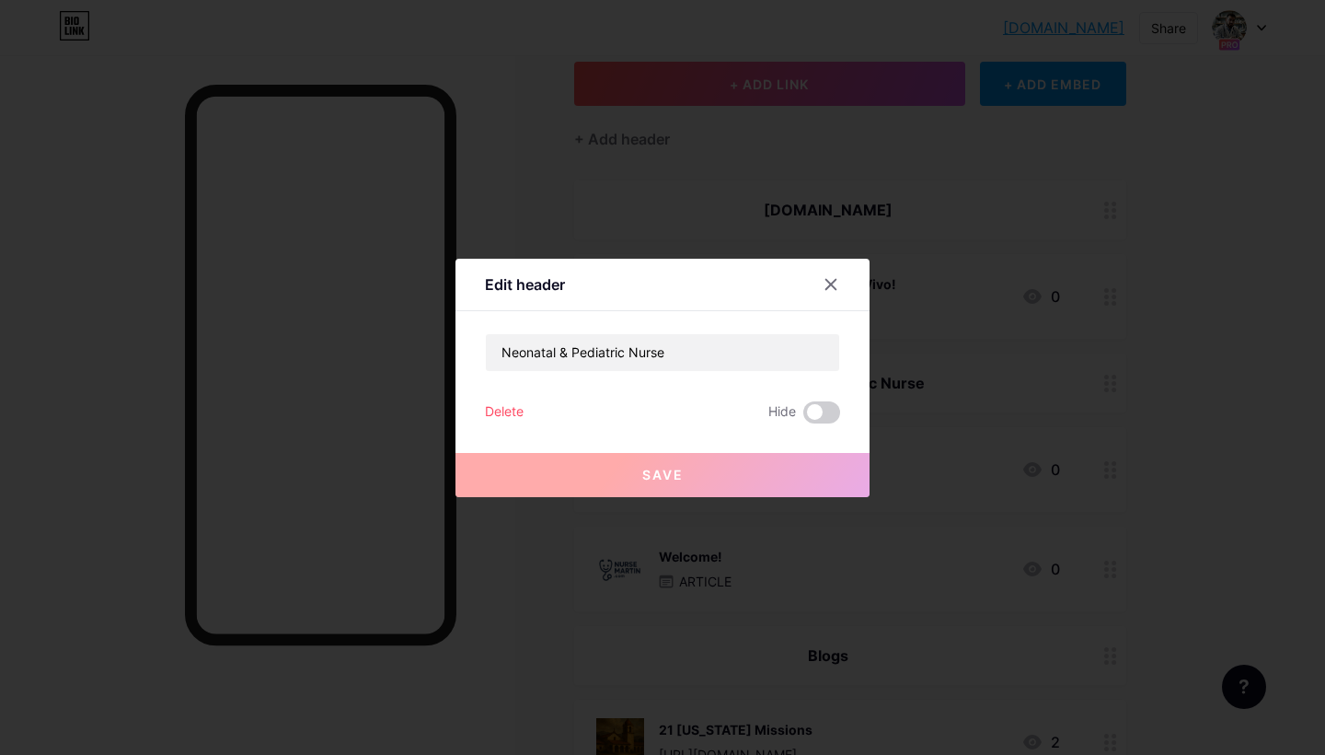
click at [502, 409] on div "Delete" at bounding box center [504, 412] width 39 height 22
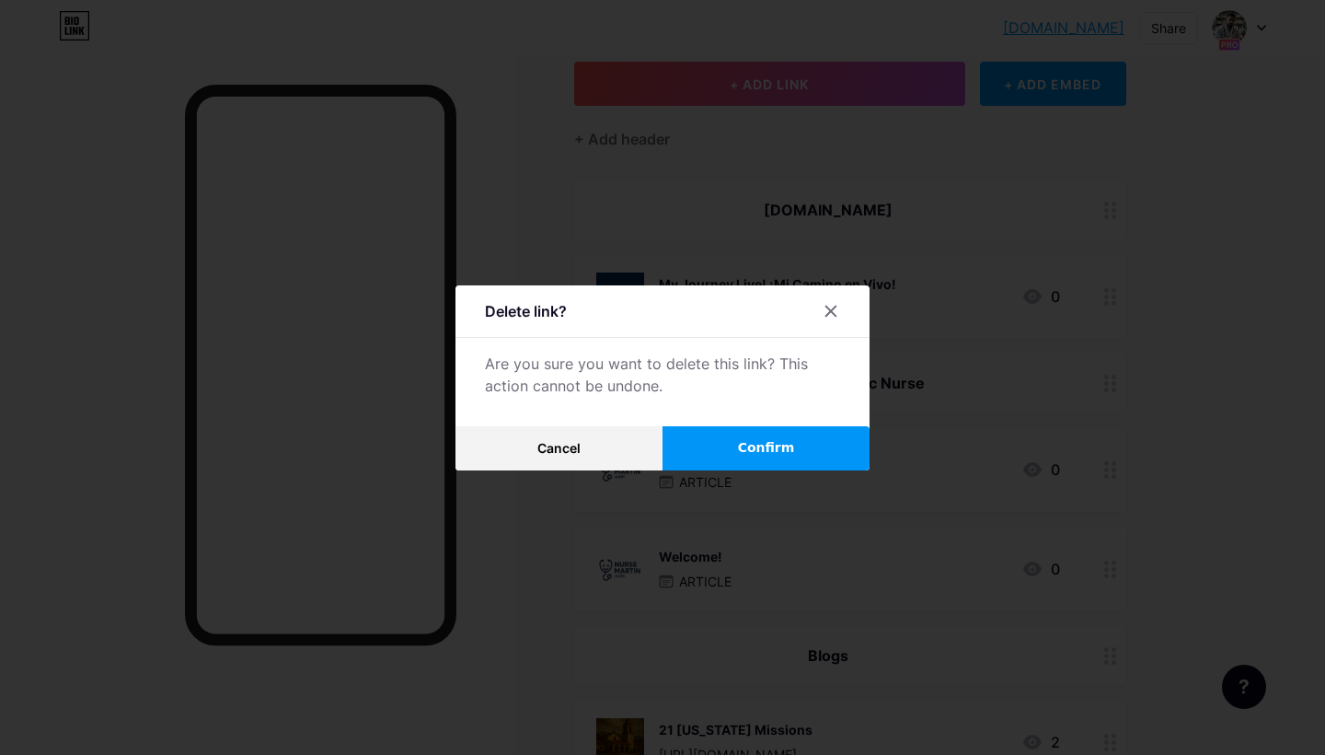
click at [734, 451] on button "Confirm" at bounding box center [766, 448] width 207 height 44
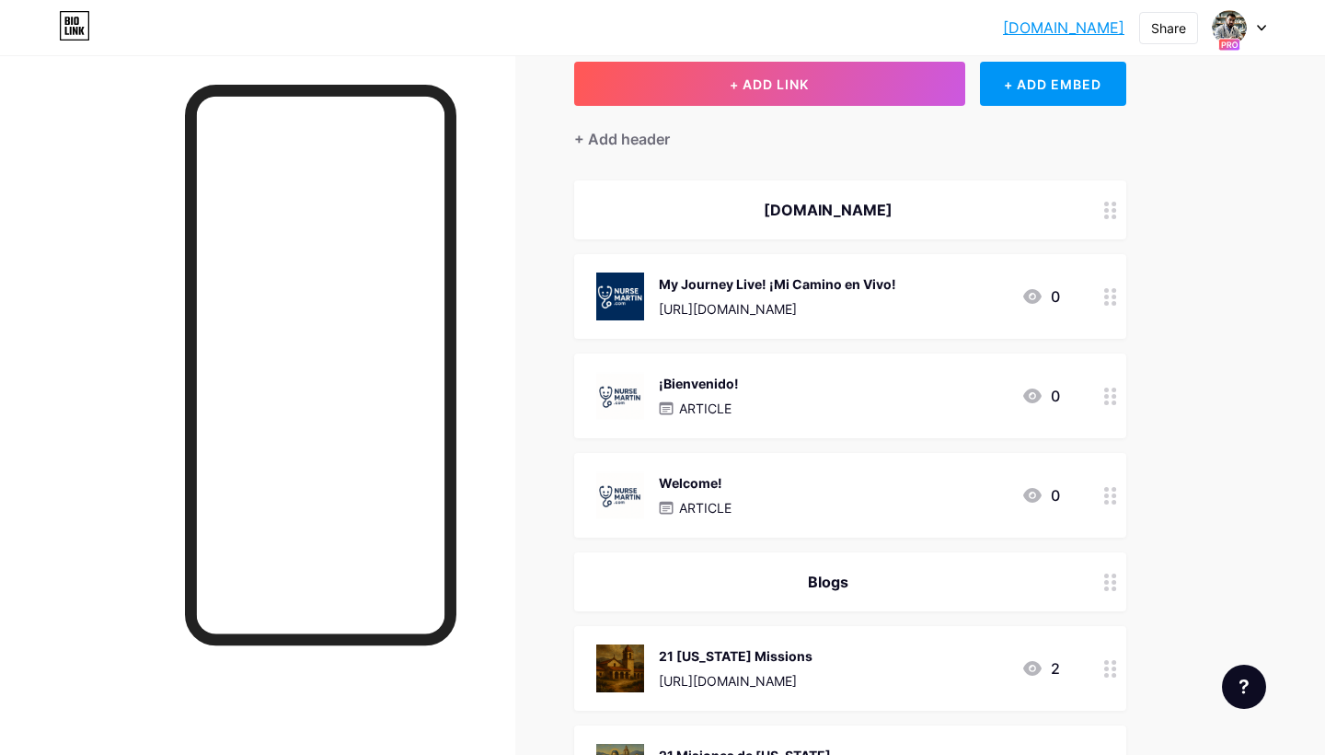
click at [1104, 294] on div at bounding box center [1110, 296] width 31 height 85
click at [515, 454] on div "Make this a highlighted link Delete Hide Save" at bounding box center [662, 441] width 355 height 74
click at [509, 469] on div "Delete" at bounding box center [504, 467] width 39 height 22
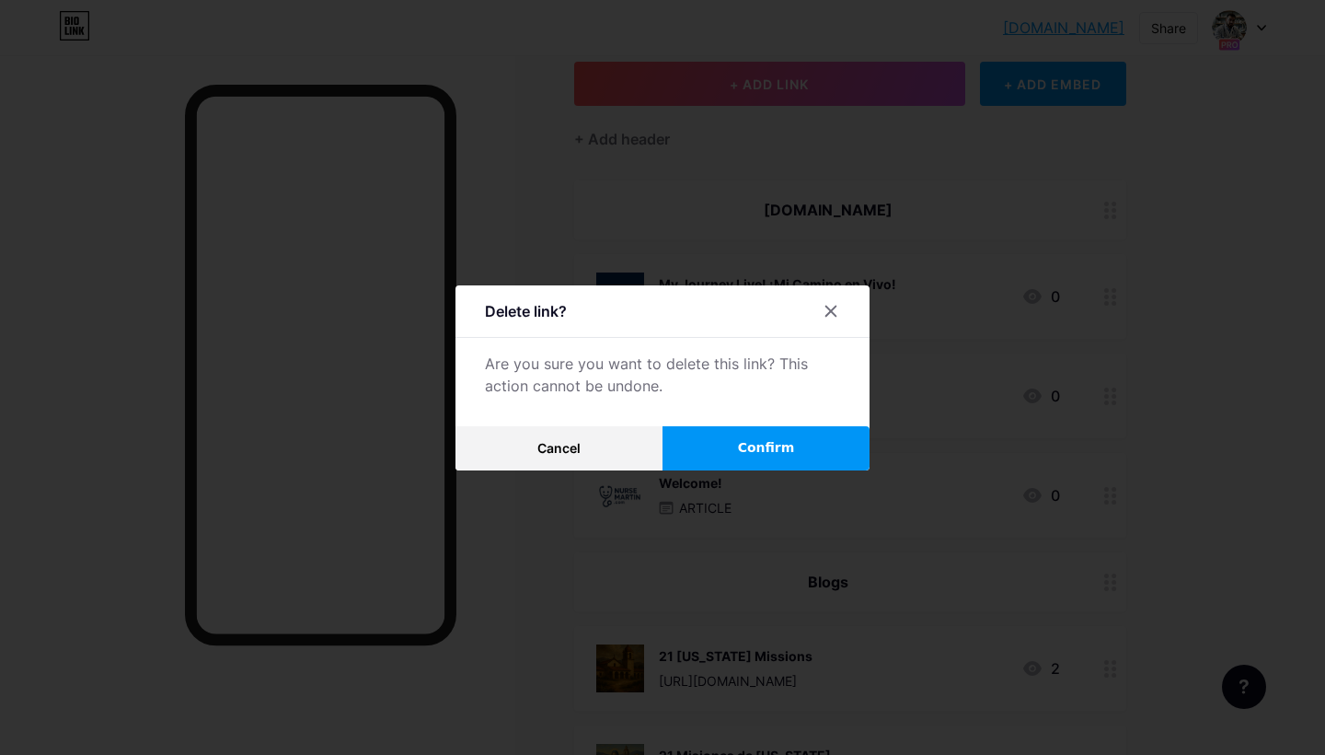
click at [742, 449] on span "Confirm" at bounding box center [766, 447] width 57 height 19
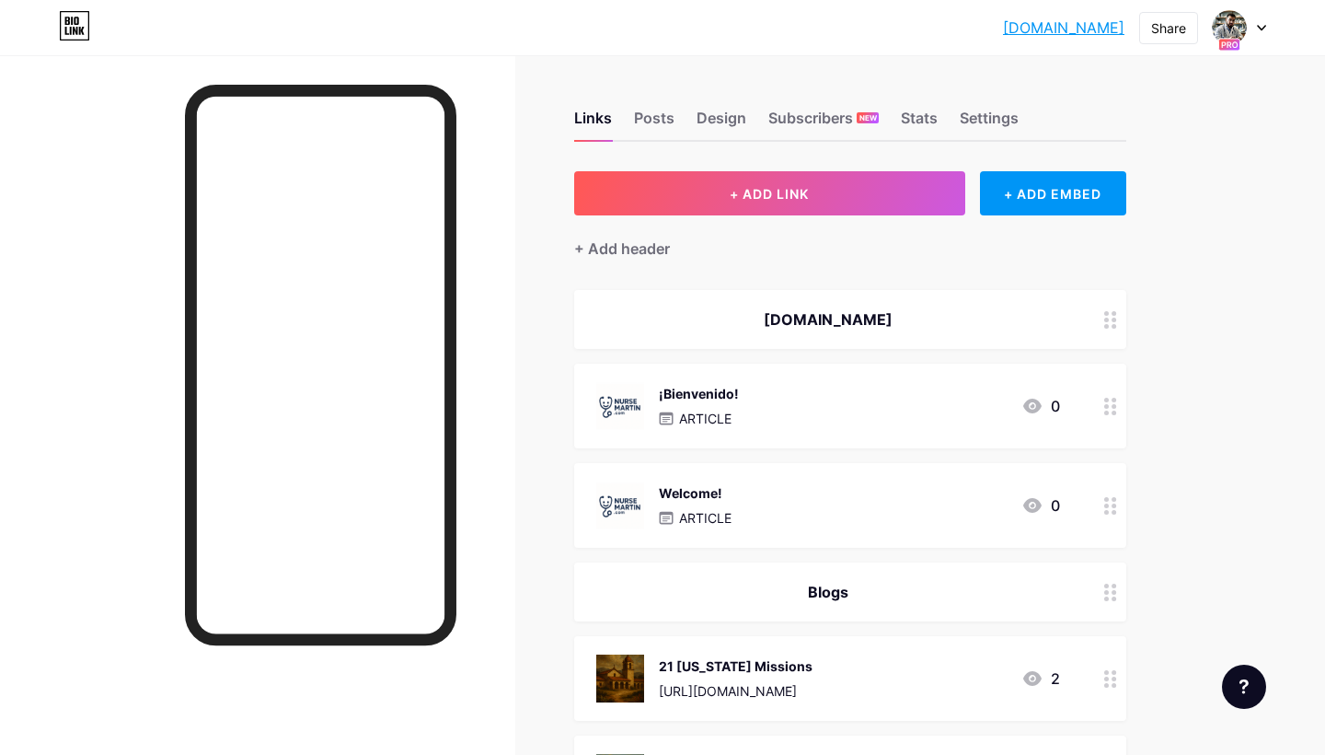
scroll to position [0, 0]
click at [1073, 192] on div "+ ADD EMBED" at bounding box center [1053, 193] width 146 height 44
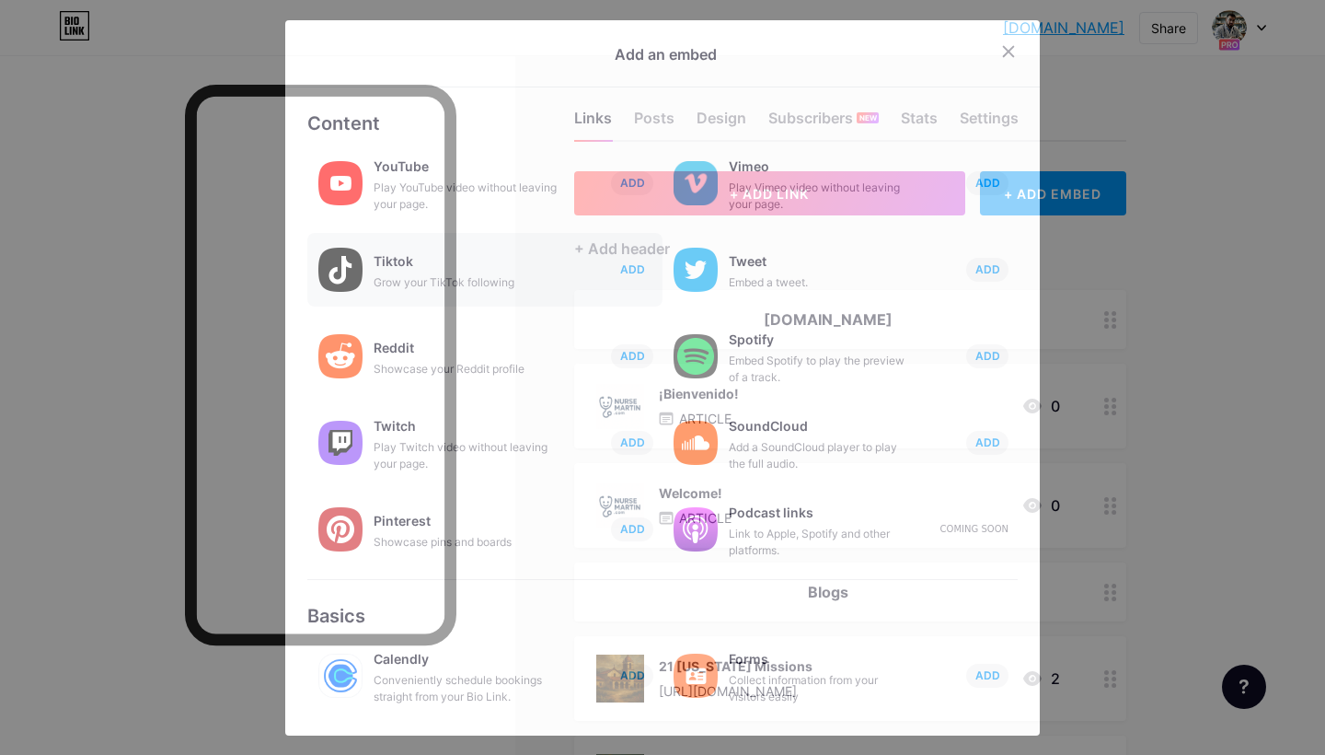
click at [621, 272] on span "ADD" at bounding box center [632, 269] width 25 height 16
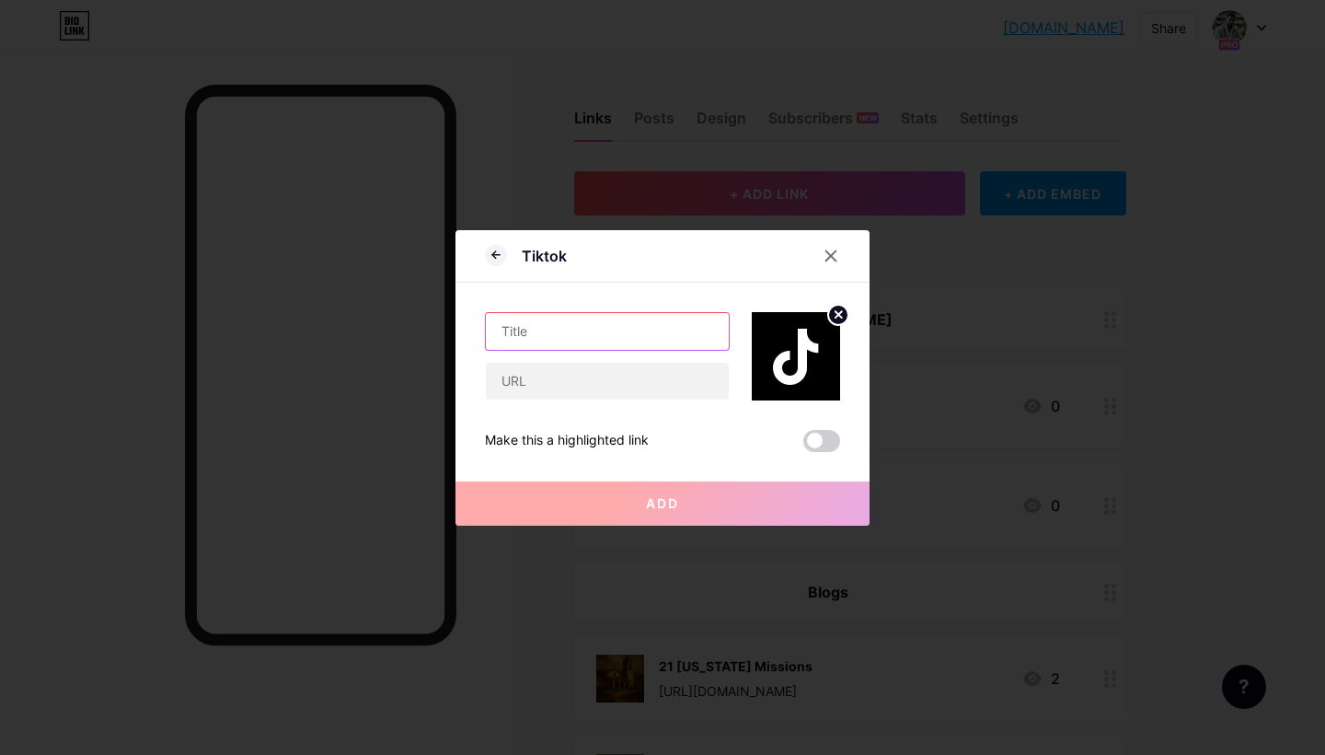
click at [607, 321] on input "text" at bounding box center [607, 331] width 243 height 37
click at [839, 318] on circle at bounding box center [838, 315] width 20 height 20
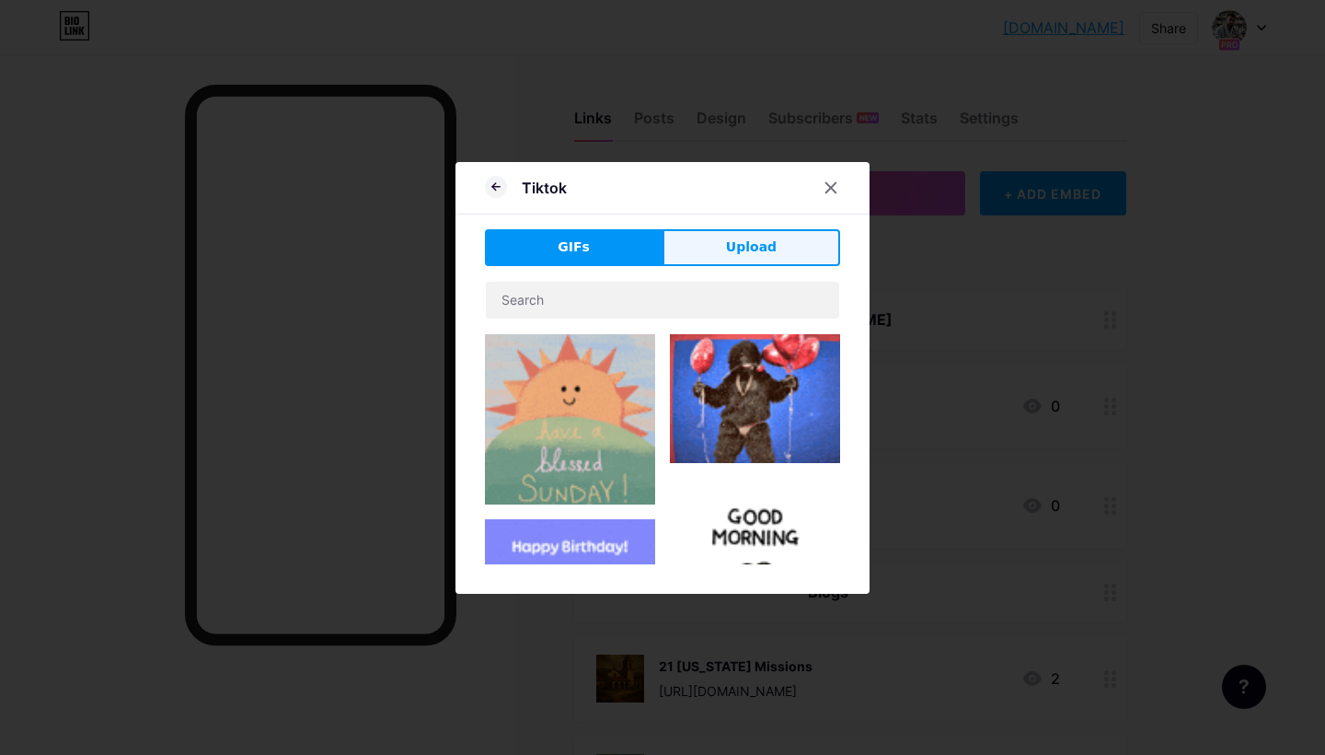
click at [764, 247] on span "Upload" at bounding box center [751, 246] width 51 height 19
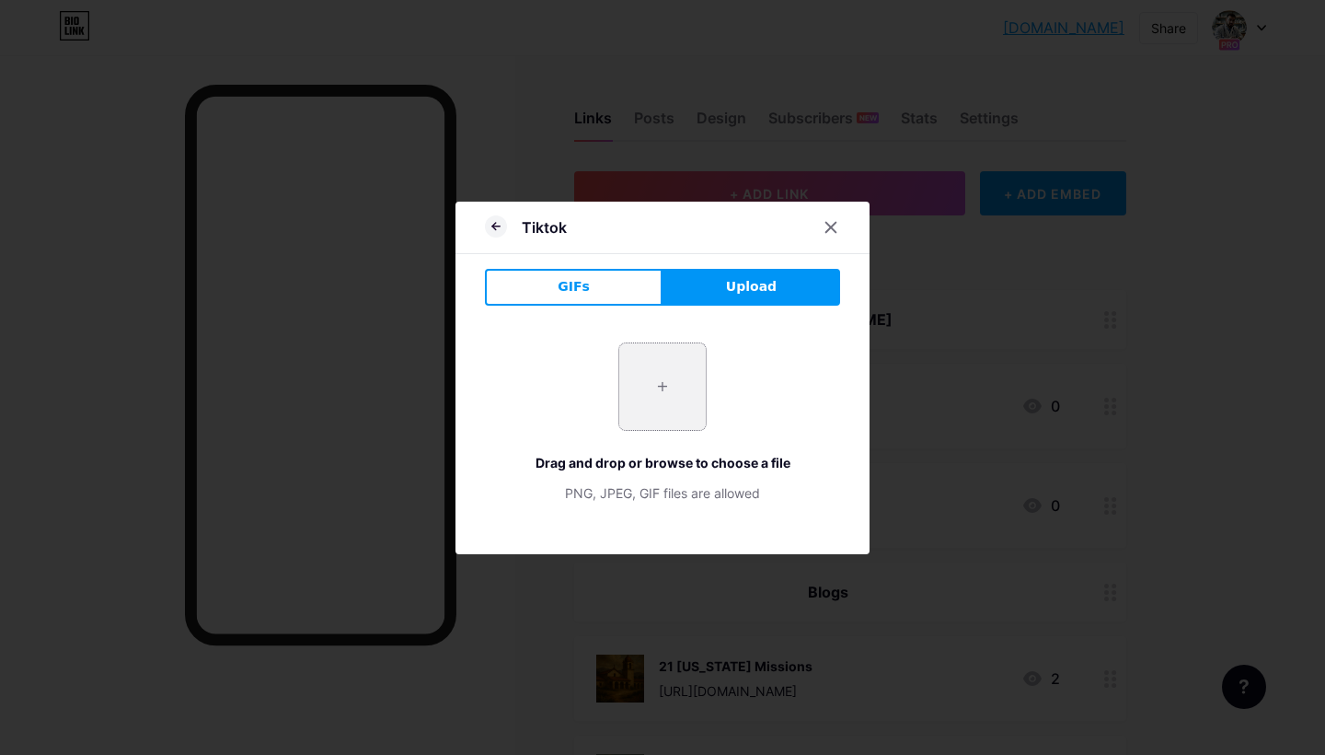
click at [669, 382] on input "file" at bounding box center [662, 386] width 87 height 87
type input "C:\fakepath\Nurse Martin Logo Design-2.png"
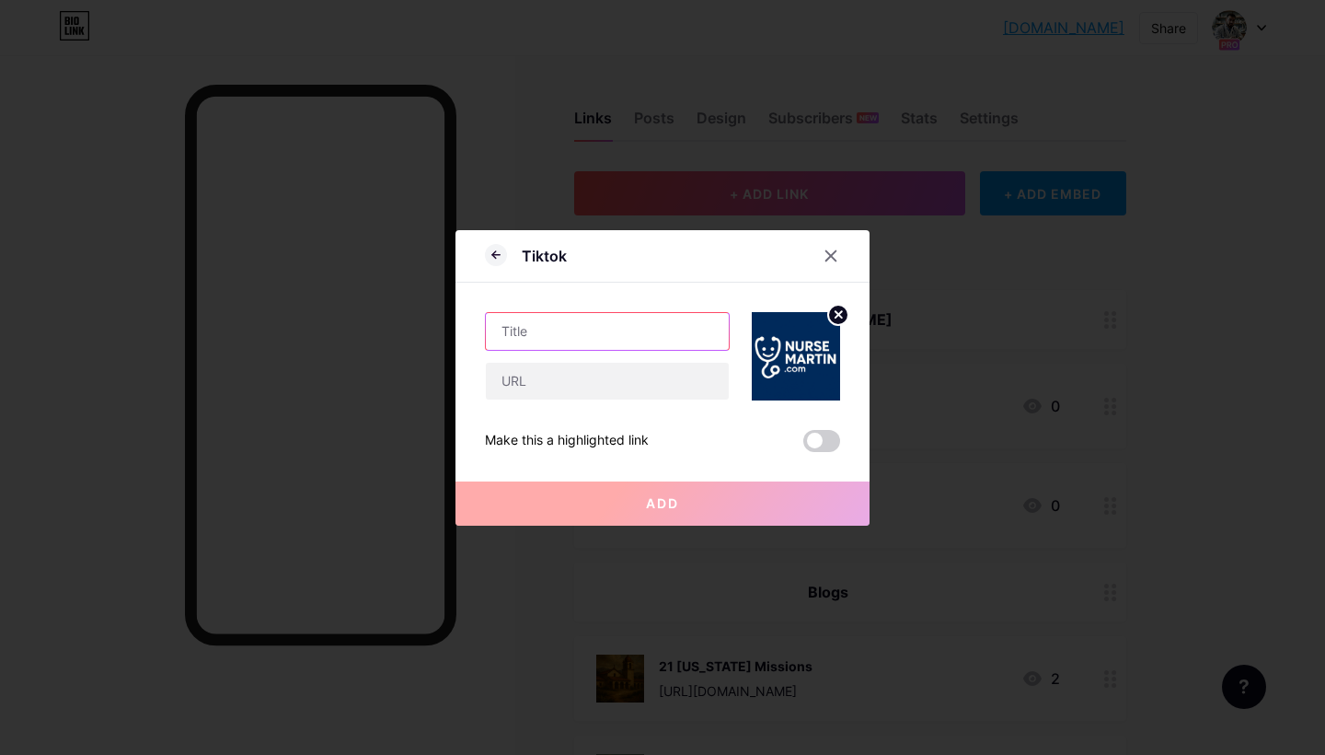
click at [571, 326] on input "text" at bounding box center [607, 331] width 243 height 37
paste input "https://www.tiktok.com/@mwriverasalas"
type input "https://www.tiktok.com/@mwriverasalas"
click at [607, 344] on input "https://www.tiktok.com/@mwriverasalas" at bounding box center [607, 331] width 243 height 37
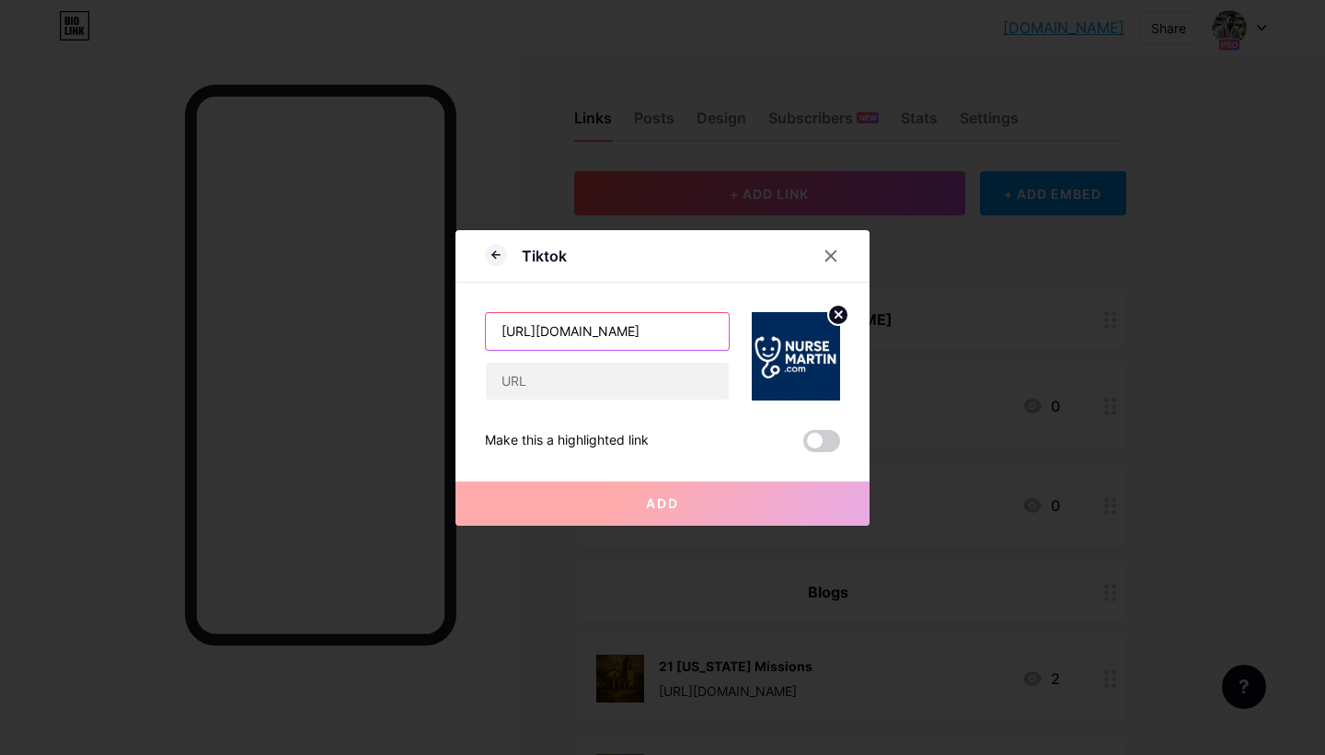
click at [607, 344] on input "https://www.tiktok.com/@mwriverasalas" at bounding box center [607, 331] width 243 height 37
click at [526, 384] on input "text" at bounding box center [607, 381] width 243 height 37
paste input "https://www.tiktok.com/@mwriverasalas"
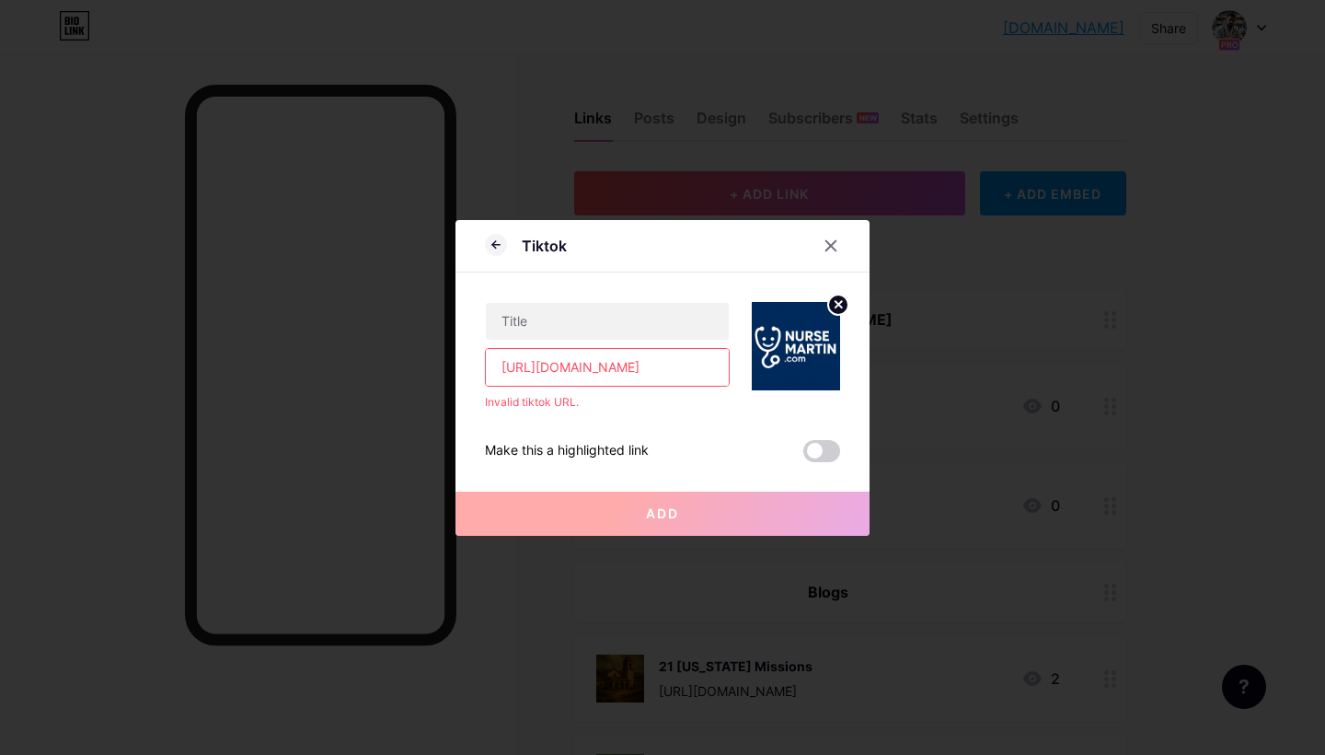
drag, startPoint x: 504, startPoint y: 368, endPoint x: 428, endPoint y: 366, distance: 76.4
click at [428, 366] on div "Tiktok https://www.tiktok.com/@mwriverasalas Invalid tiktok URL. Make this a hi…" at bounding box center [662, 377] width 1325 height 755
click at [554, 364] on input "https://www.tiktok.com/@mwriverasalas" at bounding box center [607, 367] width 243 height 37
drag, startPoint x: 549, startPoint y: 367, endPoint x: 766, endPoint y: 376, distance: 217.4
click at [766, 376] on div "https://www.tiktok.com/@mwriverasalas Invalid tiktok URL." at bounding box center [662, 341] width 355 height 138
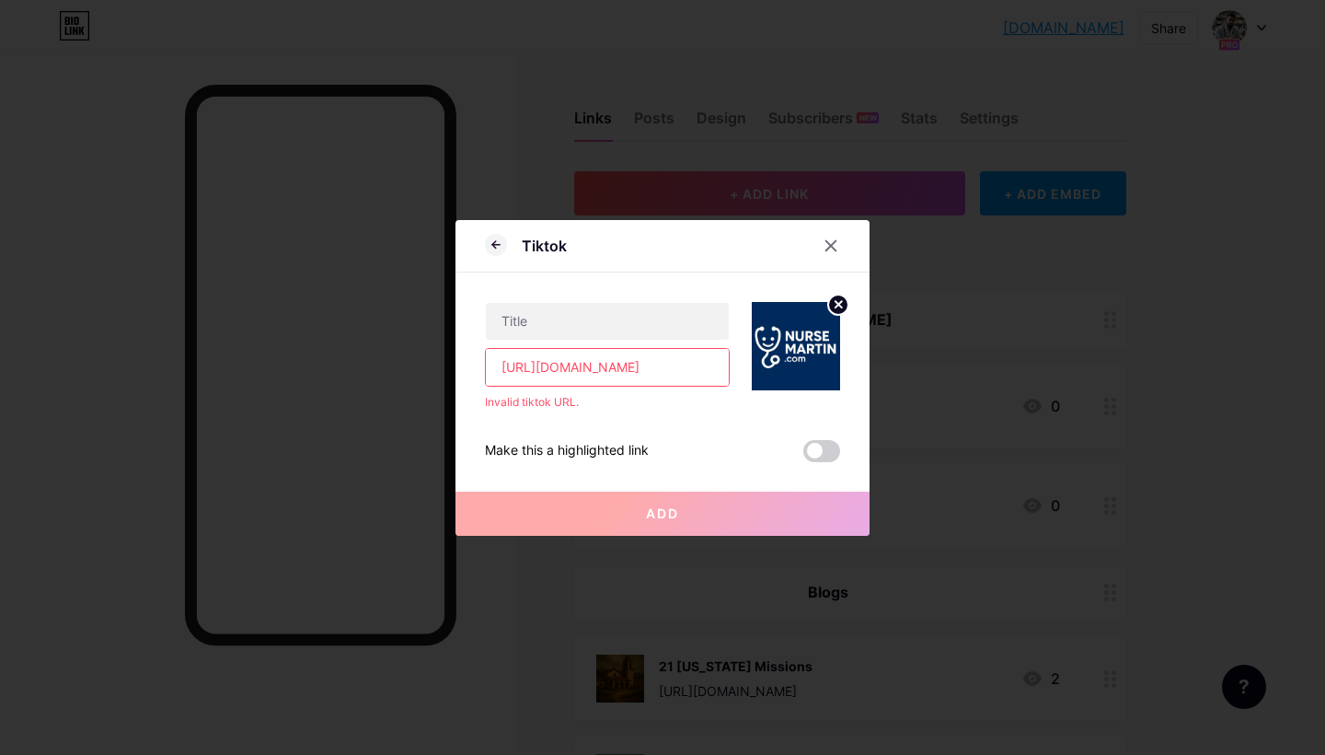
type input "https://www.tiktok.com/@mwriverasalas"
click at [655, 422] on div "https://www.tiktok.com/@mwriverasalas Invalid tiktok URL. Make this a highlight…" at bounding box center [662, 367] width 355 height 190
click at [613, 348] on div "https://www.tiktok.com/@mwriverasalas" at bounding box center [607, 367] width 245 height 39
click at [607, 318] on input "text" at bounding box center [607, 321] width 243 height 37
type input "m"
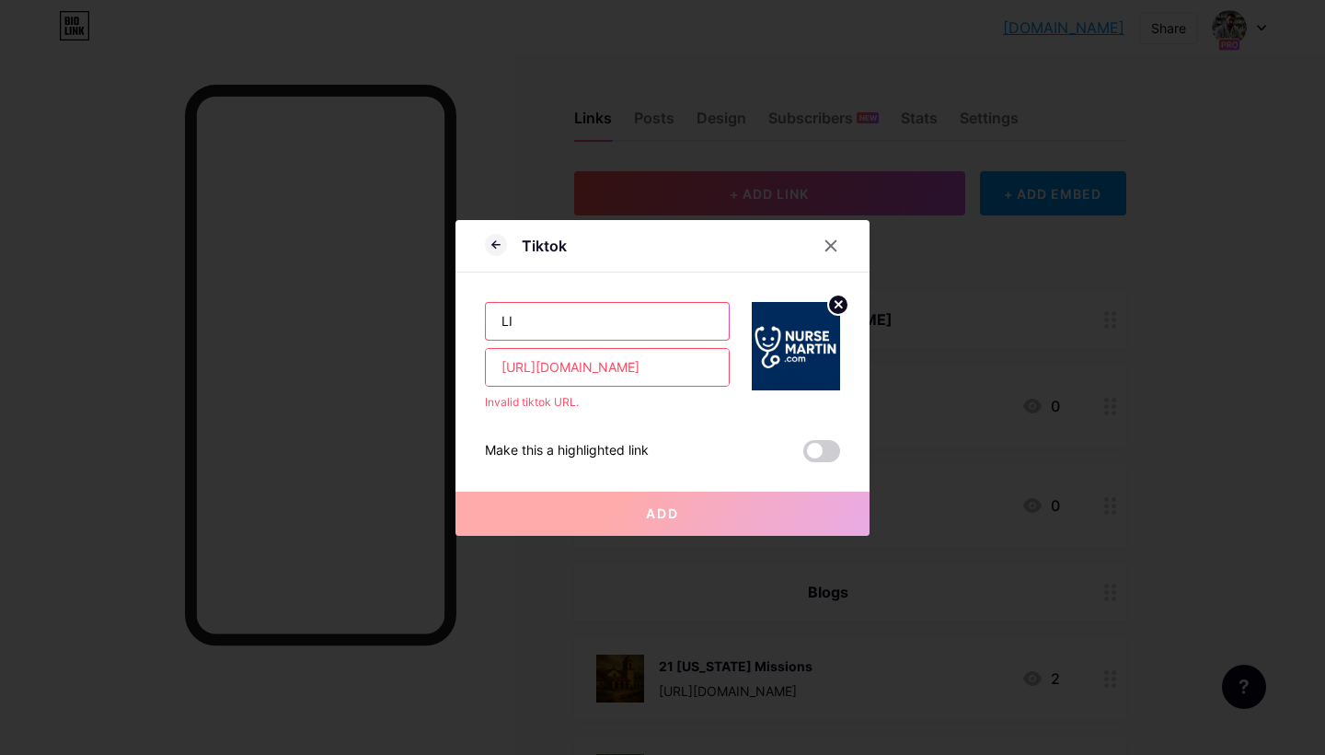
type input "L"
type input "TEST"
click at [680, 516] on button "Add" at bounding box center [663, 513] width 414 height 44
click at [605, 371] on input "https://www.tiktok.com/@mwriverasalas" at bounding box center [607, 367] width 243 height 37
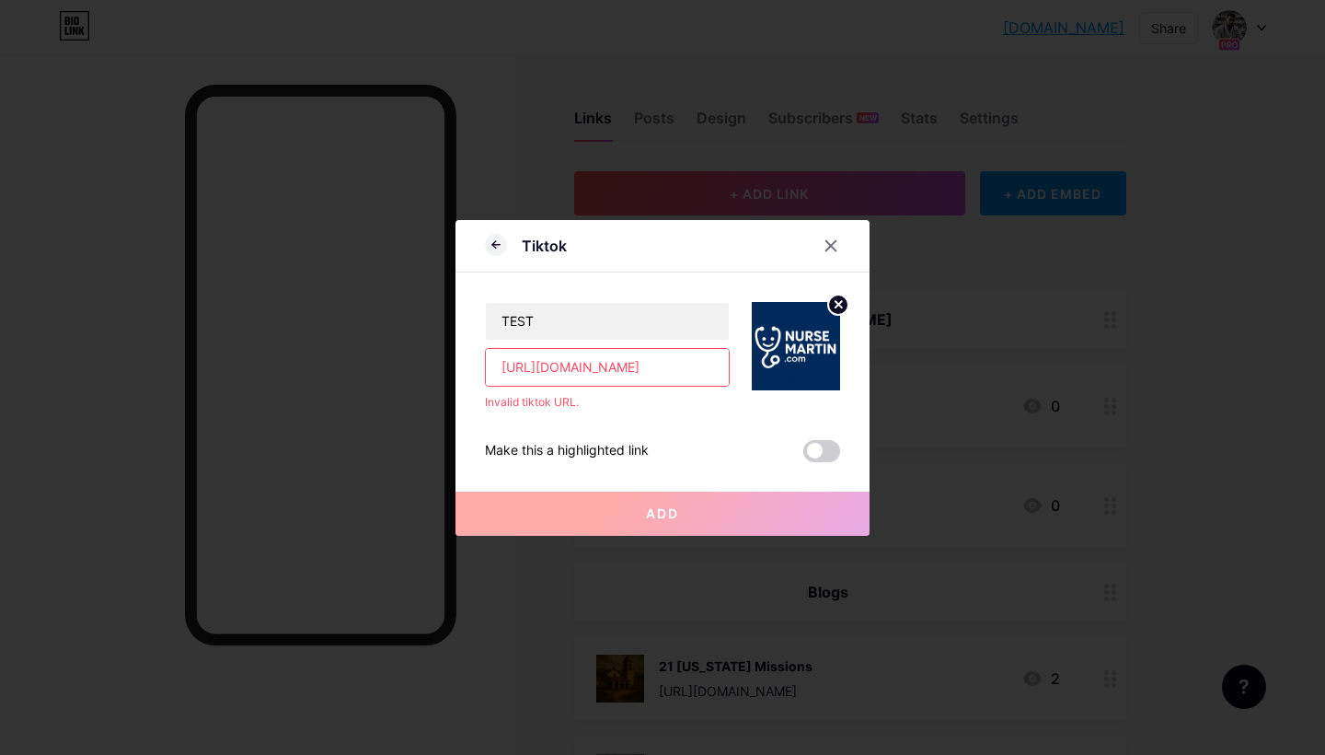
click at [605, 371] on input "https://www.tiktok.com/@mwriverasalas" at bounding box center [607, 367] width 243 height 37
paste input "/video/7533738564295609613"
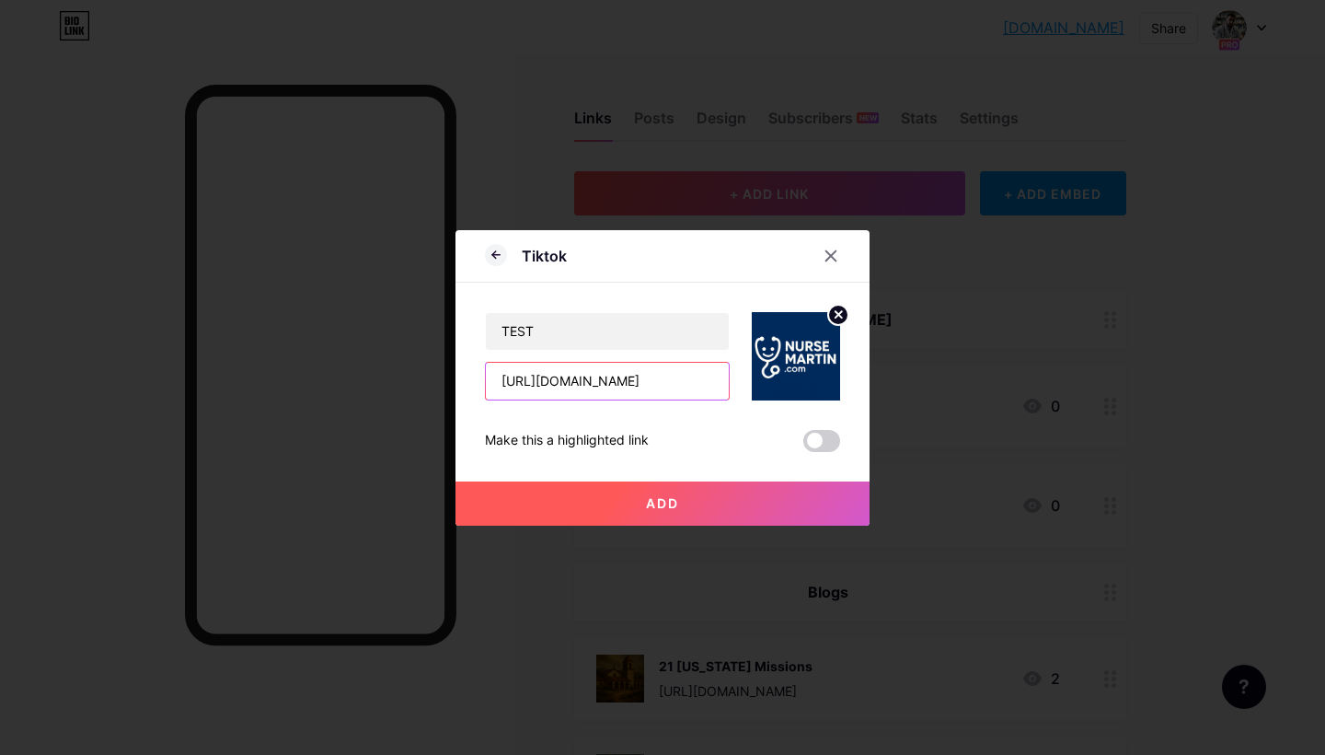
type input "[URL][DOMAIN_NAME]"
click at [574, 414] on div "TEST https://www.tiktok.com/@mwriverasalas/video/7533738564295609613 Make this …" at bounding box center [662, 367] width 355 height 169
click at [621, 514] on button "Add" at bounding box center [663, 503] width 414 height 44
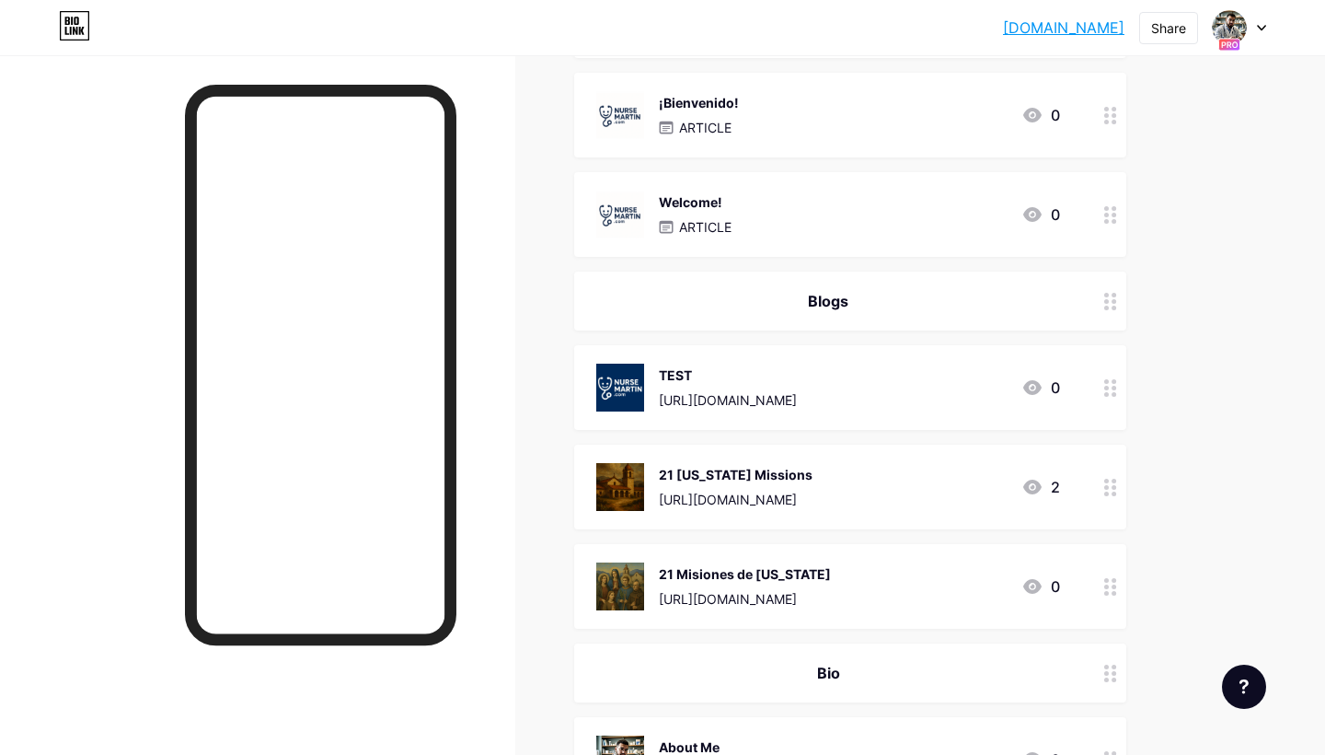
scroll to position [413, 0]
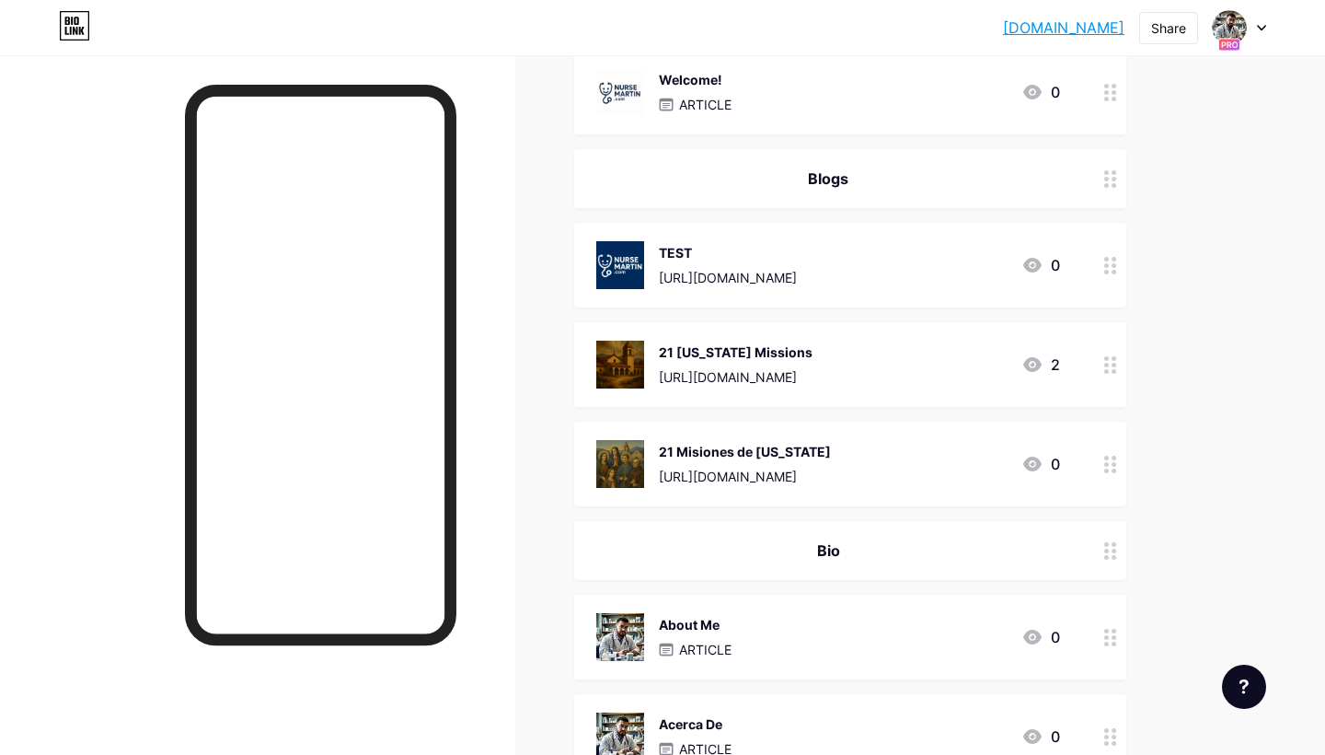
click at [1108, 262] on icon at bounding box center [1110, 265] width 13 height 17
click at [842, 230] on div at bounding box center [831, 230] width 33 height 33
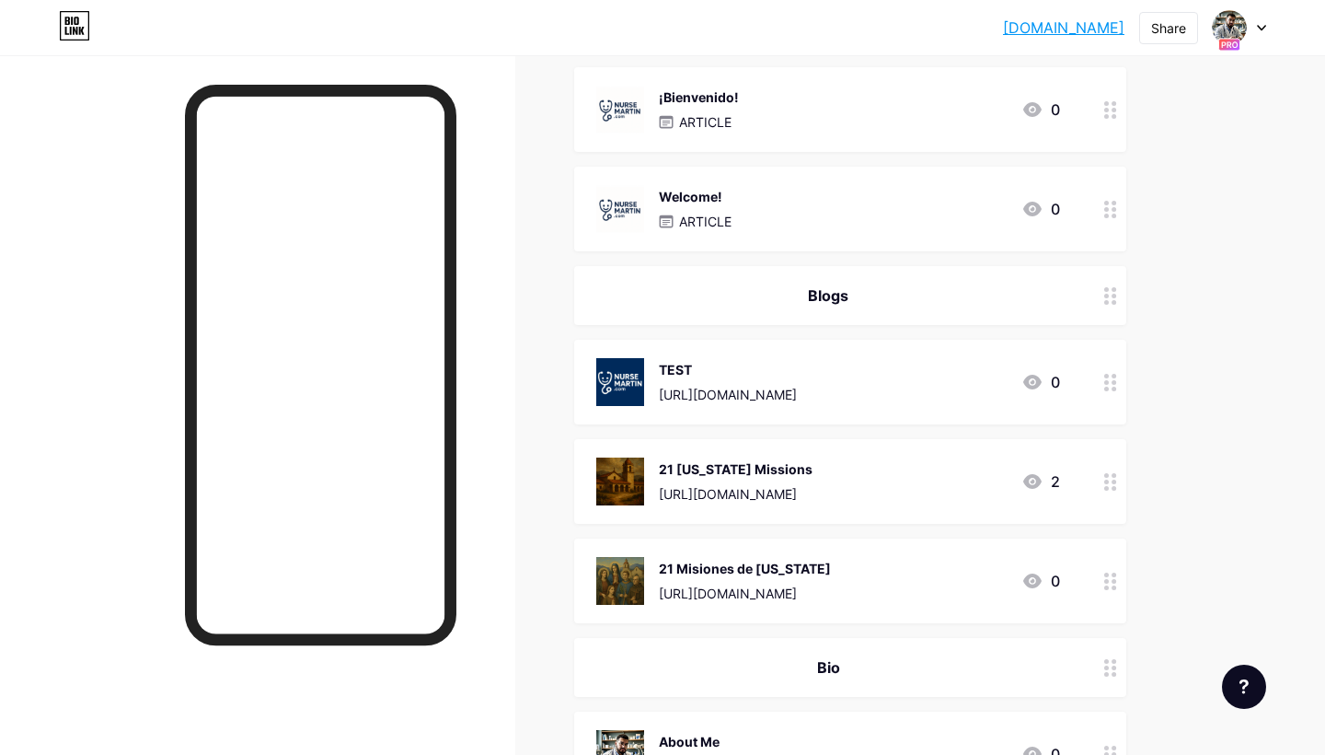
scroll to position [283, 0]
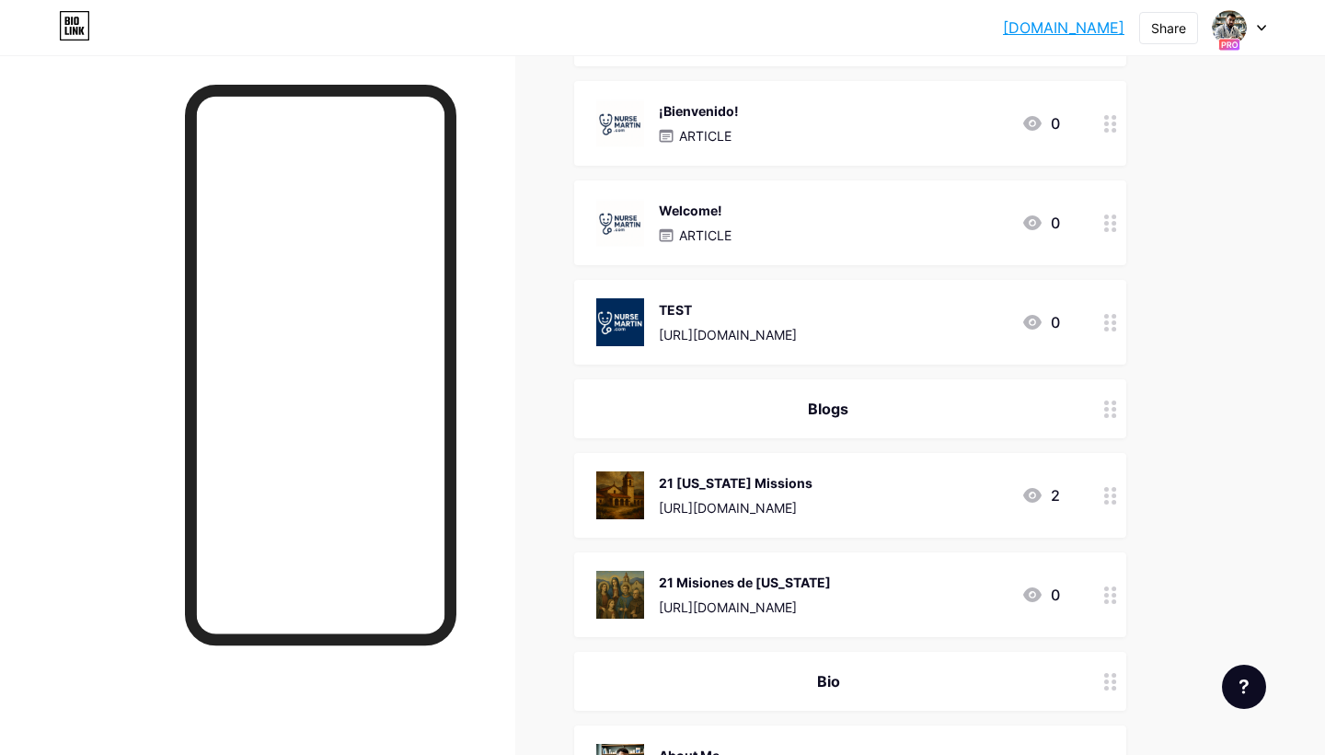
click at [797, 322] on div "TEST https://www.tiktok.com/@mwriverasalas/video/7533738564295609613" at bounding box center [728, 322] width 138 height 48
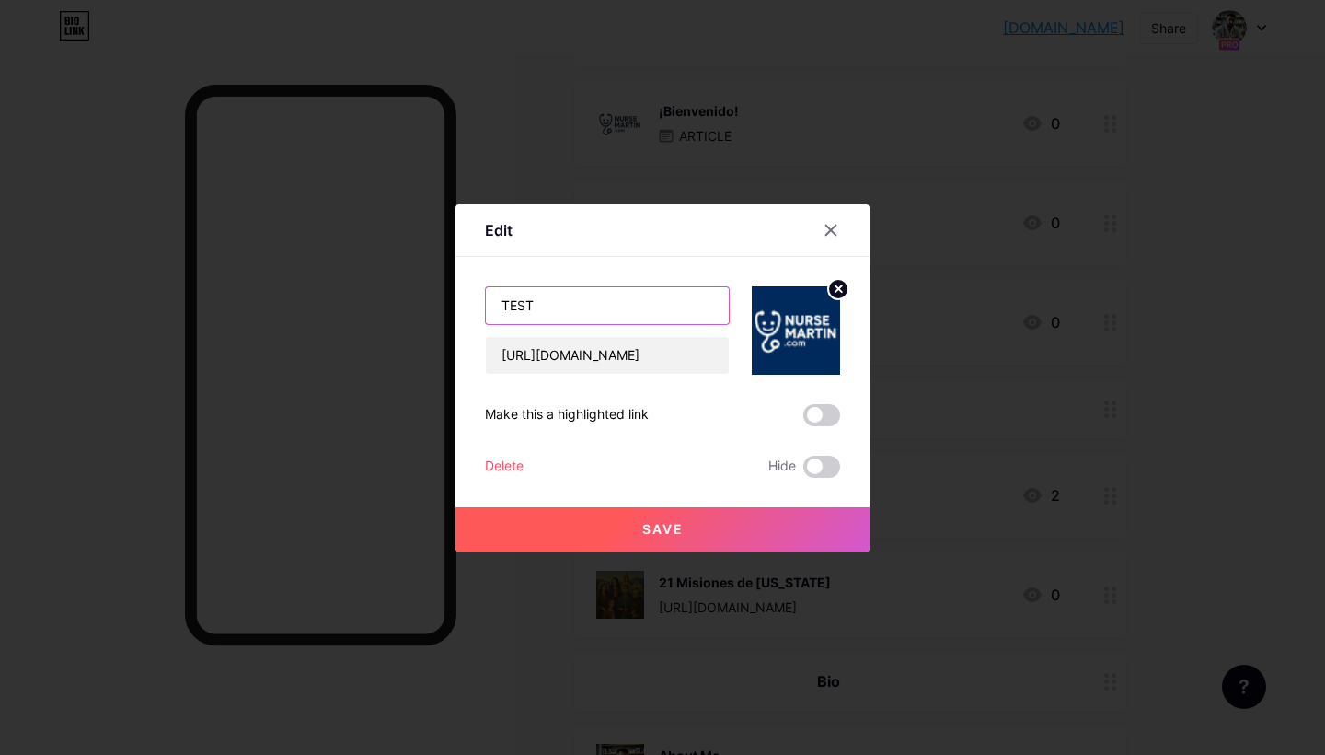
drag, startPoint x: 612, startPoint y: 305, endPoint x: 410, endPoint y: 290, distance: 203.0
click at [410, 290] on div "Edit TEST https://www.tiktok.com/@mwriverasalas/video/7533738564295609613 Make …" at bounding box center [662, 377] width 1325 height 755
type input "f"
type input "F"
type input "T"
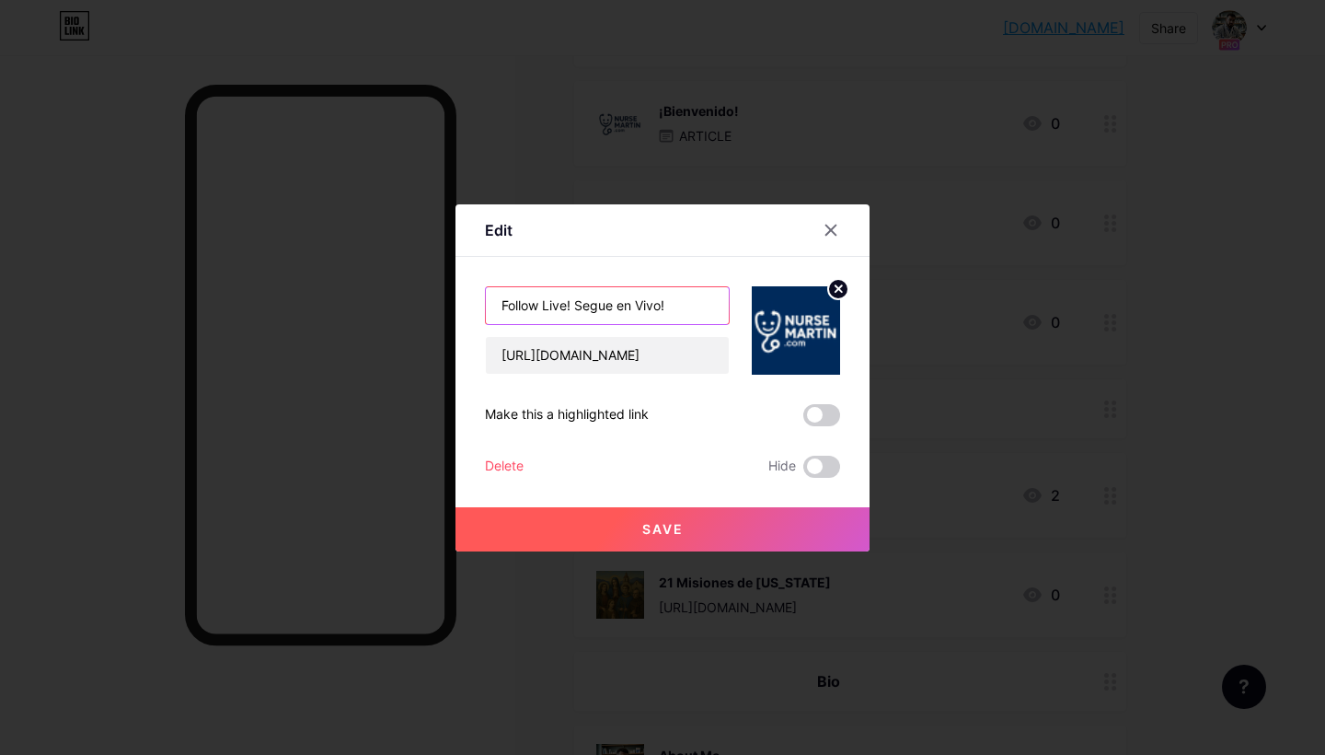
drag, startPoint x: 695, startPoint y: 302, endPoint x: 394, endPoint y: 288, distance: 301.3
click at [394, 288] on div "Edit Follow Live! Segue en Vivo! https://www.tiktok.com/@mwriverasalas/video/75…" at bounding box center [662, 377] width 1325 height 755
click at [584, 306] on input "Follow Live! Segue en Vivo!" at bounding box center [607, 305] width 243 height 37
click at [594, 306] on input "Follow Live! Segue en Vivo!" at bounding box center [607, 305] width 243 height 37
drag, startPoint x: 574, startPoint y: 306, endPoint x: 447, endPoint y: 293, distance: 127.8
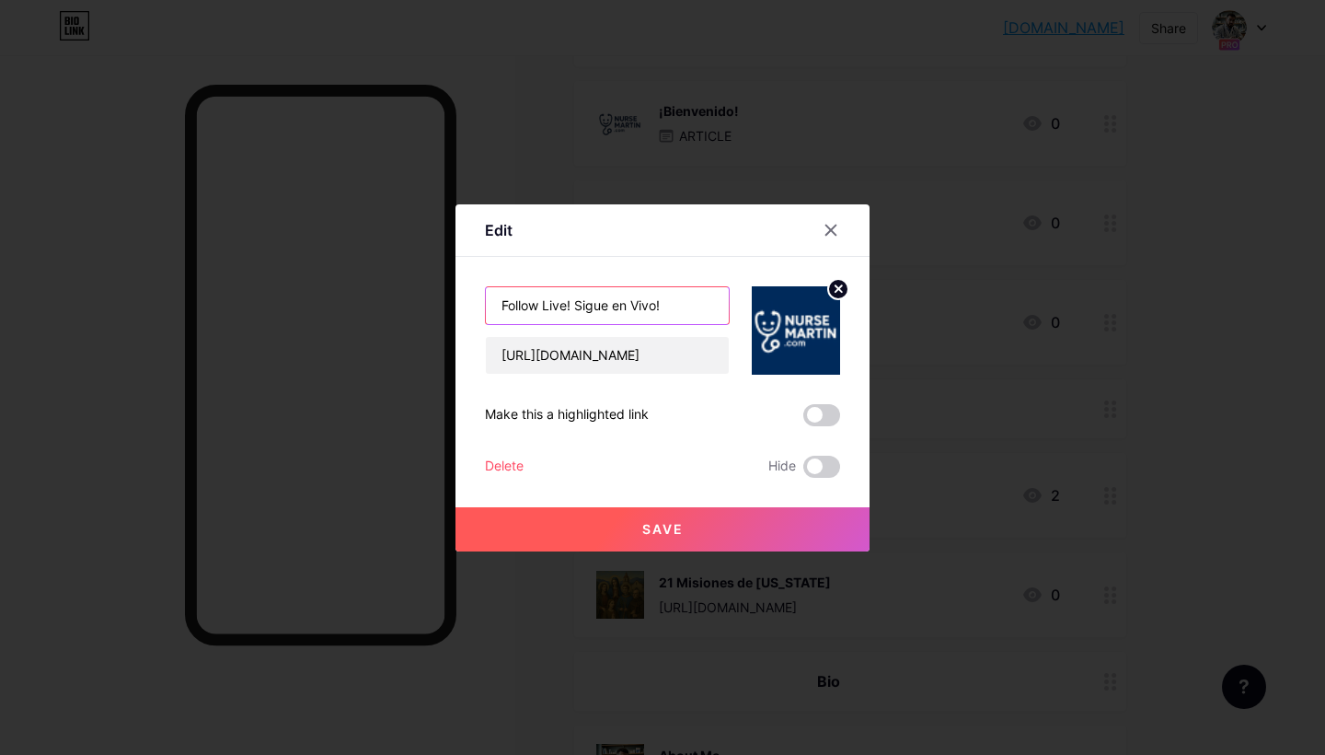
click at [447, 293] on div "Edit Follow Live! Sigue en Vivo! https://www.tiktok.com/@mwriverasalas/video/75…" at bounding box center [662, 377] width 1325 height 755
paste input "¡Sigue en vivo!"
drag, startPoint x: 601, startPoint y: 307, endPoint x: 742, endPoint y: 313, distance: 140.9
click at [741, 313] on div "¡Sigue en vivo!Sigue en Vivo! https://www.tiktok.com/@mwriverasalas/video/75337…" at bounding box center [662, 316] width 355 height 118
click at [679, 303] on input "Follow Live! Sigue en Vivo!" at bounding box center [607, 305] width 243 height 37
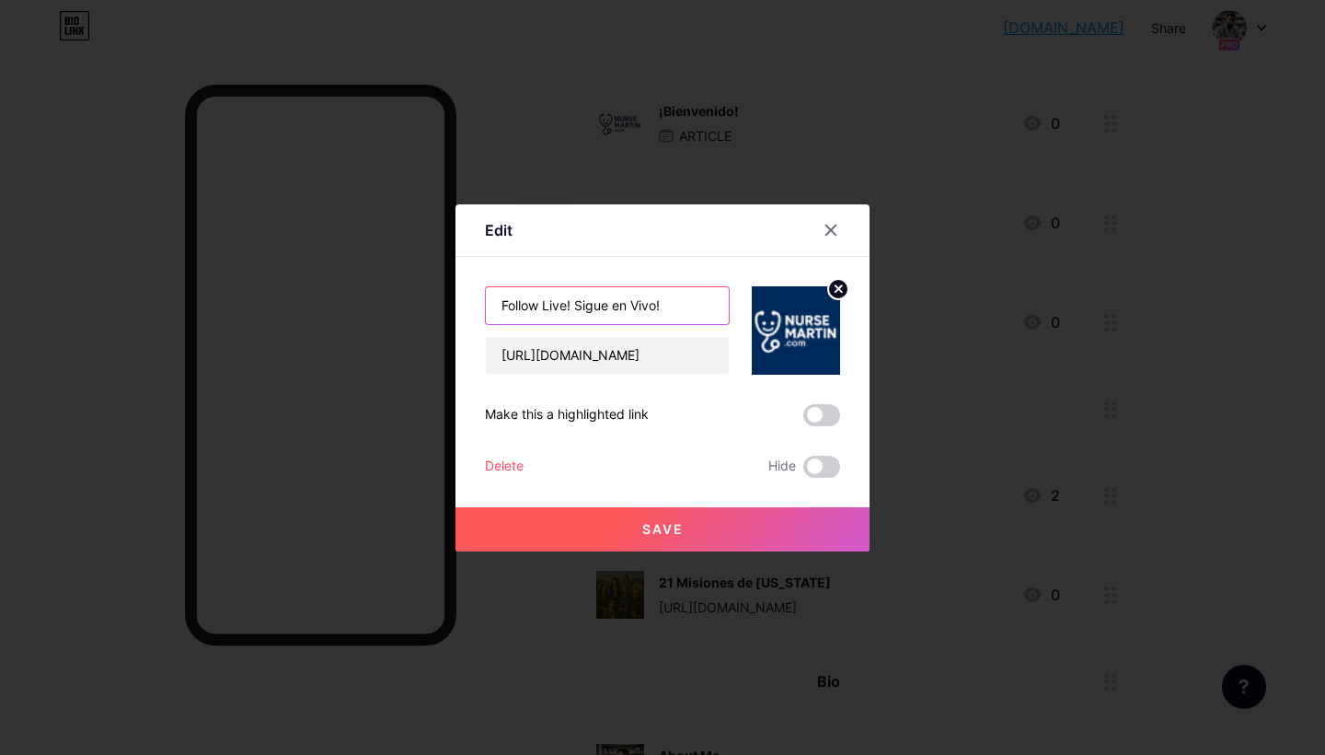
drag, startPoint x: 679, startPoint y: 303, endPoint x: 585, endPoint y: 305, distance: 93.9
click at [585, 305] on input "Follow Live! Sigue en Vivo!" at bounding box center [607, 305] width 243 height 37
paste input "¡Sigue en v"
click at [578, 301] on input "Follow Live! ¡Sigue en vivo!" at bounding box center [607, 305] width 243 height 37
type input "Follow Live! ¡Sigue en vivo!"
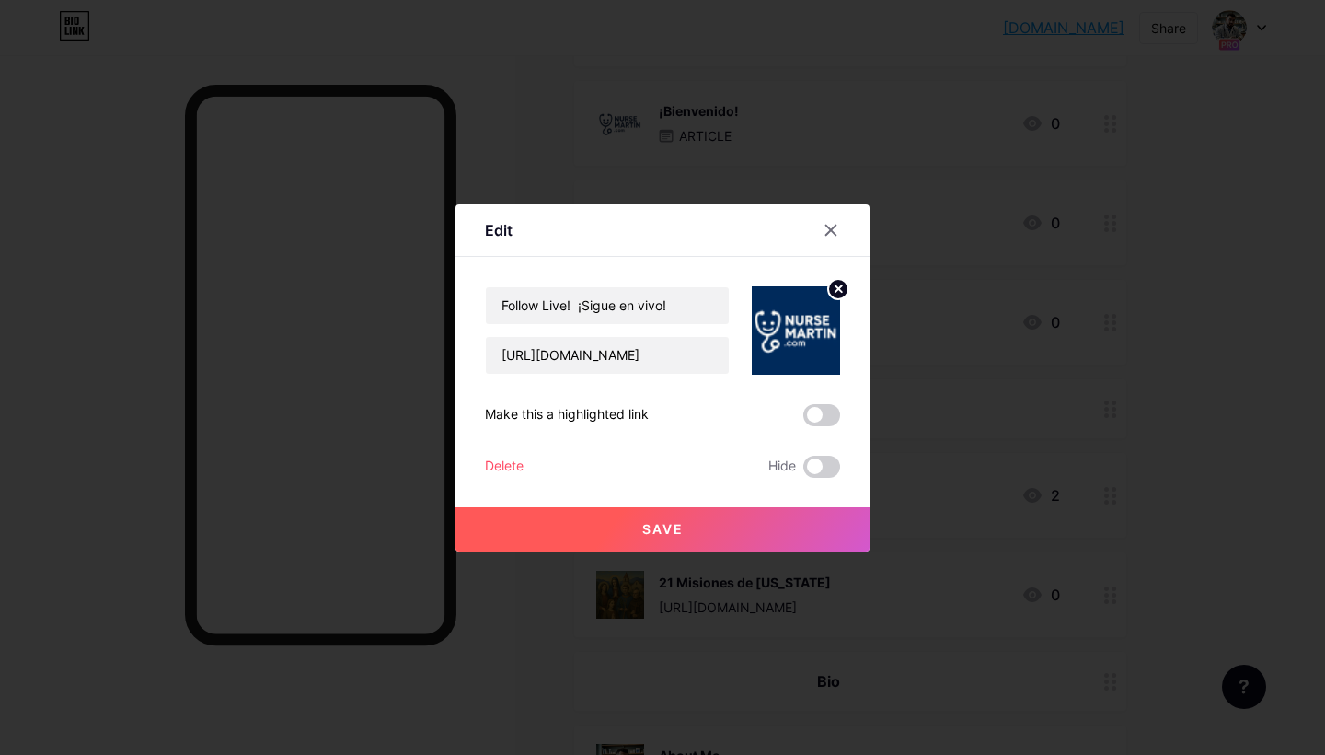
click at [691, 534] on button "Save" at bounding box center [663, 529] width 414 height 44
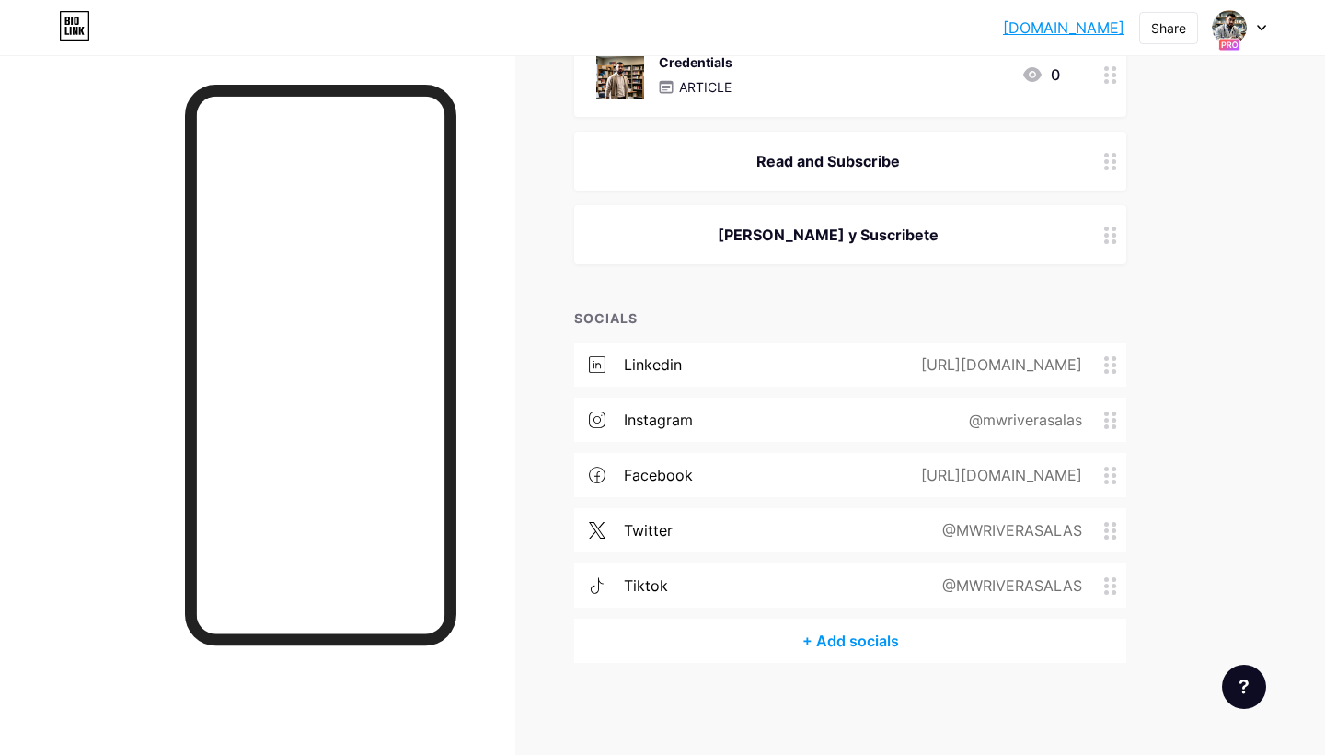
scroll to position [1273, 0]
click at [840, 642] on div "+ Add socials" at bounding box center [850, 641] width 552 height 44
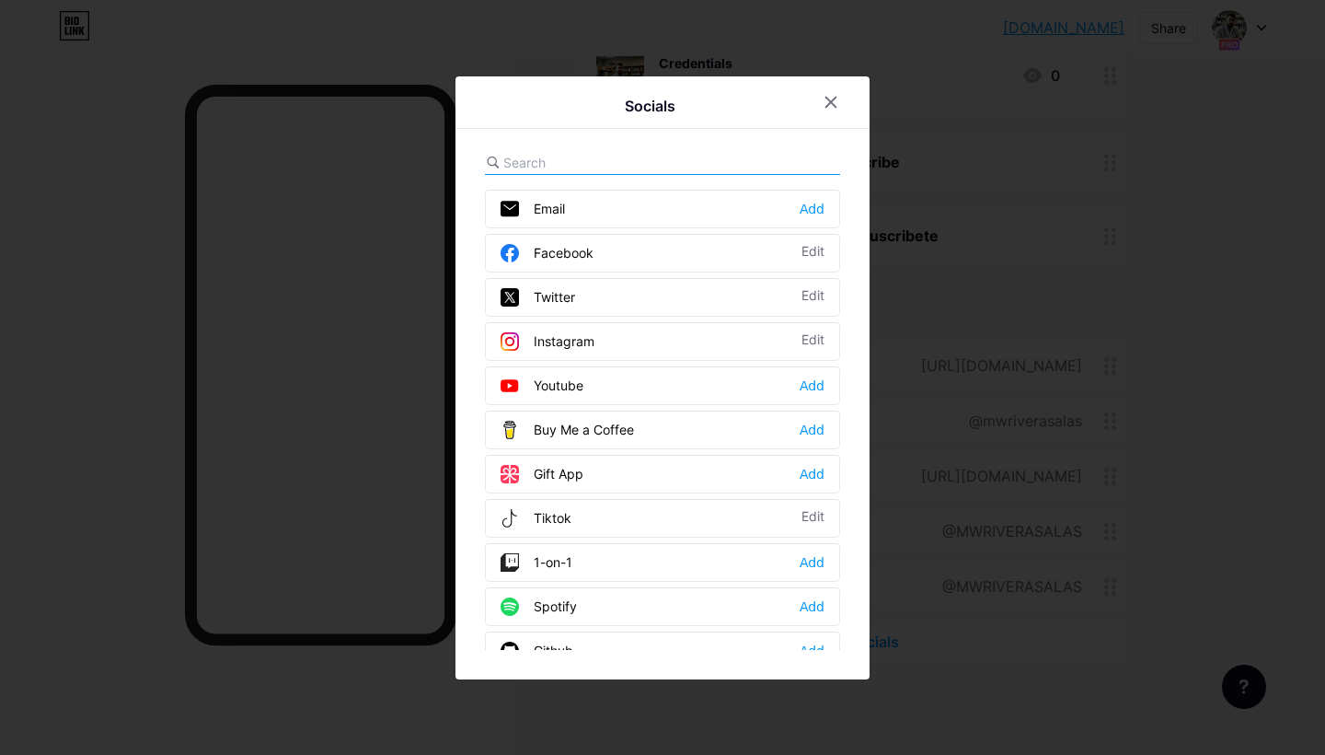
click at [724, 387] on div "Youtube Add" at bounding box center [662, 385] width 355 height 39
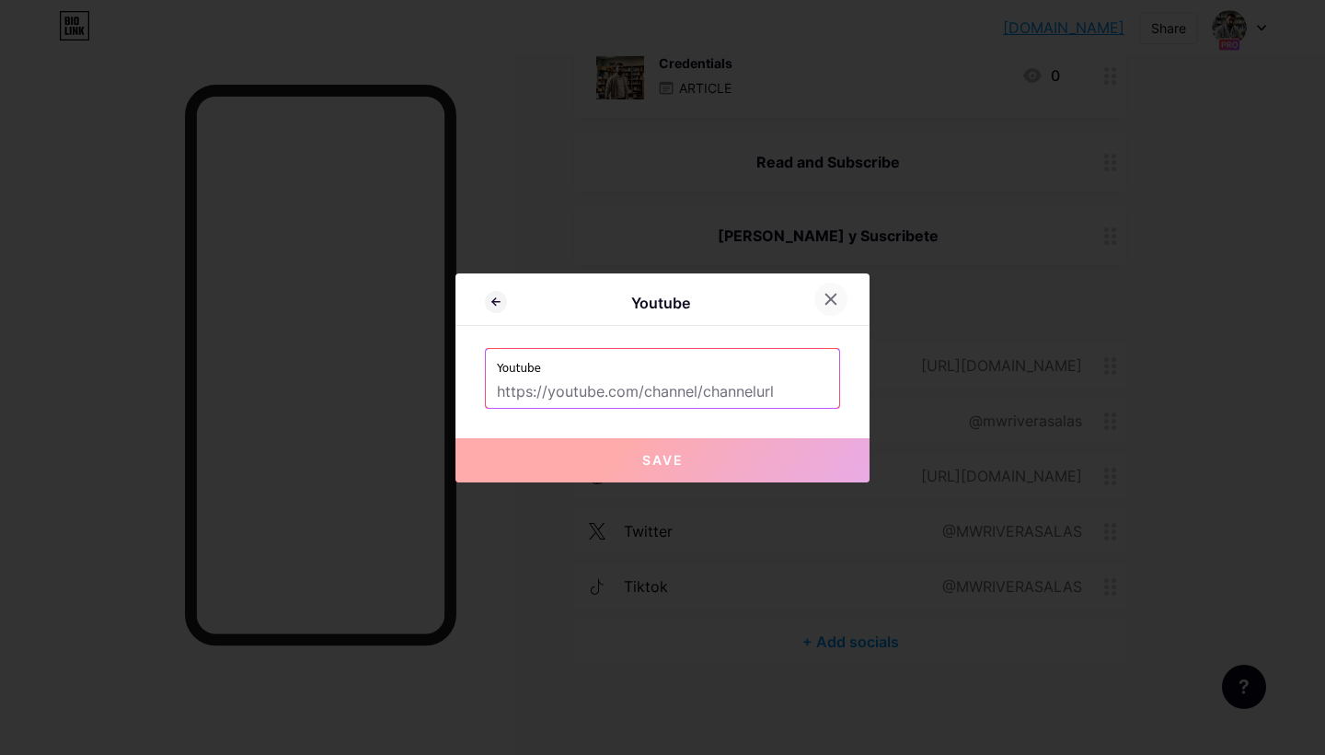
click at [835, 295] on icon at bounding box center [832, 299] width 10 height 10
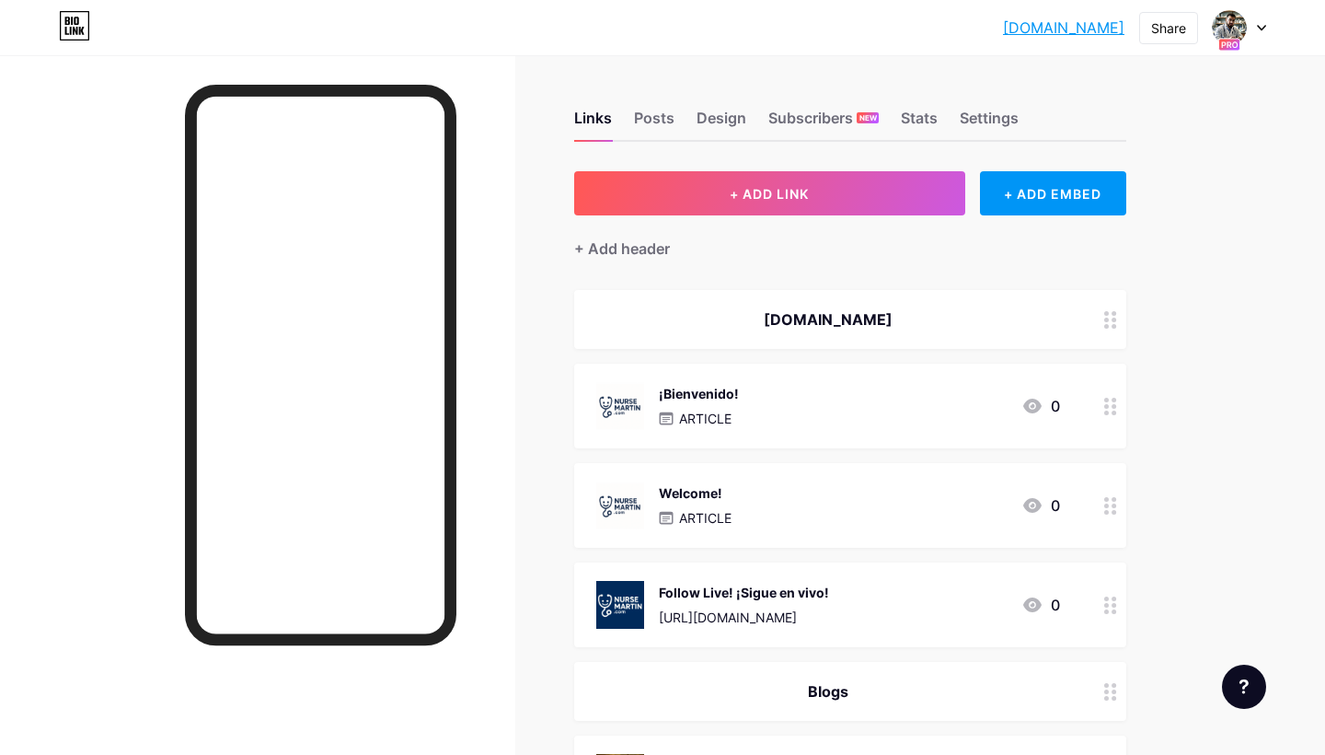
scroll to position [0, 0]
click at [926, 117] on div "Stats" at bounding box center [919, 123] width 37 height 33
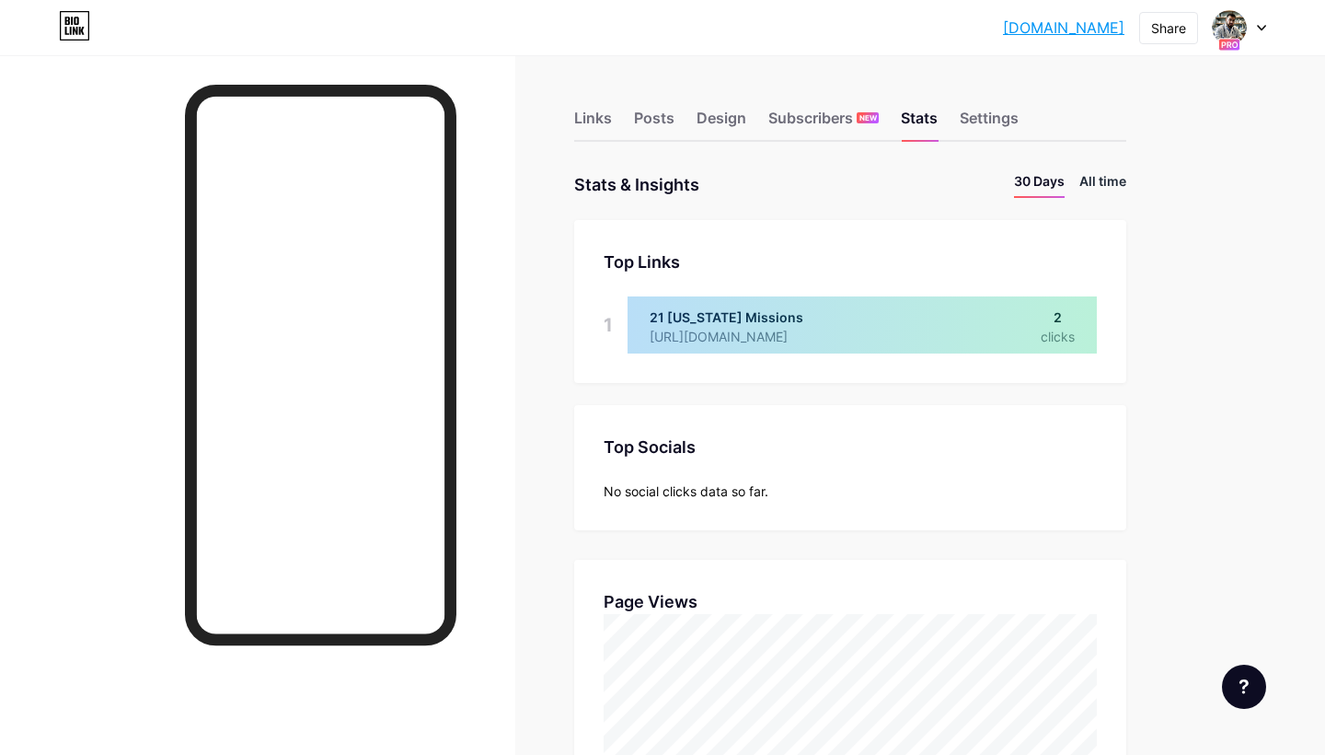
click at [1106, 183] on li "All time" at bounding box center [1103, 184] width 47 height 27
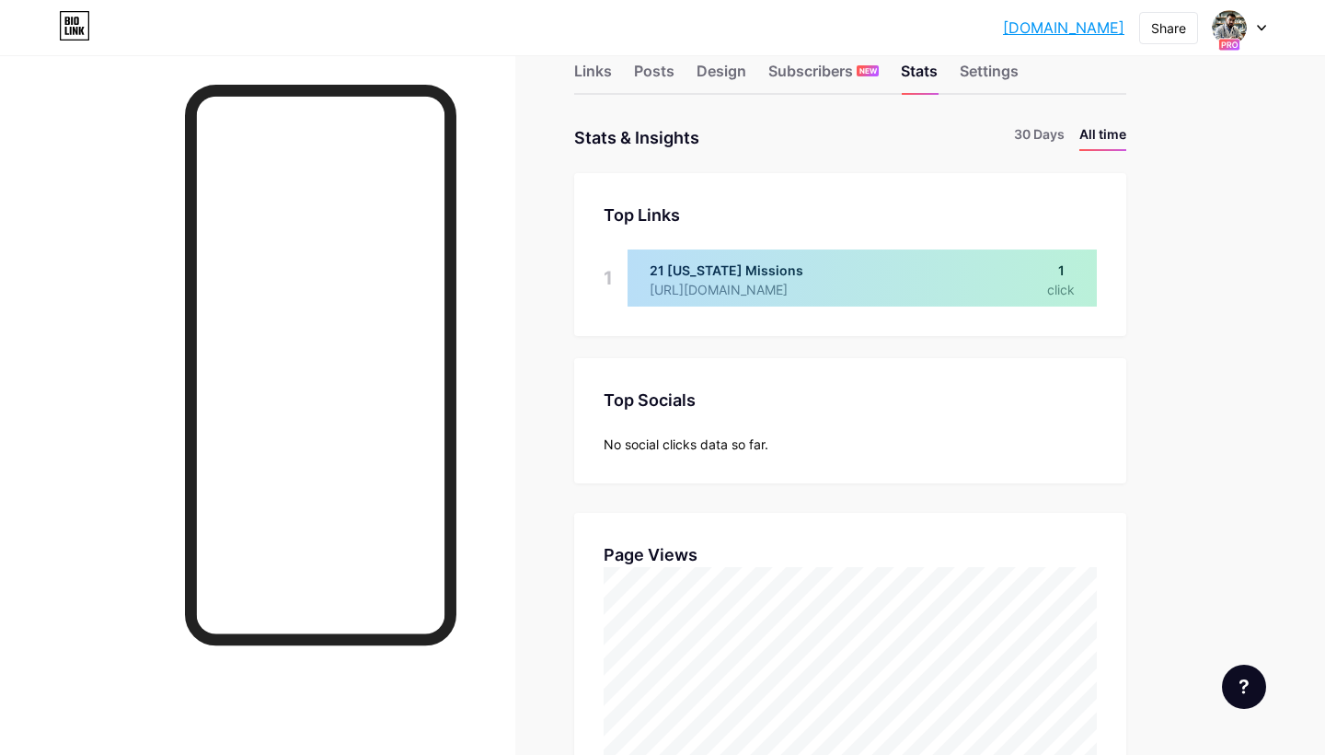
scroll to position [26, 0]
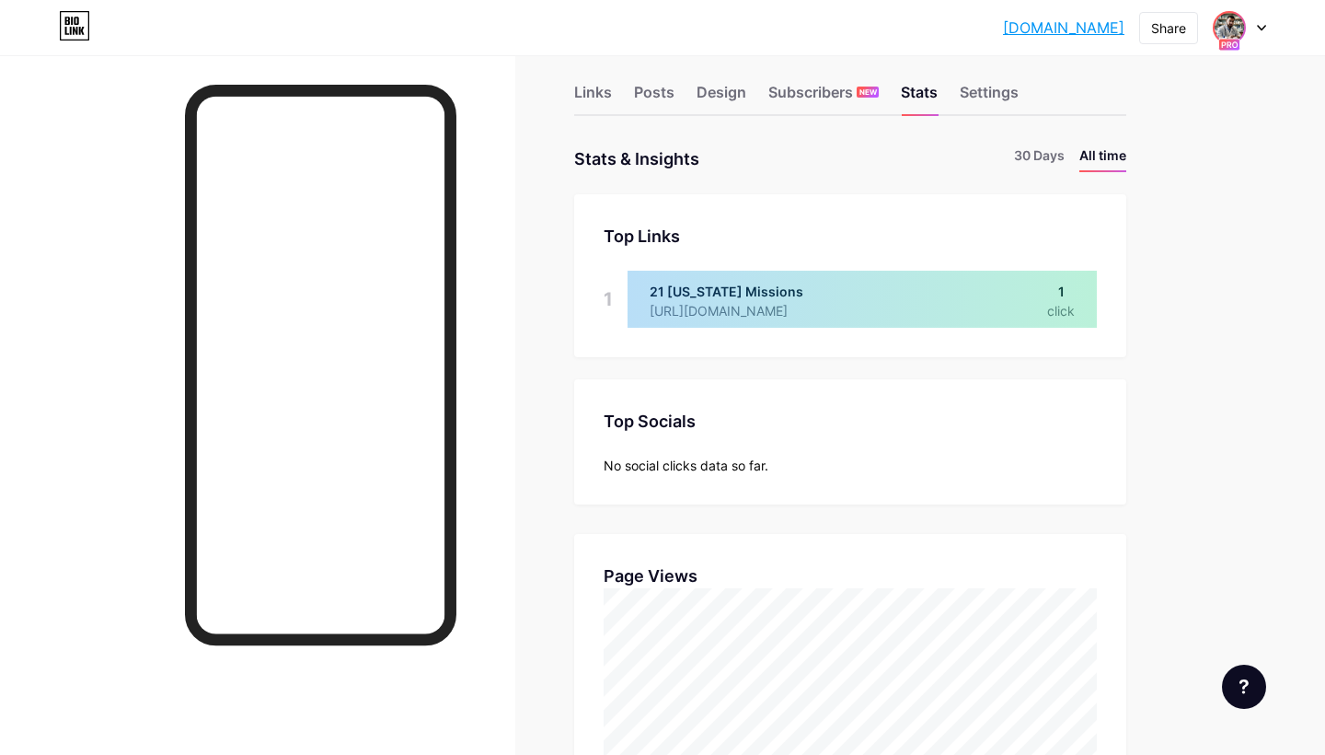
click at [1231, 32] on img at bounding box center [1229, 27] width 29 height 29
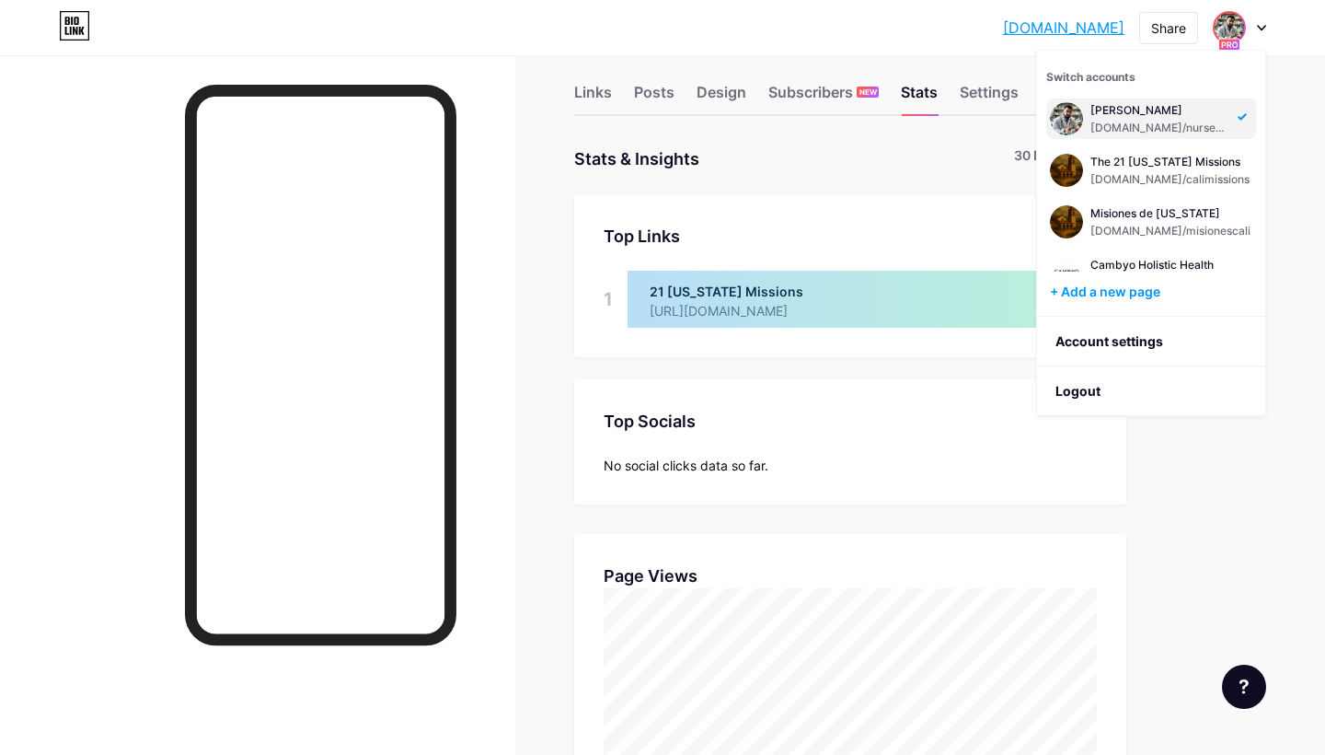
click at [135, 184] on div at bounding box center [257, 432] width 515 height 755
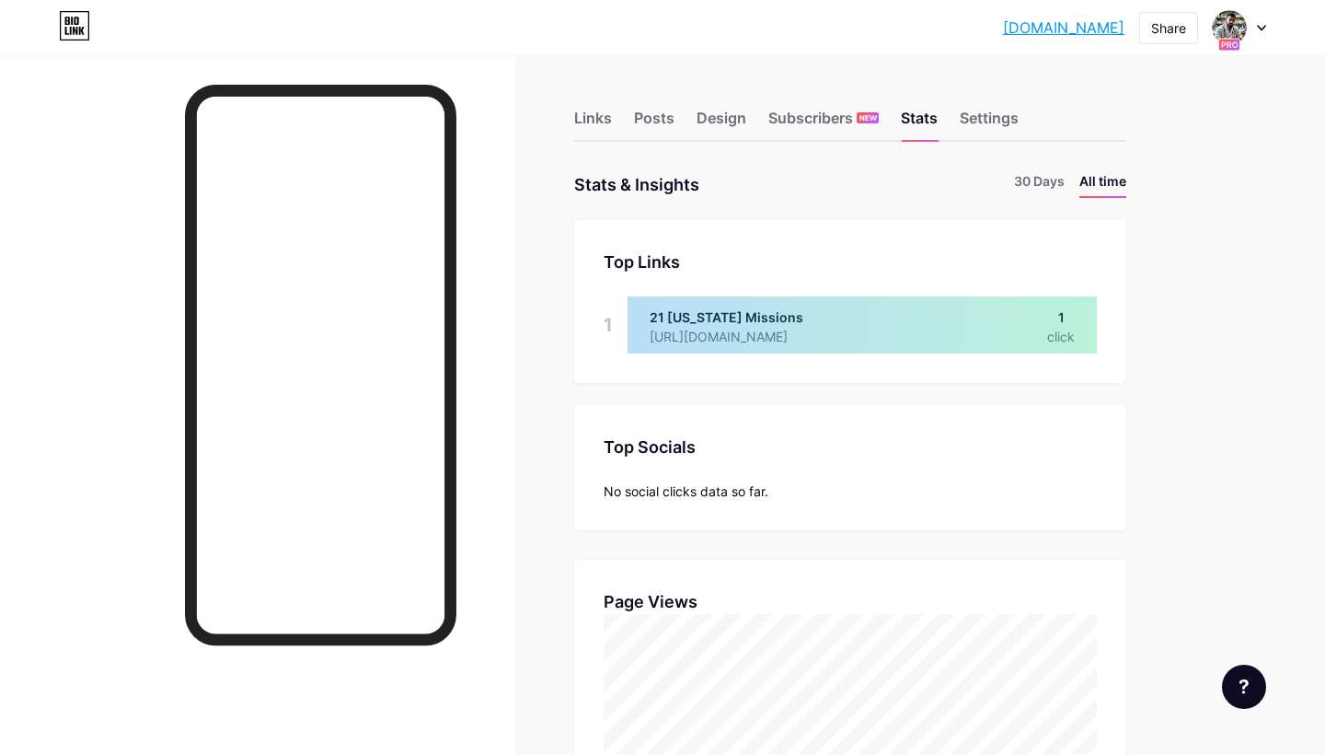
scroll to position [0, 0]
click at [597, 124] on div "Links" at bounding box center [593, 123] width 38 height 33
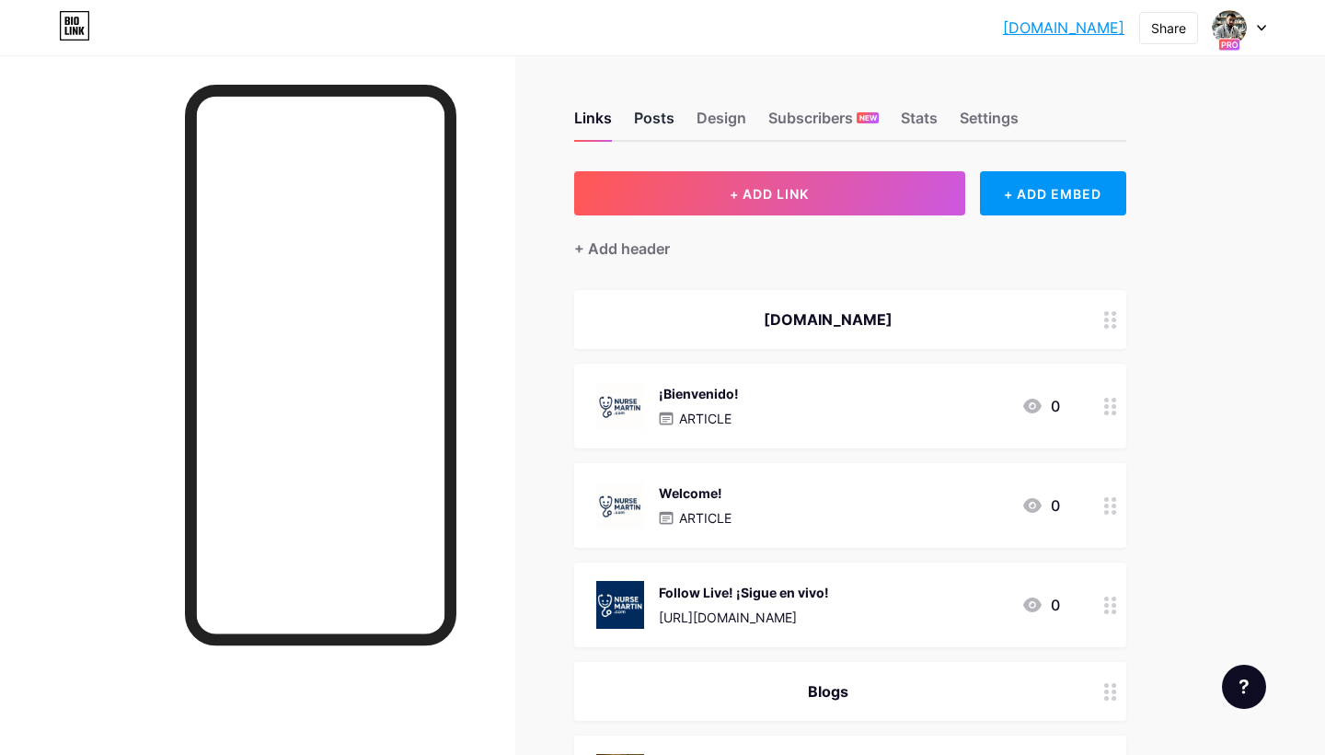
click at [650, 118] on div "Posts" at bounding box center [654, 123] width 40 height 33
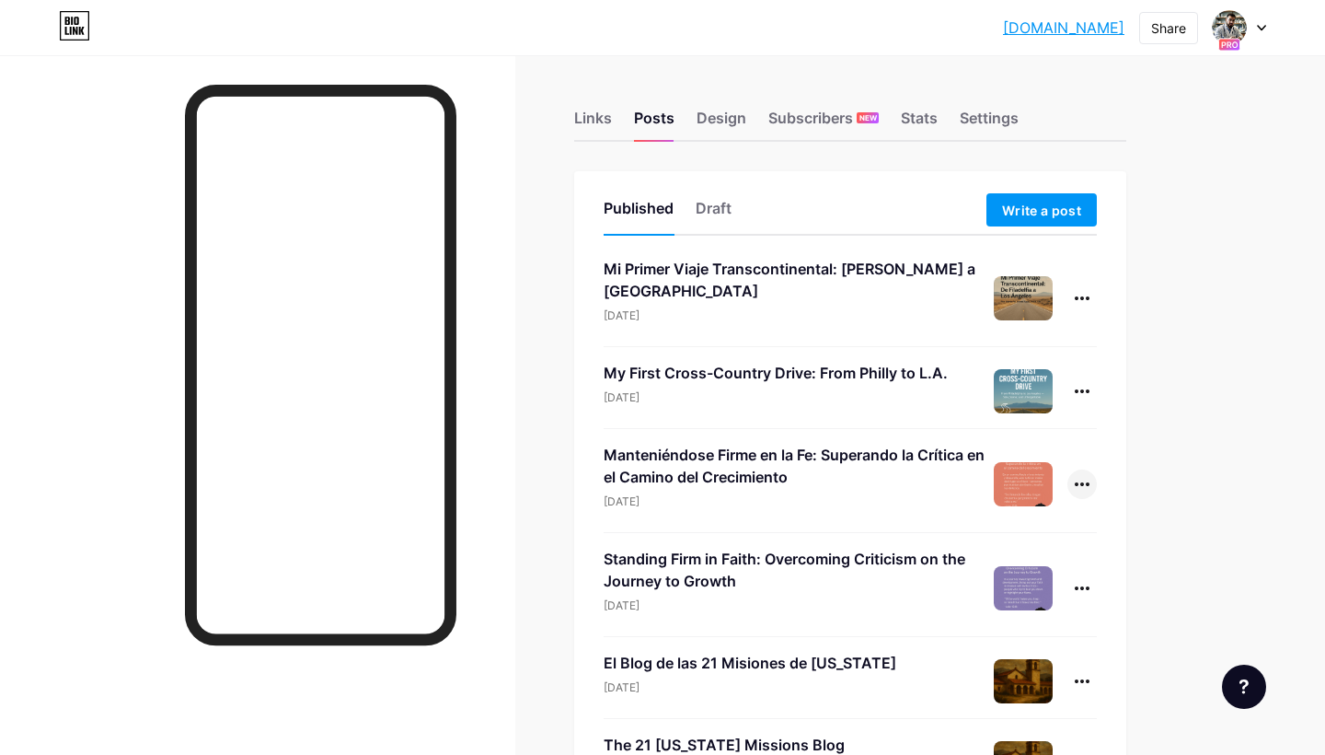
click at [1084, 486] on div at bounding box center [1082, 483] width 29 height 29
click at [1020, 599] on li "Edit" at bounding box center [1025, 602] width 141 height 38
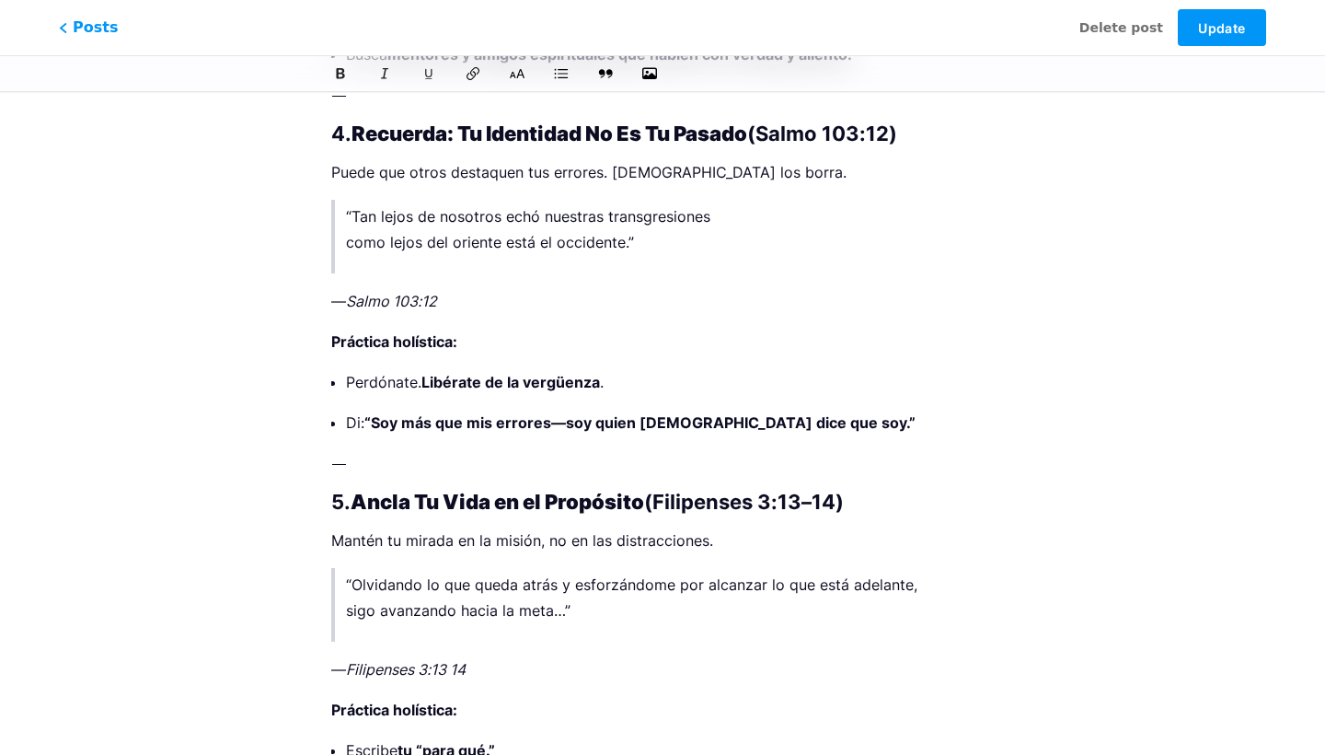
scroll to position [3298, 0]
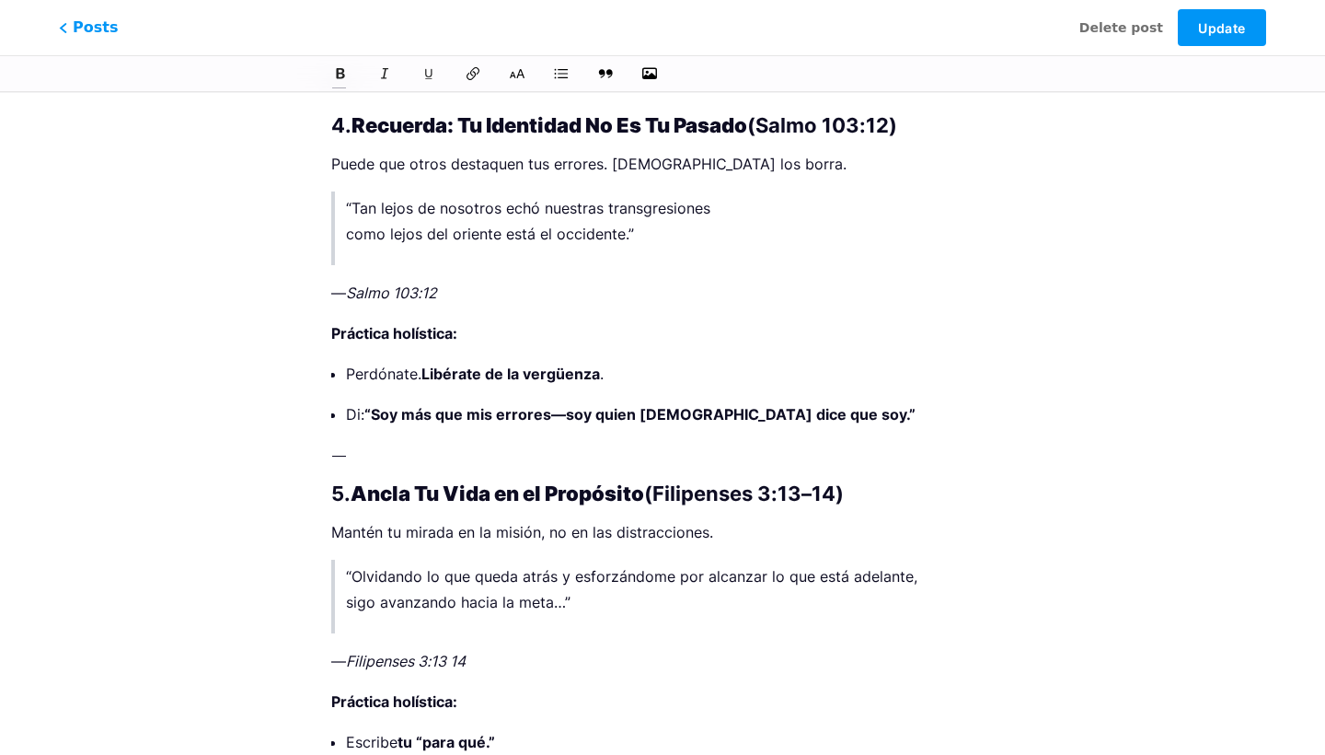
click at [339, 291] on p "— Salmo 103:12" at bounding box center [662, 293] width 663 height 26
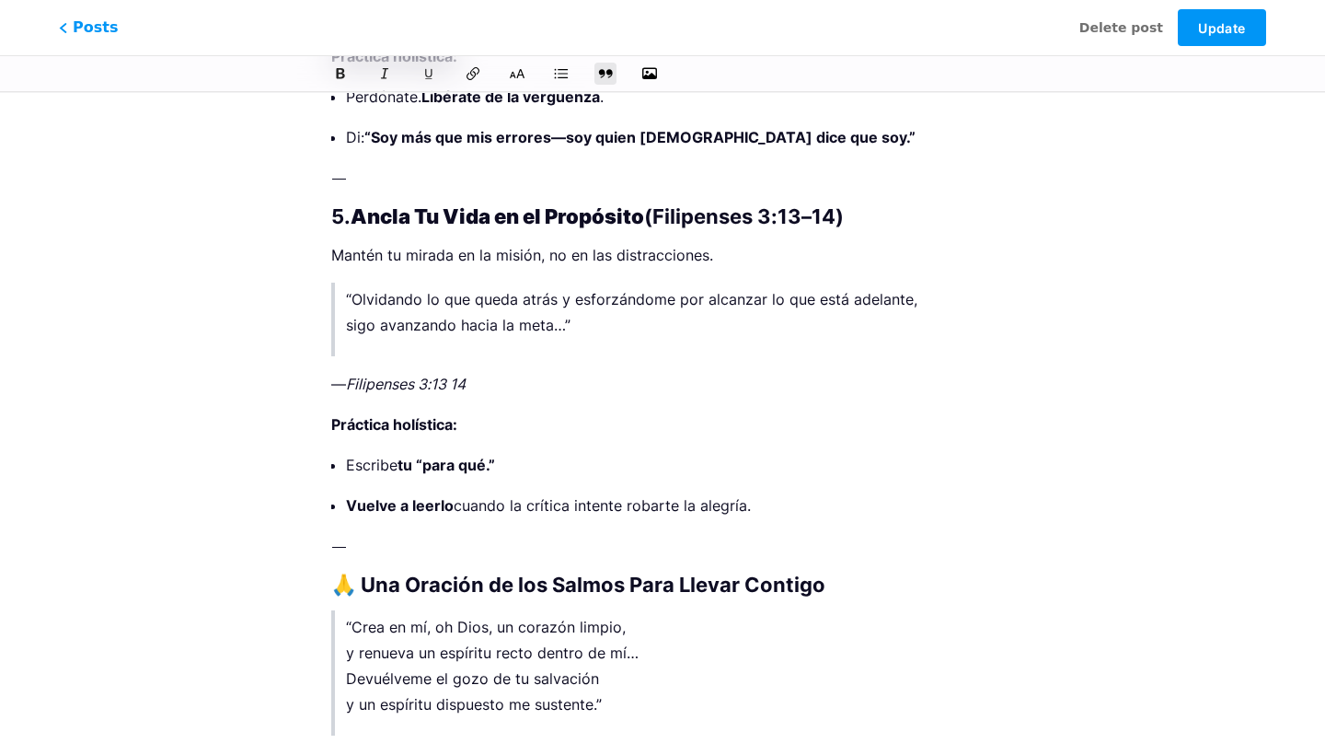
scroll to position [3770, 0]
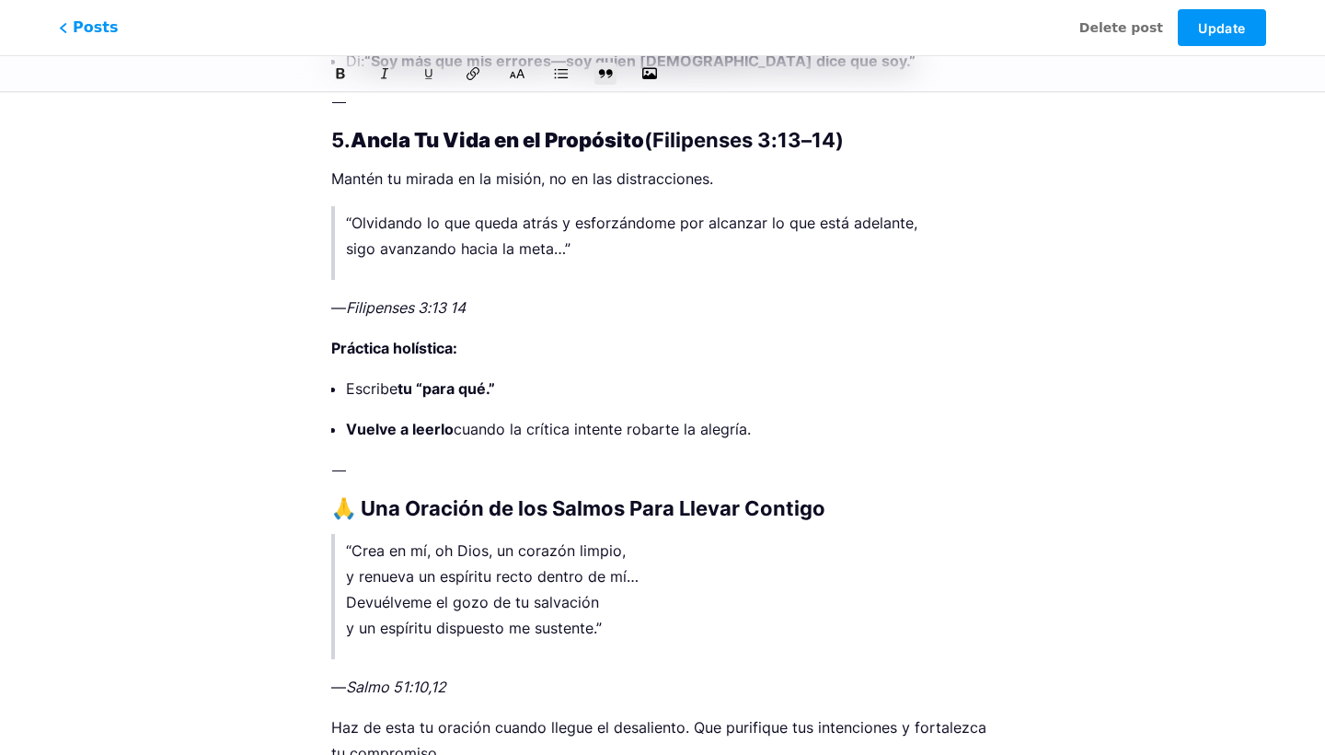
scroll to position [3607, 0]
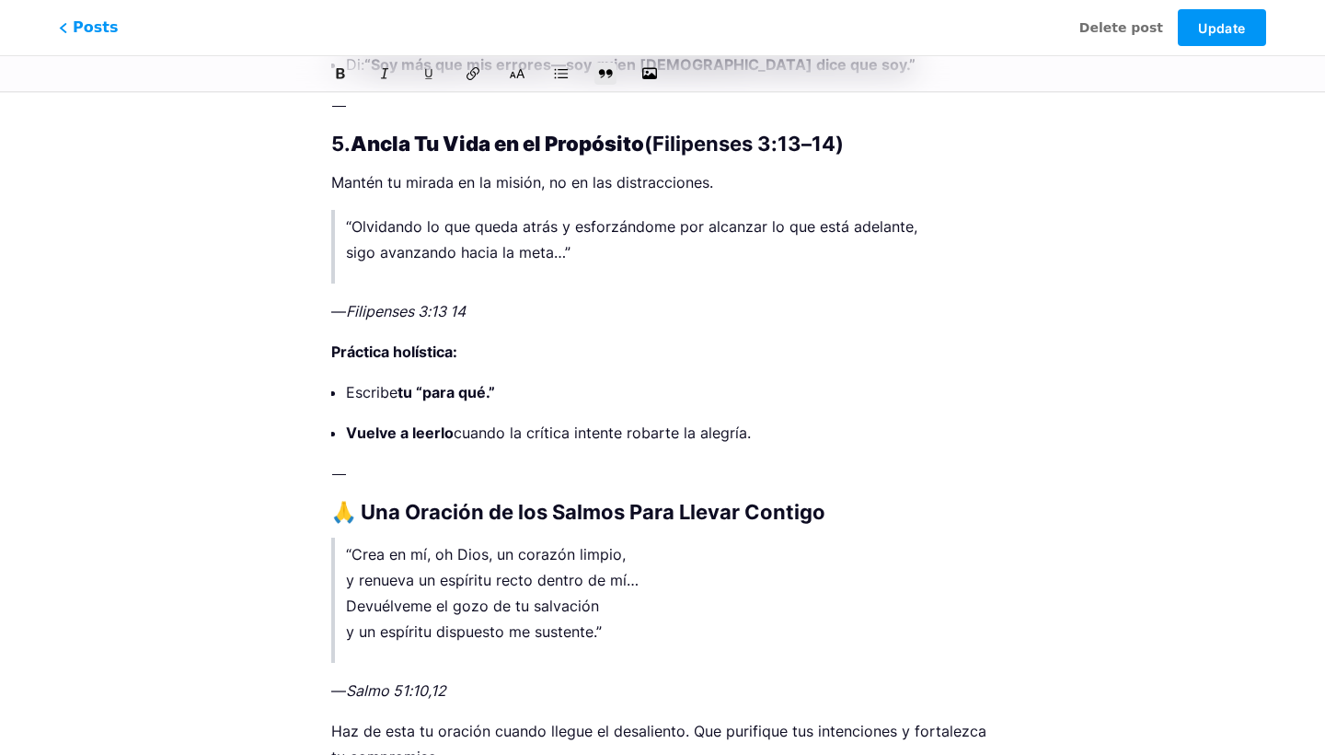
click at [332, 315] on p "— Filipenses 3:13 14" at bounding box center [662, 311] width 663 height 26
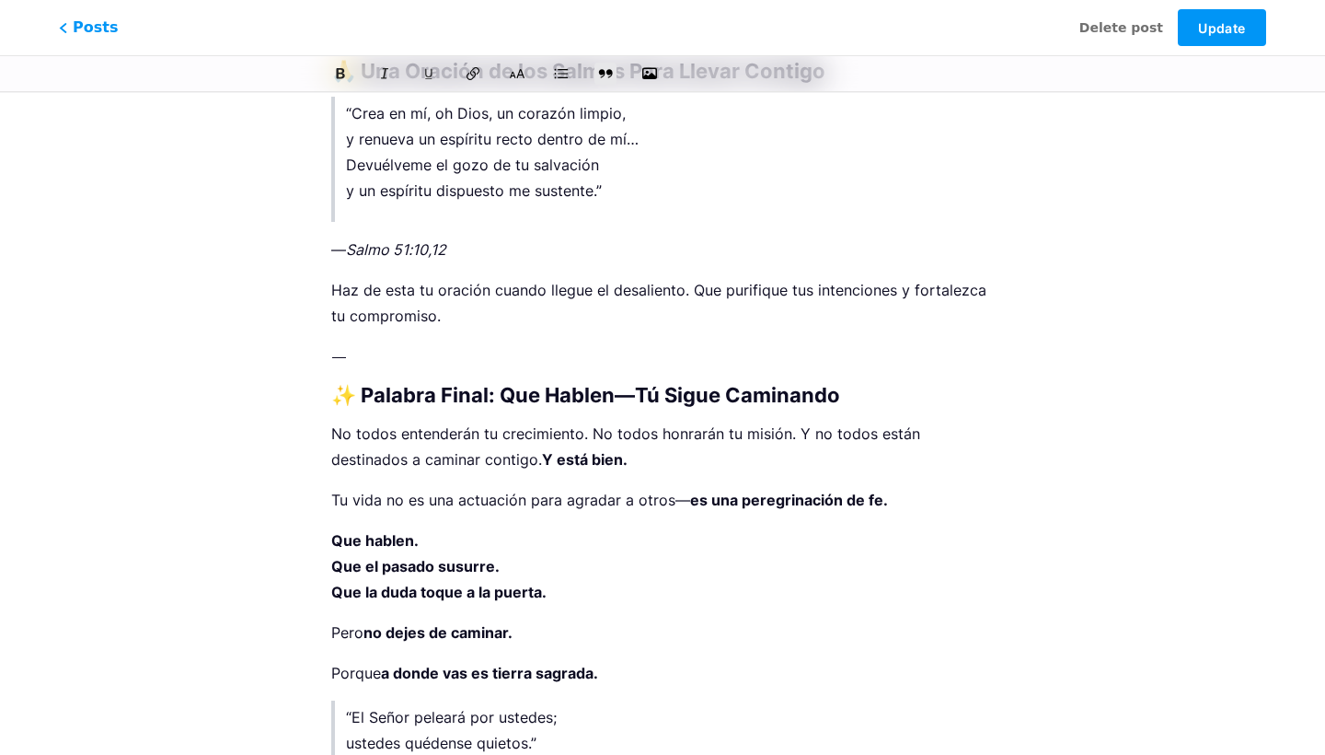
scroll to position [4009, 0]
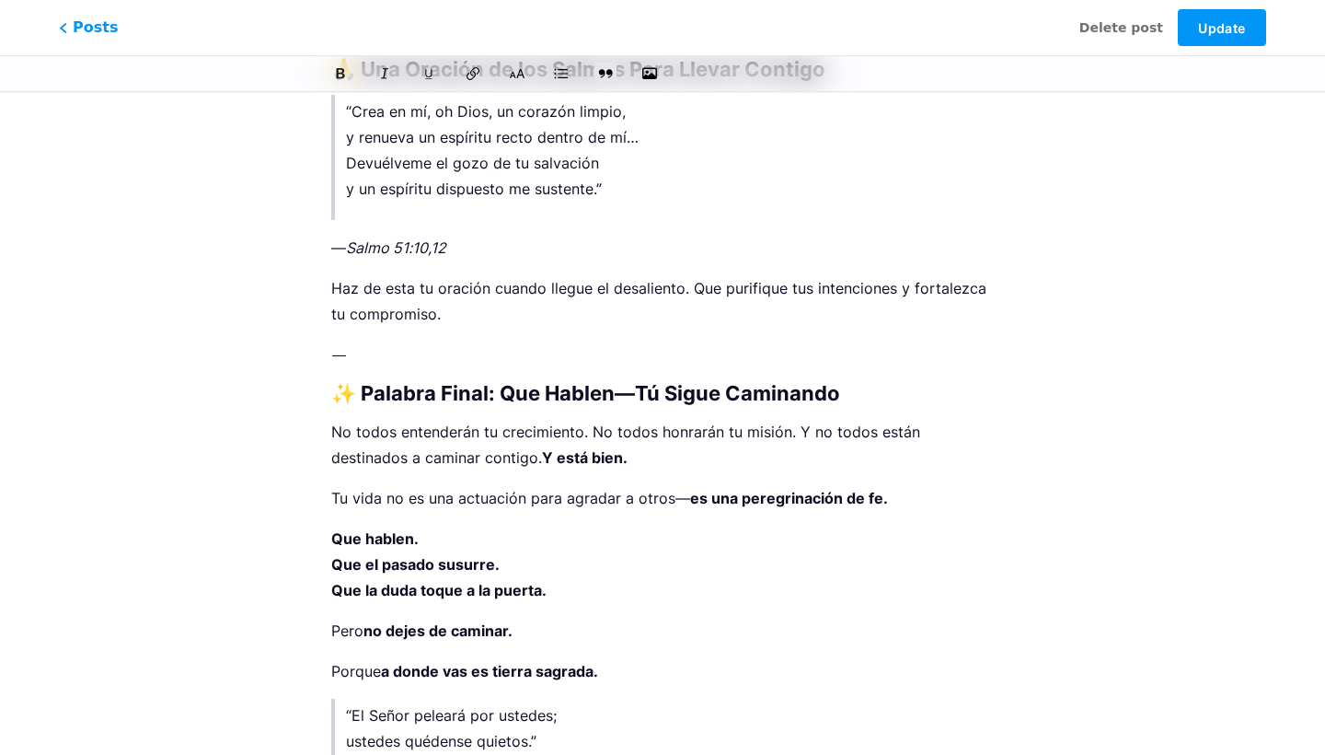
click at [334, 247] on p "— Salmo 51:10,12" at bounding box center [662, 248] width 663 height 26
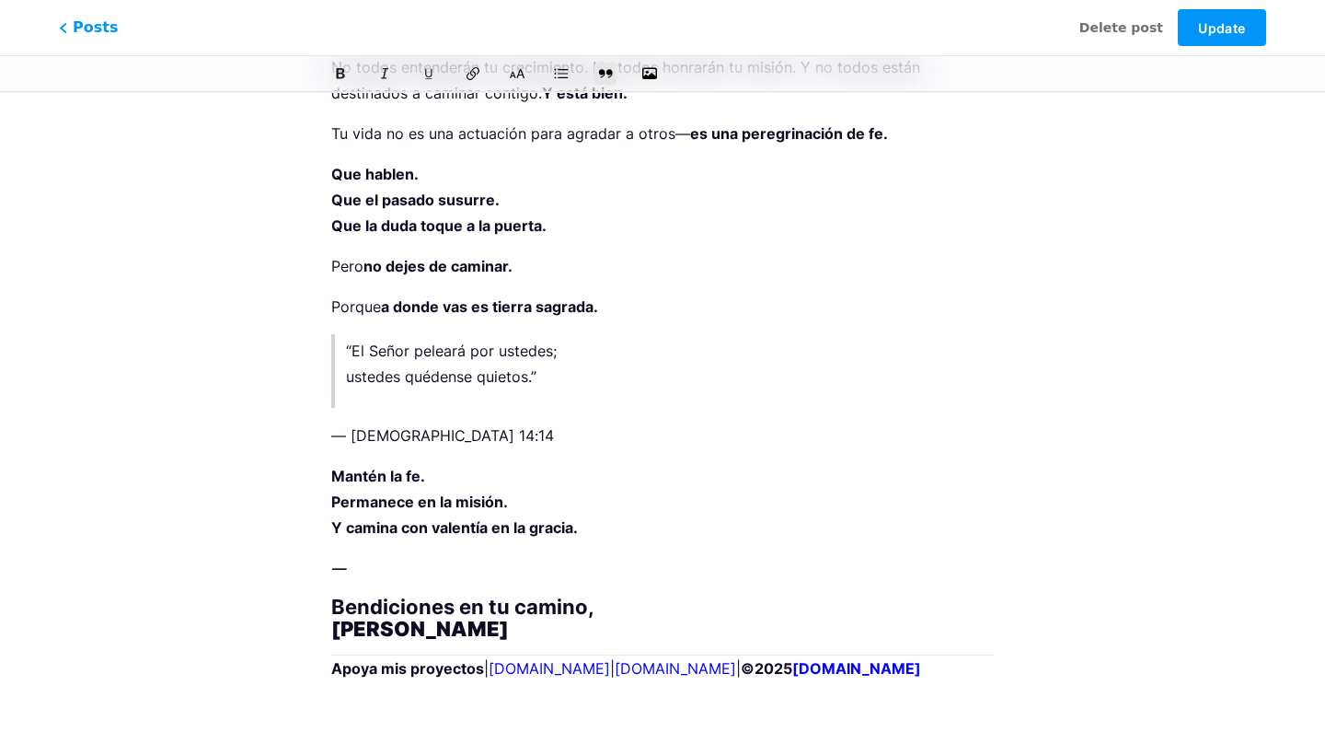
scroll to position [4333, 0]
click at [332, 434] on p "— [DEMOGRAPHIC_DATA] 14:14" at bounding box center [662, 435] width 663 height 26
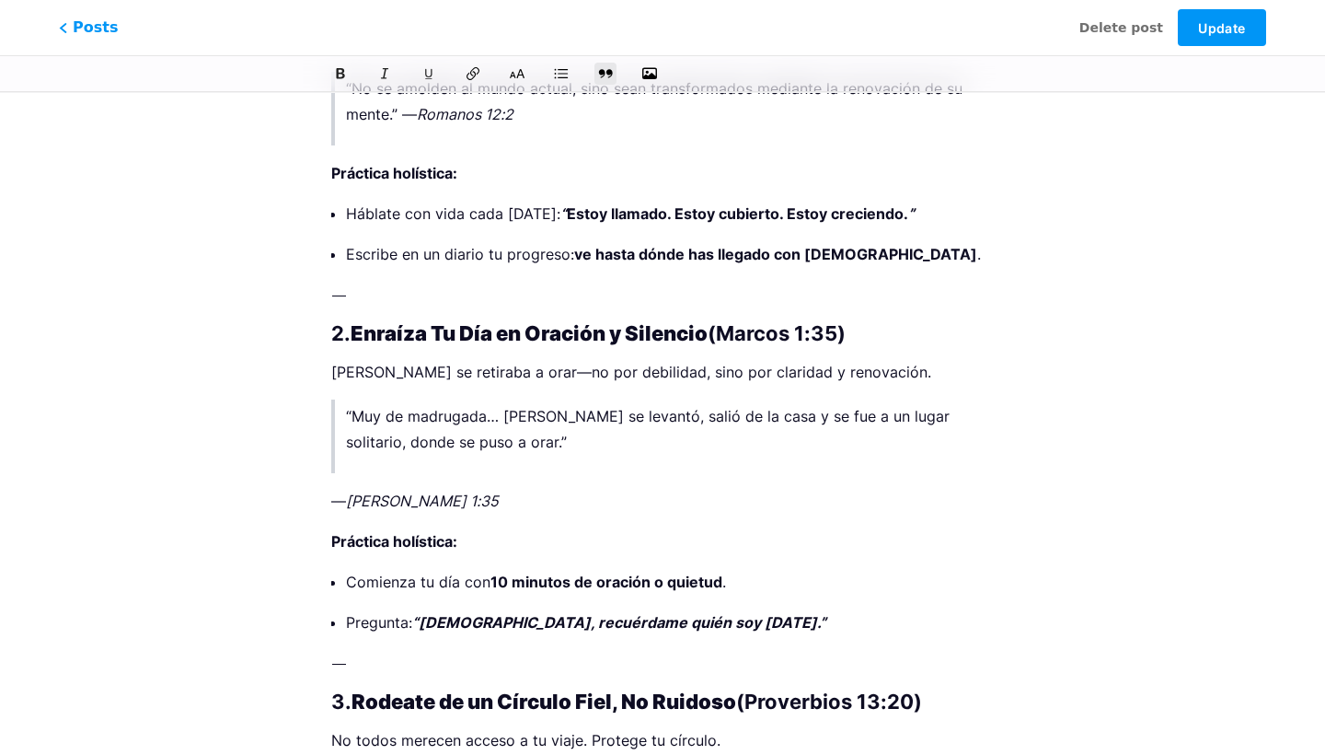
scroll to position [2350, 0]
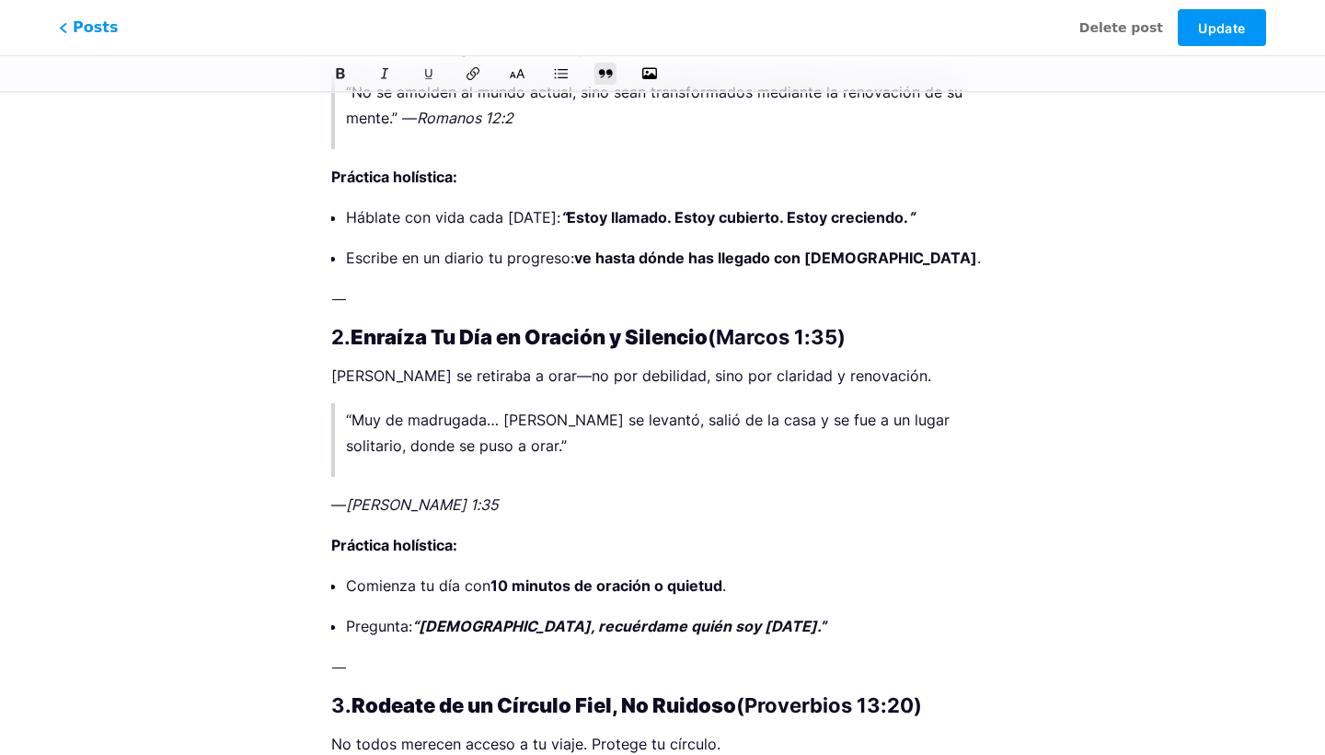
click at [336, 503] on p "— [PERSON_NAME] 1:35" at bounding box center [662, 504] width 663 height 26
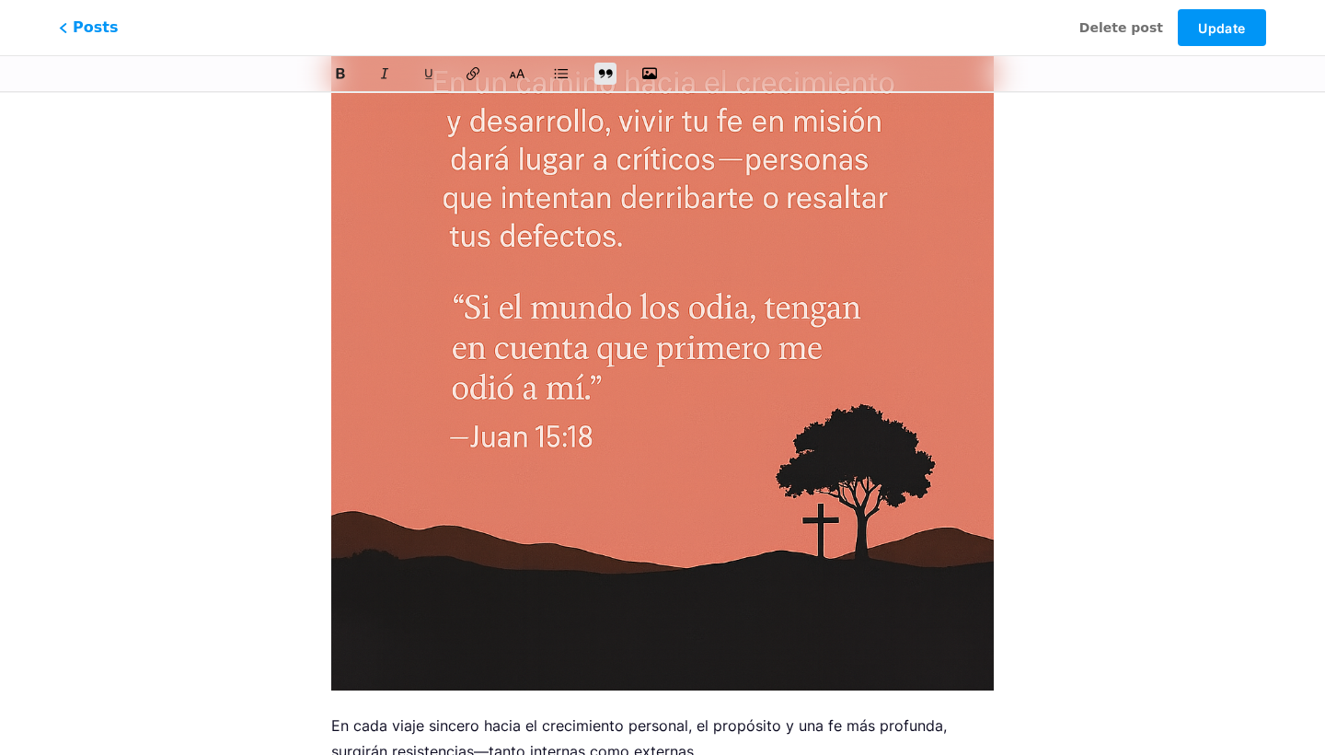
scroll to position [735, 0]
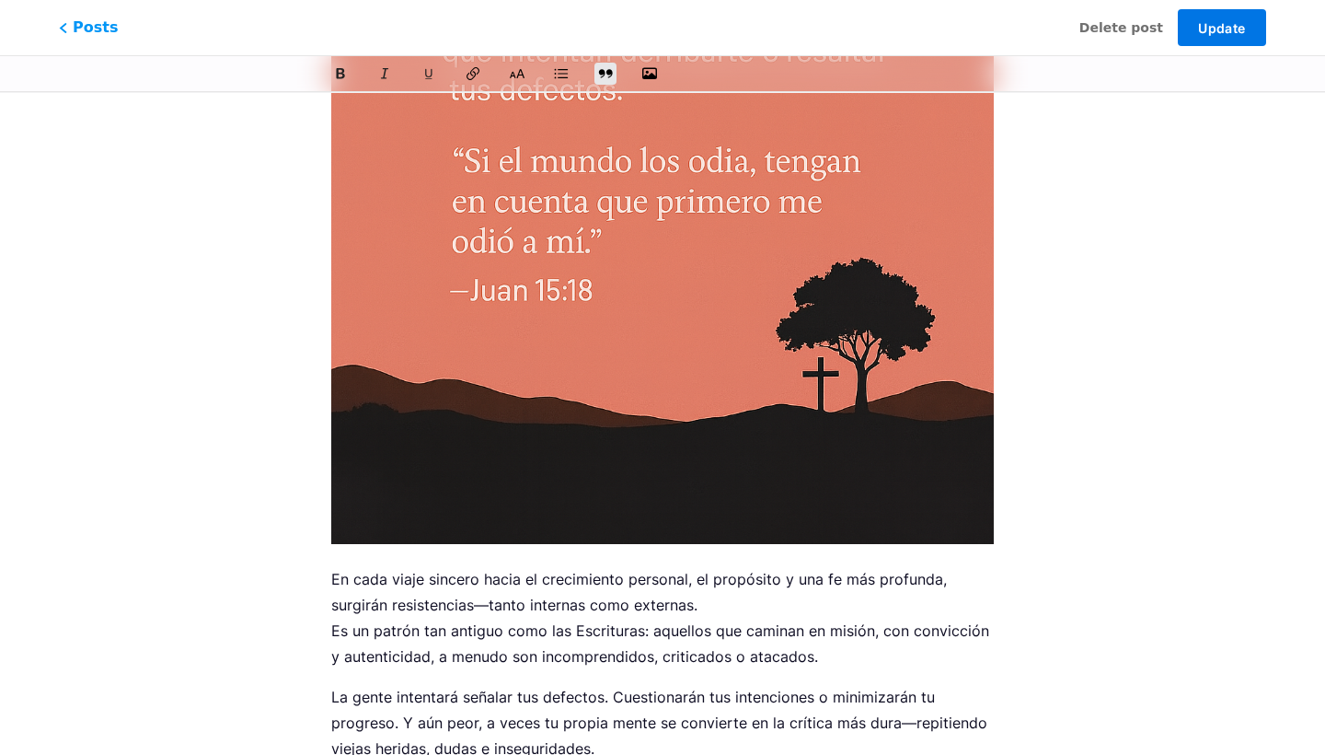
click at [1201, 37] on button "Update" at bounding box center [1222, 27] width 88 height 37
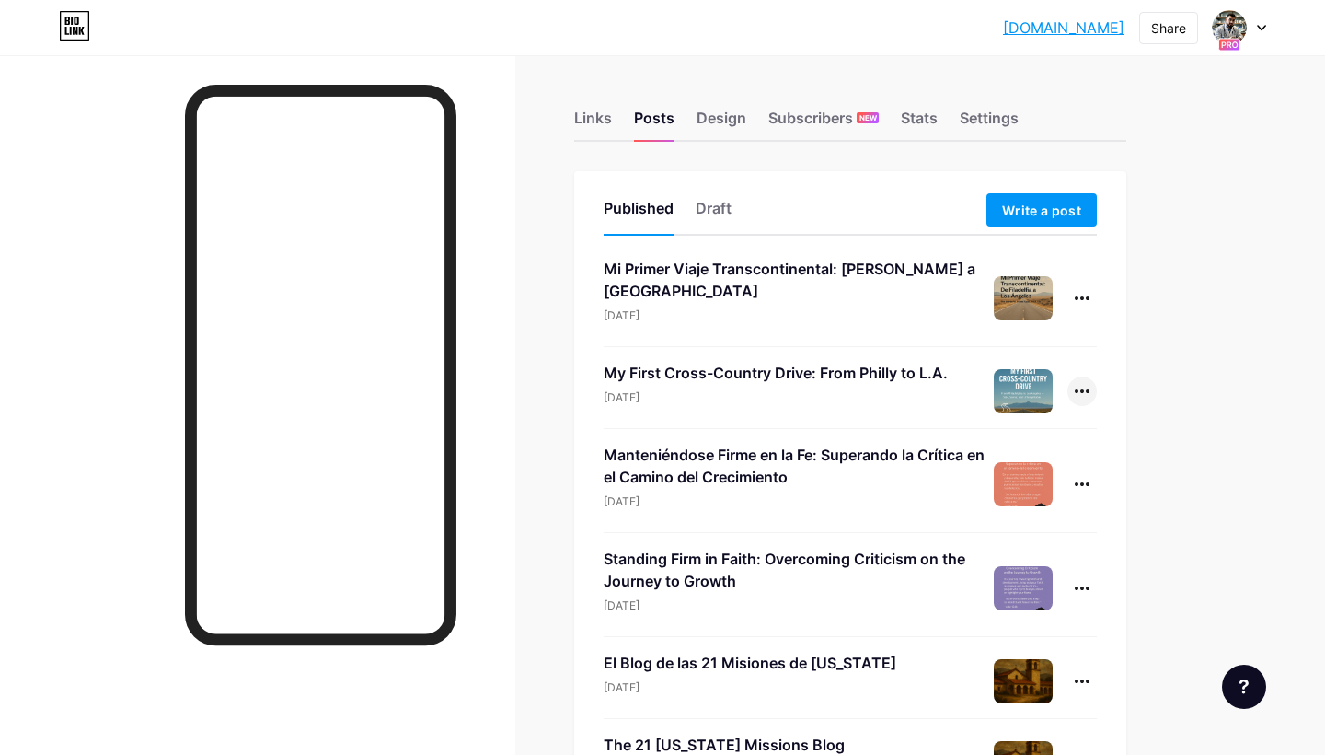
click at [1081, 391] on icon at bounding box center [1082, 391] width 15 height 4
click at [997, 513] on li "Edit" at bounding box center [1025, 509] width 141 height 38
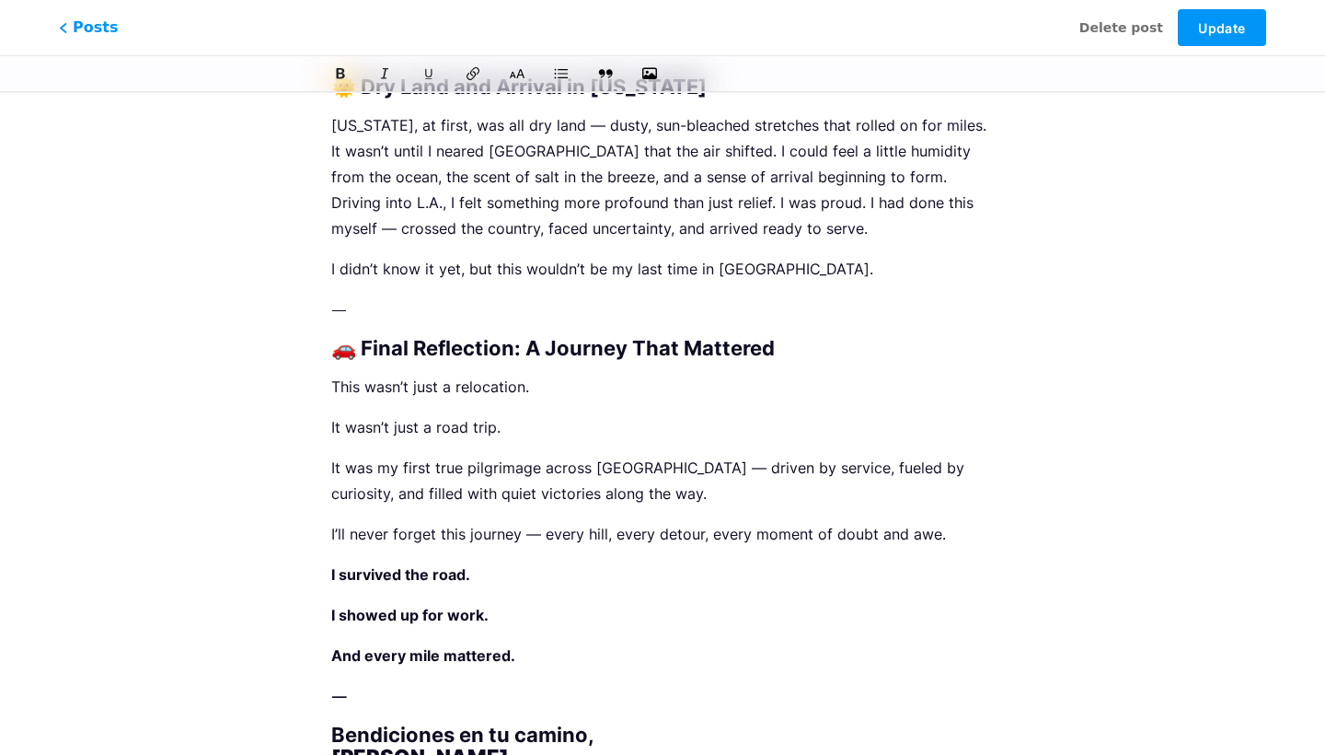
scroll to position [2738, 0]
click at [1221, 22] on span "Update" at bounding box center [1221, 28] width 47 height 16
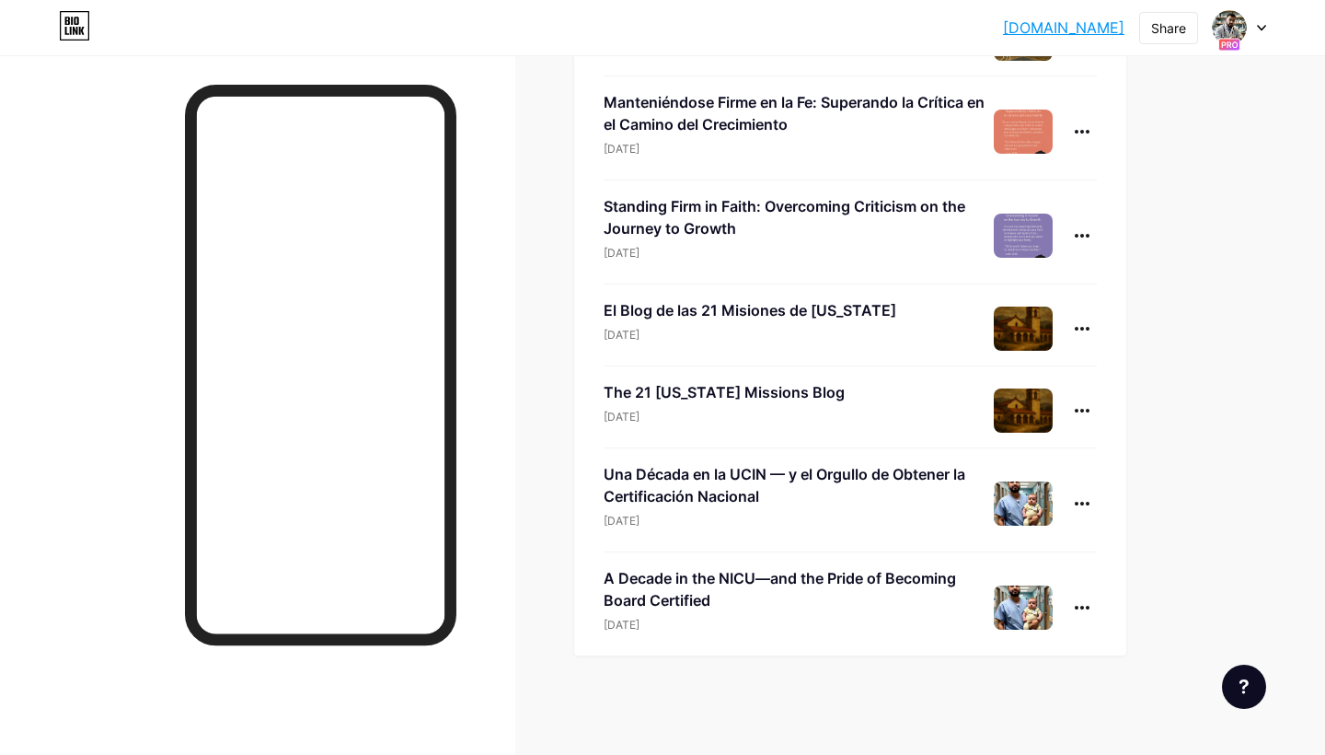
scroll to position [353, 0]
click at [1075, 324] on div at bounding box center [1082, 328] width 29 height 29
click at [1023, 441] on li "Edit" at bounding box center [1025, 446] width 141 height 38
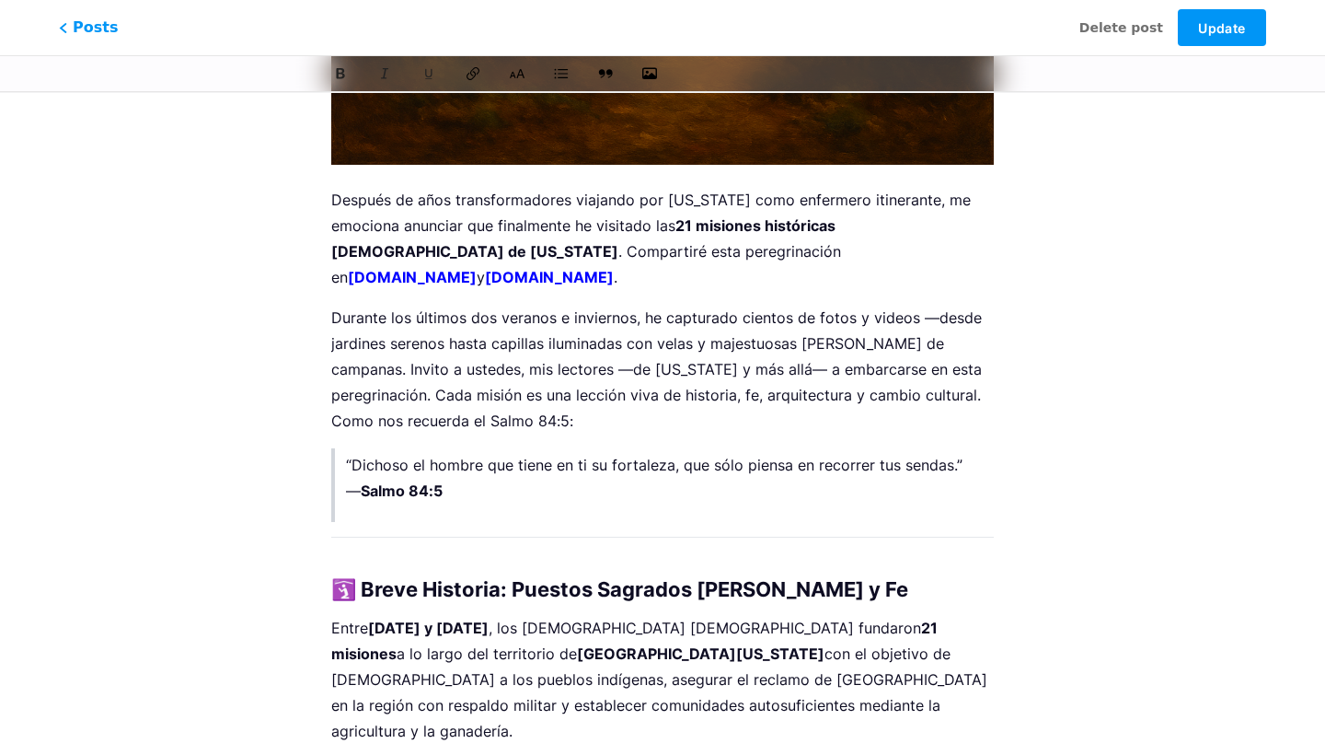
scroll to position [1116, 0]
click at [347, 467] on p "“Dichoso el hombre que tiene en ti su fortaleza, que sólo piensa en recorrer tu…" at bounding box center [668, 477] width 644 height 52
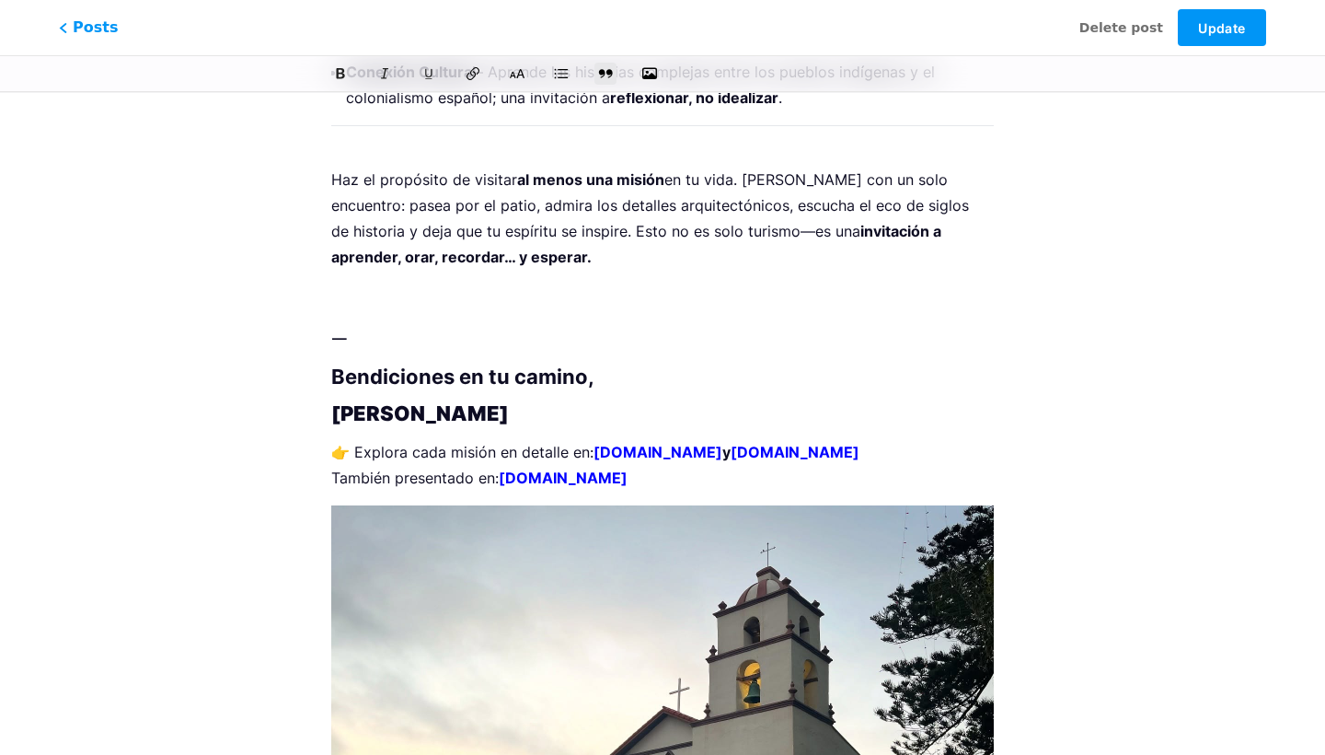
scroll to position [3647, 0]
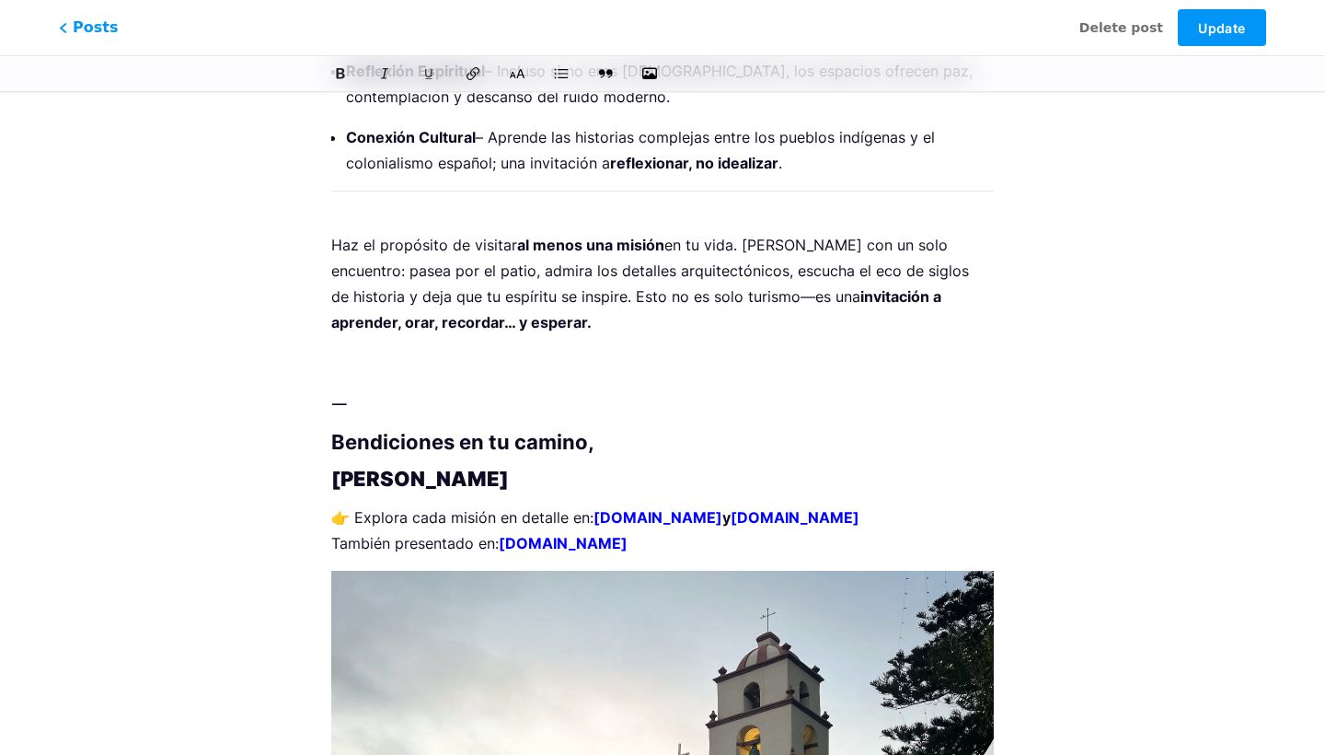
drag, startPoint x: 649, startPoint y: 258, endPoint x: 321, endPoint y: 254, distance: 327.7
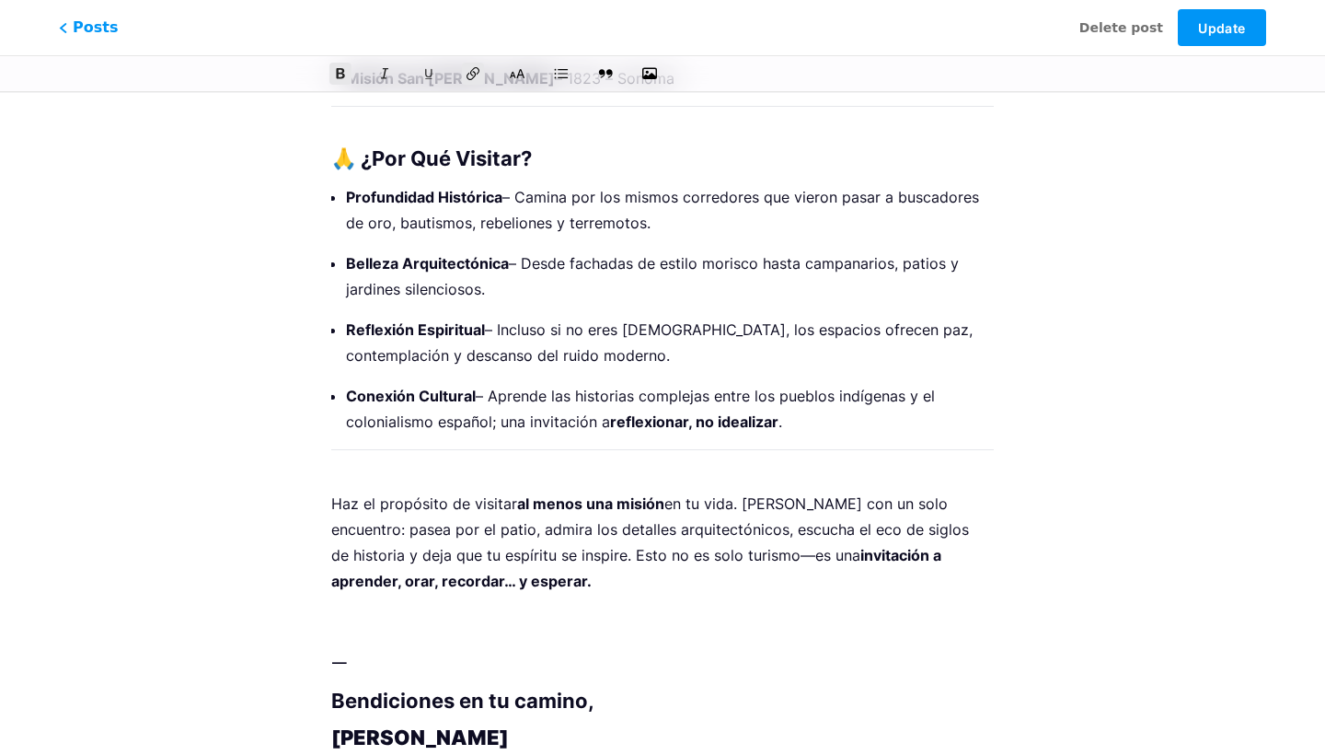
scroll to position [3392, 0]
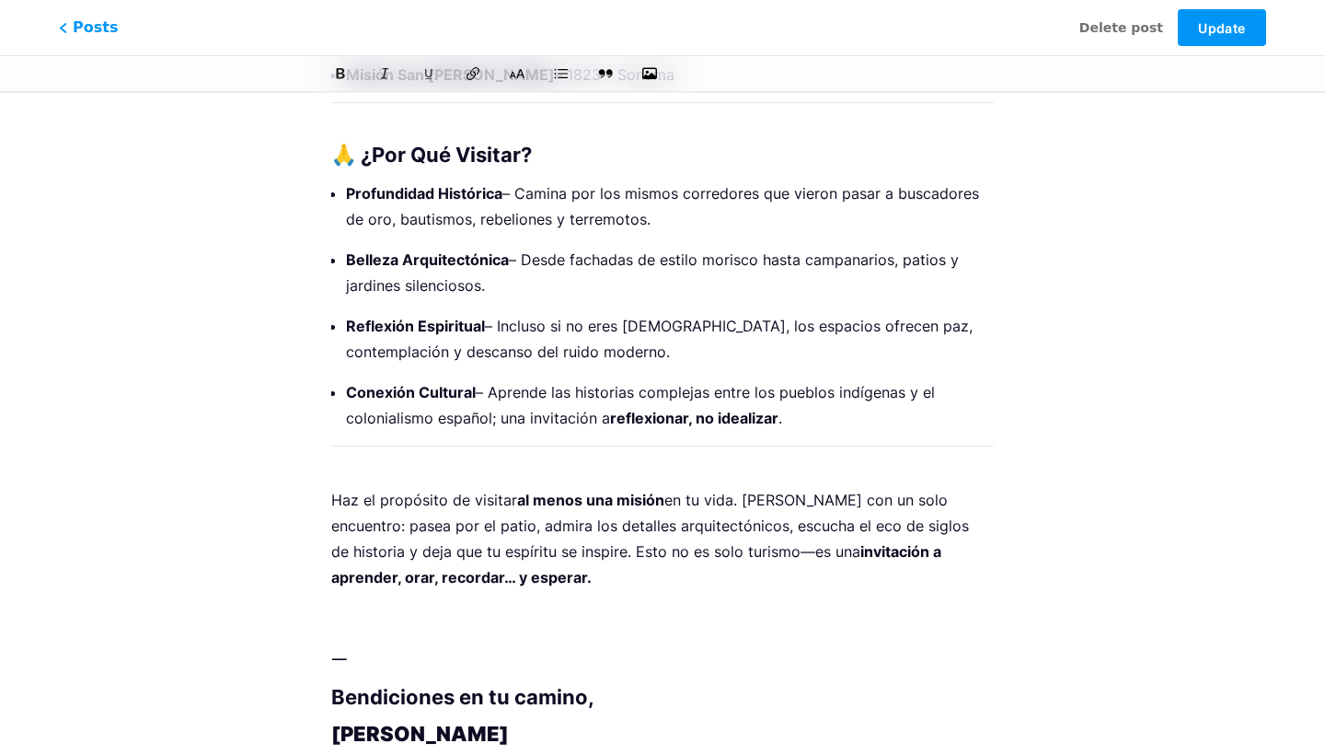
click at [431, 605] on p at bounding box center [662, 618] width 663 height 26
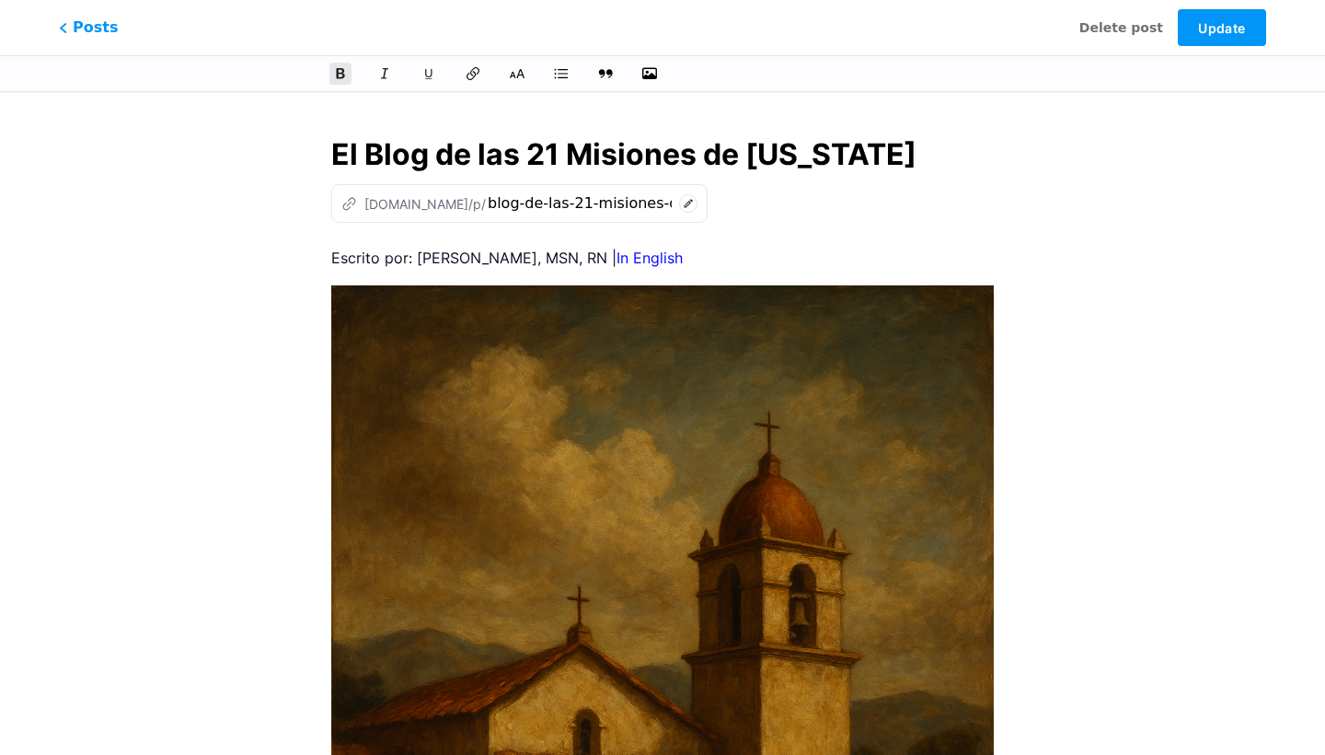
scroll to position [0, 0]
click at [1236, 36] on button "Update" at bounding box center [1222, 27] width 88 height 37
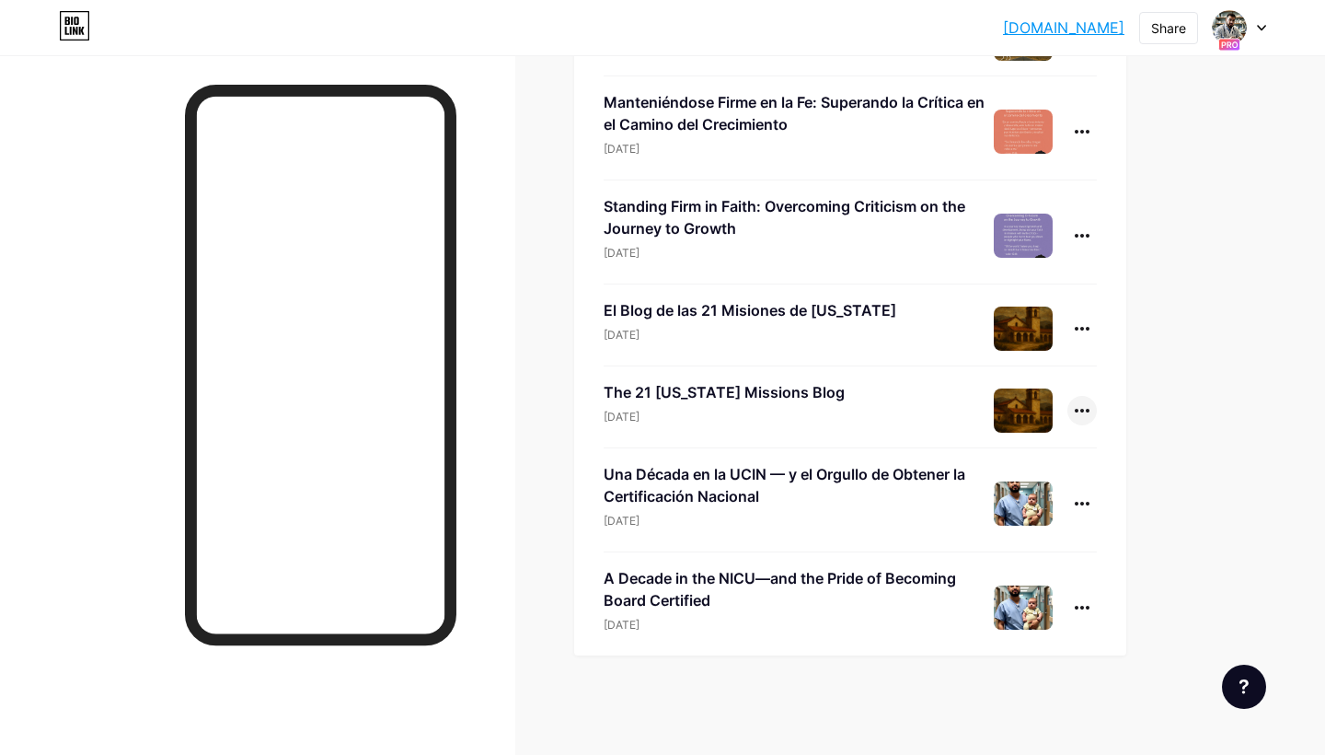
scroll to position [353, 0]
click at [1078, 410] on icon at bounding box center [1082, 411] width 15 height 4
click at [999, 543] on li "Edit" at bounding box center [1025, 528] width 141 height 38
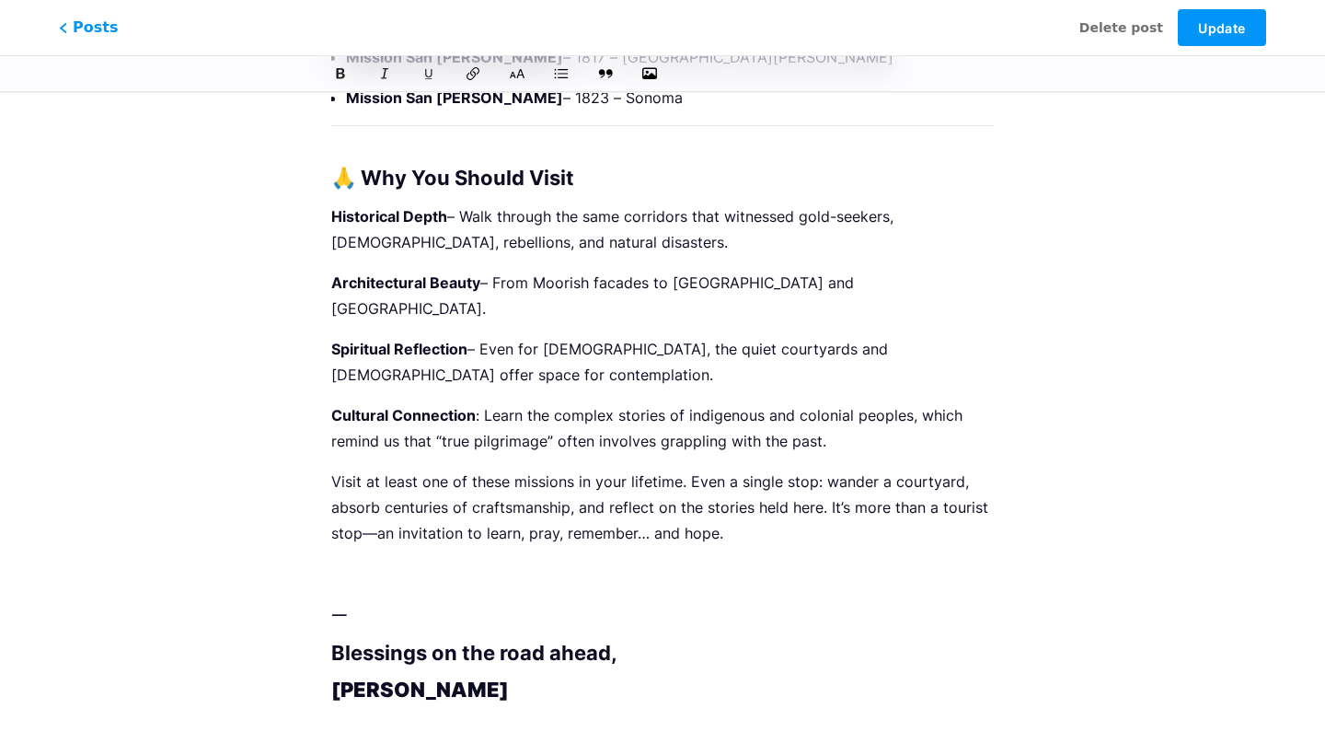
scroll to position [3127, 0]
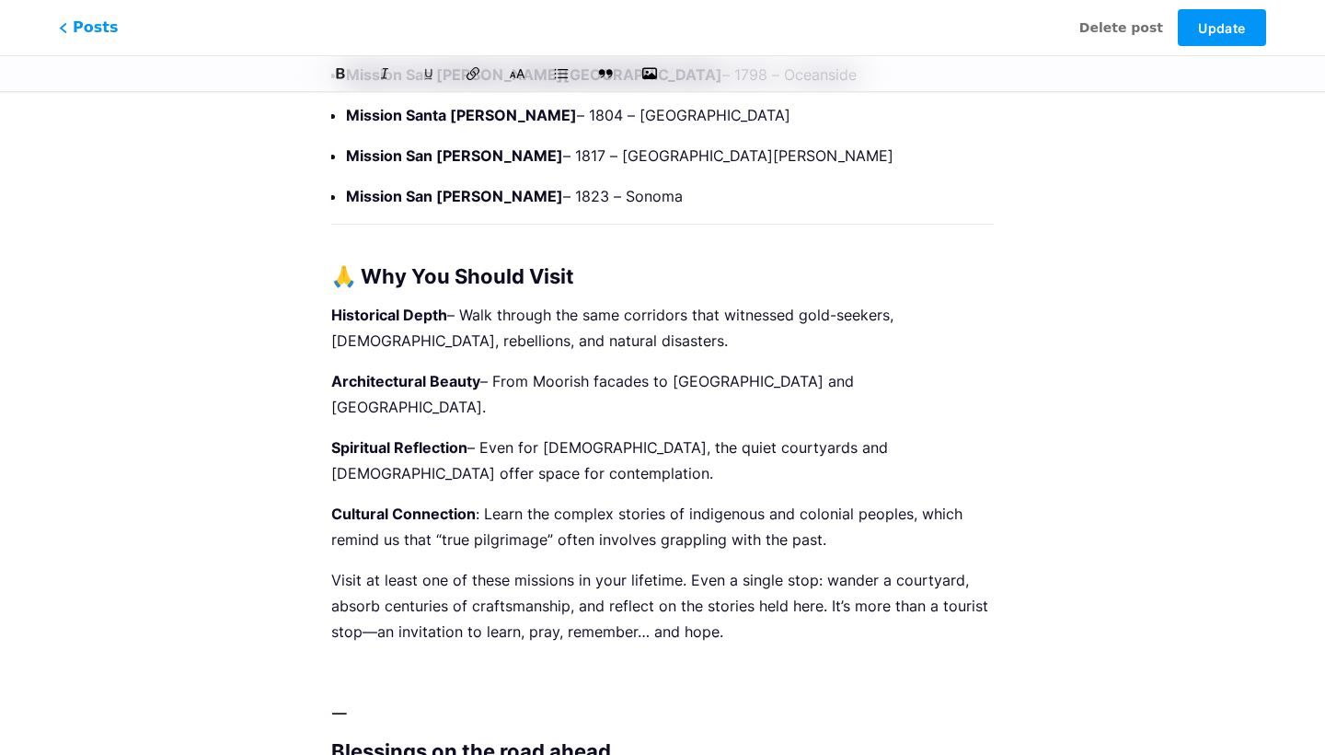
click at [436, 659] on p at bounding box center [662, 672] width 663 height 26
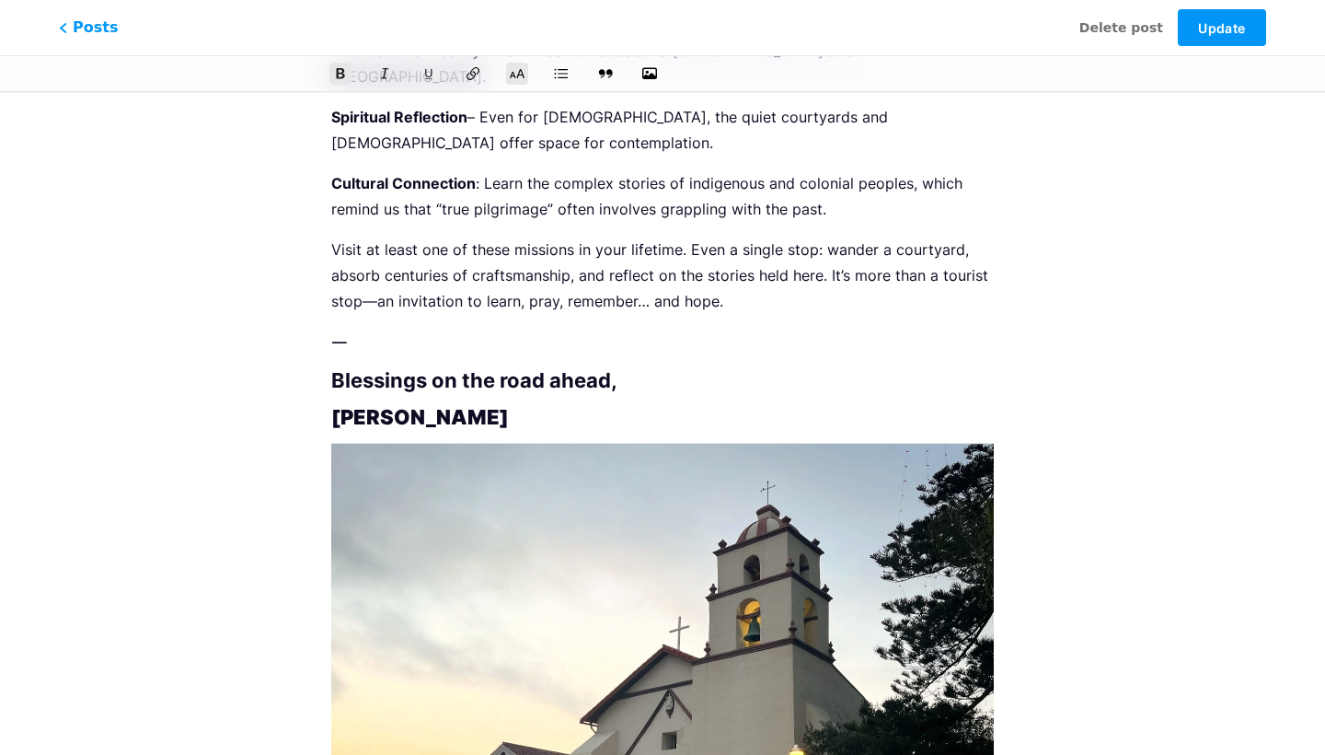
scroll to position [3456, 0]
click at [1247, 29] on button "Update" at bounding box center [1222, 27] width 88 height 37
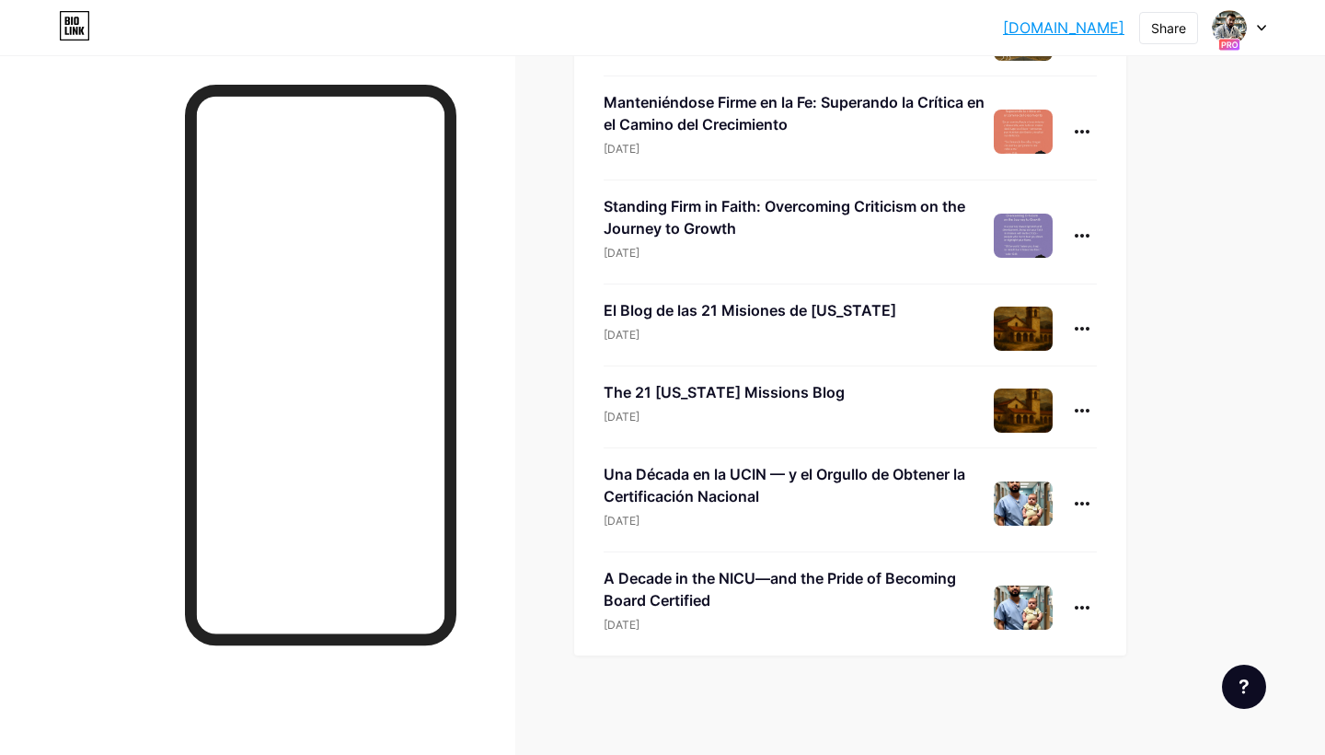
scroll to position [353, 0]
click at [1080, 499] on div at bounding box center [1082, 503] width 29 height 29
click at [1010, 623] on li "Edit" at bounding box center [1025, 621] width 141 height 38
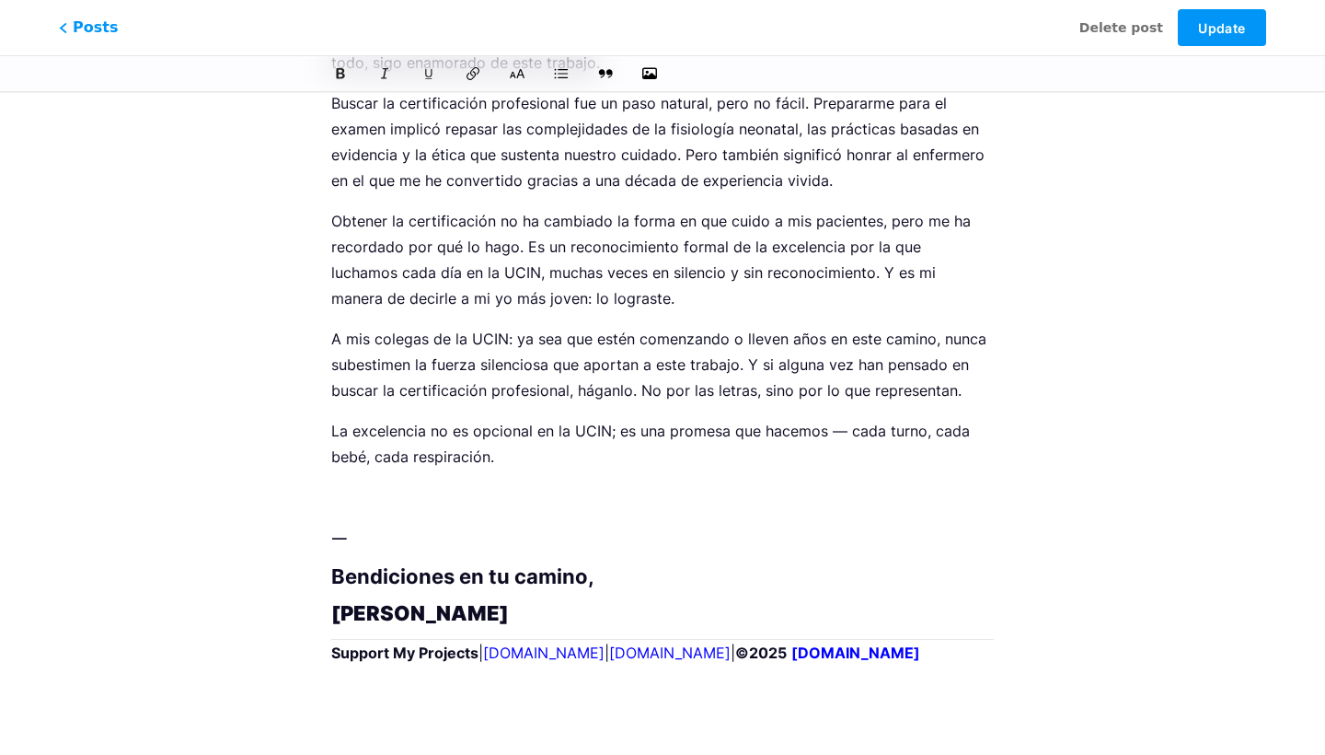
scroll to position [1475, 0]
click at [479, 485] on p at bounding box center [662, 498] width 663 height 26
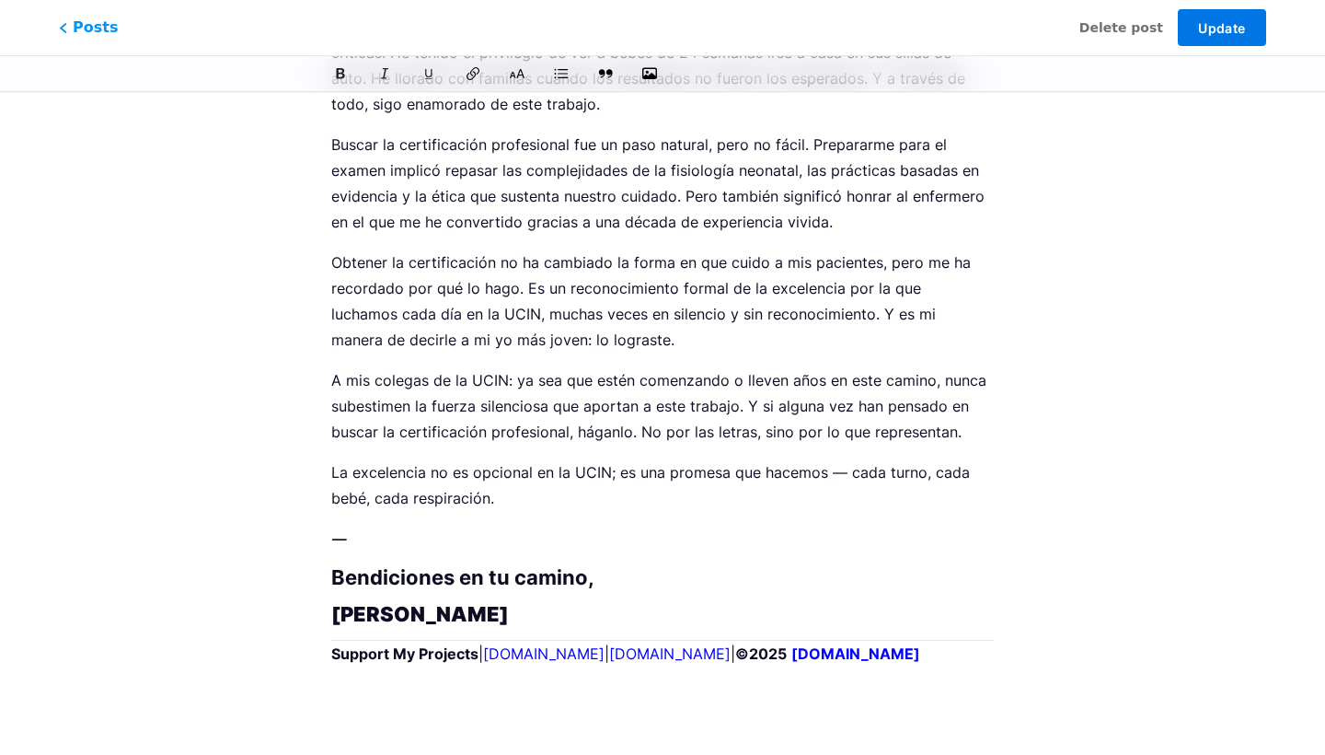
click at [1229, 29] on span "Update" at bounding box center [1221, 28] width 47 height 16
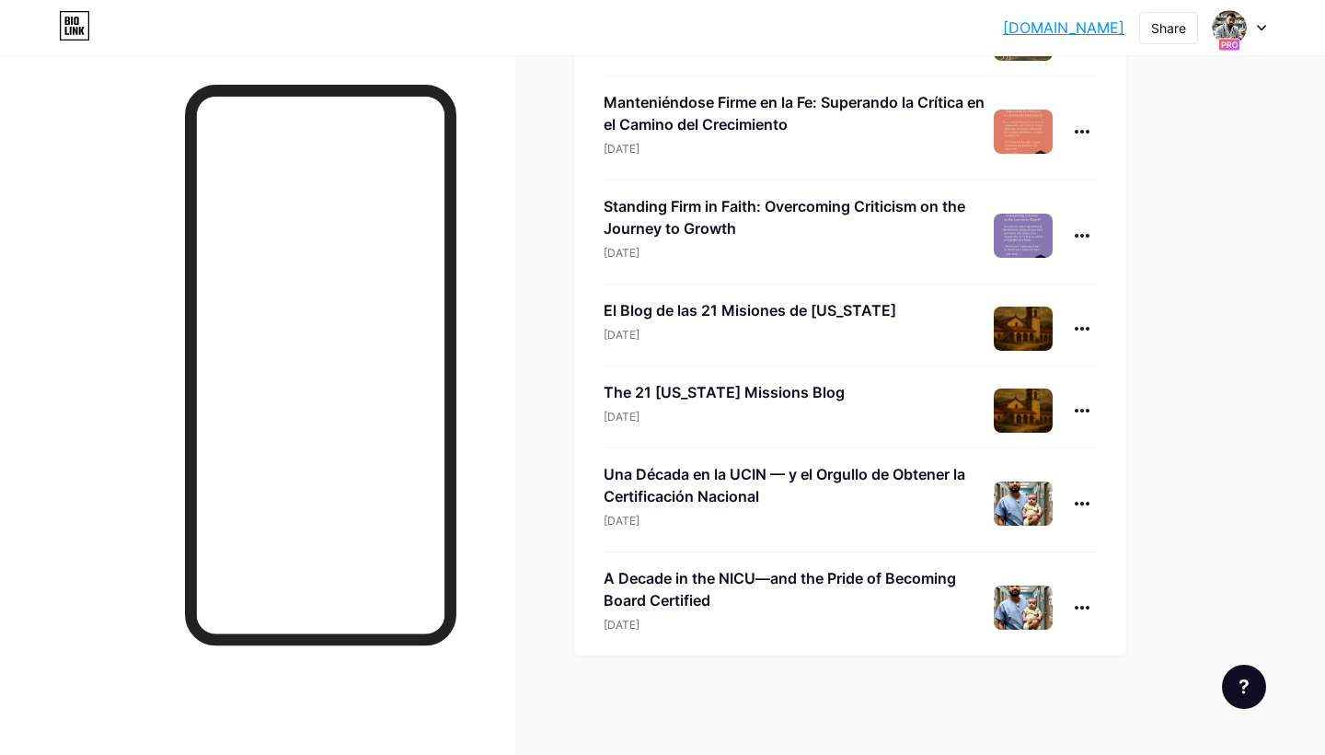
scroll to position [353, 0]
click at [1084, 416] on div at bounding box center [1082, 410] width 29 height 29
click at [997, 525] on li "Edit" at bounding box center [1025, 528] width 141 height 38
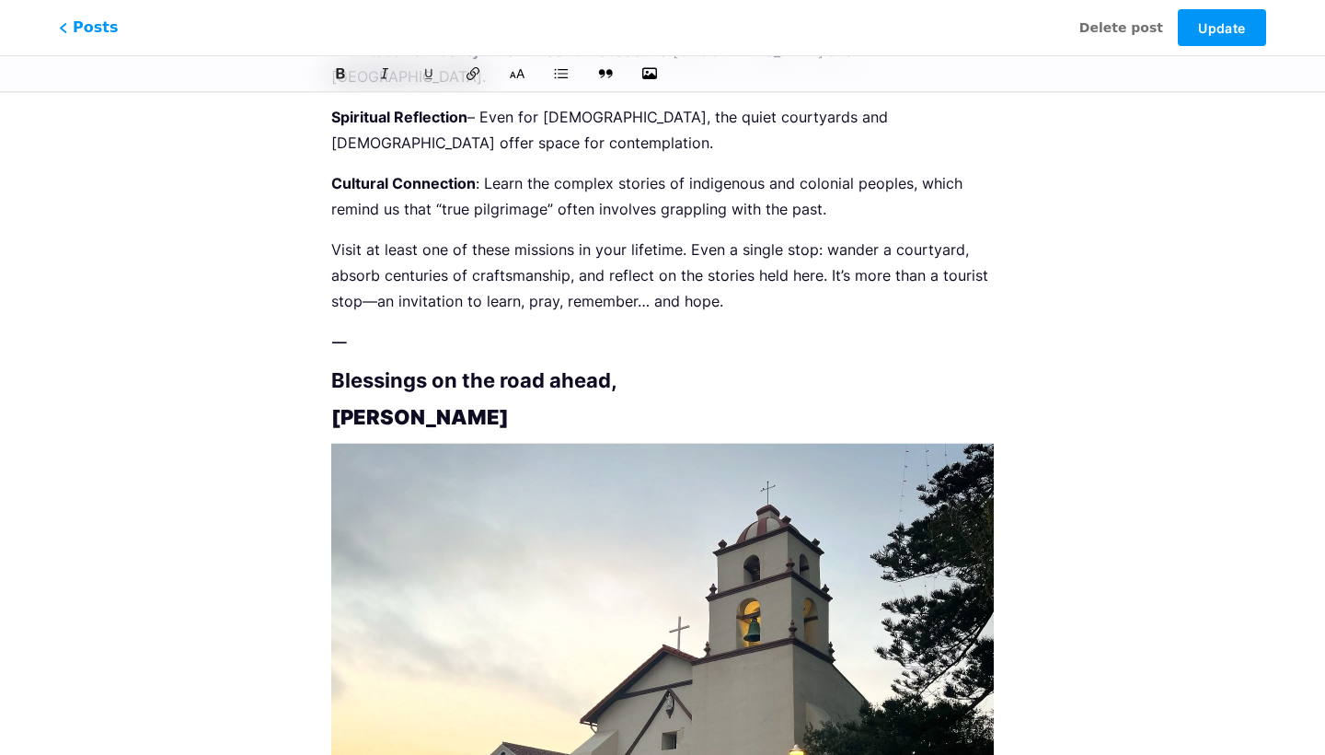
scroll to position [3456, 0]
click at [1236, 29] on span "Update" at bounding box center [1221, 28] width 47 height 16
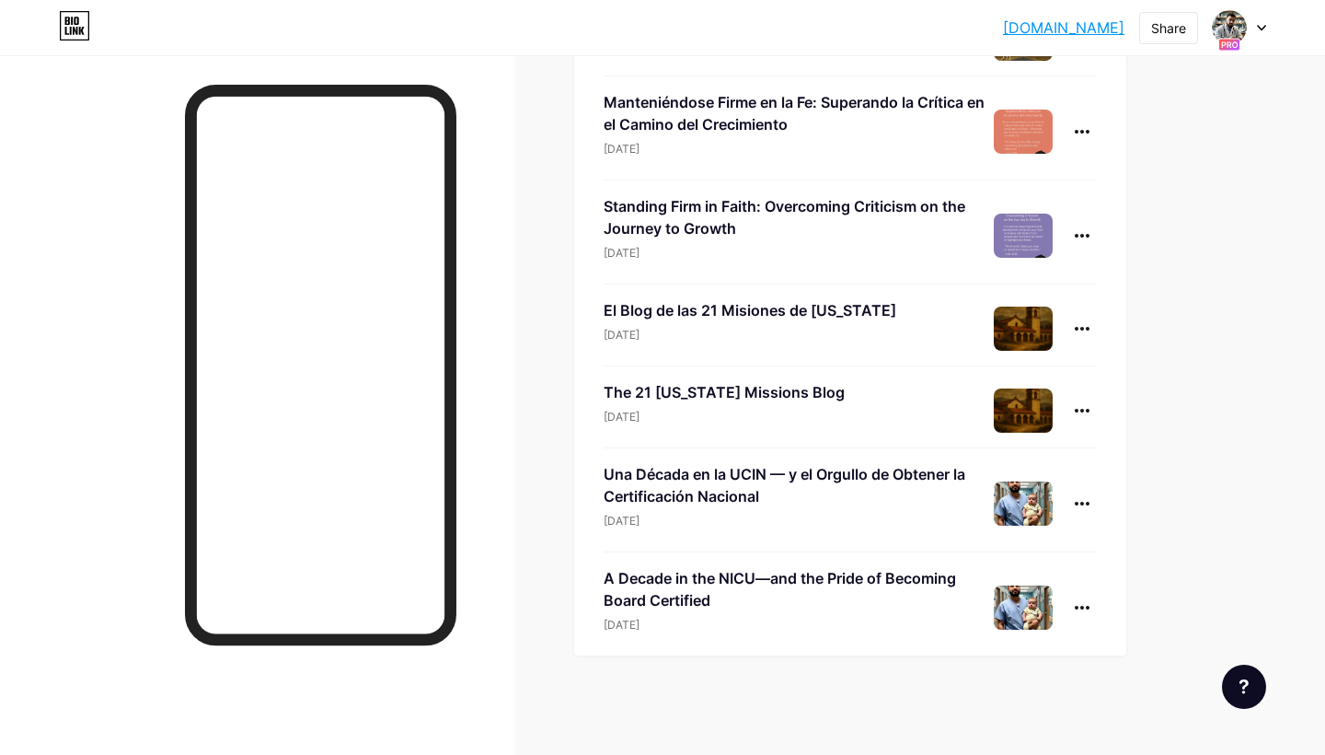
scroll to position [353, 0]
click at [1078, 509] on div at bounding box center [1082, 503] width 29 height 29
click at [984, 619] on icon at bounding box center [977, 620] width 15 height 15
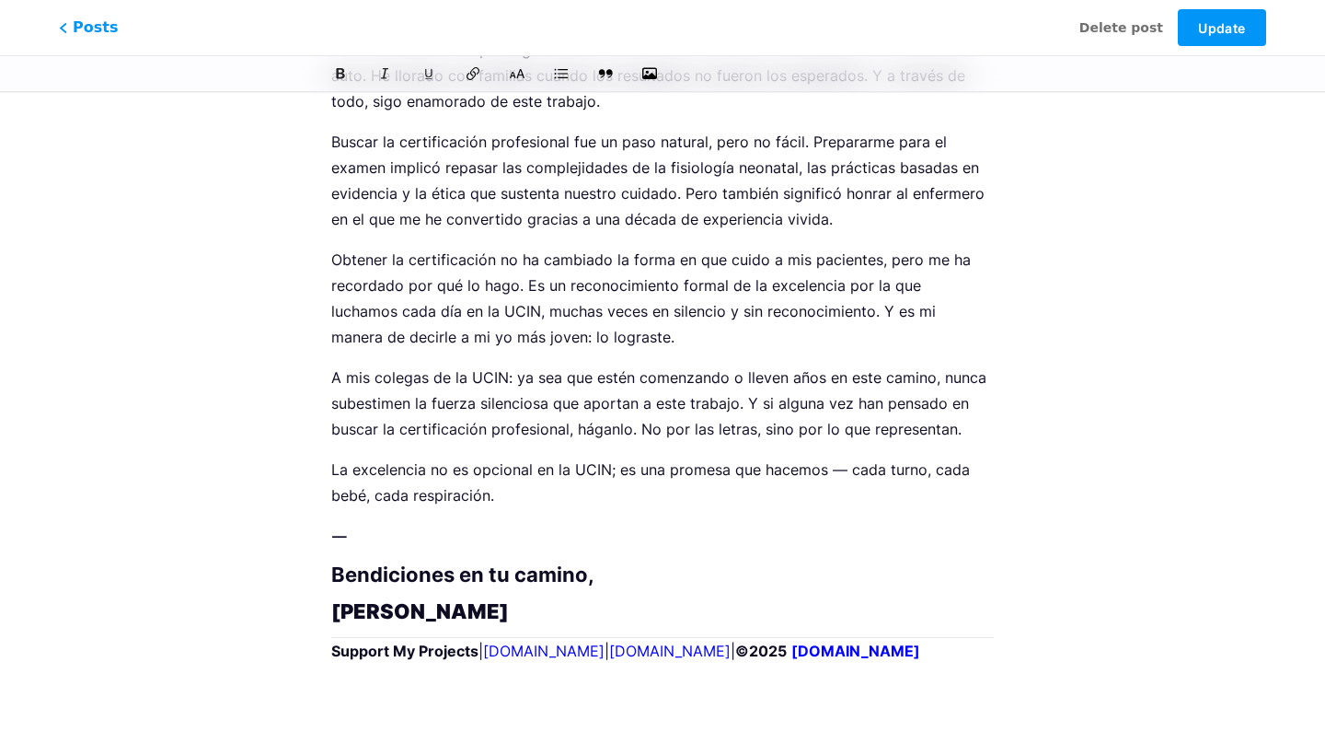
scroll to position [1435, 0]
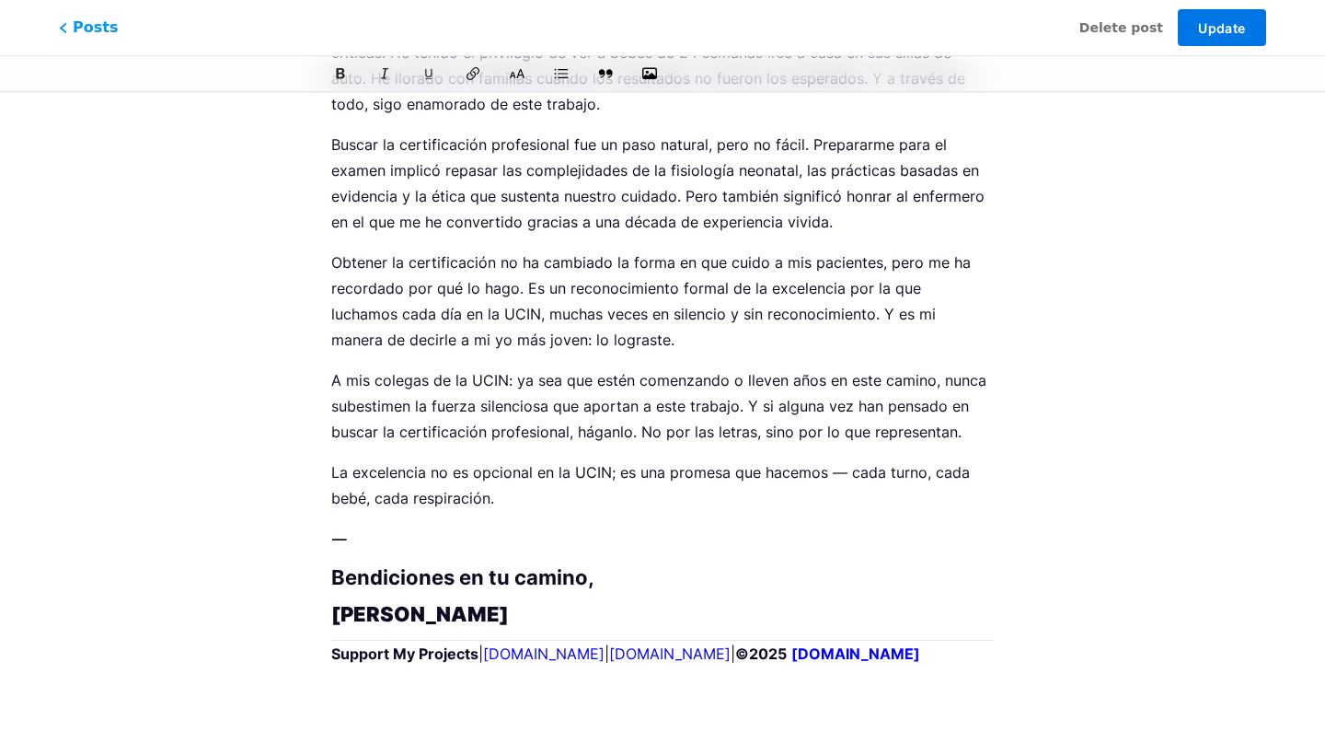
click at [1237, 29] on span "Update" at bounding box center [1221, 28] width 47 height 16
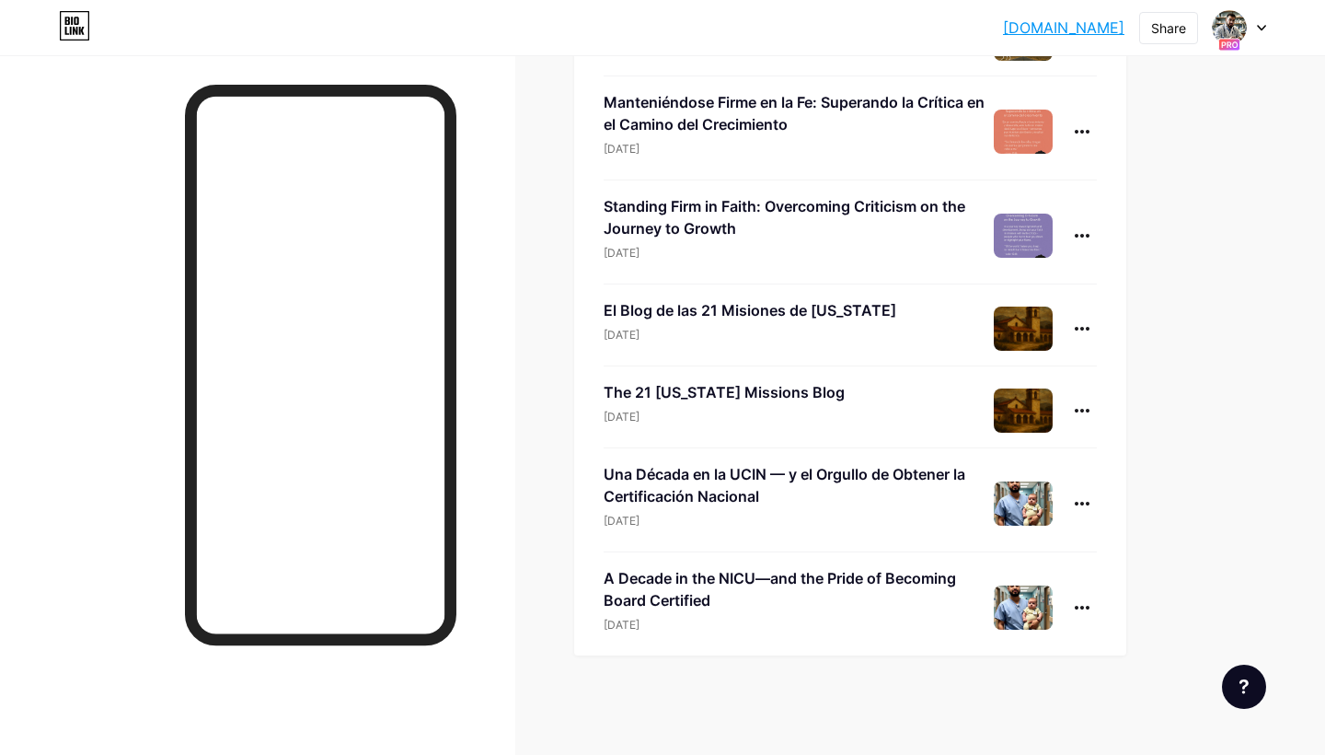
scroll to position [353, 0]
click at [1079, 597] on div at bounding box center [1082, 607] width 29 height 29
click at [1007, 716] on li "Edit" at bounding box center [1025, 725] width 141 height 38
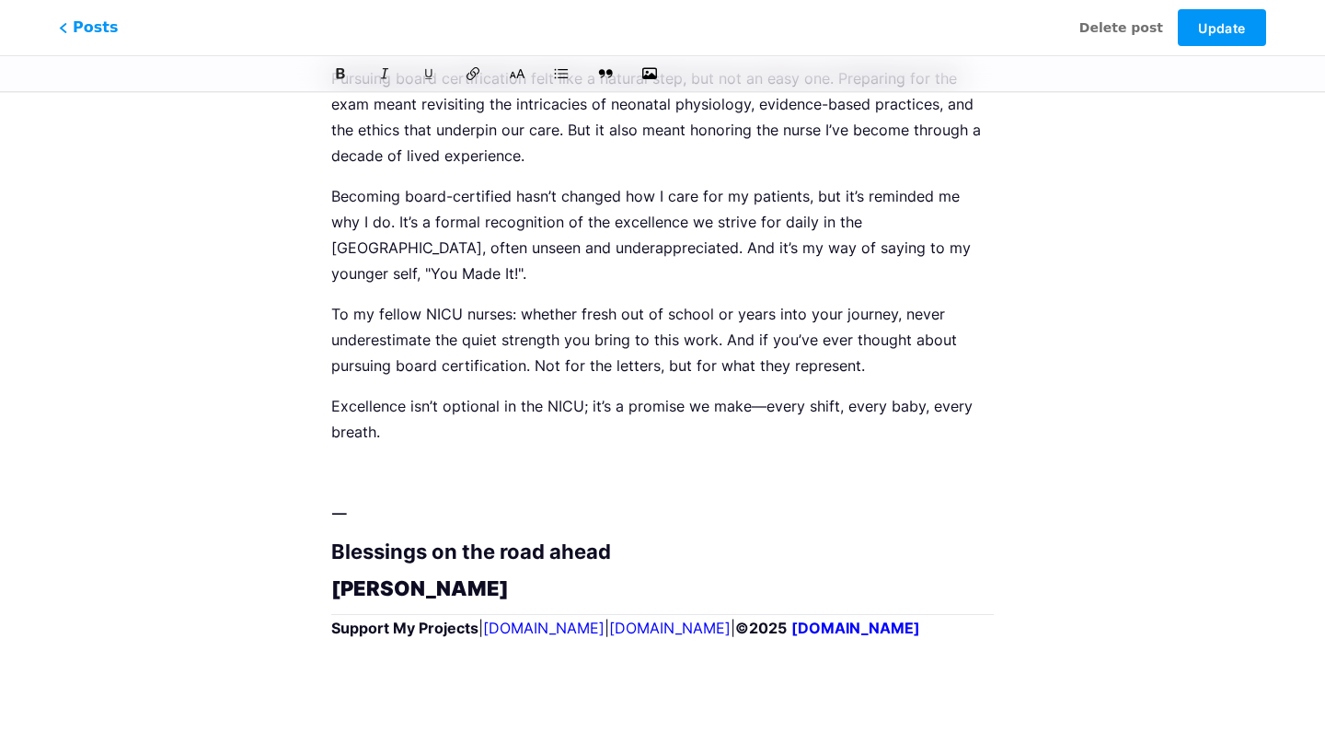
click at [517, 459] on p at bounding box center [662, 472] width 663 height 26
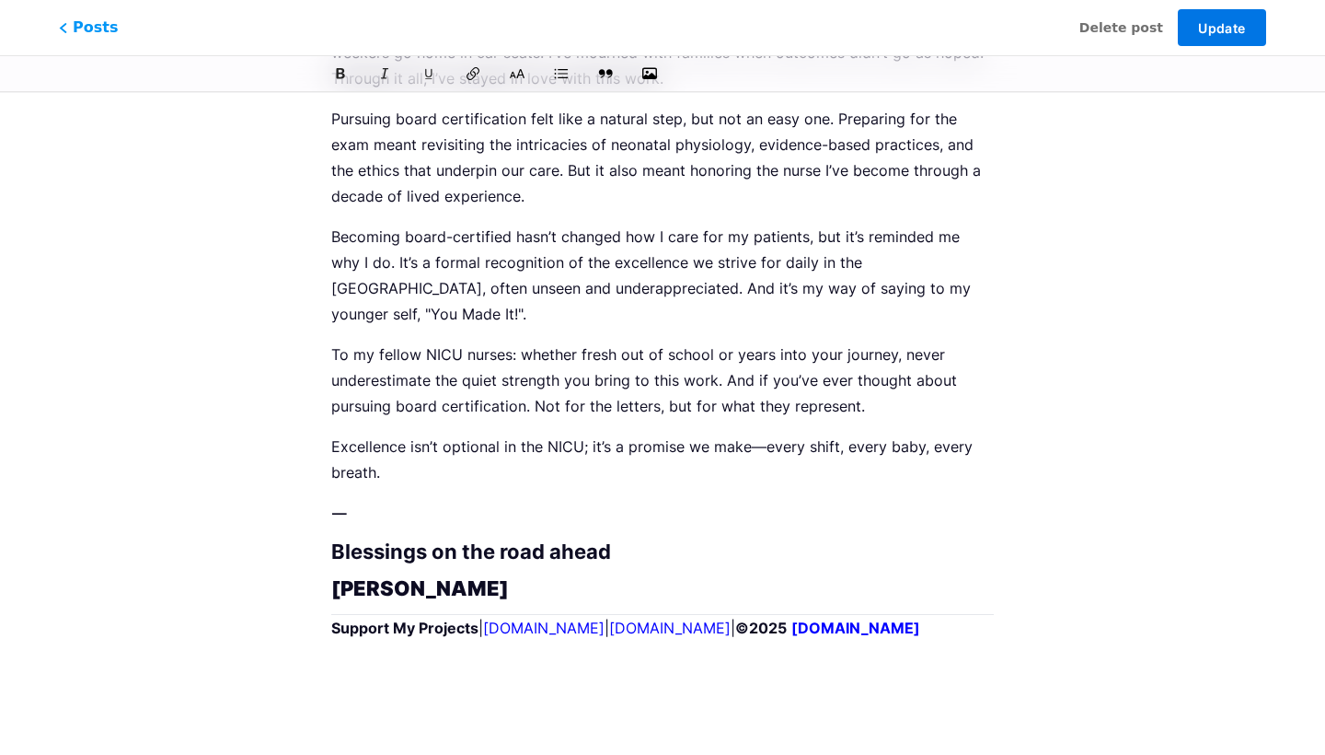
click at [1225, 29] on span "Update" at bounding box center [1221, 28] width 47 height 16
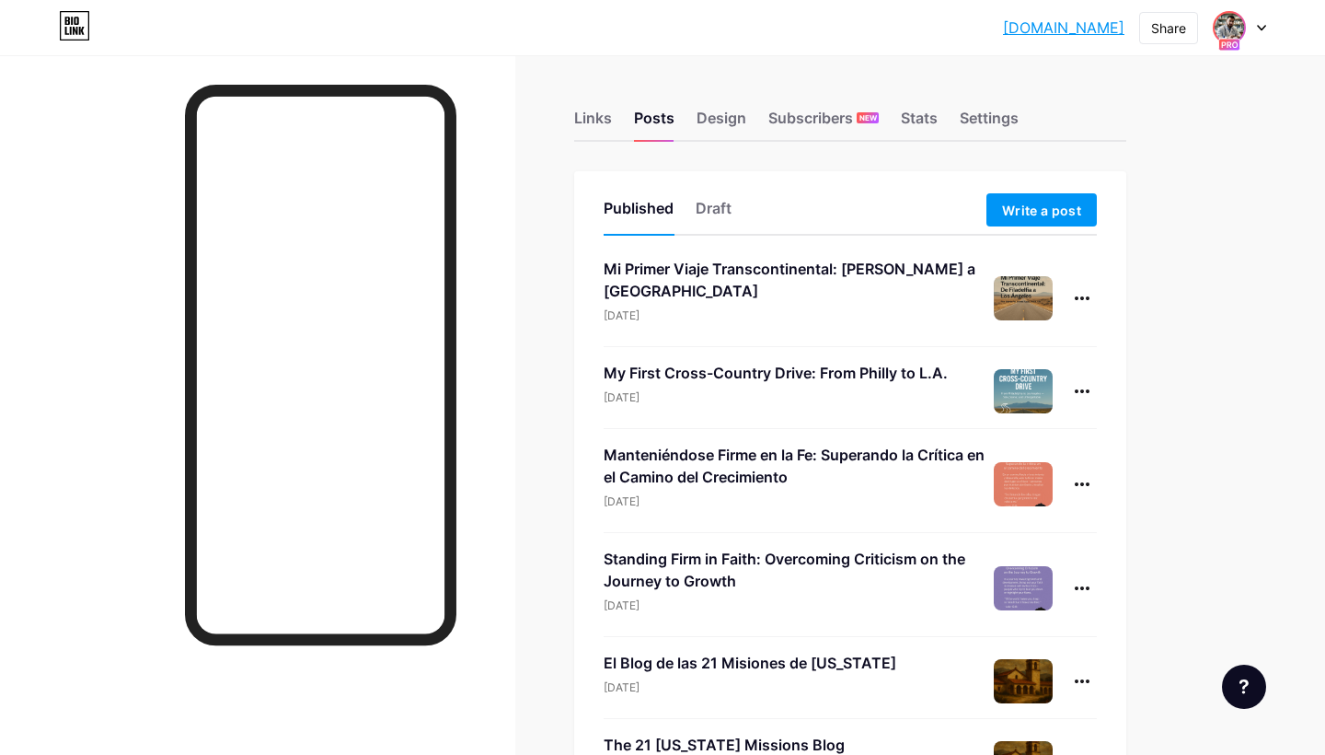
click at [1239, 21] on img at bounding box center [1229, 27] width 29 height 29
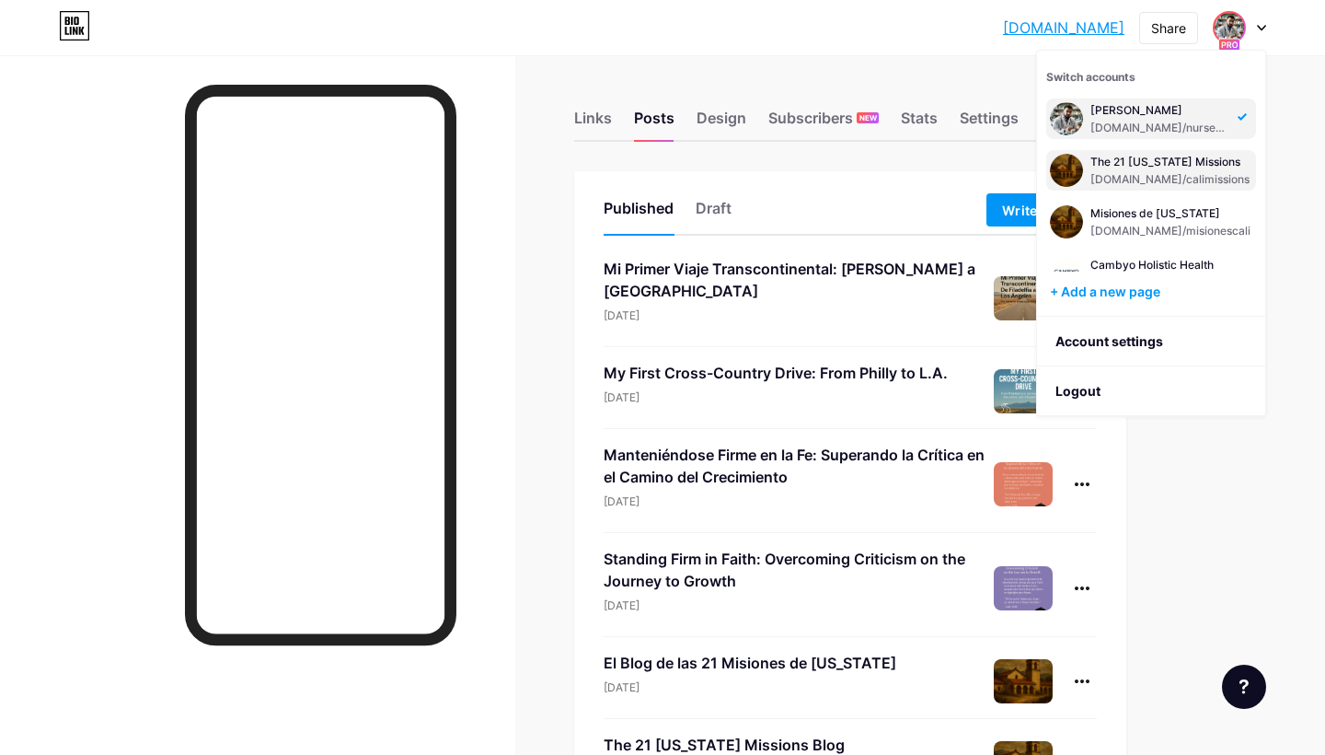
click at [1172, 168] on div "The 21 [US_STATE] Missions" at bounding box center [1170, 162] width 159 height 15
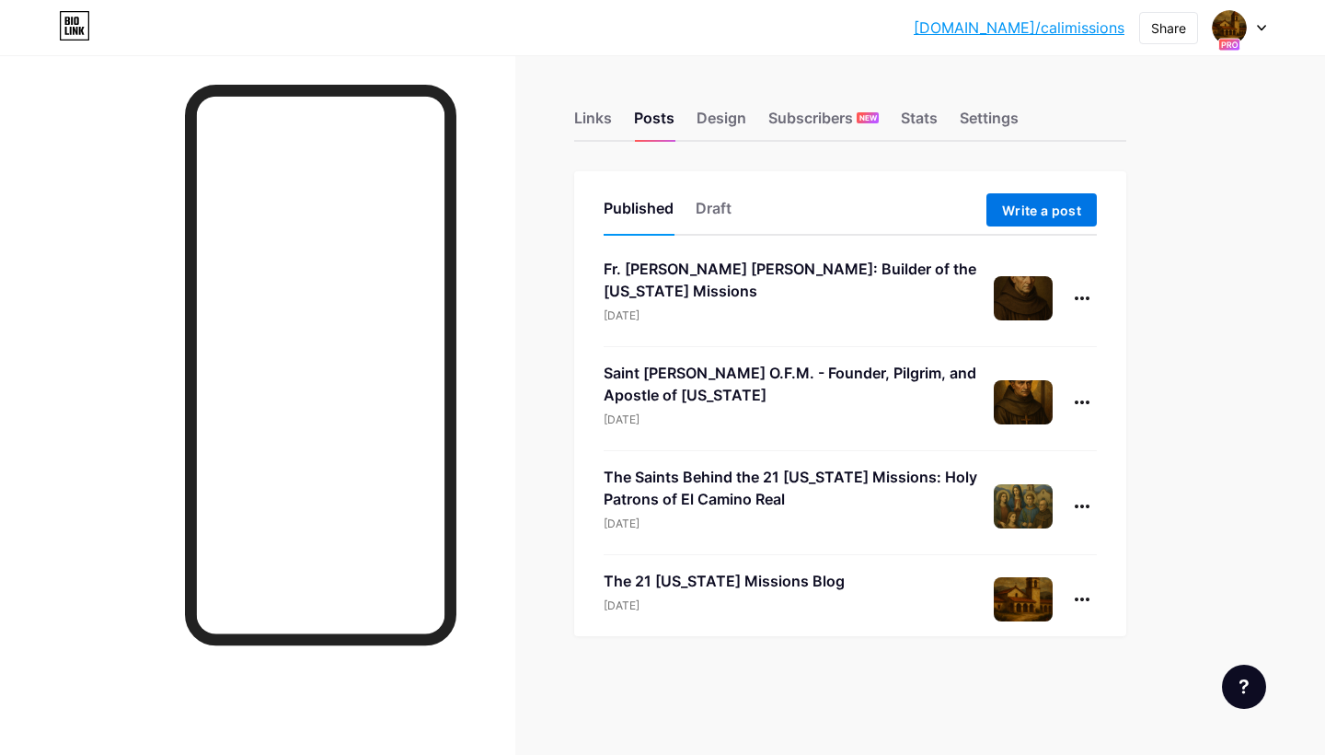
click at [1022, 216] on span "Write a post" at bounding box center [1041, 210] width 79 height 16
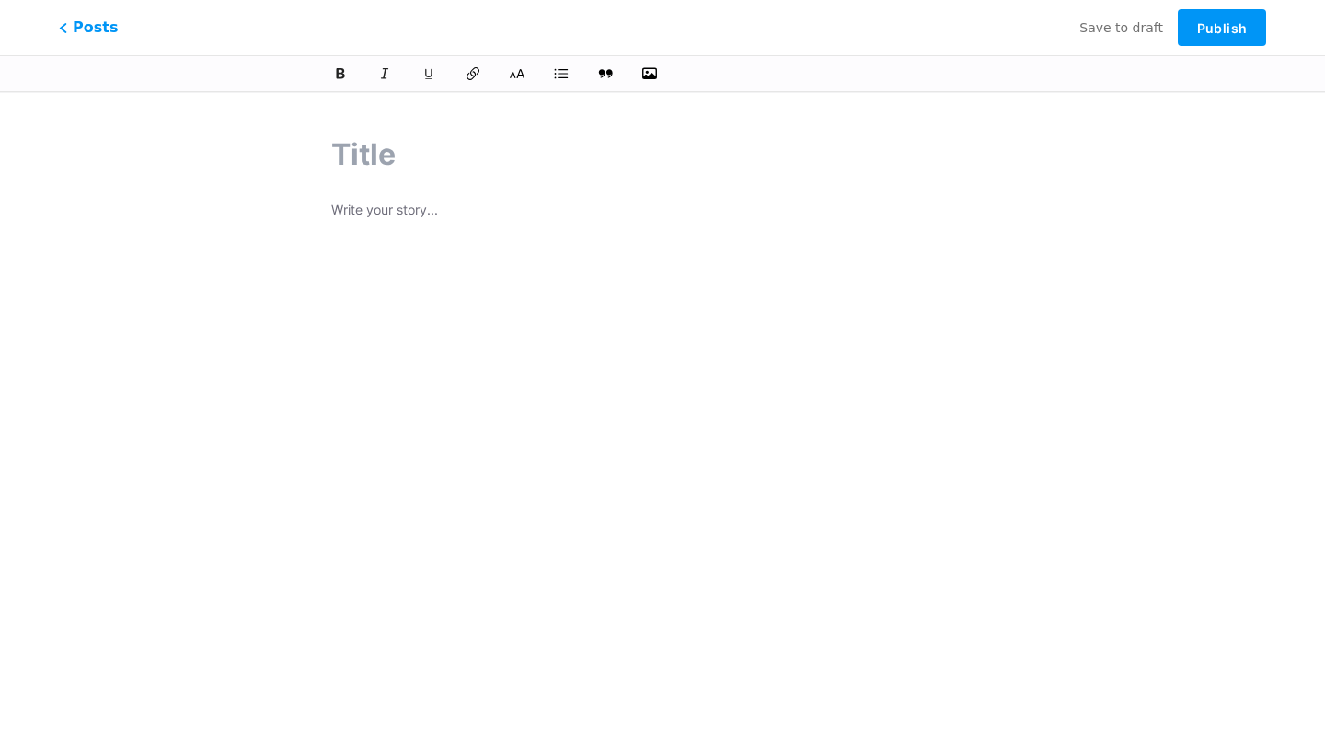
click at [466, 261] on div at bounding box center [662, 429] width 663 height 460
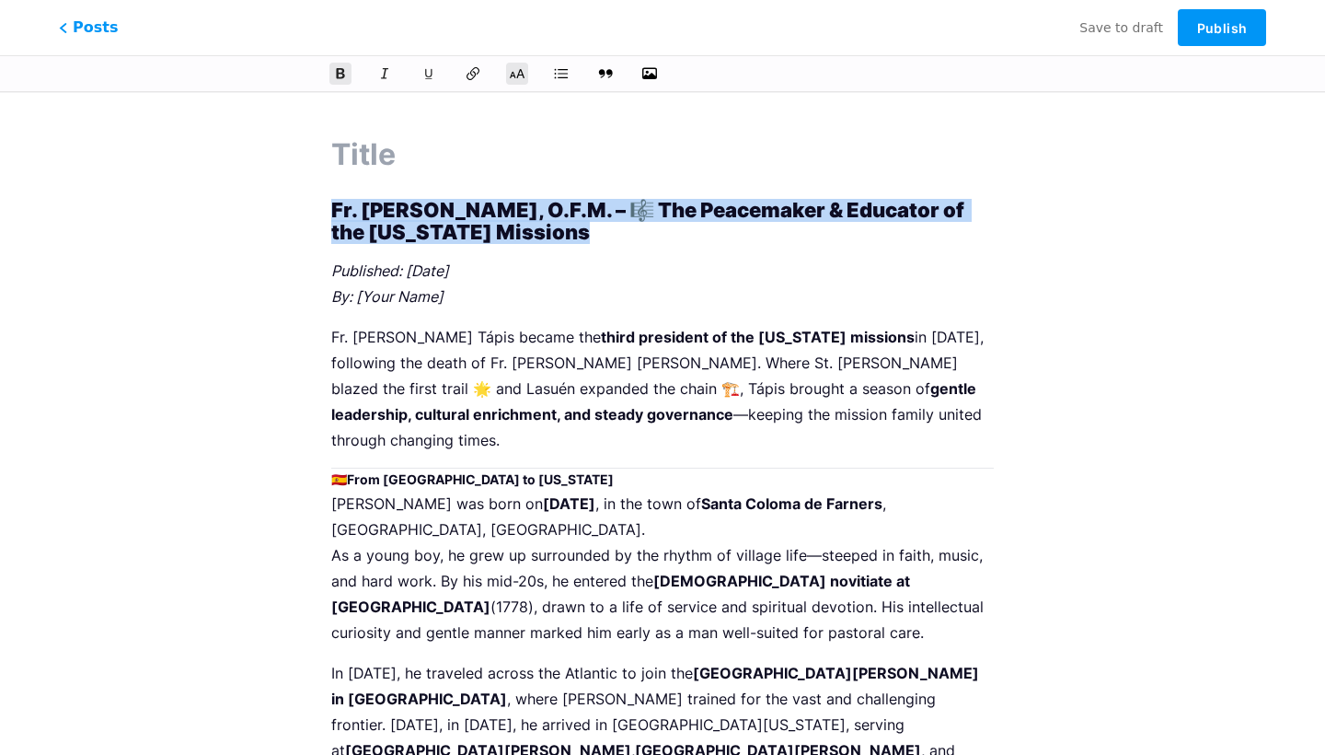
drag, startPoint x: 558, startPoint y: 237, endPoint x: 318, endPoint y: 201, distance: 242.1
copy strong "Fr. Estévan Tápis, O.F.M. – 🎼 The Peacemaker & Educator of the California Missi…"
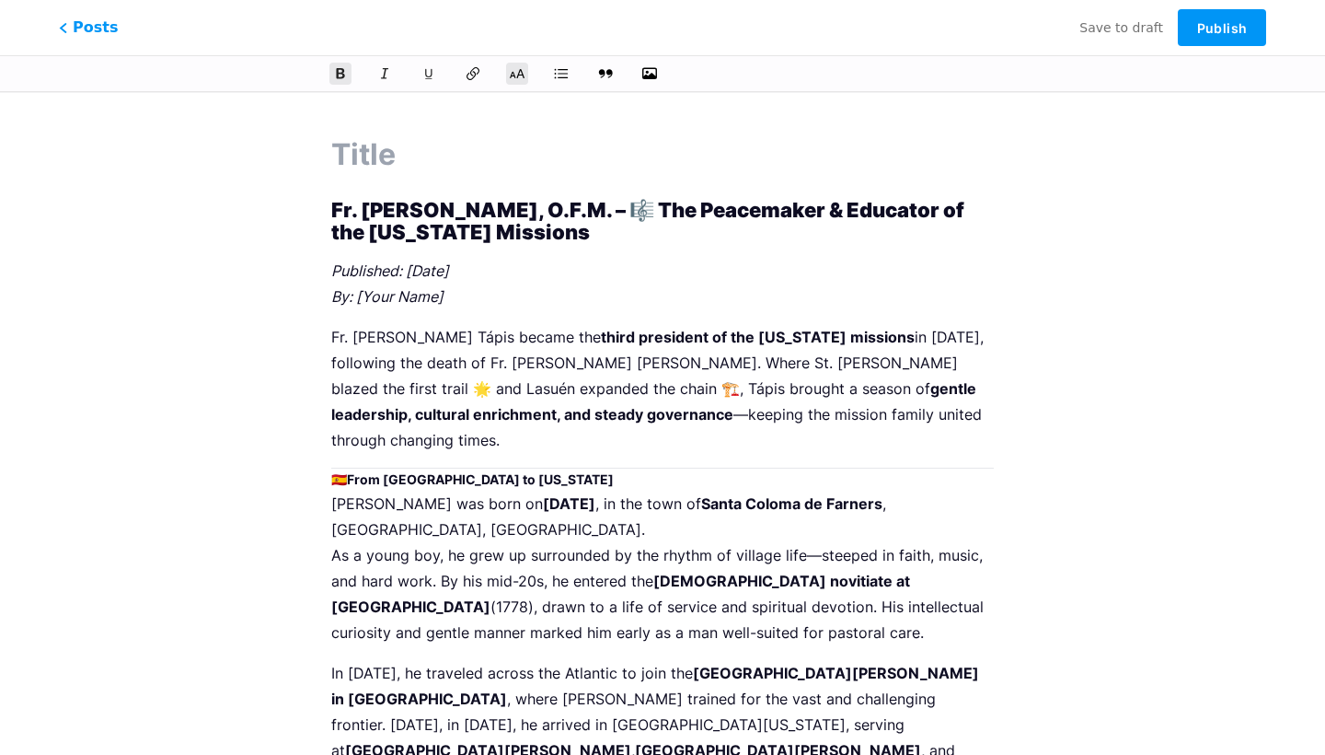
click at [394, 134] on input "text" at bounding box center [662, 155] width 663 height 44
paste input "Fr. Estévan Tápis, O.F.M. – 🎼 The Peacemaker & Educator of the California Missi…"
type input "Fr. Estévan Tápis, O.F.M. – 🎼 The Peacemaker & Educator of the California Missi…"
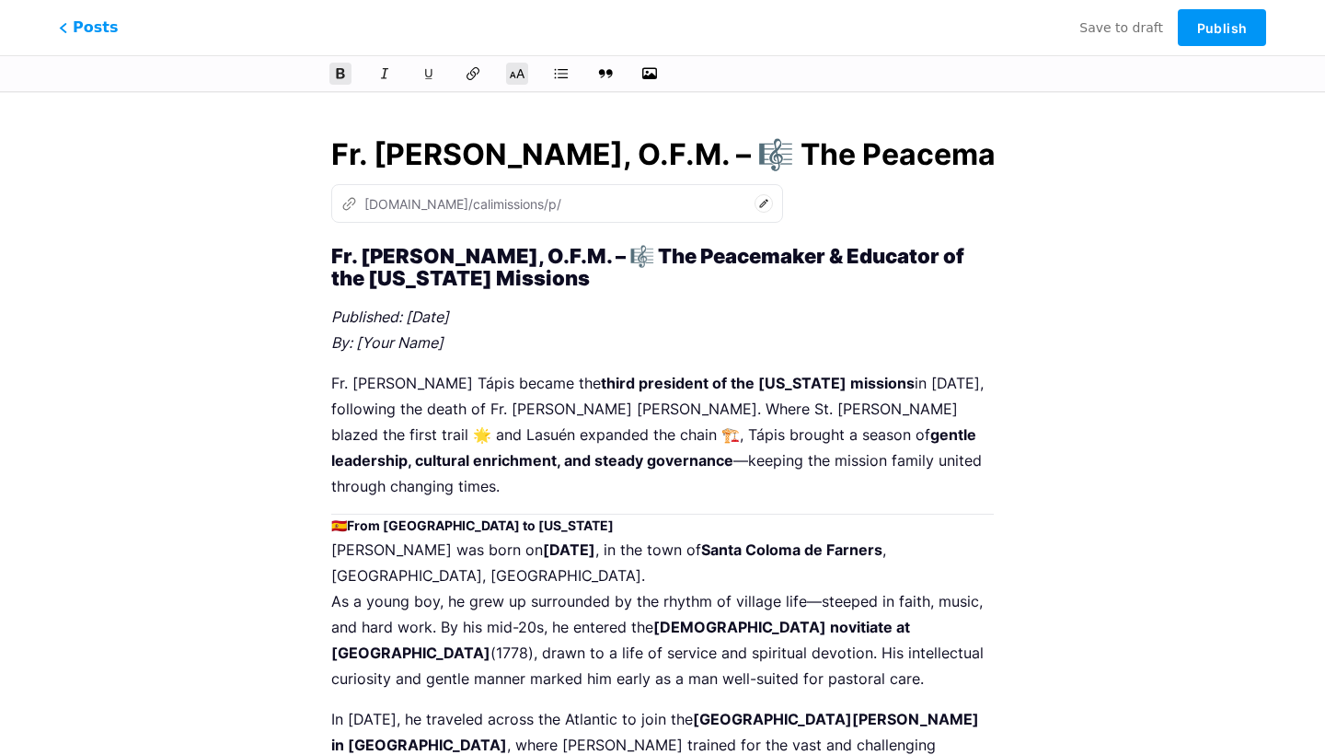
type input "fr-[PERSON_NAME]-tapis-ofm-the-peacemaker-educator-of-the-[US_STATE]-missions"
type input "Fr. Estévan Tápis, O.F.M. – 🎼 The Peacemaker & Educator of the California Missi…"
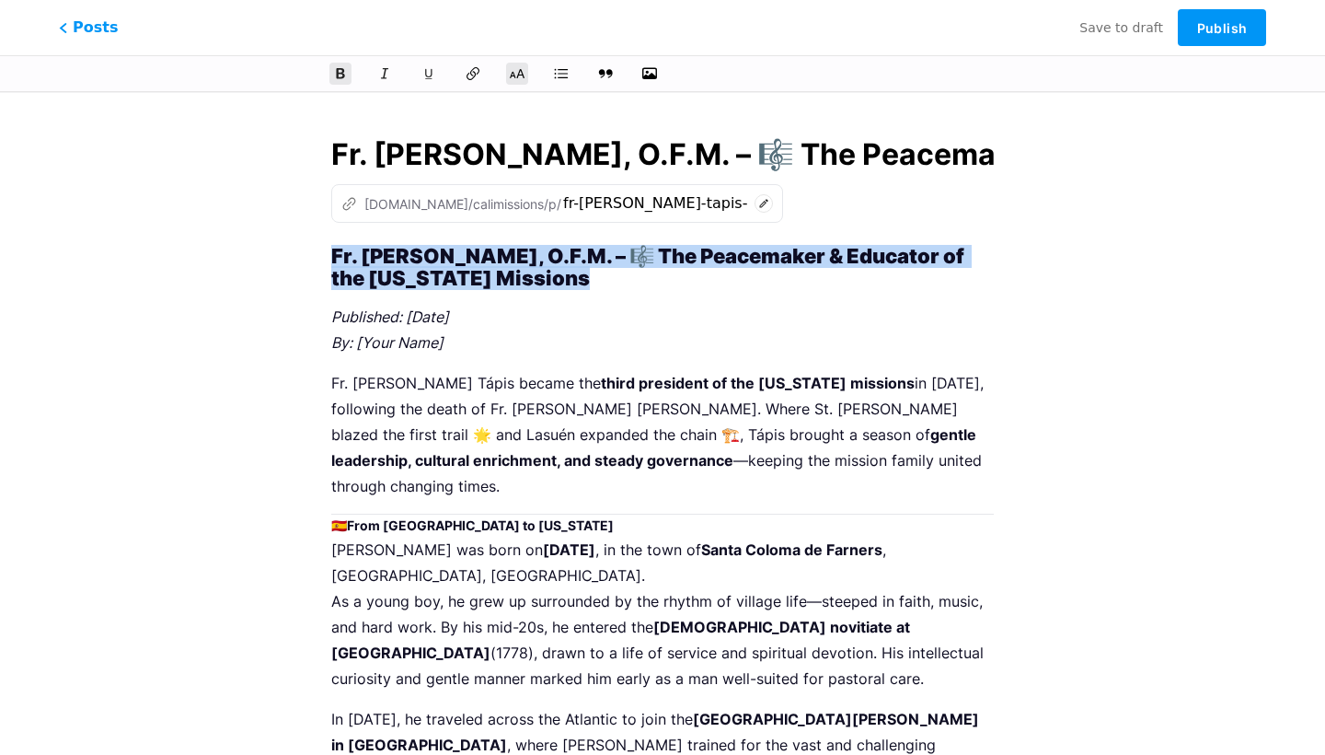
drag, startPoint x: 537, startPoint y: 287, endPoint x: 243, endPoint y: 210, distance: 303.6
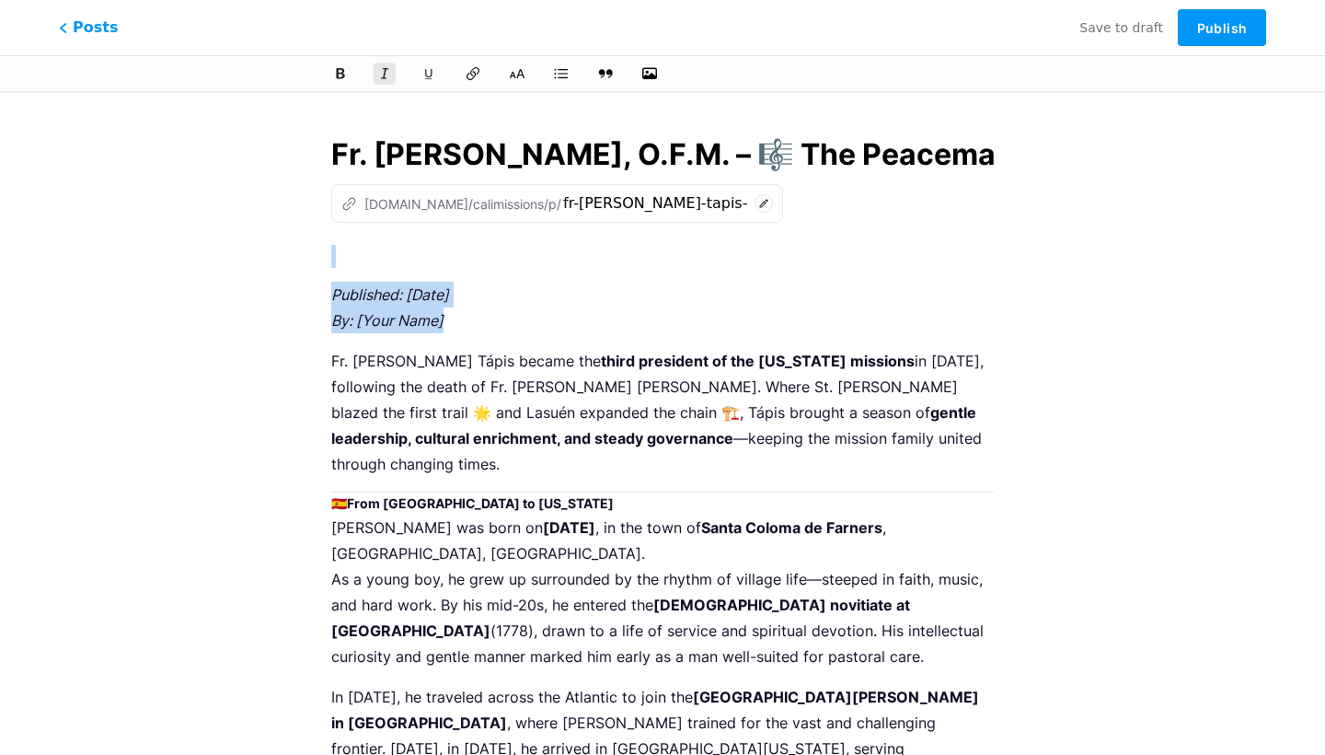
drag, startPoint x: 447, startPoint y: 322, endPoint x: 222, endPoint y: 204, distance: 254.4
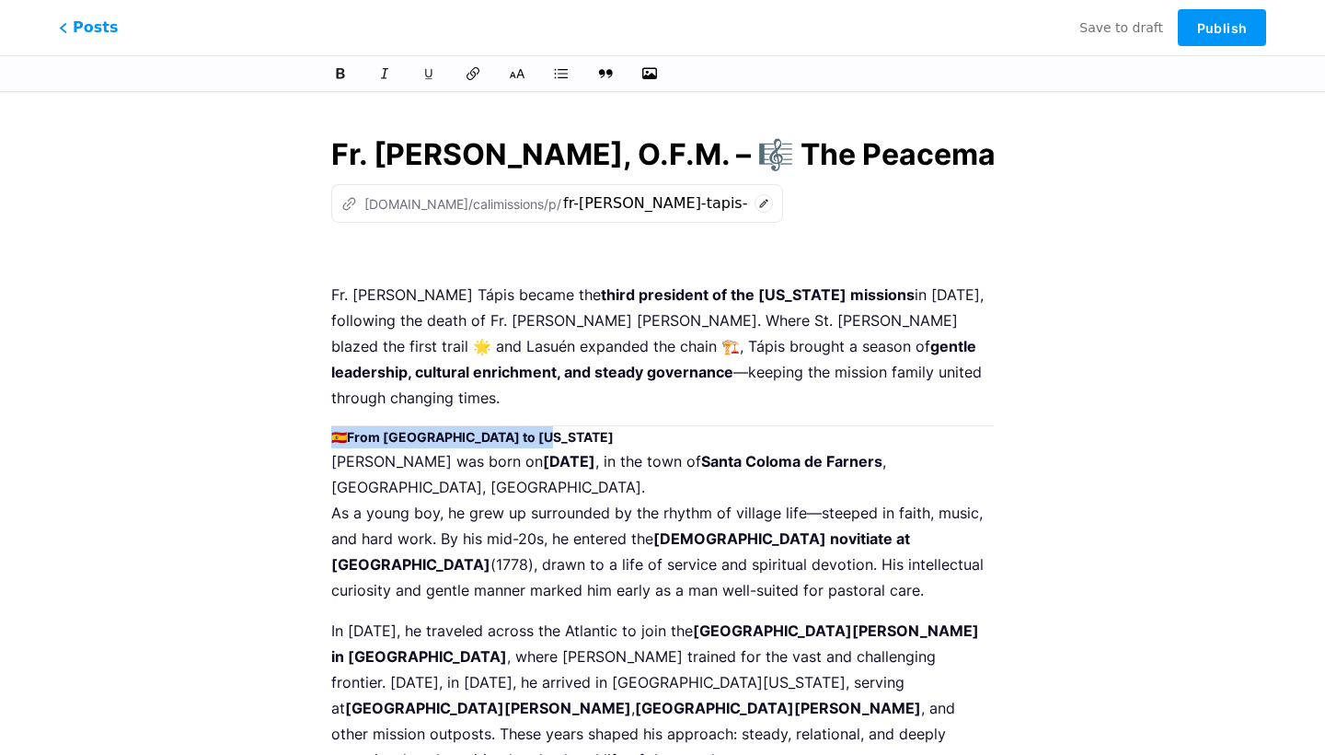
drag, startPoint x: 536, startPoint y: 443, endPoint x: 252, endPoint y: 417, distance: 284.7
click at [510, 75] on icon at bounding box center [517, 73] width 18 height 18
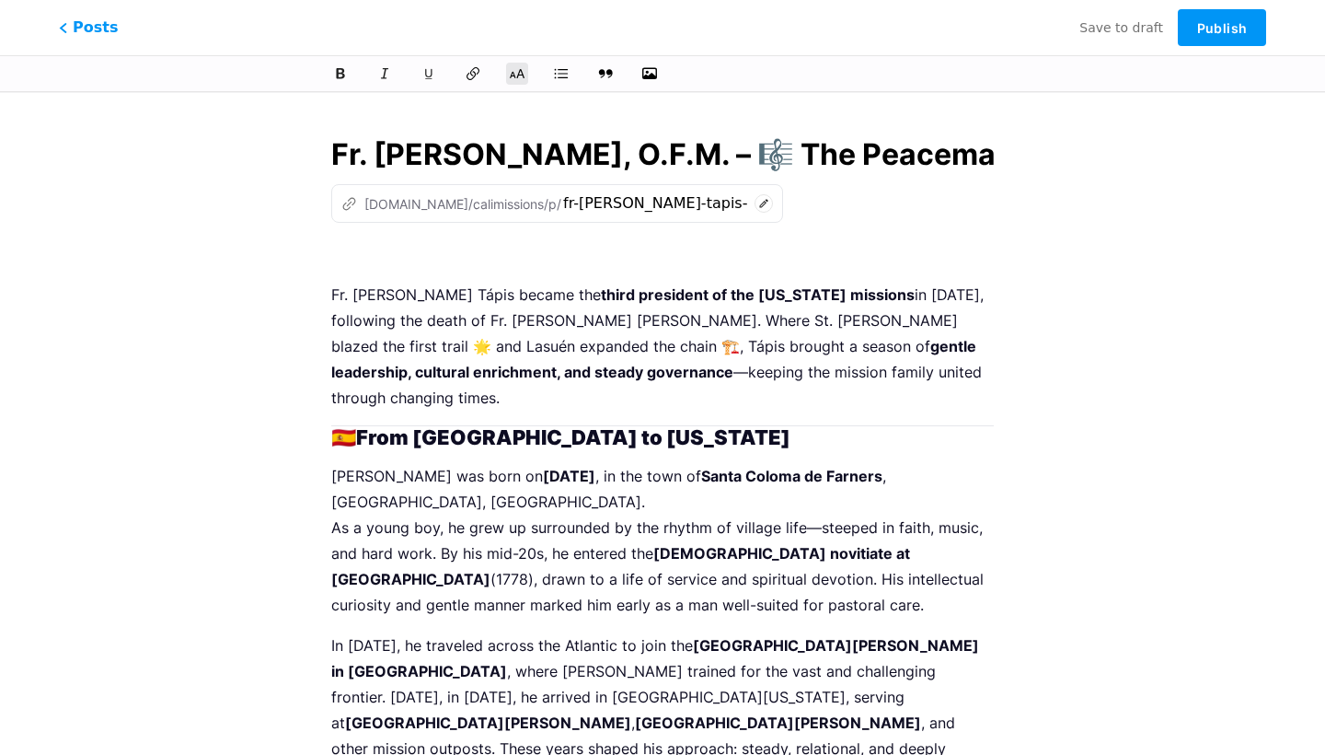
click at [523, 408] on p "Fr. Estévan Tápis became the third president of the California missions in 1803…" at bounding box center [662, 346] width 663 height 129
click at [335, 441] on h2 "🇪🇸 From Catalonia to California" at bounding box center [662, 437] width 663 height 22
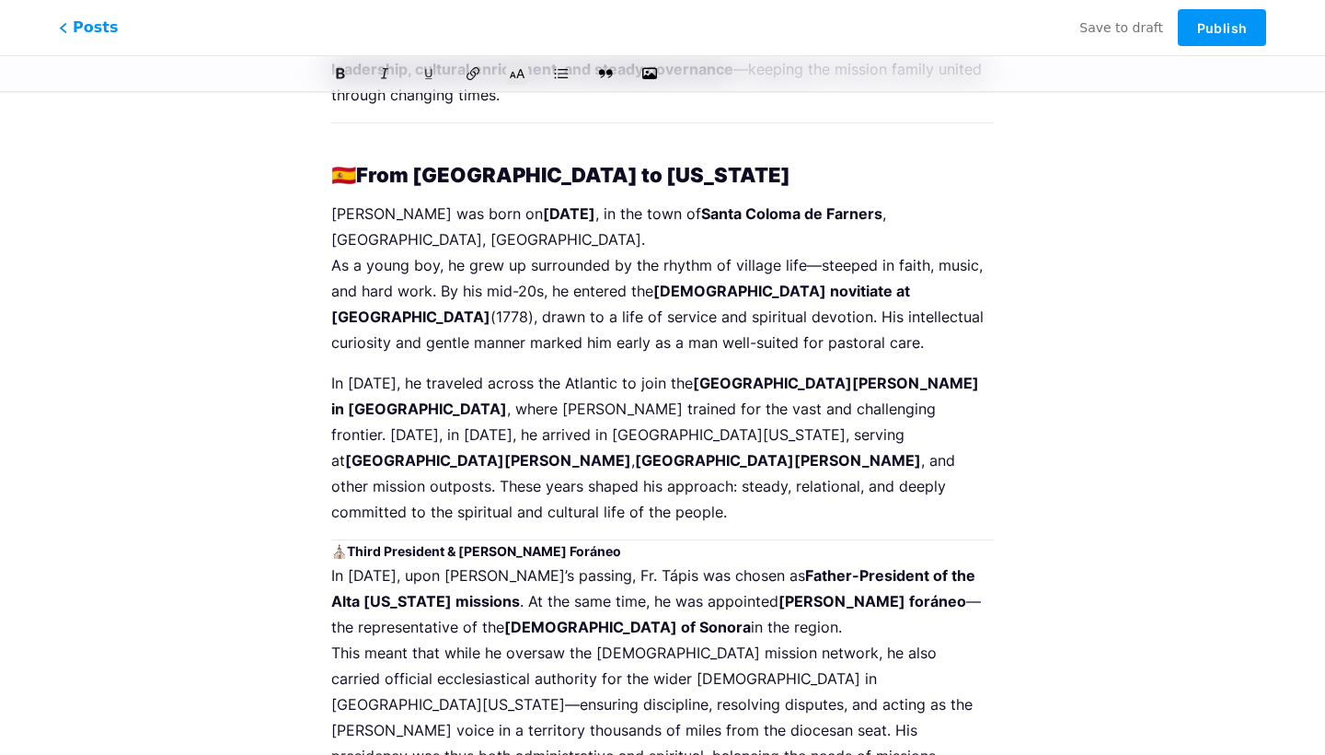
scroll to position [304, 0]
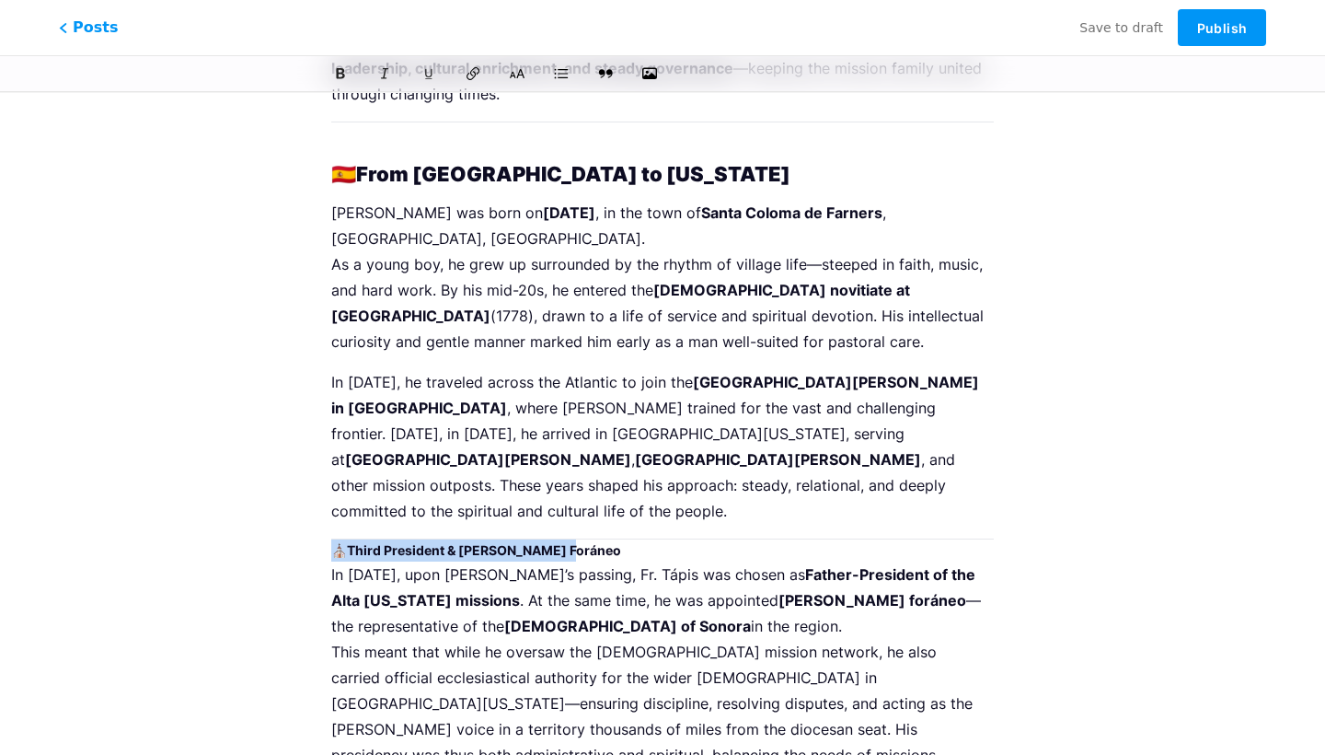
drag, startPoint x: 586, startPoint y: 521, endPoint x: 273, endPoint y: 507, distance: 313.2
click at [520, 70] on icon at bounding box center [517, 73] width 18 height 18
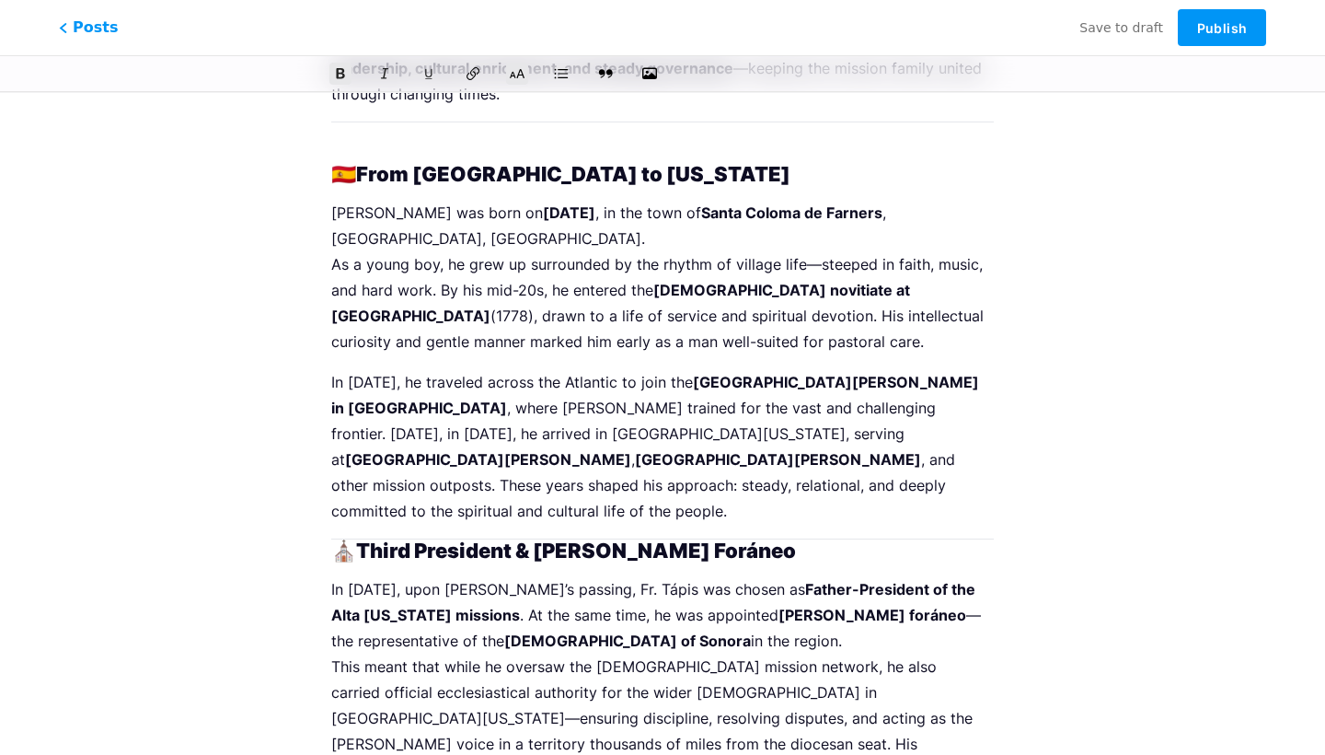
click at [338, 539] on h2 "⛪ Third President & Vicario Foráneo" at bounding box center [662, 550] width 663 height 22
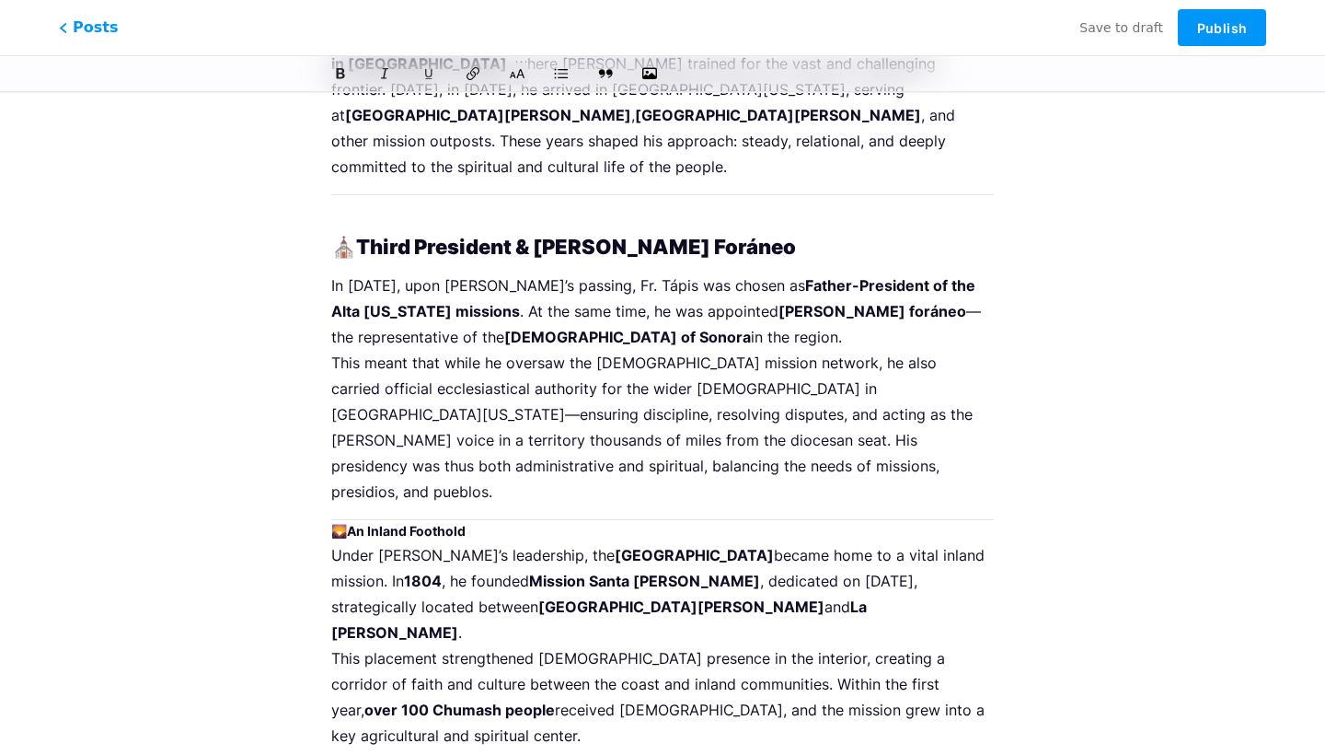
scroll to position [674, 0]
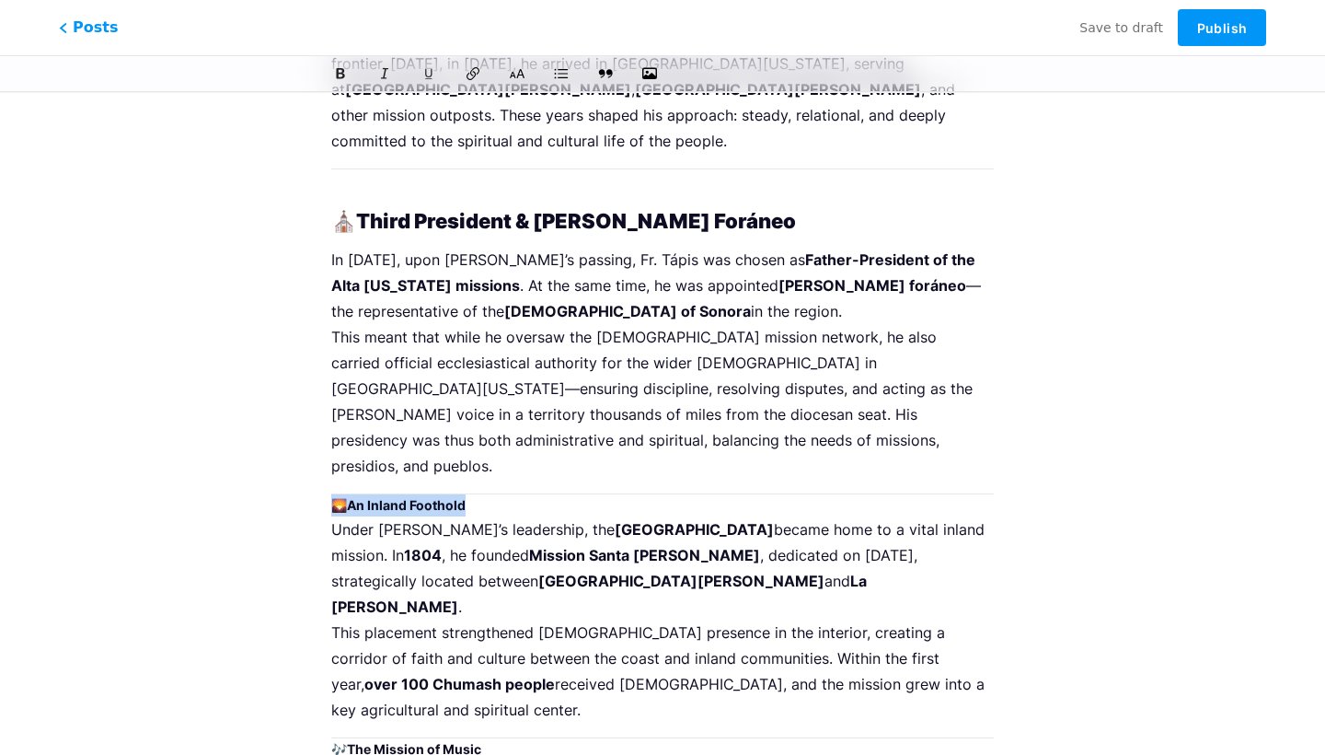
drag, startPoint x: 485, startPoint y: 457, endPoint x: 306, endPoint y: 449, distance: 178.7
click at [306, 449] on div "Fr. Estévan Tápis, O.F.M. – 🎼 The Peacemaker & Educator of the California Missi…" at bounding box center [663, 566] width 714 height 2259
click at [521, 78] on icon at bounding box center [517, 73] width 18 height 18
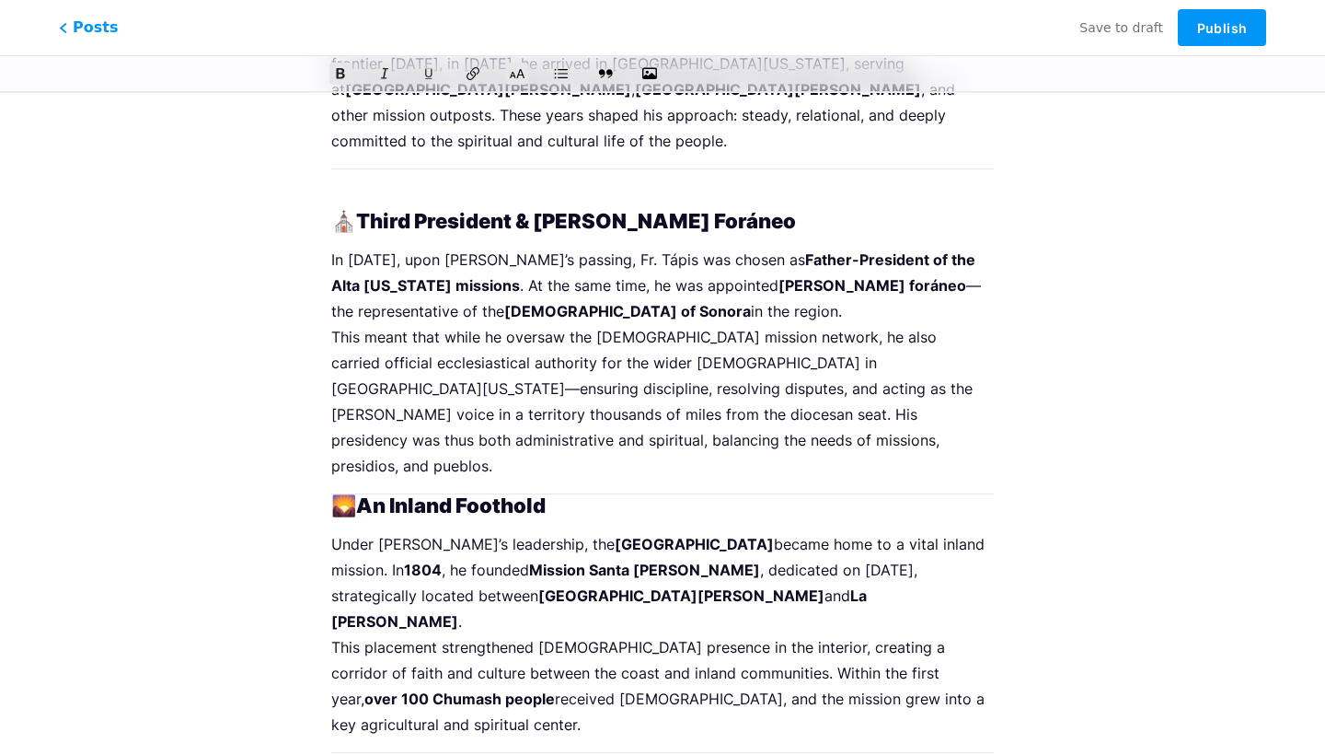
click at [335, 494] on h2 "🌄 An Inland Foothold" at bounding box center [662, 505] width 663 height 22
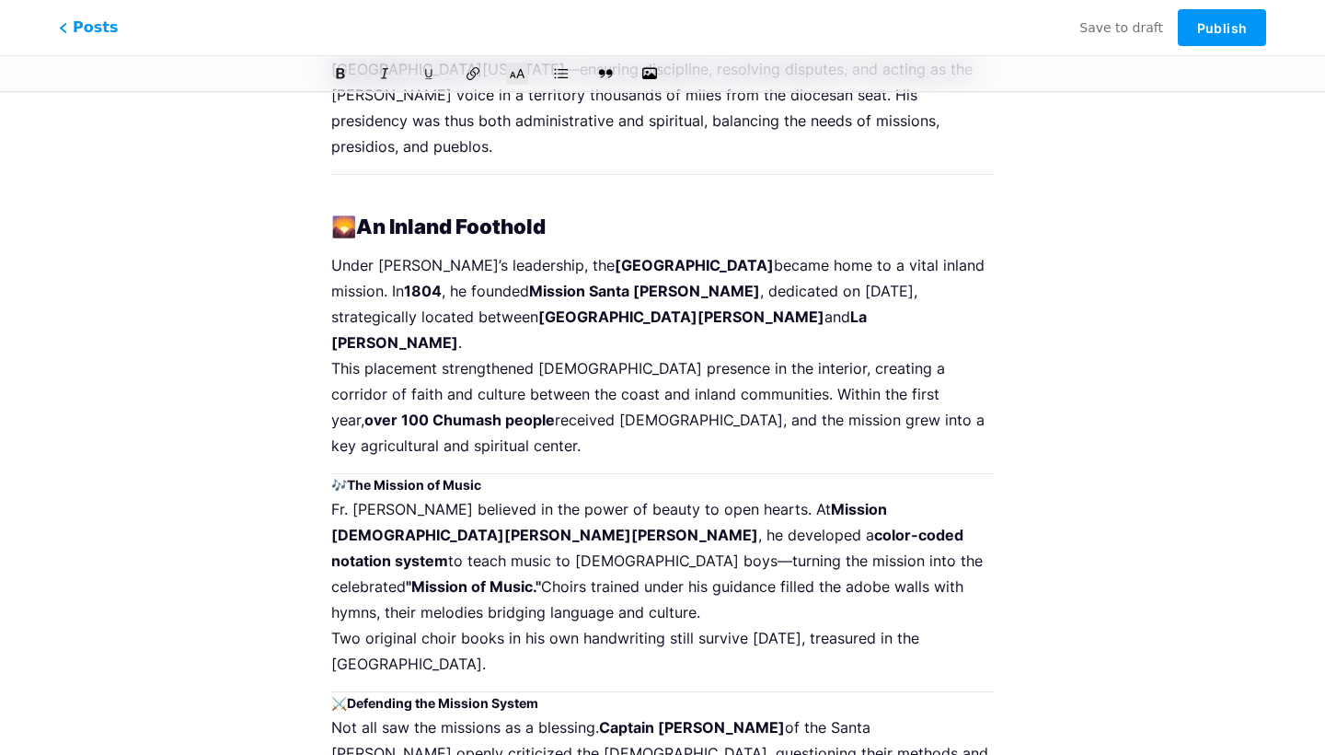
scroll to position [1088, 0]
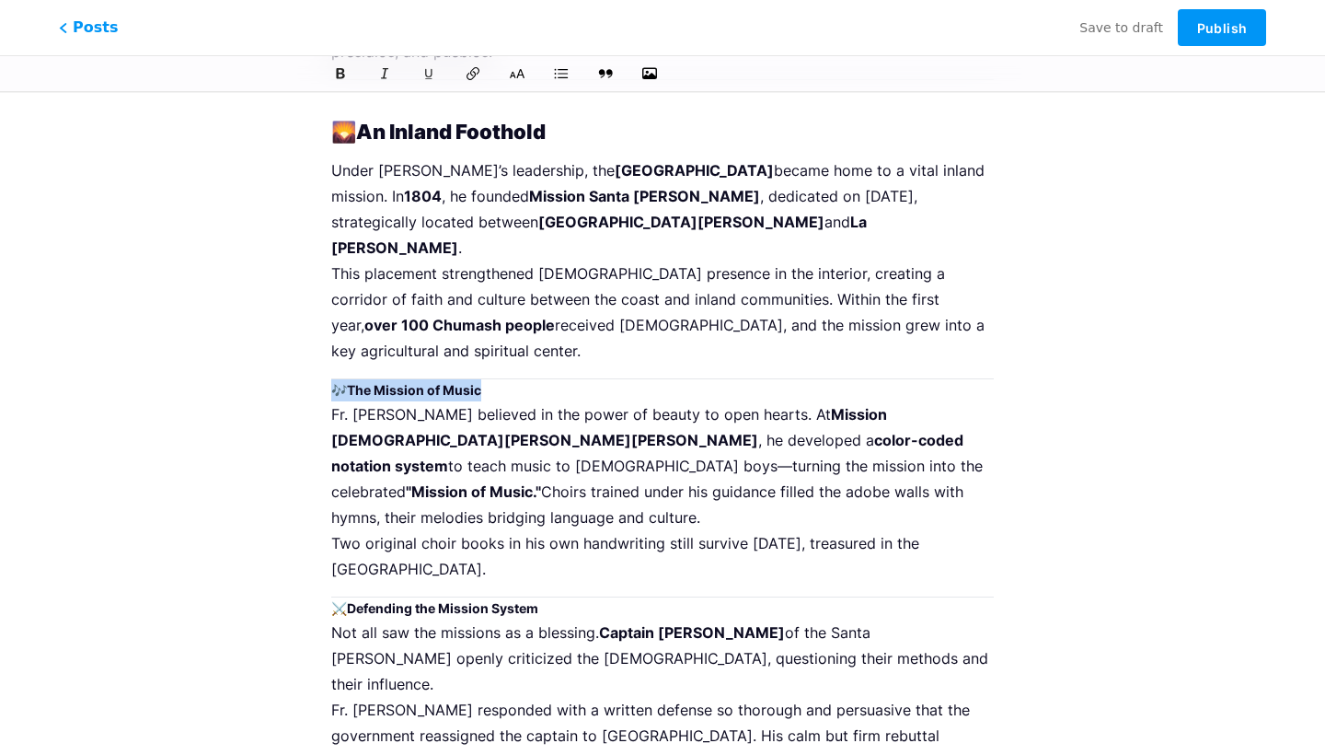
drag, startPoint x: 493, startPoint y: 302, endPoint x: 330, endPoint y: 301, distance: 163.8
click at [330, 301] on div "Fr. Estévan Tápis, O.F.M. – 🎼 The Peacemaker & Educator of the California Missi…" at bounding box center [663, 180] width 714 height 2314
click at [515, 77] on icon at bounding box center [517, 73] width 18 height 18
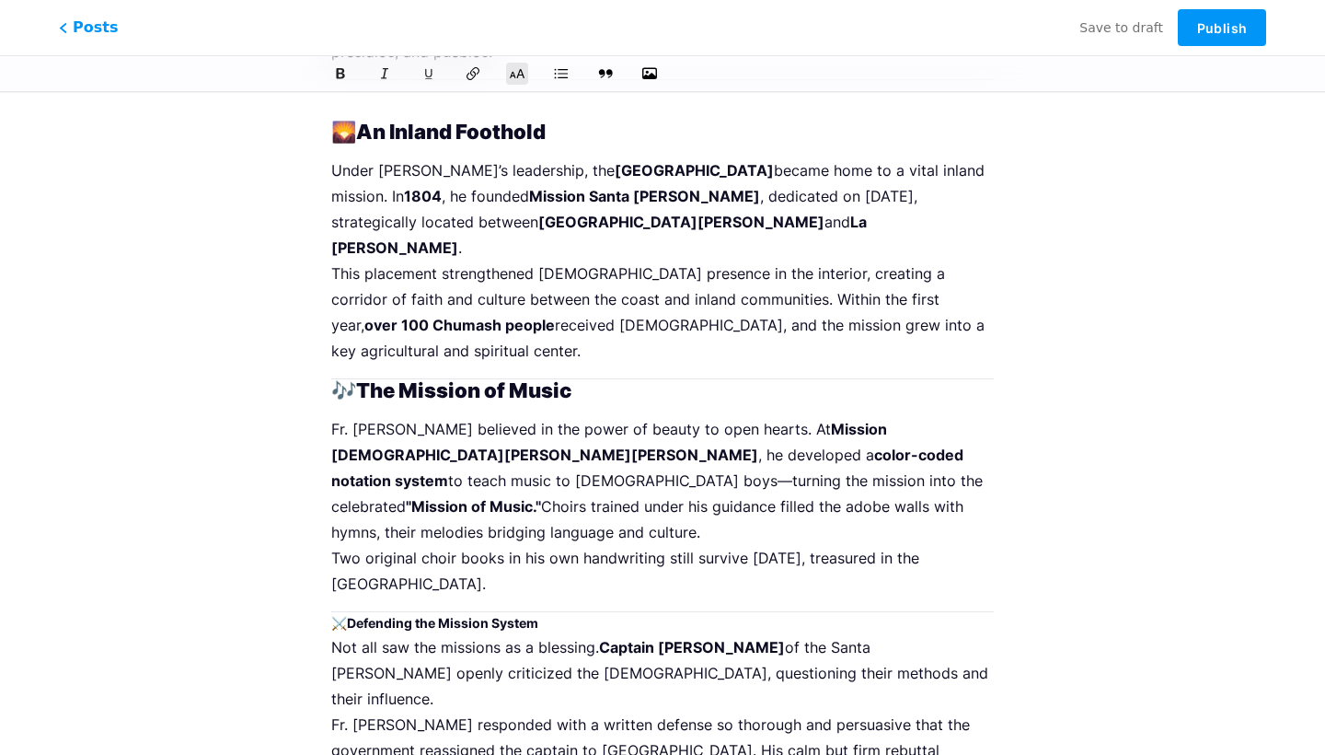
click at [335, 379] on h2 "🎶 The Mission of Music" at bounding box center [662, 390] width 663 height 22
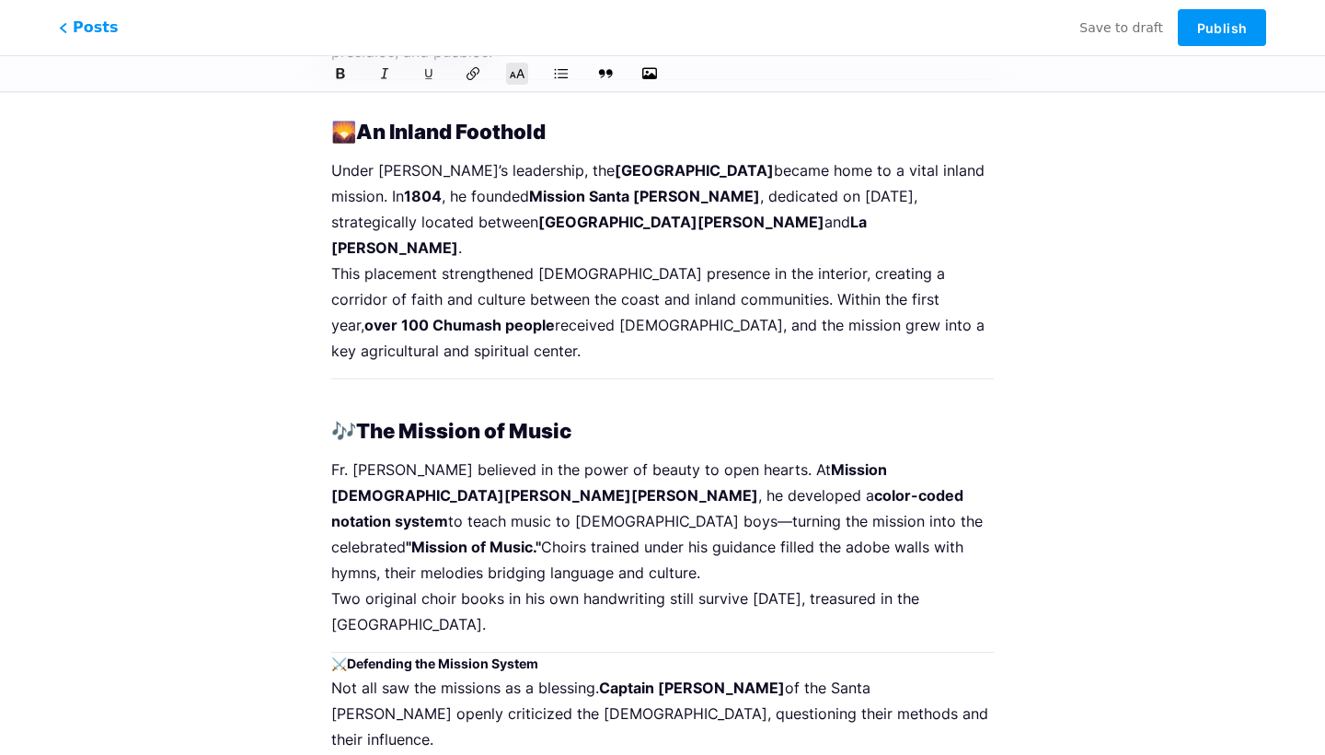
click at [364, 655] on strong "Defending the Mission System" at bounding box center [442, 663] width 191 height 16
click at [517, 74] on icon at bounding box center [517, 73] width 18 height 18
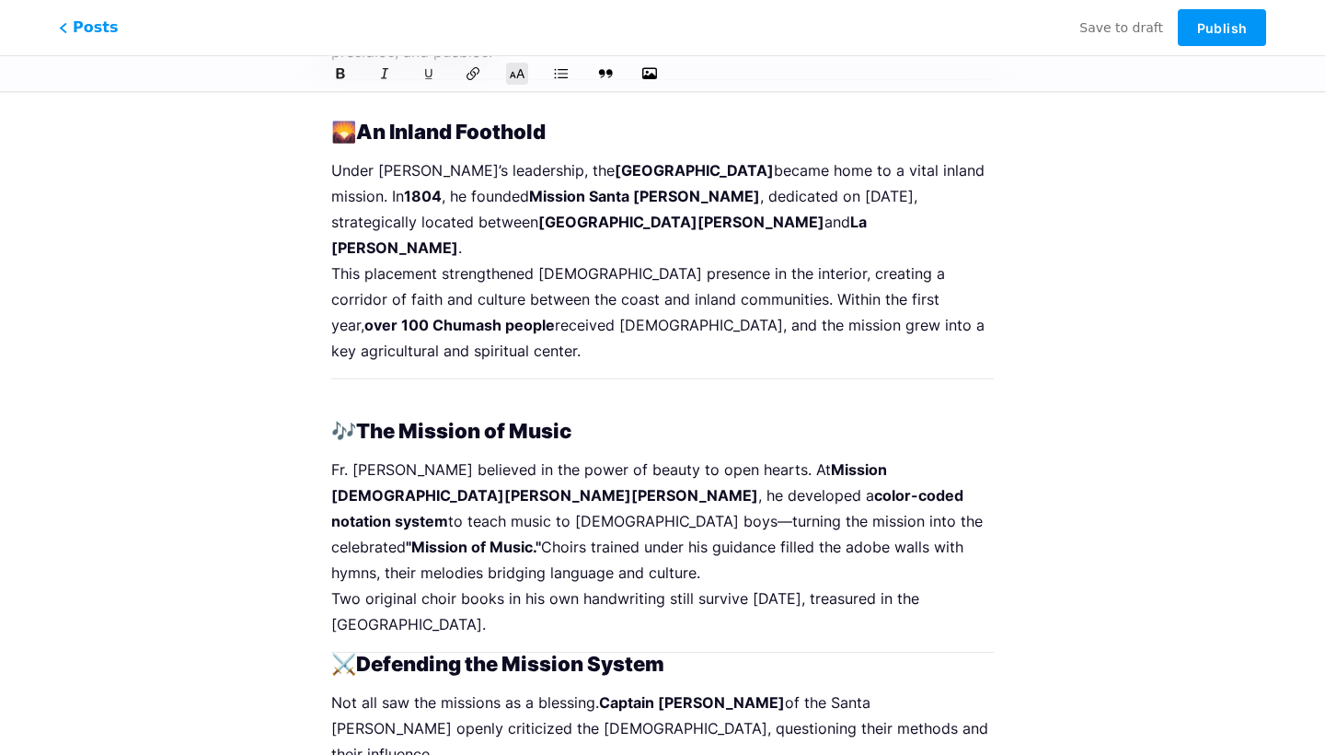
click at [364, 652] on strong "Defending the Mission System" at bounding box center [510, 664] width 308 height 24
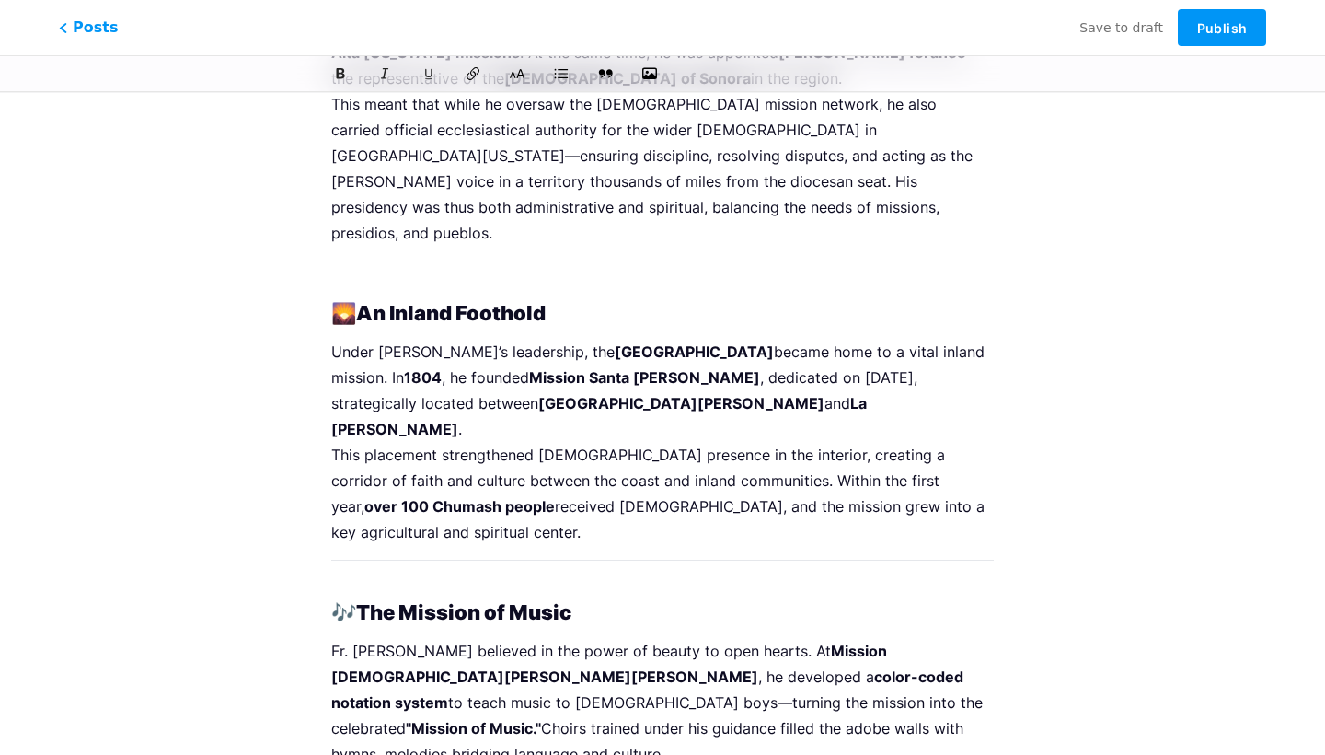
scroll to position [898, 0]
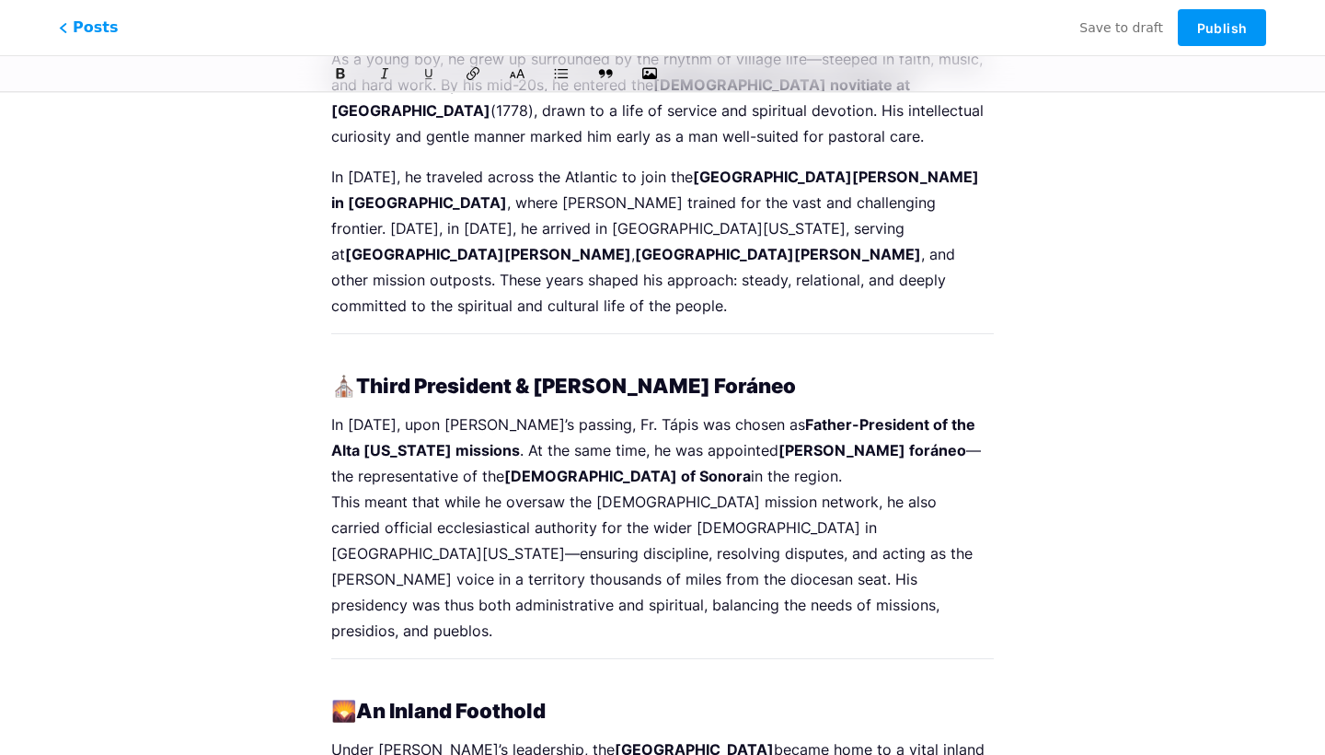
click at [645, 374] on strong "Third President & [PERSON_NAME] Foráneo" at bounding box center [576, 386] width 440 height 24
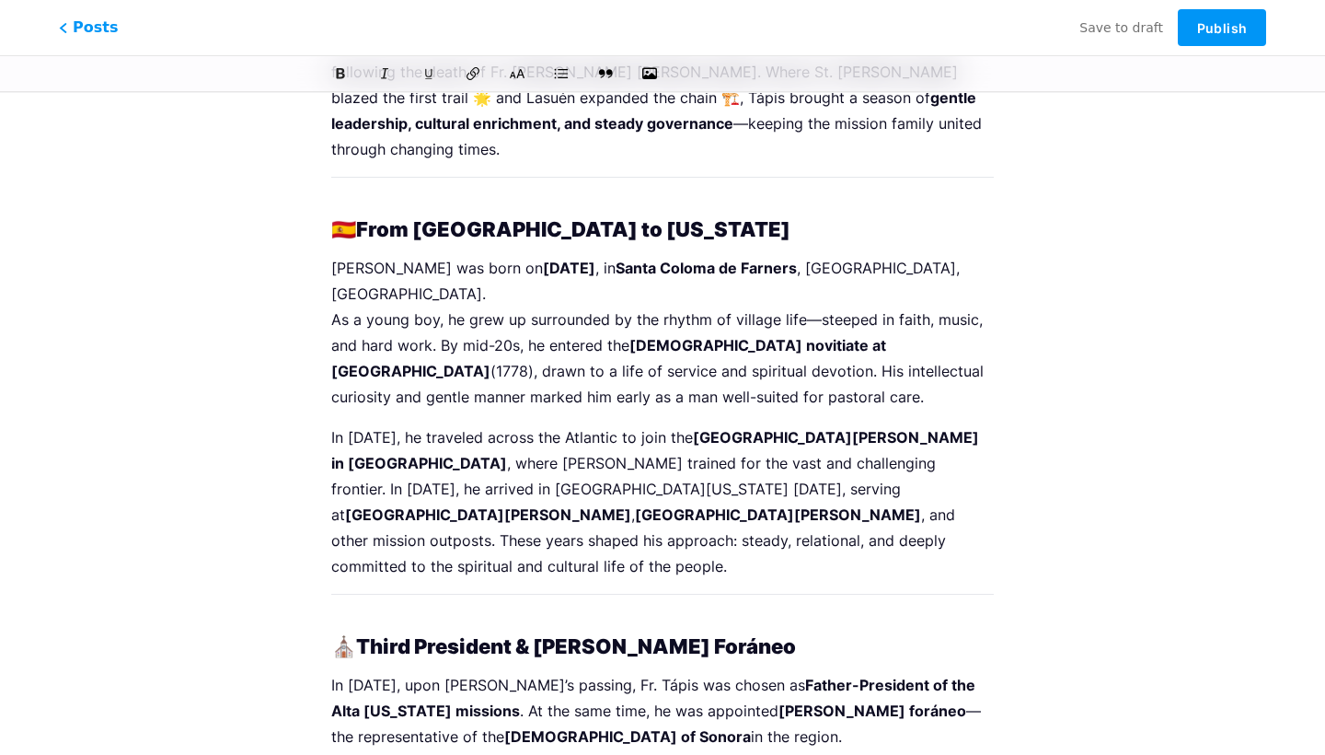
scroll to position [157, 0]
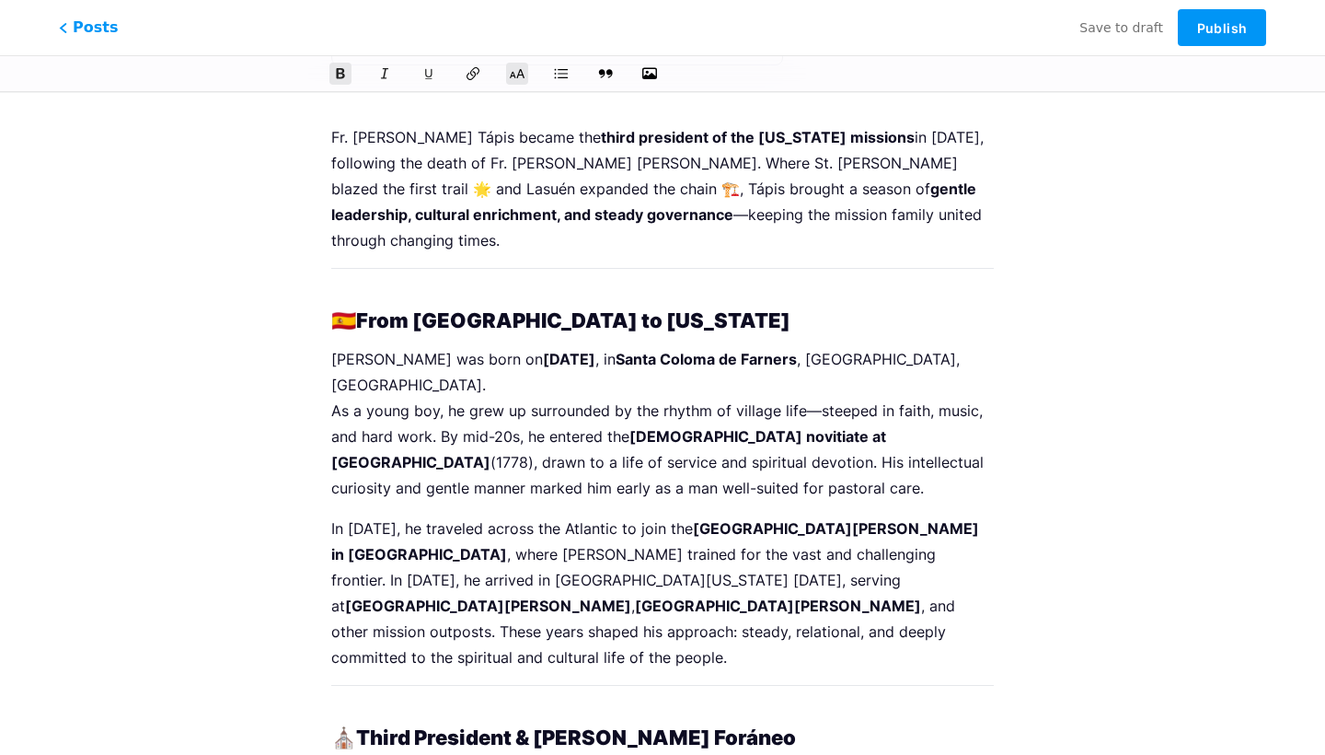
click at [557, 319] on strong "From [GEOGRAPHIC_DATA] to [US_STATE]" at bounding box center [573, 320] width 434 height 24
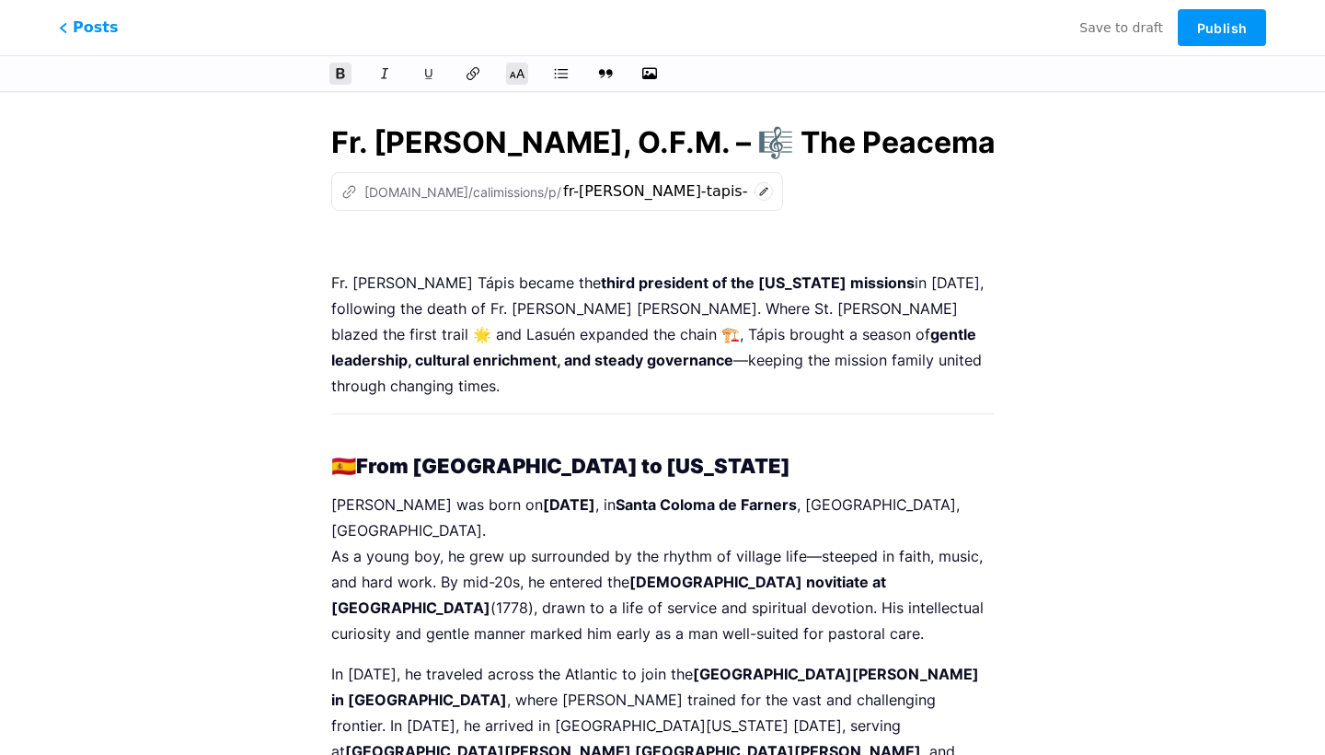
scroll to position [6, 0]
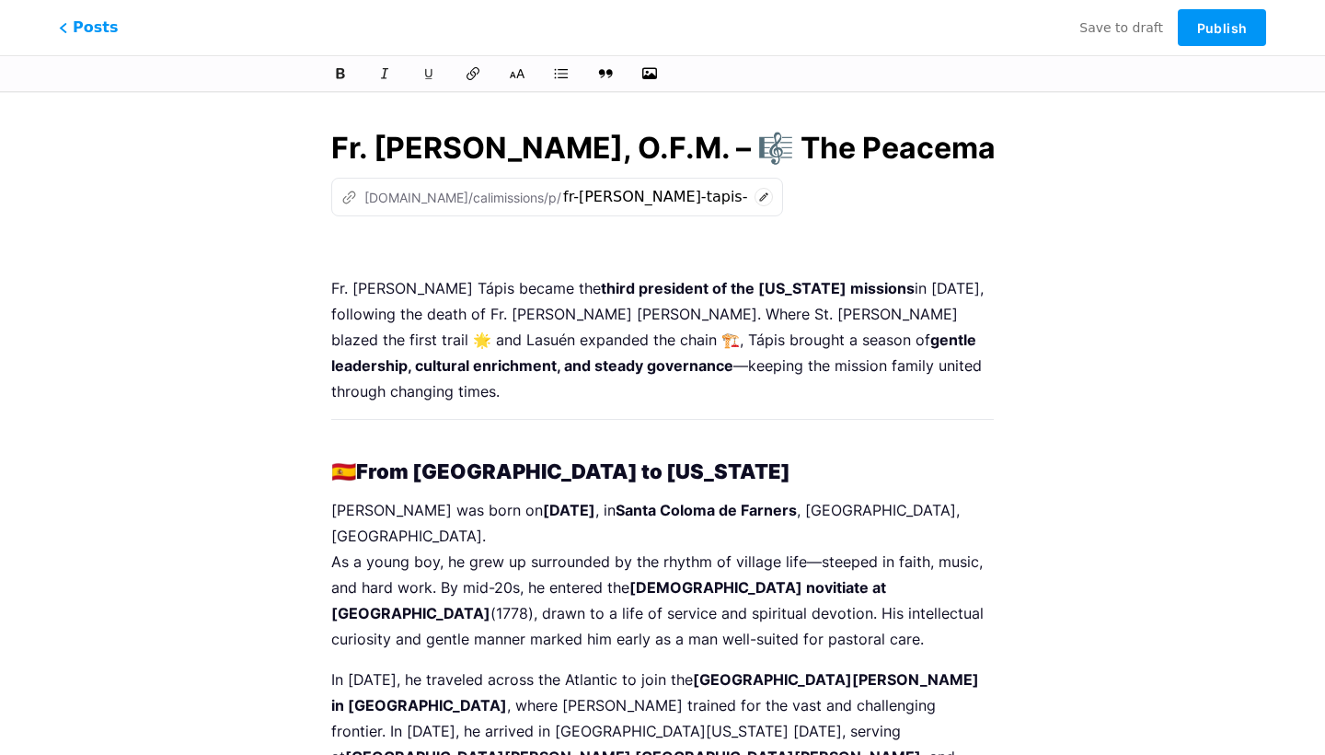
click at [557, 319] on p "Fr. Estévan Tápis became the third president of the California missions in 1803…" at bounding box center [662, 339] width 663 height 129
click at [358, 242] on h2 at bounding box center [662, 249] width 663 height 22
click at [516, 78] on icon at bounding box center [517, 73] width 18 height 18
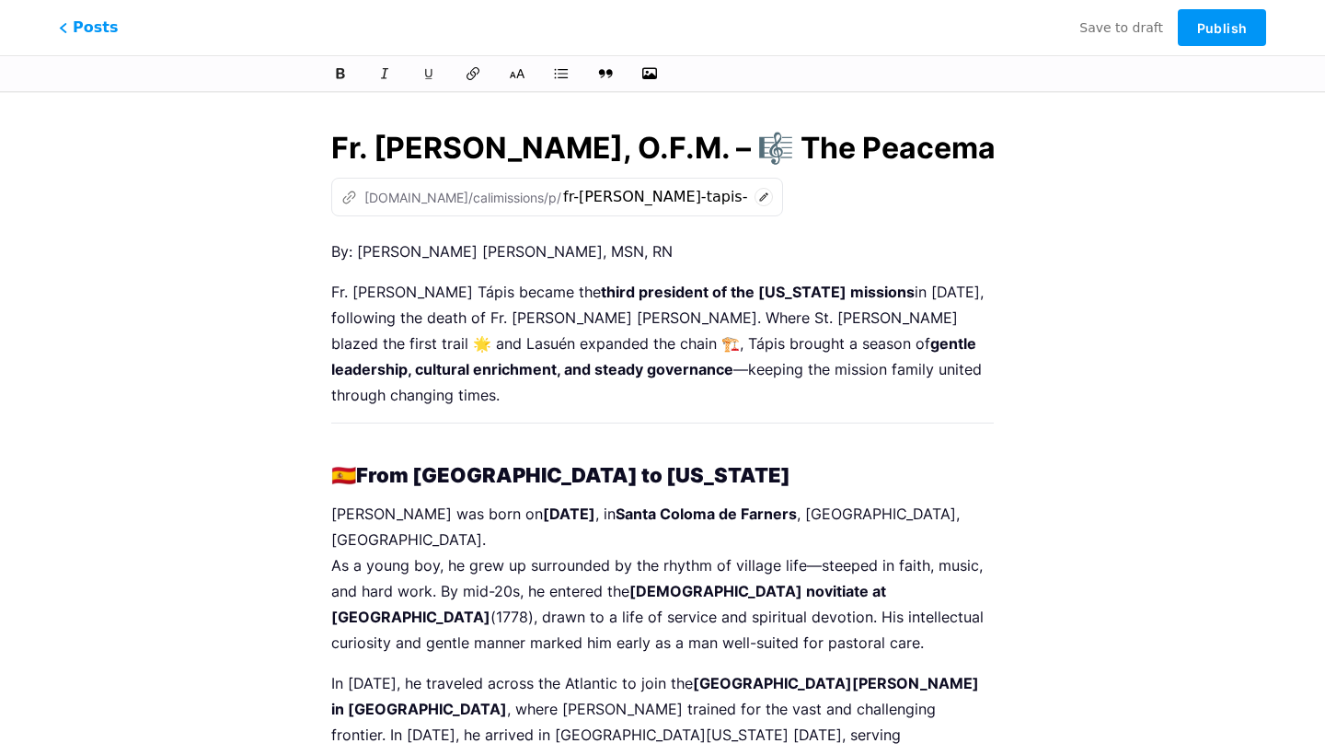
click at [437, 339] on p "Fr. Estévan Tápis became the third president of the California missions in 1803…" at bounding box center [662, 343] width 663 height 129
click at [618, 239] on p "By: [PERSON_NAME] [PERSON_NAME], MSN, RN" at bounding box center [662, 251] width 663 height 26
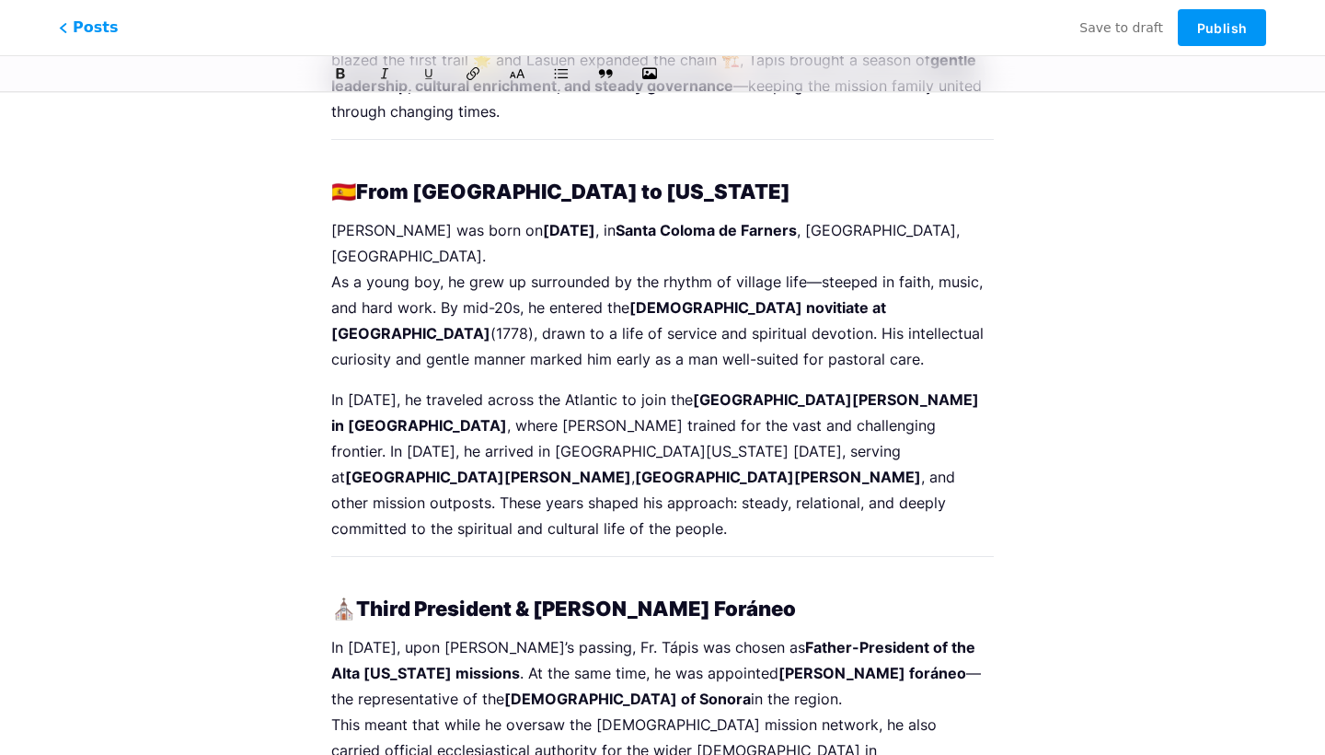
scroll to position [111, 0]
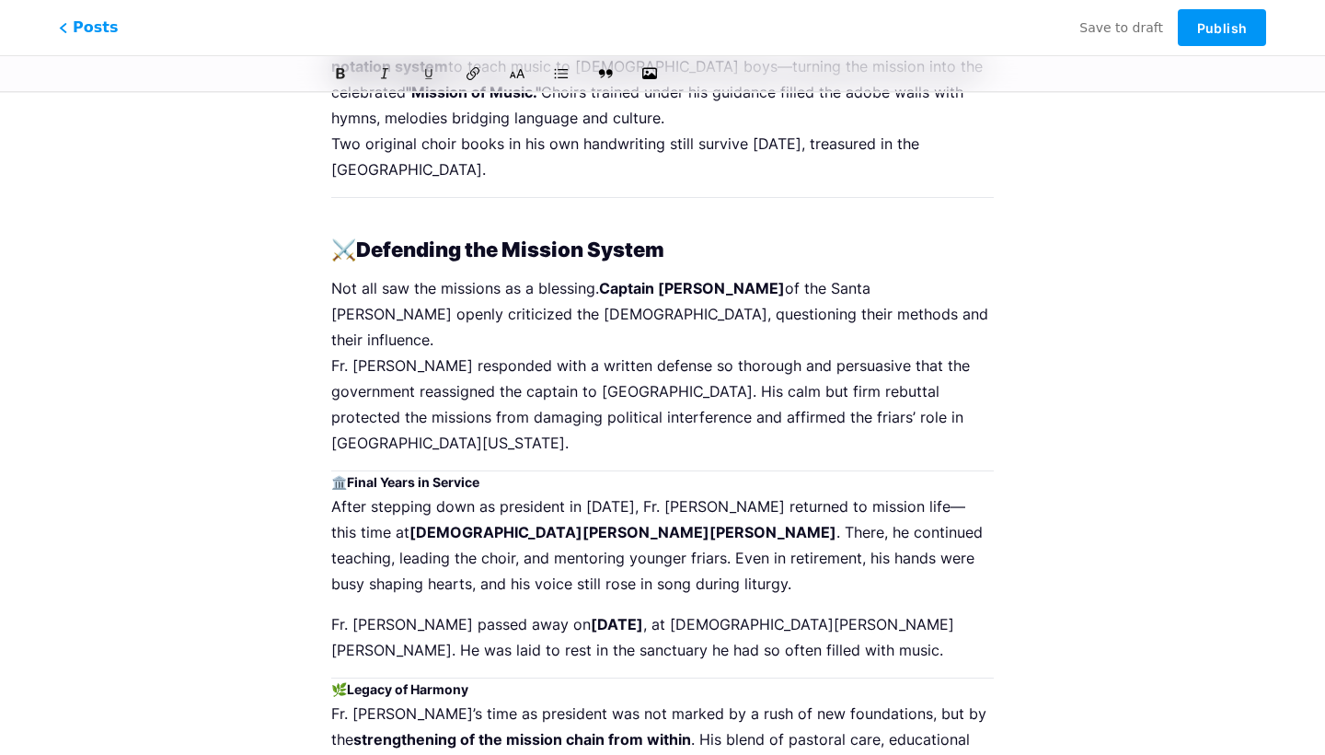
scroll to position [1508, 0]
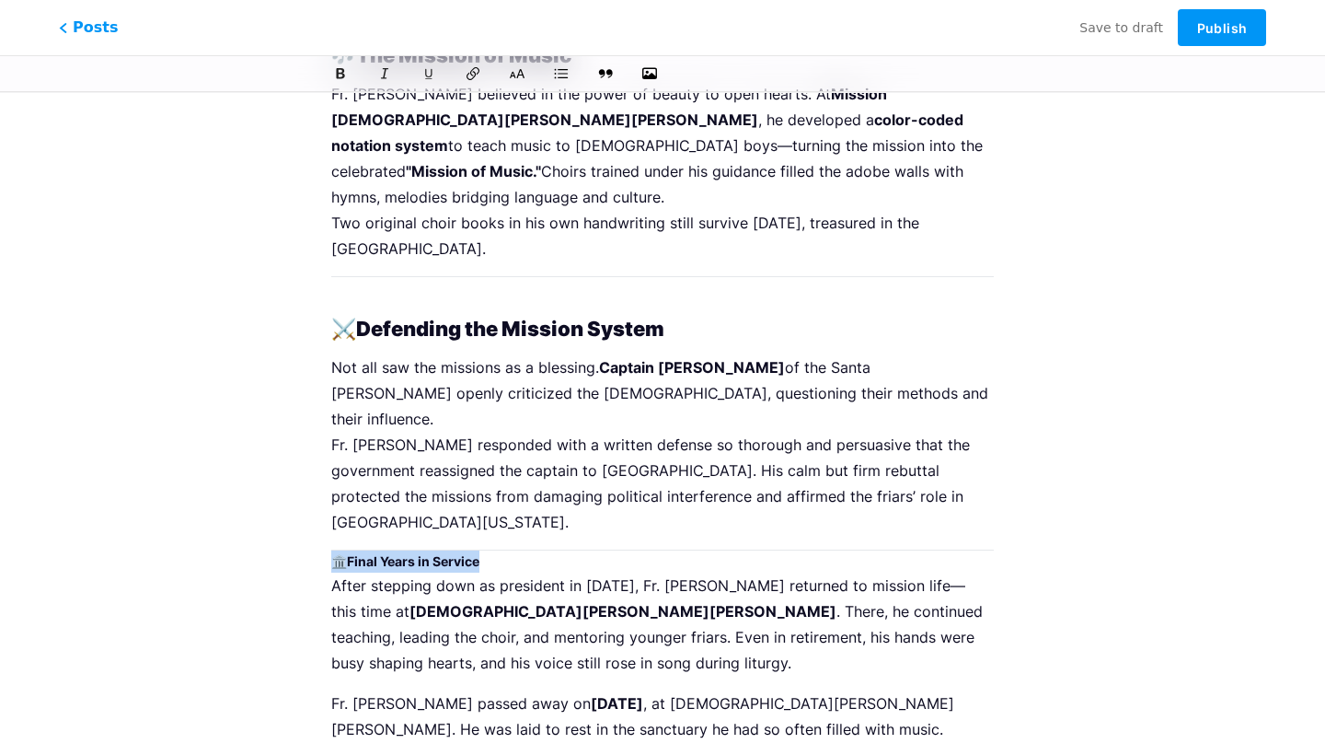
drag, startPoint x: 501, startPoint y: 352, endPoint x: 318, endPoint y: 331, distance: 184.3
click at [515, 72] on icon at bounding box center [517, 73] width 18 height 18
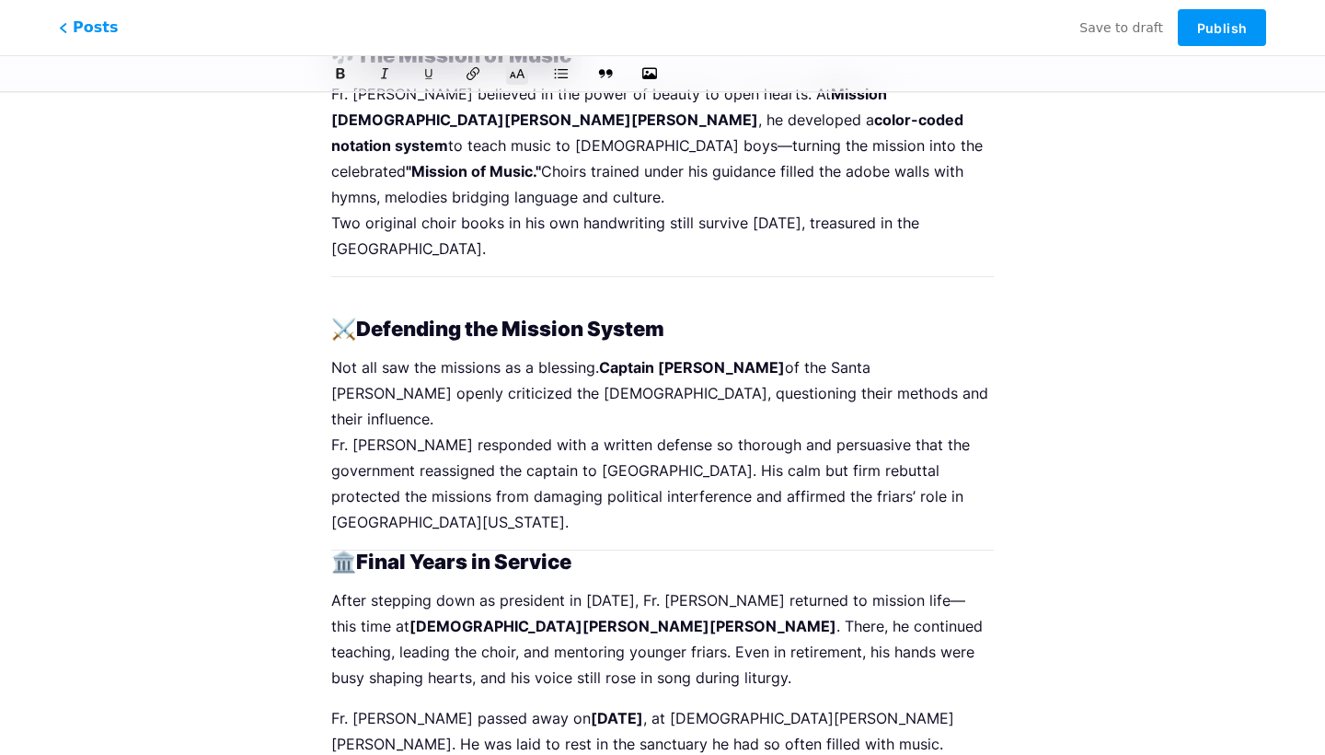
click at [336, 550] on h2 "🏛️ Final Years in Service" at bounding box center [662, 561] width 663 height 22
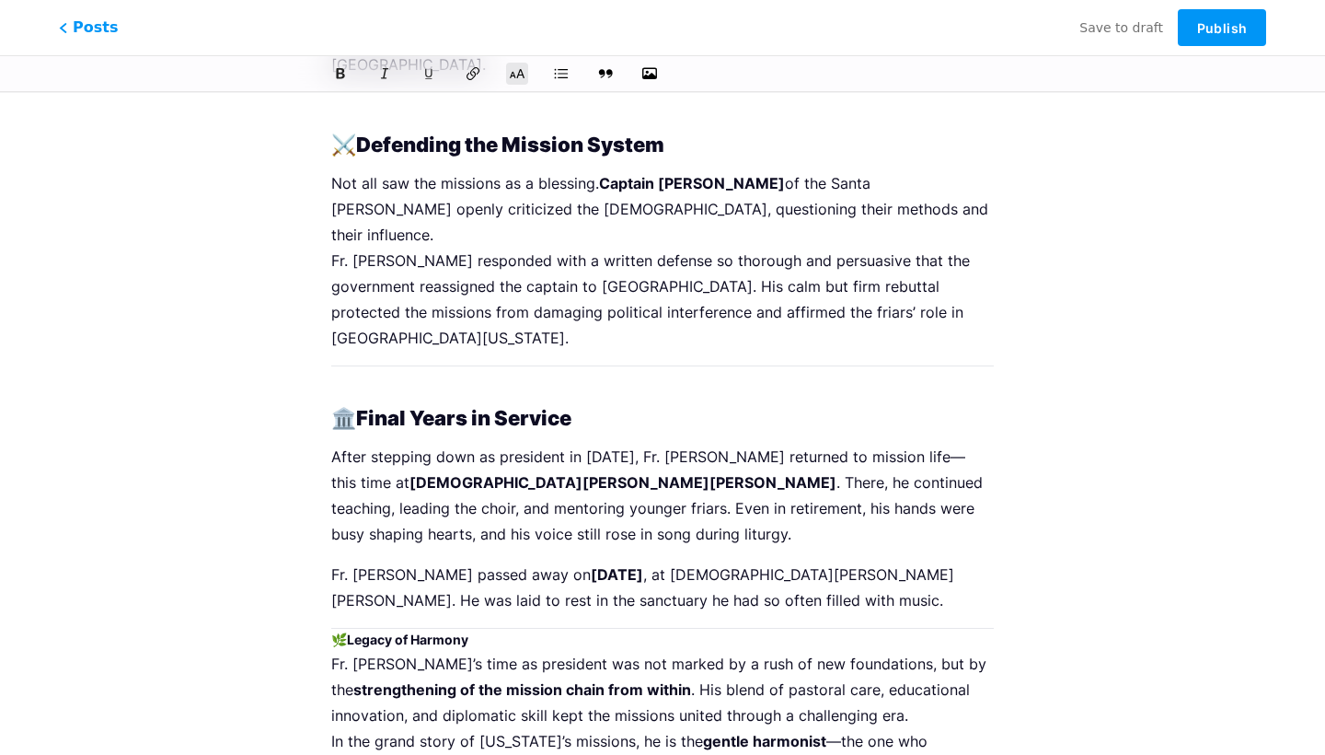
scroll to position [1693, 0]
click at [335, 628] on h3 "🌿 Legacy of Harmony" at bounding box center [662, 639] width 663 height 22
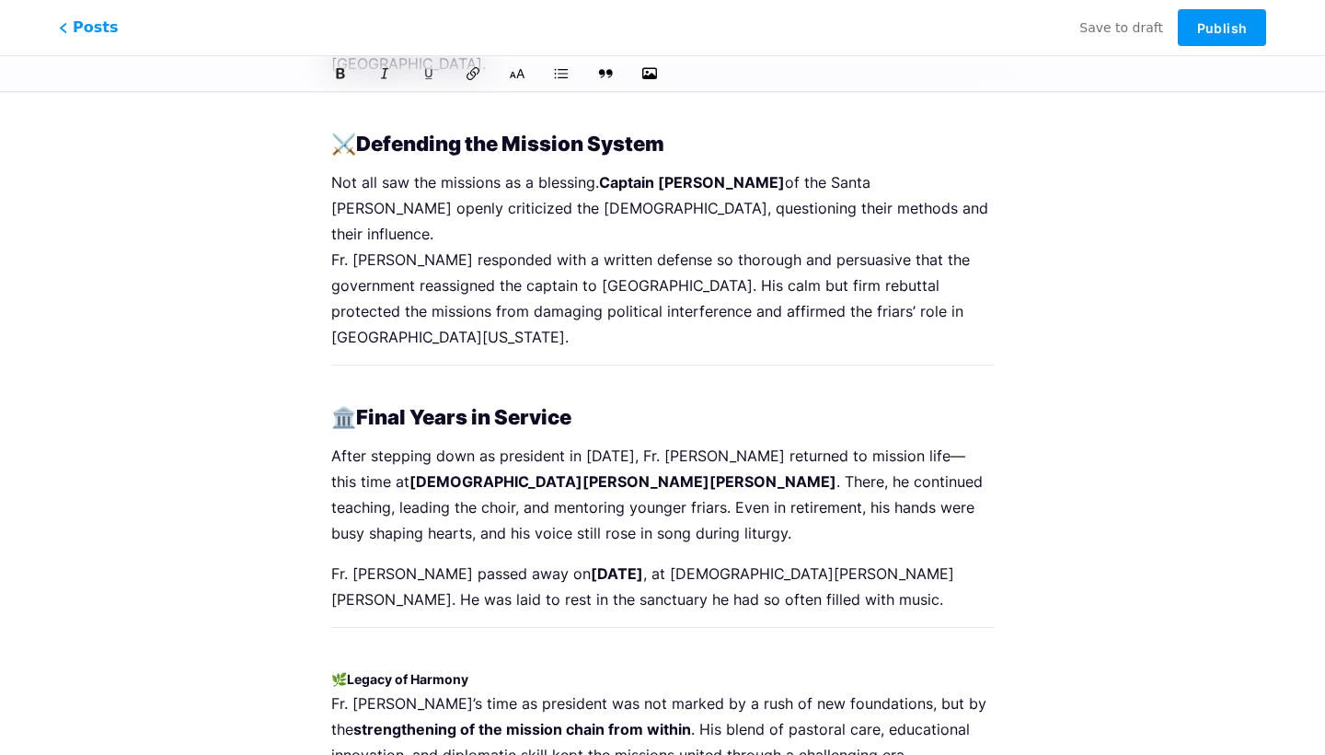
drag, startPoint x: 334, startPoint y: 665, endPoint x: 544, endPoint y: 754, distance: 227.7
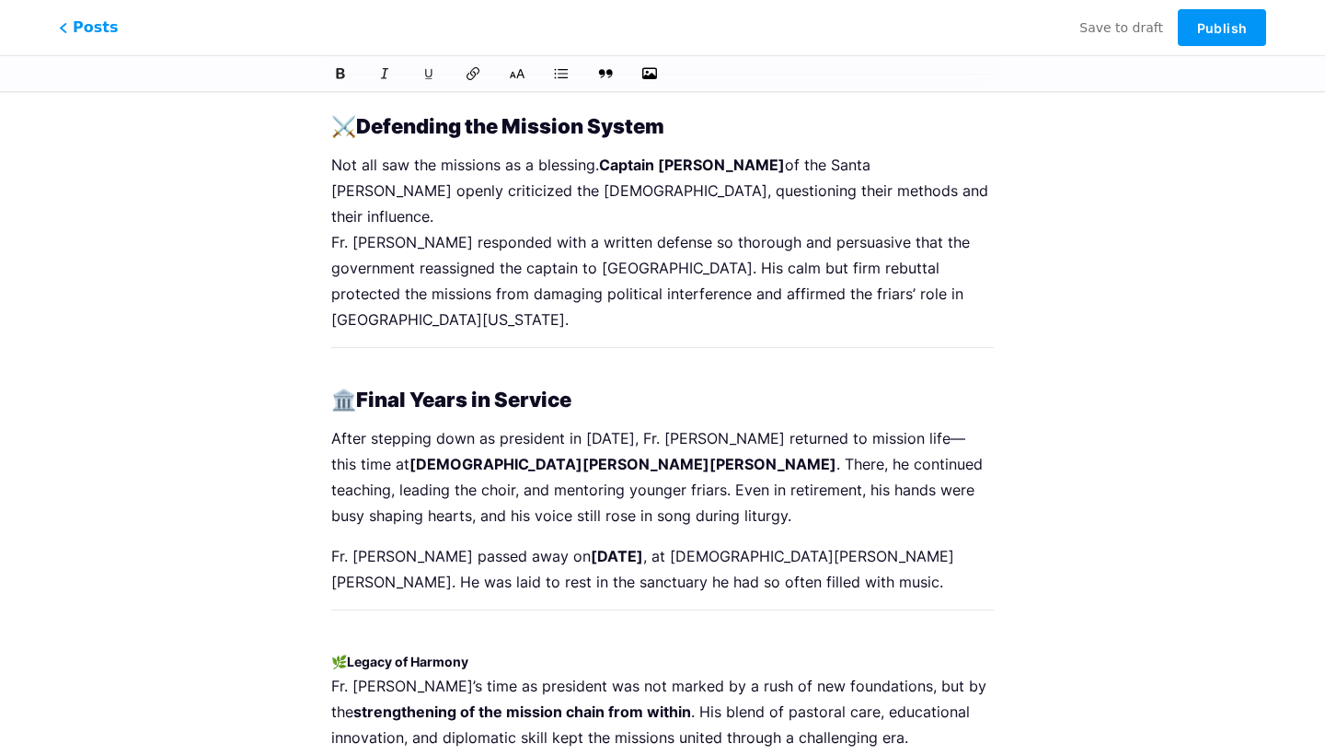
scroll to position [1692, 0]
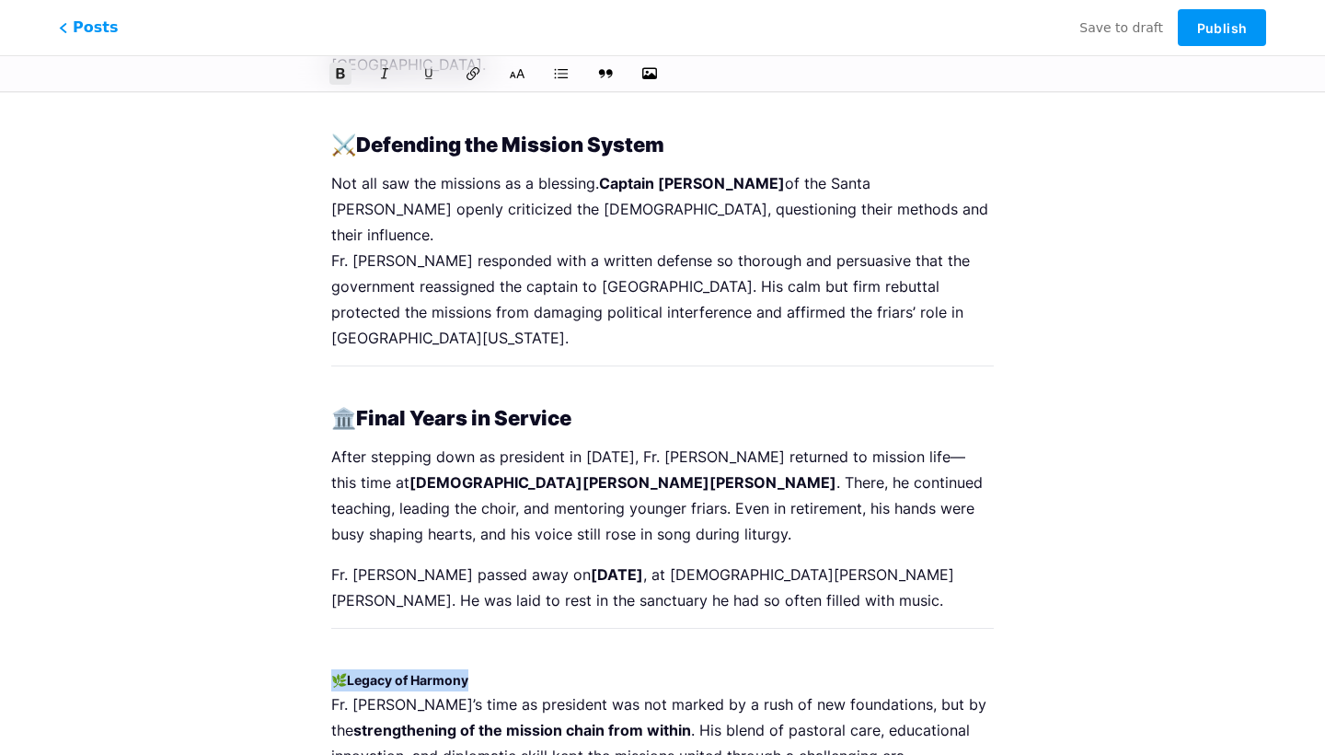
drag, startPoint x: 491, startPoint y: 471, endPoint x: 322, endPoint y: 468, distance: 169.4
click at [518, 70] on icon at bounding box center [517, 73] width 18 height 18
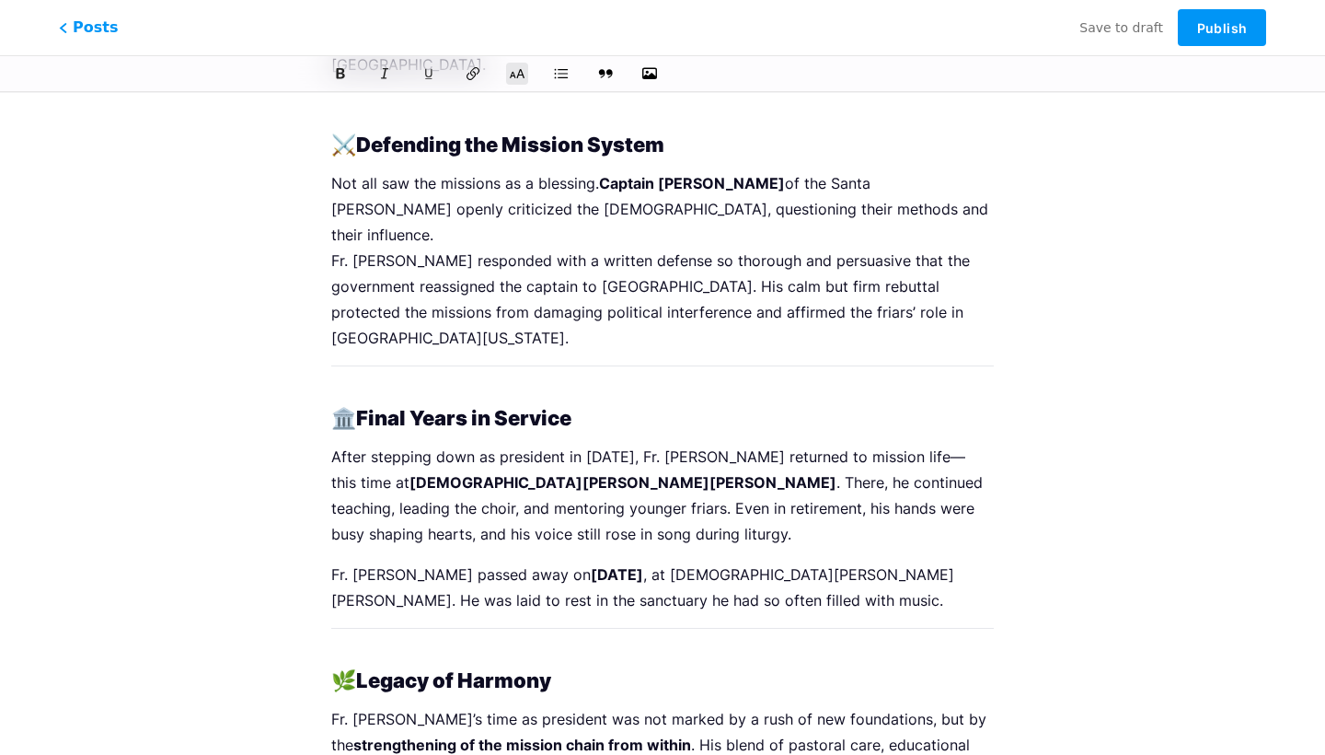
click at [469, 668] on strong "Legacy of Harmony" at bounding box center [453, 680] width 195 height 24
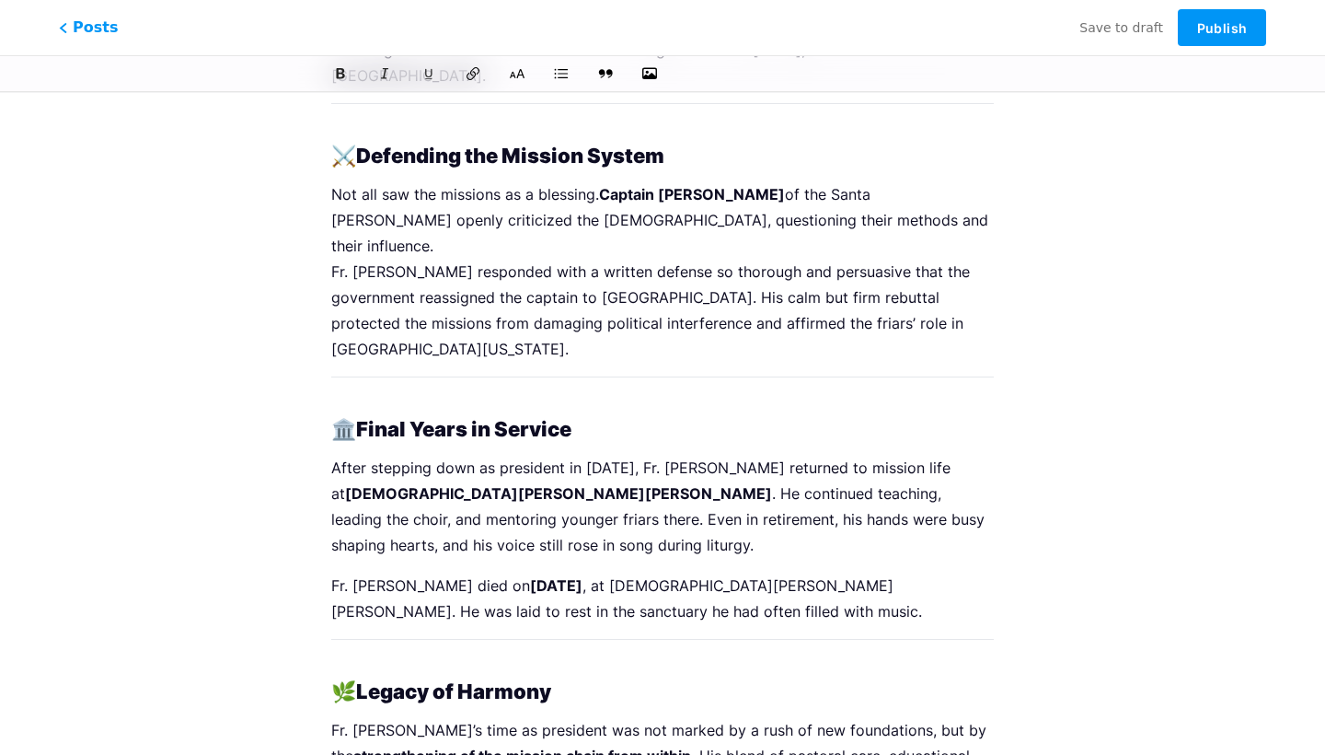
scroll to position [1655, 0]
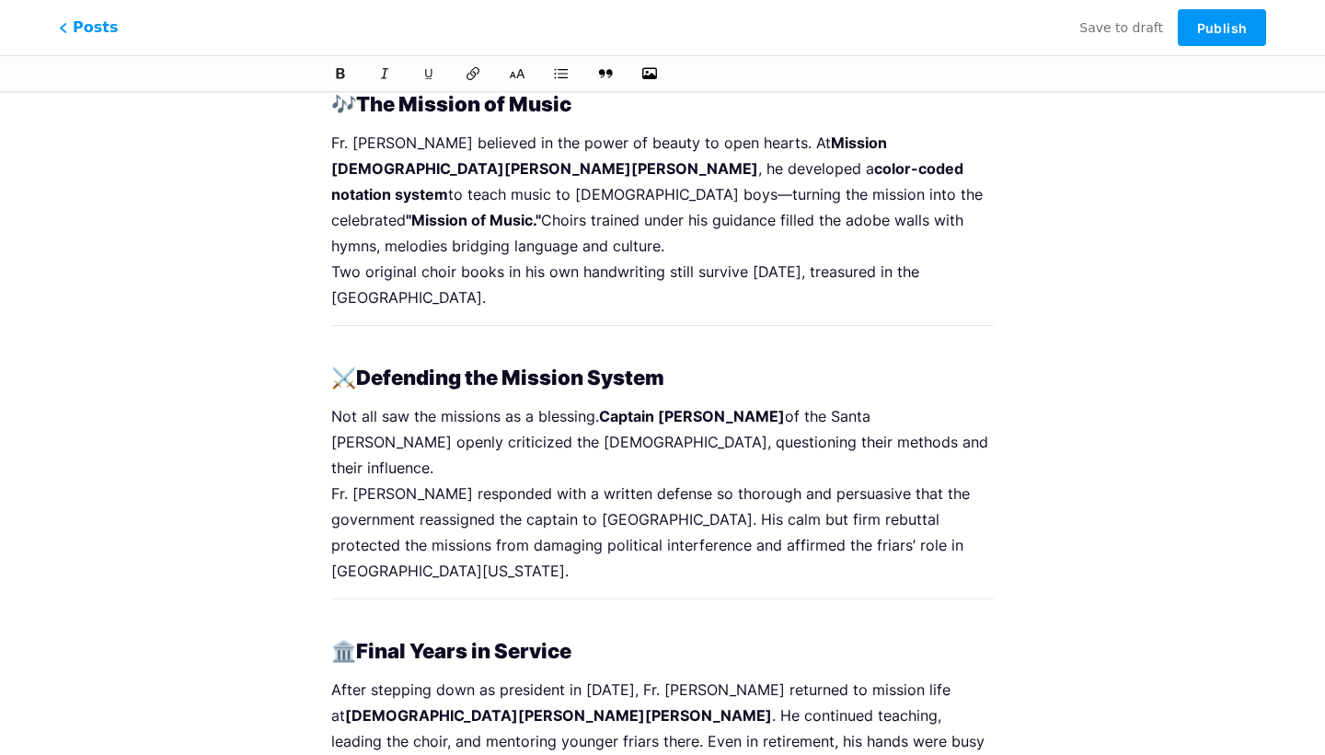
click at [559, 403] on p "Not all saw the missions as a blessing. Captain Felipe de Goycoechea of the San…" at bounding box center [662, 493] width 663 height 180
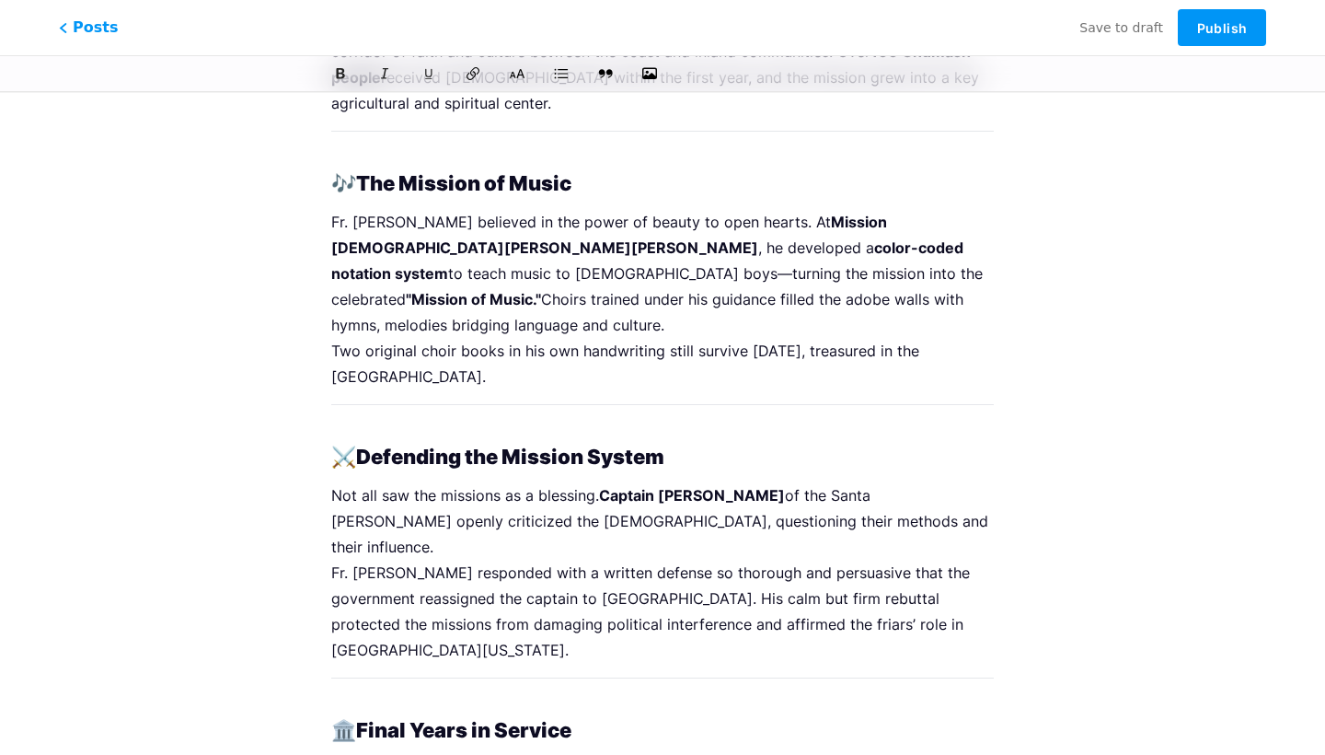
scroll to position [1361, 0]
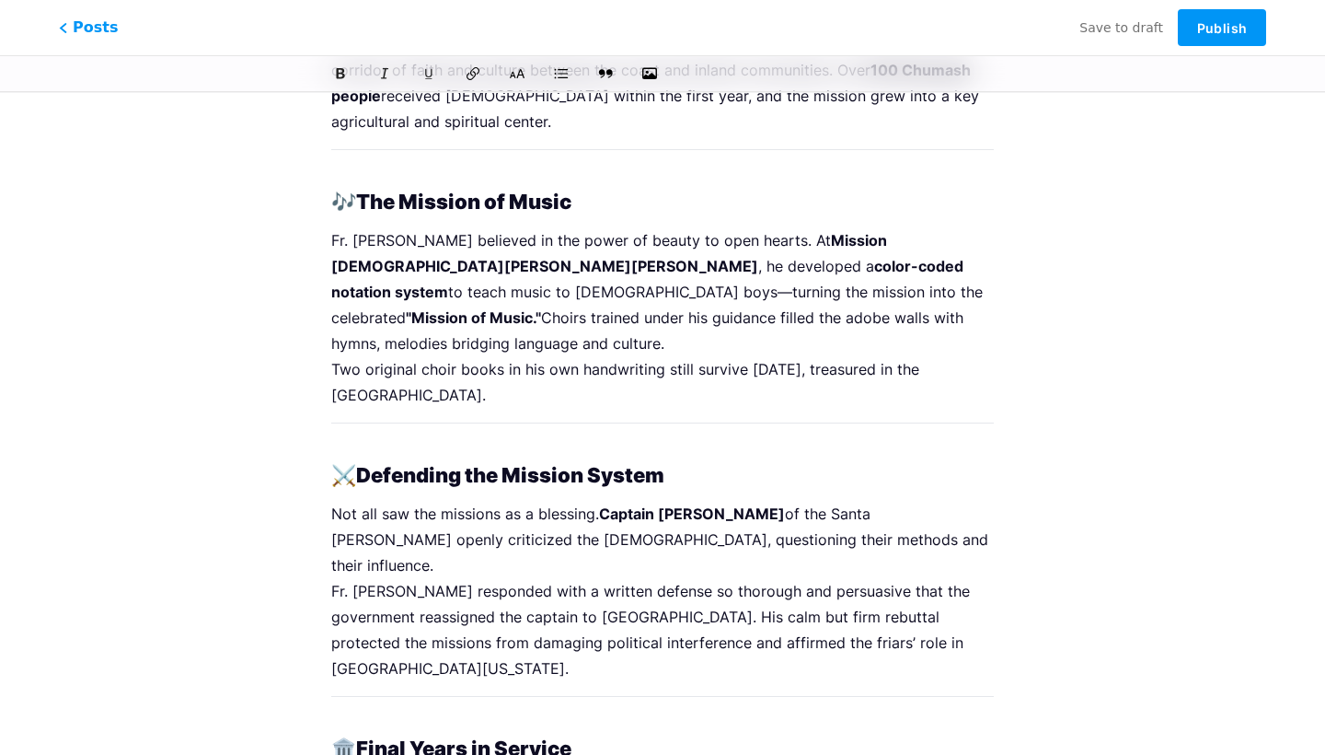
click at [622, 501] on p "Not all saw the missions as a blessing. Captain Felipe de Goycoechea of the San…" at bounding box center [662, 591] width 663 height 180
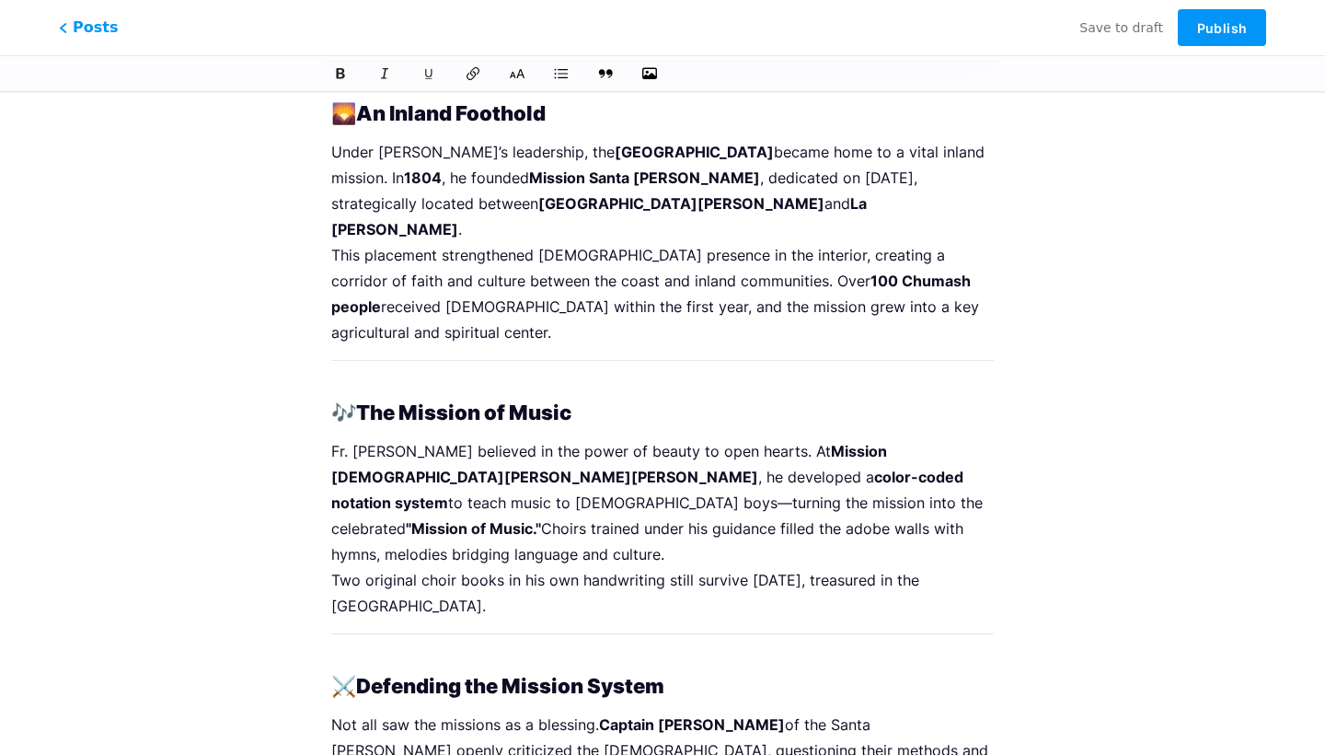
scroll to position [1149, 0]
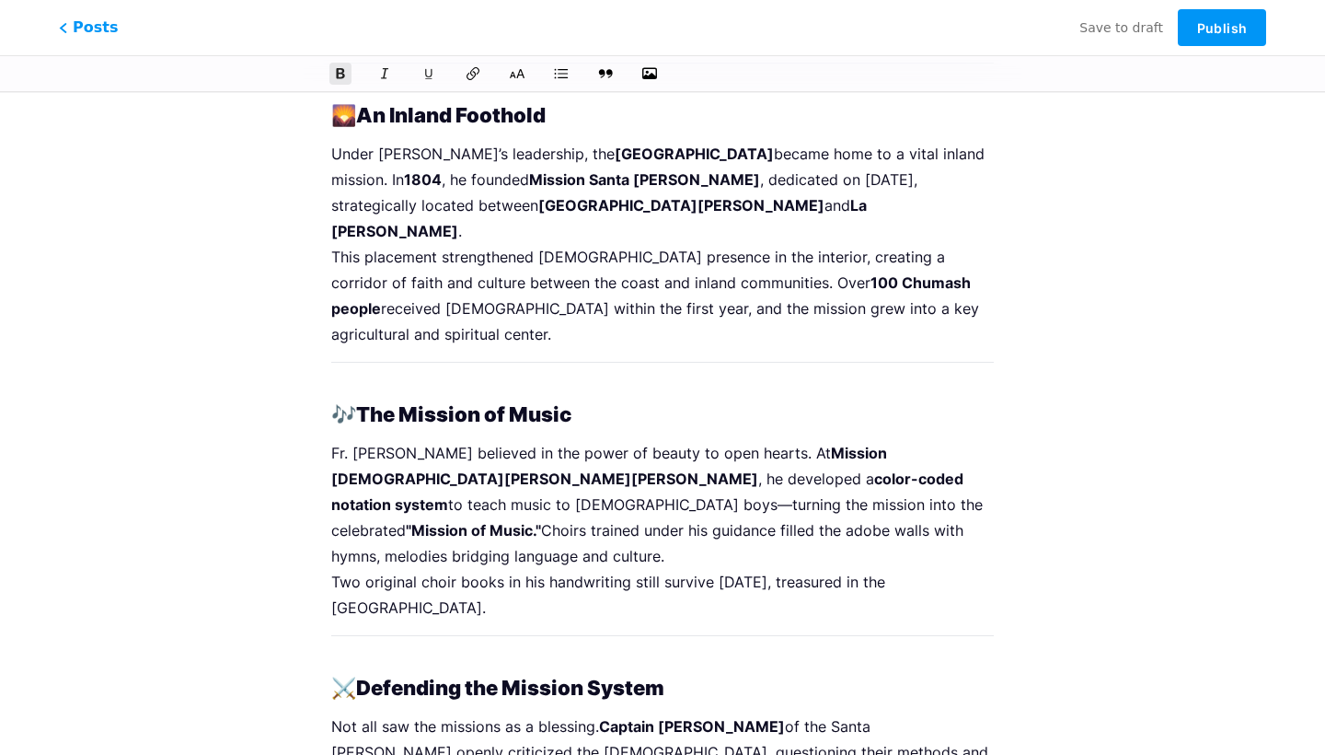
click at [584, 440] on p "Fr. Tápis believed in the power of beauty to open hearts. At Mission San Juan B…" at bounding box center [662, 530] width 663 height 180
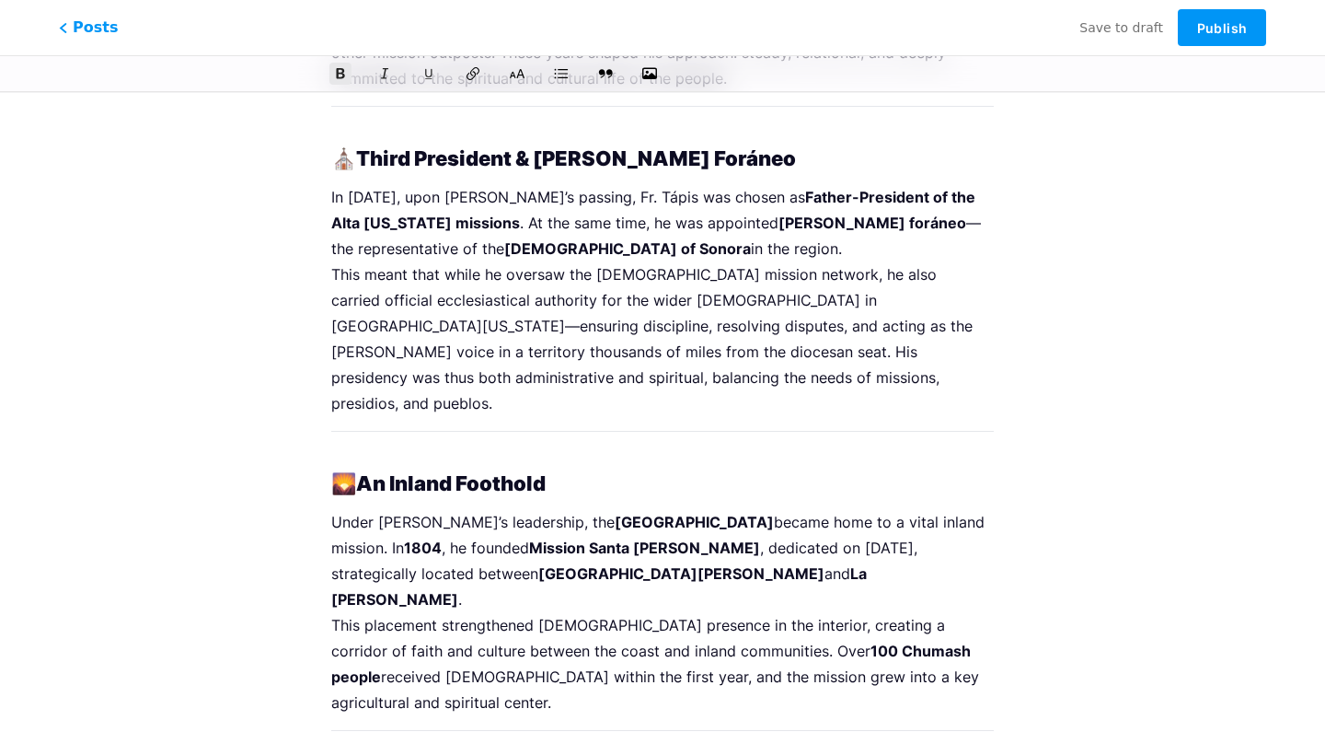
scroll to position [773, 0]
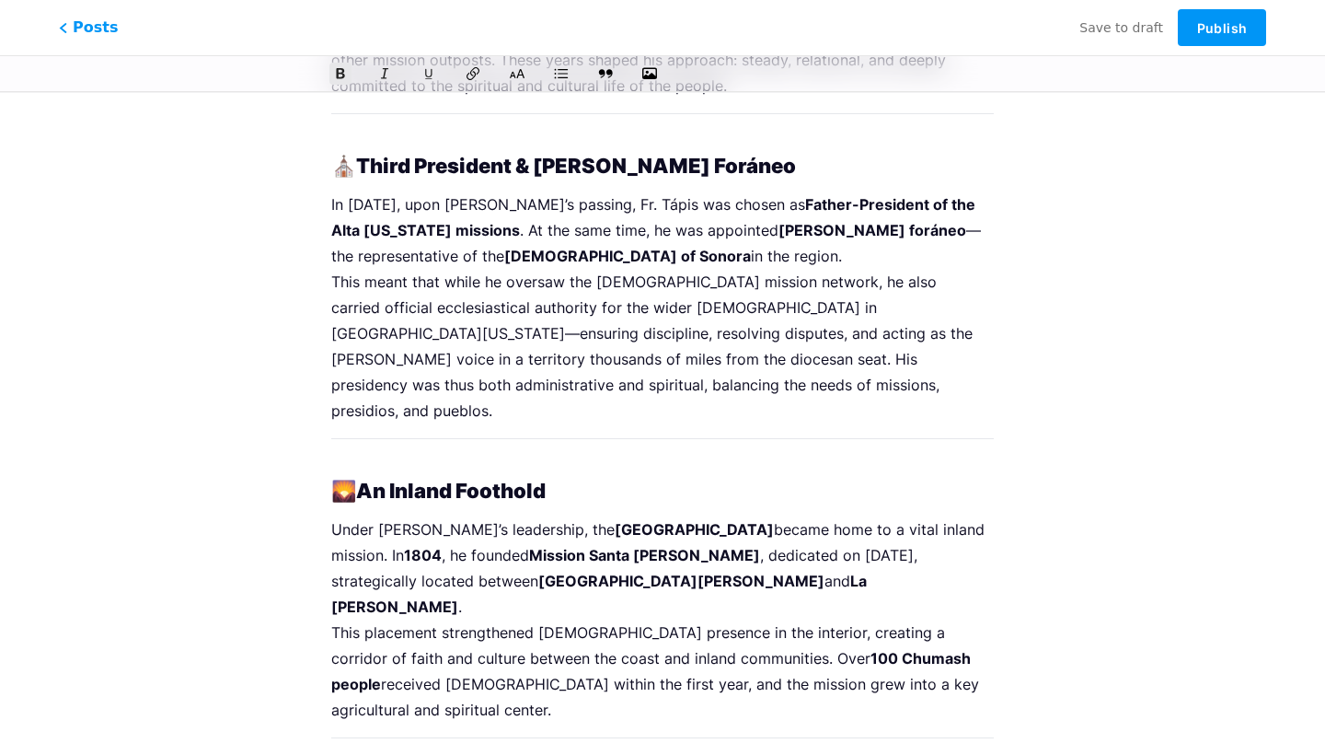
click at [584, 214] on p "In 1803, upon Lasuén’s passing, Fr. Tápis was chosen as Father-President of the…" at bounding box center [662, 307] width 663 height 232
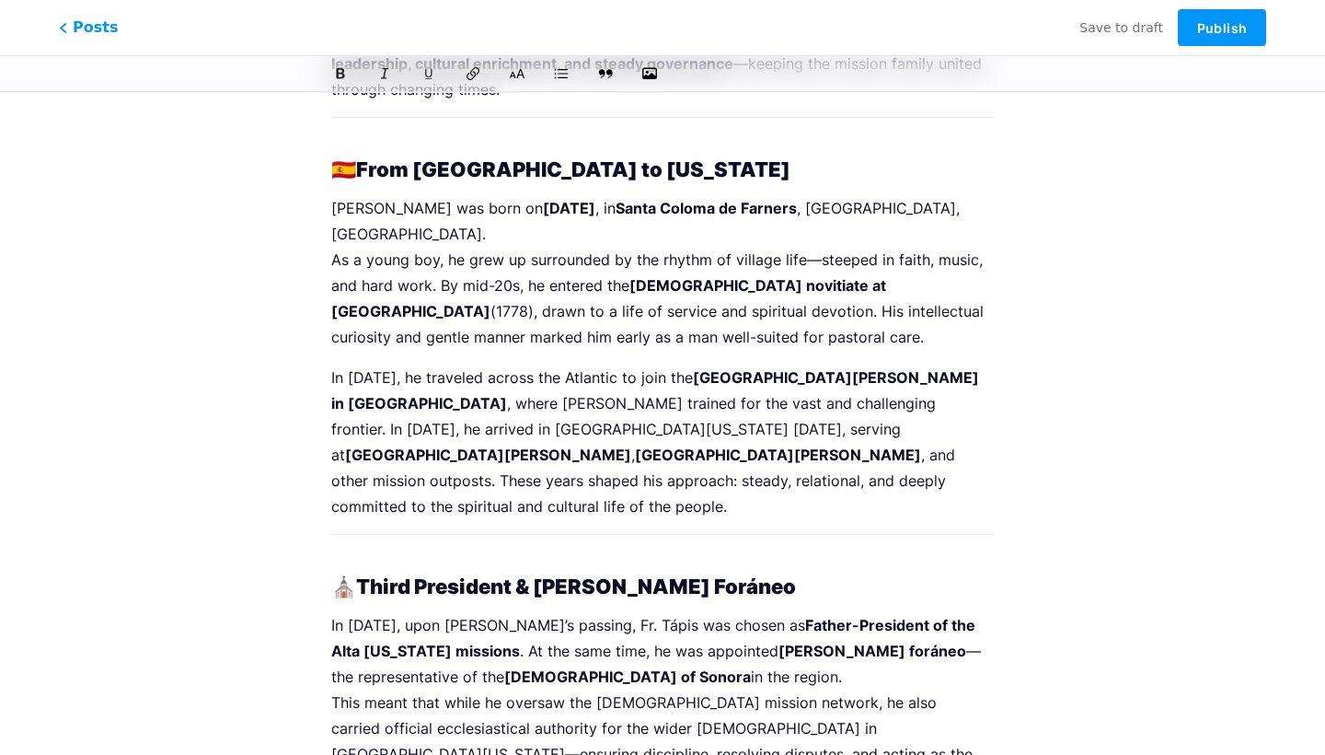
scroll to position [300, 0]
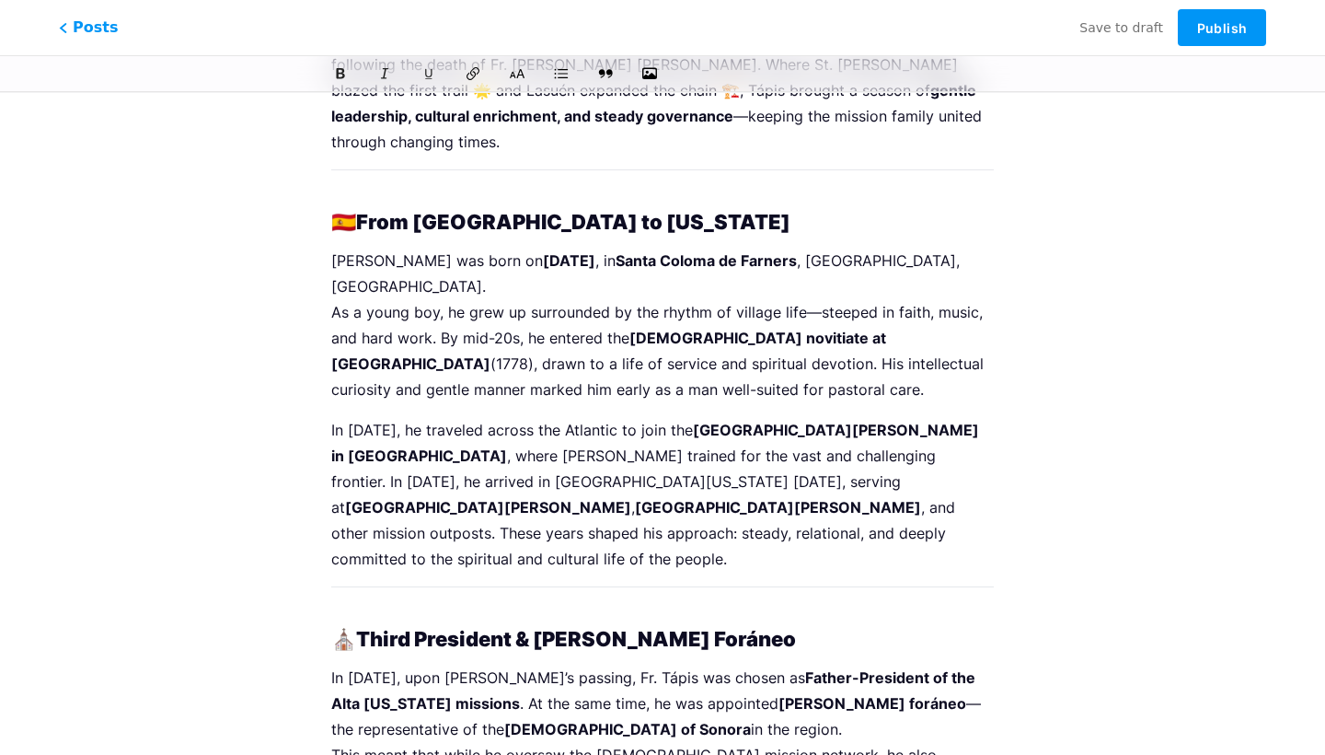
click at [532, 320] on p "Estévan Tápis was born on August 25, 1754 , in Santa Coloma de Farners , Catalo…" at bounding box center [662, 325] width 663 height 155
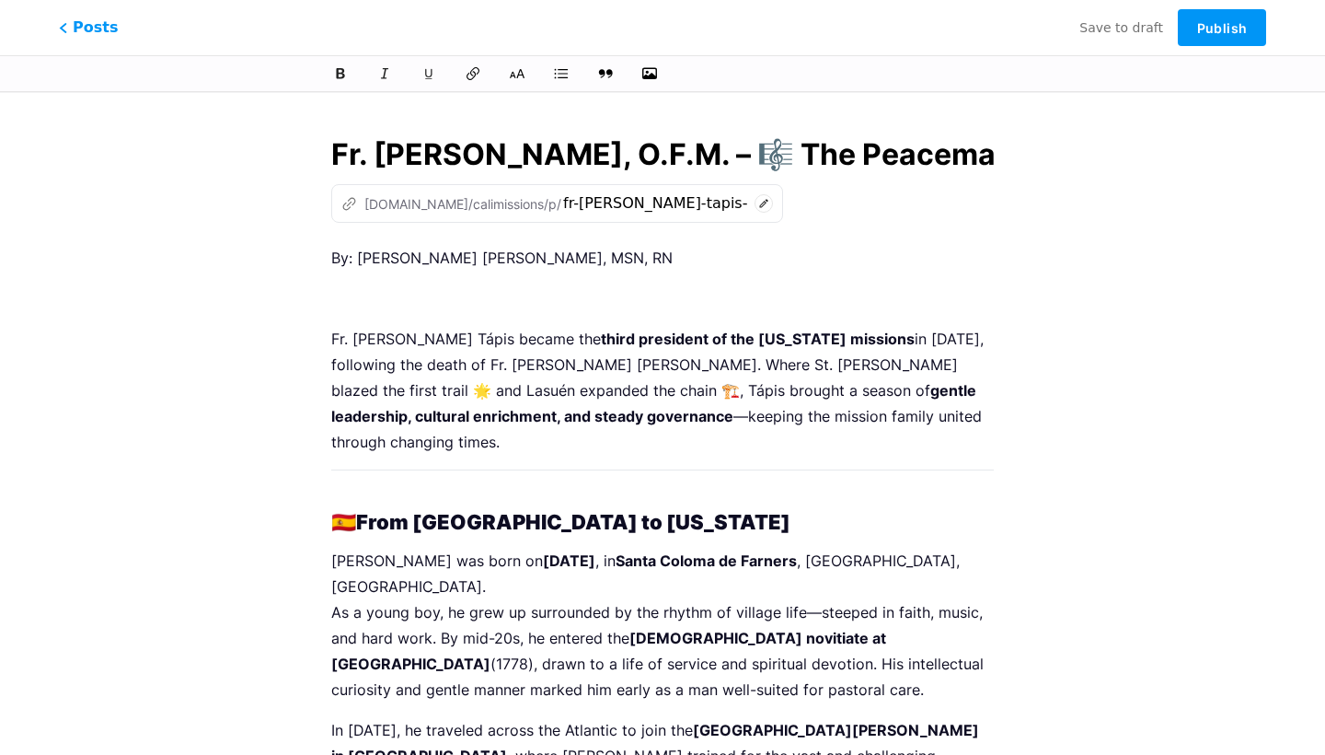
scroll to position [-1, 0]
click at [572, 387] on p "Fr. Estévan Tápis became the third president of the California missions in 1803…" at bounding box center [662, 390] width 663 height 129
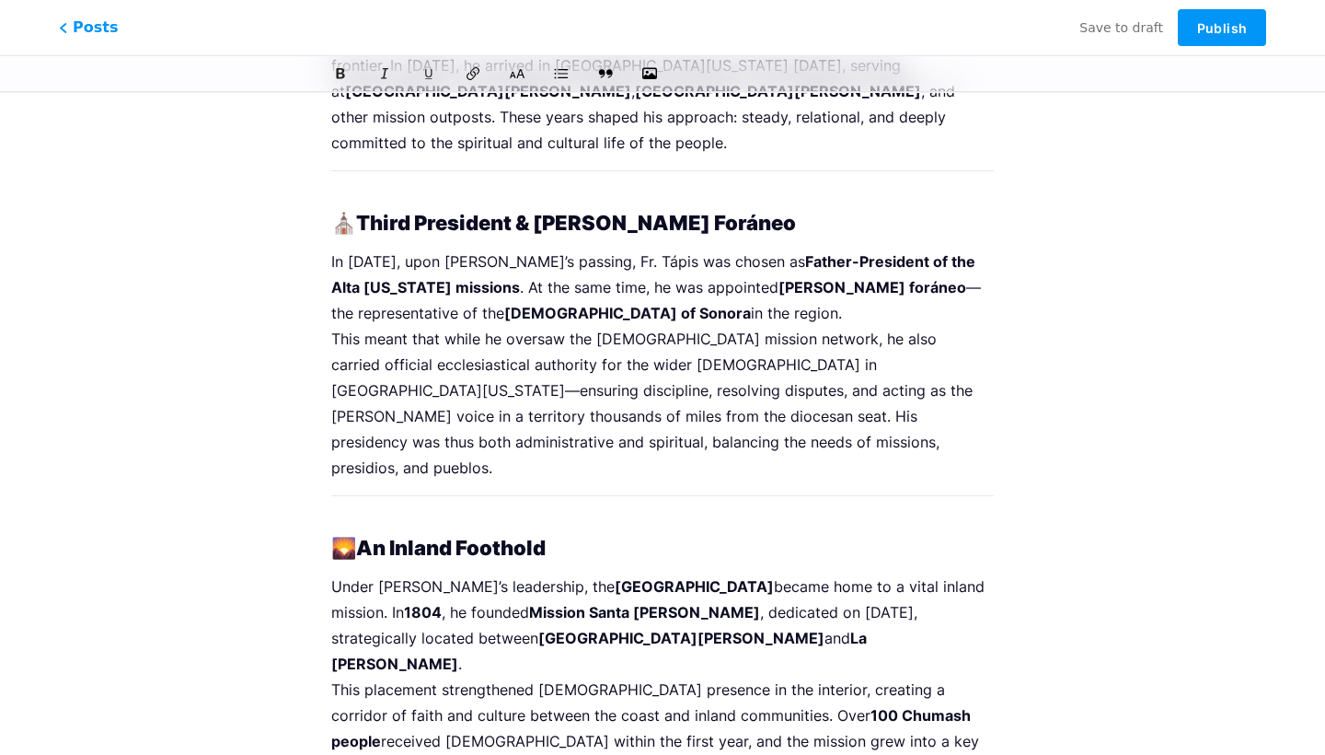
click at [547, 496] on p at bounding box center [662, 509] width 663 height 26
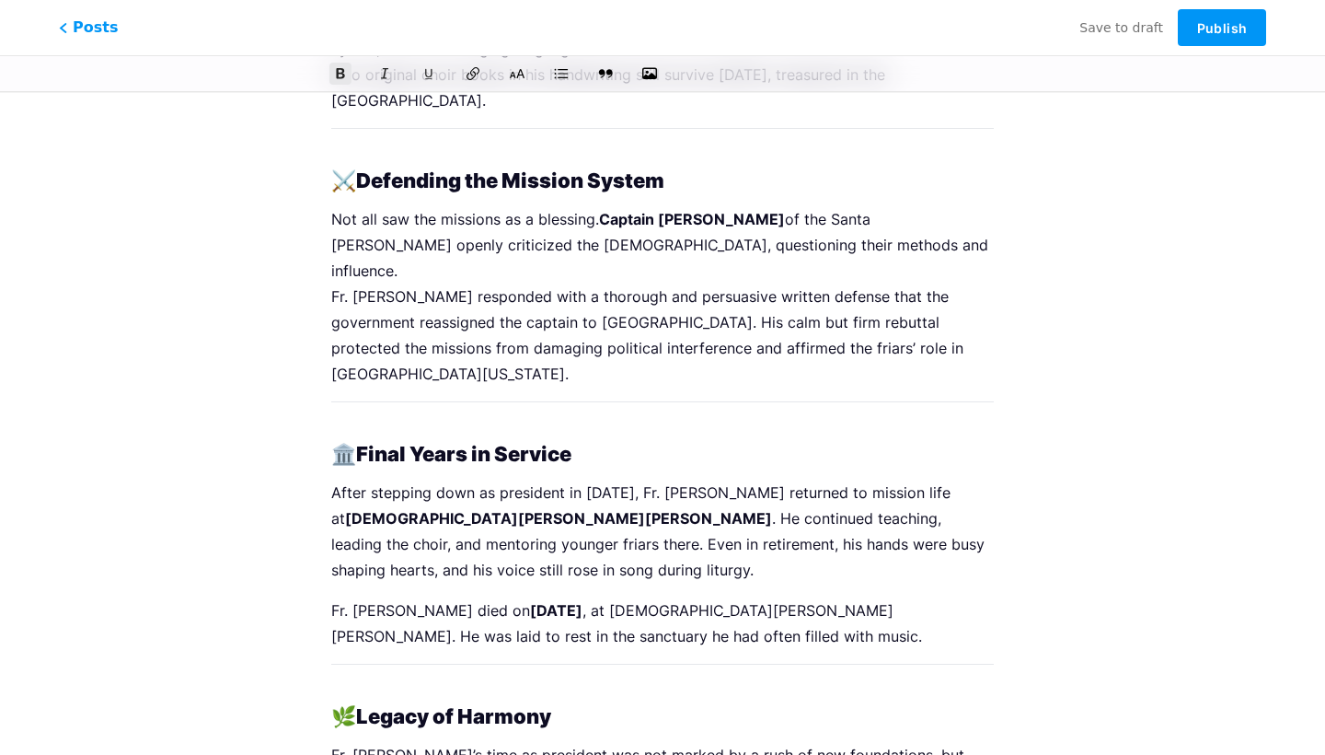
scroll to position [1655, 0]
click at [543, 705] on strong "Legacy of Harmony" at bounding box center [453, 717] width 195 height 24
drag, startPoint x: 982, startPoint y: 631, endPoint x: 1035, endPoint y: 754, distance: 133.5
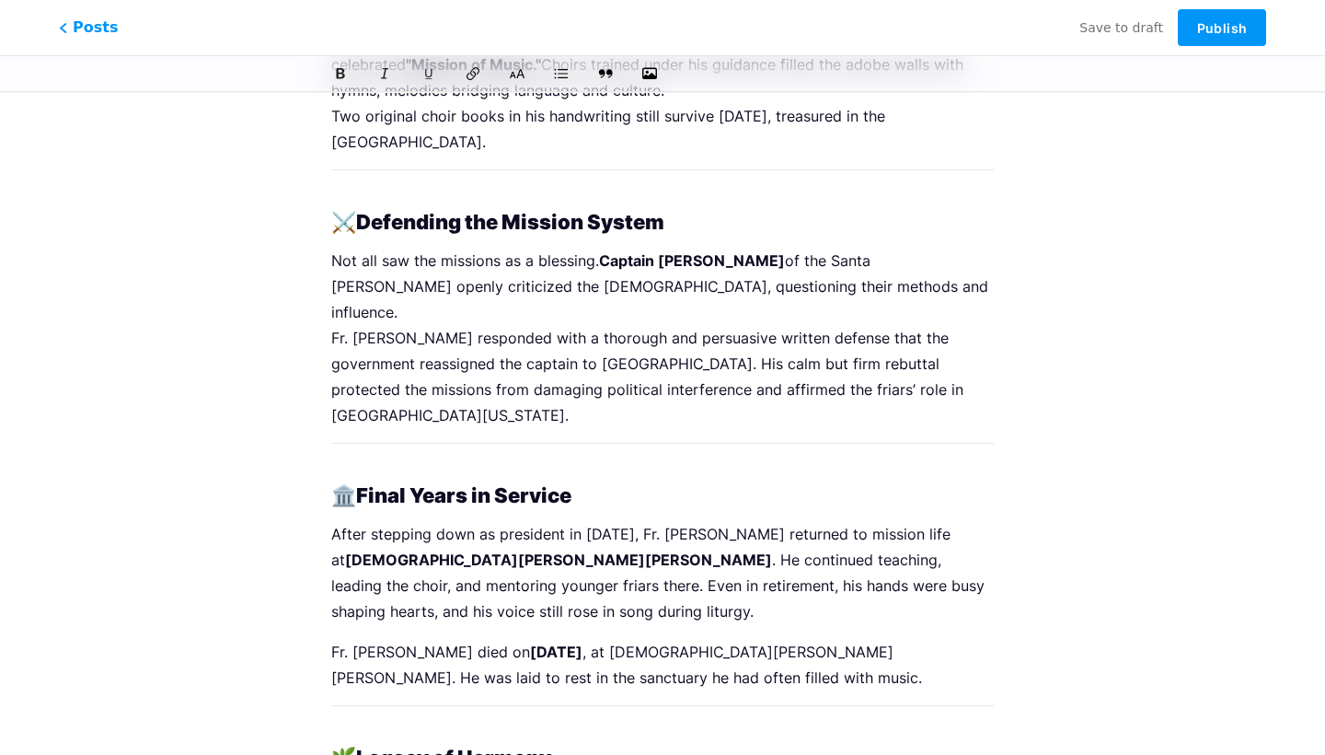
scroll to position [1613, 0]
click at [755, 707] on p at bounding box center [662, 720] width 663 height 26
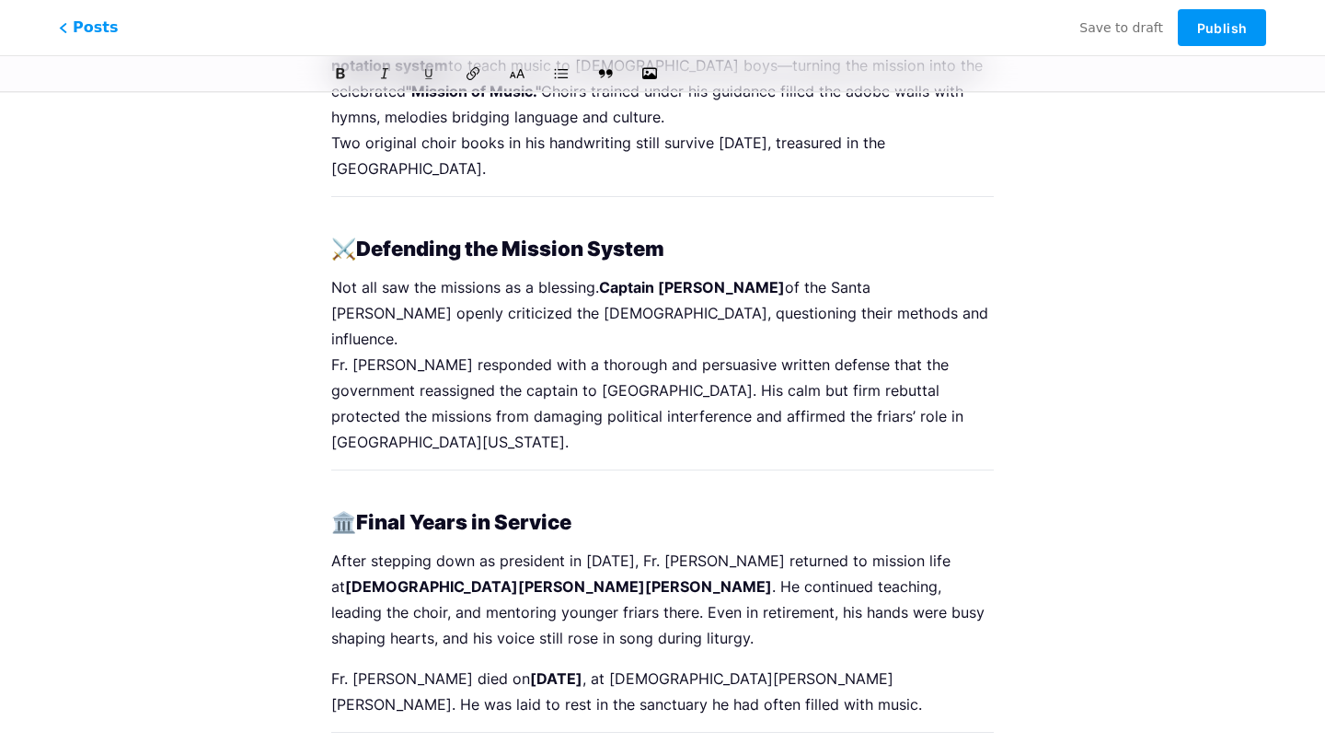
scroll to position [1580, 0]
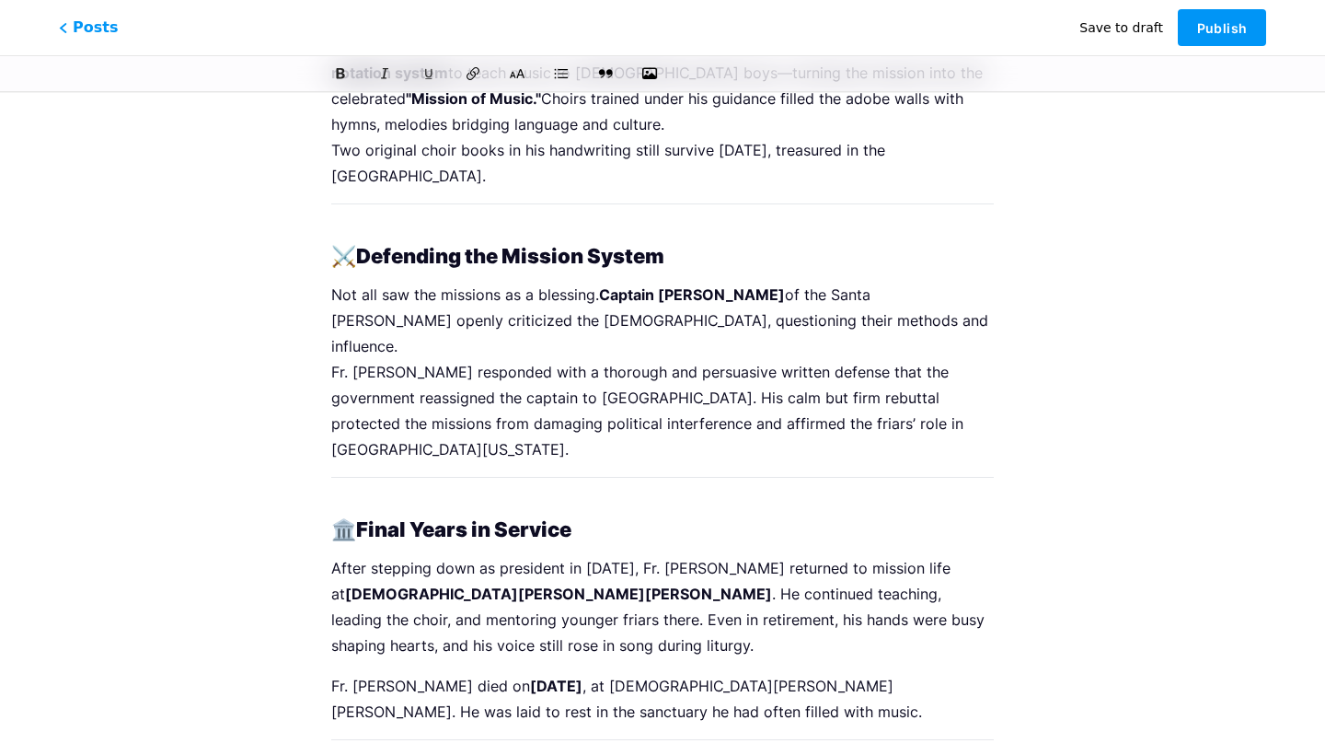
click at [1114, 30] on span "Save to draft" at bounding box center [1122, 27] width 84 height 15
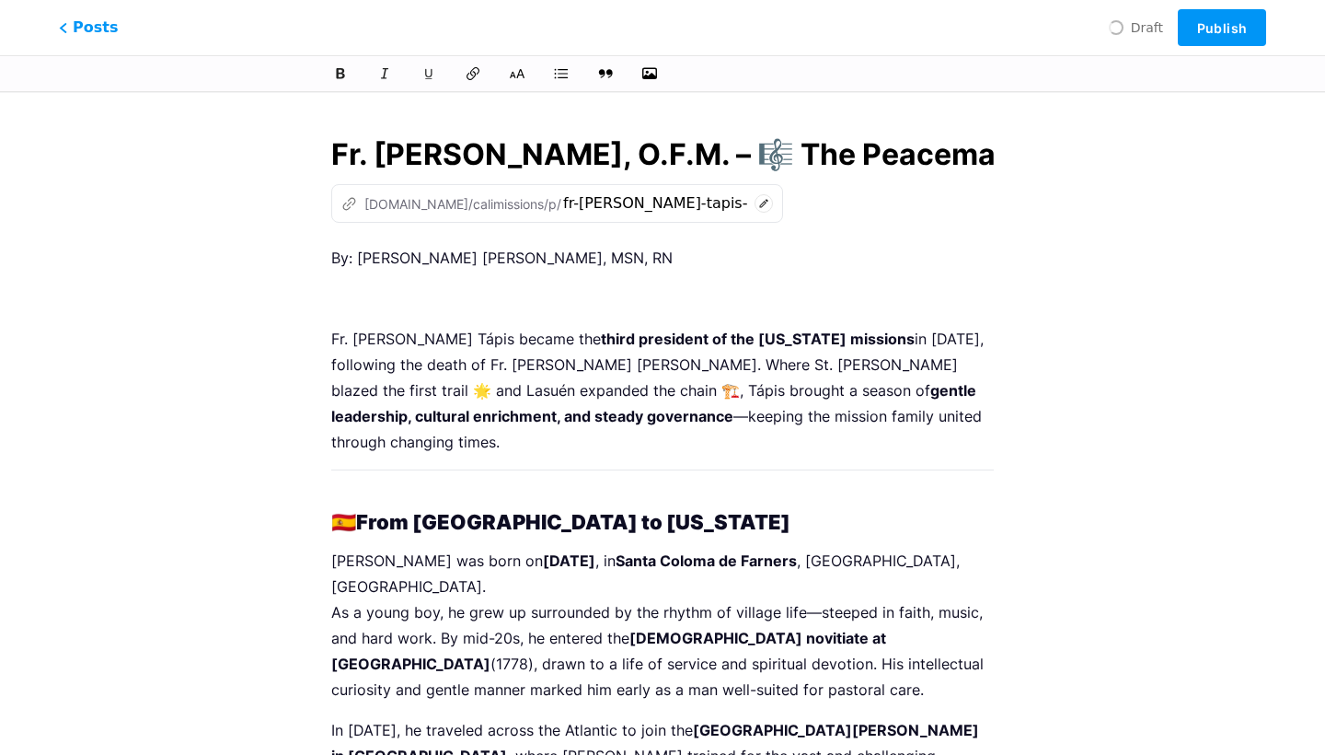
scroll to position [0, 0]
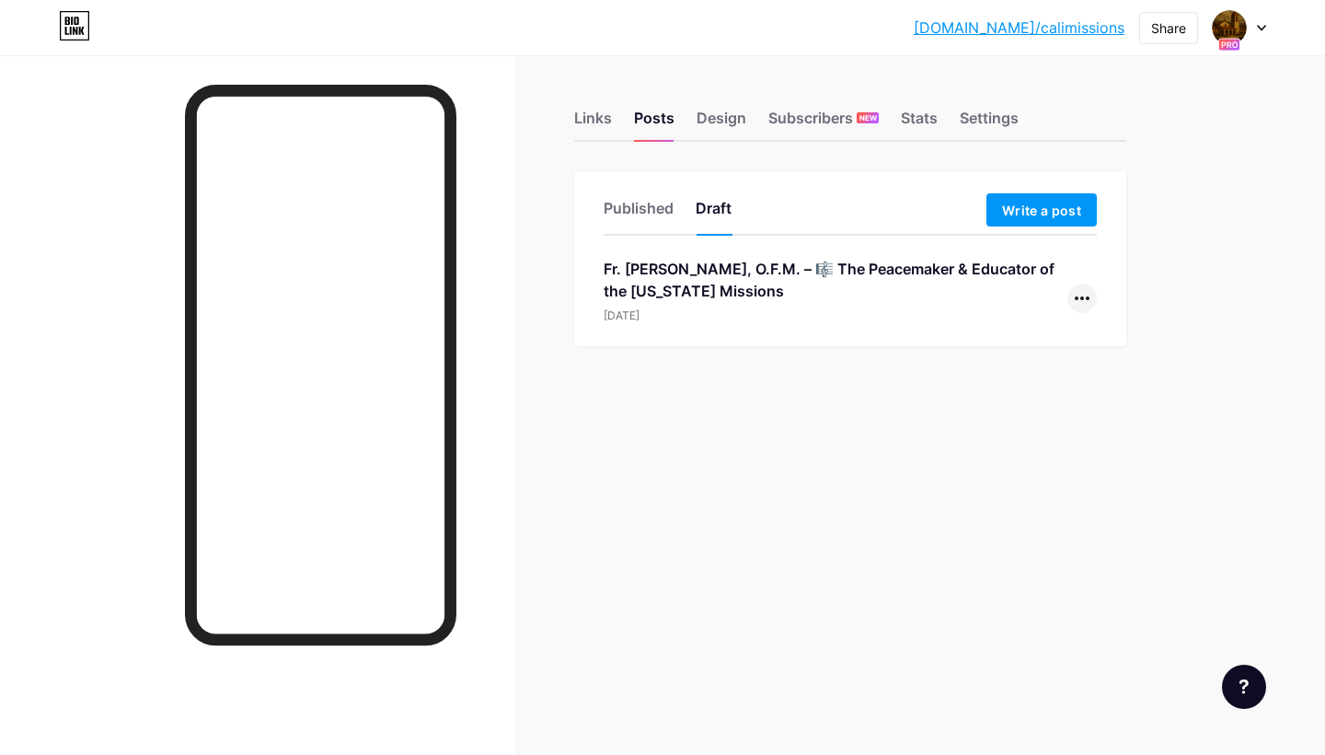
click at [1077, 302] on div at bounding box center [1082, 297] width 29 height 29
click at [992, 414] on li "Edit" at bounding box center [1025, 416] width 141 height 38
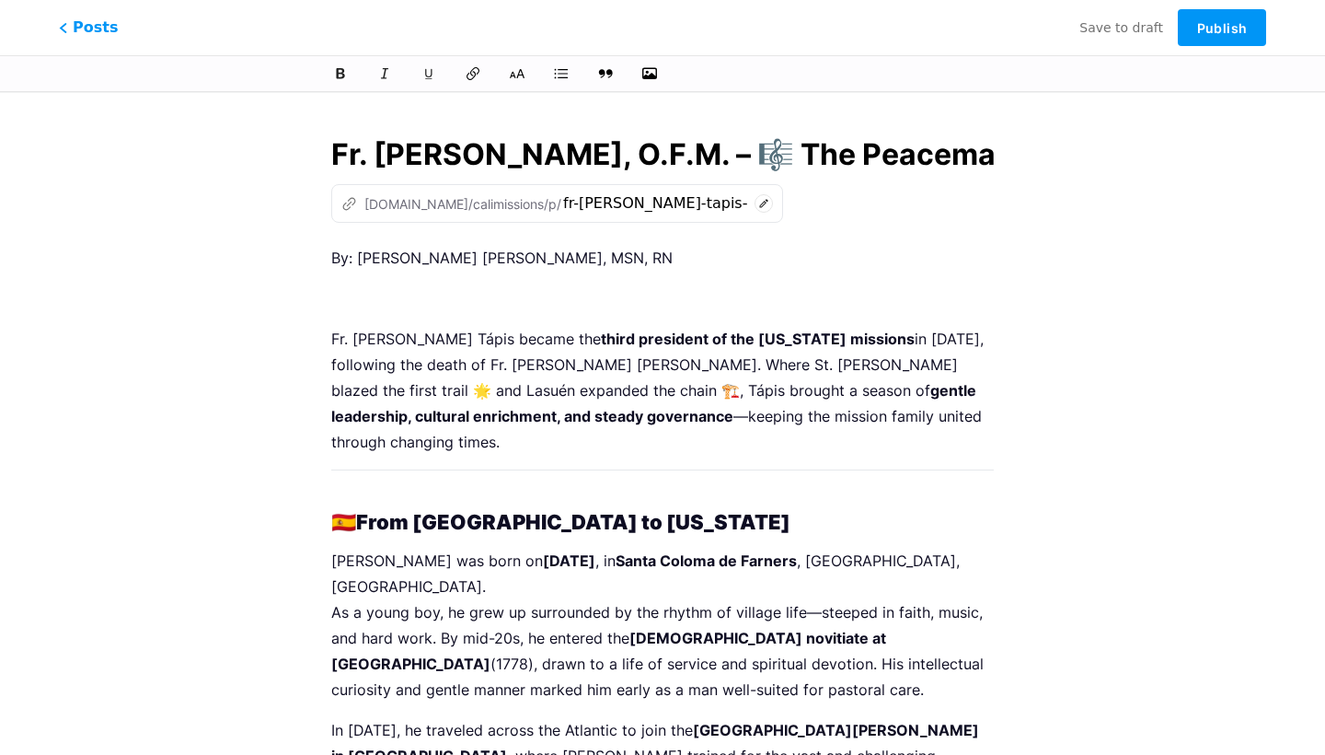
scroll to position [0, 528]
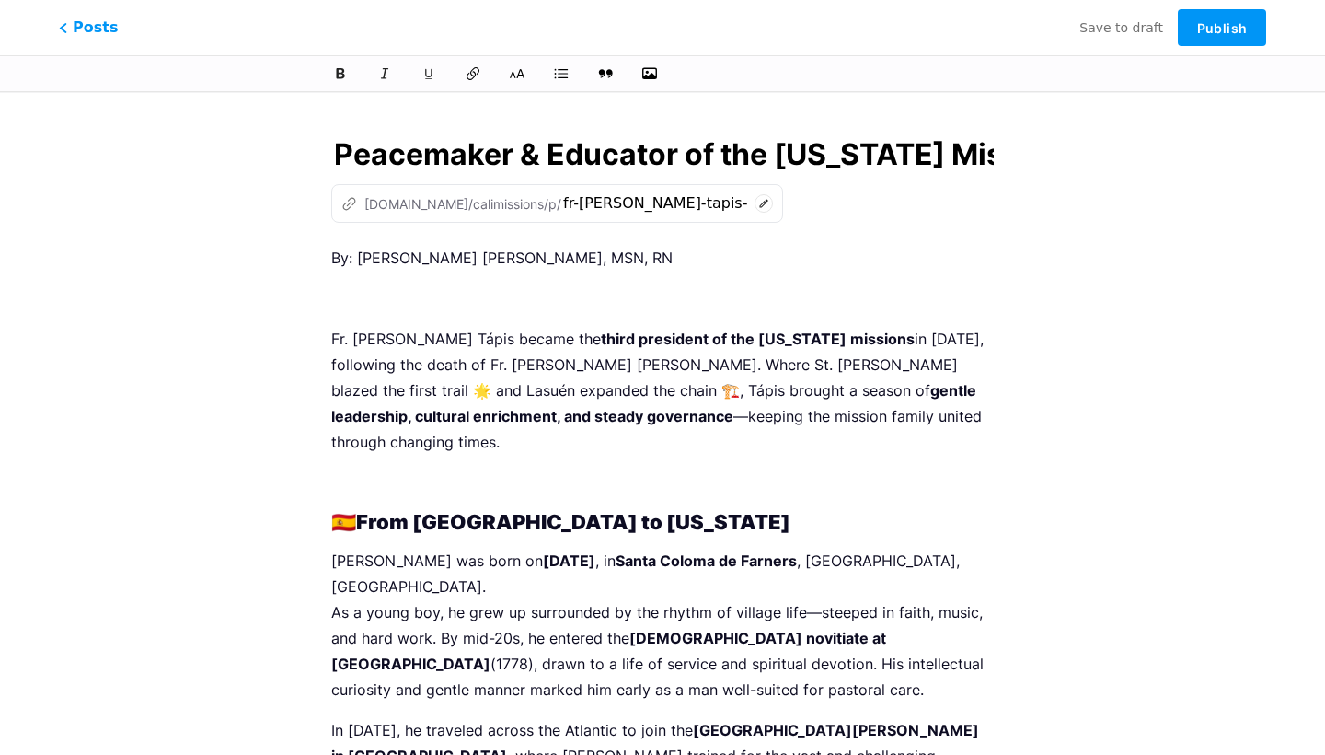
drag, startPoint x: 515, startPoint y: 152, endPoint x: 248, endPoint y: 145, distance: 267.0
click at [742, 146] on input "Fr. Estévan Tápis, O.F.M. – 🎼 The Peacemaker & Educator of the California Missi…" at bounding box center [662, 155] width 663 height 44
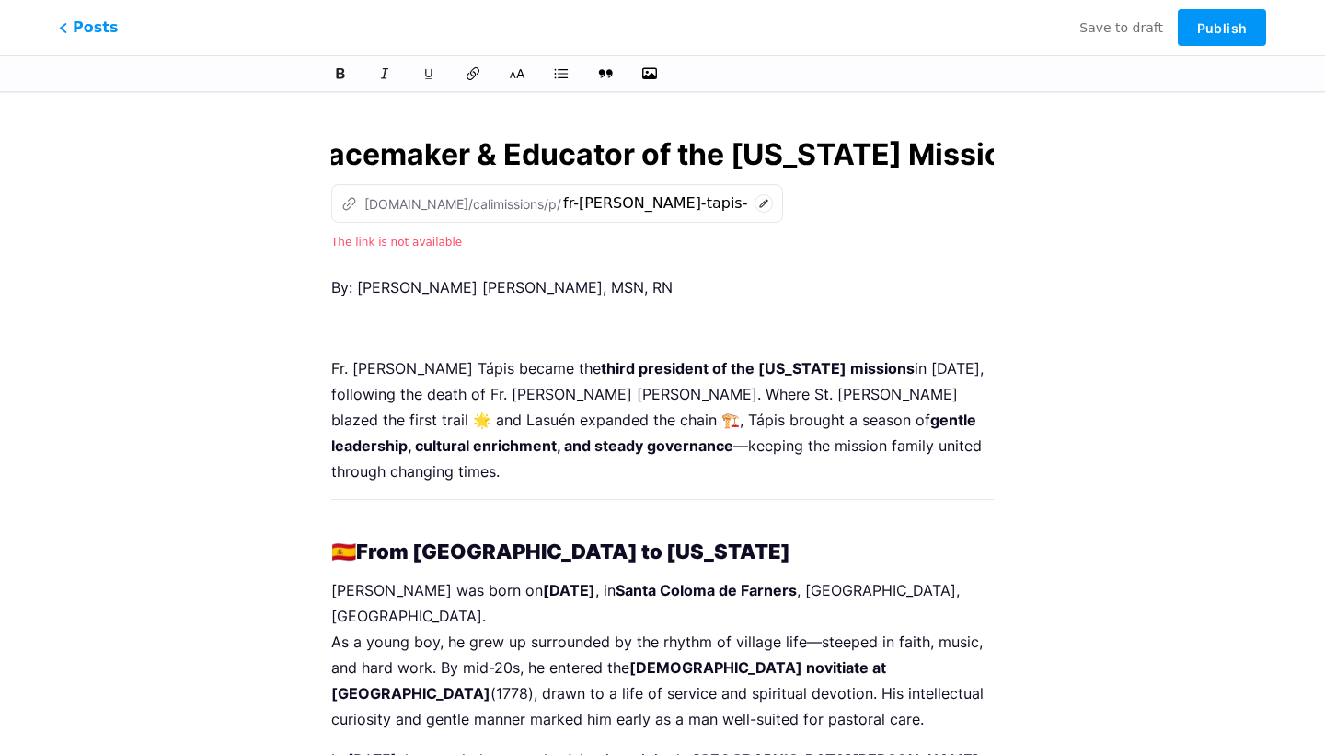
type input "Fr. Estévan Tápis, O.F.M. – The Peacemaker & Educator of the California Missions"
click at [1116, 32] on span "Save to draft" at bounding box center [1122, 27] width 84 height 15
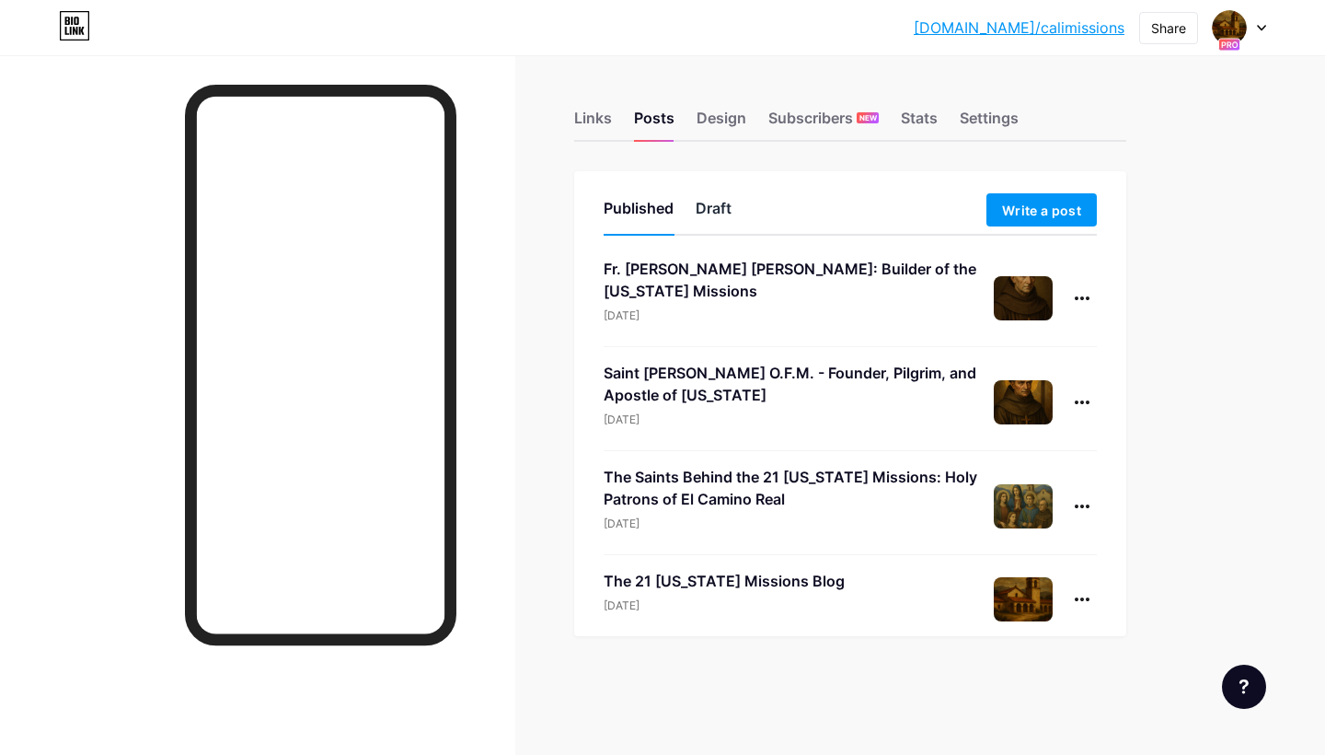
click at [706, 211] on div "Draft" at bounding box center [714, 213] width 36 height 33
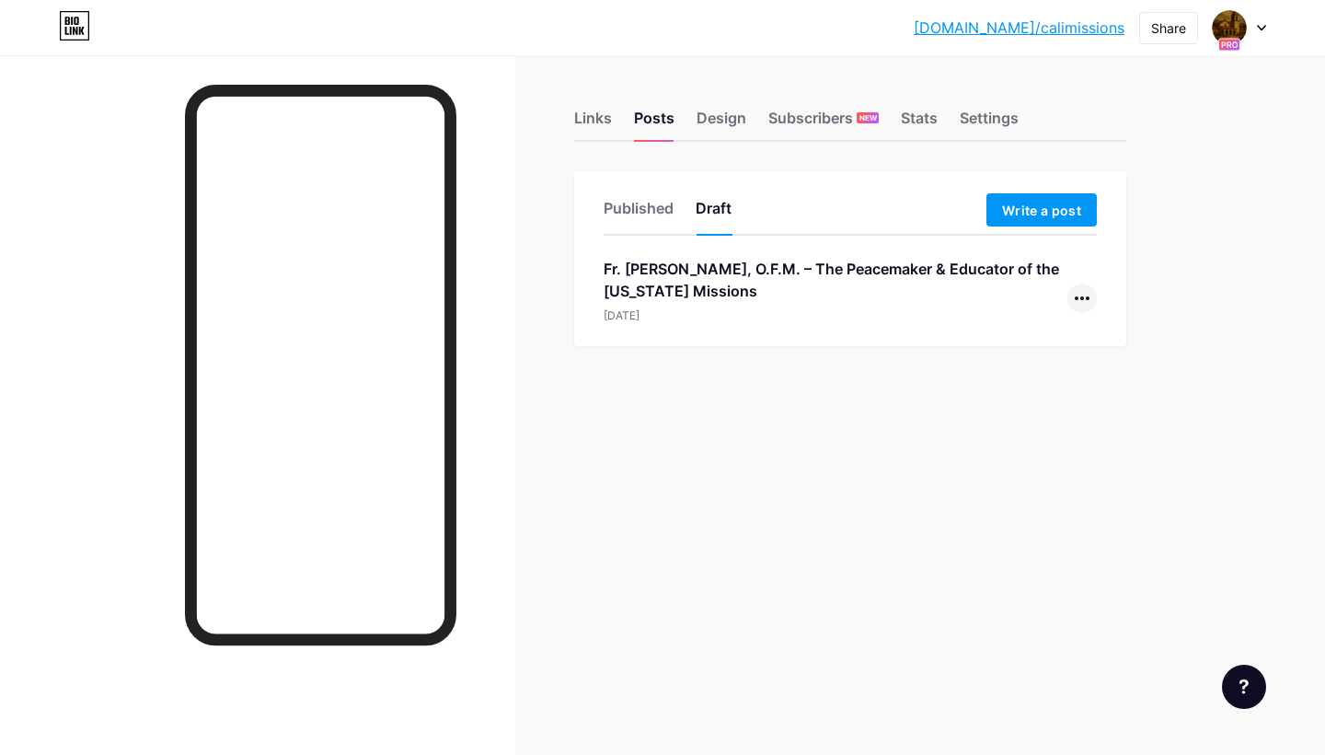
click at [1088, 304] on div at bounding box center [1082, 297] width 29 height 29
click at [1031, 408] on li "Edit" at bounding box center [1025, 416] width 141 height 38
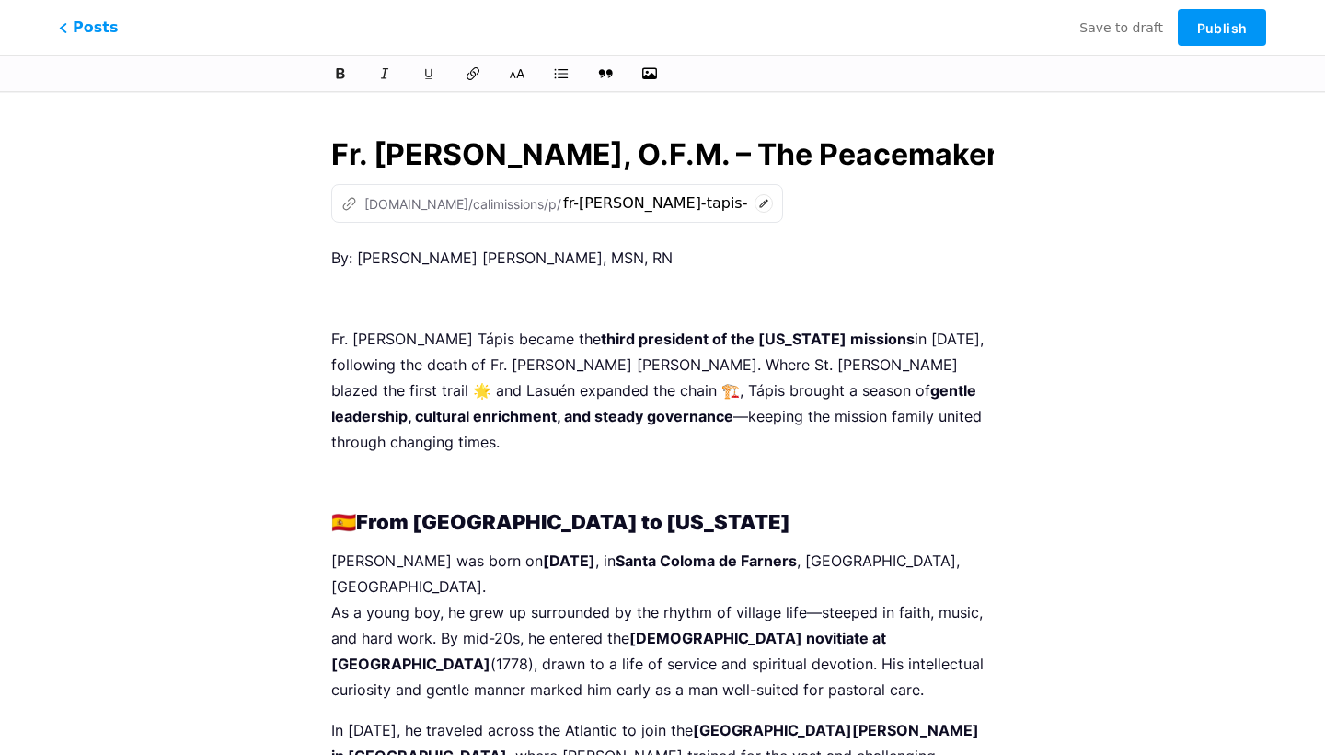
scroll to position [0, 492]
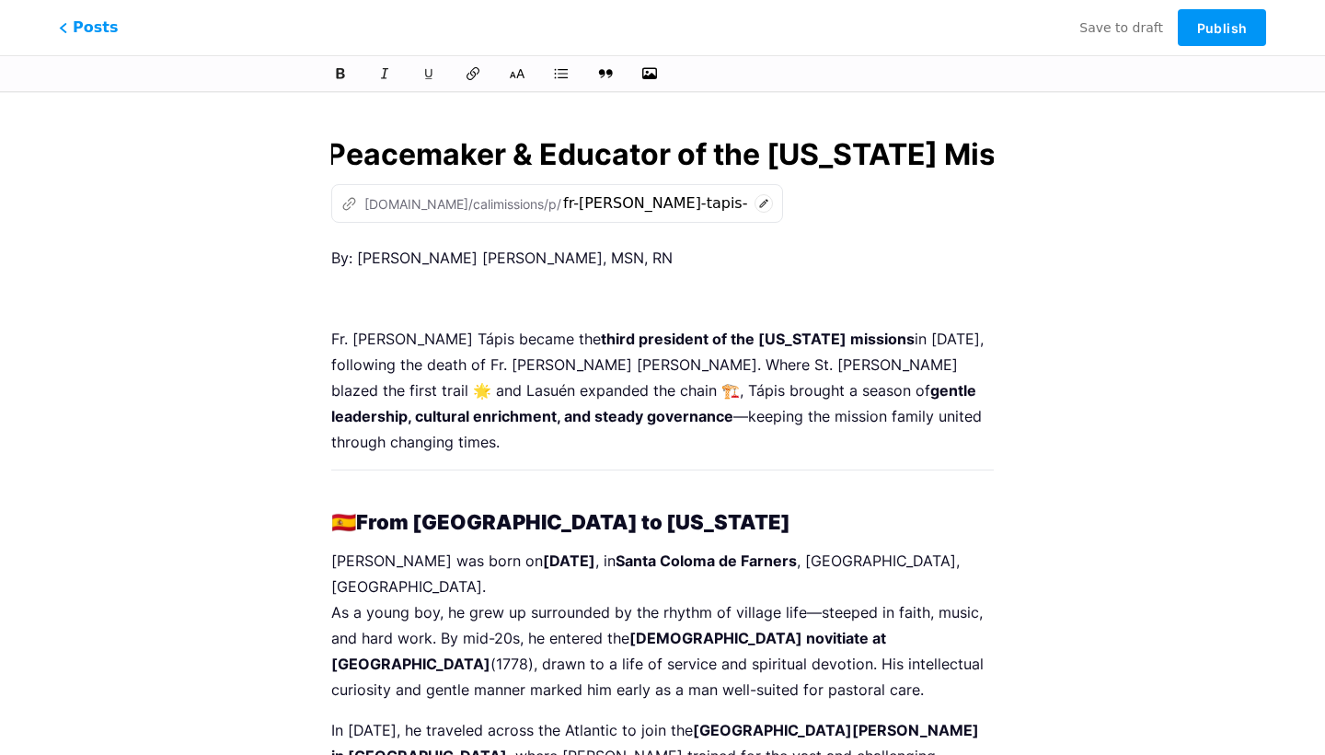
click at [760, 202] on icon at bounding box center [764, 203] width 8 height 8
click at [657, 208] on input "fr-estevan-tapis-ofm-the-peacemaker-educator-of-the-california-missions" at bounding box center [655, 203] width 184 height 22
click at [642, 205] on input "fr-estevan-tapis-ofm-the-peacemaker-educator-of-the-california-missions" at bounding box center [655, 203] width 184 height 22
drag, startPoint x: 642, startPoint y: 205, endPoint x: 716, endPoint y: 210, distance: 73.8
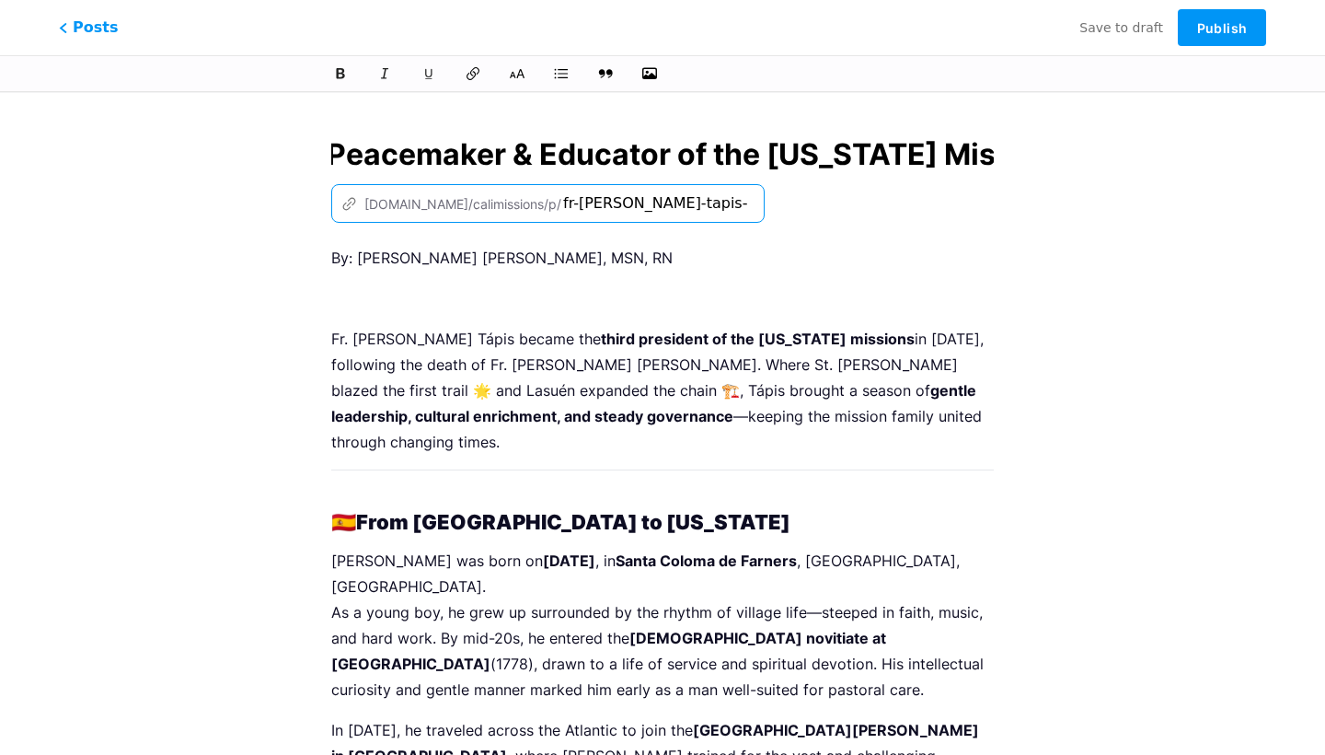
click at [716, 210] on div "z bio.link/calimissions/p/ fr-estevan-tapis-ofm-the-peacemaker-educator-of-the-…" at bounding box center [662, 203] width 663 height 39
click at [658, 307] on p at bounding box center [662, 298] width 663 height 26
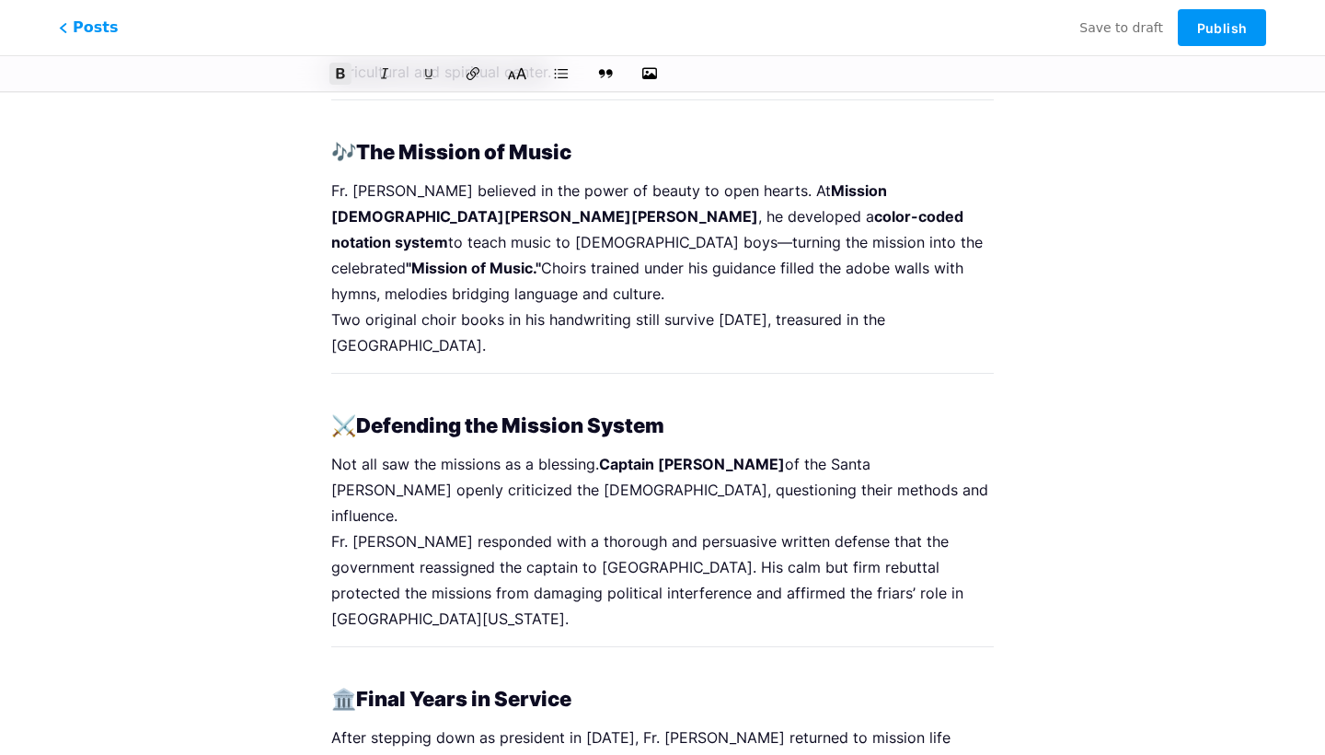
scroll to position [0, 0]
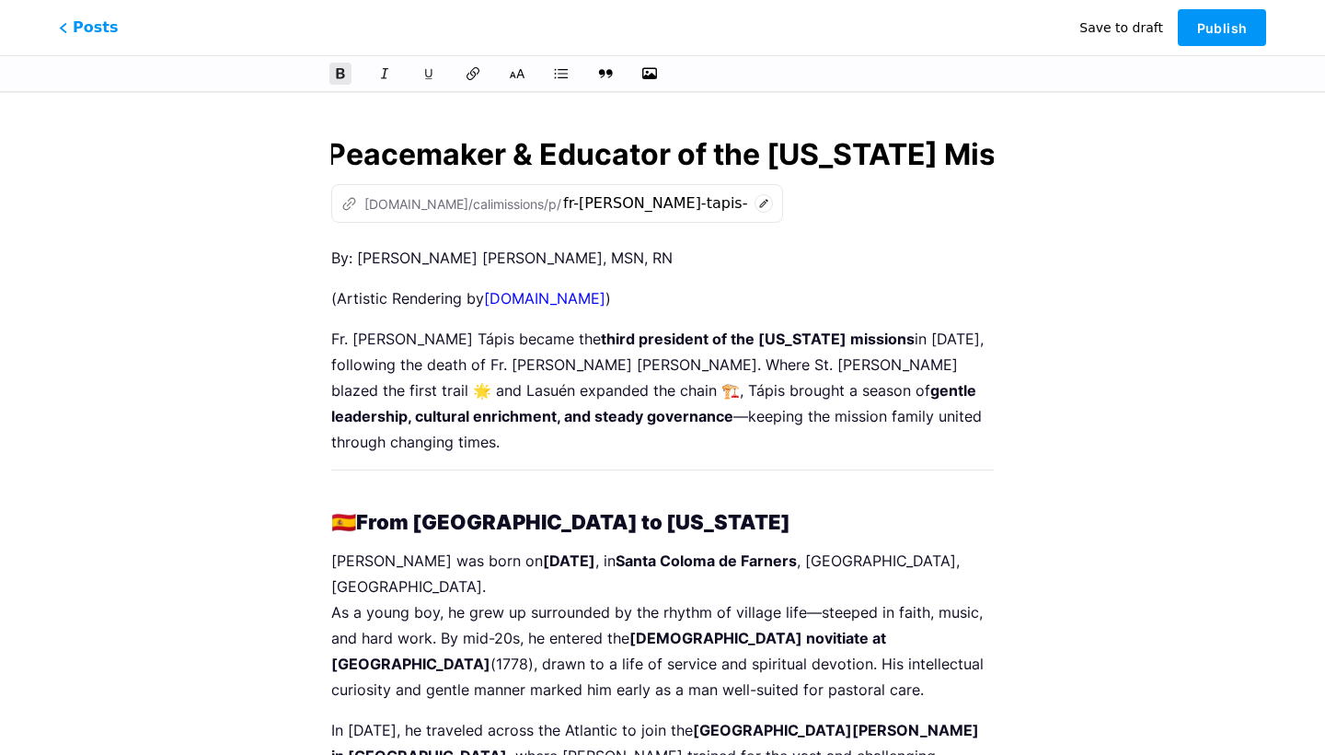
click at [1115, 32] on span "Save to draft" at bounding box center [1122, 27] width 84 height 15
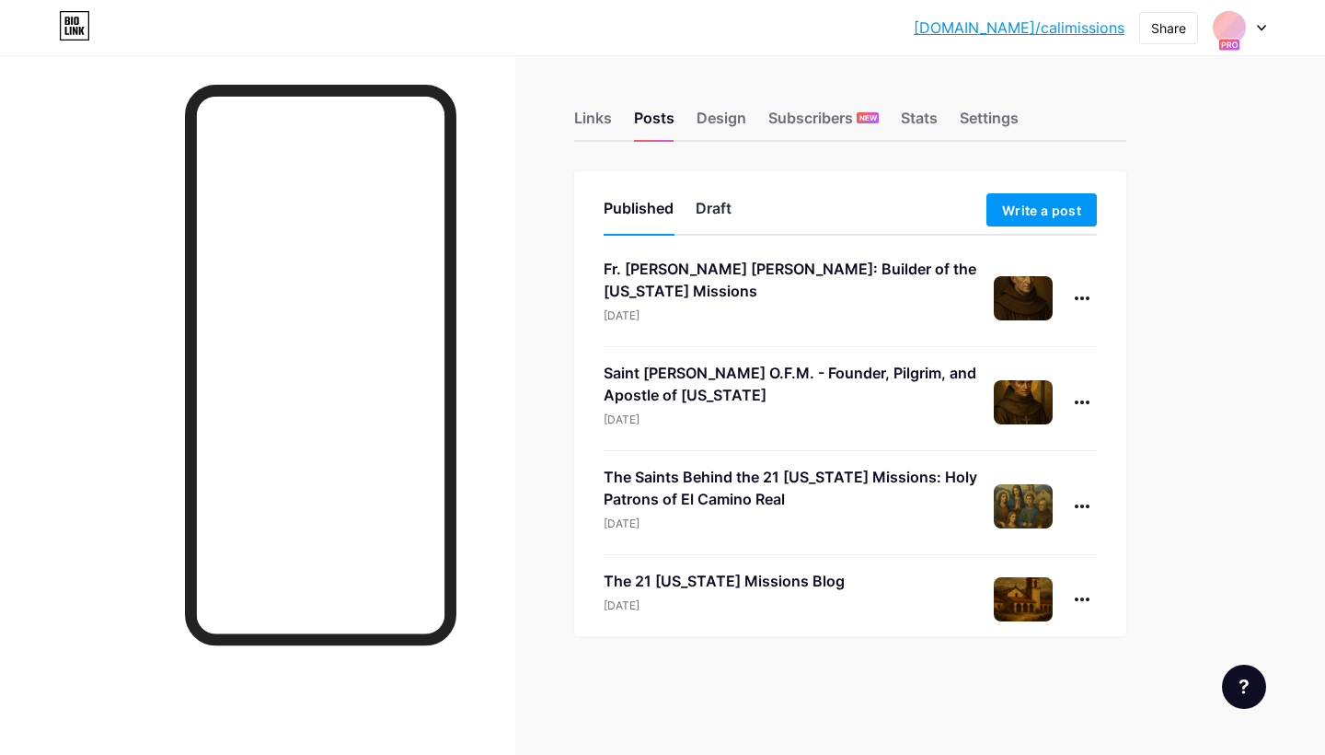
click at [720, 213] on div "Draft" at bounding box center [714, 213] width 36 height 33
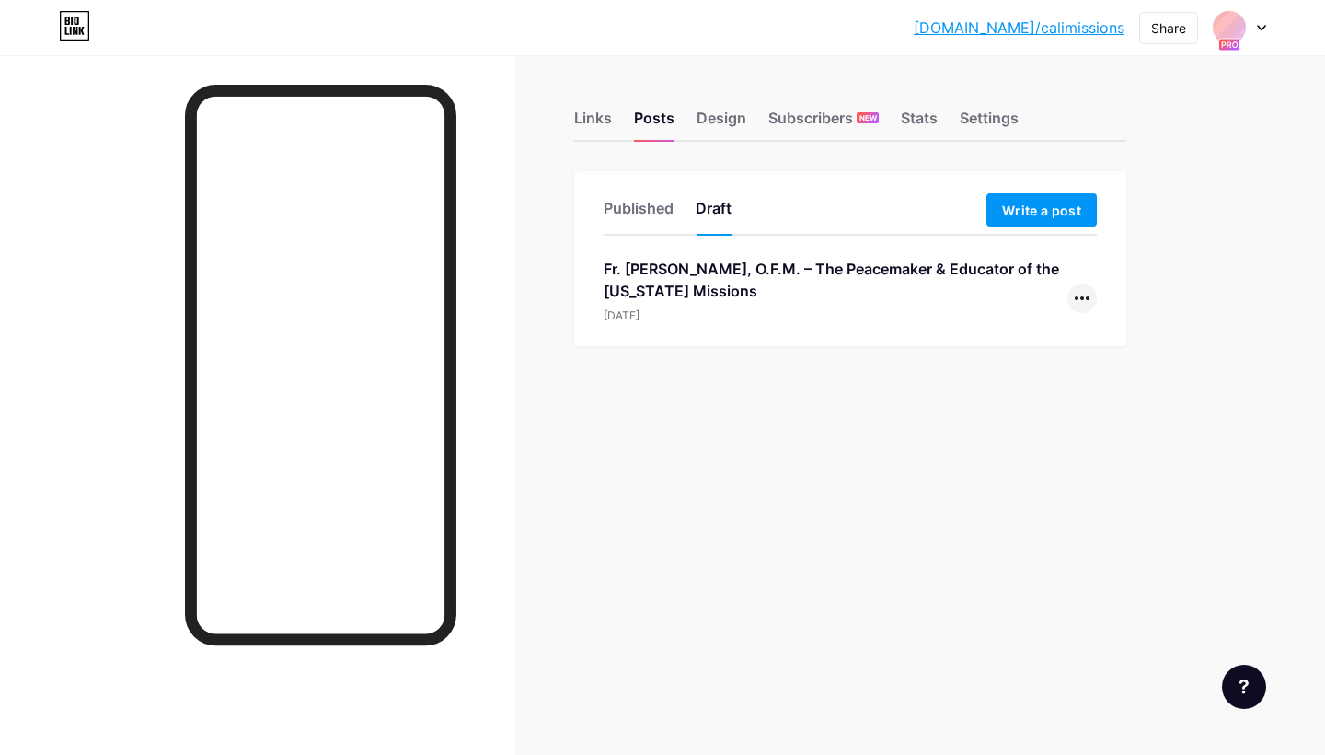
click at [1082, 302] on div at bounding box center [1082, 297] width 29 height 29
click at [1011, 422] on li "Edit" at bounding box center [1025, 416] width 141 height 38
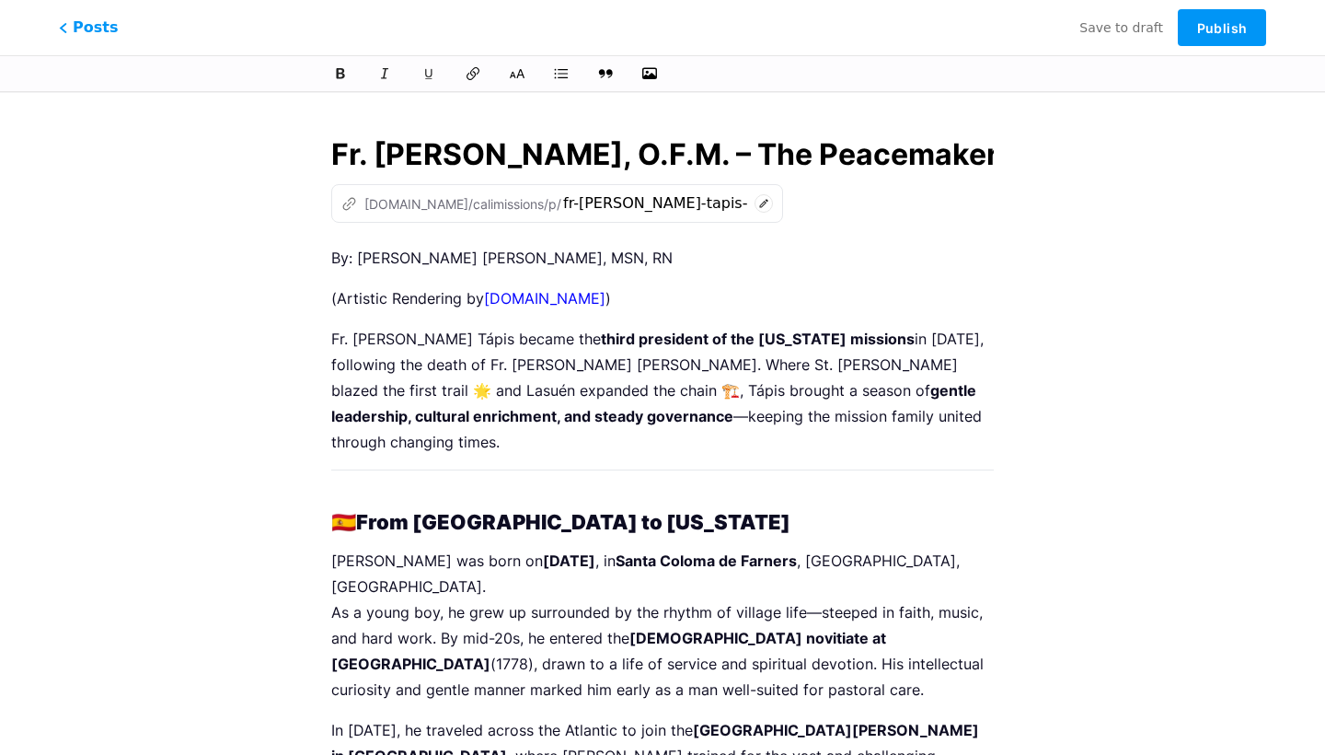
scroll to position [0, 492]
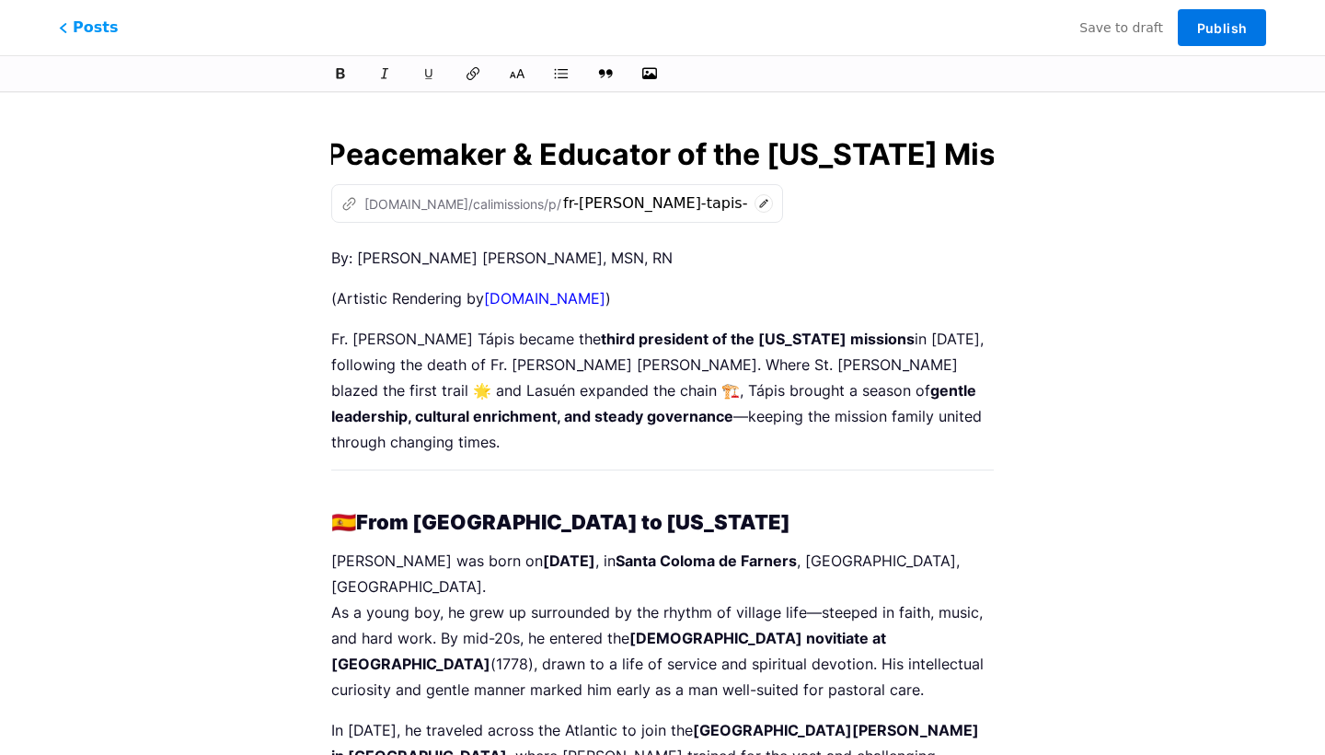
click at [1223, 34] on span "Publish" at bounding box center [1222, 28] width 50 height 16
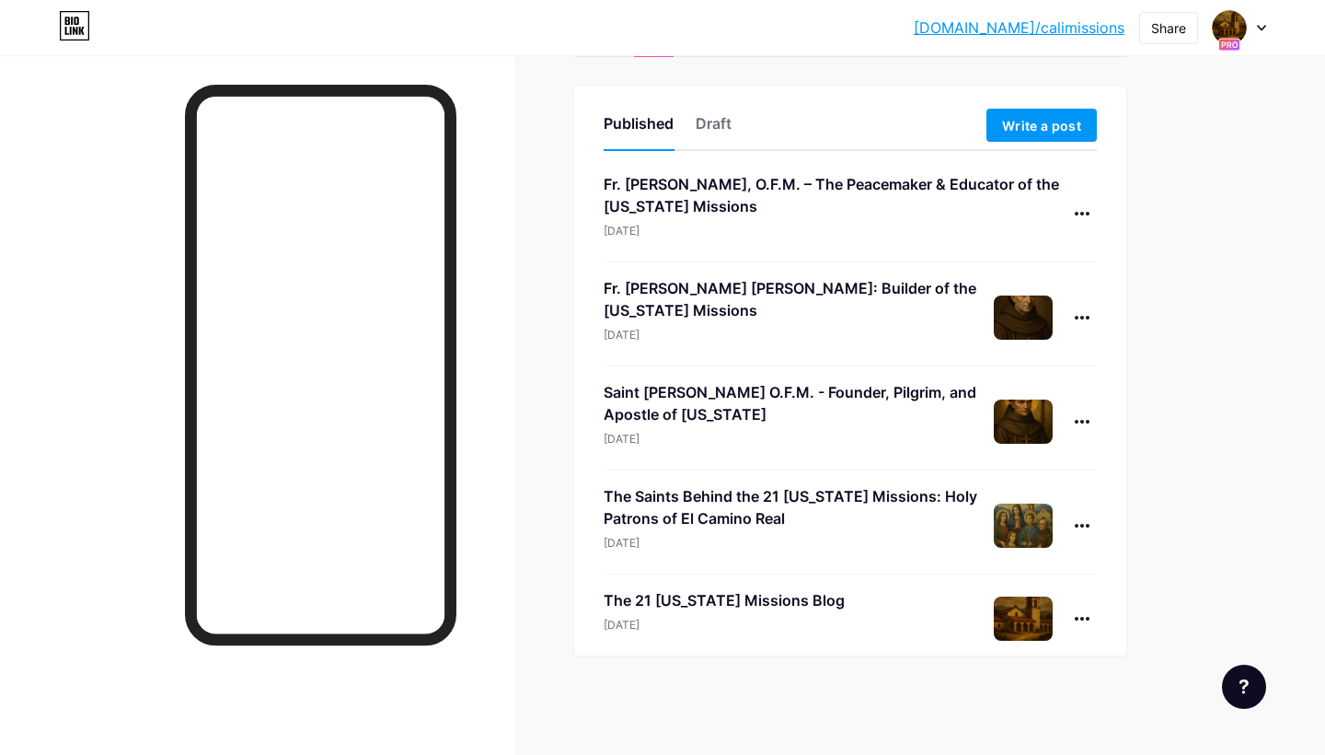
scroll to position [85, 0]
click at [1080, 415] on div at bounding box center [1082, 421] width 29 height 29
click at [1014, 542] on li "Edit" at bounding box center [1025, 539] width 141 height 38
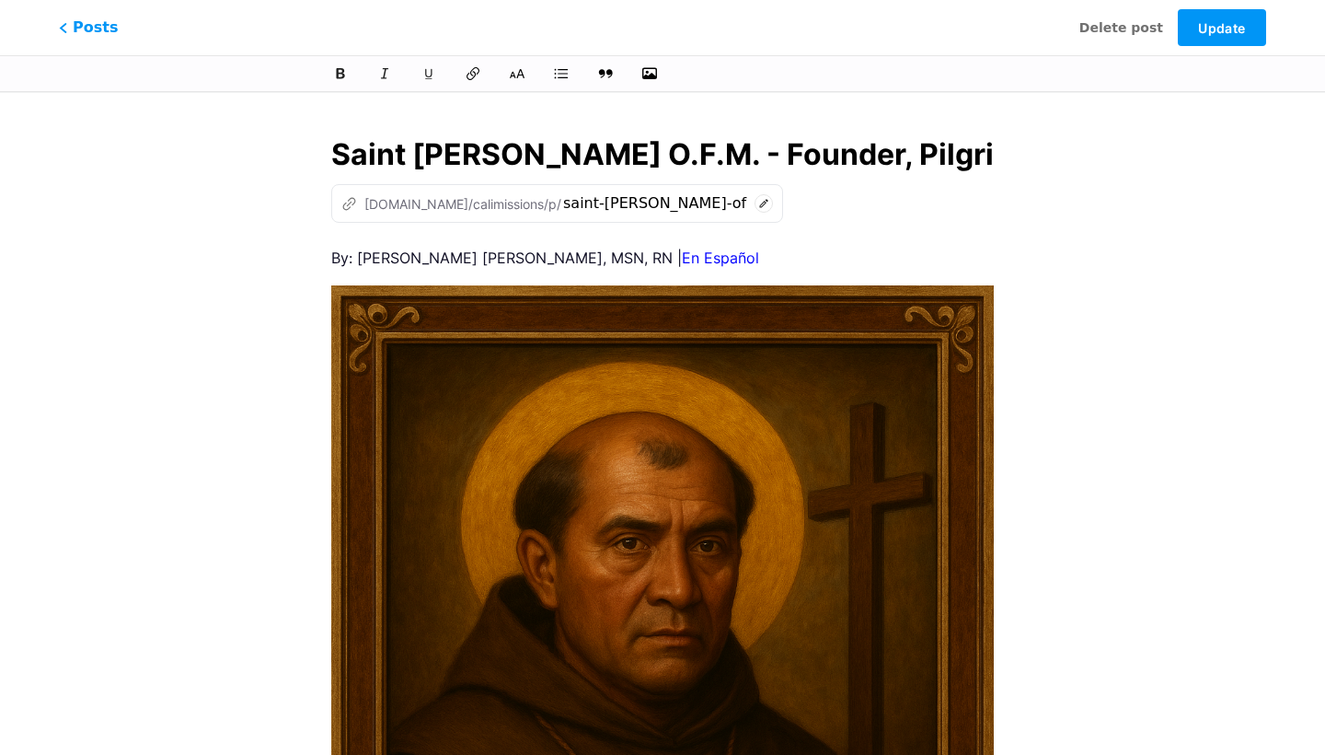
scroll to position [0, 453]
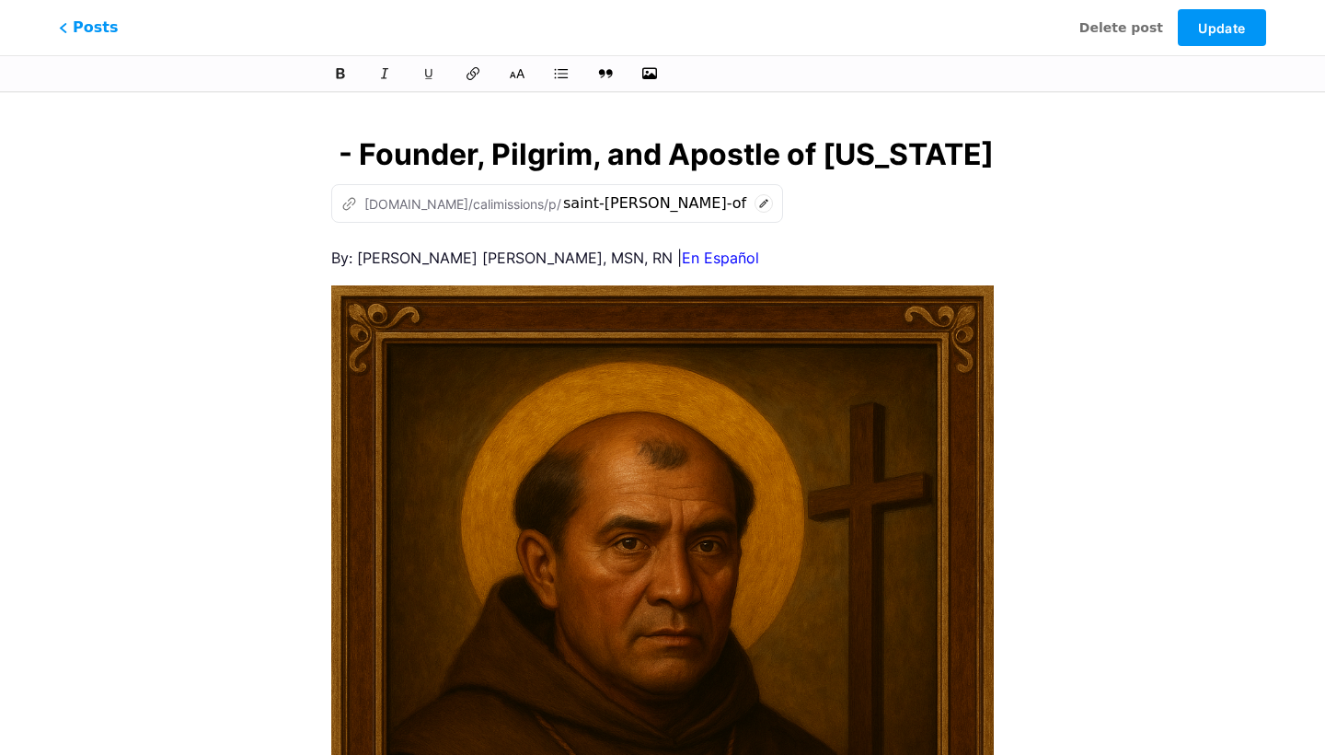
click at [375, 154] on input "Saint Junípero Serra Ferrer O.F.M. - Founder, Pilgrim, and Apostle of California" at bounding box center [662, 155] width 663 height 44
type input "Saint Junípero Serra Ferrer O.F.M.: Founder, Pilgrim, and Apostle of California"
click at [1202, 39] on button "Update" at bounding box center [1222, 27] width 88 height 37
click at [92, 38] on span "Posts" at bounding box center [88, 28] width 65 height 24
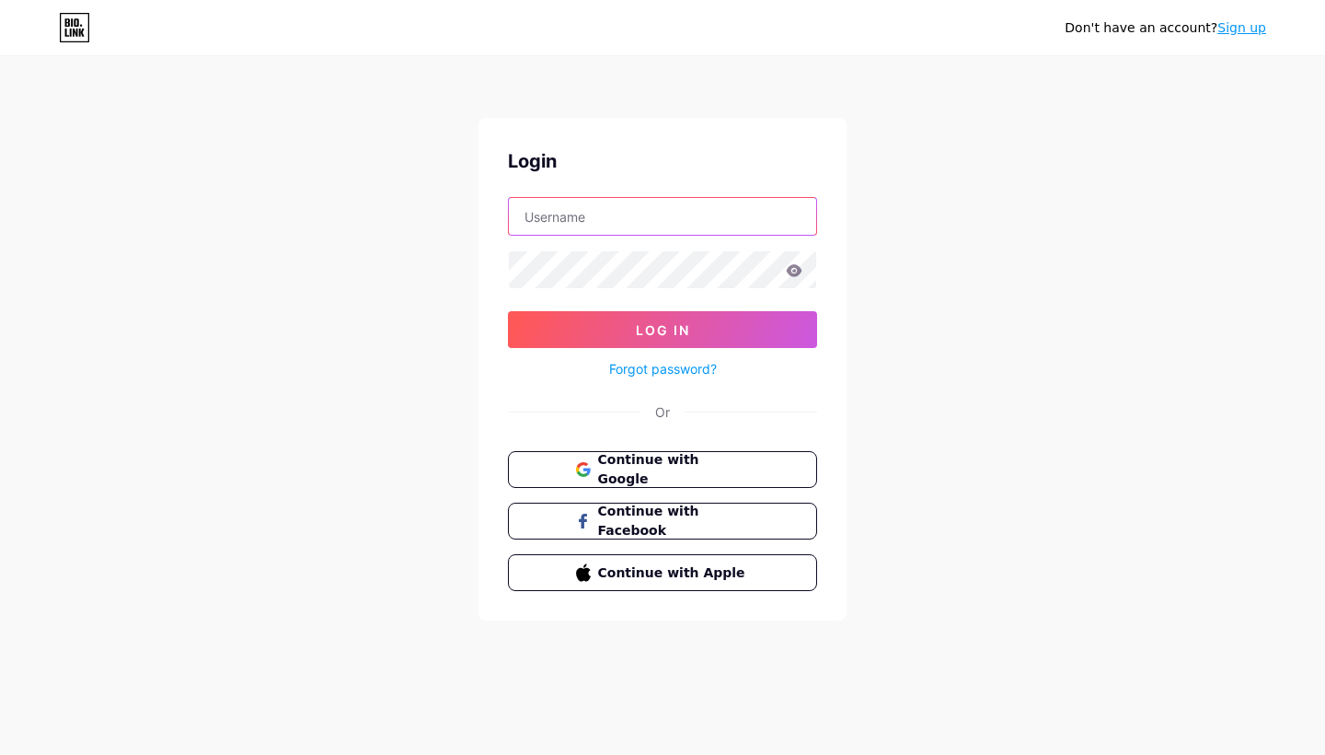
type input "nursemartin"
click at [663, 330] on button "Log In" at bounding box center [662, 329] width 309 height 37
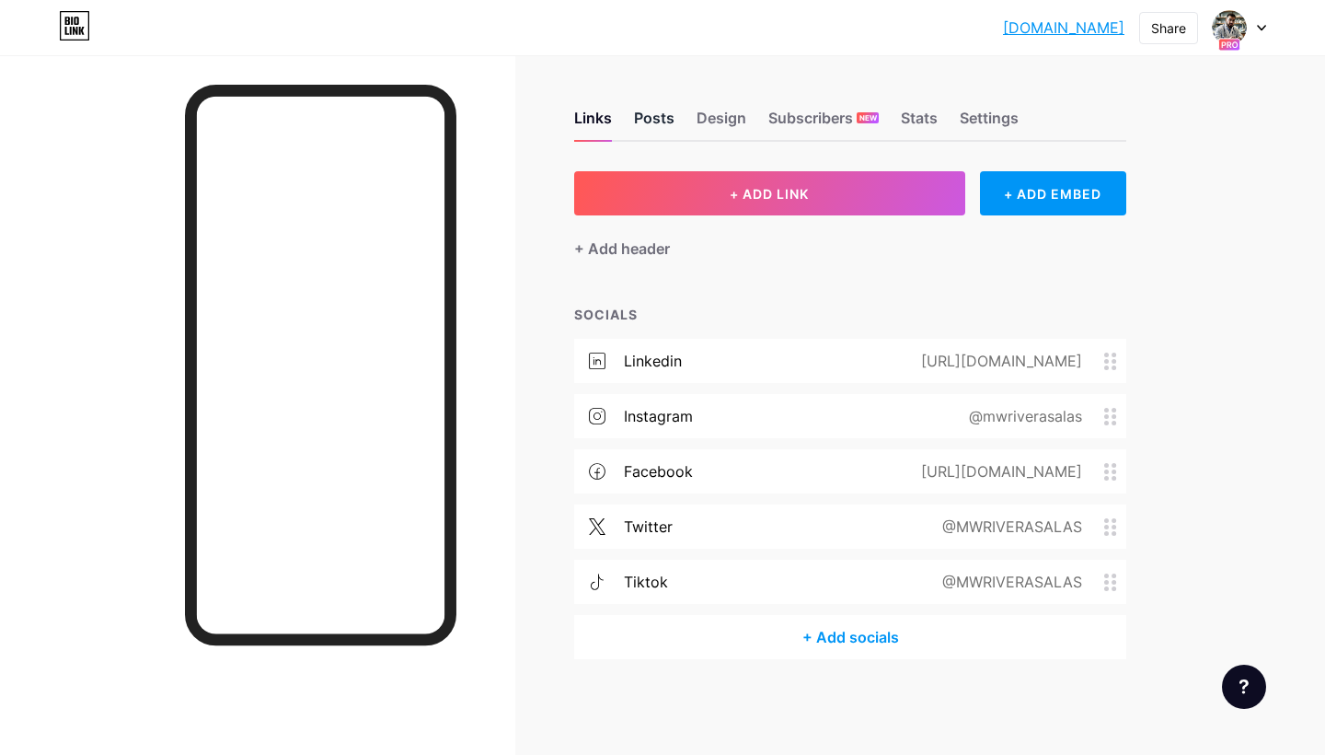
click at [662, 111] on div "Posts" at bounding box center [654, 123] width 40 height 33
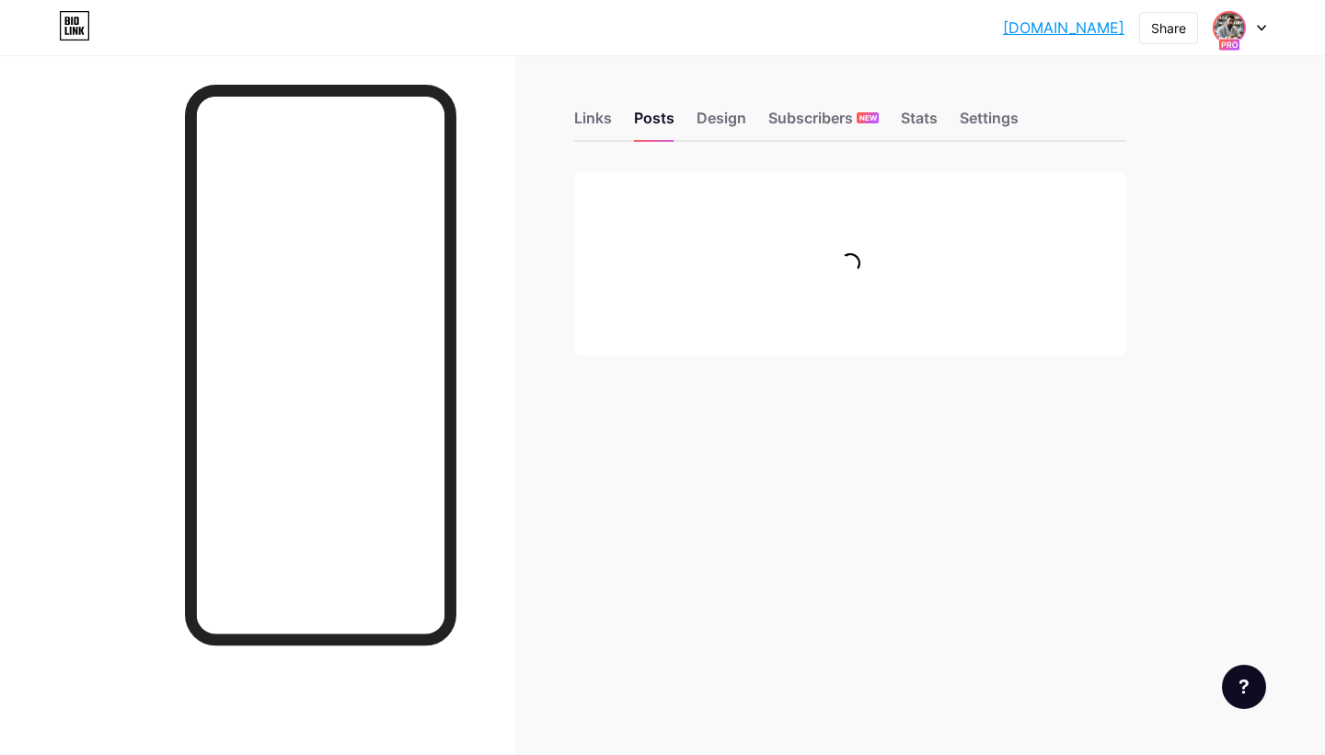
click at [1223, 23] on img at bounding box center [1229, 27] width 29 height 29
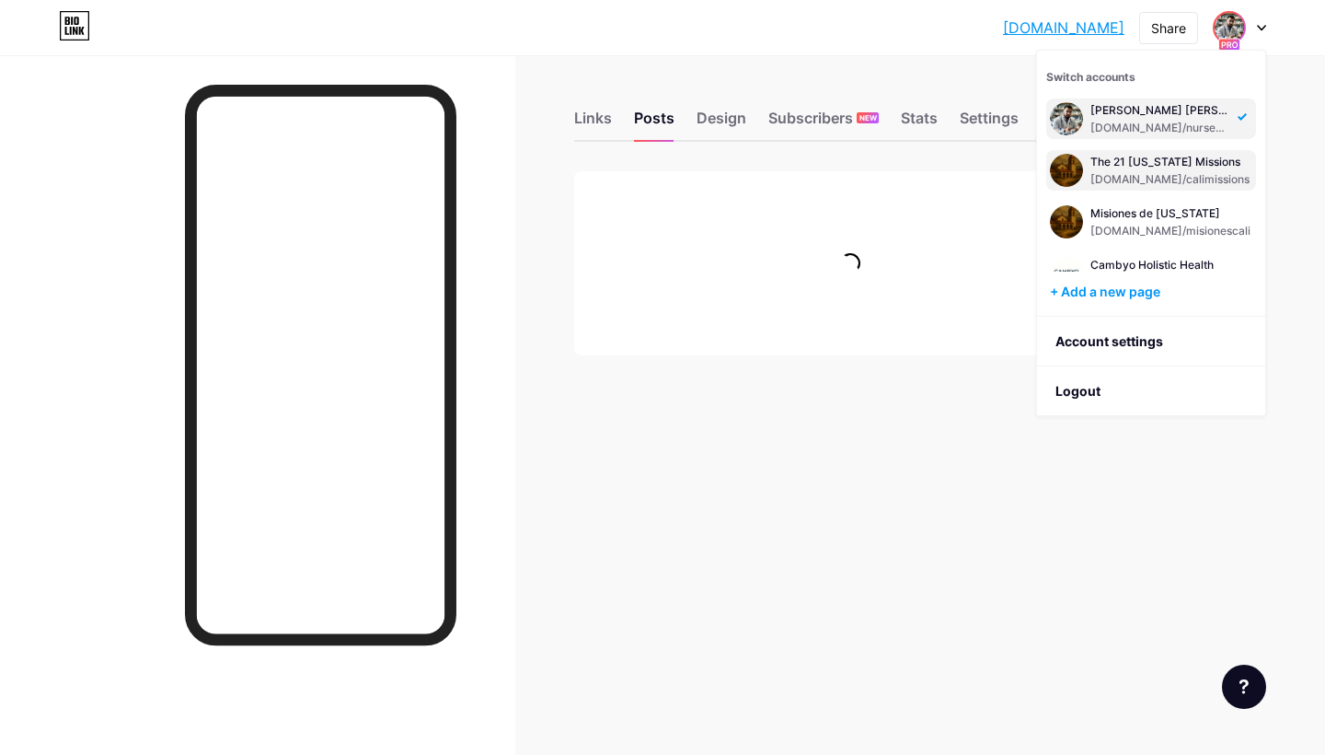
click at [1170, 165] on div "The 21 [US_STATE] Missions" at bounding box center [1170, 162] width 159 height 15
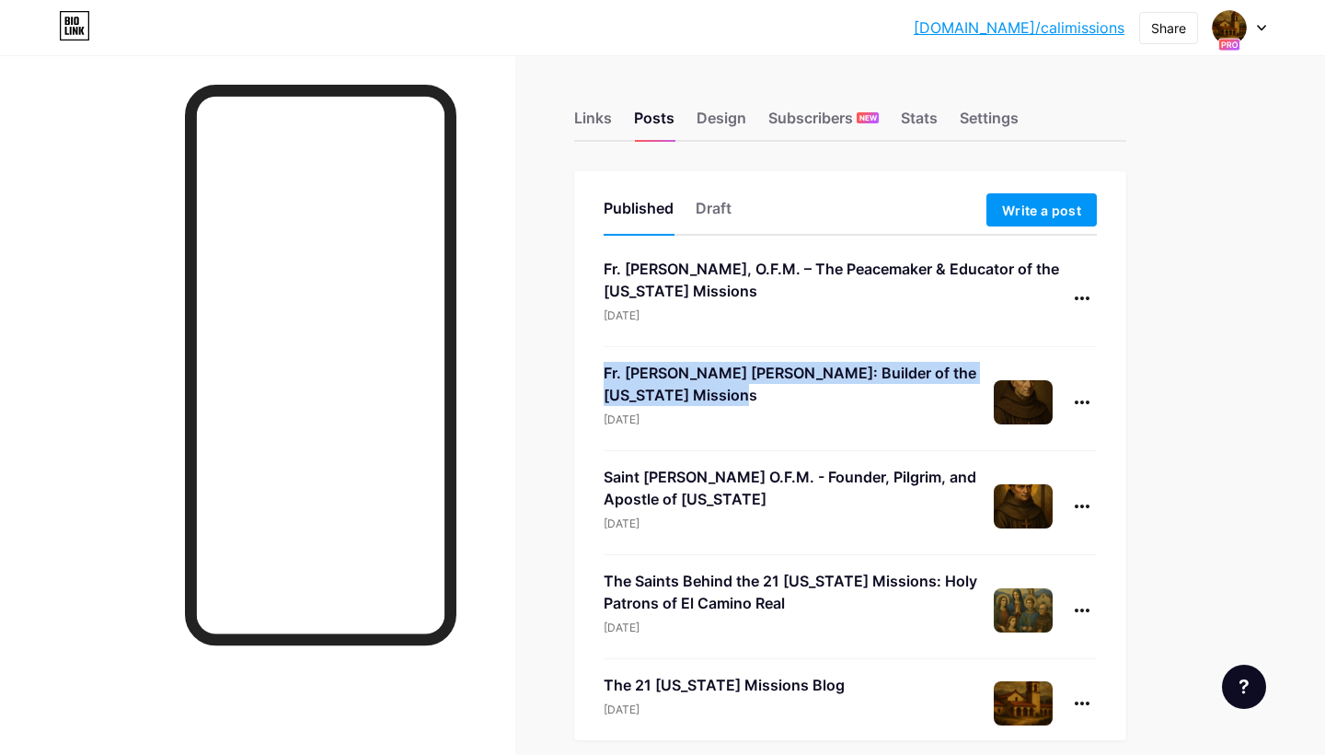
drag, startPoint x: 775, startPoint y: 396, endPoint x: 588, endPoint y: 363, distance: 189.8
click at [588, 363] on div "Published Draft Write a post Fr. [PERSON_NAME], O.F.M. – The Peacemaker & Educa…" at bounding box center [850, 455] width 552 height 569
copy div "Fr. [PERSON_NAME] [PERSON_NAME]: Builder of the [US_STATE] Missions"
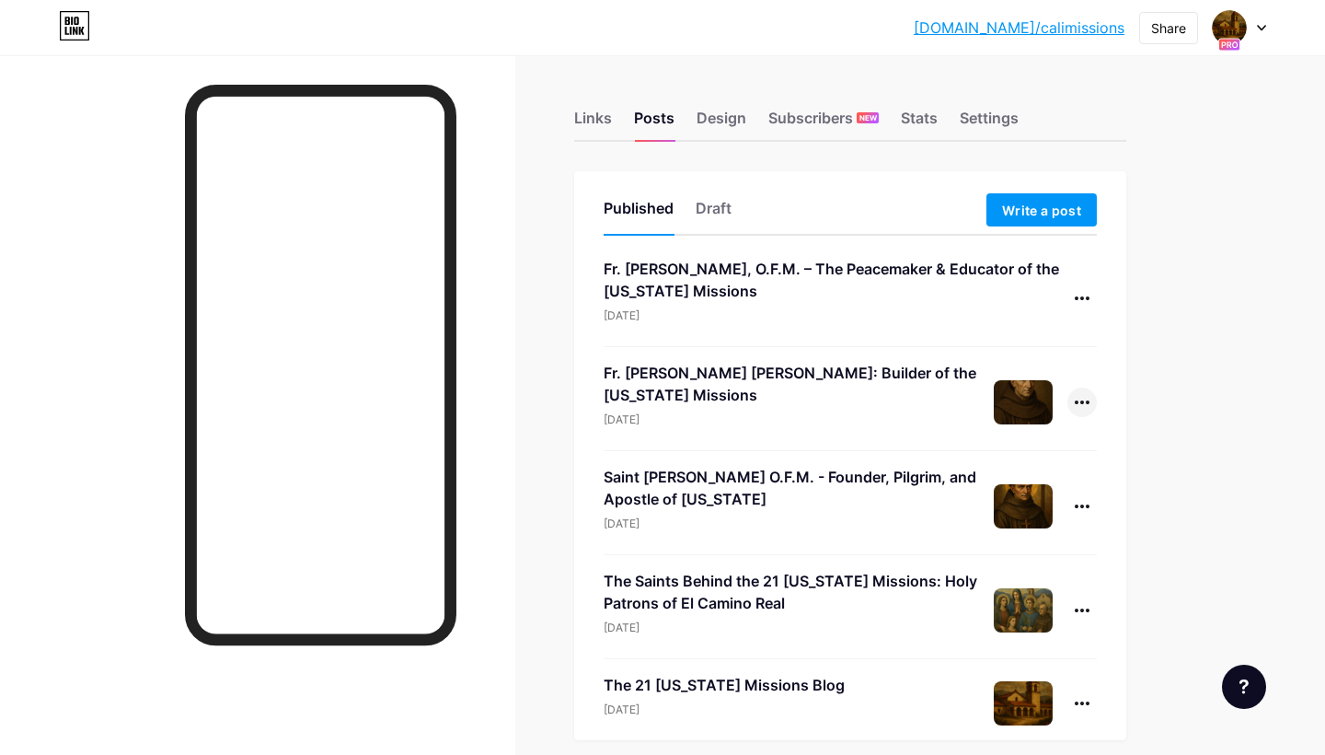
click at [1076, 397] on div at bounding box center [1082, 401] width 29 height 29
click at [1020, 512] on li "Edit" at bounding box center [1025, 520] width 141 height 38
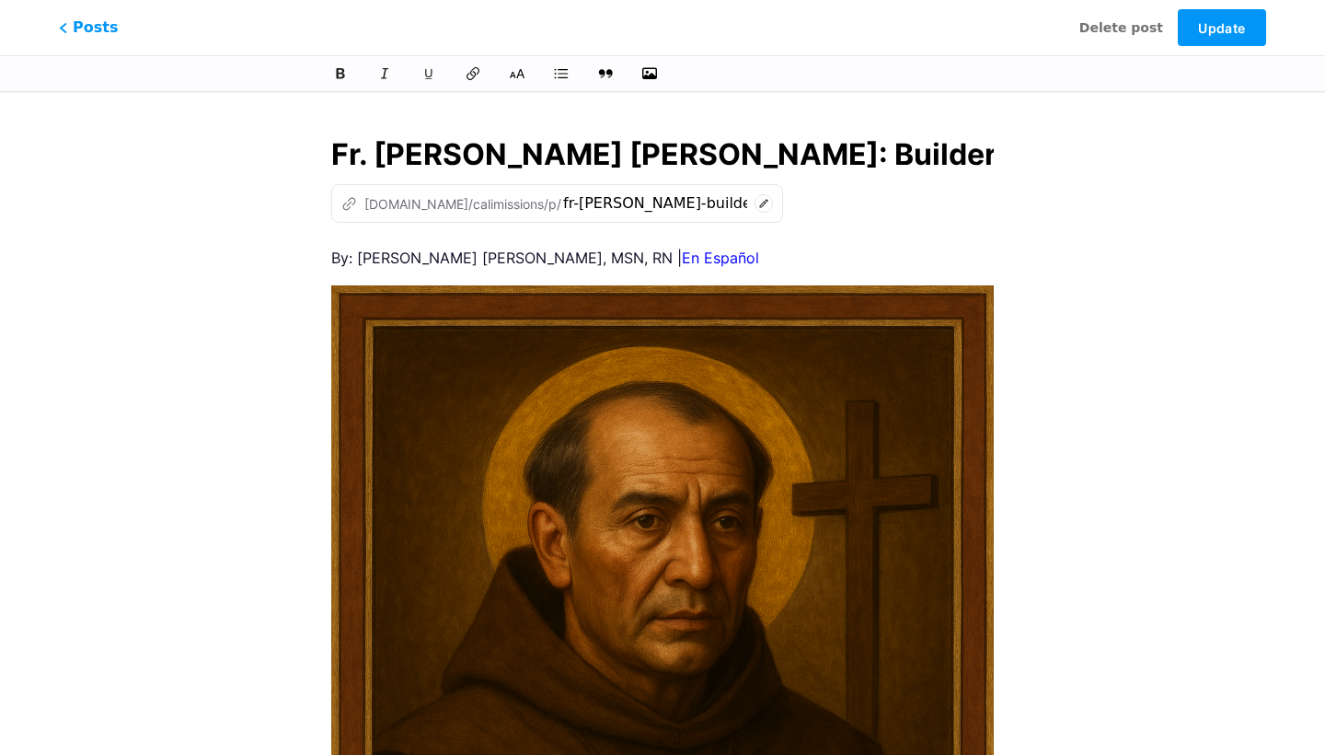
scroll to position [0, 273]
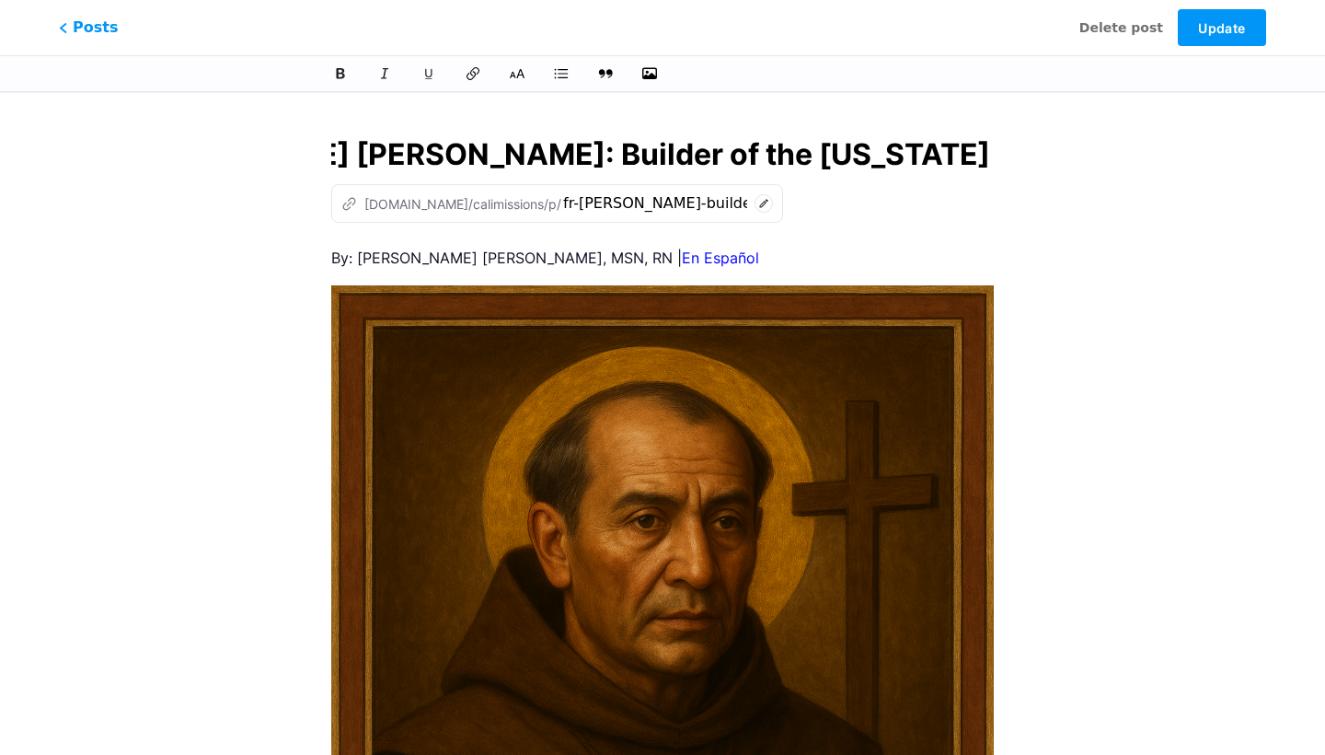
click at [501, 153] on input "Fr. [PERSON_NAME] [PERSON_NAME]: Builder of the [US_STATE] Missions" at bounding box center [662, 155] width 663 height 44
type input "Fr. [PERSON_NAME] [PERSON_NAME] O.F.M.- Builder of the [US_STATE] Missions"
click at [755, 204] on icon at bounding box center [764, 203] width 18 height 18
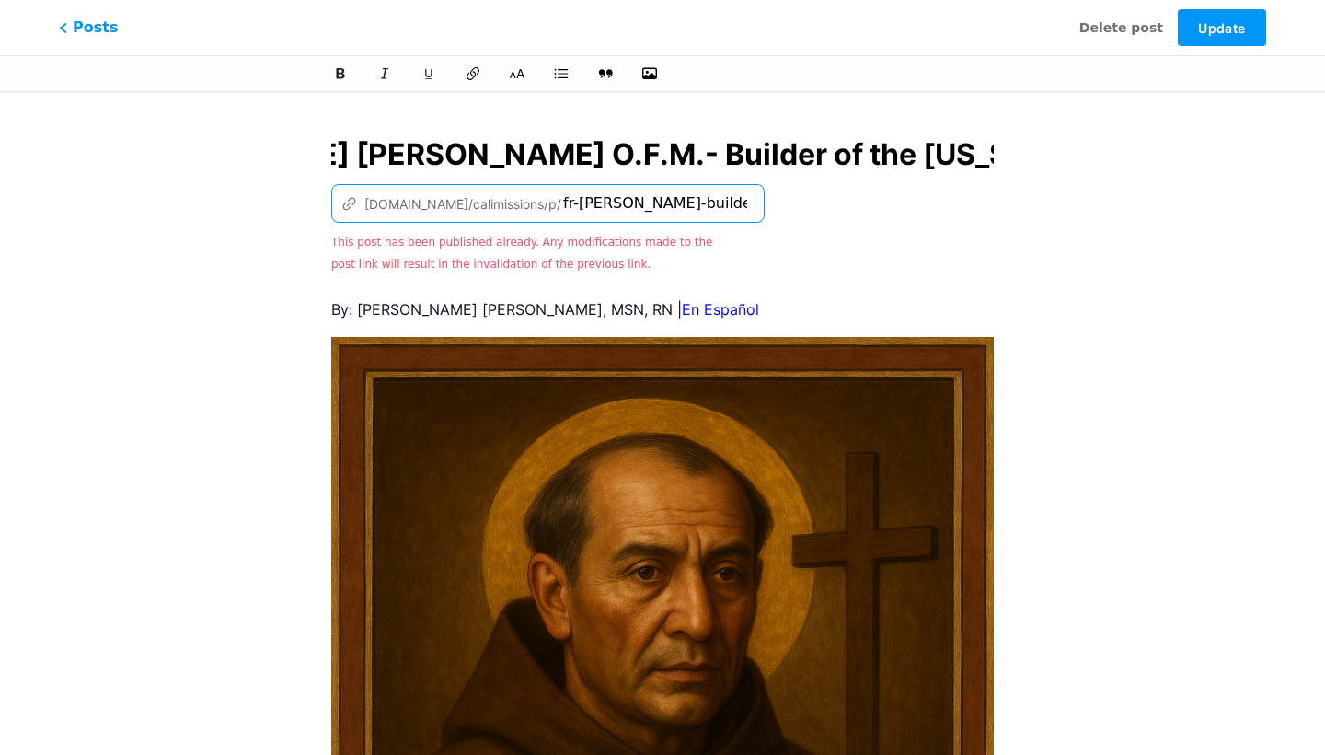
drag, startPoint x: 514, startPoint y: 202, endPoint x: 813, endPoint y: 212, distance: 299.3
click at [808, 215] on div "z [DOMAIN_NAME]/calimissions/p/ fr-[PERSON_NAME]-builder-of-the-[US_STATE]-miss…" at bounding box center [662, 229] width 663 height 90
drag, startPoint x: 560, startPoint y: 197, endPoint x: 438, endPoint y: 190, distance: 121.7
click at [438, 190] on div "z [DOMAIN_NAME]/calimissions/p/ fr-[PERSON_NAME]" at bounding box center [548, 203] width 434 height 39
click at [563, 205] on input "fr-[PERSON_NAME]" at bounding box center [655, 203] width 184 height 22
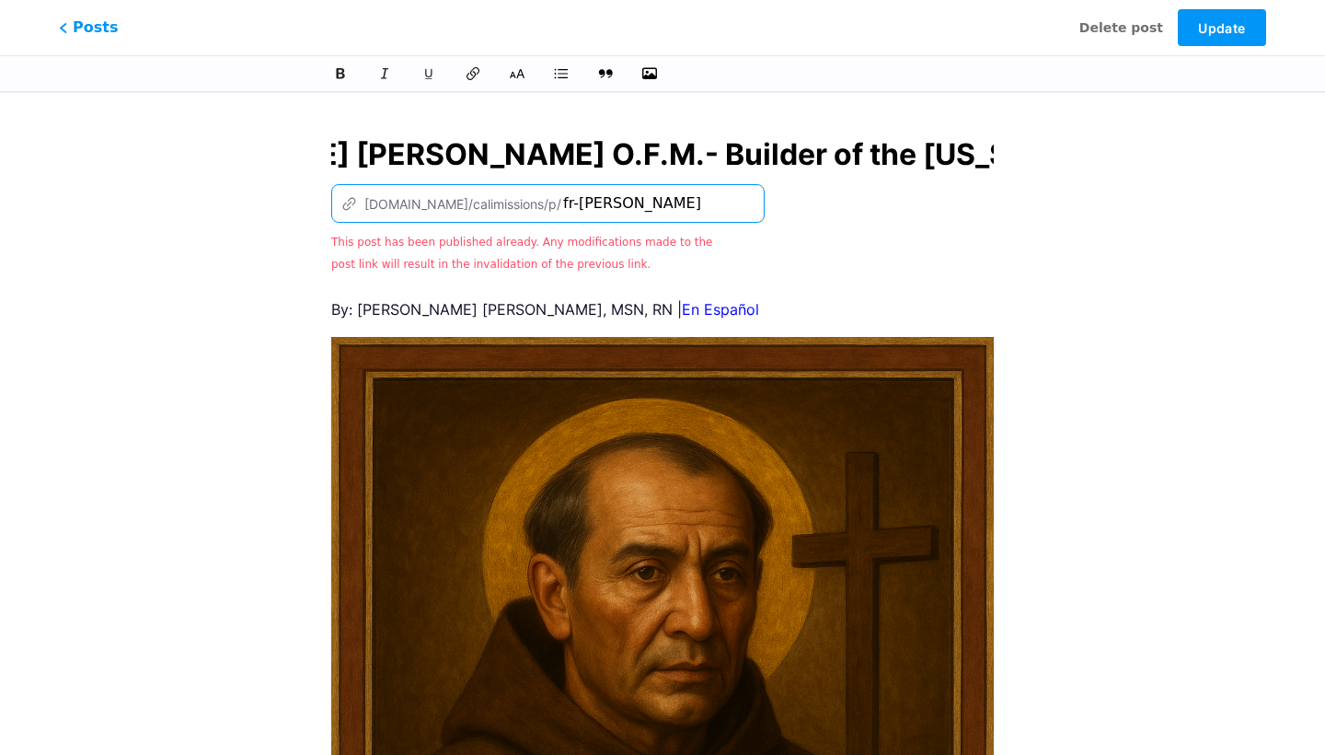
click at [563, 202] on input "fr-[PERSON_NAME]" at bounding box center [655, 203] width 184 height 22
drag, startPoint x: 632, startPoint y: 207, endPoint x: 782, endPoint y: 216, distance: 150.3
click at [787, 217] on div "z [DOMAIN_NAME]/calimissions/p/ fr-[PERSON_NAME] This post has been published a…" at bounding box center [662, 229] width 663 height 90
type input "fr-[PERSON_NAME]"
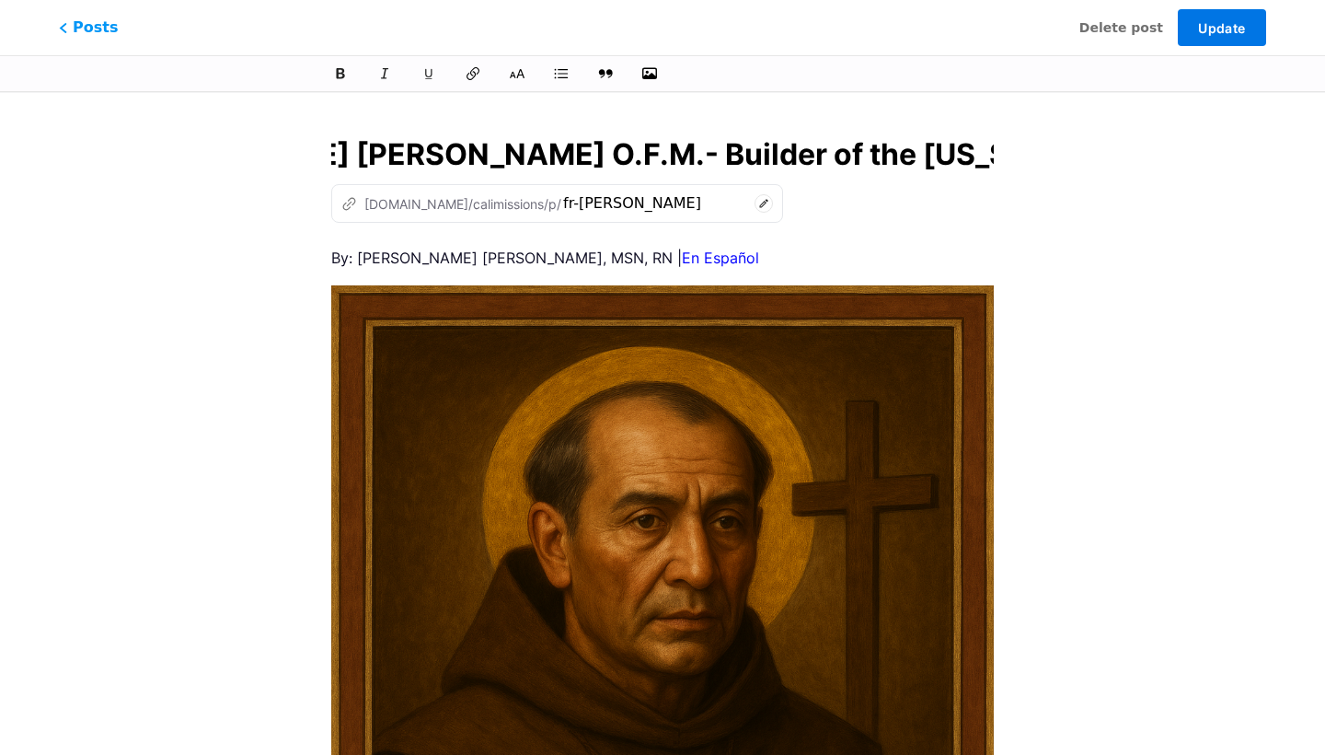
click at [1231, 27] on span "Update" at bounding box center [1221, 28] width 47 height 16
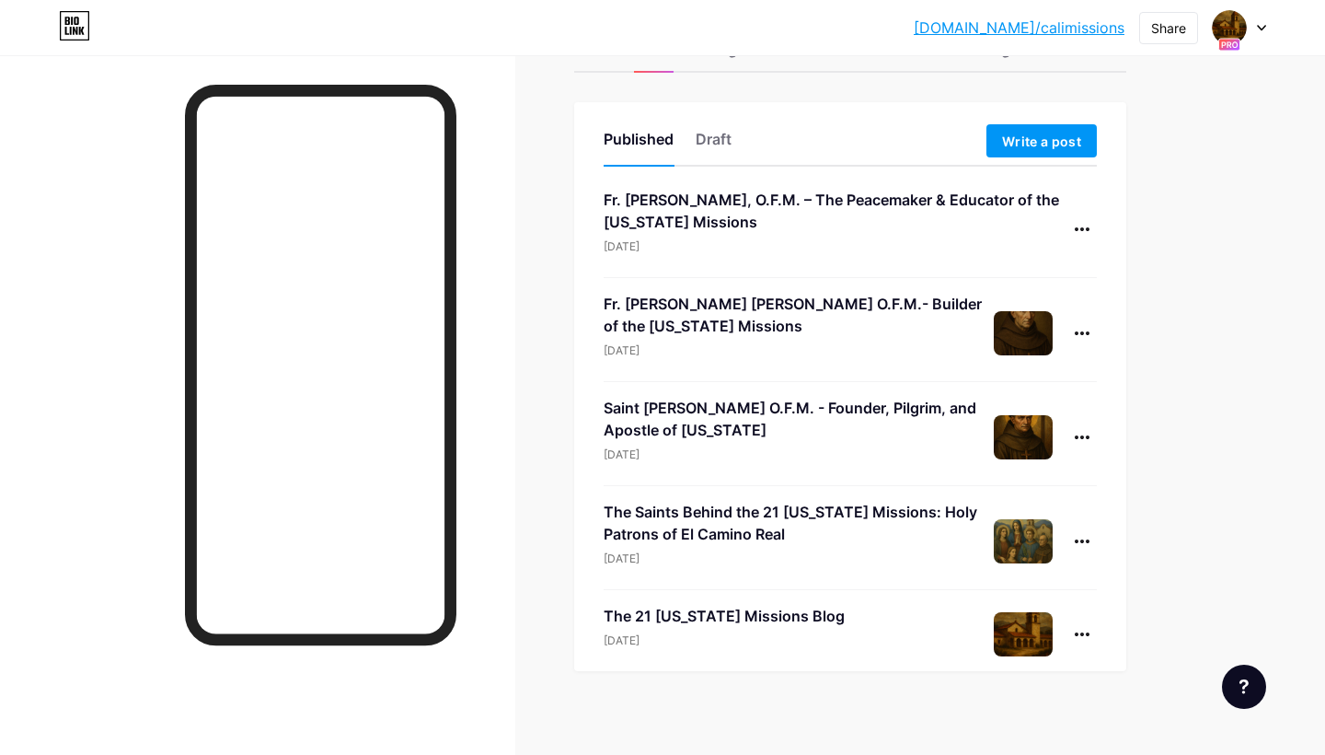
scroll to position [74, 0]
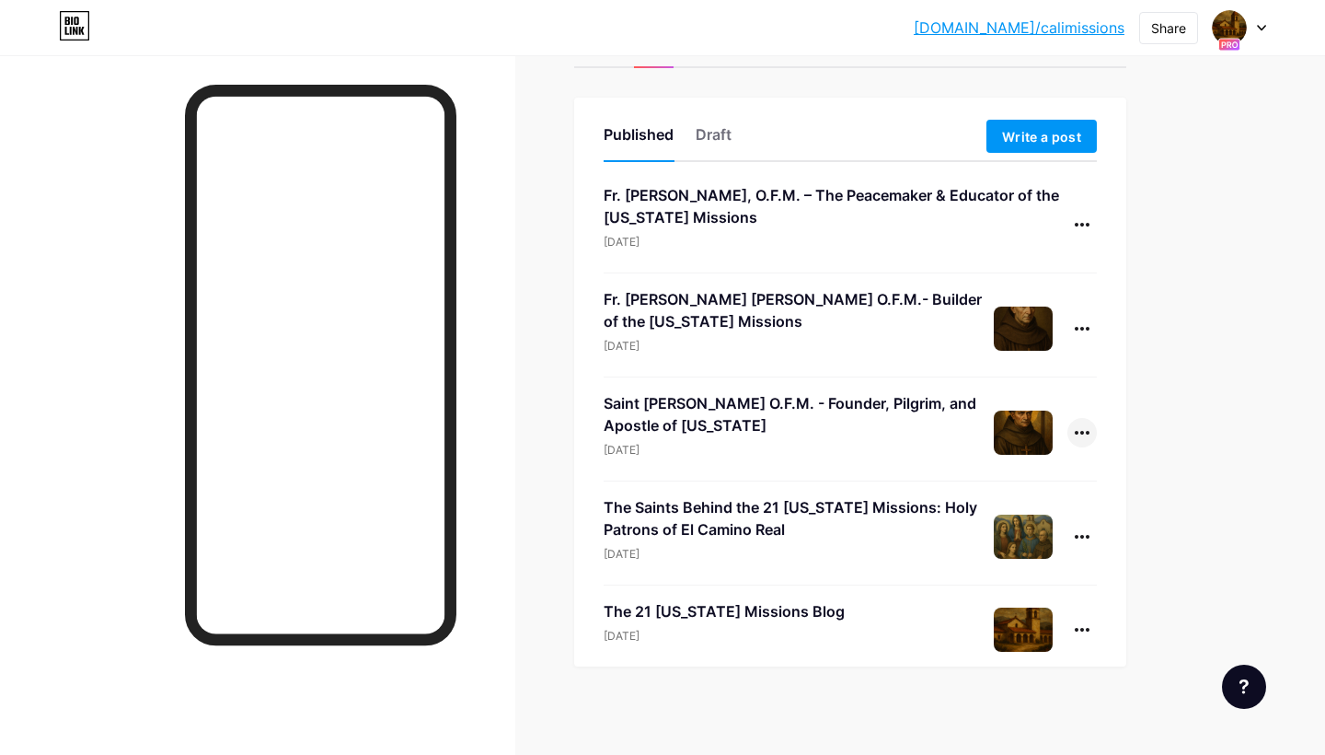
click at [1087, 433] on icon at bounding box center [1082, 433] width 15 height 4
click at [1012, 552] on li "Edit" at bounding box center [1025, 550] width 141 height 38
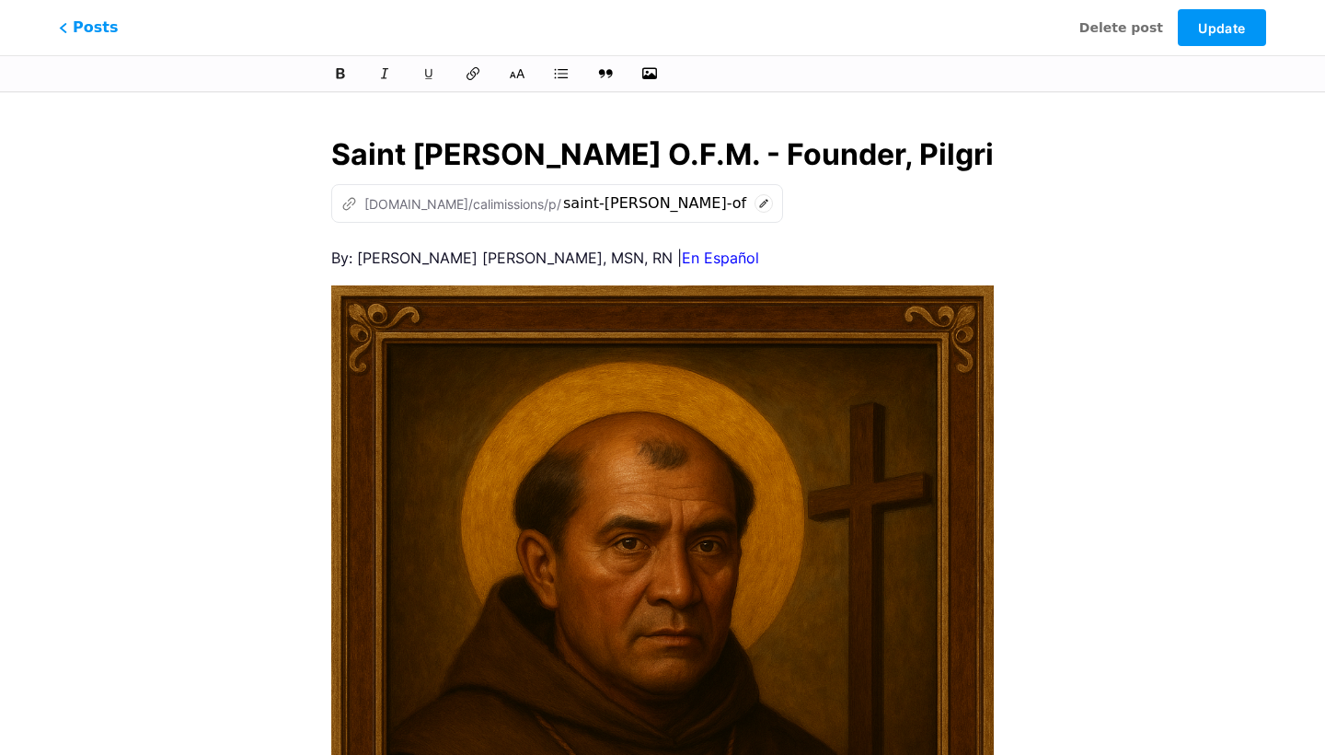
scroll to position [0, 453]
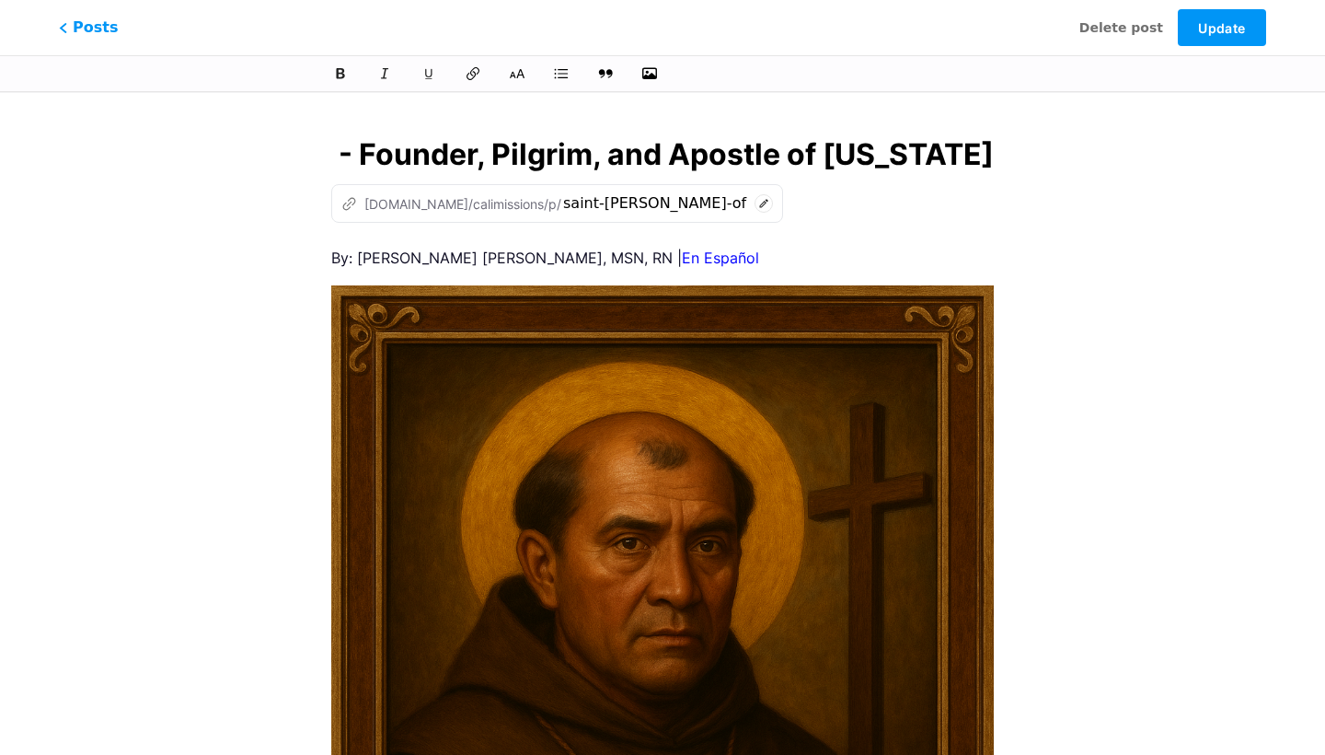
click at [372, 151] on input "Saint [PERSON_NAME] O.F.M. - Founder, Pilgrim, and Apostle of [US_STATE]" at bounding box center [662, 155] width 663 height 44
click at [755, 203] on icon at bounding box center [764, 203] width 18 height 18
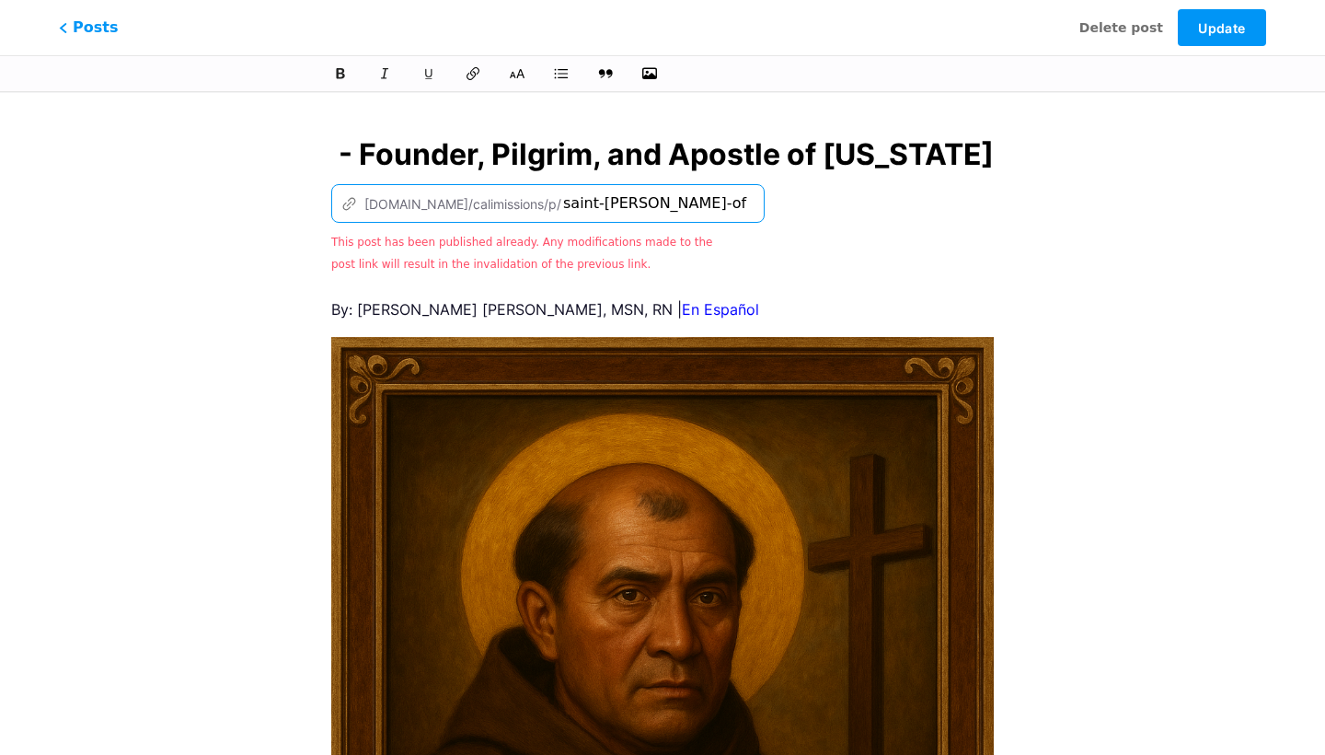
drag, startPoint x: 522, startPoint y: 202, endPoint x: 989, endPoint y: 182, distance: 467.1
click at [969, 207] on div "z [DOMAIN_NAME]/calimissions/p/ saint-[PERSON_NAME]-ofm-founder-pilgrim-and-apo…" at bounding box center [662, 229] width 663 height 90
drag, startPoint x: 594, startPoint y: 202, endPoint x: 901, endPoint y: 222, distance: 308.0
click at [900, 228] on div "z [DOMAIN_NAME]/calimissions/p/ saint-[PERSON_NAME]-ofm-founder This post has b…" at bounding box center [662, 229] width 663 height 90
drag, startPoint x: 539, startPoint y: 202, endPoint x: 442, endPoint y: 199, distance: 97.6
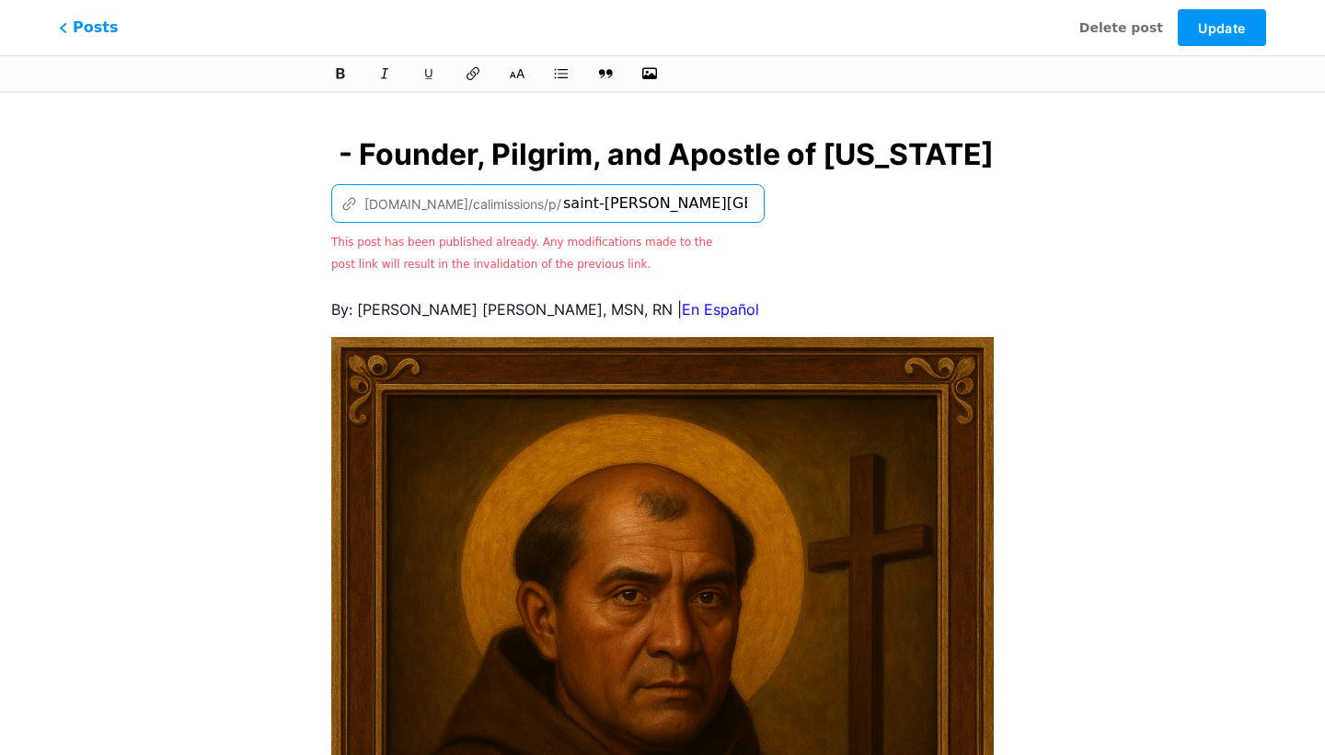
click at [442, 199] on div "z [DOMAIN_NAME]/calimissions/p/ saint-[PERSON_NAME][GEOGRAPHIC_DATA]" at bounding box center [548, 203] width 434 height 39
drag, startPoint x: 678, startPoint y: 206, endPoint x: 737, endPoint y: 214, distance: 59.4
click at [737, 214] on div "z [DOMAIN_NAME]/calimissions/p/ saint-[PERSON_NAME][GEOGRAPHIC_DATA] This post …" at bounding box center [662, 229] width 663 height 90
type input "saint-[PERSON_NAME][GEOGRAPHIC_DATA]"
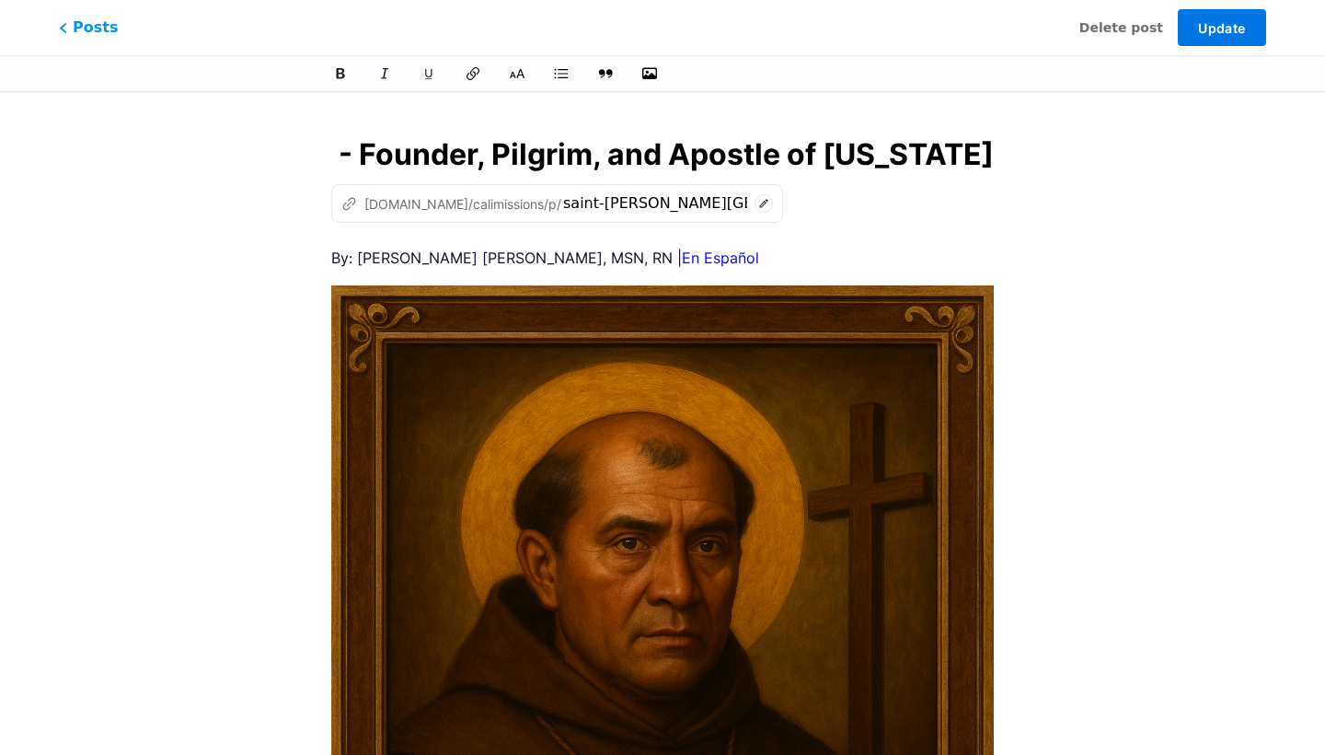
click at [1209, 36] on button "Update" at bounding box center [1222, 27] width 88 height 37
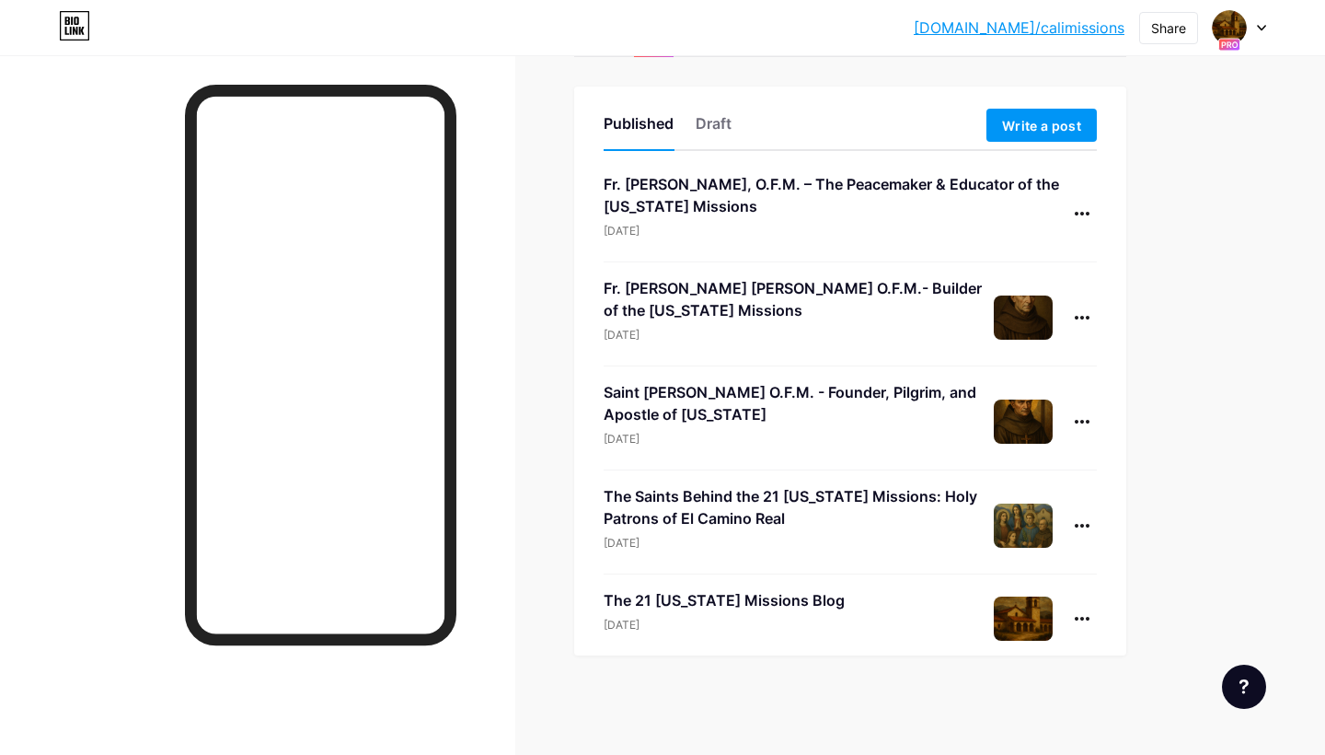
scroll to position [85, 0]
click at [1082, 422] on icon at bounding box center [1082, 422] width 15 height 4
click at [1011, 538] on li "Edit" at bounding box center [1025, 539] width 141 height 38
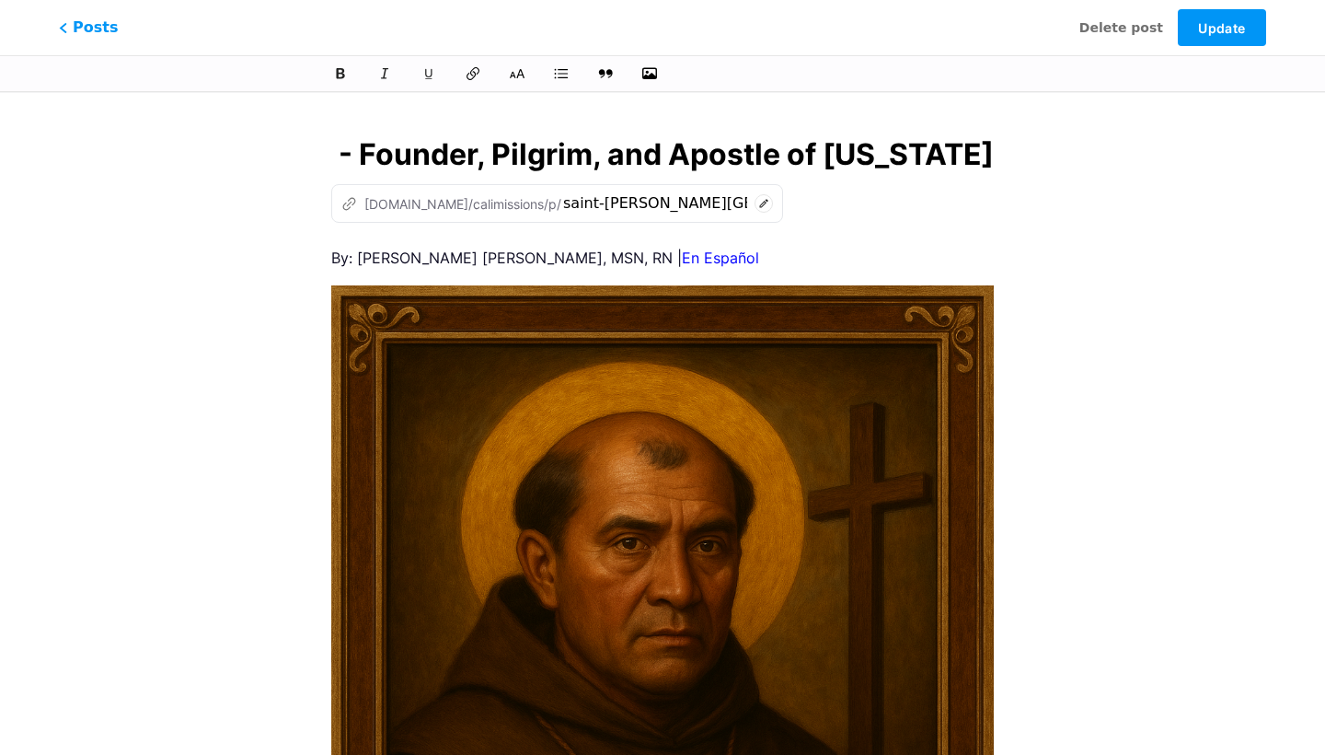
drag, startPoint x: 379, startPoint y: 156, endPoint x: 204, endPoint y: 136, distance: 176.0
click at [547, 150] on input "Saint [PERSON_NAME] O.F.M. - Founder, Pilgrim, and Apostle of [US_STATE]" at bounding box center [662, 155] width 663 height 44
click at [404, 146] on input "Saint [PERSON_NAME] O.F.M. - Founder, Pilgrim, and Apostle of [US_STATE]" at bounding box center [662, 155] width 663 height 44
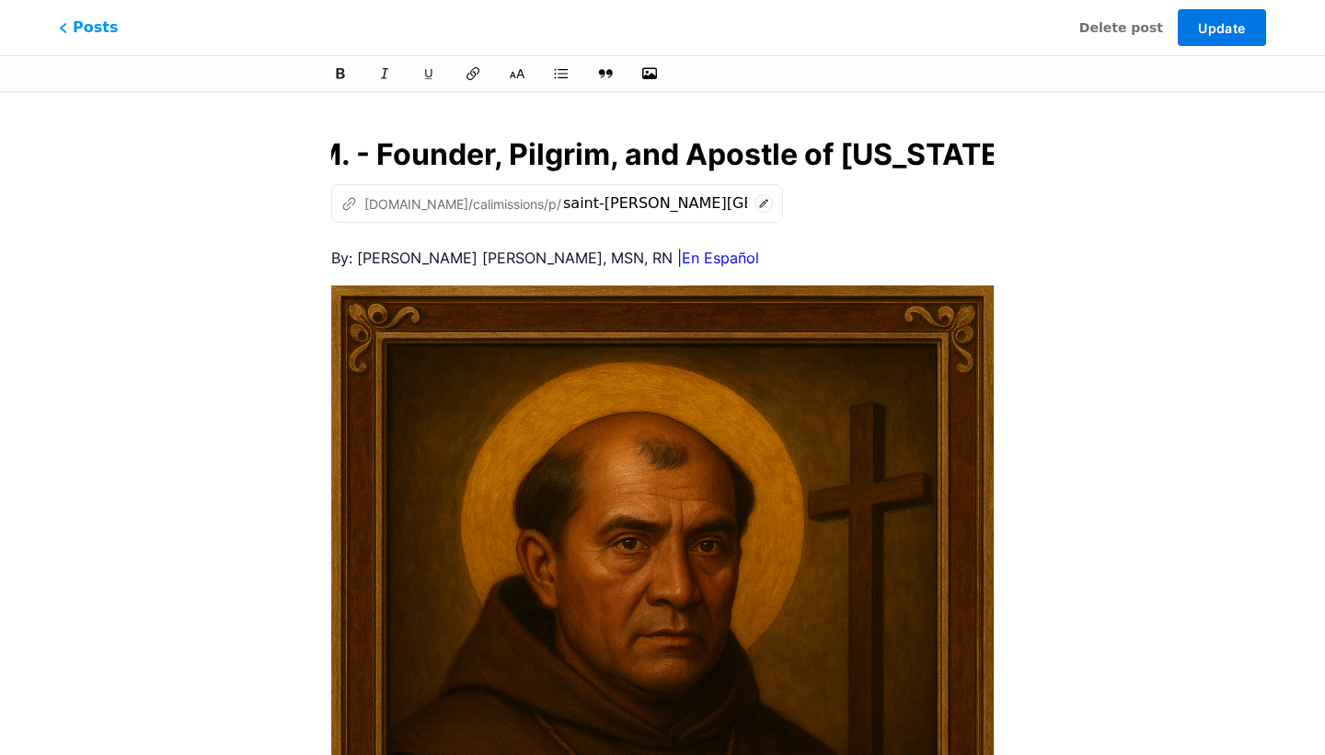
type input "Saint Fr. [PERSON_NAME] O.F.M. - Founder, Pilgrim, and Apostle of [US_STATE]"
click at [1228, 31] on span "Update" at bounding box center [1221, 28] width 47 height 16
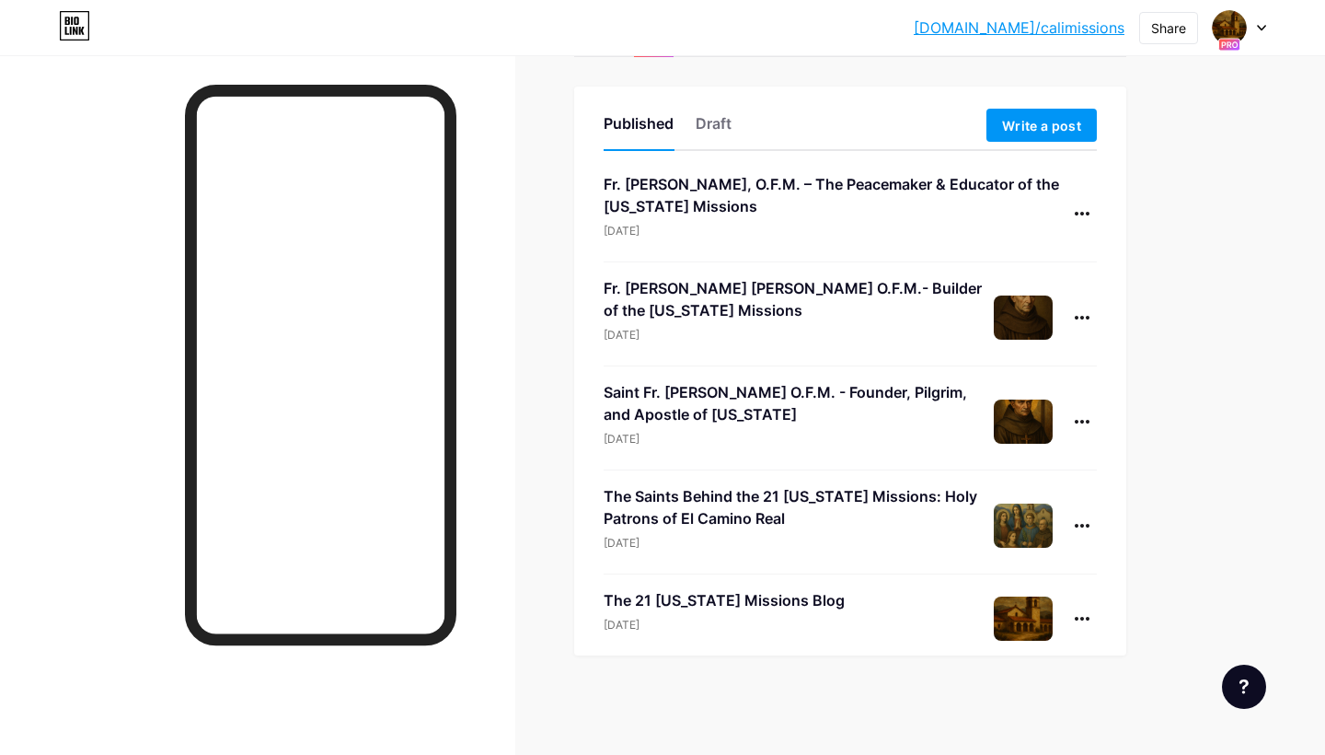
scroll to position [85, 0]
click at [1088, 205] on div at bounding box center [1082, 213] width 29 height 29
click at [1009, 317] on li "Edit" at bounding box center [1025, 331] width 141 height 38
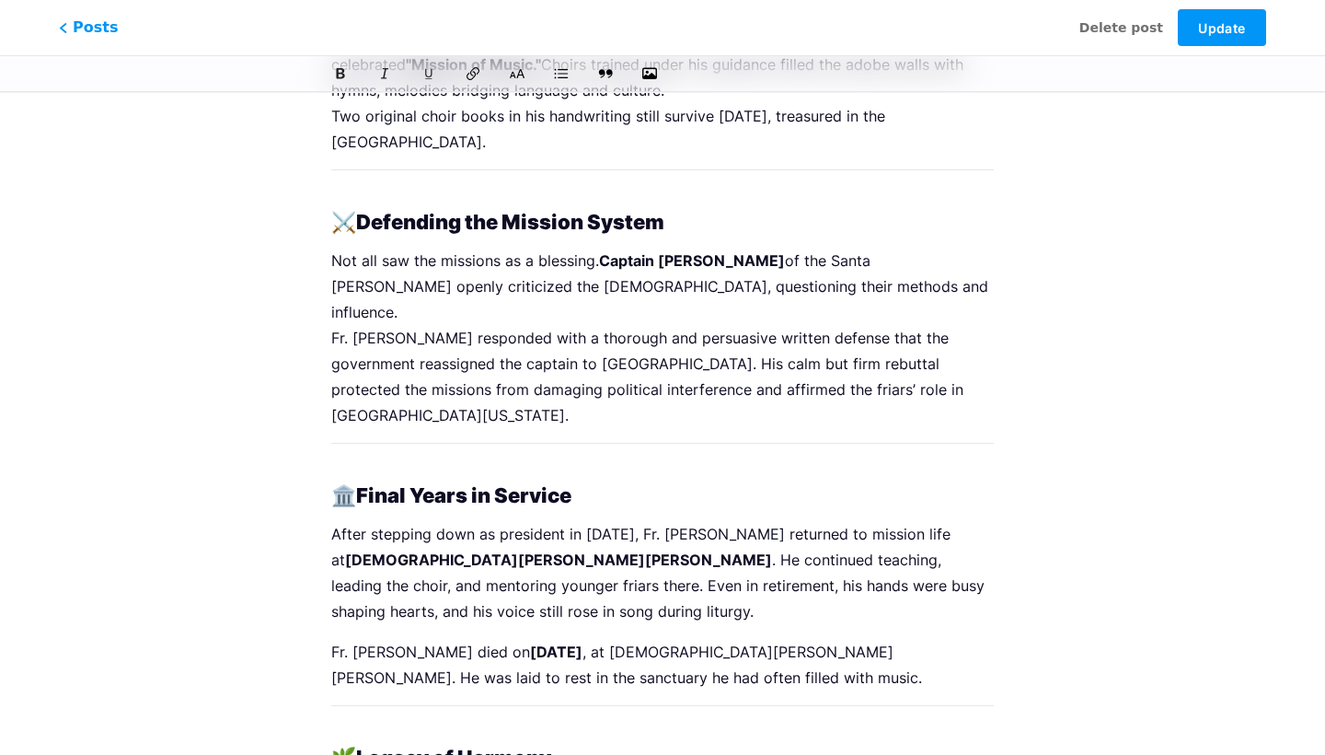
scroll to position [1613, 0]
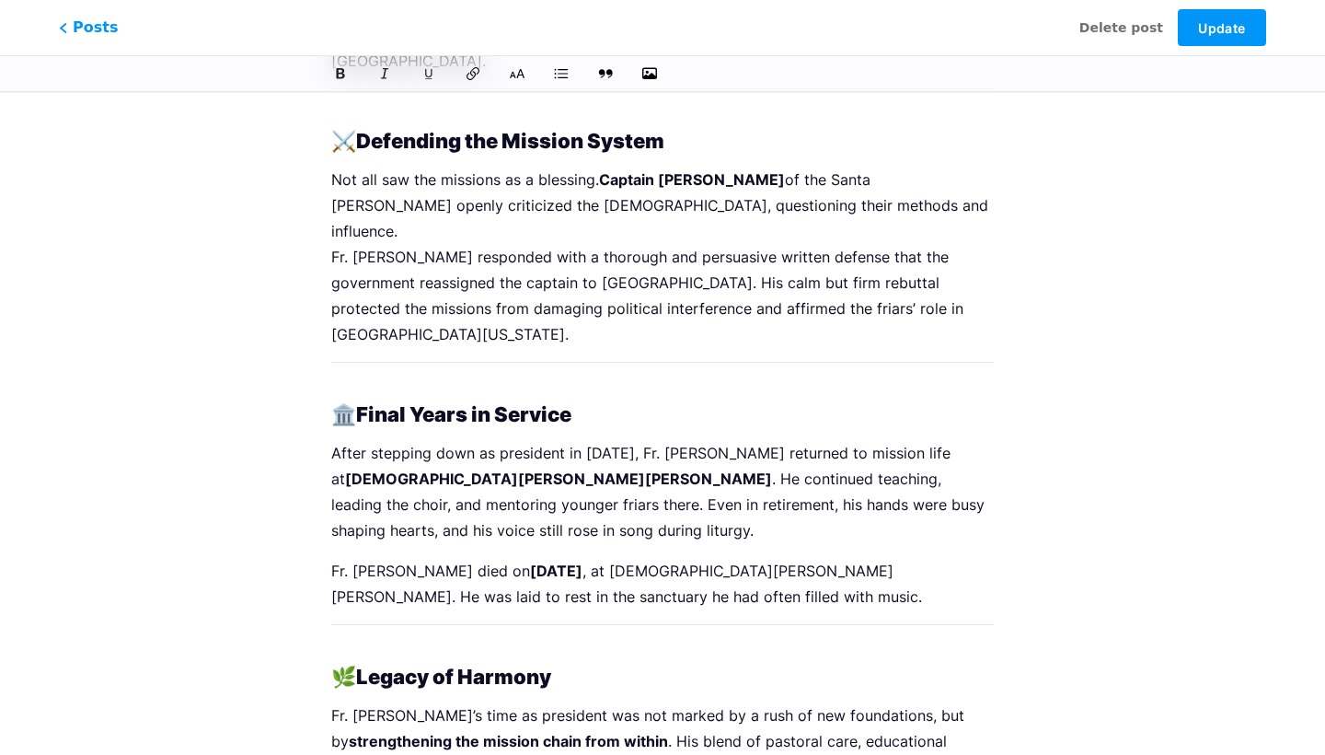
scroll to position [1655, 0]
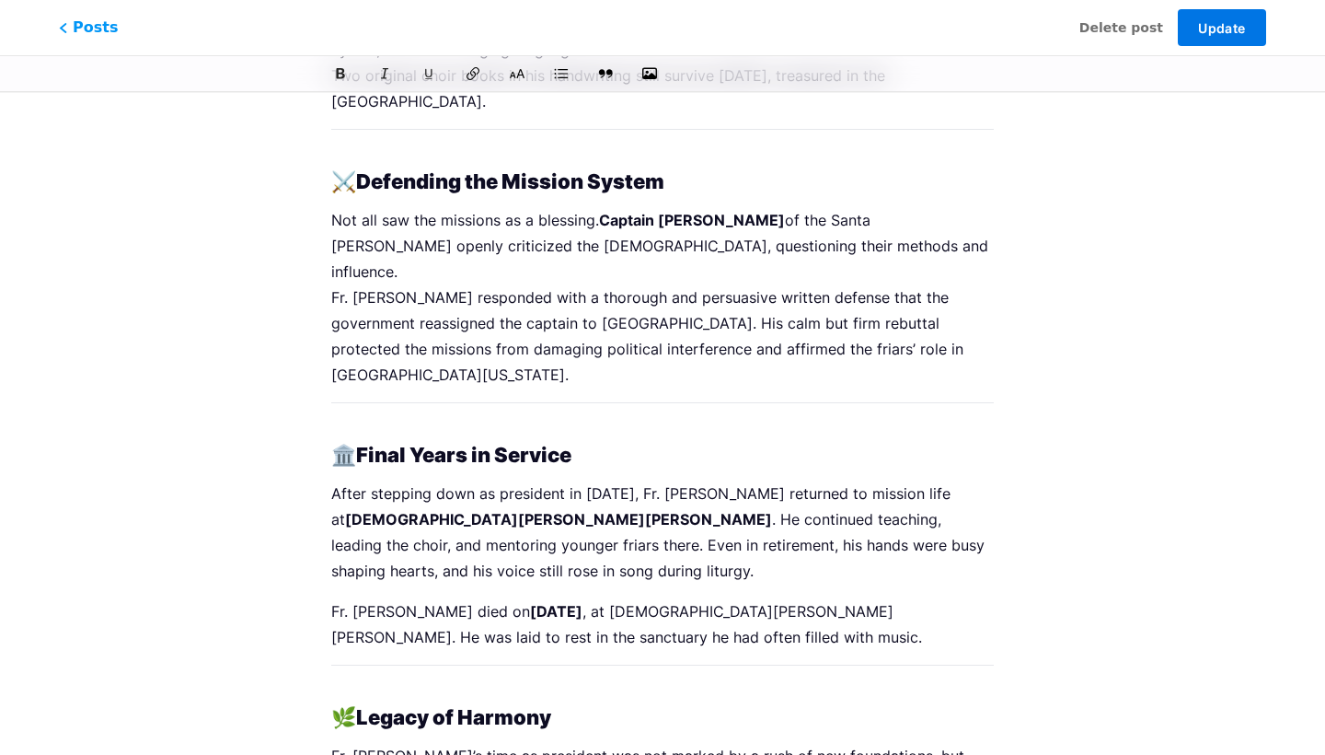
click at [1228, 20] on span "Update" at bounding box center [1221, 28] width 47 height 16
click at [880, 207] on p "Not all saw the missions as a blessing. Captain [PERSON_NAME] of the Santa [PER…" at bounding box center [662, 297] width 663 height 180
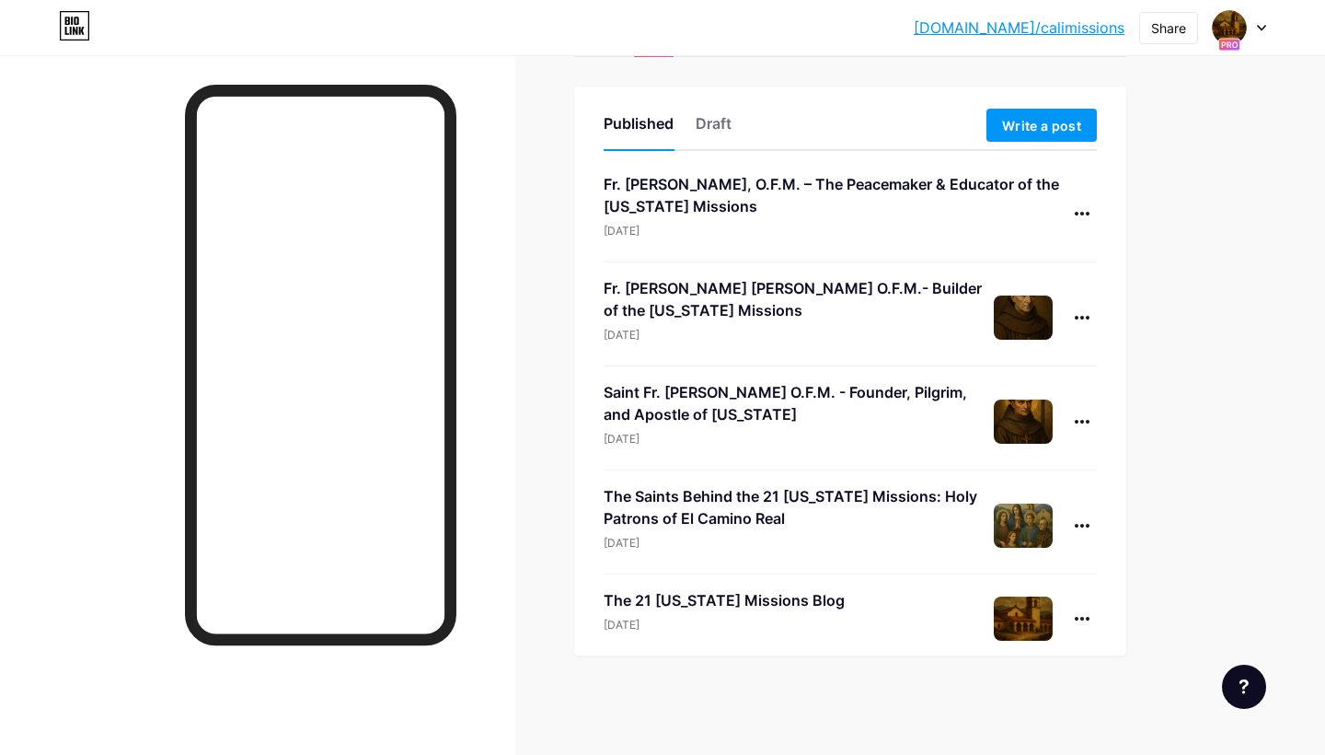
scroll to position [85, 0]
click at [1021, 529] on img at bounding box center [1023, 525] width 59 height 44
click at [1089, 210] on div at bounding box center [1082, 213] width 29 height 29
click at [1017, 339] on li "Edit" at bounding box center [1025, 331] width 141 height 38
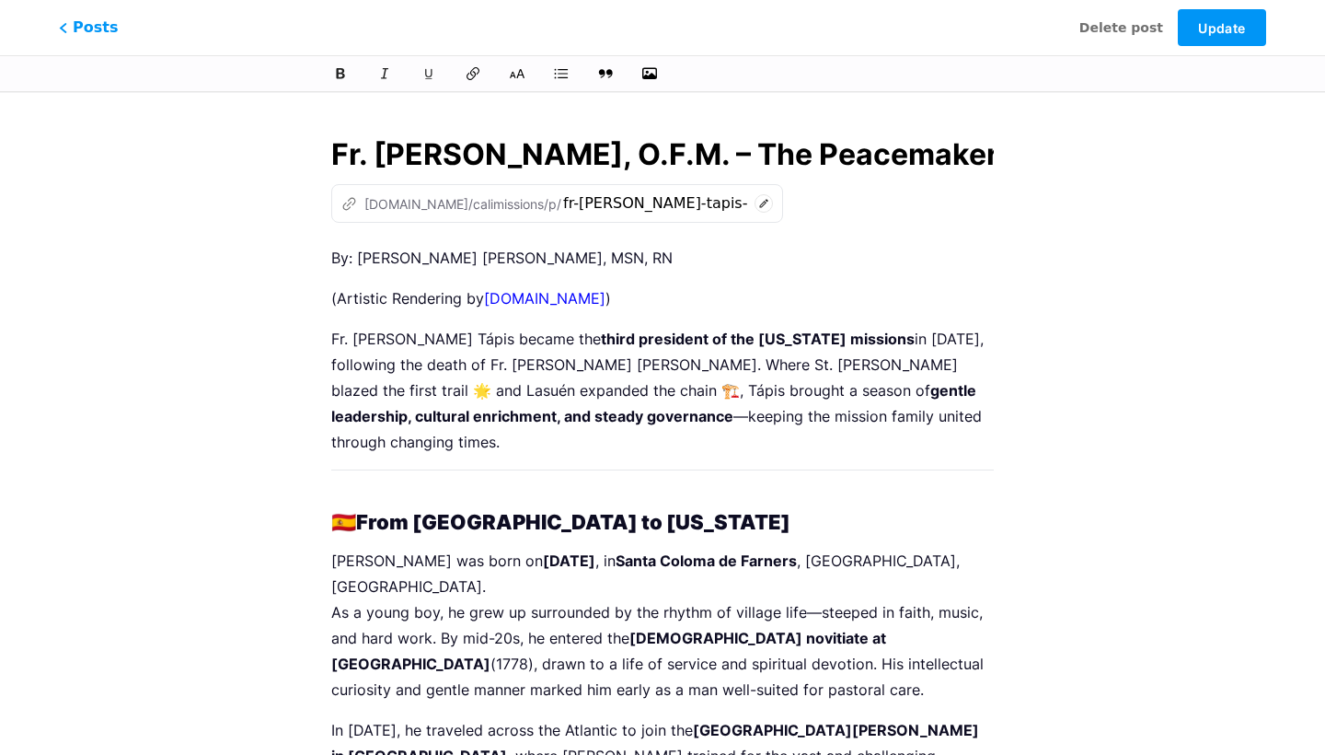
scroll to position [0, 492]
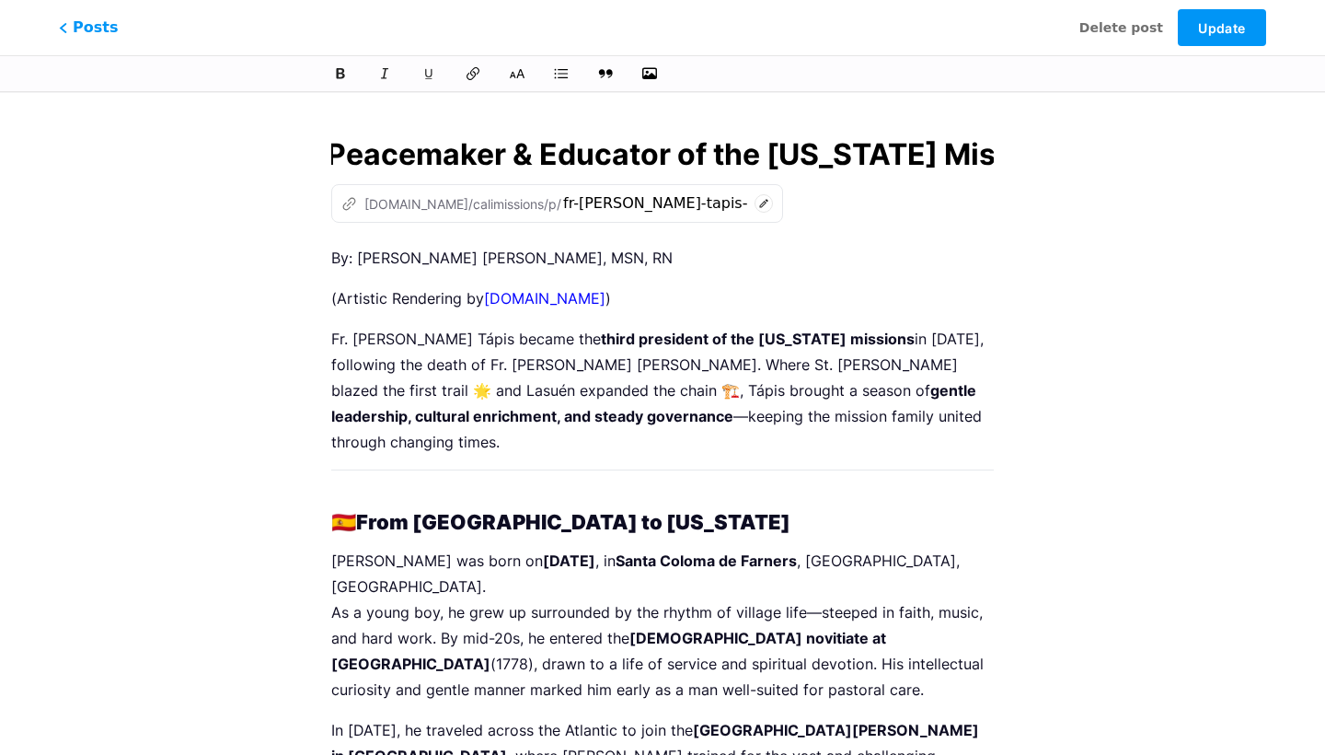
click at [618, 257] on p "By: Martin W. Rivera Salas, MSN, RN" at bounding box center [662, 258] width 663 height 26
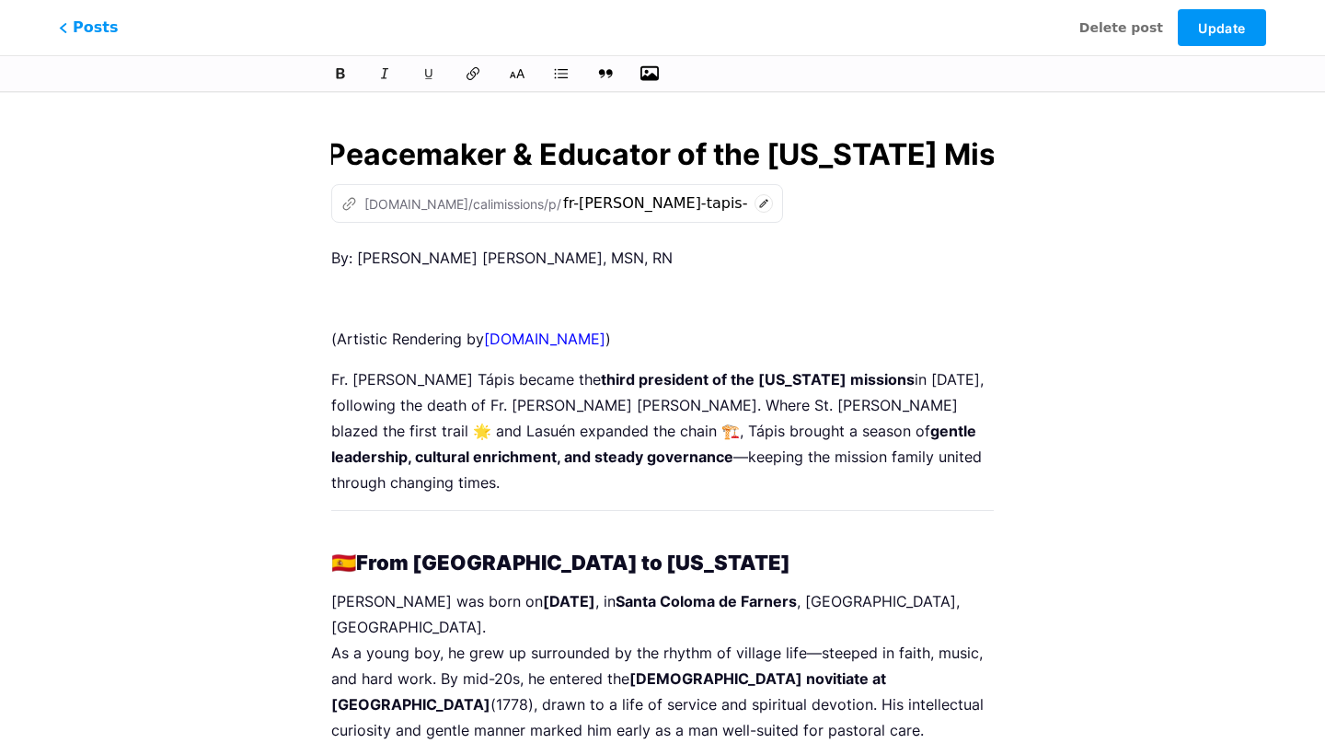
click at [651, 70] on icon "button" at bounding box center [650, 73] width 18 height 18
click at [0, 0] on input "file" at bounding box center [0, 0] width 0 height 0
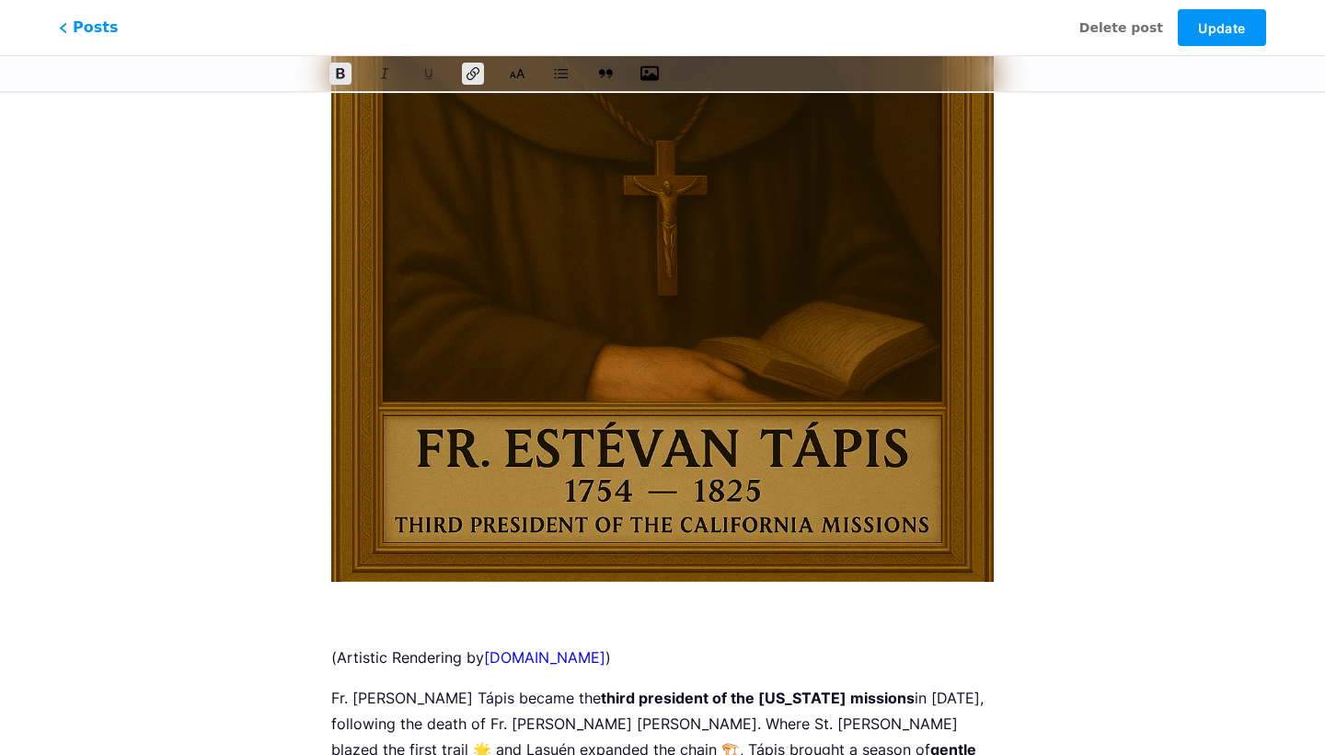
scroll to position [699, 0]
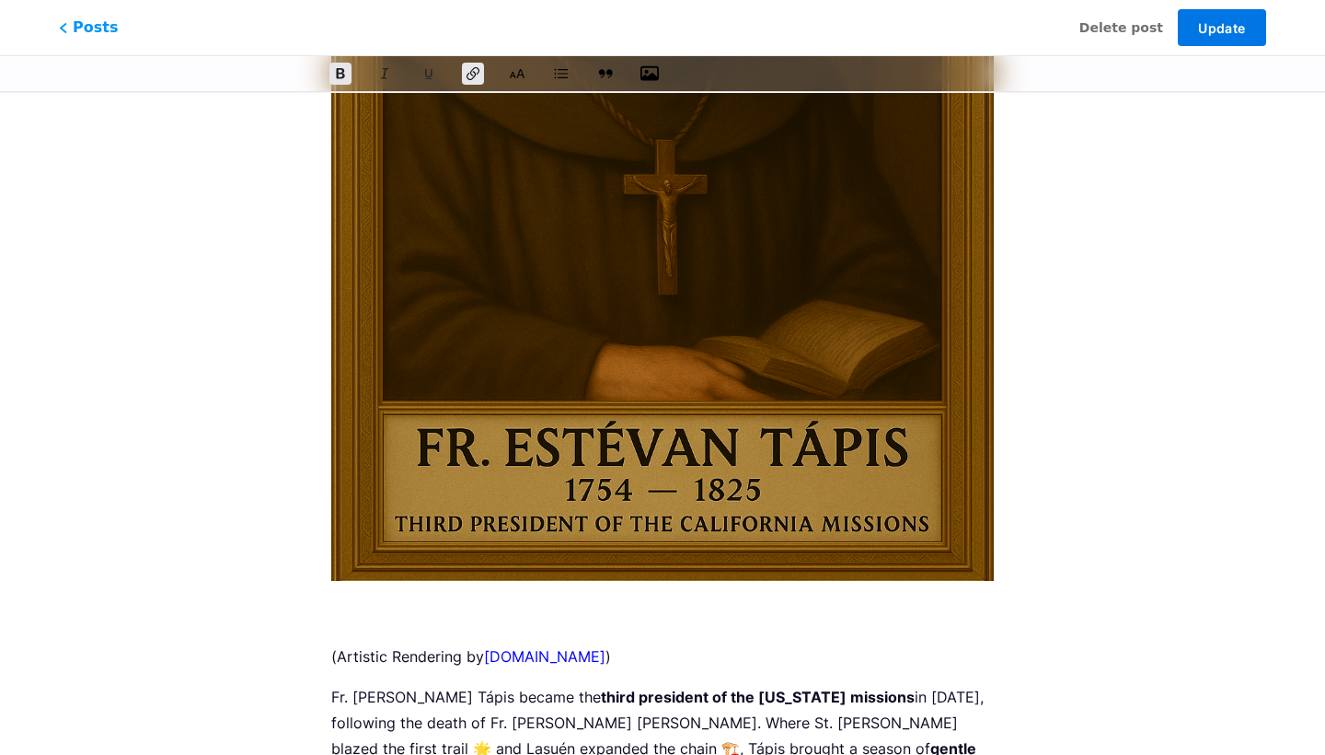
click at [1225, 26] on span "Update" at bounding box center [1221, 28] width 47 height 16
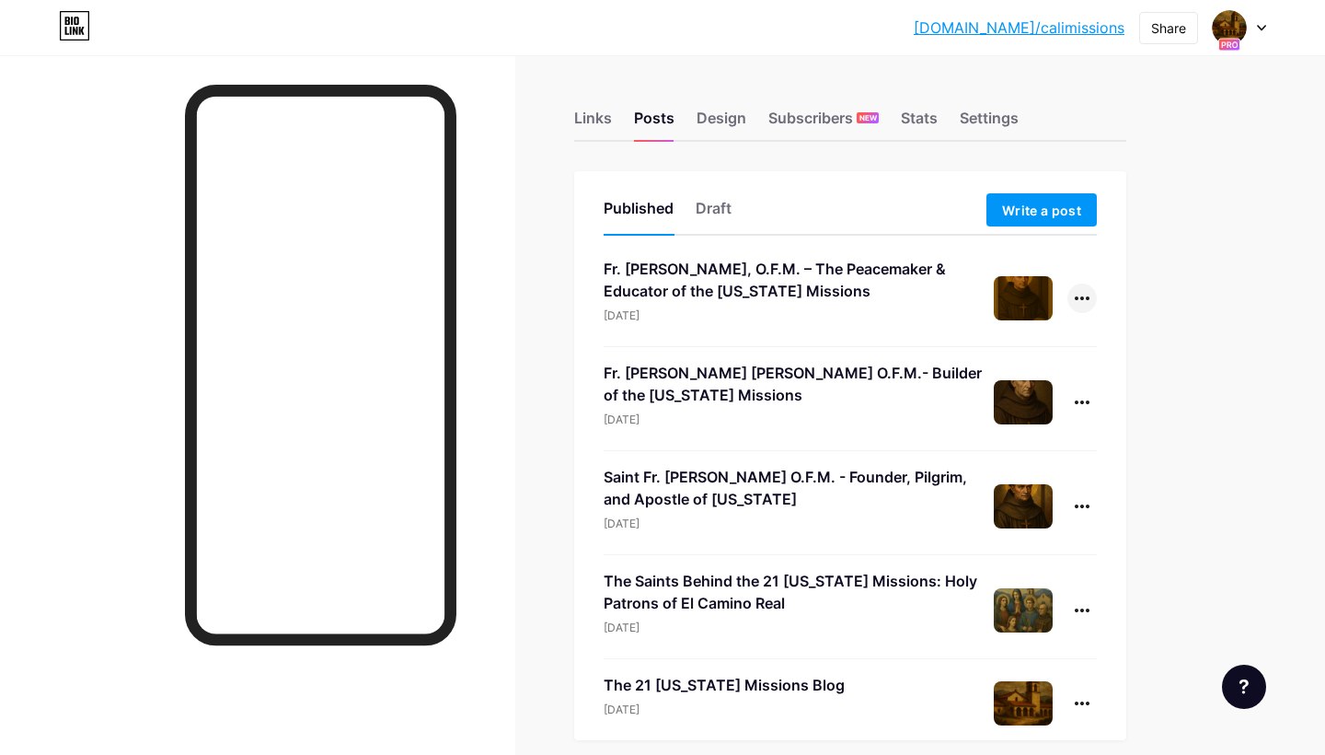
click at [1084, 301] on div at bounding box center [1082, 297] width 29 height 29
click at [1014, 423] on li "Edit" at bounding box center [1025, 416] width 141 height 38
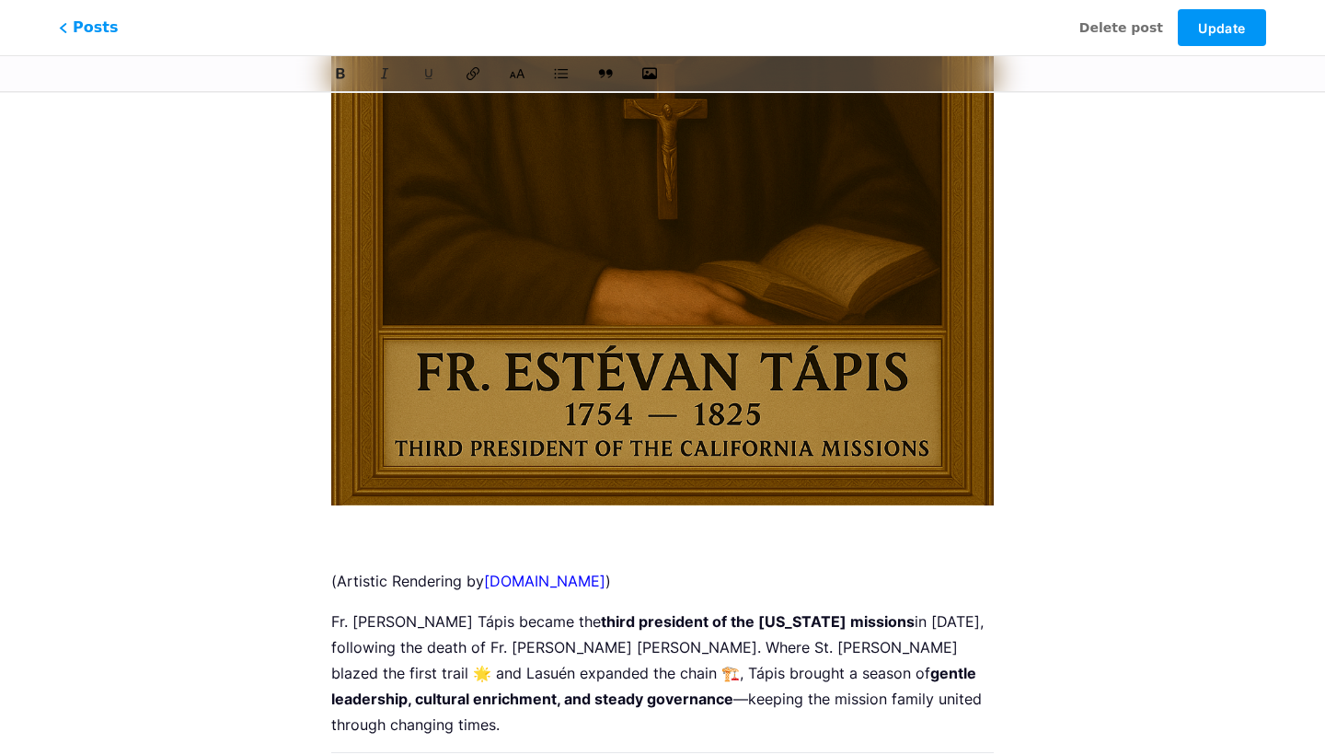
scroll to position [812, 0]
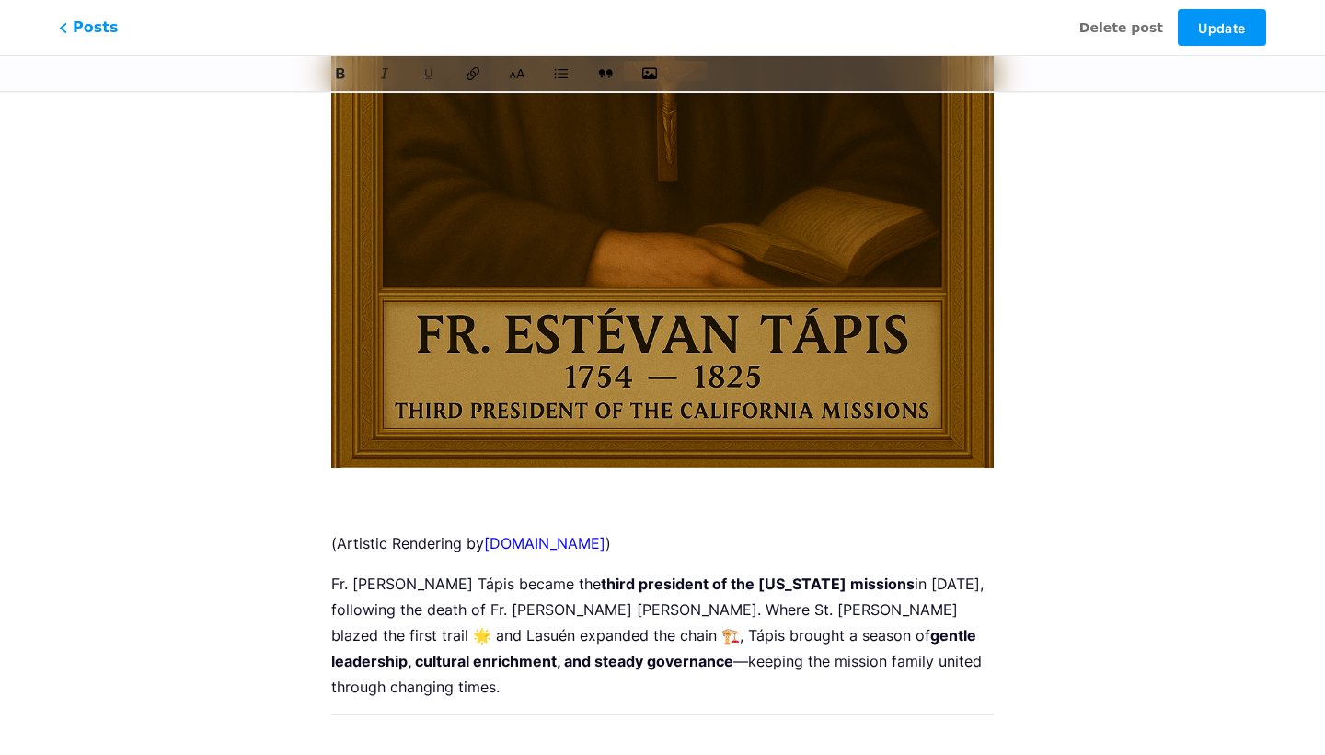
click at [358, 490] on p at bounding box center [662, 503] width 663 height 26
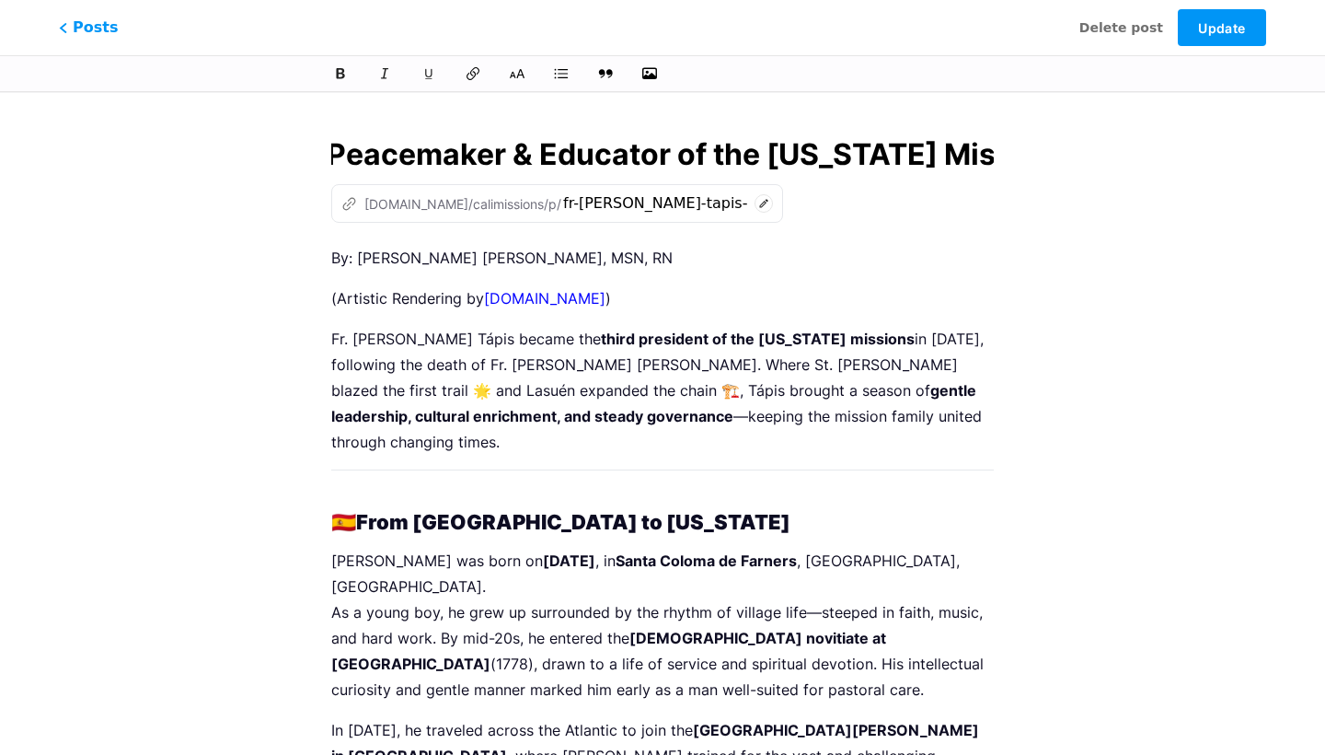
scroll to position [0, 0]
click at [652, 77] on icon "button" at bounding box center [650, 73] width 18 height 15
click at [0, 0] on input "file" at bounding box center [0, 0] width 0 height 0
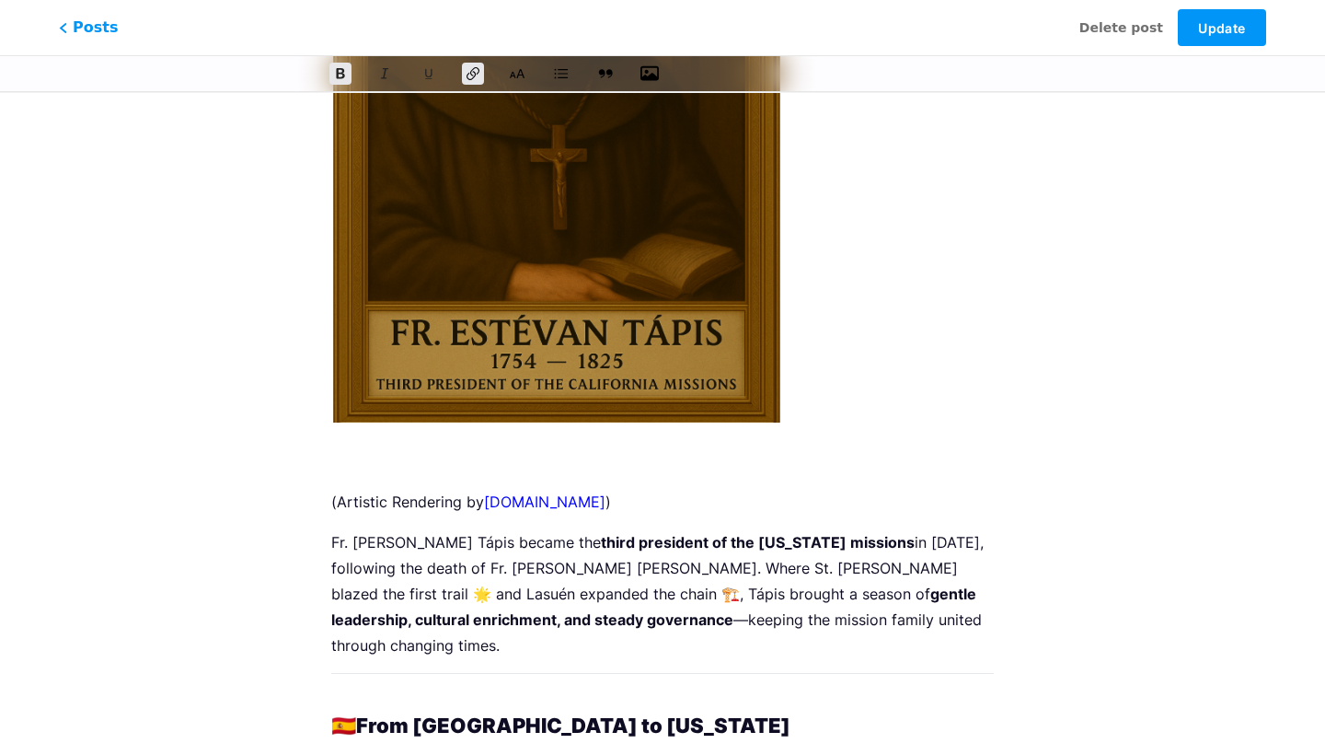
scroll to position [598, 0]
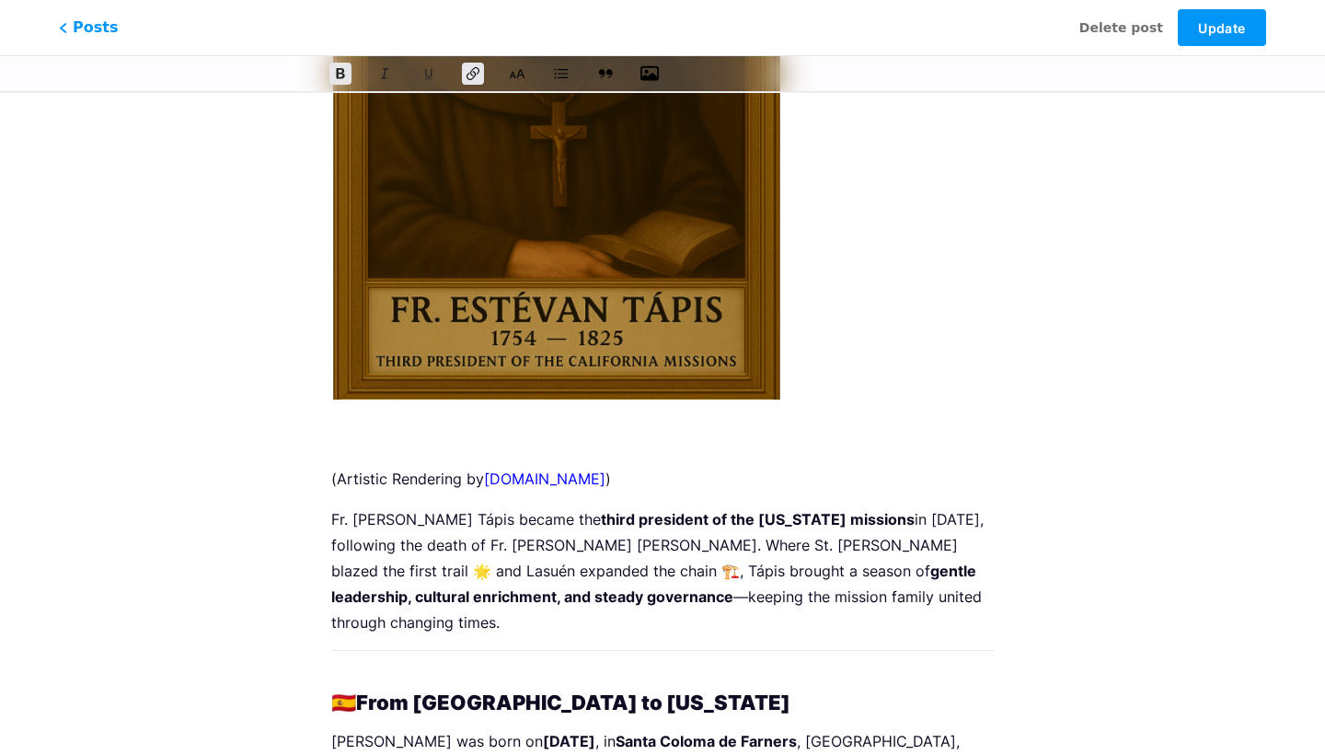
click at [509, 443] on p at bounding box center [662, 438] width 663 height 26
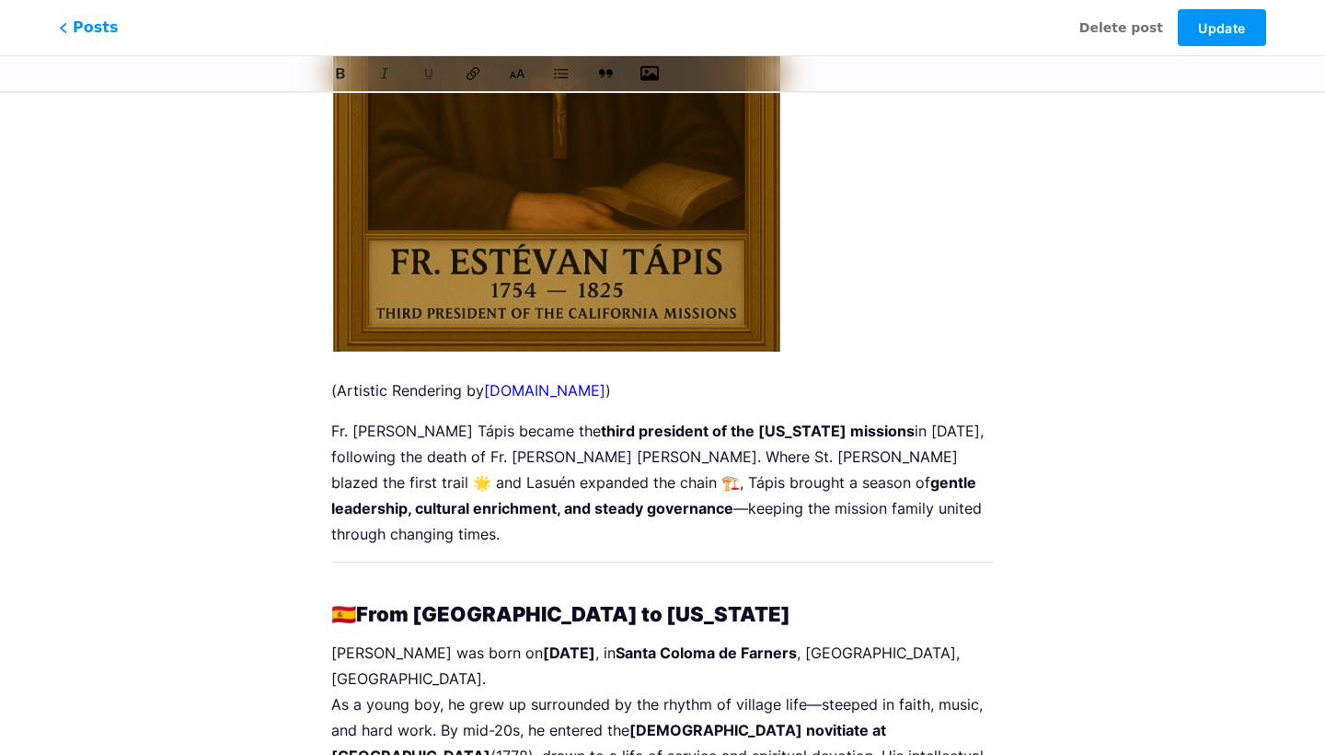
scroll to position [817, 0]
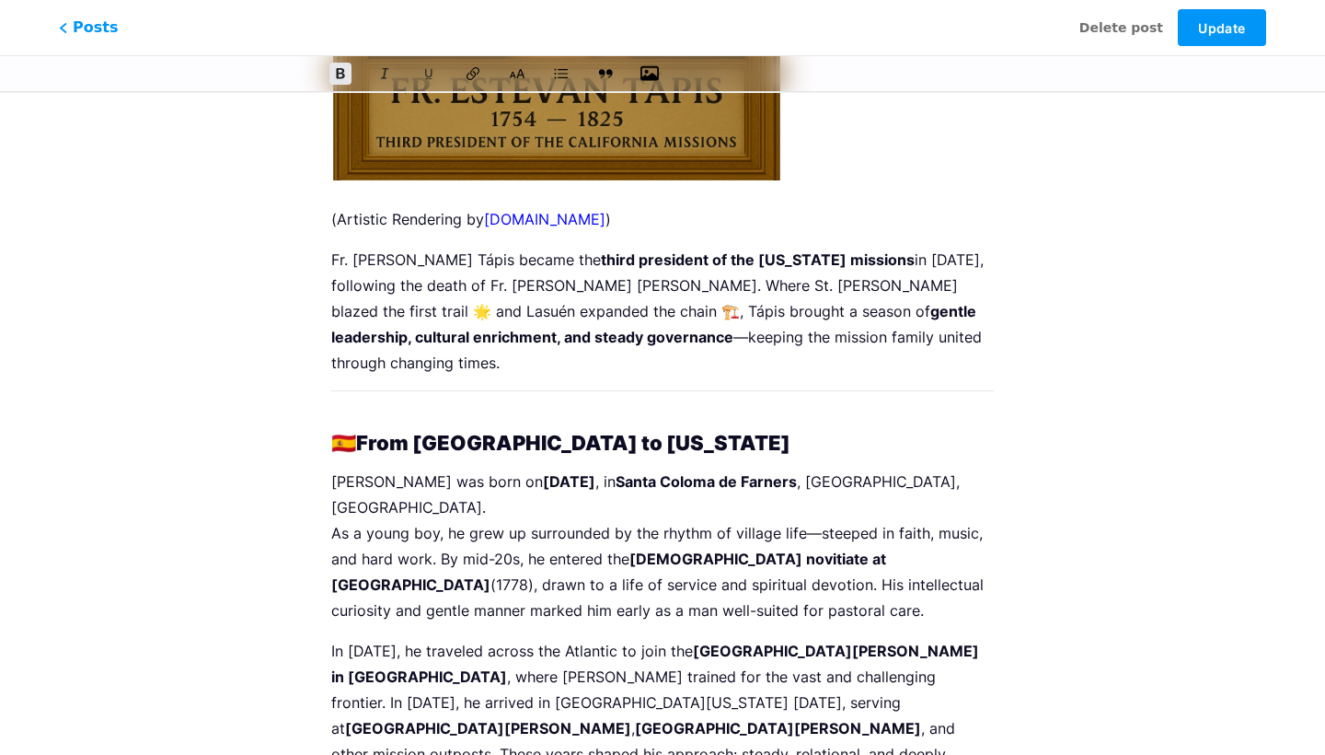
click at [558, 344] on strong "gentle leadership, cultural enrichment, and steady governance" at bounding box center [655, 324] width 649 height 44
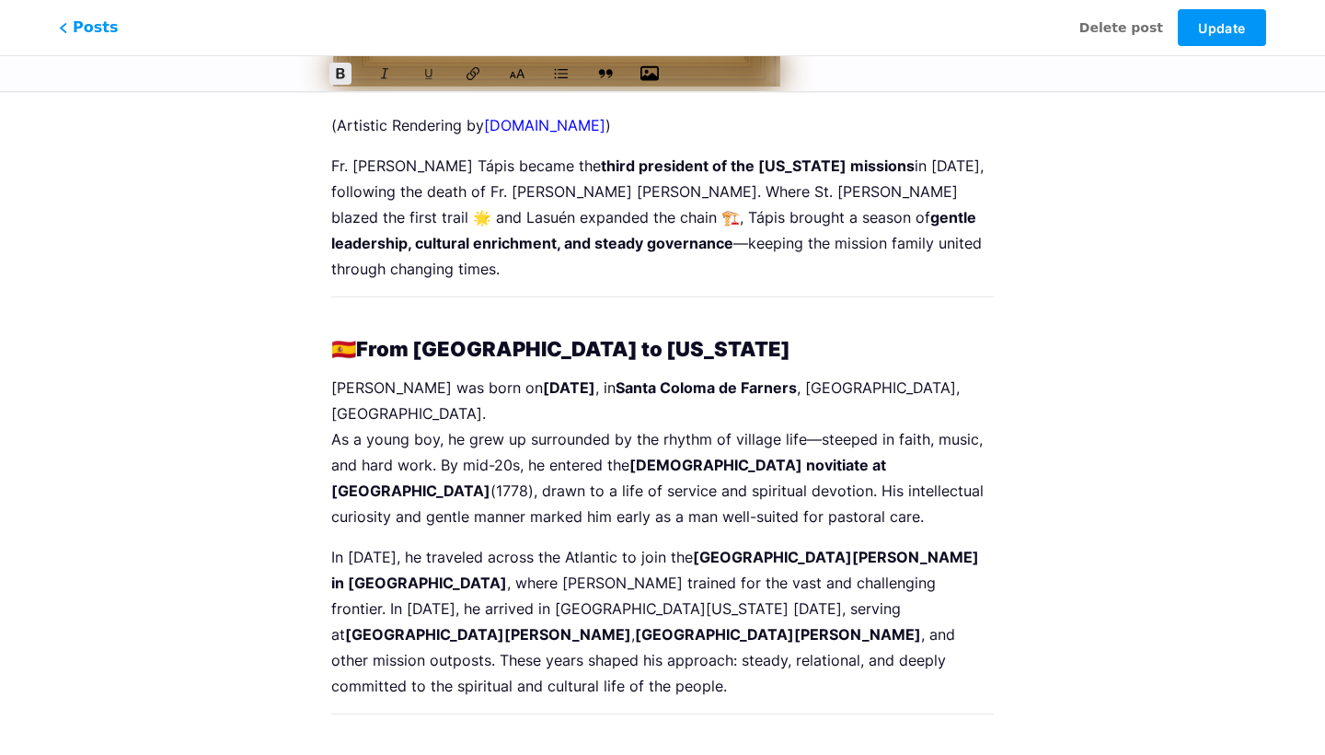
scroll to position [914, 0]
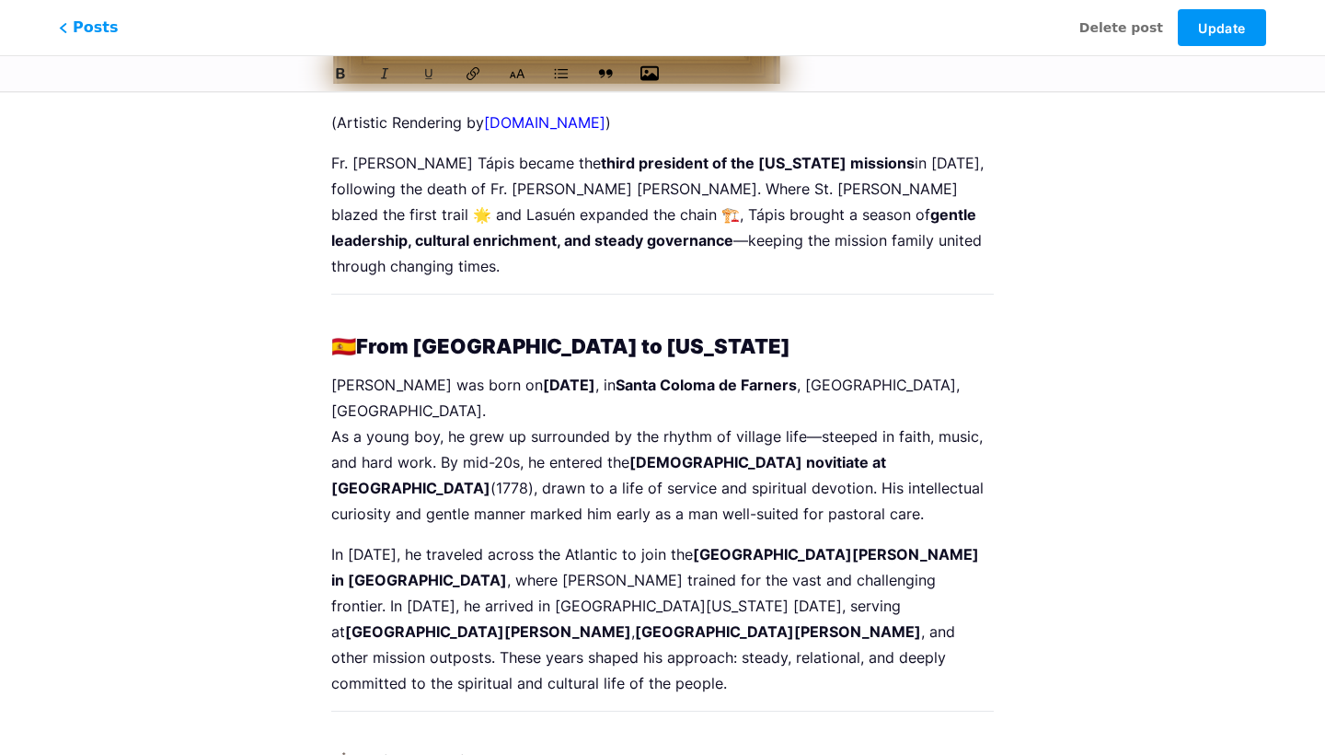
click at [532, 474] on p "Estévan Tápis was born on August 25, 1754 , in Santa Coloma de Farners , Catalo…" at bounding box center [662, 449] width 663 height 155
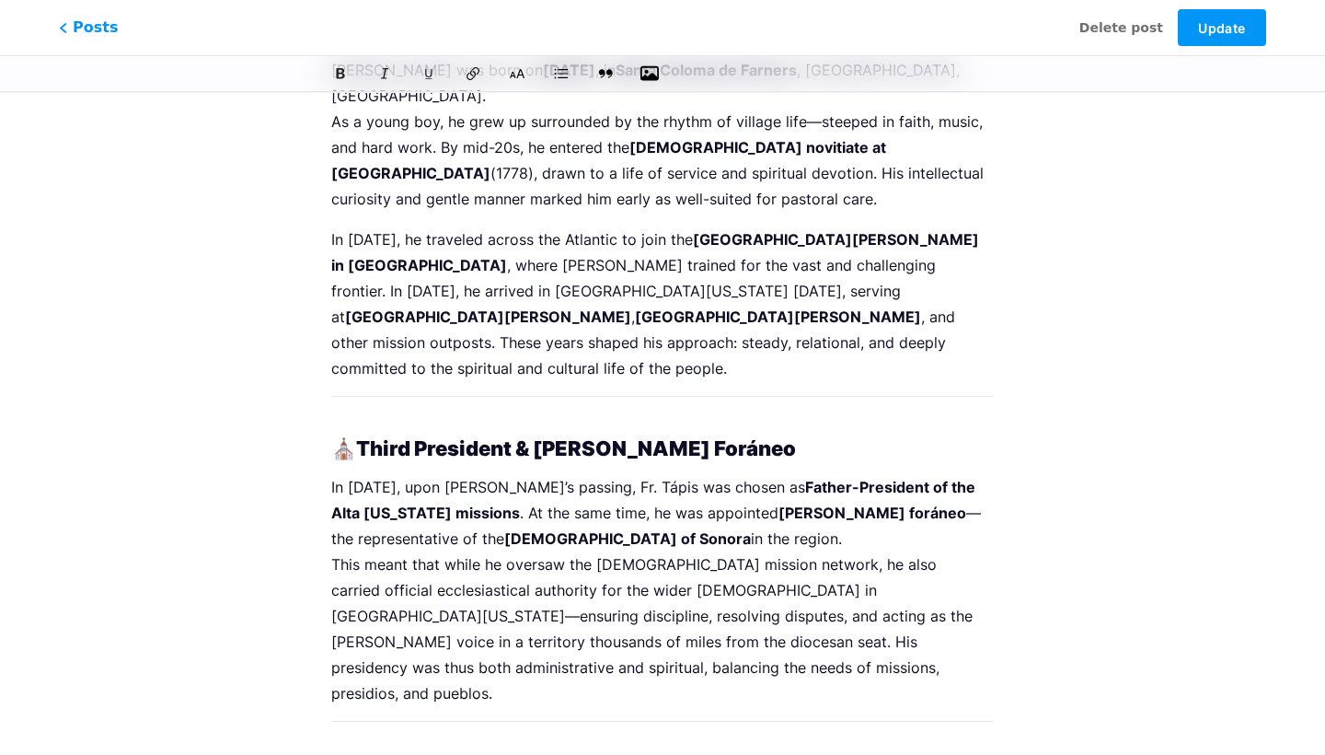
scroll to position [1231, 0]
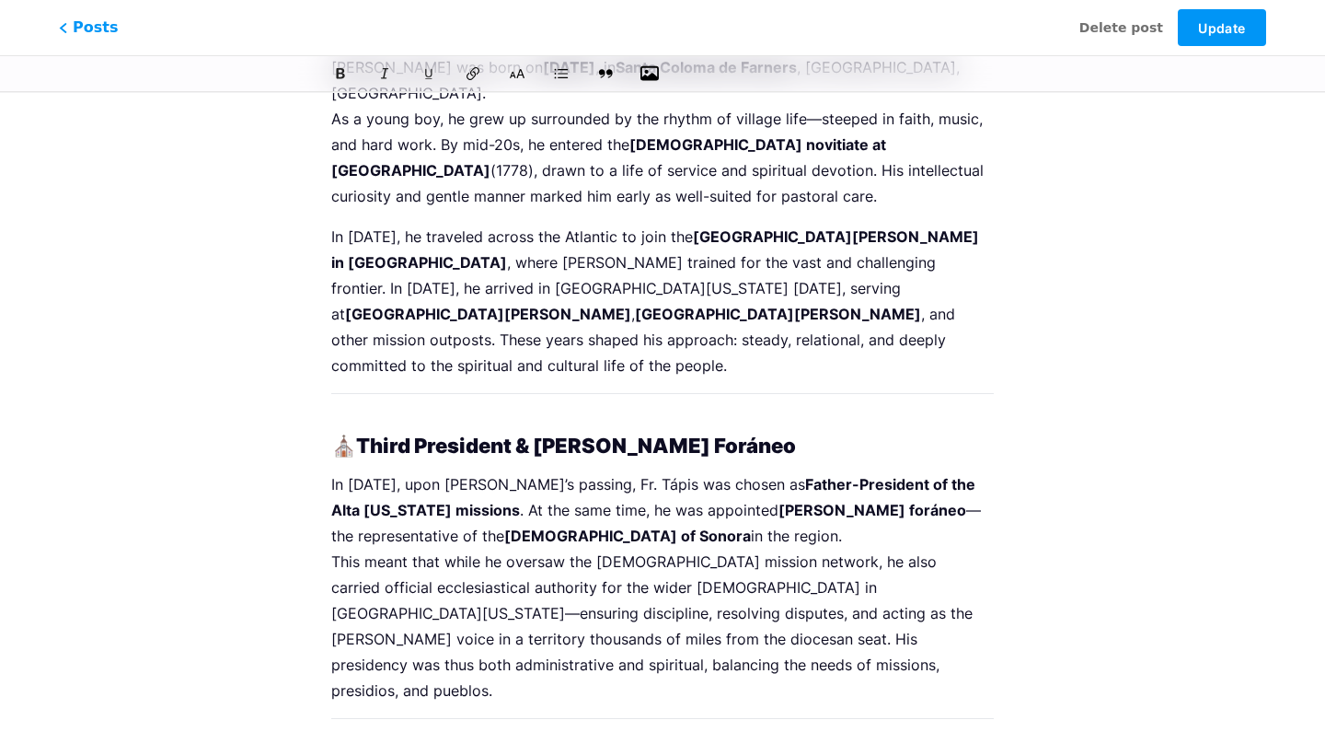
click at [450, 304] on p "In 1786, he traveled across the Atlantic to join the Missionary College of San …" at bounding box center [662, 301] width 663 height 155
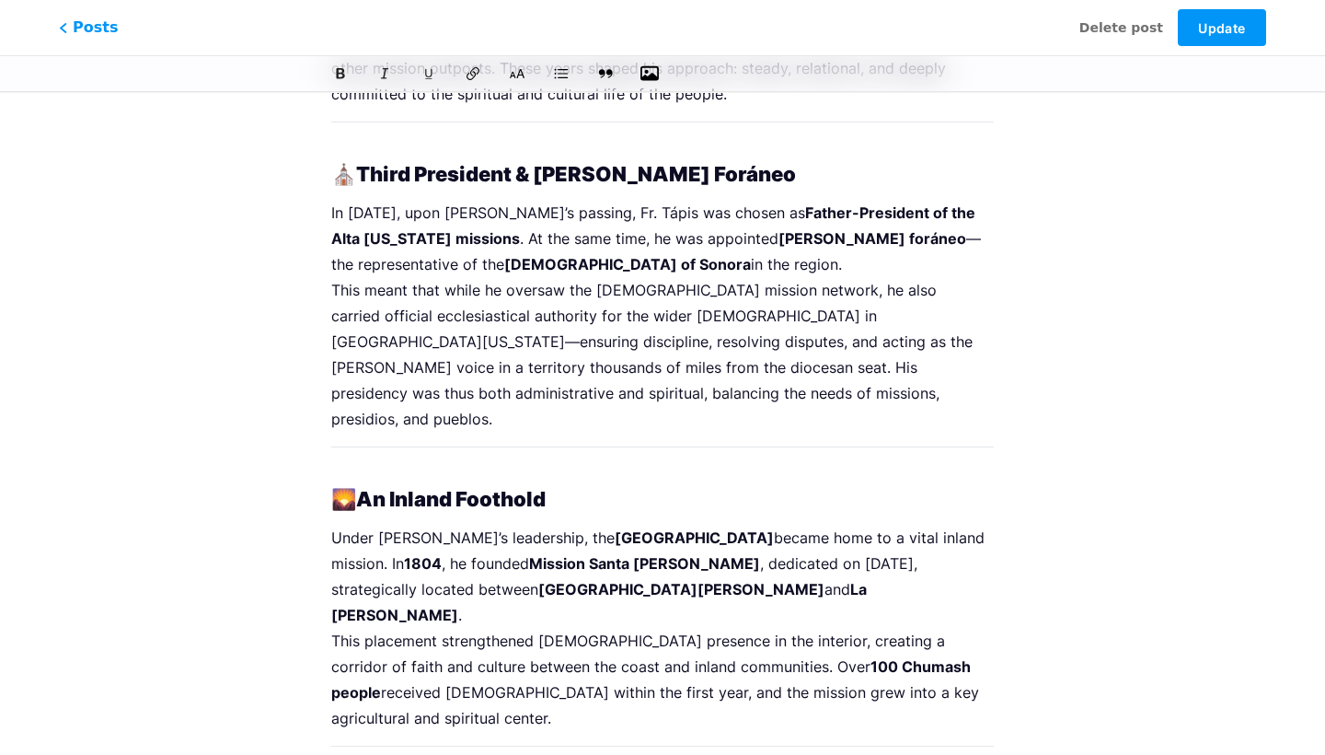
click at [451, 273] on p "In 1803, upon Lasuén’s passing, Fr. Tápis was chosen as Father-President of the…" at bounding box center [662, 316] width 663 height 232
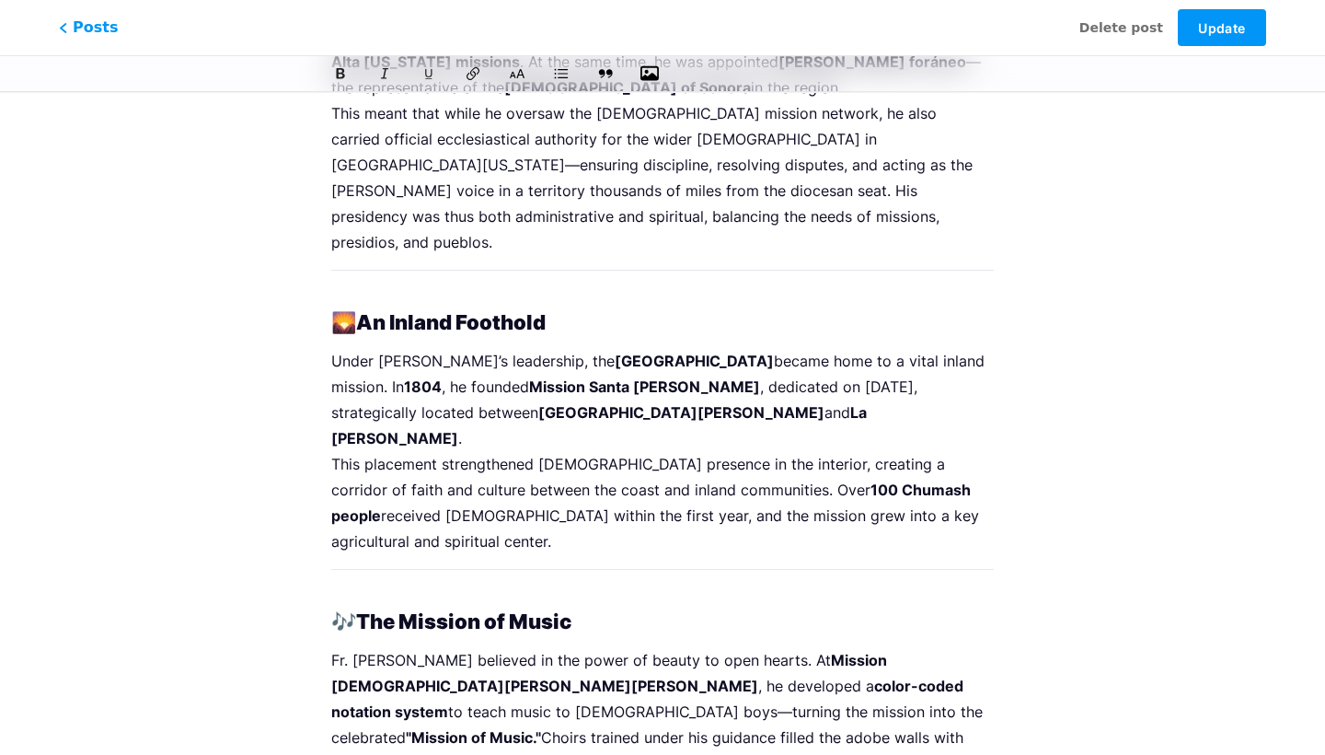
click at [448, 348] on p "Under Tápis’s leadership, the Santa Ynez Valley became home to a vital inland m…" at bounding box center [662, 451] width 663 height 206
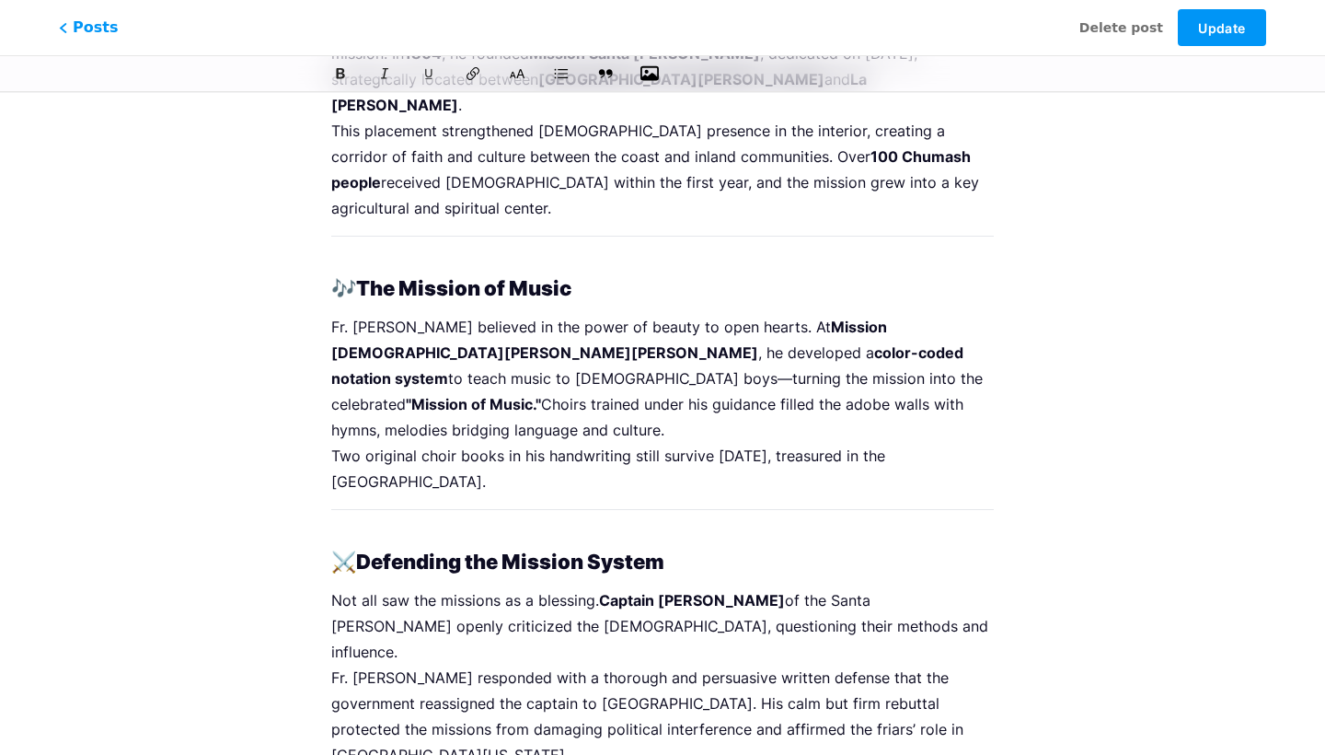
click at [482, 314] on p "Fr. Tápis believed in the power of beauty to open hearts. At Mission San Juan B…" at bounding box center [662, 404] width 663 height 180
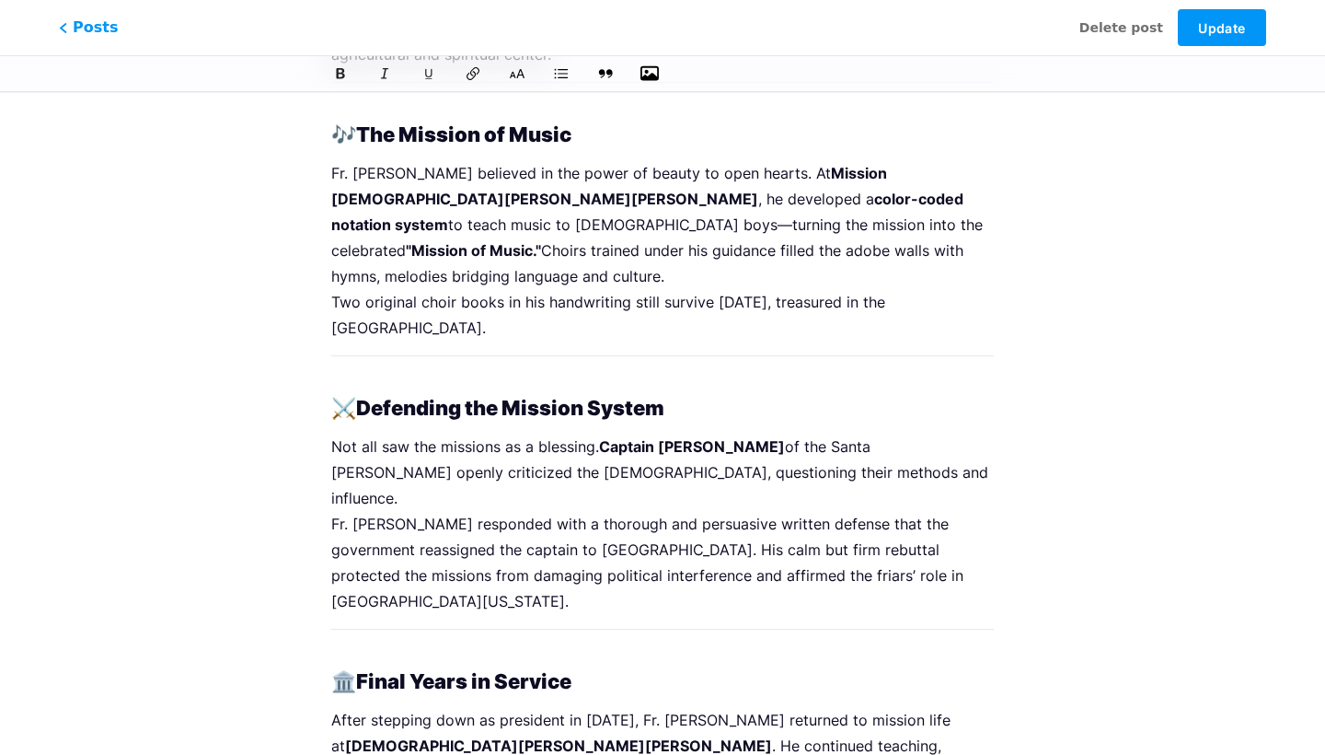
scroll to position [2190, 0]
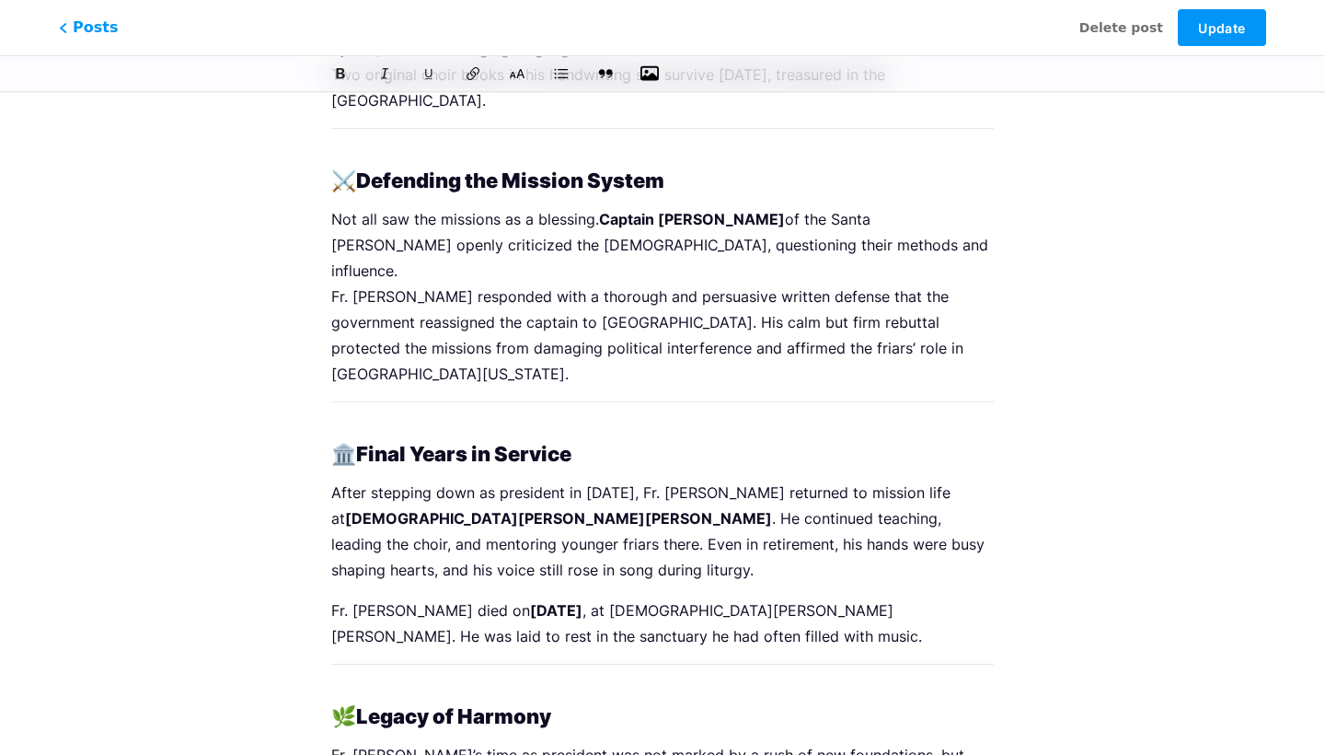
scroll to position [2393, 0]
click at [1220, 37] on button "Update" at bounding box center [1222, 27] width 88 height 37
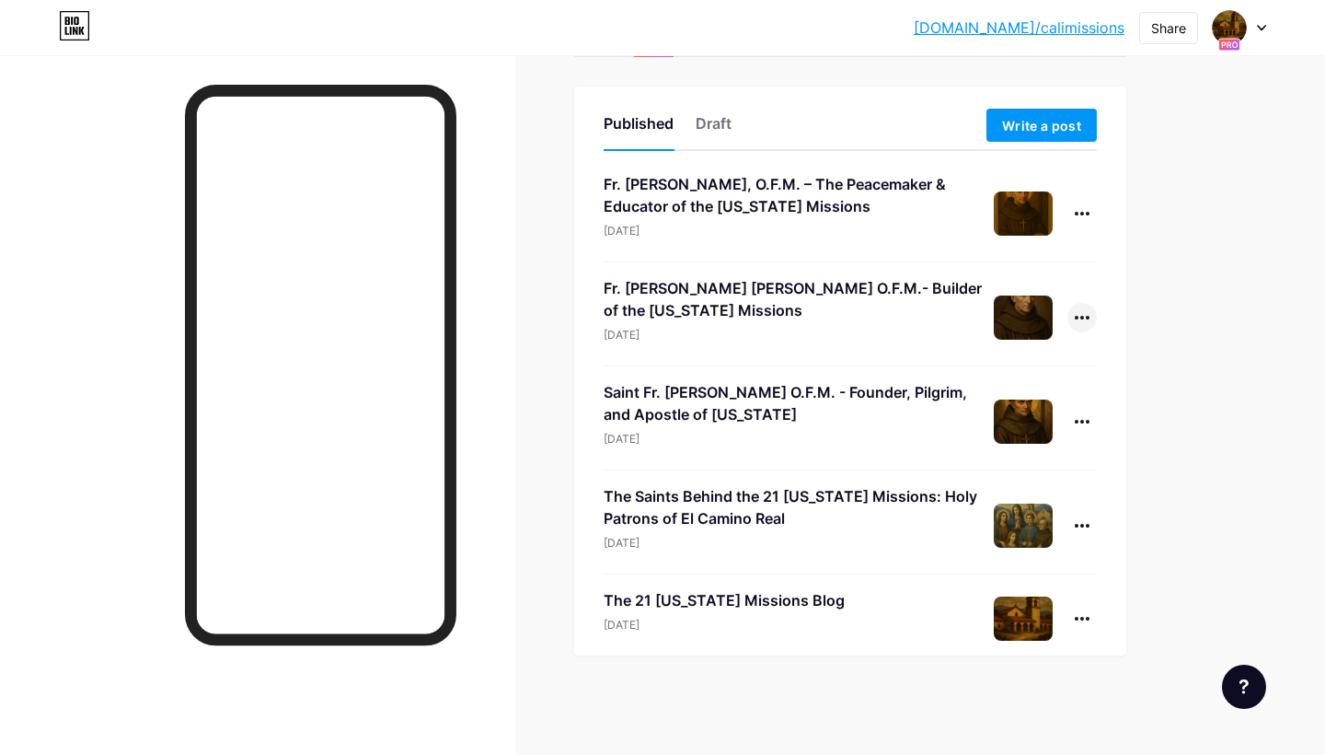
scroll to position [85, 0]
click at [1075, 317] on icon at bounding box center [1082, 318] width 15 height 4
click at [1019, 443] on li "Edit" at bounding box center [1025, 435] width 141 height 38
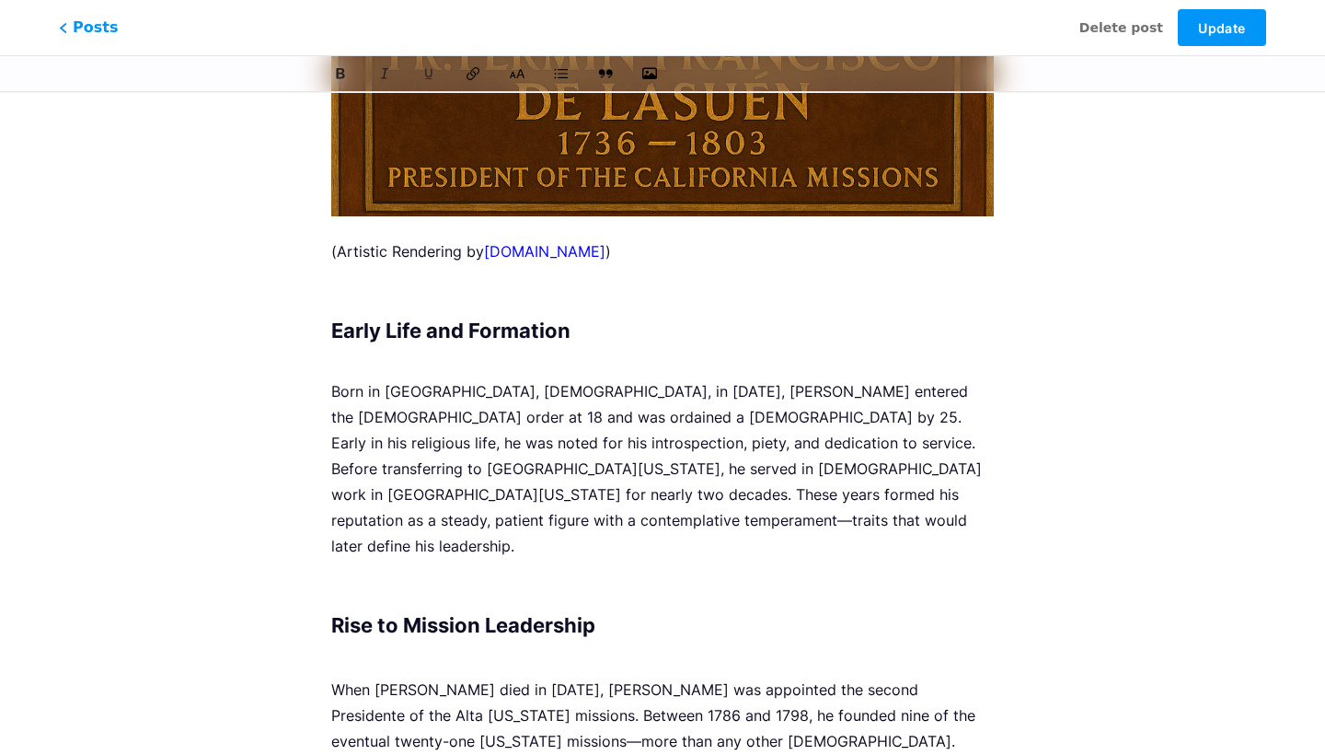
scroll to position [1069, 0]
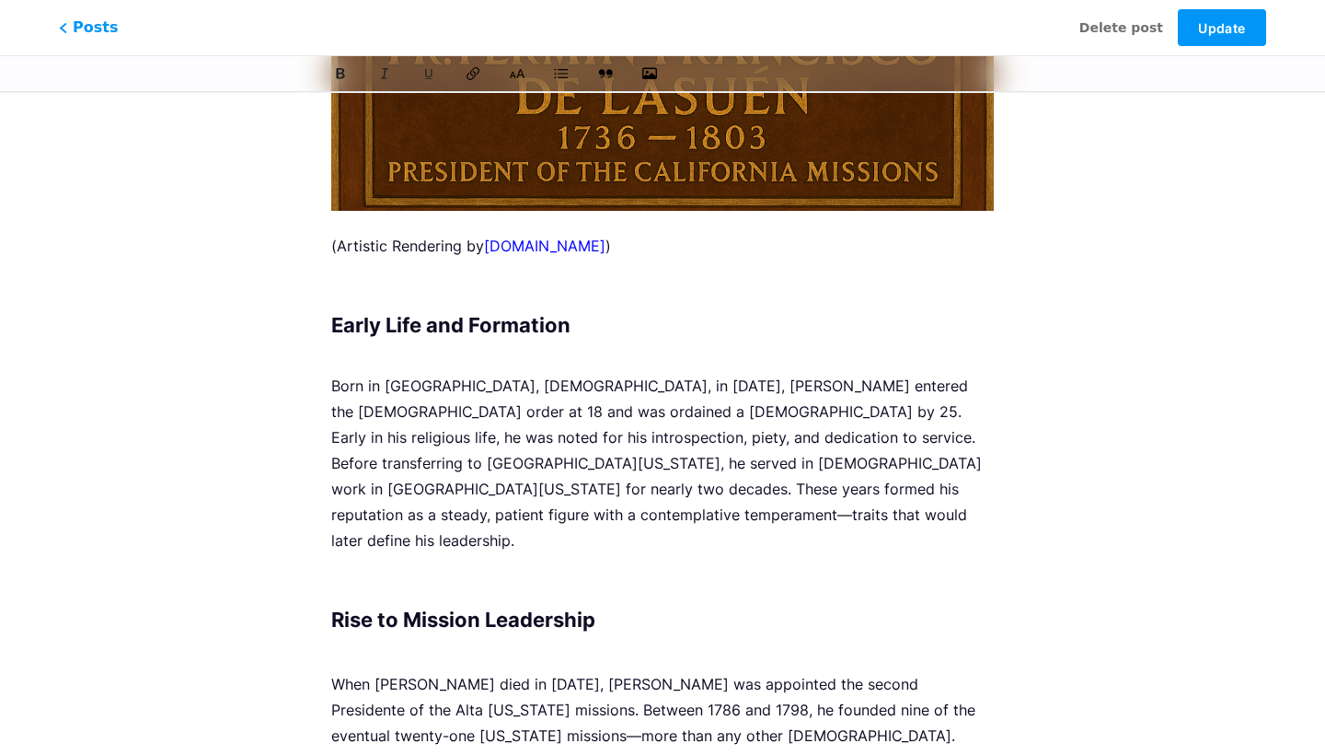
click at [792, 410] on p "Born in Vitoria, Spain, in 1736, Lasuén entered the Franciscan order at 18 and …" at bounding box center [662, 463] width 663 height 180
click at [474, 292] on p at bounding box center [662, 286] width 663 height 26
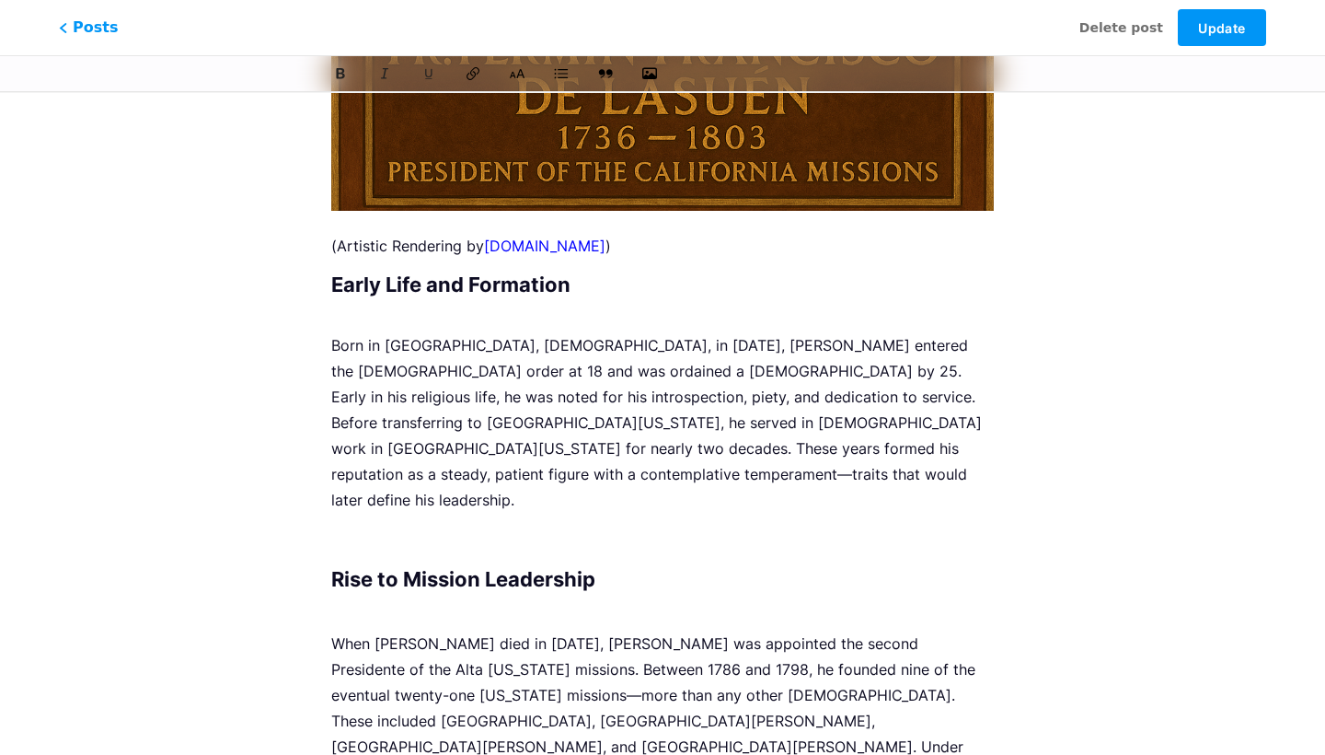
click at [330, 283] on div "Fr. Fermín Francisco de Lasuén O.F.M.- Builder of the California Missions z bio…" at bounding box center [663, 692] width 714 height 3301
click at [338, 285] on h2 "Early Life and Formation" at bounding box center [662, 295] width 663 height 44
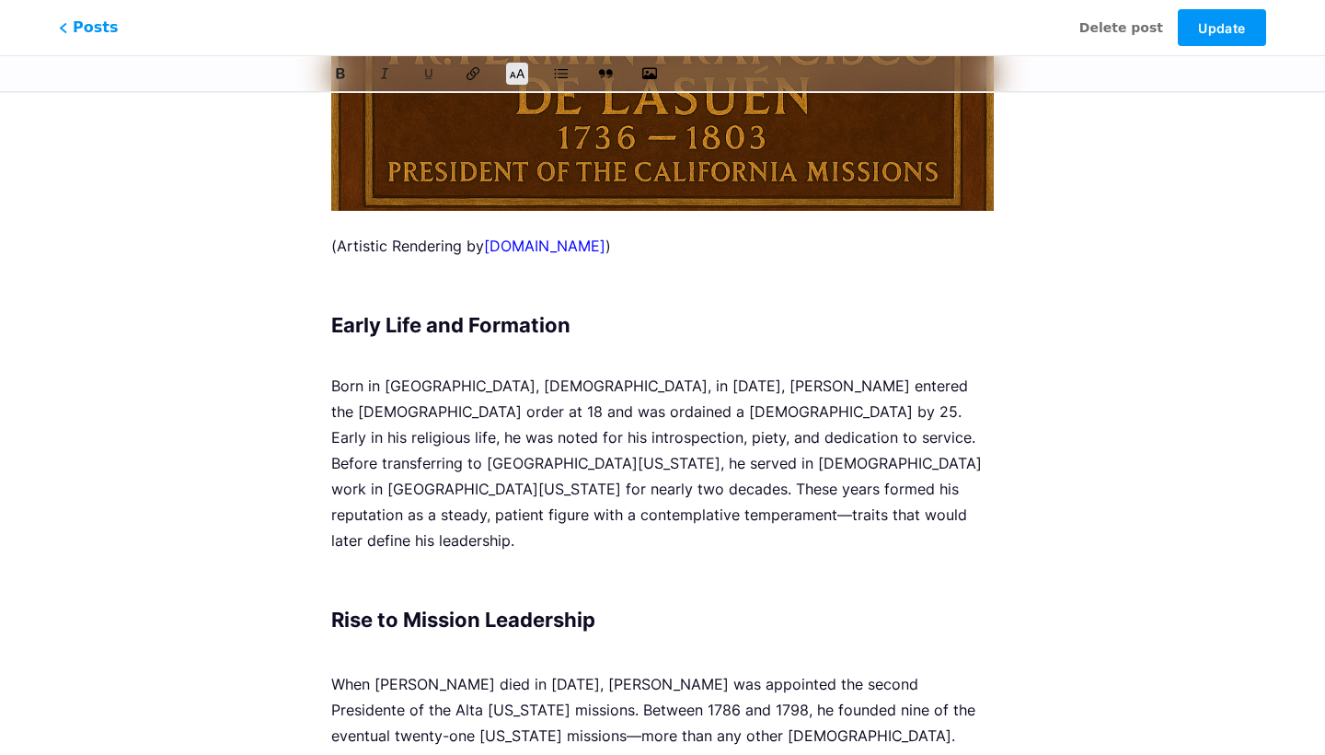
click at [405, 336] on h2 "Early Life and Formation" at bounding box center [662, 336] width 663 height 44
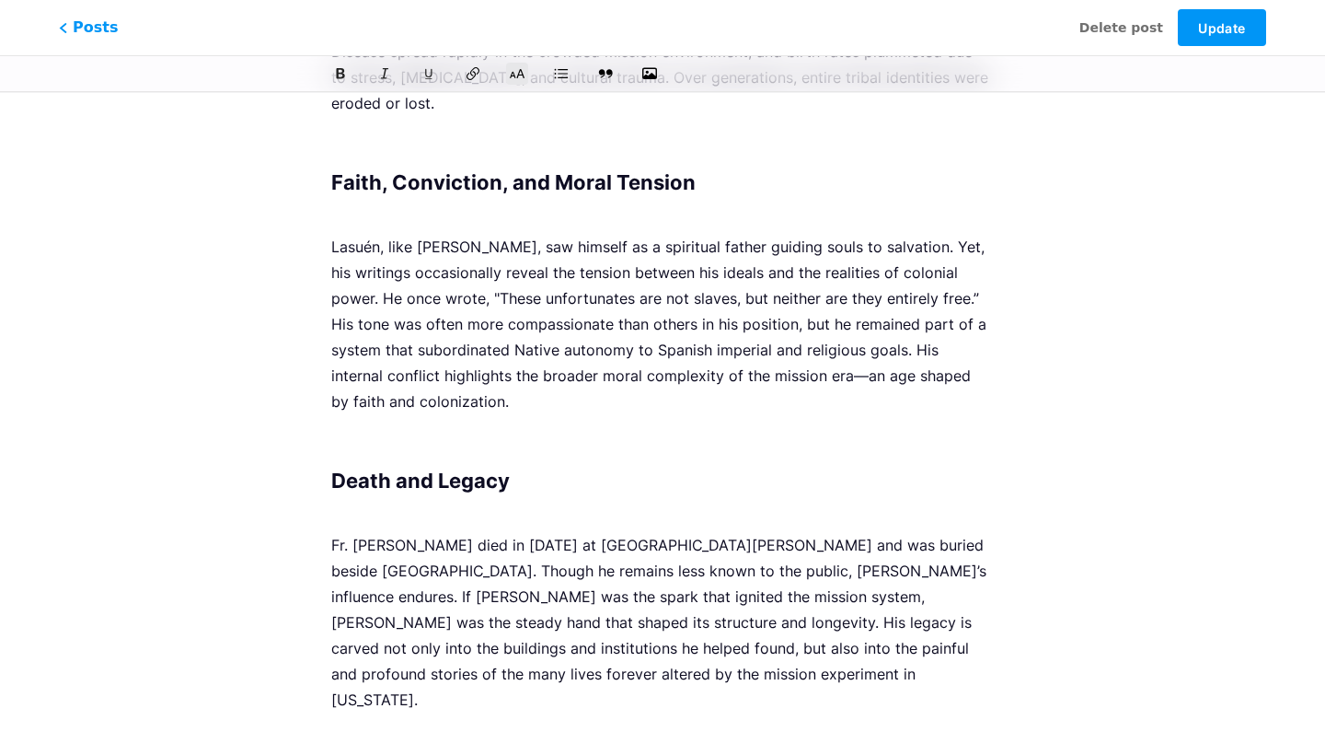
scroll to position [2573, 0]
click at [1234, 28] on span "Update" at bounding box center [1221, 28] width 47 height 16
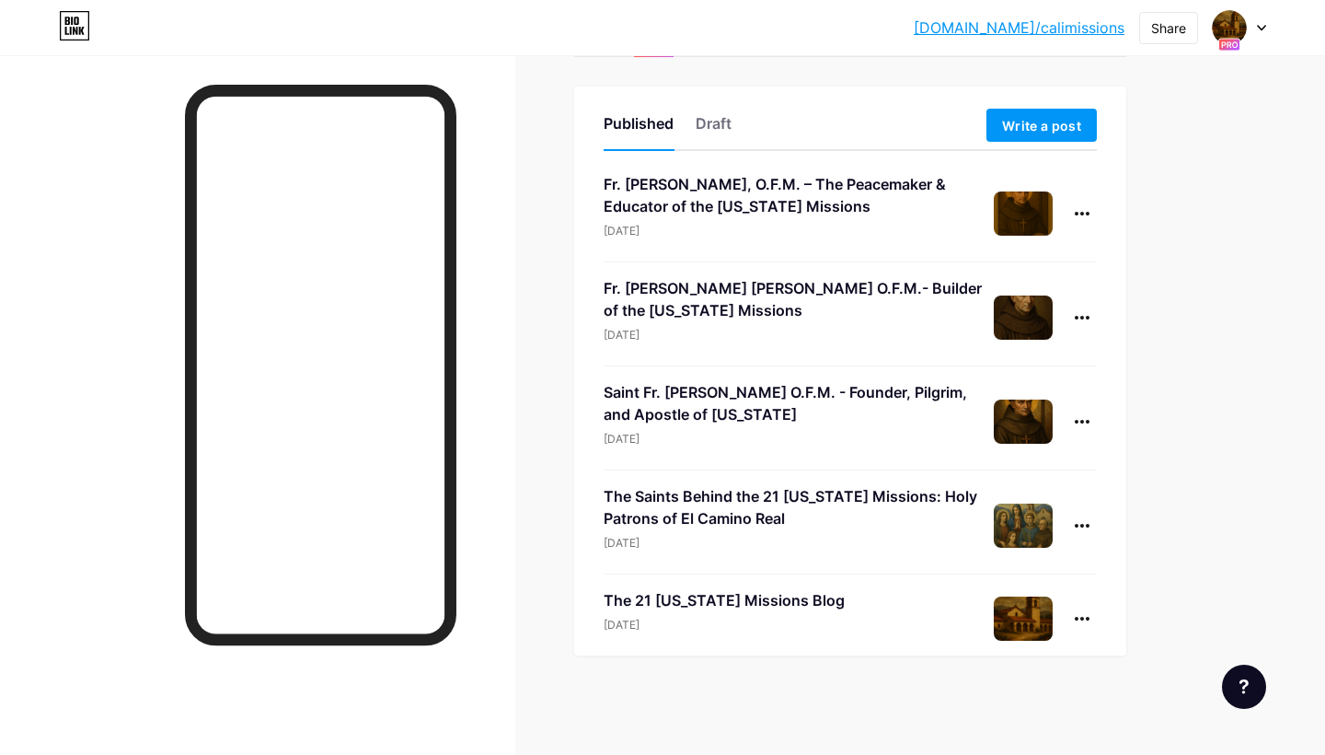
scroll to position [85, 0]
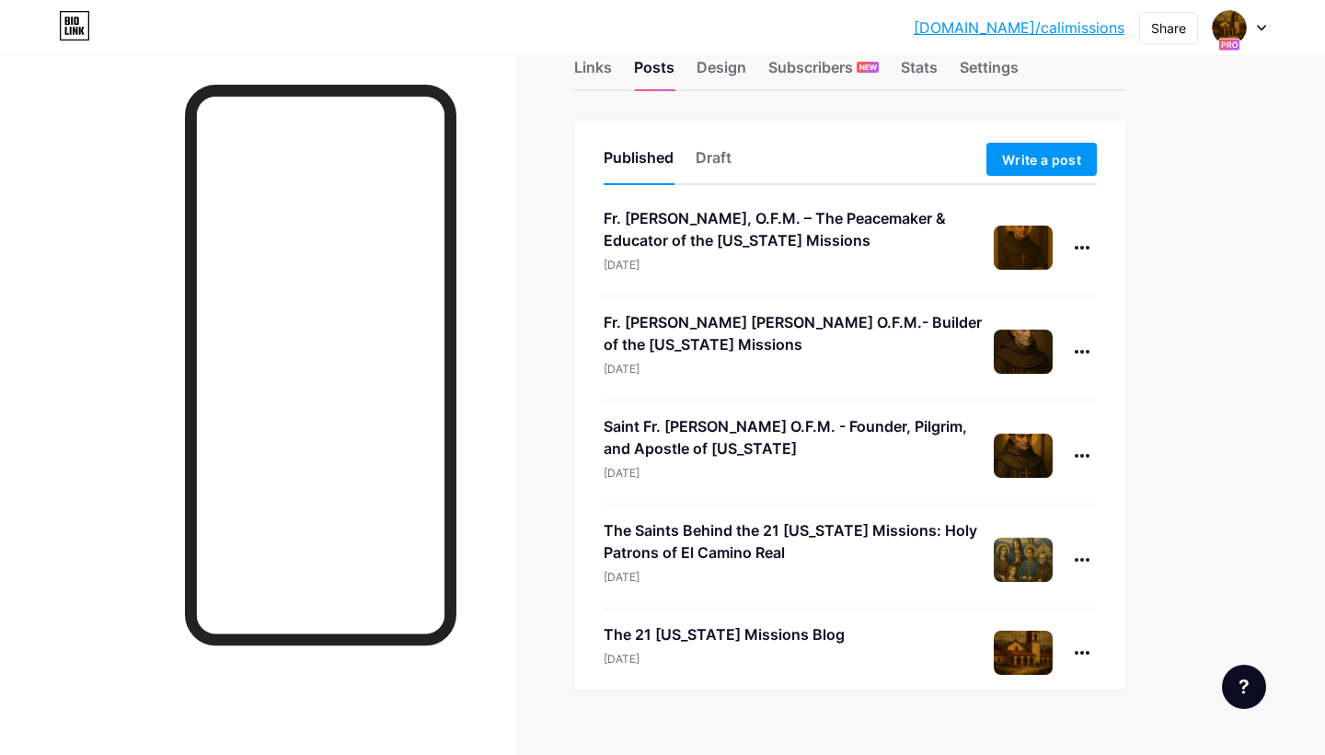
scroll to position [52, 0]
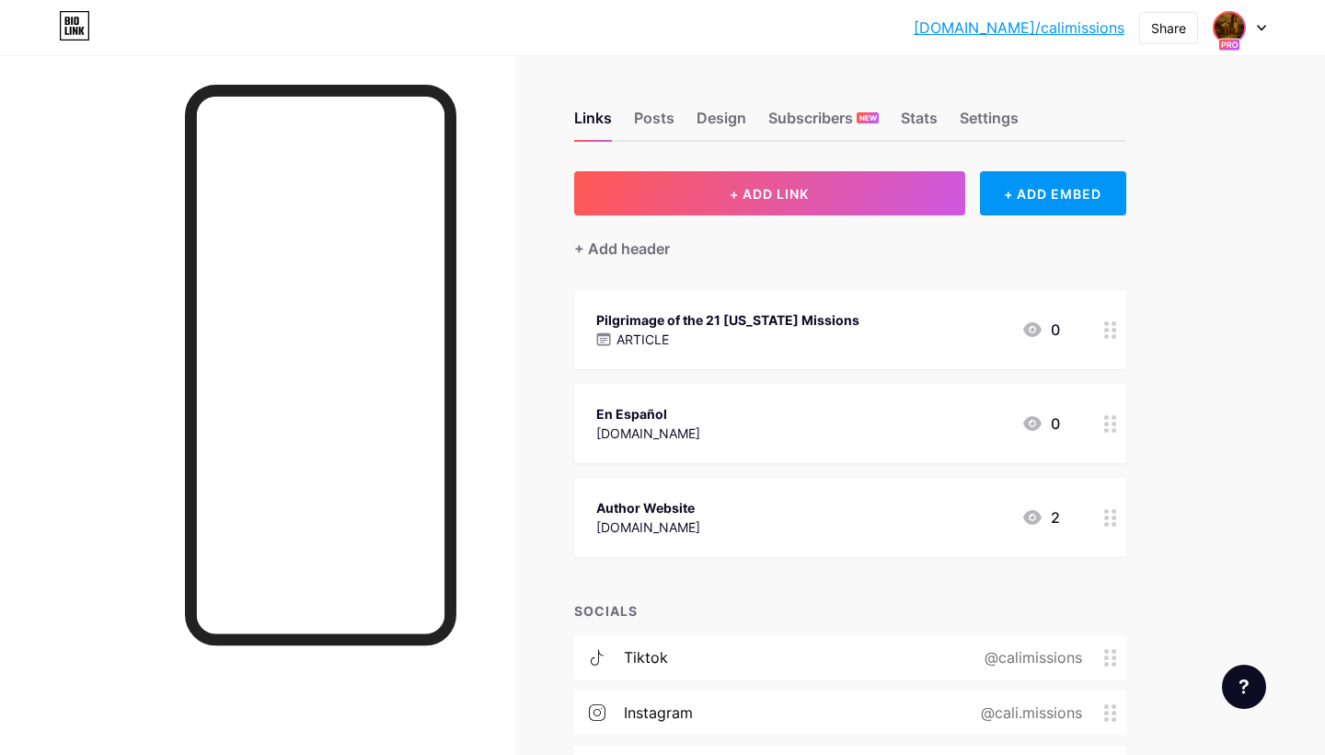
click at [1239, 30] on img at bounding box center [1229, 27] width 29 height 29
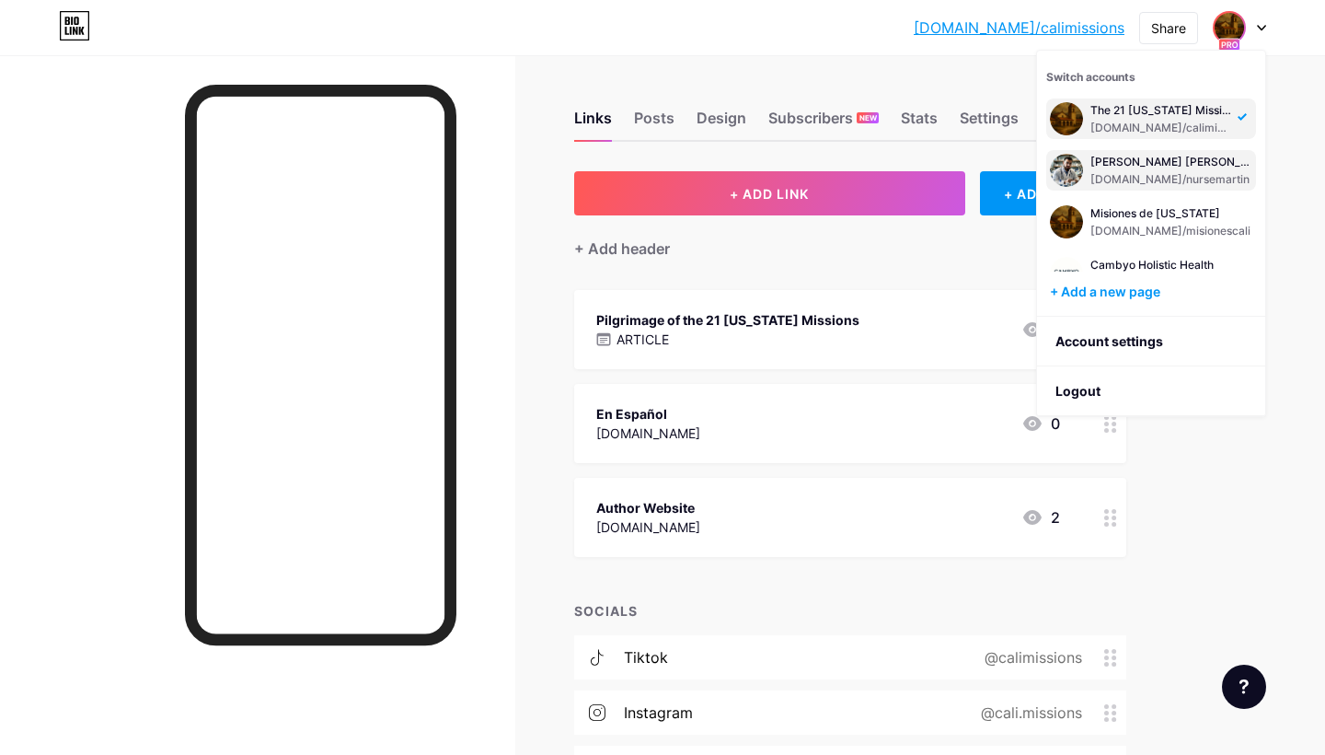
click at [1199, 168] on div "[PERSON_NAME] [PERSON_NAME]" at bounding box center [1172, 162] width 162 height 15
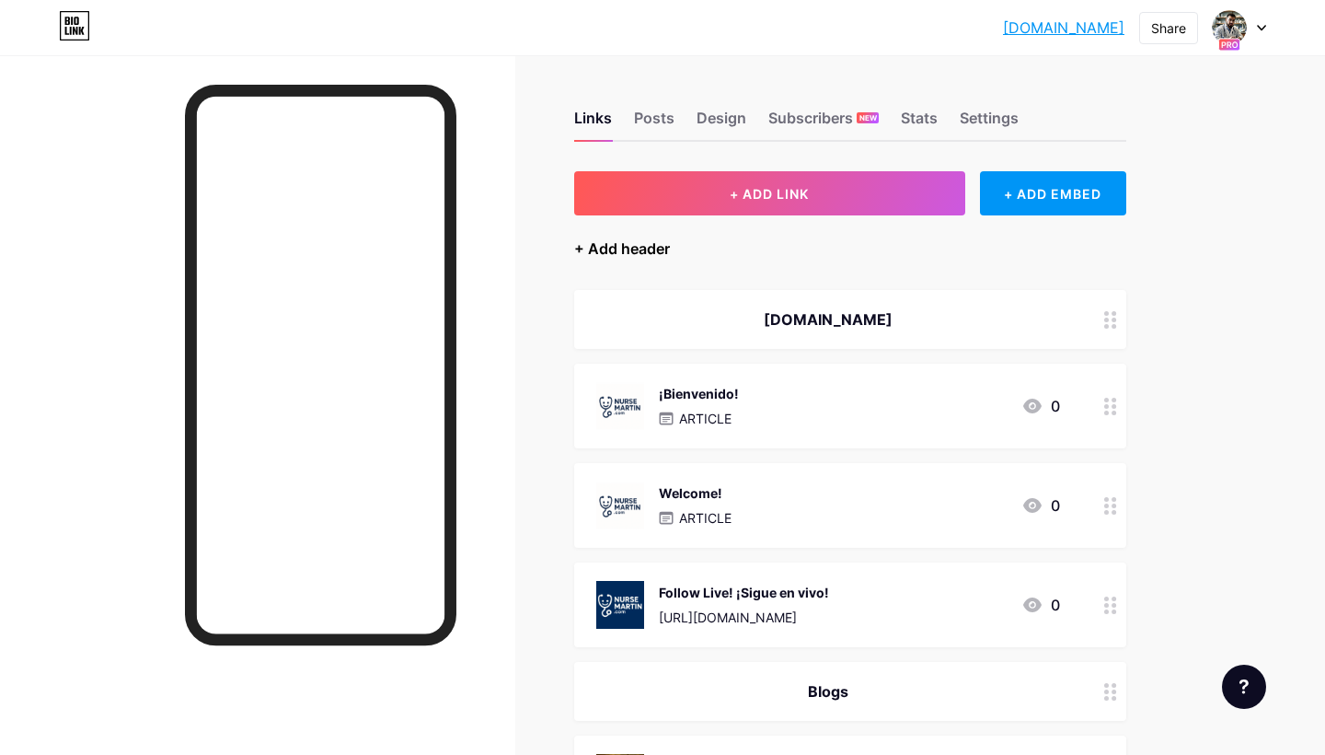
click at [647, 249] on div "+ Add header" at bounding box center [622, 248] width 96 height 22
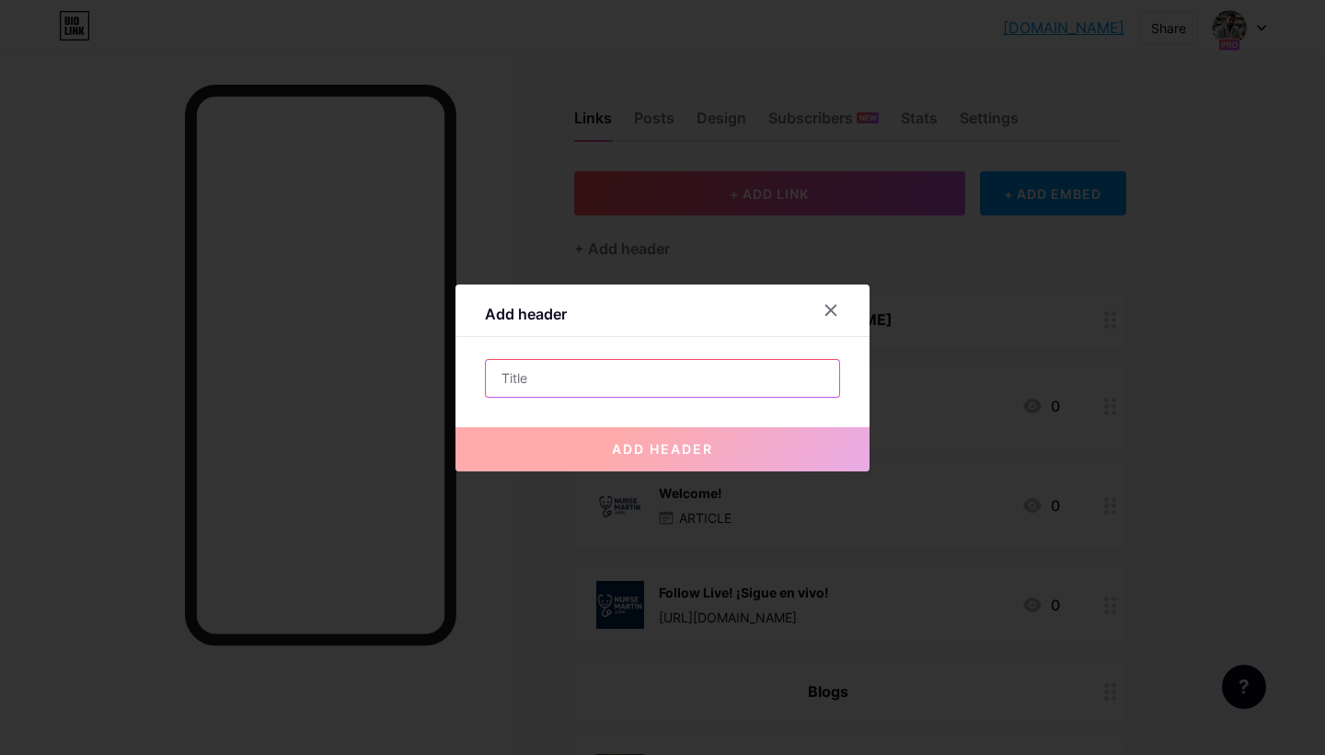
click at [609, 378] on input "text" at bounding box center [662, 378] width 353 height 37
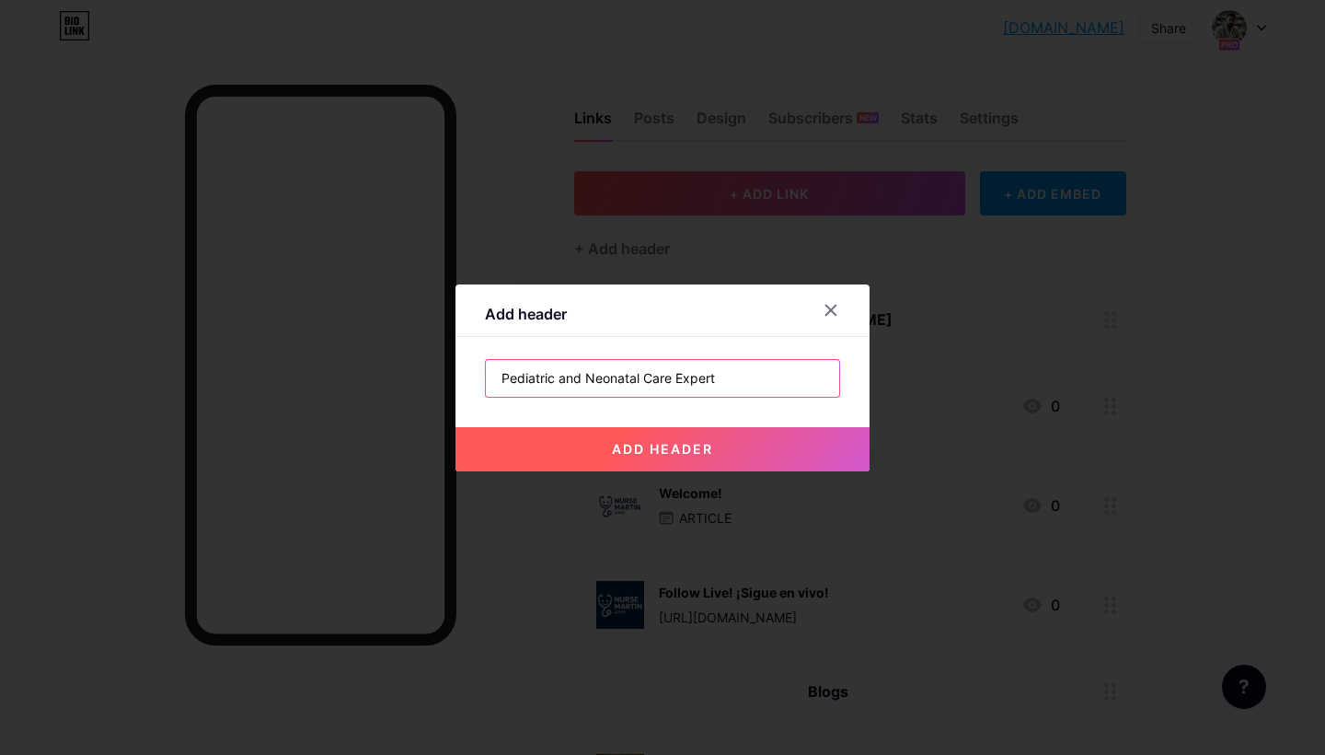
type input "Pediatric and Neonatal Care Expert"
click at [603, 454] on button "add header" at bounding box center [663, 449] width 414 height 44
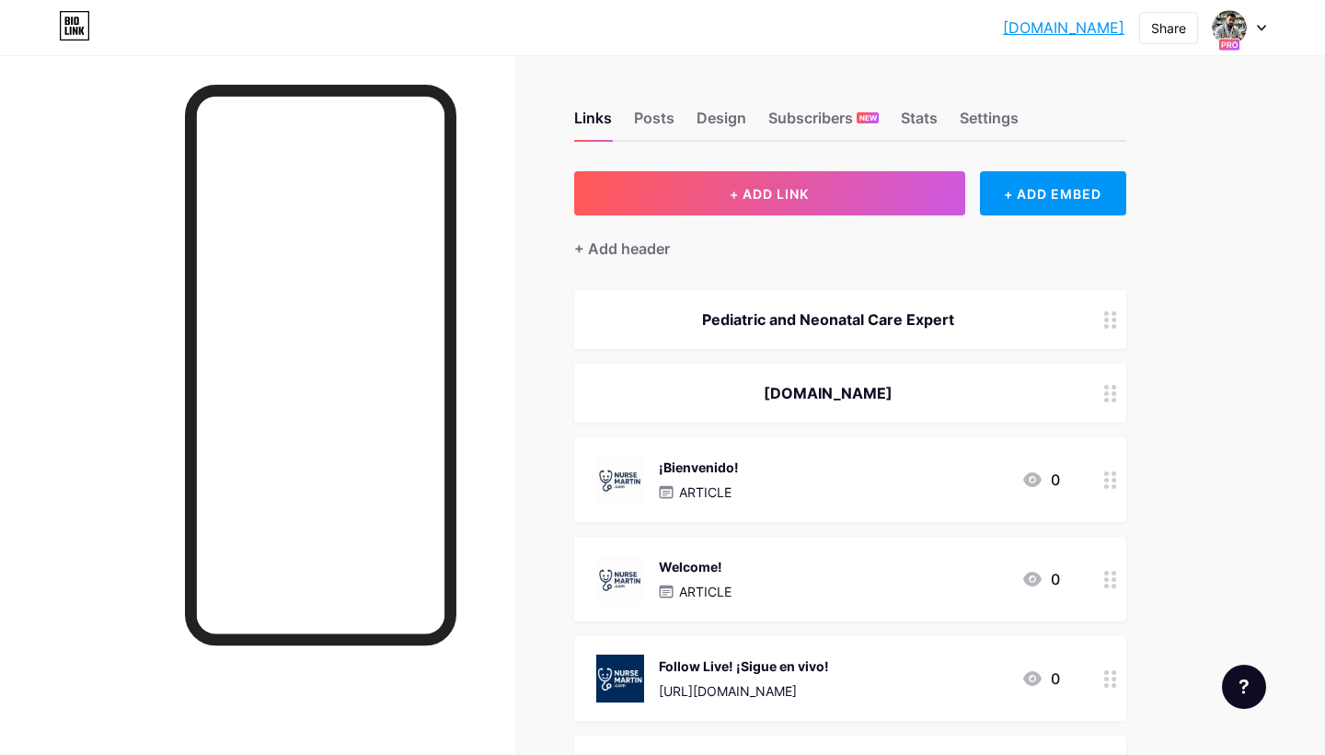
click at [1104, 319] on div at bounding box center [1110, 319] width 31 height 59
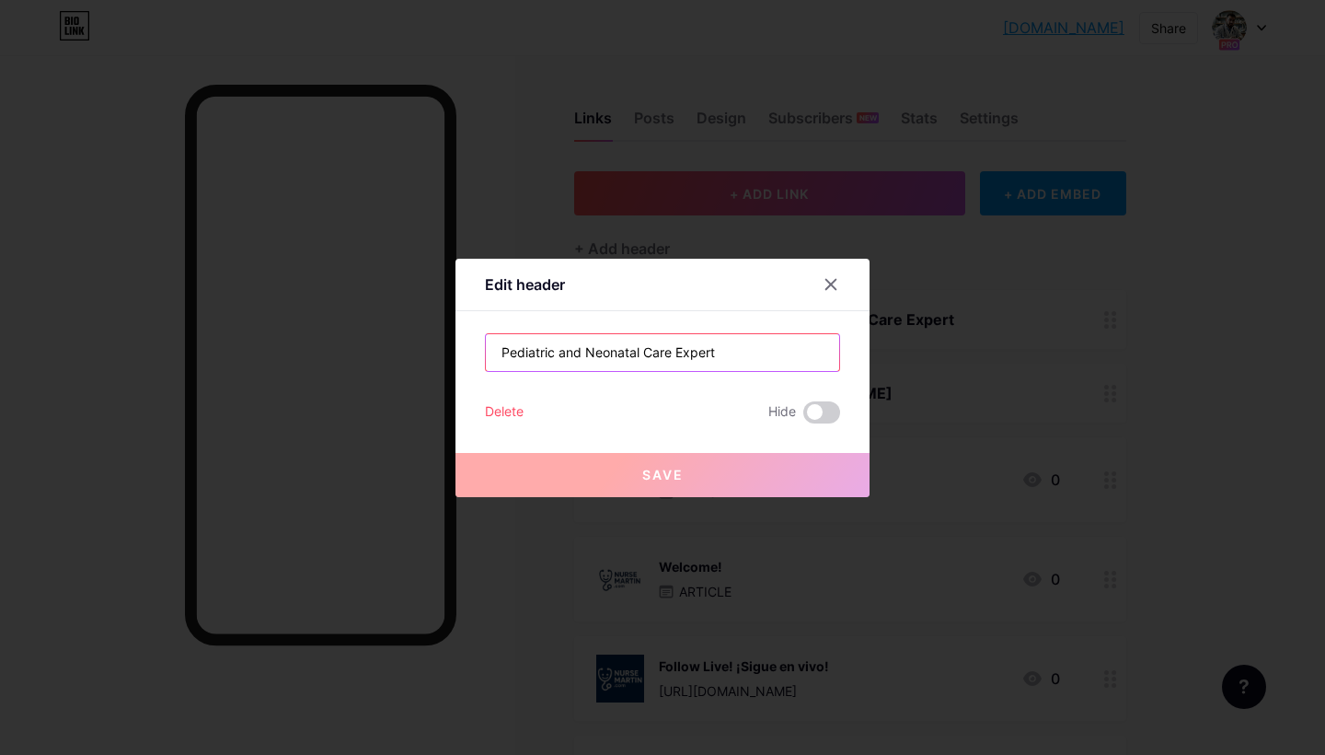
drag, startPoint x: 650, startPoint y: 346, endPoint x: 783, endPoint y: 376, distance: 136.7
click at [783, 376] on div "Pediatric and Neonatal Care Expert Delete Hide Save" at bounding box center [662, 378] width 355 height 90
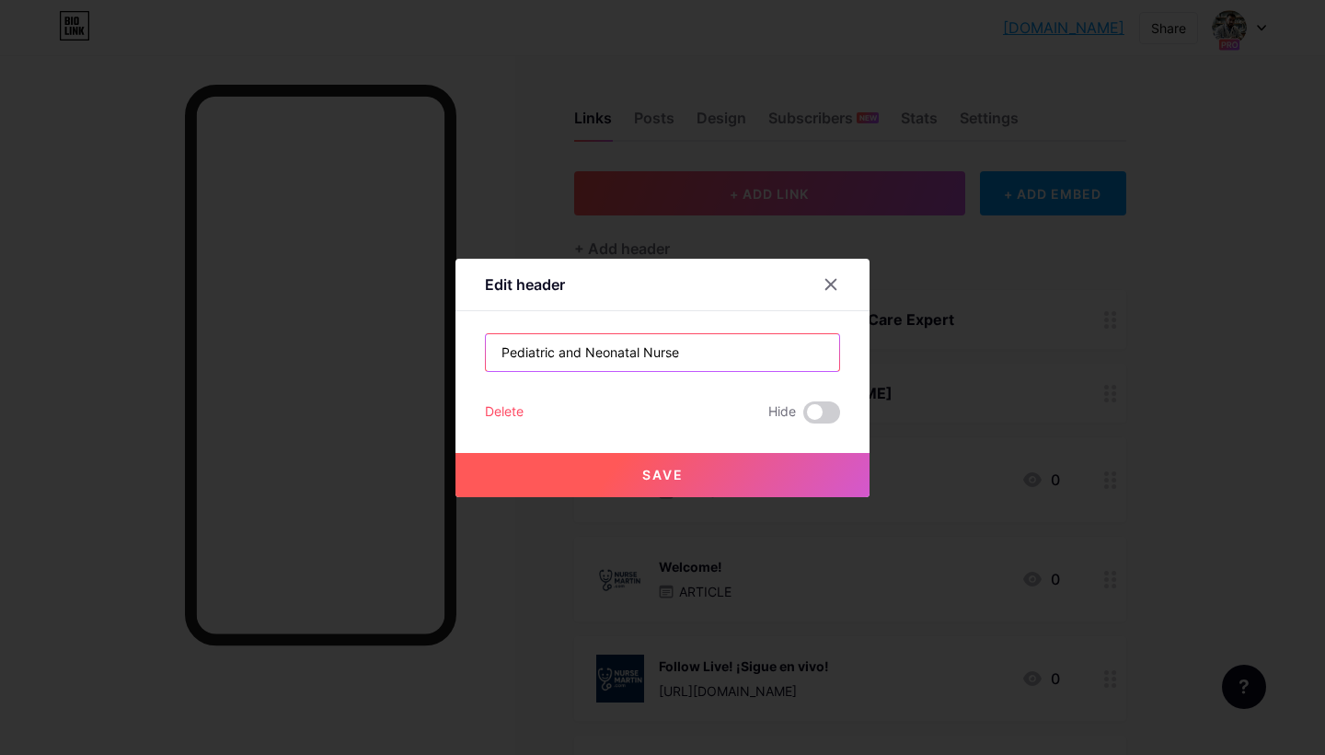
type input "Pediatric and Neonatal Nurse"
click at [708, 478] on button "Save" at bounding box center [663, 475] width 414 height 44
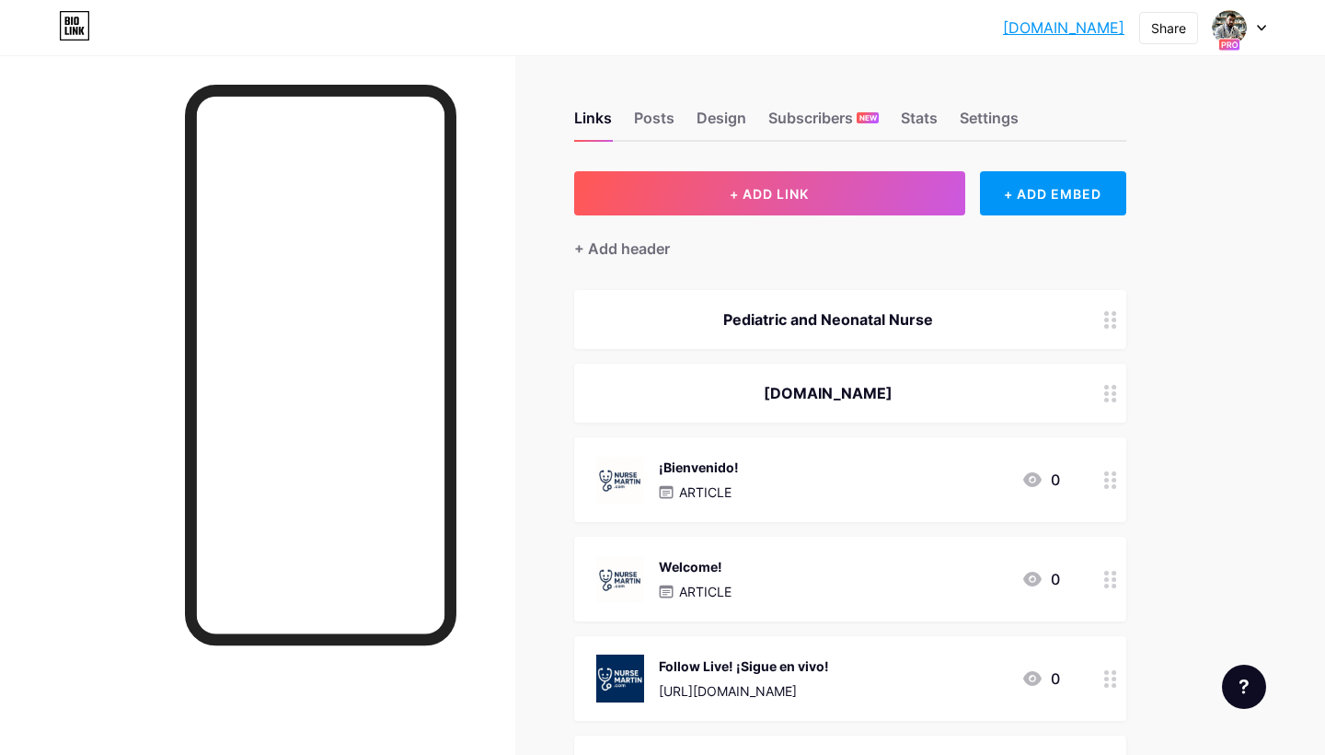
click at [1110, 394] on icon at bounding box center [1110, 393] width 13 height 17
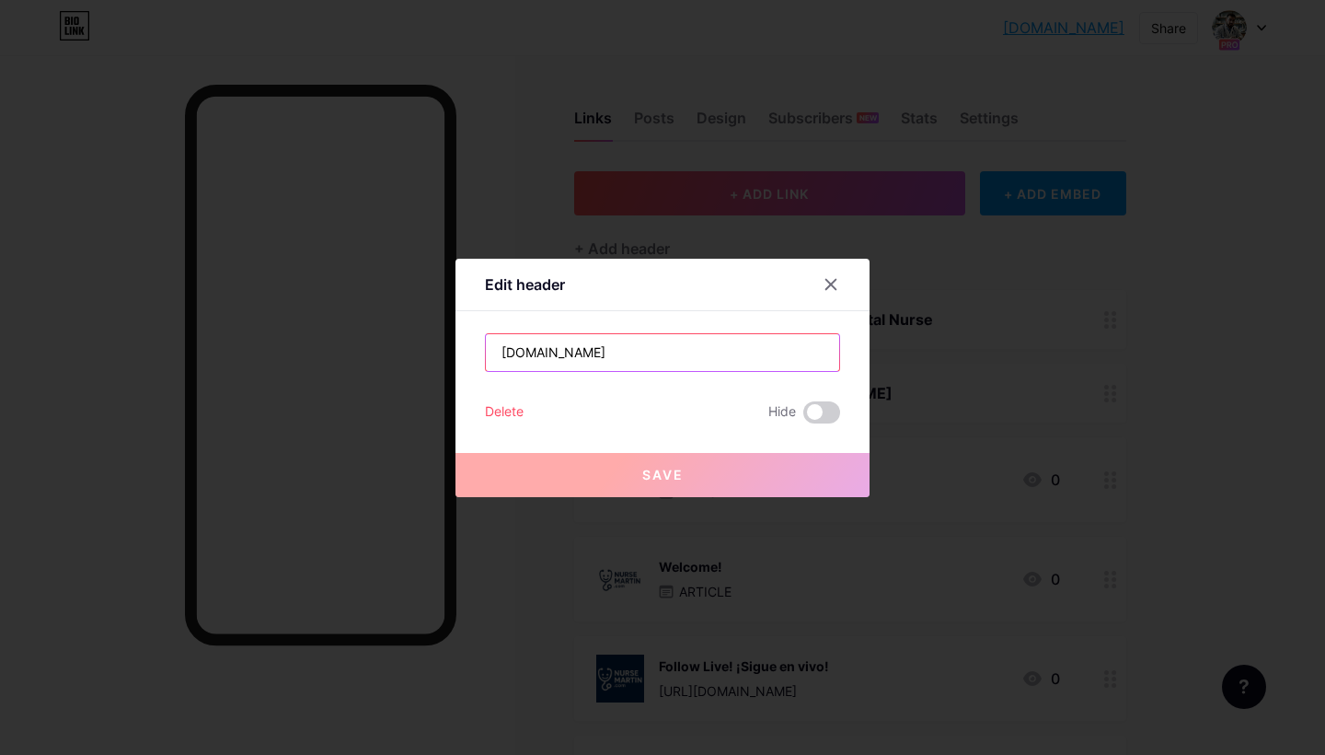
click at [694, 355] on input "[DOMAIN_NAME]" at bounding box center [662, 352] width 353 height 37
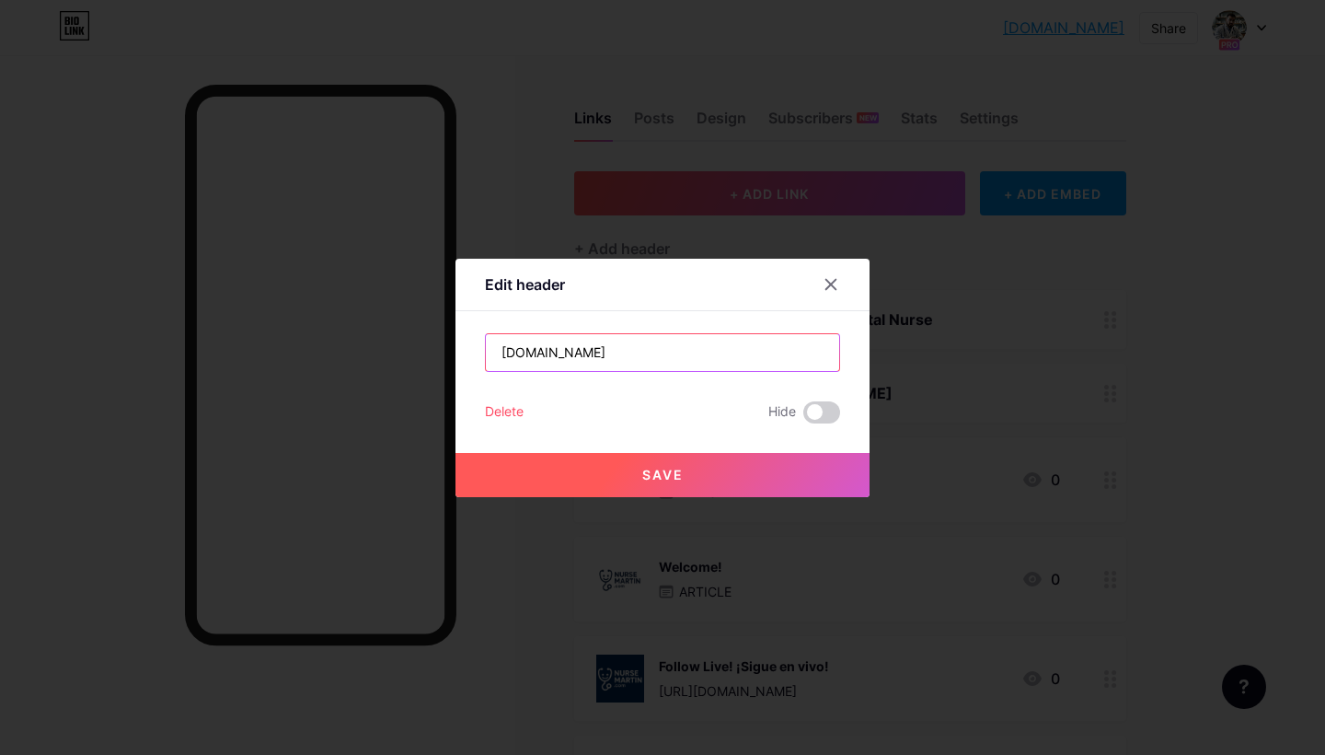
drag, startPoint x: 618, startPoint y: 354, endPoint x: 458, endPoint y: 330, distance: 161.2
click at [458, 330] on div "Edit header [DOMAIN_NAME] Delete Hide Save" at bounding box center [663, 378] width 414 height 238
type input "Holistic Care"
click at [837, 283] on icon at bounding box center [831, 284] width 15 height 15
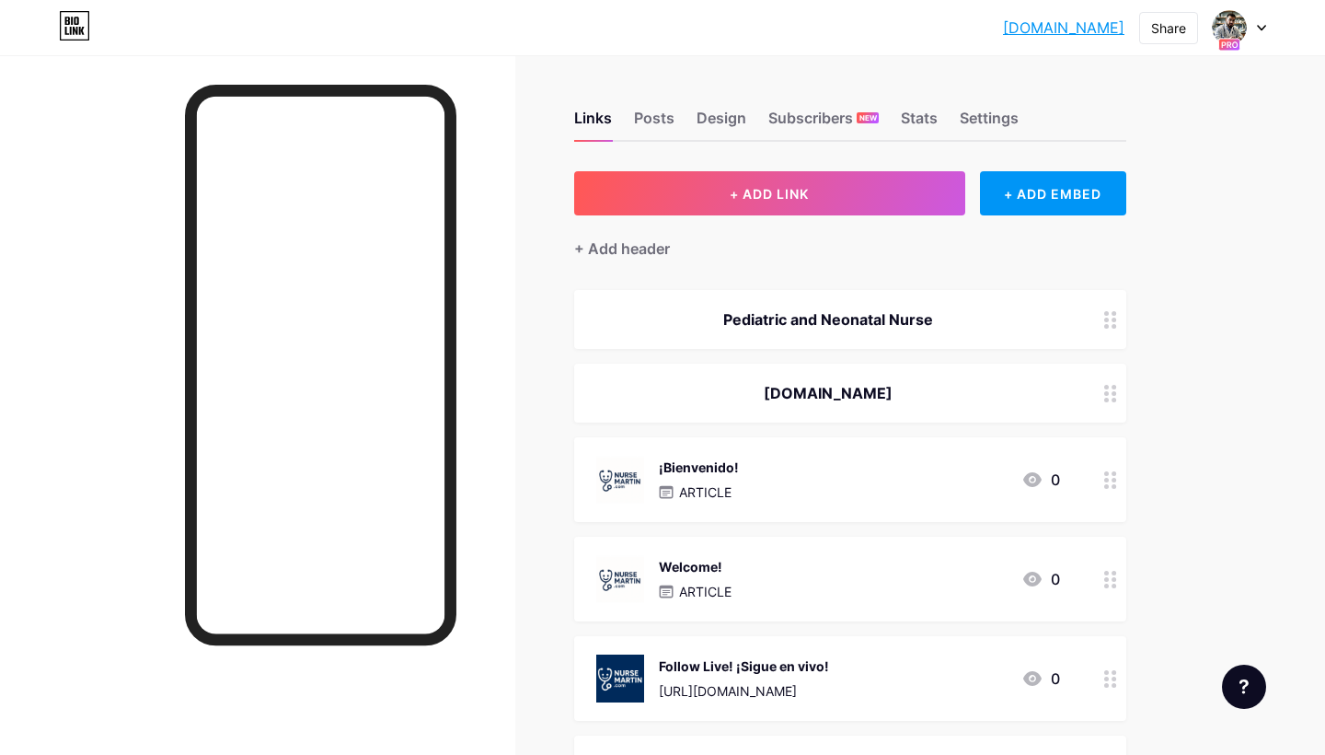
click at [1107, 320] on circle at bounding box center [1106, 320] width 5 height 5
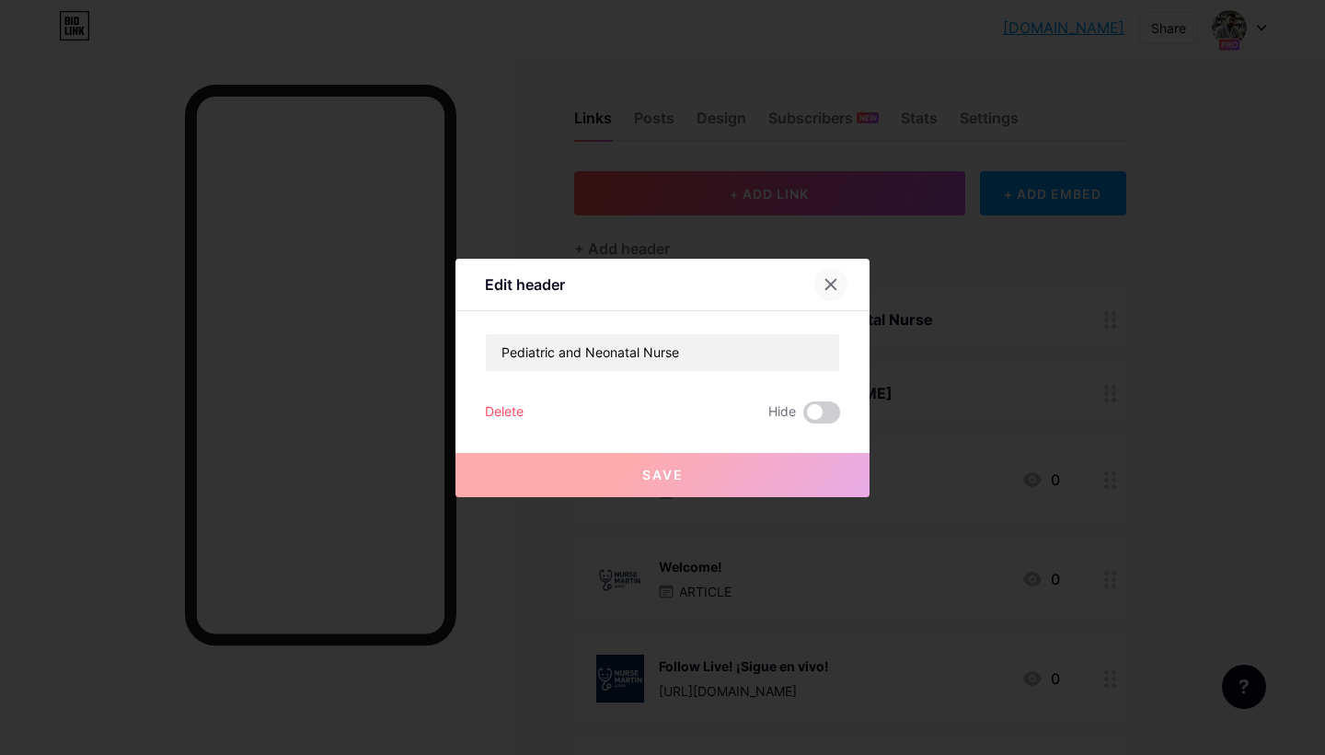
click at [837, 284] on icon at bounding box center [831, 284] width 15 height 15
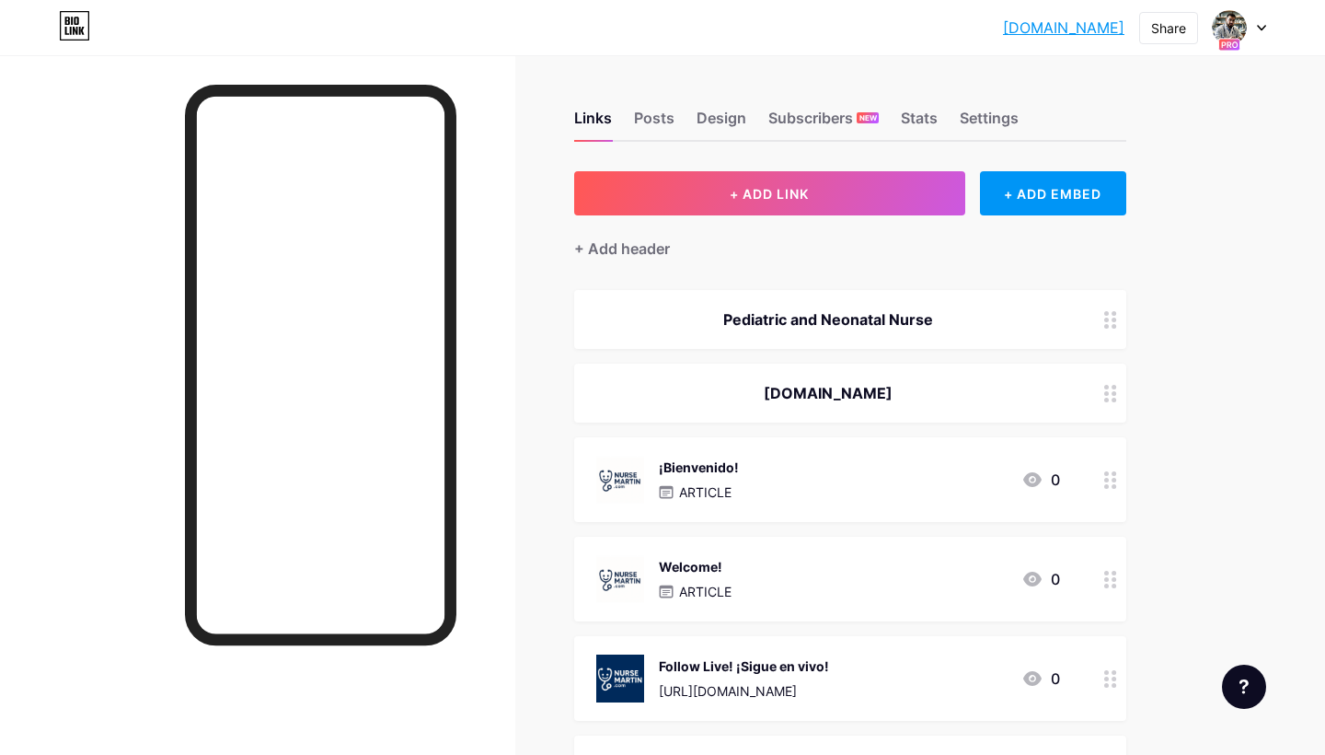
click at [1110, 395] on icon at bounding box center [1110, 393] width 13 height 17
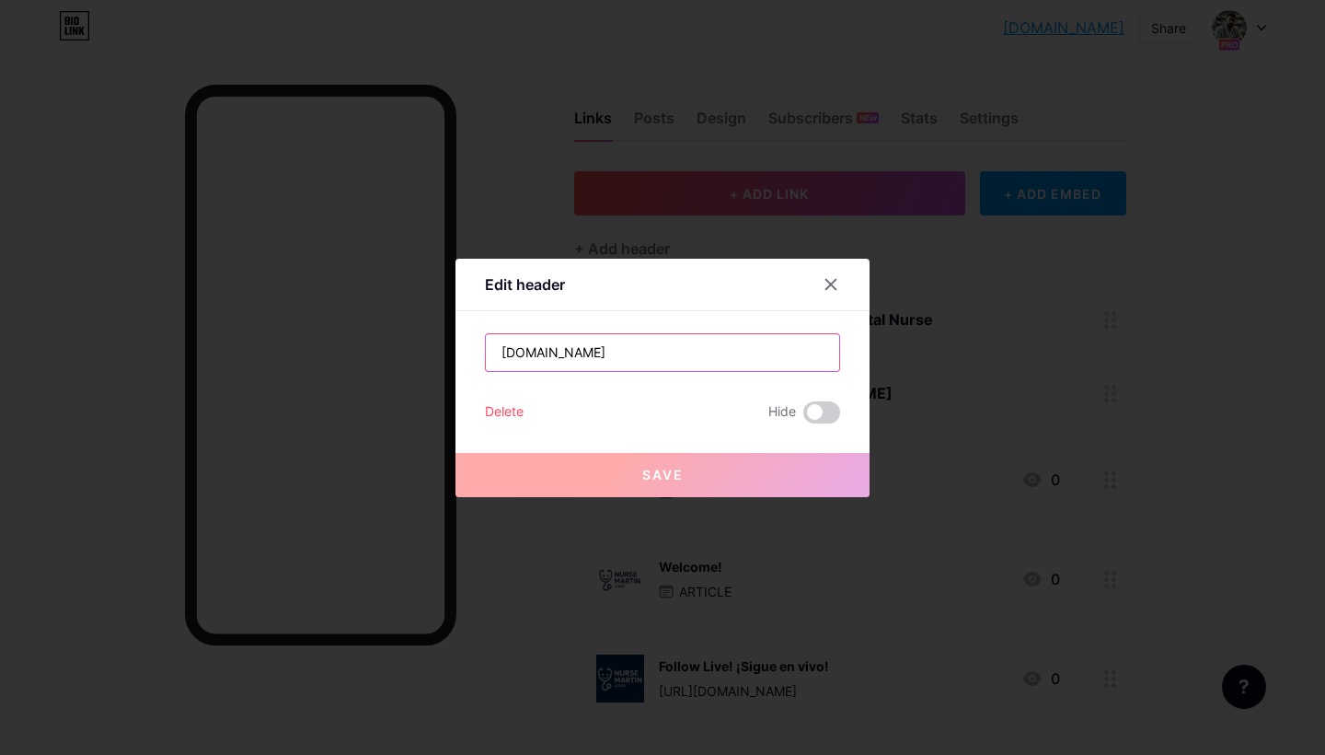
click at [752, 359] on input "[DOMAIN_NAME]" at bounding box center [662, 352] width 353 height 37
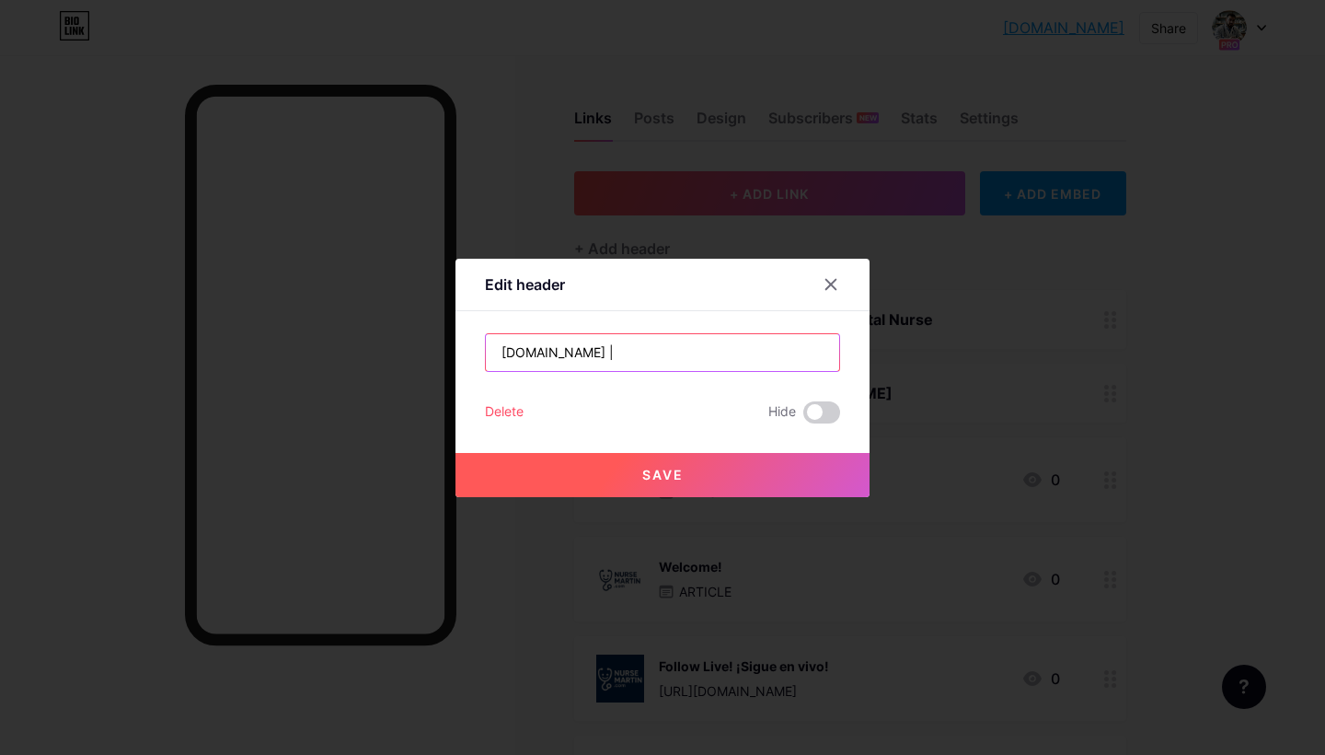
click at [503, 349] on input "[DOMAIN_NAME] |" at bounding box center [662, 352] width 353 height 37
type input "| [DOMAIN_NAME] |"
click at [599, 490] on button "Save" at bounding box center [663, 475] width 414 height 44
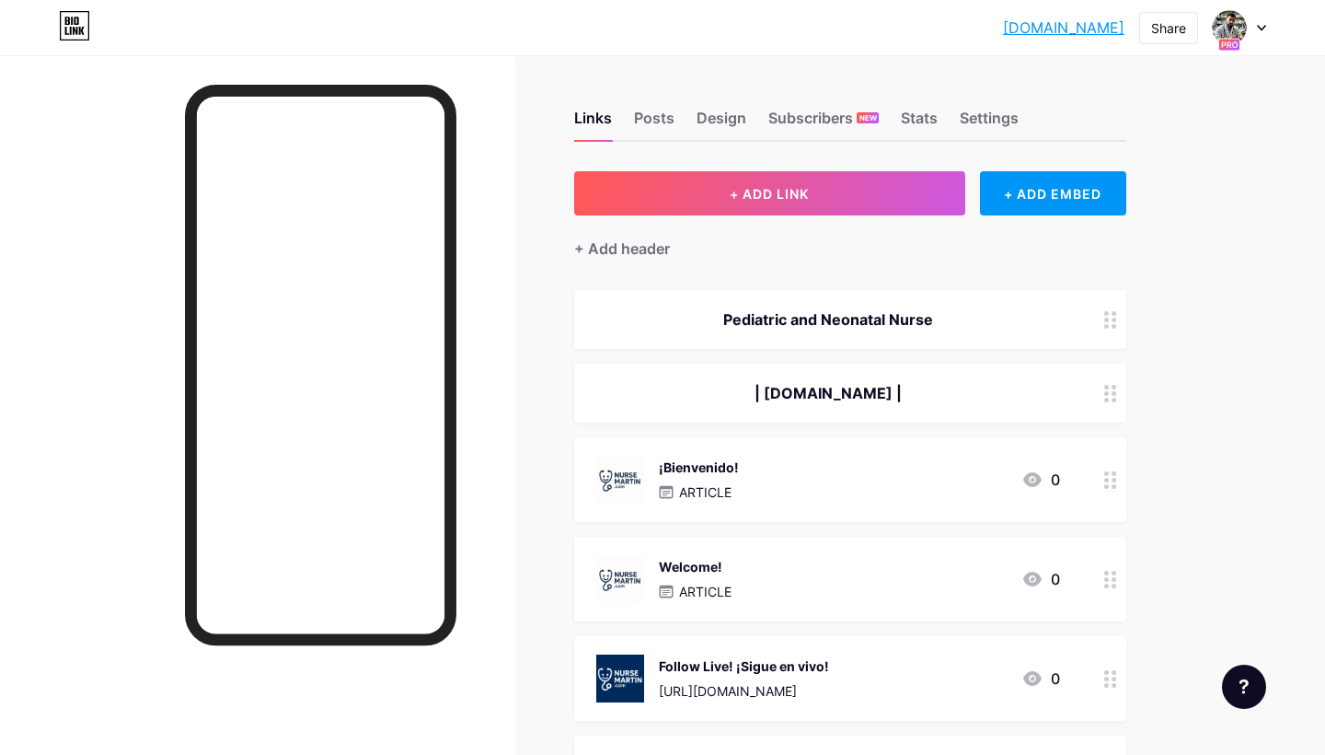
click at [1105, 401] on div at bounding box center [1110, 393] width 31 height 59
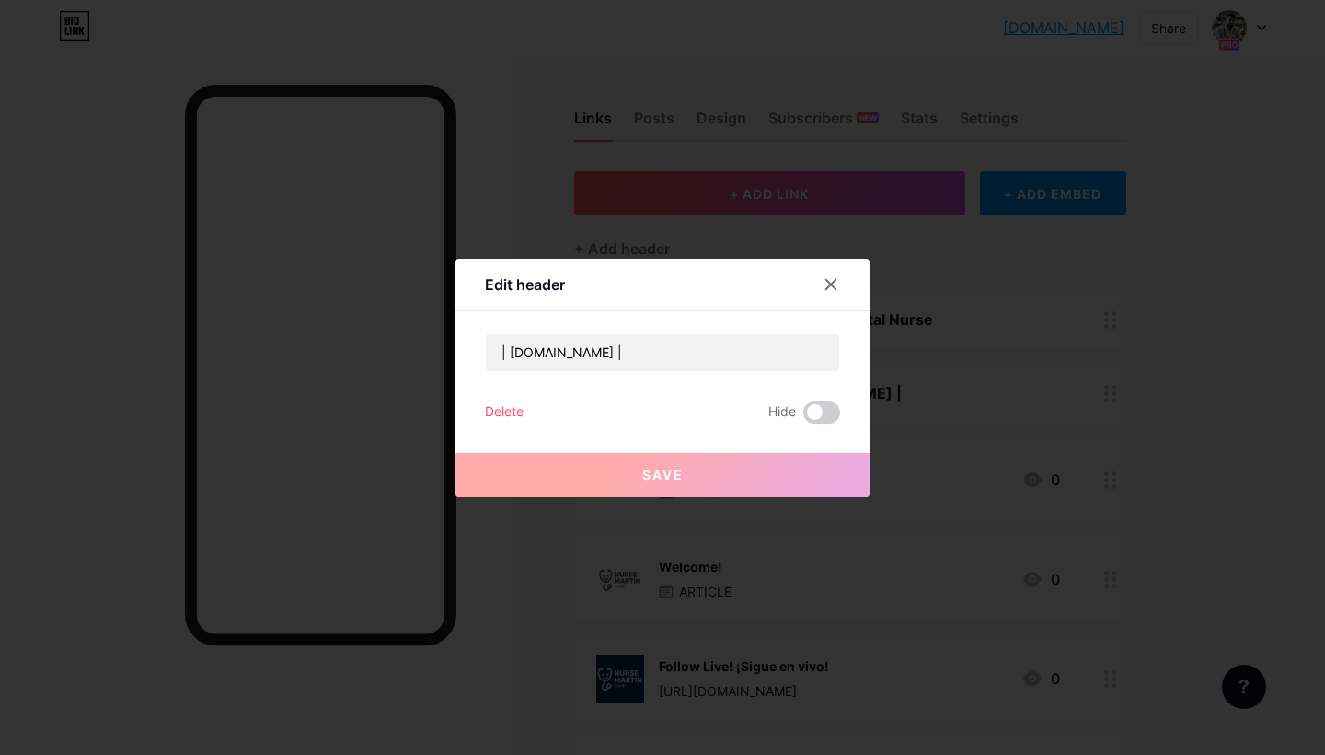
click at [513, 404] on div "Delete" at bounding box center [504, 412] width 39 height 22
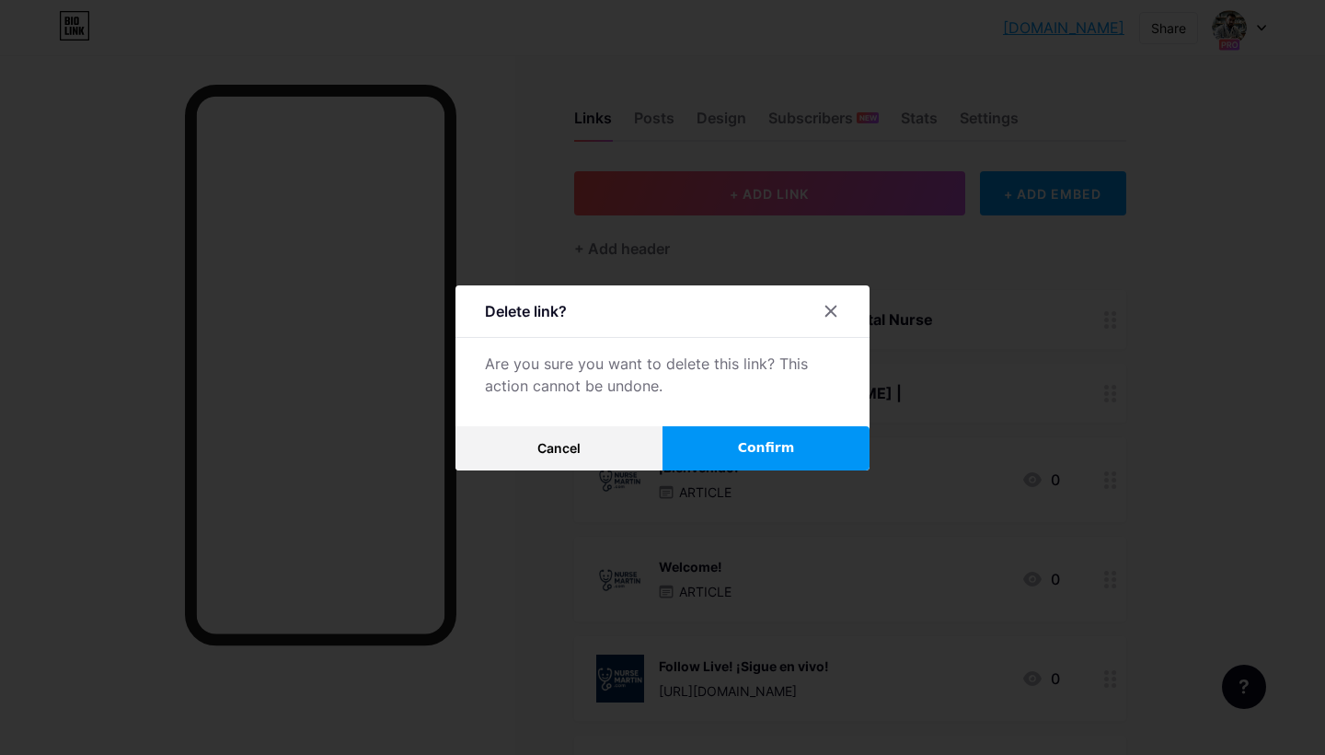
click at [778, 451] on span "Confirm" at bounding box center [766, 447] width 57 height 19
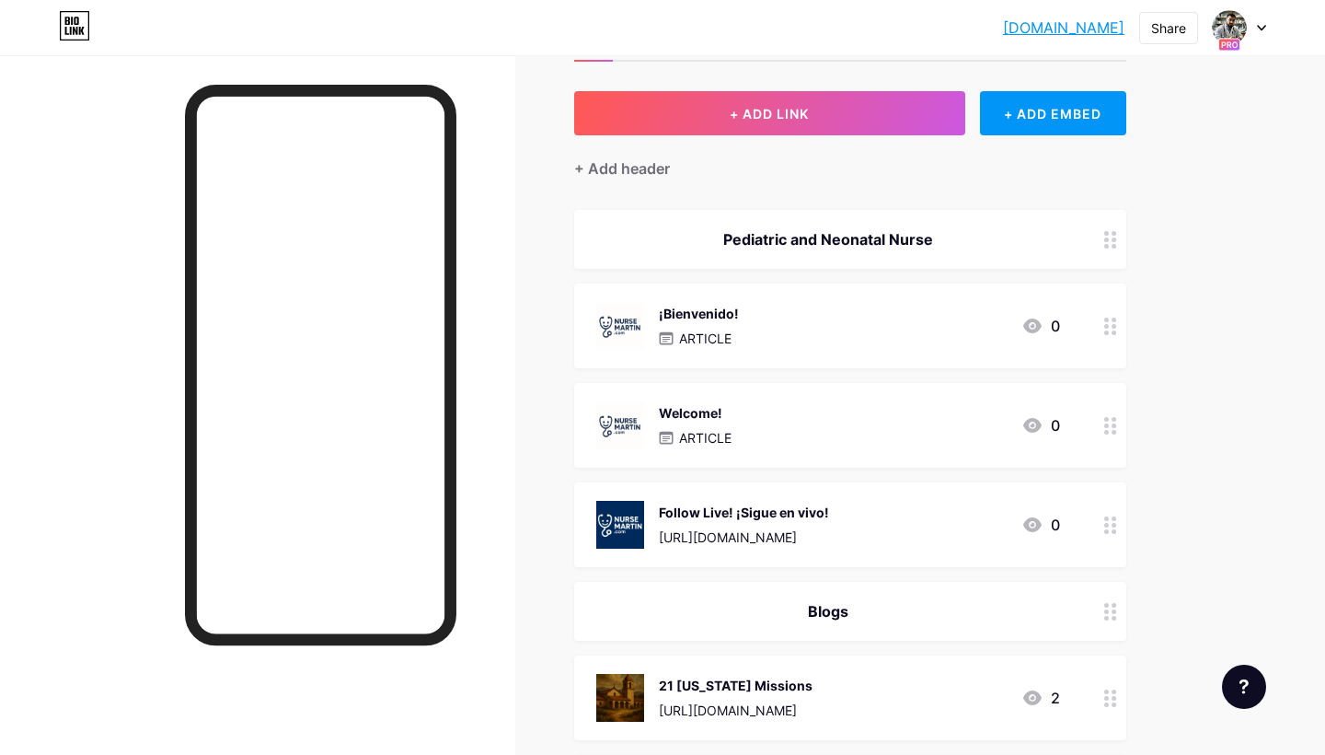
scroll to position [83, 0]
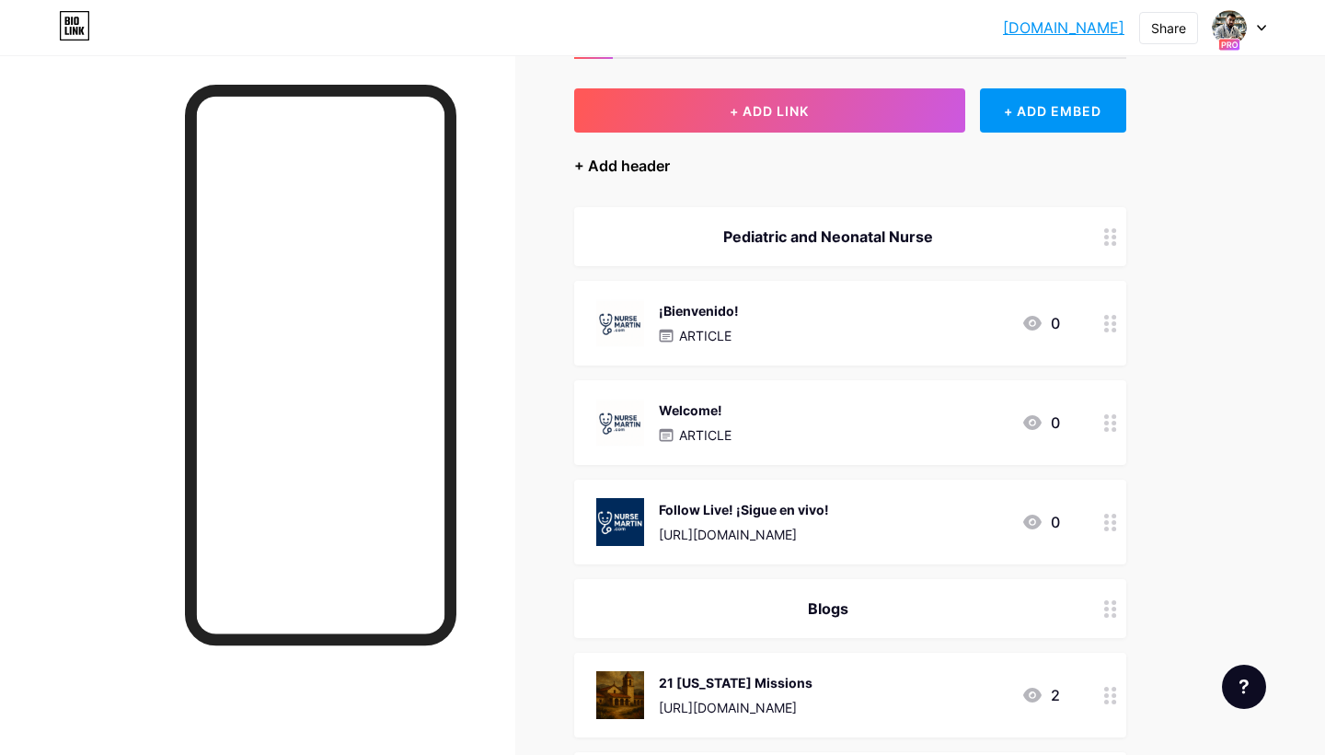
click at [618, 162] on div "+ Add header" at bounding box center [622, 166] width 96 height 22
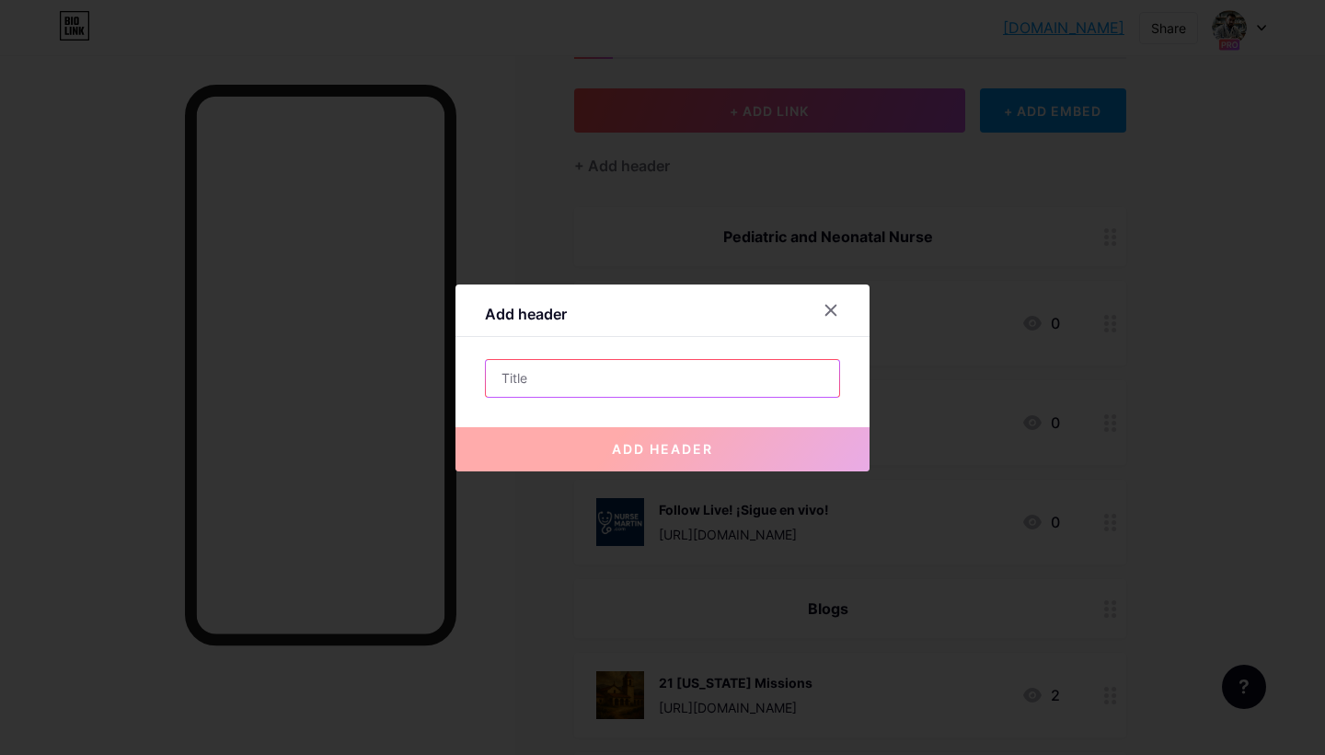
click at [586, 376] on input "text" at bounding box center [662, 378] width 353 height 37
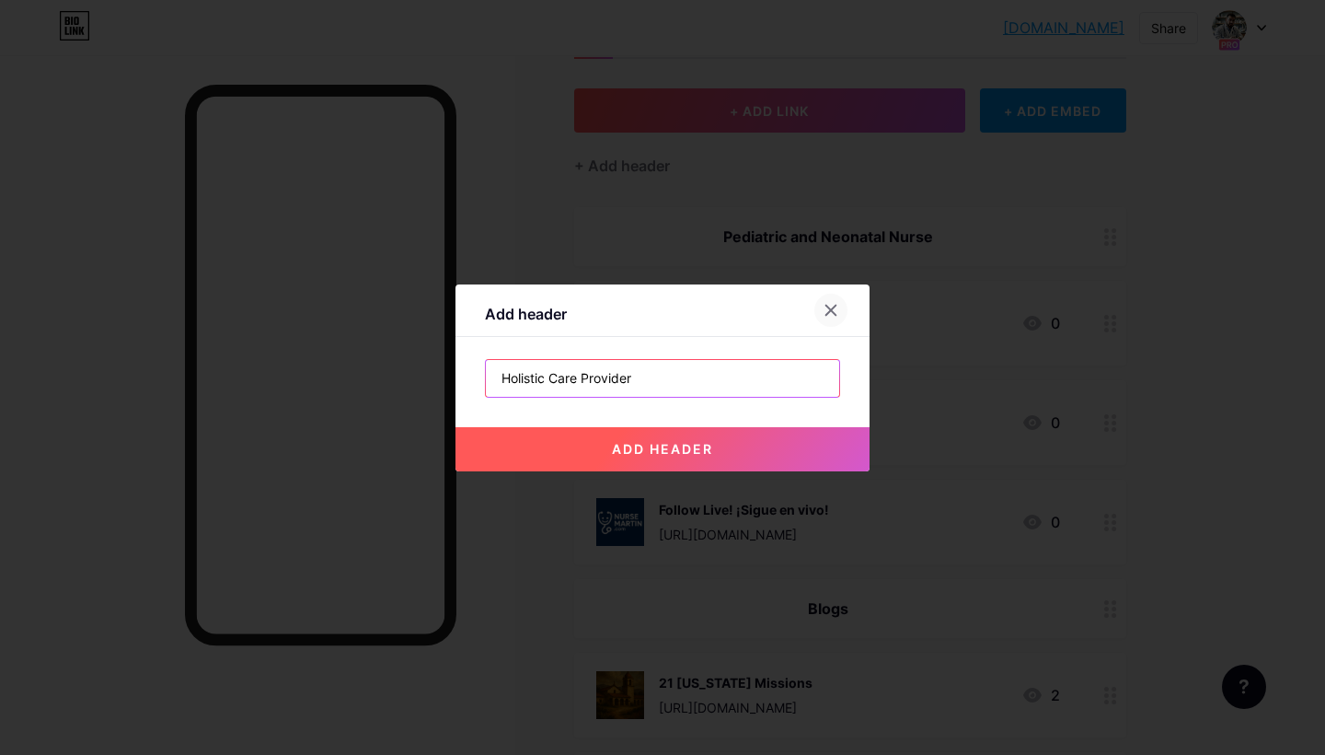
type input "Holistic Care Provider"
click at [835, 309] on icon at bounding box center [831, 310] width 15 height 15
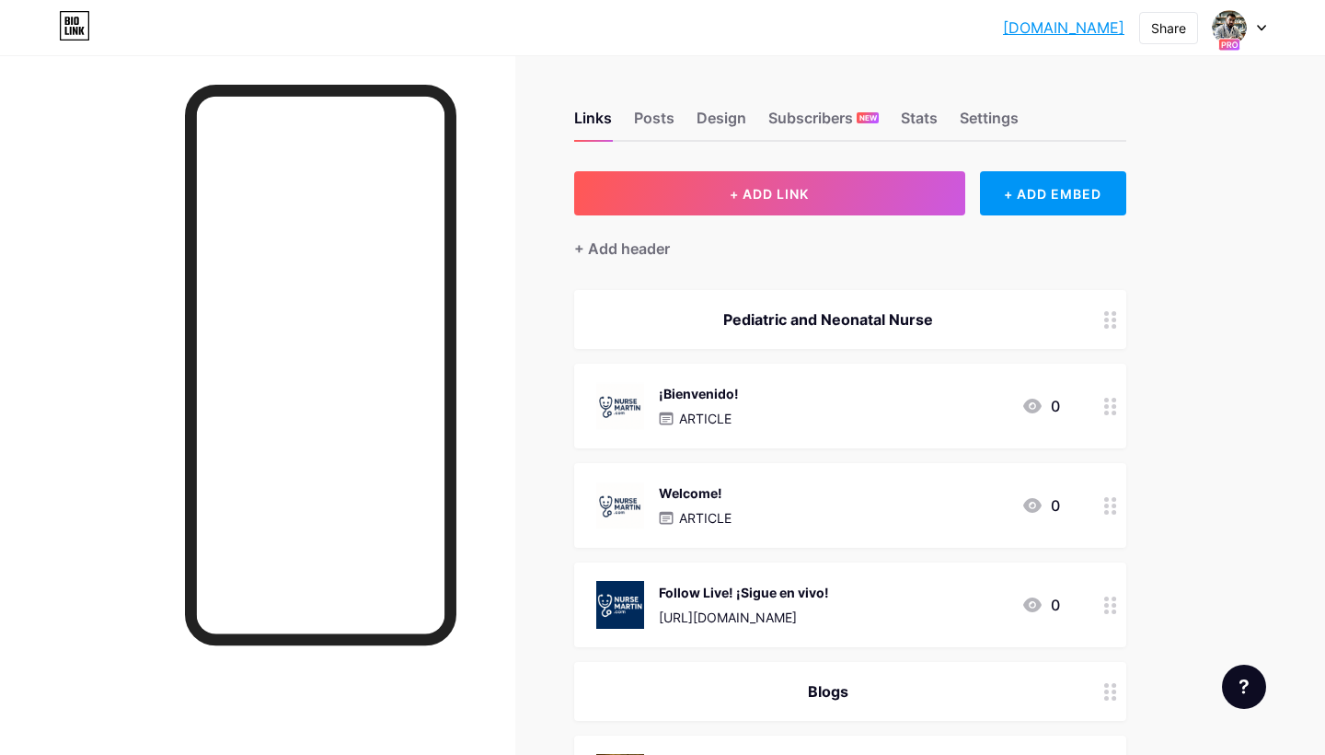
scroll to position [0, 0]
click at [1061, 29] on link "[DOMAIN_NAME]" at bounding box center [1063, 28] width 121 height 22
